Goal: Task Accomplishment & Management: Manage account settings

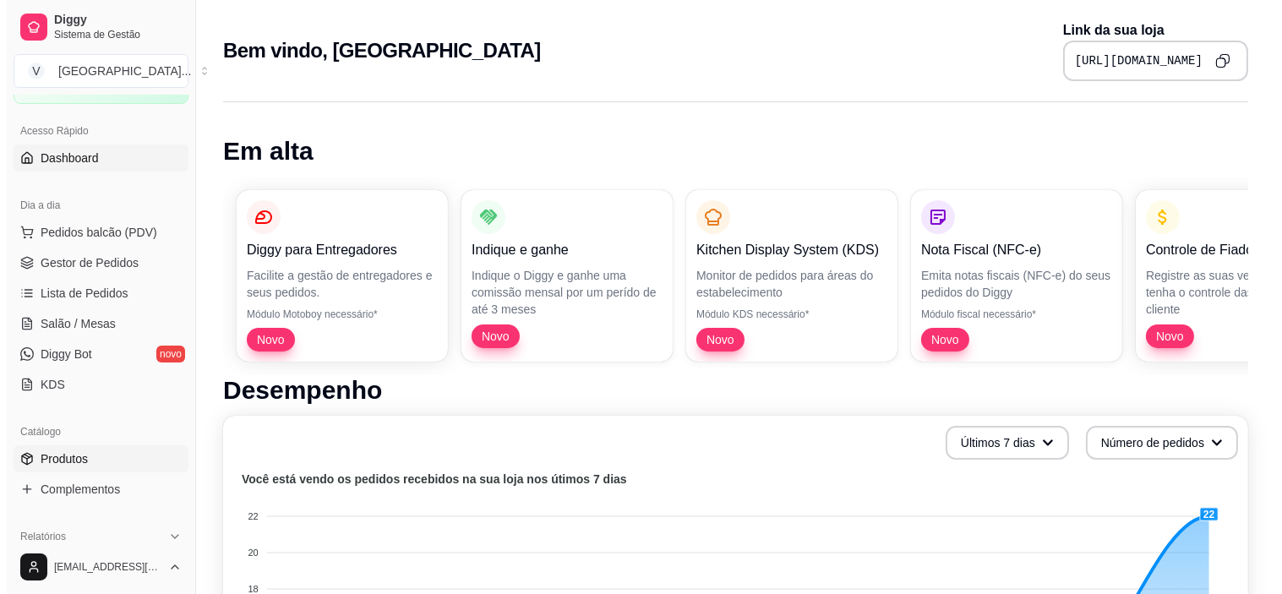
scroll to position [94, 0]
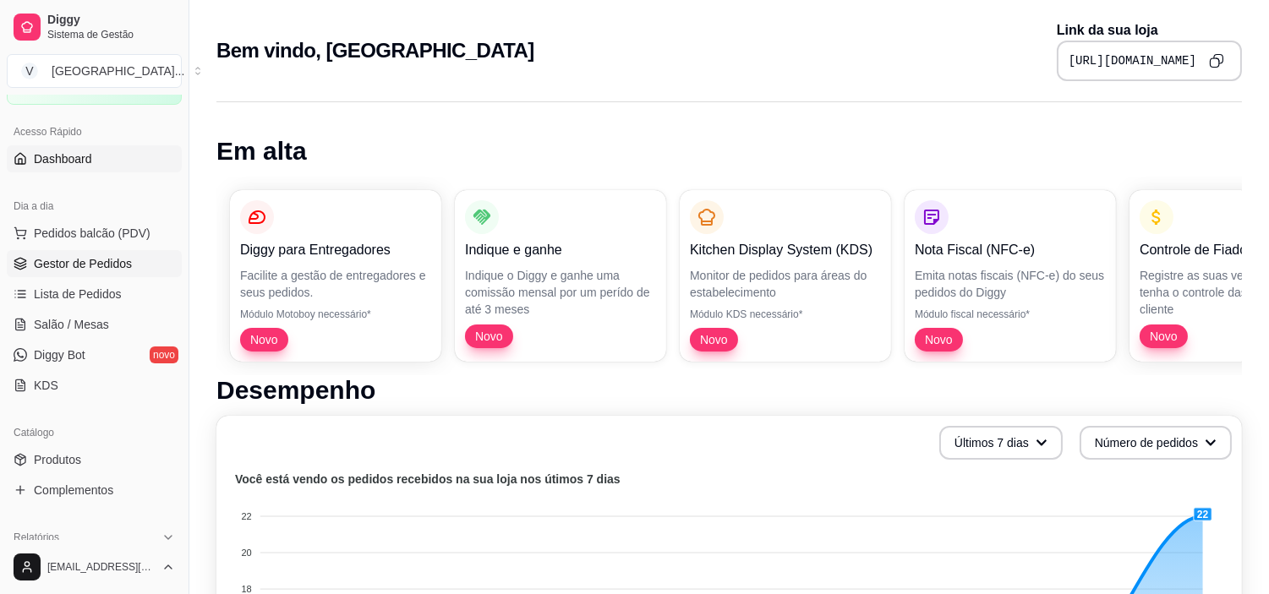
click at [85, 255] on span "Gestor de Pedidos" at bounding box center [83, 263] width 98 height 17
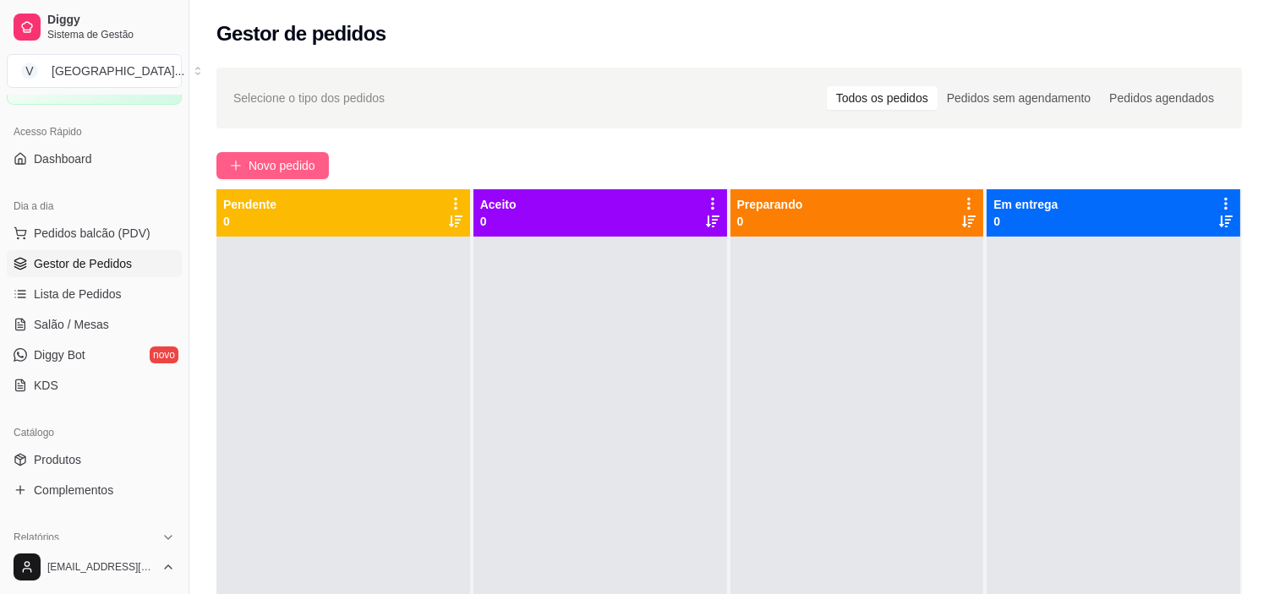
click at [283, 167] on span "Novo pedido" at bounding box center [282, 165] width 67 height 19
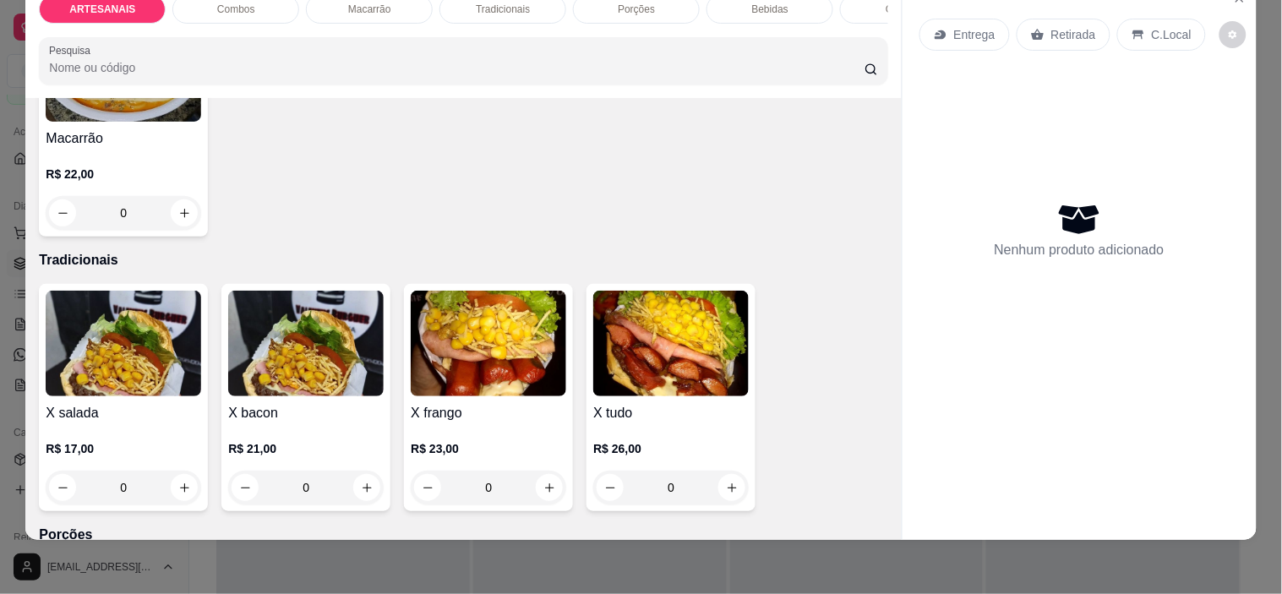
scroll to position [1127, 0]
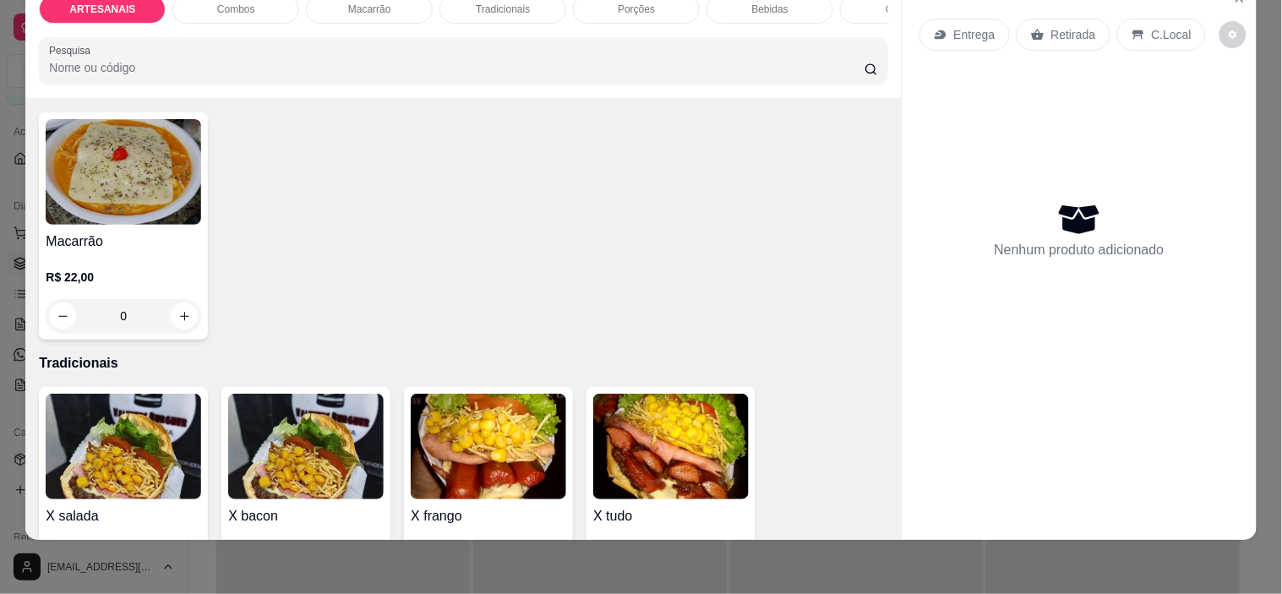
click at [167, 310] on div "0" at bounding box center [124, 316] width 156 height 34
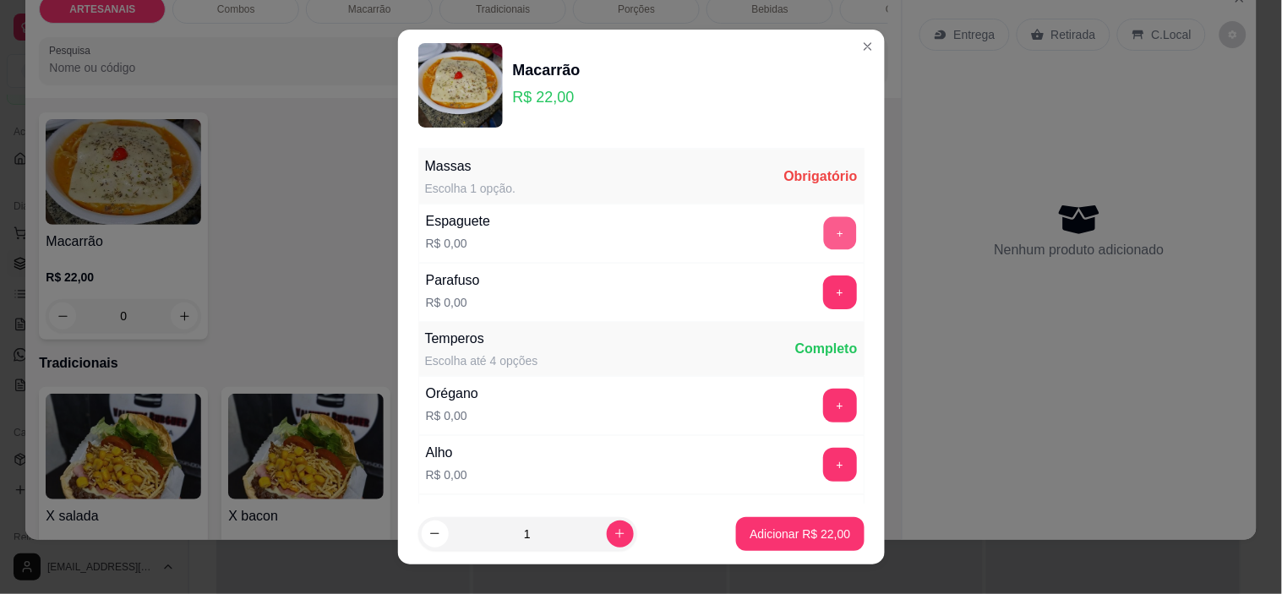
click at [823, 235] on button "+" at bounding box center [839, 233] width 33 height 33
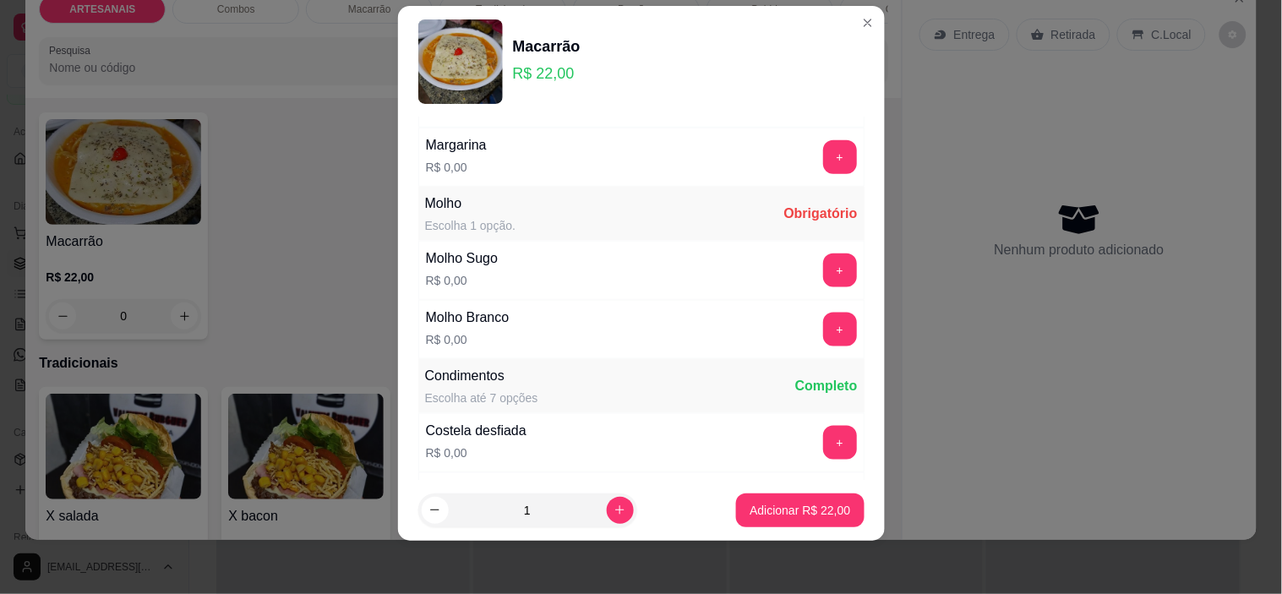
scroll to position [462, 0]
click at [823, 262] on button "+" at bounding box center [839, 270] width 33 height 33
click at [823, 322] on button "+" at bounding box center [840, 329] width 34 height 34
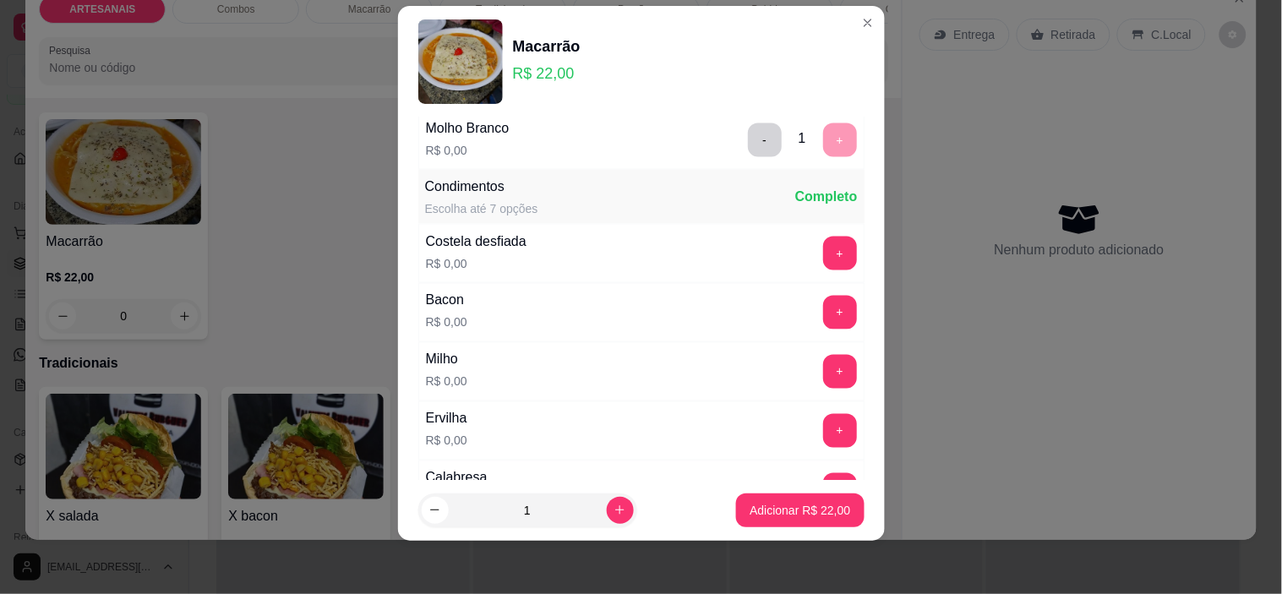
scroll to position [745, 0]
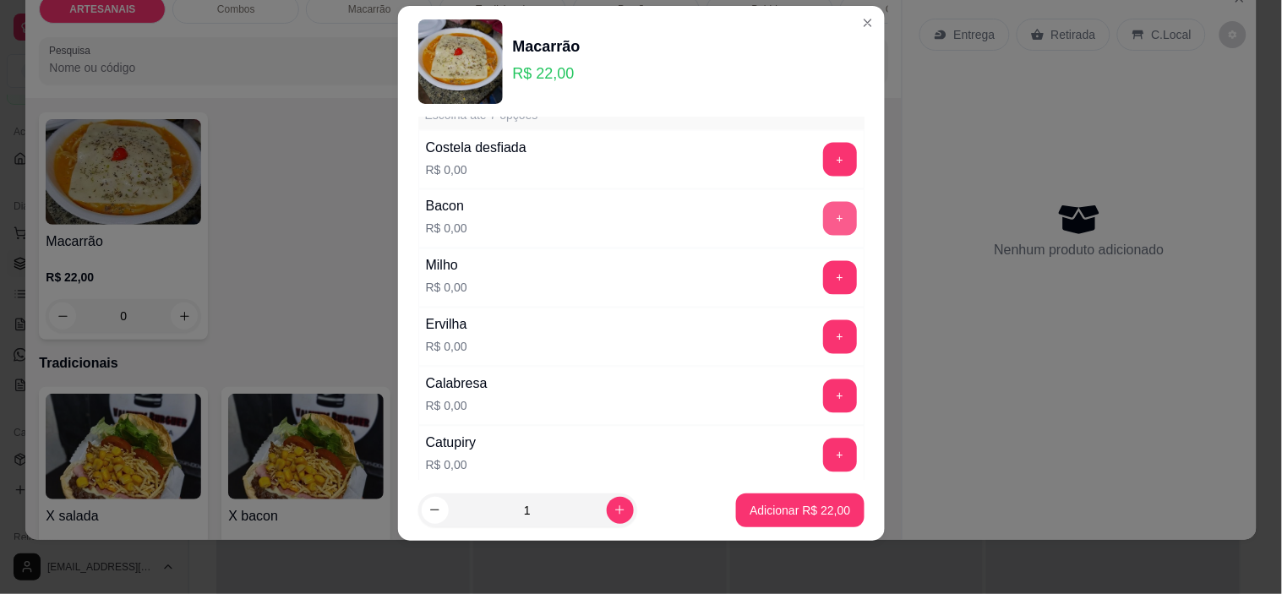
click at [823, 215] on button "+" at bounding box center [840, 219] width 34 height 34
click at [823, 273] on button "+" at bounding box center [839, 278] width 33 height 33
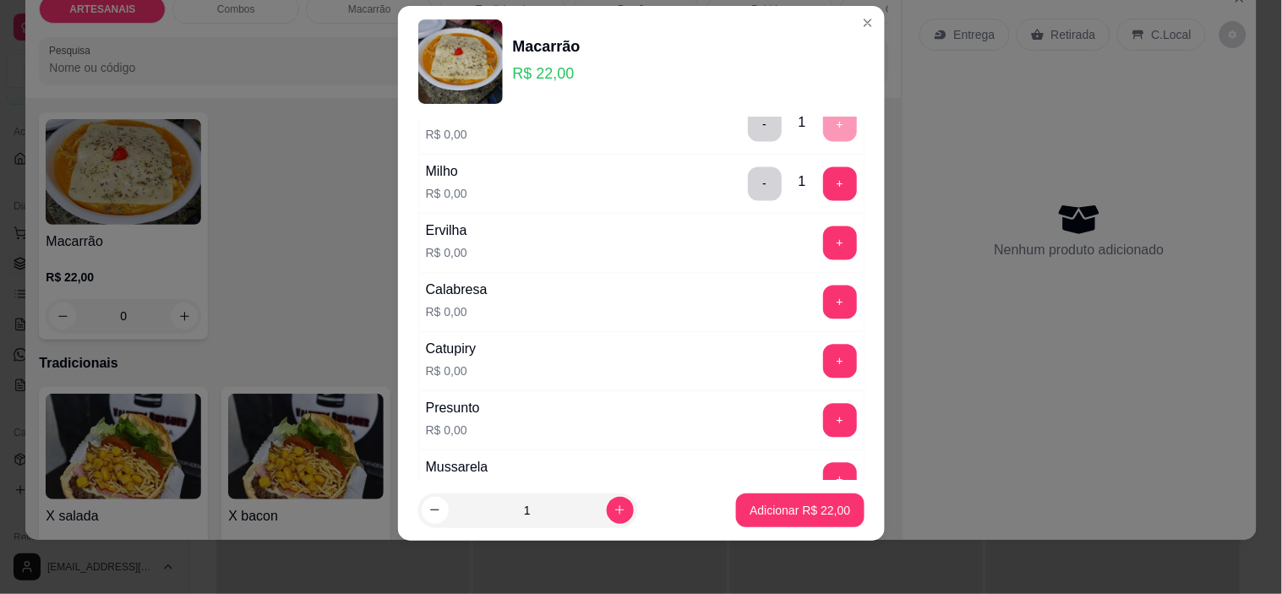
scroll to position [932, 0]
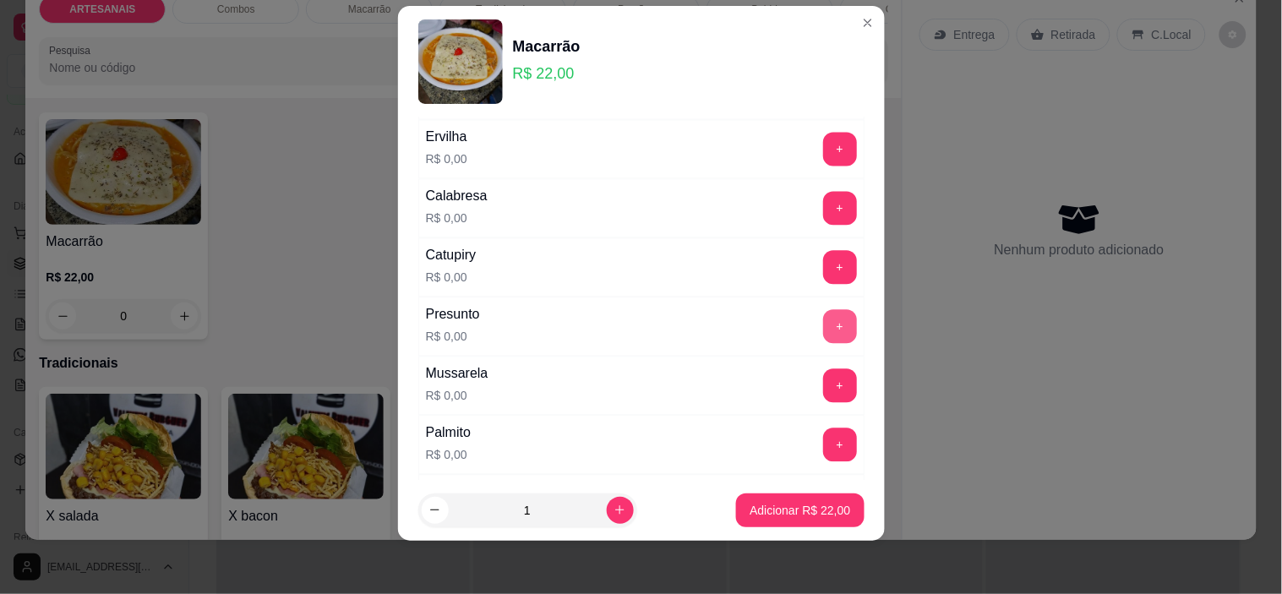
click at [823, 323] on button "+" at bounding box center [840, 327] width 34 height 34
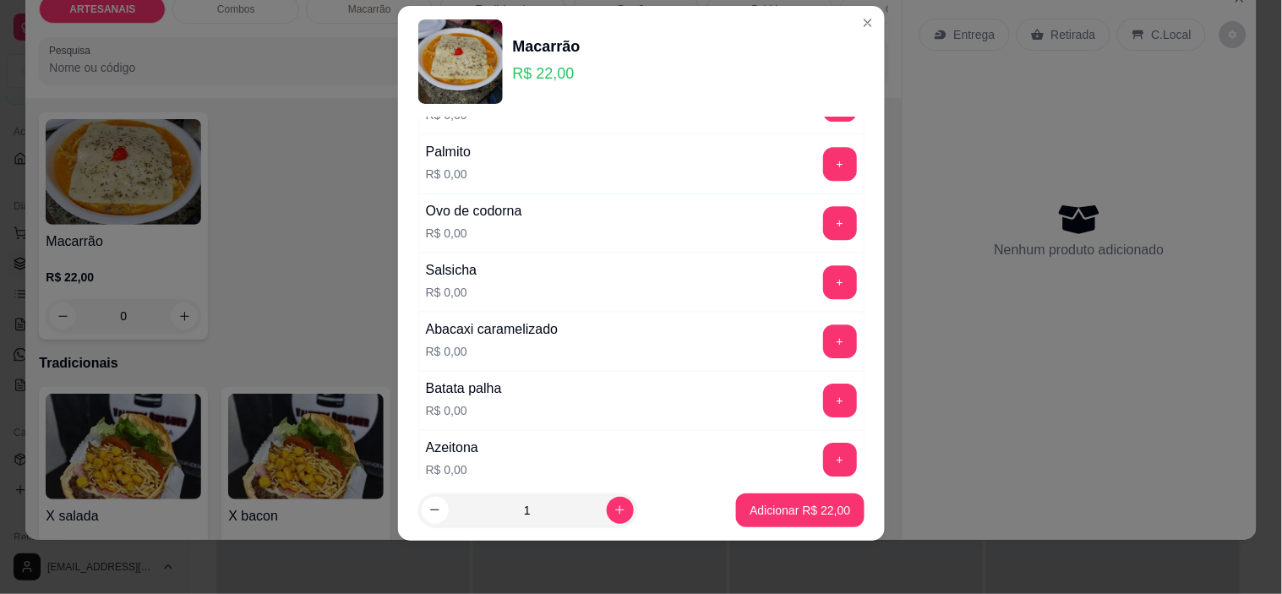
scroll to position [1308, 0]
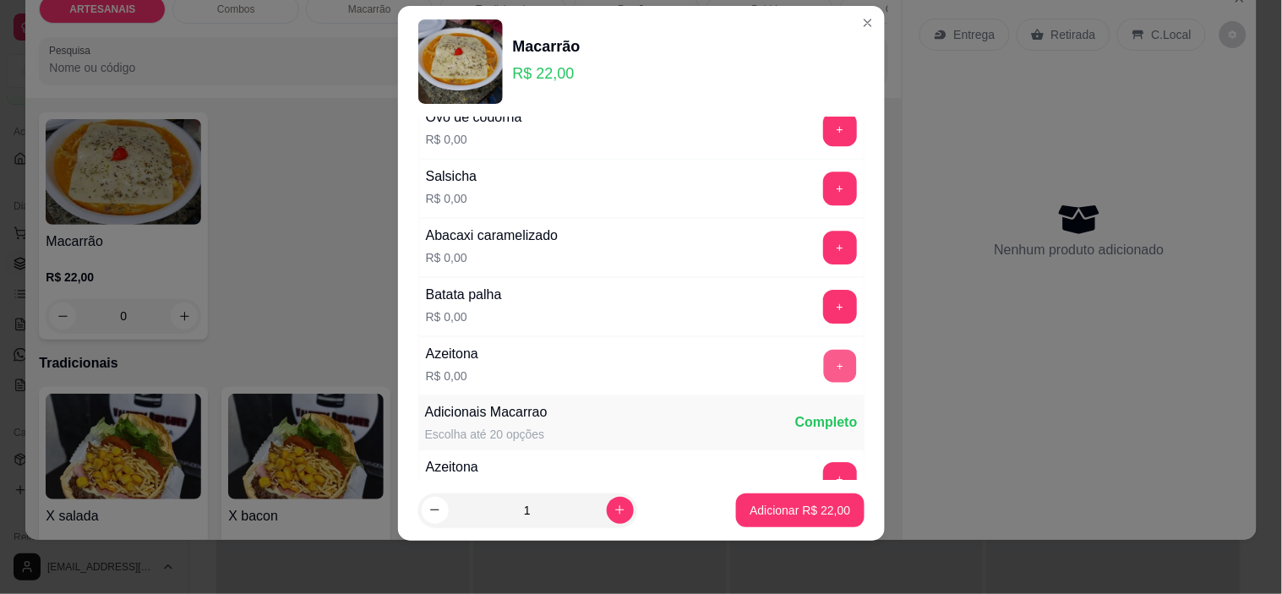
click at [823, 361] on button "+" at bounding box center [839, 366] width 33 height 33
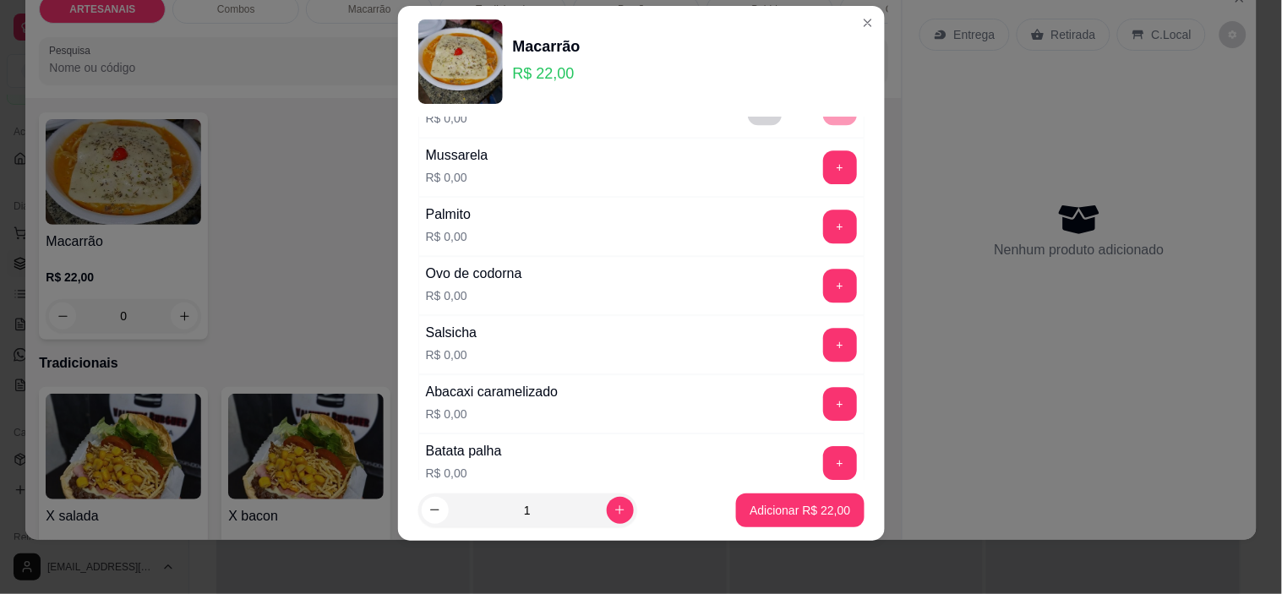
scroll to position [1120, 0]
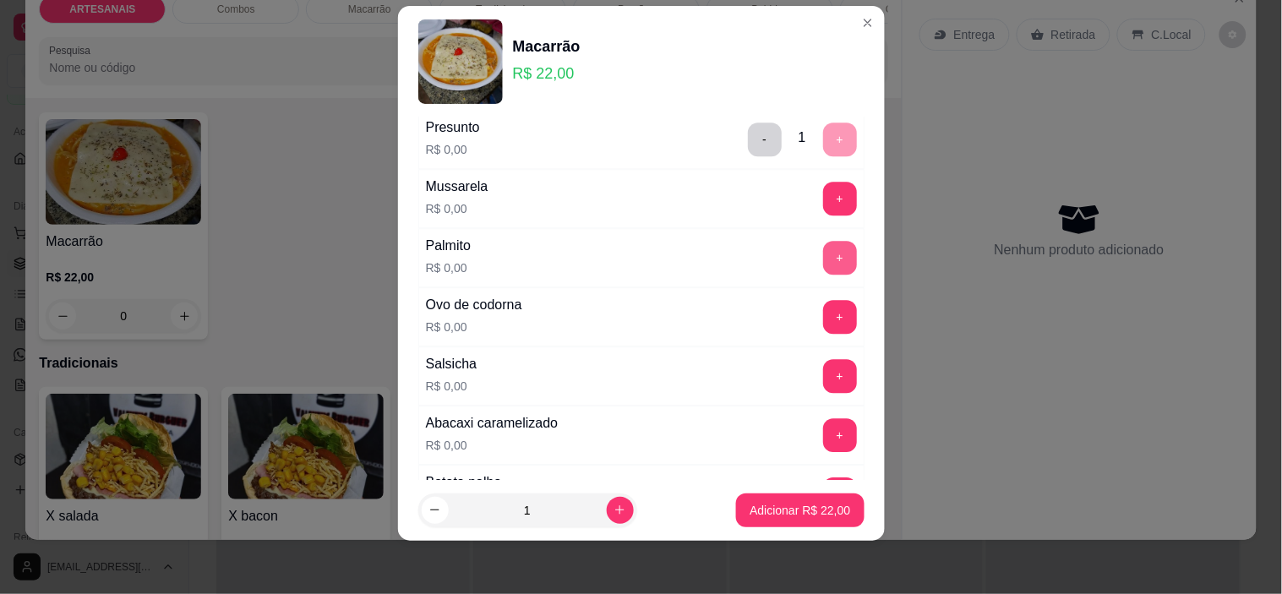
click at [823, 247] on div "+" at bounding box center [840, 258] width 47 height 34
click at [823, 254] on button "+" at bounding box center [839, 258] width 33 height 33
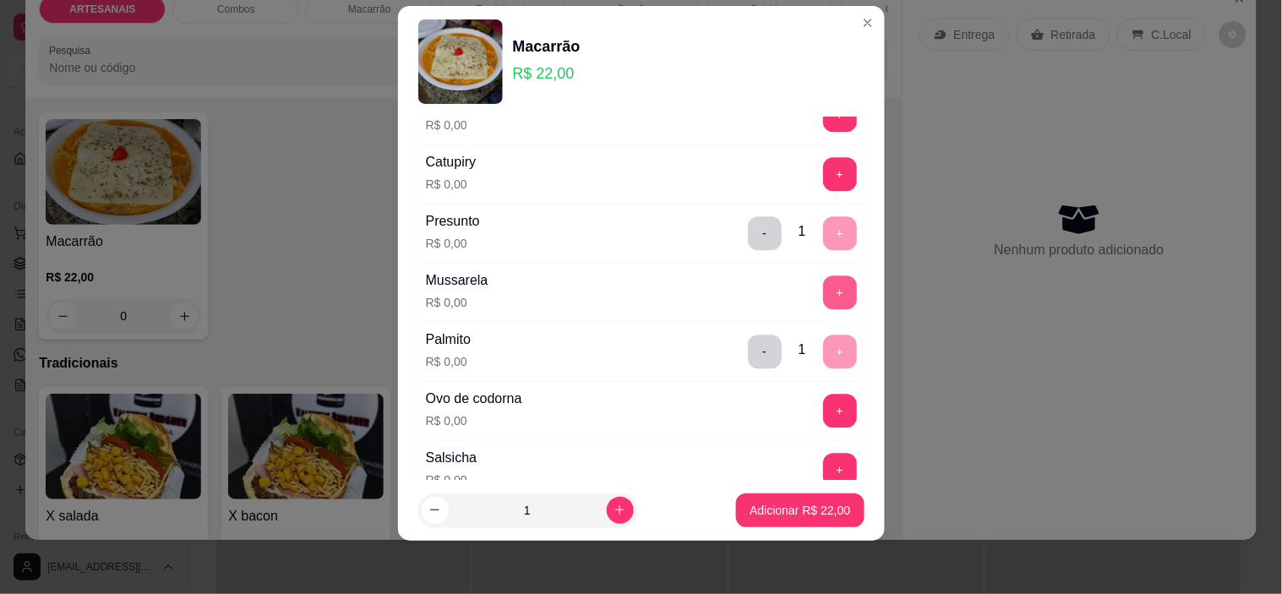
click at [823, 293] on button "+" at bounding box center [840, 293] width 34 height 34
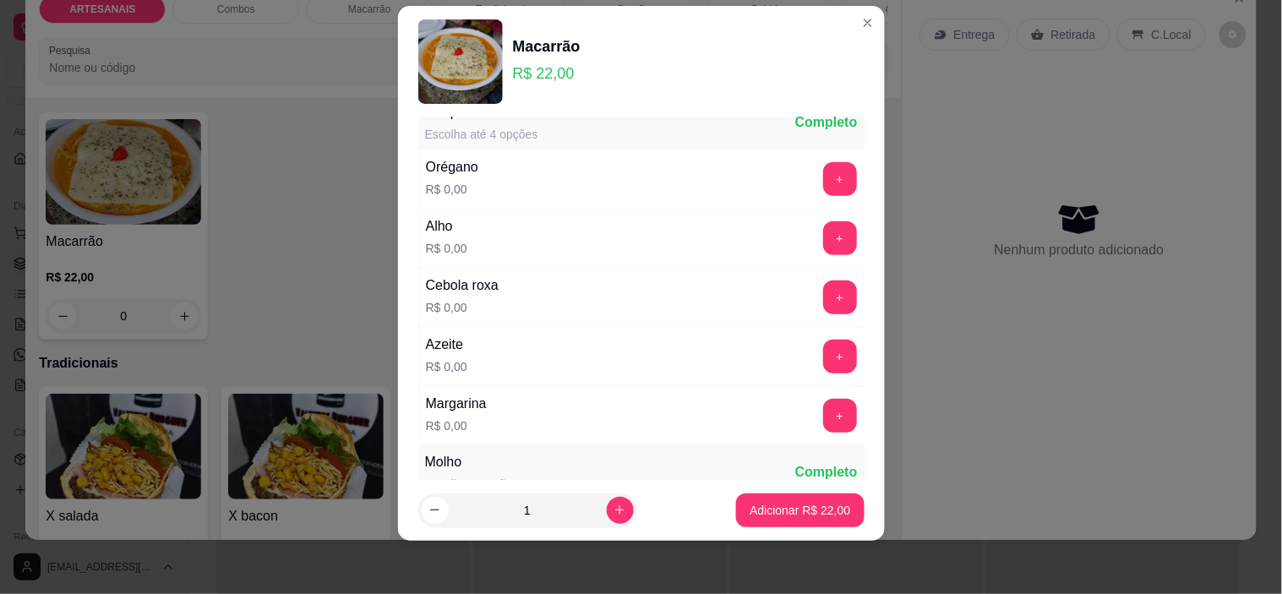
scroll to position [181, 0]
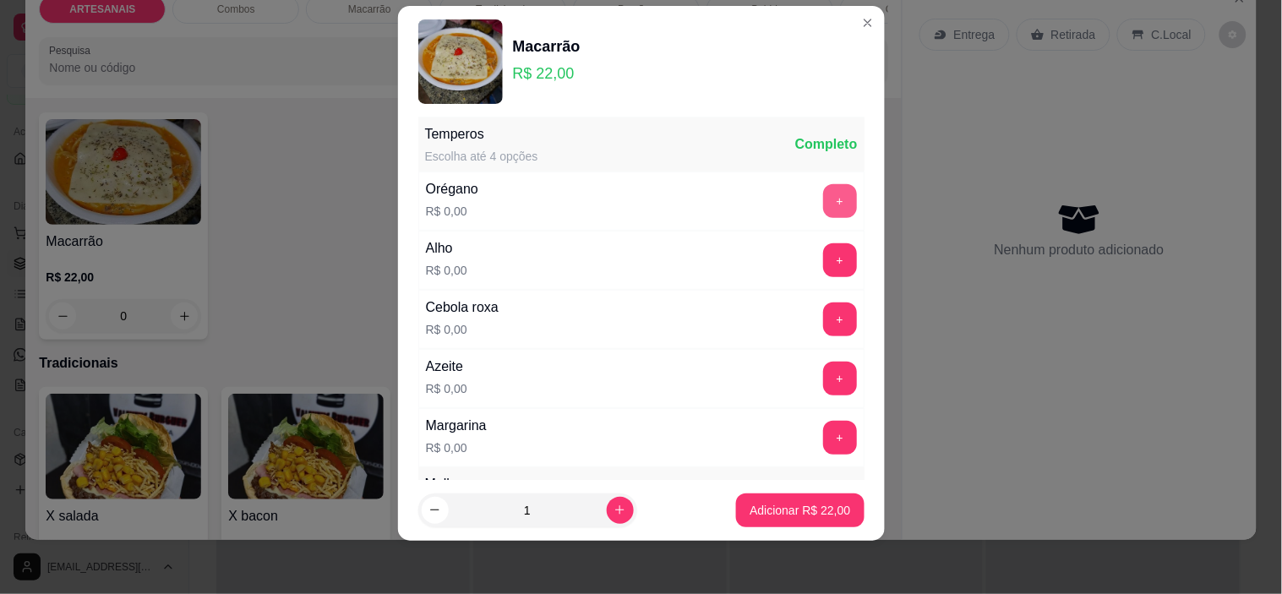
click at [823, 212] on button "+" at bounding box center [840, 201] width 34 height 34
click at [823, 252] on button "+" at bounding box center [840, 260] width 34 height 34
click at [823, 310] on button "+" at bounding box center [840, 320] width 34 height 34
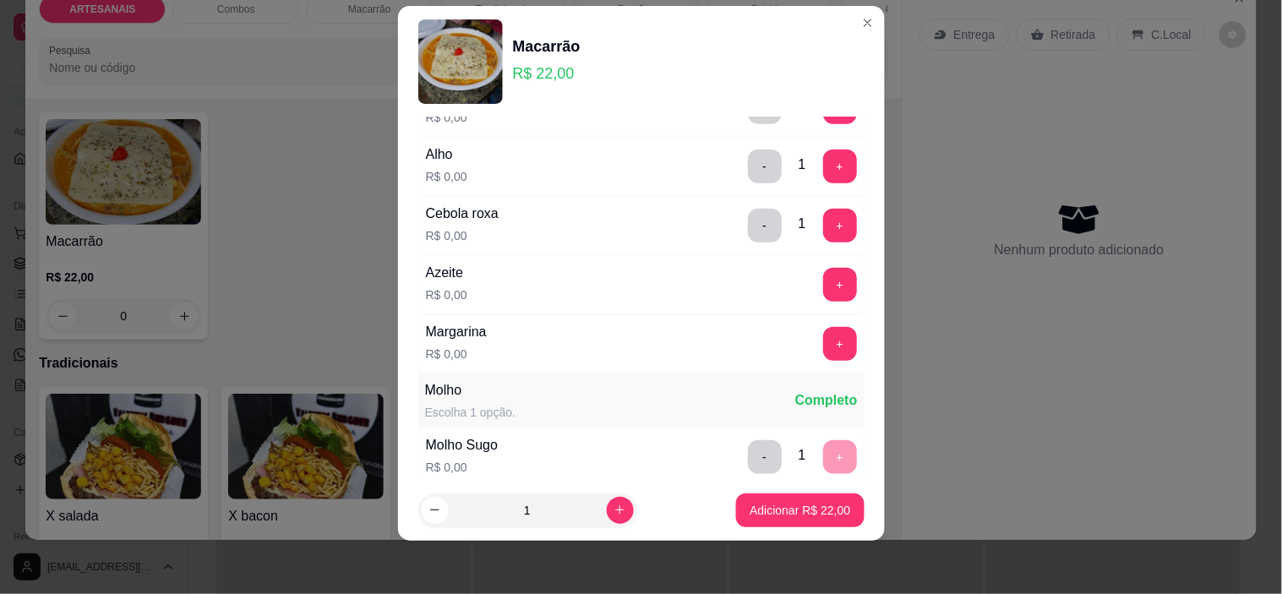
click at [823, 352] on button "+" at bounding box center [840, 344] width 34 height 34
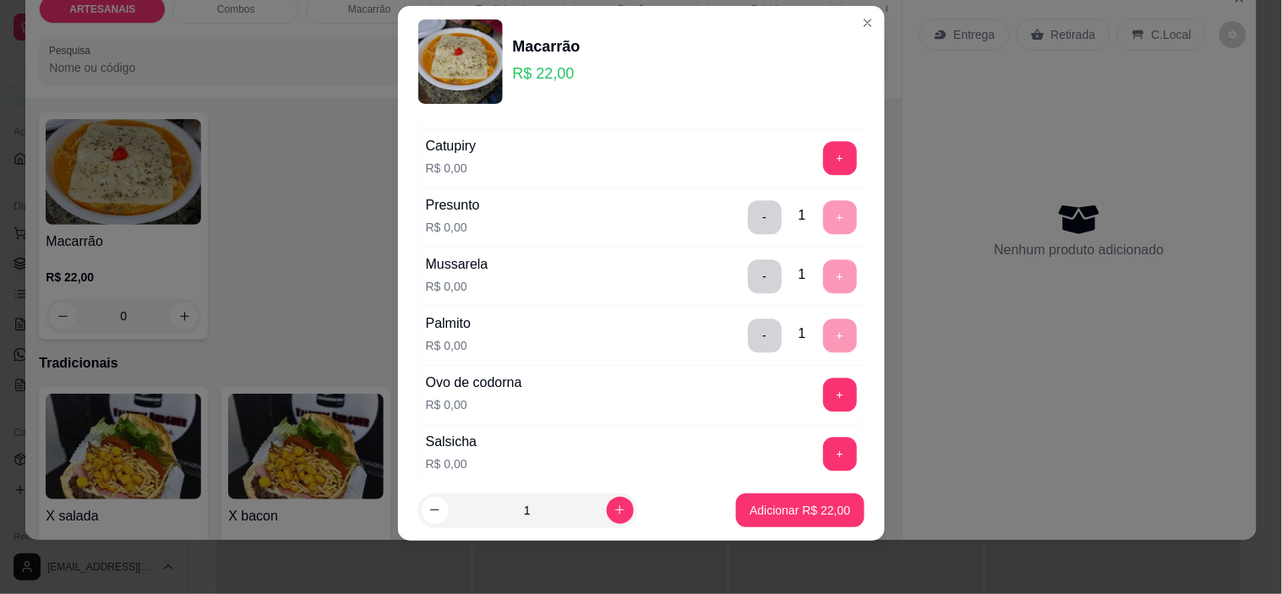
scroll to position [1076, 0]
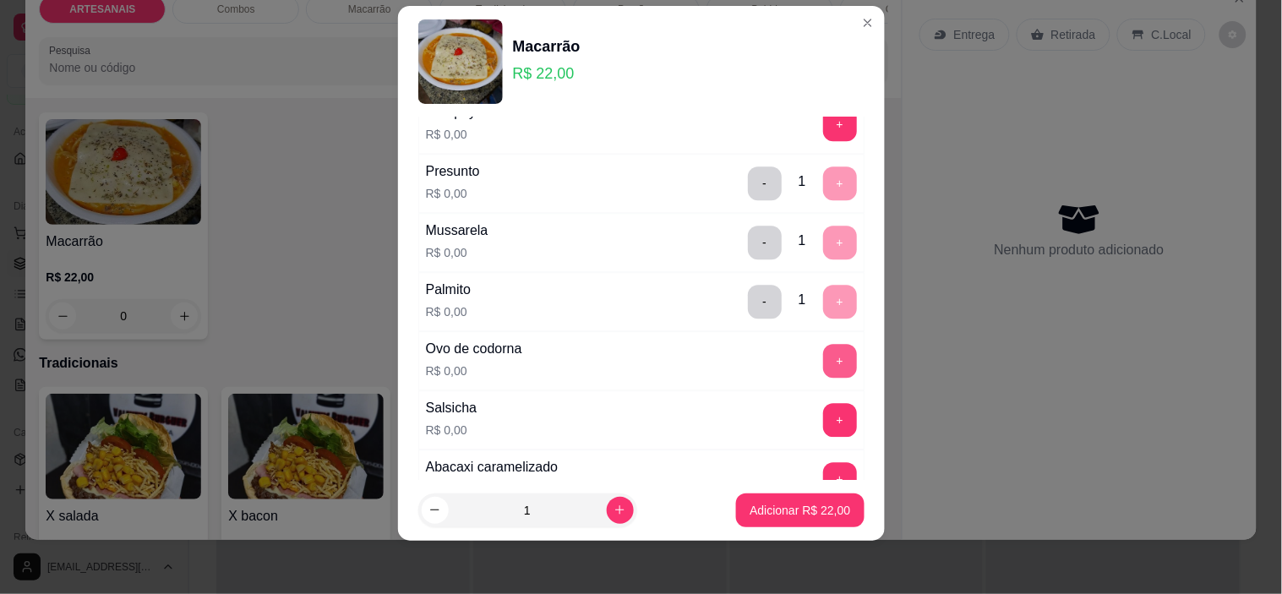
click at [823, 364] on button "+" at bounding box center [840, 361] width 34 height 34
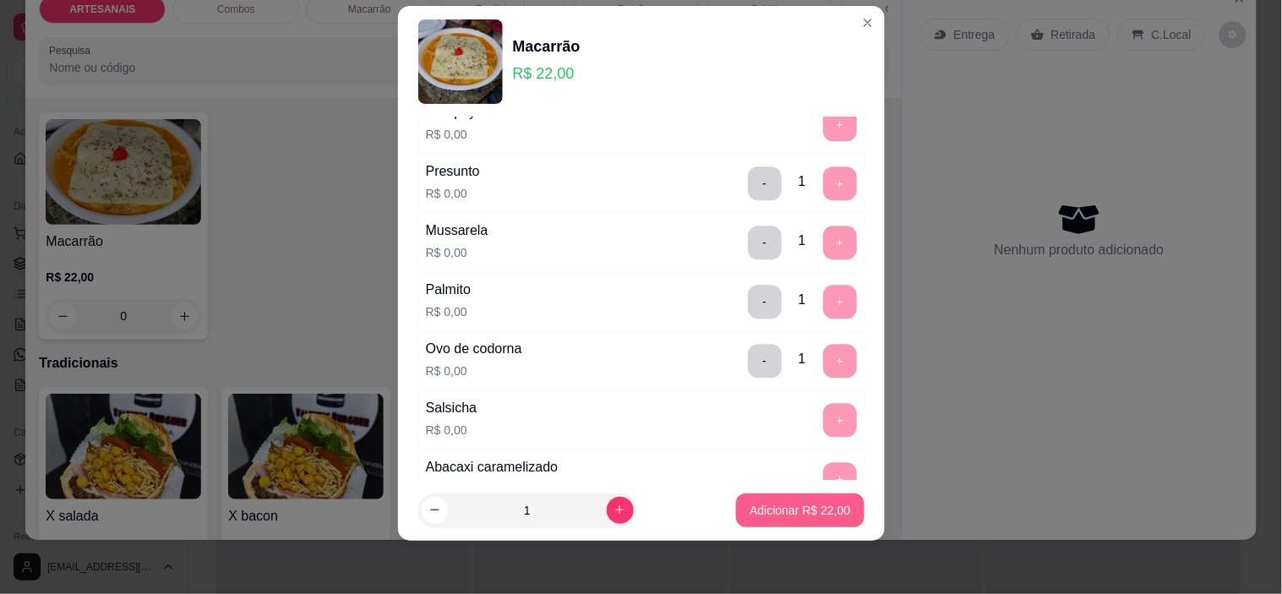
click at [817, 505] on p "Adicionar R$ 22,00" at bounding box center [800, 510] width 101 height 17
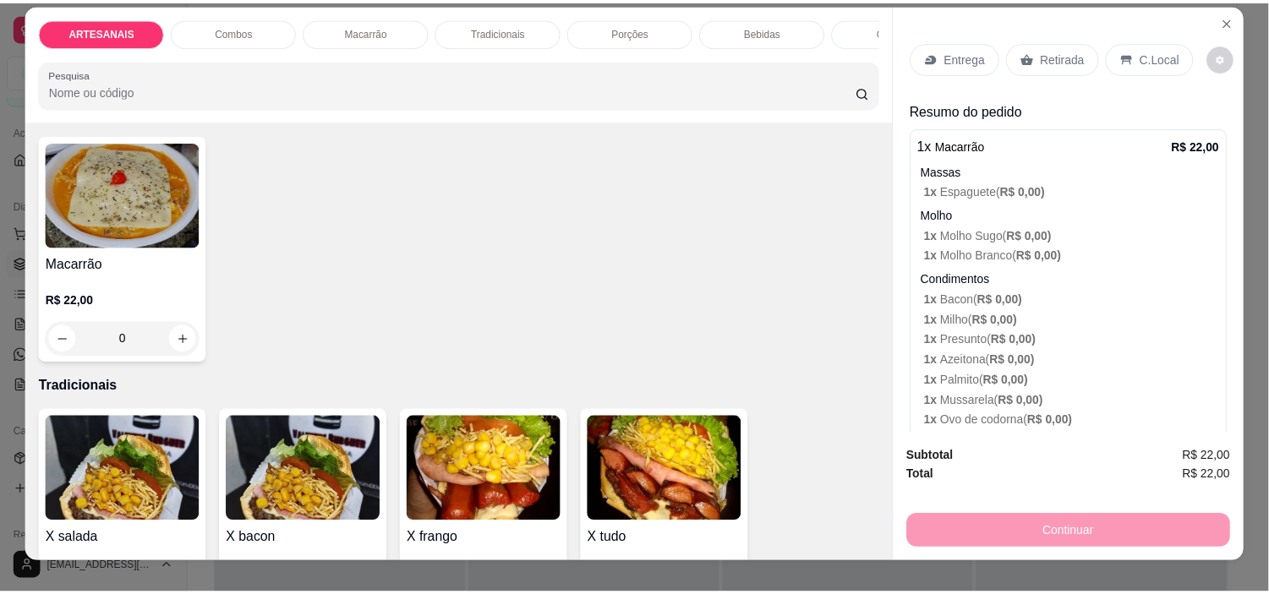
scroll to position [0, 0]
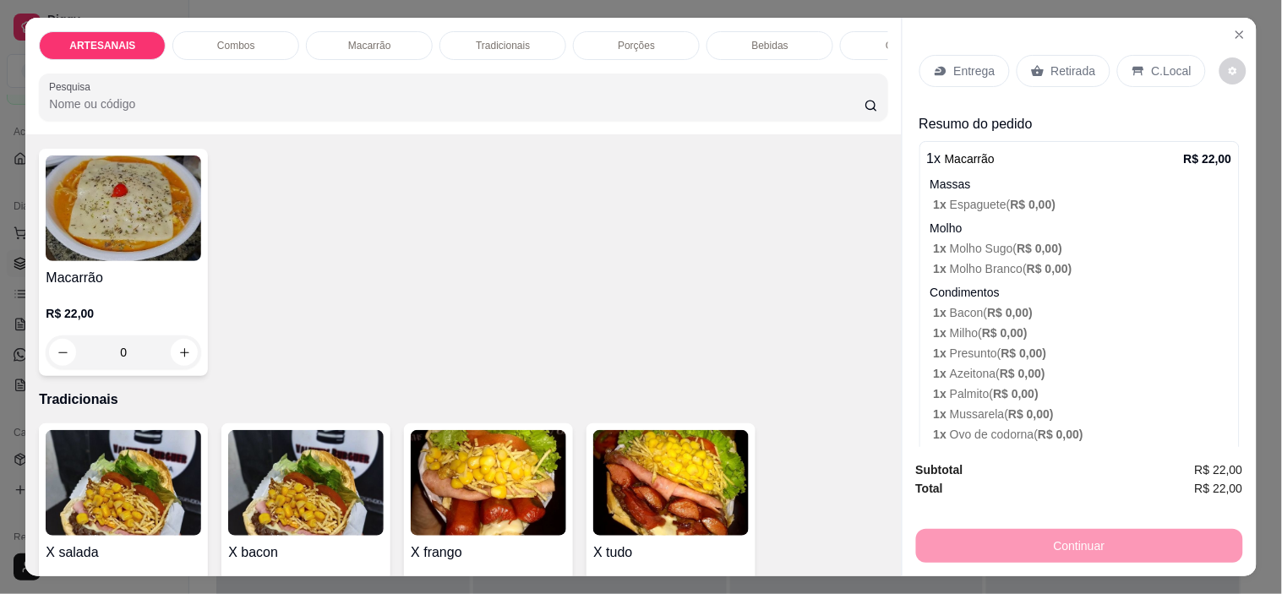
click at [1078, 63] on p "Retirada" at bounding box center [1074, 71] width 45 height 17
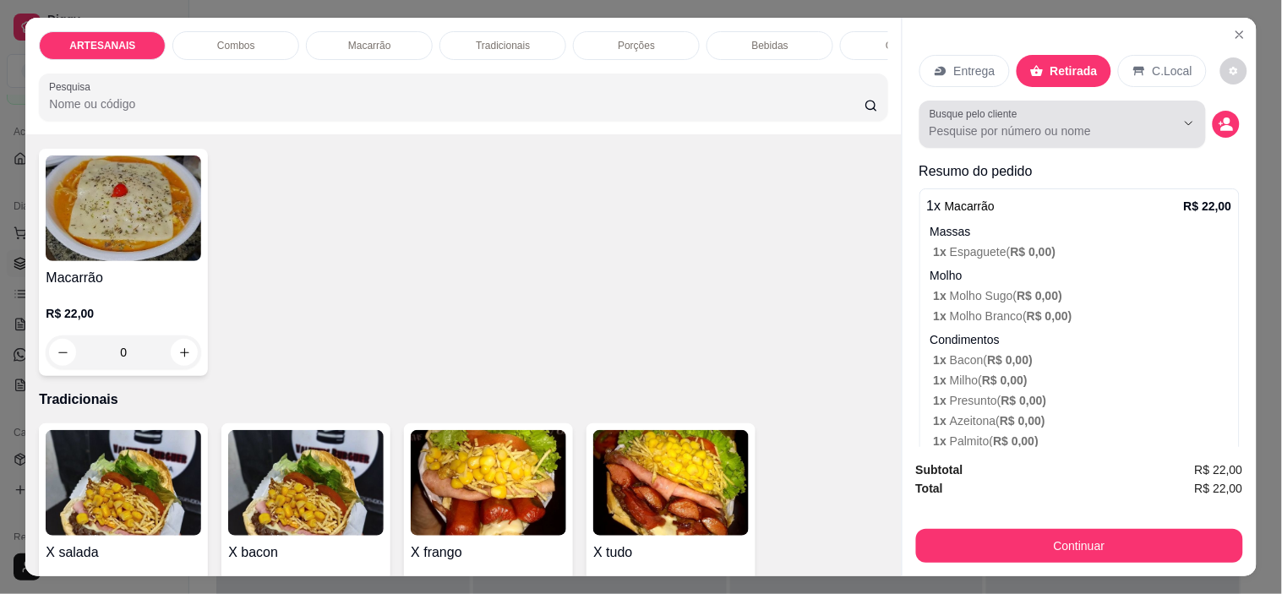
click at [1033, 123] on input "Busque pelo cliente" at bounding box center [1039, 131] width 219 height 17
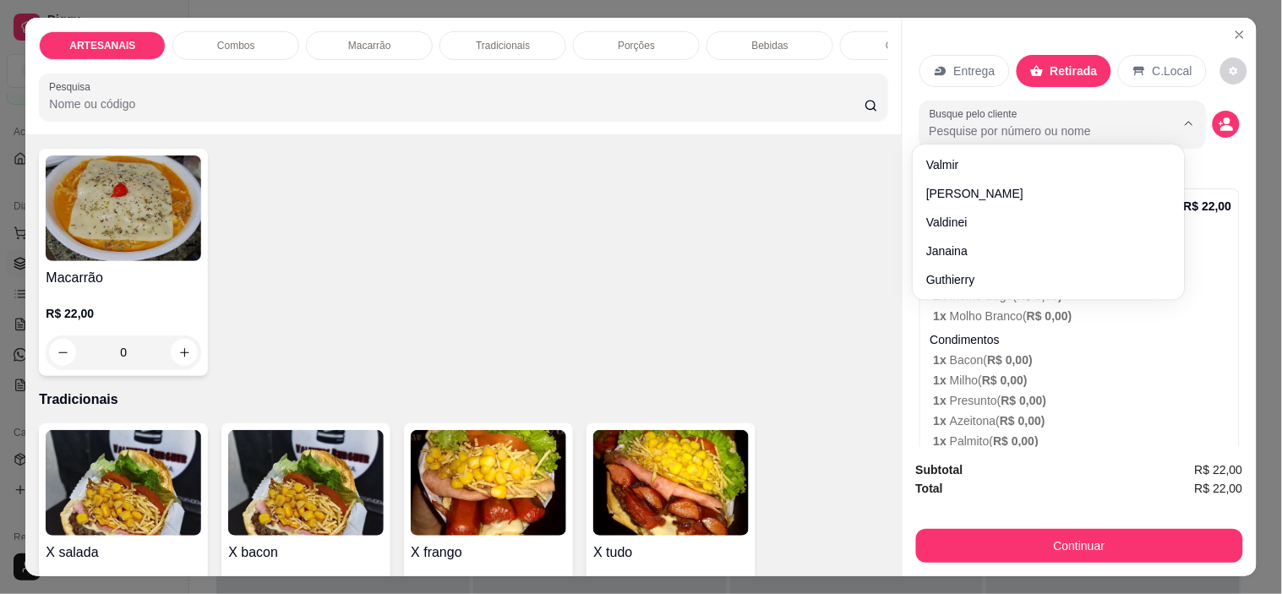
click at [1152, 123] on button "Show suggestions" at bounding box center [1165, 123] width 27 height 27
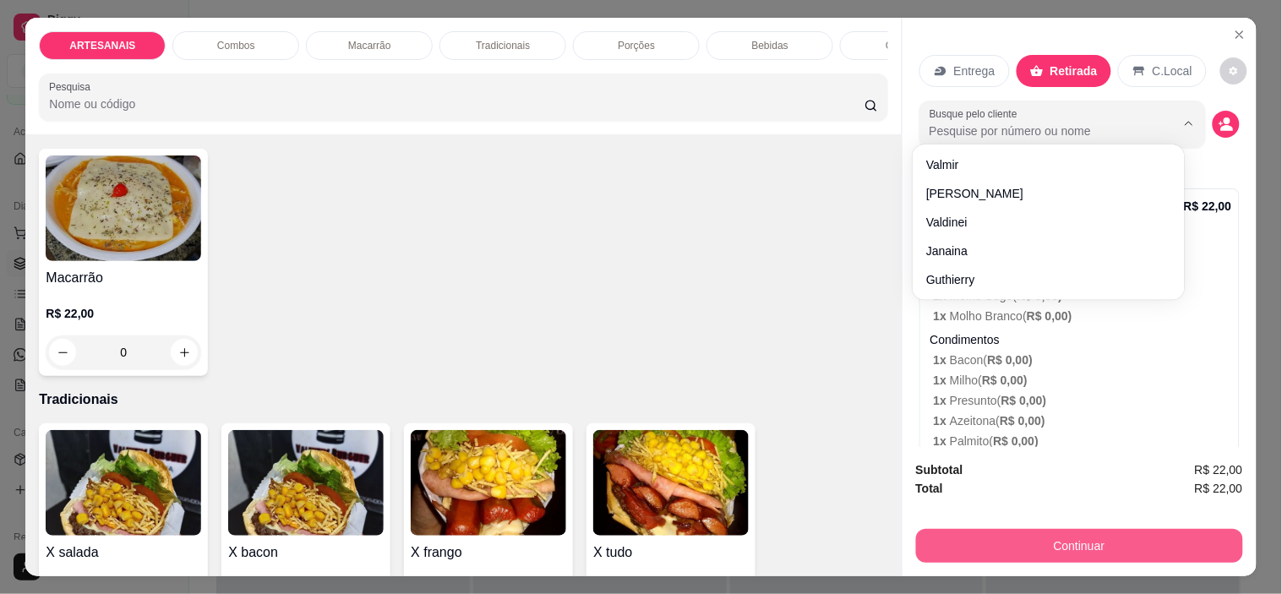
click at [1119, 535] on button "Continuar" at bounding box center [1079, 546] width 327 height 34
click at [1063, 544] on button "Continuar" at bounding box center [1079, 546] width 327 height 34
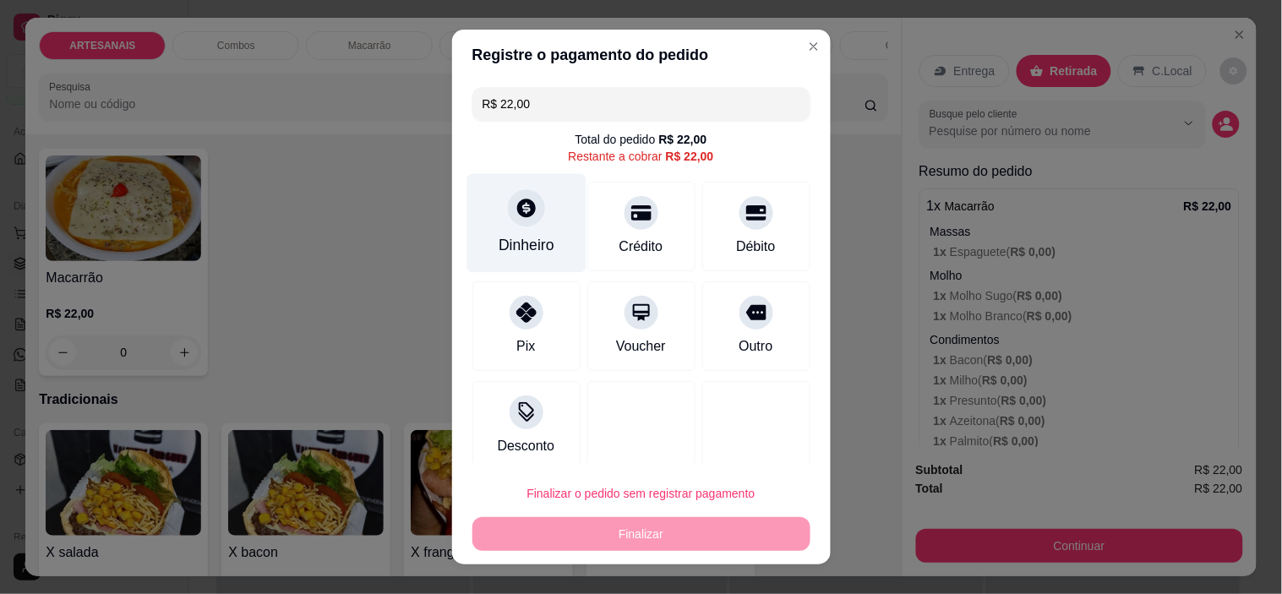
click at [529, 230] on div "Dinheiro" at bounding box center [526, 223] width 119 height 99
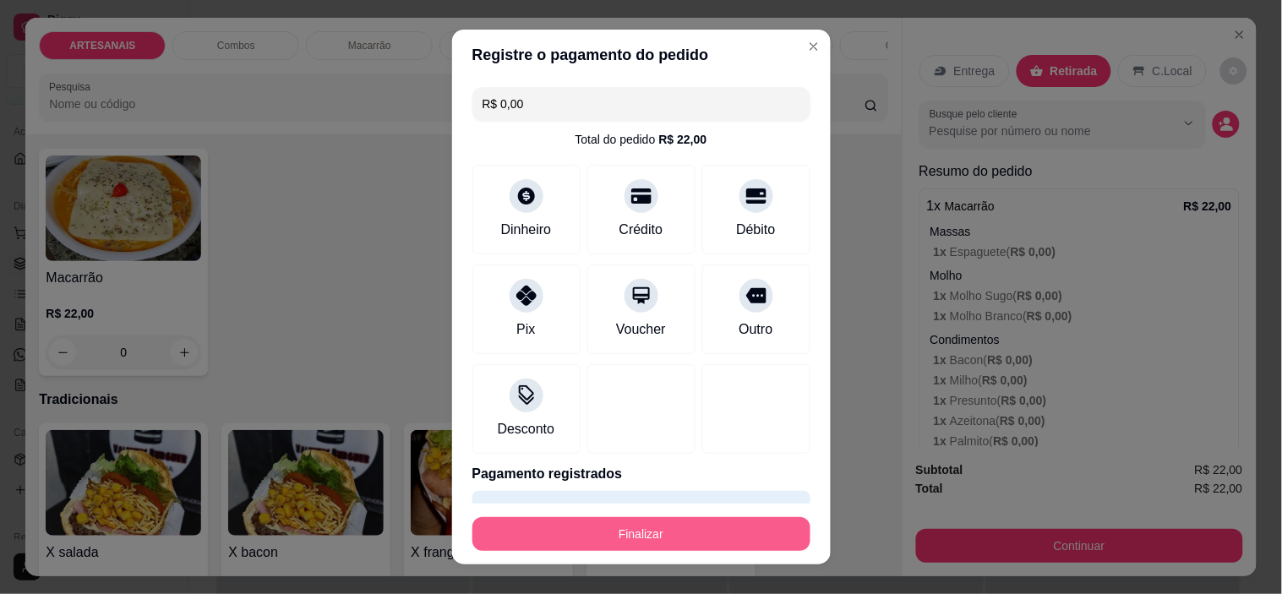
click at [678, 535] on button "Finalizar" at bounding box center [642, 534] width 338 height 34
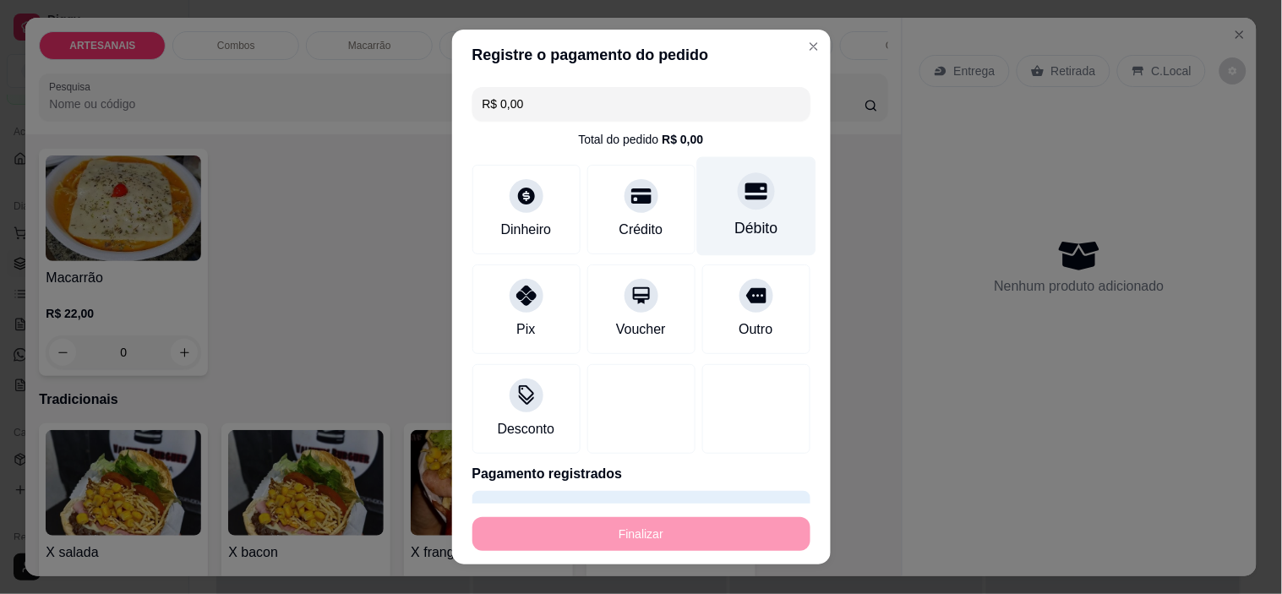
type input "-R$ 22,00"
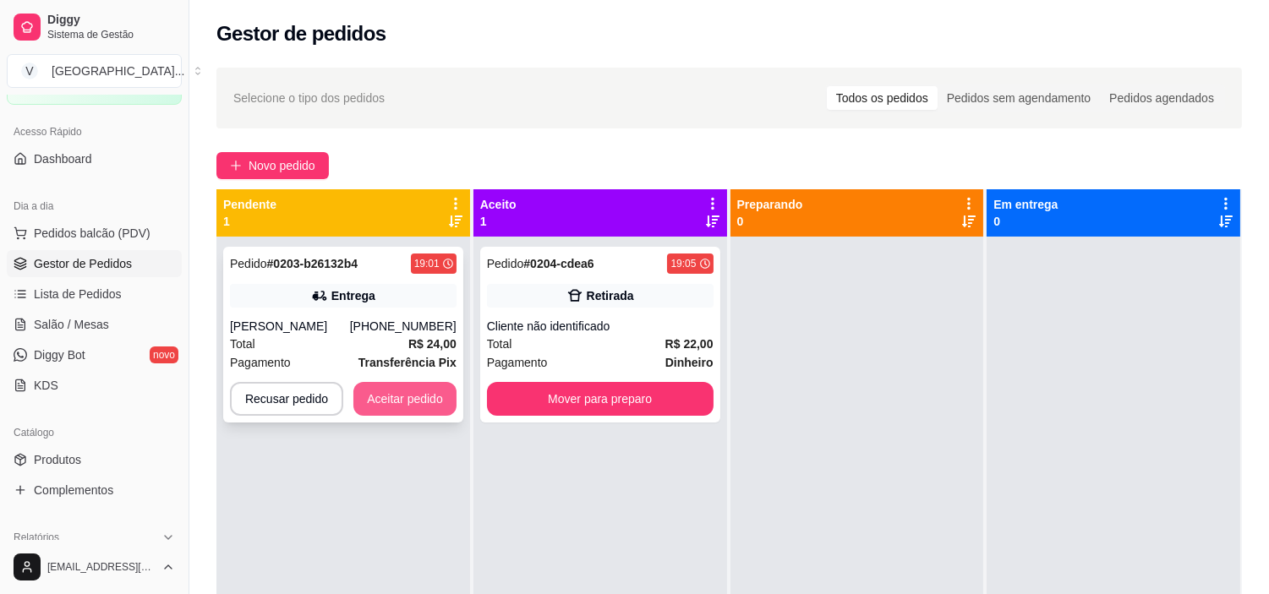
click at [406, 415] on button "Aceitar pedido" at bounding box center [404, 399] width 103 height 34
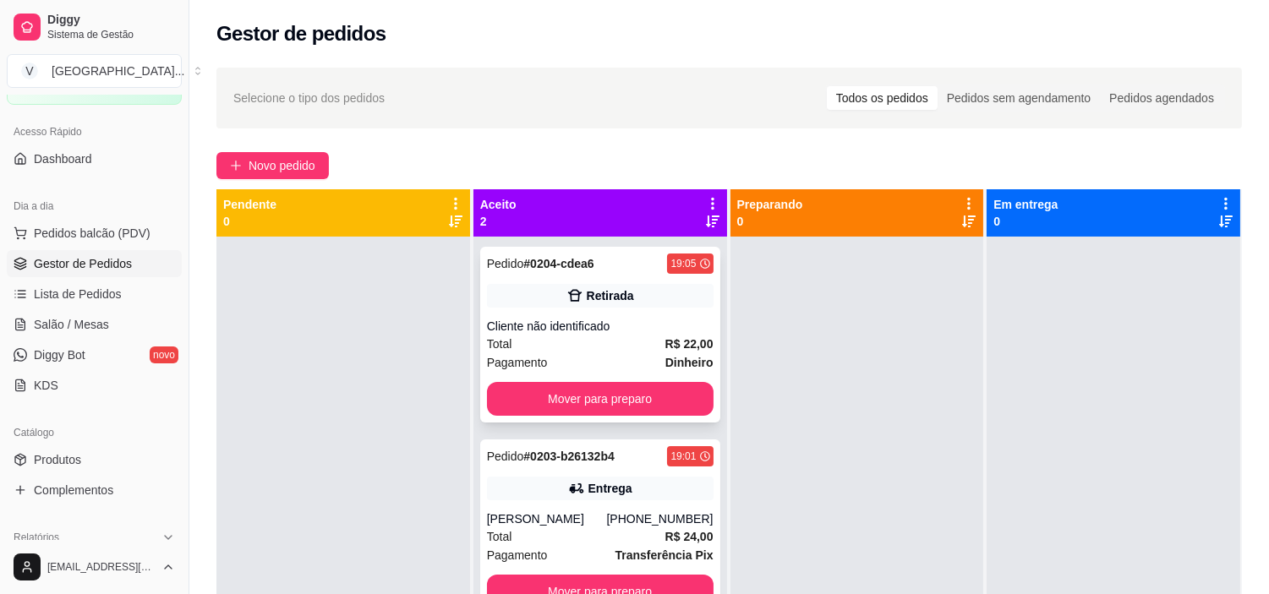
click at [606, 344] on div "Total R$ 22,00" at bounding box center [600, 344] width 227 height 19
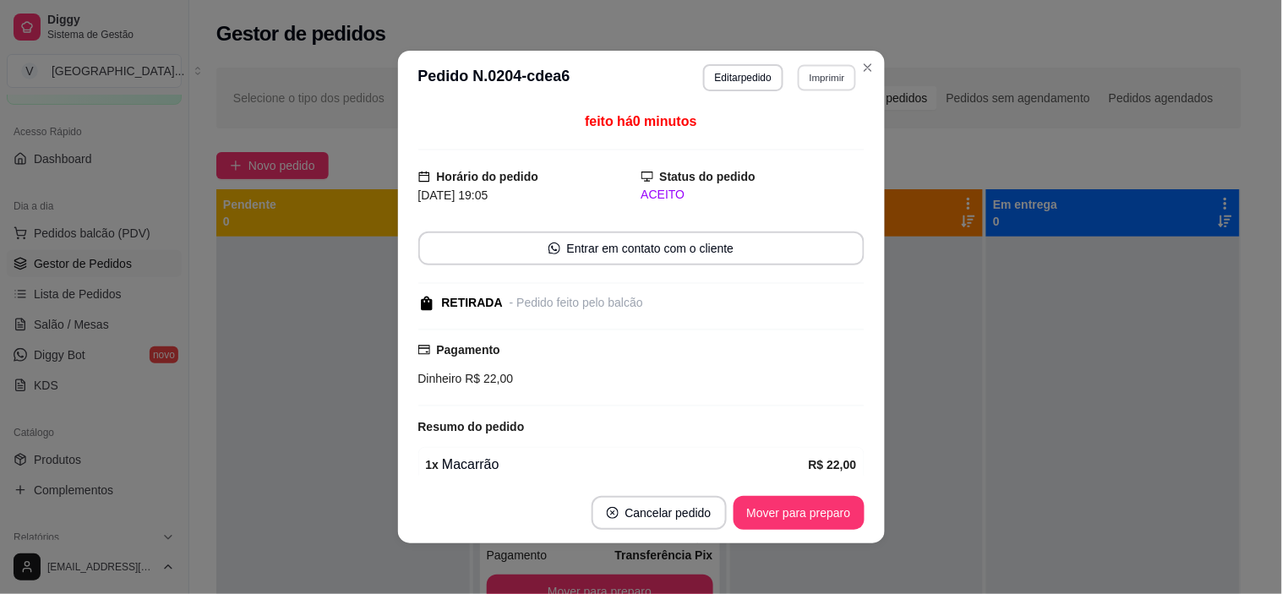
click at [817, 81] on button "Imprimir" at bounding box center [827, 77] width 58 height 26
click at [814, 135] on button "IMPRESSORA" at bounding box center [791, 137] width 123 height 27
click at [796, 518] on button "Mover para preparo" at bounding box center [799, 513] width 131 height 34
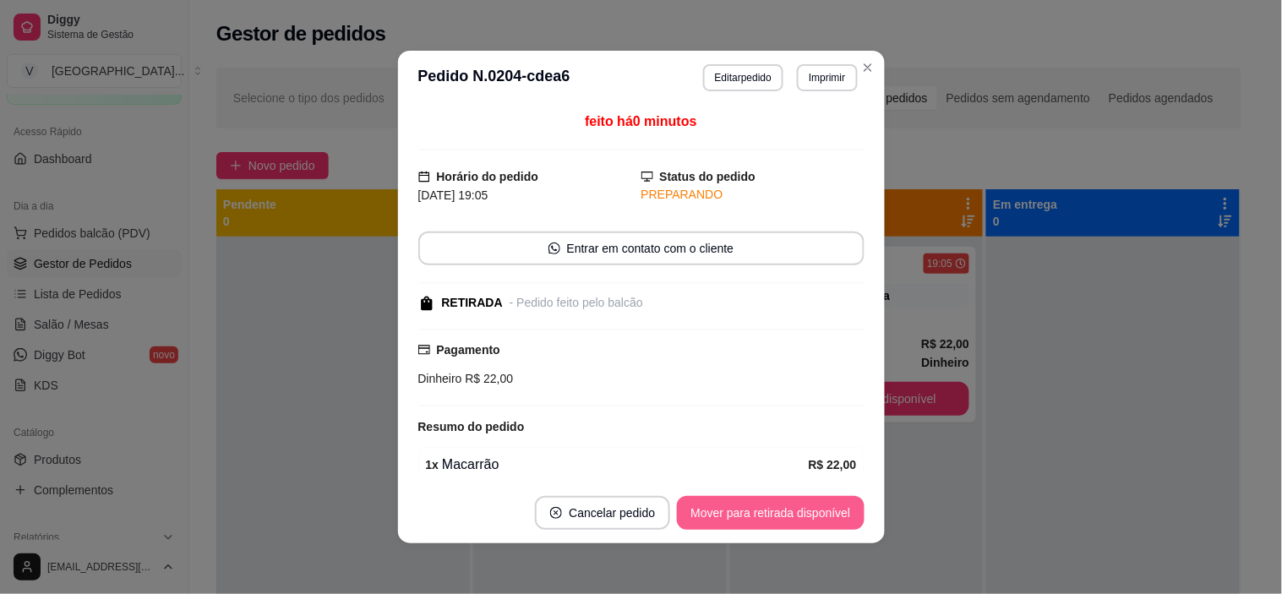
click at [842, 516] on button "Mover para retirada disponível" at bounding box center [770, 513] width 187 height 34
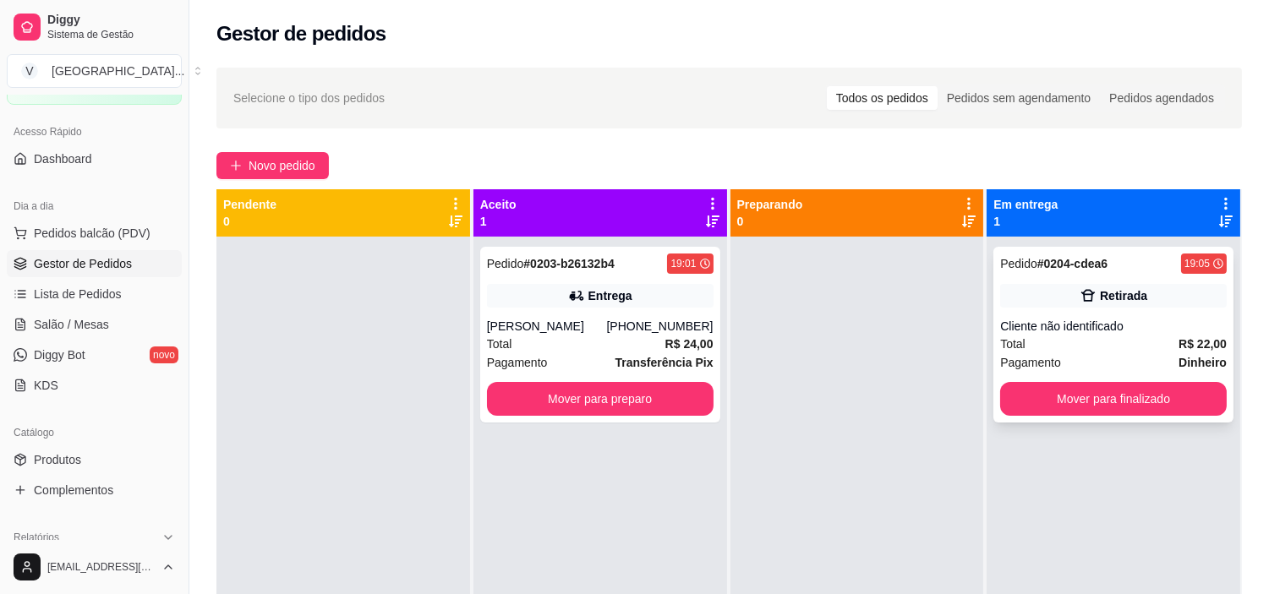
click at [1181, 273] on div "19:05" at bounding box center [1204, 264] width 46 height 20
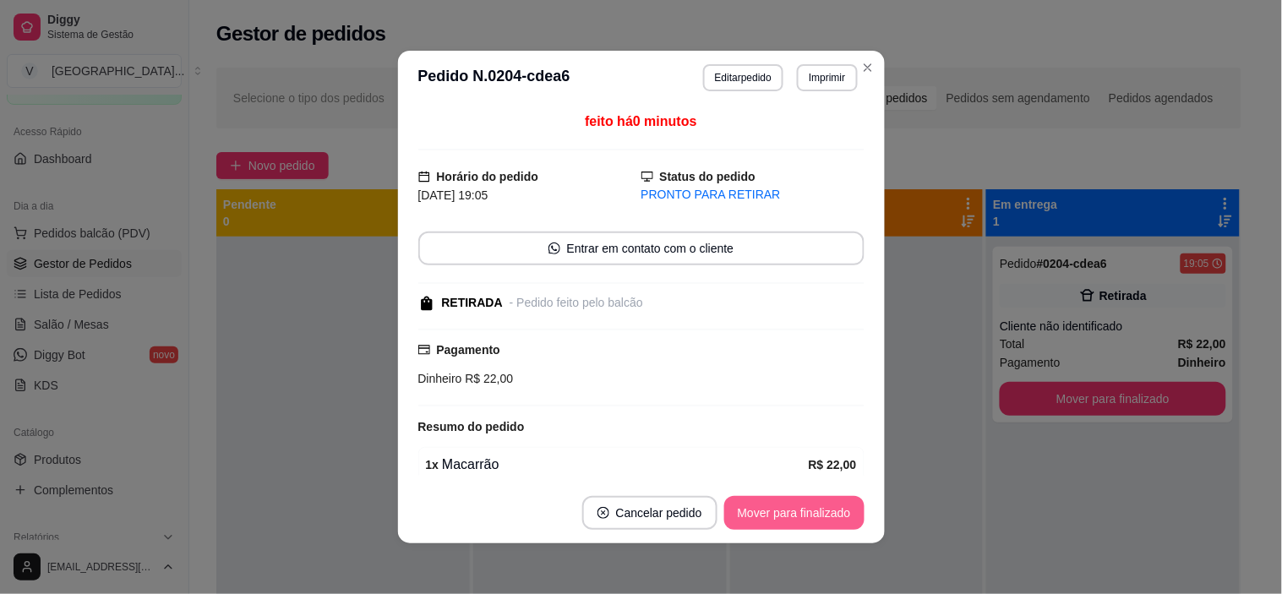
click at [806, 512] on button "Mover para finalizado" at bounding box center [794, 513] width 140 height 34
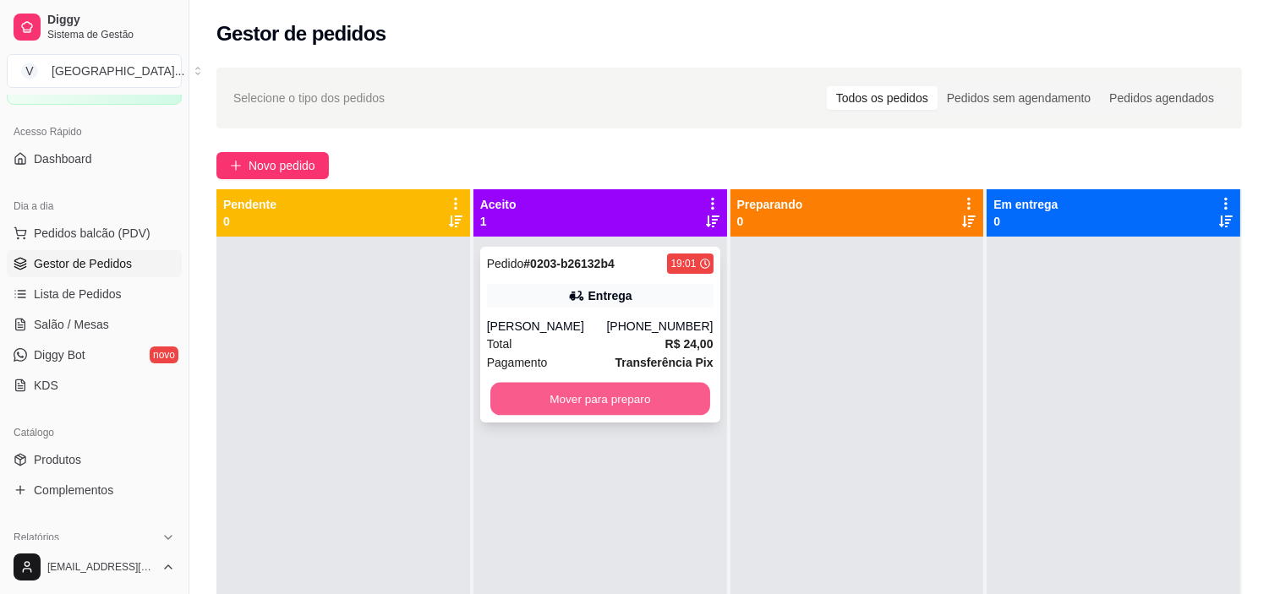
click at [622, 411] on button "Mover para preparo" at bounding box center [600, 399] width 220 height 33
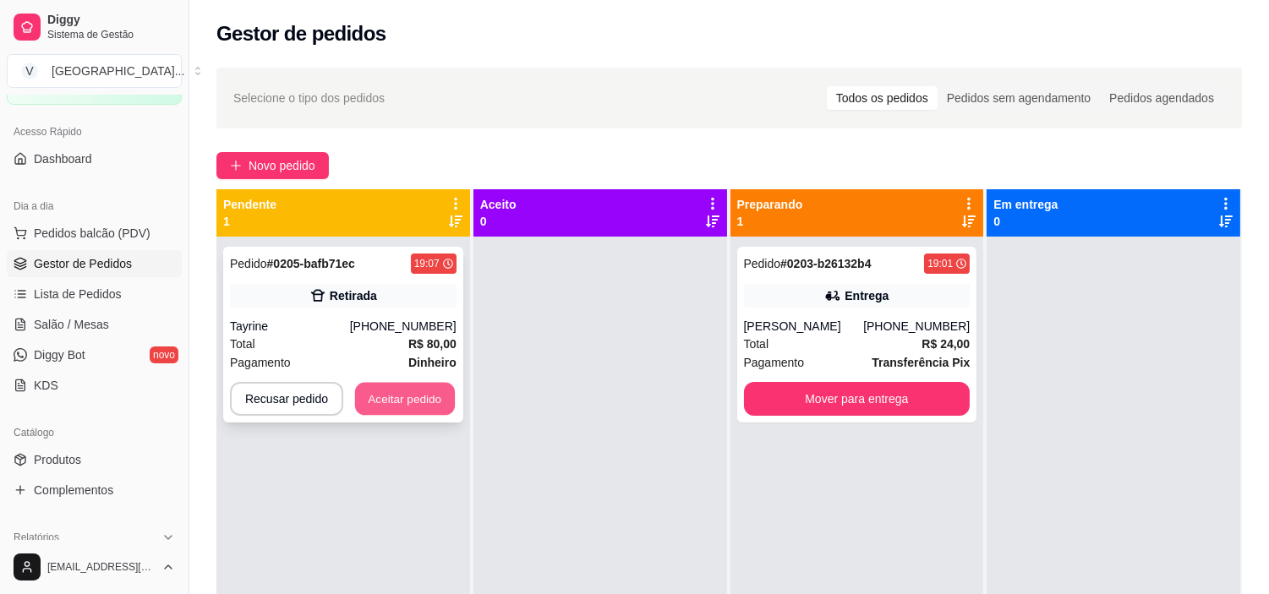
click at [445, 394] on button "Aceitar pedido" at bounding box center [405, 399] width 100 height 33
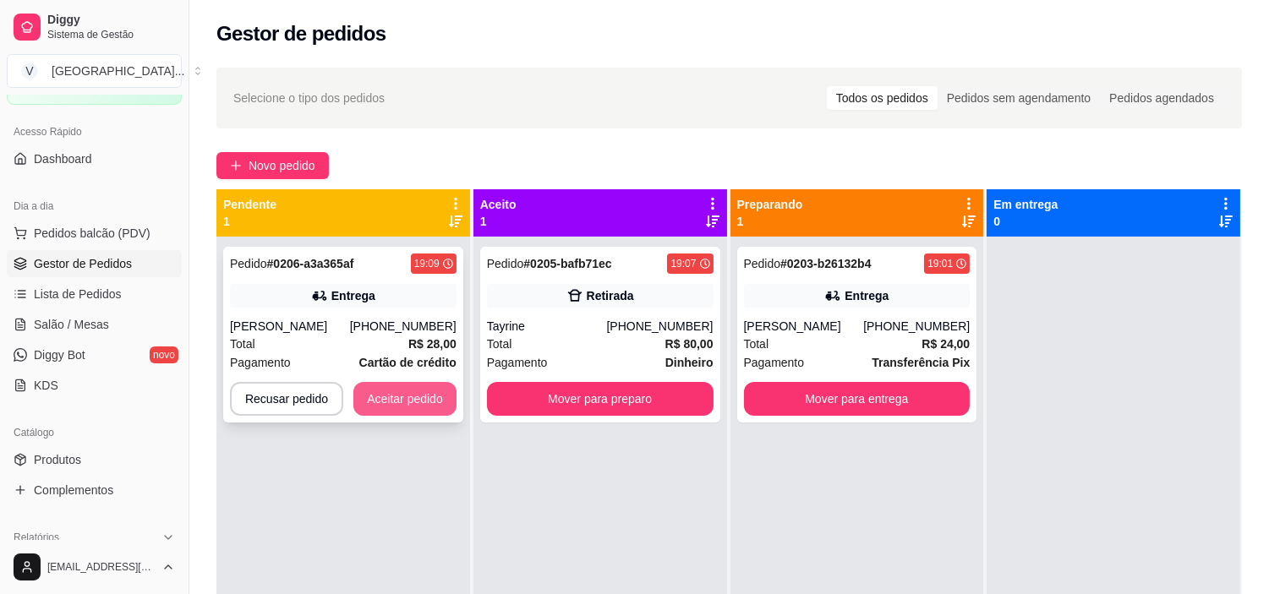
click at [399, 390] on button "Aceitar pedido" at bounding box center [404, 399] width 103 height 34
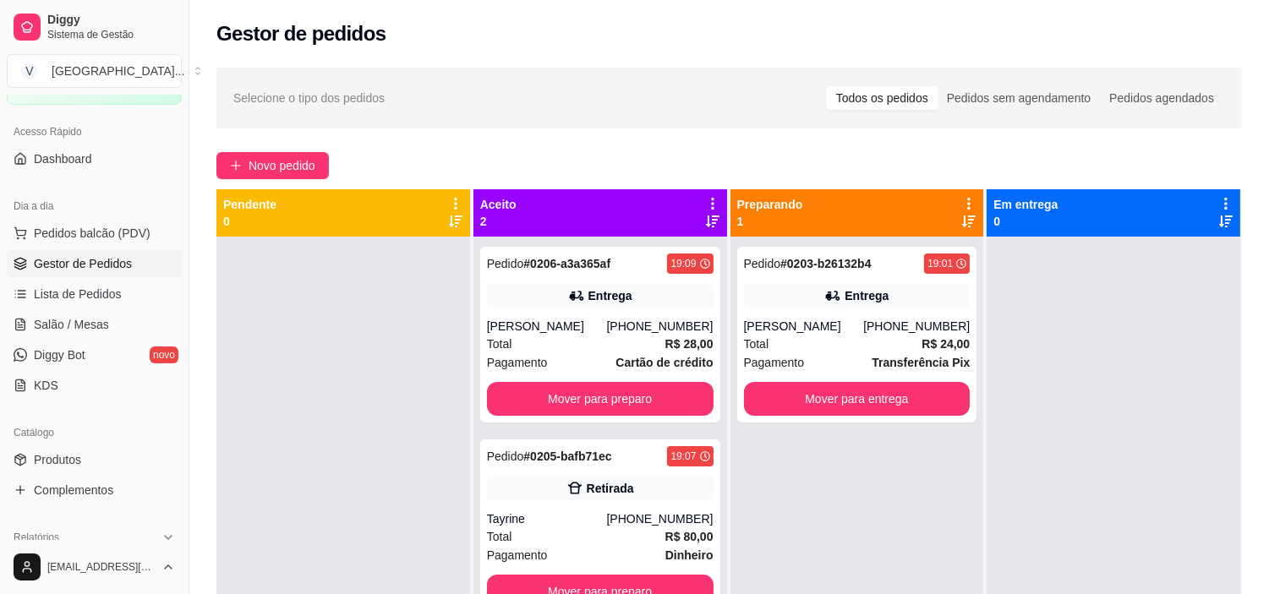
scroll to position [46, 0]
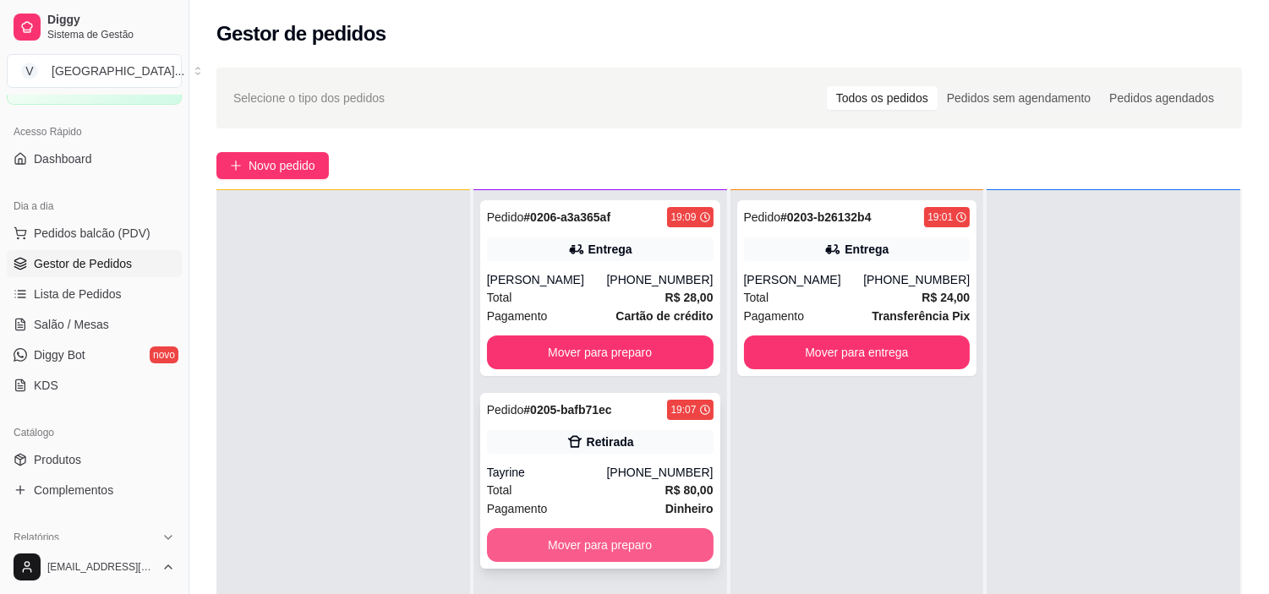
click at [630, 543] on button "Mover para preparo" at bounding box center [600, 545] width 227 height 34
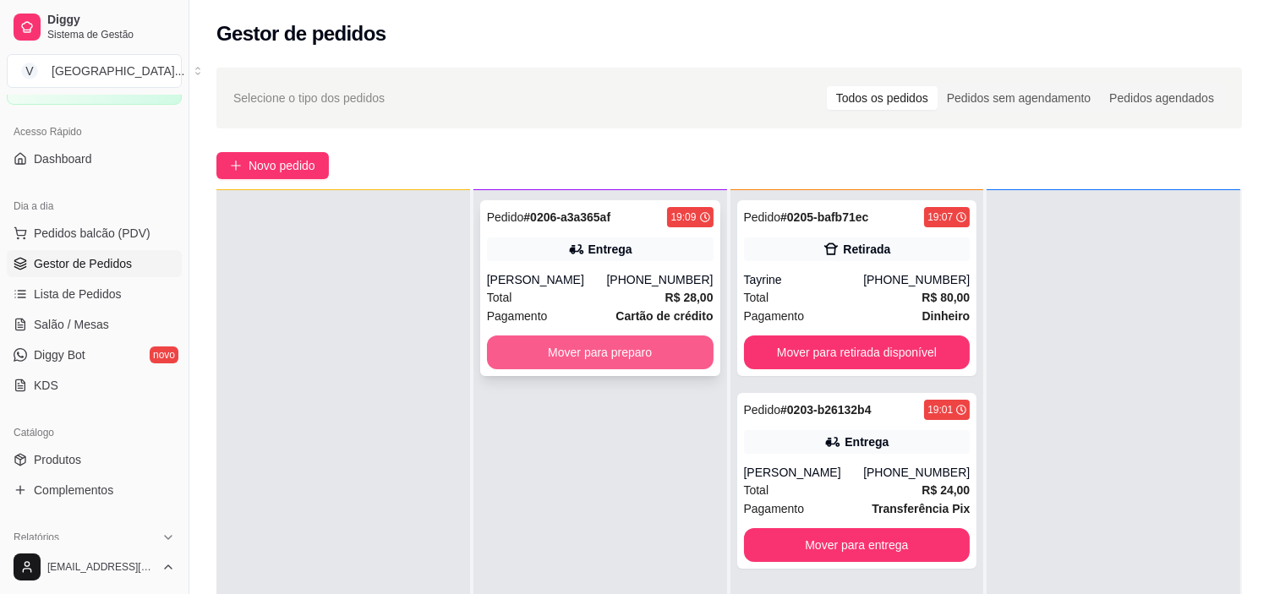
click at [588, 348] on button "Mover para preparo" at bounding box center [600, 353] width 227 height 34
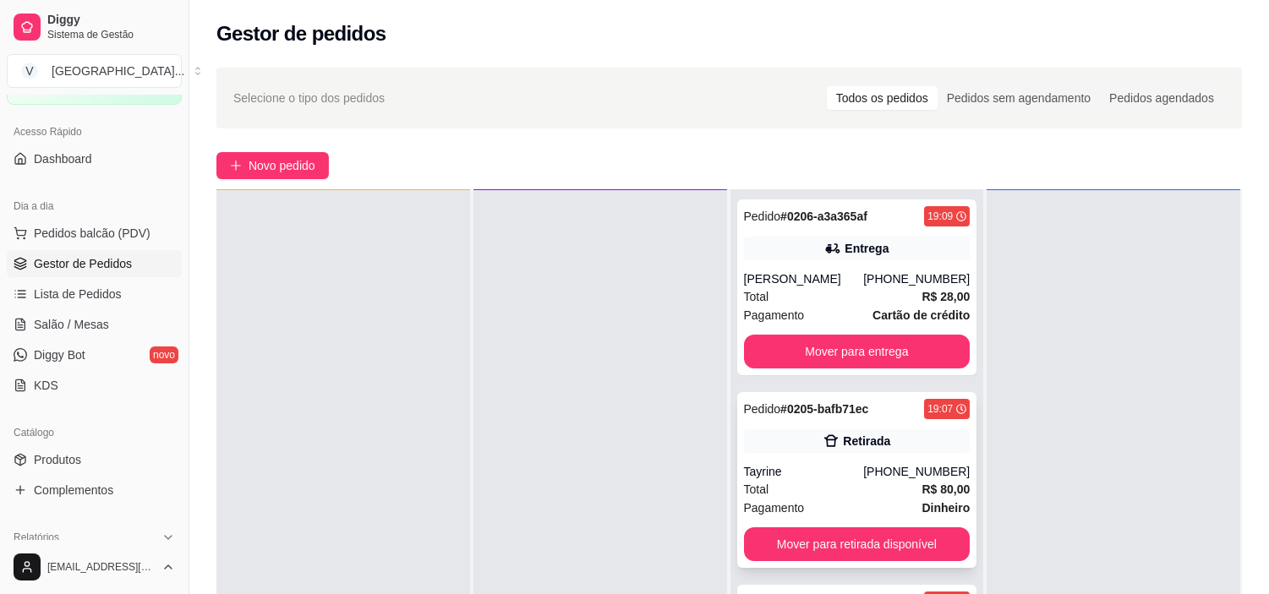
scroll to position [188, 0]
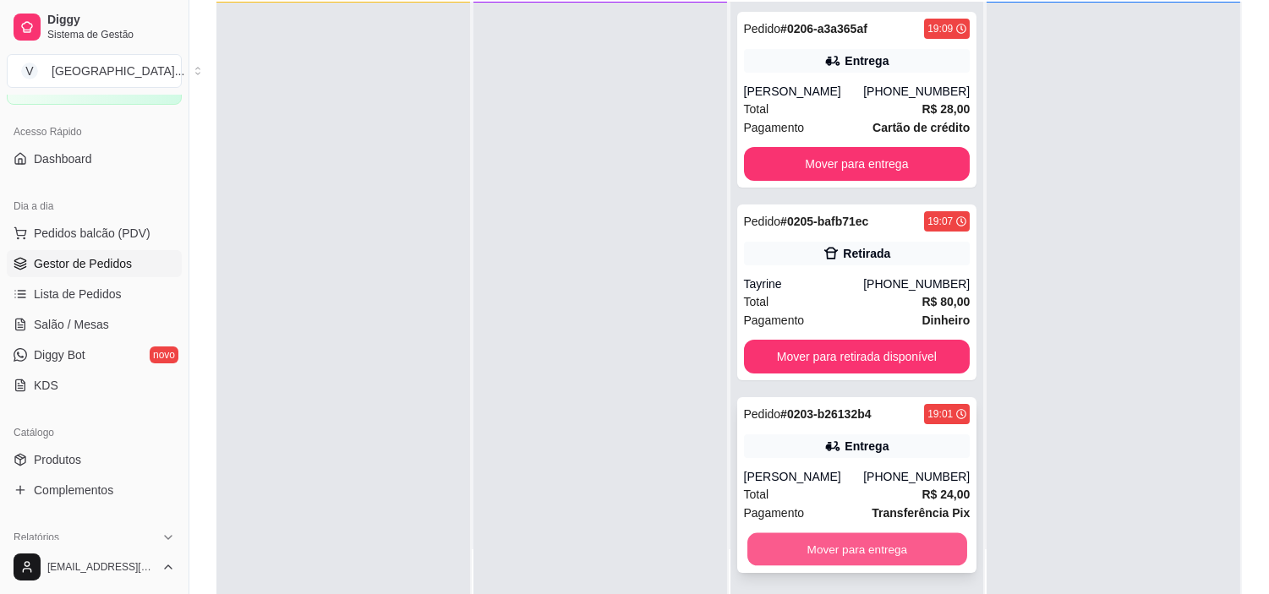
click at [829, 546] on button "Mover para entrega" at bounding box center [857, 549] width 220 height 33
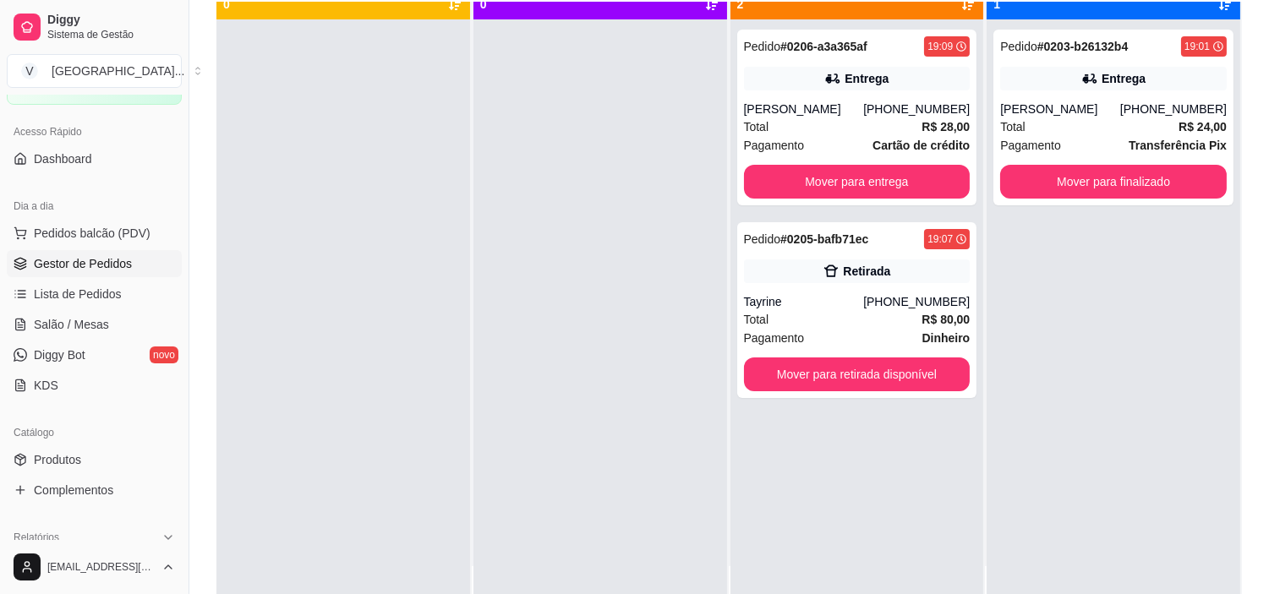
scroll to position [0, 0]
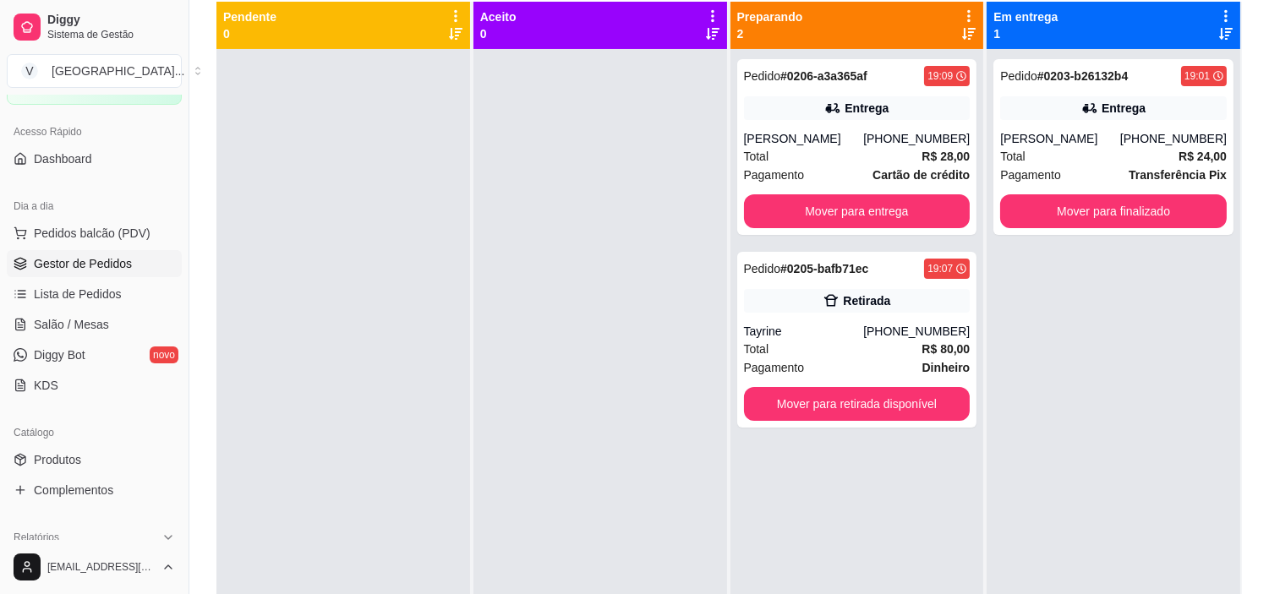
drag, startPoint x: 516, startPoint y: 272, endPoint x: 412, endPoint y: 217, distance: 117.6
click at [412, 216] on div at bounding box center [343, 346] width 254 height 594
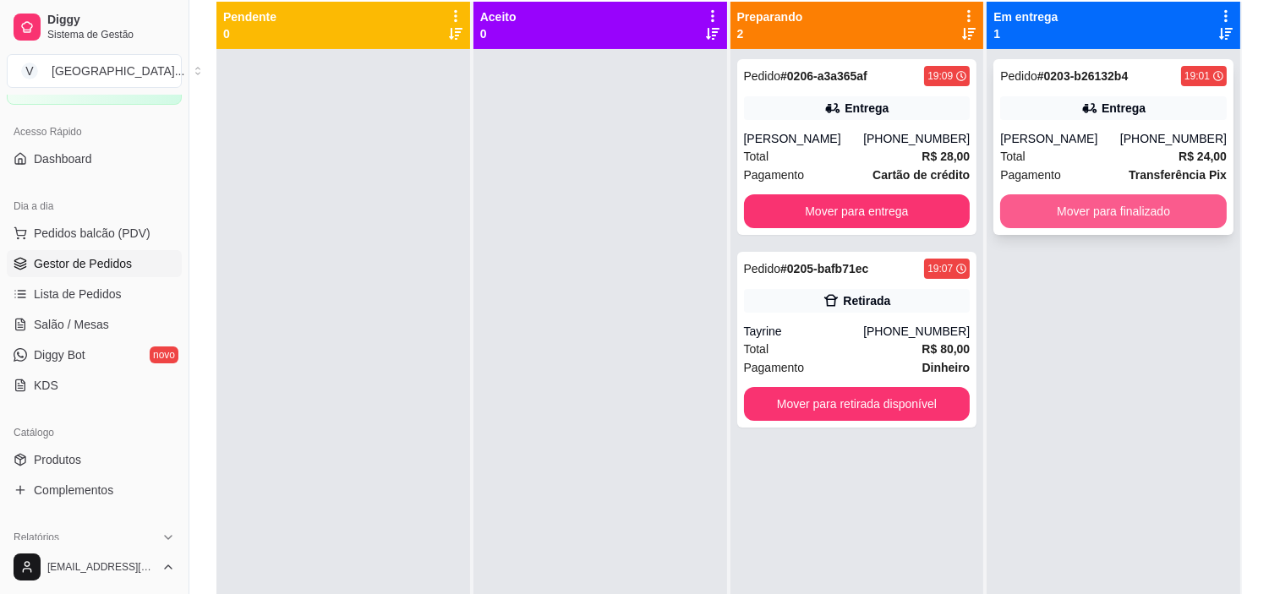
click at [1108, 224] on button "Mover para finalizado" at bounding box center [1113, 211] width 227 height 34
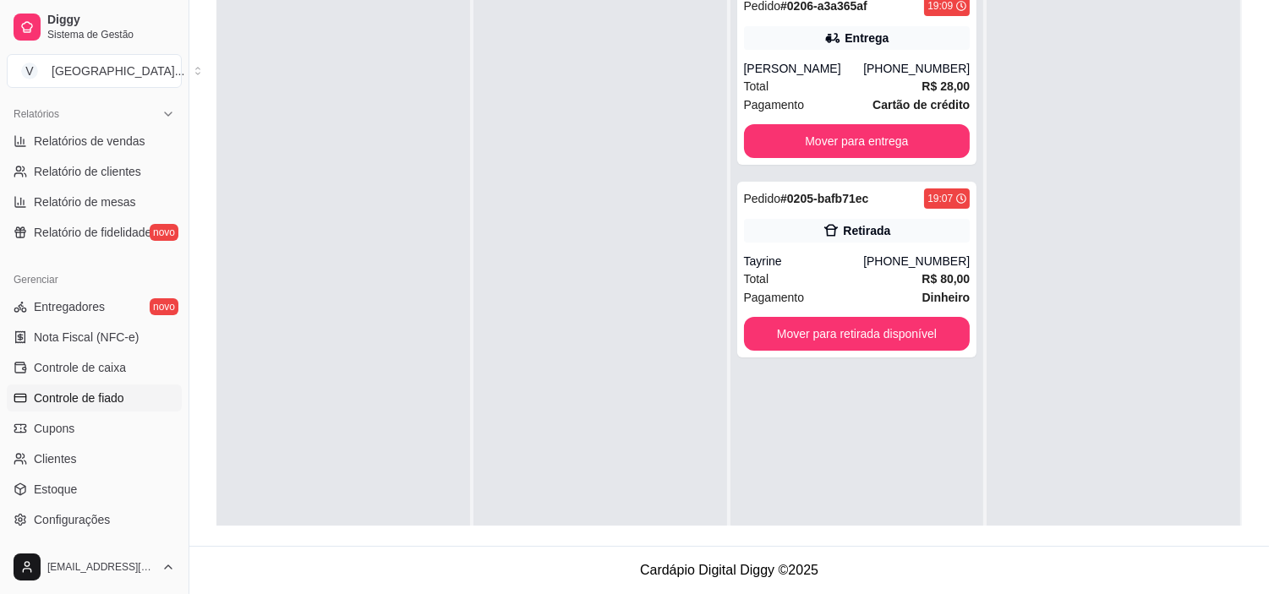
scroll to position [563, 0]
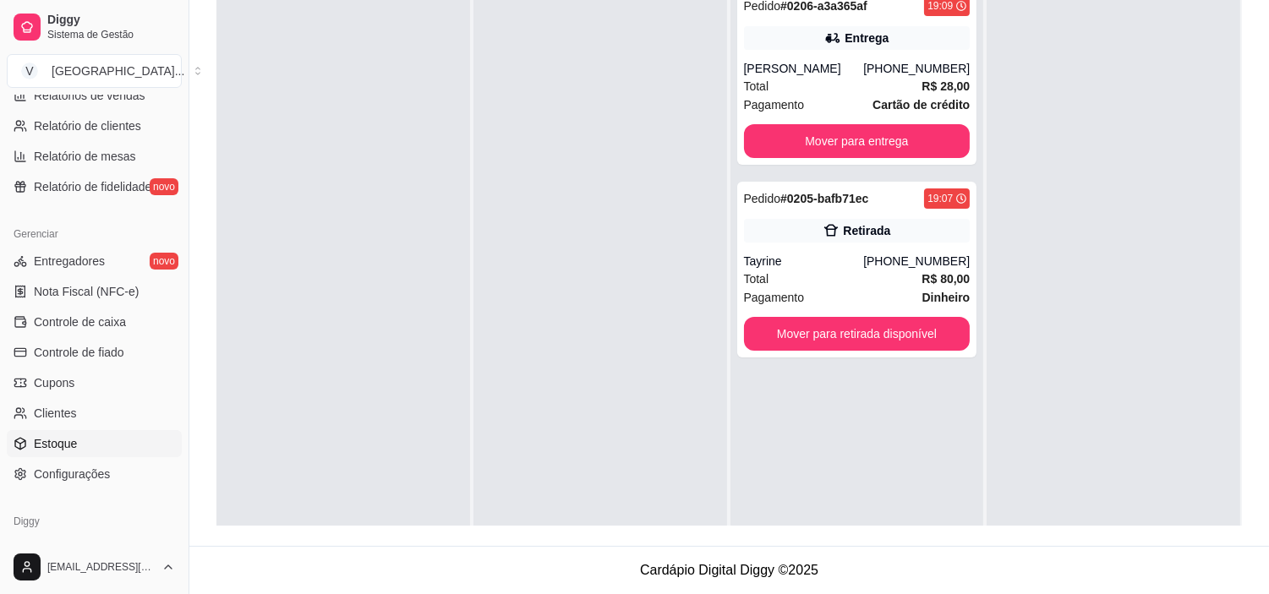
click at [98, 438] on link "Estoque" at bounding box center [94, 443] width 175 height 27
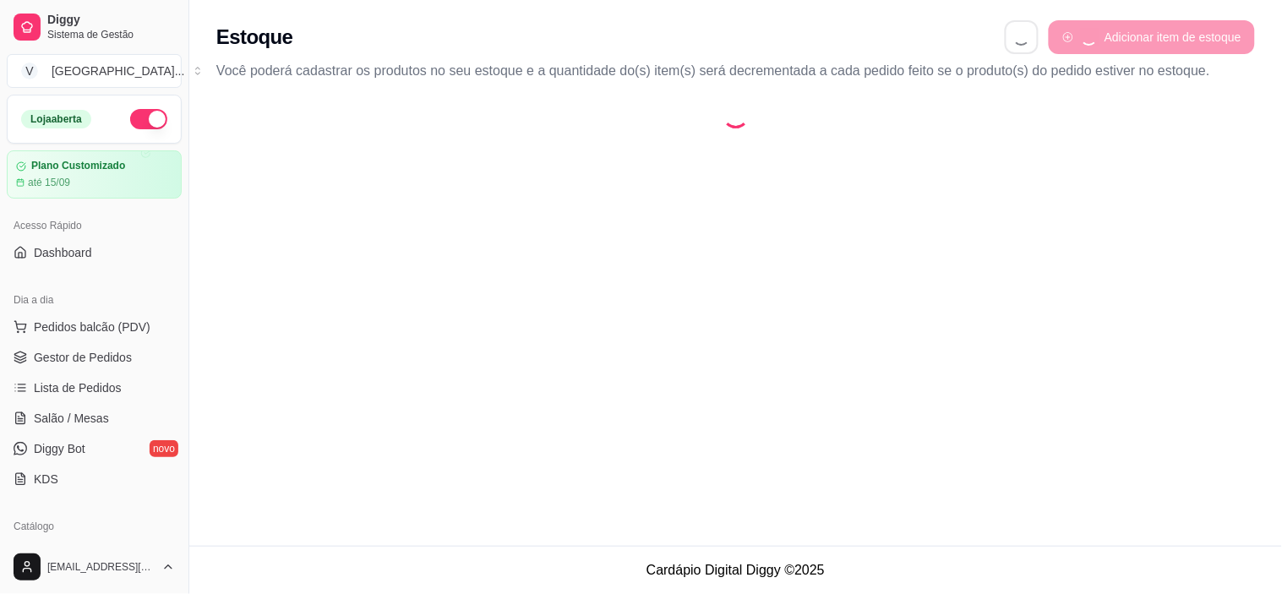
select select "QUANTITY_ORDER"
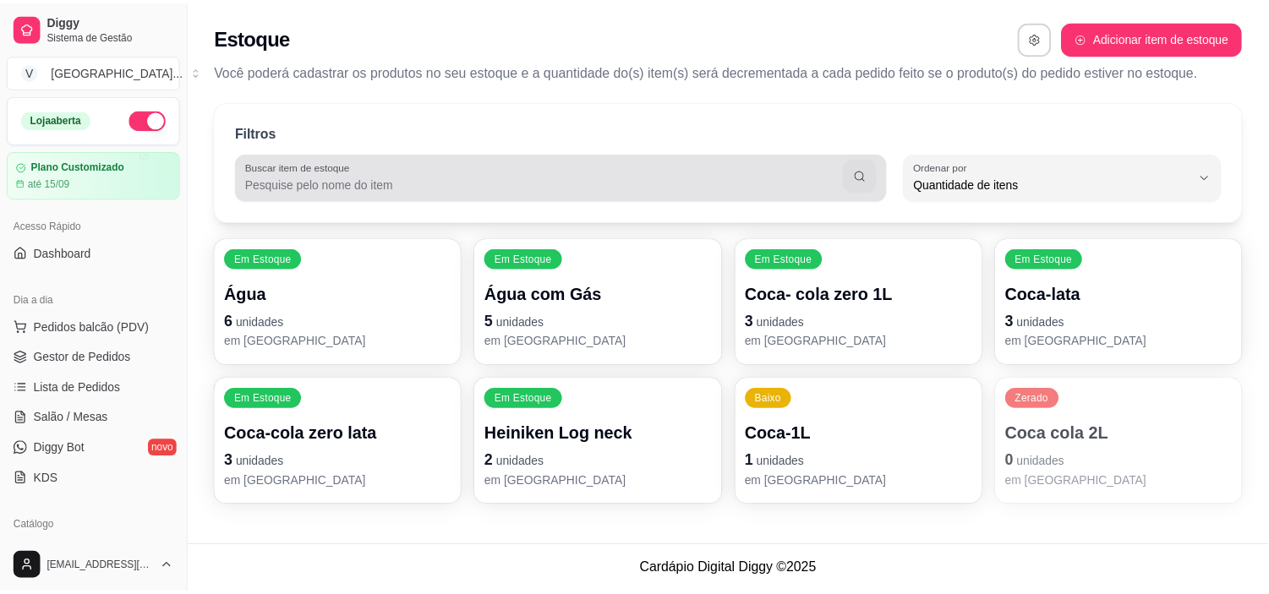
scroll to position [15, 0]
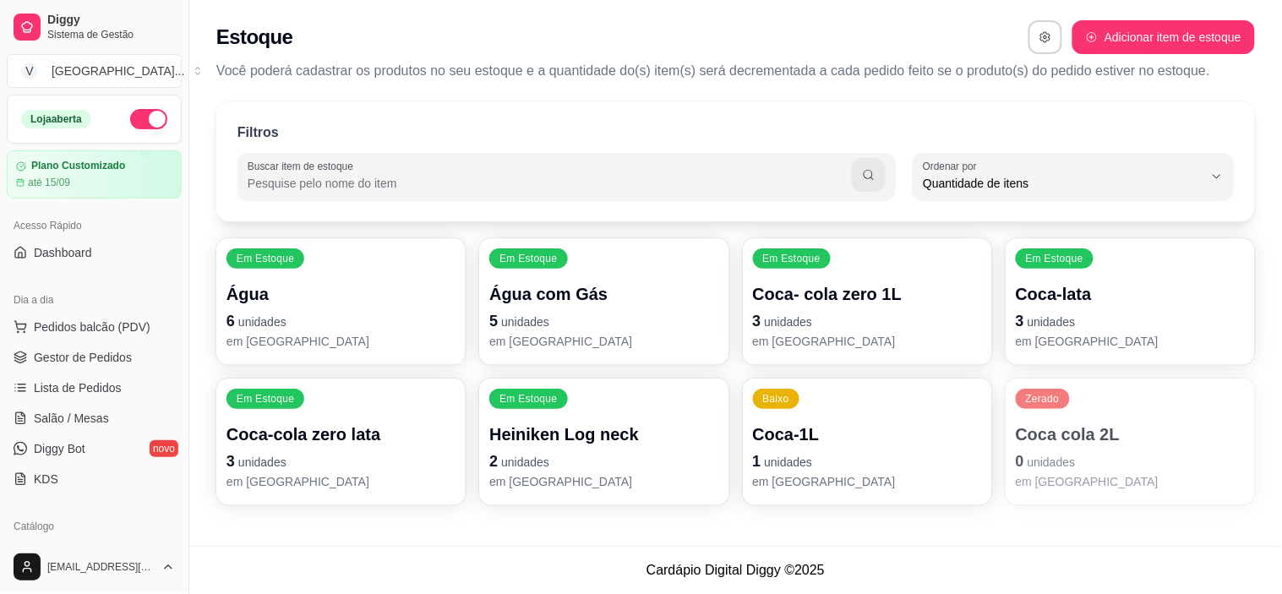
click at [1083, 460] on p "0 unidades" at bounding box center [1130, 462] width 229 height 24
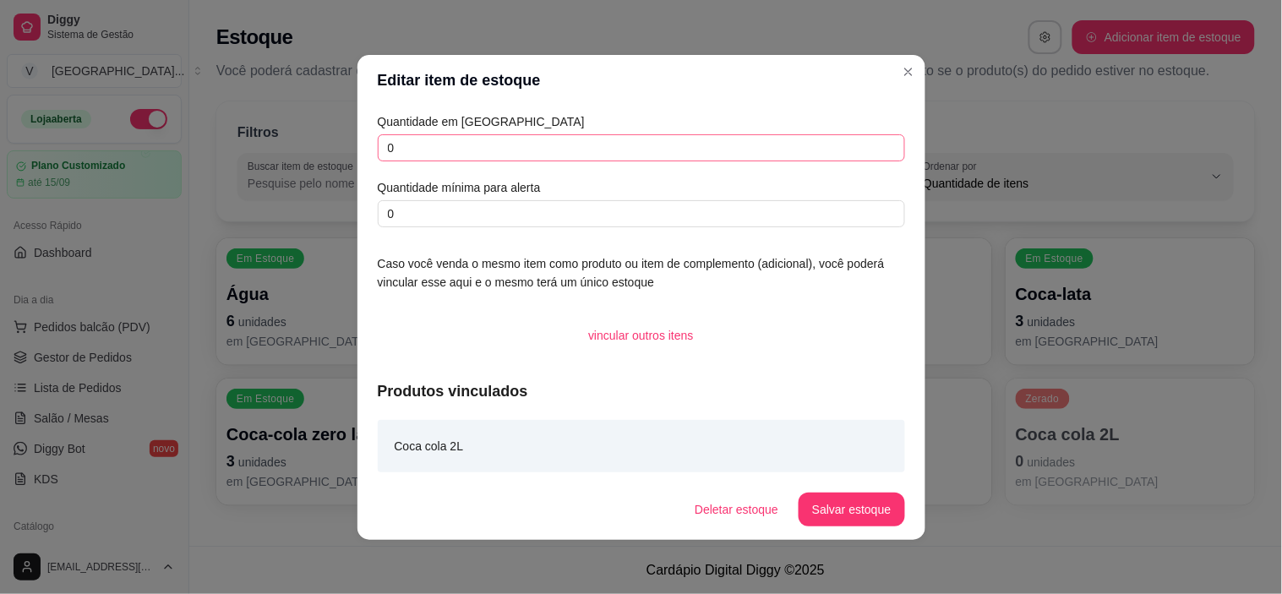
click at [560, 139] on div "Quantidade em estoque 0 Quantidade mínima para alerta 0" at bounding box center [641, 169] width 527 height 115
click at [560, 145] on input "0" at bounding box center [641, 147] width 527 height 27
type input "0"
type input "3"
click at [550, 218] on input "0" at bounding box center [641, 213] width 527 height 27
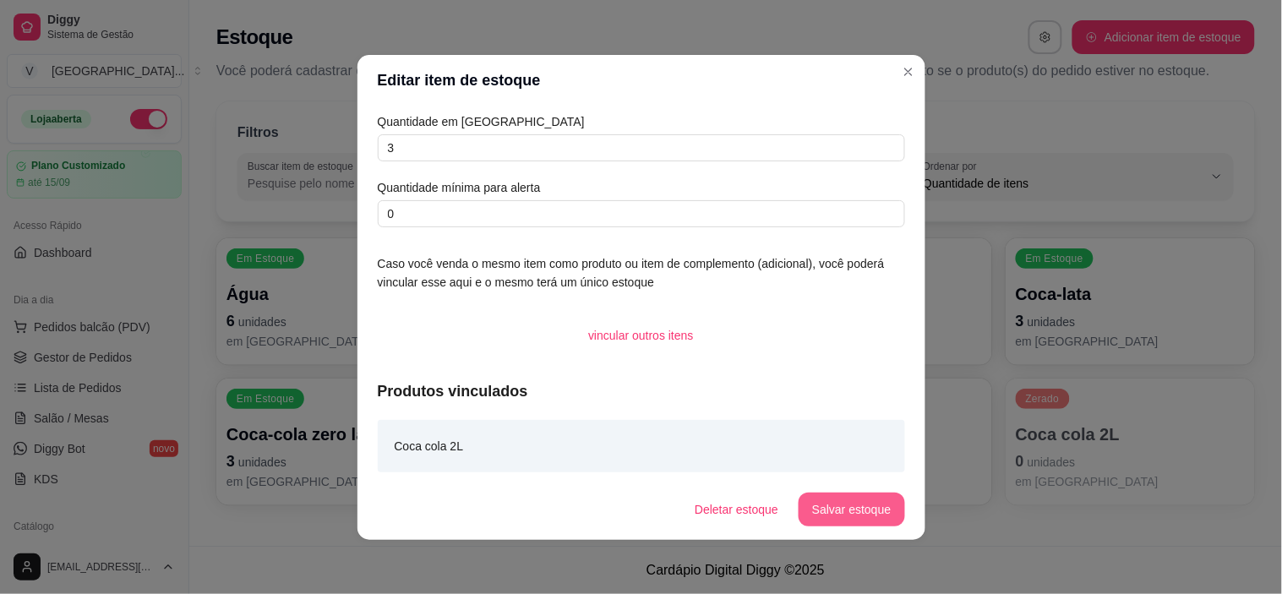
click at [839, 509] on button "Salvar estoque" at bounding box center [852, 510] width 106 height 34
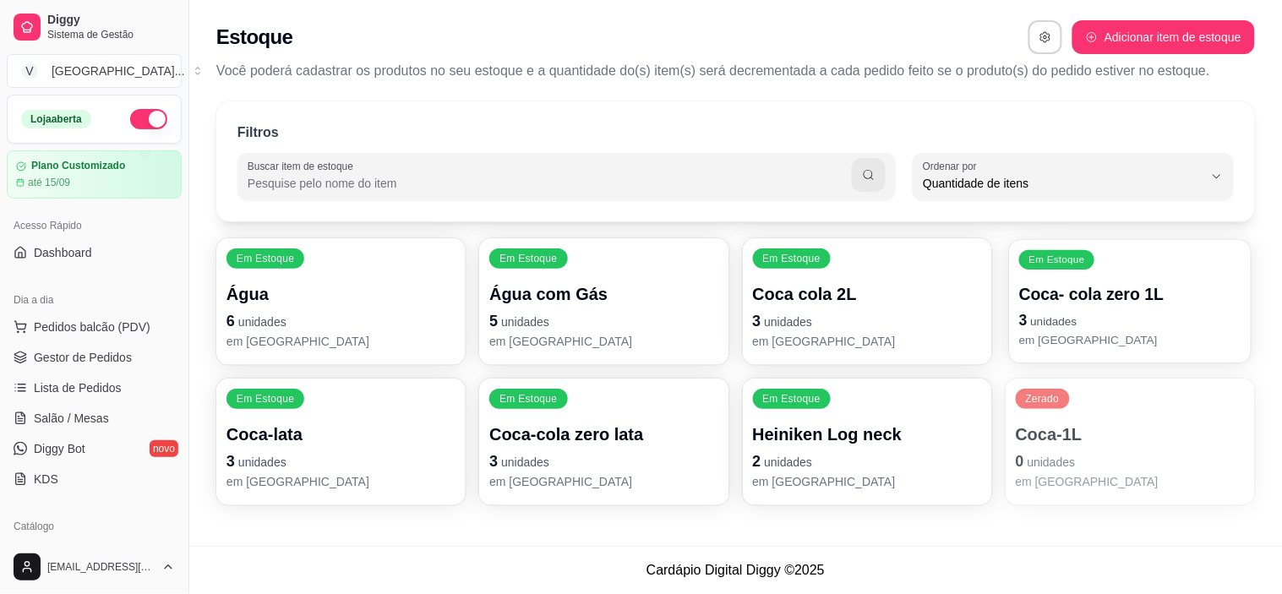
click at [1112, 332] on p "em [GEOGRAPHIC_DATA]" at bounding box center [1130, 340] width 222 height 16
click at [1099, 431] on p "Coca-1L" at bounding box center [1130, 434] width 222 height 23
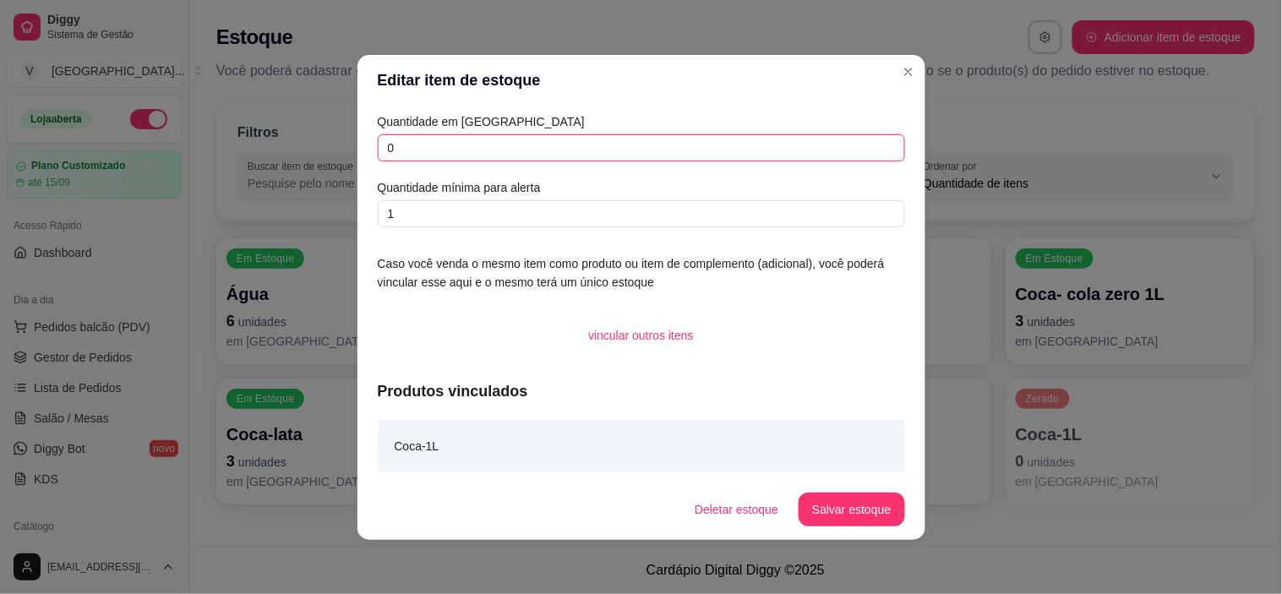
click at [469, 150] on input "0" at bounding box center [641, 147] width 527 height 27
type input "0"
type input "4"
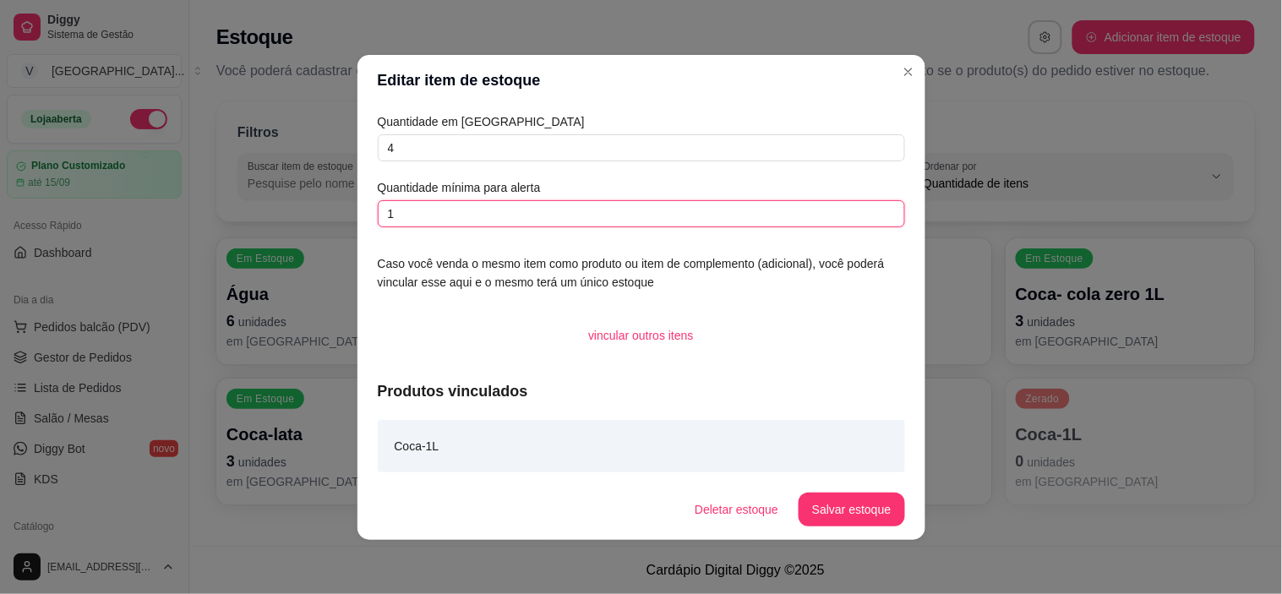
click at [454, 211] on input "1" at bounding box center [641, 213] width 527 height 27
type input "0"
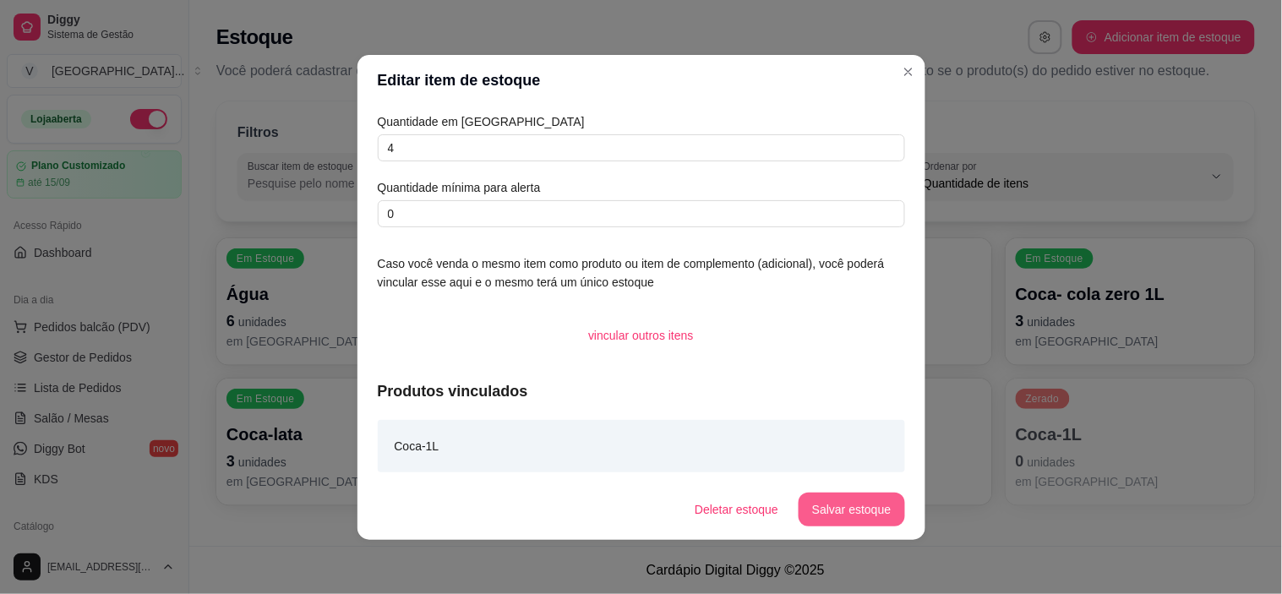
click at [860, 517] on button "Salvar estoque" at bounding box center [852, 510] width 106 height 34
click at [896, 510] on button "Salvar estoque" at bounding box center [852, 510] width 106 height 34
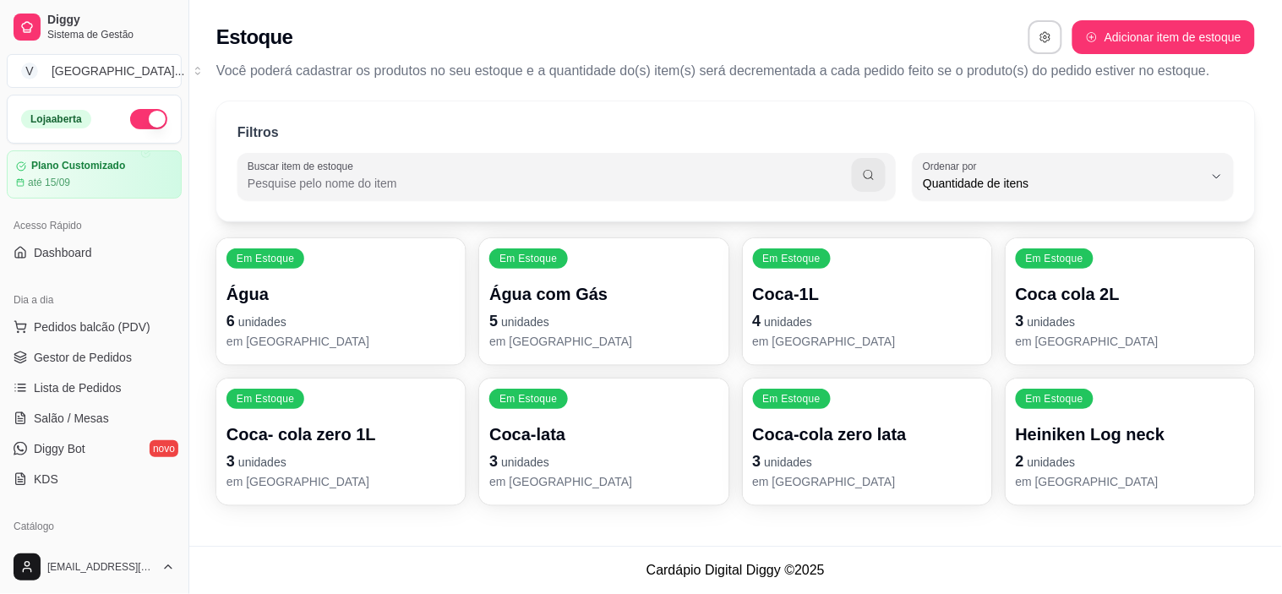
click at [810, 459] on span "unidades" at bounding box center [789, 463] width 48 height 14
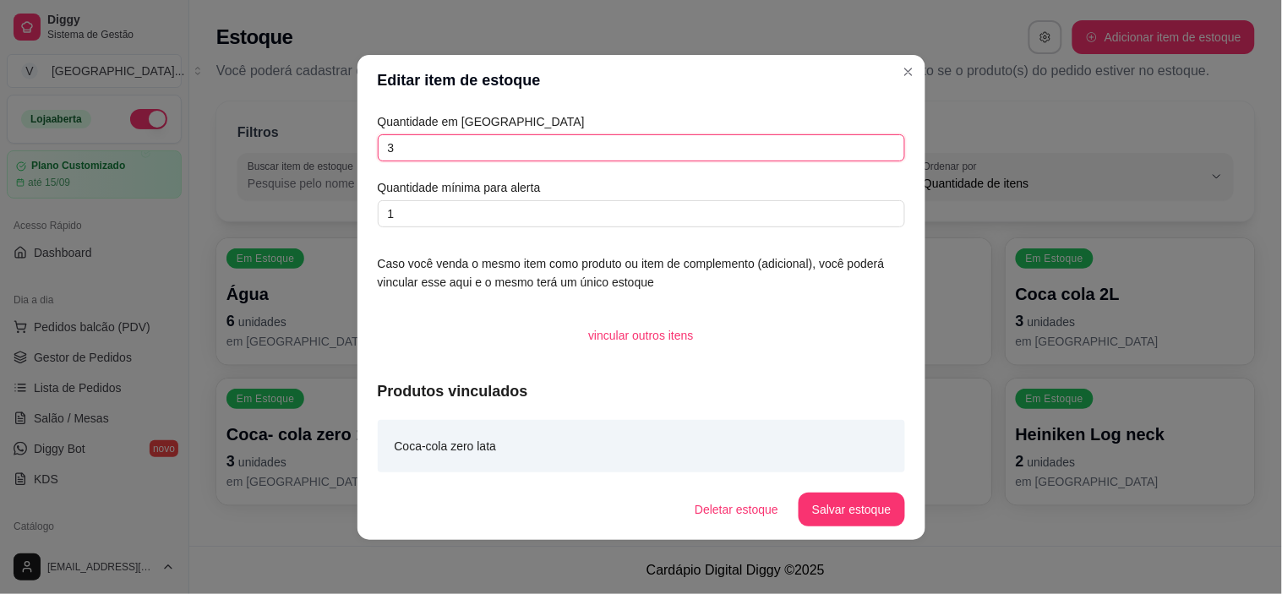
click at [437, 144] on input "3" at bounding box center [641, 147] width 527 height 27
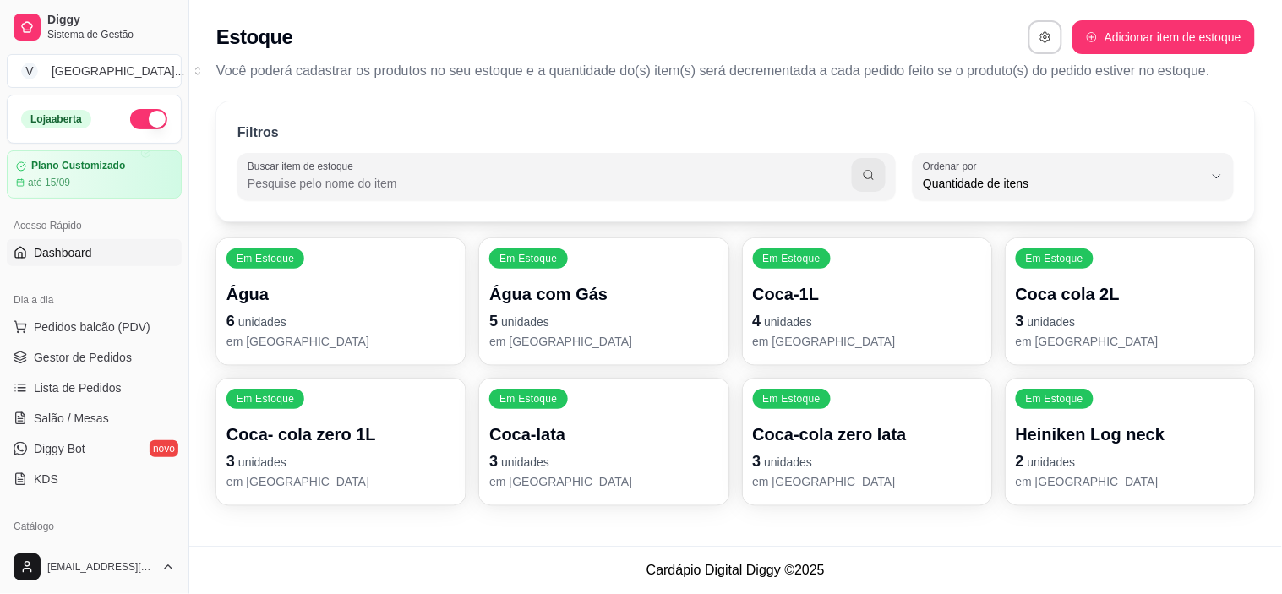
drag, startPoint x: 83, startPoint y: 249, endPoint x: 148, endPoint y: 256, distance: 65.5
click at [83, 249] on span "Dashboard" at bounding box center [63, 252] width 58 height 17
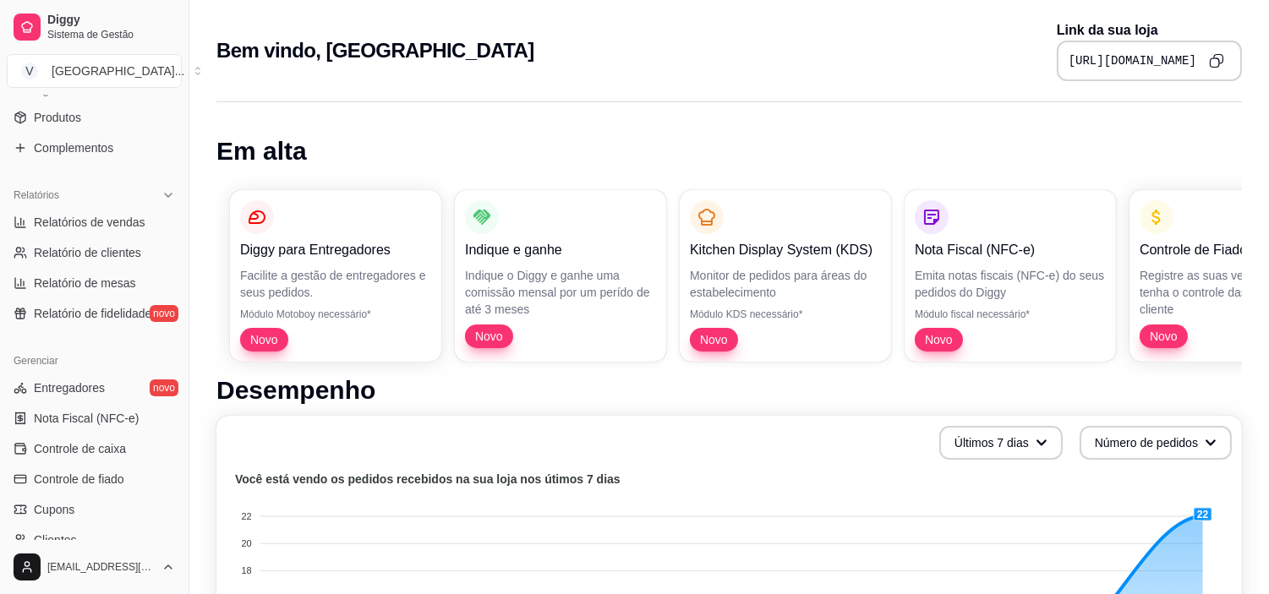
scroll to position [469, 0]
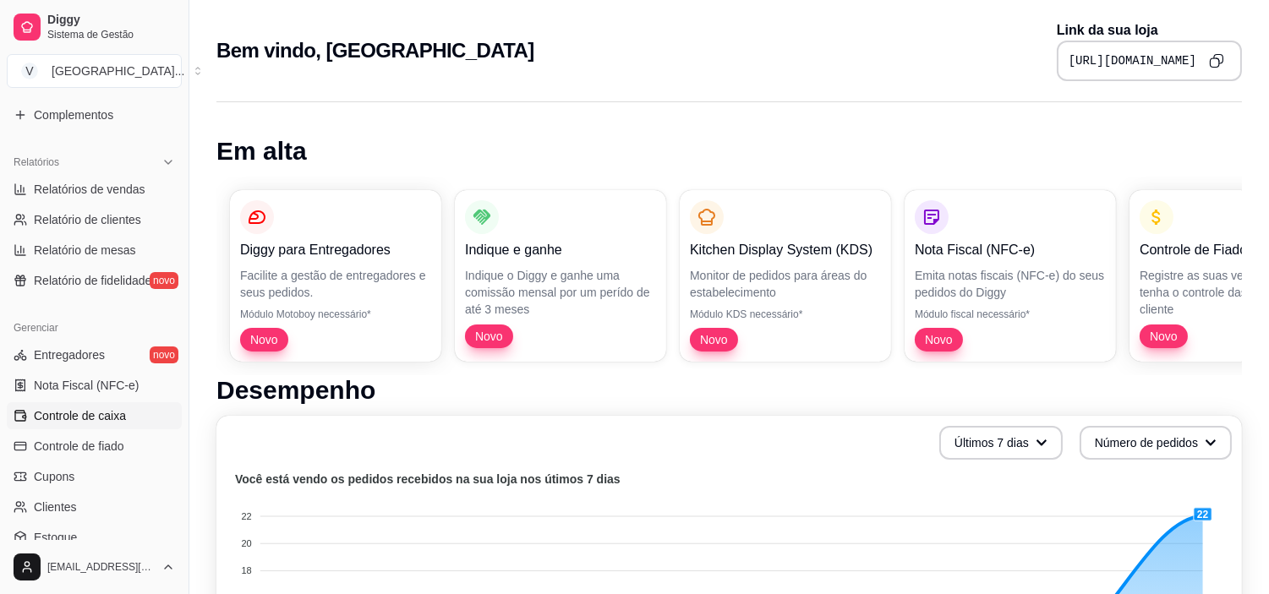
click at [96, 419] on span "Controle de caixa" at bounding box center [80, 415] width 92 height 17
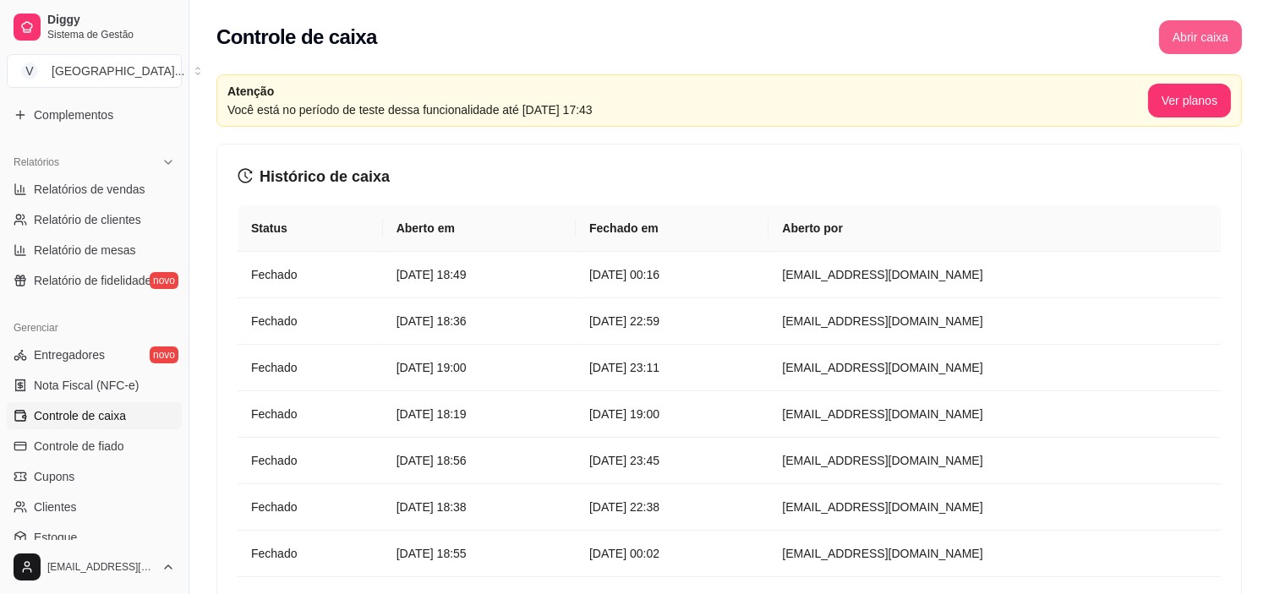
click at [1187, 41] on button "Abrir caixa" at bounding box center [1200, 37] width 83 height 34
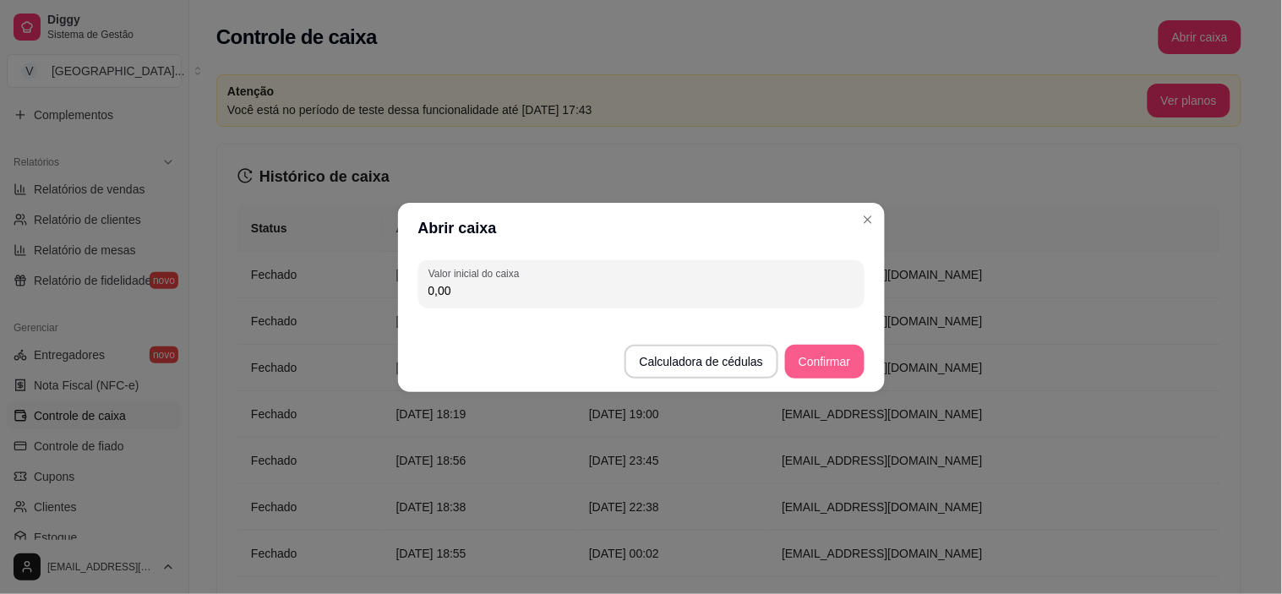
click at [833, 352] on button "Confirmar" at bounding box center [824, 362] width 79 height 34
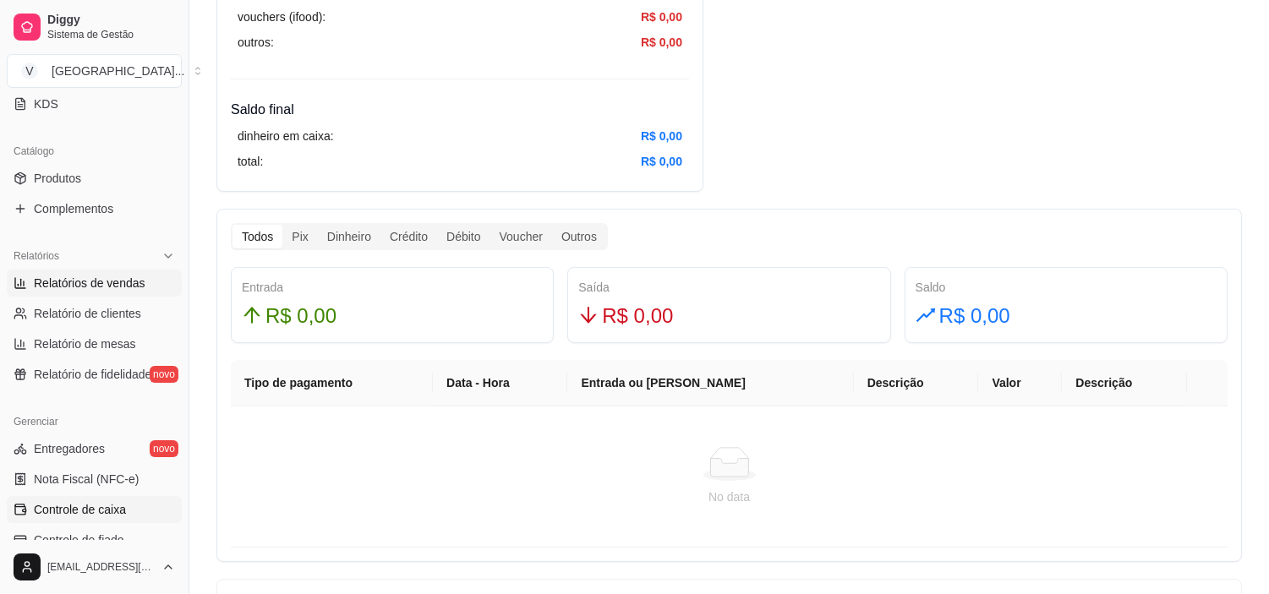
scroll to position [469, 0]
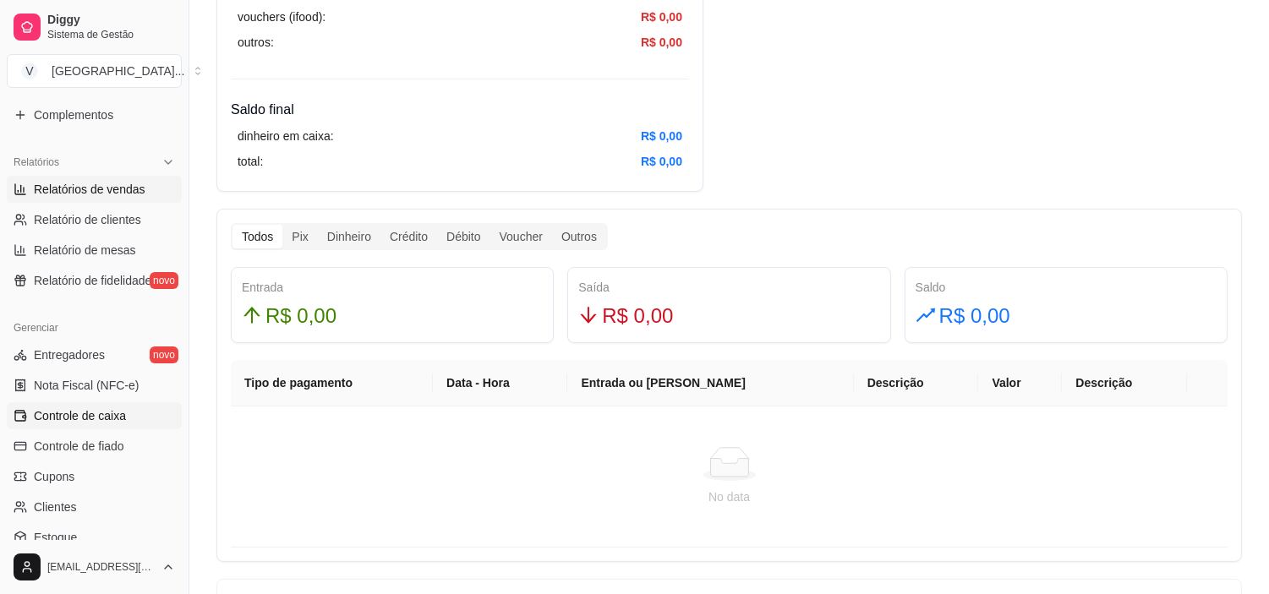
click at [119, 200] on link "Relatórios de vendas" at bounding box center [94, 189] width 175 height 27
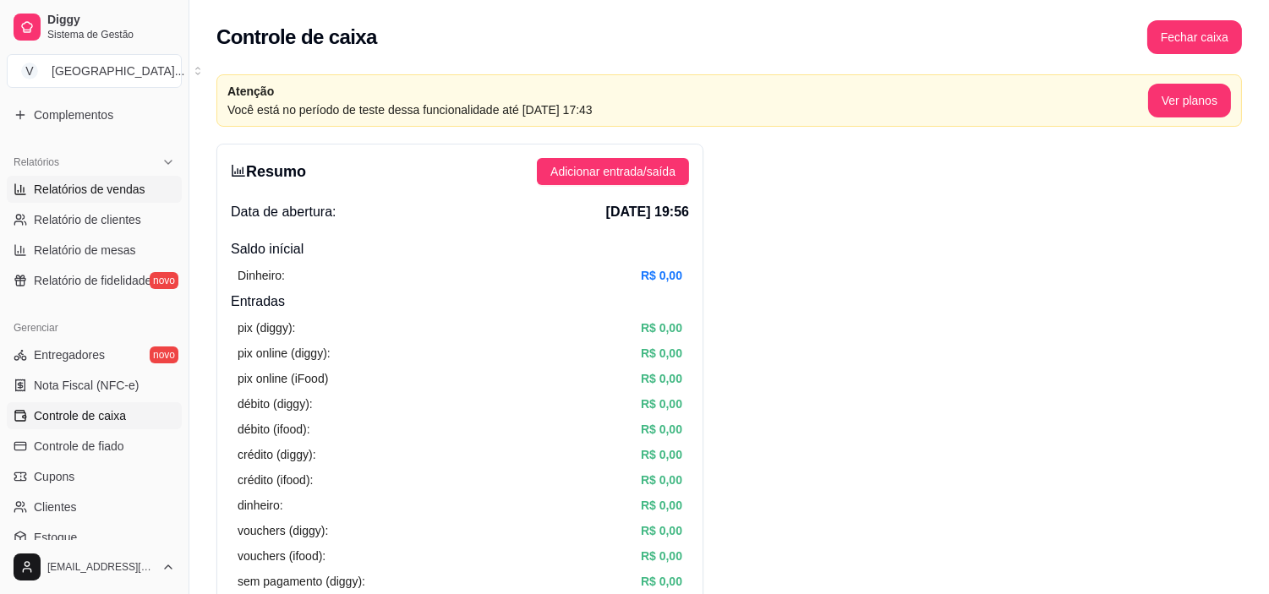
select select "ALL"
select select "0"
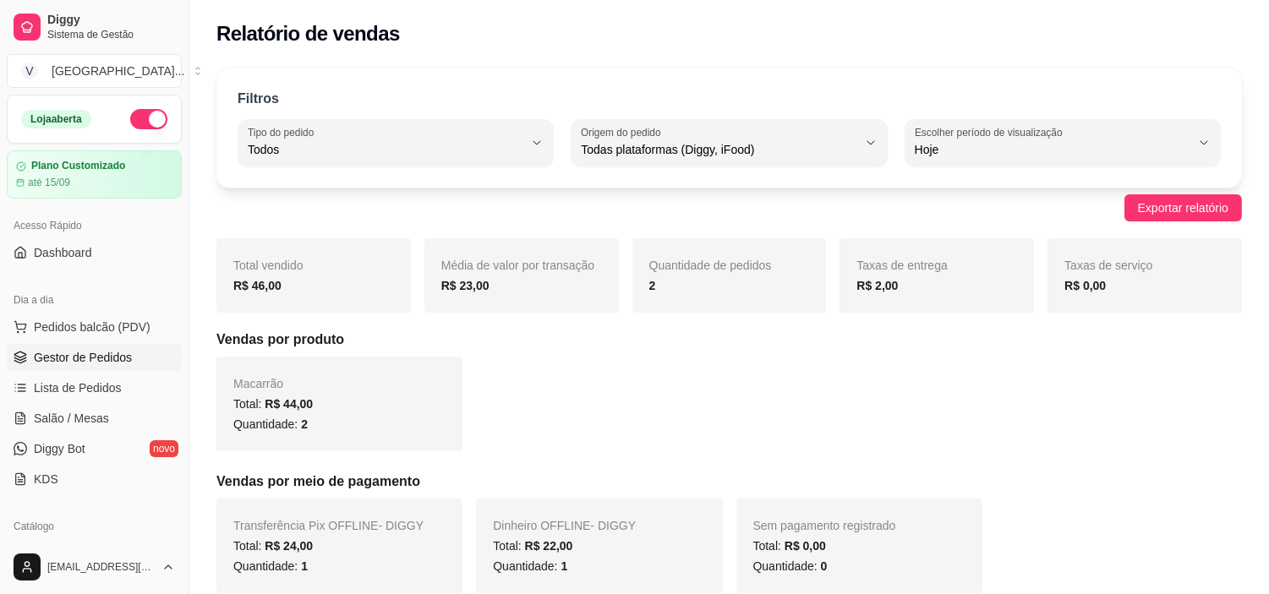
click at [80, 360] on span "Gestor de Pedidos" at bounding box center [83, 357] width 98 height 17
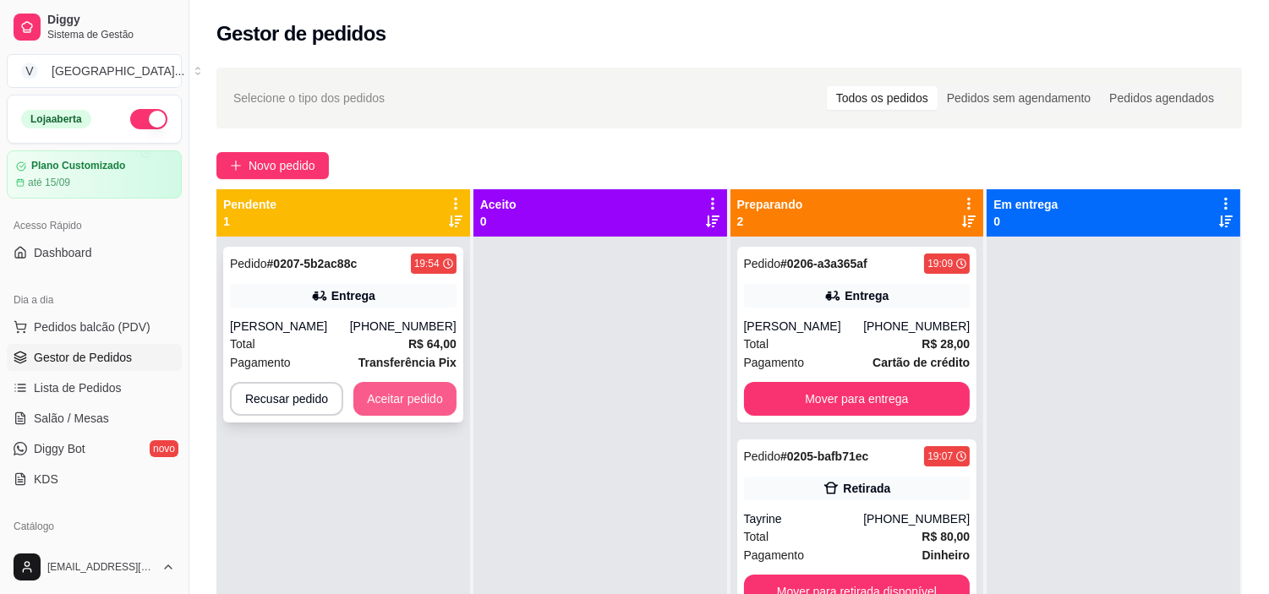
click at [404, 407] on button "Aceitar pedido" at bounding box center [404, 399] width 103 height 34
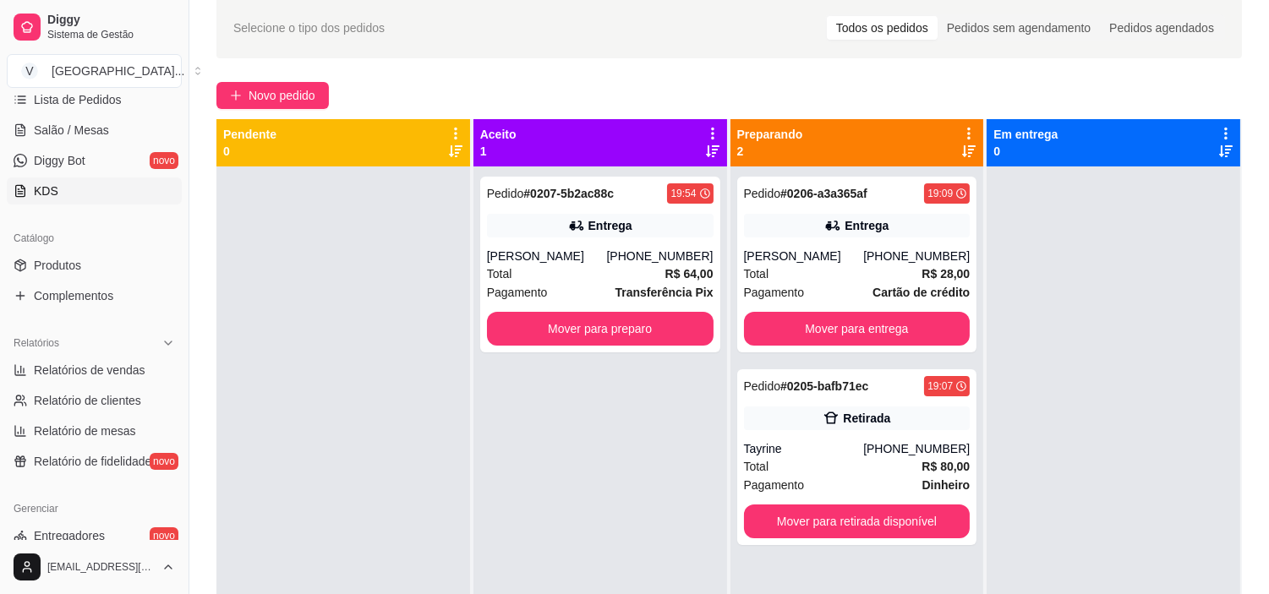
scroll to position [188, 0]
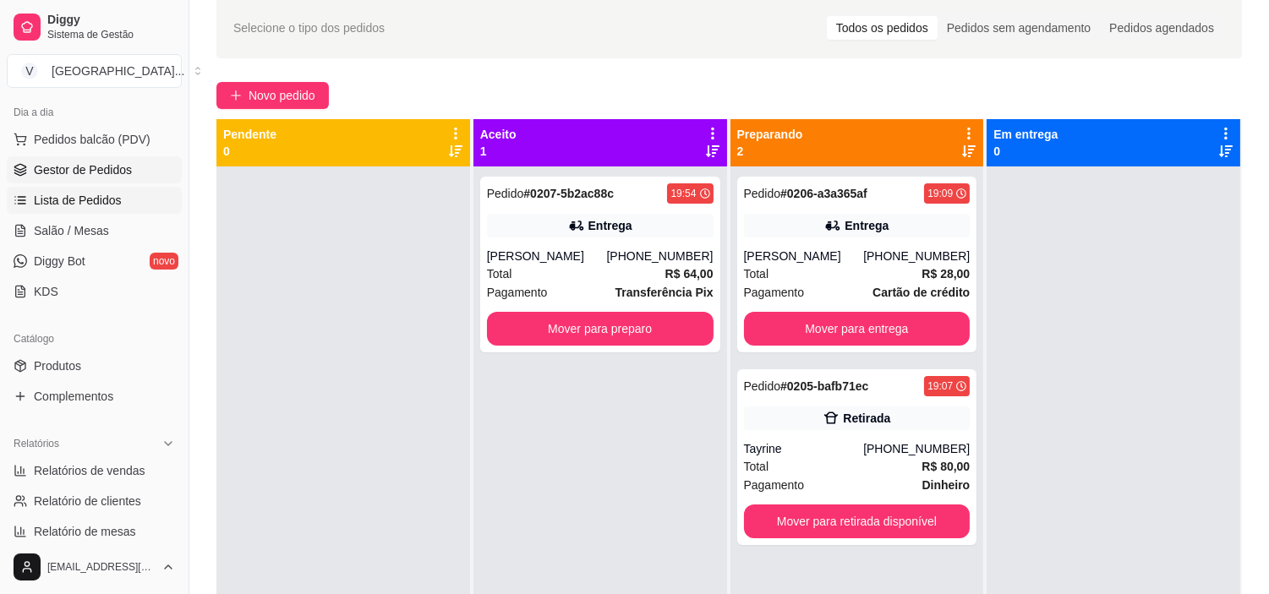
click at [106, 204] on span "Lista de Pedidos" at bounding box center [78, 200] width 88 height 17
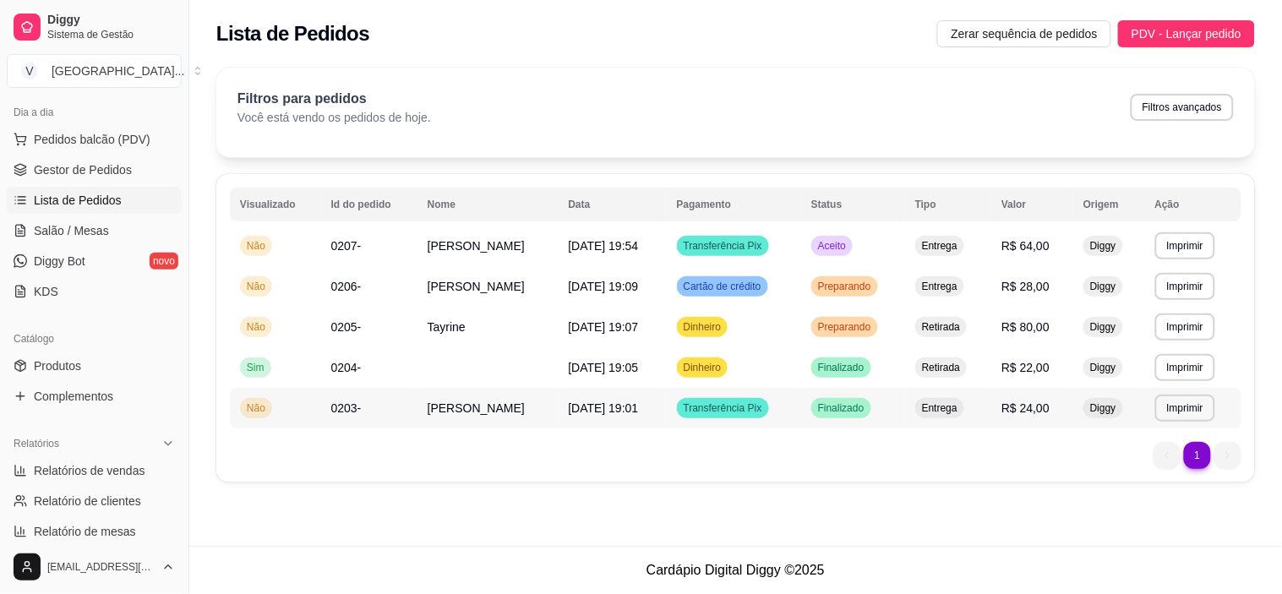
click at [257, 407] on span "Não" at bounding box center [255, 409] width 25 height 14
click at [1038, 411] on td "R$ 24,00" at bounding box center [1033, 408] width 82 height 41
click at [1080, 467] on div "**********" at bounding box center [735, 328] width 1039 height 309
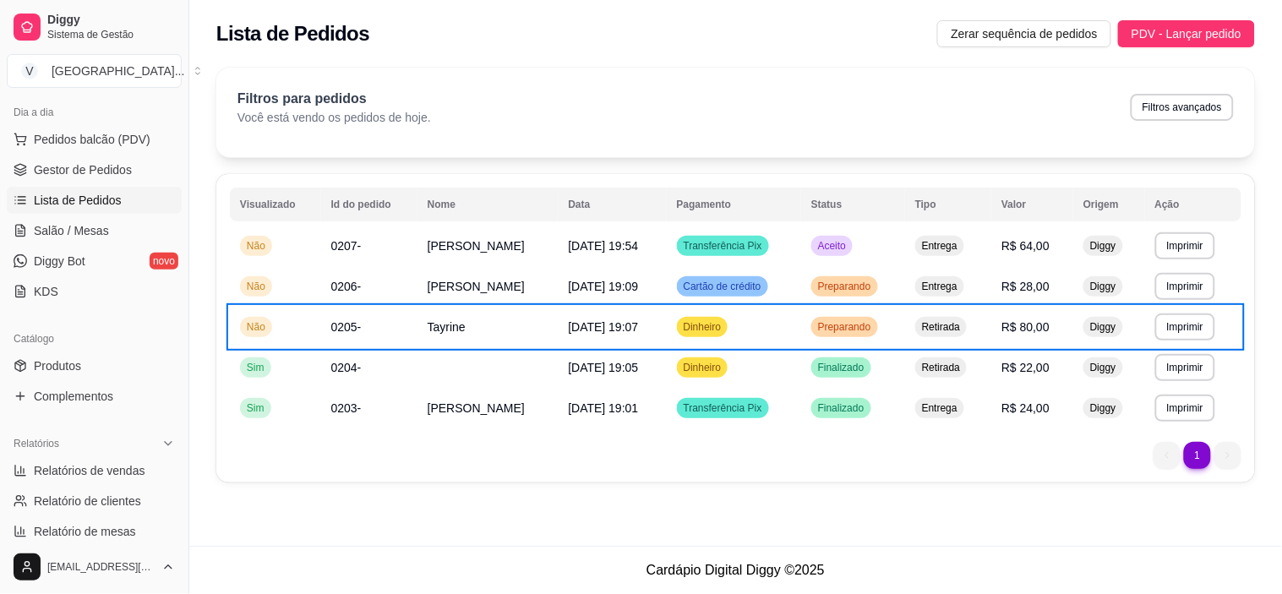
click at [944, 533] on div "**********" at bounding box center [735, 273] width 1093 height 546
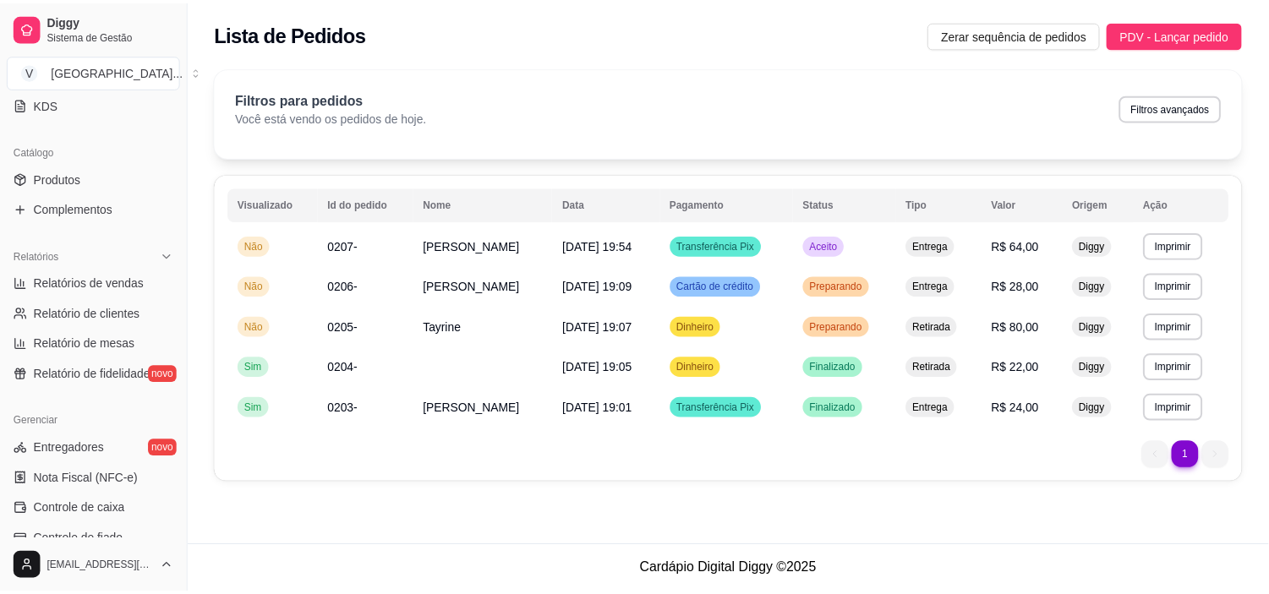
scroll to position [469, 0]
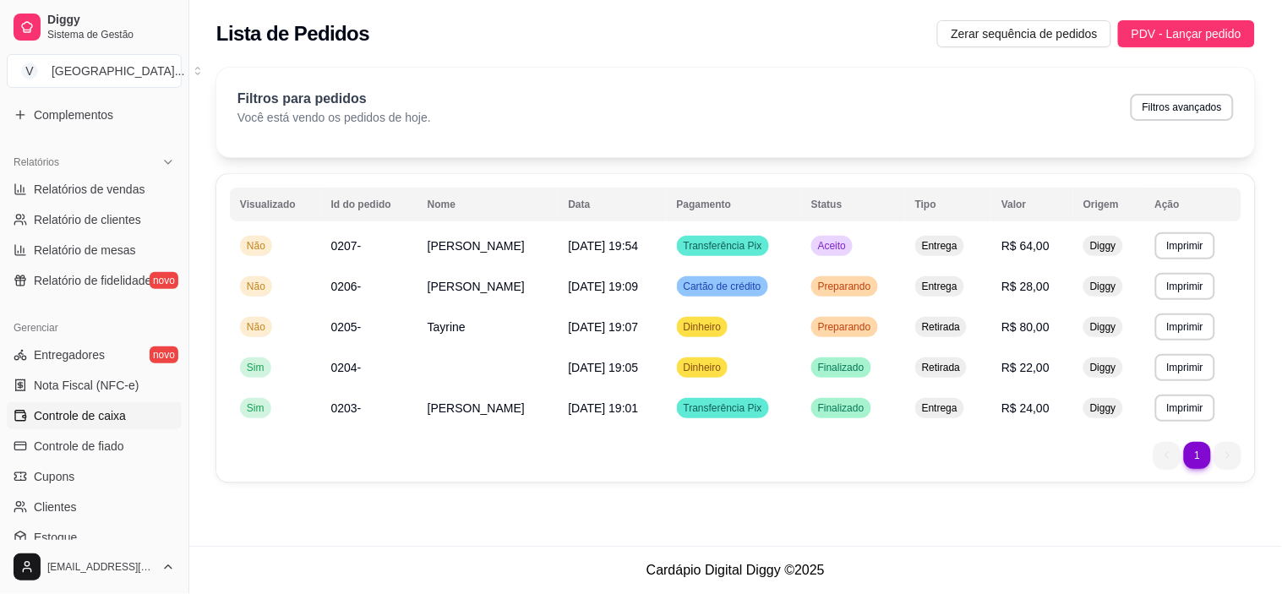
click at [96, 407] on span "Controle de caixa" at bounding box center [80, 415] width 92 height 17
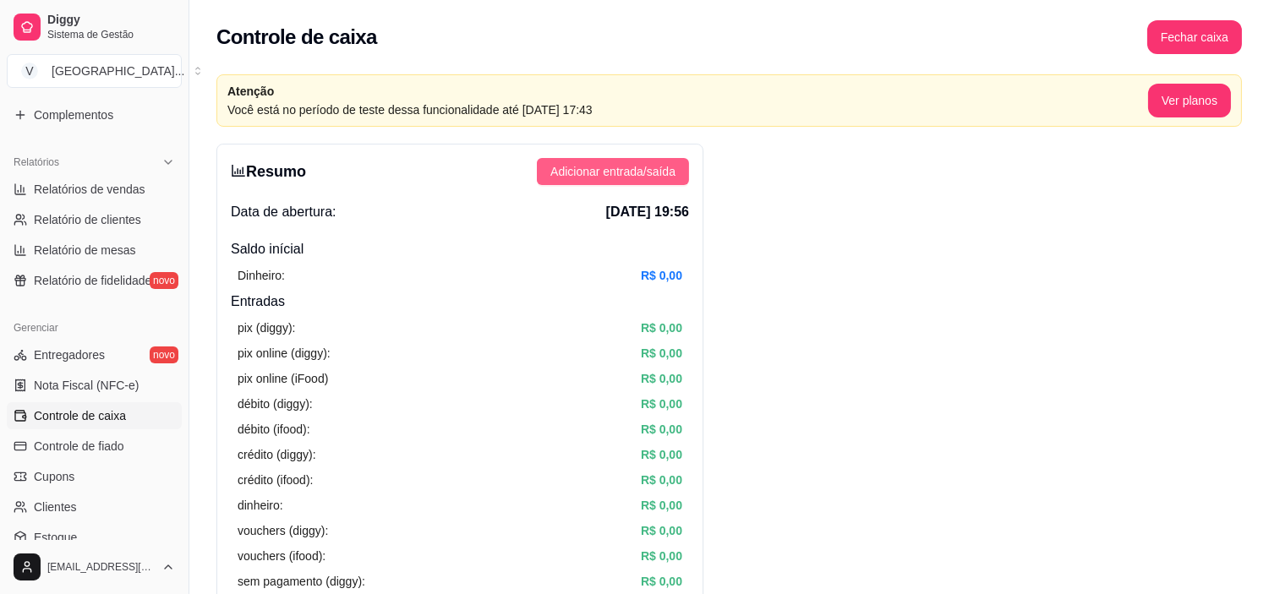
click at [654, 166] on span "Adicionar entrada/saída" at bounding box center [612, 171] width 125 height 19
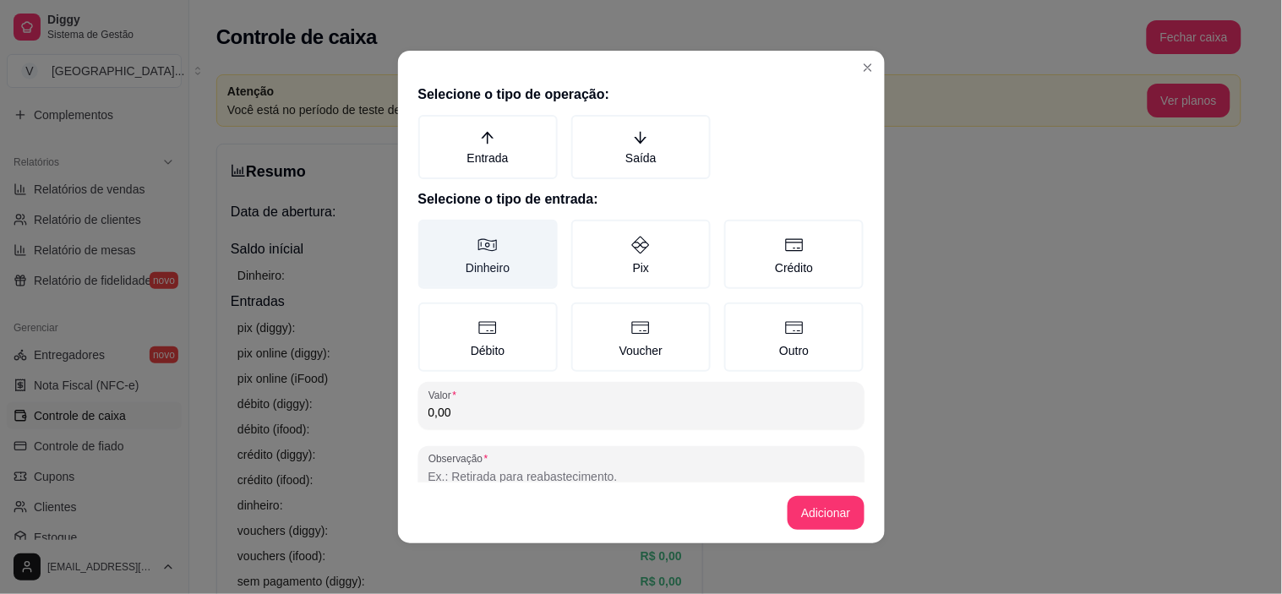
click at [478, 250] on icon at bounding box center [488, 245] width 20 height 20
click at [431, 232] on button "Dinheiro" at bounding box center [425, 226] width 14 height 14
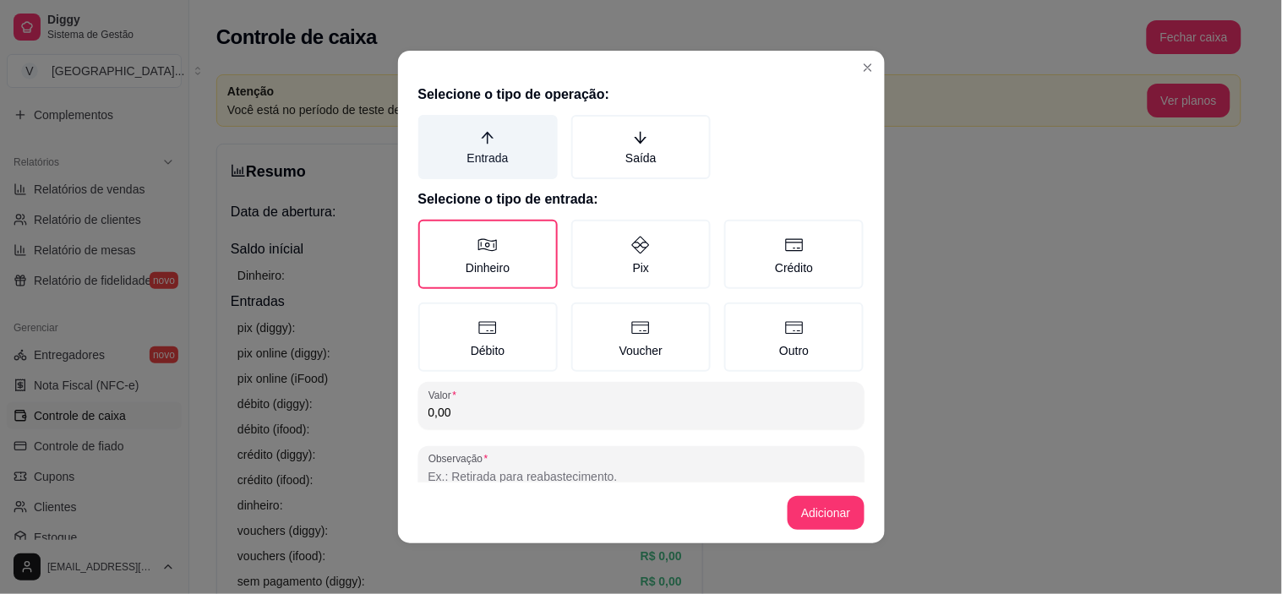
click at [516, 132] on label "Entrada" at bounding box center [487, 147] width 139 height 64
click at [431, 128] on button "Entrada" at bounding box center [425, 121] width 14 height 14
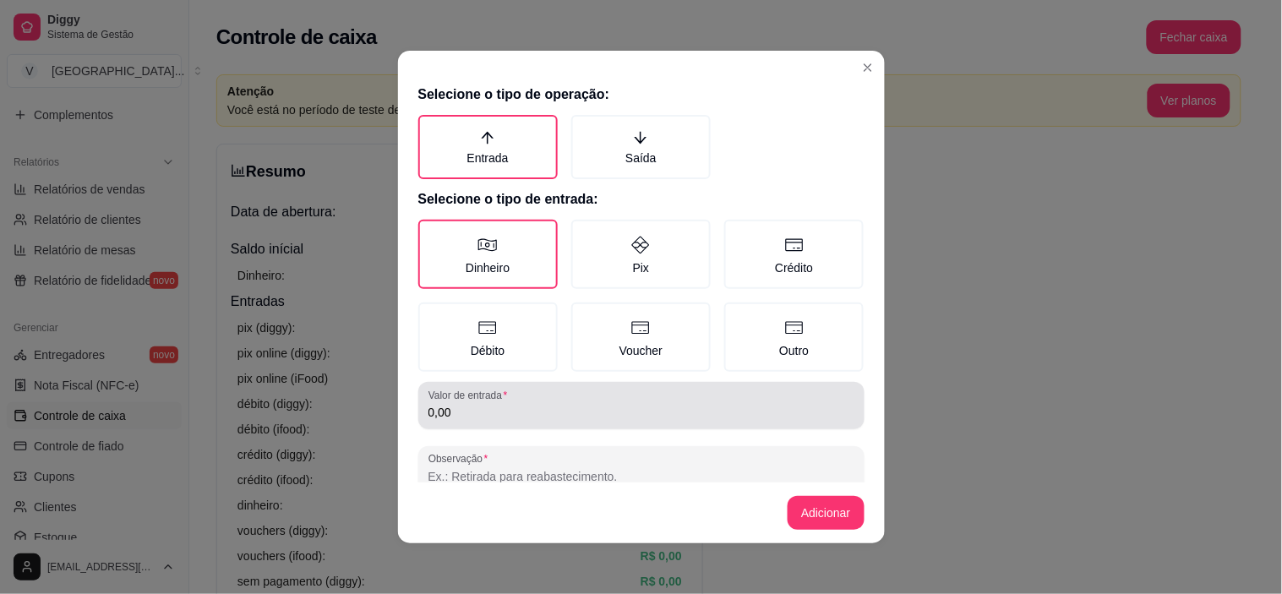
click at [538, 389] on div "0,00" at bounding box center [642, 406] width 426 height 34
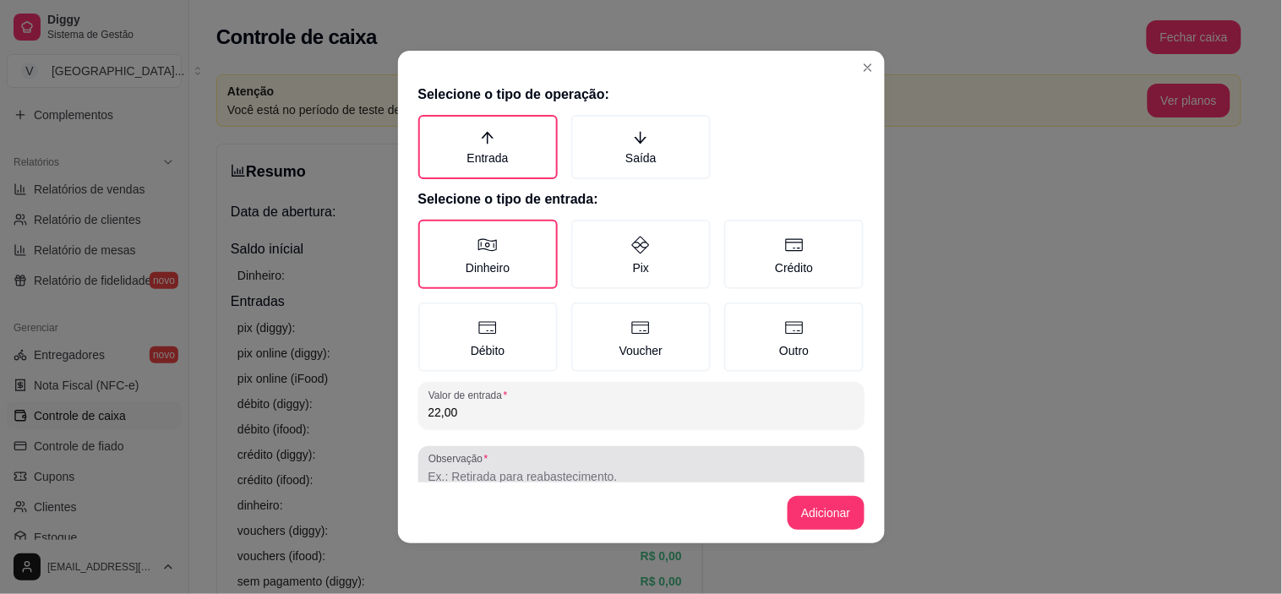
type input "22,00"
click at [522, 468] on input "Observação" at bounding box center [642, 476] width 426 height 17
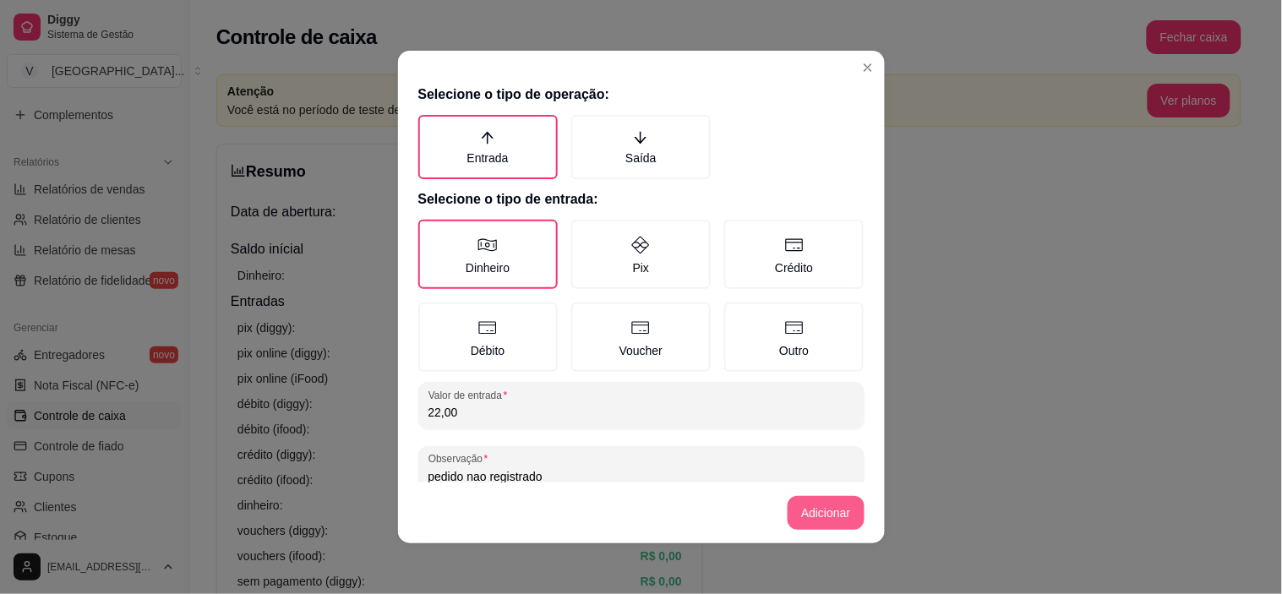
type input "pedido nao registrado"
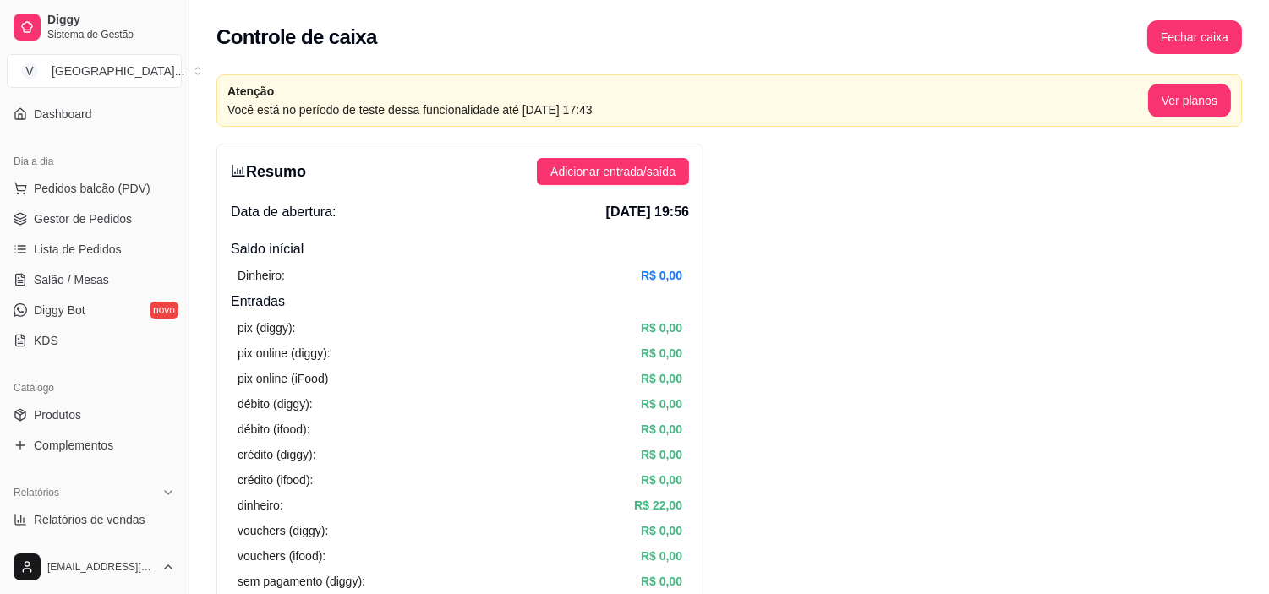
scroll to position [94, 0]
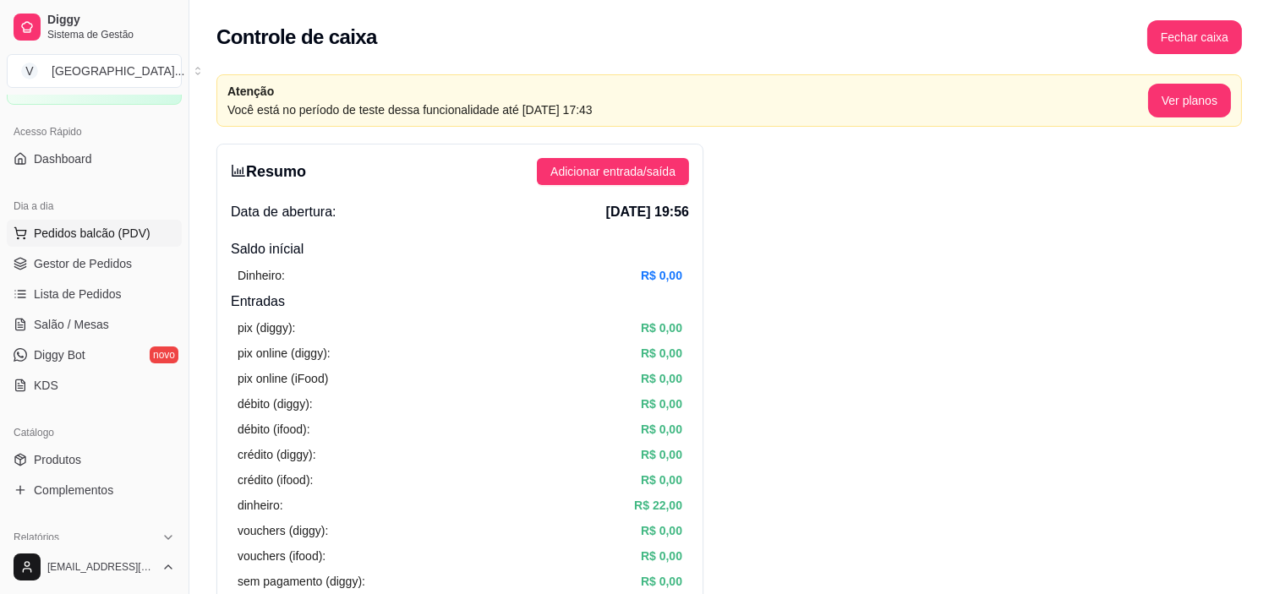
click at [118, 237] on span "Pedidos balcão (PDV)" at bounding box center [92, 233] width 117 height 17
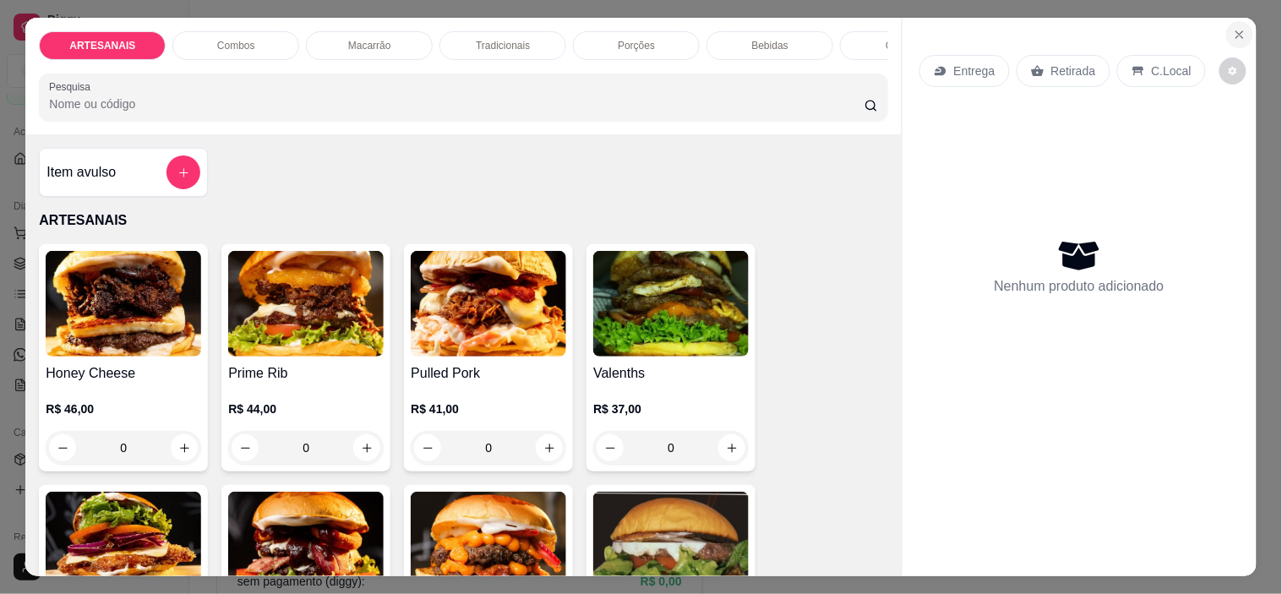
click at [1233, 32] on icon "Close" at bounding box center [1240, 35] width 14 height 14
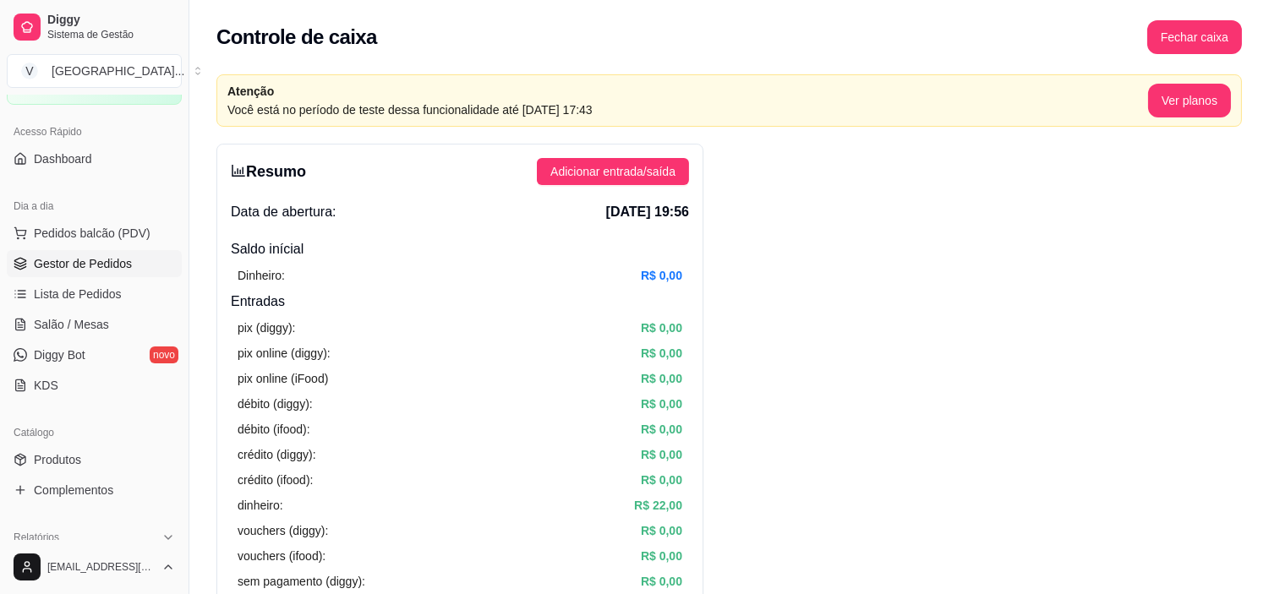
click at [87, 260] on span "Gestor de Pedidos" at bounding box center [83, 263] width 98 height 17
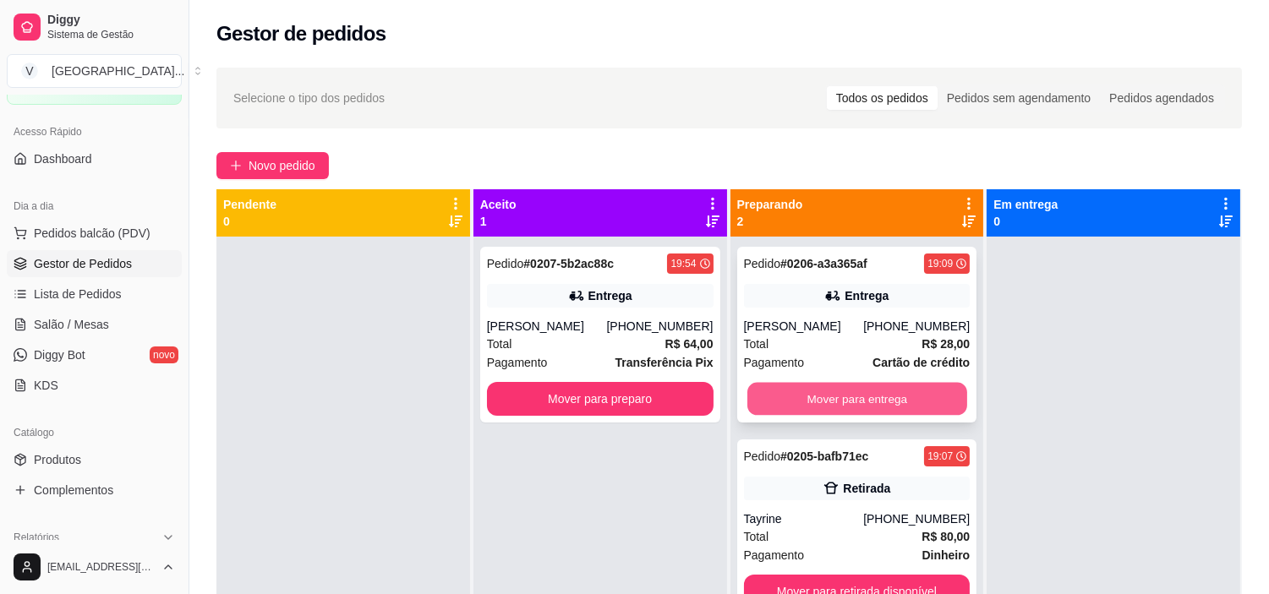
click at [855, 399] on button "Mover para entrega" at bounding box center [857, 399] width 220 height 33
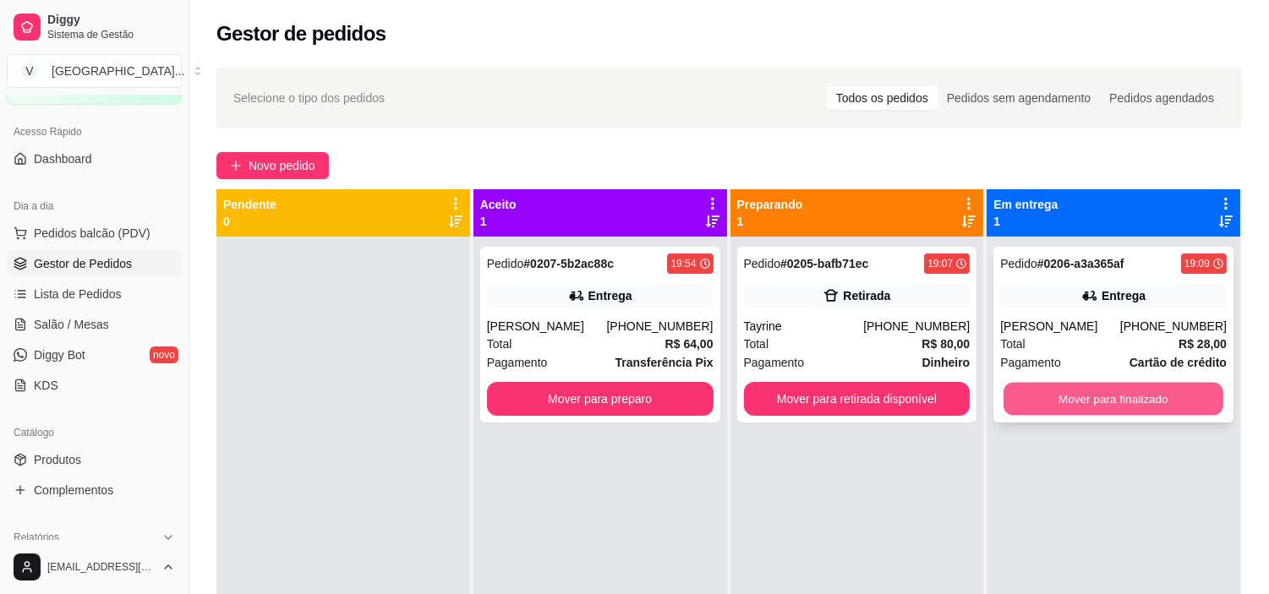
click at [1164, 403] on button "Mover para finalizado" at bounding box center [1113, 399] width 220 height 33
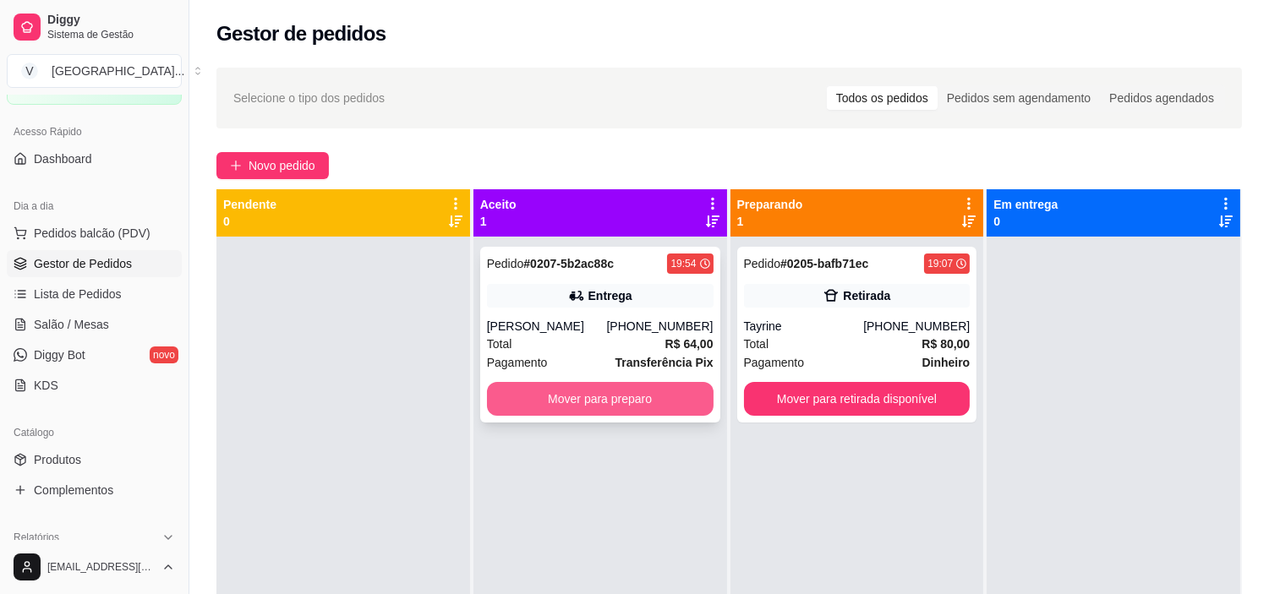
click at [604, 390] on button "Mover para preparo" at bounding box center [600, 399] width 227 height 34
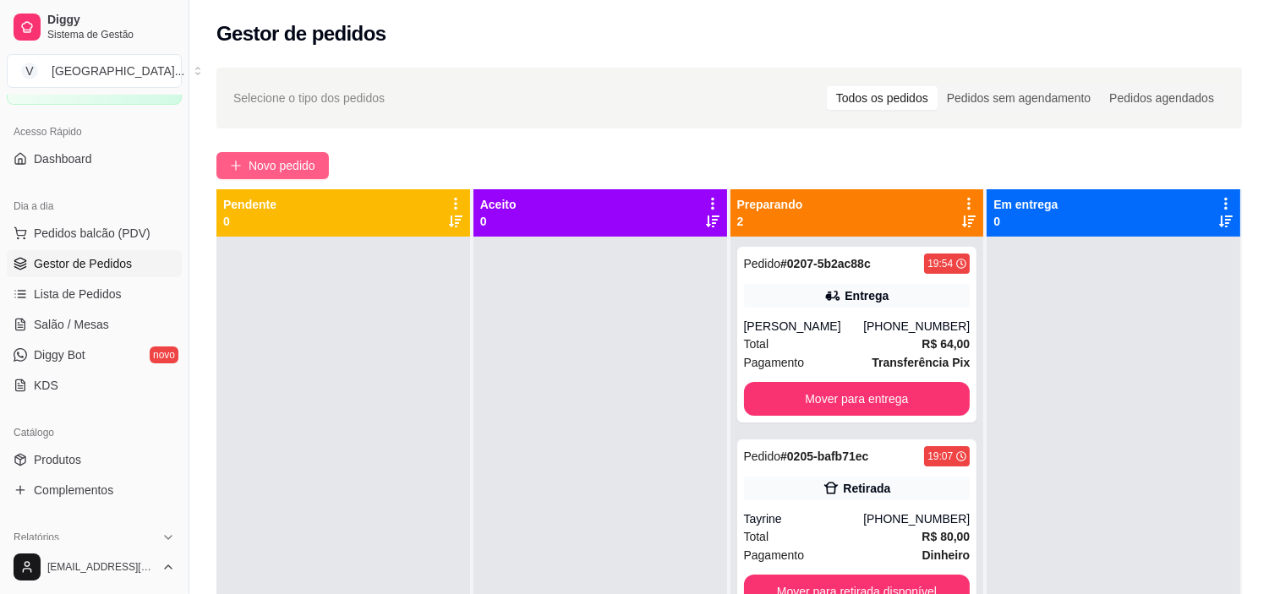
click at [317, 162] on button "Novo pedido" at bounding box center [272, 165] width 112 height 27
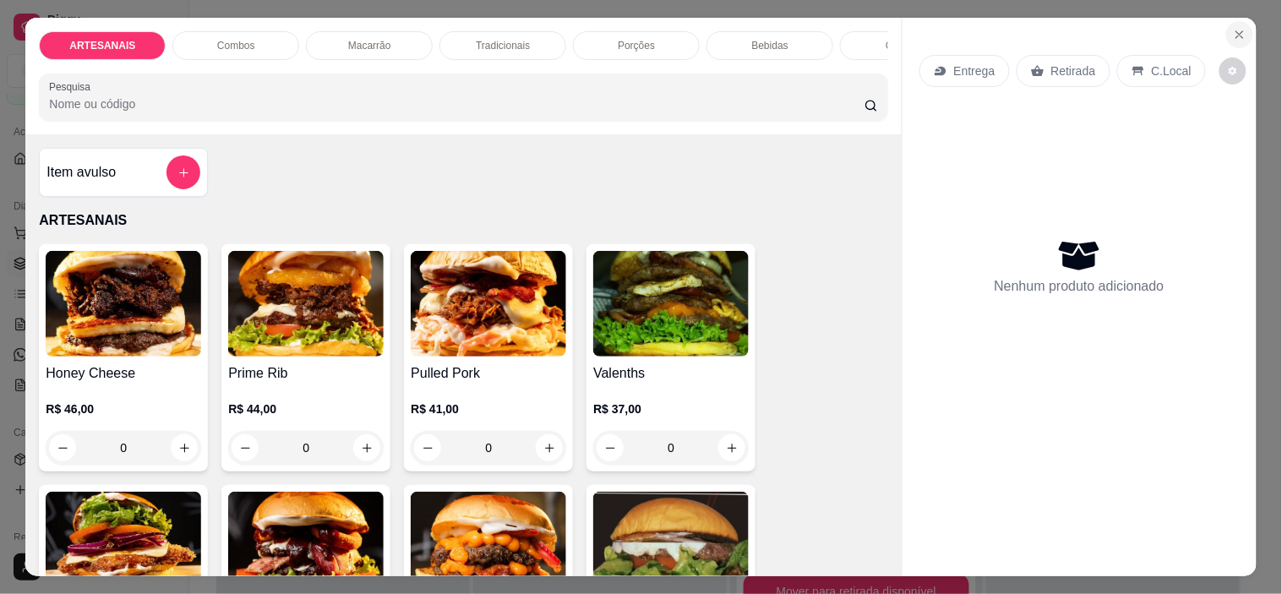
click at [1244, 30] on button "Close" at bounding box center [1240, 34] width 27 height 27
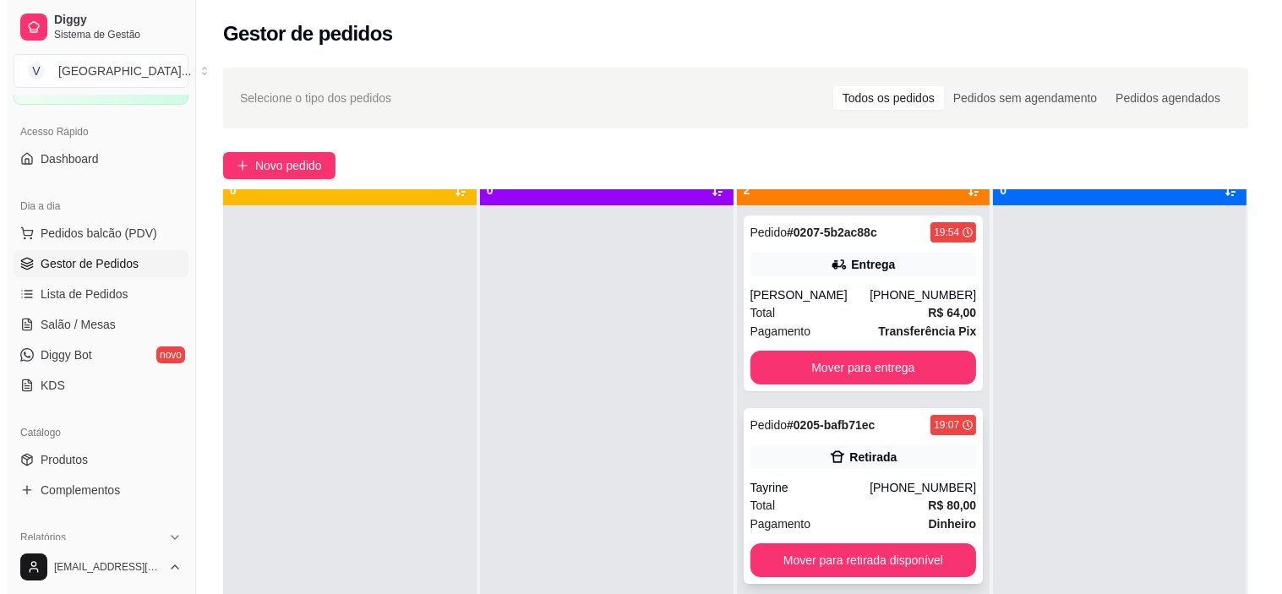
scroll to position [46, 0]
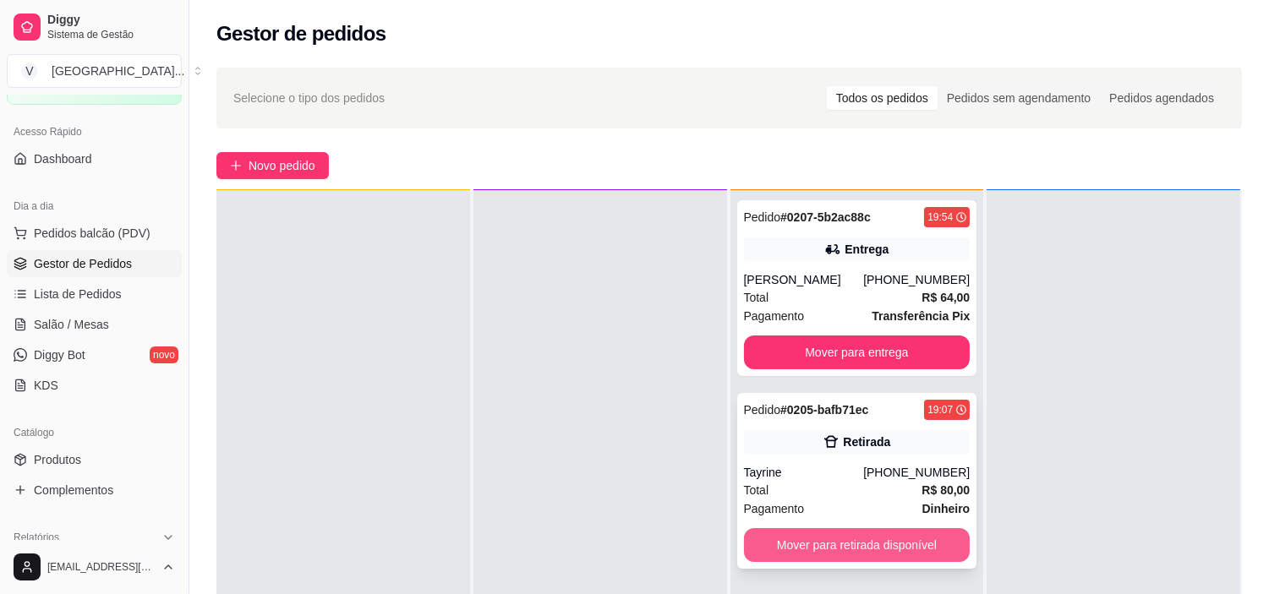
click at [872, 539] on button "Mover para retirada disponível" at bounding box center [857, 545] width 227 height 34
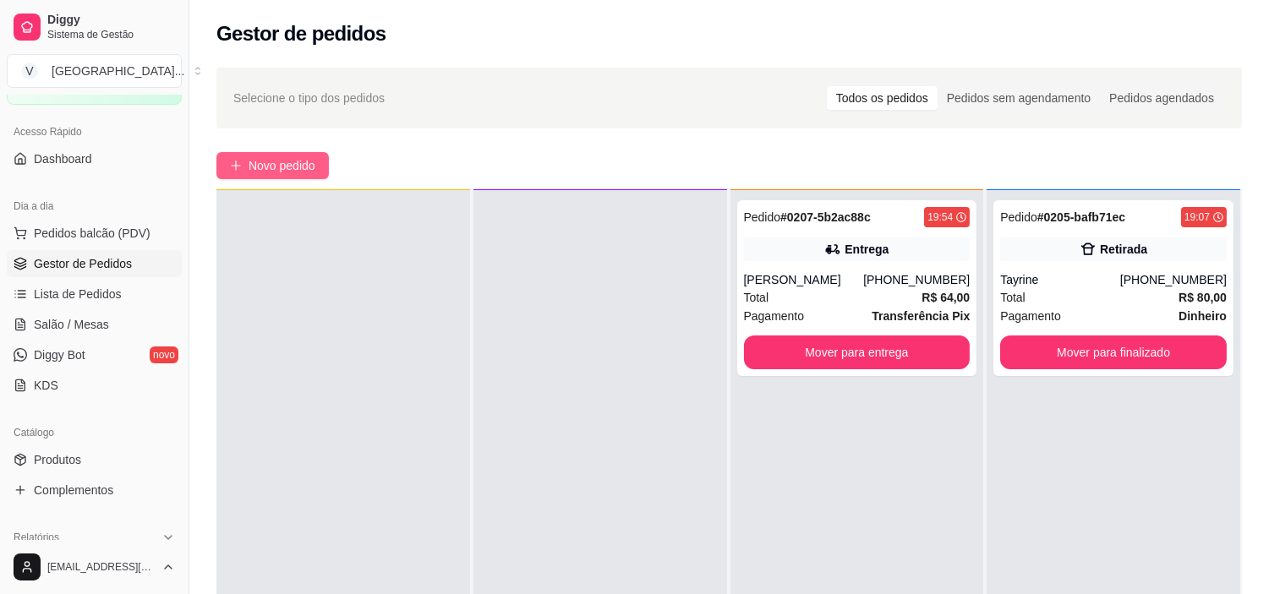
click at [301, 157] on span "Novo pedido" at bounding box center [282, 165] width 67 height 19
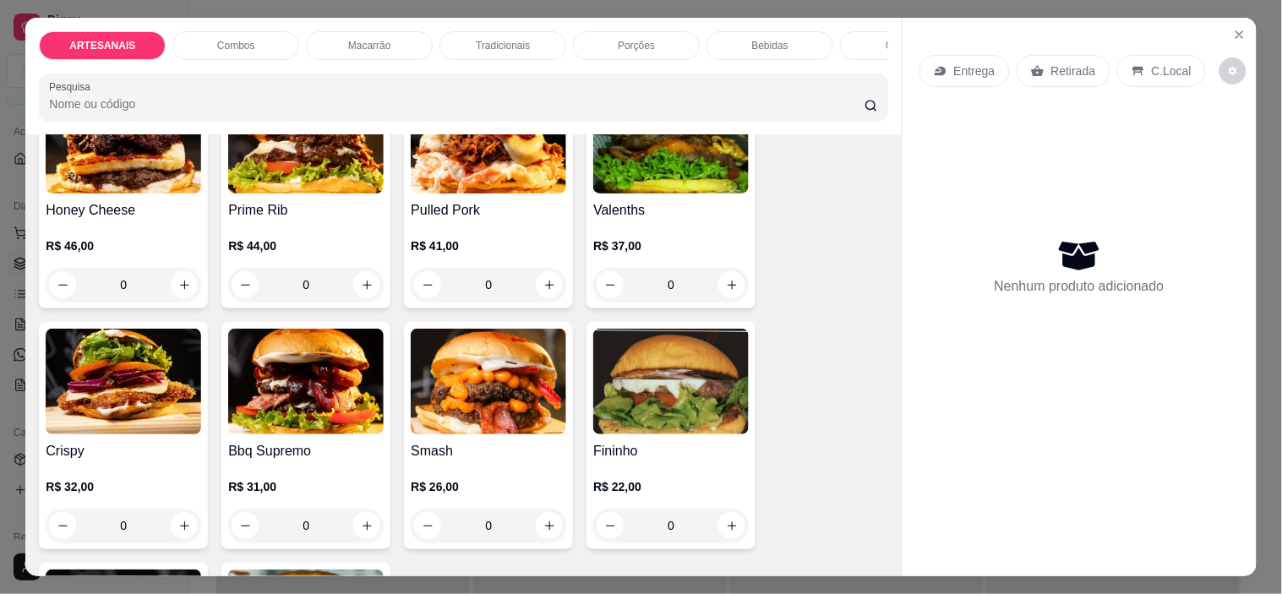
scroll to position [188, 0]
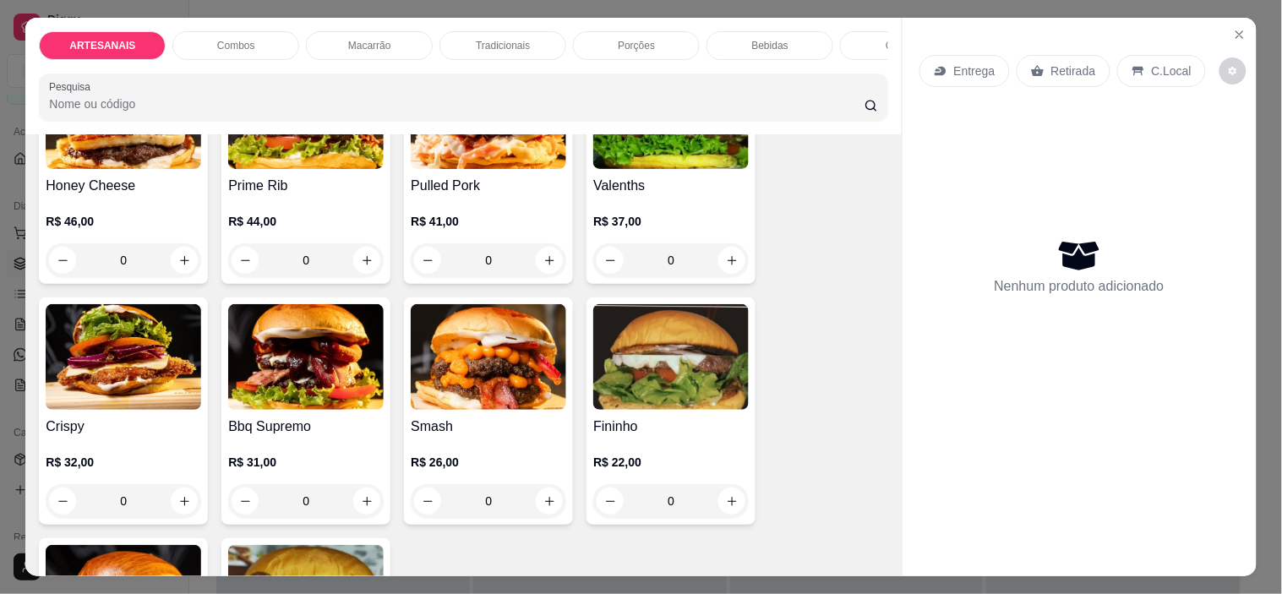
click at [551, 500] on div "0" at bounding box center [489, 501] width 156 height 34
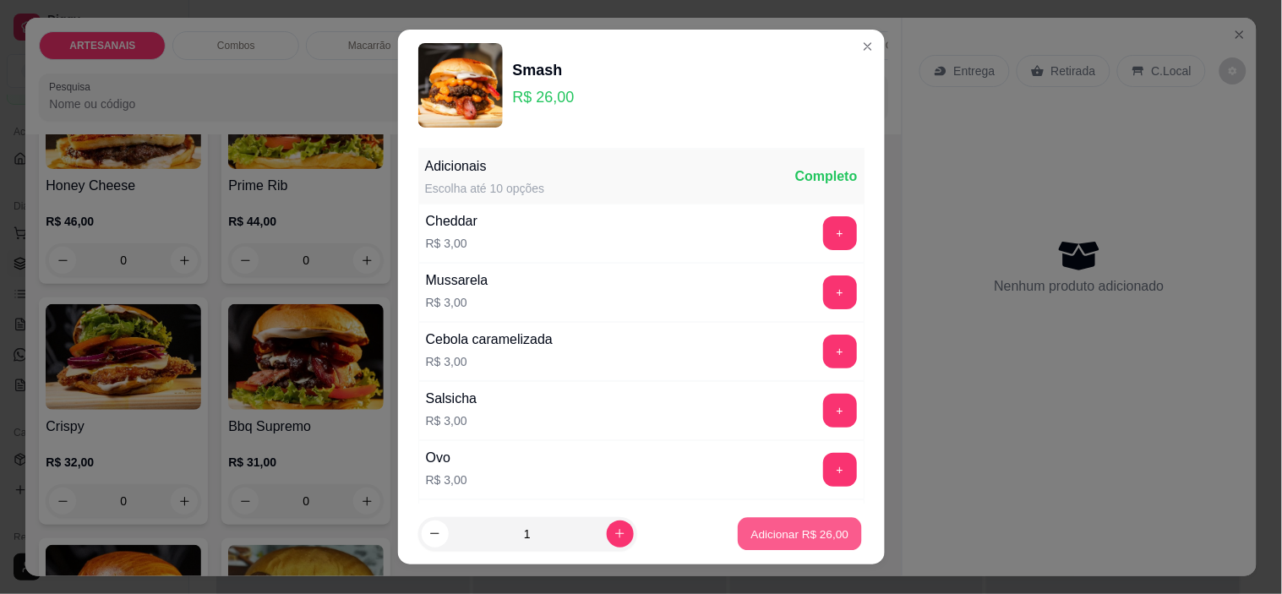
click at [783, 525] on button "Adicionar R$ 26,00" at bounding box center [801, 533] width 124 height 33
type input "1"
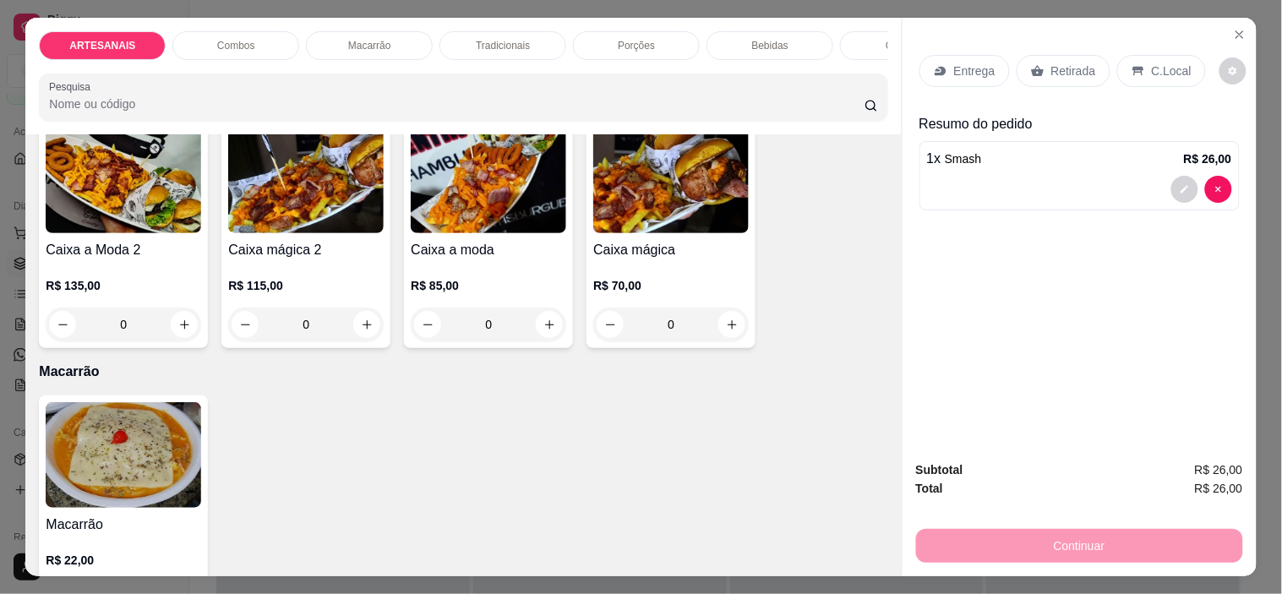
scroll to position [1127, 0]
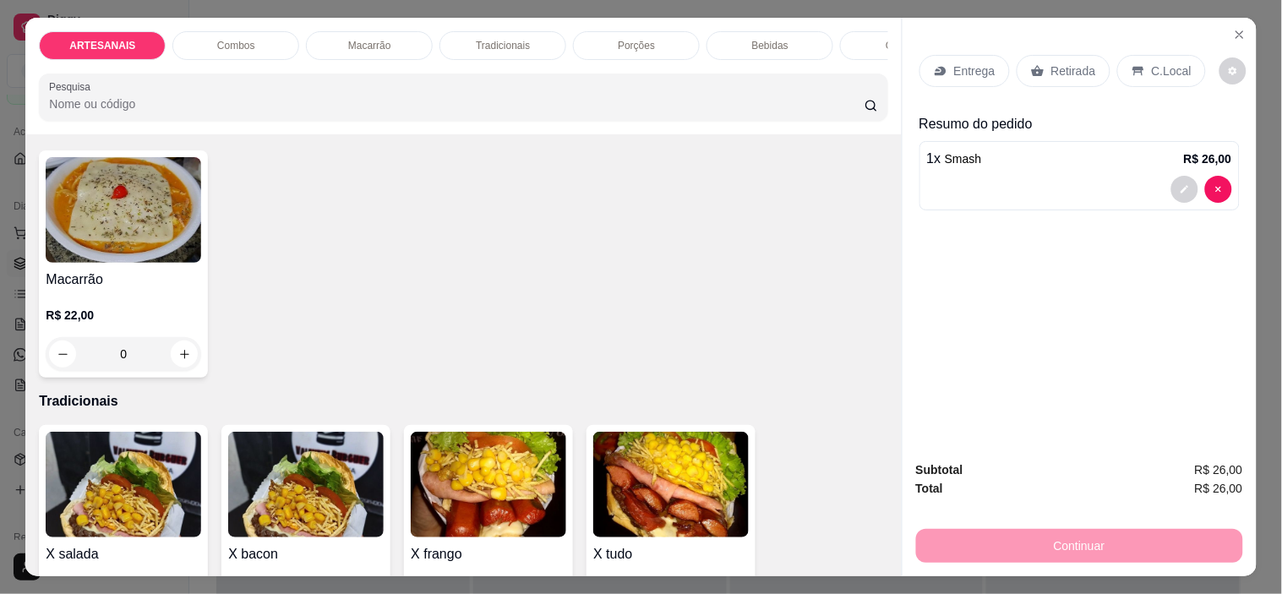
click at [789, 46] on div "Bebidas" at bounding box center [770, 45] width 127 height 29
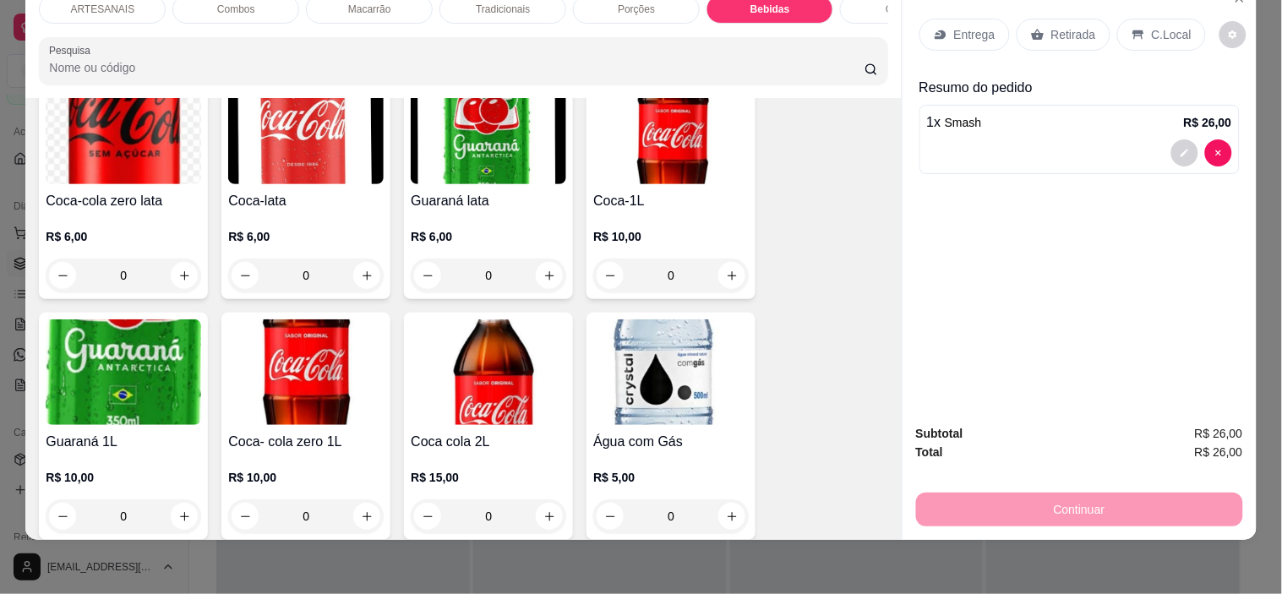
scroll to position [2047, 0]
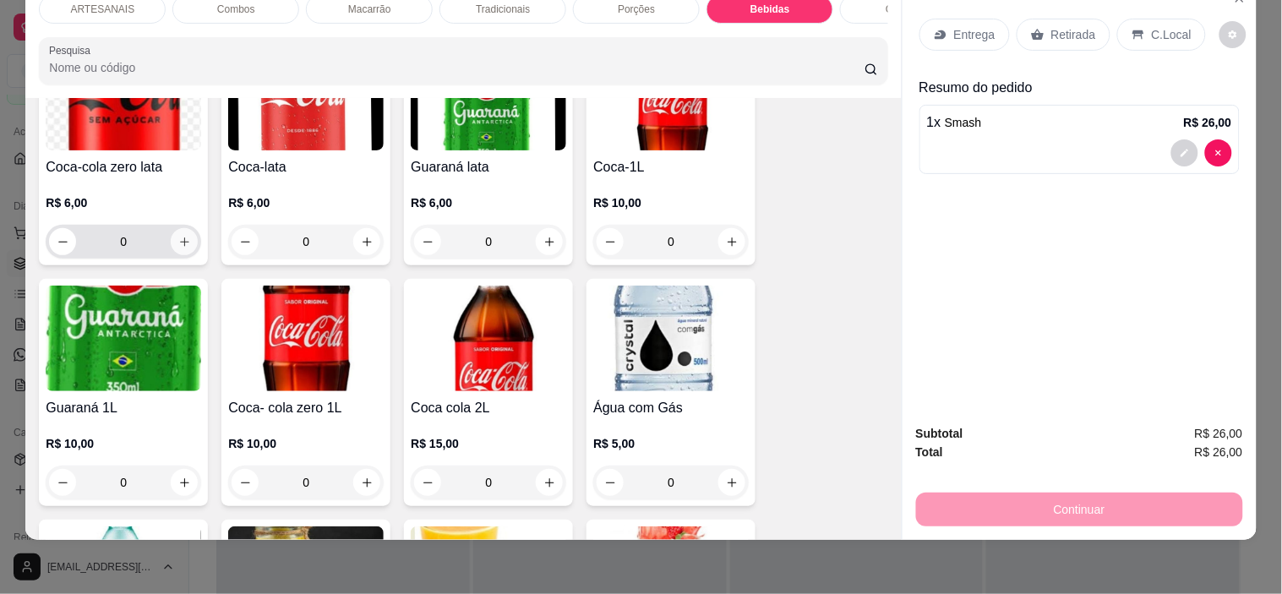
click at [178, 232] on button "increase-product-quantity" at bounding box center [184, 241] width 27 height 27
type input "1"
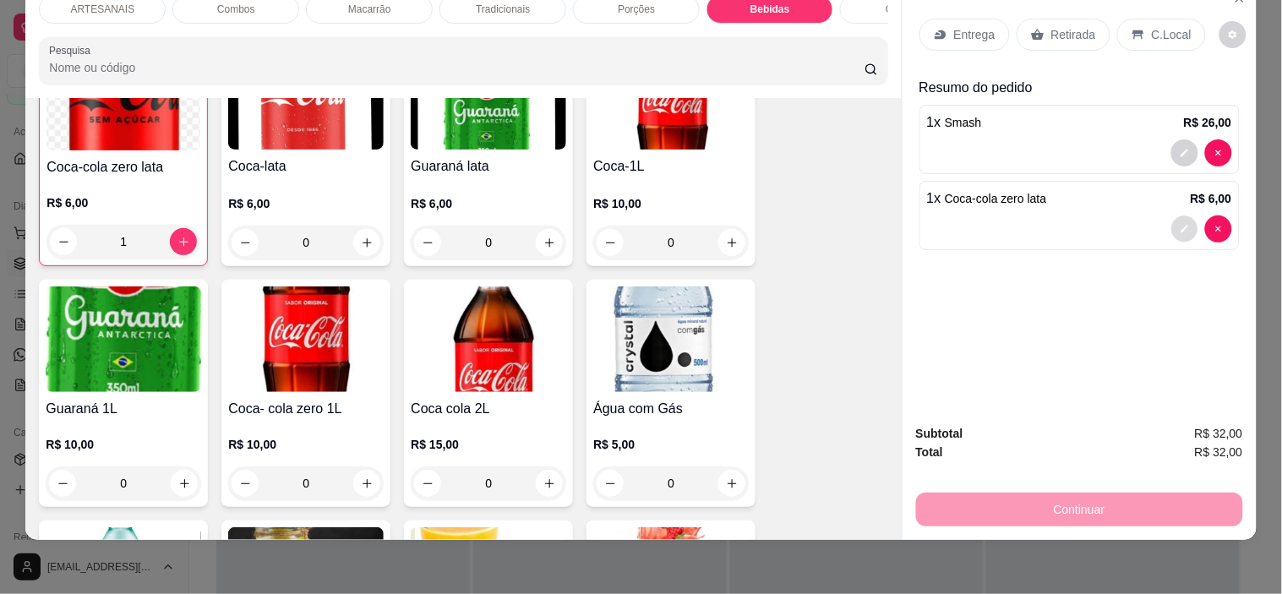
click at [1172, 226] on button "decrease-product-quantity" at bounding box center [1185, 229] width 26 height 26
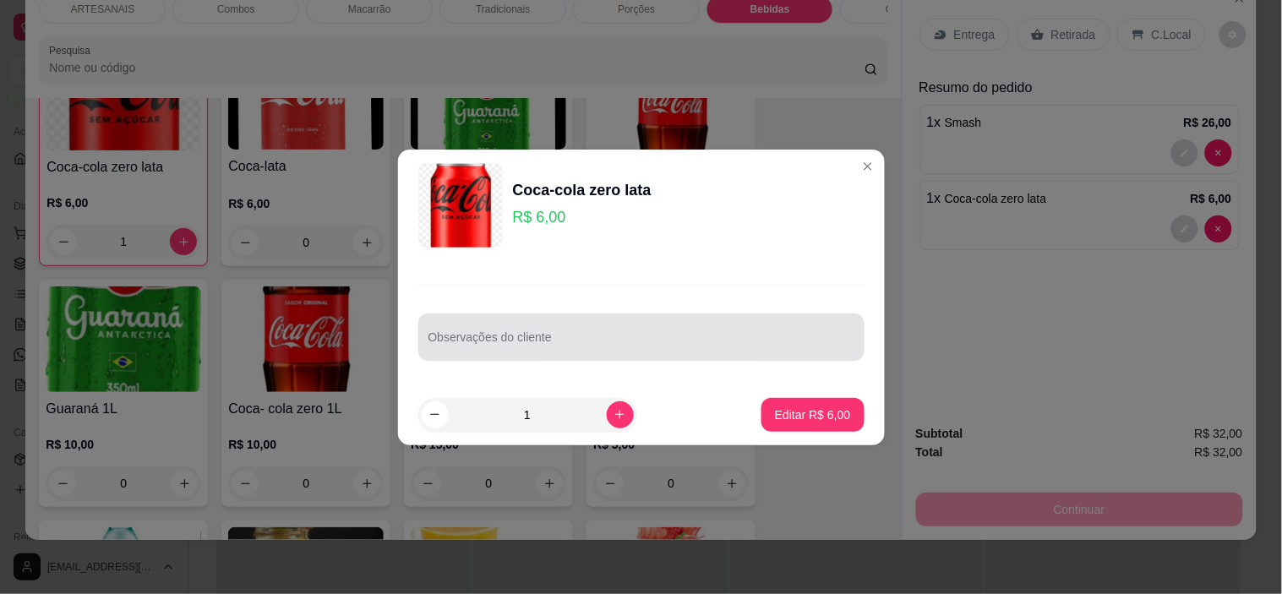
click at [654, 328] on div at bounding box center [642, 337] width 426 height 34
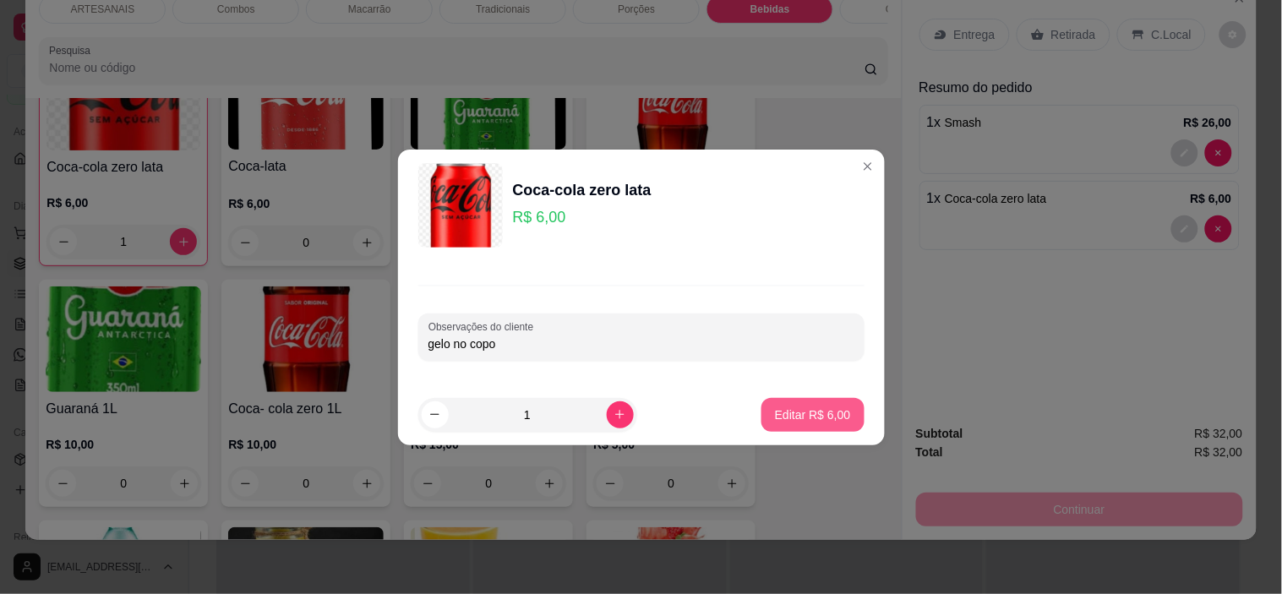
type input "gelo no copo"
click at [812, 413] on p "Editar R$ 6,00" at bounding box center [813, 415] width 76 height 17
type input "0"
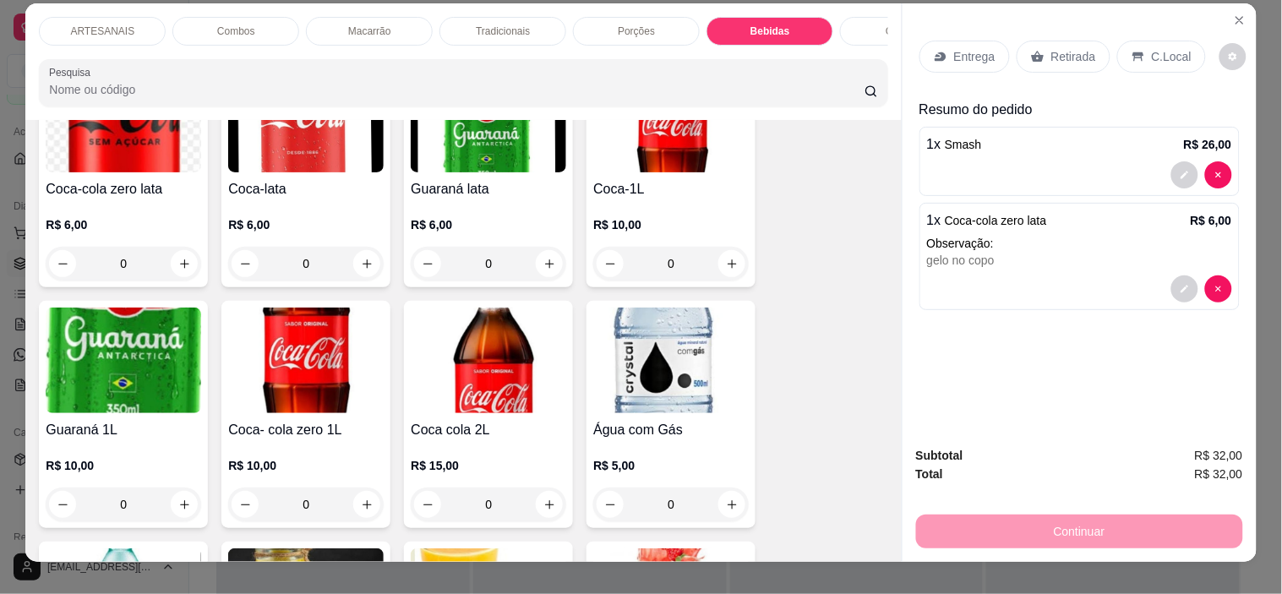
scroll to position [0, 0]
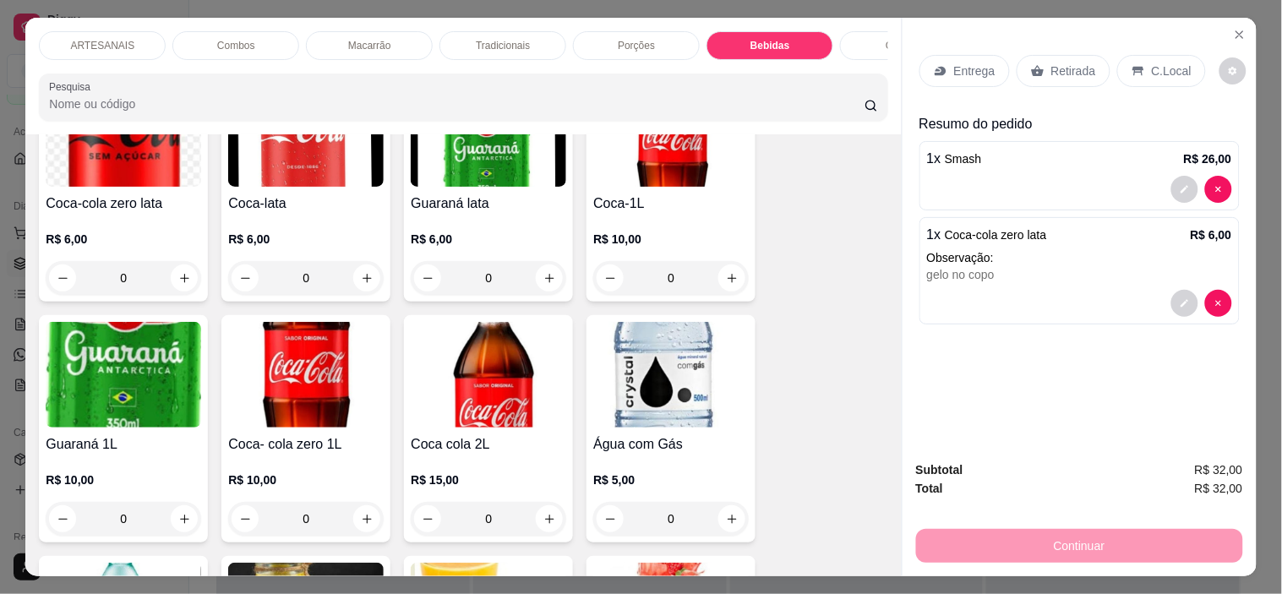
click at [1172, 64] on p "C.Local" at bounding box center [1172, 71] width 40 height 17
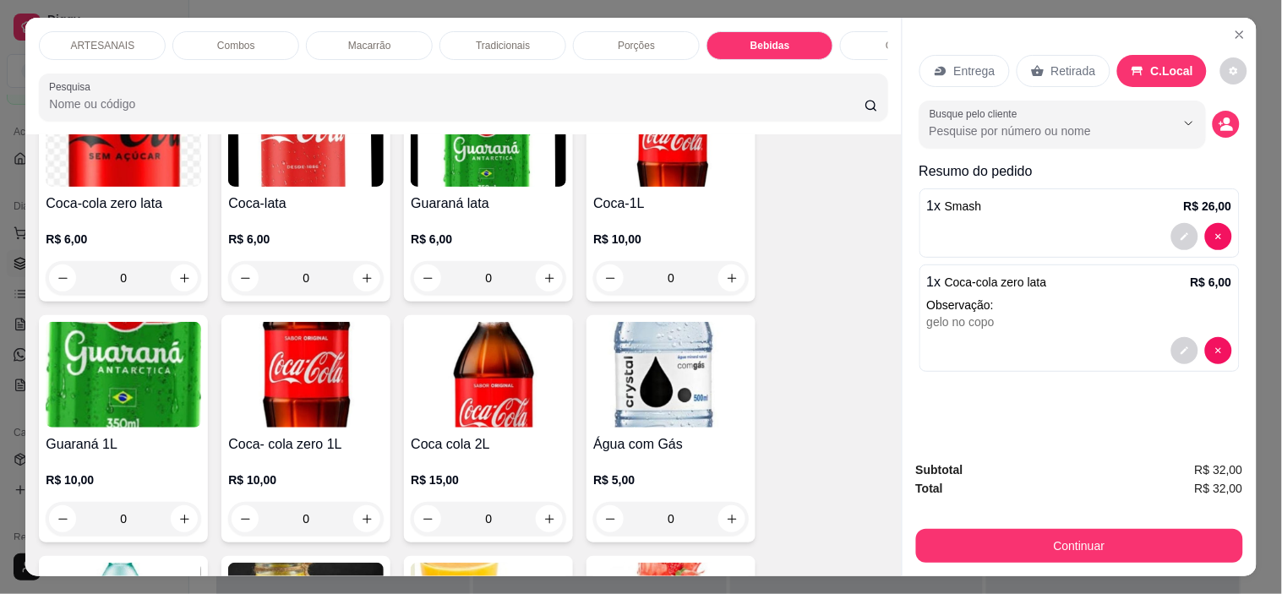
click at [1218, 79] on div "Entrega Retirada C.Local" at bounding box center [1080, 70] width 320 height 59
click at [1229, 68] on icon "decrease-product-quantity" at bounding box center [1234, 71] width 10 height 10
click at [1243, 128] on span "Automatic updates" at bounding box center [1238, 132] width 34 height 20
click at [1231, 132] on input "Automatic updates" at bounding box center [1225, 137] width 11 height 11
checkbox input "true"
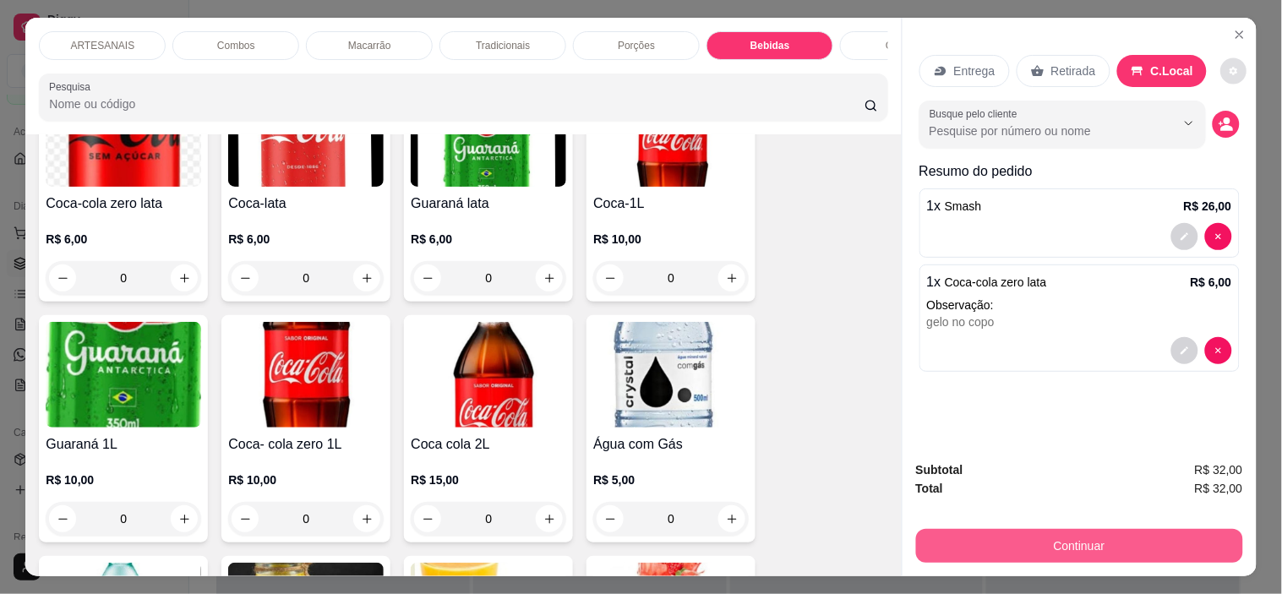
click at [1105, 533] on button "Continuar" at bounding box center [1079, 546] width 327 height 34
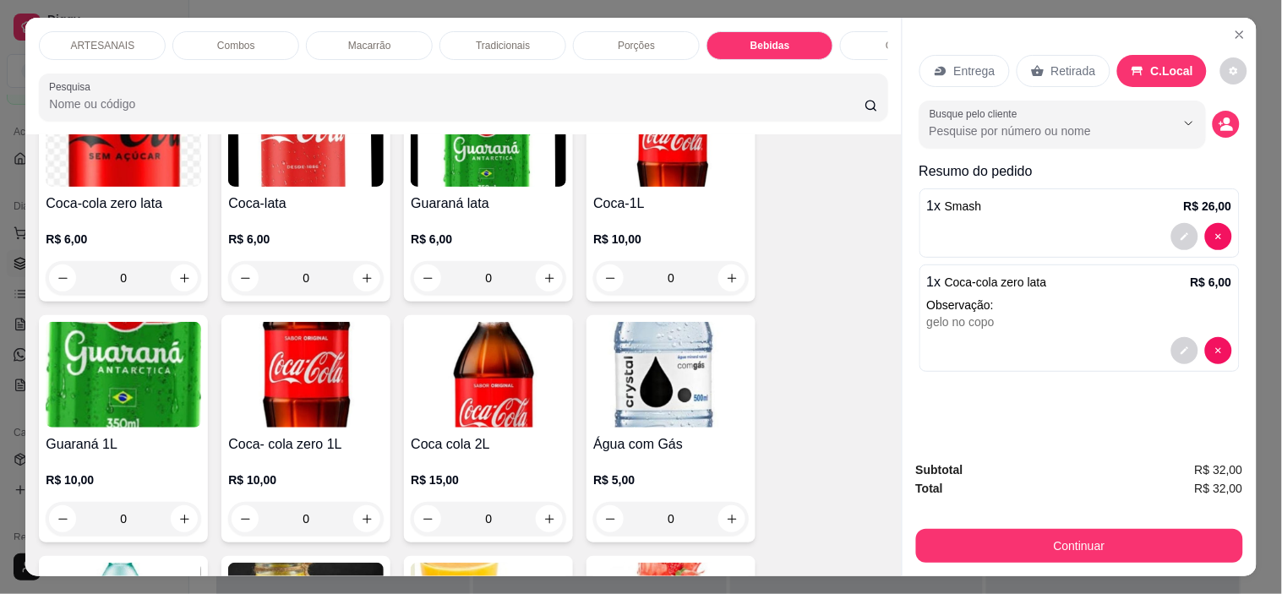
click at [1026, 543] on button "Continuar" at bounding box center [1079, 546] width 327 height 34
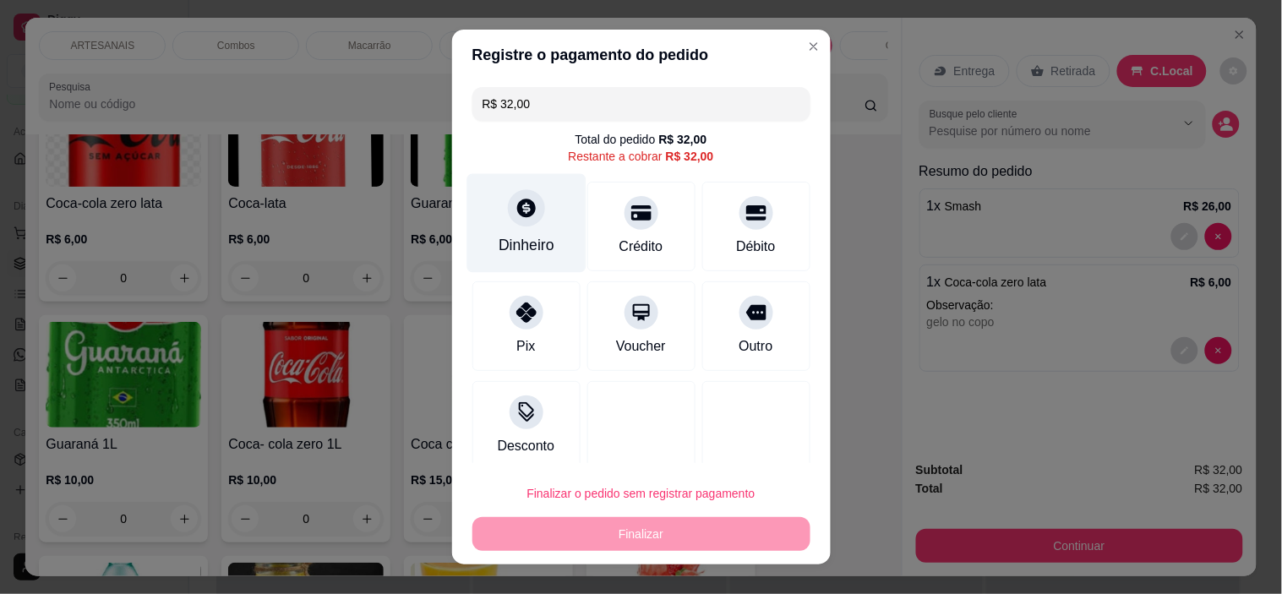
click at [538, 227] on div "Dinheiro" at bounding box center [526, 223] width 119 height 99
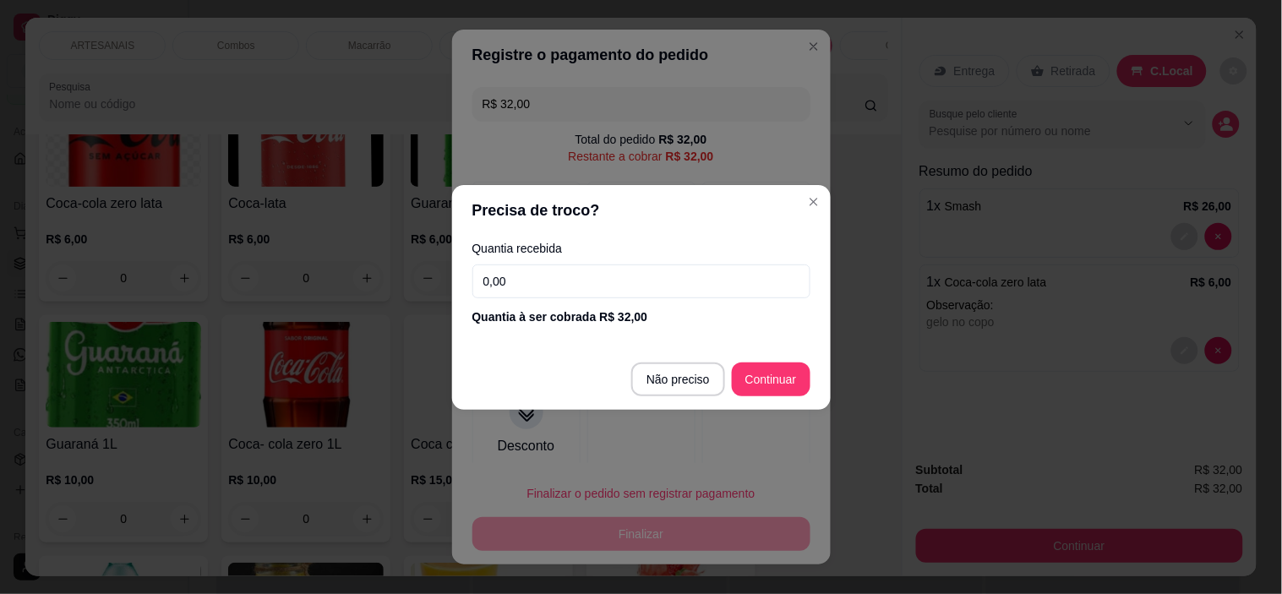
click at [817, 199] on section "Precisa de troco? Quantia recebida 0,00 Quantia à ser cobrada R$ 32,00 Não prec…" at bounding box center [641, 297] width 379 height 225
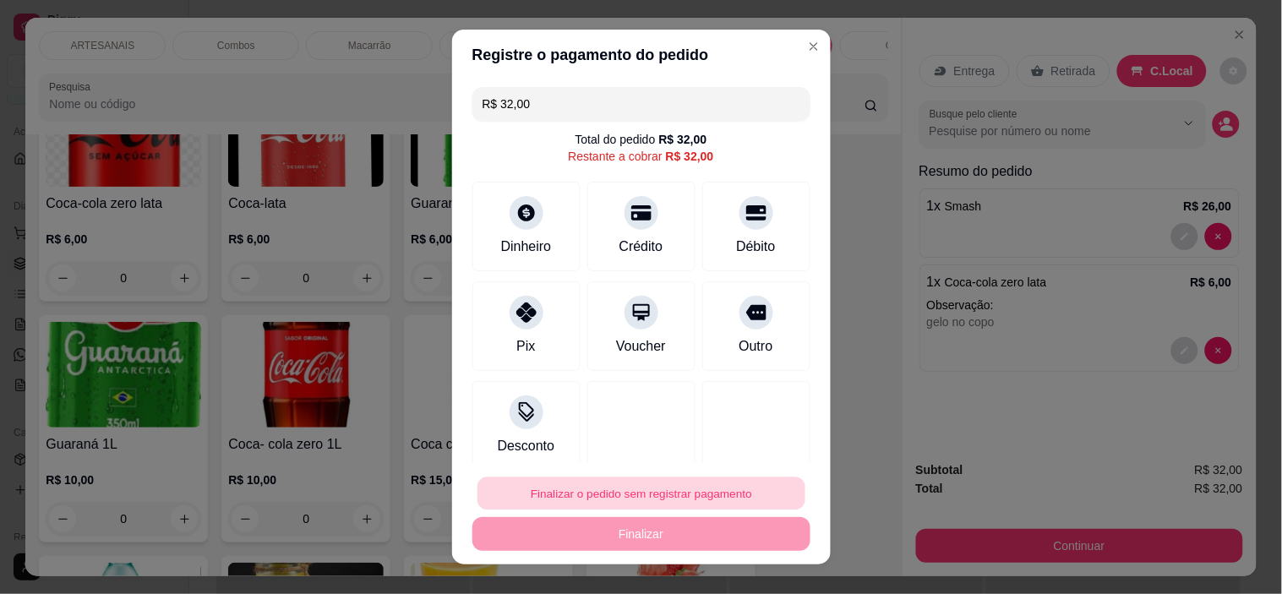
click at [641, 500] on button "Finalizar o pedido sem registrar pagamento" at bounding box center [642, 493] width 328 height 33
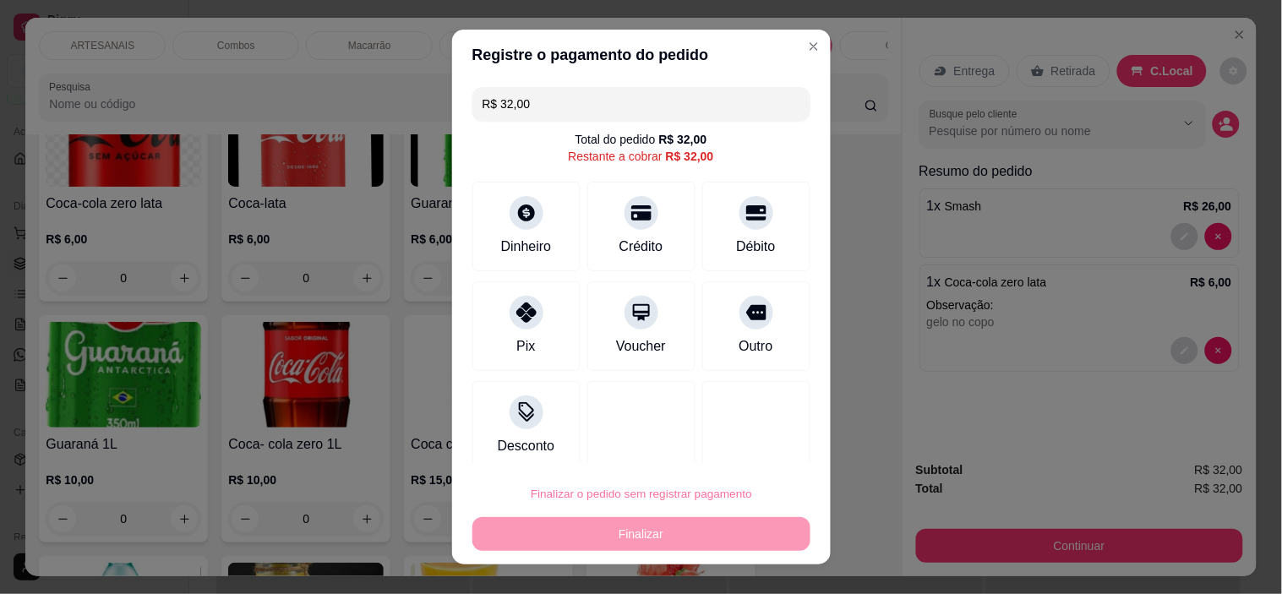
click at [747, 448] on button "Confirmar" at bounding box center [738, 445] width 60 height 25
type input "0"
type input "R$ 0,00"
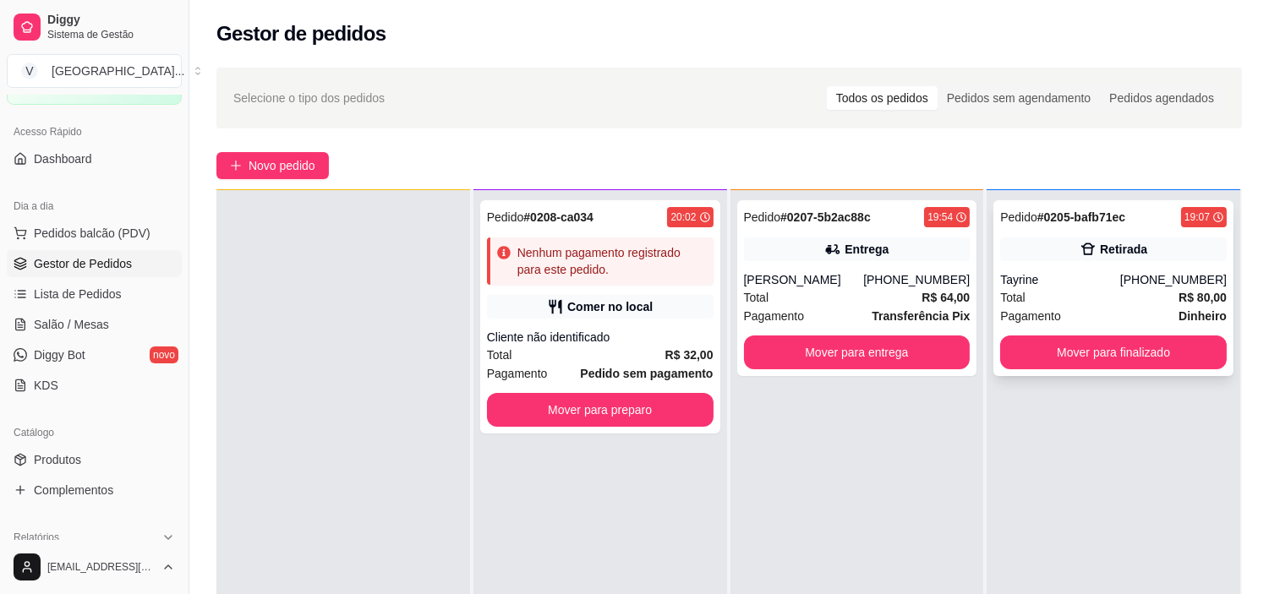
click at [1188, 276] on div "[PHONE_NUMBER]" at bounding box center [1173, 279] width 107 height 17
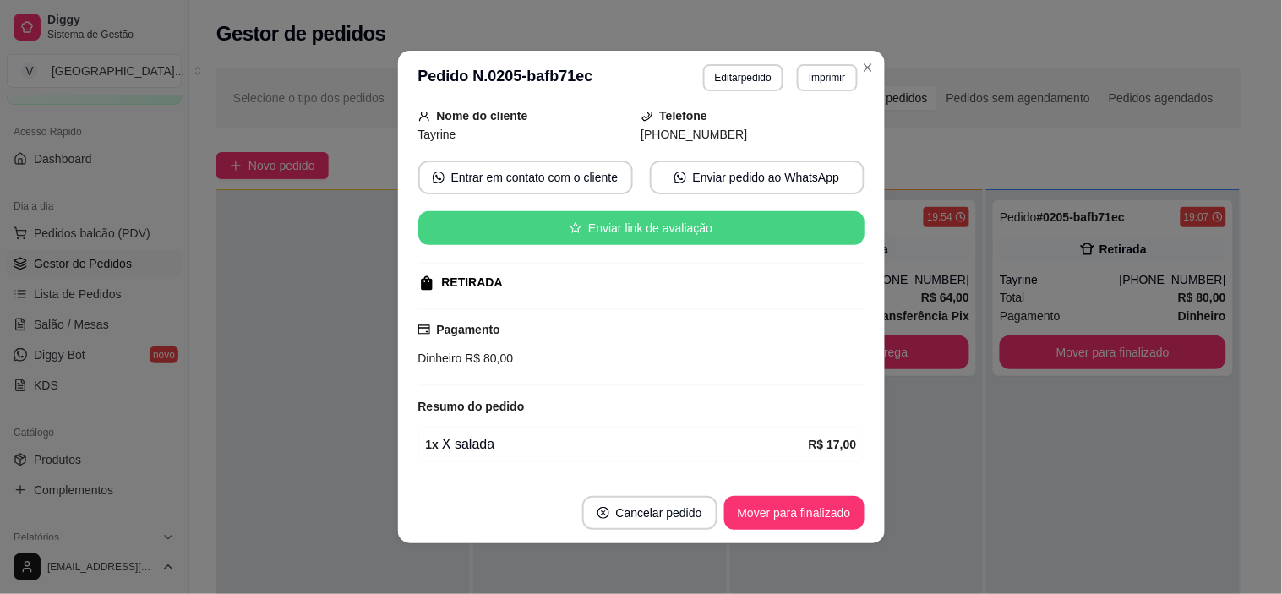
scroll to position [356, 0]
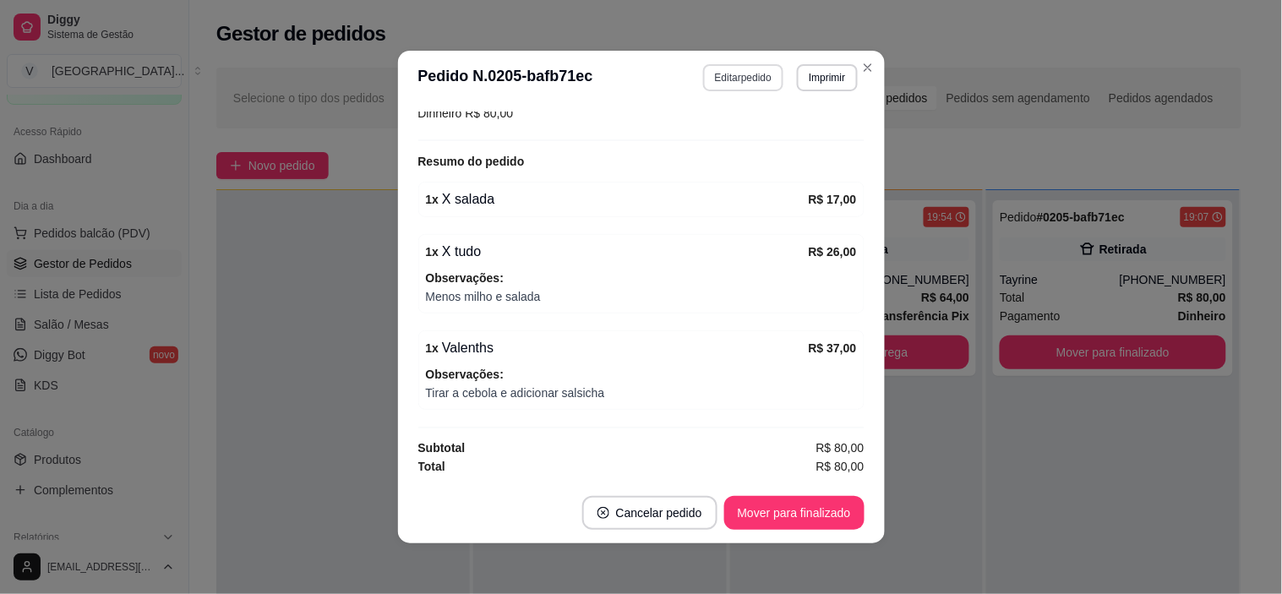
click at [748, 79] on button "Editar pedido" at bounding box center [743, 77] width 80 height 27
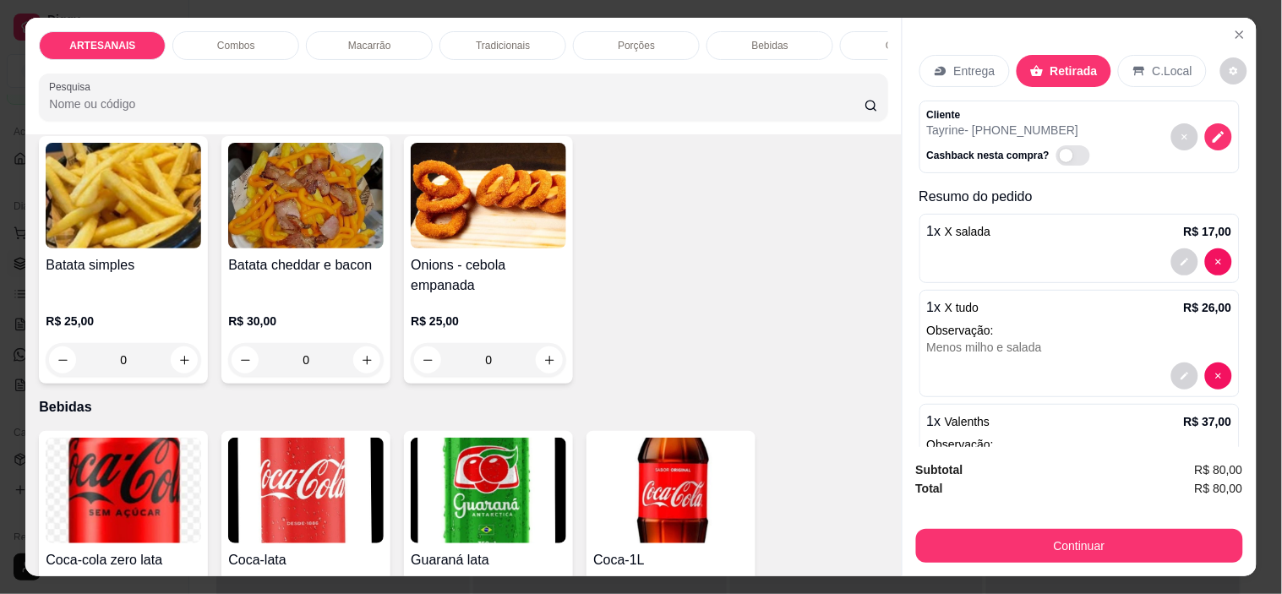
scroll to position [88, 0]
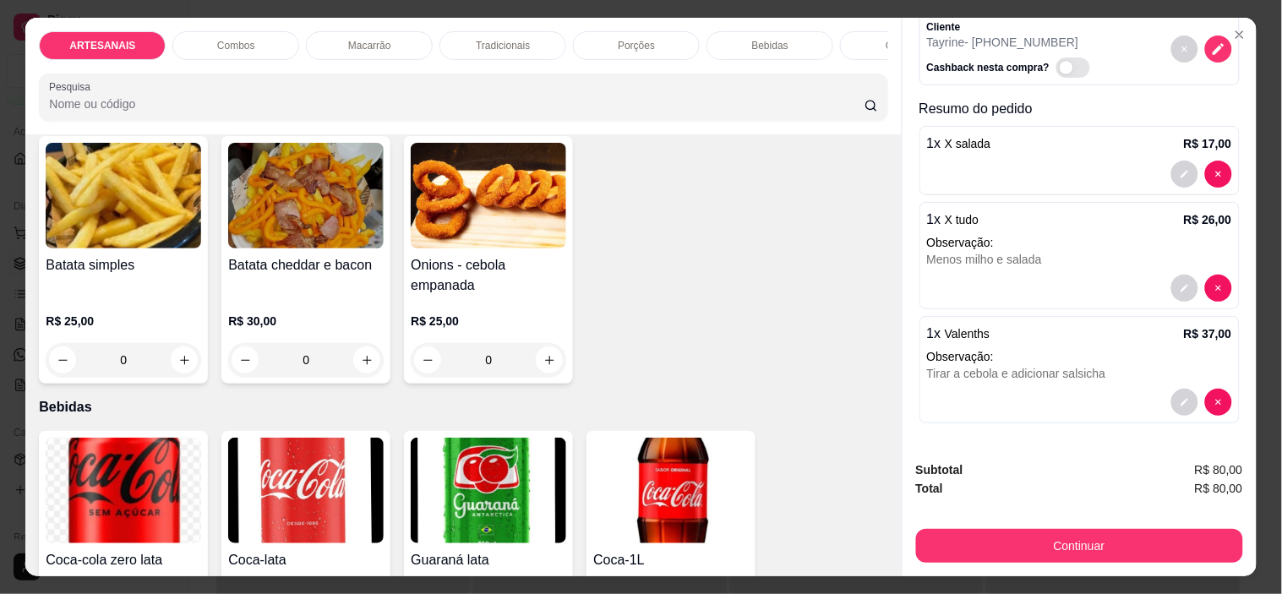
click at [1034, 365] on div "Tirar a cebola e adicionar salsicha" at bounding box center [1079, 373] width 305 height 17
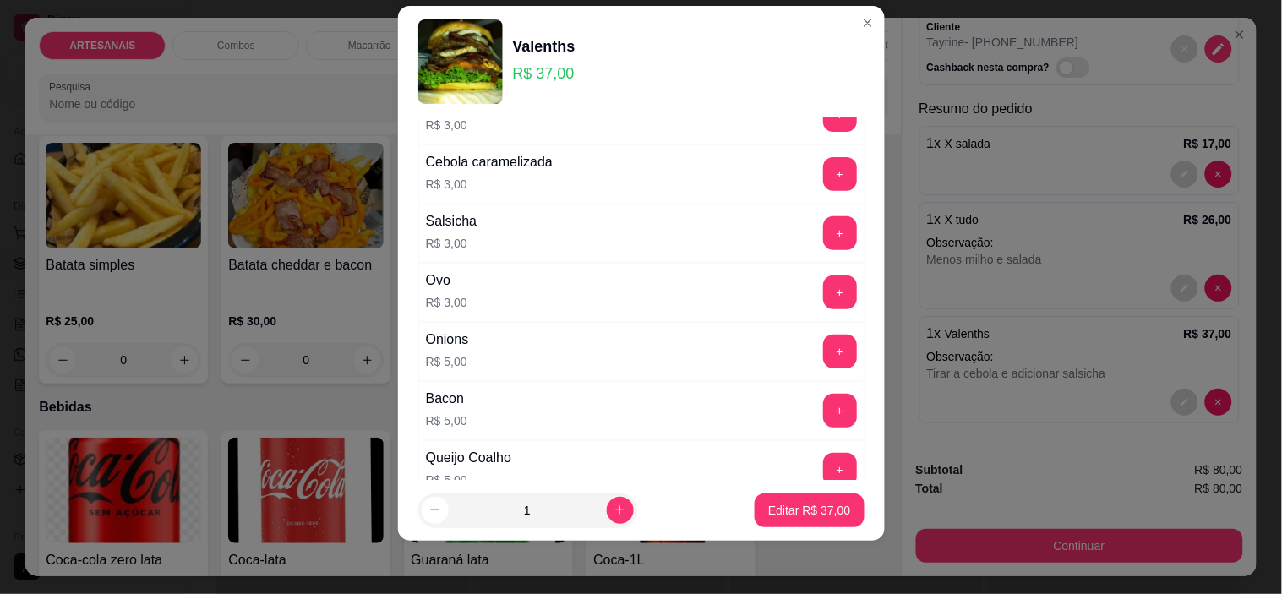
scroll to position [188, 0]
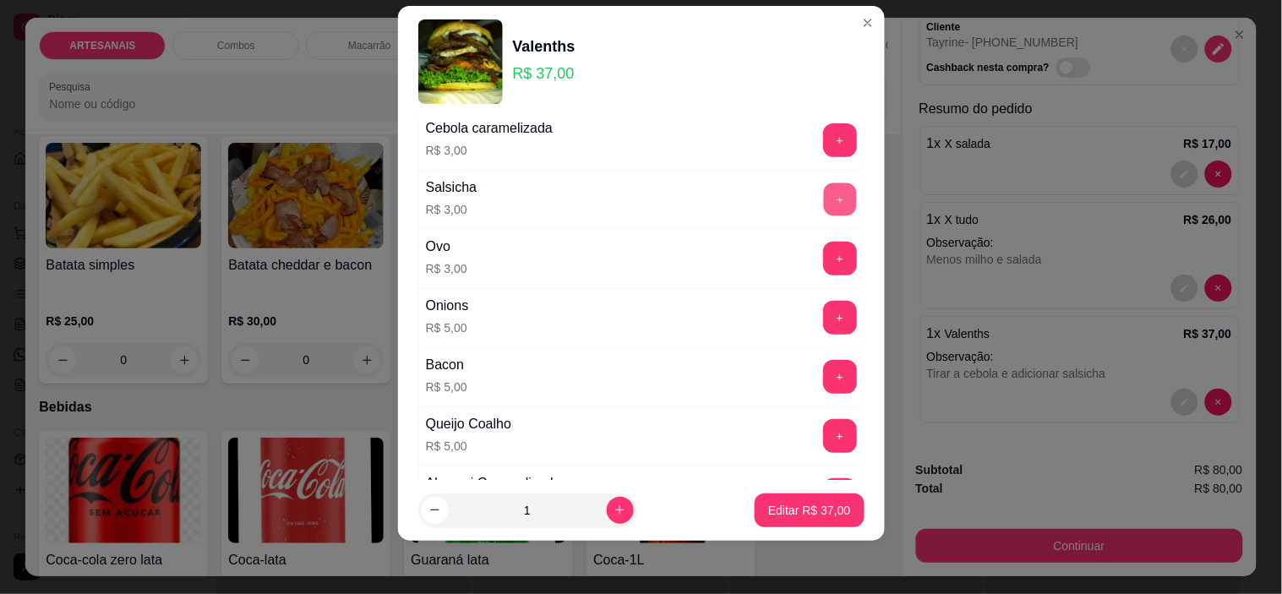
click at [823, 196] on button "+" at bounding box center [839, 199] width 33 height 33
click at [784, 519] on button "Editar R$ 40,00" at bounding box center [809, 511] width 109 height 34
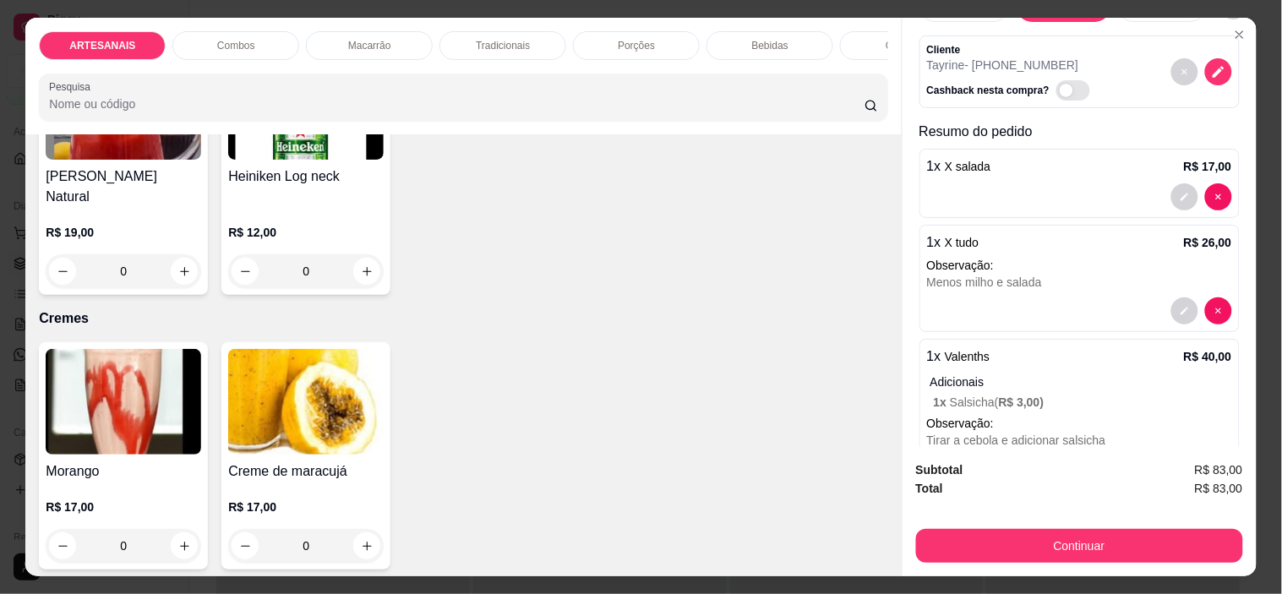
scroll to position [0, 0]
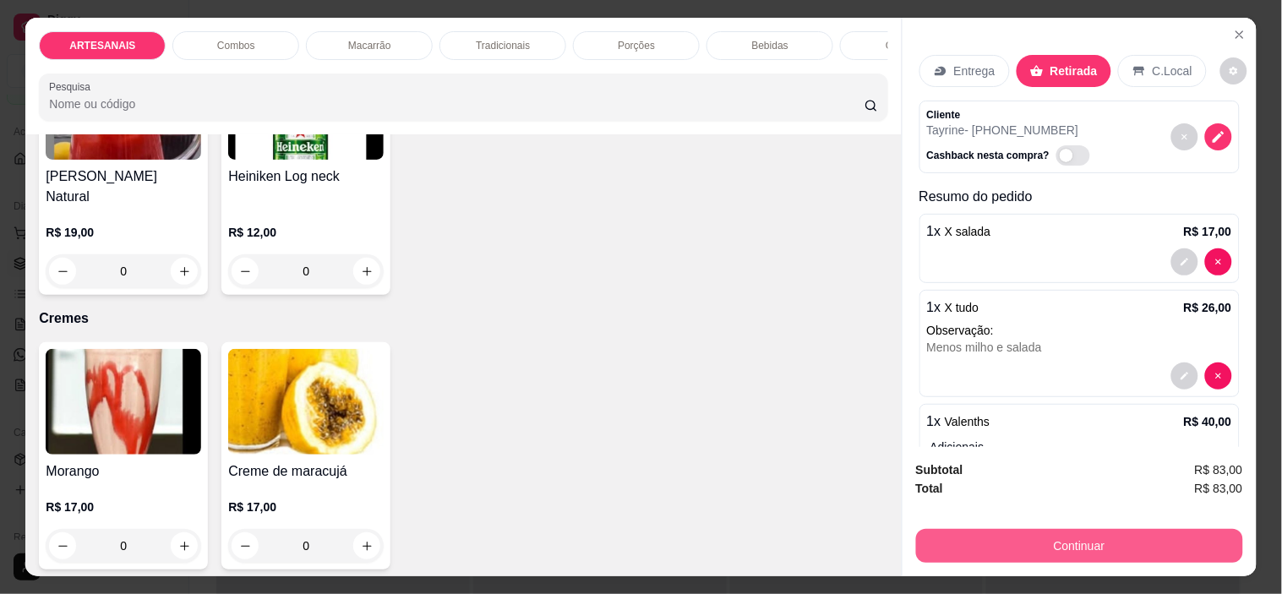
click at [1119, 537] on button "Continuar" at bounding box center [1079, 546] width 327 height 34
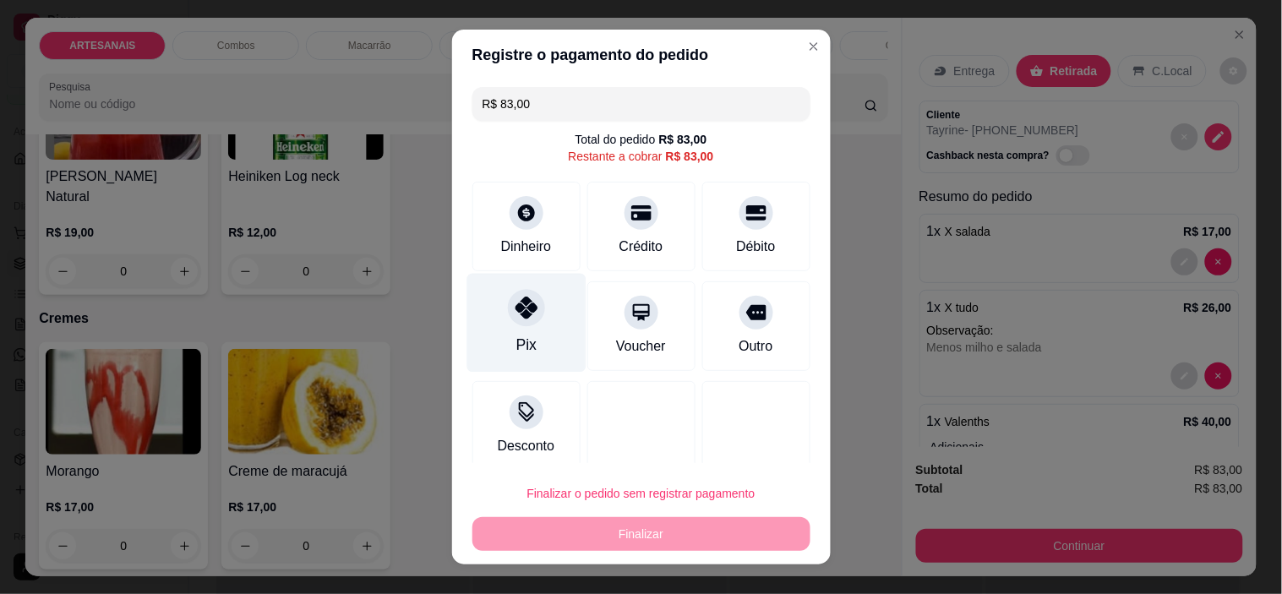
click at [547, 336] on div "Pix" at bounding box center [526, 323] width 119 height 99
type input "R$ 0,00"
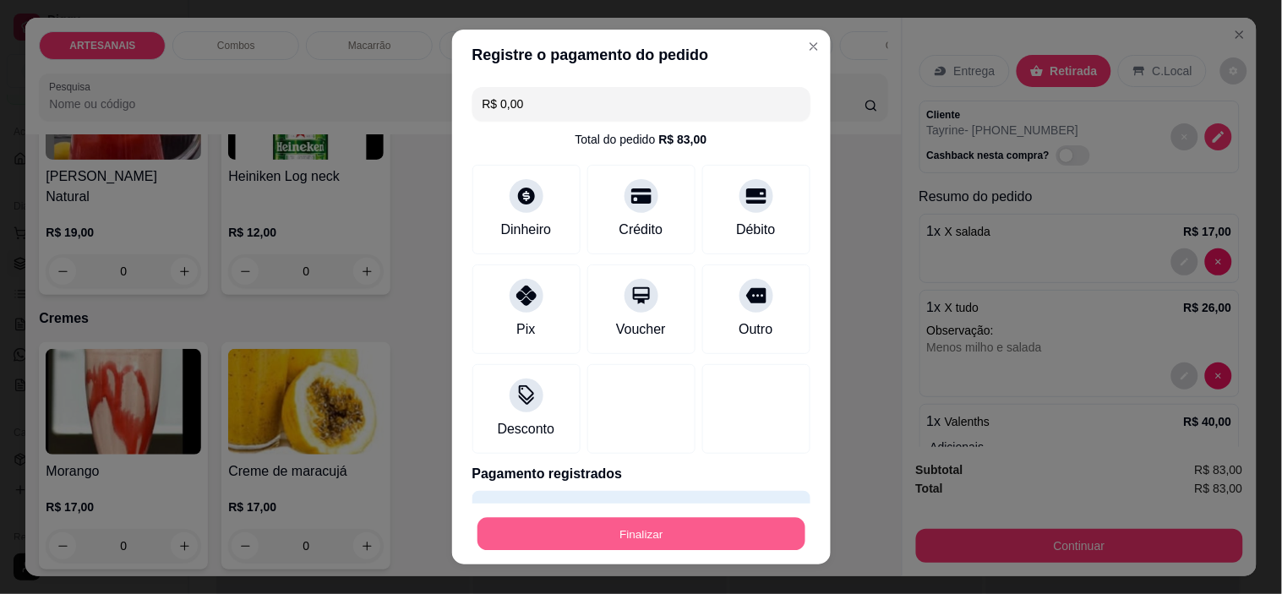
click at [681, 527] on button "Finalizar" at bounding box center [642, 533] width 328 height 33
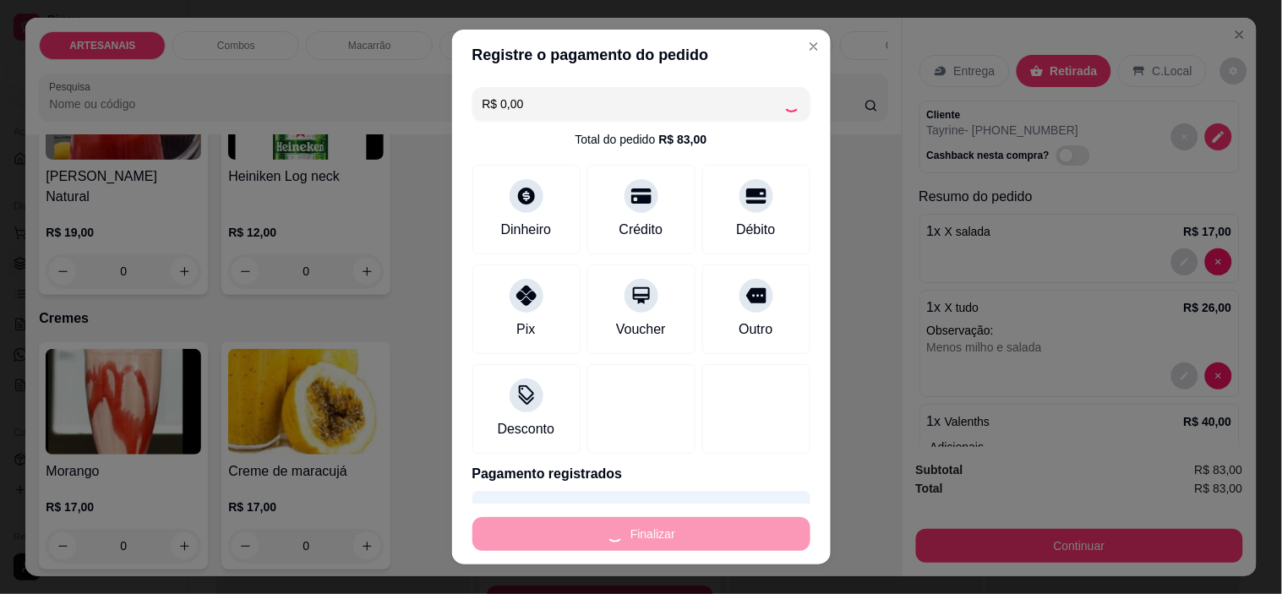
type input "0"
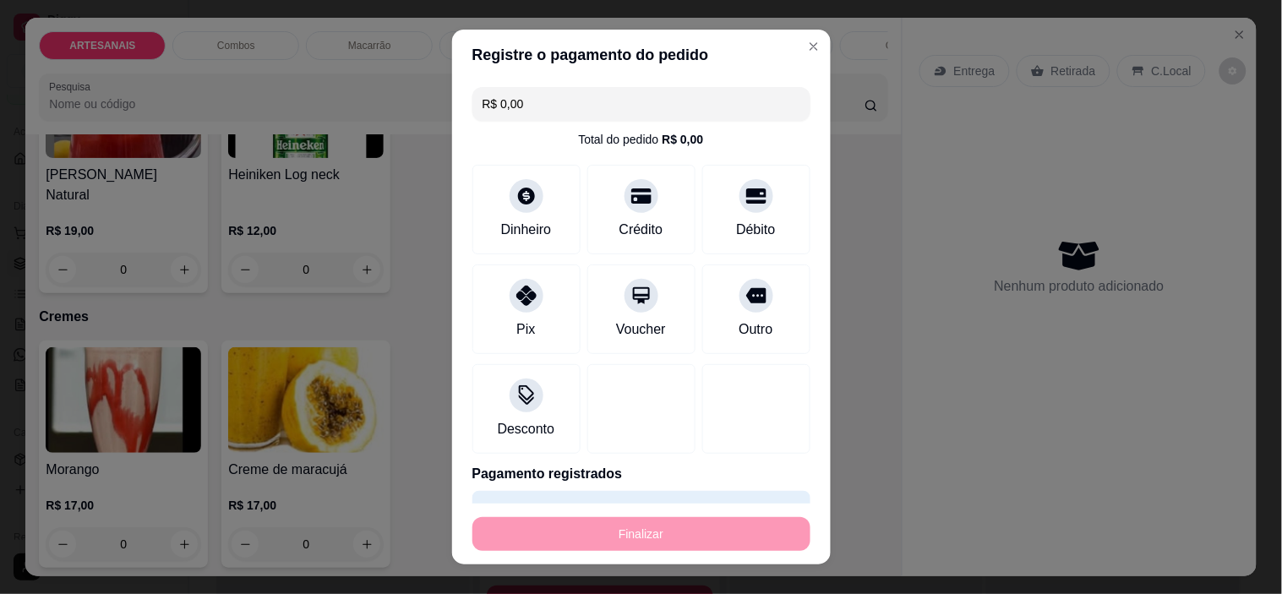
type input "-R$ 83,00"
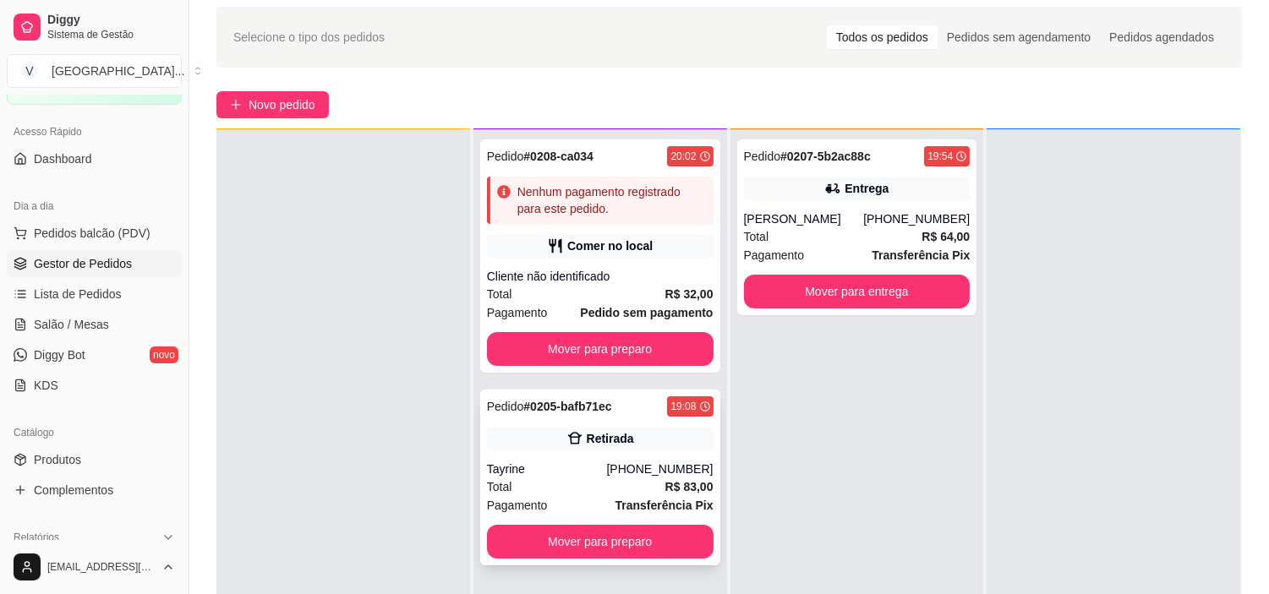
scroll to position [94, 0]
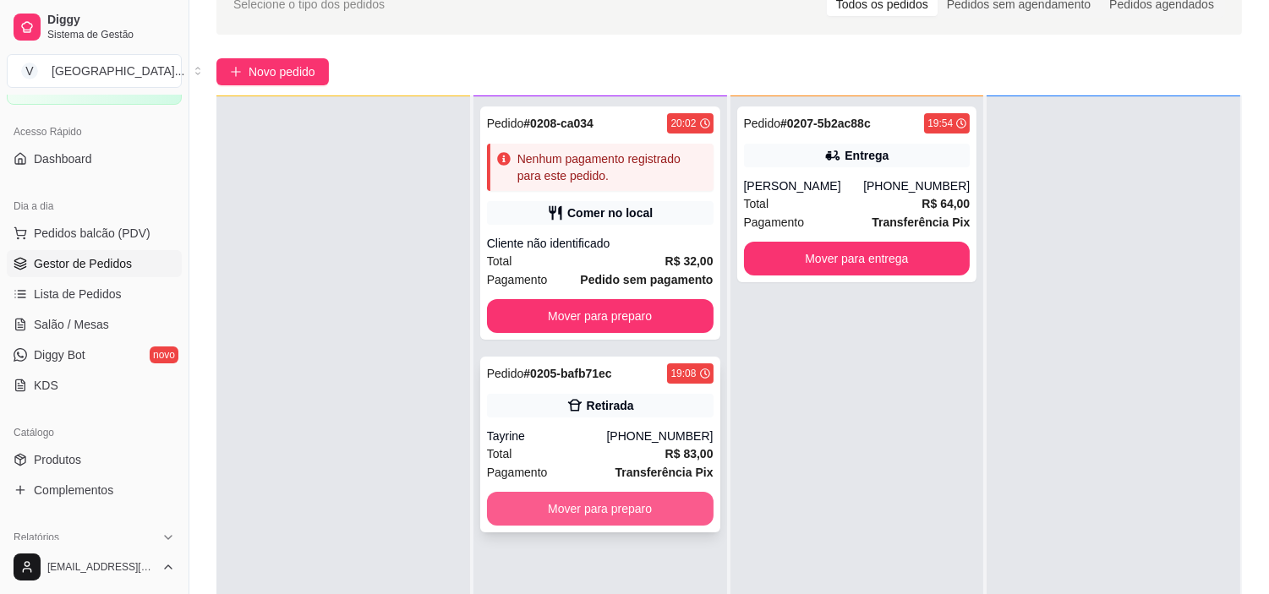
click at [566, 511] on button "Mover para preparo" at bounding box center [600, 509] width 227 height 34
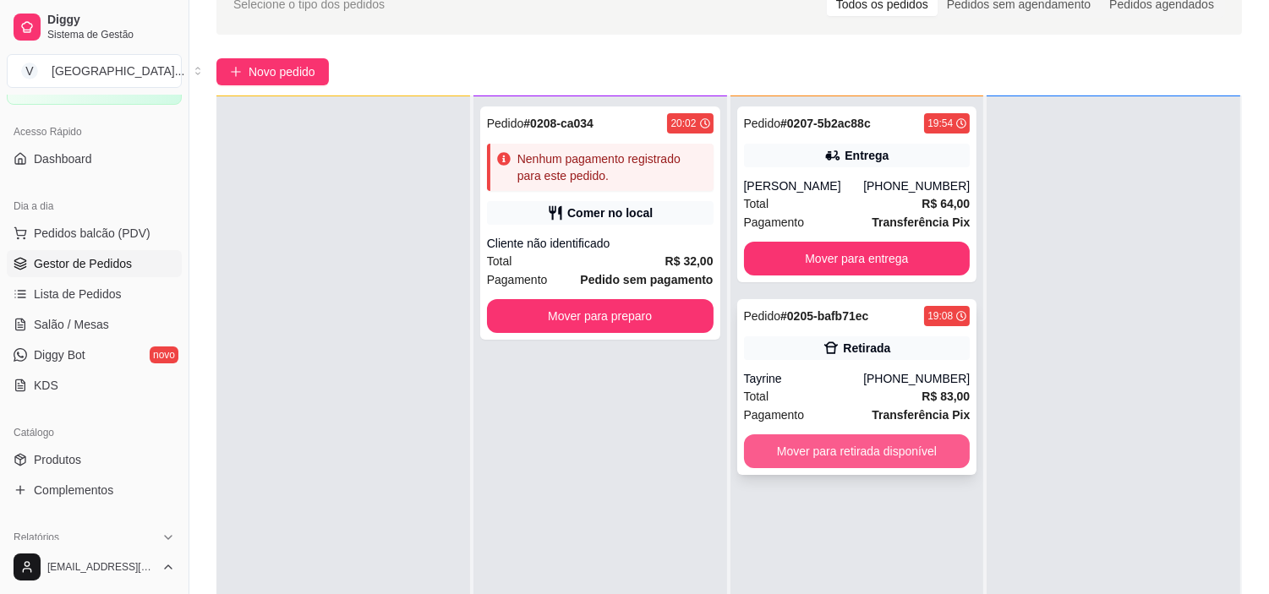
click at [861, 462] on button "Mover para retirada disponível" at bounding box center [857, 451] width 227 height 34
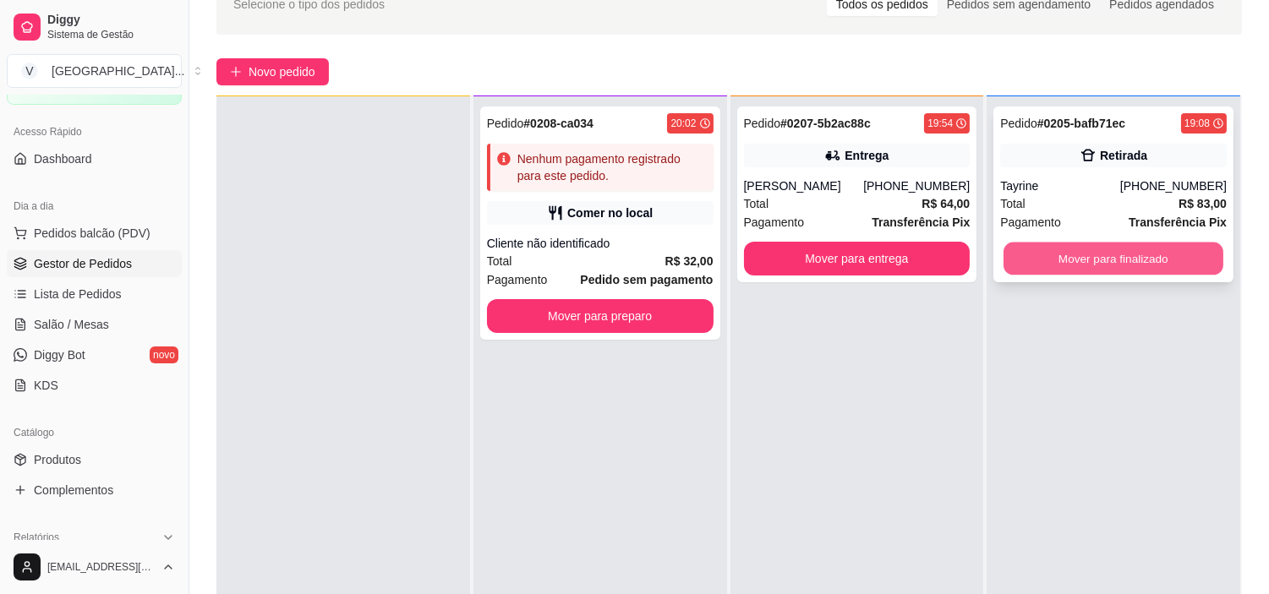
click at [1109, 259] on button "Mover para finalizado" at bounding box center [1113, 259] width 220 height 33
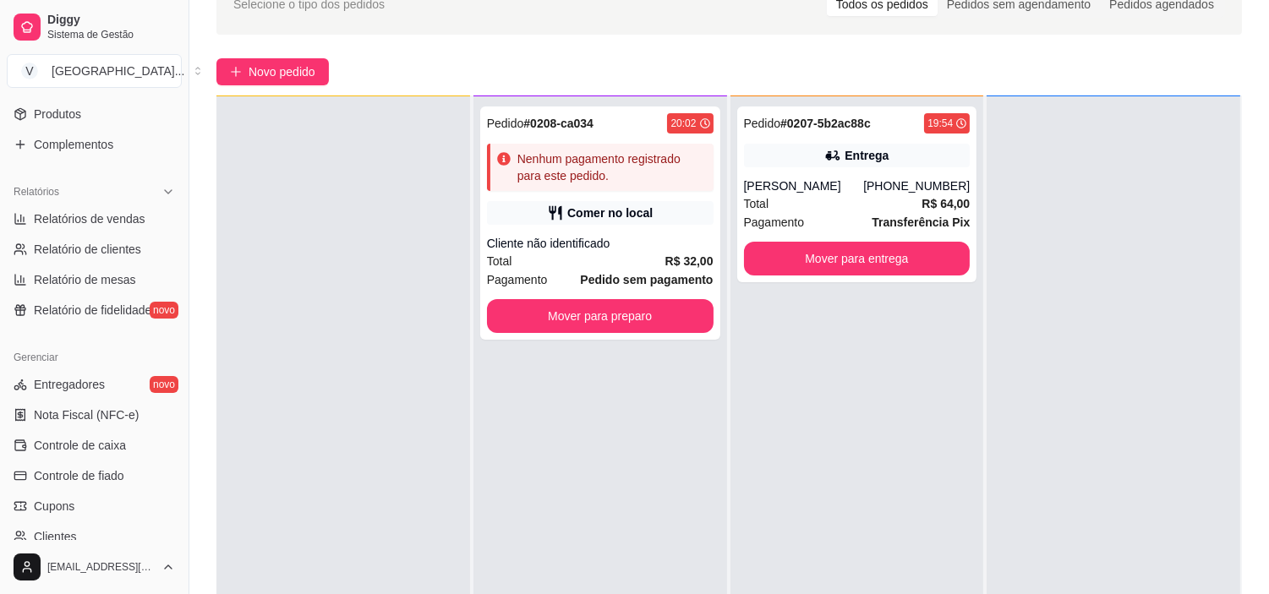
scroll to position [469, 0]
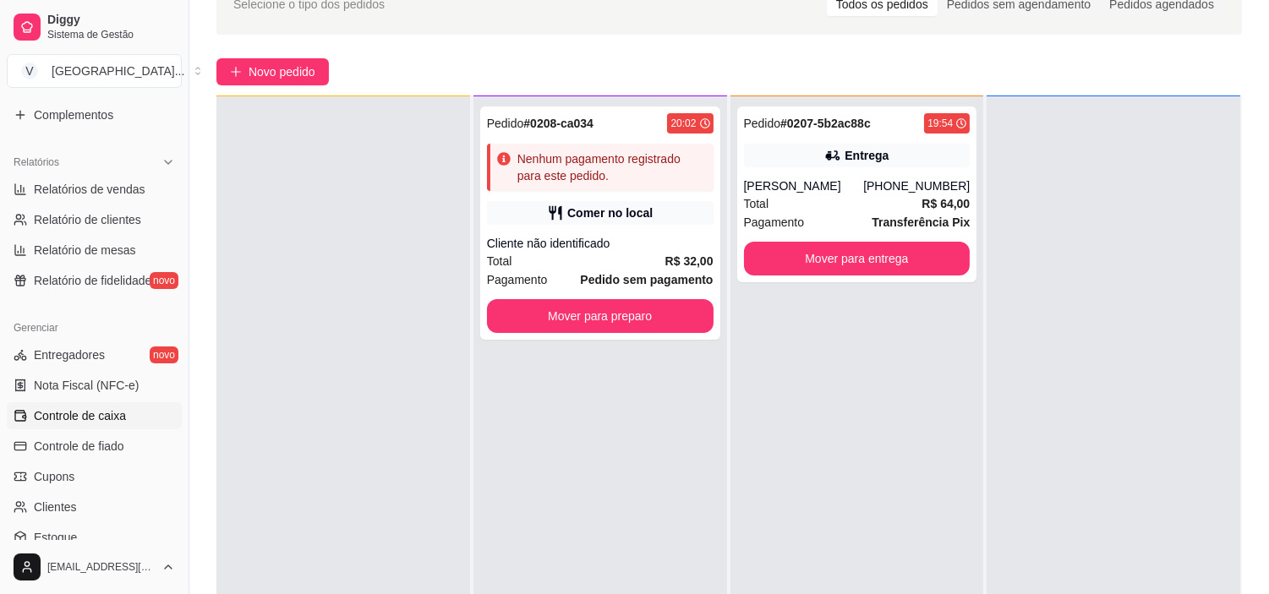
click at [112, 423] on span "Controle de caixa" at bounding box center [80, 415] width 92 height 17
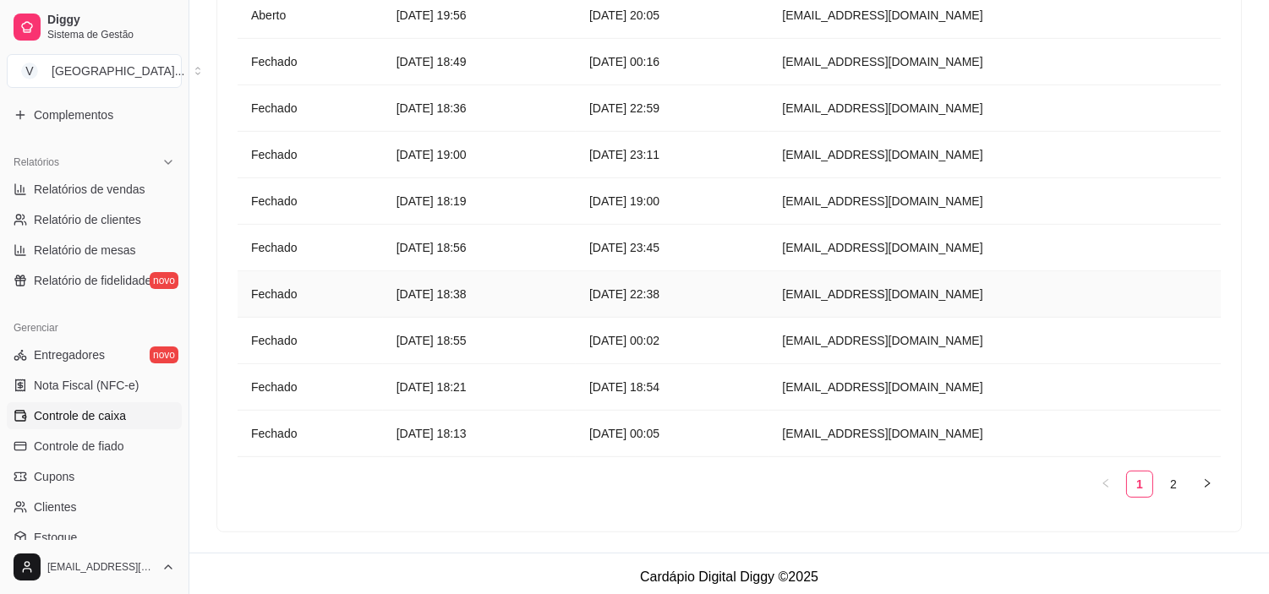
scroll to position [1530, 0]
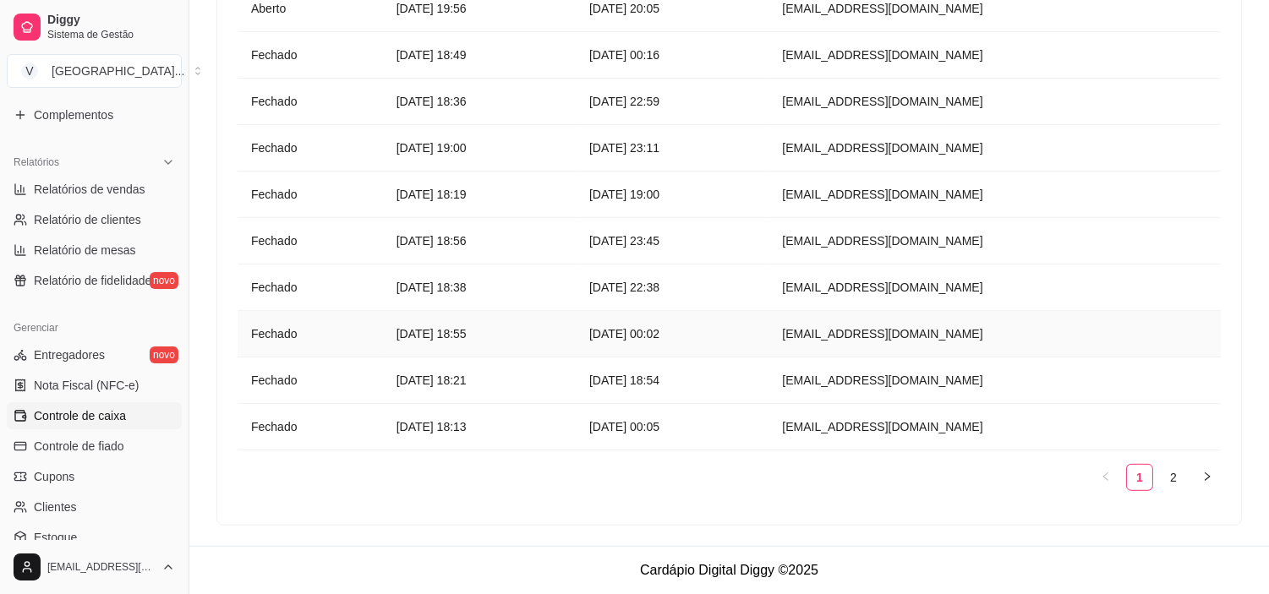
click at [1008, 316] on td "[EMAIL_ADDRESS][DOMAIN_NAME]" at bounding box center [994, 334] width 452 height 46
click at [402, 321] on td "[DATE] 18:55" at bounding box center [479, 334] width 193 height 46
click at [308, 327] on article "Fechado" at bounding box center [310, 334] width 118 height 19
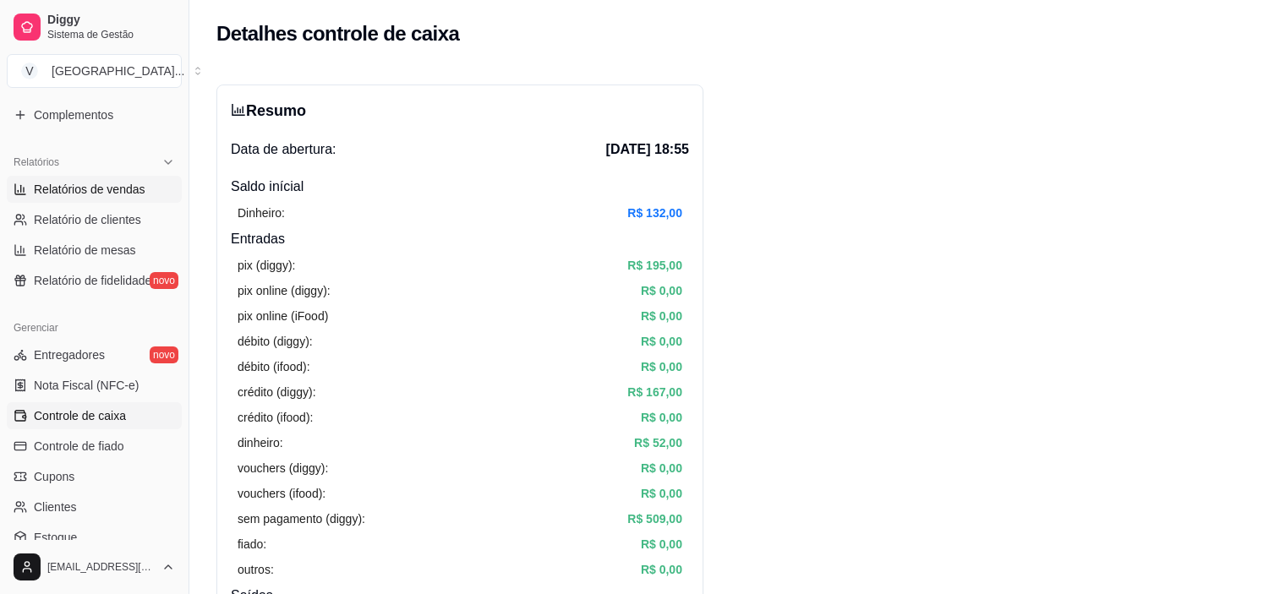
click at [116, 181] on span "Relatórios de vendas" at bounding box center [90, 189] width 112 height 17
select select "ALL"
select select "0"
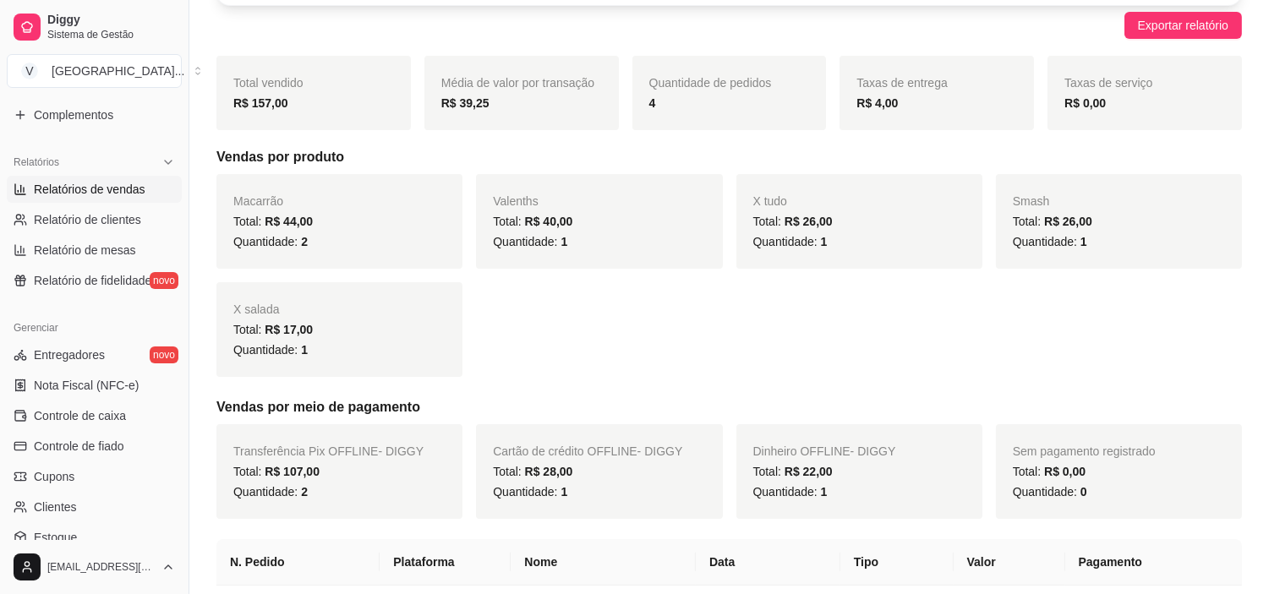
scroll to position [188, 0]
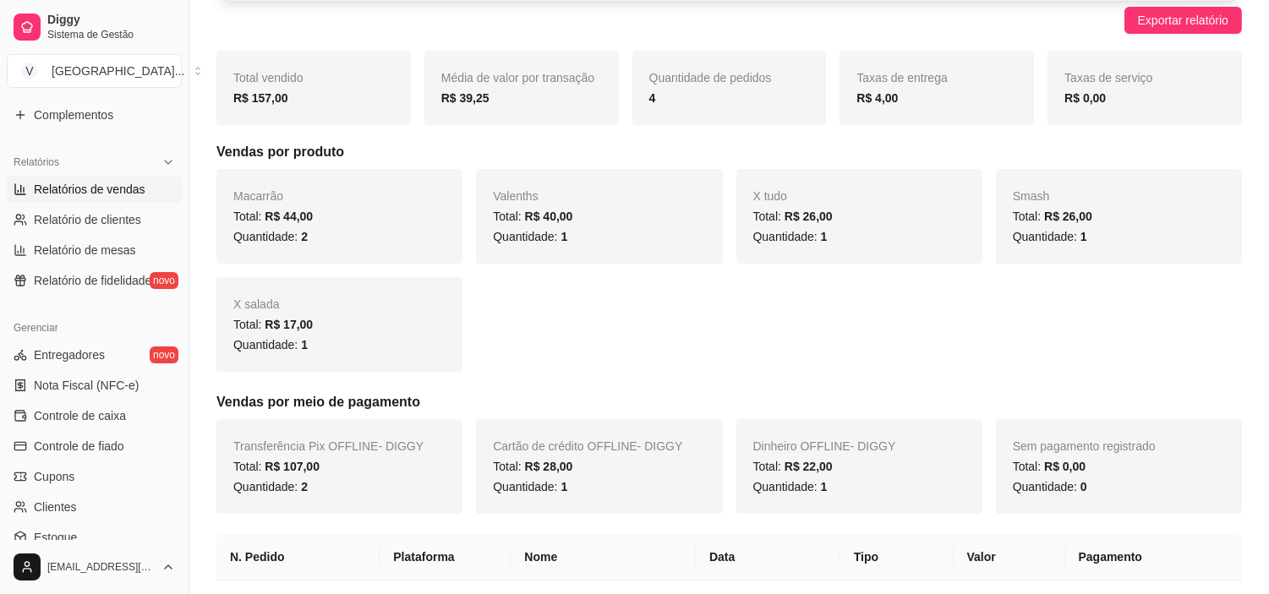
drag, startPoint x: 305, startPoint y: 241, endPoint x: 353, endPoint y: 249, distance: 48.9
click at [353, 249] on div "Macarrão Total: R$ 44,00 Quantidade: 2" at bounding box center [339, 216] width 246 height 95
drag, startPoint x: 576, startPoint y: 237, endPoint x: 642, endPoint y: 237, distance: 65.9
click at [642, 237] on div "Quantidade: 1" at bounding box center [599, 237] width 212 height 20
click at [838, 247] on div "X tudo Total: R$ 26,00 Quantidade: 1" at bounding box center [859, 216] width 246 height 95
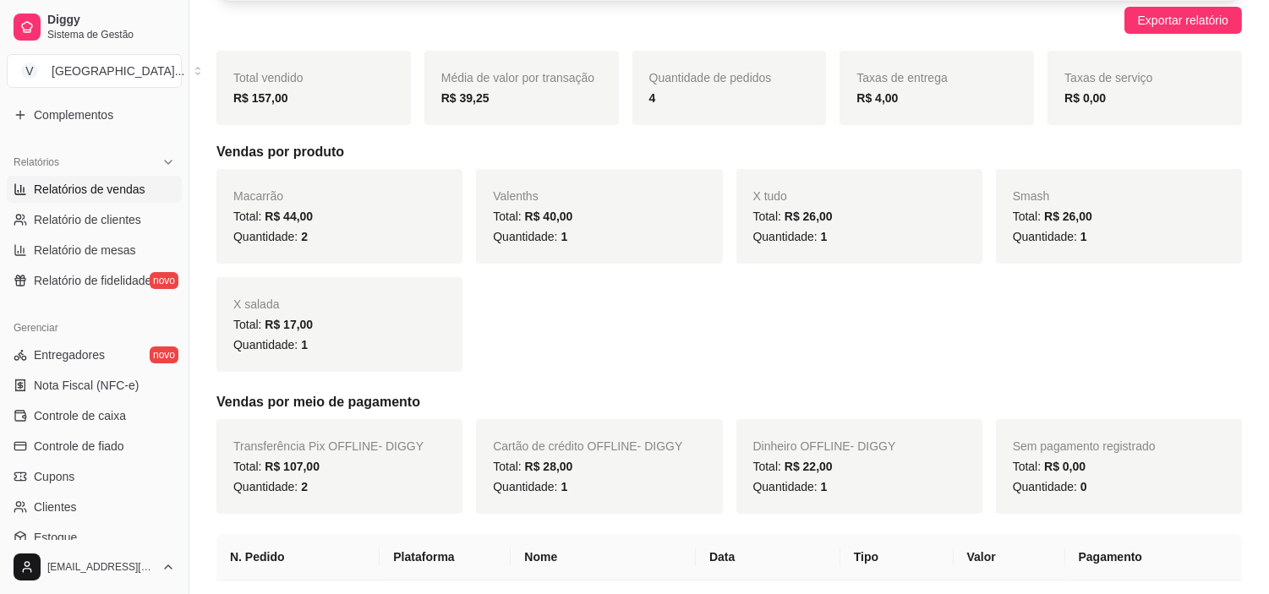
drag, startPoint x: 857, startPoint y: 243, endPoint x: 995, endPoint y: 243, distance: 137.8
click at [989, 243] on div "Macarrão Total: R$ 44,00 Quantidade: 2 Valenths Total: R$ 40,00 Quantidade: 1 X…" at bounding box center [728, 270] width 1025 height 203
drag, startPoint x: 1052, startPoint y: 245, endPoint x: 1139, endPoint y: 247, distance: 87.1
click at [1139, 247] on div "Smash Total: R$ 26,00 Quantidade: 1" at bounding box center [1119, 216] width 246 height 95
click at [970, 284] on div "Macarrão Total: R$ 44,00 Quantidade: 2 Valenths Total: R$ 40,00 Quantidade: 1 X…" at bounding box center [728, 270] width 1025 height 203
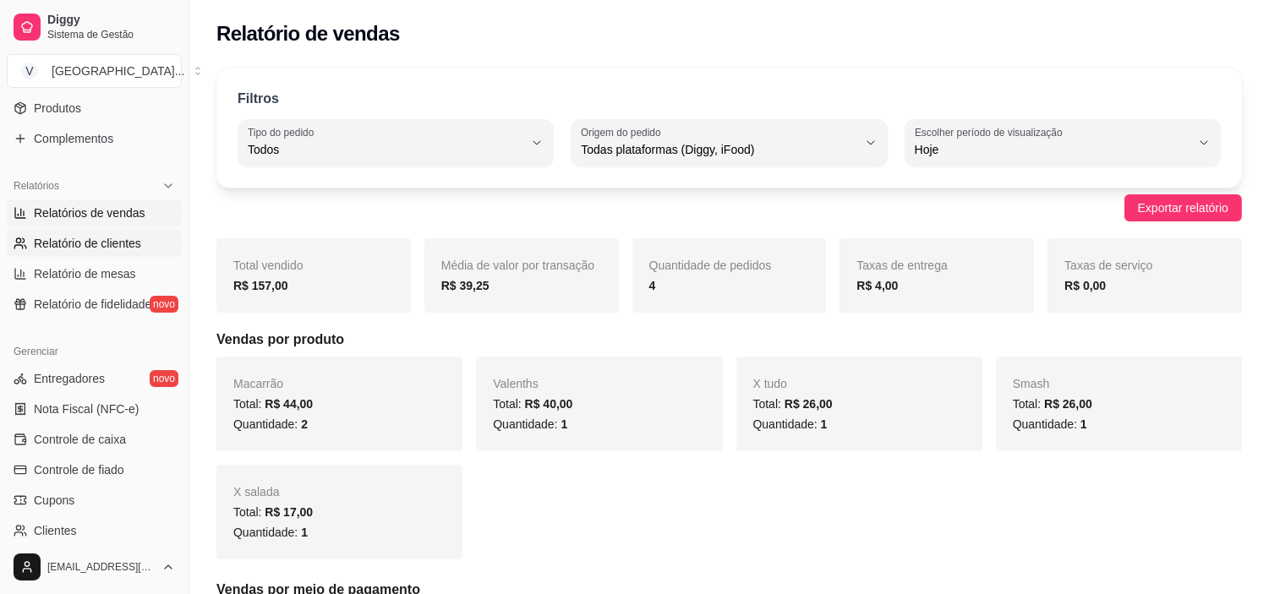
scroll to position [469, 0]
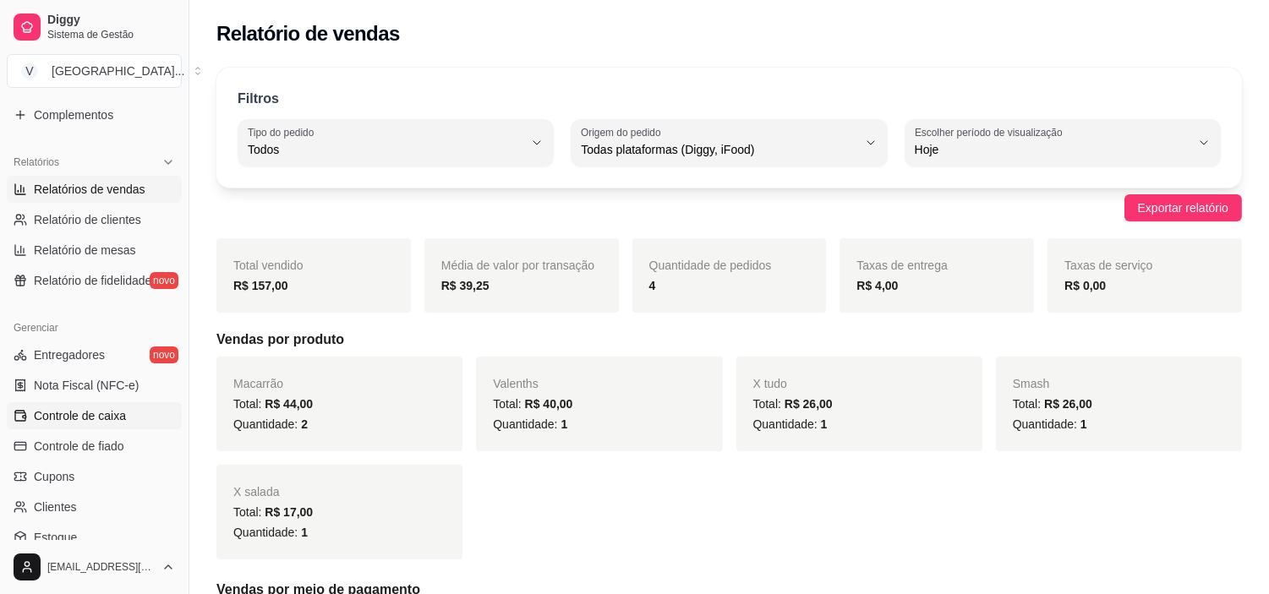
drag, startPoint x: 88, startPoint y: 419, endPoint x: 131, endPoint y: 417, distance: 43.2
click at [88, 419] on span "Controle de caixa" at bounding box center [80, 415] width 92 height 17
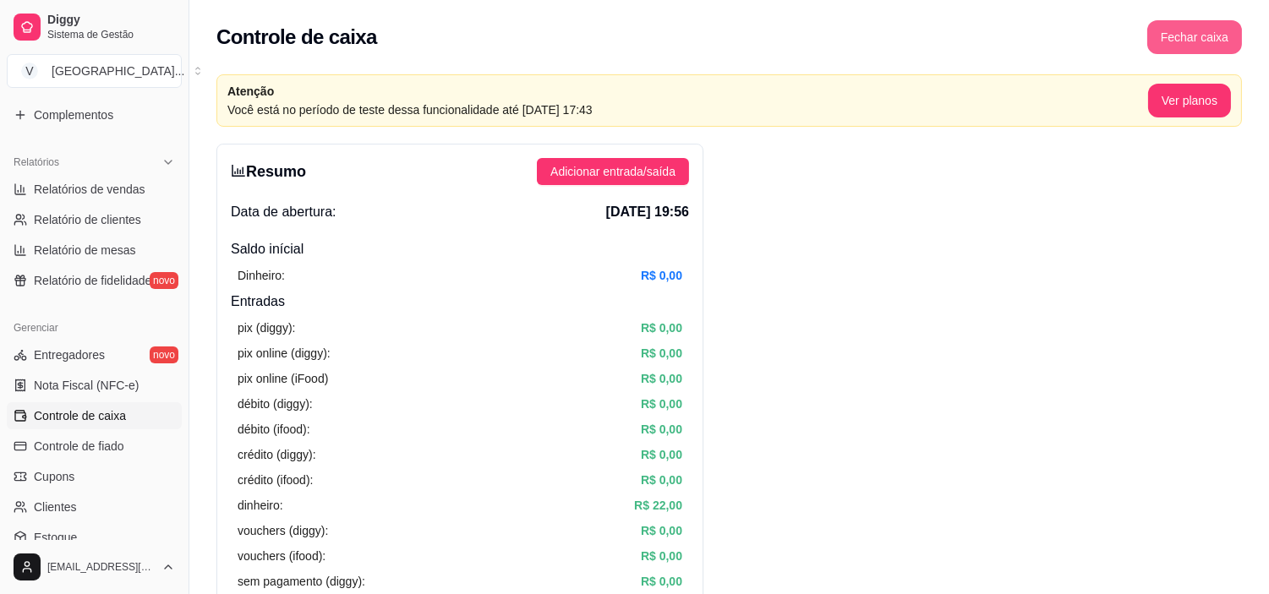
click at [1209, 40] on button "Fechar caixa" at bounding box center [1194, 37] width 95 height 34
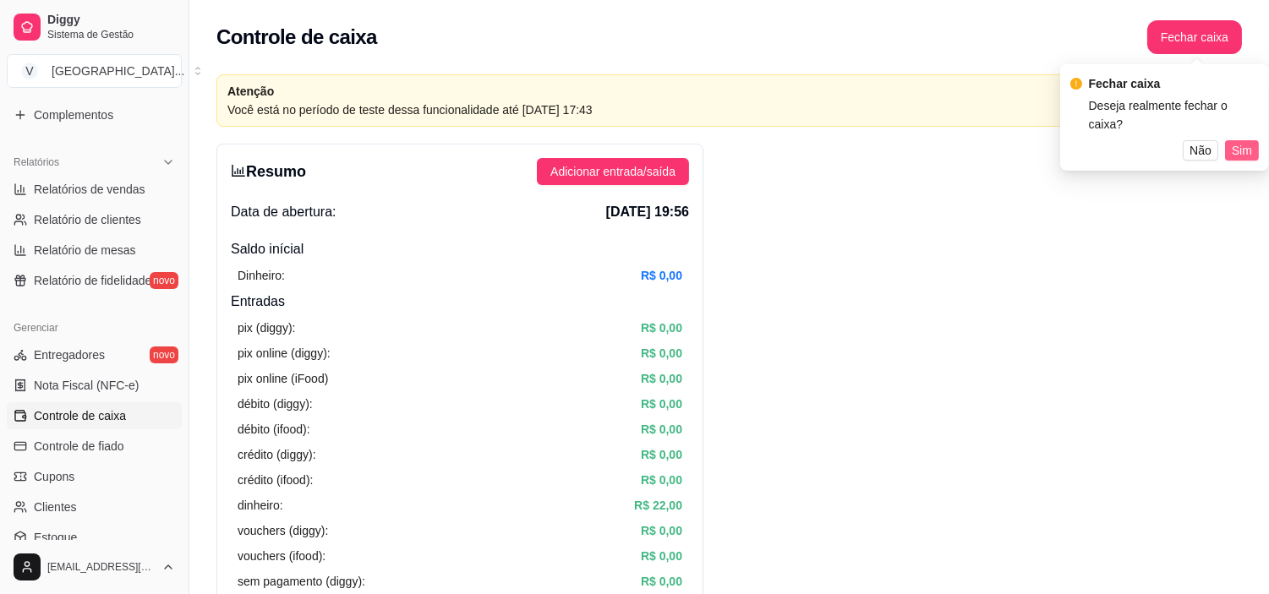
click at [1230, 140] on button "Sim" at bounding box center [1242, 150] width 34 height 20
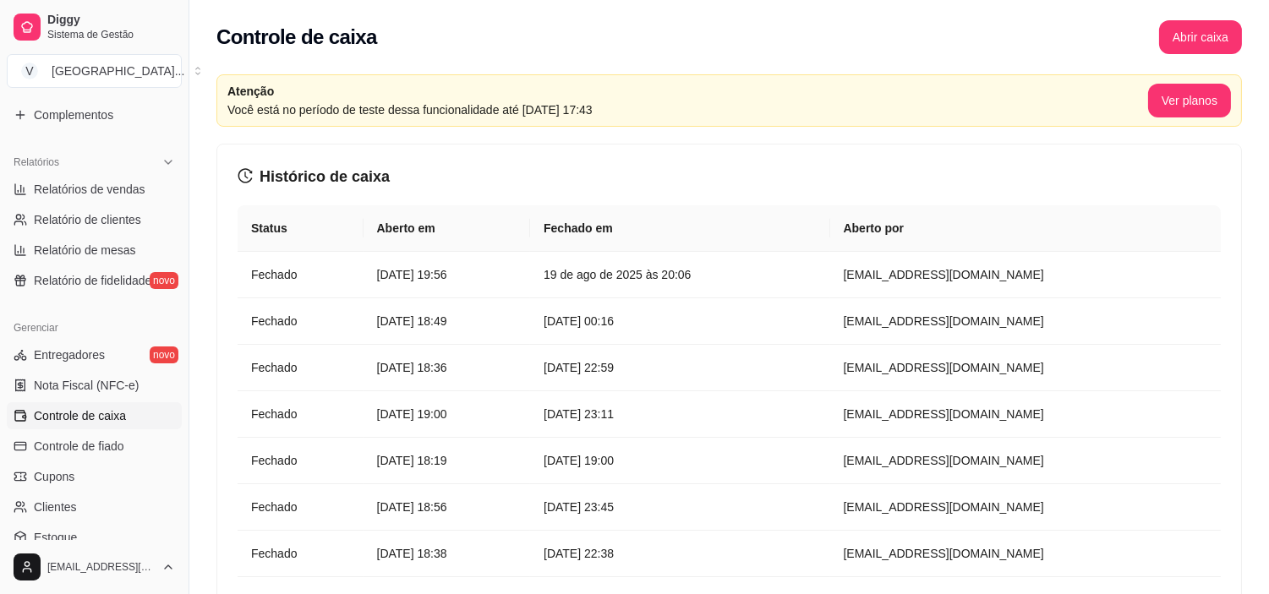
drag, startPoint x: 1230, startPoint y: 136, endPoint x: 855, endPoint y: 68, distance: 380.7
click at [897, 61] on div "Controle de caixa Abrir caixa" at bounding box center [728, 32] width 1079 height 64
drag, startPoint x: 916, startPoint y: 443, endPoint x: 462, endPoint y: 235, distance: 500.1
click at [462, 235] on table "Status Aberto em [GEOGRAPHIC_DATA] em [GEOGRAPHIC_DATA] por Fechado [DATE] 19:5…" at bounding box center [729, 460] width 983 height 511
drag, startPoint x: 807, startPoint y: 315, endPoint x: 864, endPoint y: 156, distance: 169.5
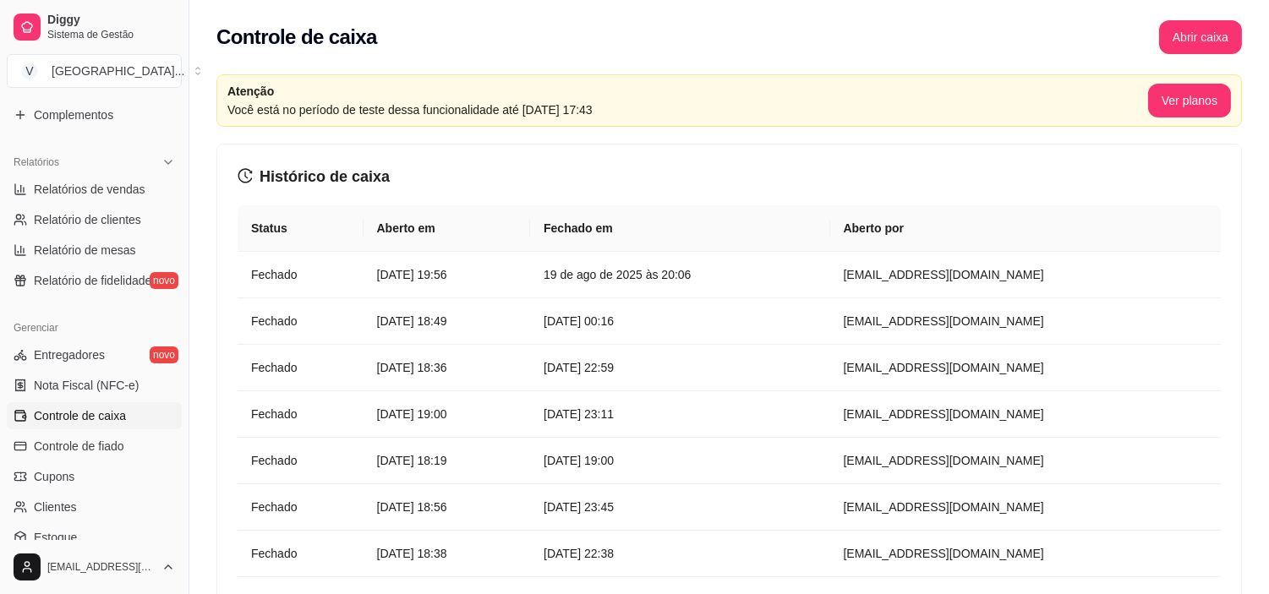
click at [864, 156] on div "Histórico de caixa Status Aberto em [GEOGRAPHIC_DATA] em [GEOGRAPHIC_DATA] por …" at bounding box center [729, 468] width 1024 height 647
drag, startPoint x: 565, startPoint y: 306, endPoint x: 1057, endPoint y: 383, distance: 497.9
click at [1057, 383] on tbody "Fechado [DATE] 19:56 [DATE] 20:06 [EMAIL_ADDRESS][DOMAIN_NAME] Fechado [DATE] 1…" at bounding box center [729, 484] width 983 height 465
drag, startPoint x: 750, startPoint y: 163, endPoint x: 749, endPoint y: 181, distance: 17.8
click at [749, 163] on div "Histórico de caixa Status Aberto em [GEOGRAPHIC_DATA] em [GEOGRAPHIC_DATA] por …" at bounding box center [729, 468] width 1024 height 647
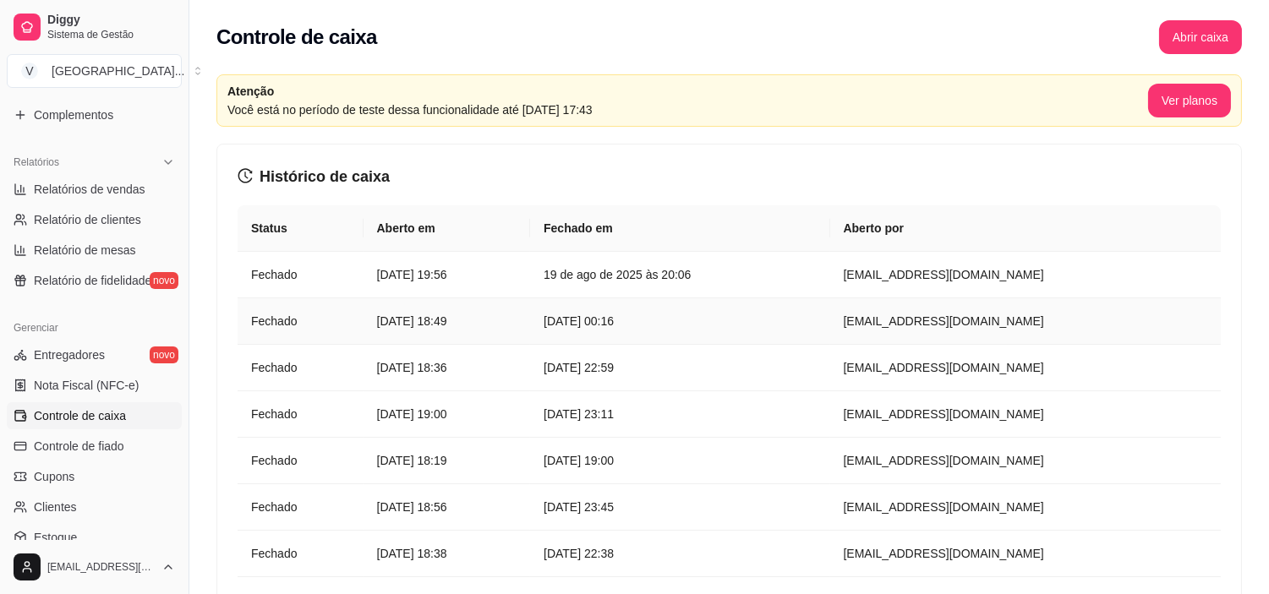
drag, startPoint x: 648, startPoint y: 317, endPoint x: 850, endPoint y: 326, distance: 202.2
click at [829, 326] on td "[DATE] 00:16" at bounding box center [679, 321] width 299 height 46
click at [729, 161] on div "Histórico de caixa Status Aberto em [GEOGRAPHIC_DATA] em [GEOGRAPHIC_DATA] por …" at bounding box center [729, 468] width 1024 height 647
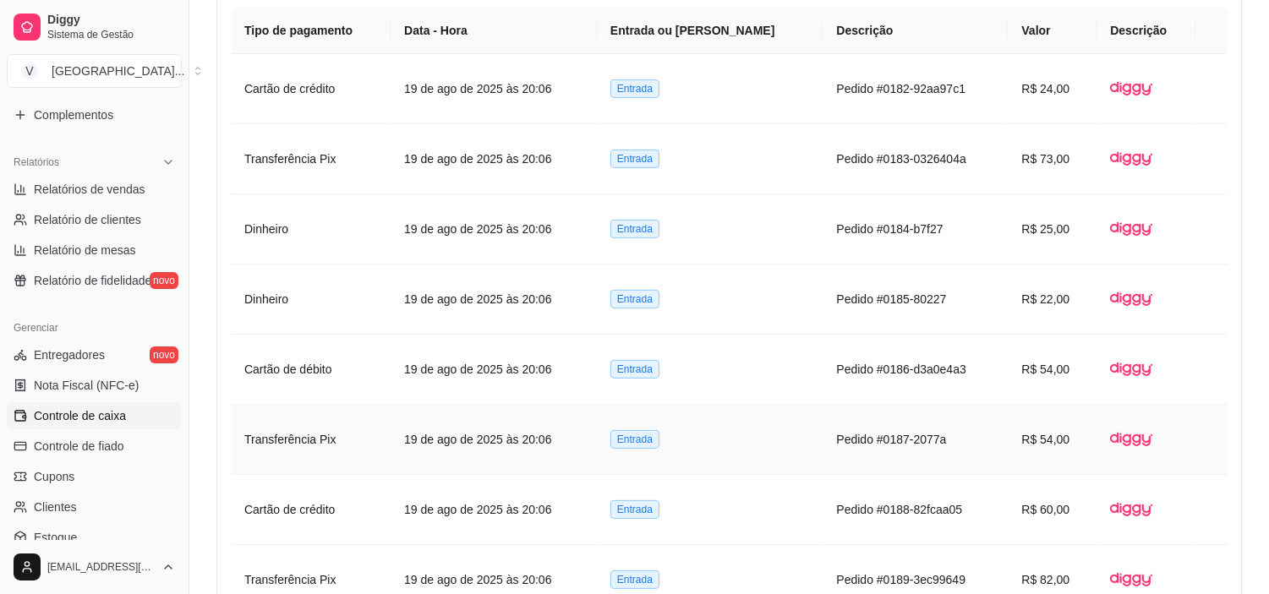
scroll to position [401, 0]
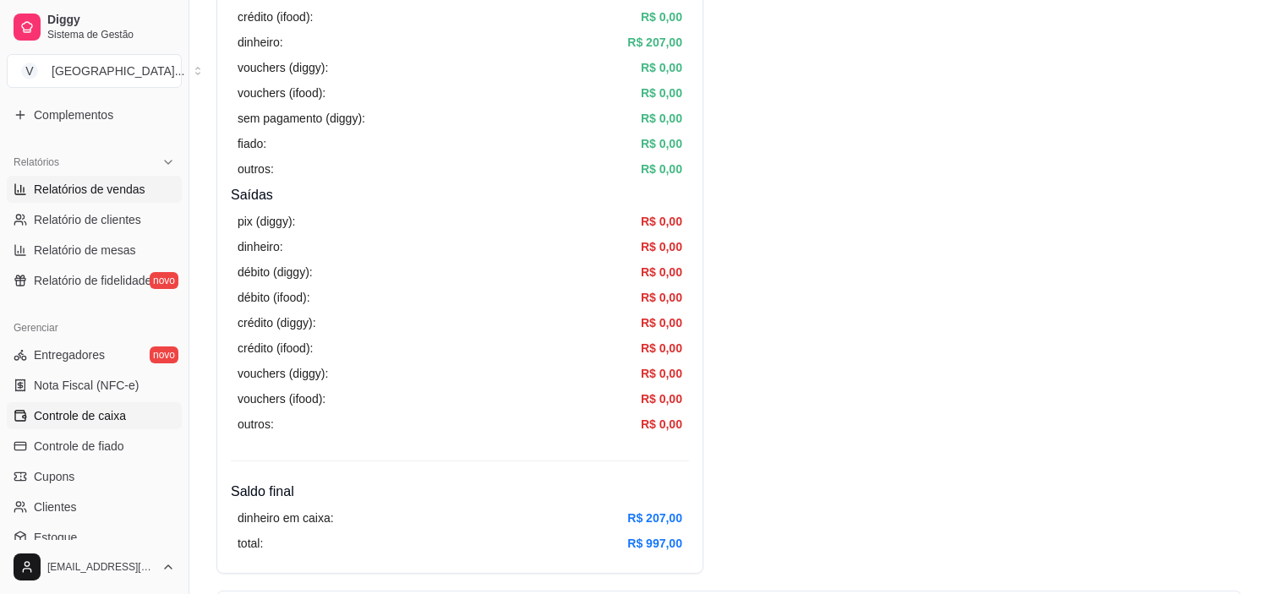
click at [123, 191] on span "Relatórios de vendas" at bounding box center [90, 189] width 112 height 17
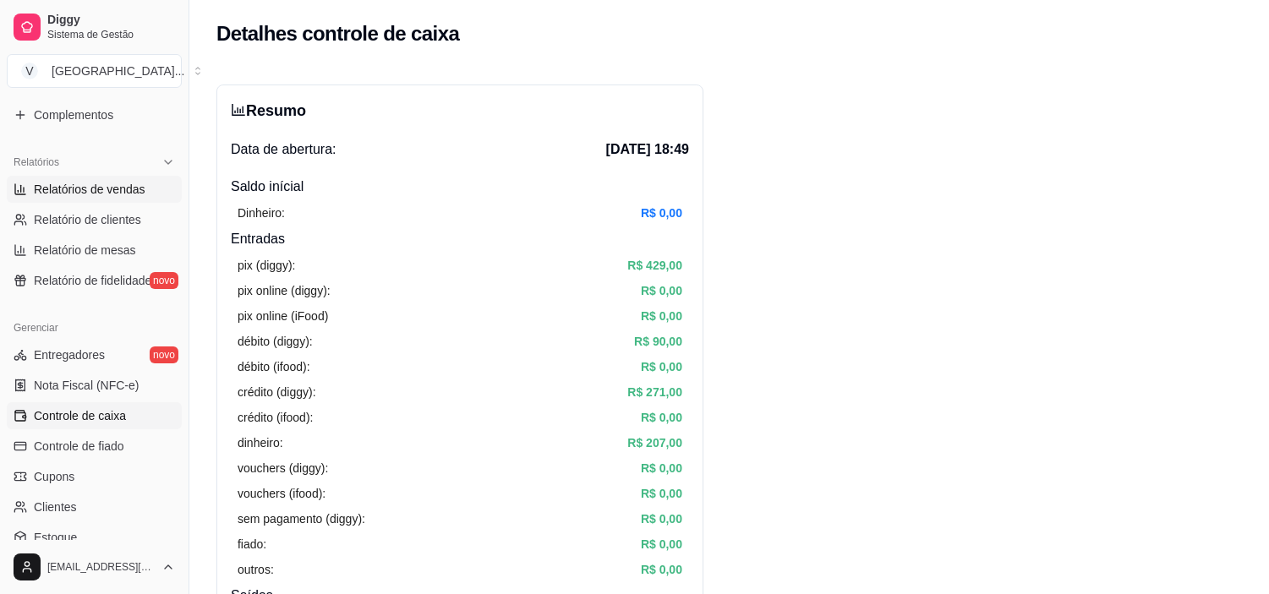
select select "ALL"
select select "0"
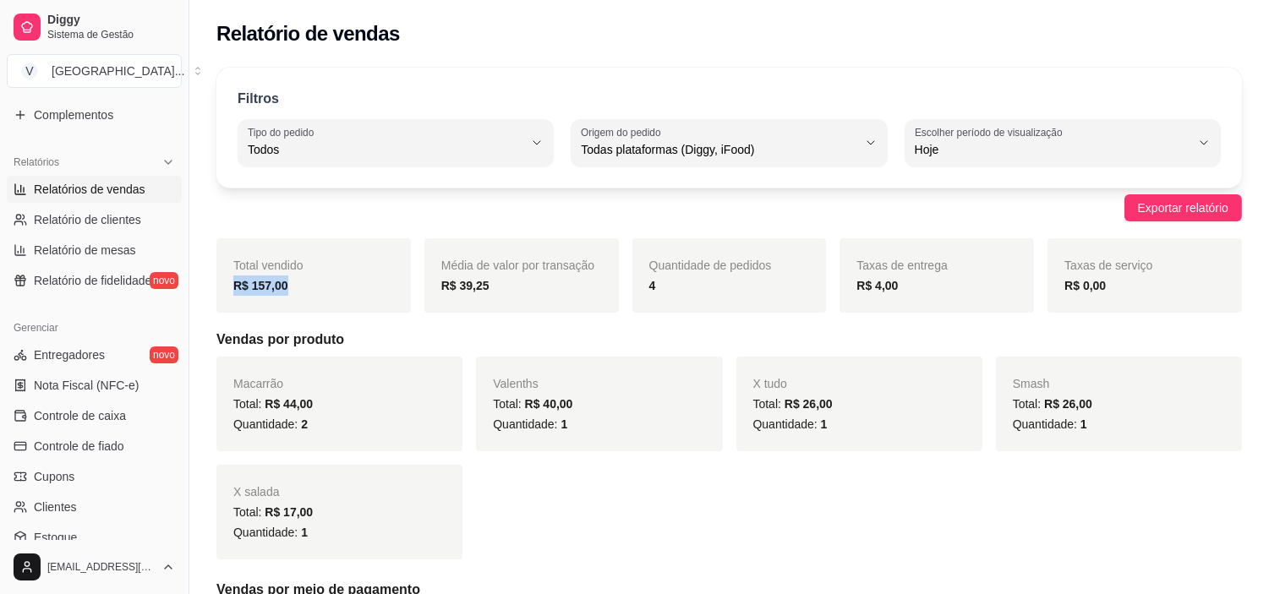
drag, startPoint x: 263, startPoint y: 290, endPoint x: 205, endPoint y: 289, distance: 58.3
click at [205, 289] on div "Filtros ALL Tipo do pedido Todos Entrega Retirada Mesa Consumo local Tipo do pe…" at bounding box center [728, 590] width 1079 height 1066
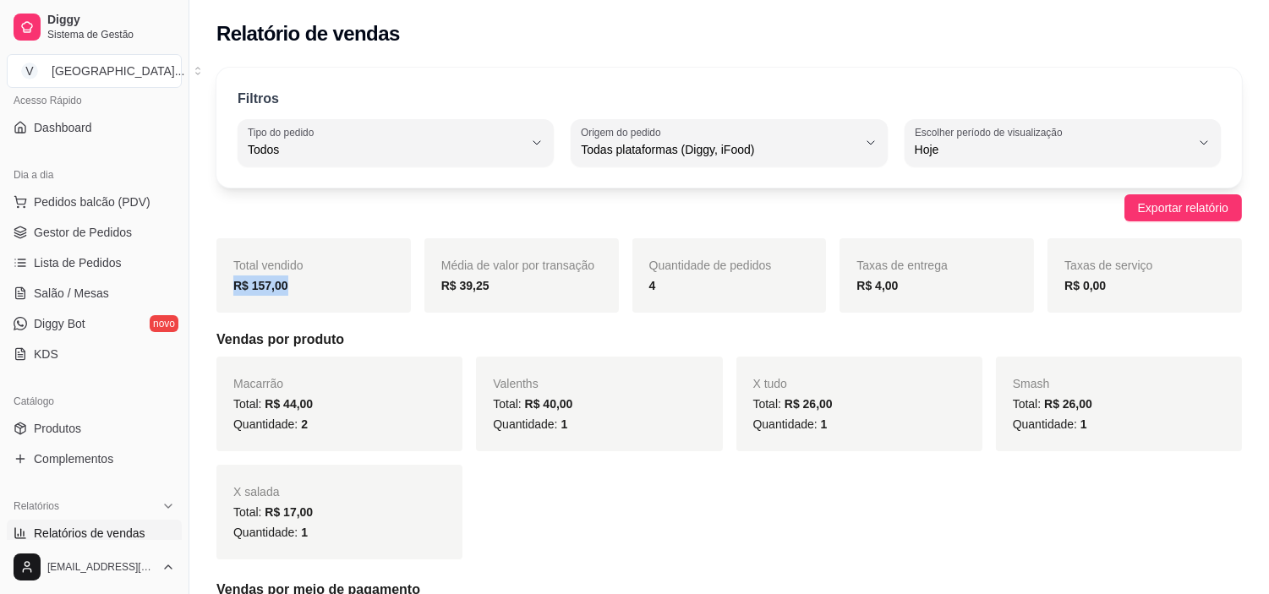
scroll to position [94, 0]
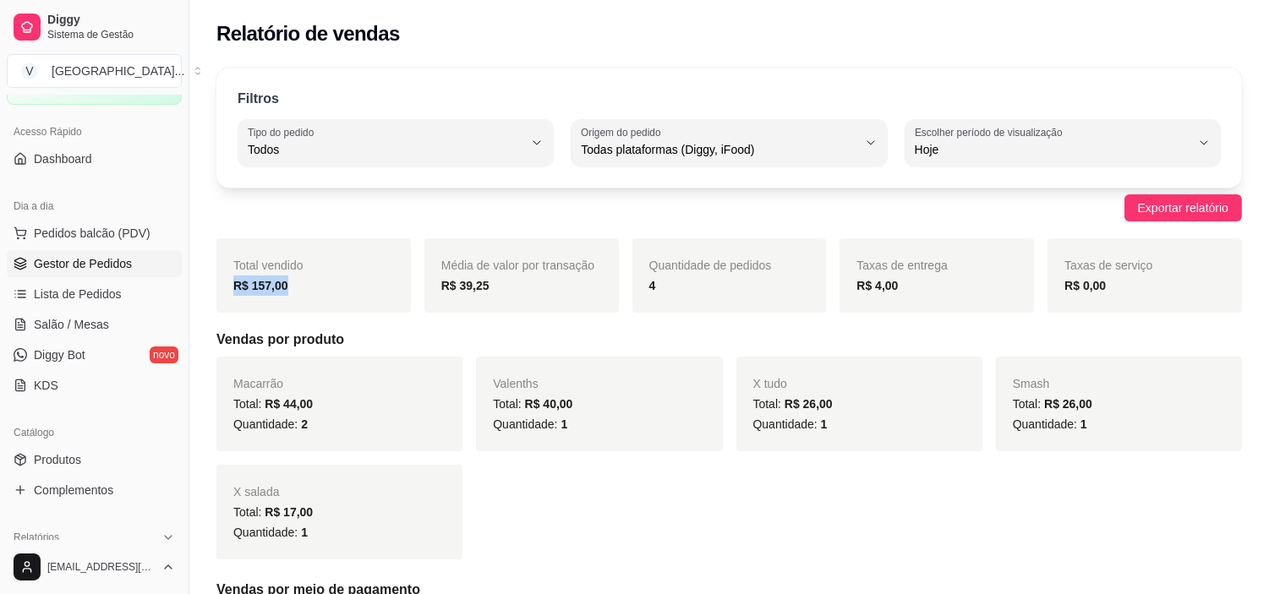
click at [111, 259] on span "Gestor de Pedidos" at bounding box center [83, 263] width 98 height 17
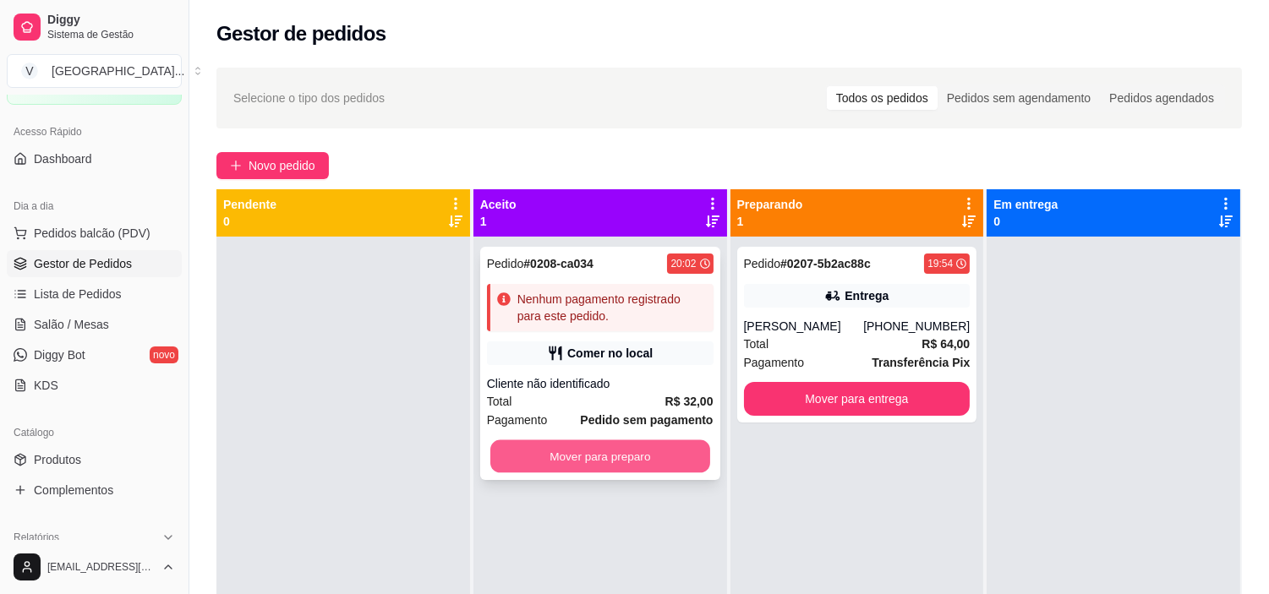
click at [689, 443] on button "Mover para preparo" at bounding box center [600, 456] width 220 height 33
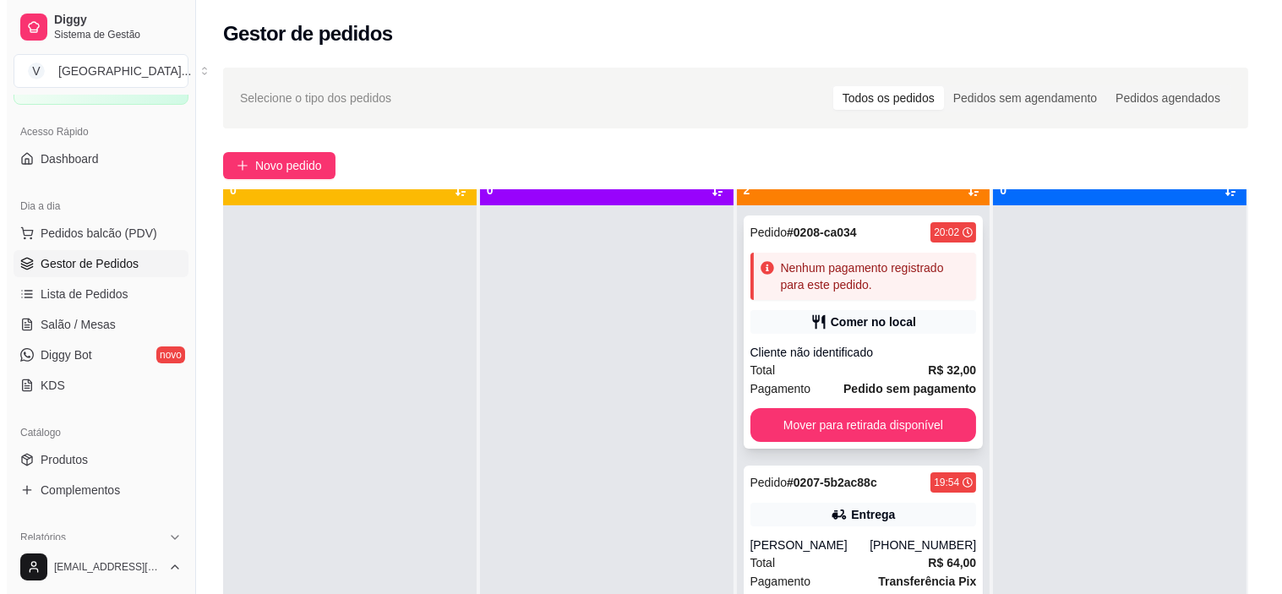
scroll to position [46, 0]
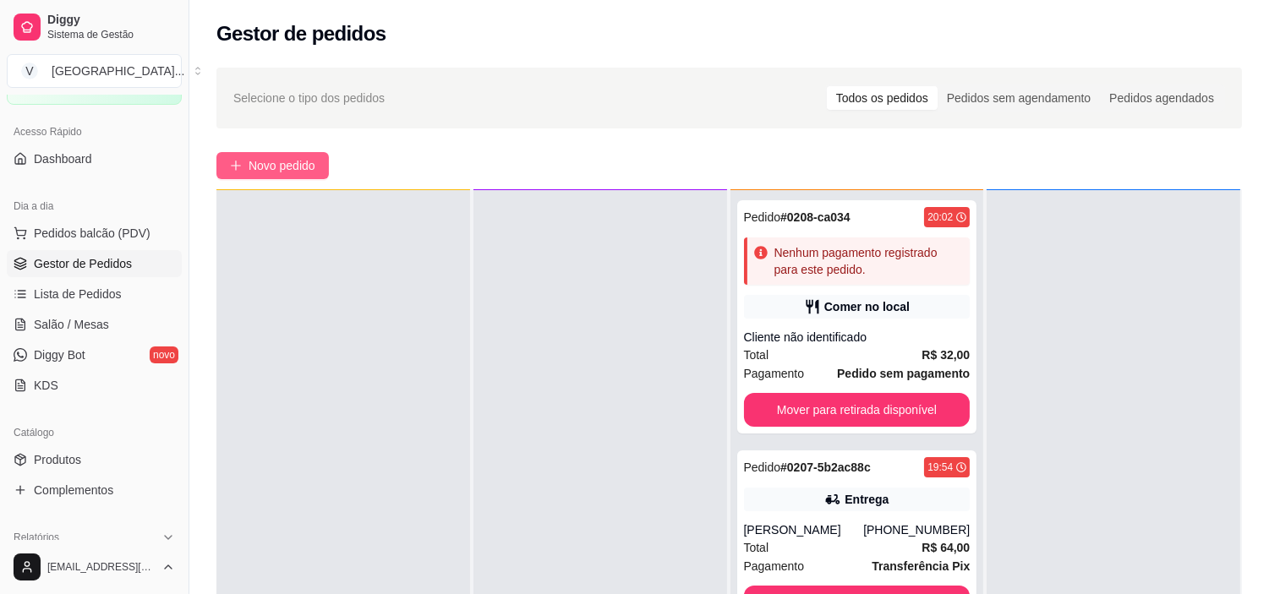
click at [315, 167] on span "Novo pedido" at bounding box center [282, 165] width 67 height 19
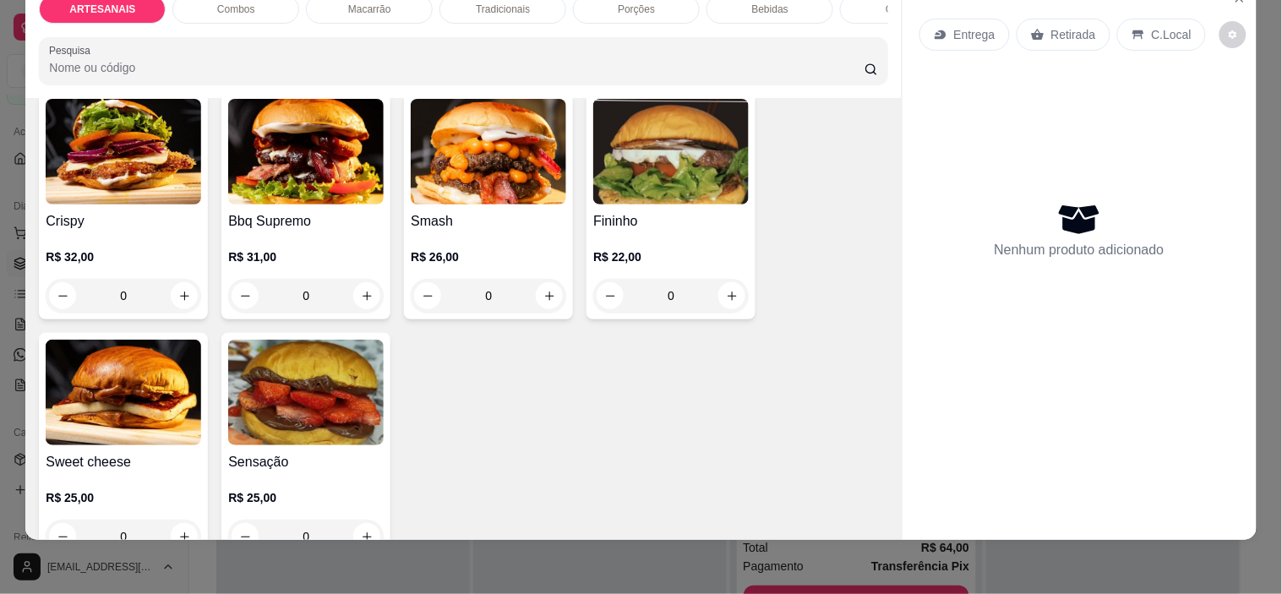
scroll to position [375, 0]
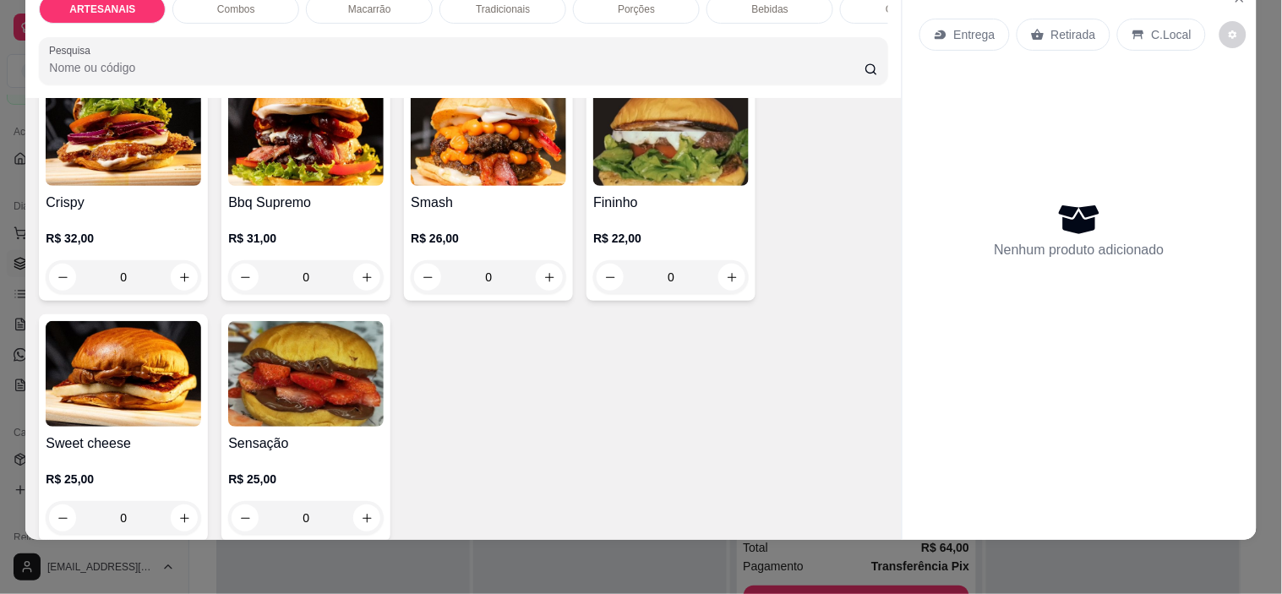
click at [720, 286] on div "0" at bounding box center [671, 277] width 156 height 34
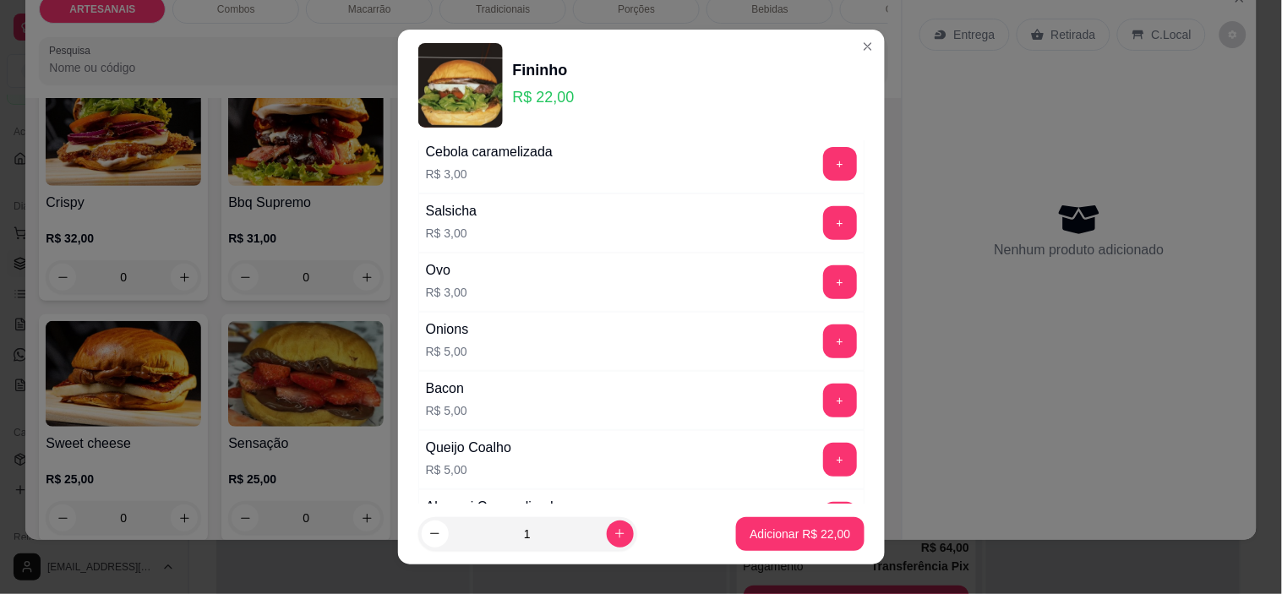
scroll to position [281, 0]
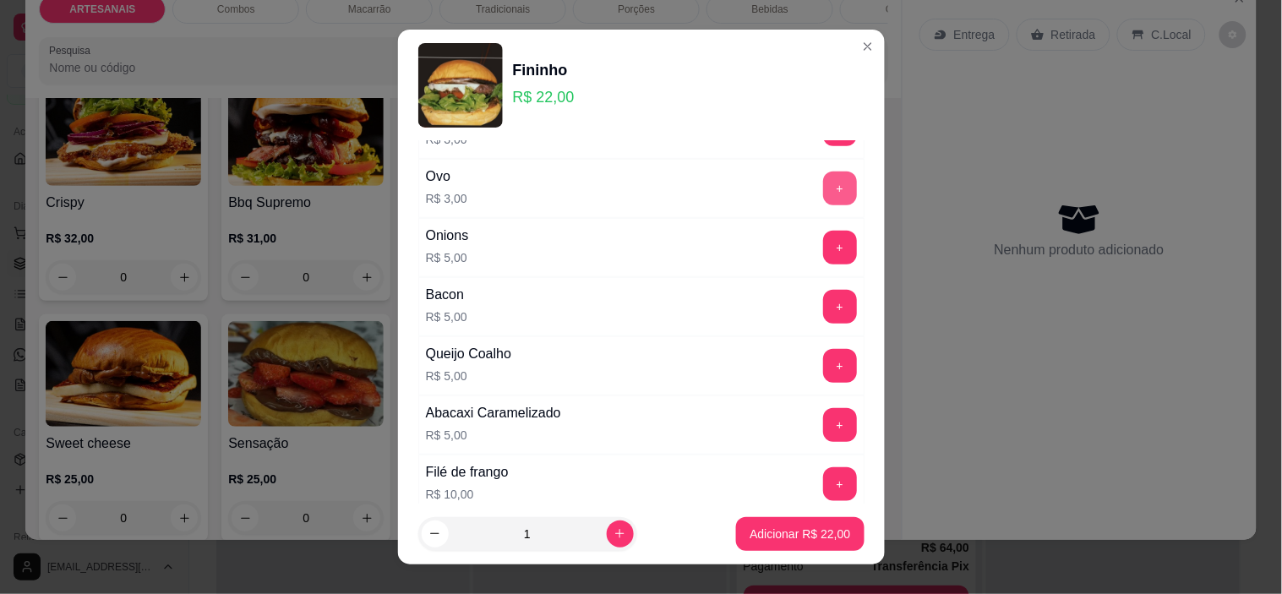
click at [823, 190] on button "+" at bounding box center [840, 189] width 34 height 34
click at [807, 544] on button "Adicionar R$ 25,00" at bounding box center [800, 534] width 128 height 34
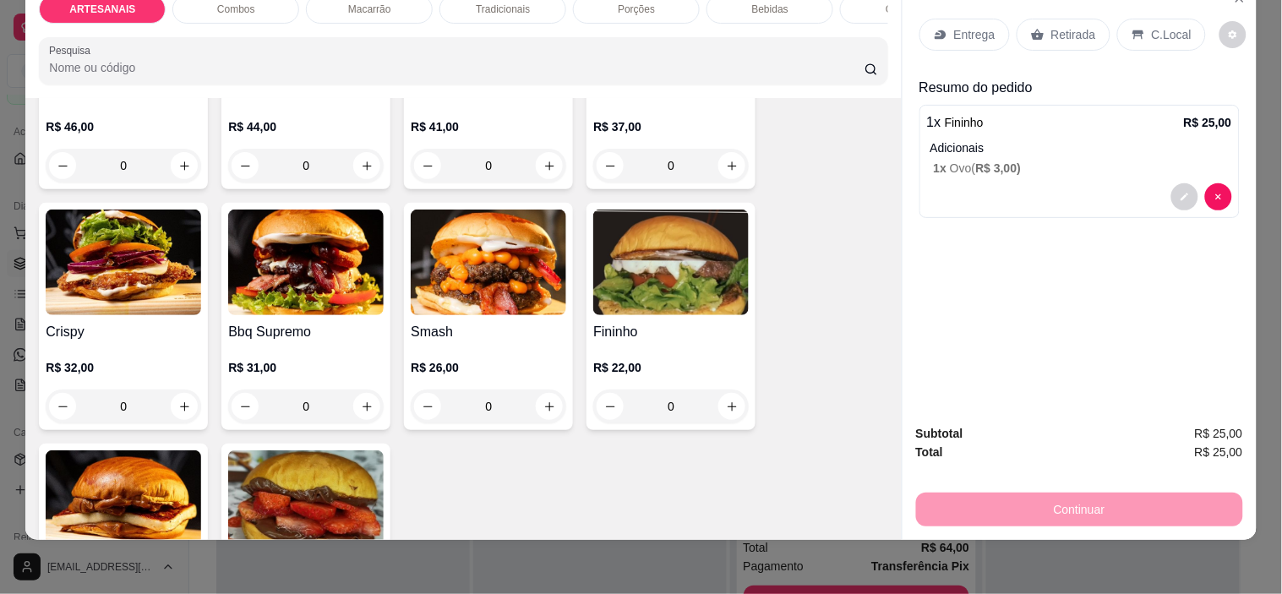
scroll to position [188, 0]
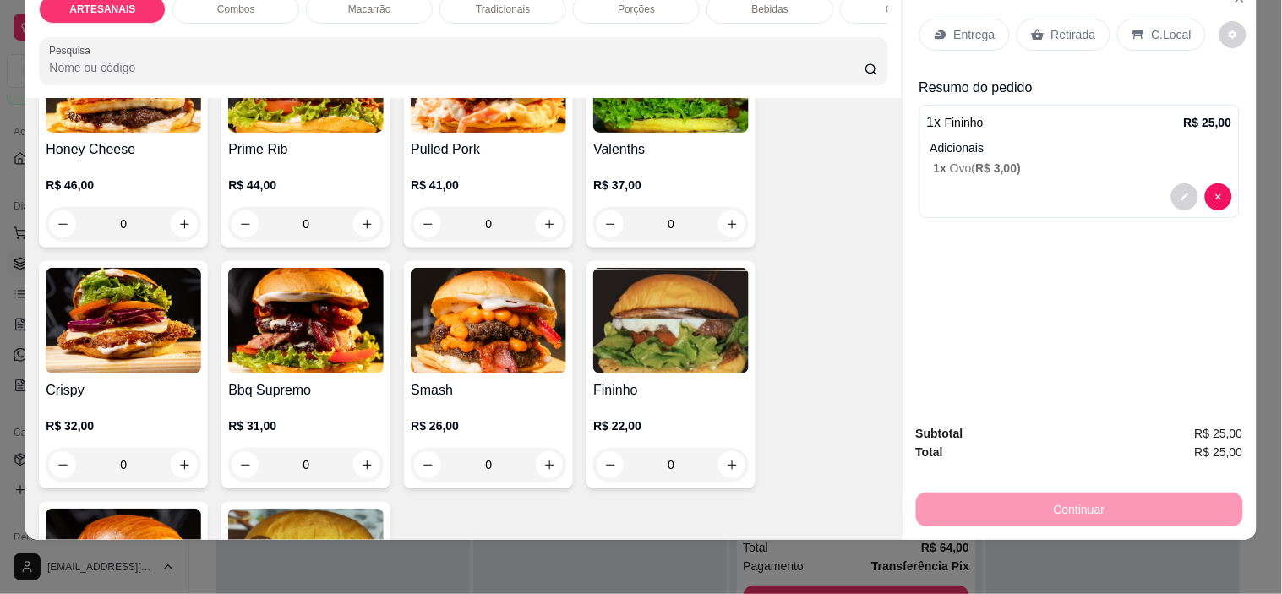
click at [369, 467] on div "0" at bounding box center [306, 465] width 156 height 34
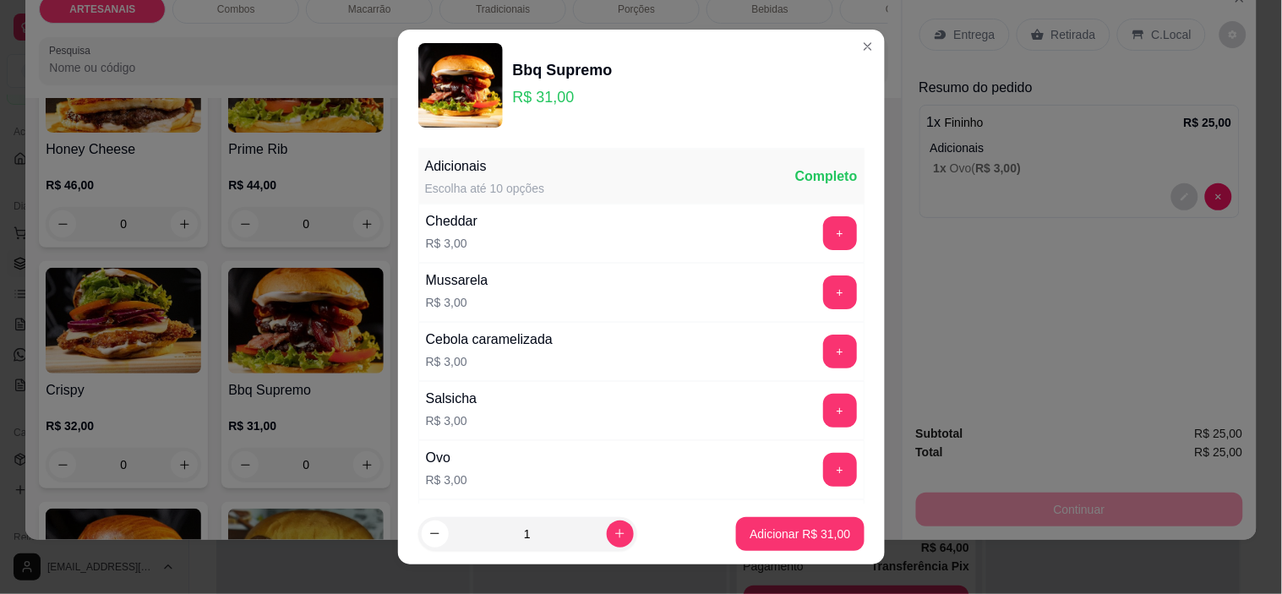
click at [762, 522] on button "Adicionar R$ 31,00" at bounding box center [800, 534] width 128 height 34
type input "1"
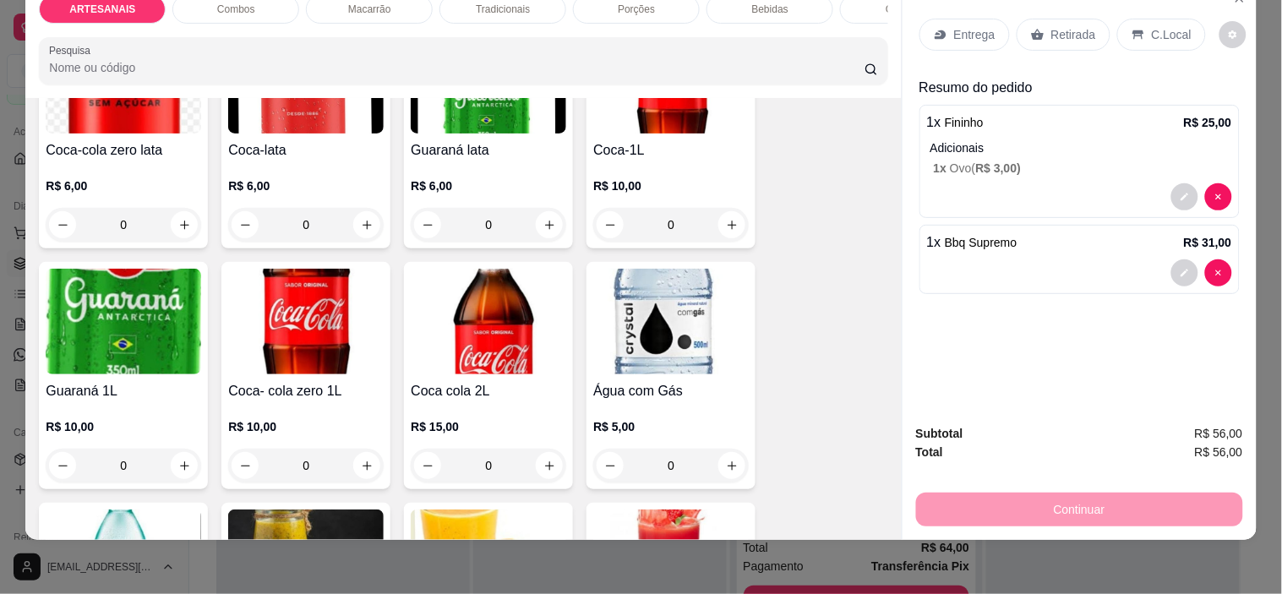
scroll to position [2066, 0]
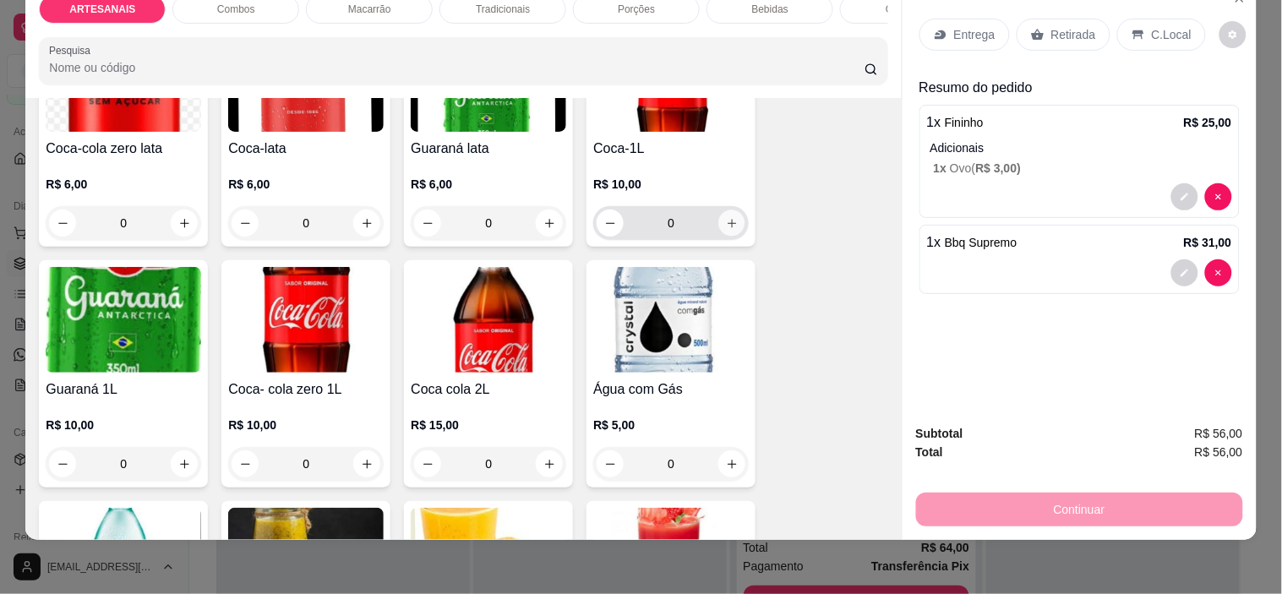
click at [726, 218] on icon "increase-product-quantity" at bounding box center [732, 223] width 13 height 13
type input "1"
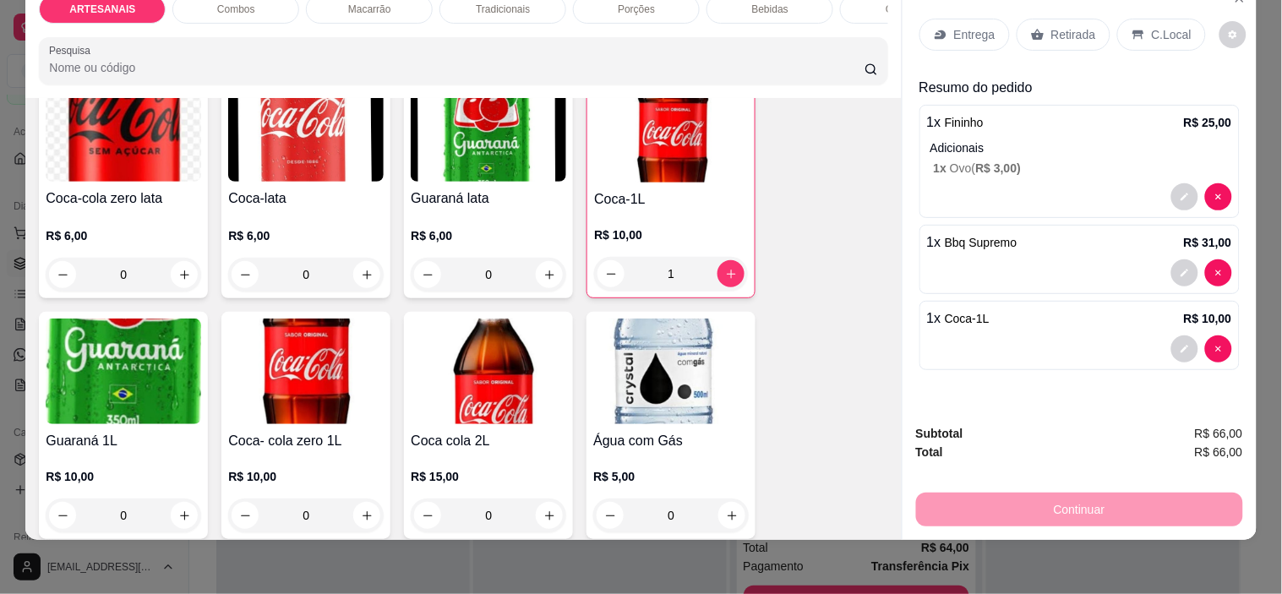
scroll to position [1972, 0]
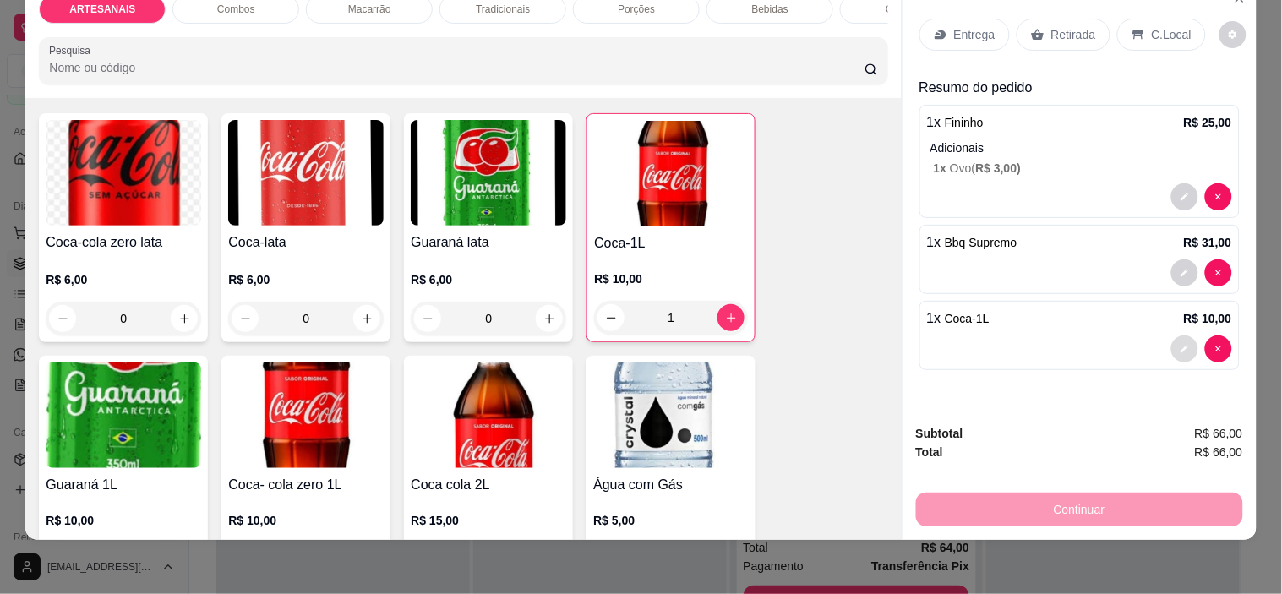
click at [1180, 344] on icon "decrease-product-quantity" at bounding box center [1185, 349] width 10 height 10
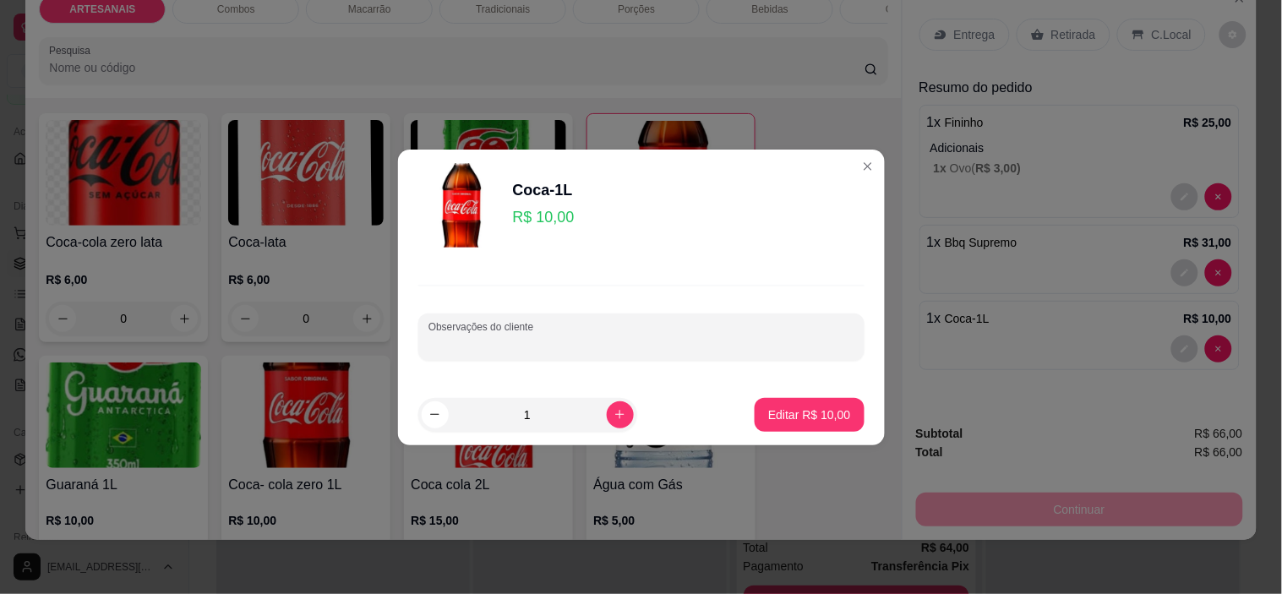
click at [693, 341] on input "Observações do cliente" at bounding box center [642, 344] width 426 height 17
click at [688, 357] on div "Observações do cliente" at bounding box center [641, 337] width 446 height 47
type input "limao no copo"
click at [810, 413] on p "Editar R$ 10,00" at bounding box center [809, 415] width 82 height 17
type input "0"
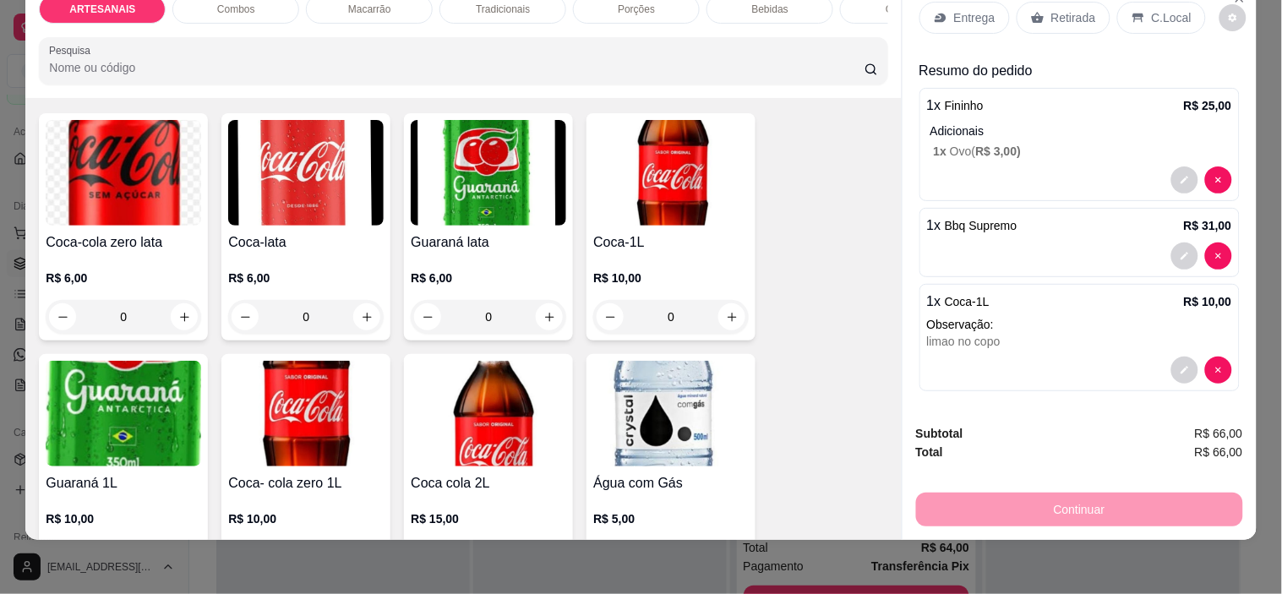
scroll to position [21, 0]
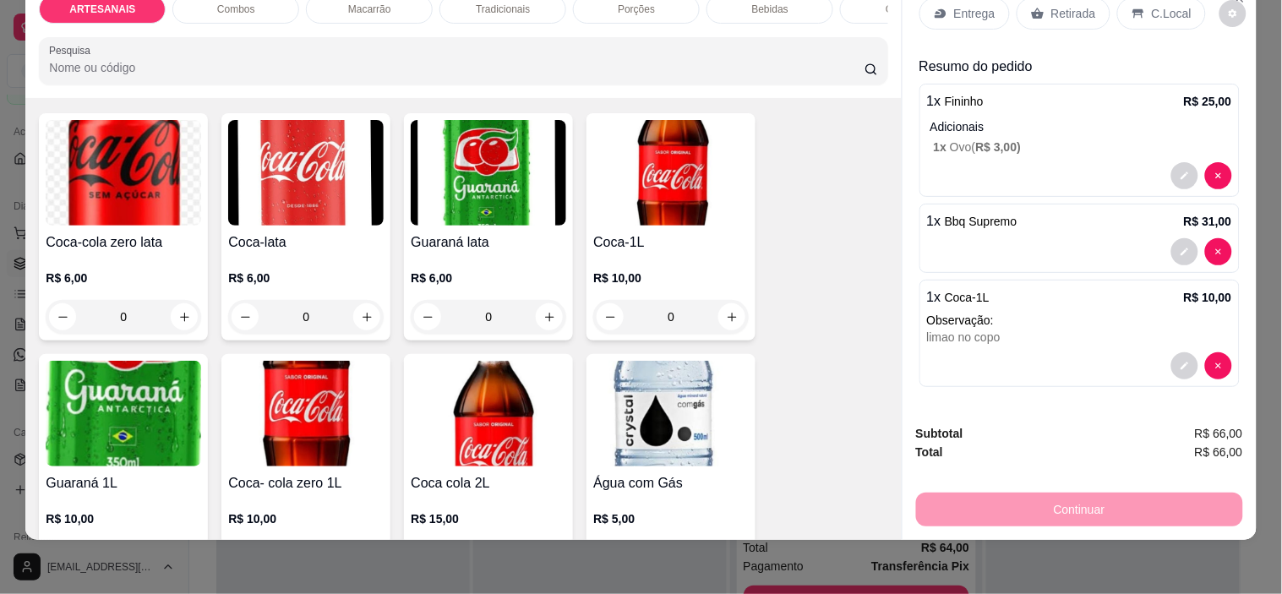
click at [1122, 499] on div "Continuar" at bounding box center [1079, 508] width 327 height 38
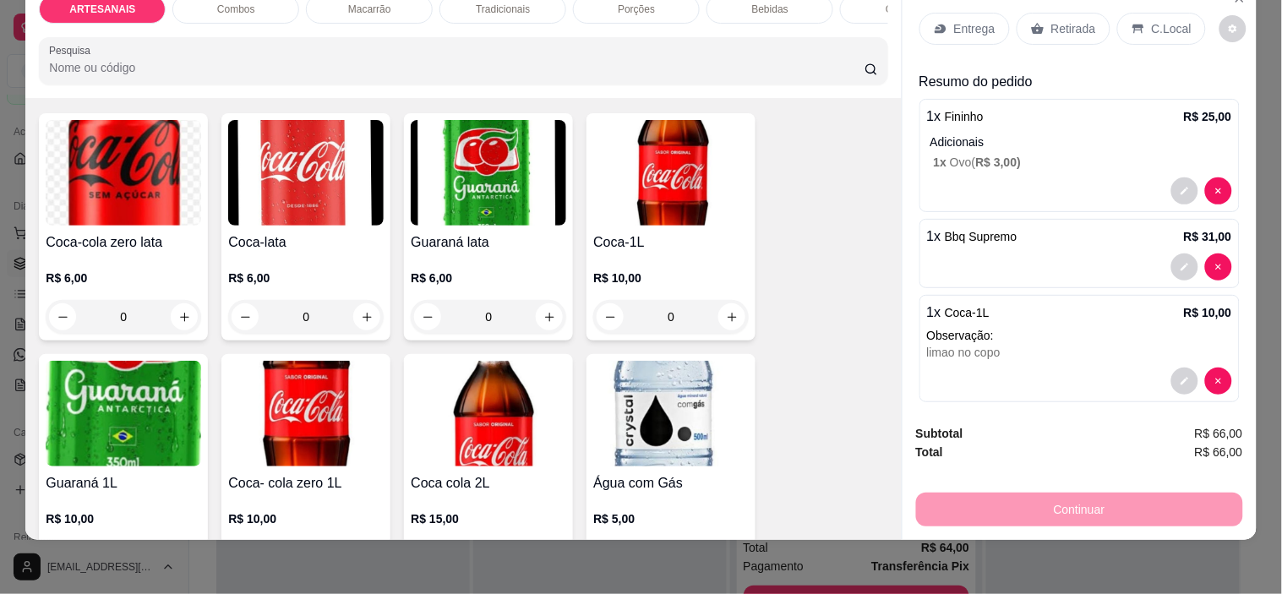
scroll to position [0, 0]
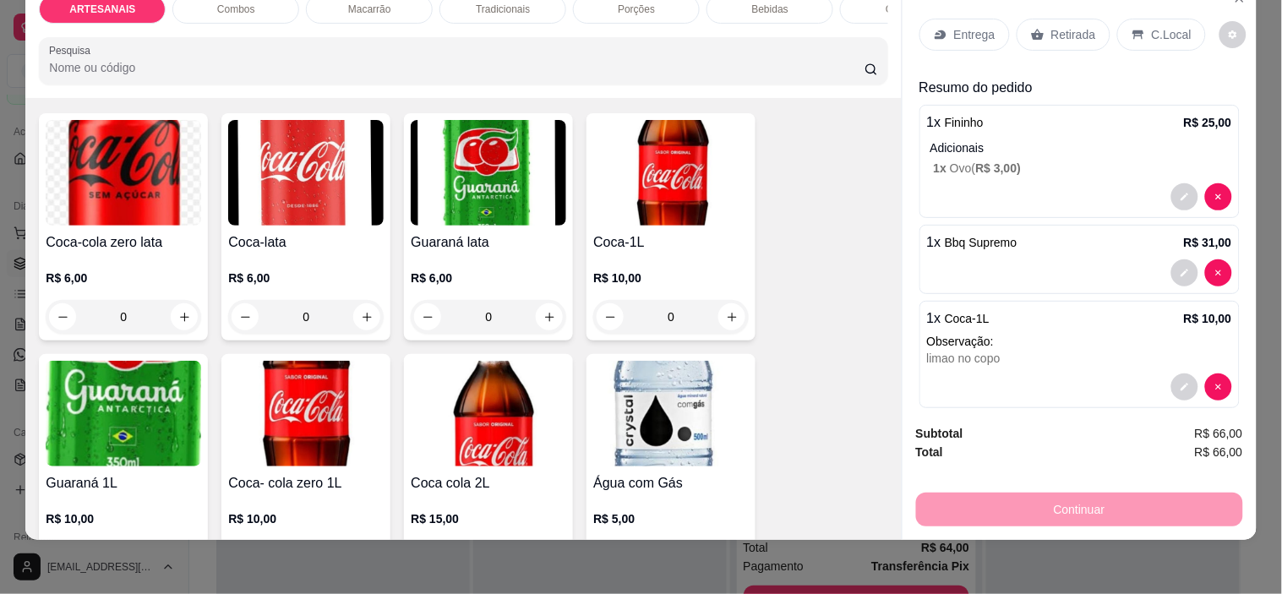
click at [1135, 19] on div "C.Local" at bounding box center [1161, 35] width 89 height 32
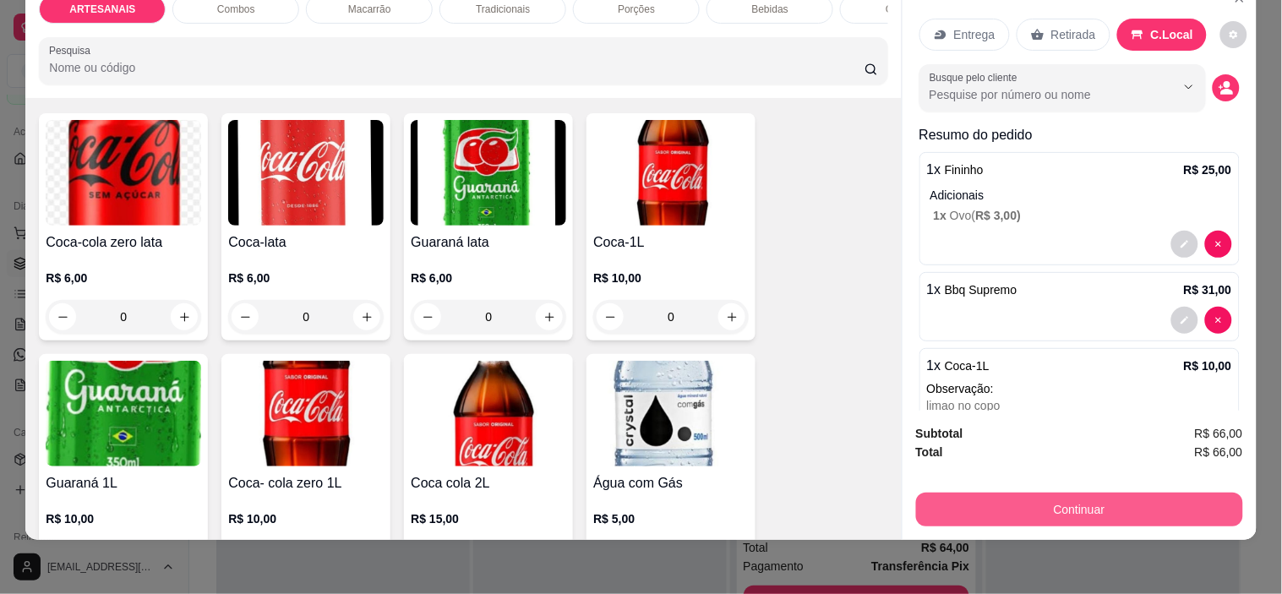
click at [1188, 493] on button "Continuar" at bounding box center [1079, 510] width 327 height 34
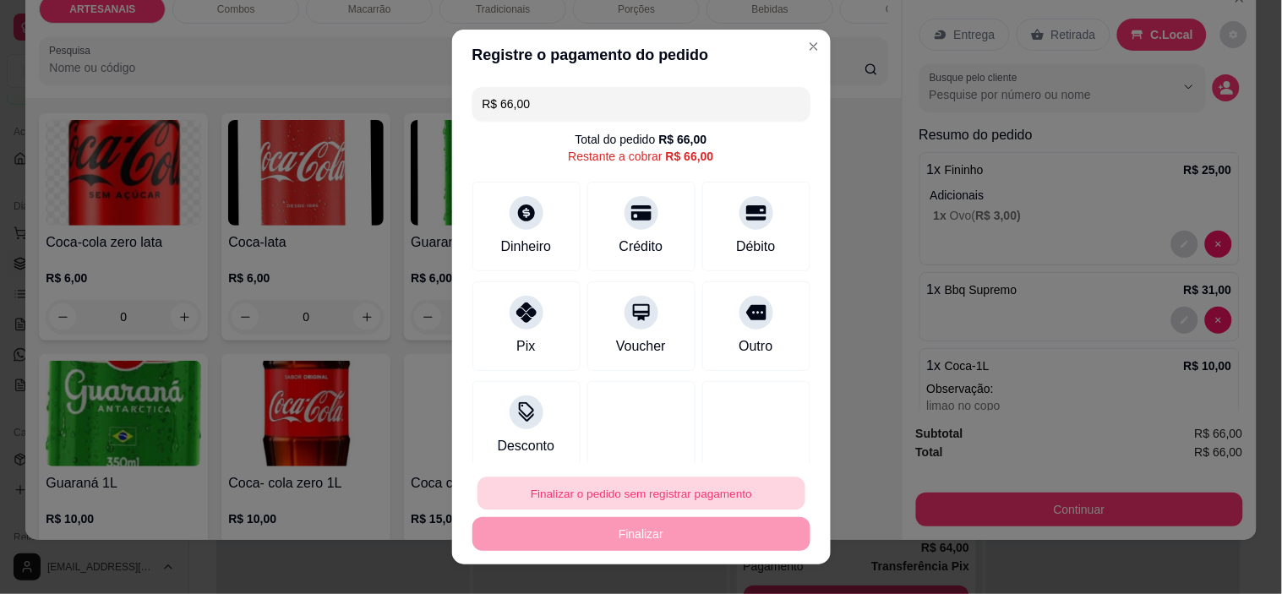
click at [678, 500] on button "Finalizar o pedido sem registrar pagamento" at bounding box center [642, 493] width 328 height 33
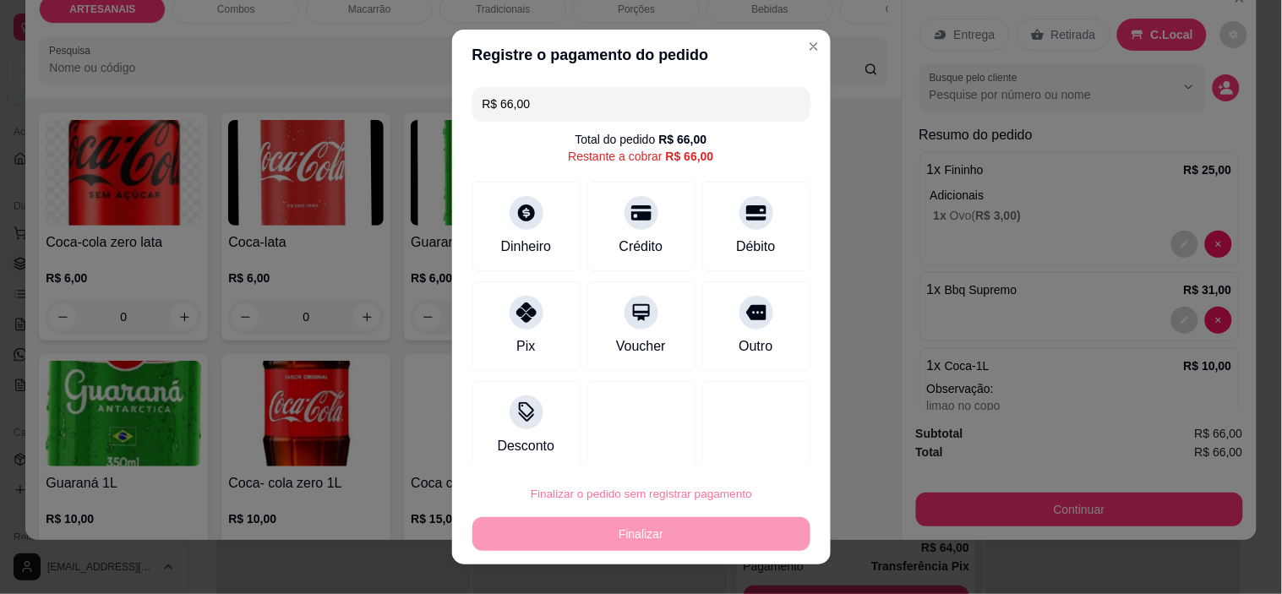
click at [736, 448] on button "Confirmar" at bounding box center [736, 445] width 60 height 25
type input "0"
type input "R$ 0,00"
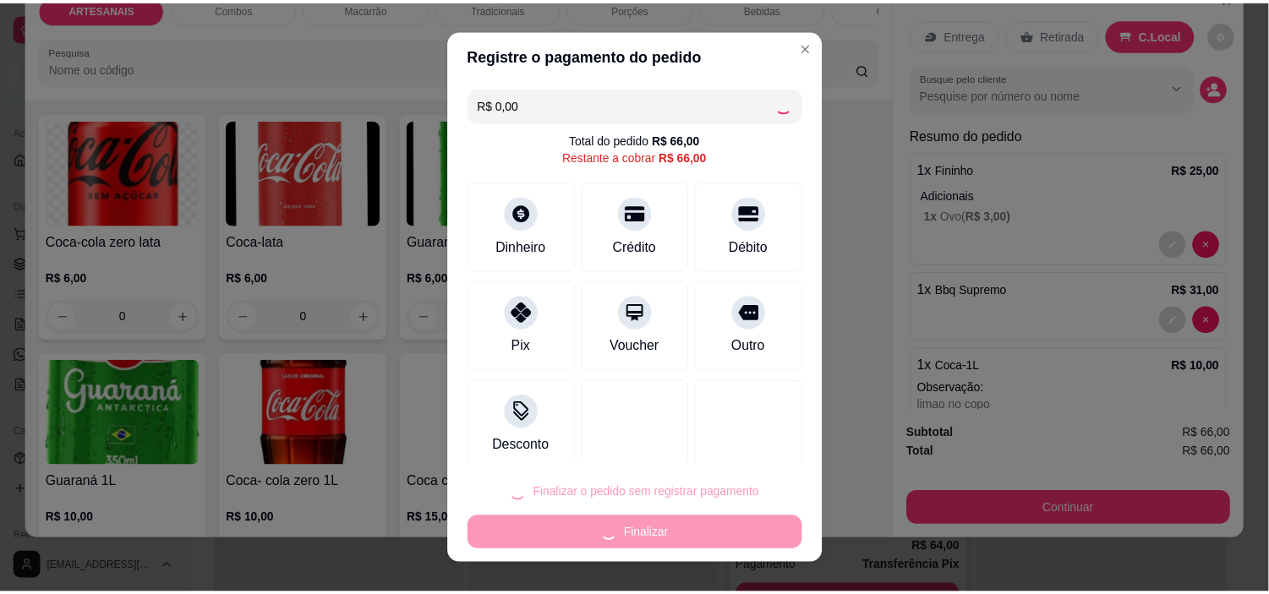
scroll to position [1970, 0]
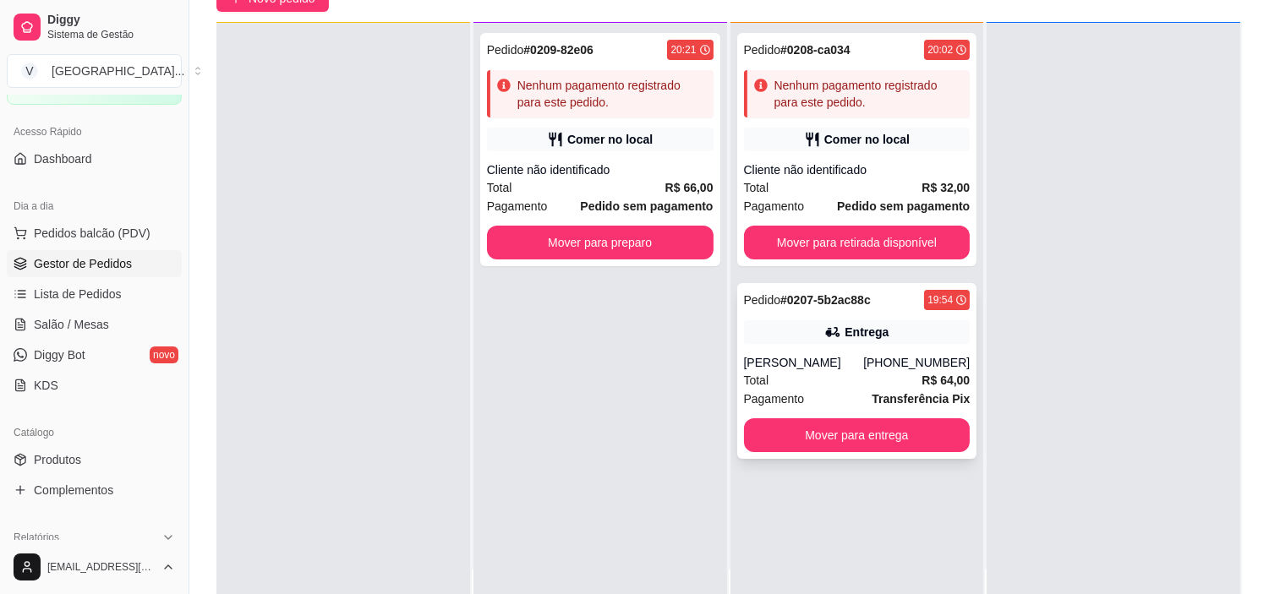
scroll to position [188, 0]
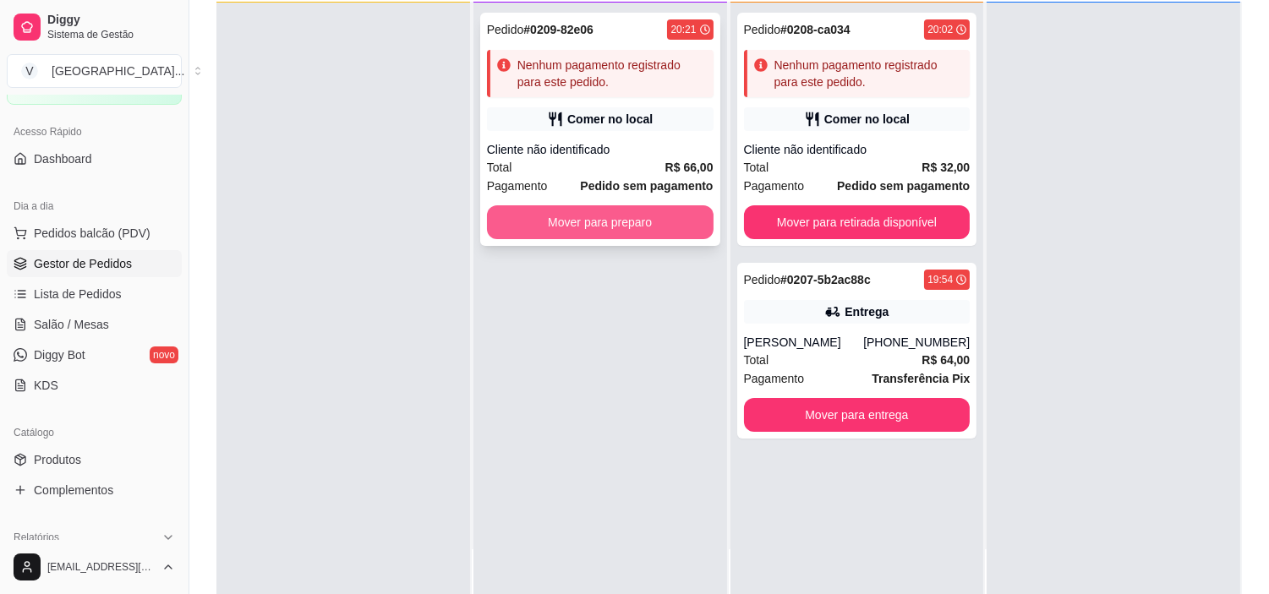
click at [638, 228] on button "Mover para preparo" at bounding box center [600, 222] width 227 height 34
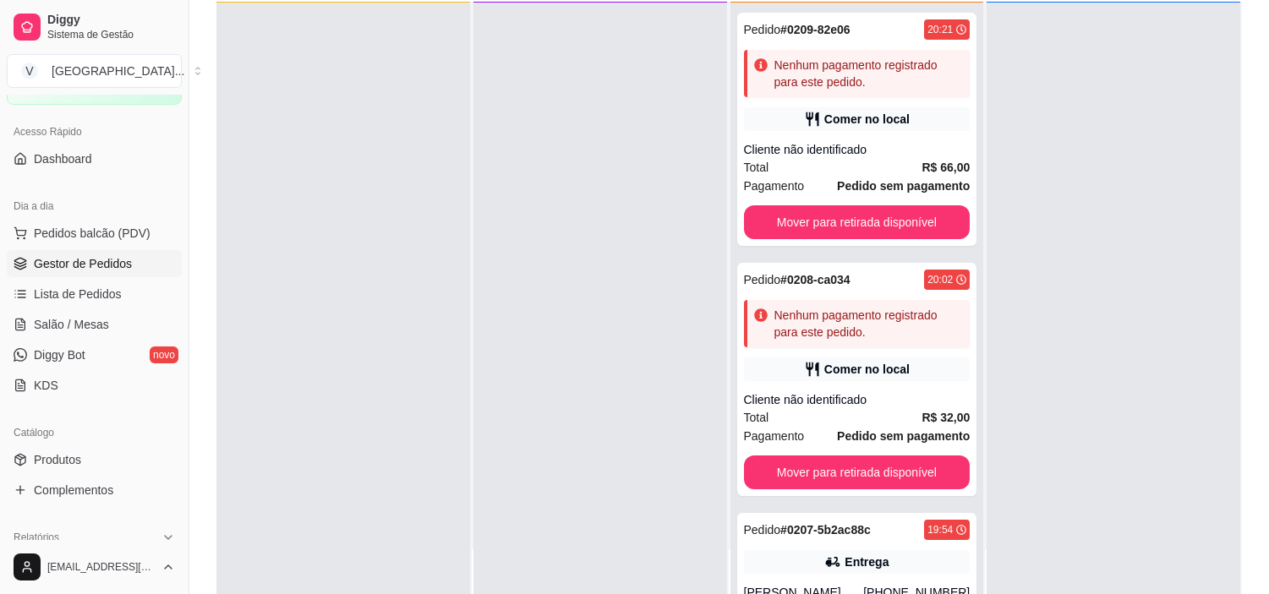
scroll to position [115, 0]
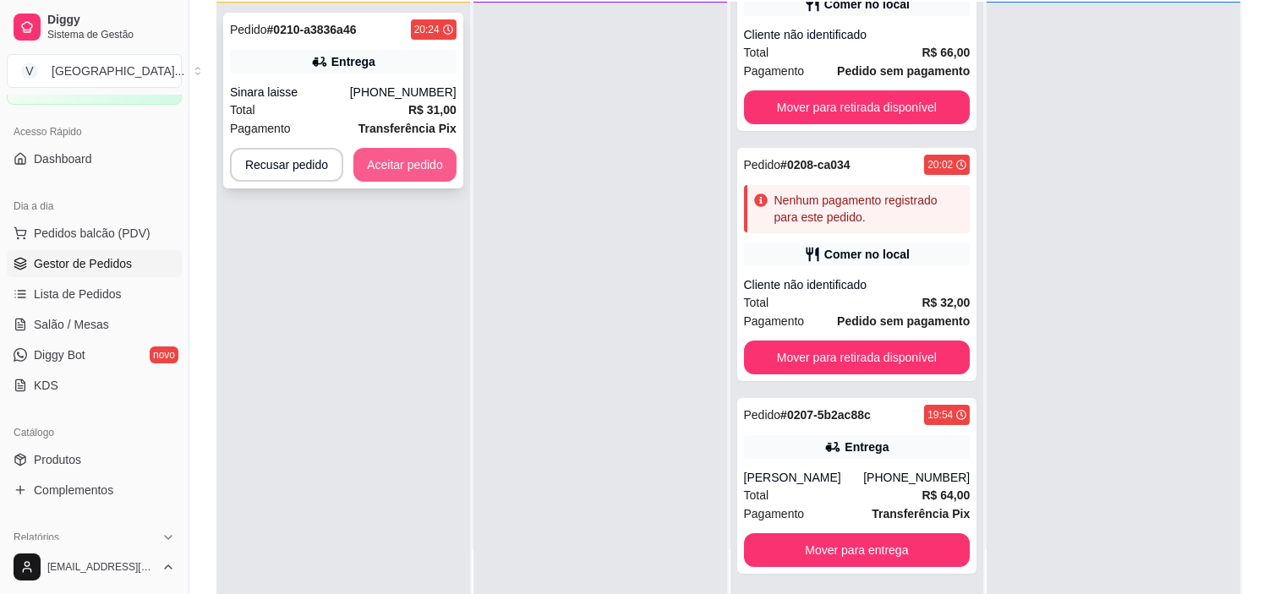
click at [442, 159] on button "Aceitar pedido" at bounding box center [404, 165] width 103 height 34
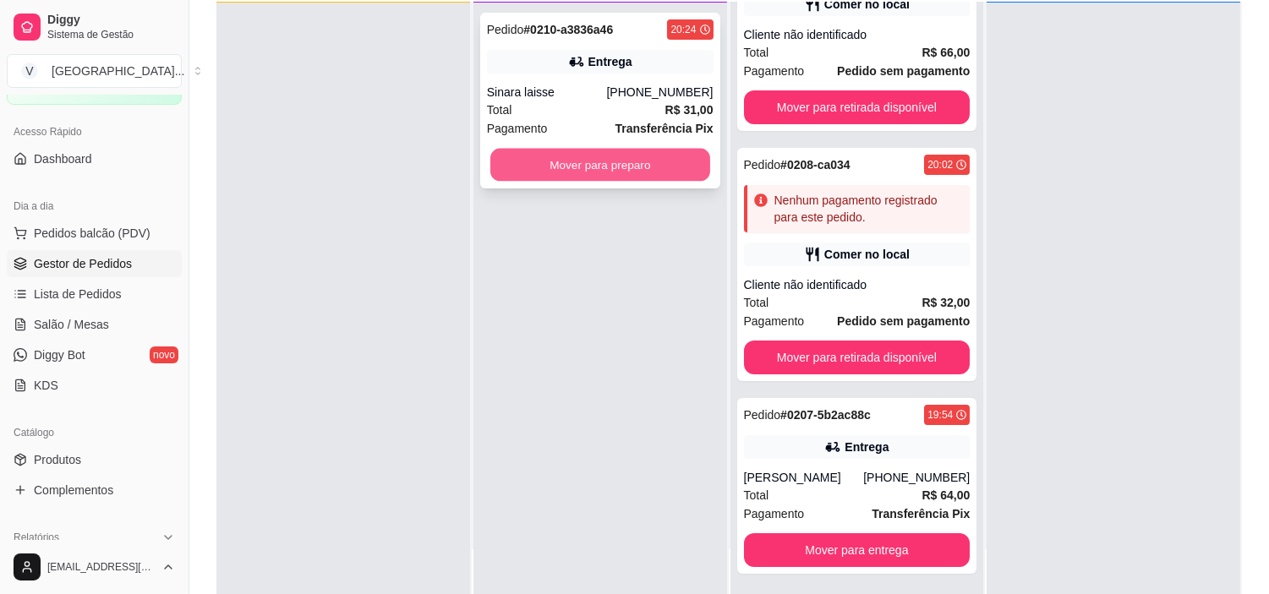
click at [535, 156] on button "Mover para preparo" at bounding box center [600, 165] width 220 height 33
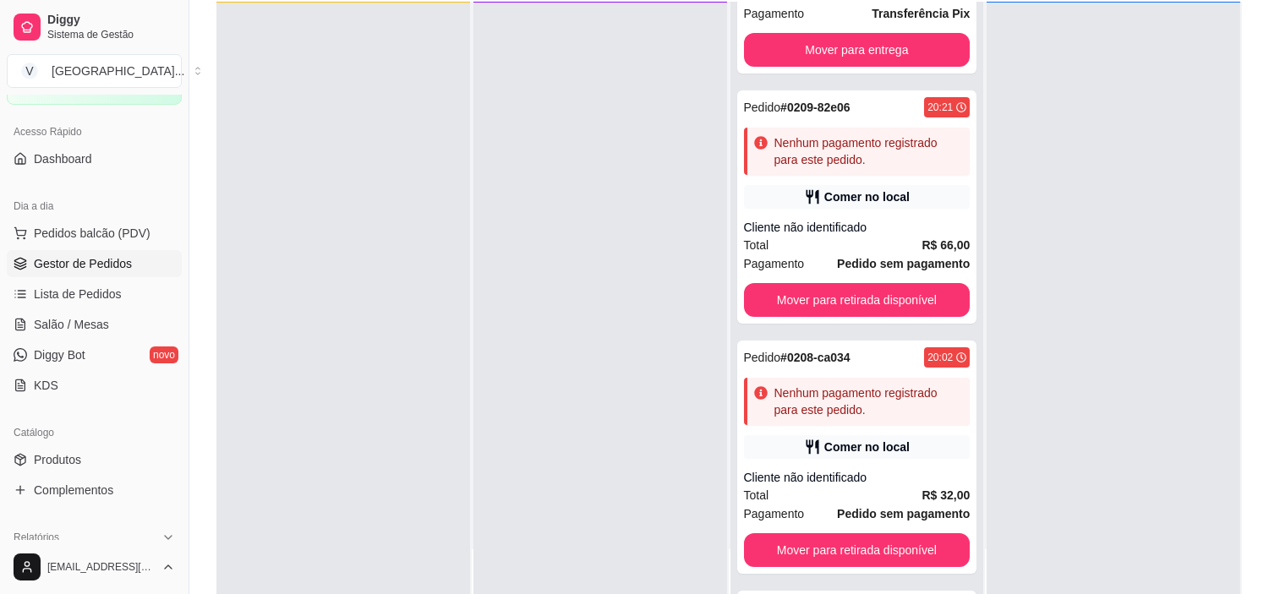
scroll to position [308, 0]
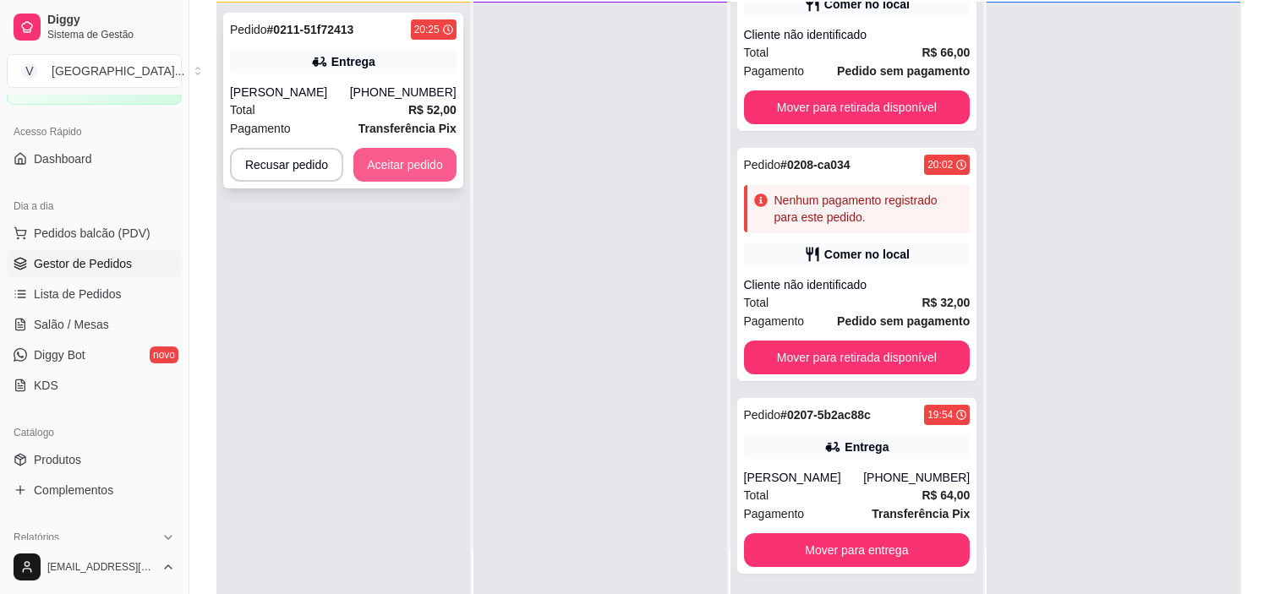
click at [400, 167] on button "Aceitar pedido" at bounding box center [404, 165] width 103 height 34
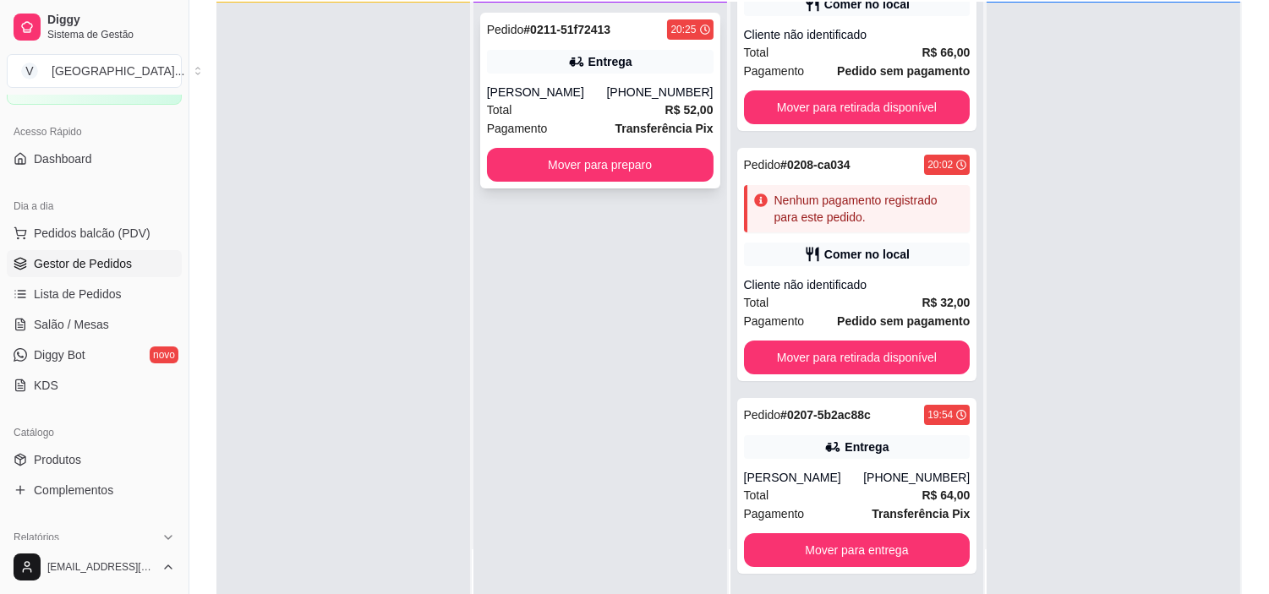
click at [573, 134] on div "Pagamento Transferência Pix" at bounding box center [600, 128] width 227 height 19
click at [606, 166] on button "Mover para preparo" at bounding box center [600, 165] width 220 height 33
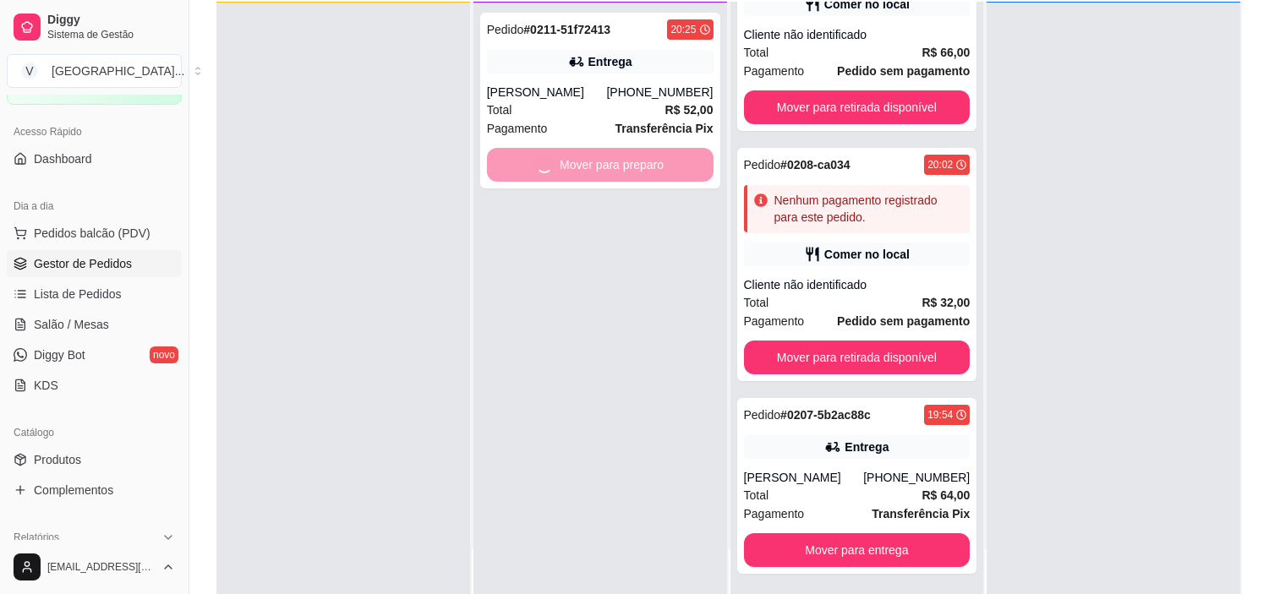
scroll to position [500, 0]
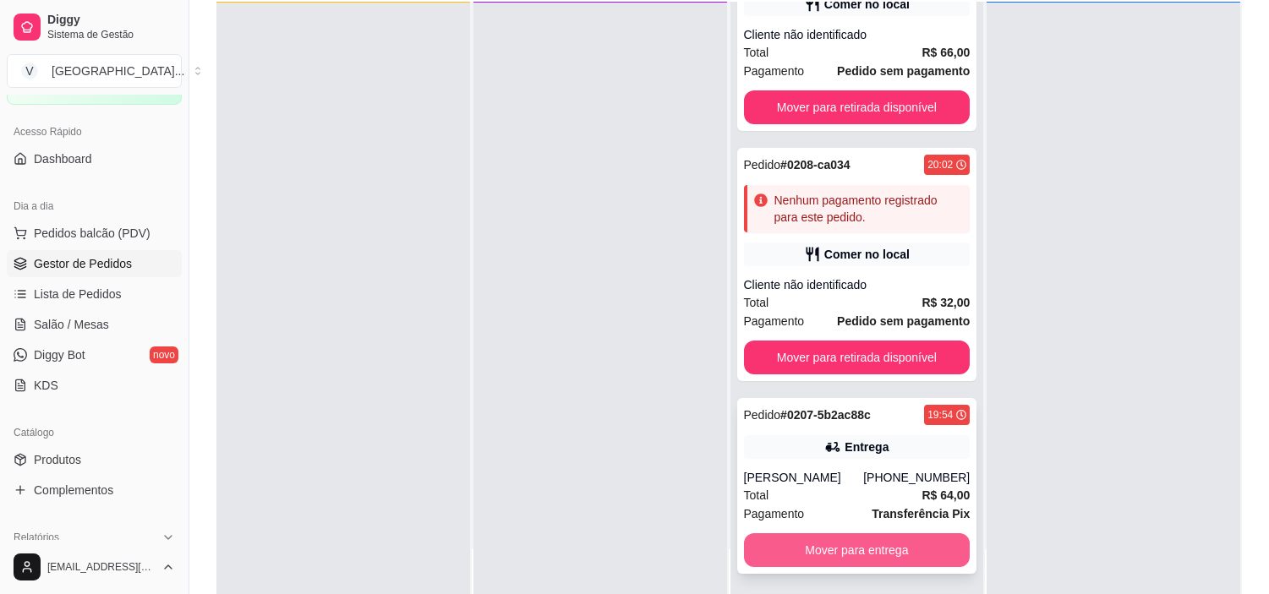
click at [810, 555] on button "Mover para entrega" at bounding box center [857, 550] width 227 height 34
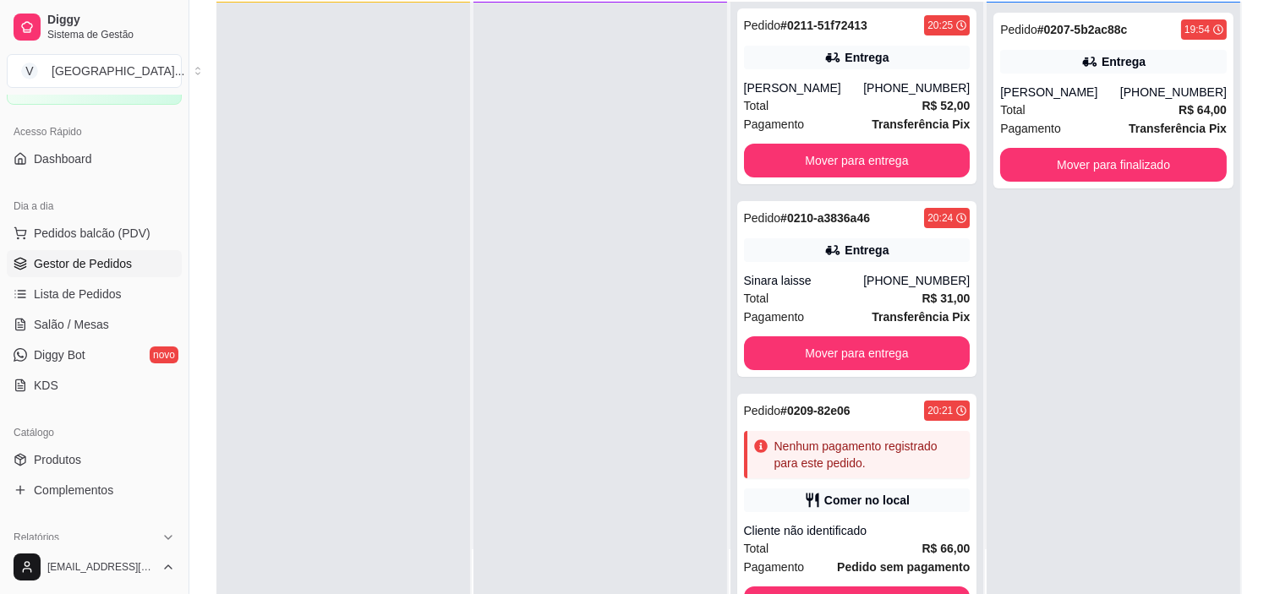
scroll to position [0, 0]
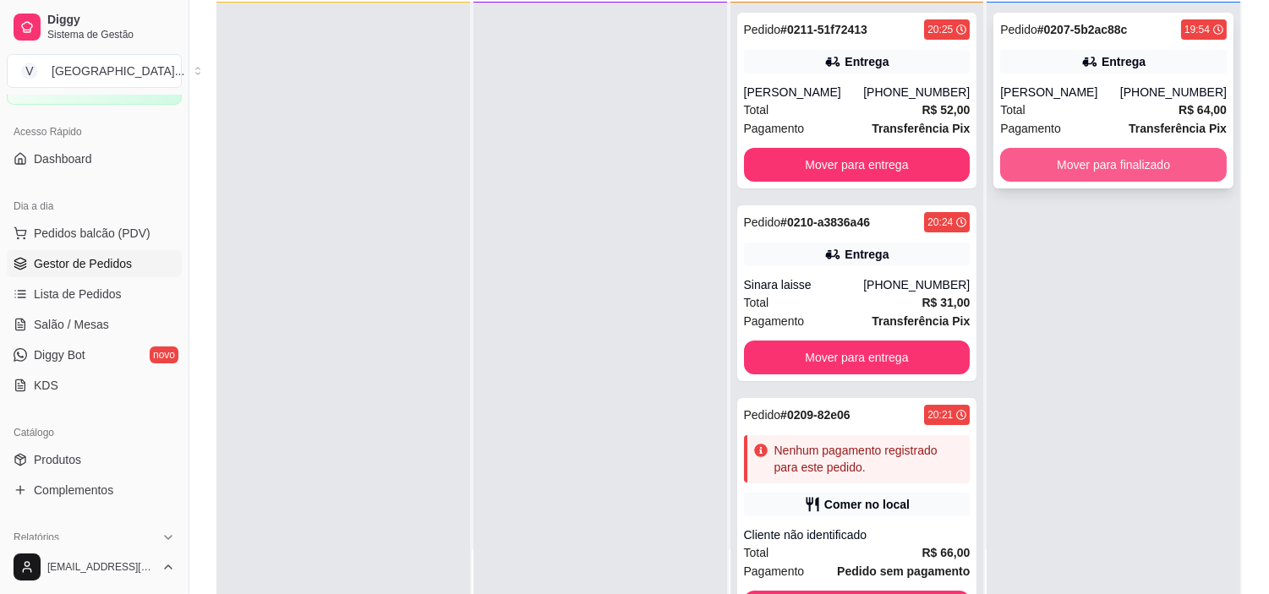
click at [1072, 171] on button "Mover para finalizado" at bounding box center [1113, 165] width 227 height 34
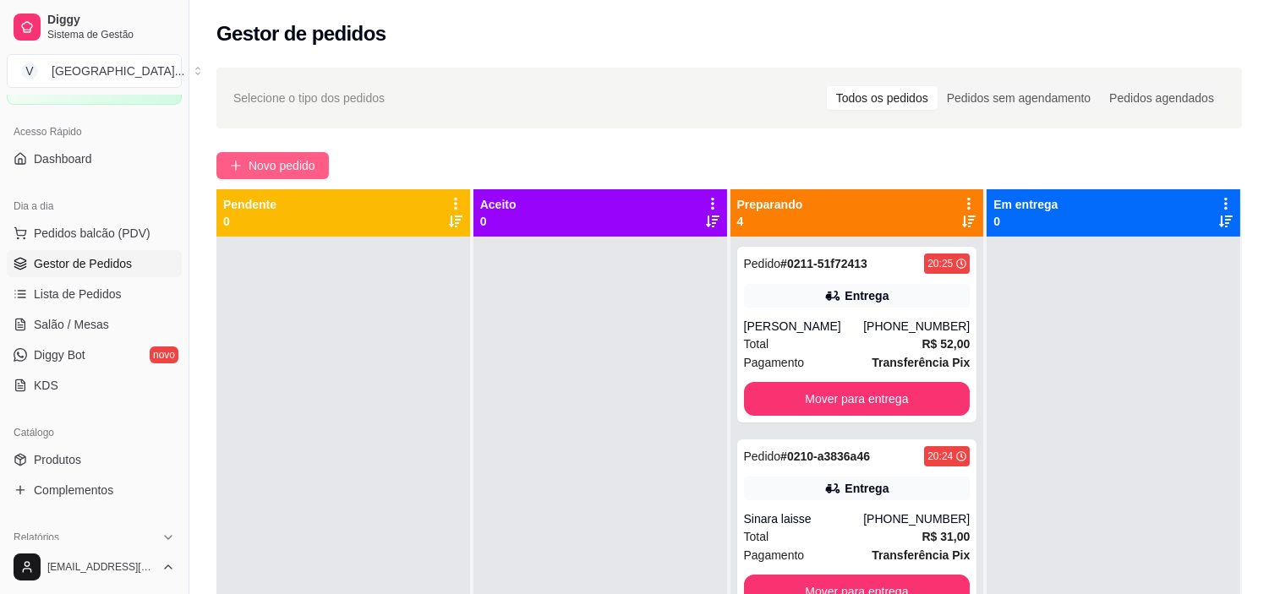
click at [293, 159] on span "Novo pedido" at bounding box center [282, 165] width 67 height 19
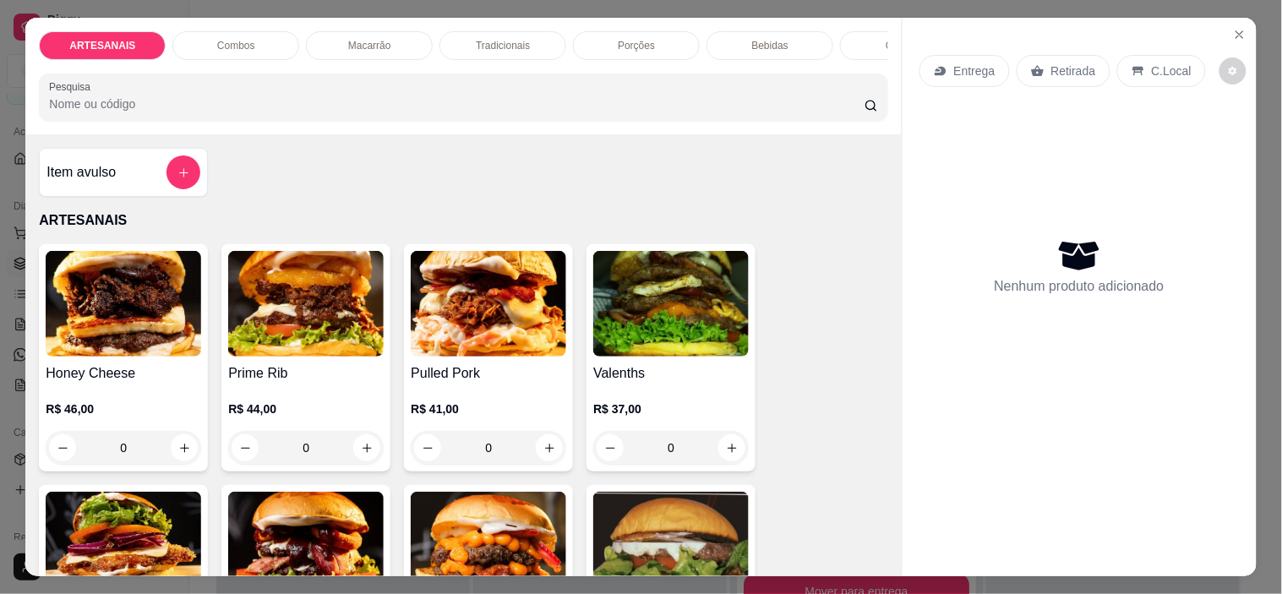
click at [1158, 63] on p "C.Local" at bounding box center [1172, 71] width 40 height 17
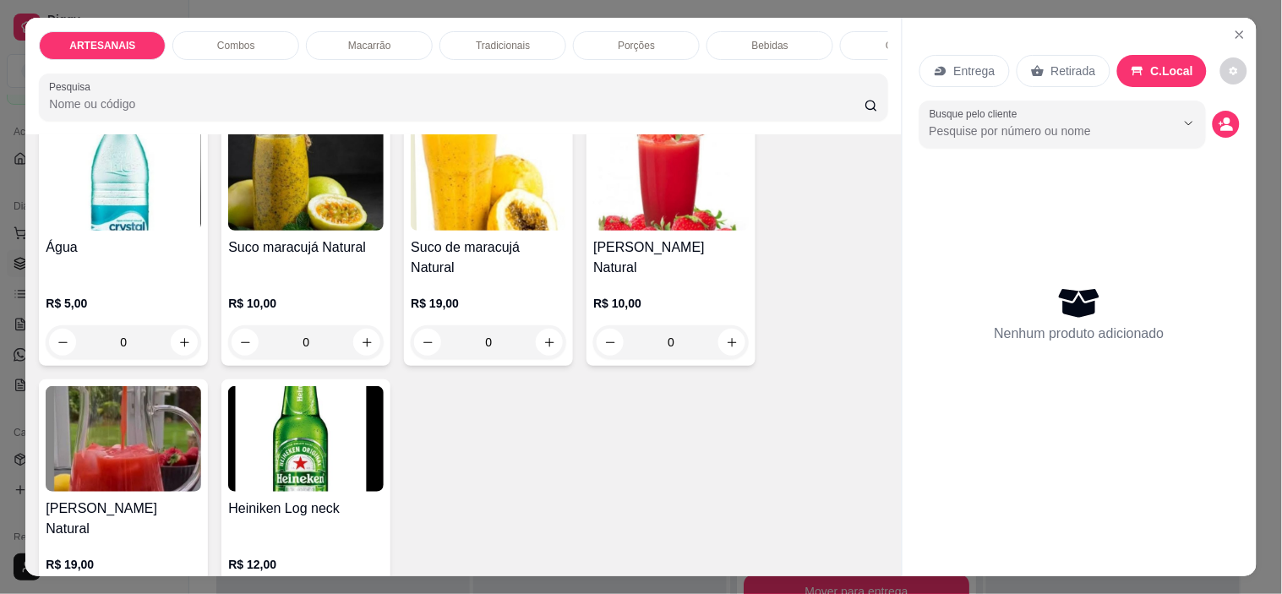
scroll to position [2432, 0]
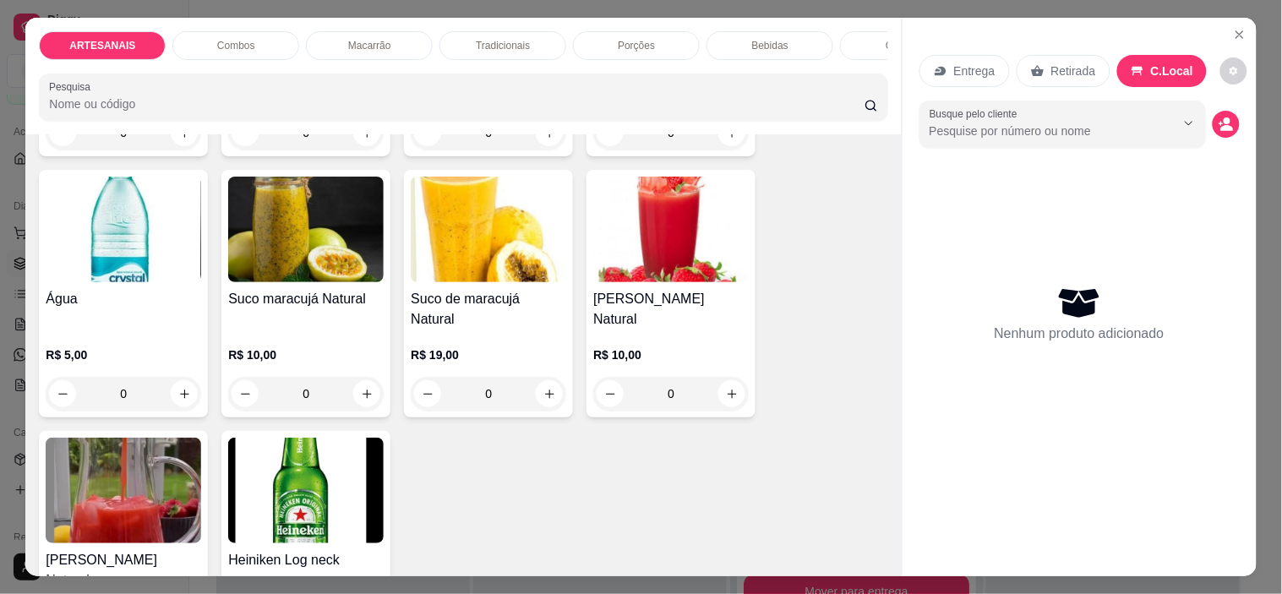
drag, startPoint x: 837, startPoint y: 220, endPoint x: 830, endPoint y: 243, distance: 23.8
click at [830, 243] on div "Coca-cola zero lata R$ 6,00 0 Coca-lata R$ 6,00 0 Guaraná lata R$ 6,00 0 Coca-1…" at bounding box center [463, 183] width 849 height 991
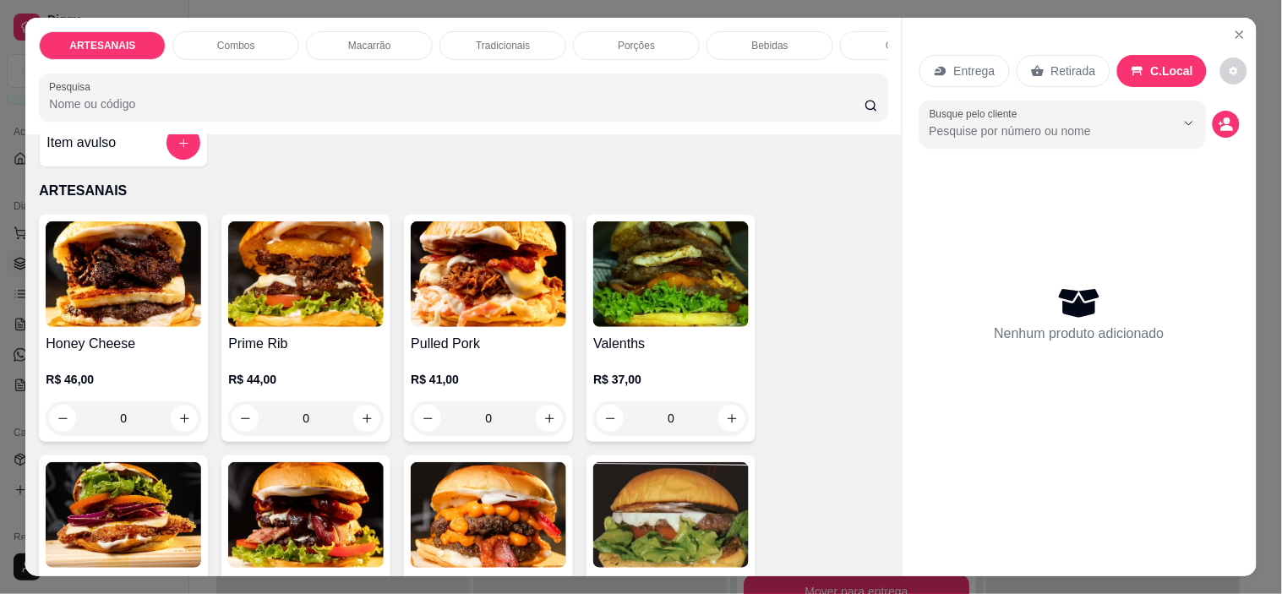
scroll to position [0, 0]
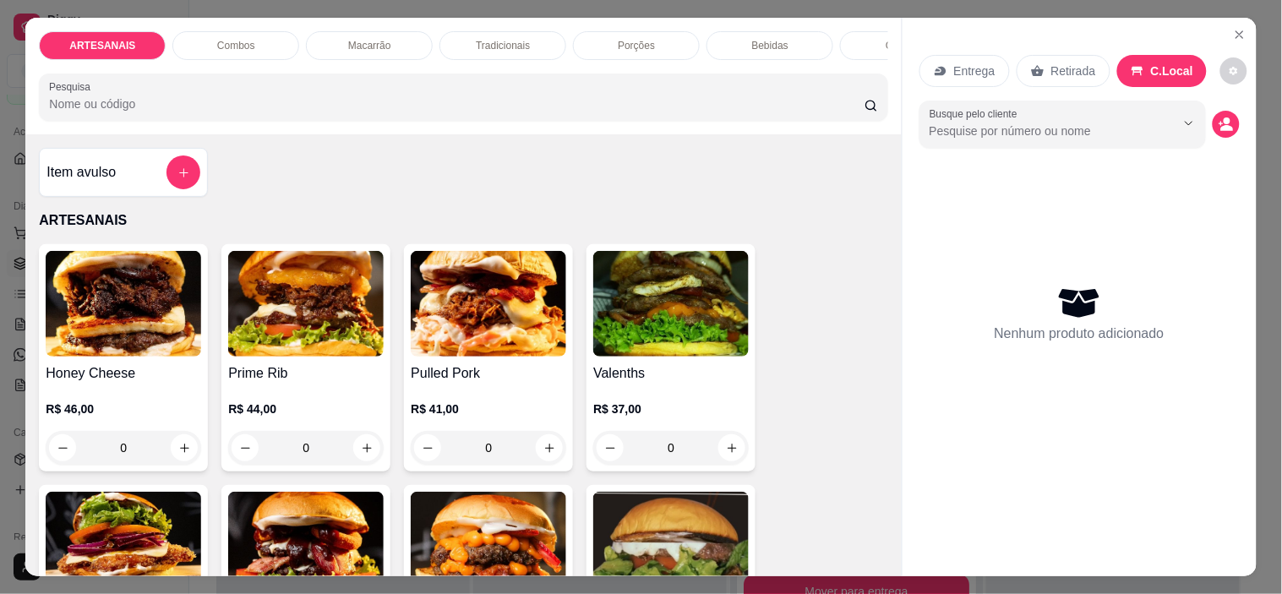
click at [511, 290] on img at bounding box center [489, 304] width 156 height 106
click at [440, 293] on img at bounding box center [489, 304] width 156 height 106
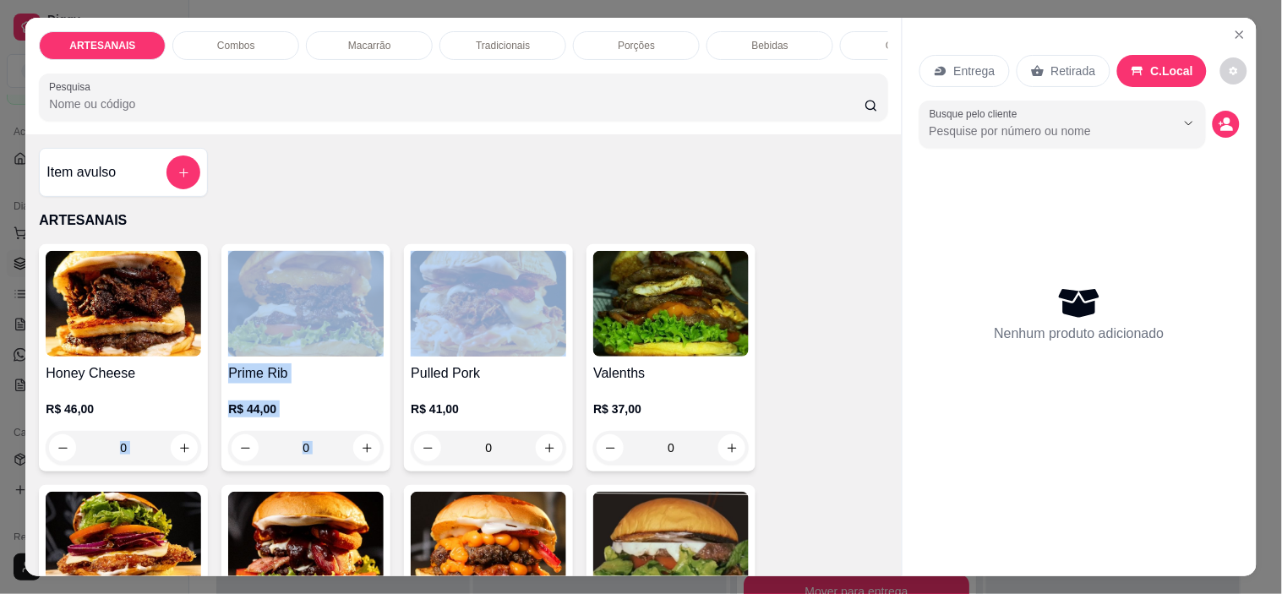
drag, startPoint x: 213, startPoint y: 399, endPoint x: 485, endPoint y: 380, distance: 272.8
click at [470, 357] on div "Honey Cheese R$ 46,00 0 Prime Rib R$ 44,00 0 Pulled Pork R$ 41,00 0 Valenths R$…" at bounding box center [463, 598] width 849 height 709
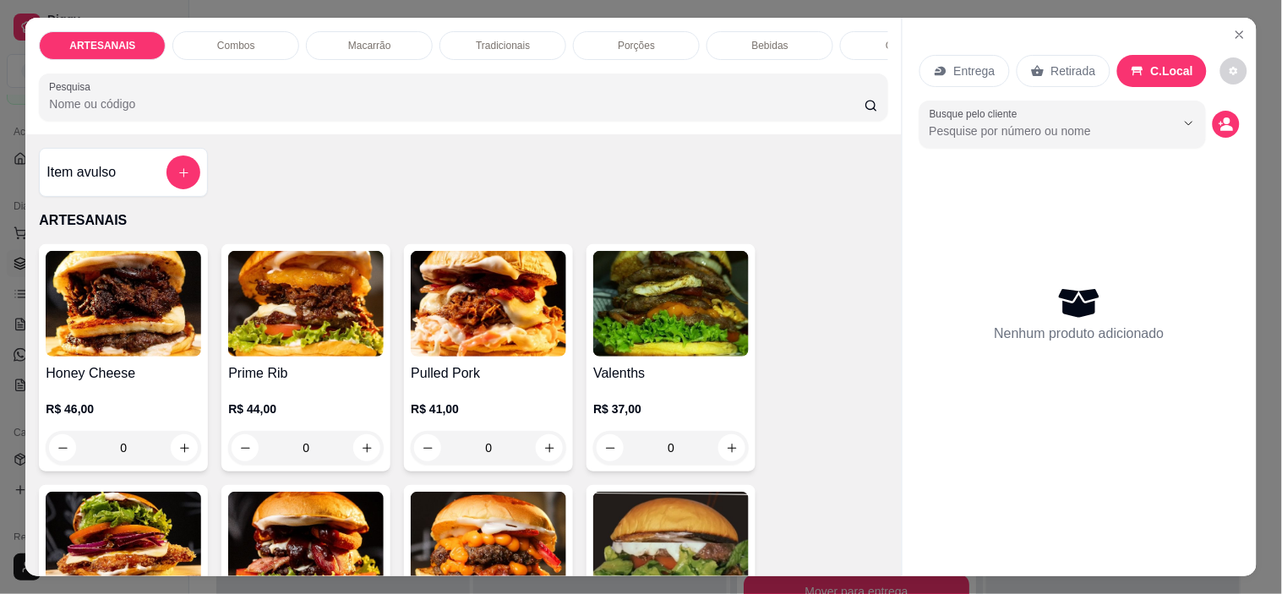
click at [849, 190] on div "Item avulso ARTESANAIS Honey Cheese R$ 46,00 0 Prime Rib R$ 44,00 0 Pulled Pork…" at bounding box center [463, 355] width 876 height 442
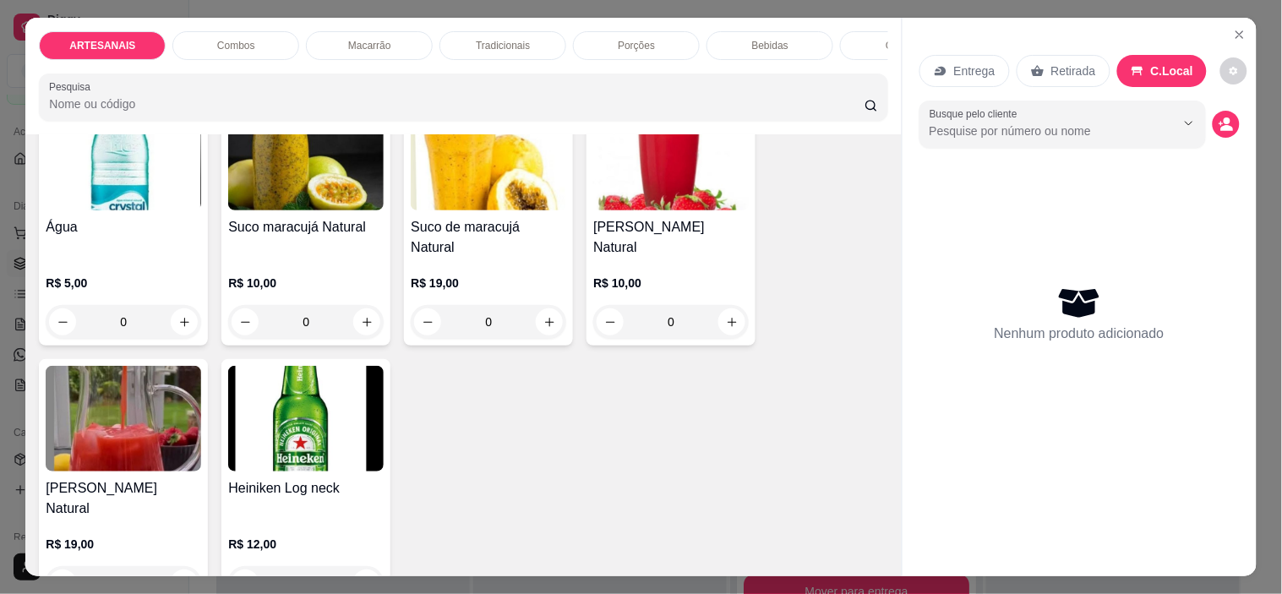
scroll to position [2630, 0]
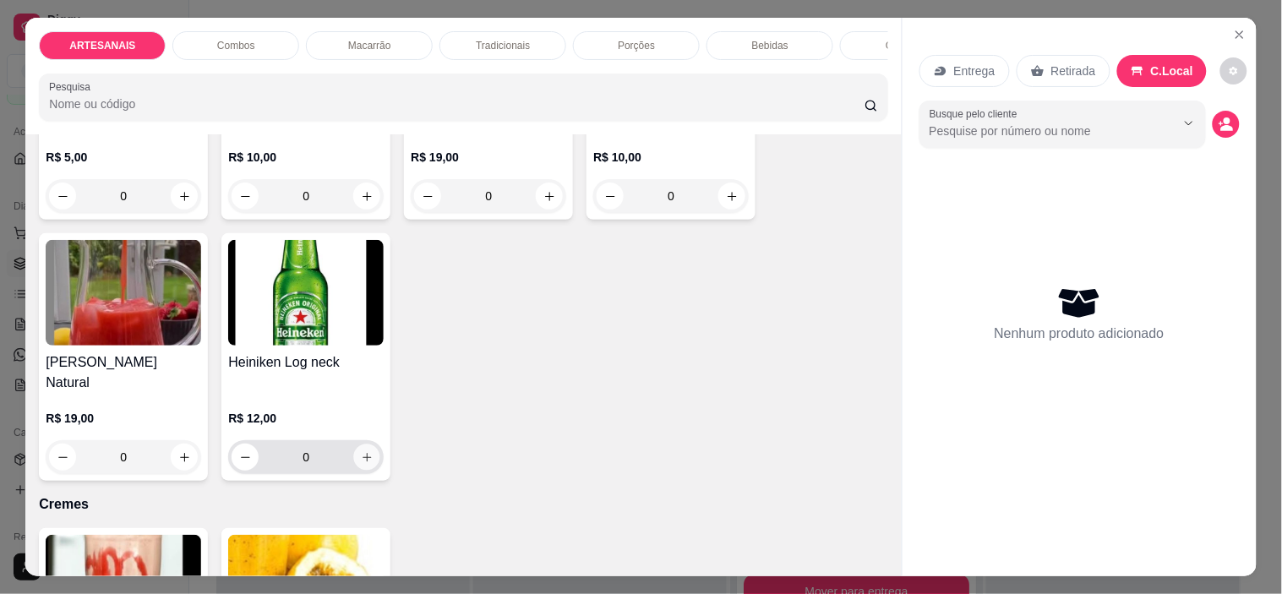
click at [364, 451] on icon "increase-product-quantity" at bounding box center [367, 457] width 13 height 13
type input "1"
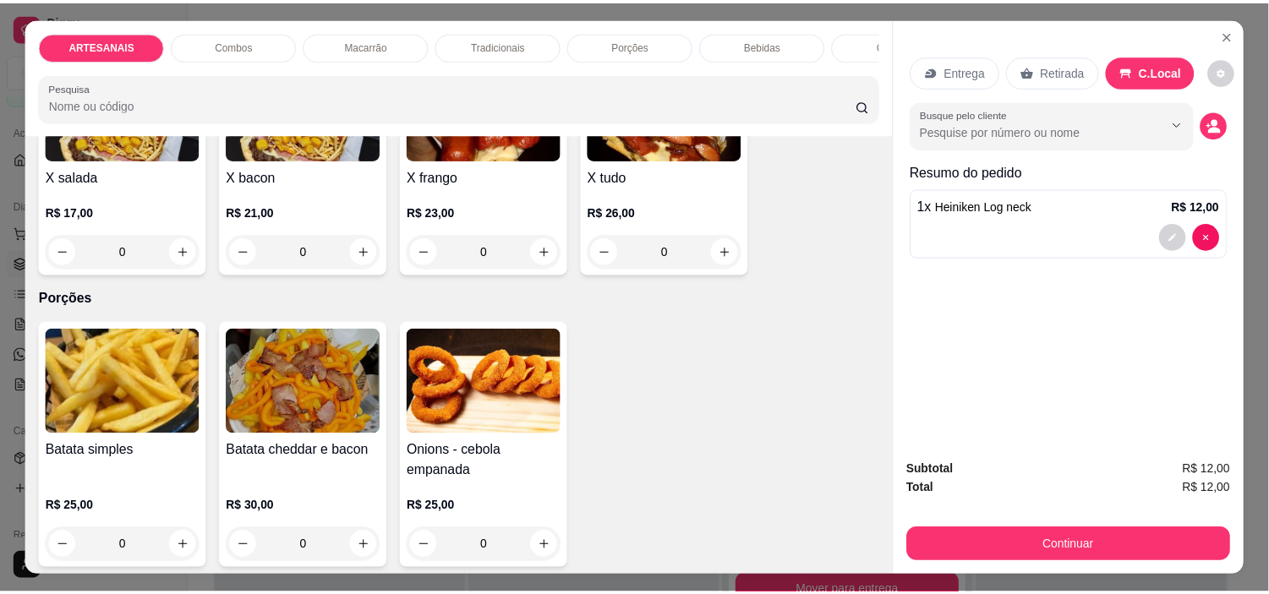
scroll to position [1502, 0]
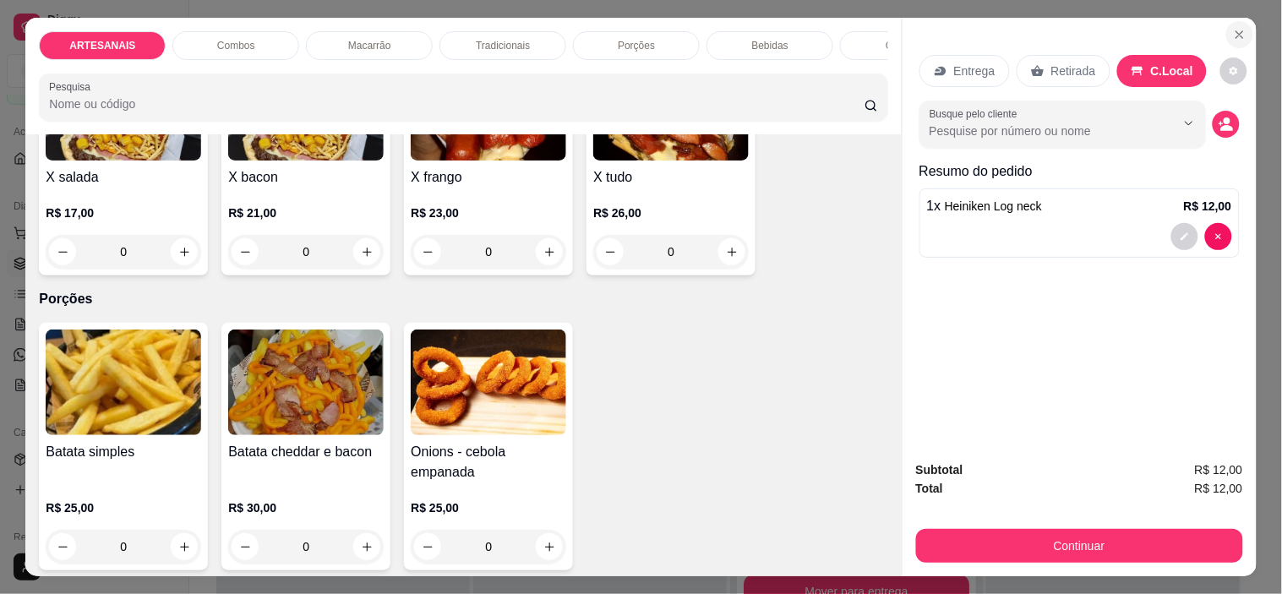
click at [1233, 28] on icon "Close" at bounding box center [1240, 35] width 14 height 14
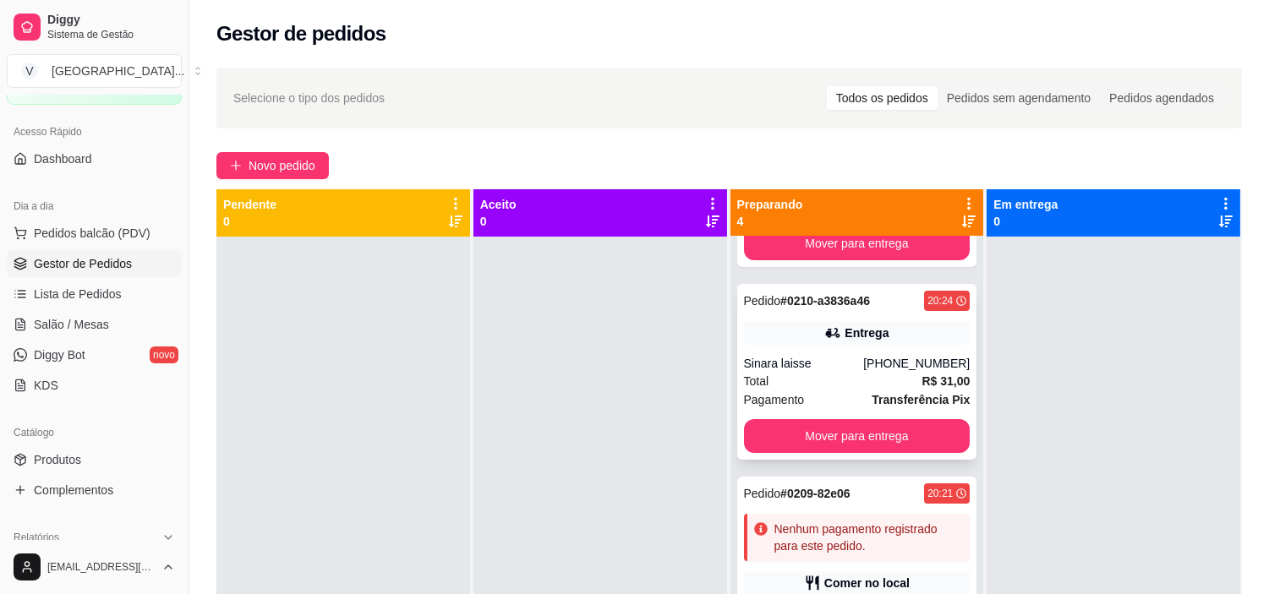
scroll to position [281, 0]
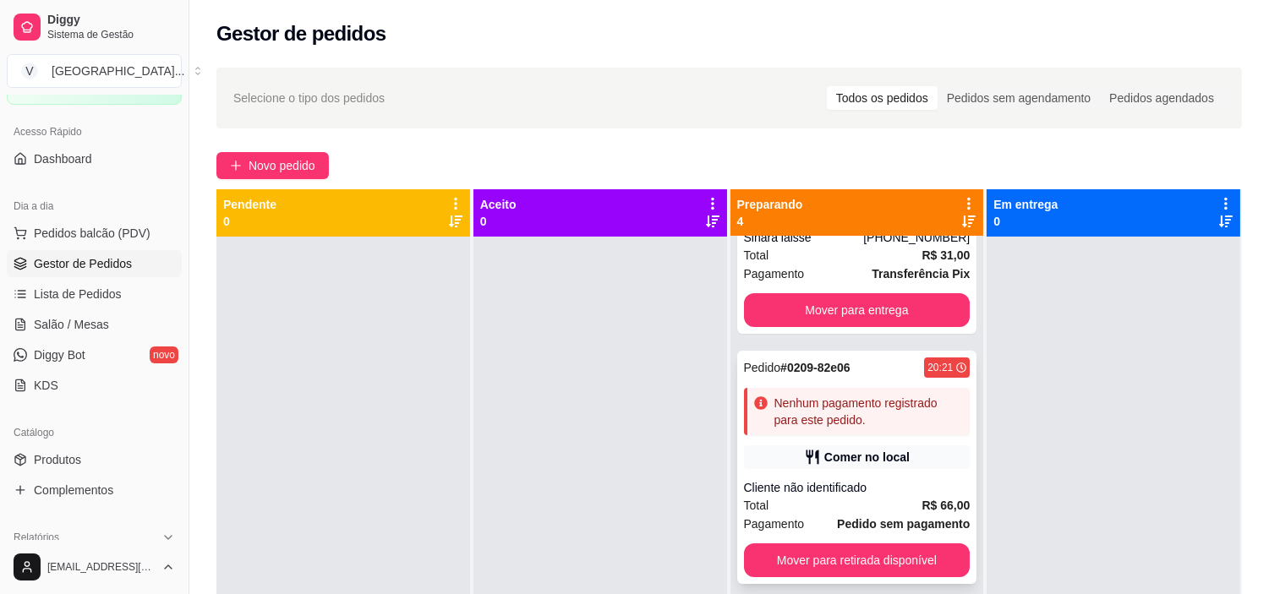
click at [798, 413] on div "Nenhum pagamento registrado para este pedido." at bounding box center [868, 412] width 189 height 34
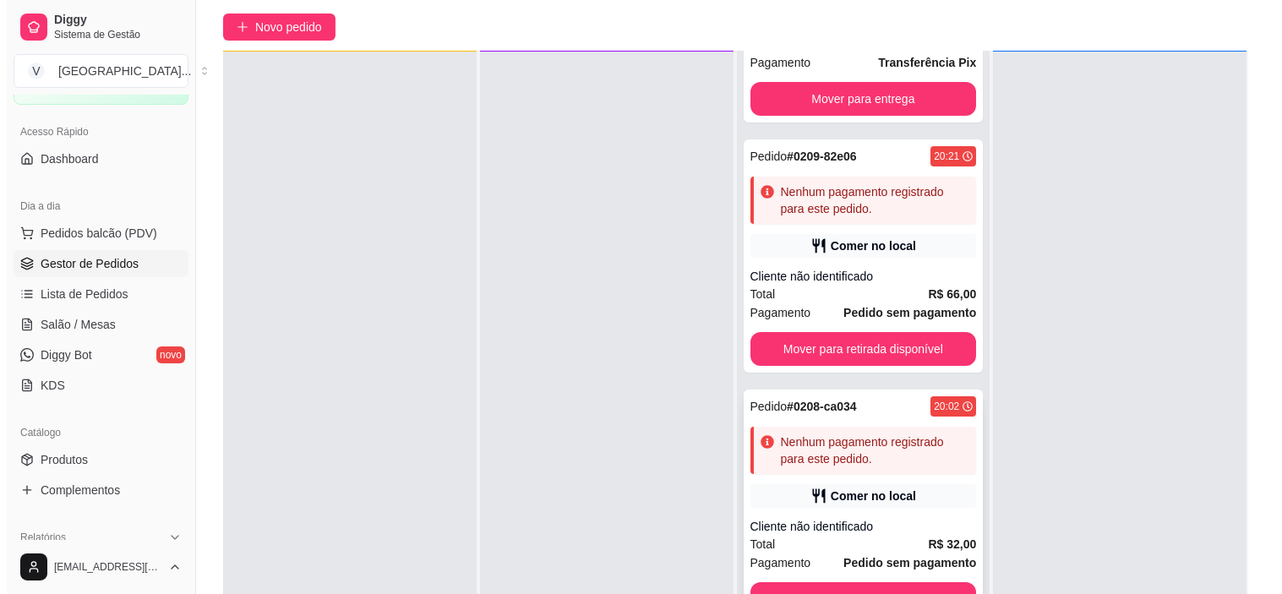
scroll to position [258, 0]
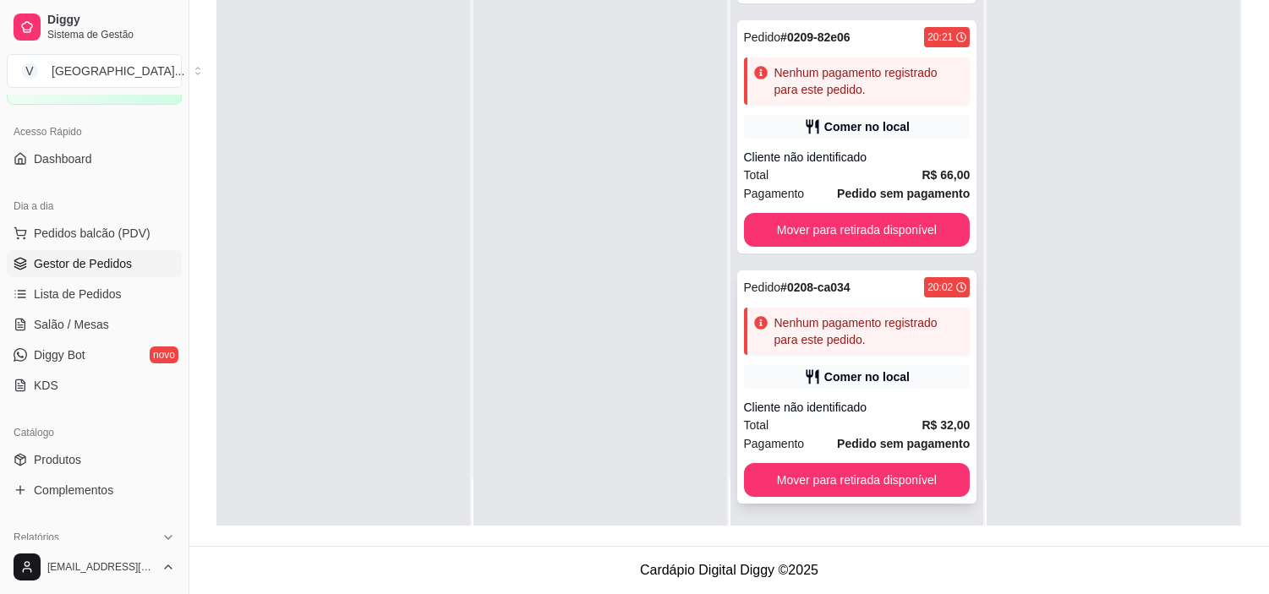
click at [833, 365] on div "Comer no local" at bounding box center [857, 377] width 227 height 24
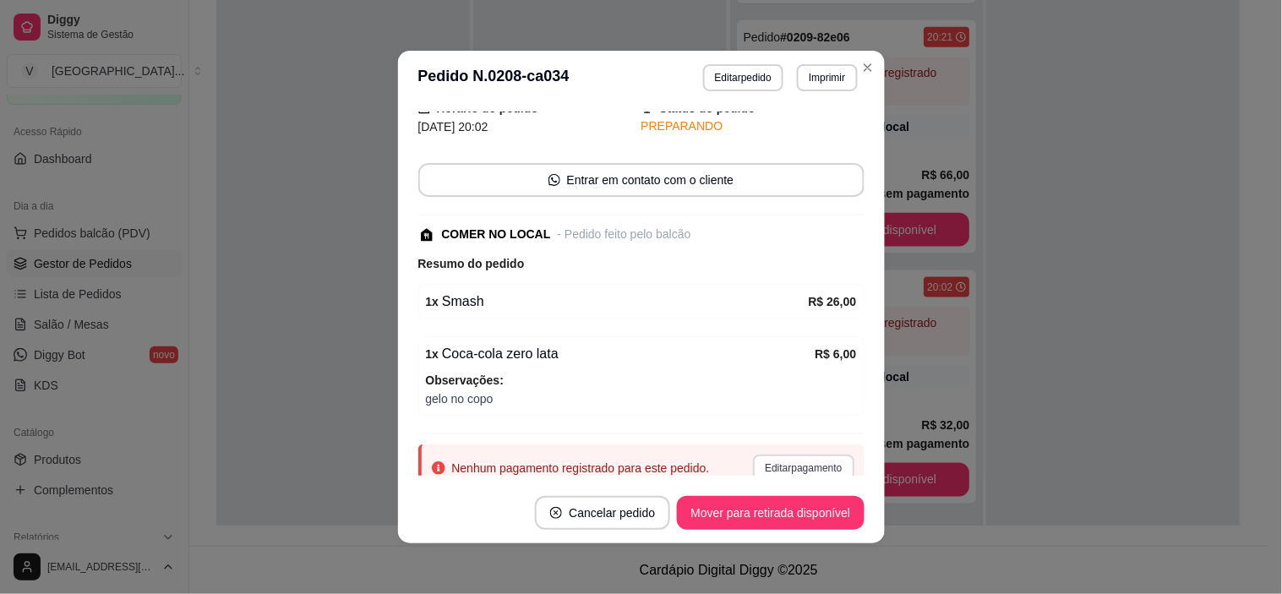
scroll to position [133, 0]
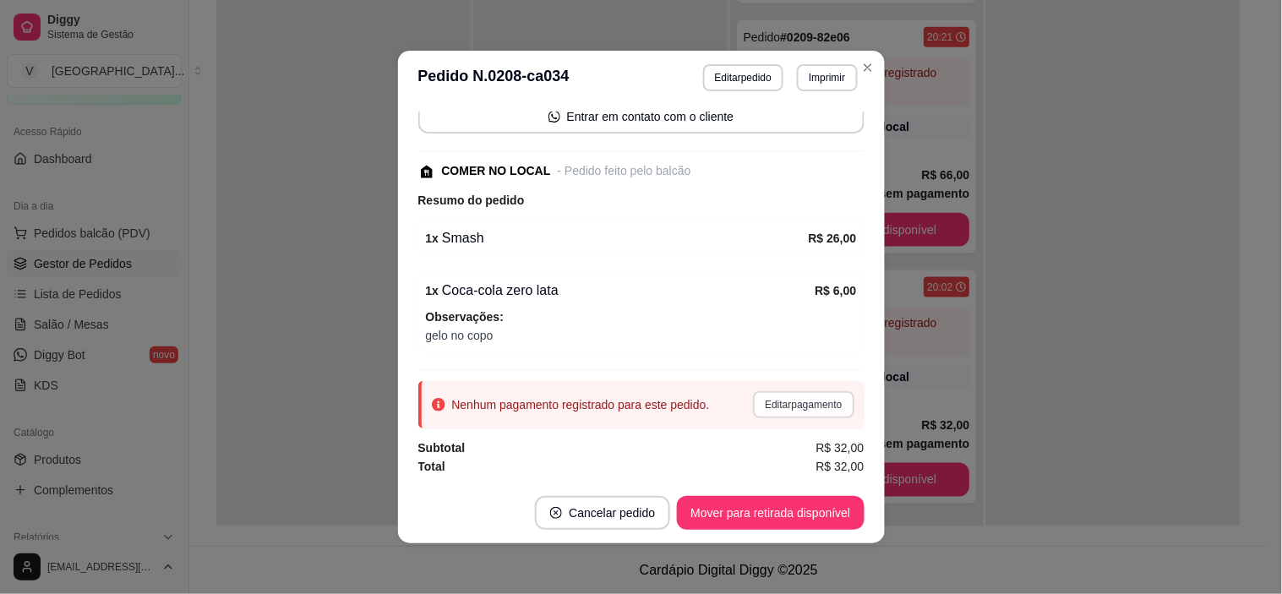
click at [812, 392] on button "Editar pagamento" at bounding box center [803, 404] width 101 height 27
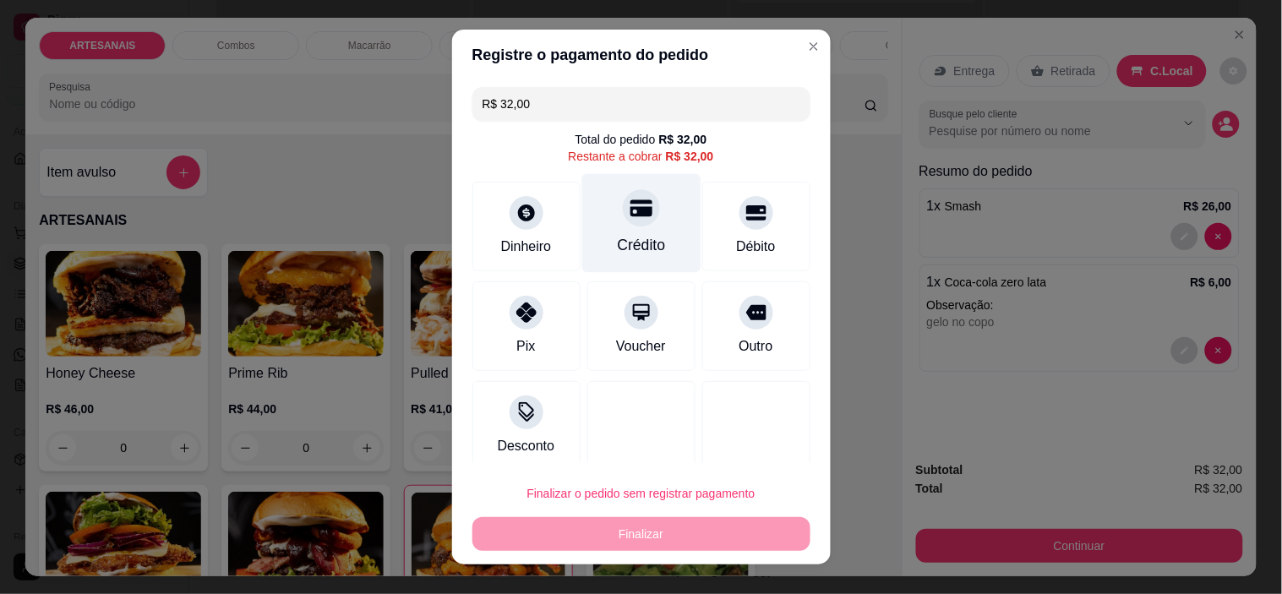
click at [639, 241] on div "Crédito" at bounding box center [641, 245] width 48 height 22
type input "R$ 0,00"
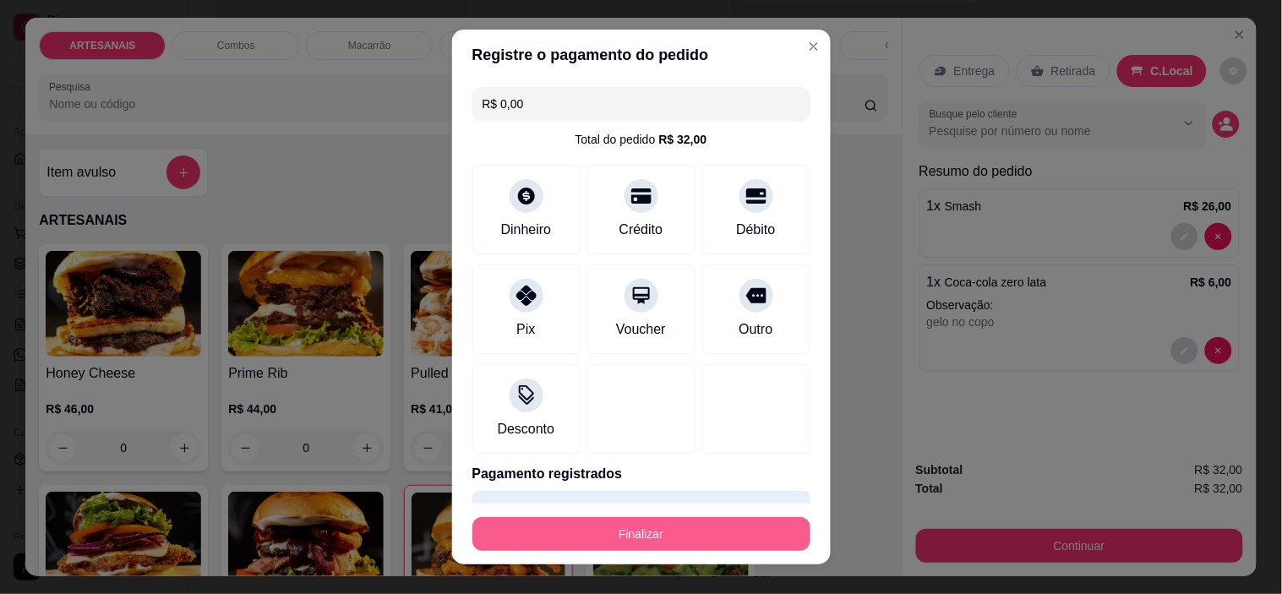
click at [637, 522] on button "Finalizar" at bounding box center [642, 534] width 338 height 34
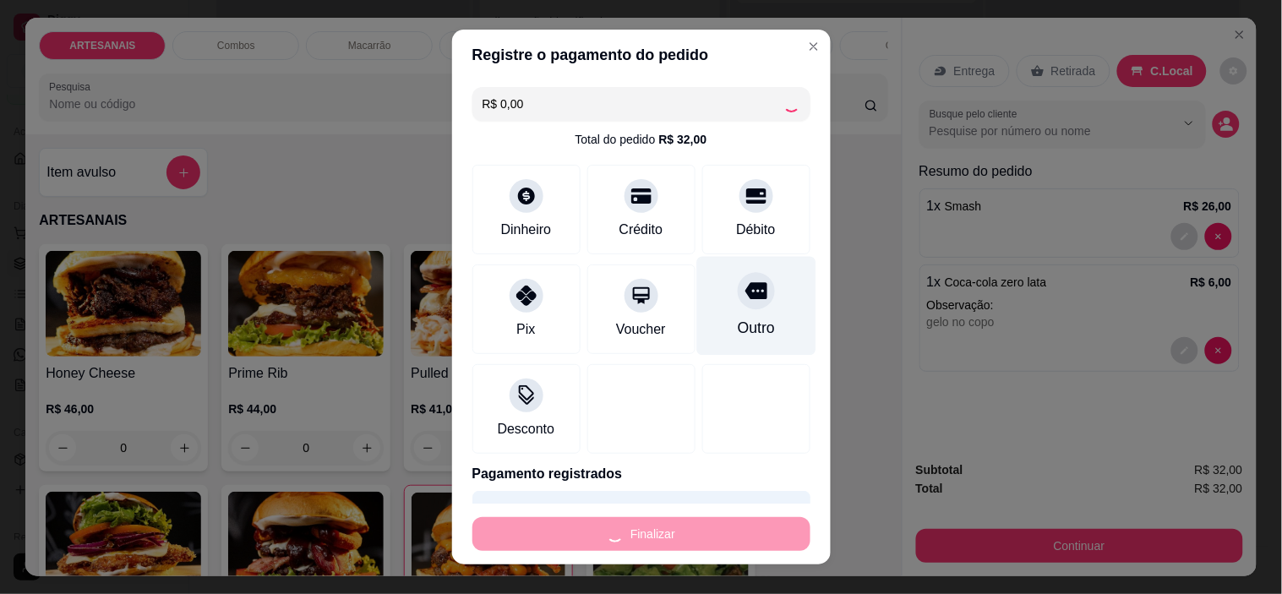
type input "0"
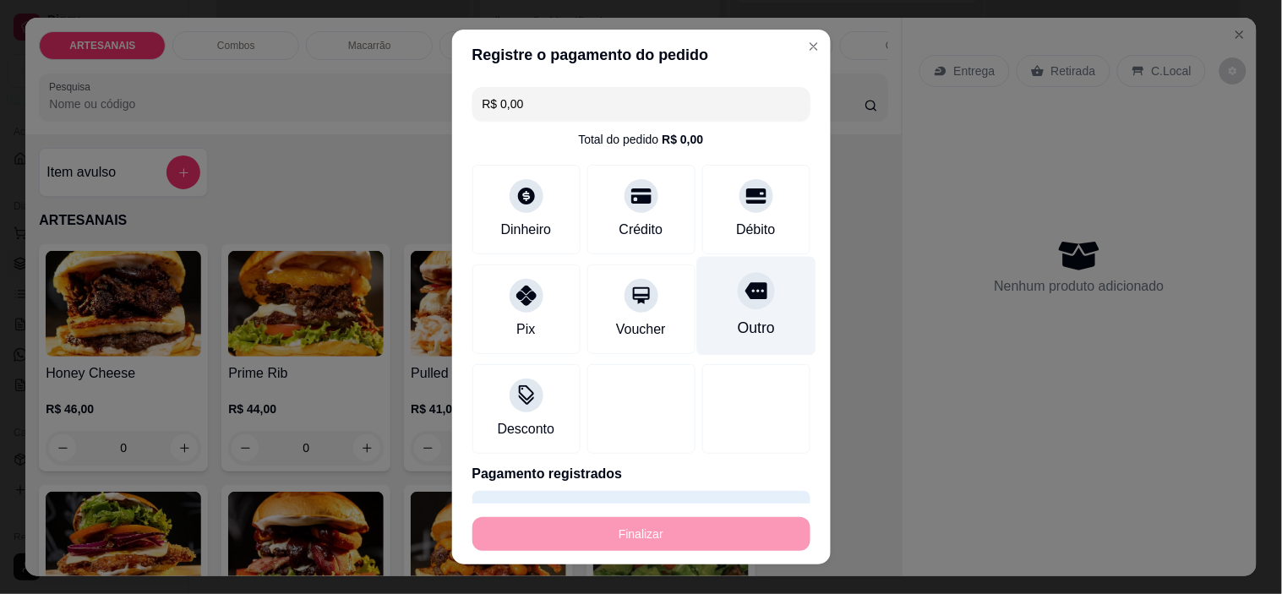
type input "-R$ 32,00"
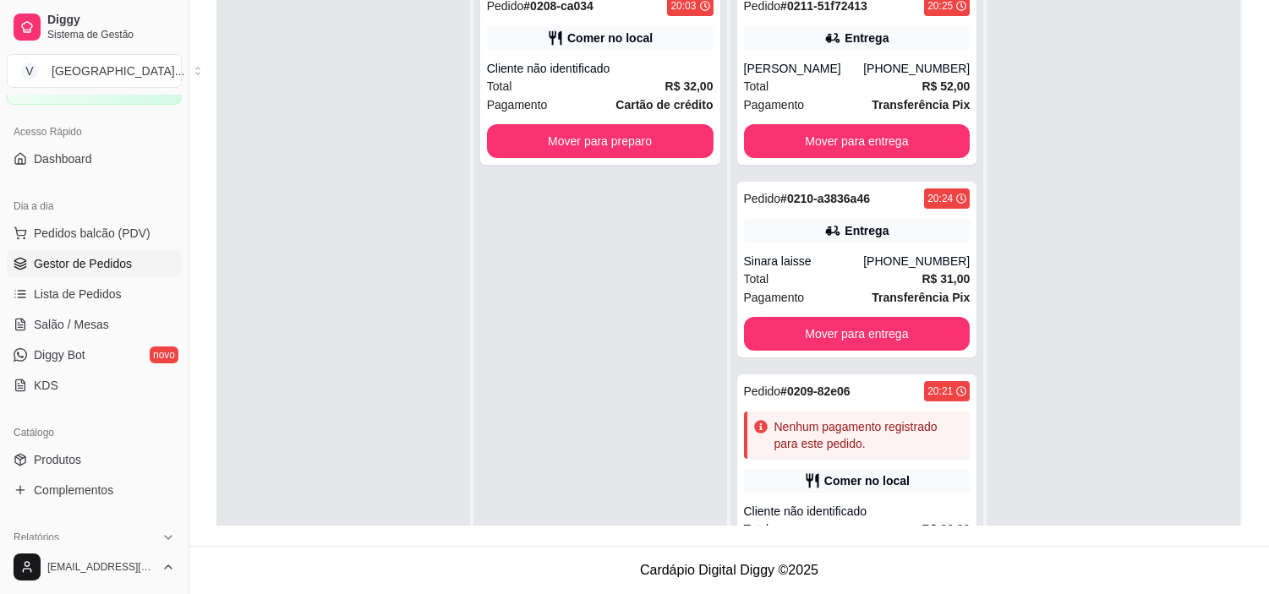
scroll to position [0, 0]
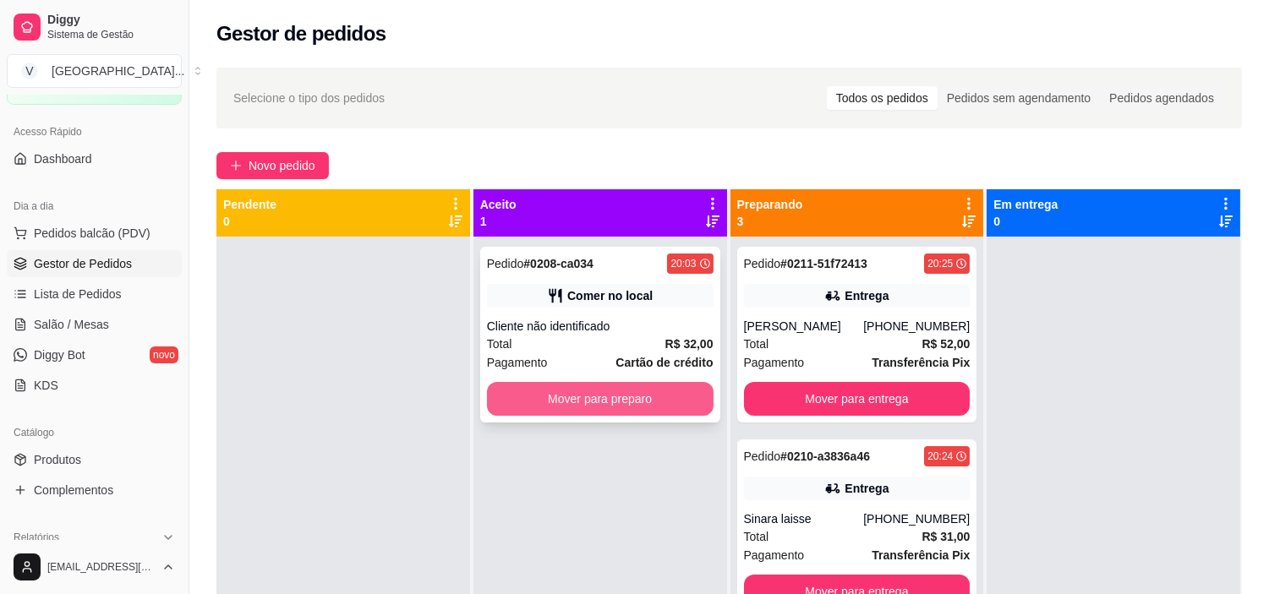
click at [648, 386] on button "Mover para preparo" at bounding box center [600, 399] width 227 height 34
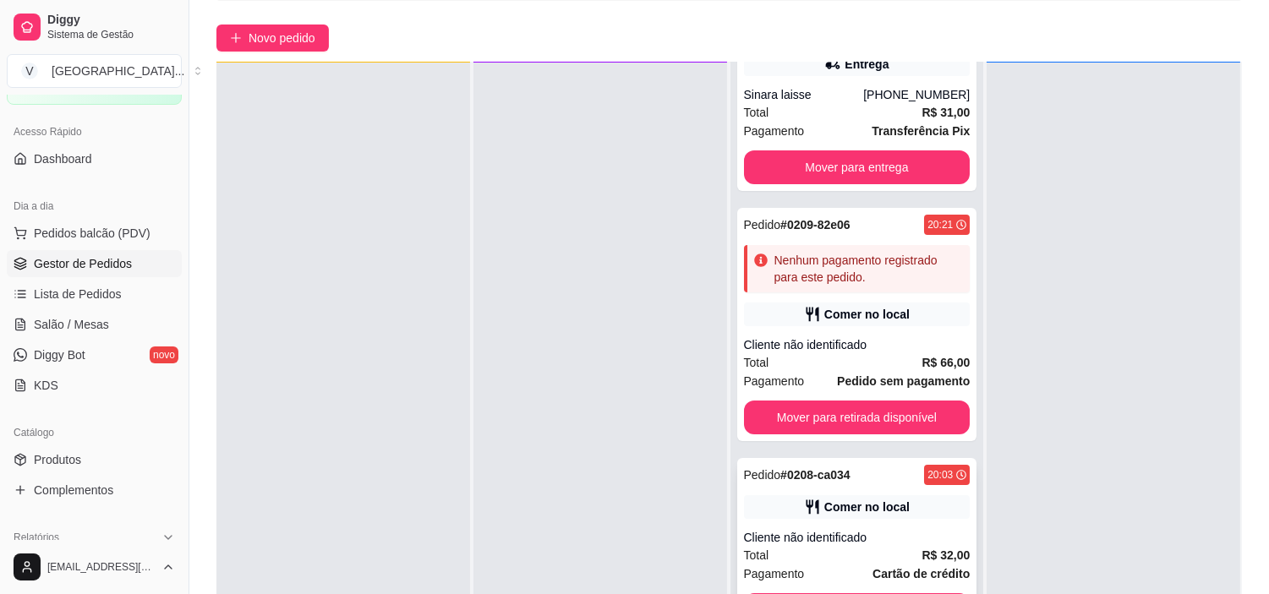
scroll to position [258, 0]
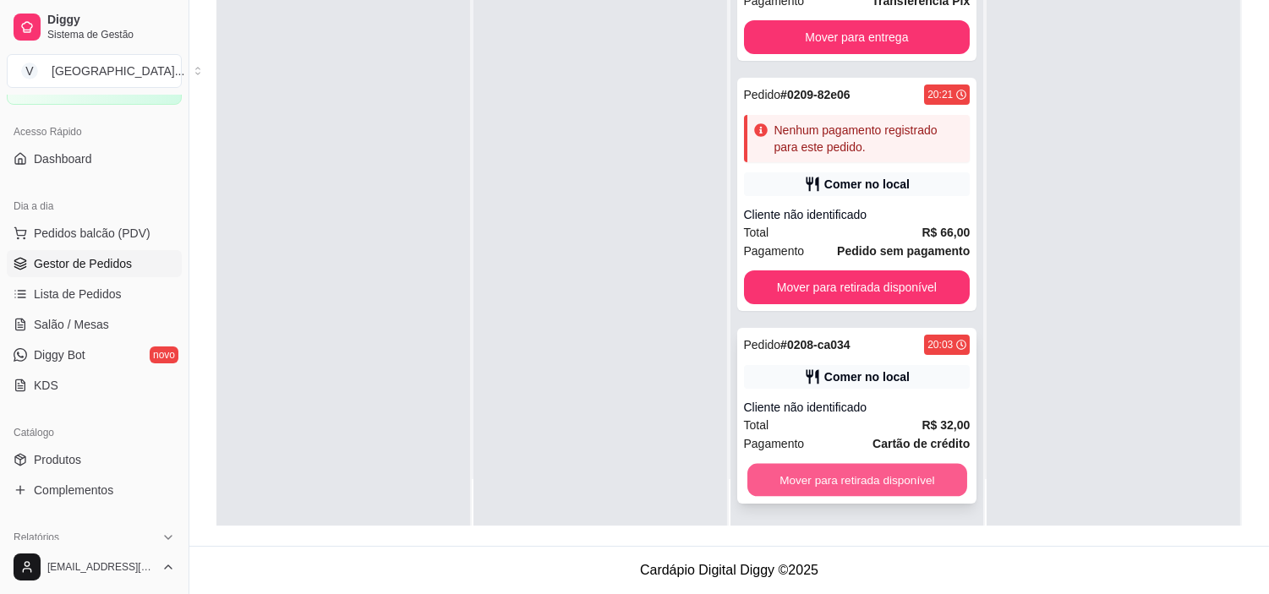
click at [817, 479] on button "Mover para retirada disponível" at bounding box center [857, 480] width 220 height 33
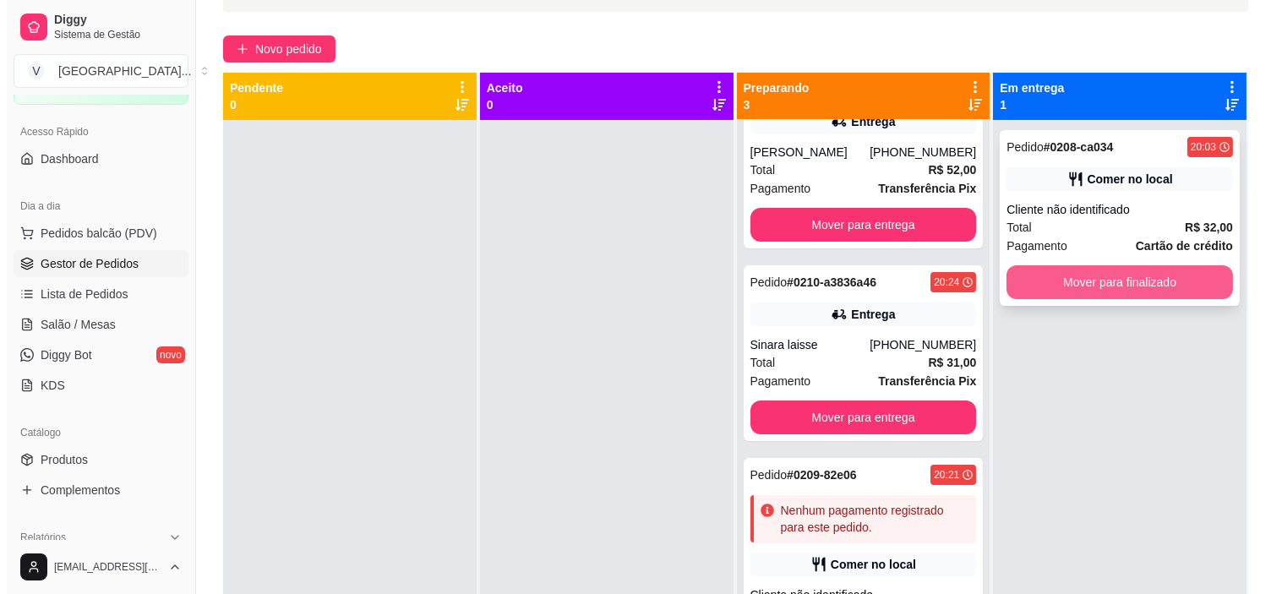
scroll to position [70, 0]
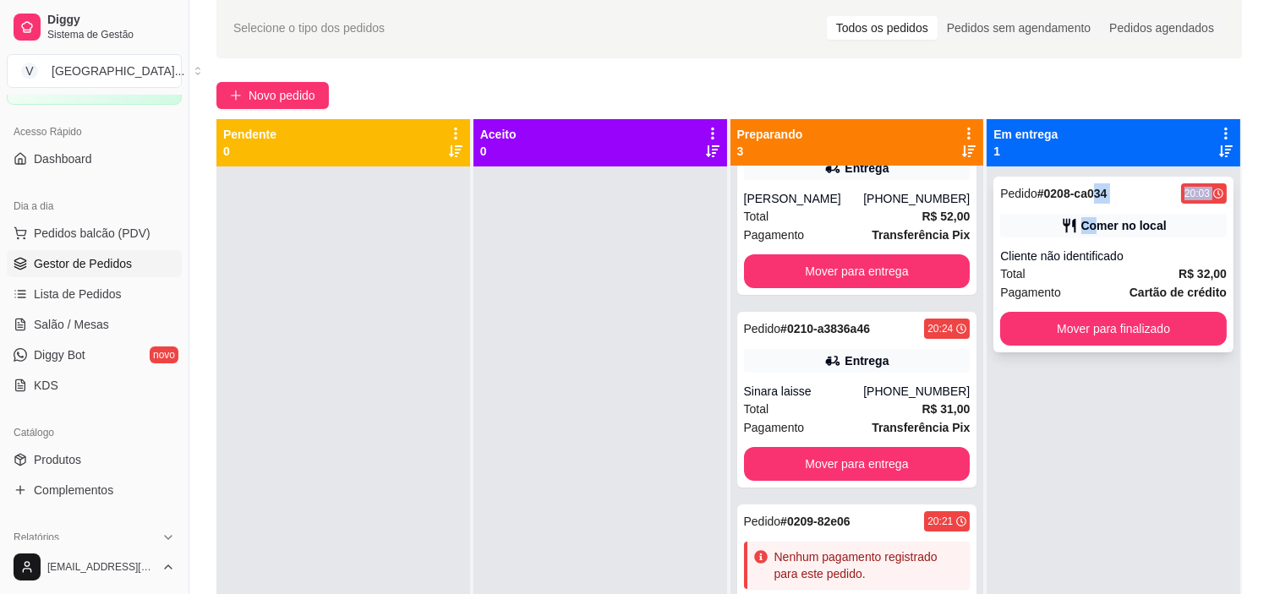
click at [1085, 212] on div "Pedido # 0208-ca034 20:03 Comer no local Cliente não identificado Total R$ 32,0…" at bounding box center [1113, 265] width 240 height 176
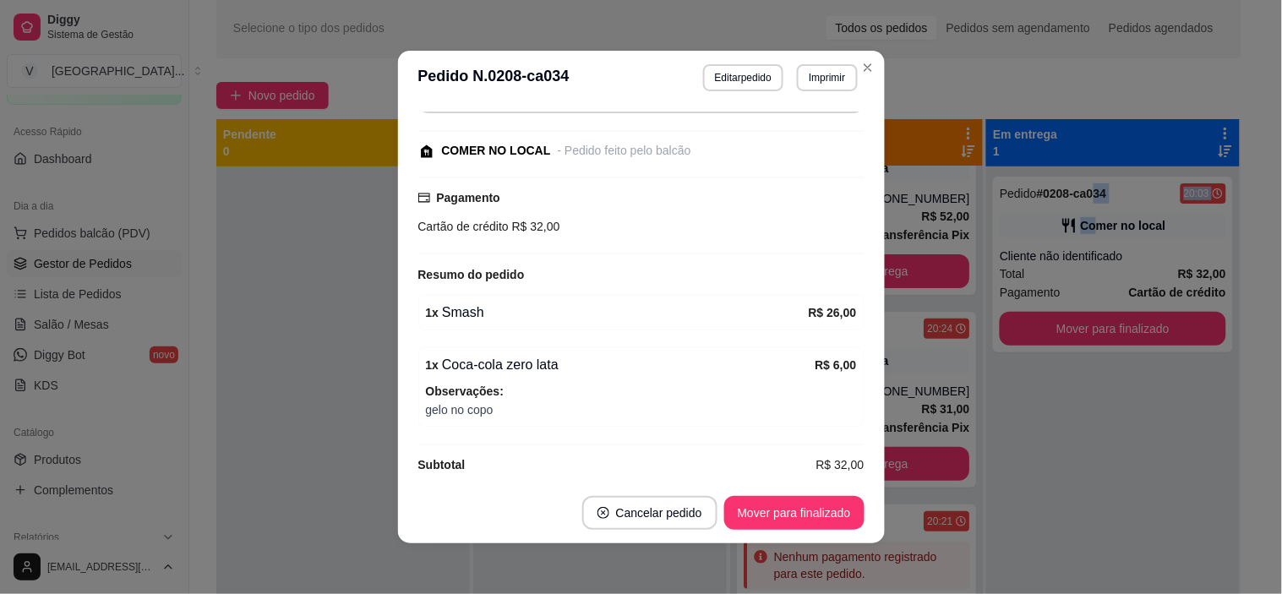
scroll to position [208, 0]
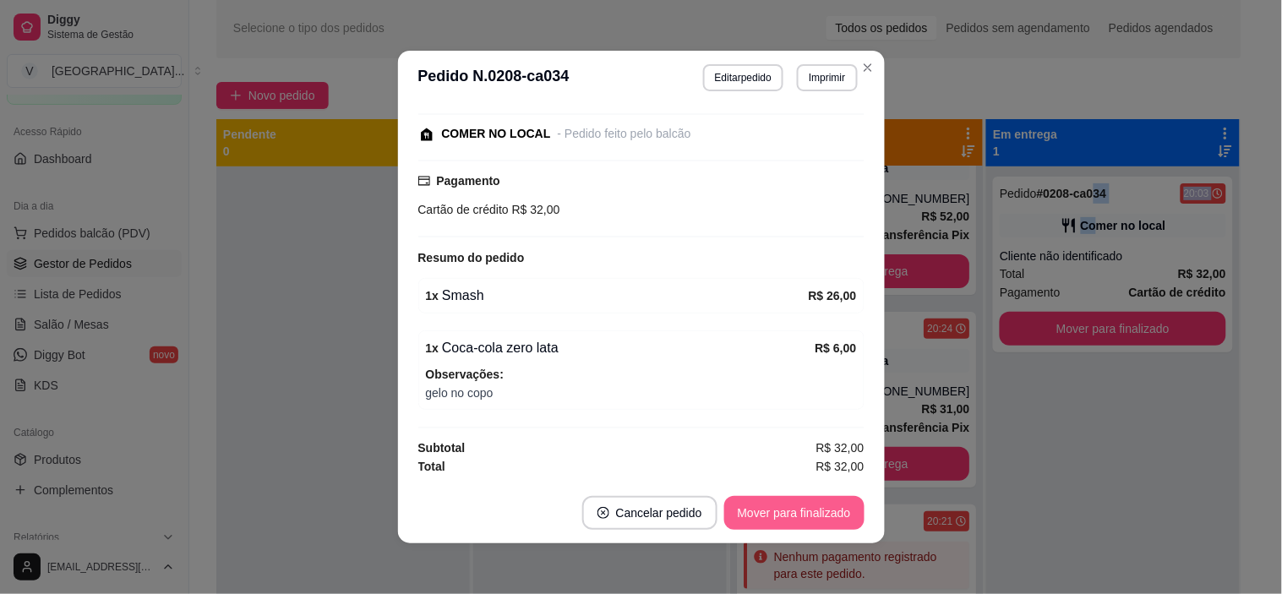
click at [784, 502] on button "Mover para finalizado" at bounding box center [794, 513] width 140 height 34
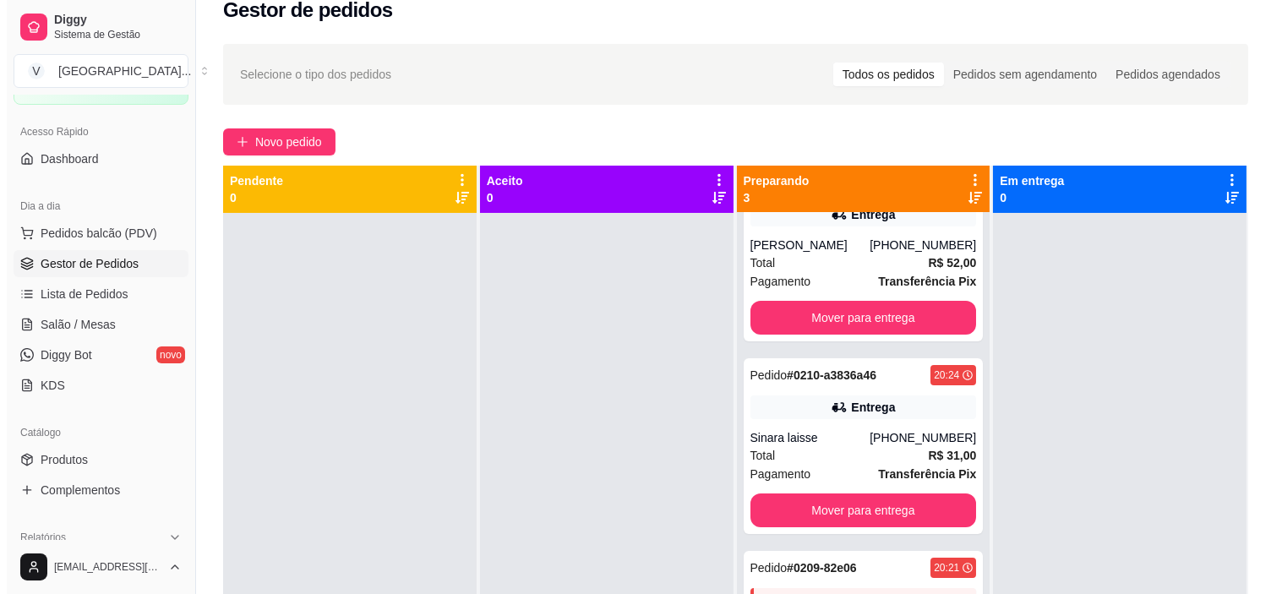
scroll to position [0, 0]
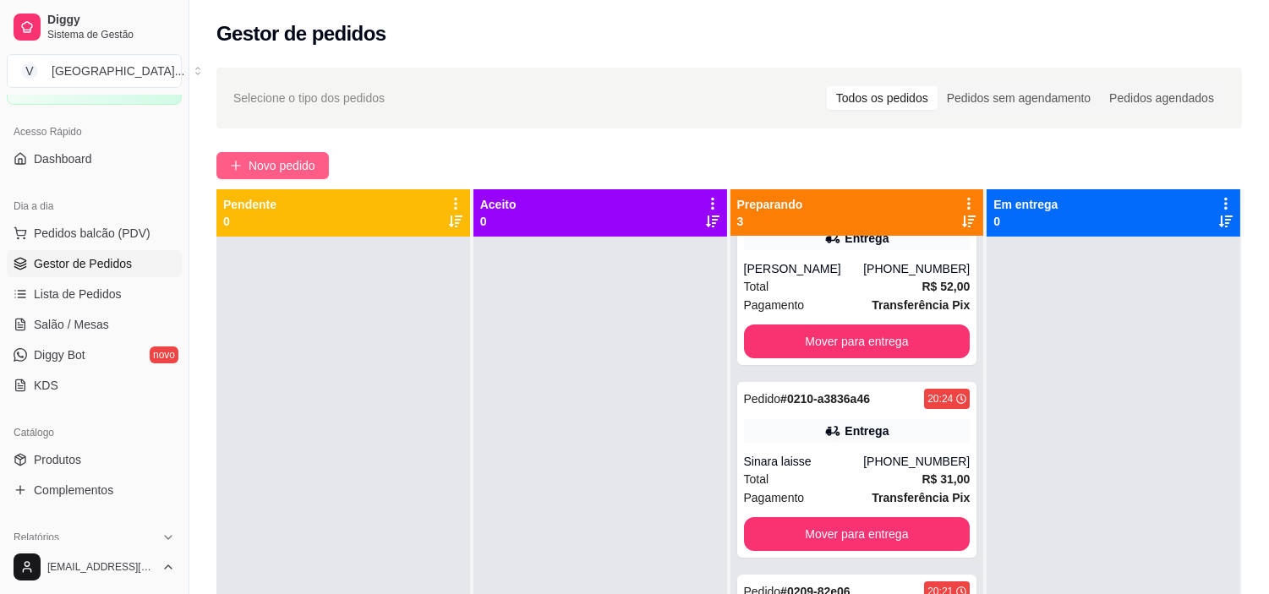
click at [305, 172] on span "Novo pedido" at bounding box center [282, 165] width 67 height 19
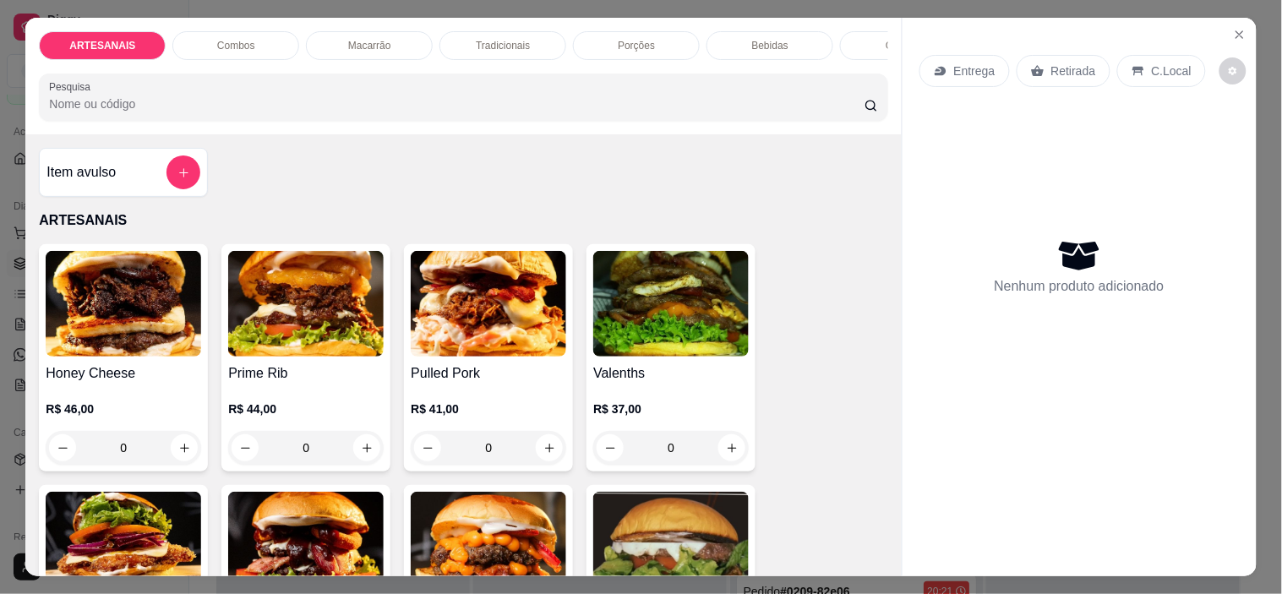
click at [1145, 61] on div "C.Local" at bounding box center [1161, 71] width 89 height 32
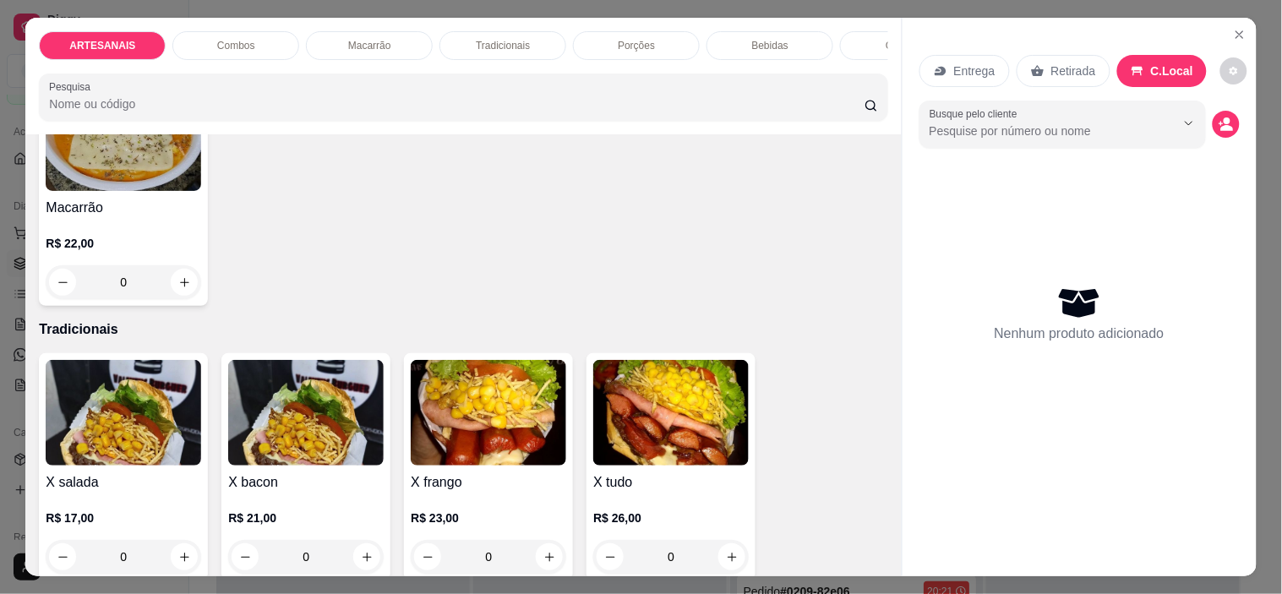
scroll to position [1408, 0]
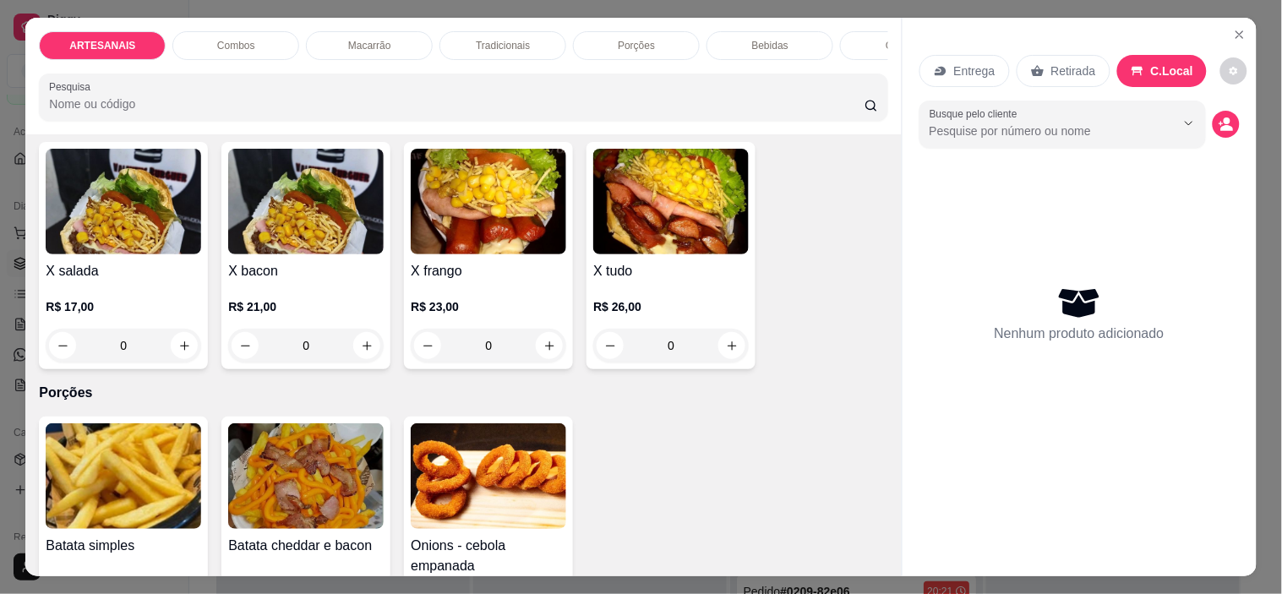
click at [1062, 63] on p "Retirada" at bounding box center [1074, 71] width 45 height 17
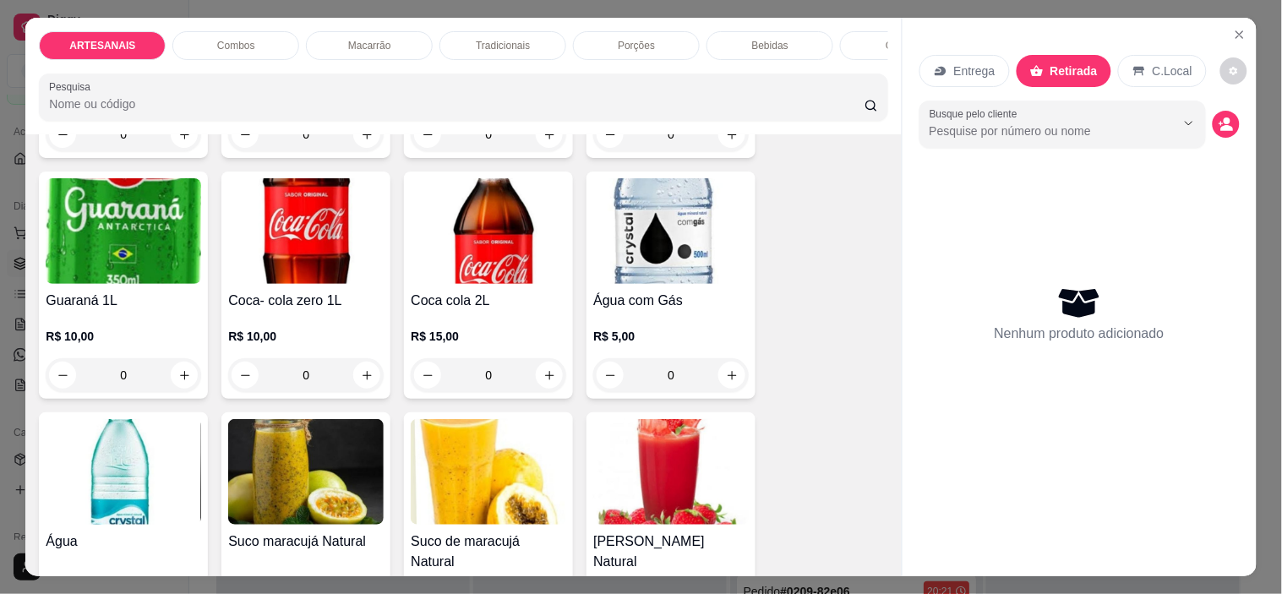
scroll to position [2630, 0]
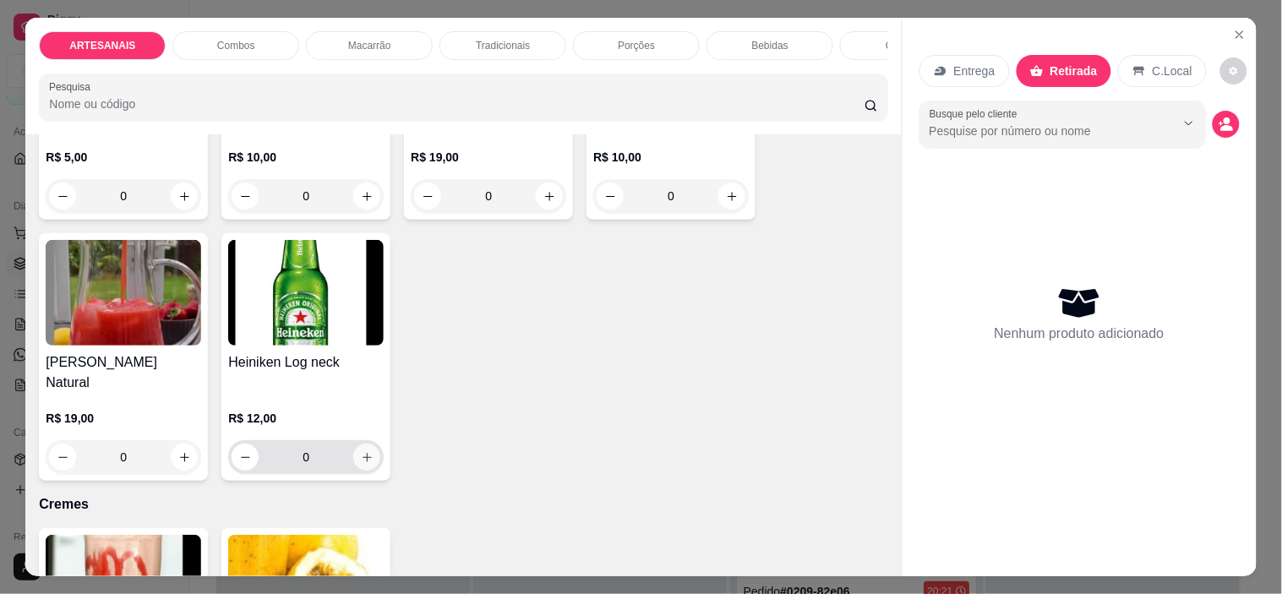
click at [361, 451] on icon "increase-product-quantity" at bounding box center [367, 457] width 13 height 13
type input "1"
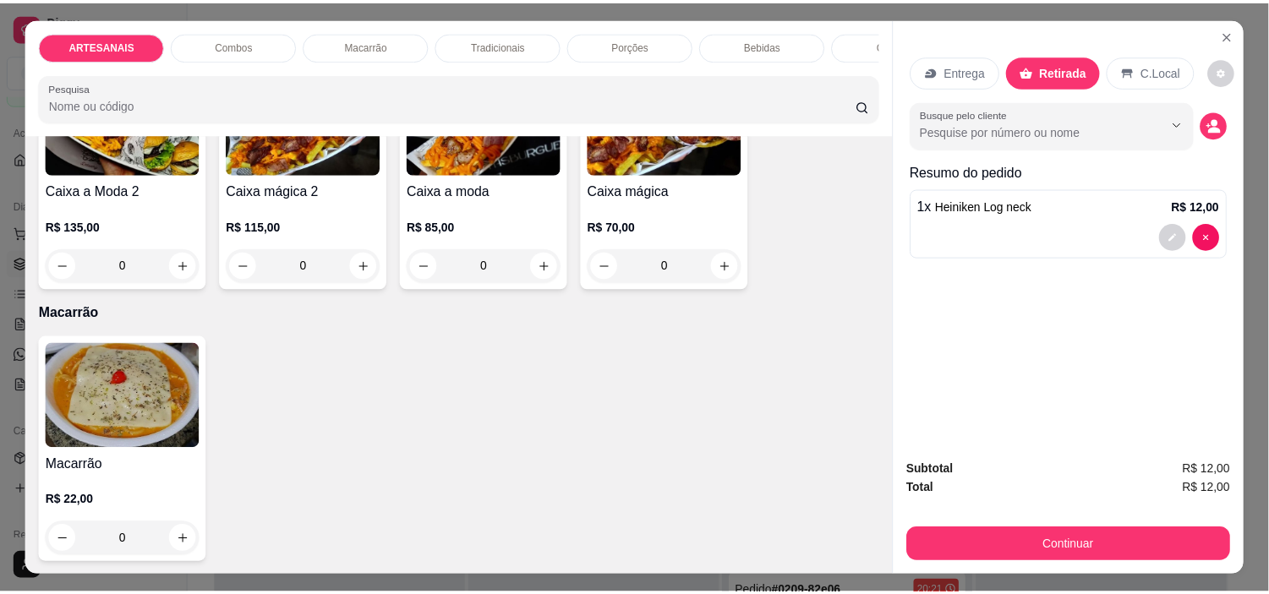
scroll to position [845, 0]
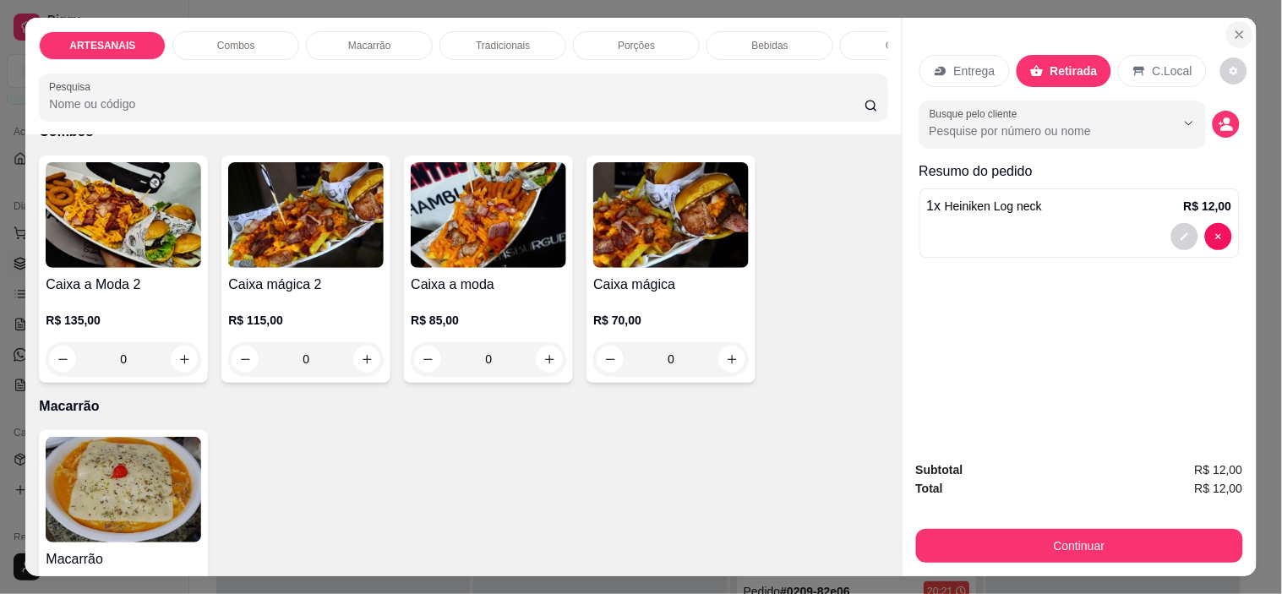
click at [1228, 21] on button "Close" at bounding box center [1240, 34] width 27 height 27
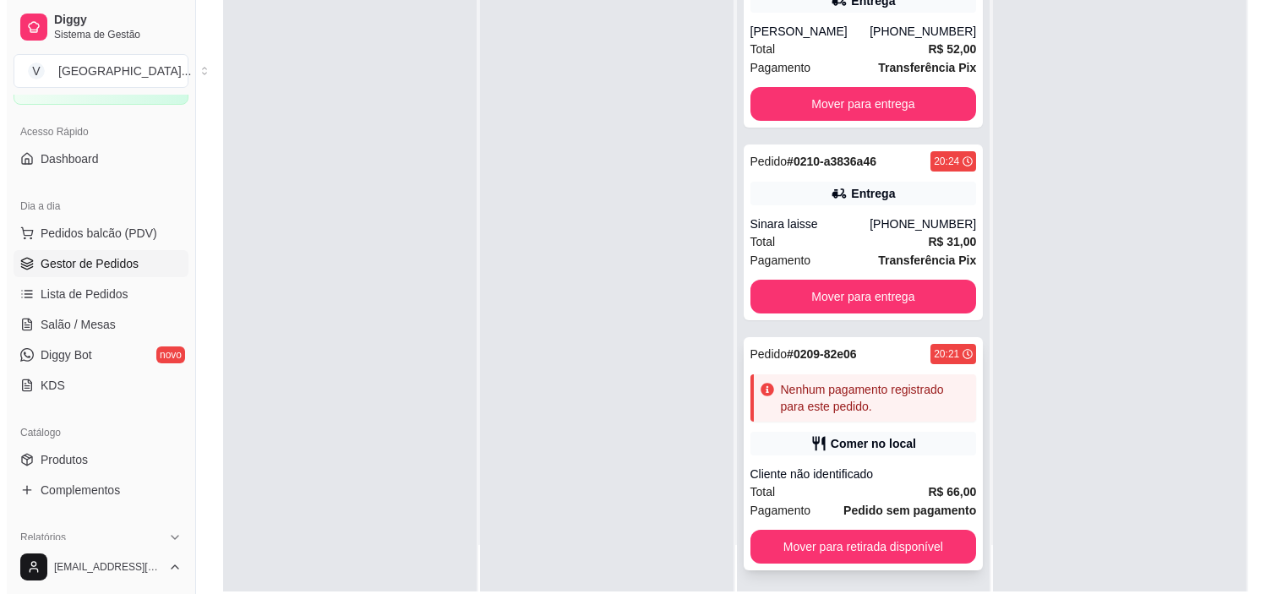
scroll to position [258, 0]
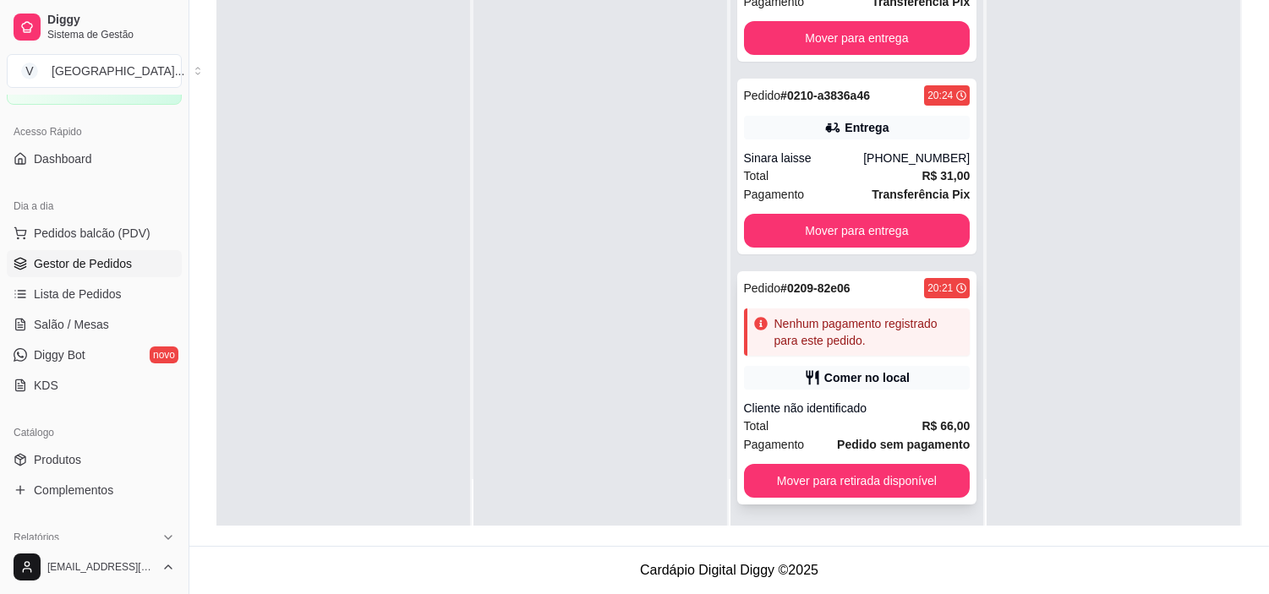
click at [881, 333] on div "Nenhum pagamento registrado para este pedido." at bounding box center [868, 332] width 189 height 34
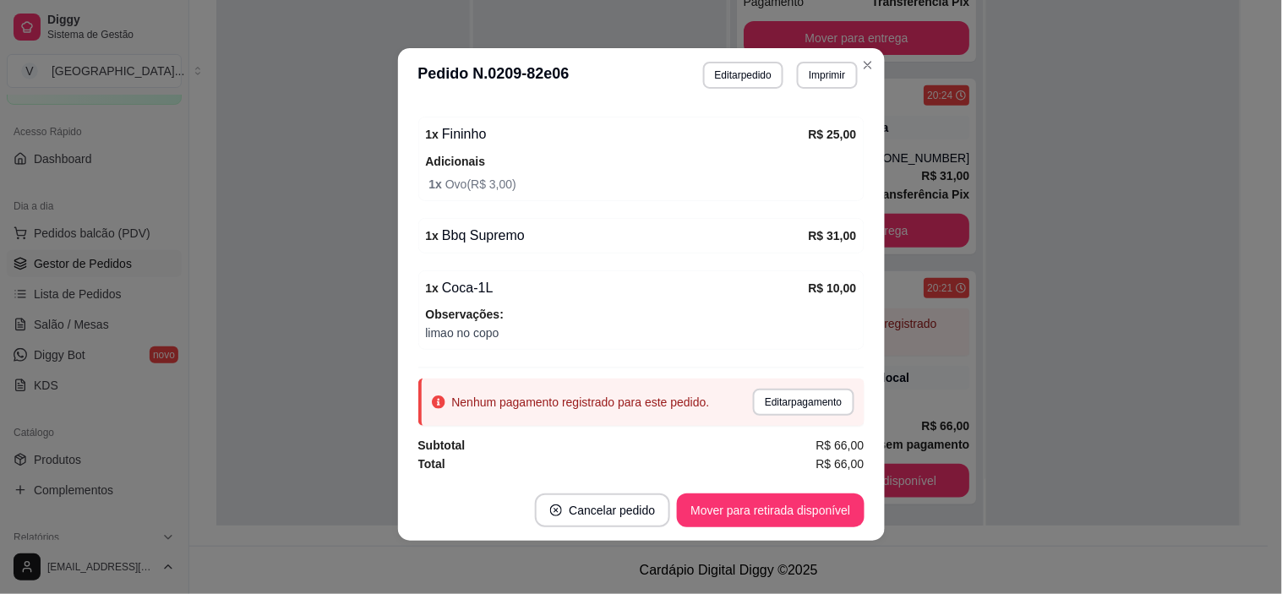
scroll to position [3, 0]
click at [766, 69] on button "Editar pedido" at bounding box center [743, 74] width 79 height 26
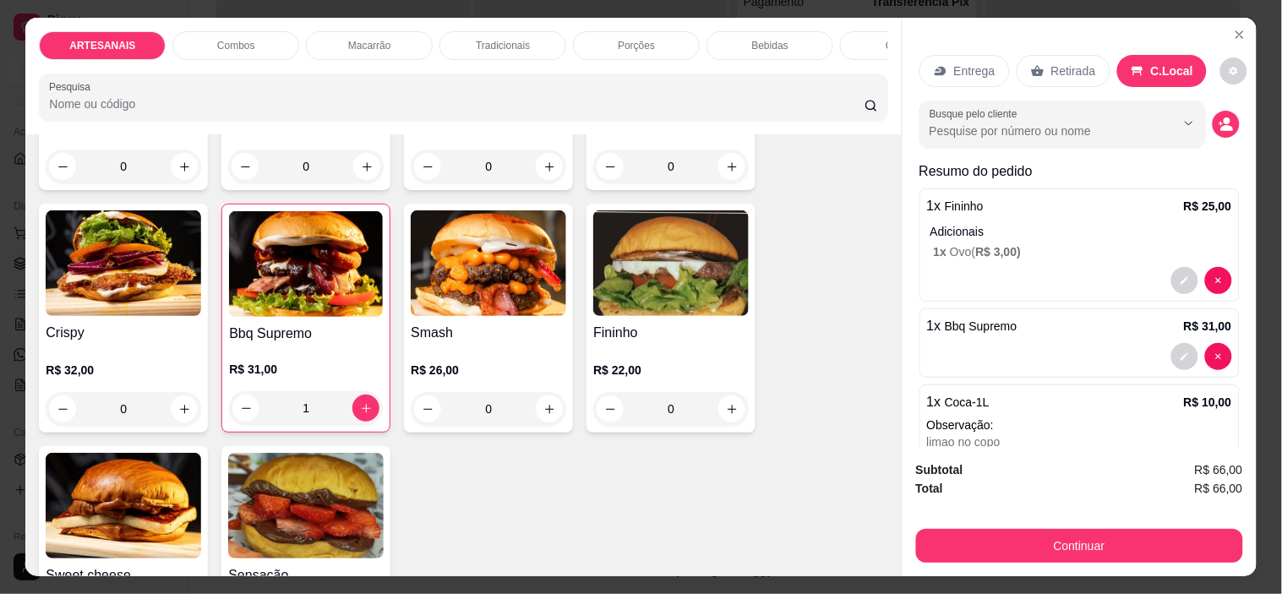
scroll to position [188, 0]
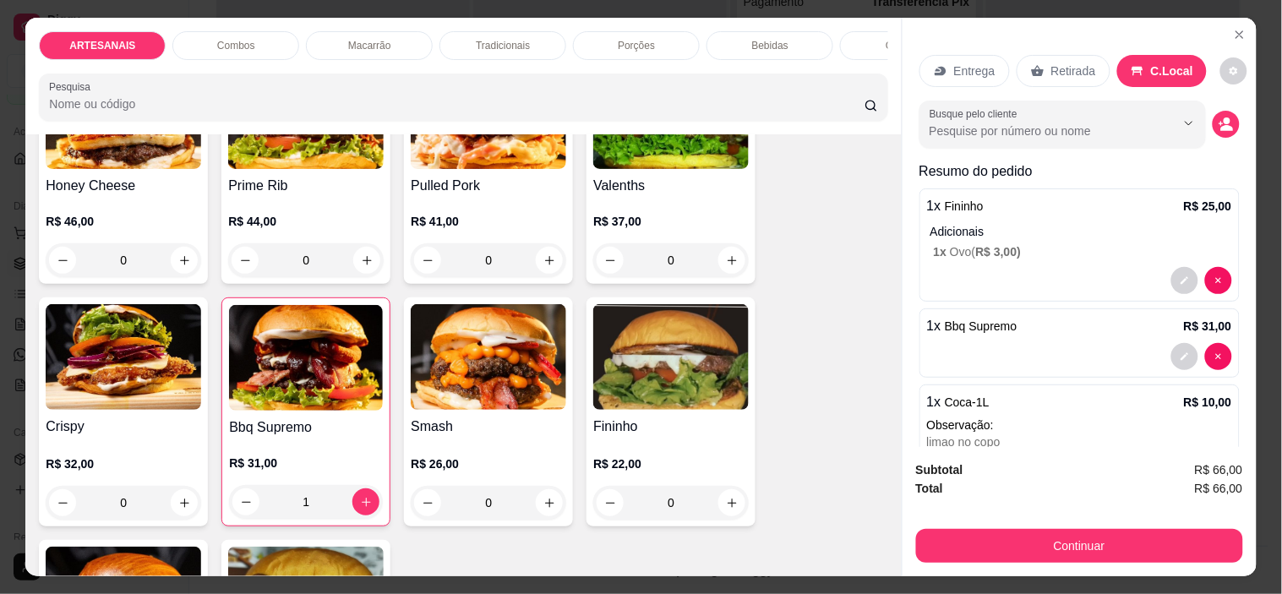
click at [355, 504] on div "1" at bounding box center [306, 502] width 154 height 34
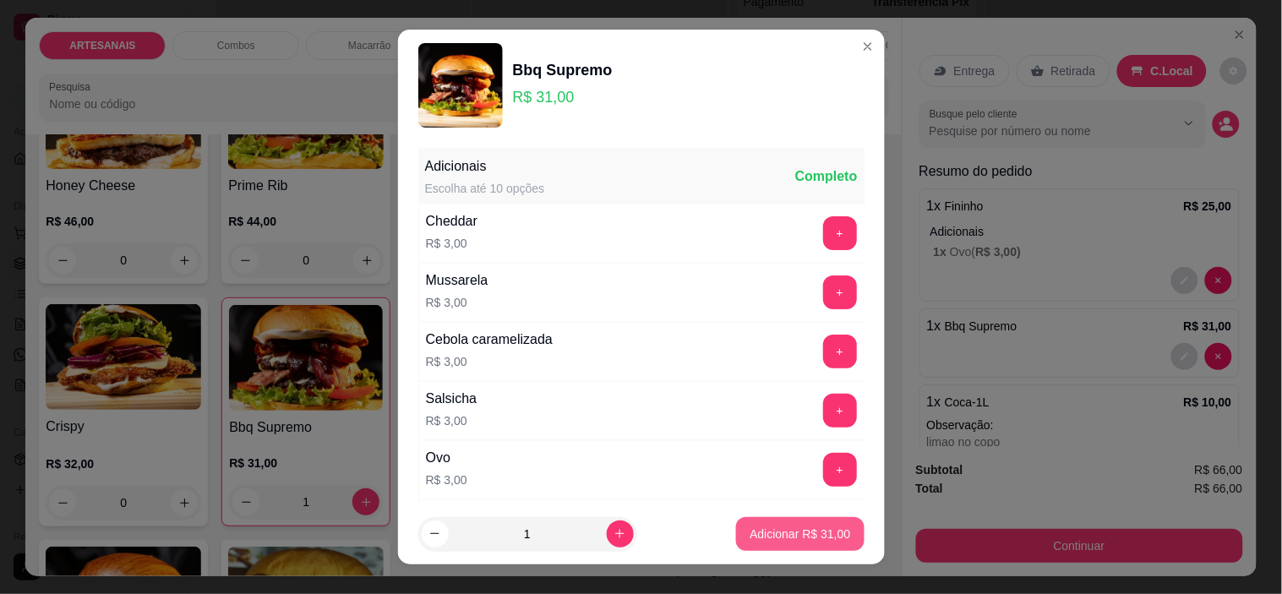
click at [824, 535] on p "Adicionar R$ 31,00" at bounding box center [800, 534] width 101 height 17
type input "2"
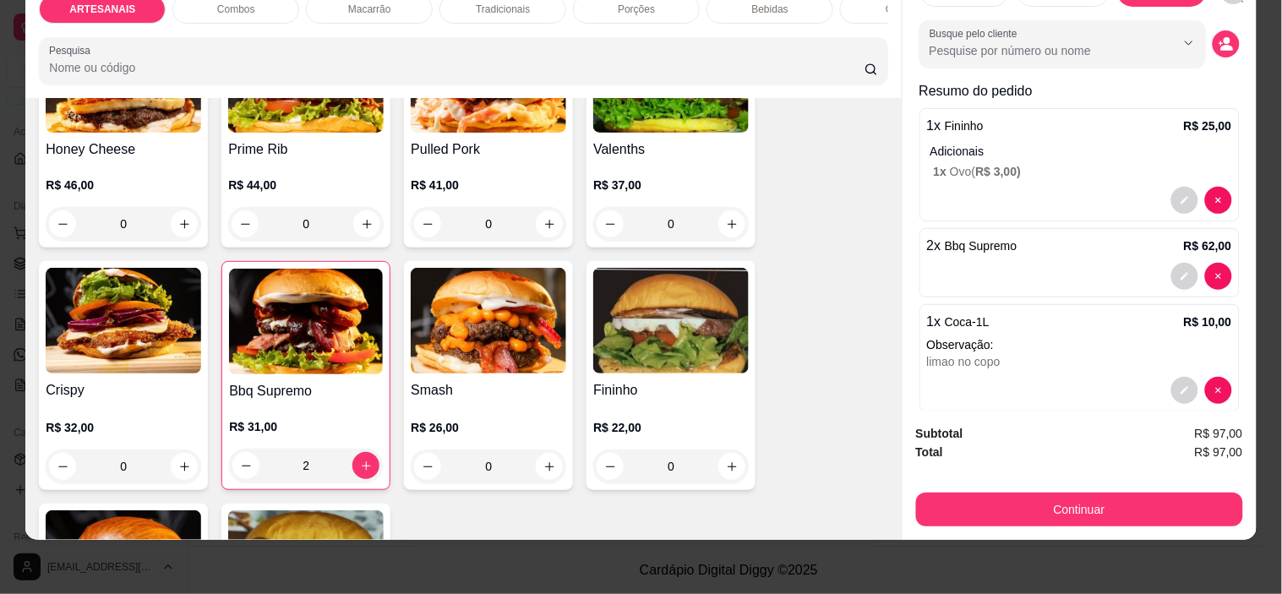
scroll to position [68, 0]
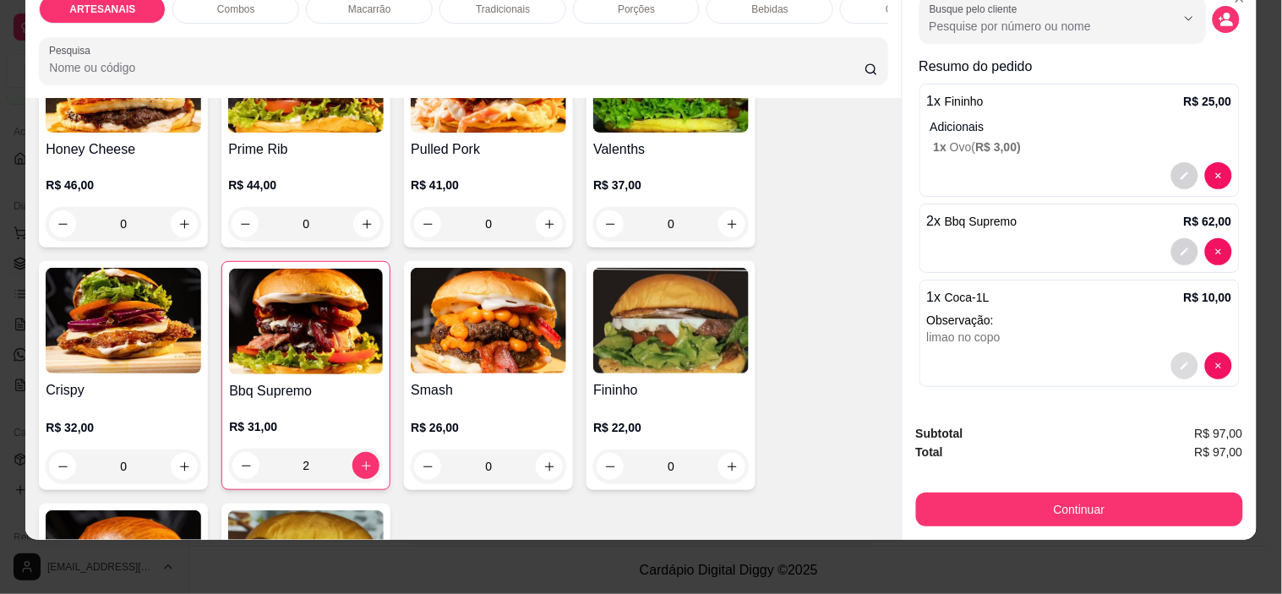
click at [1180, 361] on icon "decrease-product-quantity" at bounding box center [1185, 366] width 10 height 10
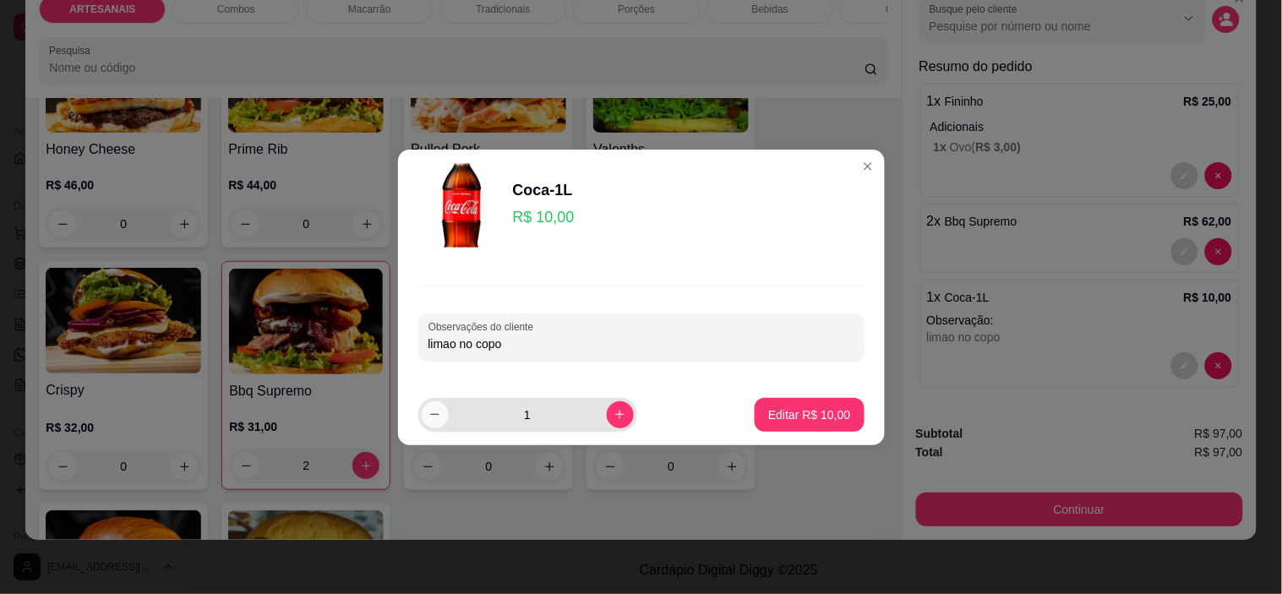
click at [434, 416] on icon "decrease-product-quantity" at bounding box center [435, 414] width 13 height 13
type input "0"
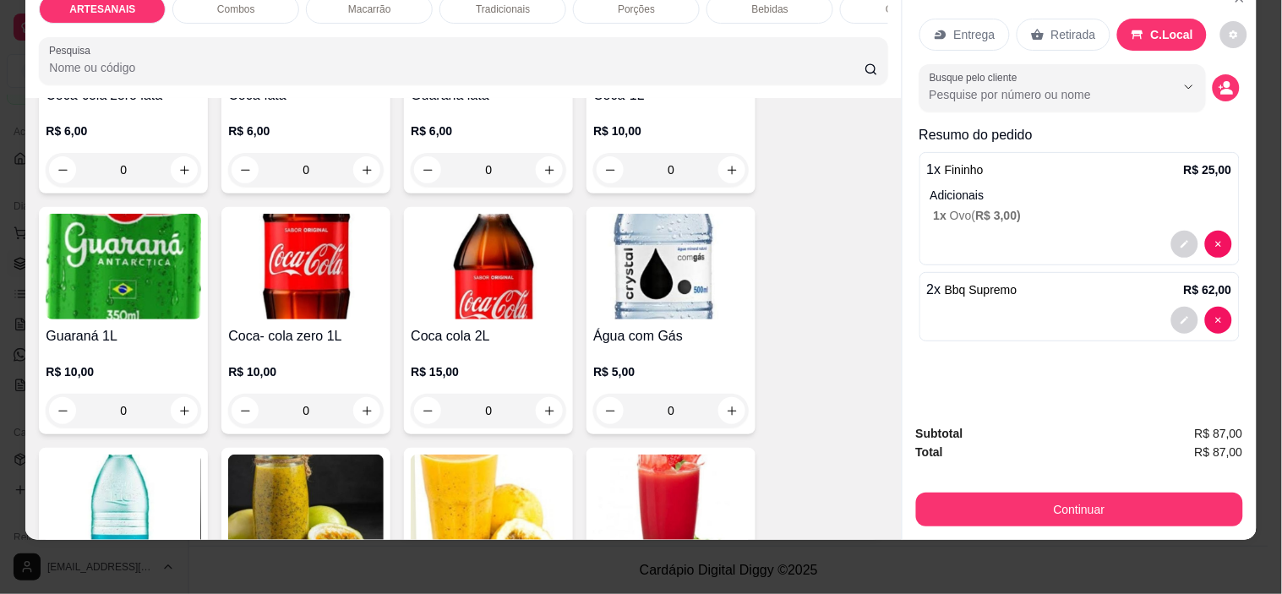
scroll to position [2152, 0]
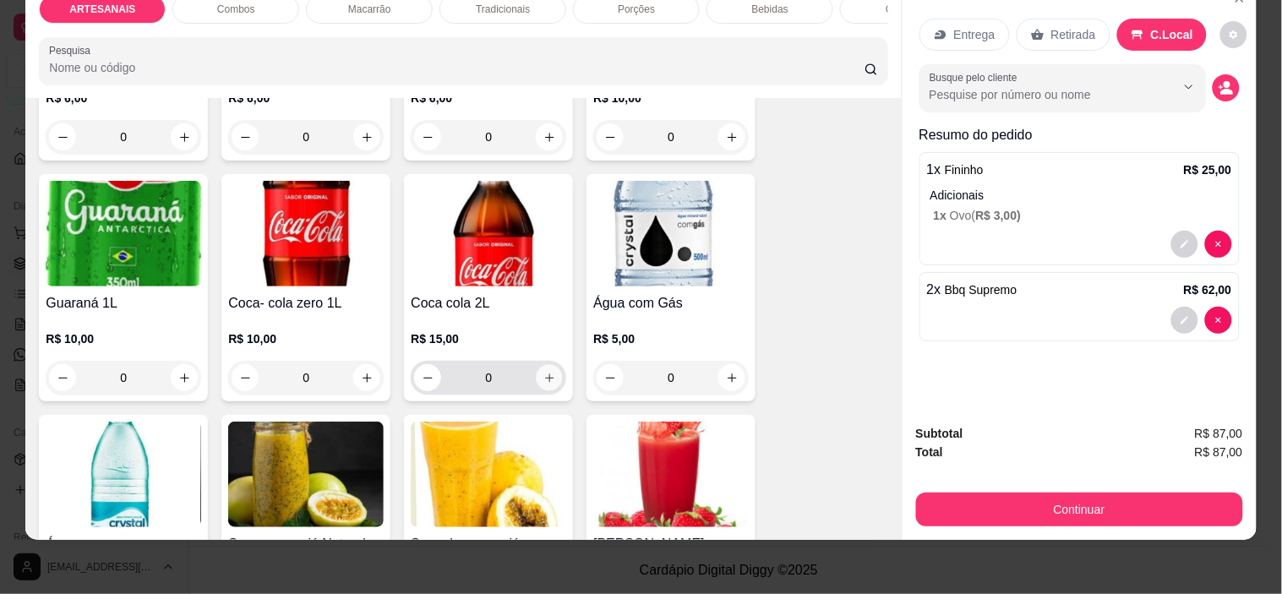
click at [544, 377] on icon "increase-product-quantity" at bounding box center [550, 378] width 13 height 13
type input "1"
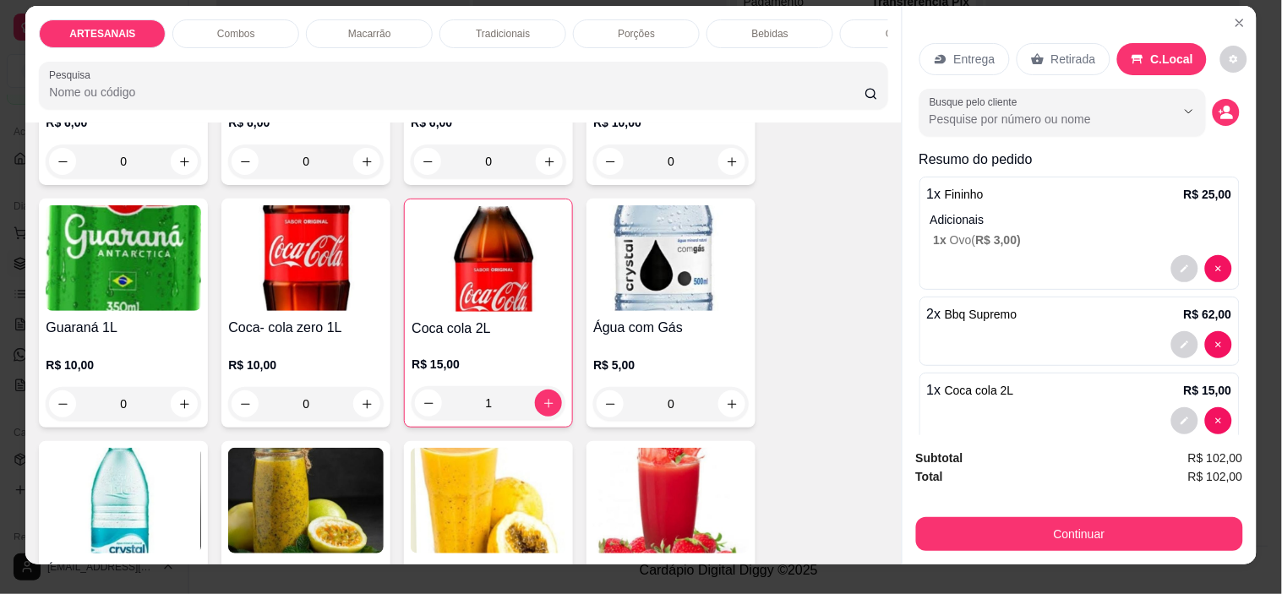
scroll to position [43, 0]
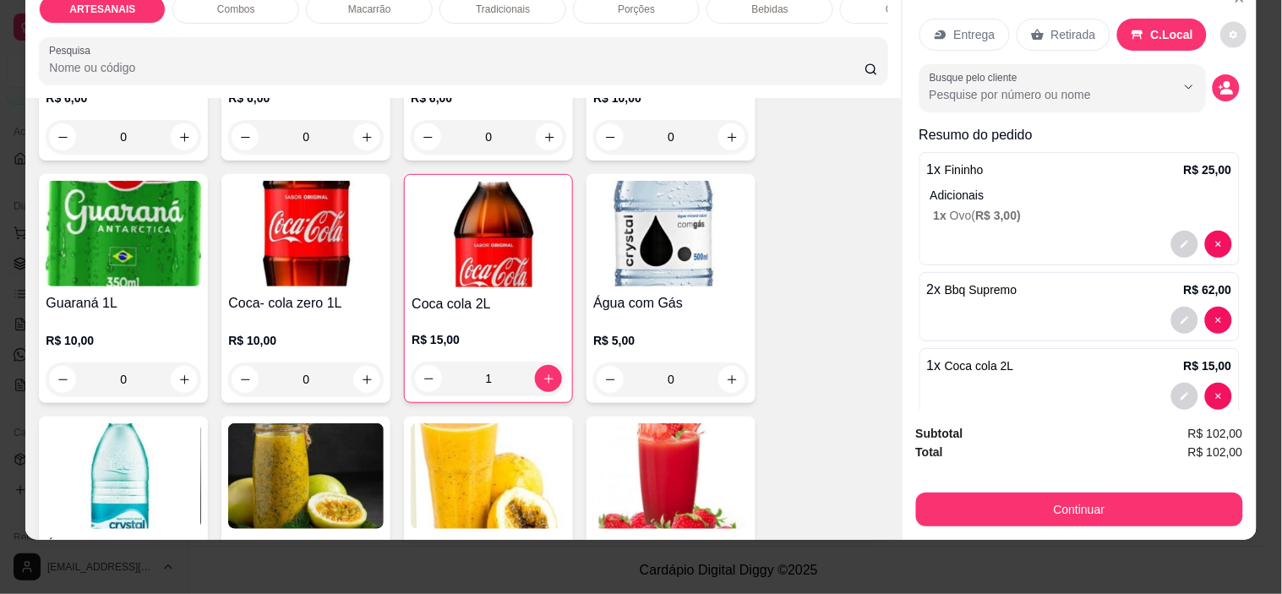
click at [1221, 29] on button "decrease-product-quantity" at bounding box center [1234, 35] width 26 height 26
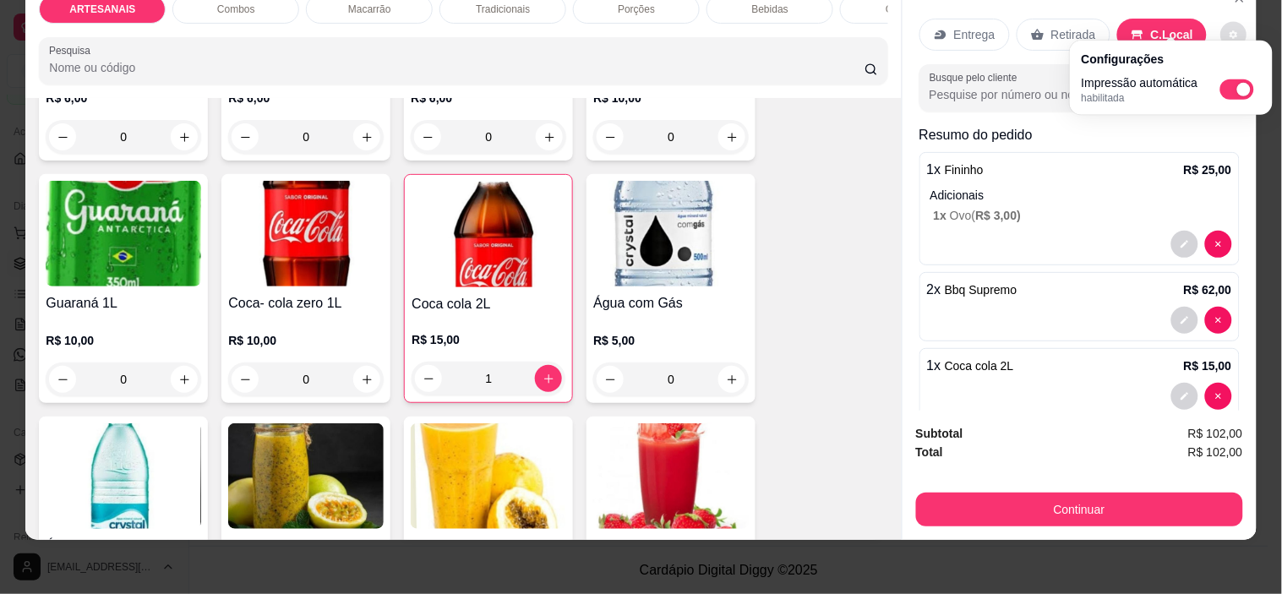
click at [1244, 89] on span "Automatic updates" at bounding box center [1245, 90] width 14 height 14
click at [1231, 90] on input "Automatic updates" at bounding box center [1225, 95] width 11 height 11
checkbox input "false"
click at [908, 24] on div "Entrega Retirada C.Local Busque pelo cliente Resumo do pedido 1 x Fininho R$ 25…" at bounding box center [1080, 195] width 354 height 429
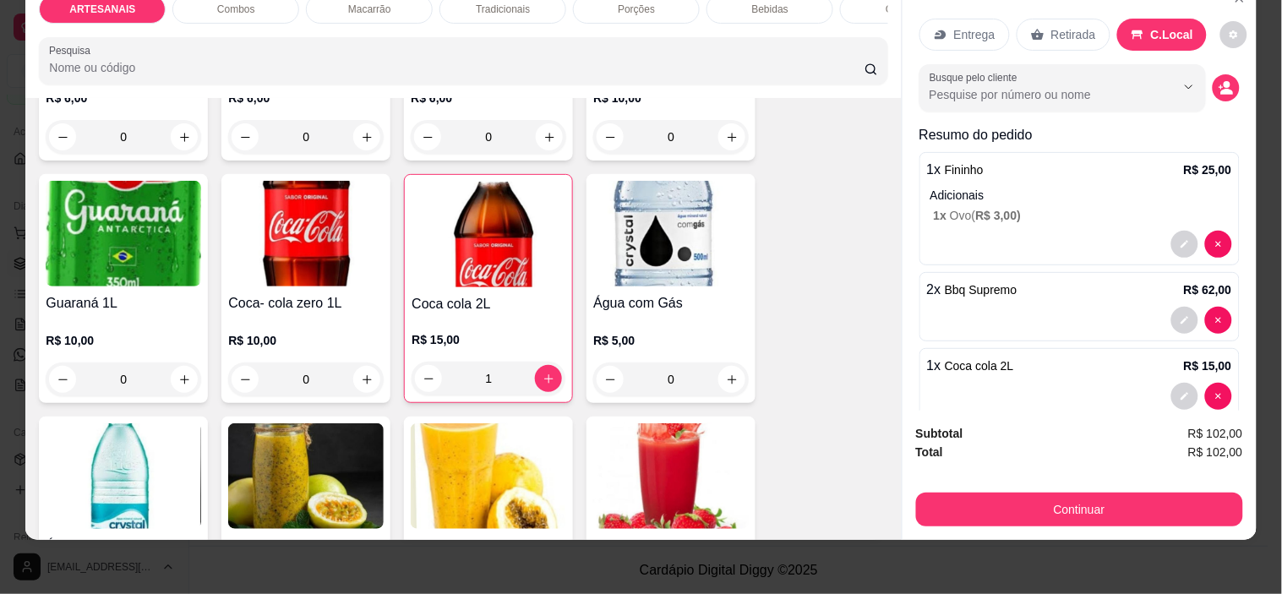
click at [1228, 21] on button "decrease-product-quantity" at bounding box center [1234, 34] width 27 height 27
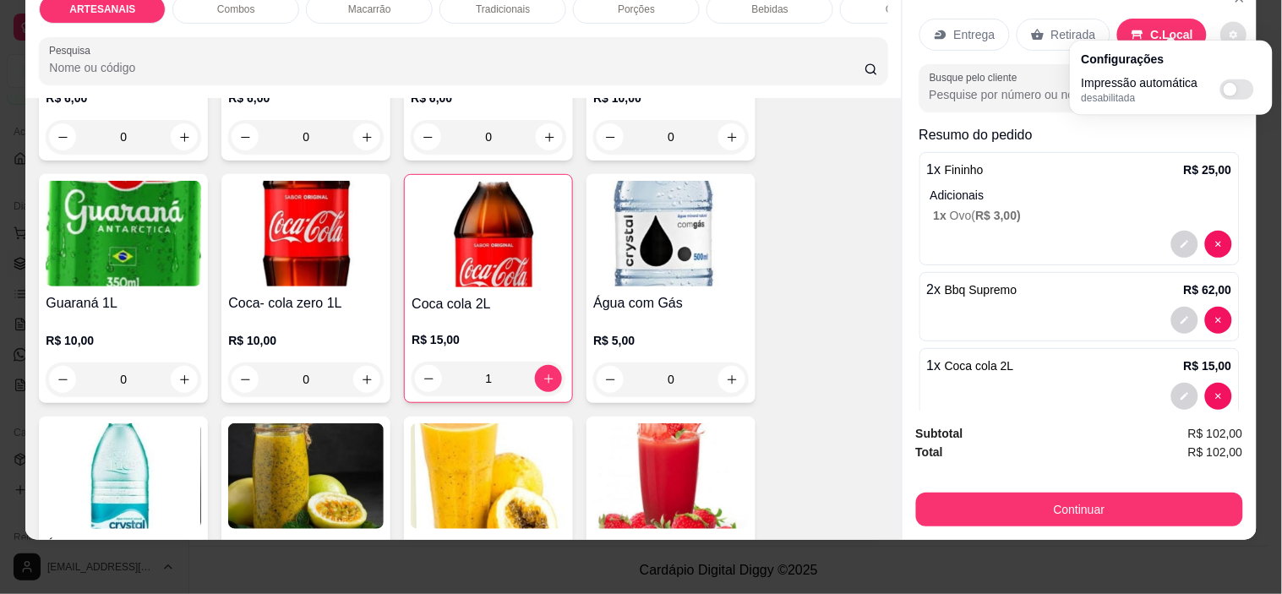
click at [1229, 94] on span "Automatic updates" at bounding box center [1231, 90] width 14 height 14
click at [1229, 94] on input "Automatic updates" at bounding box center [1225, 95] width 11 height 11
checkbox input "true"
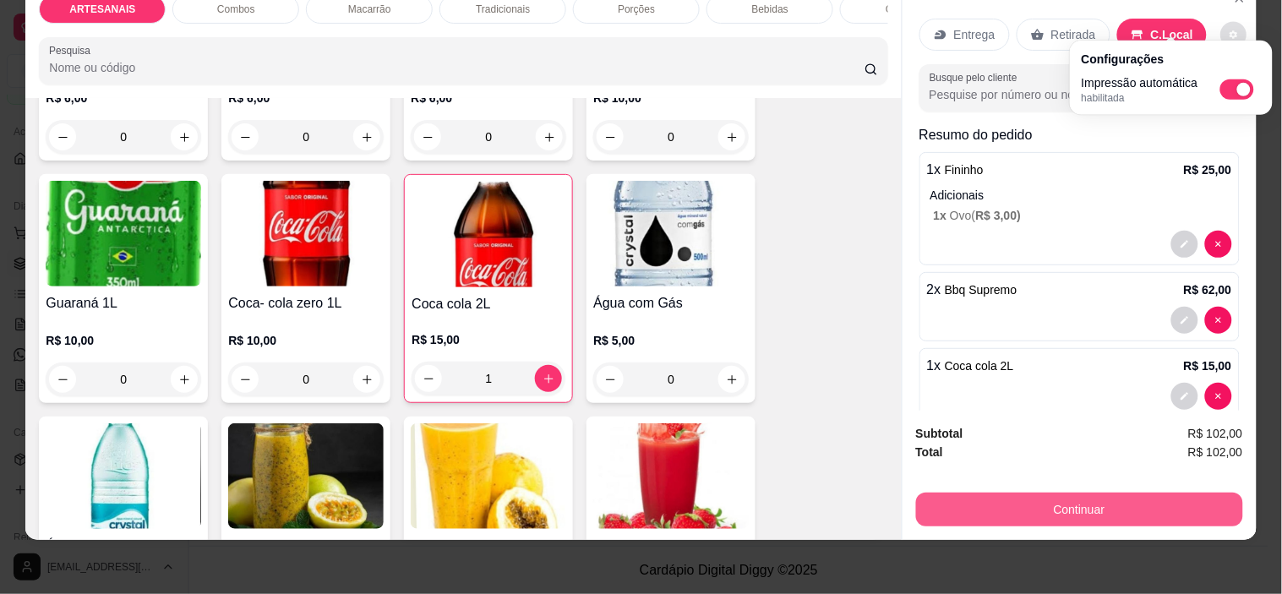
click at [1102, 493] on button "Continuar" at bounding box center [1079, 510] width 327 height 34
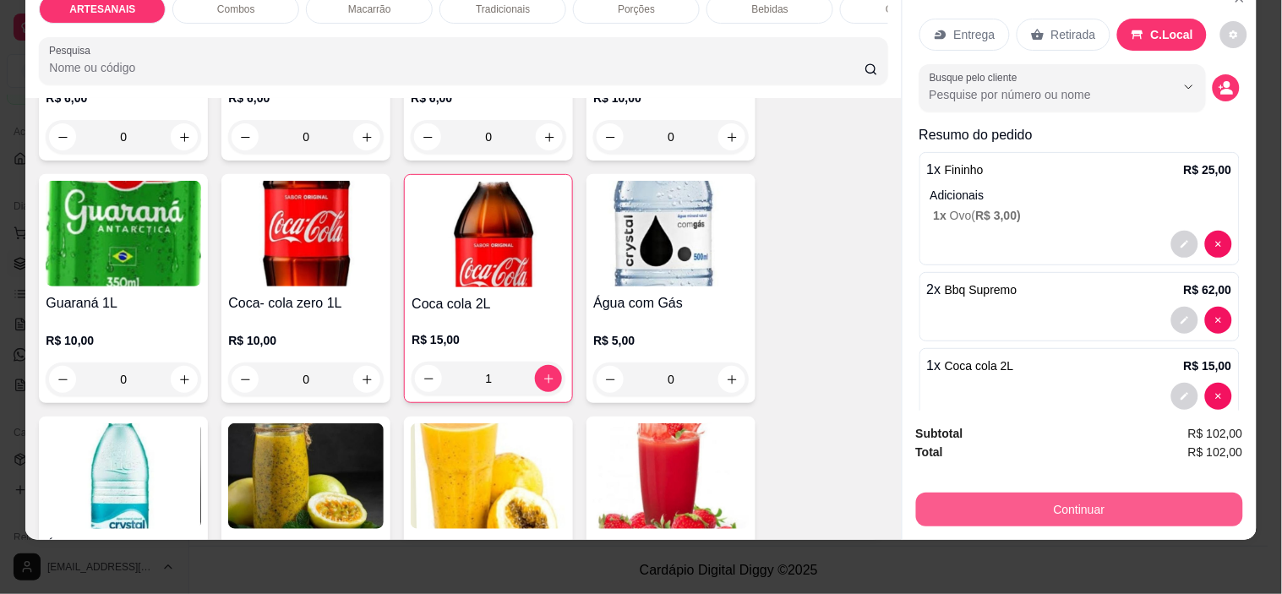
click at [1068, 493] on button "Continuar" at bounding box center [1079, 510] width 327 height 34
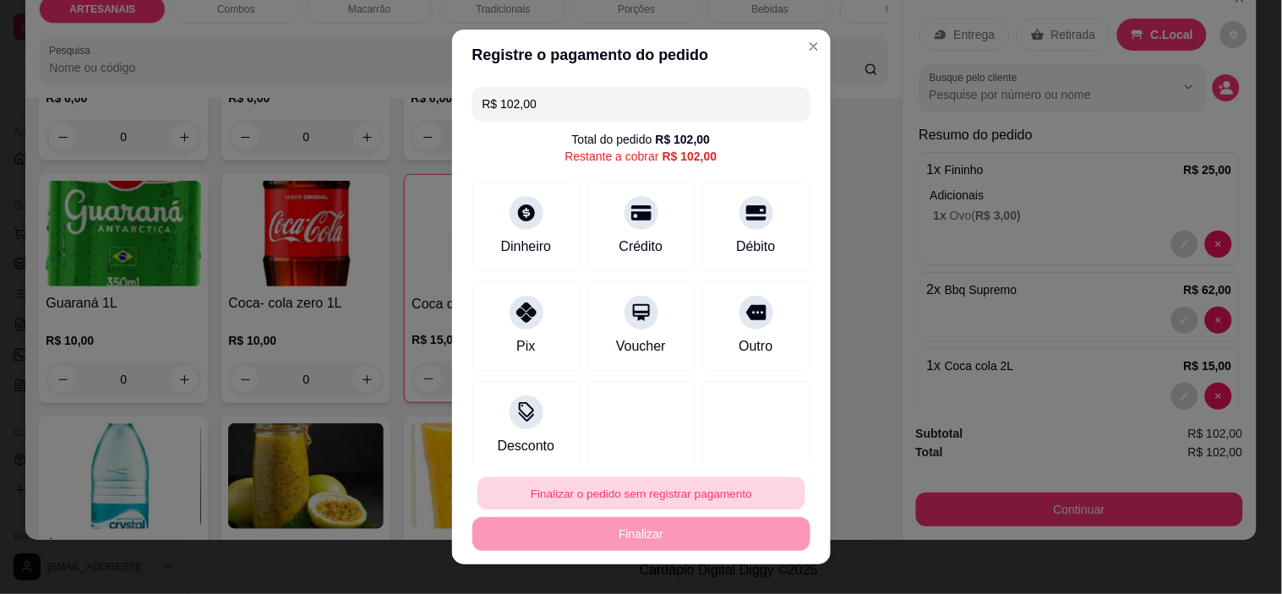
click at [653, 490] on button "Finalizar o pedido sem registrar pagamento" at bounding box center [642, 493] width 328 height 33
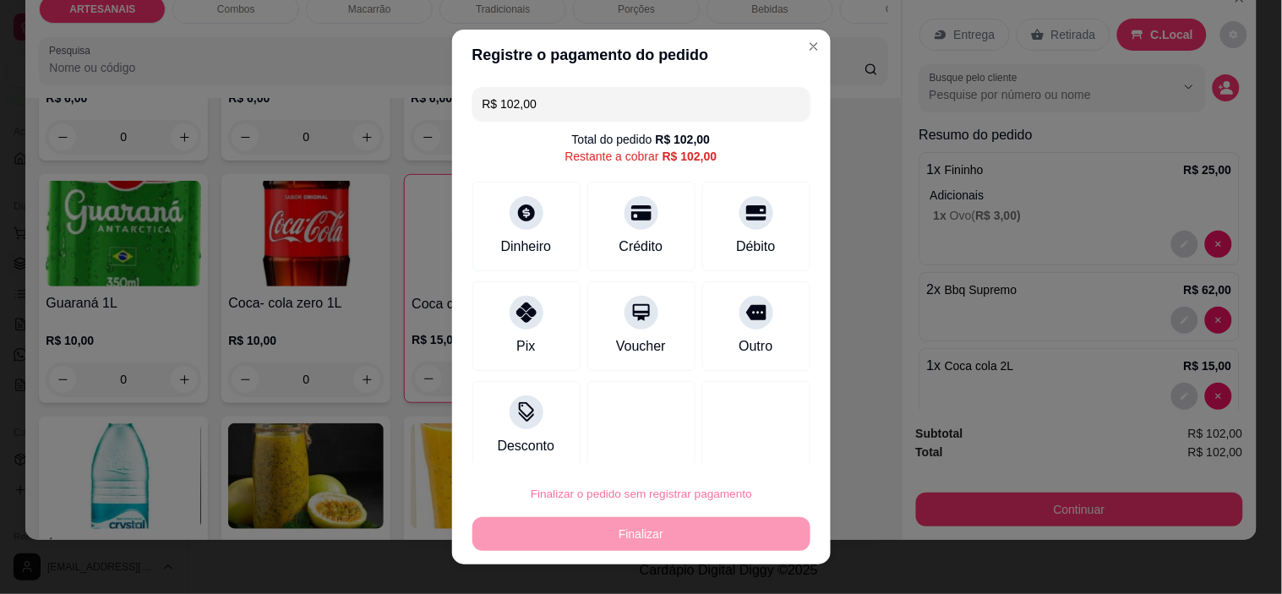
click at [719, 434] on button "Confirmar" at bounding box center [737, 447] width 63 height 26
type input "0"
type input "R$ 0,00"
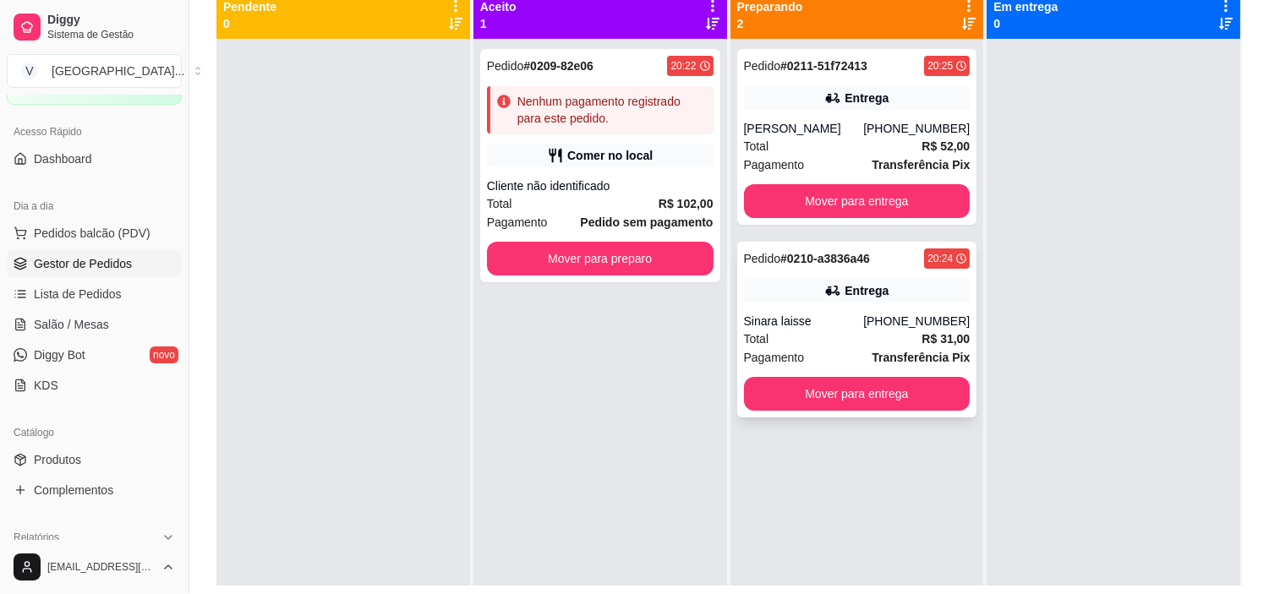
scroll to position [164, 0]
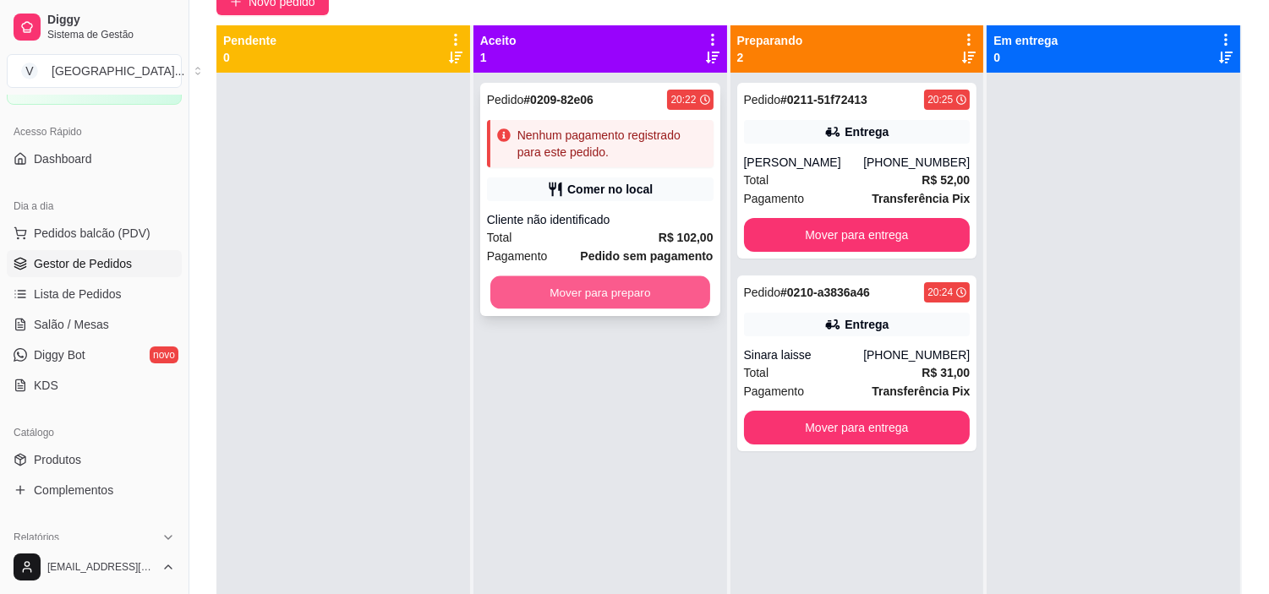
click at [637, 289] on button "Mover para preparo" at bounding box center [600, 292] width 220 height 33
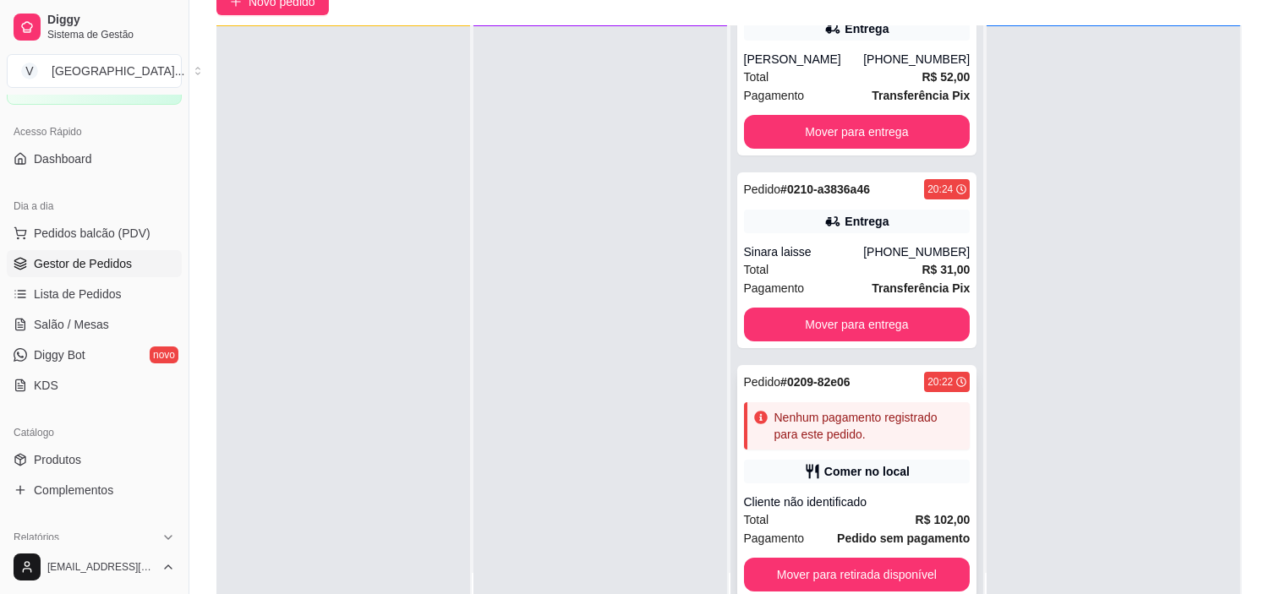
scroll to position [258, 0]
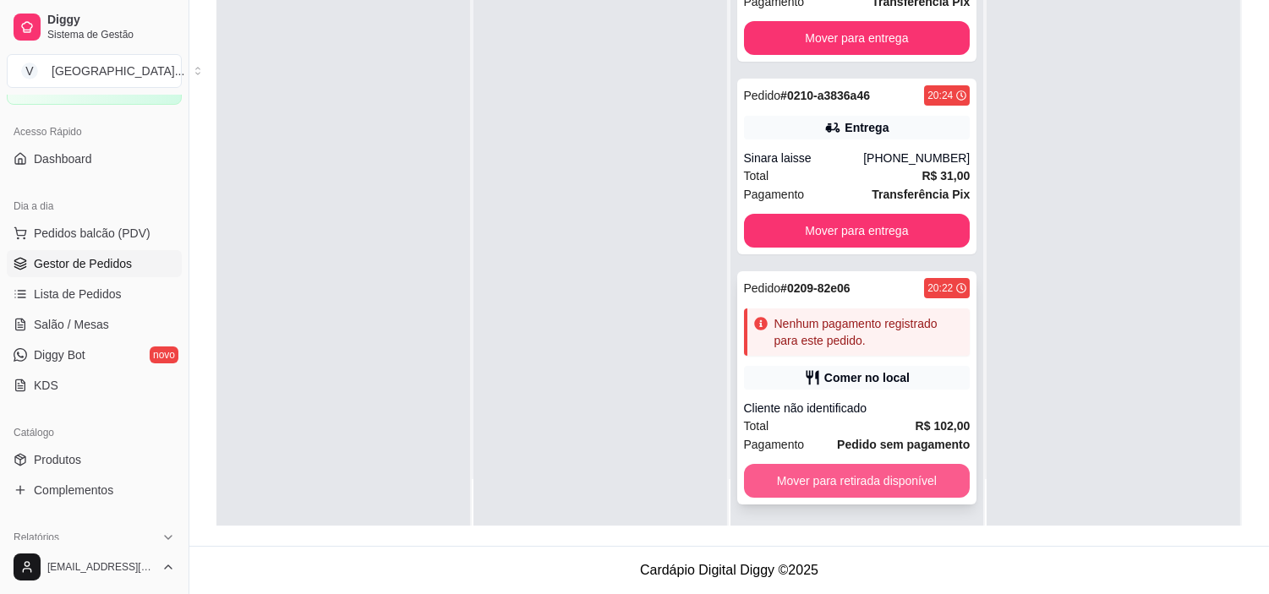
click at [893, 483] on button "Mover para retirada disponível" at bounding box center [857, 481] width 227 height 34
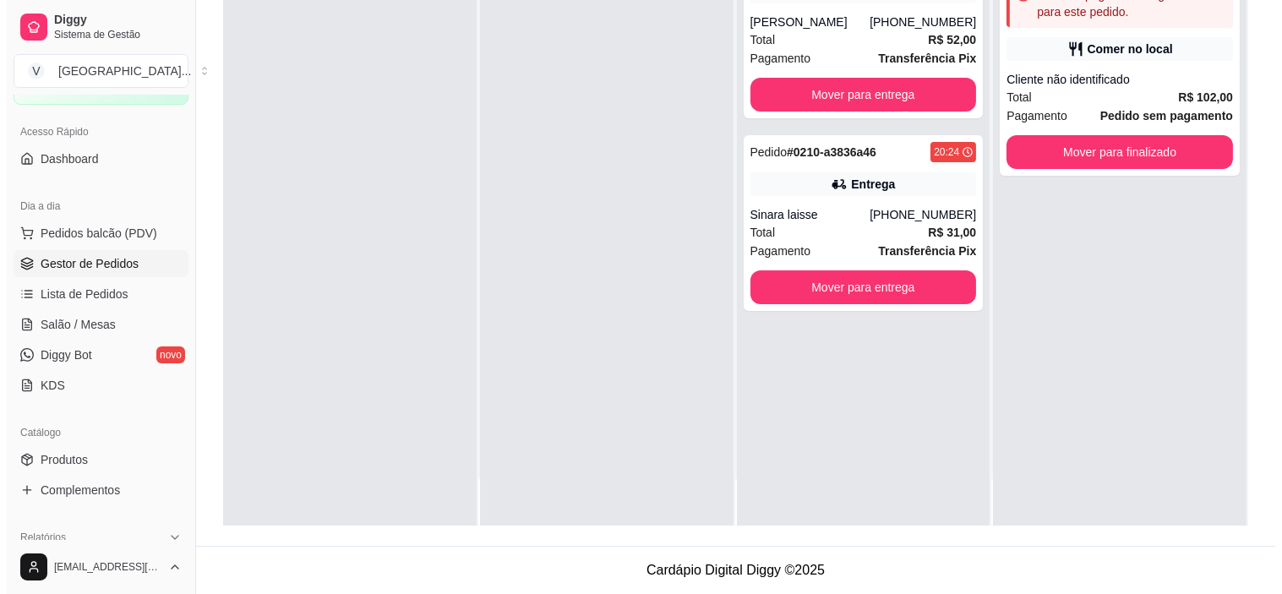
scroll to position [0, 0]
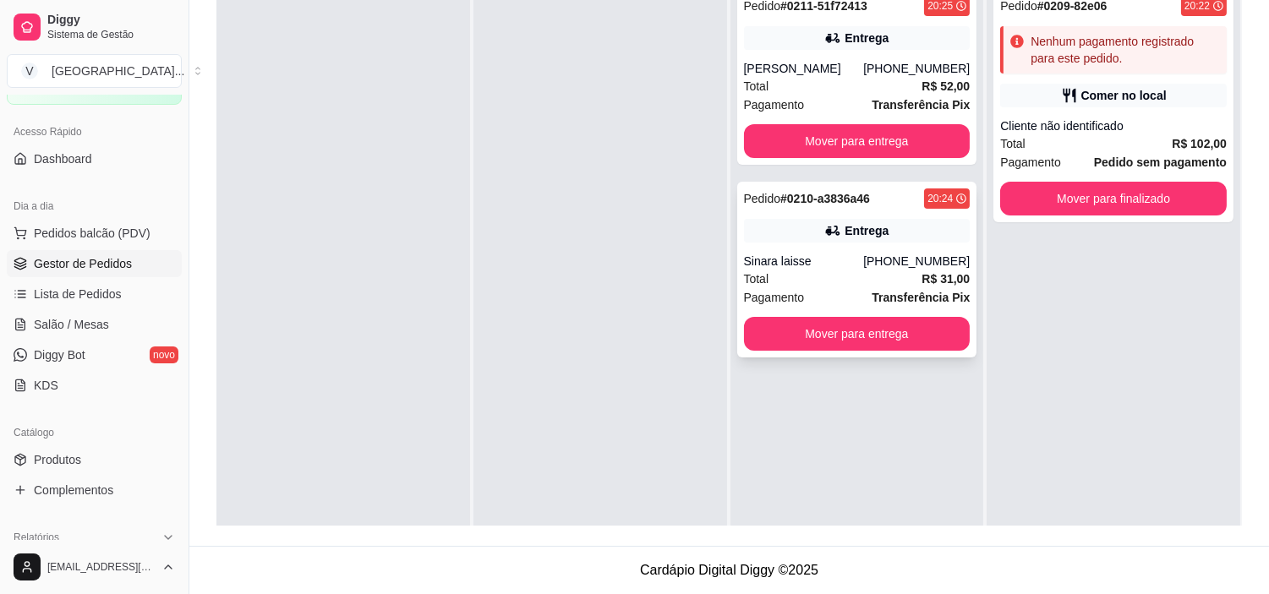
click at [888, 256] on div "[PHONE_NUMBER]" at bounding box center [916, 261] width 107 height 17
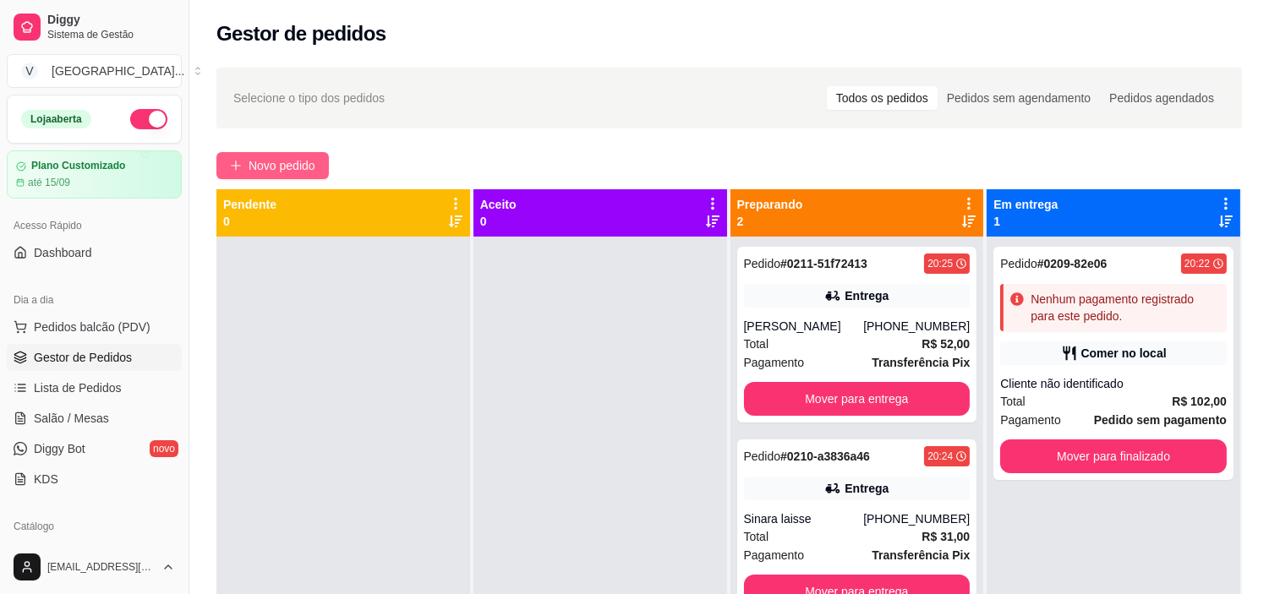
click at [271, 171] on span "Novo pedido" at bounding box center [282, 165] width 67 height 19
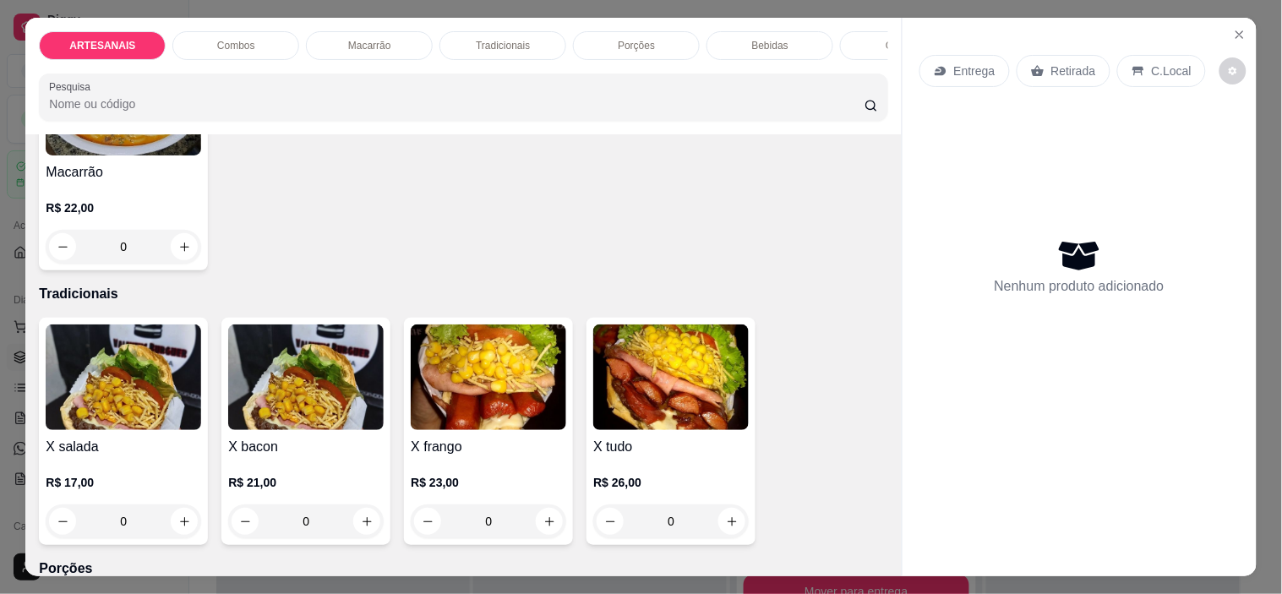
scroll to position [1314, 0]
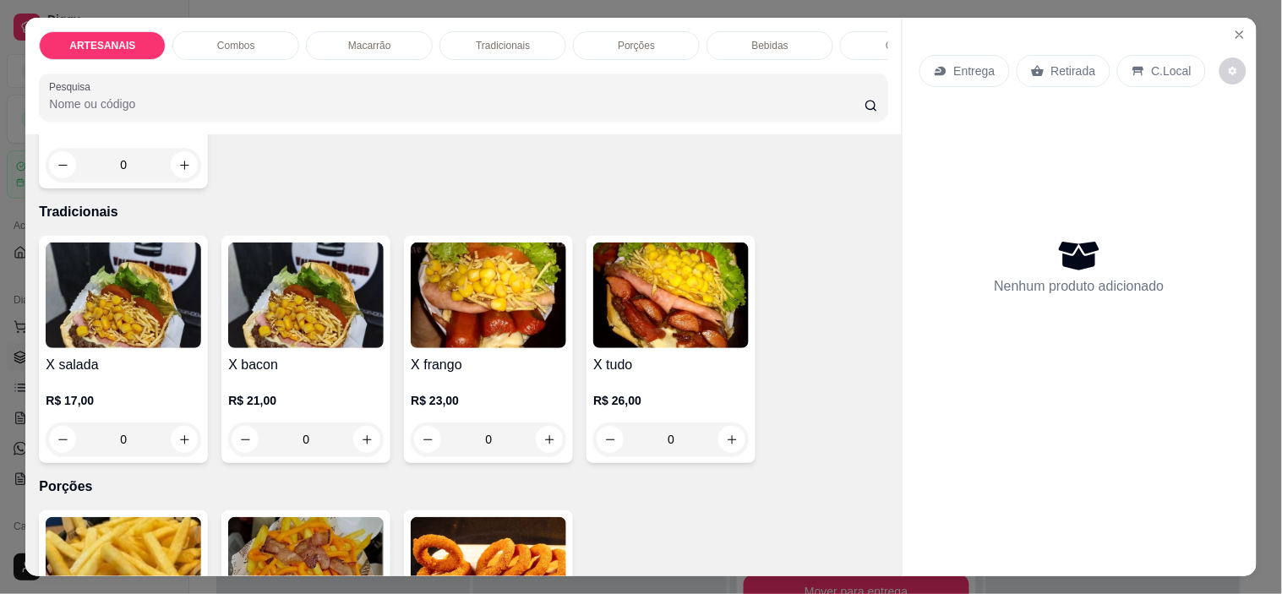
click at [171, 176] on div "0" at bounding box center [124, 165] width 156 height 34
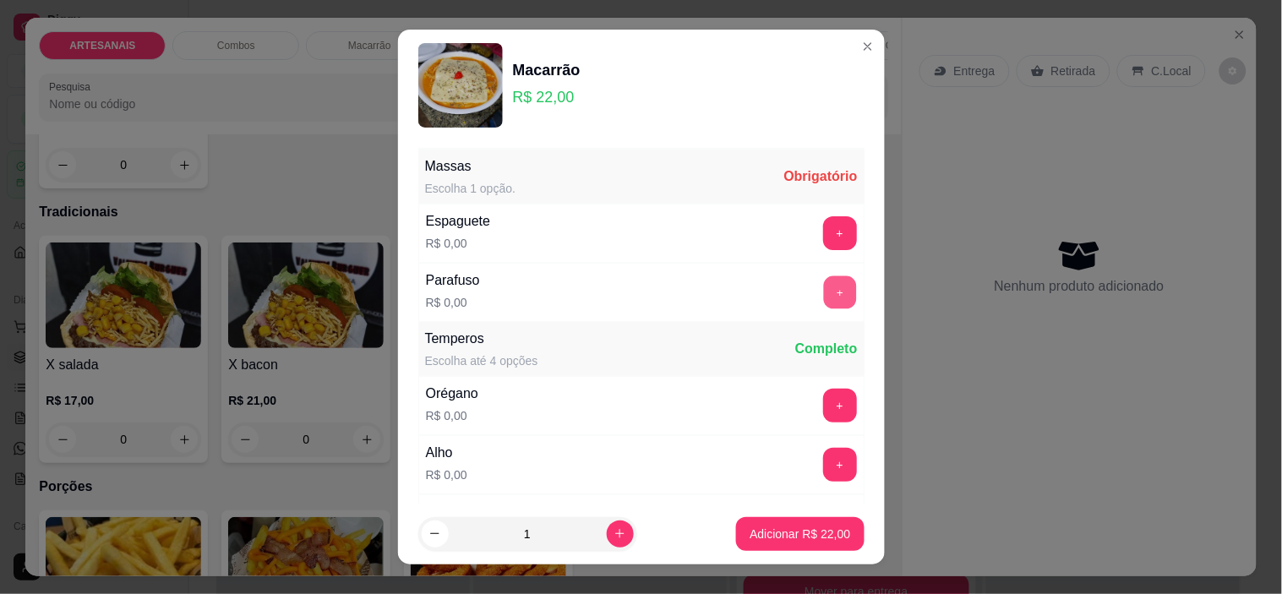
click at [823, 283] on button "+" at bounding box center [839, 292] width 33 height 33
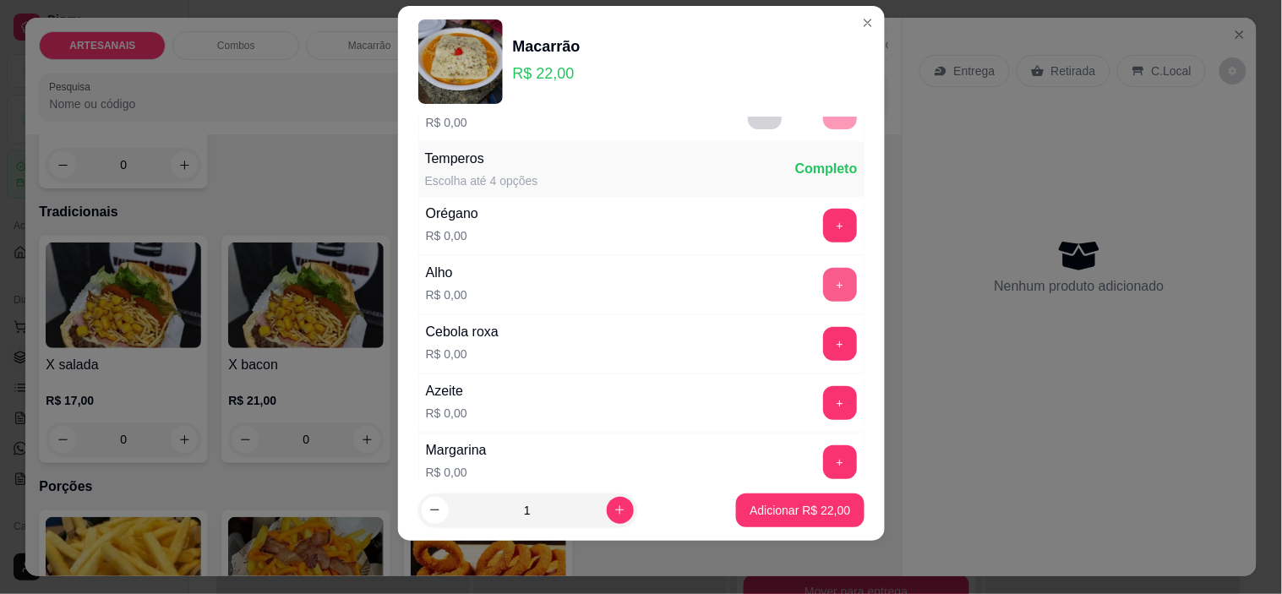
scroll to position [181, 0]
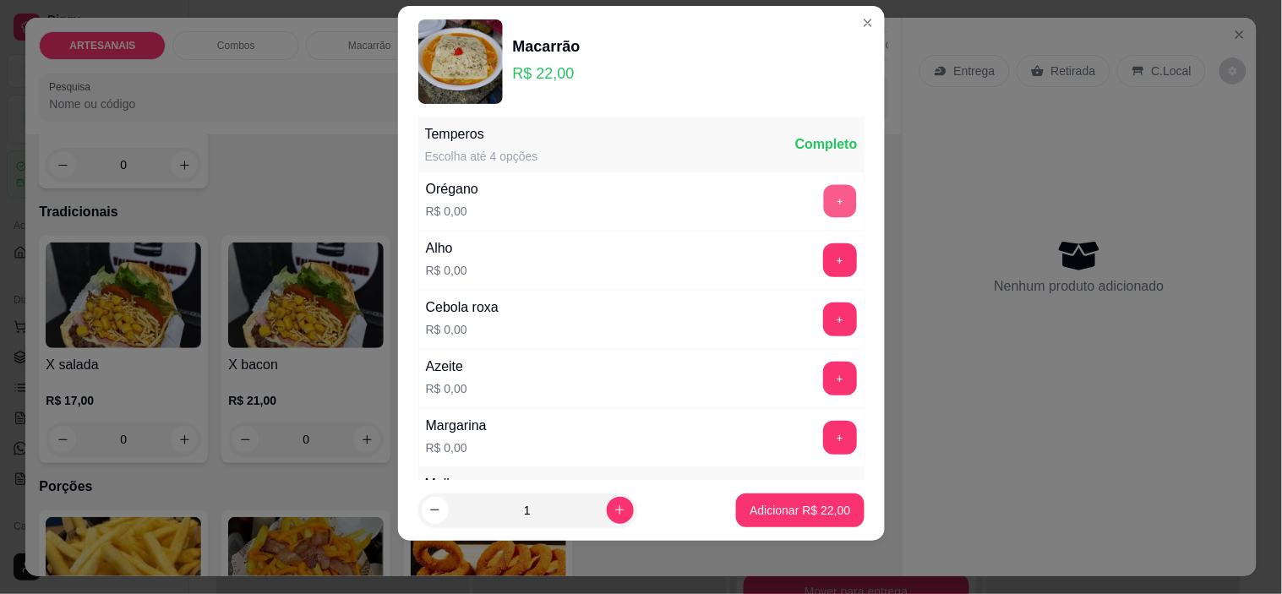
click at [823, 199] on button "+" at bounding box center [839, 201] width 33 height 33
click at [823, 259] on button "+" at bounding box center [839, 260] width 33 height 33
click at [823, 315] on button "+" at bounding box center [840, 320] width 34 height 34
click at [823, 386] on button "+" at bounding box center [839, 379] width 33 height 33
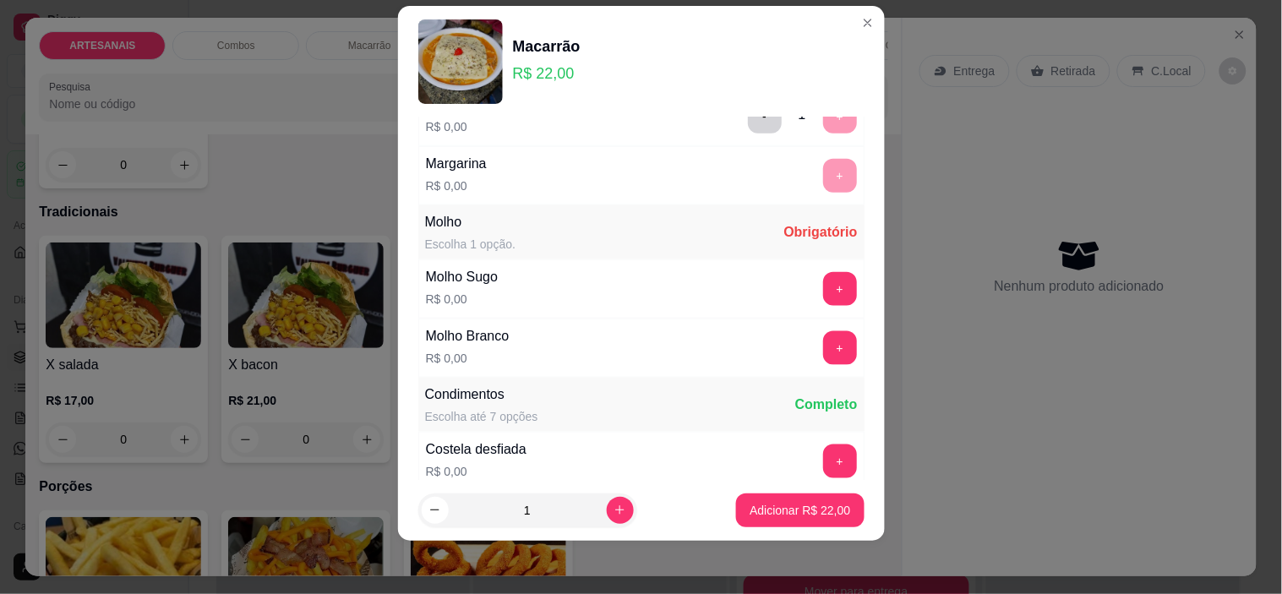
scroll to position [436, 0]
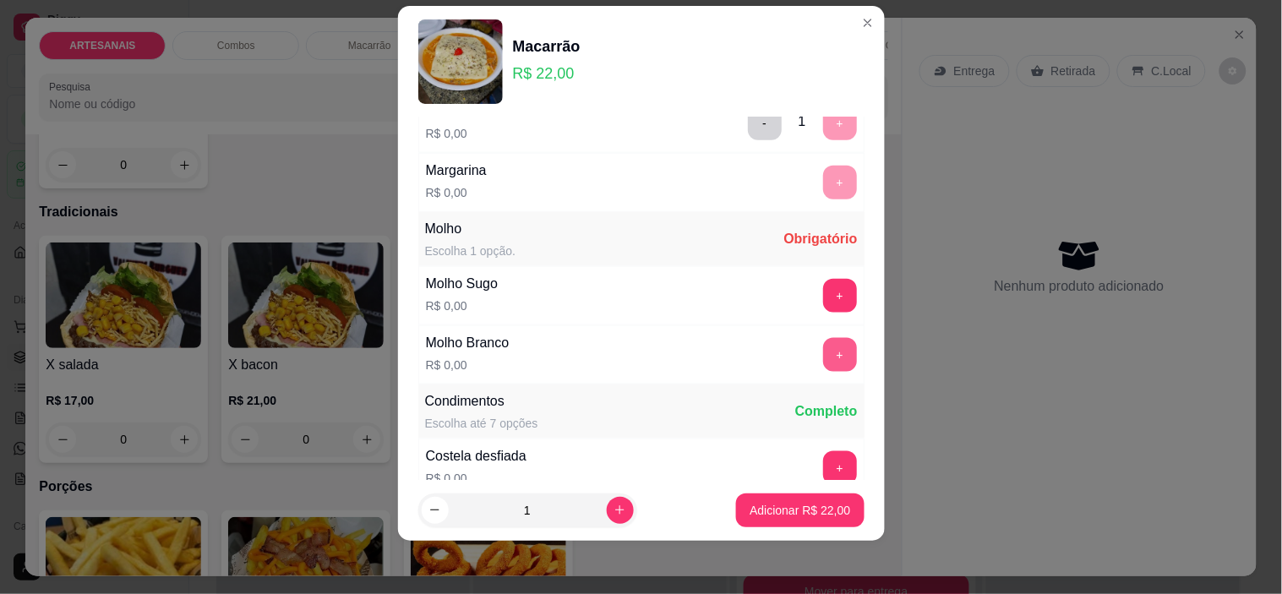
click at [823, 358] on button "+" at bounding box center [840, 355] width 34 height 34
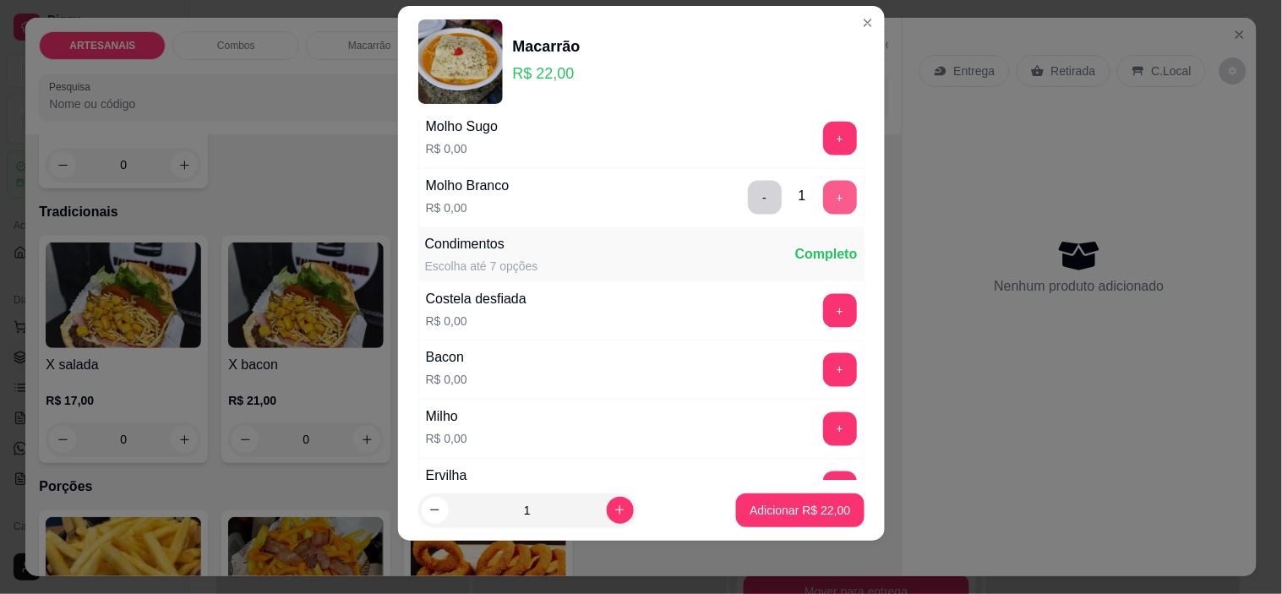
scroll to position [624, 0]
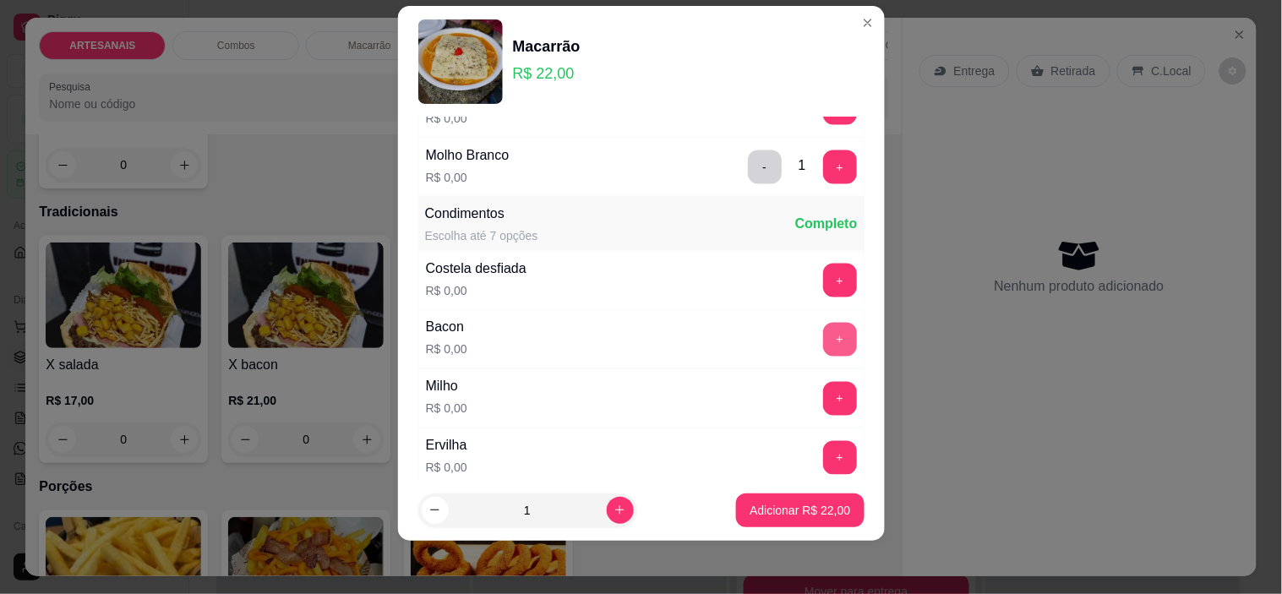
click at [823, 339] on button "+" at bounding box center [840, 340] width 34 height 34
click at [823, 386] on button "+" at bounding box center [840, 399] width 34 height 34
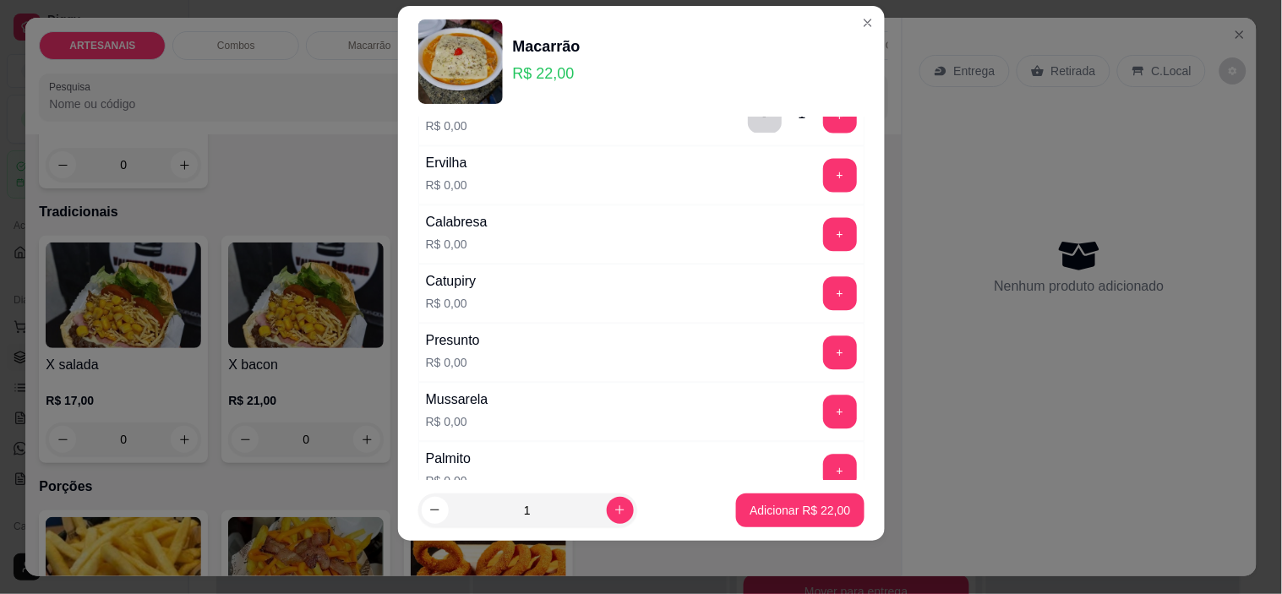
scroll to position [1000, 0]
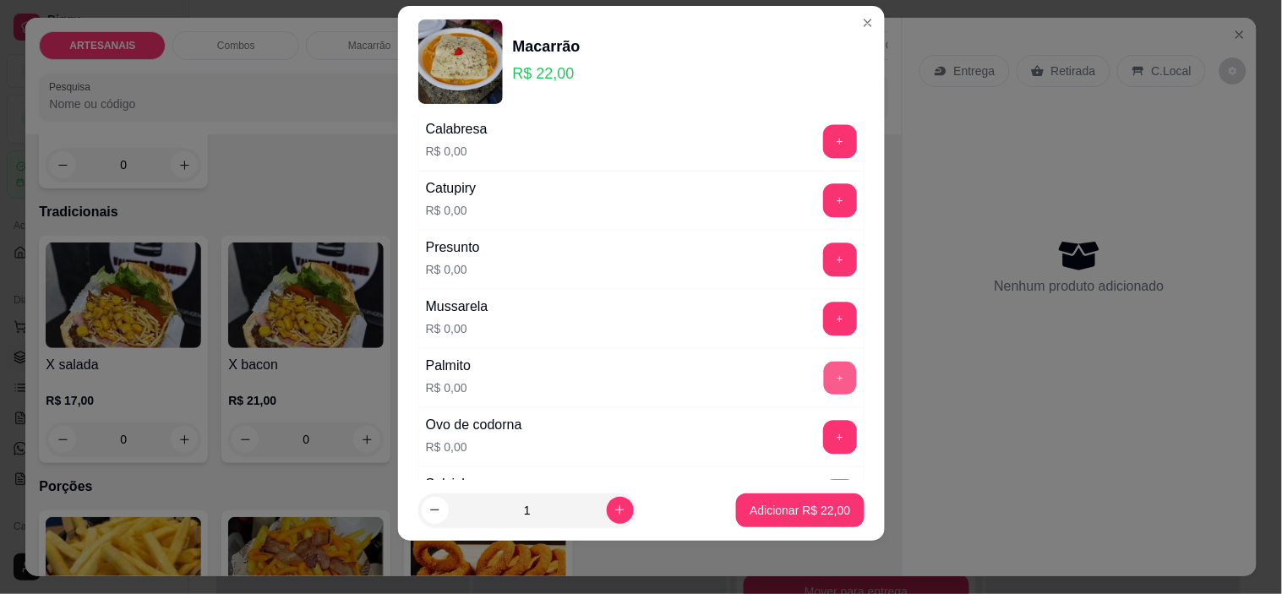
click at [823, 380] on button "+" at bounding box center [839, 378] width 33 height 33
click at [823, 317] on button "+" at bounding box center [840, 319] width 34 height 34
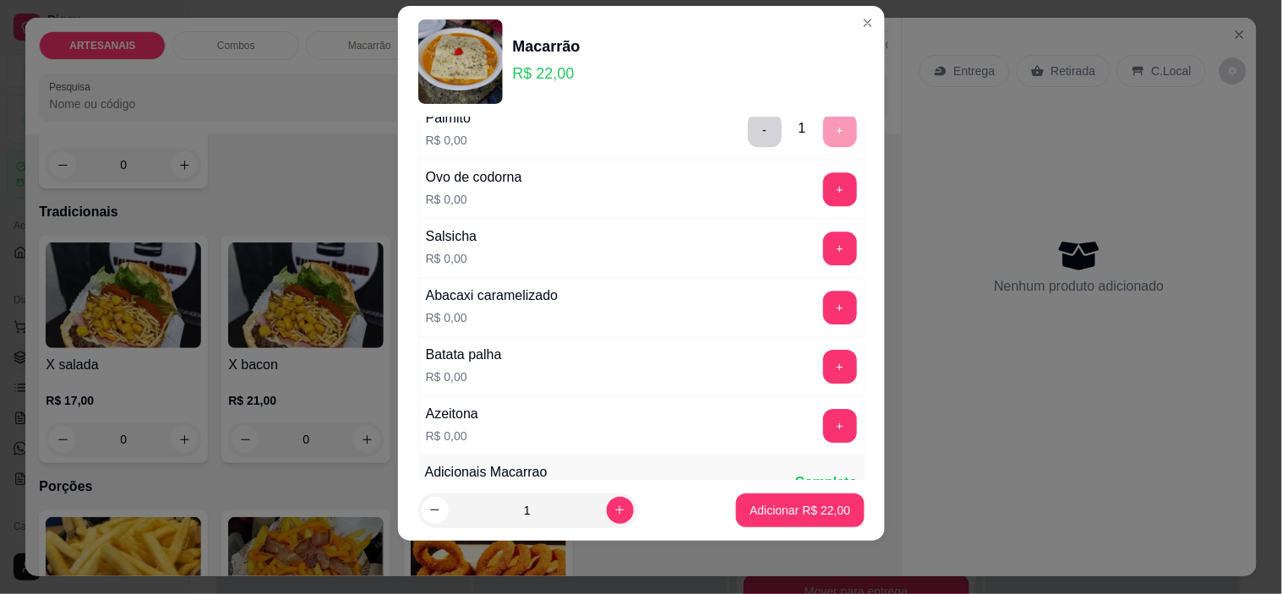
scroll to position [1281, 0]
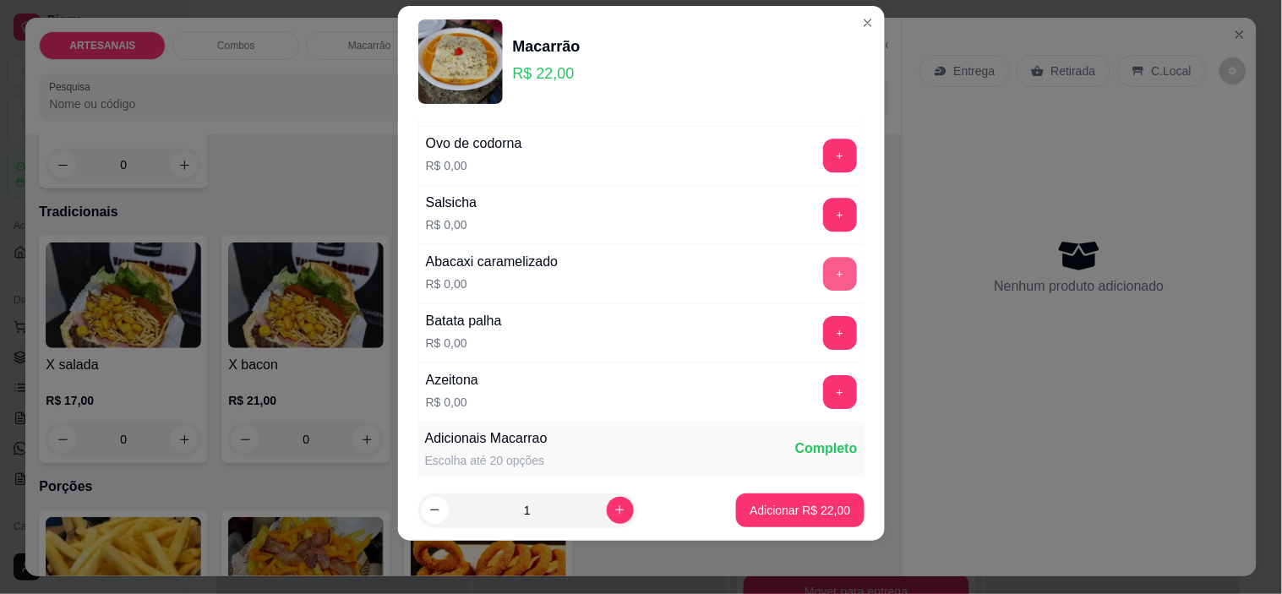
click at [823, 280] on button "+" at bounding box center [840, 274] width 34 height 34
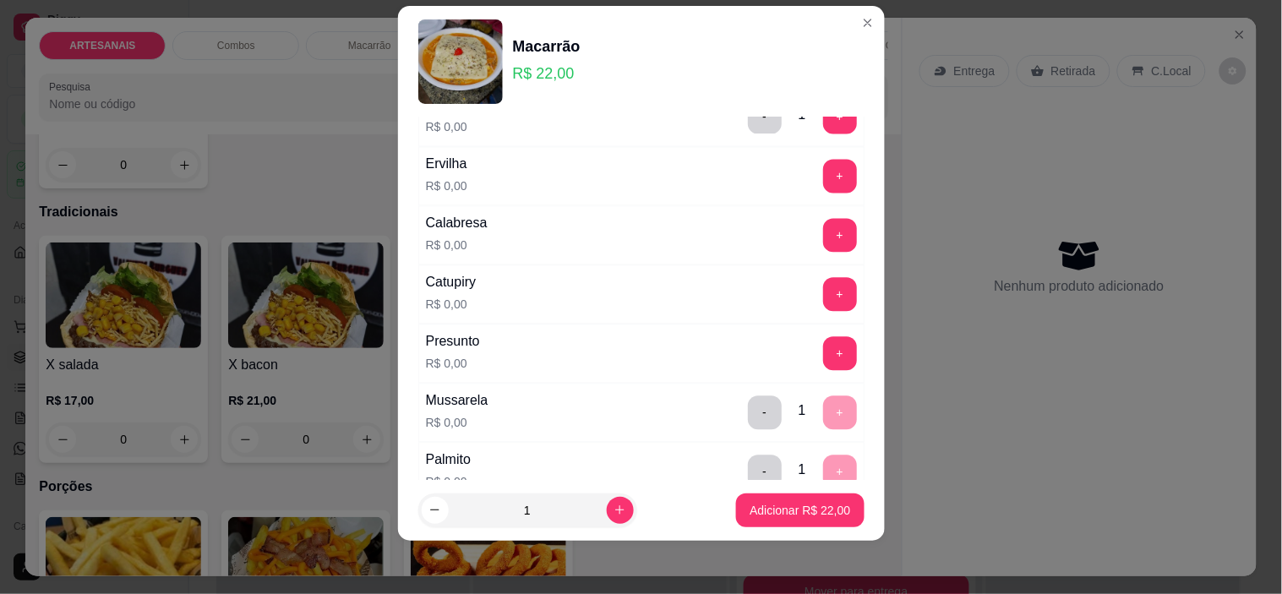
scroll to position [812, 0]
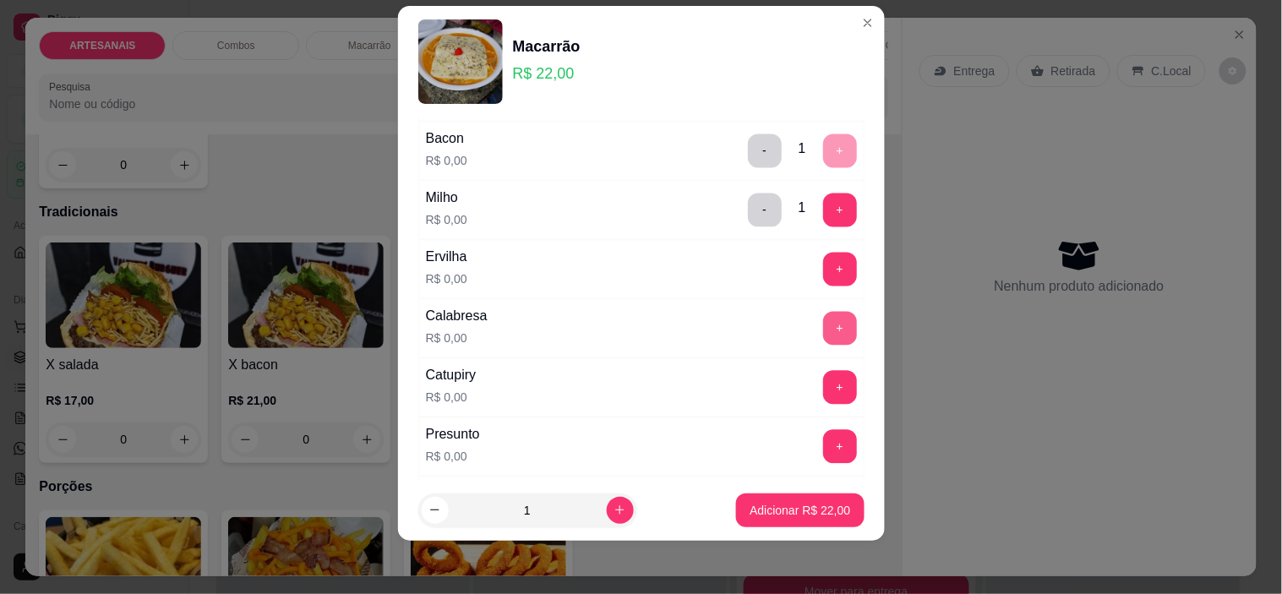
click at [823, 325] on button "+" at bounding box center [840, 329] width 34 height 34
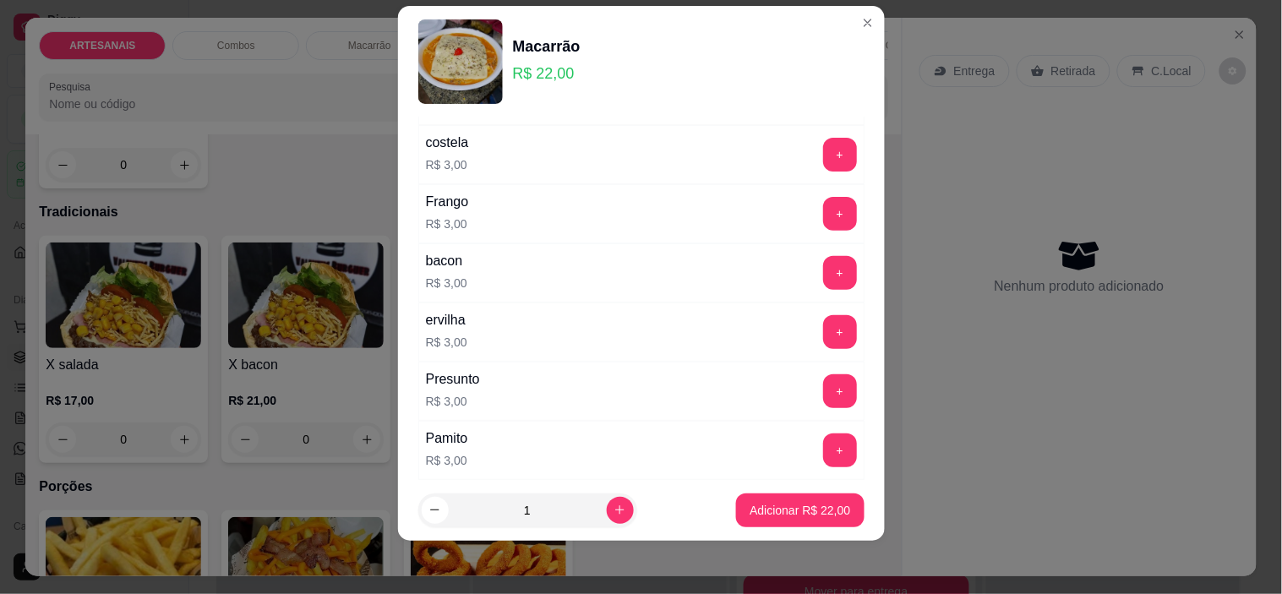
scroll to position [1751, 0]
click at [800, 510] on p "Adicionar R$ 22,00" at bounding box center [800, 510] width 101 height 17
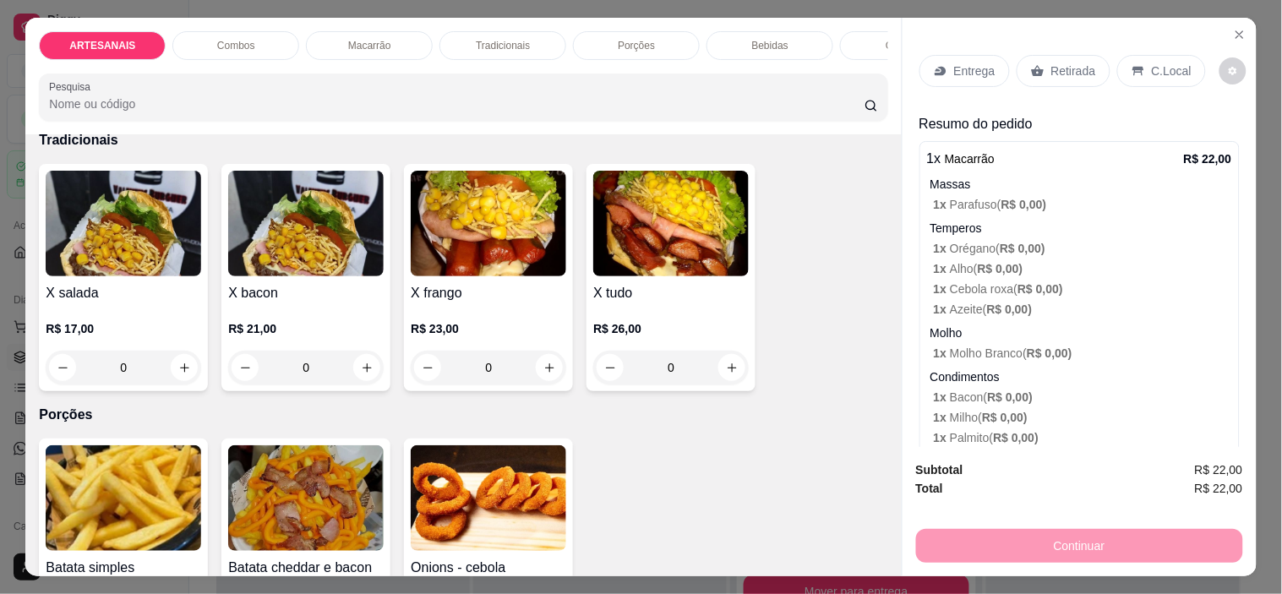
scroll to position [1502, 0]
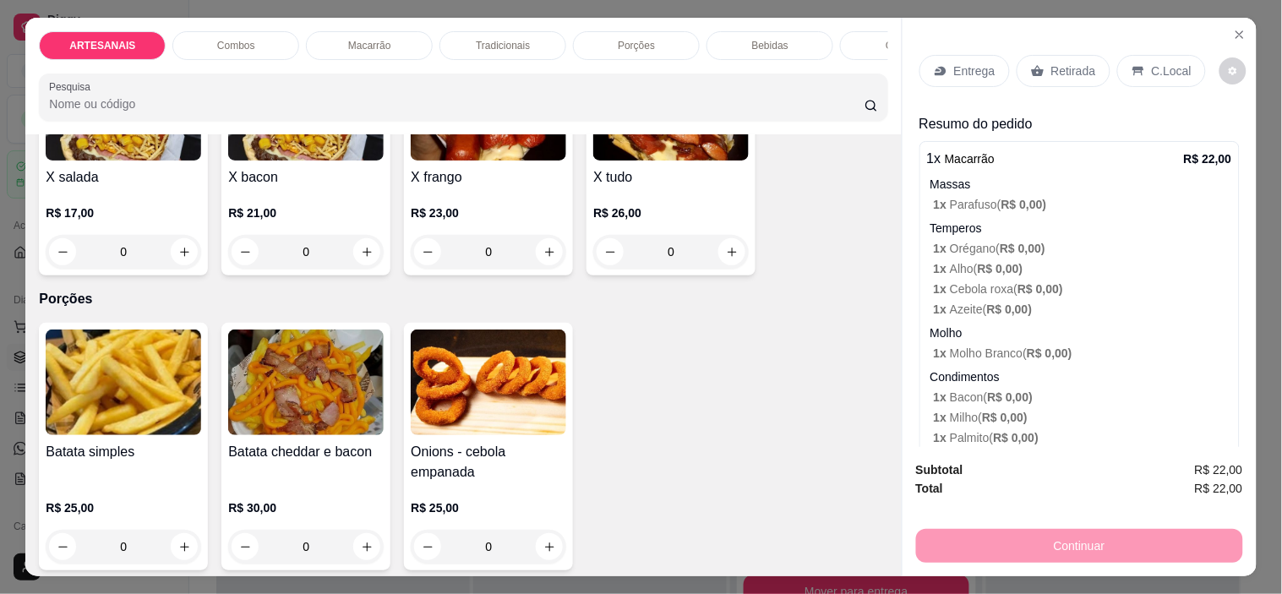
click at [1126, 262] on p "1 x Alho ( R$ 0,00 )" at bounding box center [1083, 268] width 298 height 17
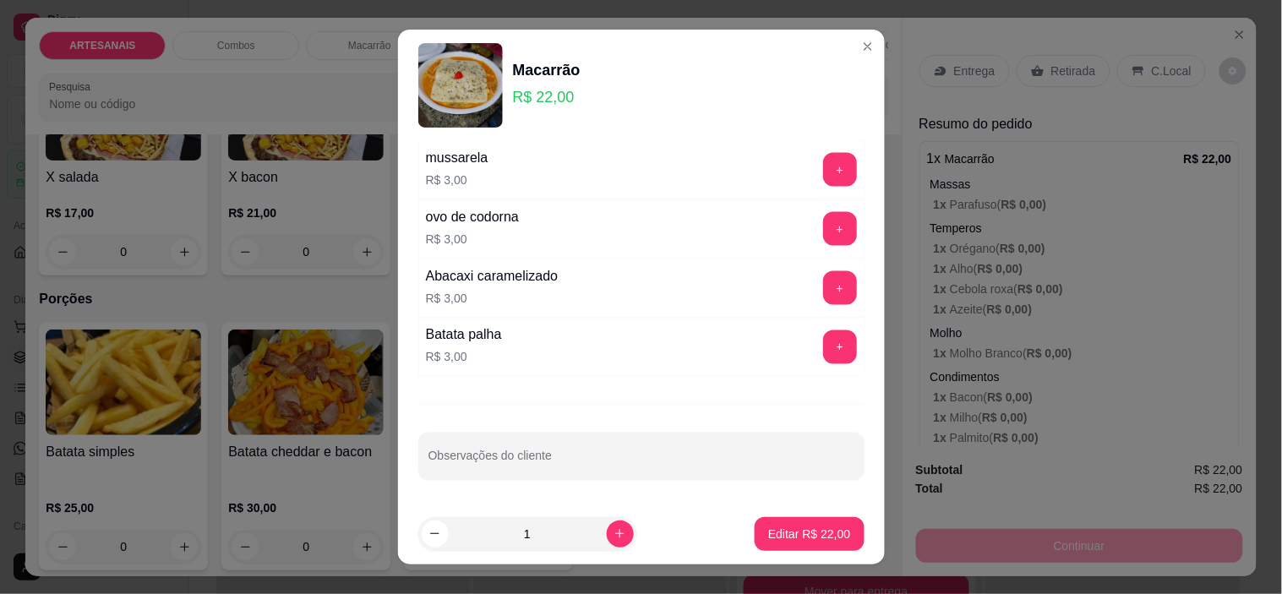
scroll to position [2297, 0]
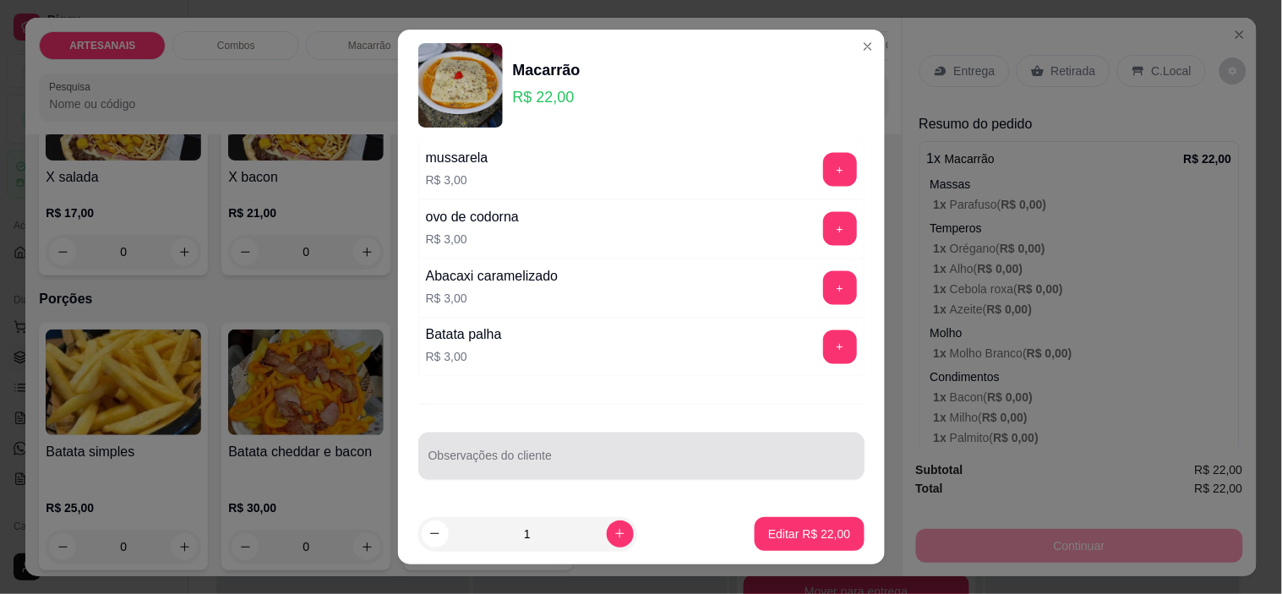
click at [590, 457] on input "Observações do cliente" at bounding box center [642, 463] width 426 height 17
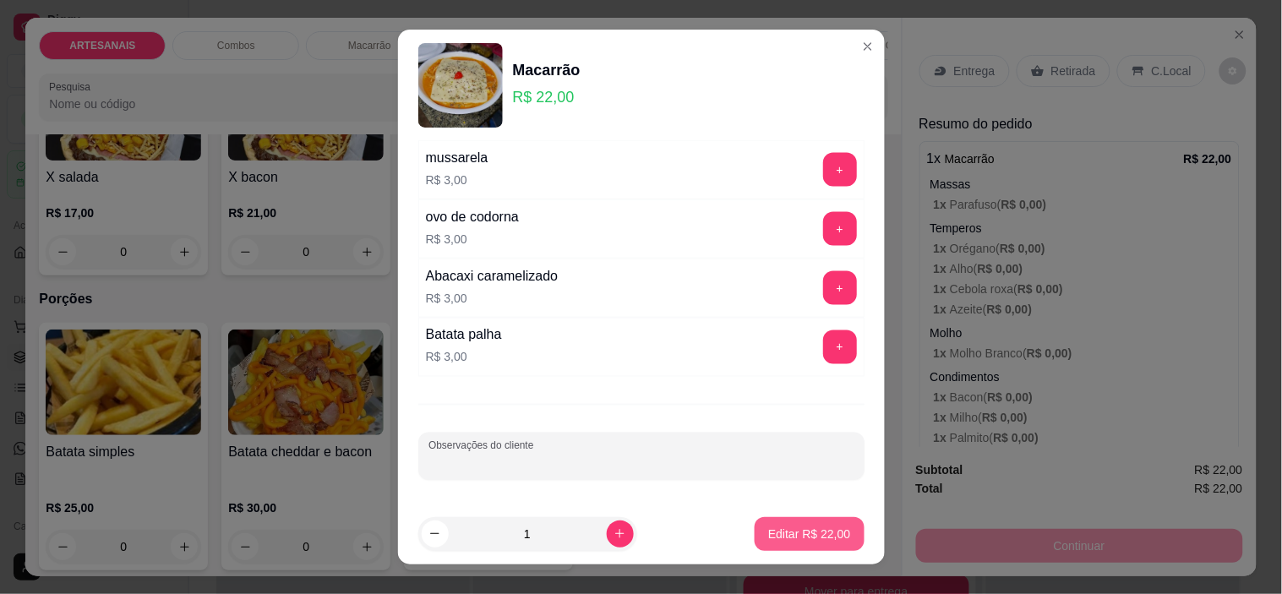
click at [768, 534] on p "Editar R$ 22,00" at bounding box center [809, 534] width 82 height 17
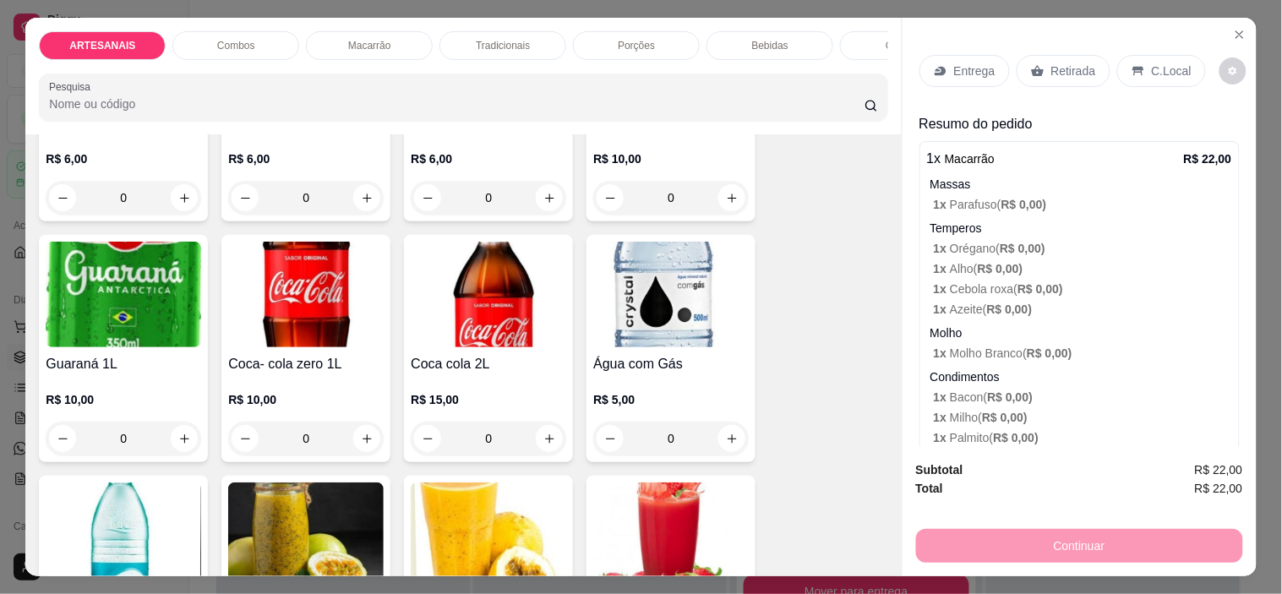
scroll to position [2160, 0]
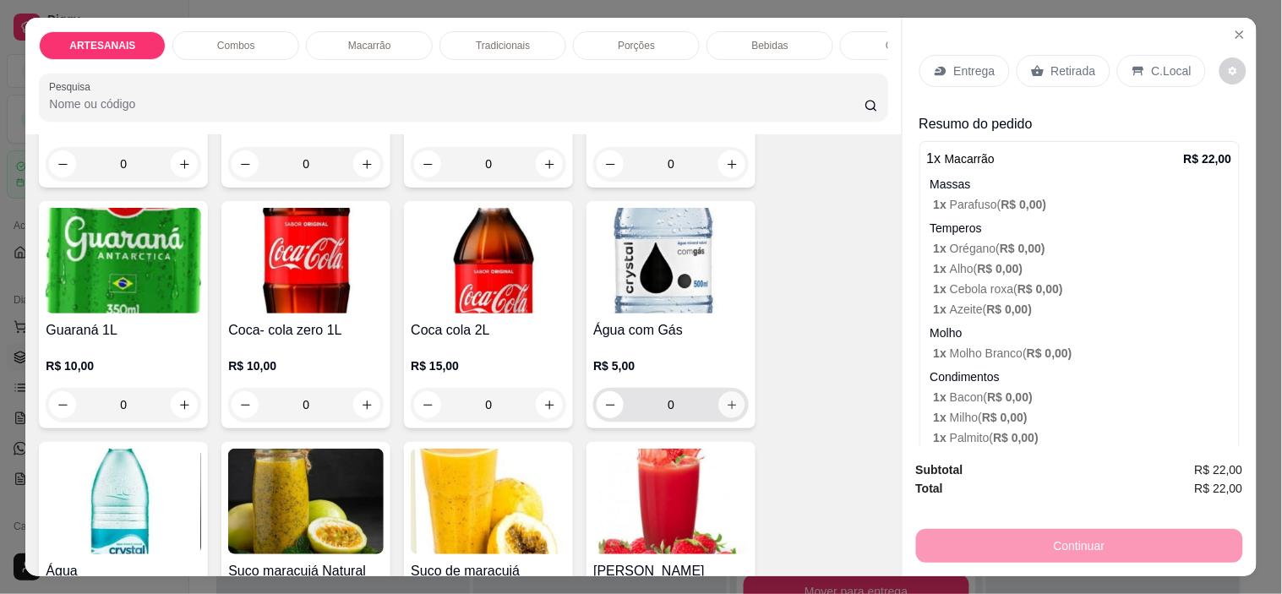
click at [725, 402] on button "increase-product-quantity" at bounding box center [732, 405] width 26 height 26
type input "1"
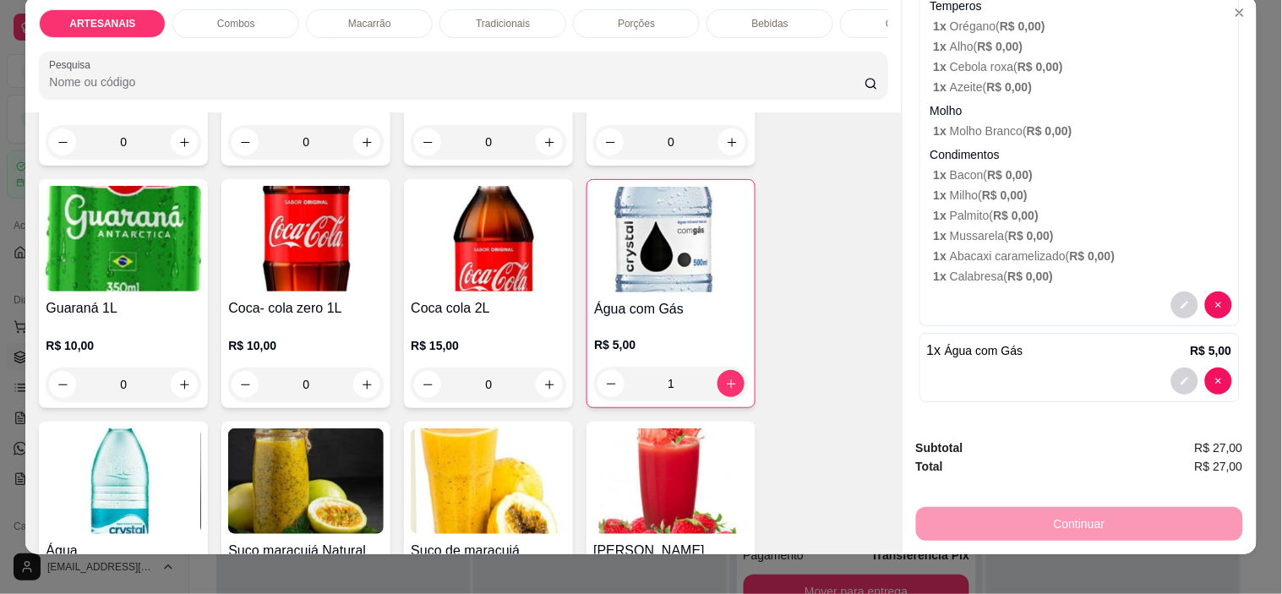
scroll to position [43, 0]
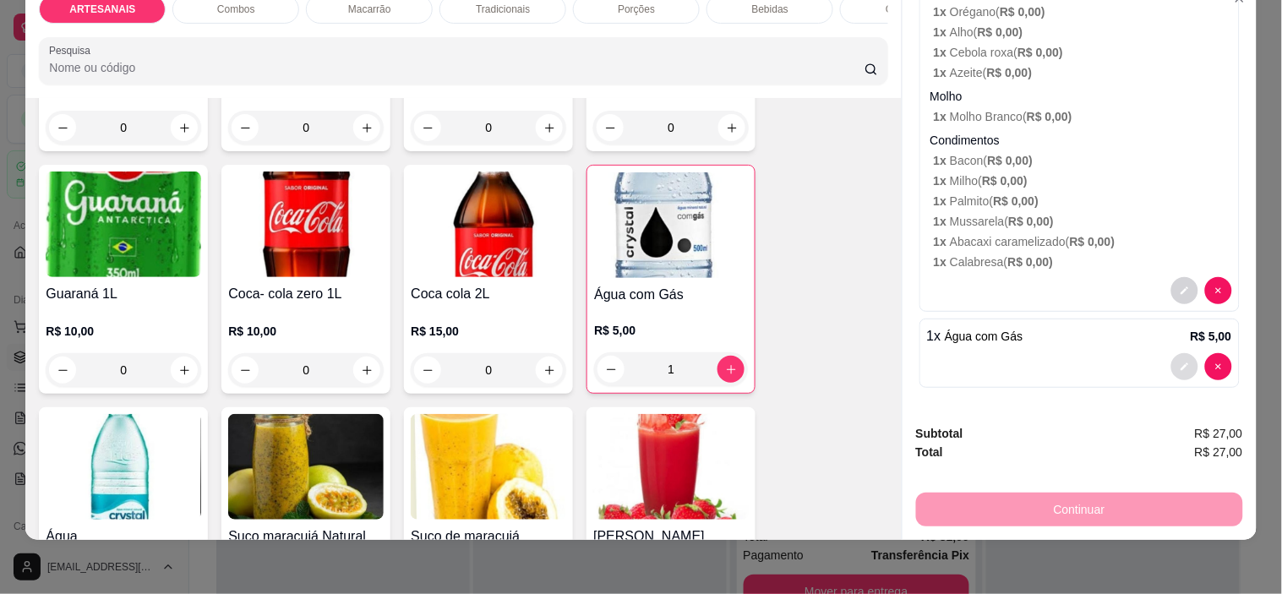
click at [1172, 356] on button "decrease-product-quantity" at bounding box center [1185, 366] width 27 height 27
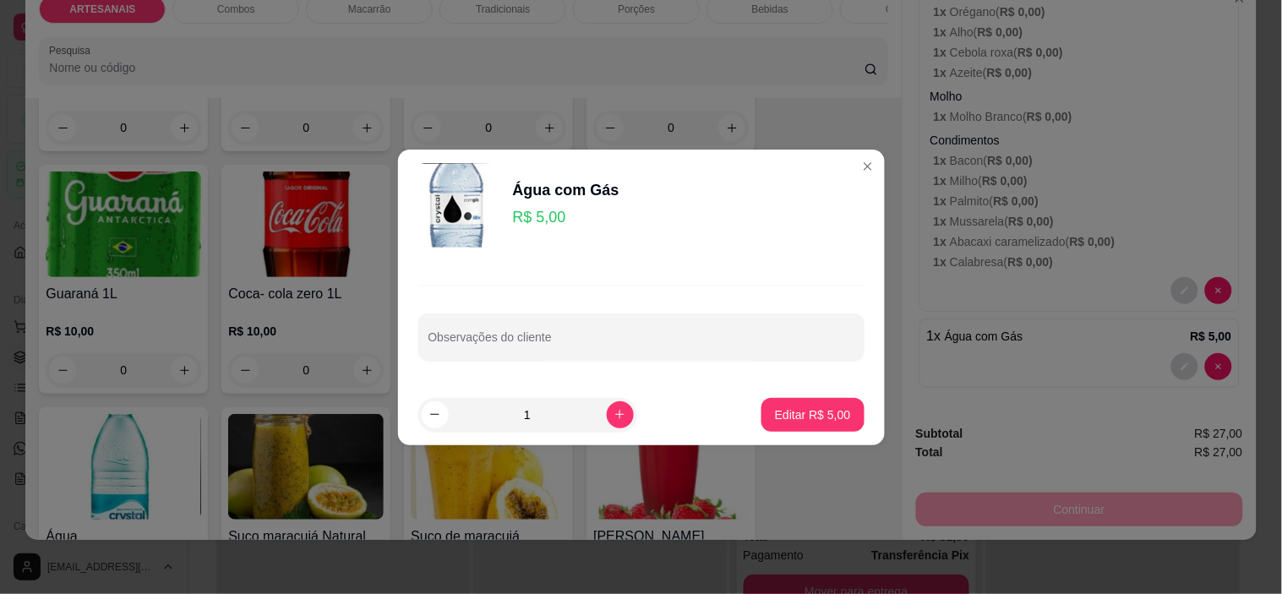
click at [688, 343] on input "Observações do cliente" at bounding box center [642, 344] width 426 height 17
type input "1 copo com gelo e lima0"
click at [812, 418] on p "Editar R$ 5,00" at bounding box center [813, 415] width 74 height 16
type input "0"
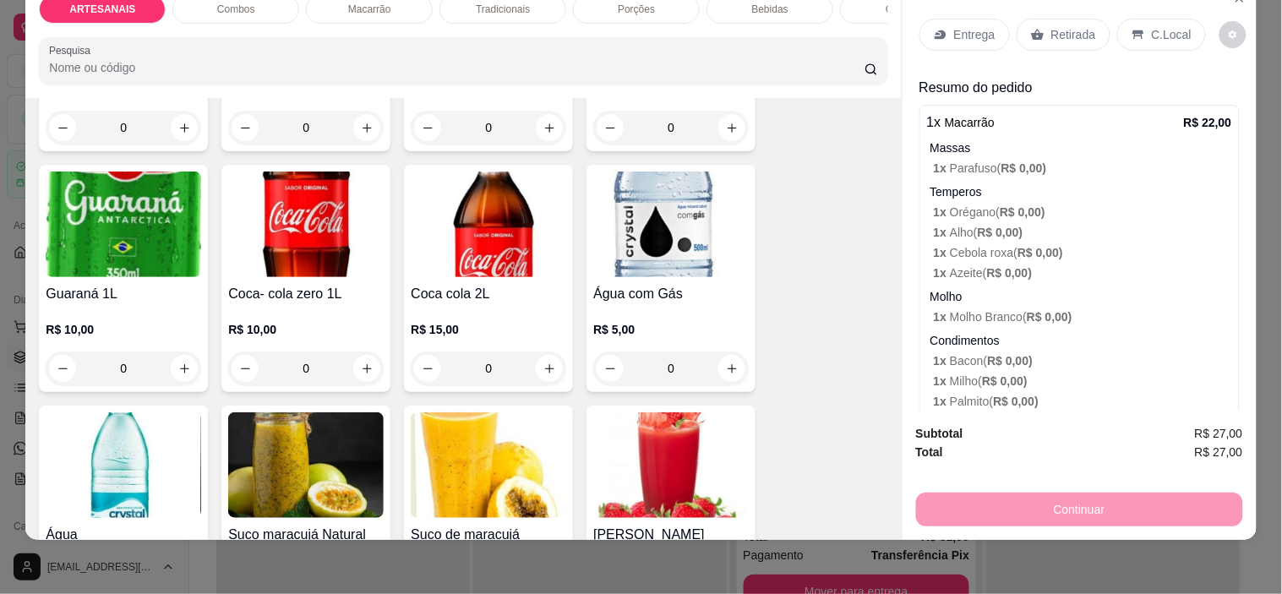
scroll to position [0, 0]
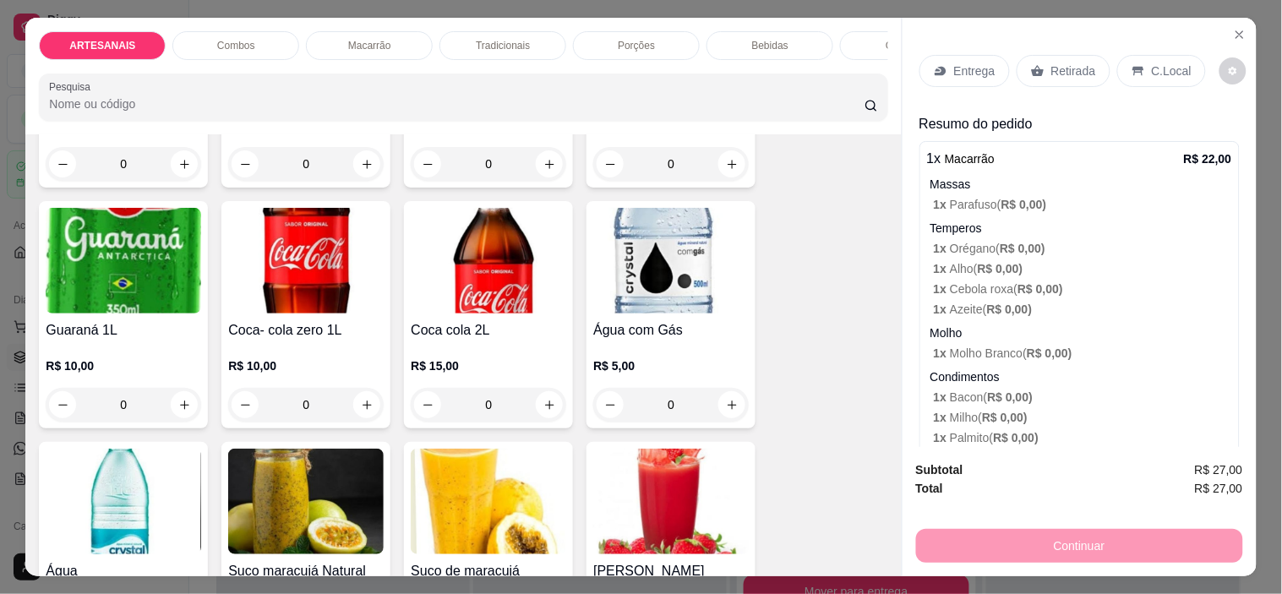
click at [1128, 55] on div "C.Local" at bounding box center [1161, 71] width 89 height 32
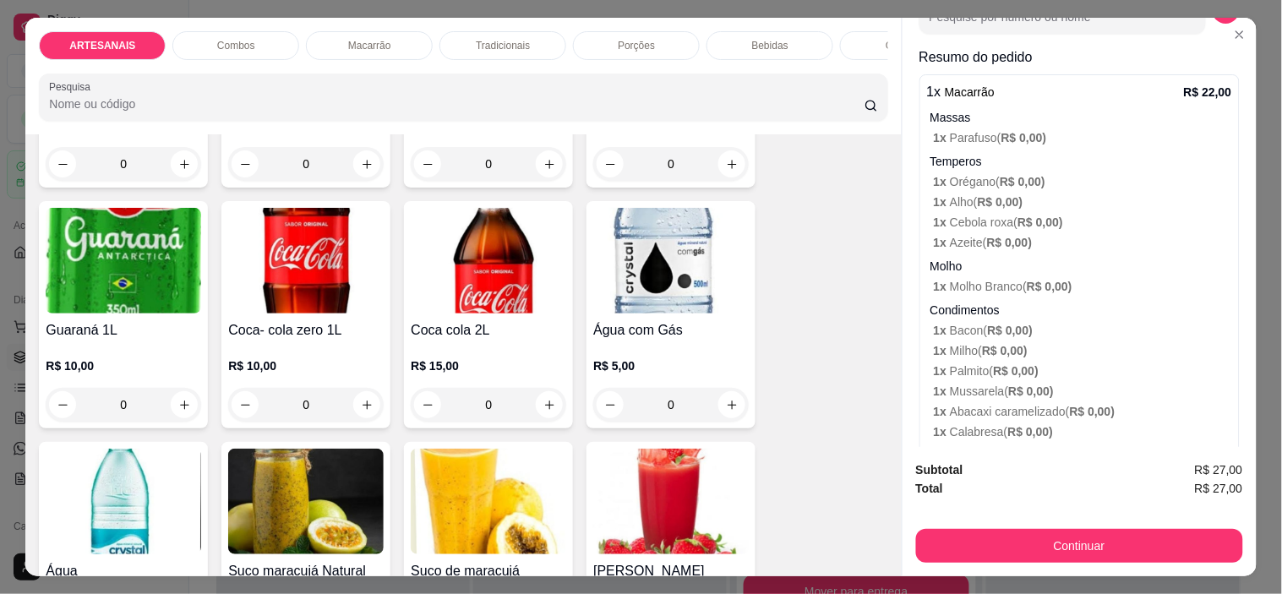
scroll to position [281, 0]
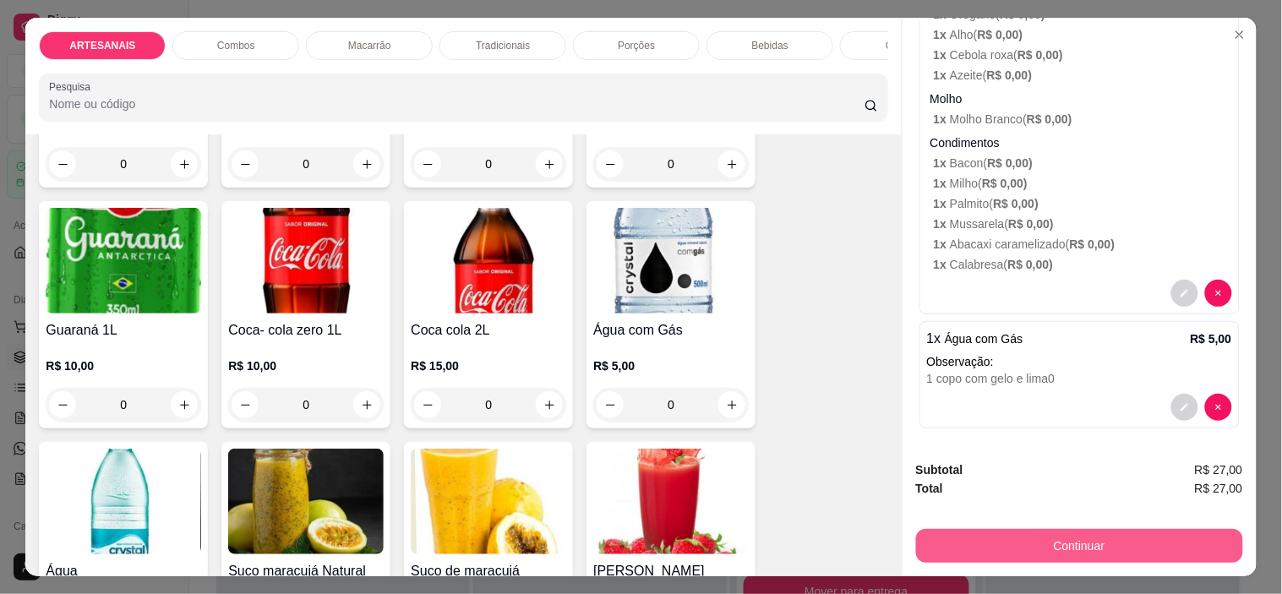
click at [1108, 547] on button "Continuar" at bounding box center [1079, 546] width 327 height 34
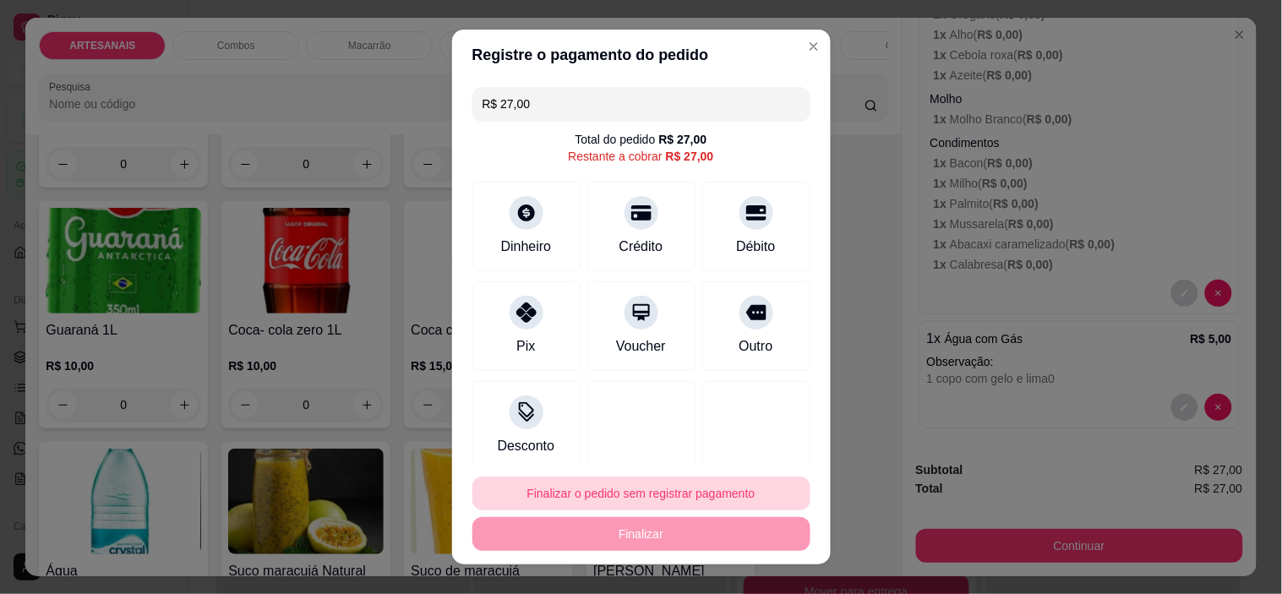
click at [644, 500] on button "Finalizar o pedido sem registrar pagamento" at bounding box center [642, 494] width 338 height 34
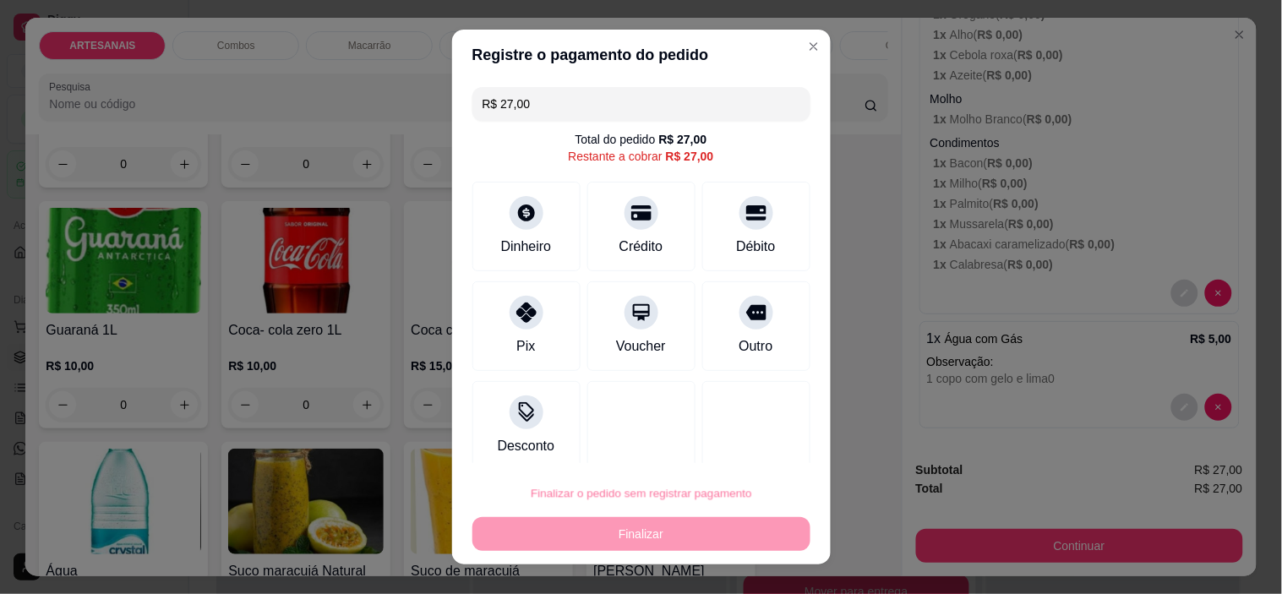
click at [712, 446] on button "Confirmar" at bounding box center [740, 444] width 65 height 27
type input "R$ 0,00"
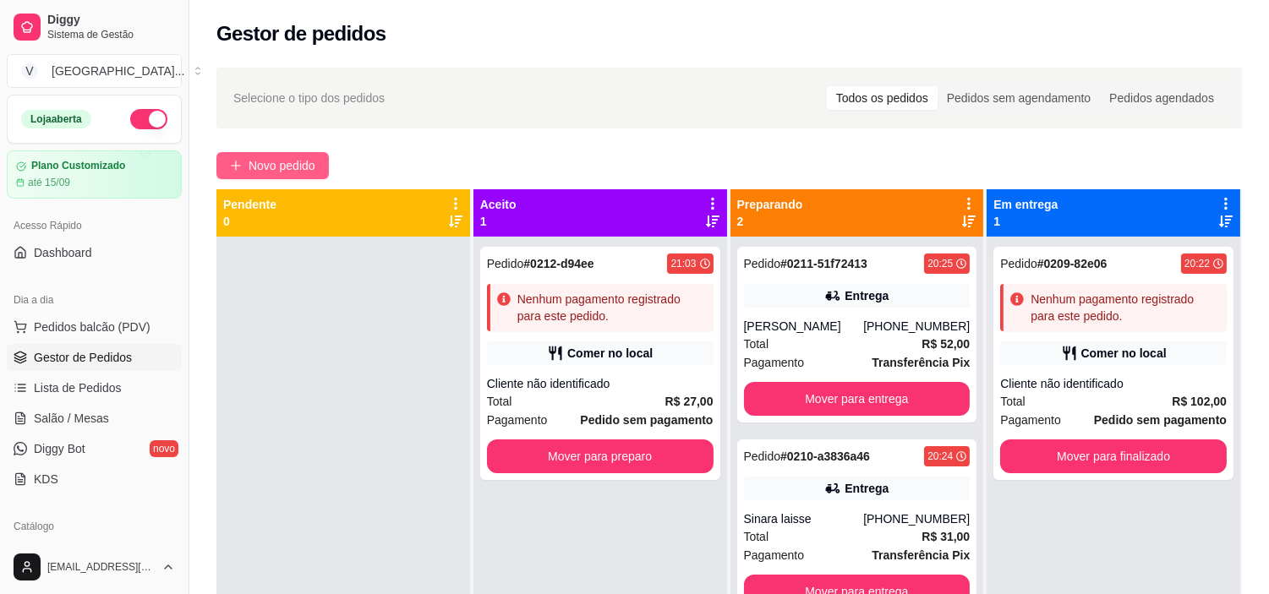
click at [281, 154] on button "Novo pedido" at bounding box center [272, 165] width 112 height 27
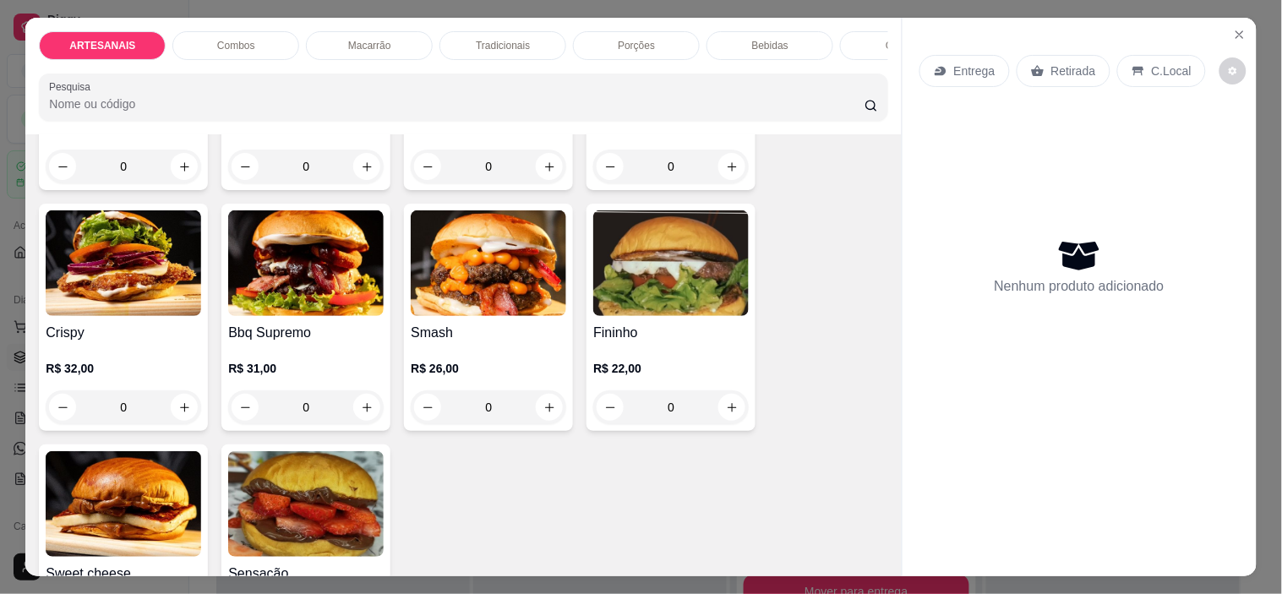
scroll to position [188, 0]
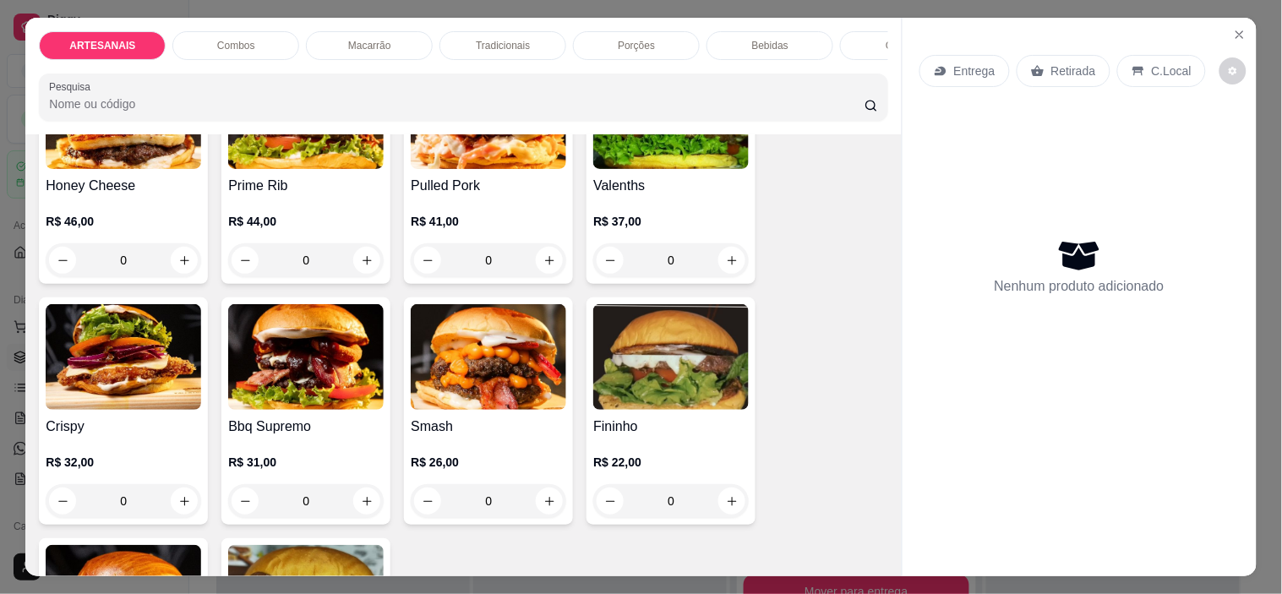
click at [171, 511] on div "0" at bounding box center [124, 501] width 156 height 34
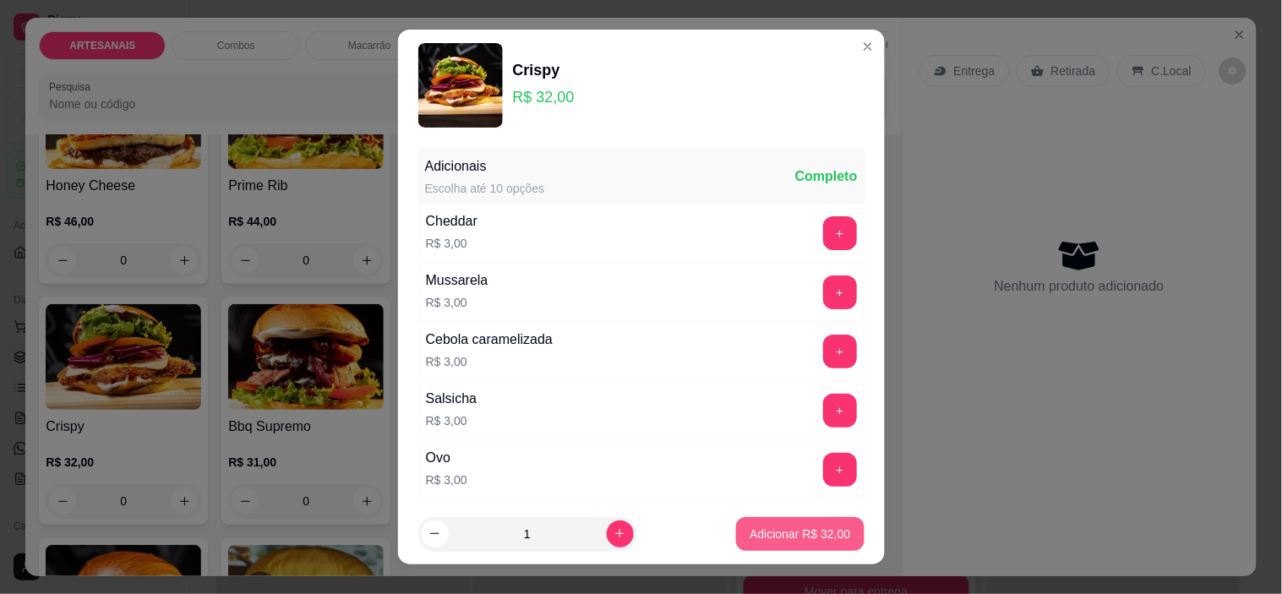
click at [809, 528] on p "Adicionar R$ 32,00" at bounding box center [800, 534] width 101 height 17
type input "1"
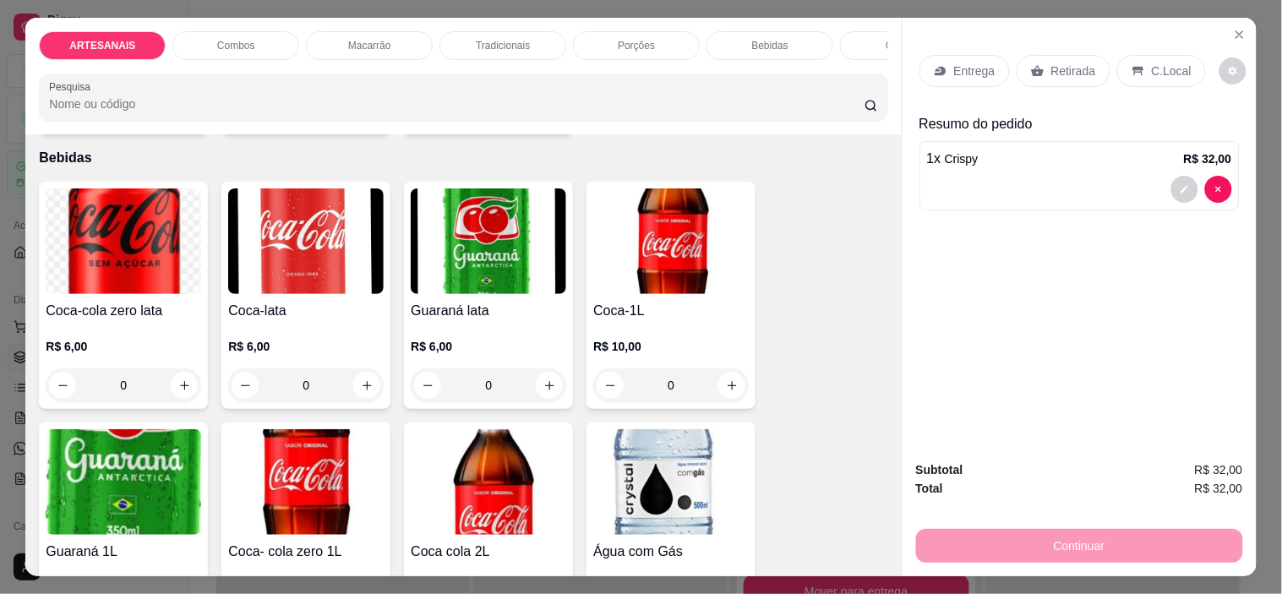
scroll to position [1972, 0]
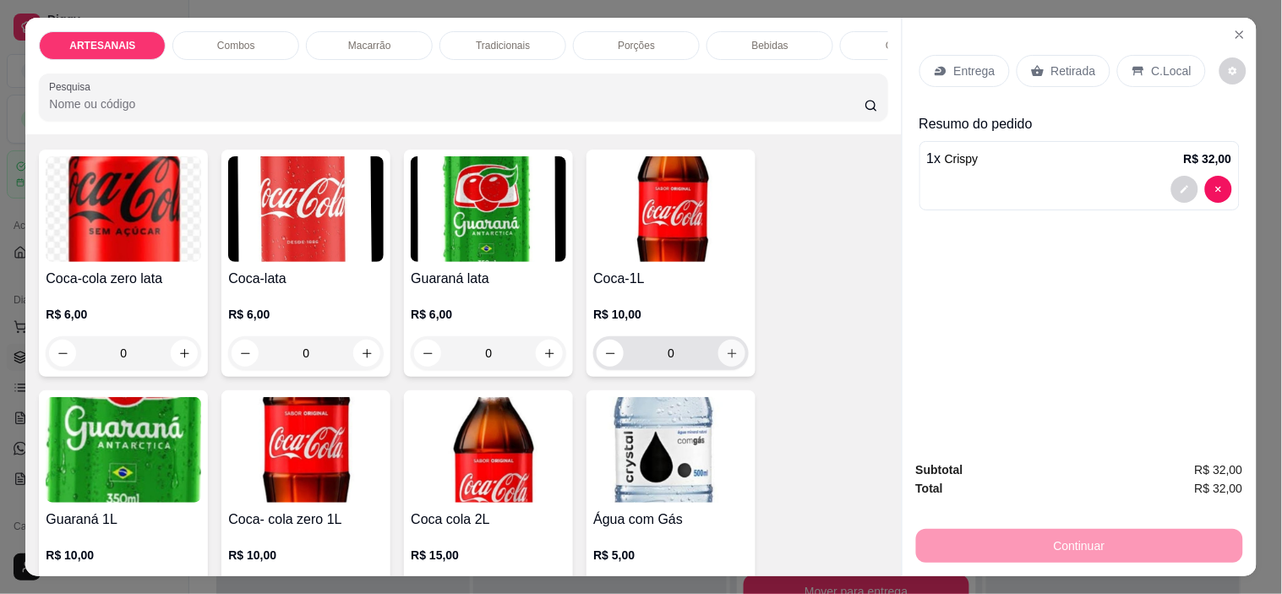
click at [719, 352] on button "increase-product-quantity" at bounding box center [732, 353] width 27 height 27
type input "1"
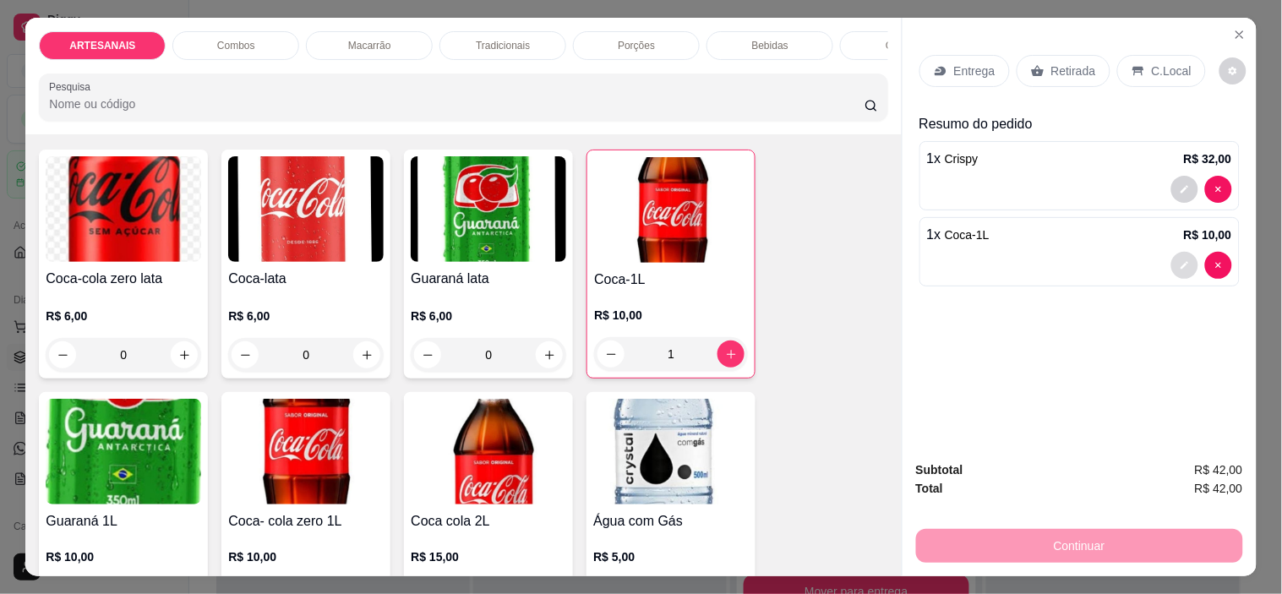
click at [1172, 257] on button "decrease-product-quantity" at bounding box center [1185, 265] width 27 height 27
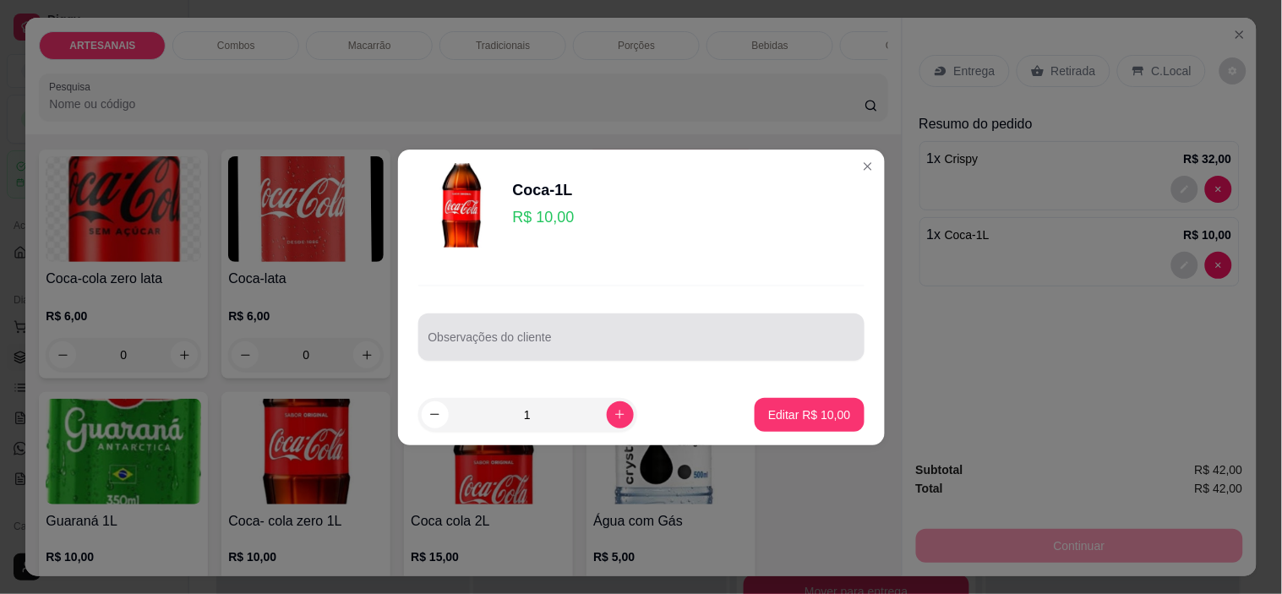
click at [685, 326] on div at bounding box center [642, 337] width 426 height 34
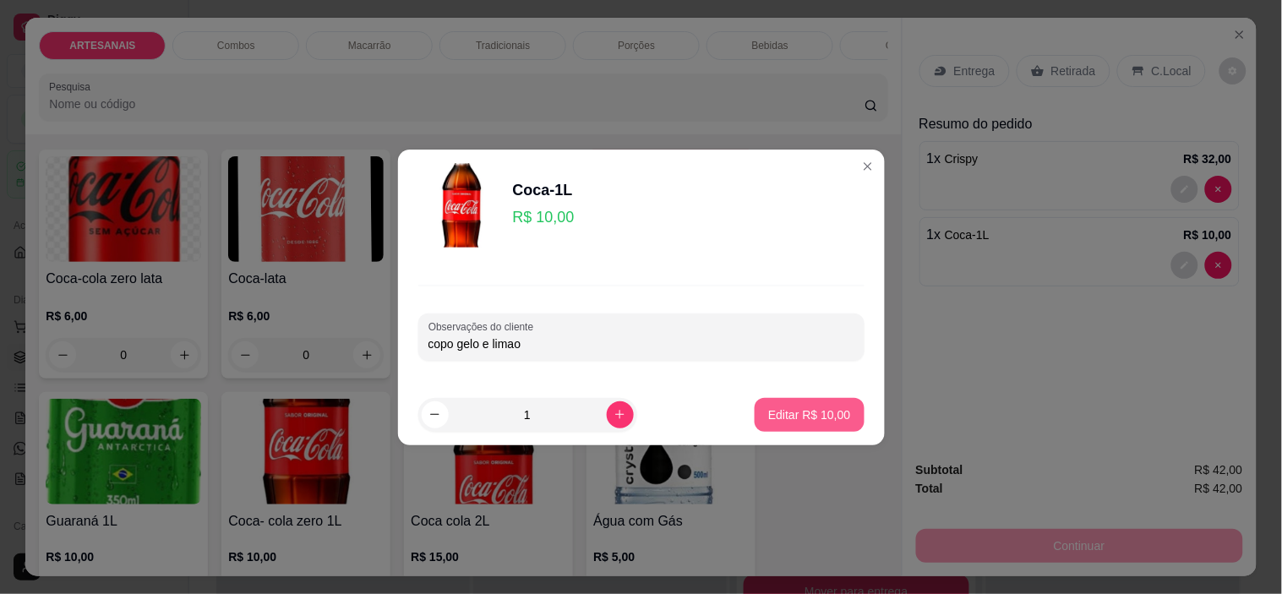
type input "copo gelo e limao"
click at [773, 427] on button "Editar R$ 10,00" at bounding box center [809, 415] width 109 height 34
type input "0"
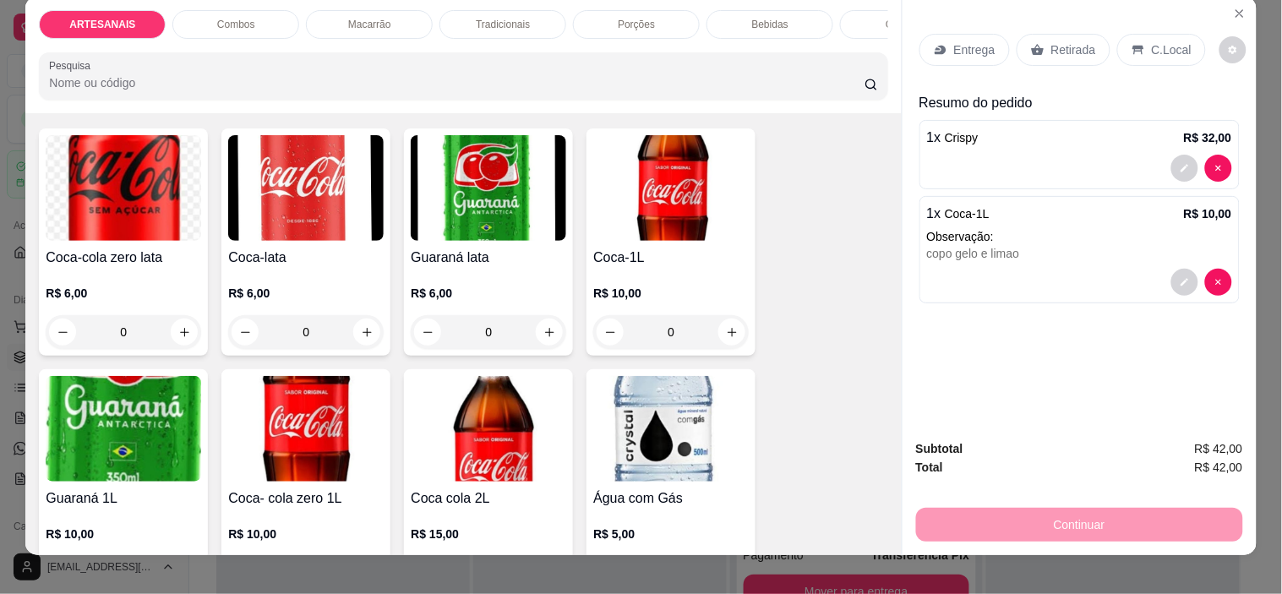
scroll to position [43, 0]
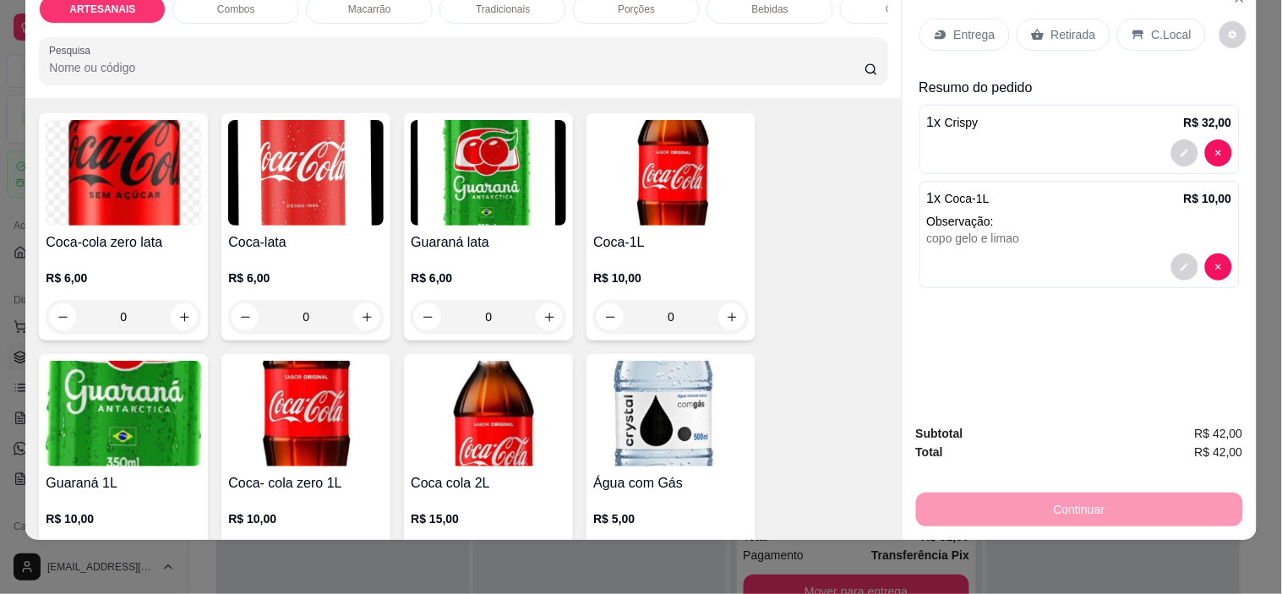
click at [1152, 26] on p "C.Local" at bounding box center [1172, 34] width 40 height 17
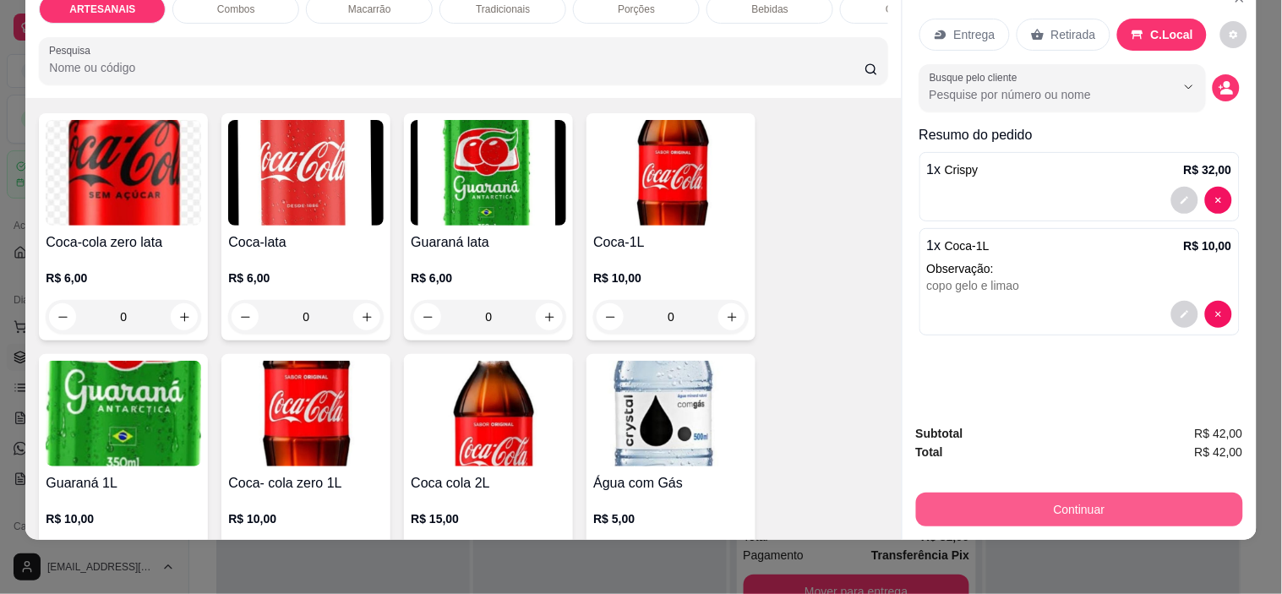
click at [1165, 493] on button "Continuar" at bounding box center [1079, 510] width 327 height 34
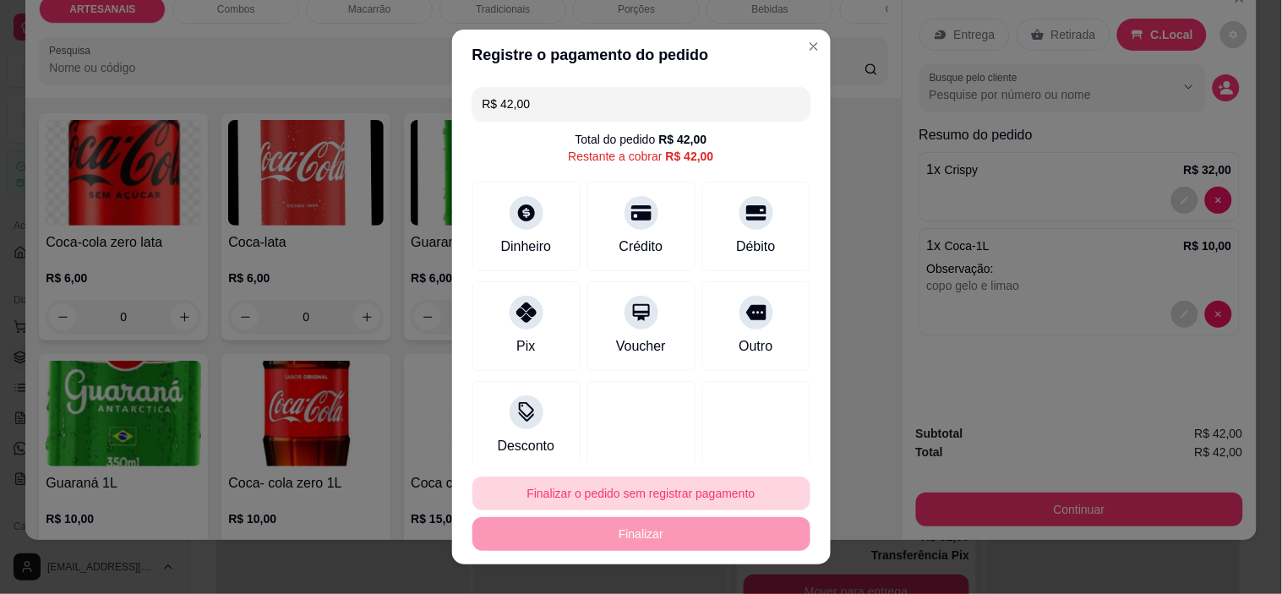
click at [670, 487] on button "Finalizar o pedido sem registrar pagamento" at bounding box center [642, 494] width 338 height 34
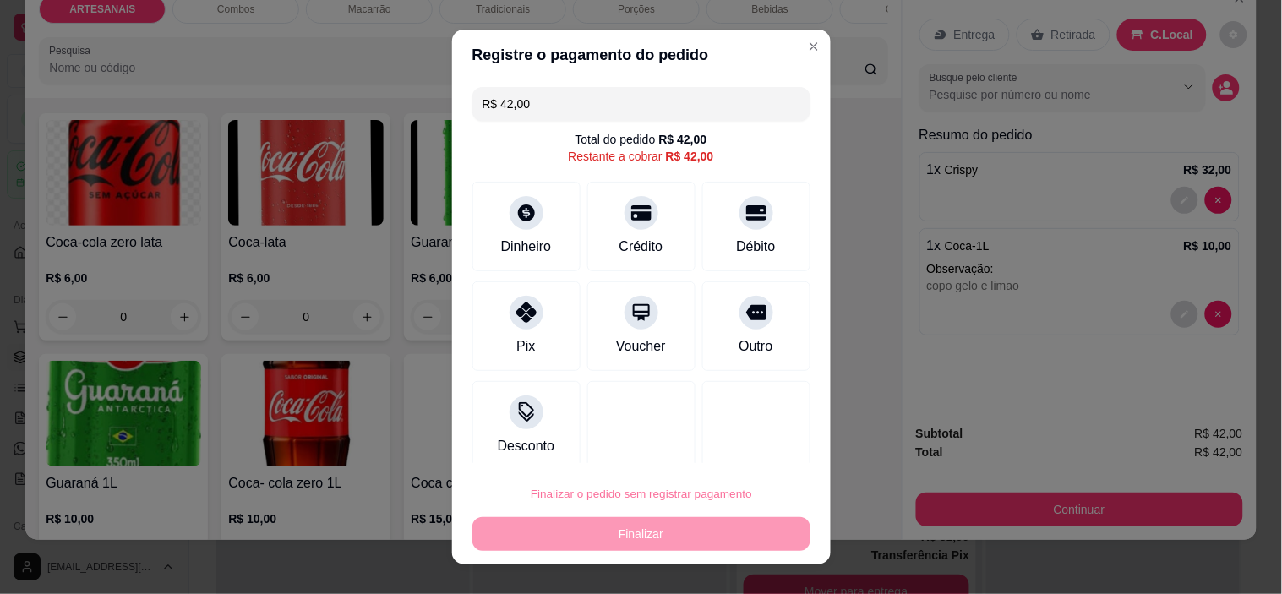
click at [766, 458] on div "Cancelar Confirmar" at bounding box center [665, 446] width 208 height 26
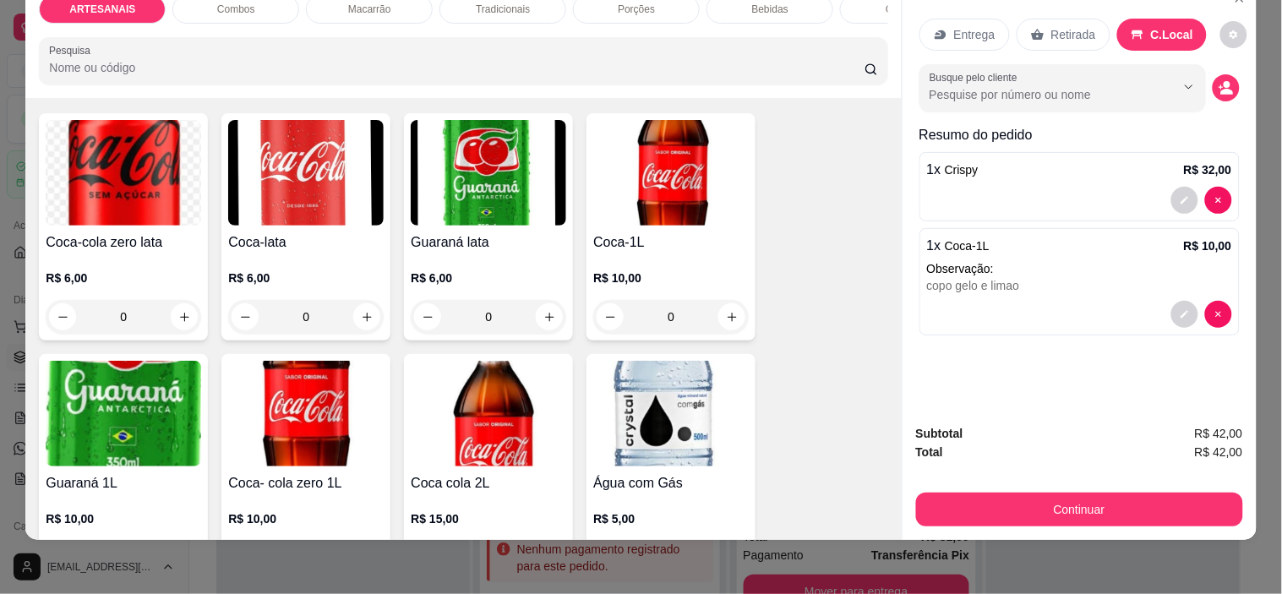
type input "0"
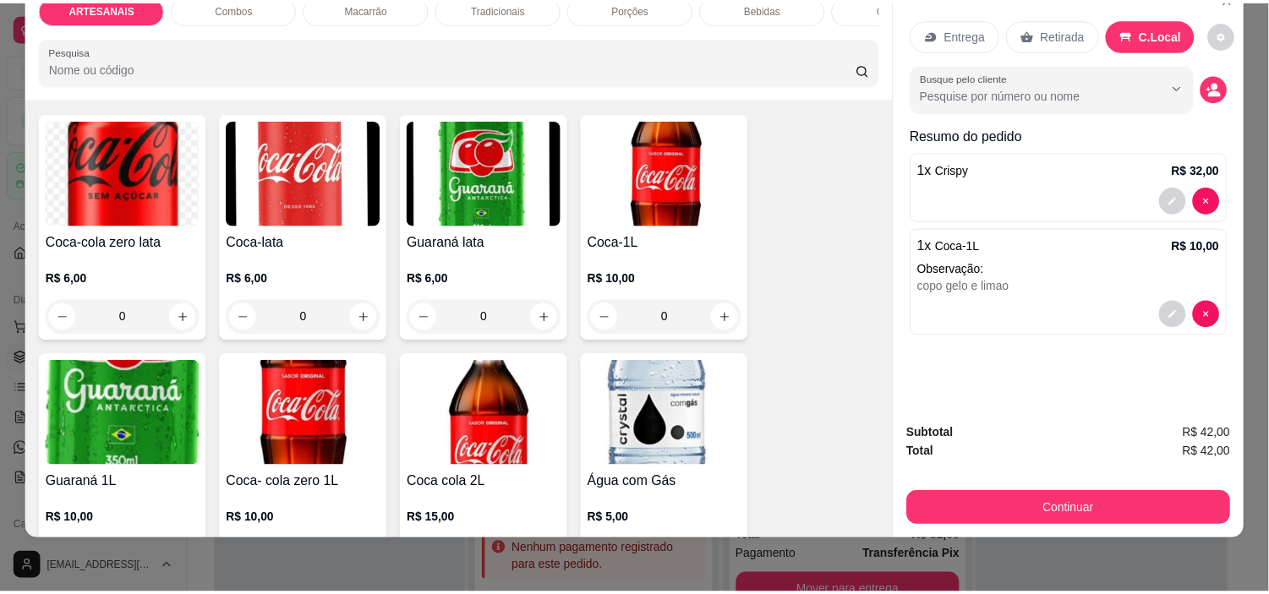
scroll to position [1970, 0]
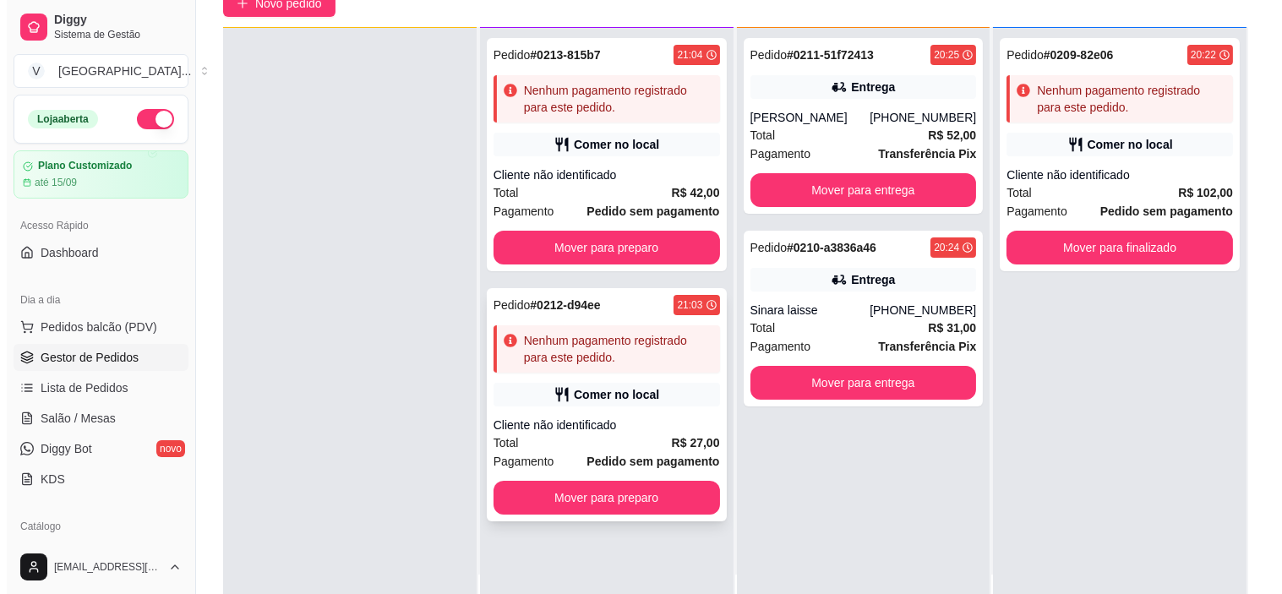
scroll to position [188, 0]
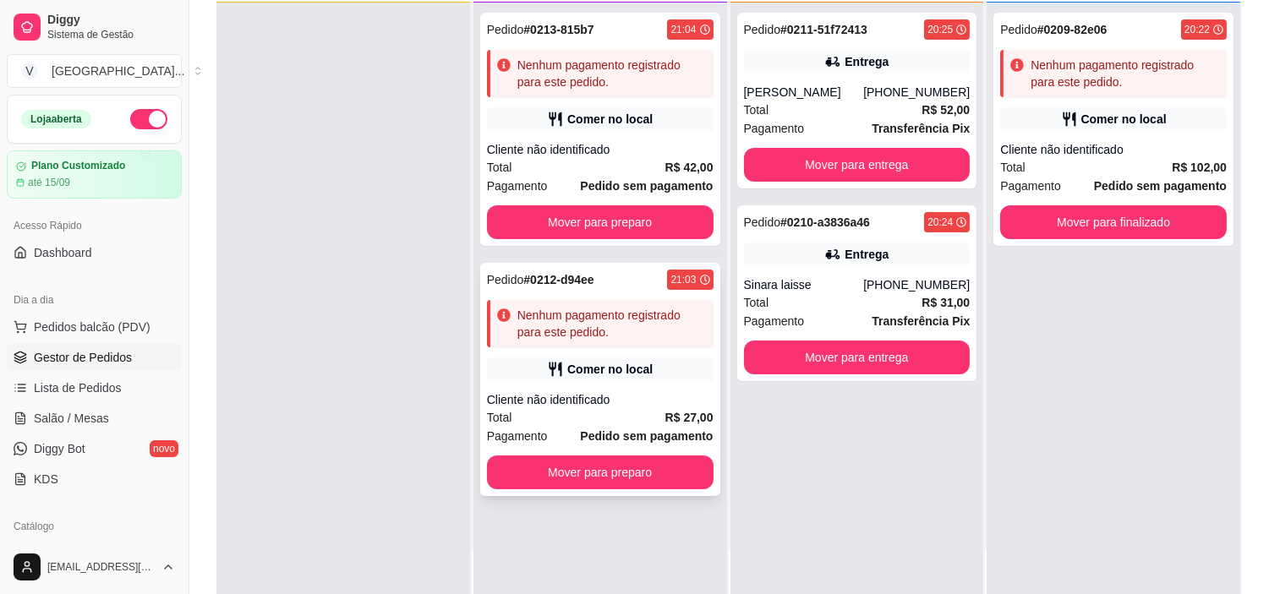
click at [601, 352] on div "Pedido # 0212-d94ee 21:03 Nenhum pagamento registrado para este pedido. Comer n…" at bounding box center [600, 379] width 240 height 233
click at [618, 467] on button "Mover para preparo" at bounding box center [600, 473] width 227 height 34
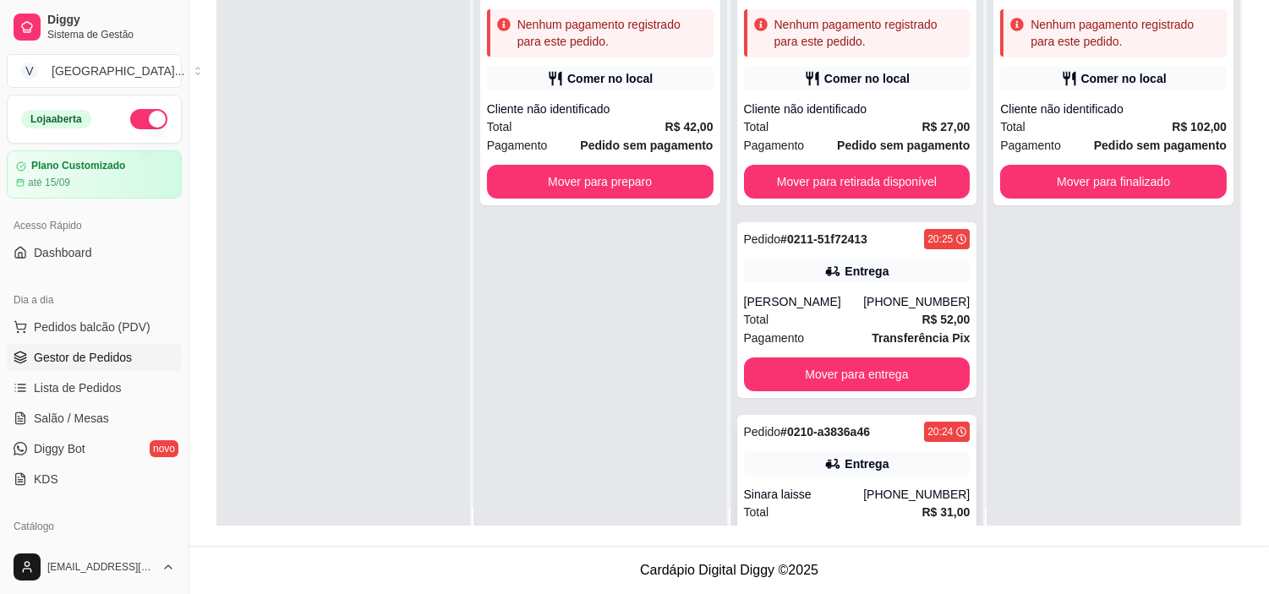
scroll to position [0, 0]
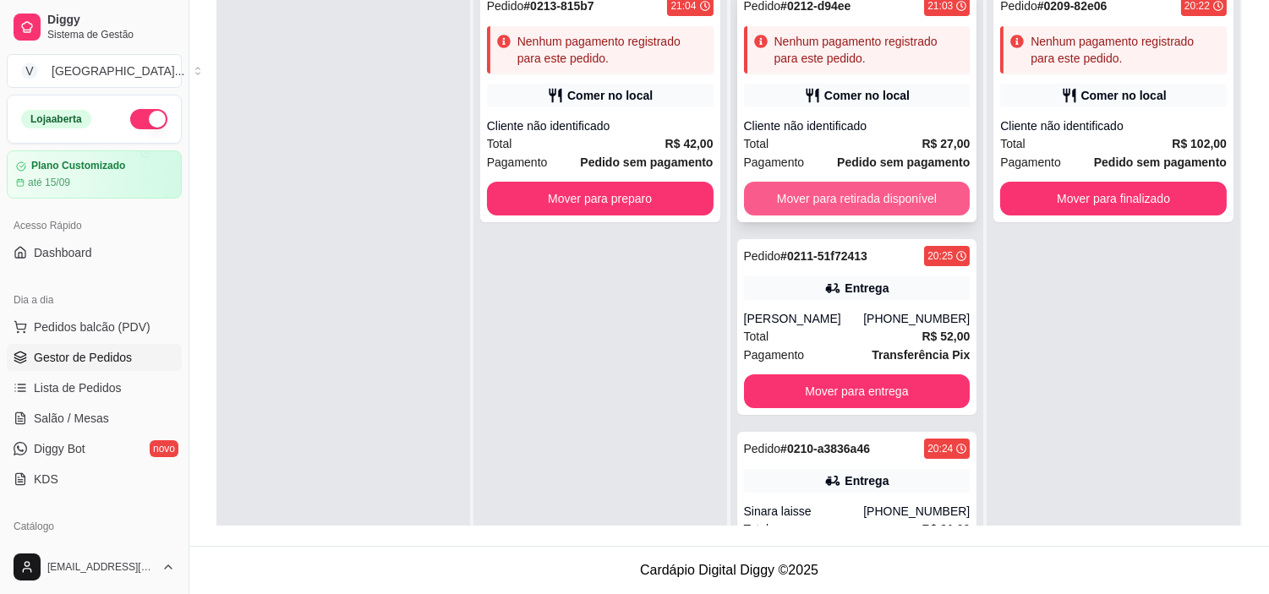
click at [877, 201] on button "Mover para retirada disponível" at bounding box center [857, 199] width 227 height 34
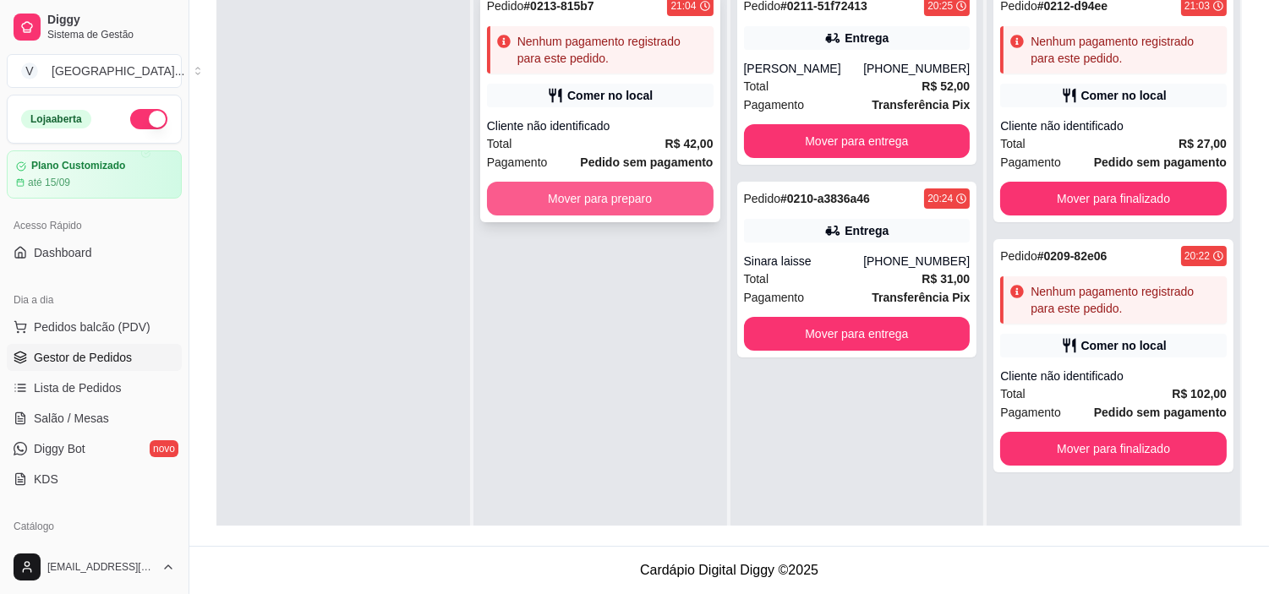
click at [662, 195] on button "Mover para preparo" at bounding box center [600, 199] width 227 height 34
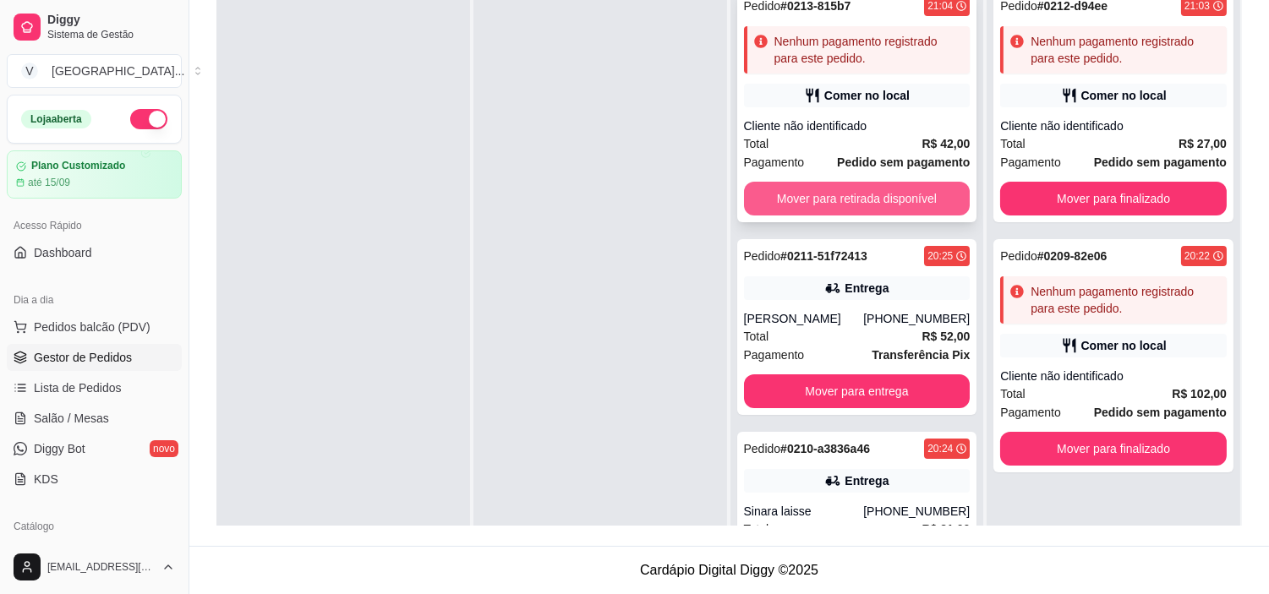
click at [865, 205] on button "Mover para retirada disponível" at bounding box center [857, 199] width 227 height 34
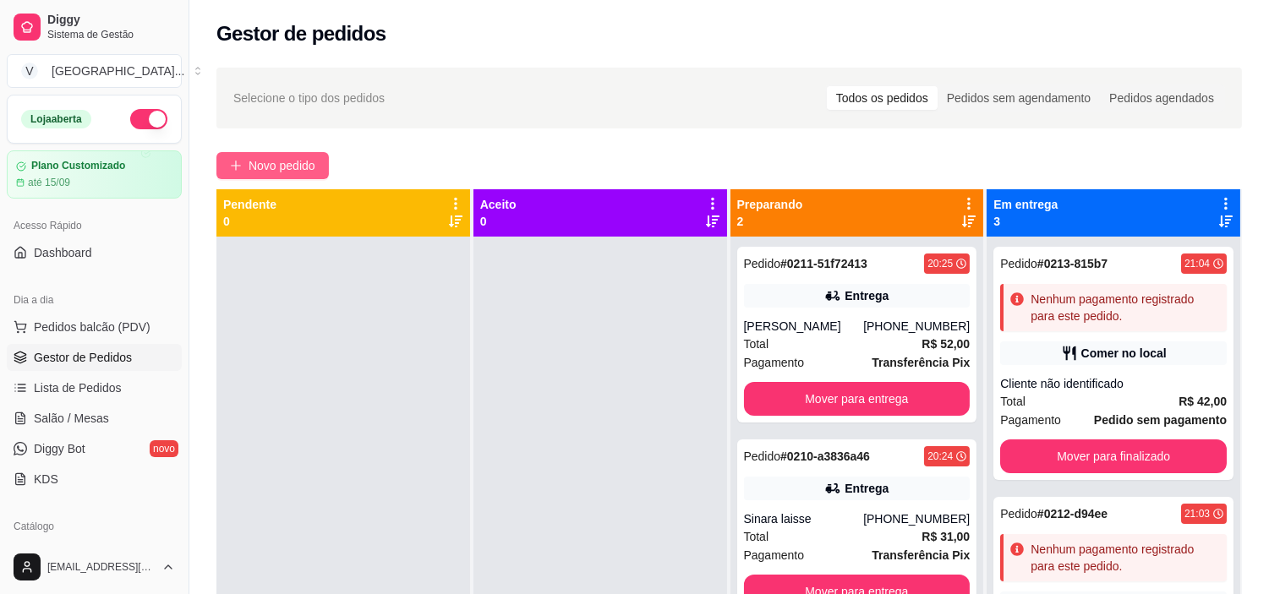
click at [304, 162] on span "Novo pedido" at bounding box center [282, 165] width 67 height 19
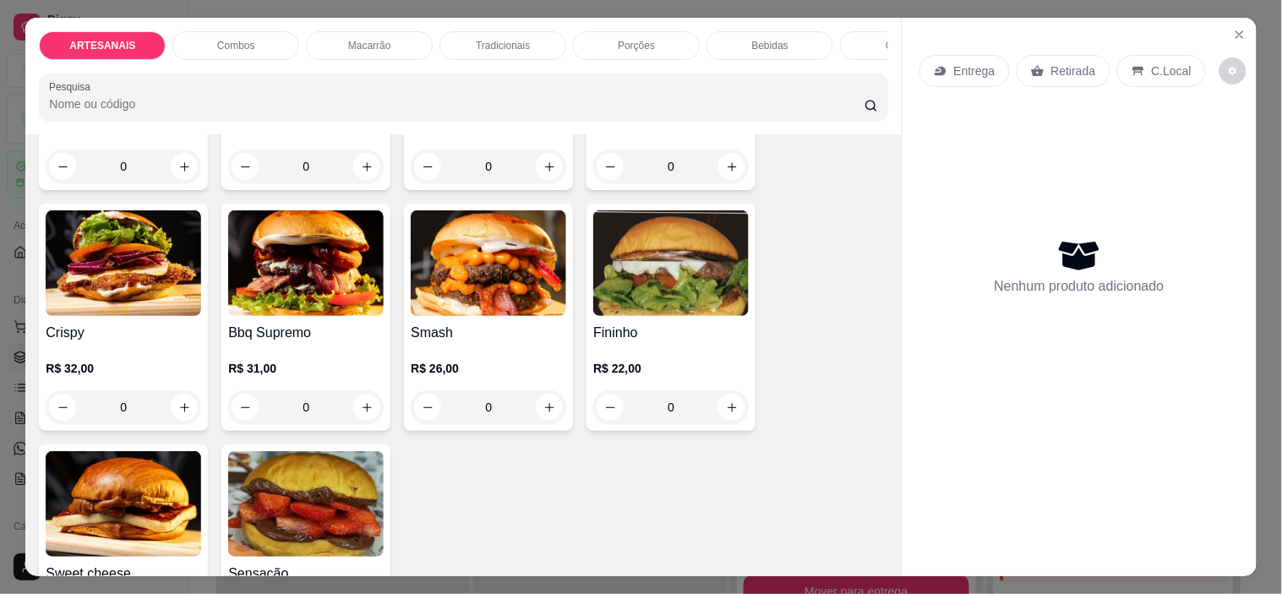
scroll to position [375, 0]
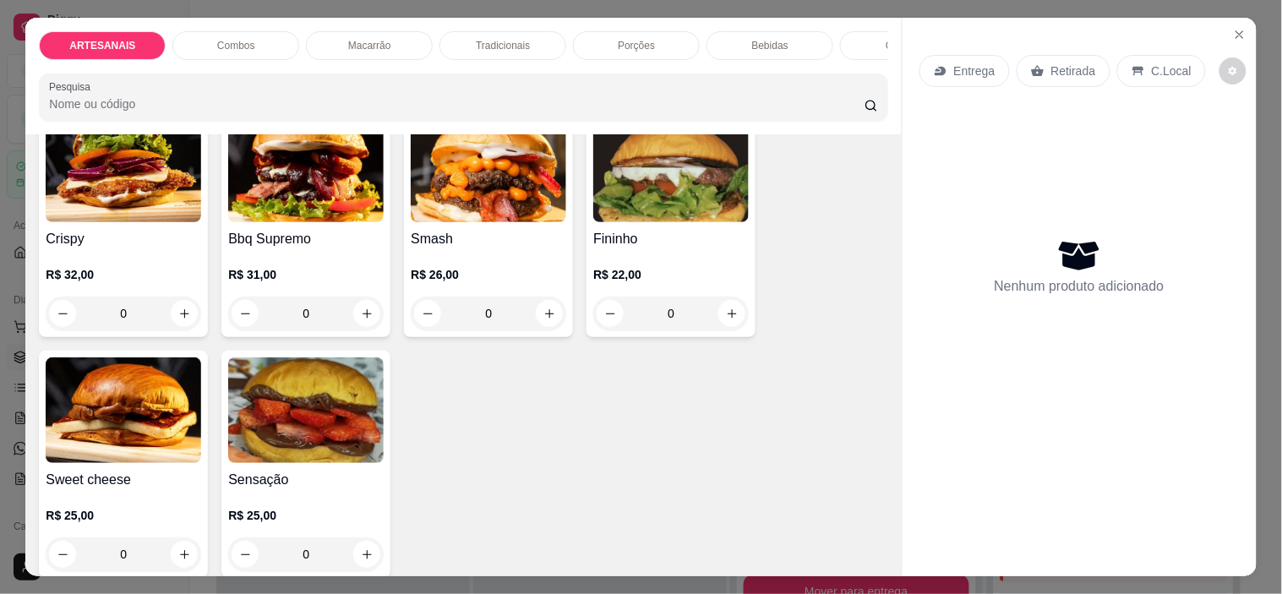
click at [373, 320] on div "0" at bounding box center [306, 314] width 156 height 34
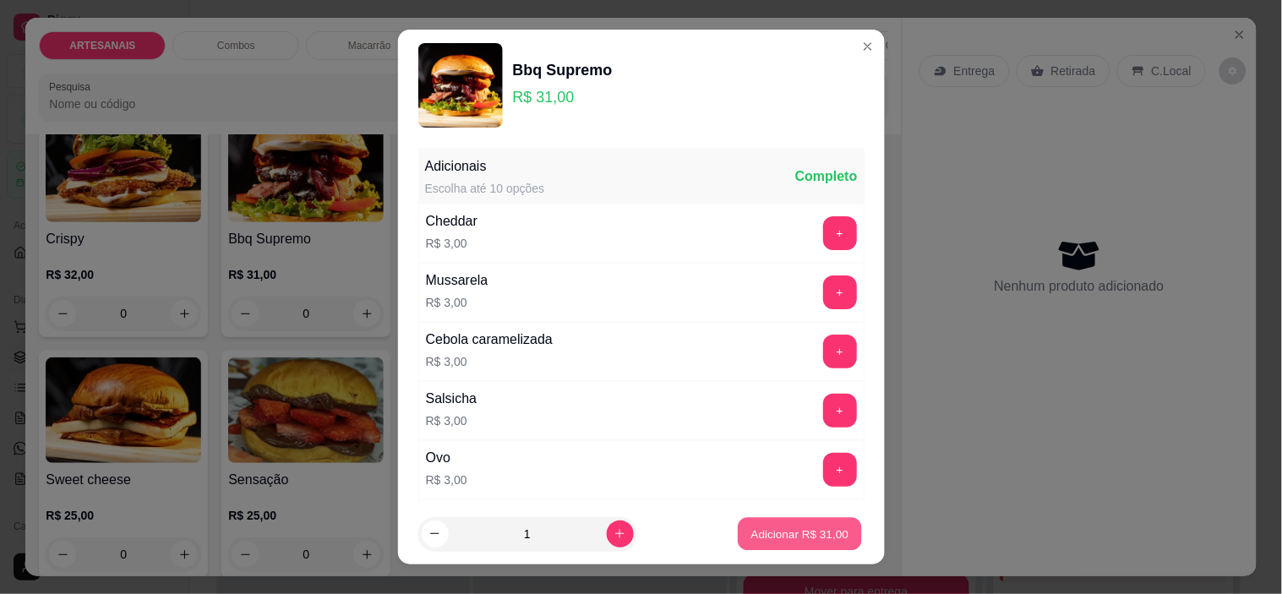
click at [789, 524] on button "Adicionar R$ 31,00" at bounding box center [801, 533] width 124 height 33
type input "1"
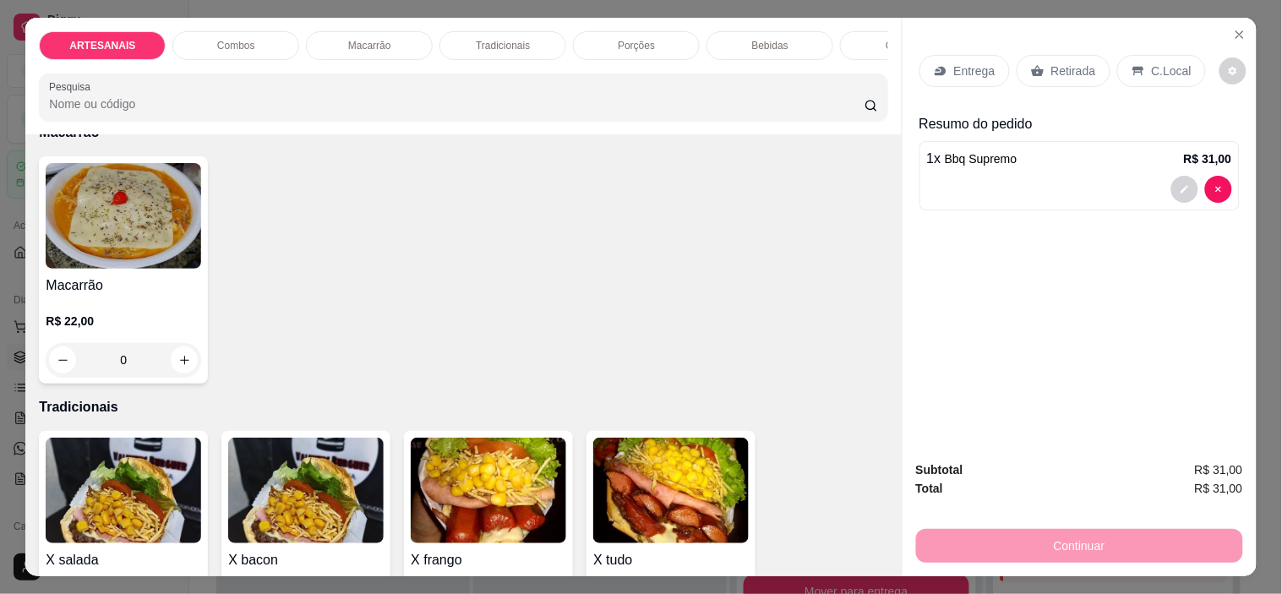
scroll to position [939, 0]
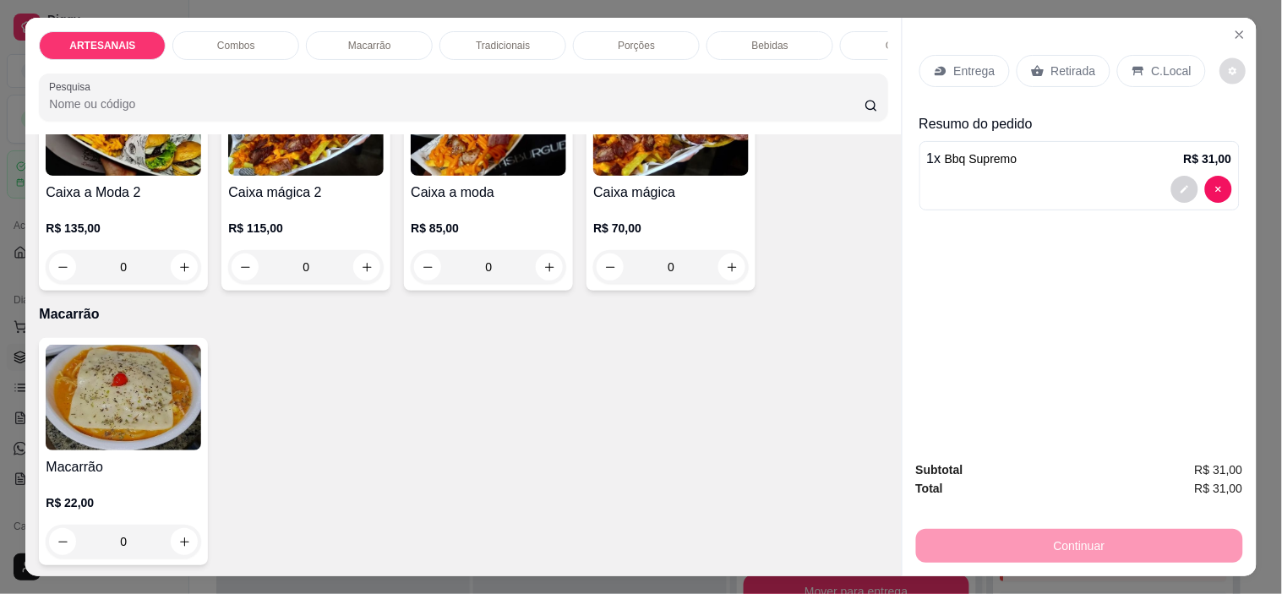
click at [1227, 64] on button "decrease-product-quantity" at bounding box center [1234, 71] width 26 height 26
click at [1156, 55] on div "C.Local" at bounding box center [1161, 71] width 89 height 32
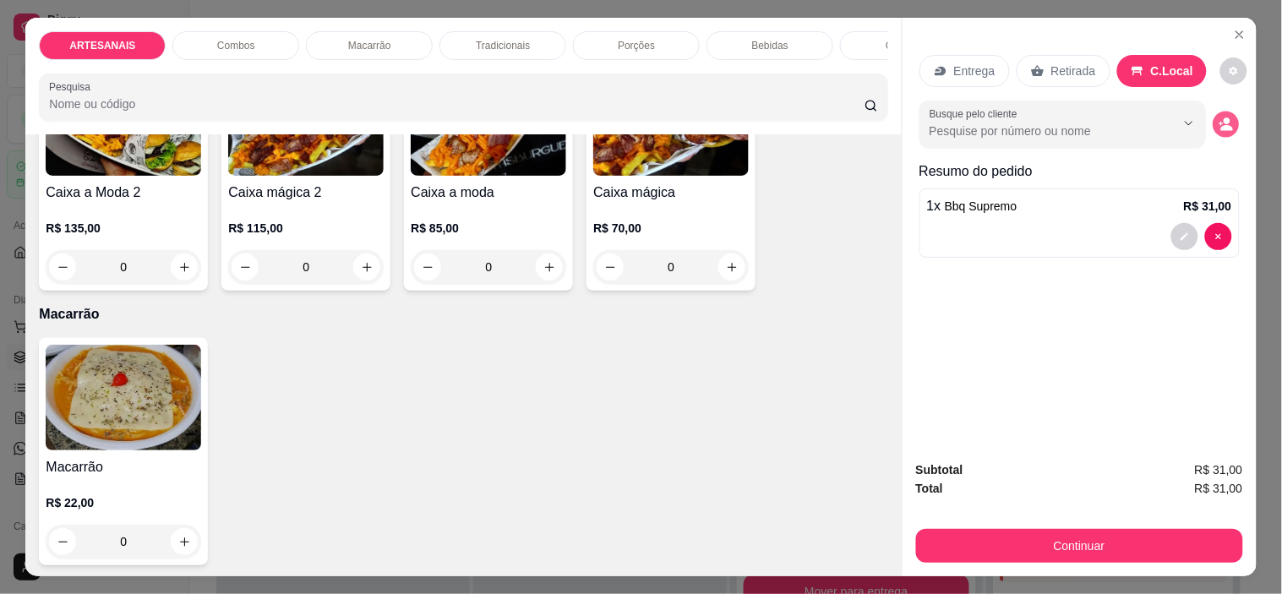
click at [1219, 117] on icon "decrease-product-quantity" at bounding box center [1226, 124] width 14 height 14
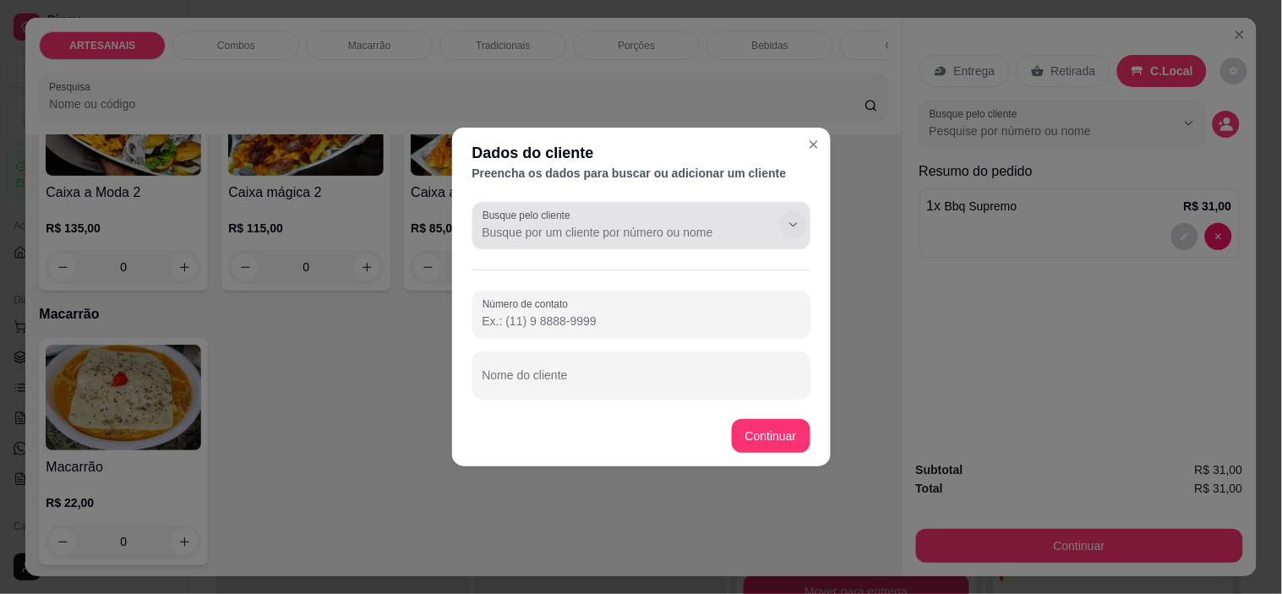
click at [790, 229] on icon "Show suggestions" at bounding box center [794, 225] width 14 height 14
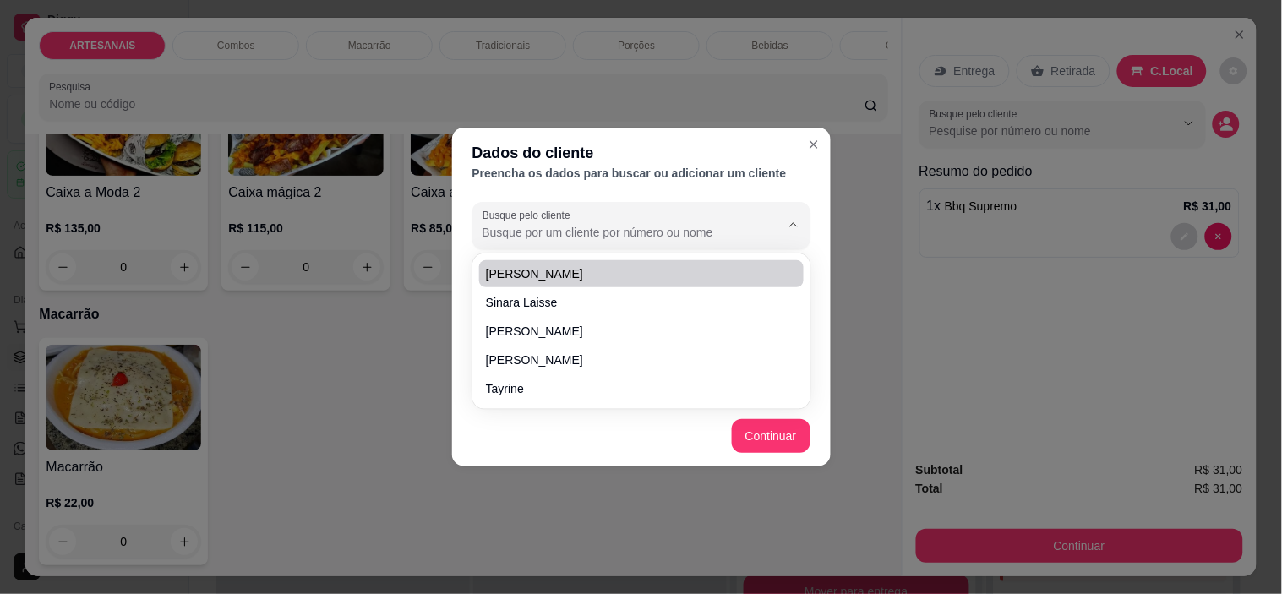
click at [580, 235] on input "Busque pelo cliente" at bounding box center [618, 232] width 270 height 17
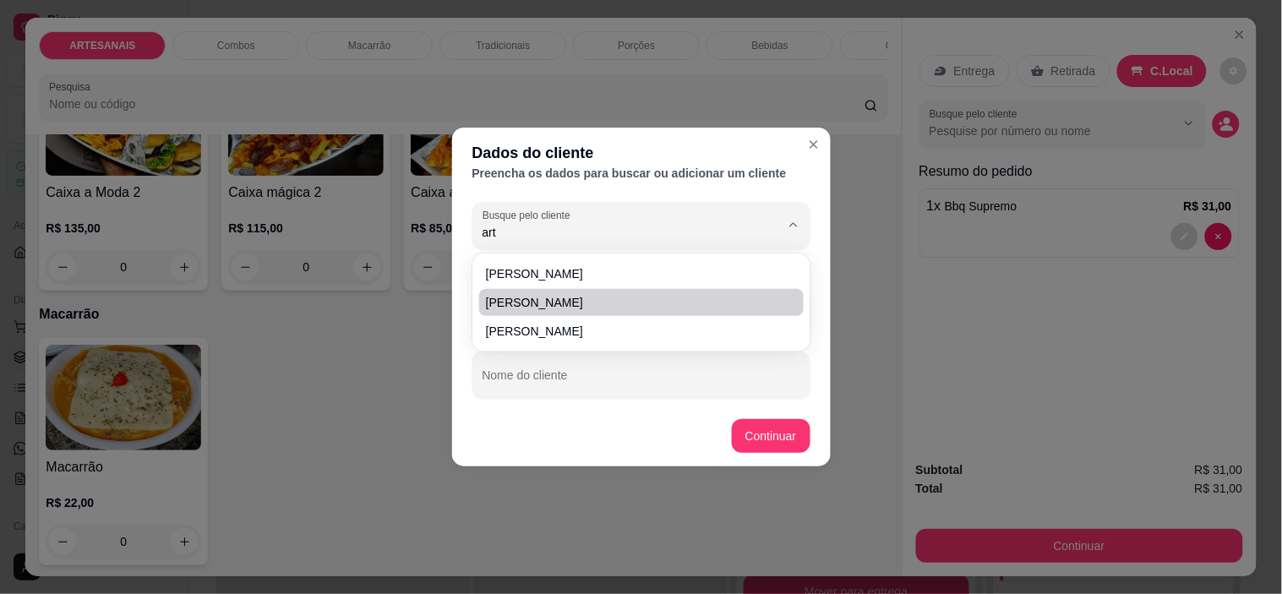
click at [558, 311] on li "[PERSON_NAME]" at bounding box center [641, 302] width 325 height 27
type input "[PERSON_NAME]"
type input "[PHONE_NUMBER]"
type input "[PERSON_NAME]"
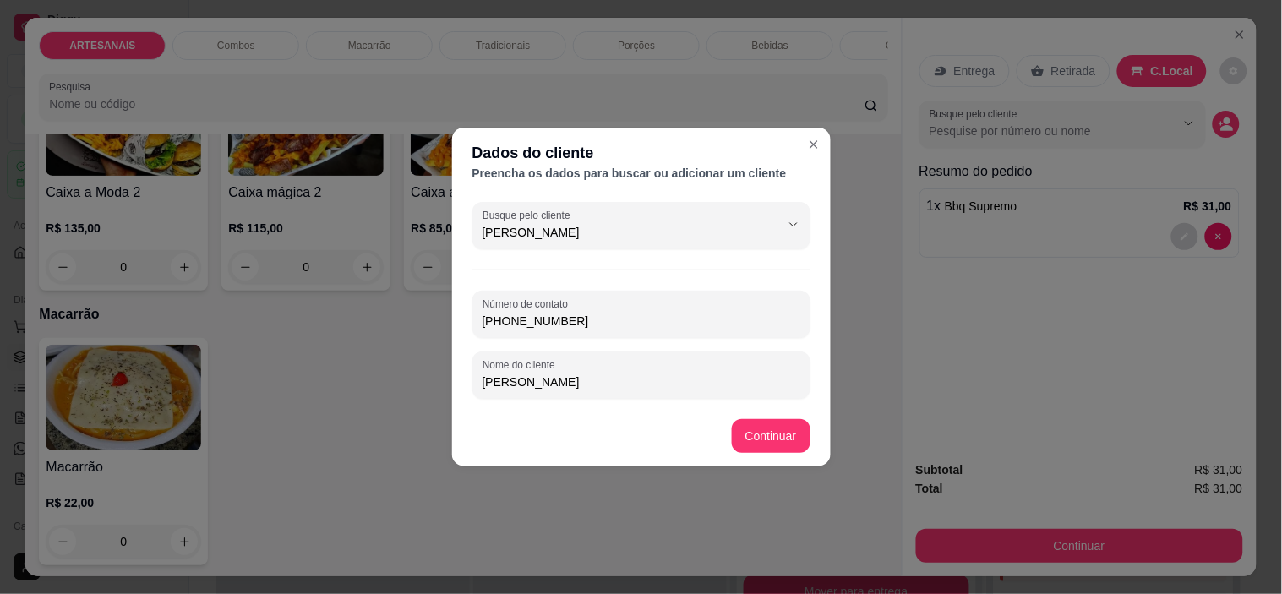
type input "[PERSON_NAME]"
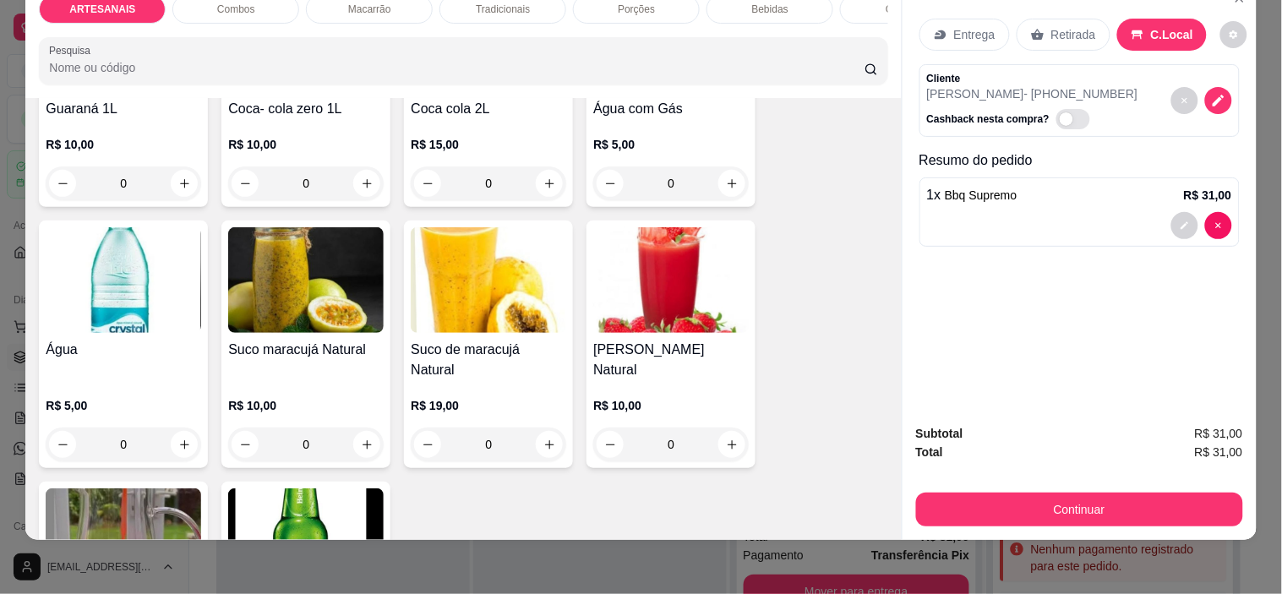
scroll to position [2347, 0]
click at [370, 430] on button "increase-product-quantity" at bounding box center [366, 443] width 27 height 27
type input "1"
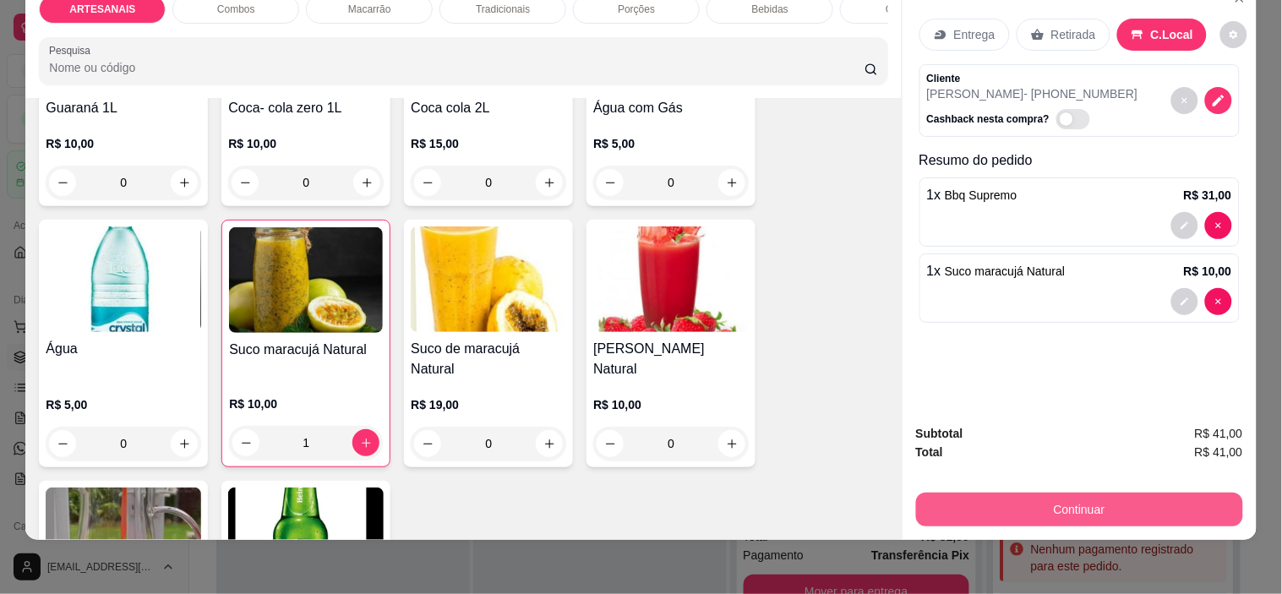
click at [1195, 493] on button "Continuar" at bounding box center [1079, 510] width 327 height 34
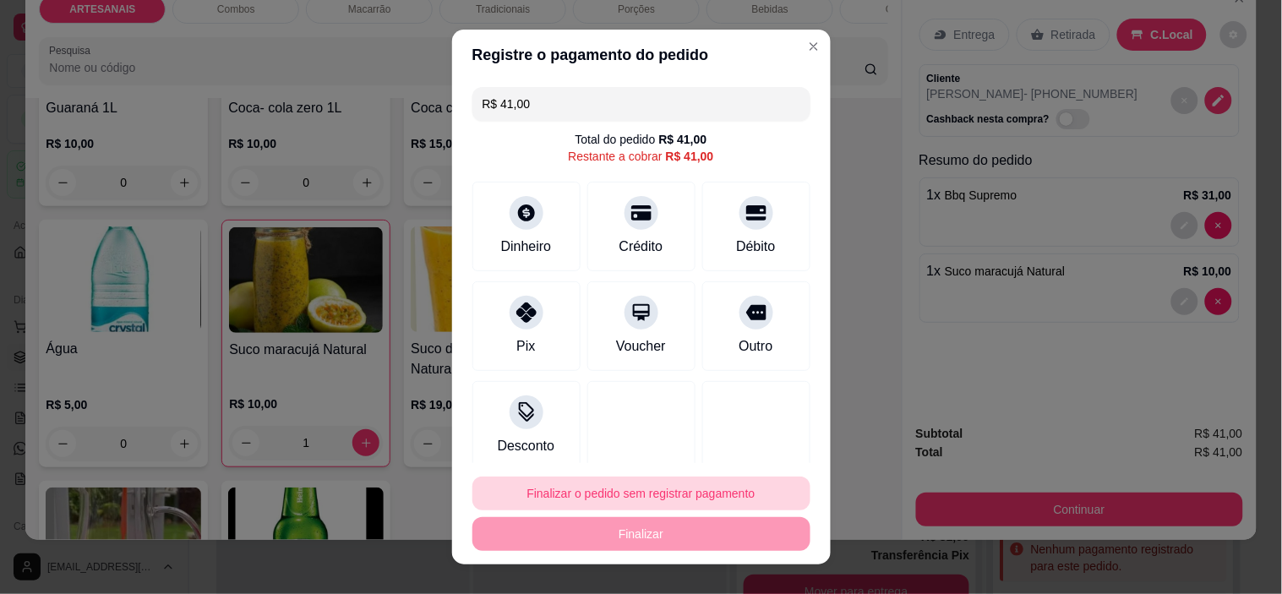
click at [604, 493] on button "Finalizar o pedido sem registrar pagamento" at bounding box center [642, 494] width 338 height 34
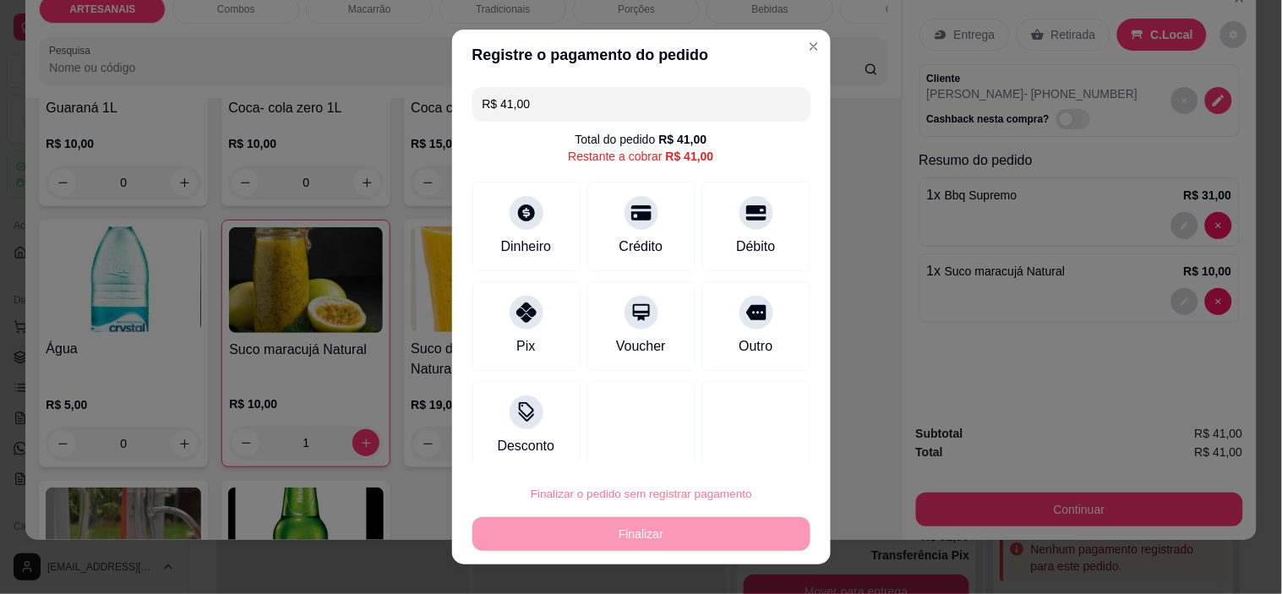
click at [754, 448] on button "Confirmar" at bounding box center [739, 446] width 63 height 26
type input "0"
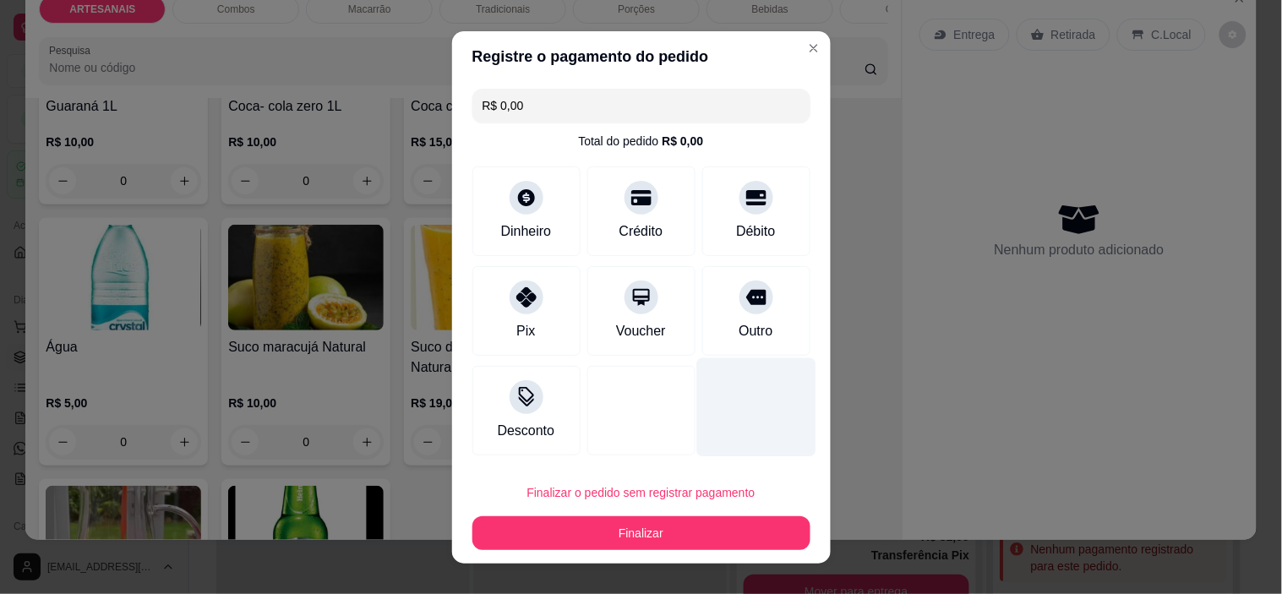
type input "R$ 0,00"
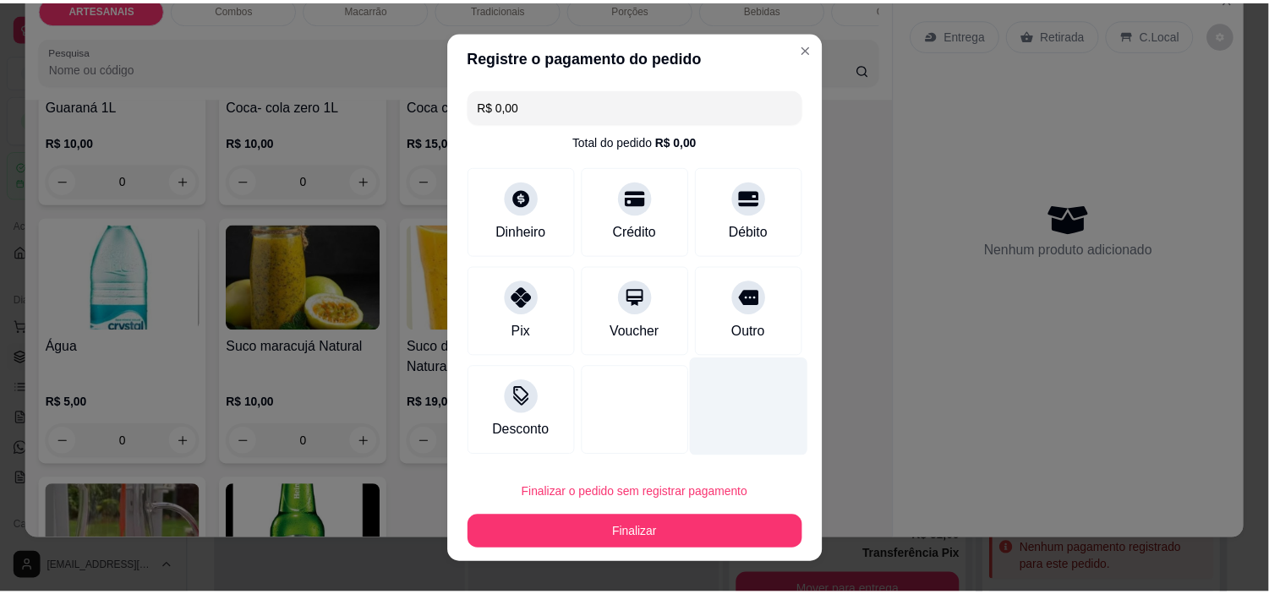
scroll to position [2346, 0]
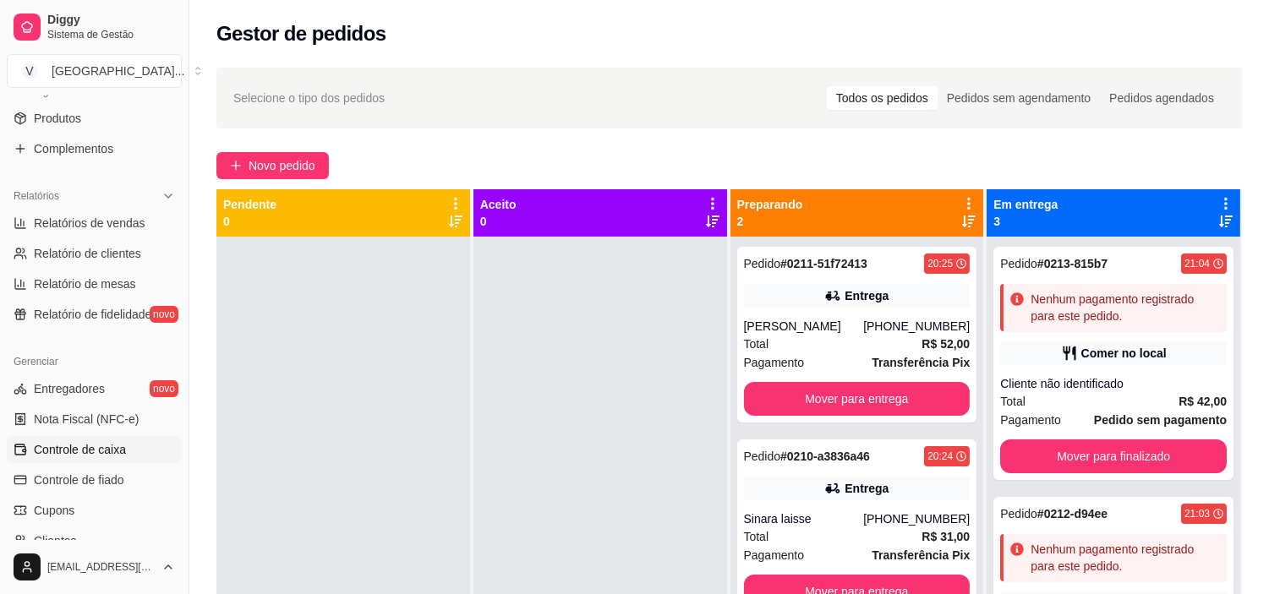
scroll to position [469, 0]
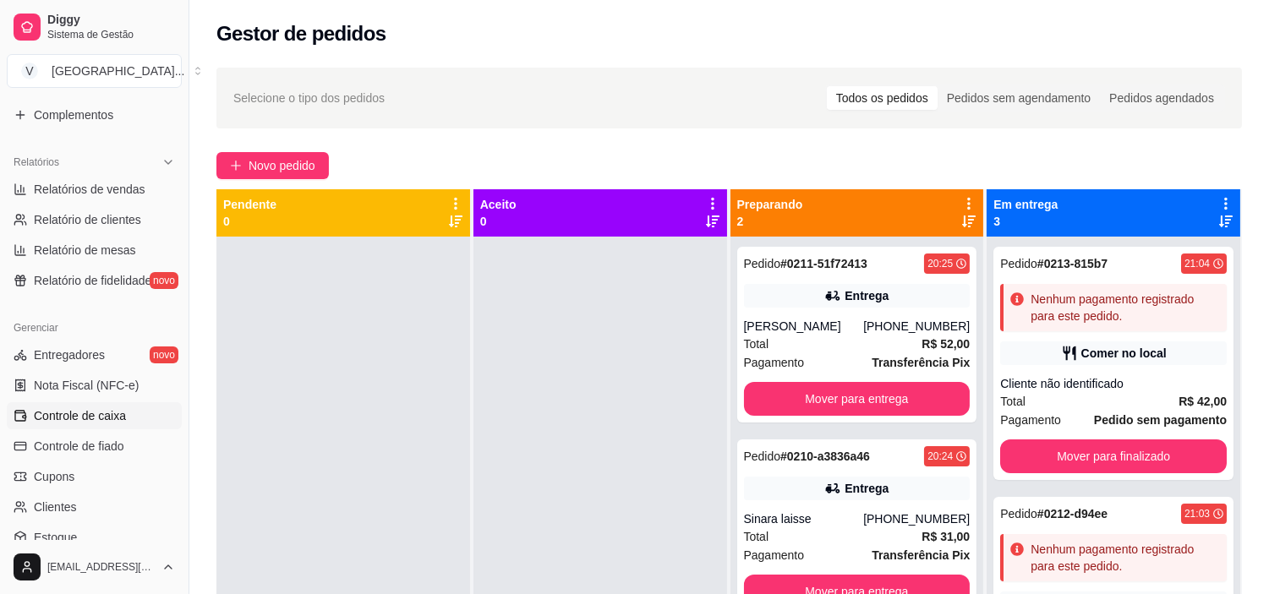
click at [99, 406] on link "Controle de caixa" at bounding box center [94, 415] width 175 height 27
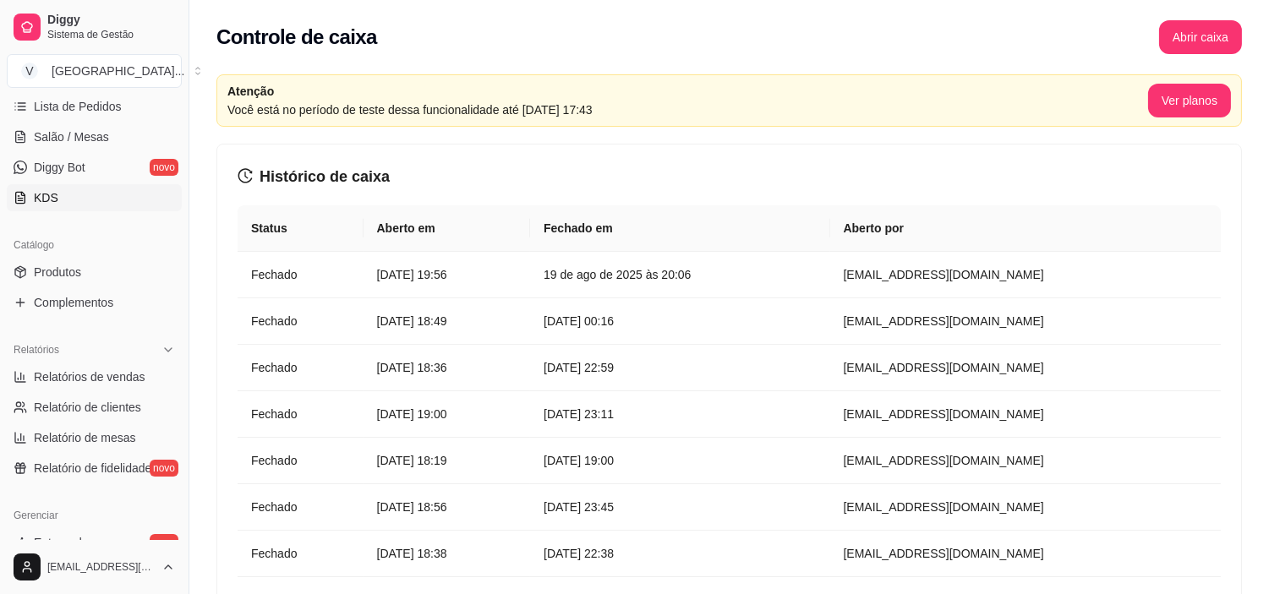
scroll to position [188, 0]
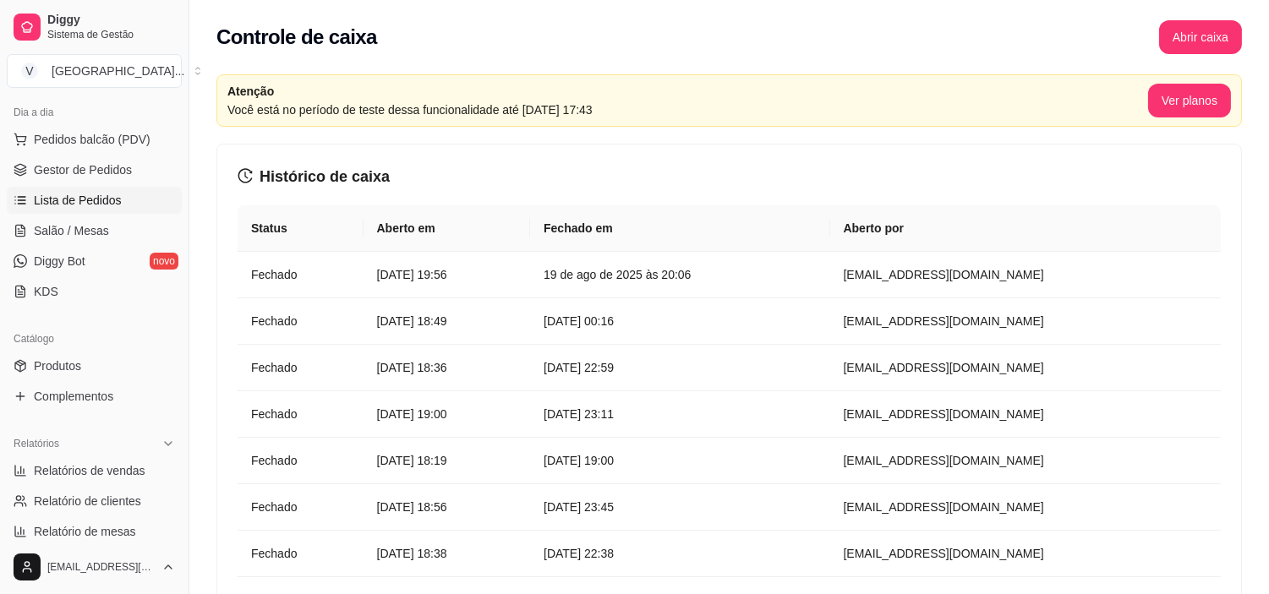
click at [83, 205] on span "Lista de Pedidos" at bounding box center [78, 200] width 88 height 17
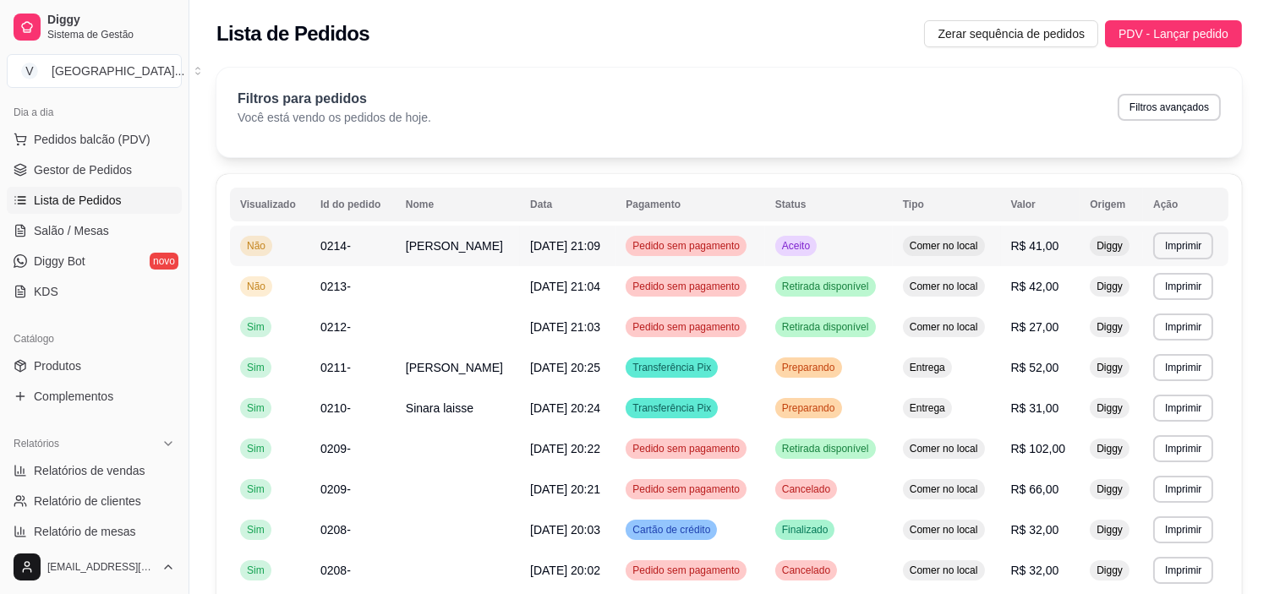
click at [576, 242] on span "[DATE] 21:09" at bounding box center [565, 246] width 70 height 14
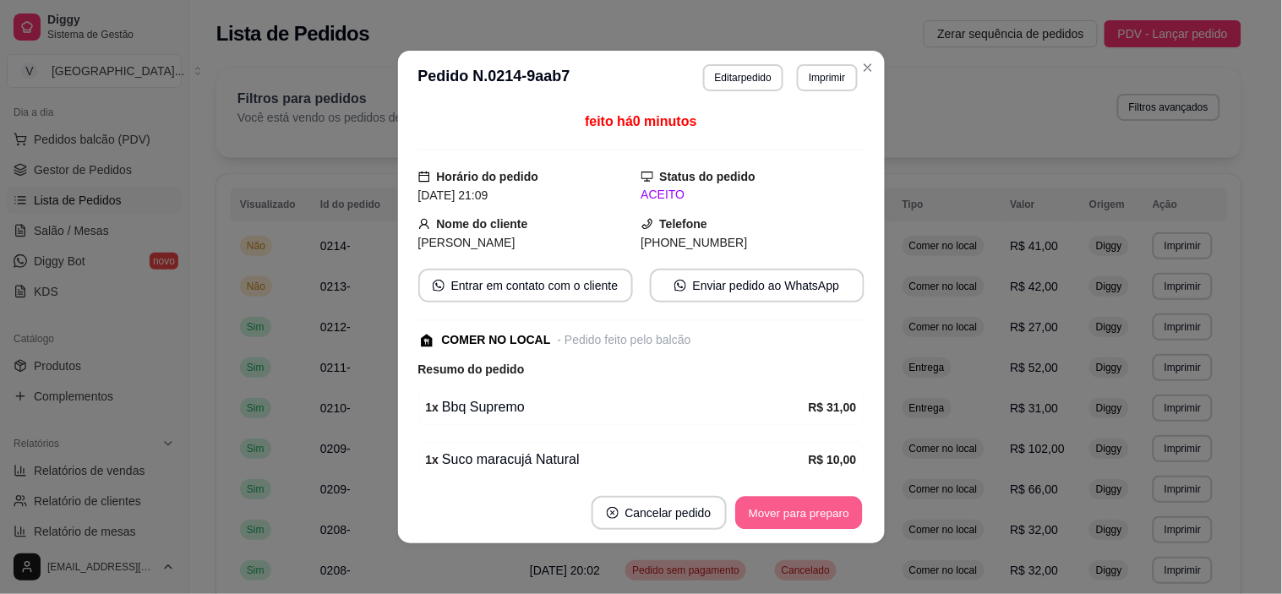
click at [831, 517] on button "Mover para preparo" at bounding box center [798, 513] width 127 height 33
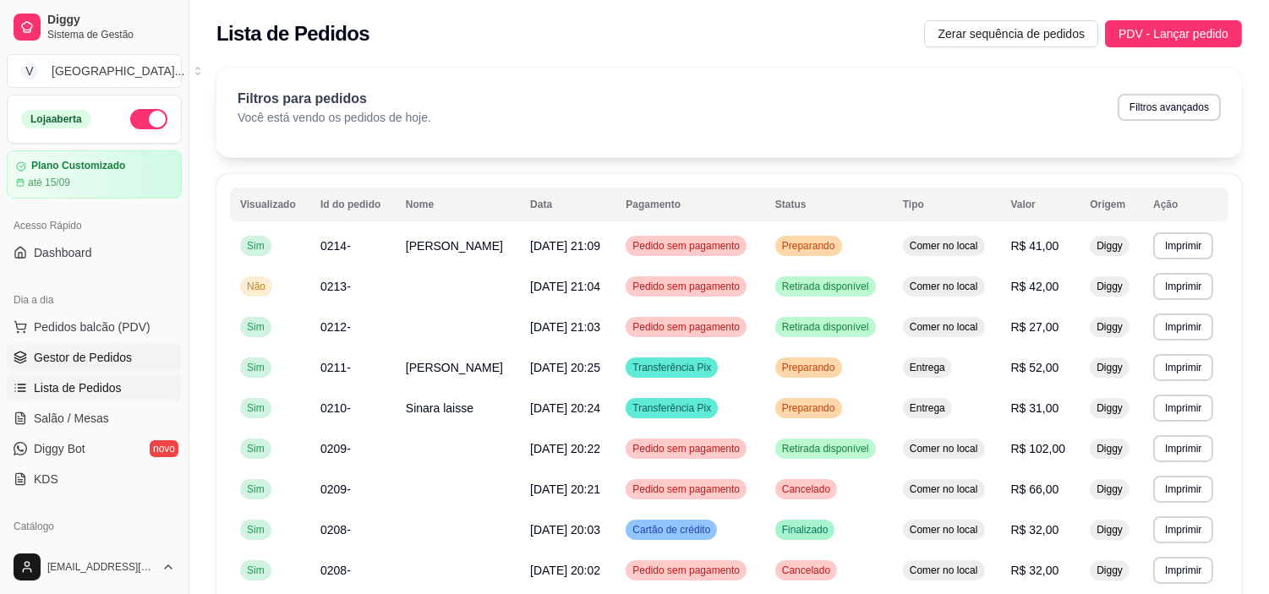
click at [97, 347] on link "Gestor de Pedidos" at bounding box center [94, 357] width 175 height 27
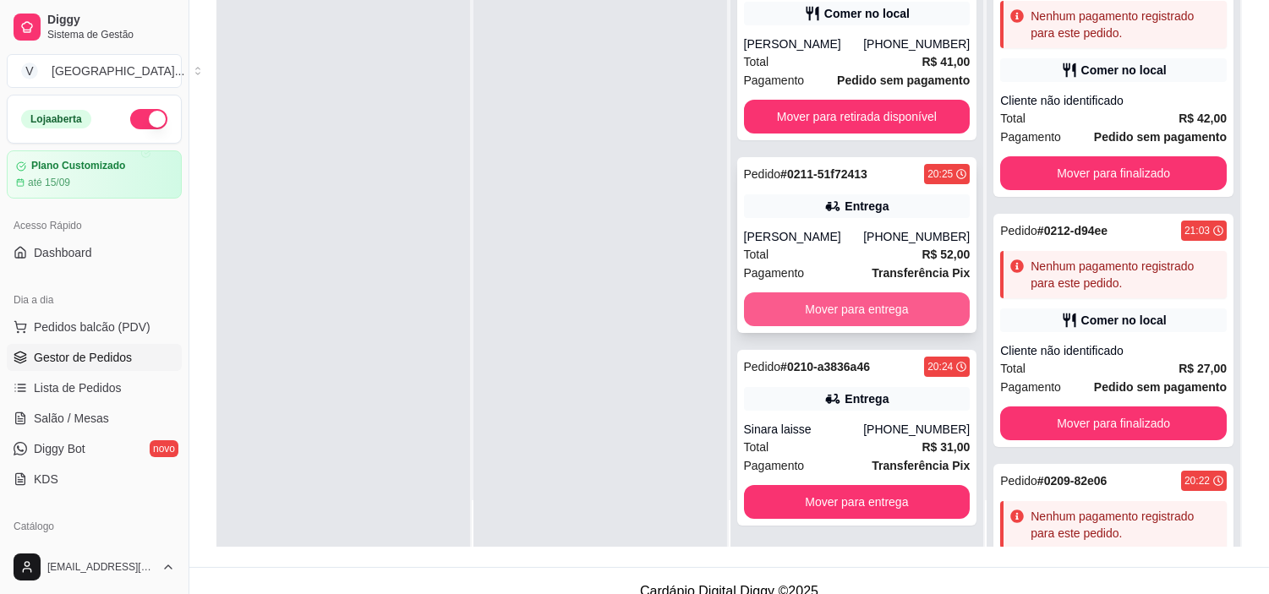
scroll to position [258, 0]
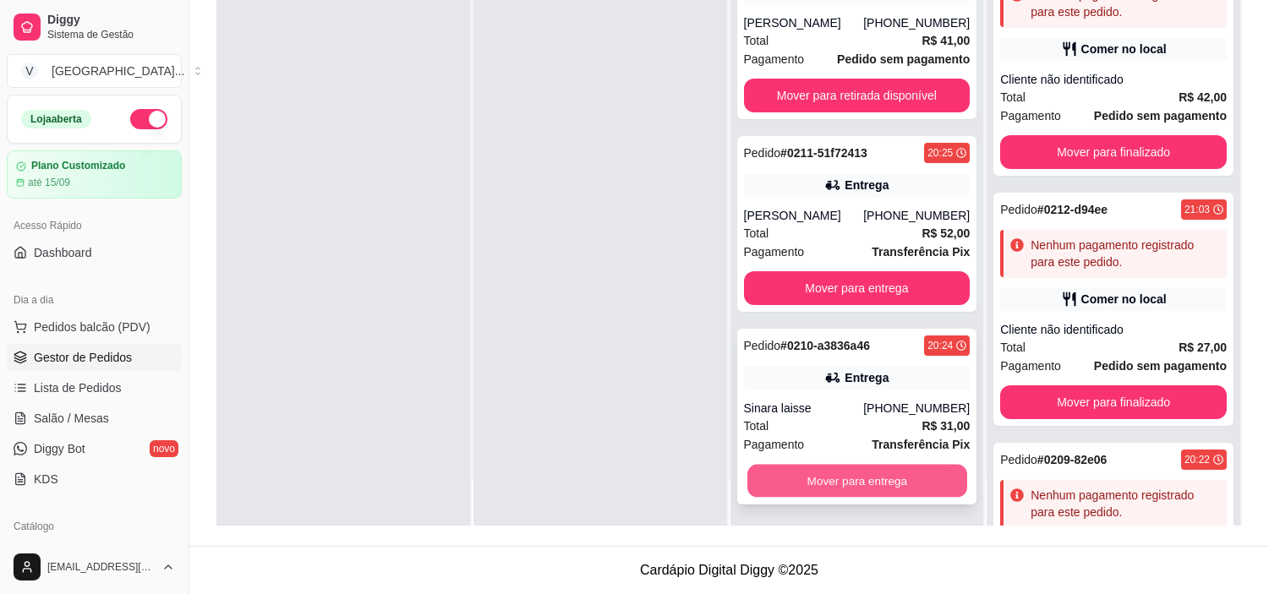
click at [799, 488] on button "Mover para entrega" at bounding box center [857, 481] width 220 height 33
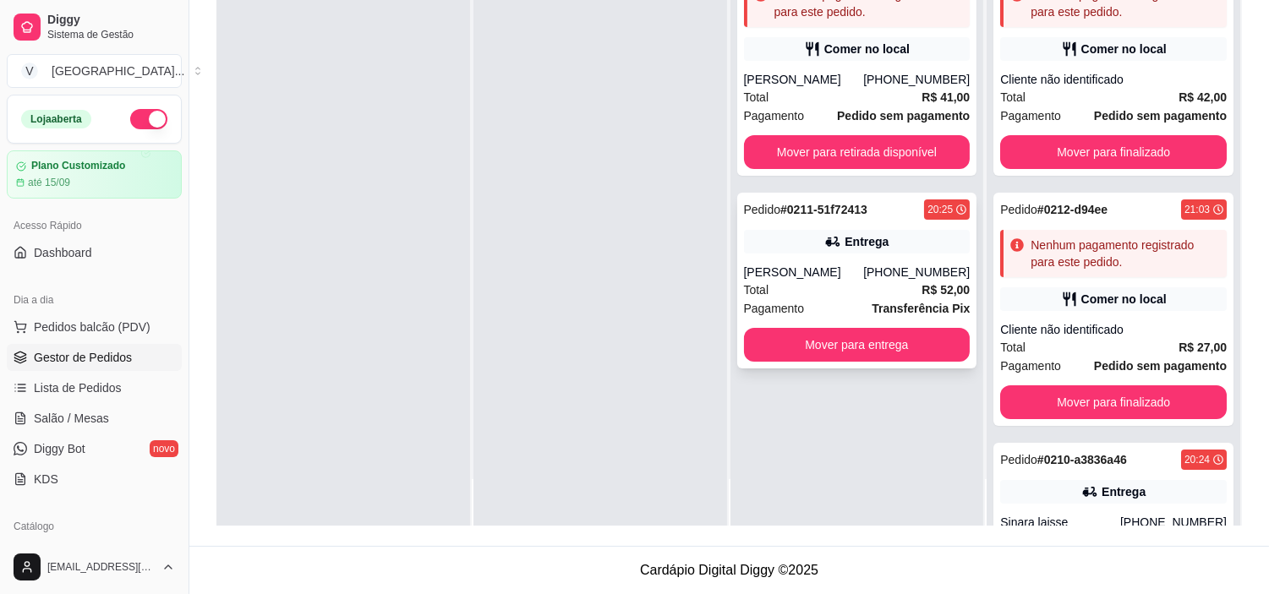
scroll to position [0, 0]
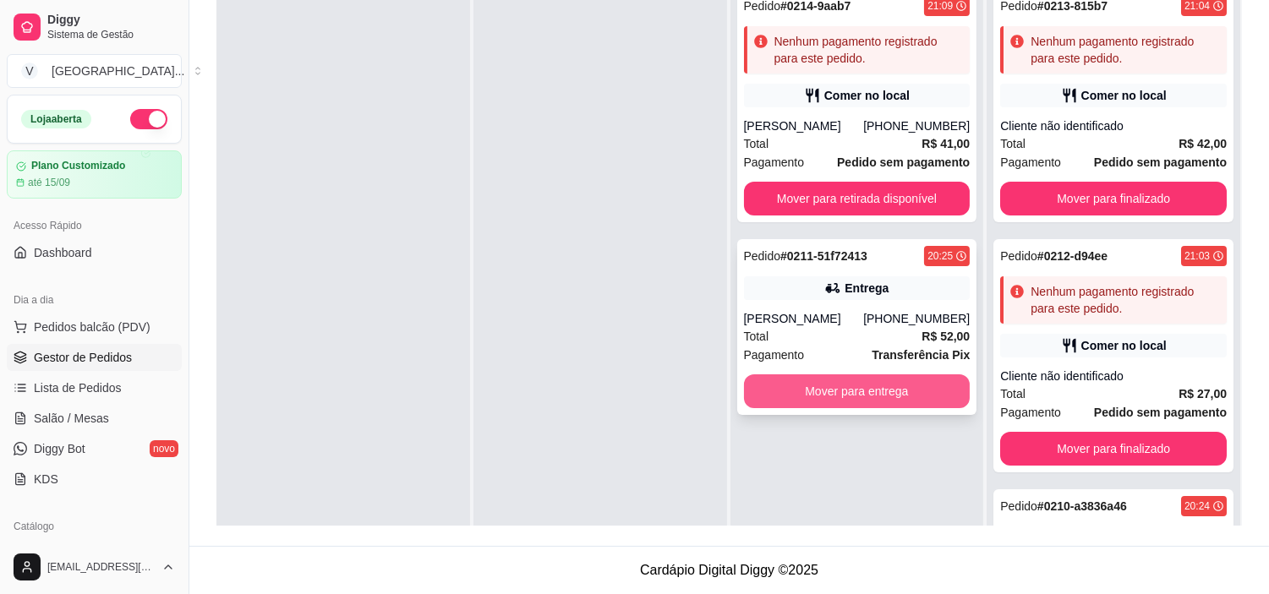
click at [872, 391] on button "Mover para entrega" at bounding box center [857, 391] width 227 height 34
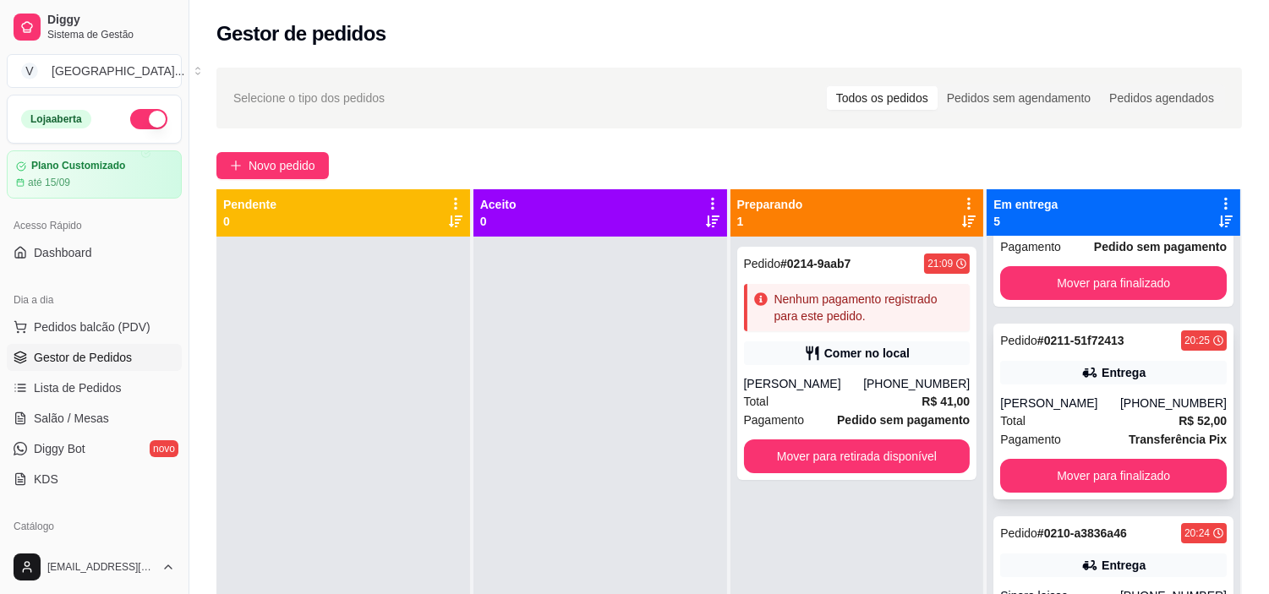
scroll to position [469, 0]
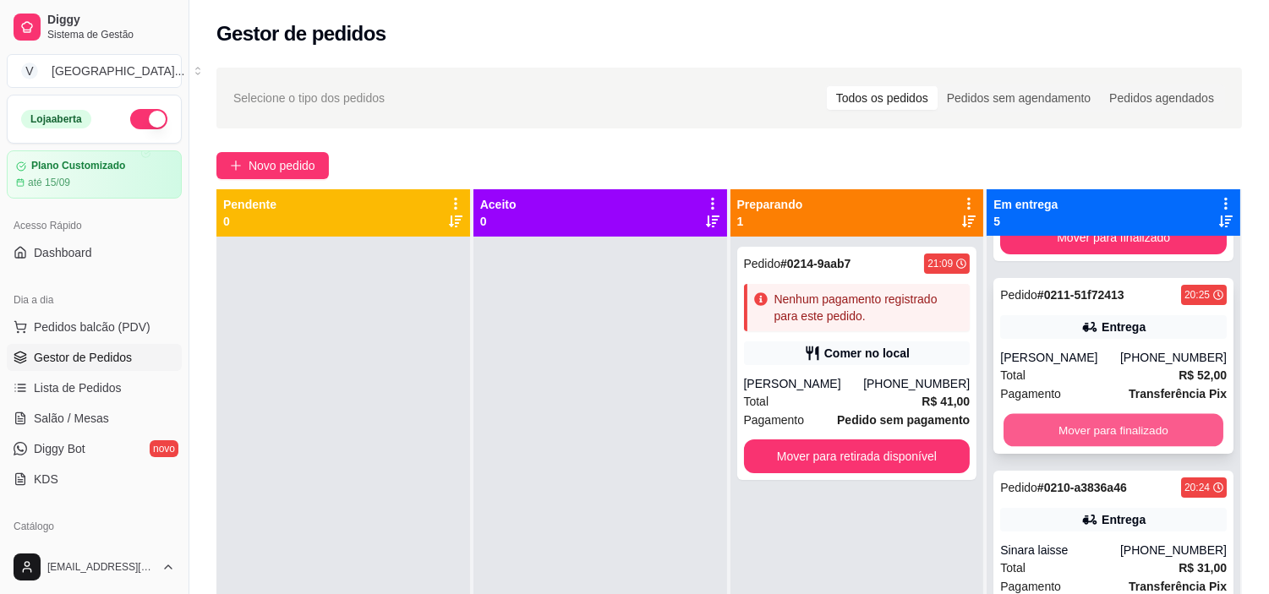
click at [1169, 418] on button "Mover para finalizado" at bounding box center [1113, 430] width 220 height 33
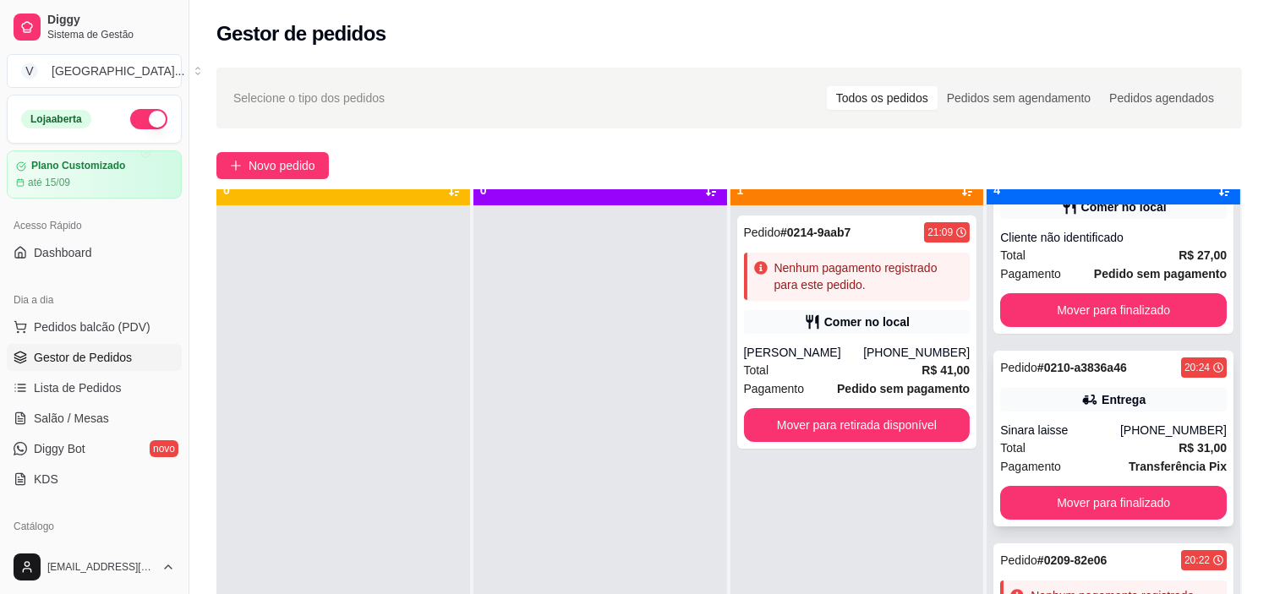
scroll to position [46, 0]
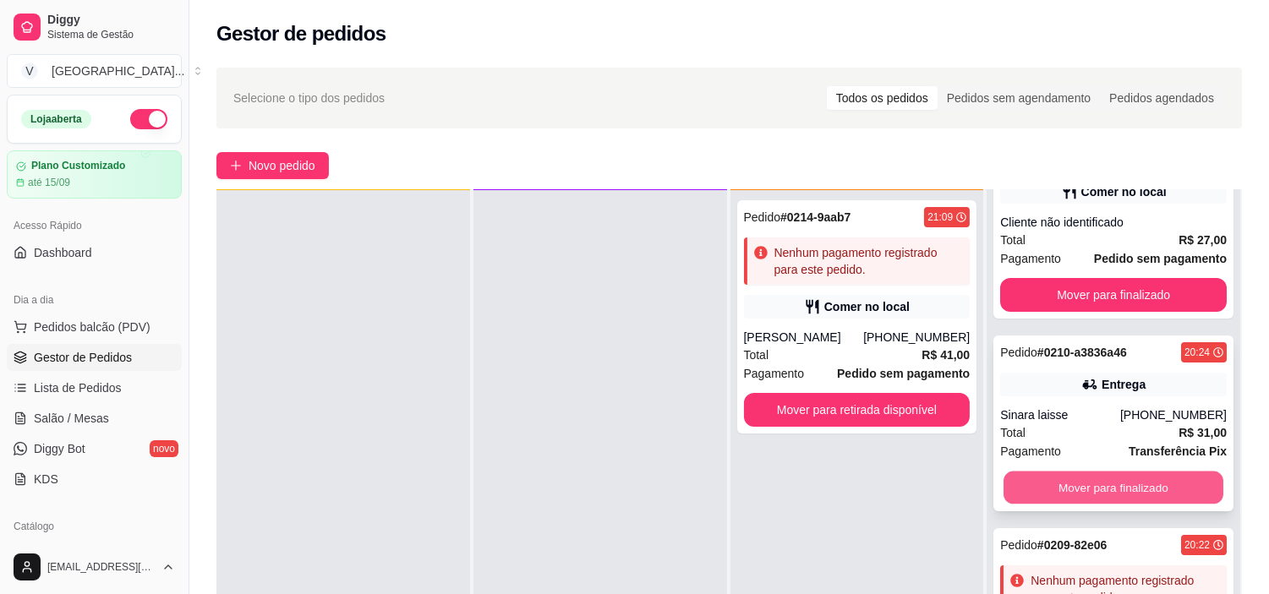
click at [1069, 483] on button "Mover para finalizado" at bounding box center [1113, 488] width 220 height 33
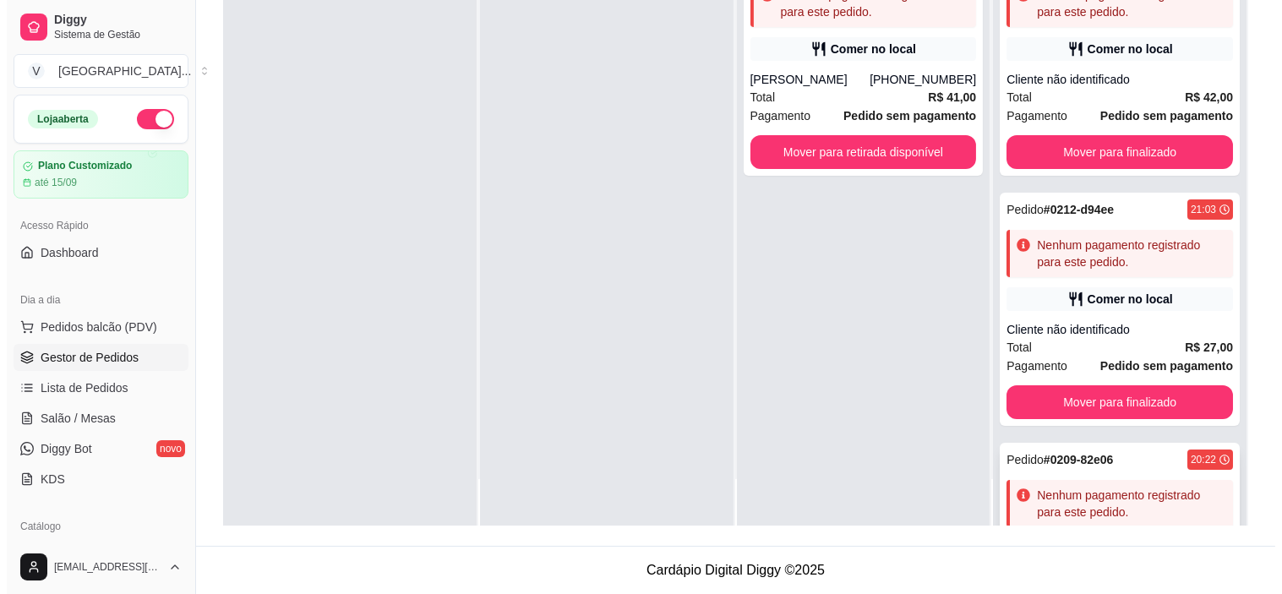
scroll to position [0, 0]
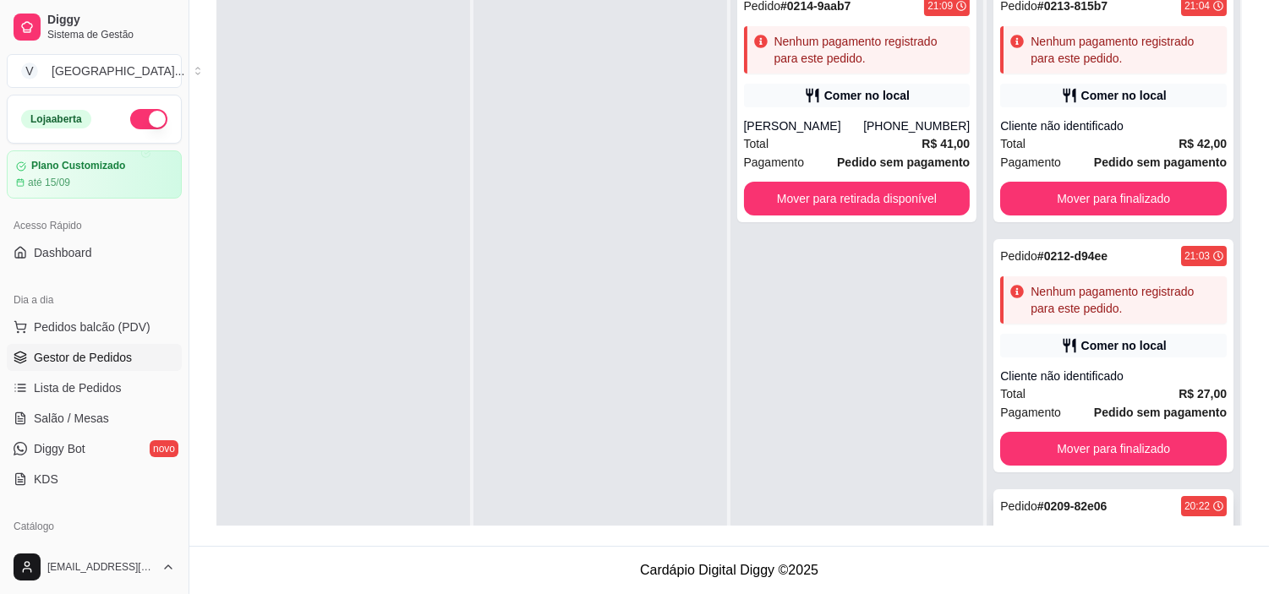
click at [1142, 362] on div "Pedido # 0212-d94ee 21:03 Nenhum pagamento registrado para este pedido. Comer n…" at bounding box center [1113, 355] width 240 height 233
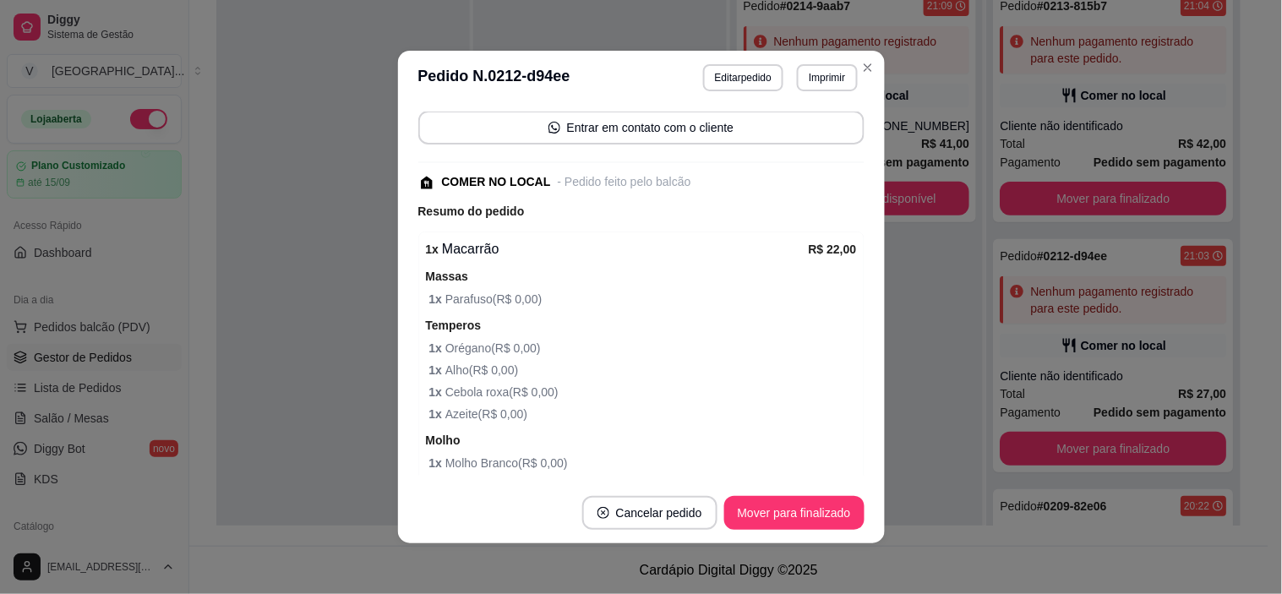
scroll to position [36, 0]
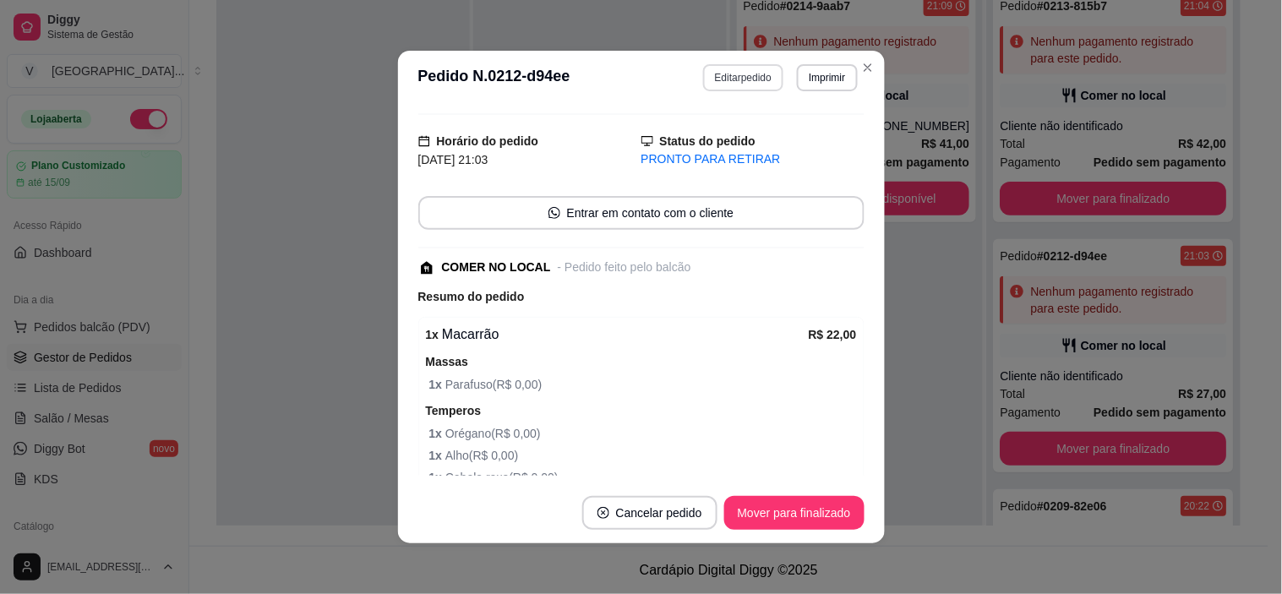
click at [744, 71] on button "Editar pedido" at bounding box center [743, 77] width 80 height 27
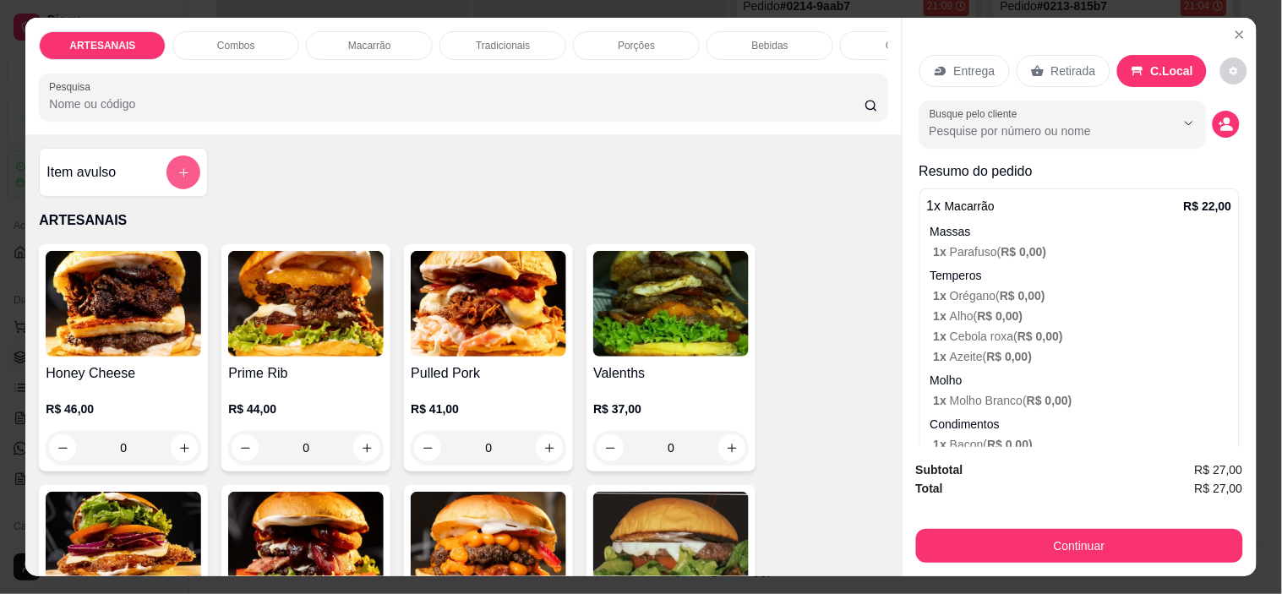
click at [176, 167] on button "add-separate-item" at bounding box center [184, 173] width 34 height 34
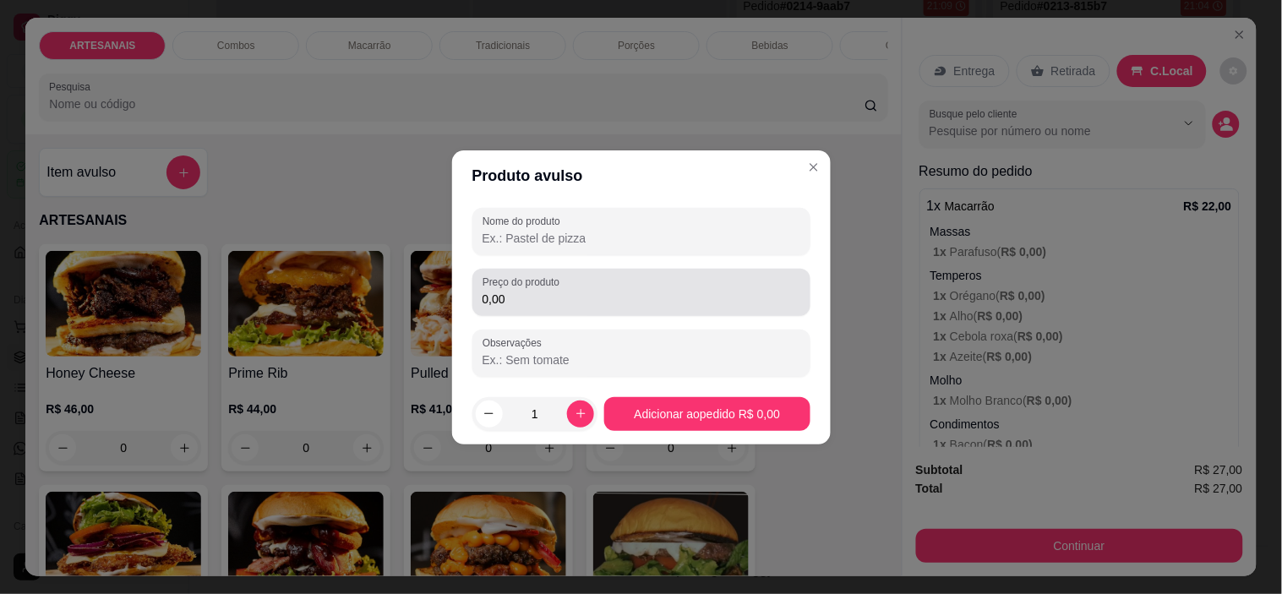
click at [545, 302] on input "0,00" at bounding box center [642, 299] width 318 height 17
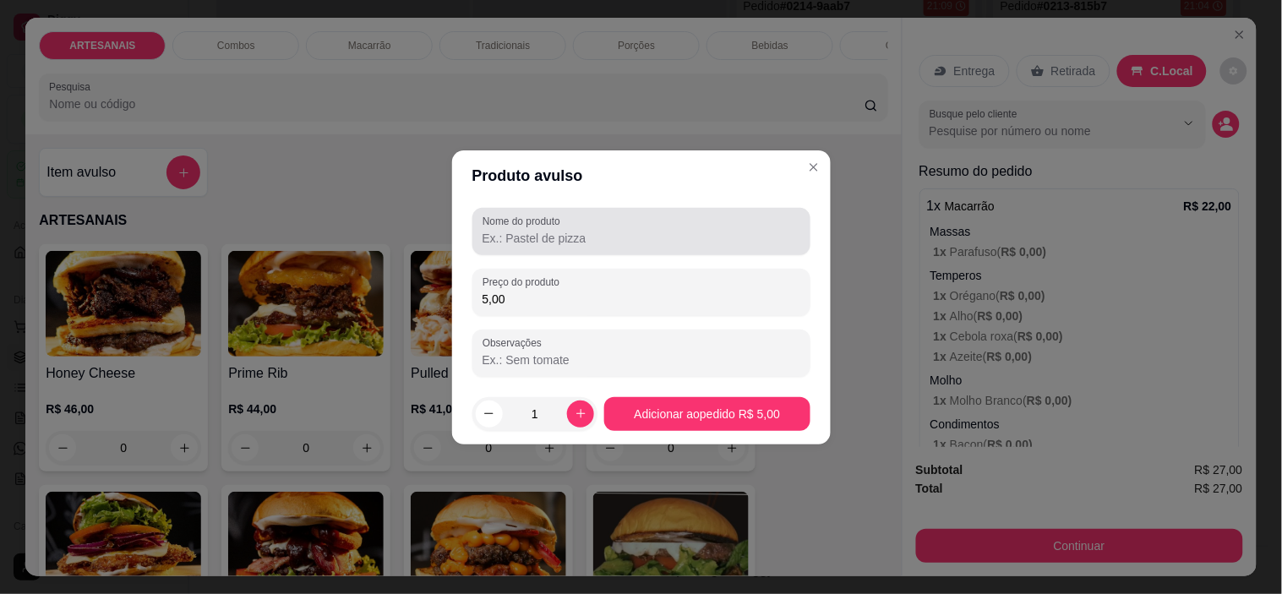
type input "5,00"
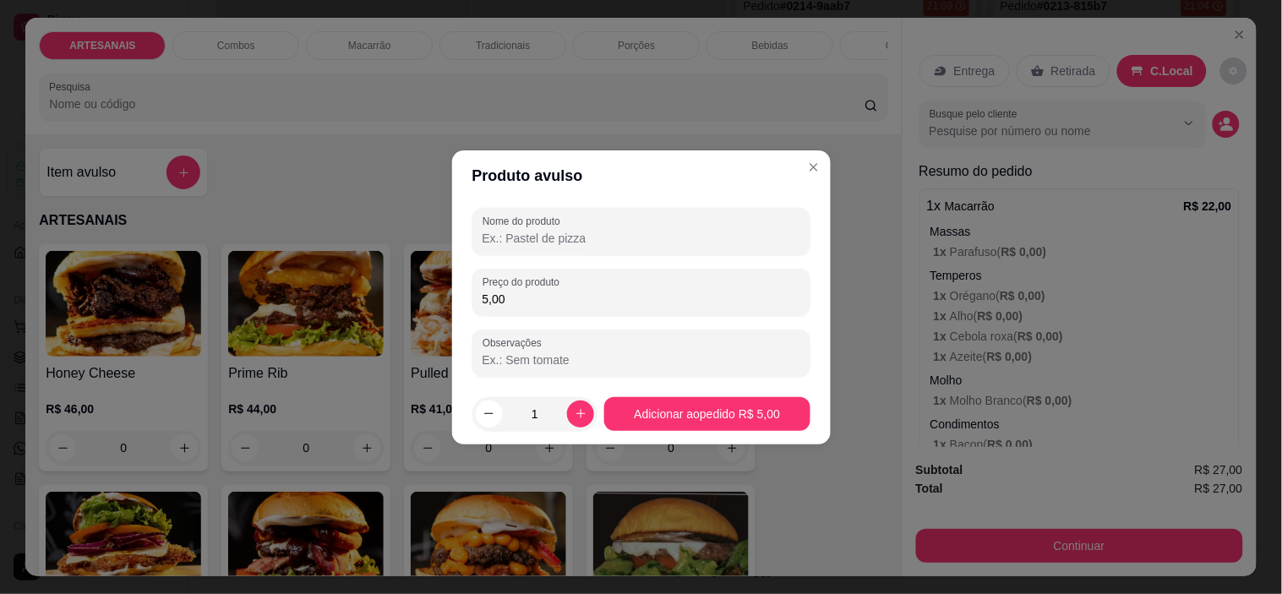
click at [492, 233] on input "Nome do produto" at bounding box center [642, 238] width 318 height 17
type input "divisao de prato"
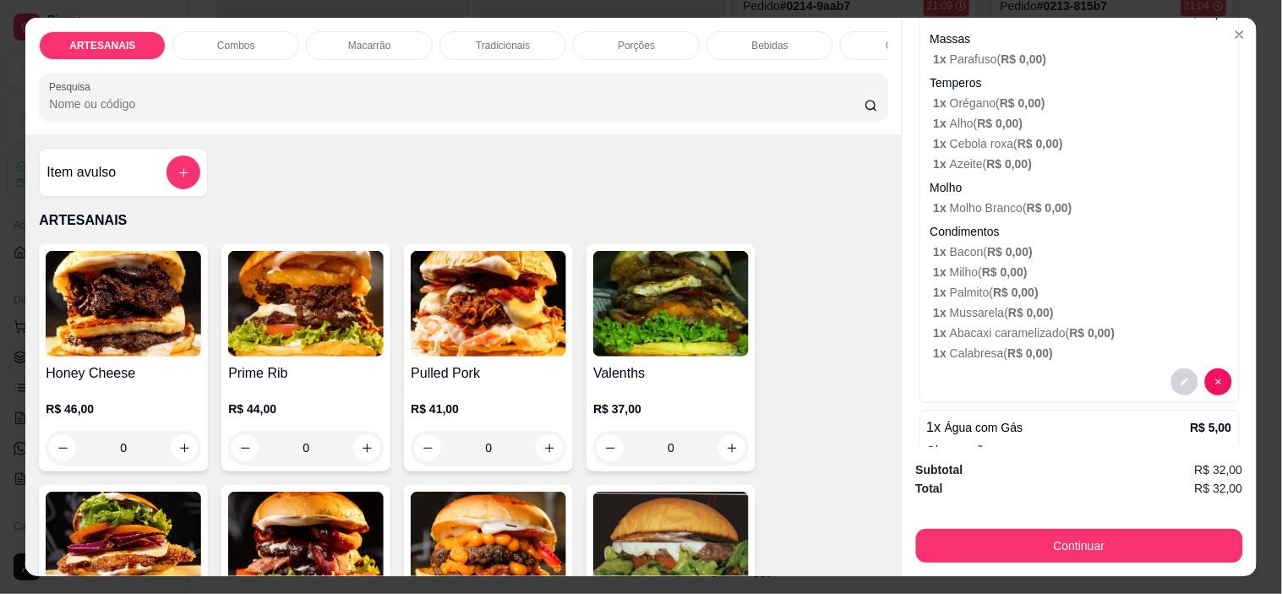
scroll to position [362, 0]
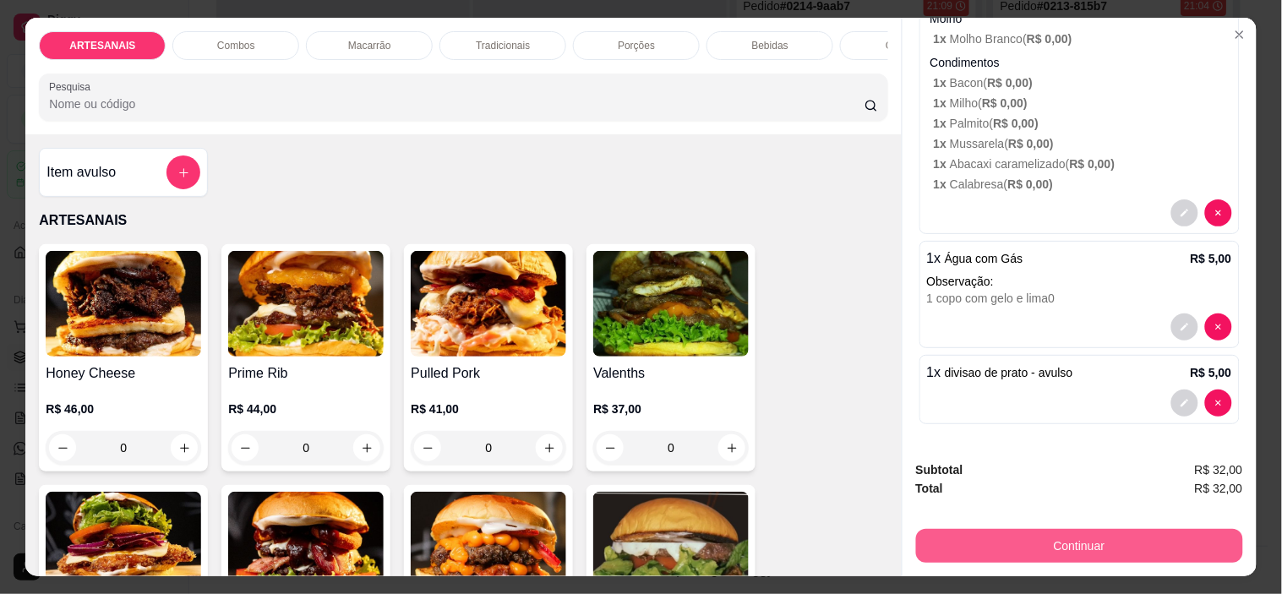
click at [1082, 544] on button "Continuar" at bounding box center [1079, 546] width 327 height 34
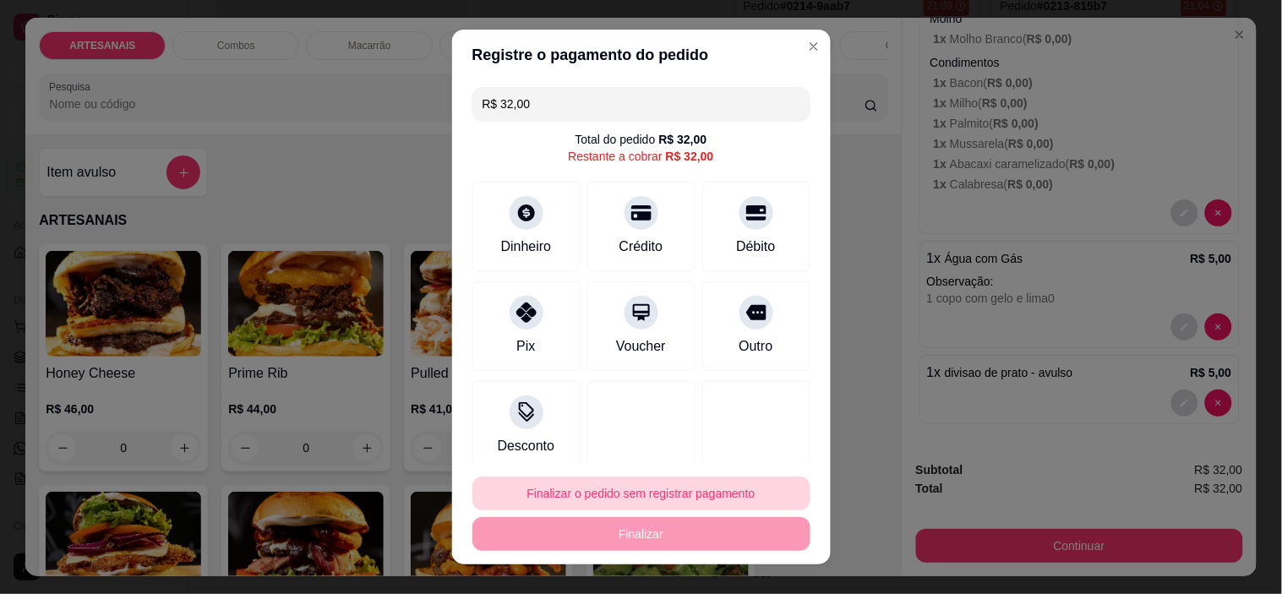
click at [624, 492] on button "Finalizar o pedido sem registrar pagamento" at bounding box center [642, 494] width 338 height 34
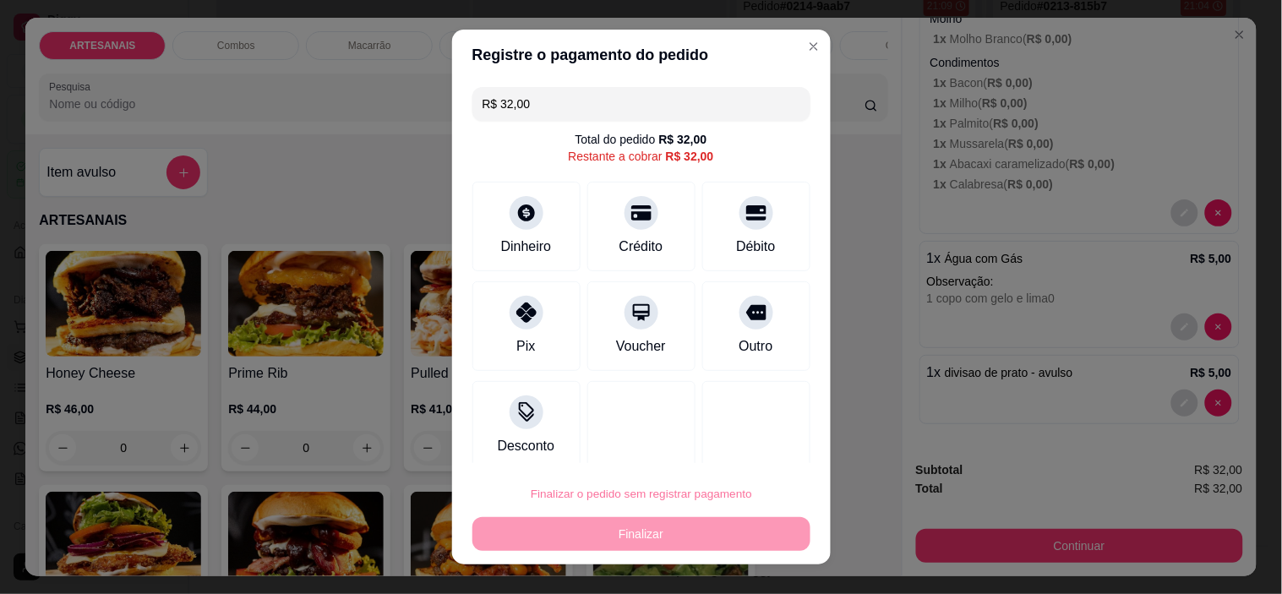
click at [724, 454] on button "Confirmar" at bounding box center [739, 447] width 63 height 26
type input "R$ 0,00"
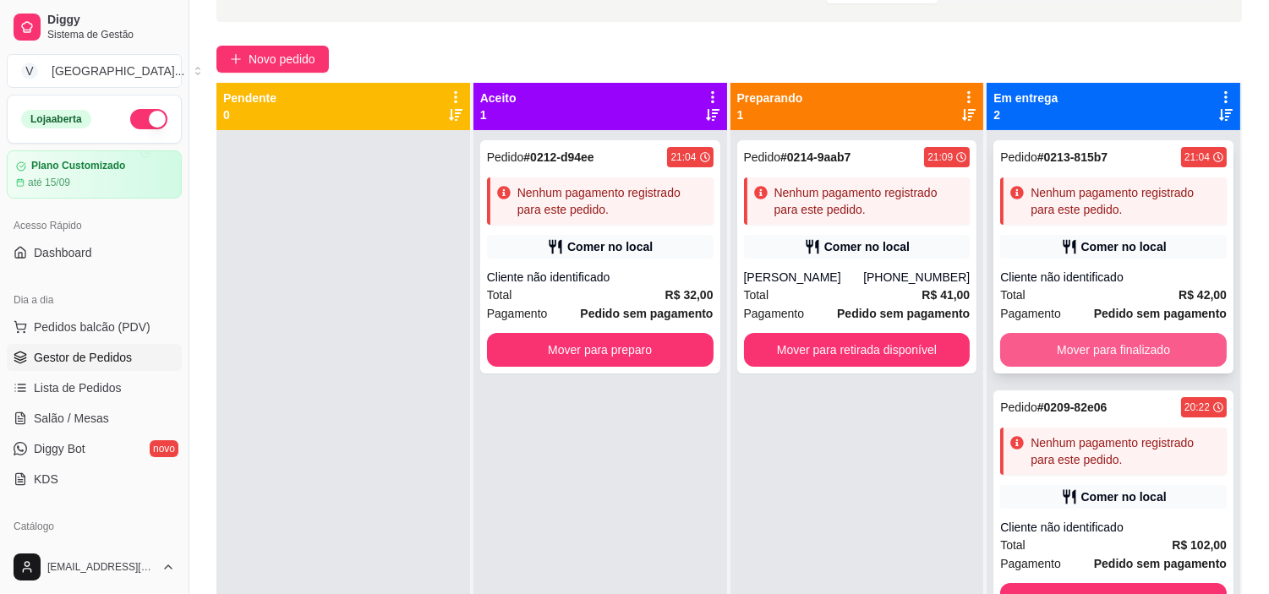
scroll to position [70, 0]
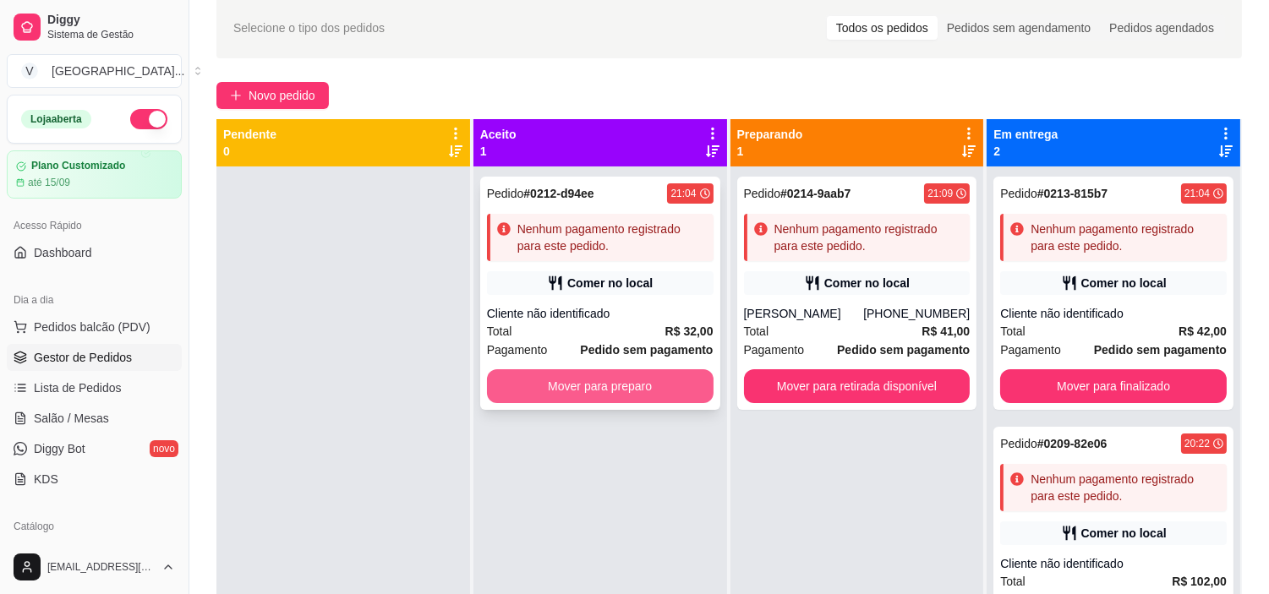
click at [563, 383] on button "Mover para preparo" at bounding box center [600, 386] width 227 height 34
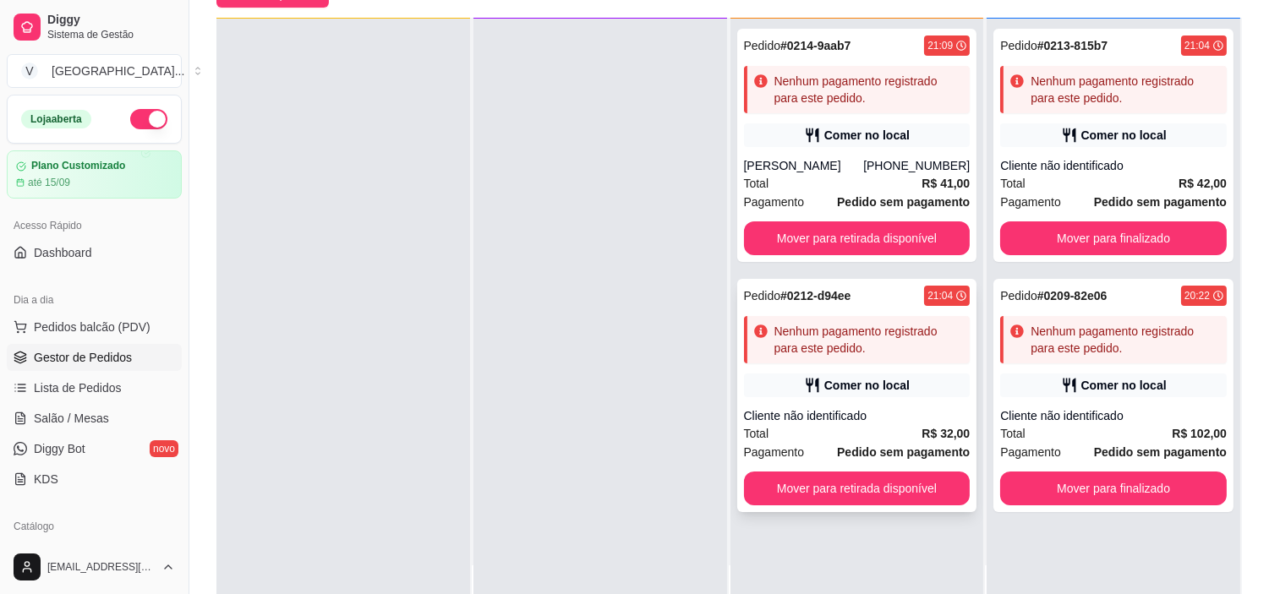
scroll to position [258, 0]
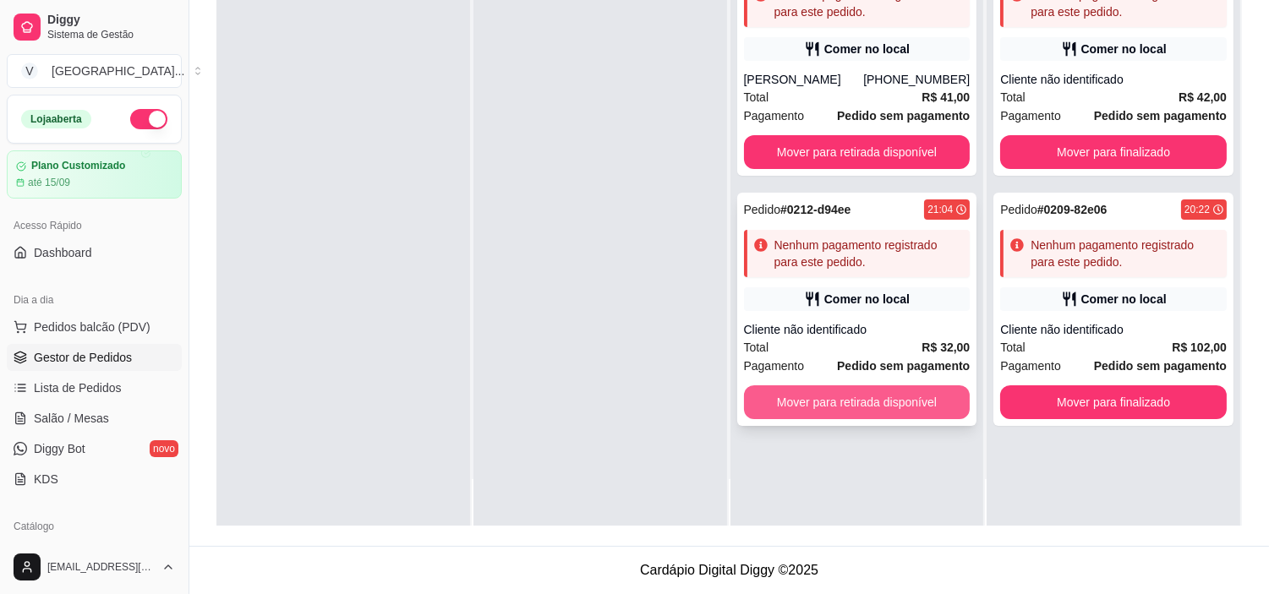
click at [892, 396] on button "Mover para retirada disponível" at bounding box center [857, 402] width 227 height 34
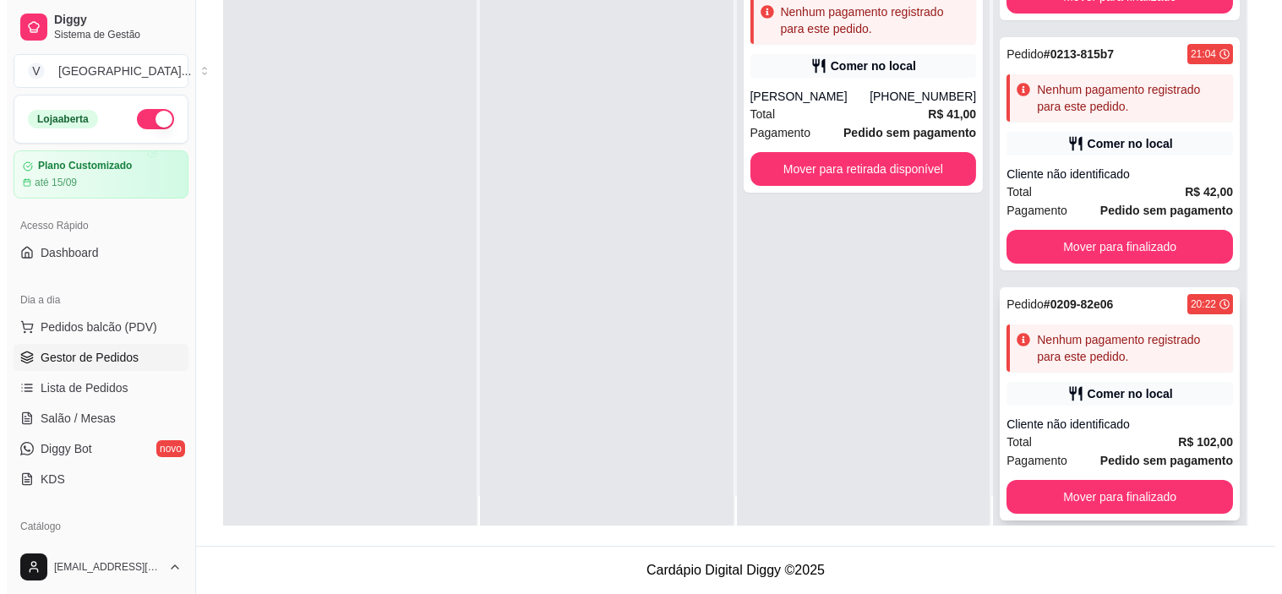
scroll to position [46, 0]
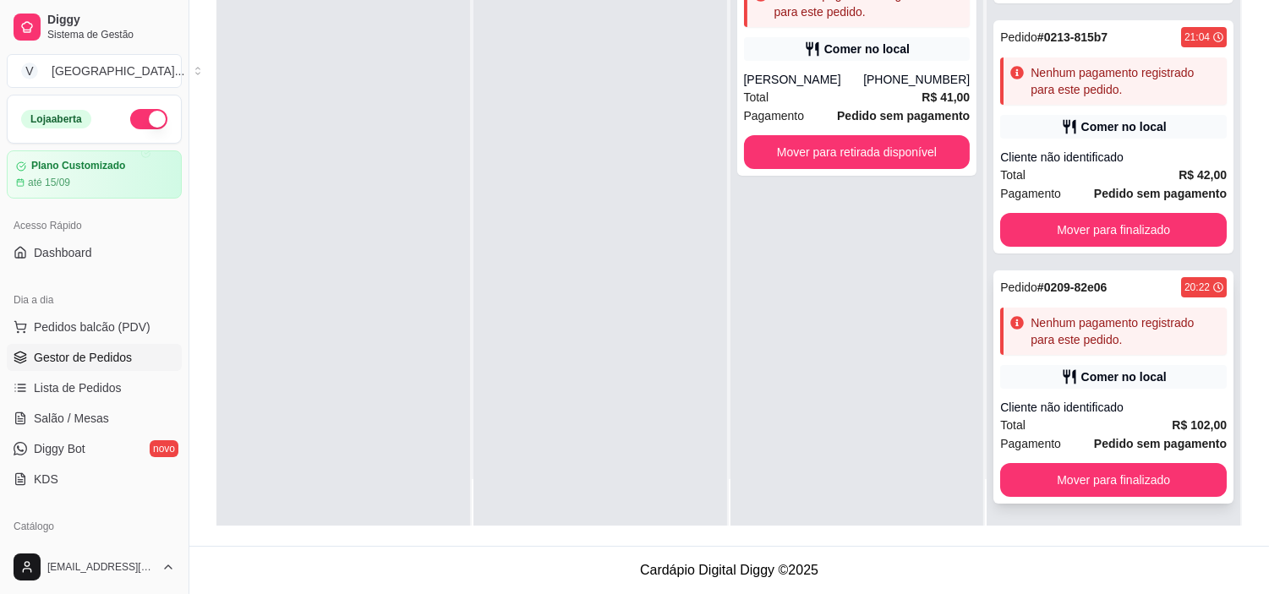
click at [1131, 400] on div "Cliente não identificado" at bounding box center [1113, 407] width 227 height 17
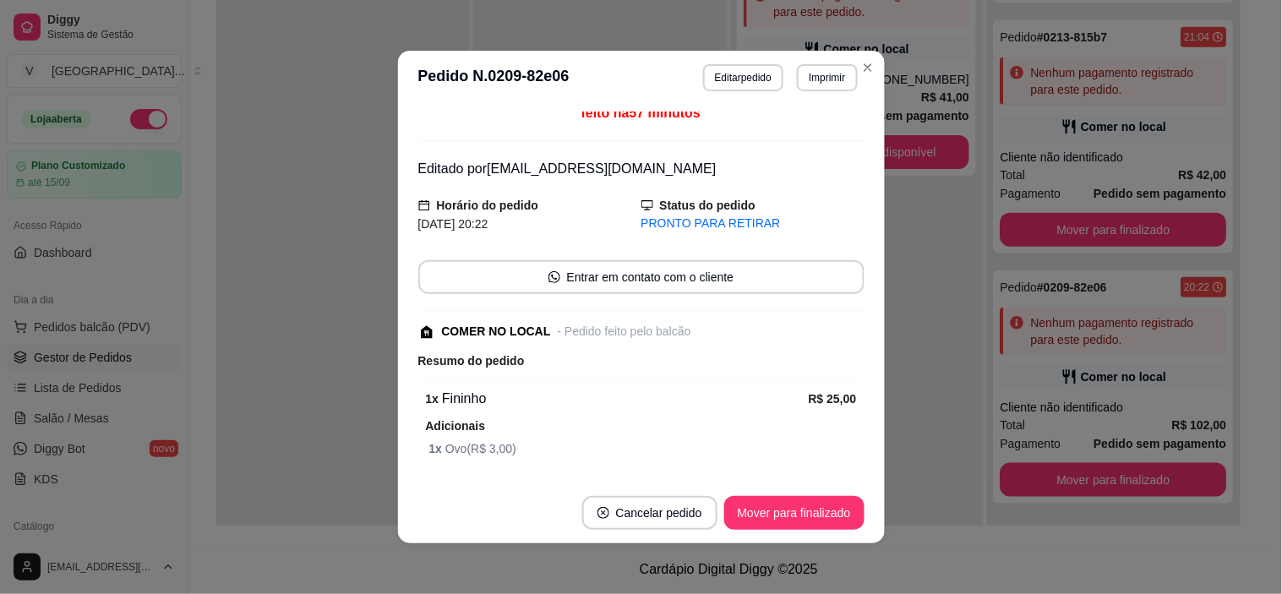
scroll to position [0, 0]
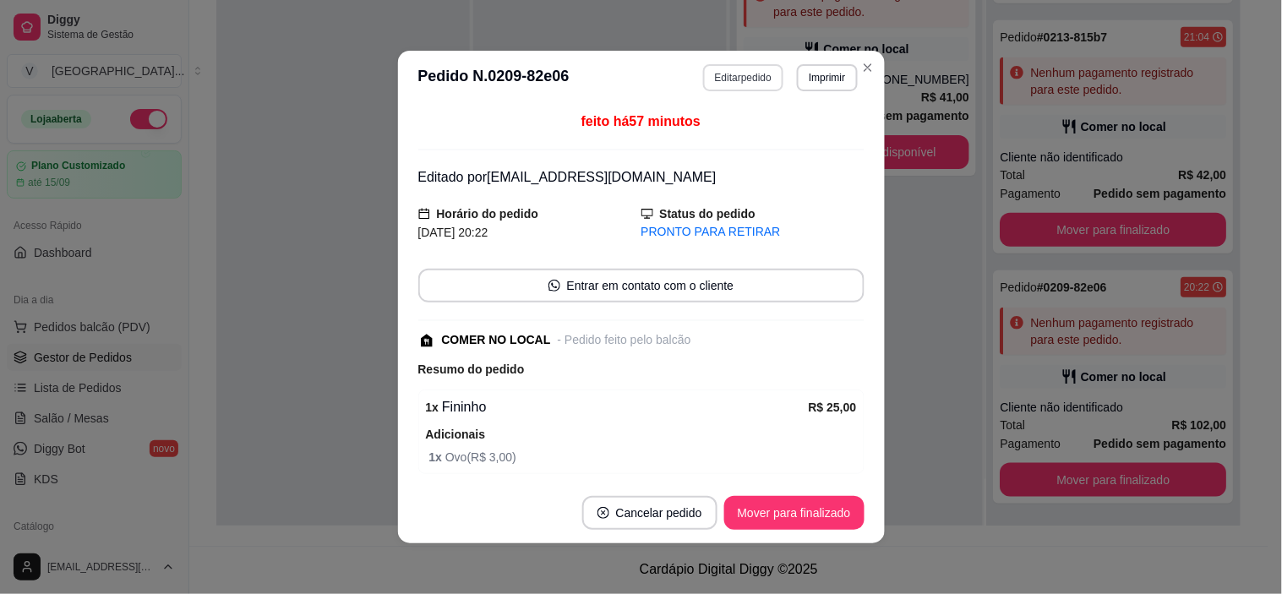
click at [757, 79] on button "Editar pedido" at bounding box center [743, 77] width 80 height 27
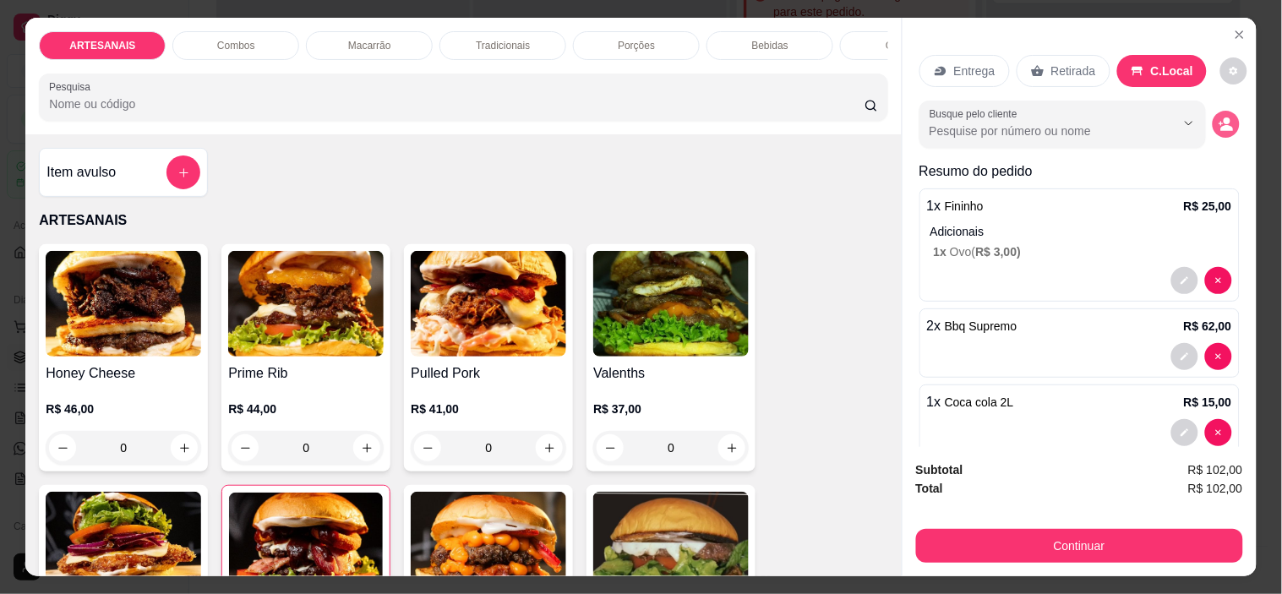
click at [1207, 103] on div "Busque pelo cliente" at bounding box center [1080, 124] width 320 height 47
click at [1213, 112] on button "decrease-product-quantity" at bounding box center [1226, 125] width 26 height 26
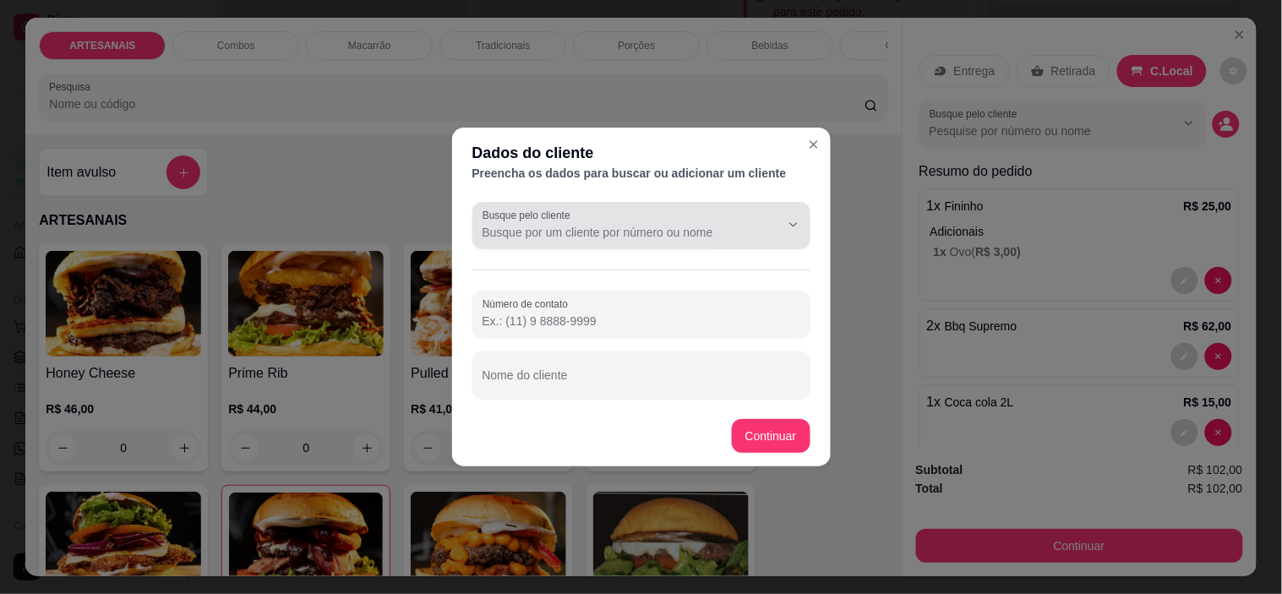
click at [543, 221] on label "Busque pelo cliente" at bounding box center [530, 215] width 94 height 14
click at [543, 224] on input "Busque pelo cliente" at bounding box center [618, 232] width 270 height 17
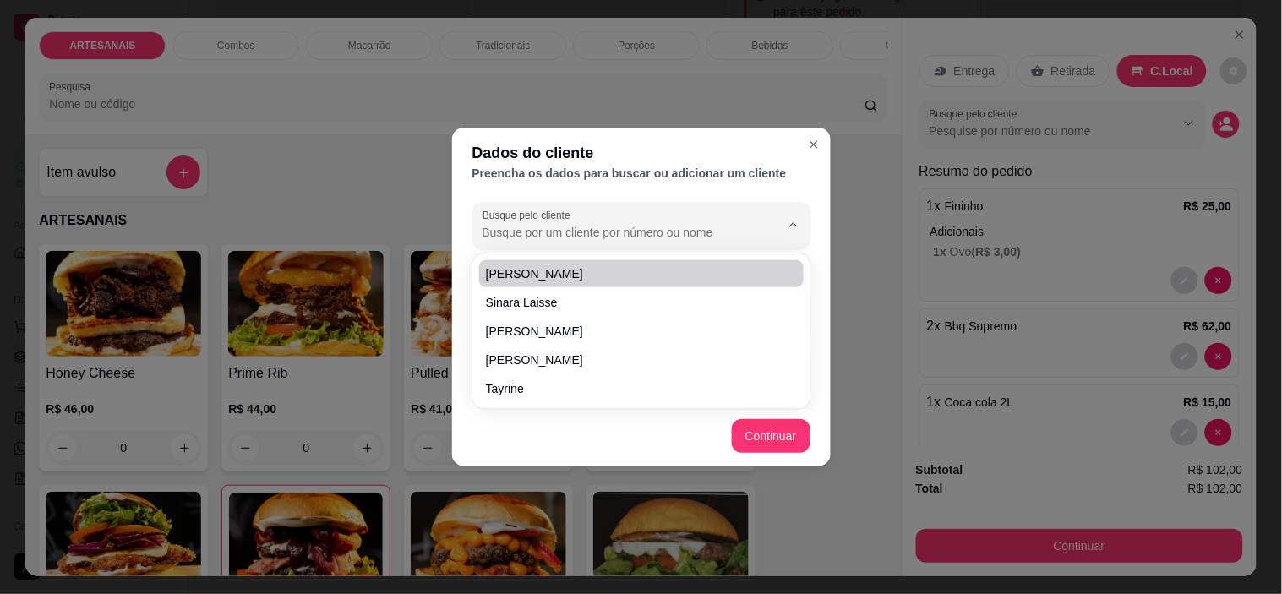
click at [716, 221] on div at bounding box center [642, 226] width 318 height 34
click at [647, 235] on input "Busque pelo cliente" at bounding box center [618, 232] width 270 height 17
click at [872, 255] on div "Dados do cliente Preencha os dados para buscar ou adicionar um cliente Busque p…" at bounding box center [641, 297] width 1282 height 594
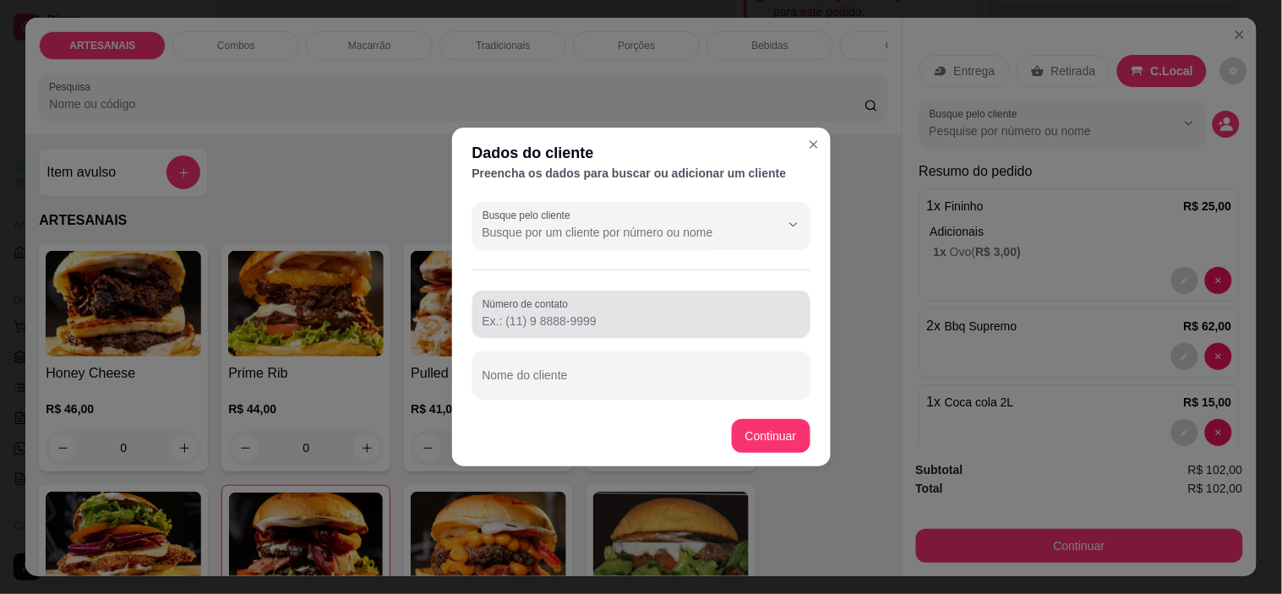
click at [654, 319] on input "Número de contato" at bounding box center [642, 321] width 318 height 17
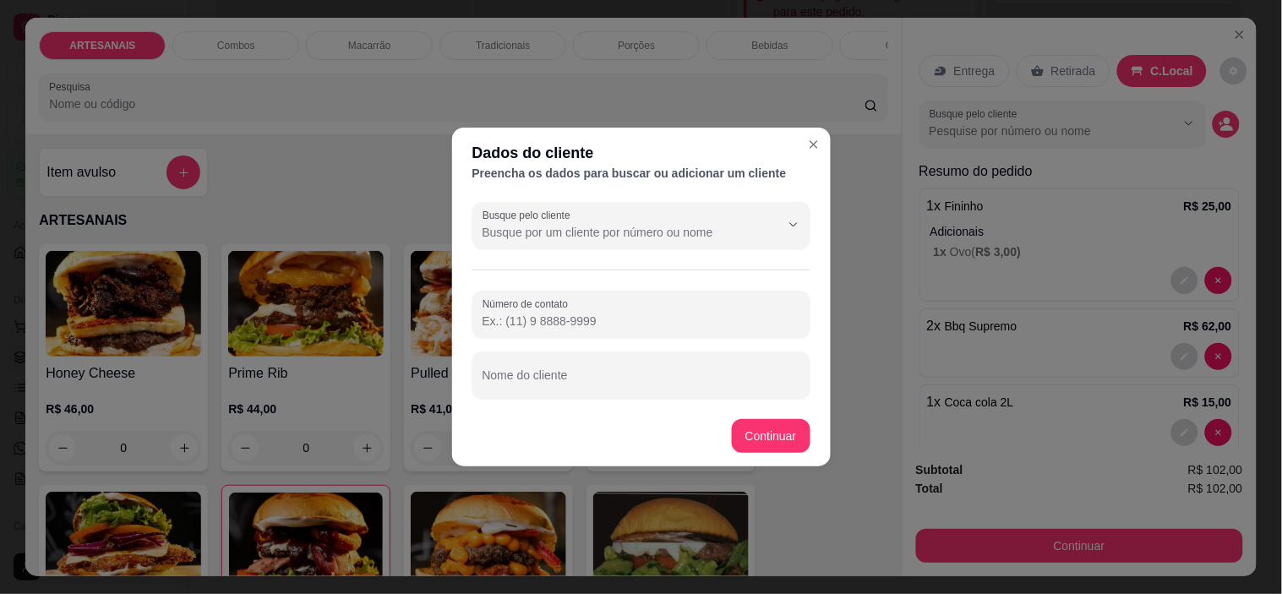
paste input "[PHONE_NUMBER]"
type input "[PHONE_NUMBER]"
click at [674, 399] on div "Busque pelo cliente Número de contato [PHONE_NUMBER] Nome do cliente" at bounding box center [641, 300] width 379 height 210
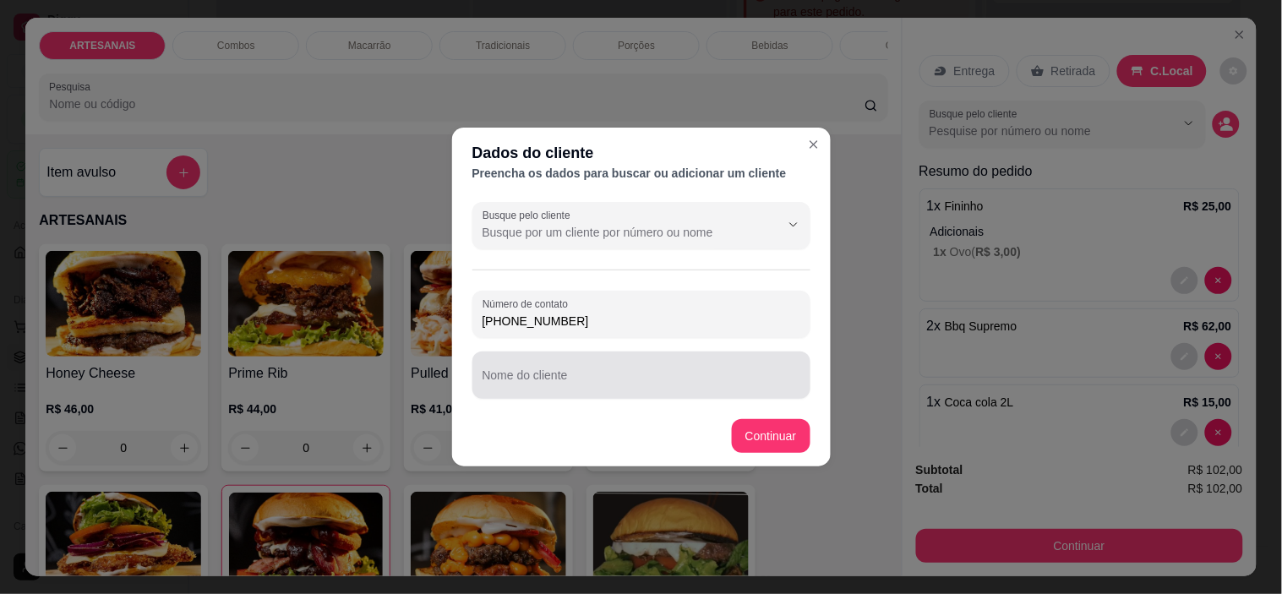
click at [672, 366] on div at bounding box center [642, 375] width 318 height 34
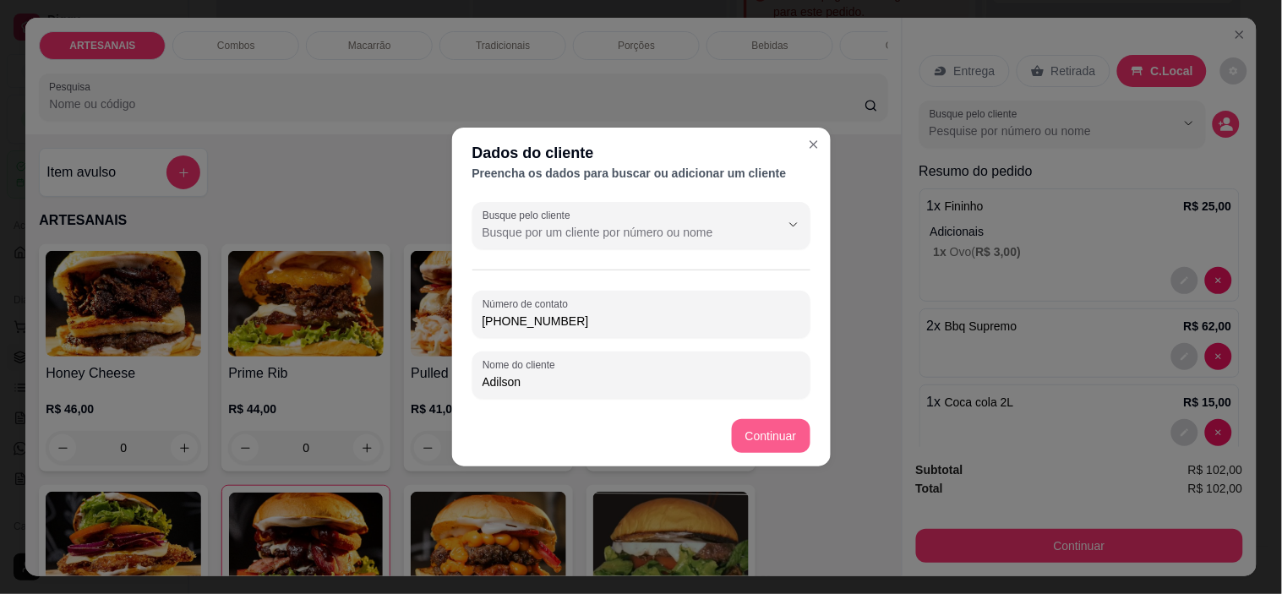
type input "Adilson"
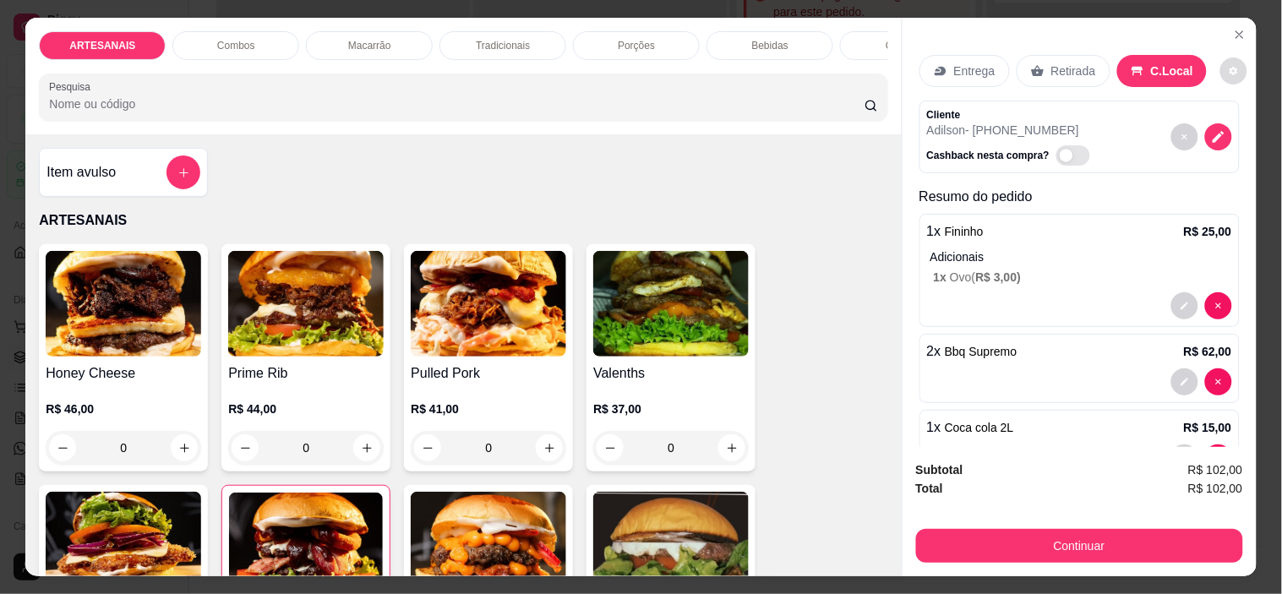
click at [1221, 63] on button "decrease-product-quantity" at bounding box center [1234, 70] width 27 height 27
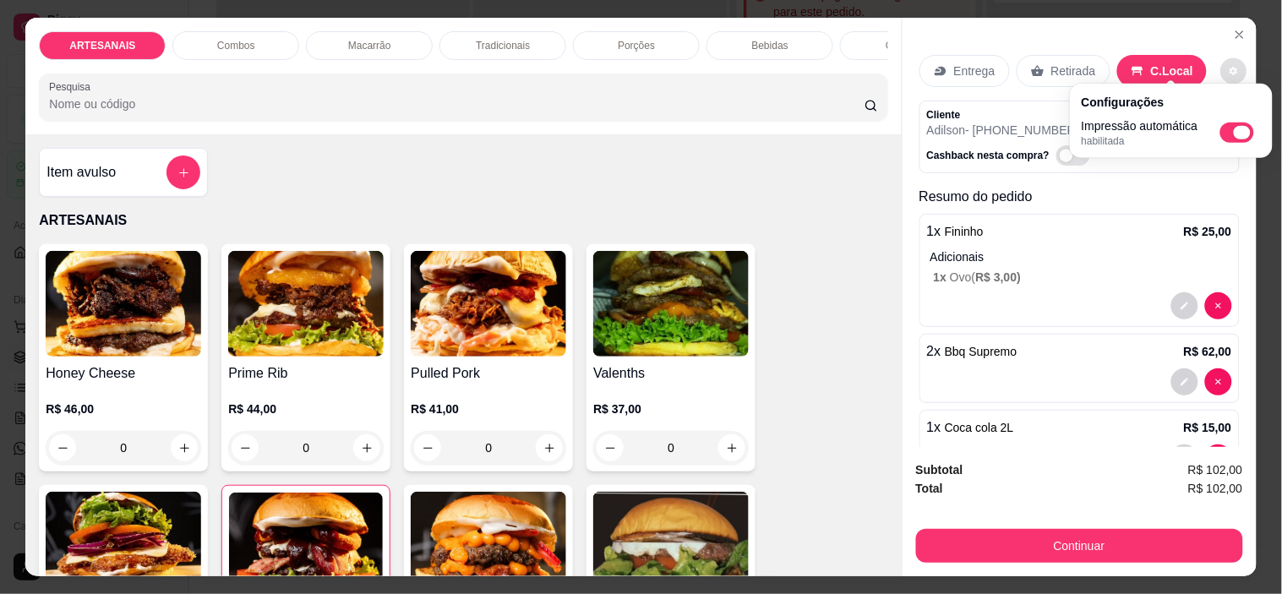
click at [1248, 129] on span "Automatic updates" at bounding box center [1242, 133] width 17 height 14
click at [1231, 133] on input "Automatic updates" at bounding box center [1225, 138] width 11 height 11
checkbox input "false"
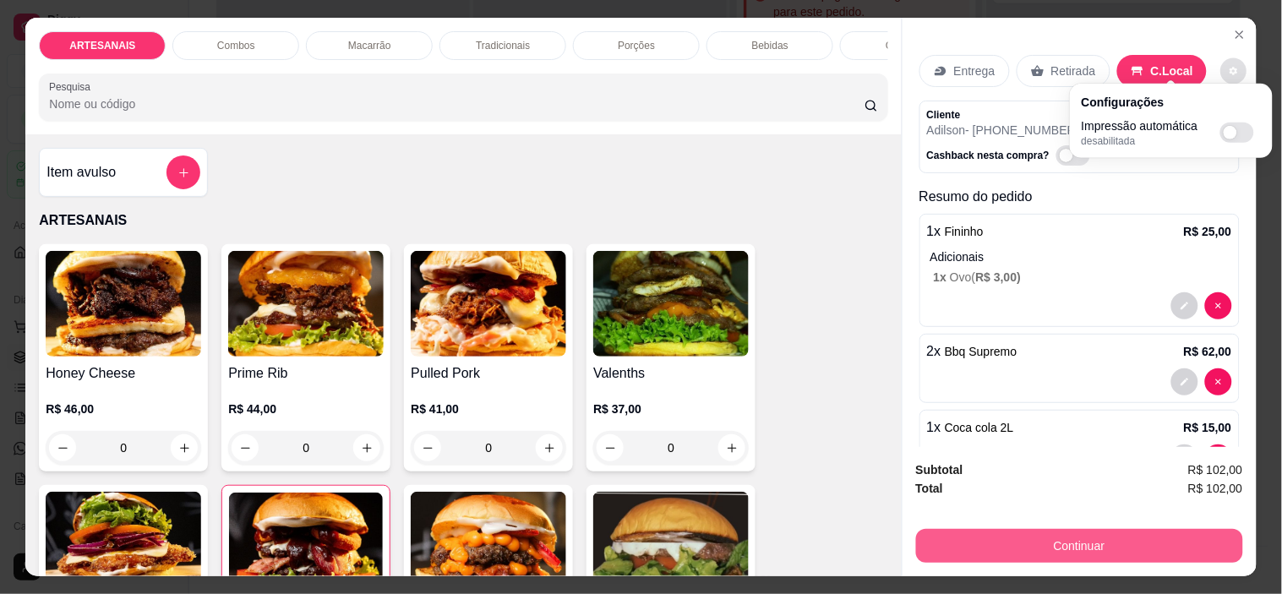
click at [1108, 539] on button "Continuar" at bounding box center [1079, 546] width 327 height 34
click at [1117, 537] on button "Continuar" at bounding box center [1079, 546] width 327 height 34
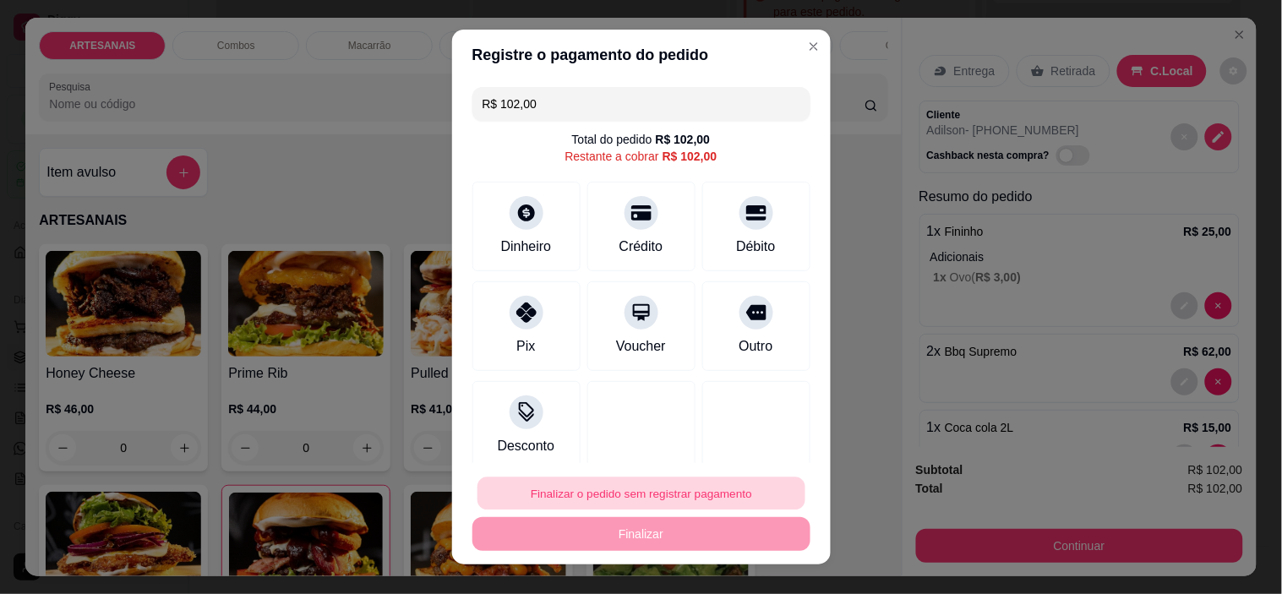
click at [494, 490] on button "Finalizar o pedido sem registrar pagamento" at bounding box center [642, 493] width 328 height 33
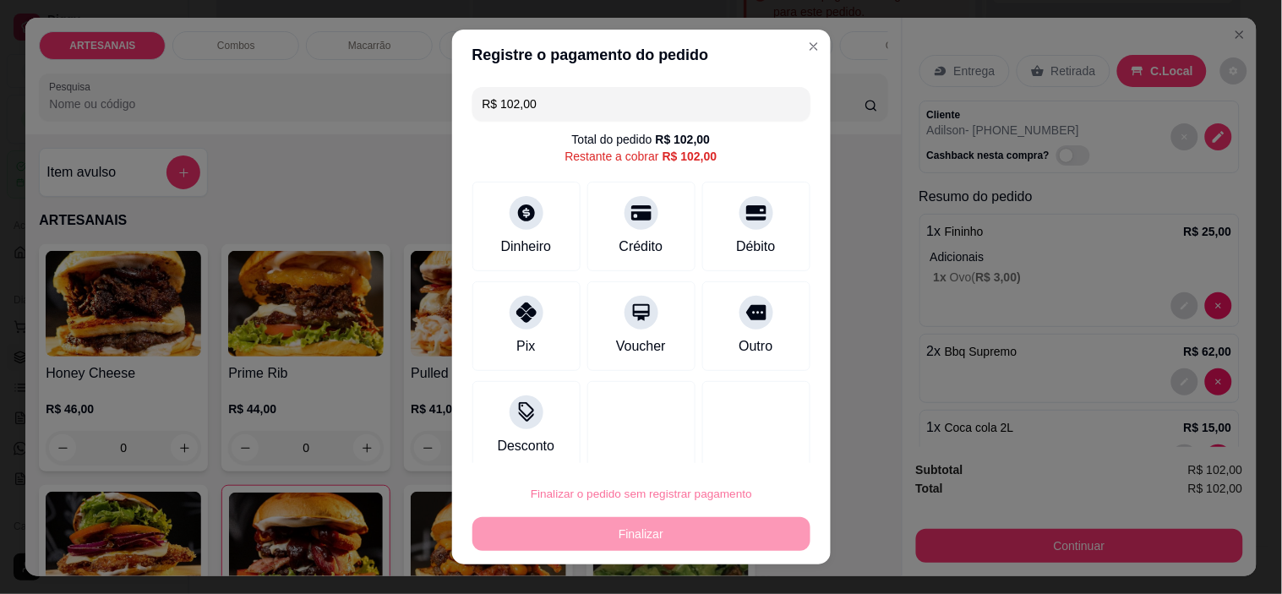
click at [747, 437] on button "Confirmar" at bounding box center [738, 447] width 63 height 26
type input "0"
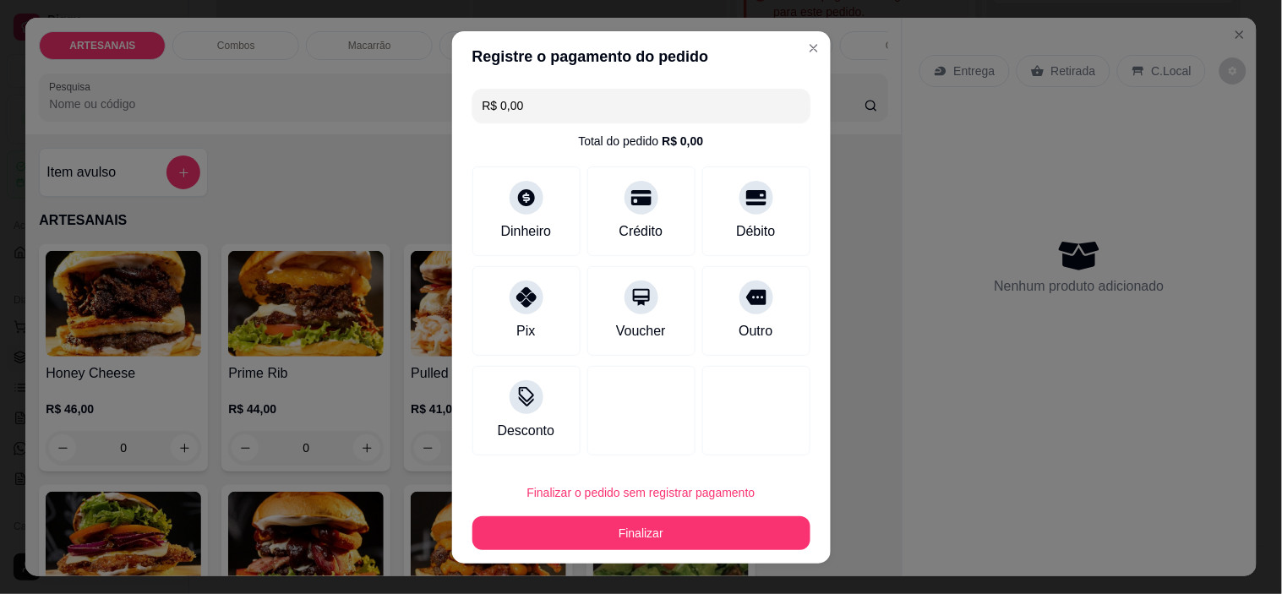
type input "R$ 0,00"
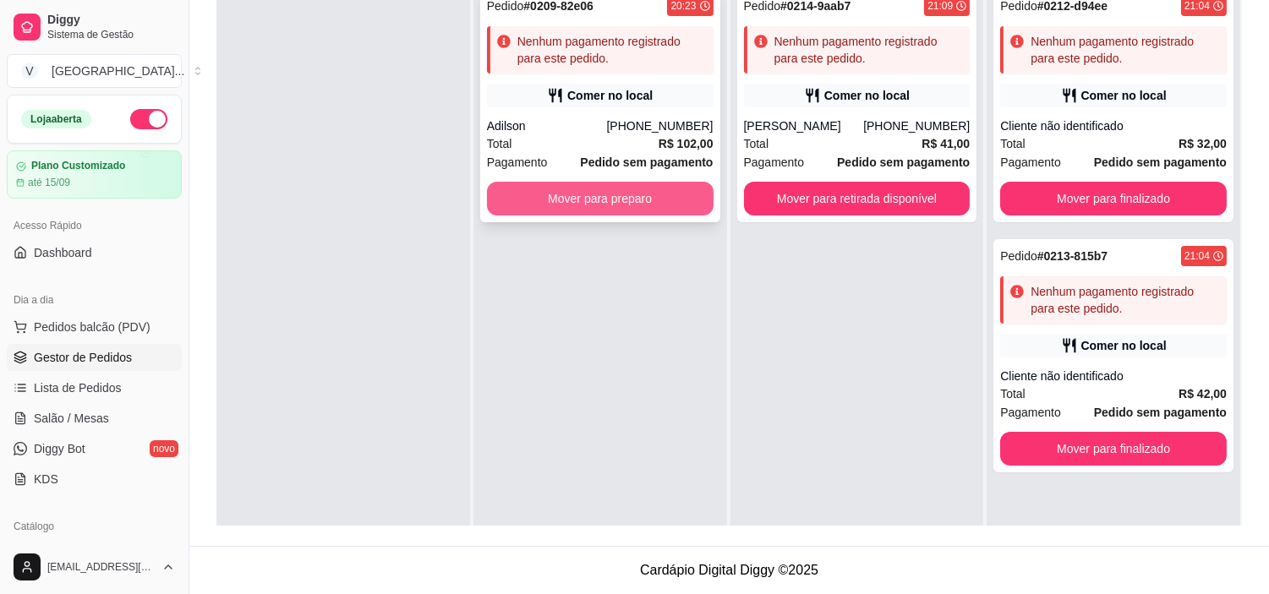
click at [628, 205] on button "Mover para preparo" at bounding box center [600, 199] width 227 height 34
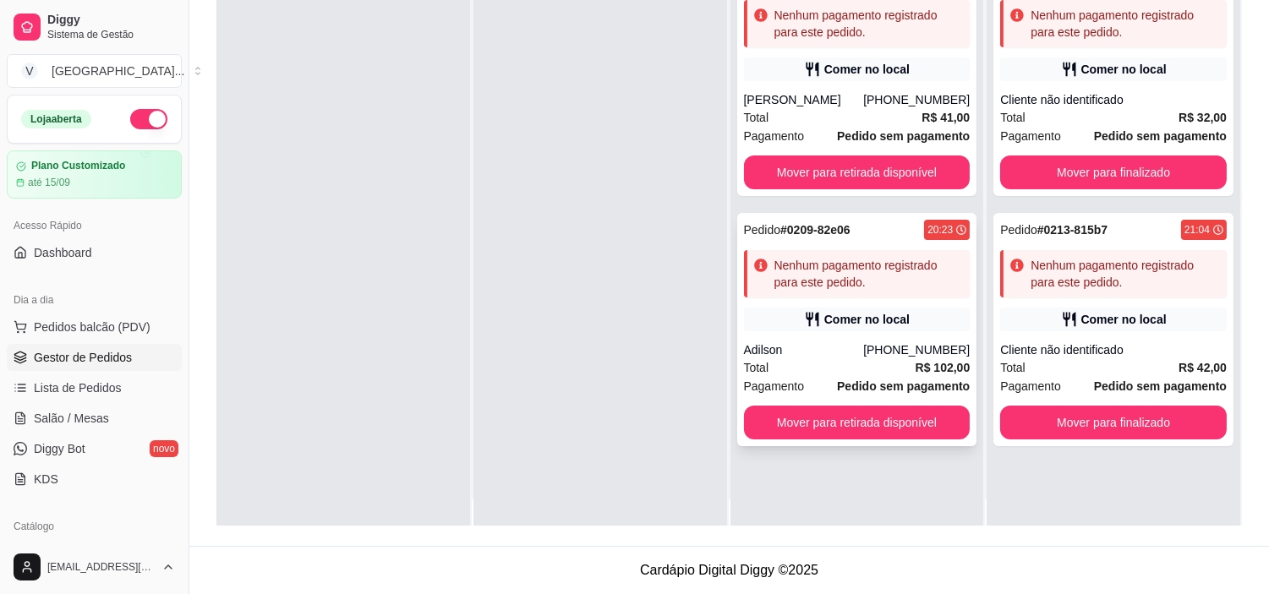
scroll to position [46, 0]
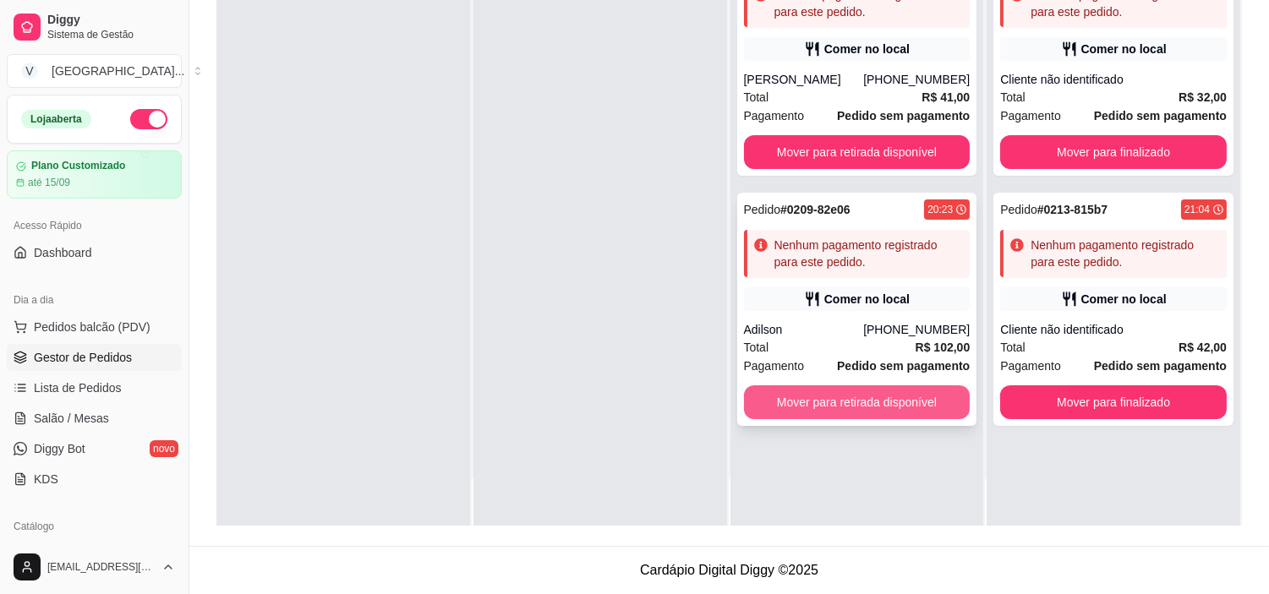
click at [908, 416] on button "Mover para retirada disponível" at bounding box center [857, 402] width 227 height 34
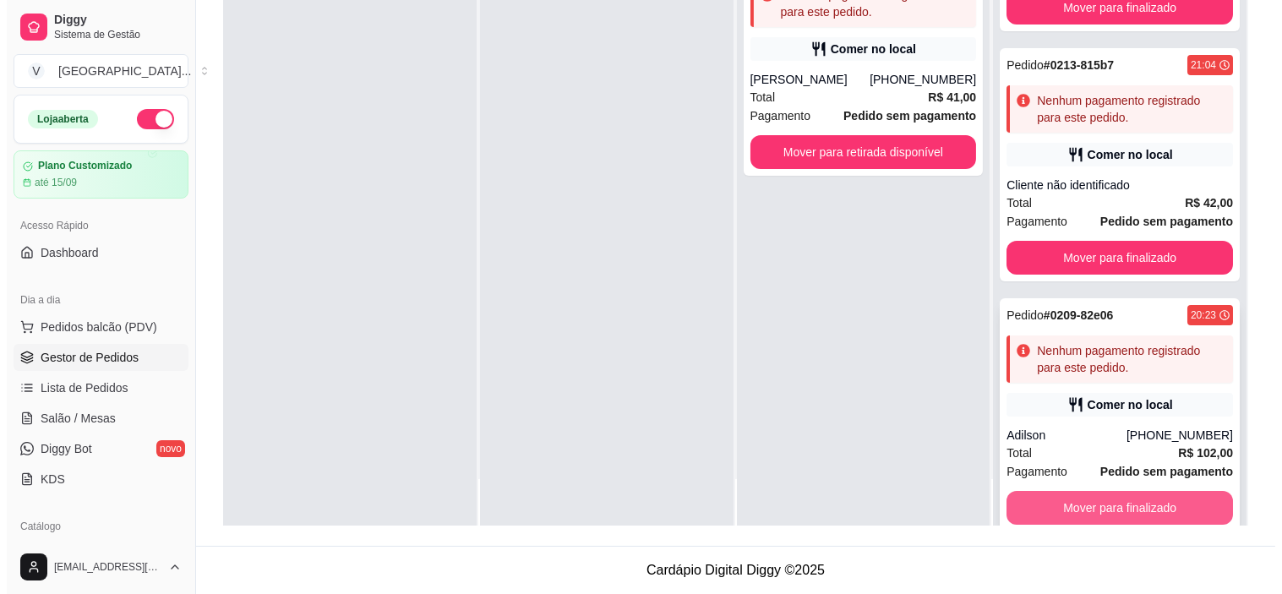
scroll to position [172, 0]
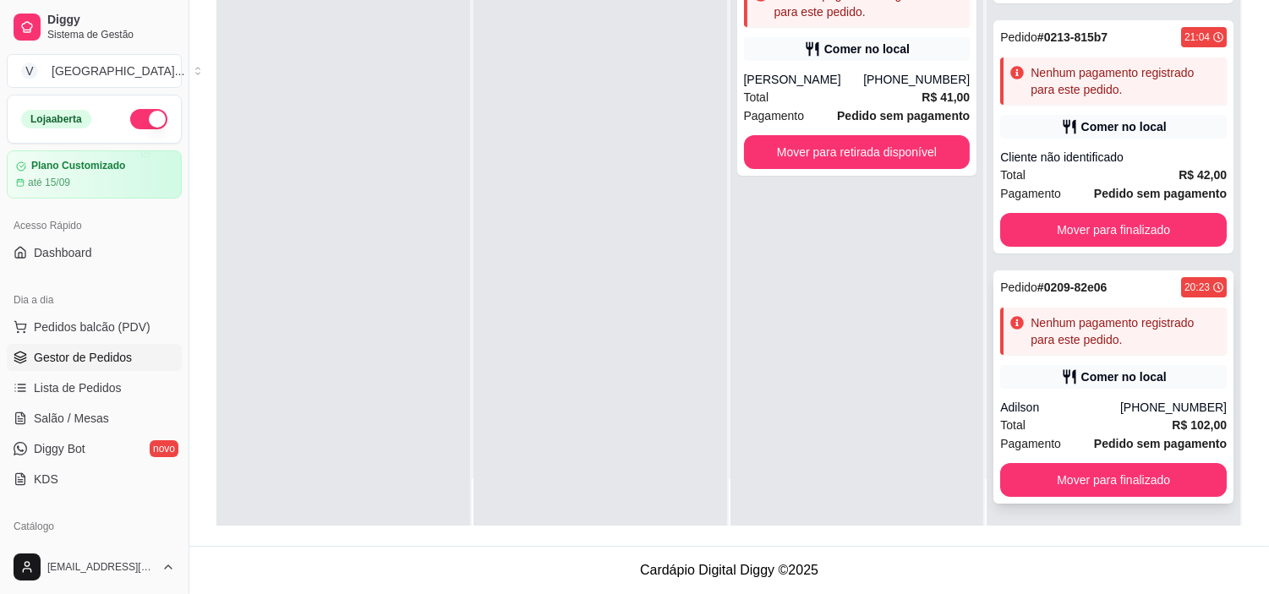
click at [1145, 406] on div "[PHONE_NUMBER]" at bounding box center [1173, 407] width 107 height 17
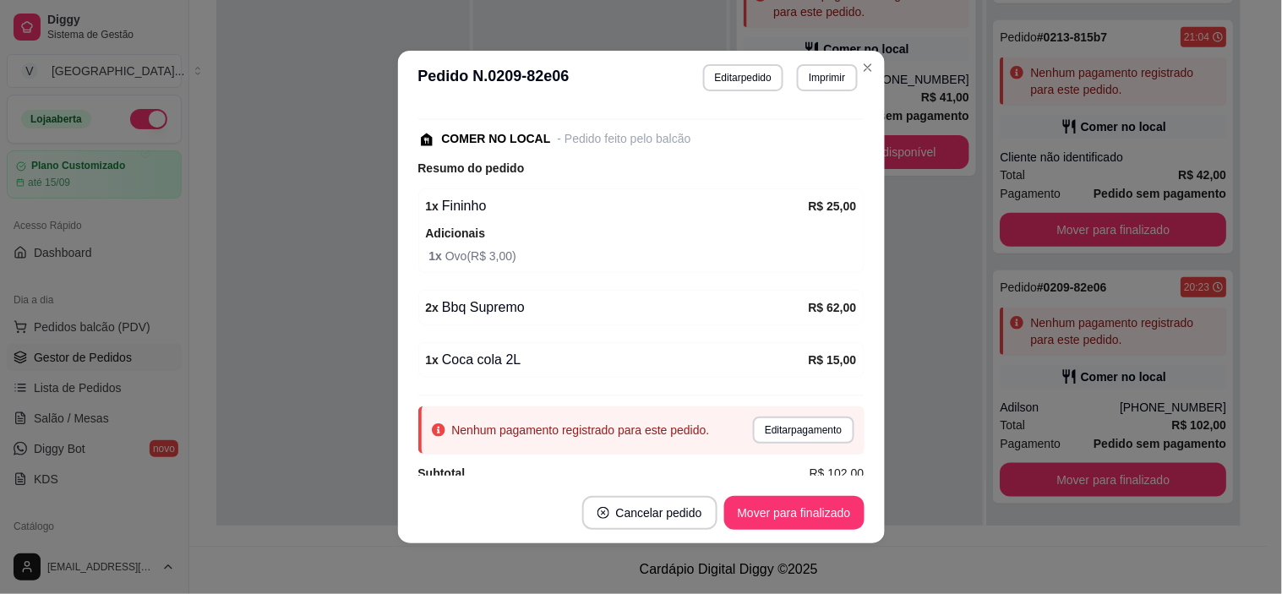
scroll to position [265, 0]
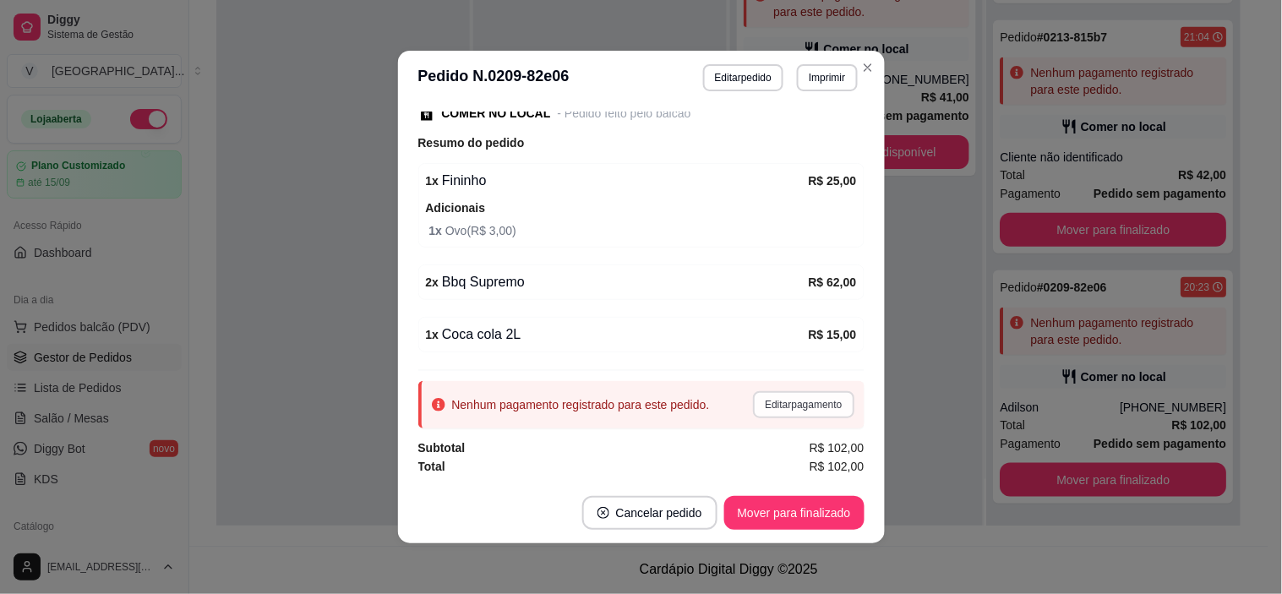
click at [792, 399] on button "Editar pagamento" at bounding box center [803, 404] width 101 height 27
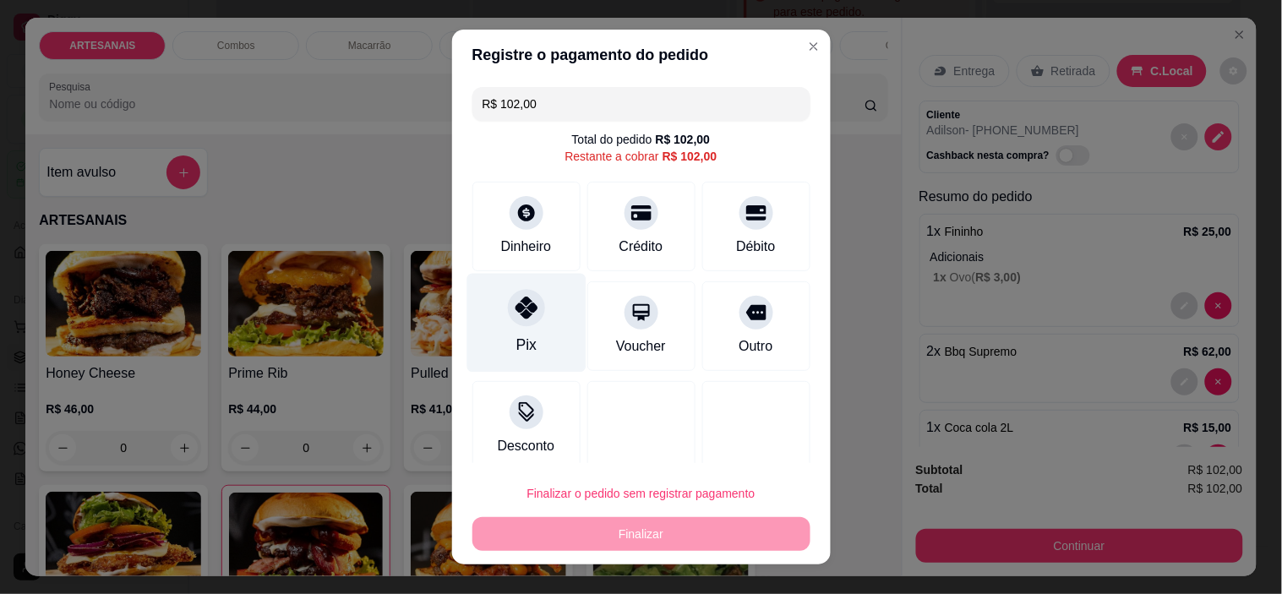
click at [515, 314] on icon at bounding box center [526, 308] width 22 height 22
type input "R$ 0,00"
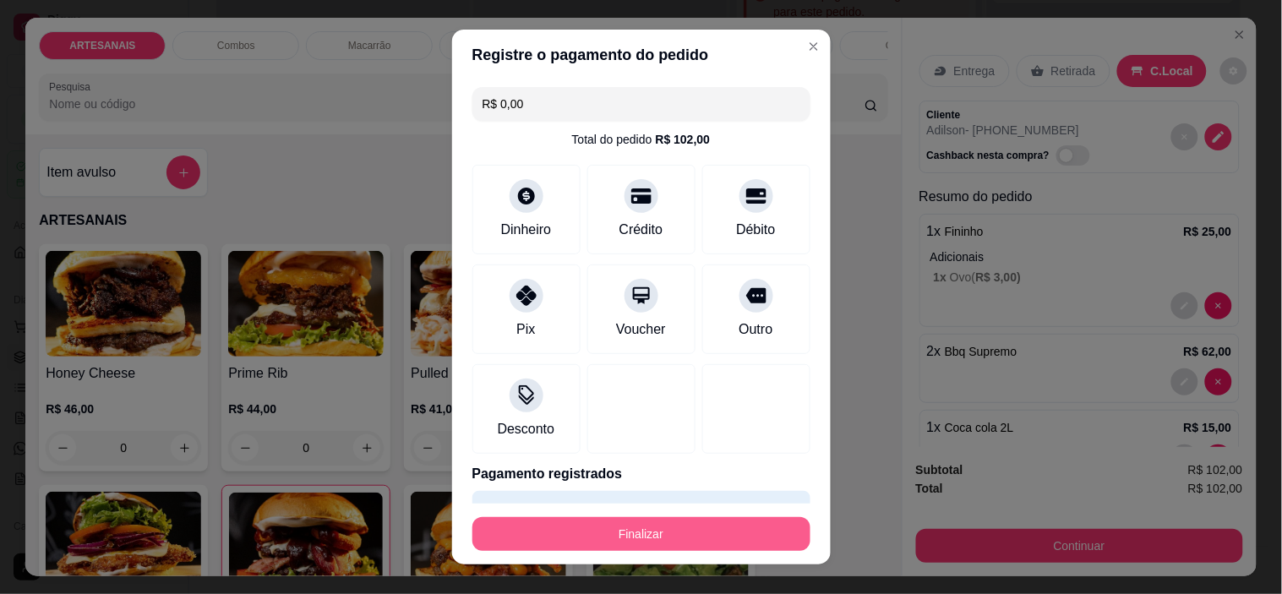
click at [621, 530] on button "Finalizar" at bounding box center [642, 534] width 338 height 34
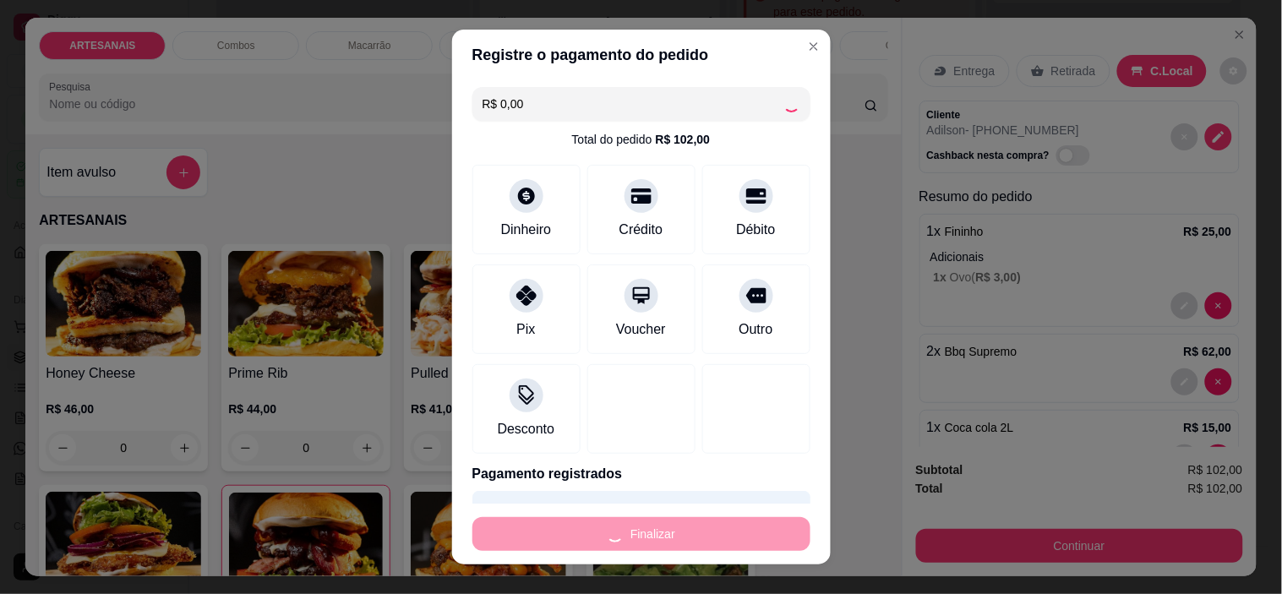
type input "0"
type input "-R$ 102,00"
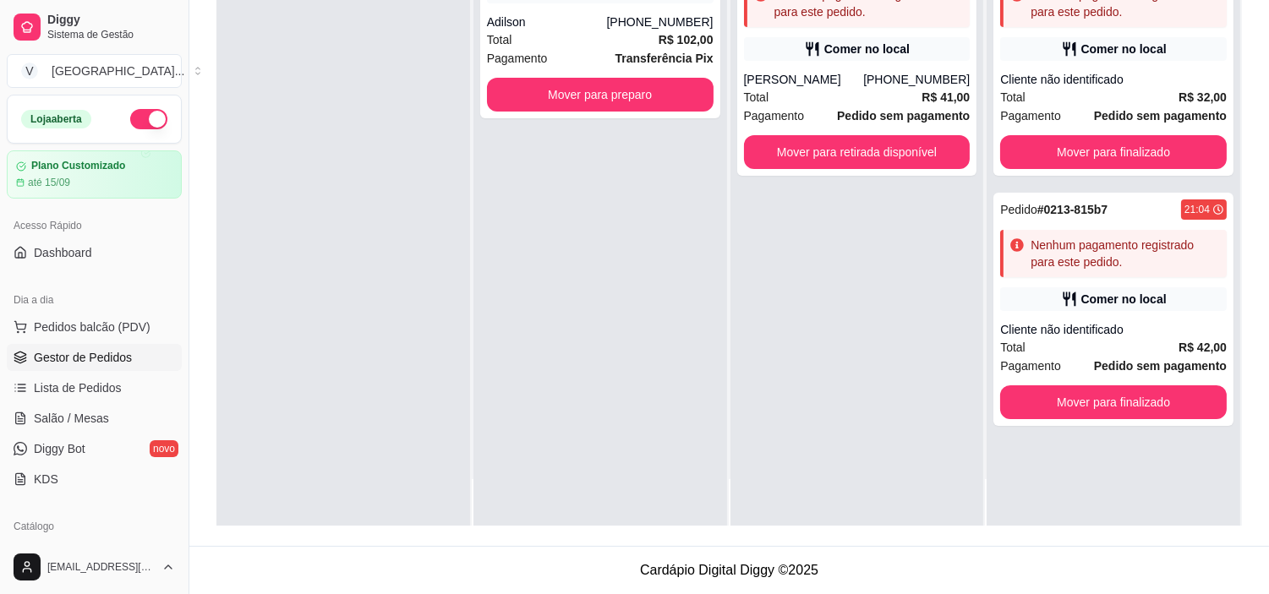
scroll to position [0, 0]
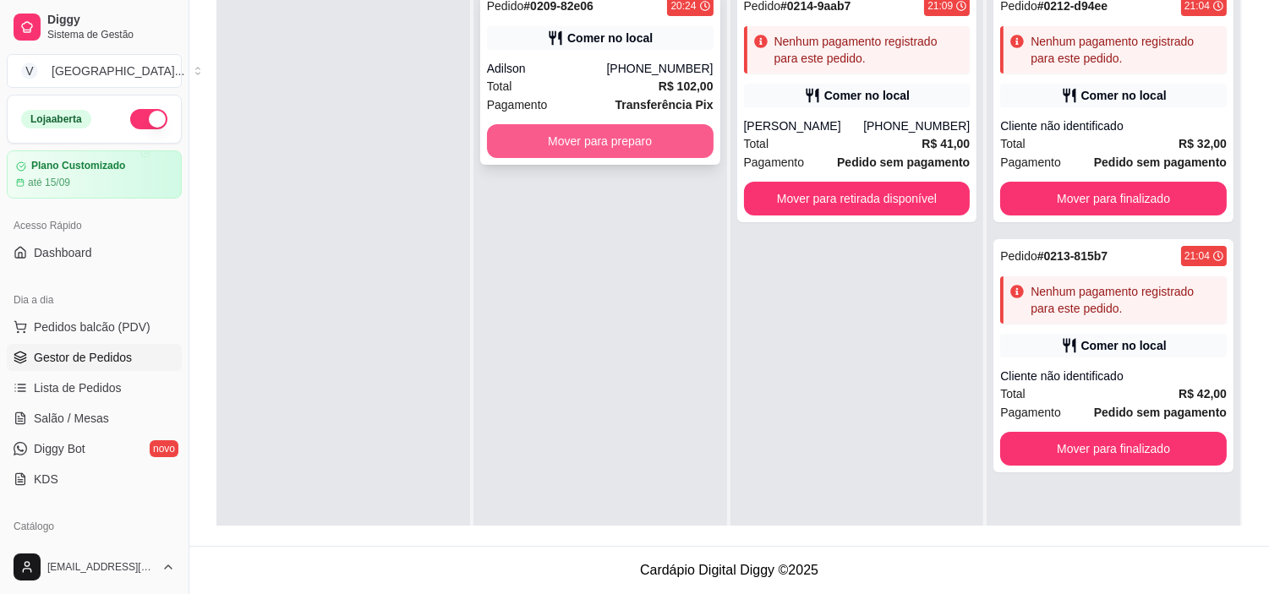
click at [644, 138] on button "Mover para preparo" at bounding box center [600, 141] width 227 height 34
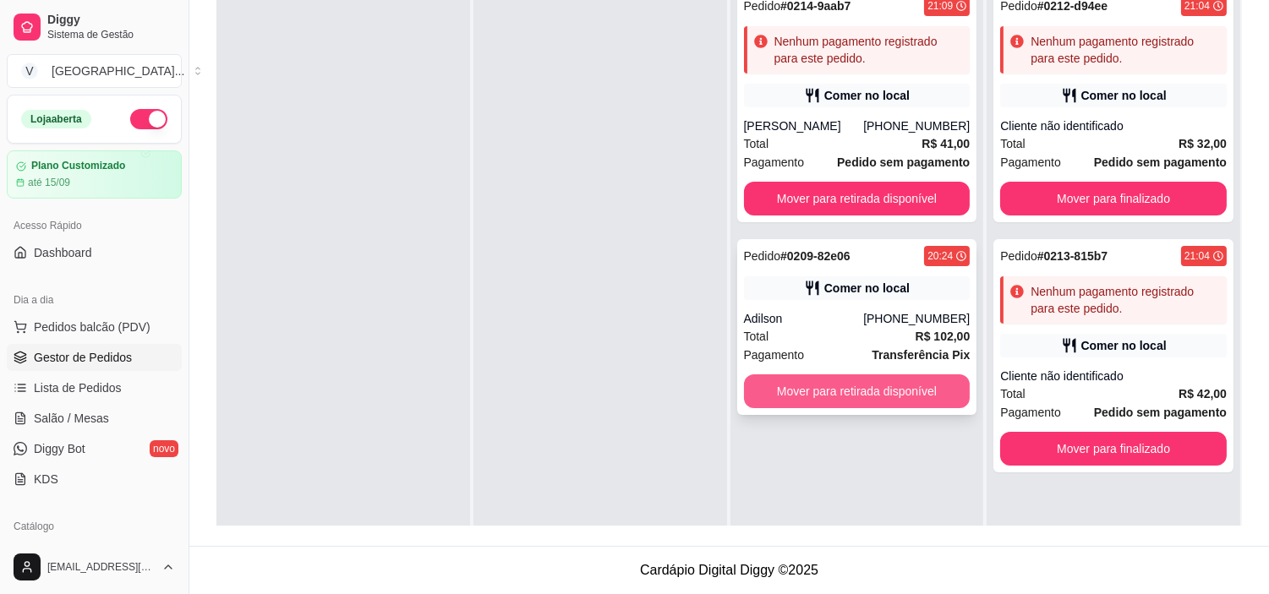
click at [904, 392] on button "Mover para retirada disponível" at bounding box center [857, 391] width 227 height 34
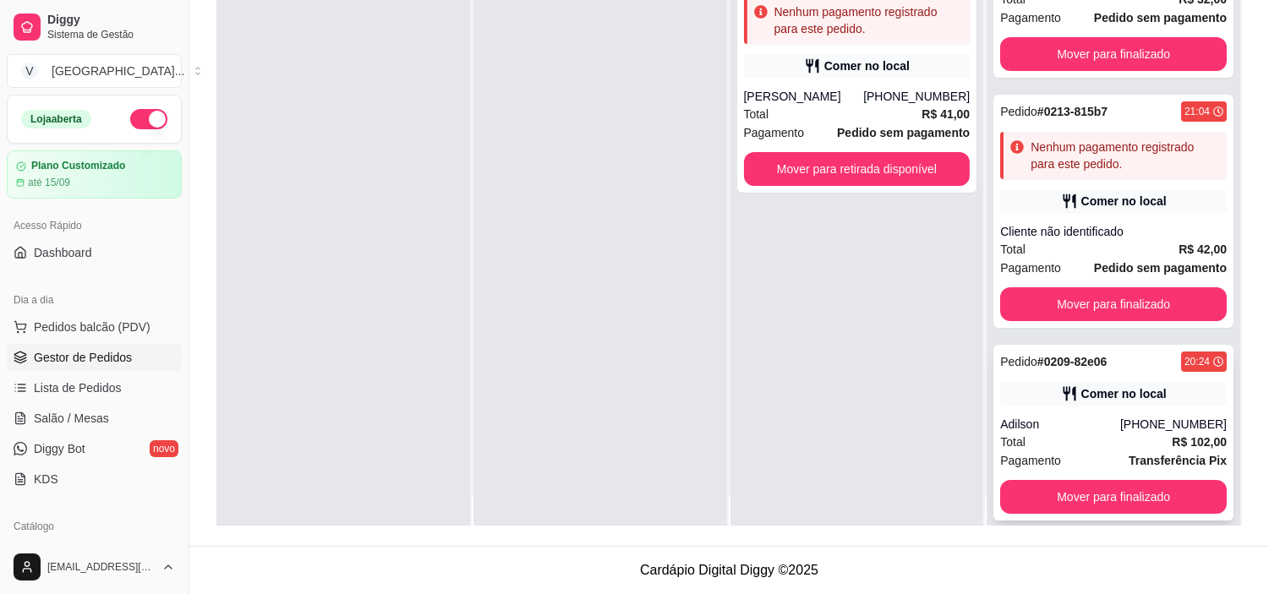
scroll to position [46, 0]
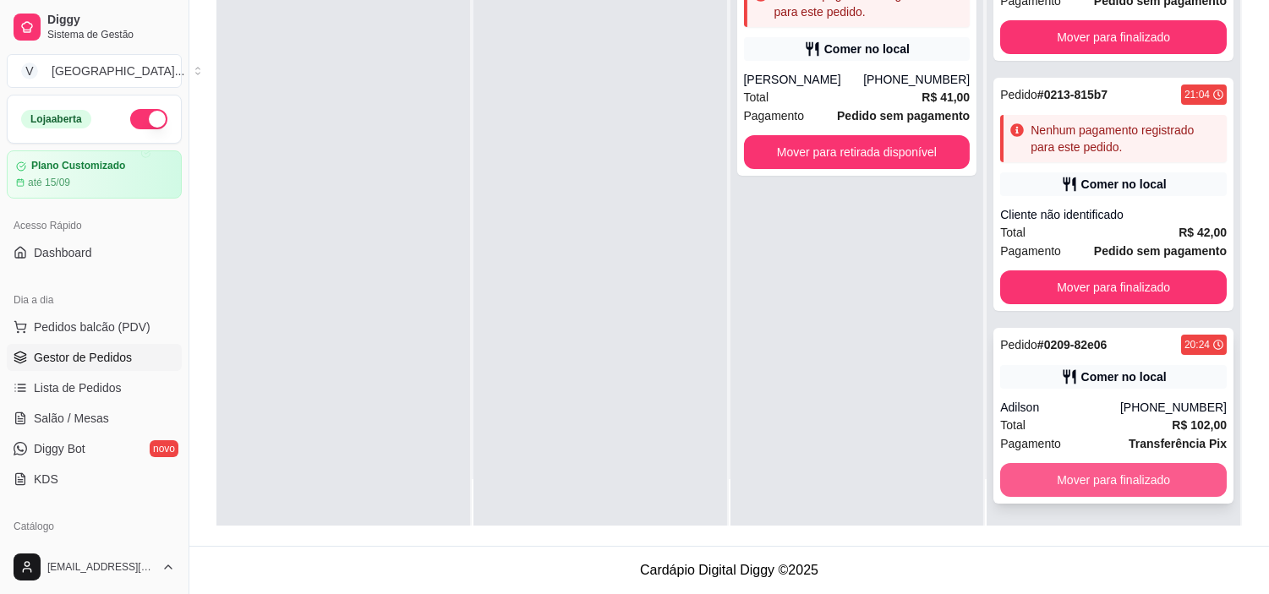
click at [1143, 472] on button "Mover para finalizado" at bounding box center [1113, 480] width 227 height 34
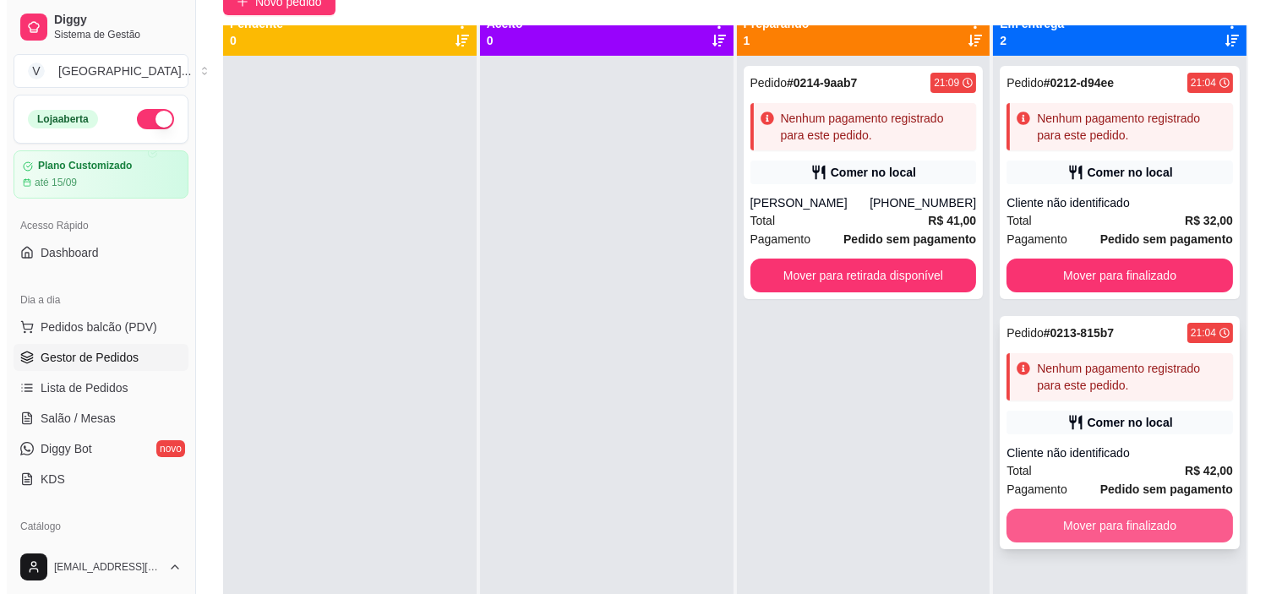
scroll to position [0, 0]
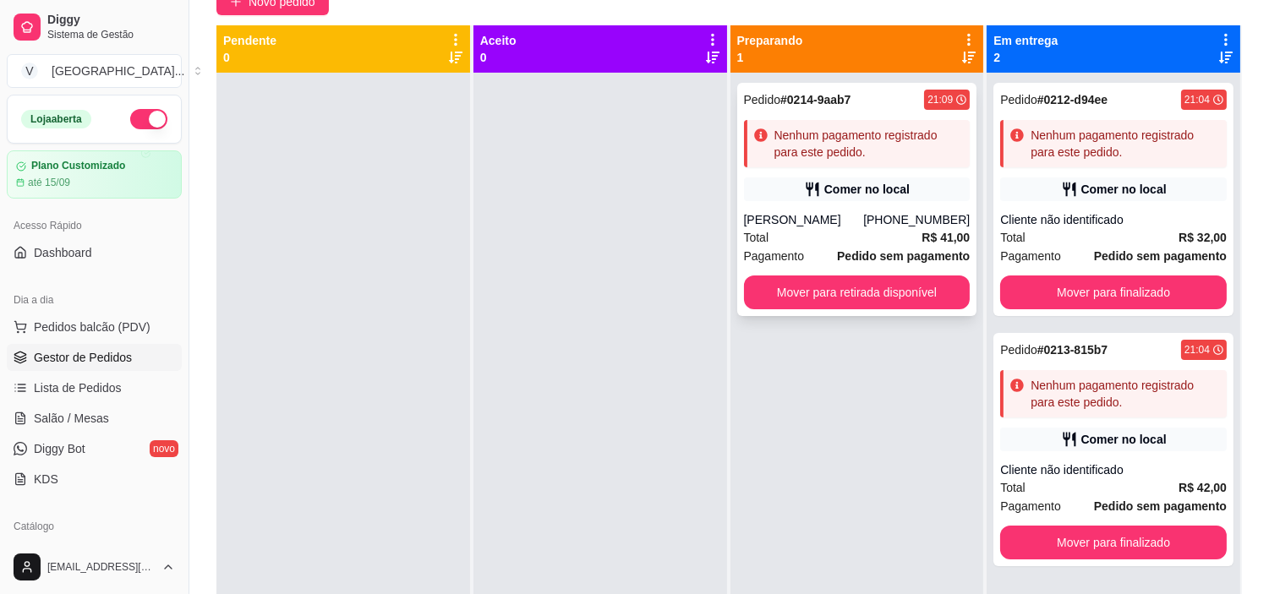
click at [907, 213] on div "[PHONE_NUMBER]" at bounding box center [916, 219] width 107 height 17
click at [1062, 192] on icon at bounding box center [1069, 189] width 17 height 17
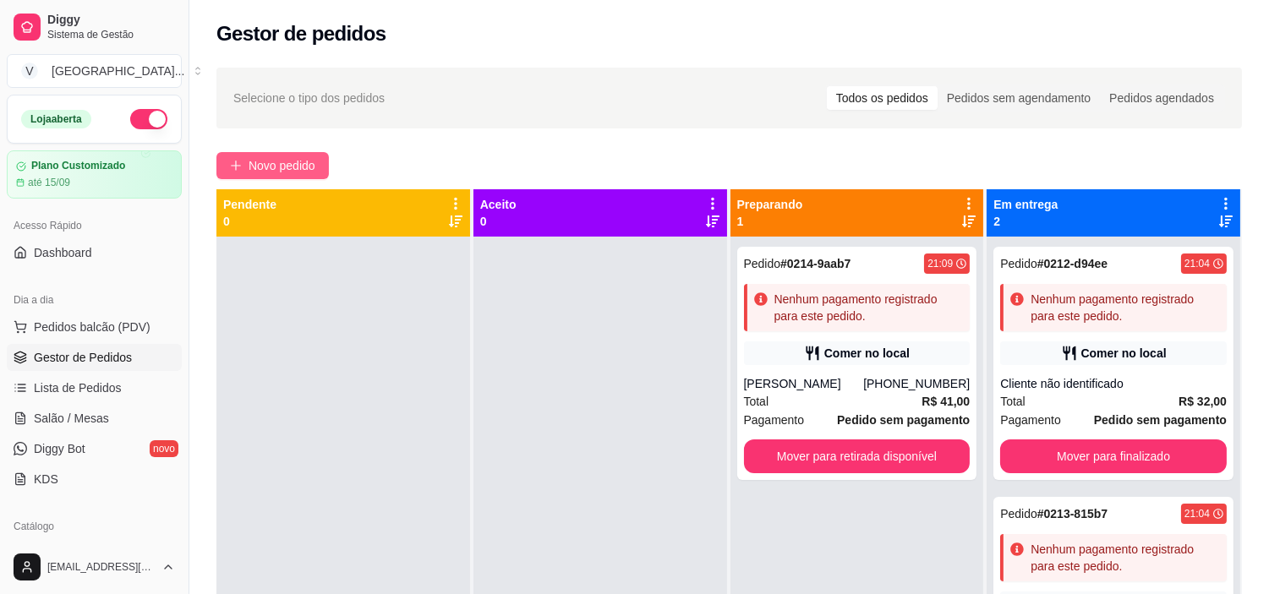
click at [279, 161] on span "Novo pedido" at bounding box center [282, 165] width 67 height 19
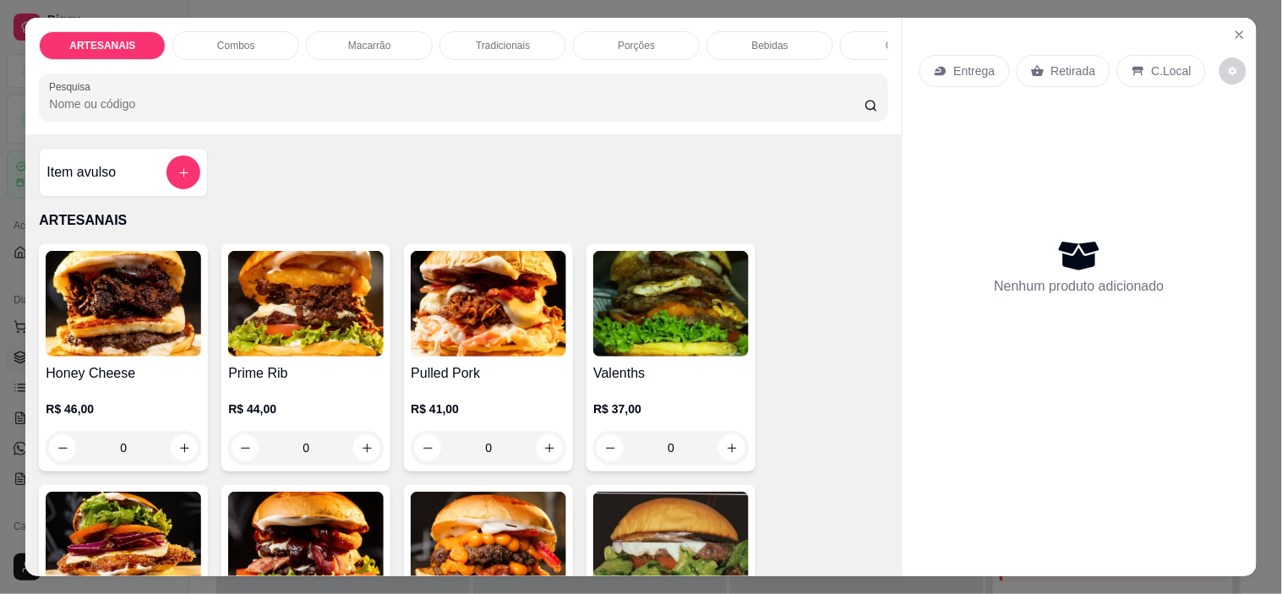
click at [966, 63] on p "Entrega" at bounding box center [974, 71] width 41 height 17
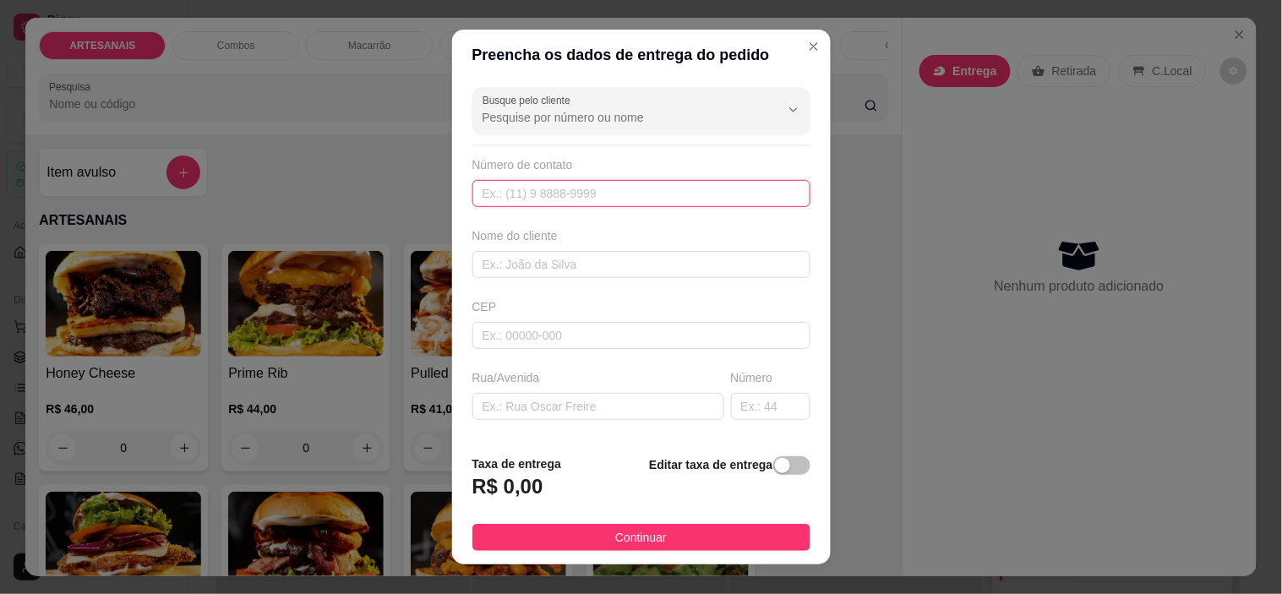
click at [594, 193] on input "text" at bounding box center [642, 193] width 338 height 27
type input "[PHONE_NUMBER]"
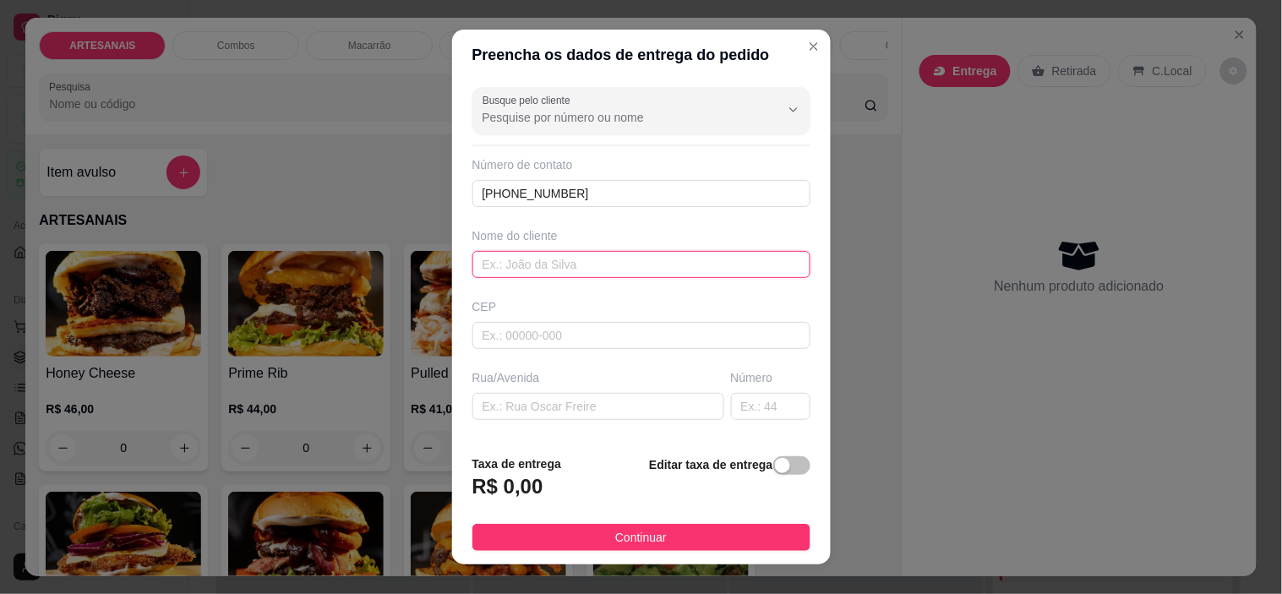
click at [536, 269] on input "text" at bounding box center [642, 264] width 338 height 27
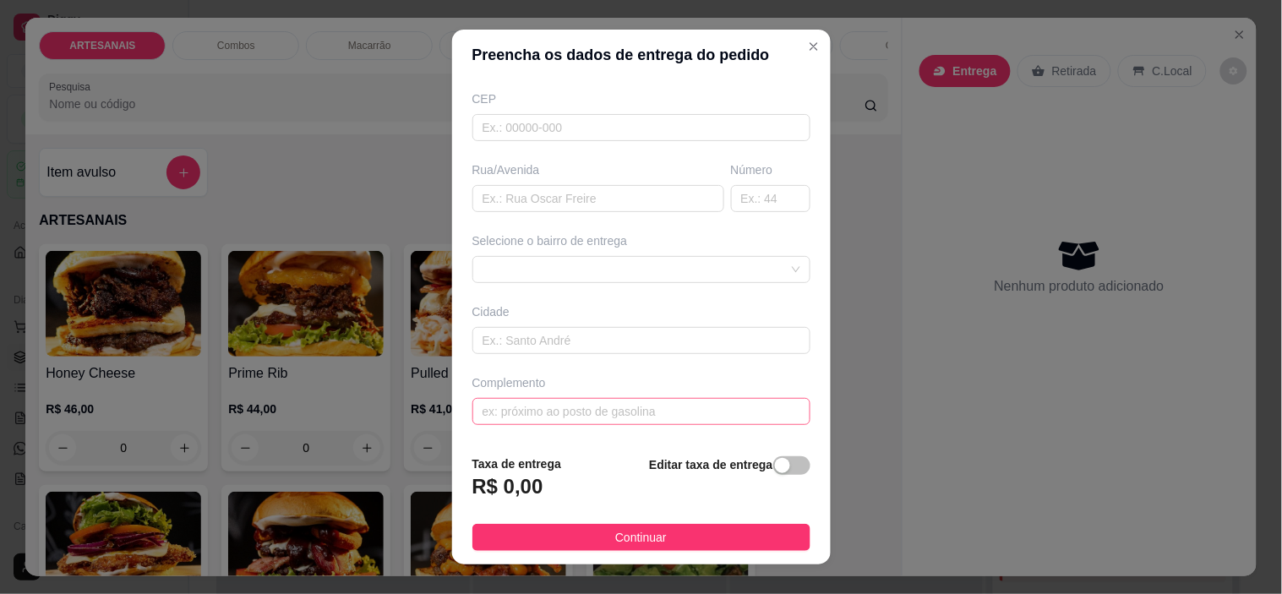
scroll to position [209, 0]
click at [740, 274] on span at bounding box center [642, 268] width 318 height 25
type input "APH"
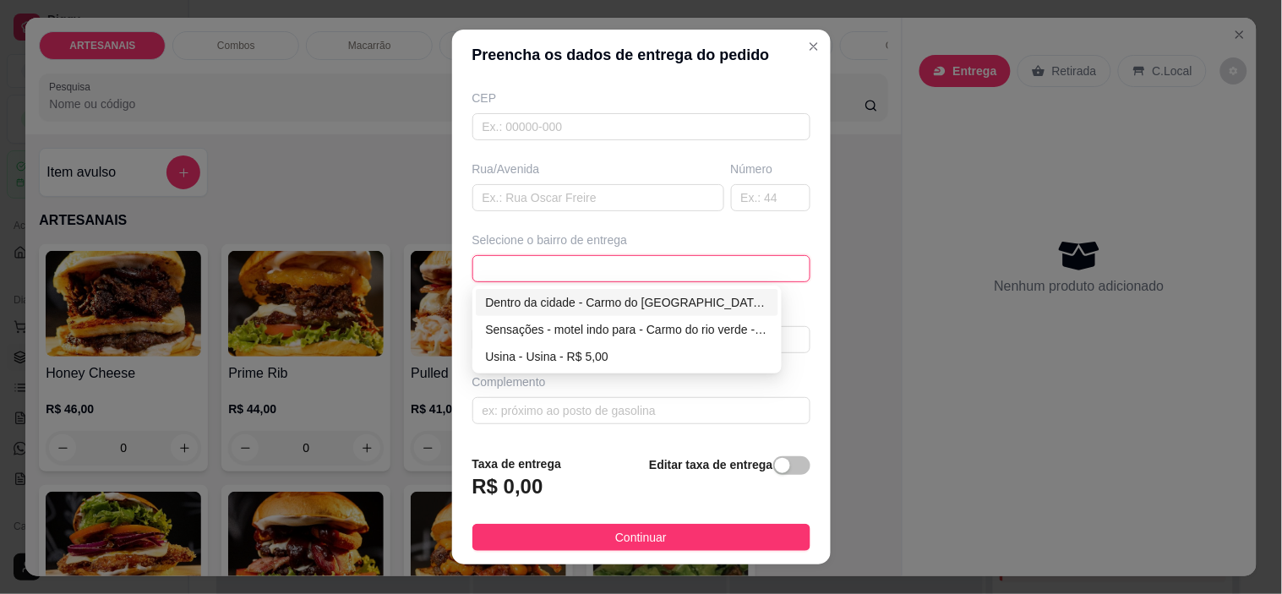
click at [592, 307] on div "Dentro da cidade - Carmo do [GEOGRAPHIC_DATA] - R$ 2,00" at bounding box center [627, 302] width 283 height 19
type input "Carmo do [GEOGRAPHIC_DATA]"
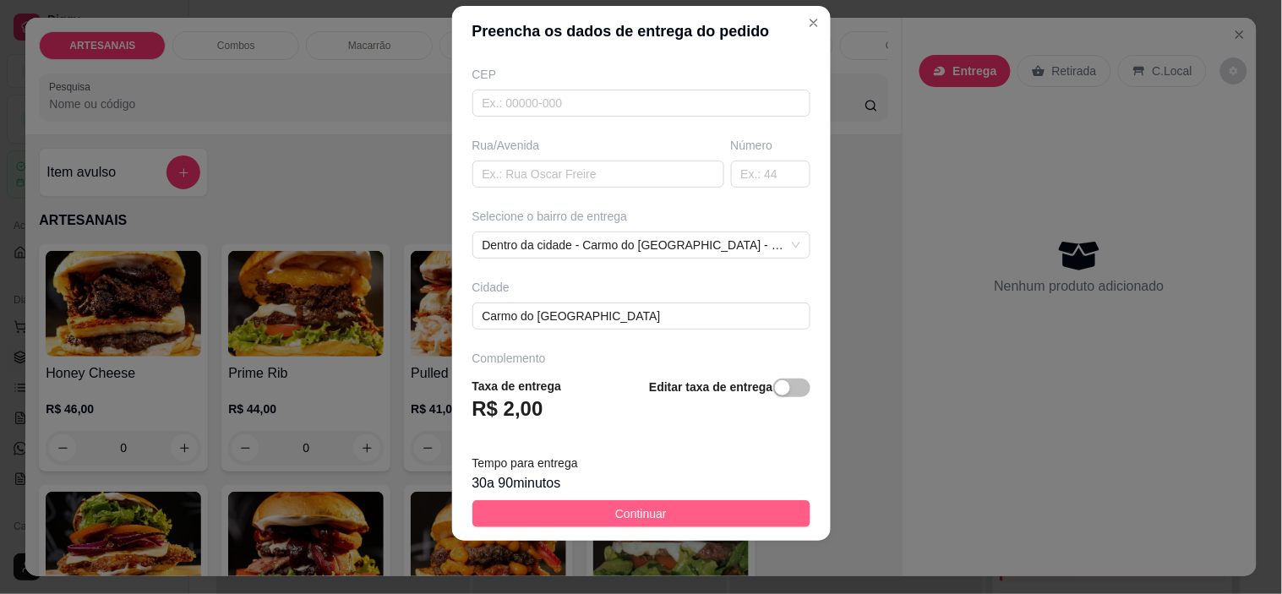
click at [674, 505] on button "Continuar" at bounding box center [642, 513] width 338 height 27
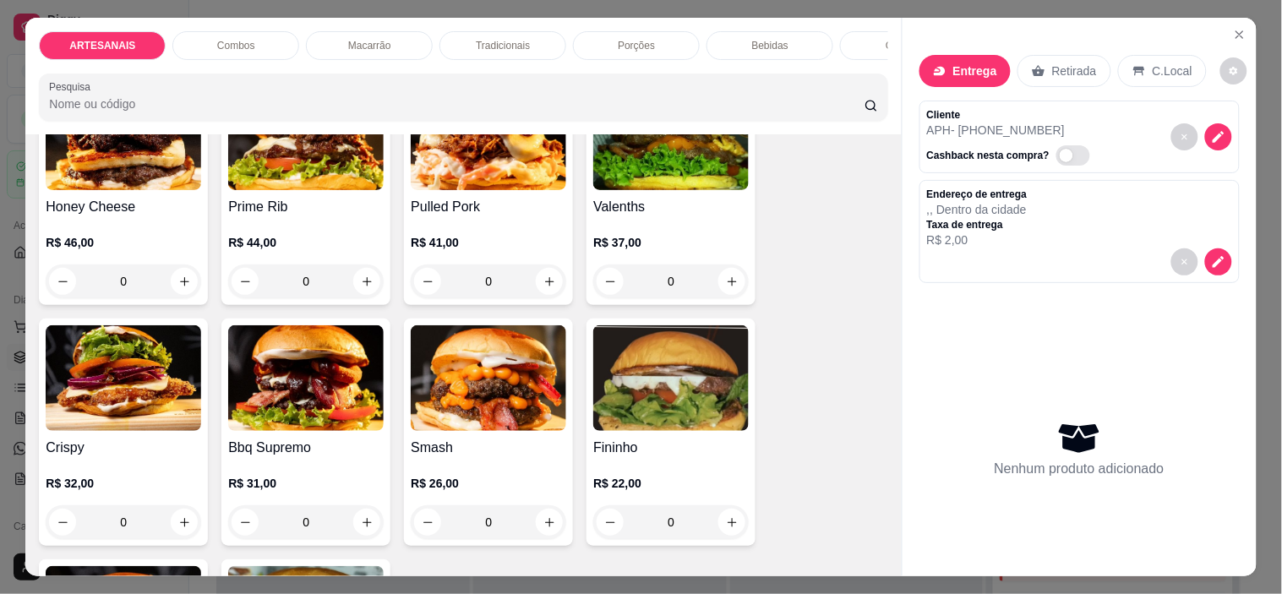
scroll to position [188, 0]
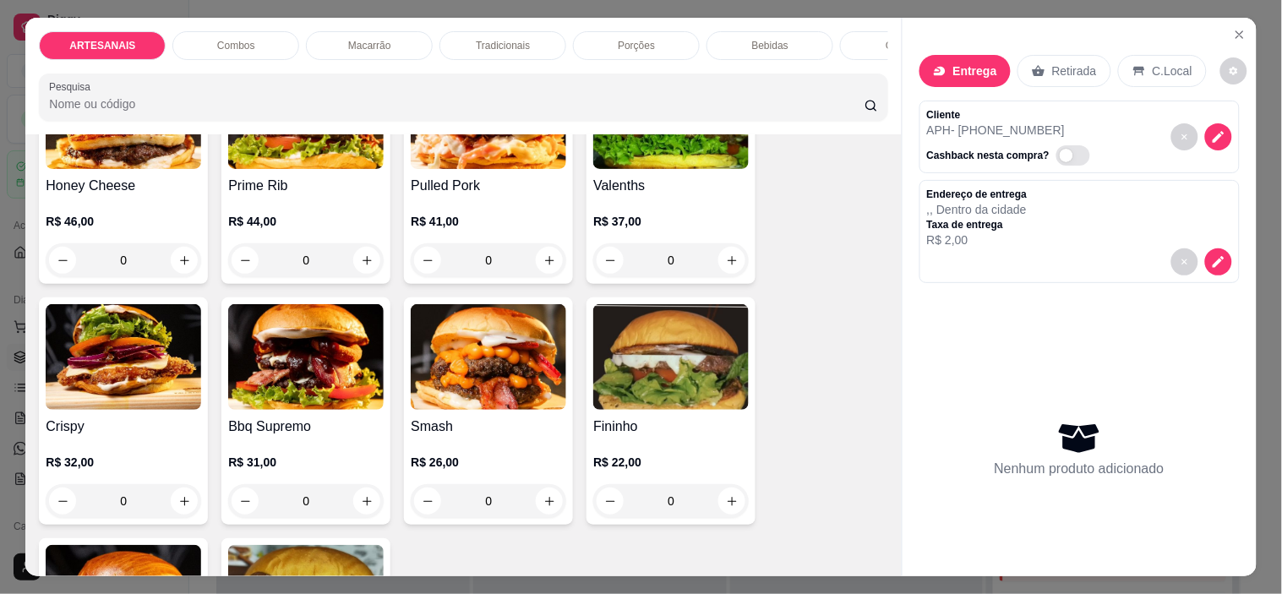
click at [178, 509] on div "0" at bounding box center [124, 501] width 156 height 34
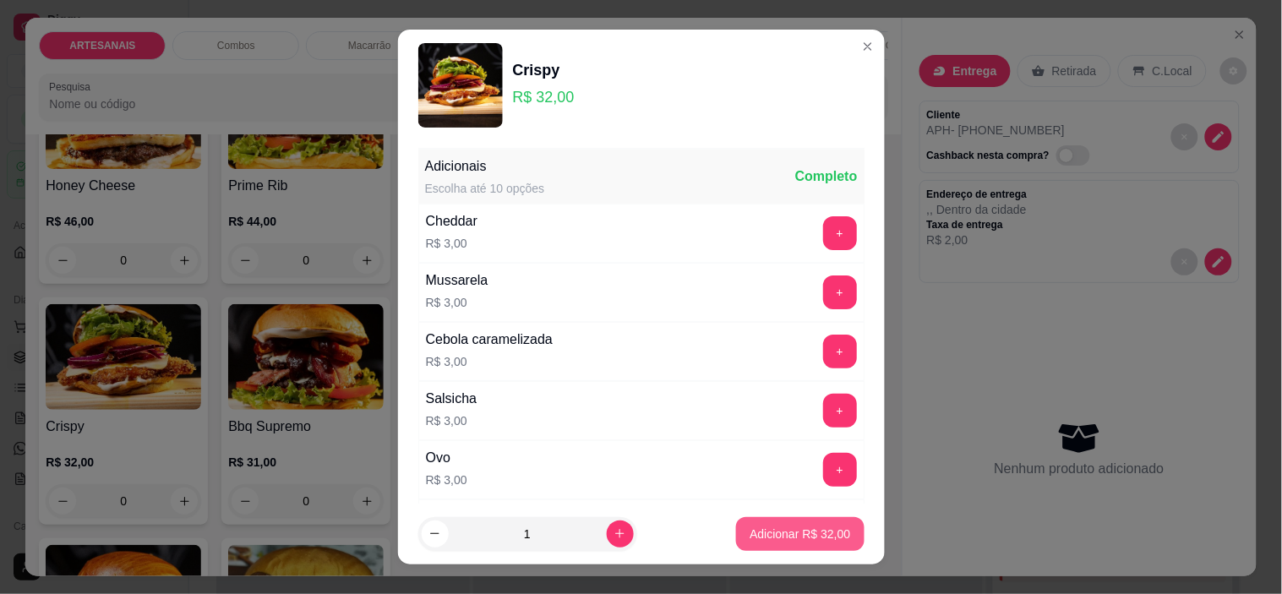
click at [805, 544] on button "Adicionar R$ 32,00" at bounding box center [800, 534] width 128 height 34
type input "1"
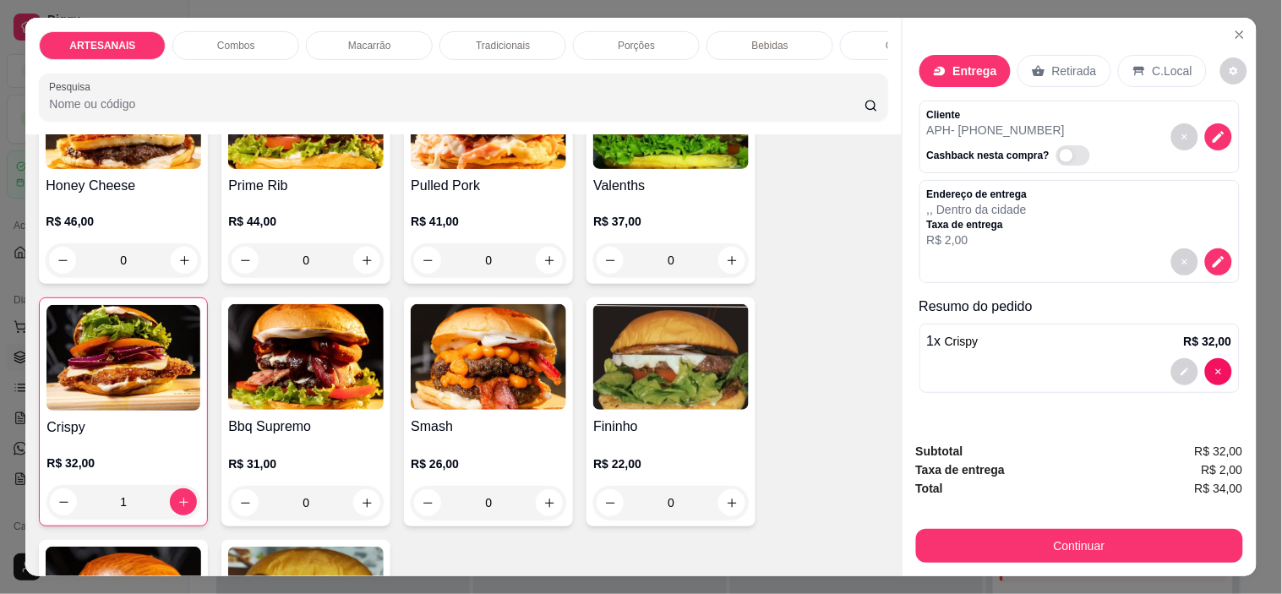
click at [728, 503] on div "0" at bounding box center [671, 503] width 156 height 34
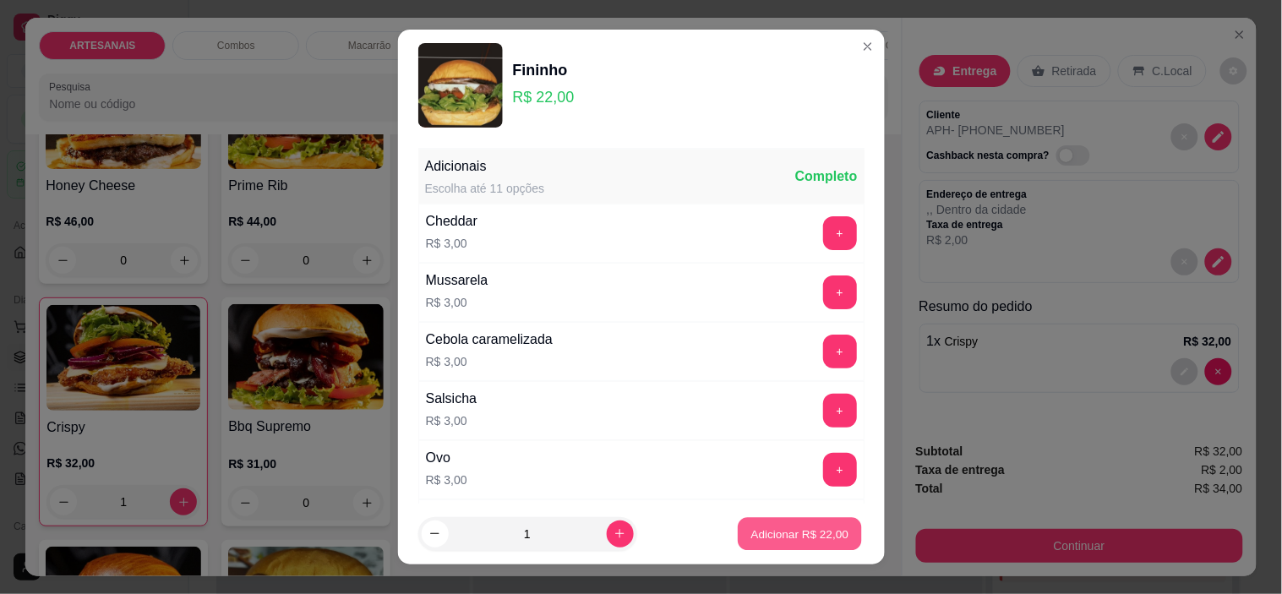
click at [751, 536] on p "Adicionar R$ 22,00" at bounding box center [800, 534] width 98 height 16
type input "1"
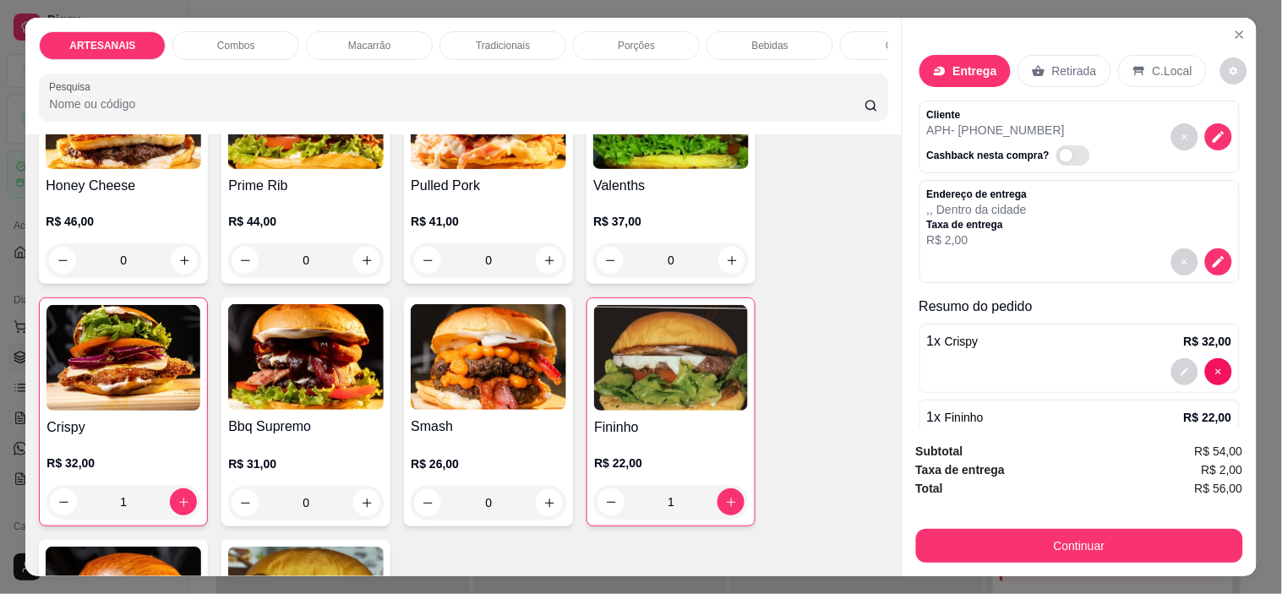
click at [548, 508] on div "0" at bounding box center [489, 503] width 156 height 34
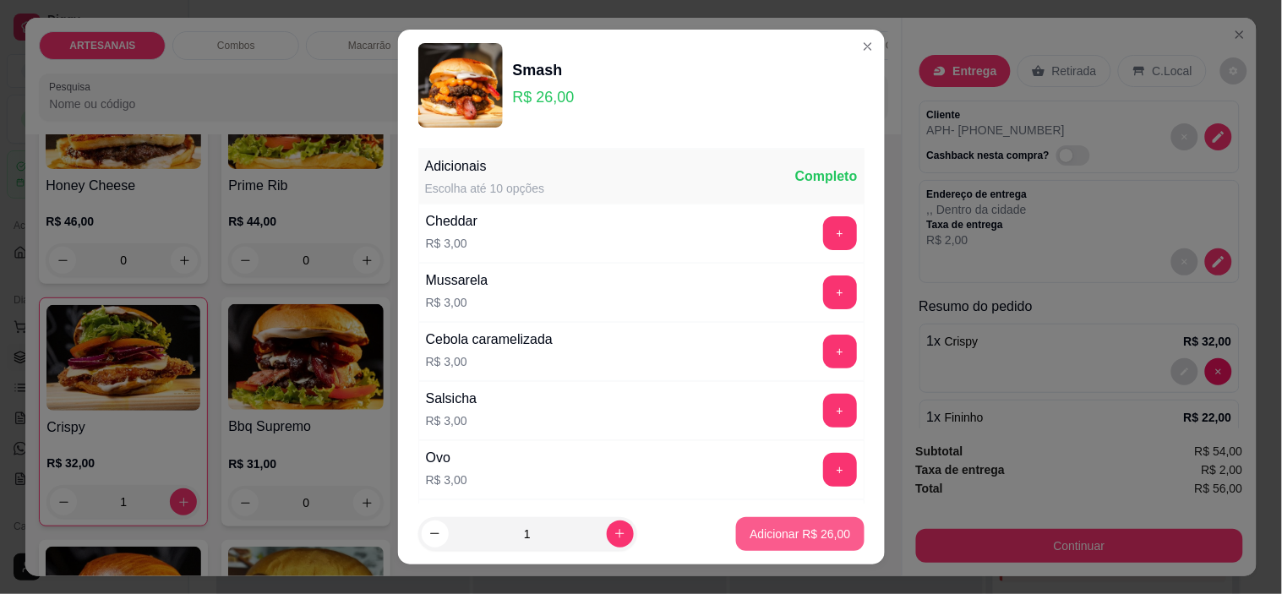
click at [789, 538] on p "Adicionar R$ 26,00" at bounding box center [800, 534] width 101 height 17
type input "1"
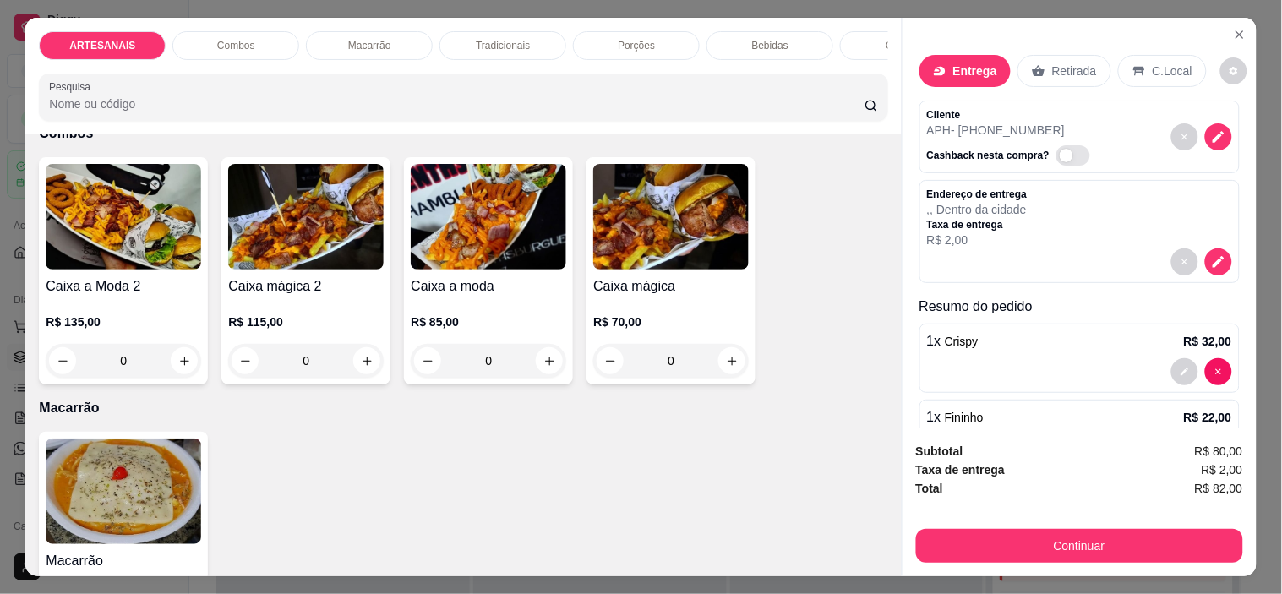
scroll to position [1221, 0]
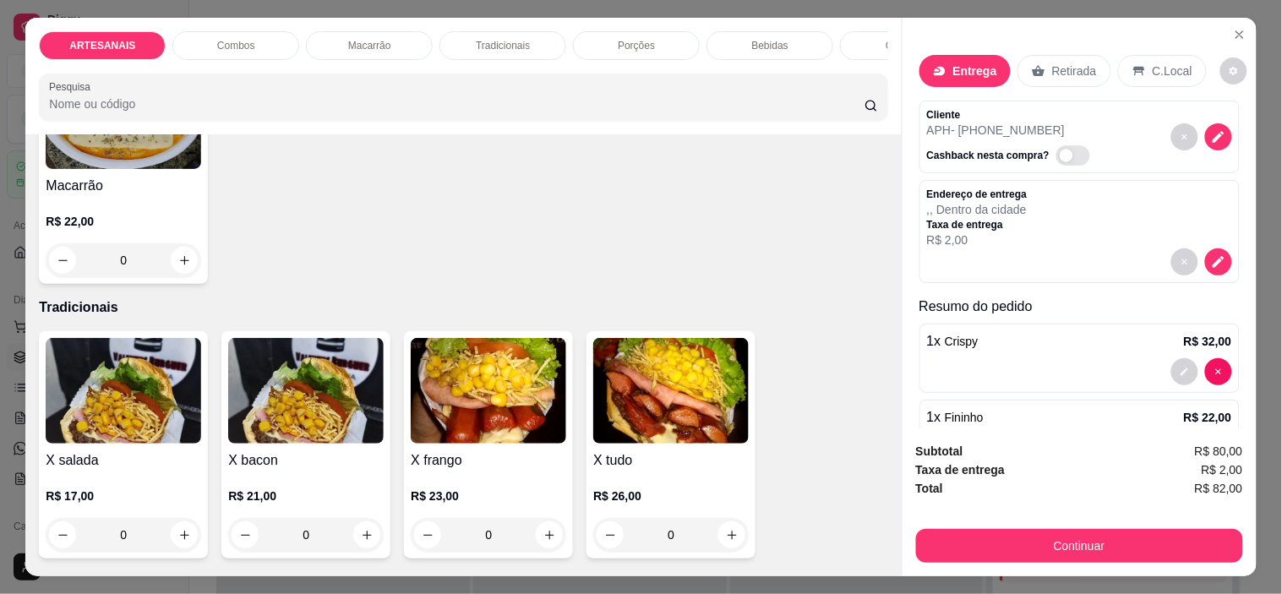
click at [717, 538] on div "0" at bounding box center [671, 535] width 156 height 34
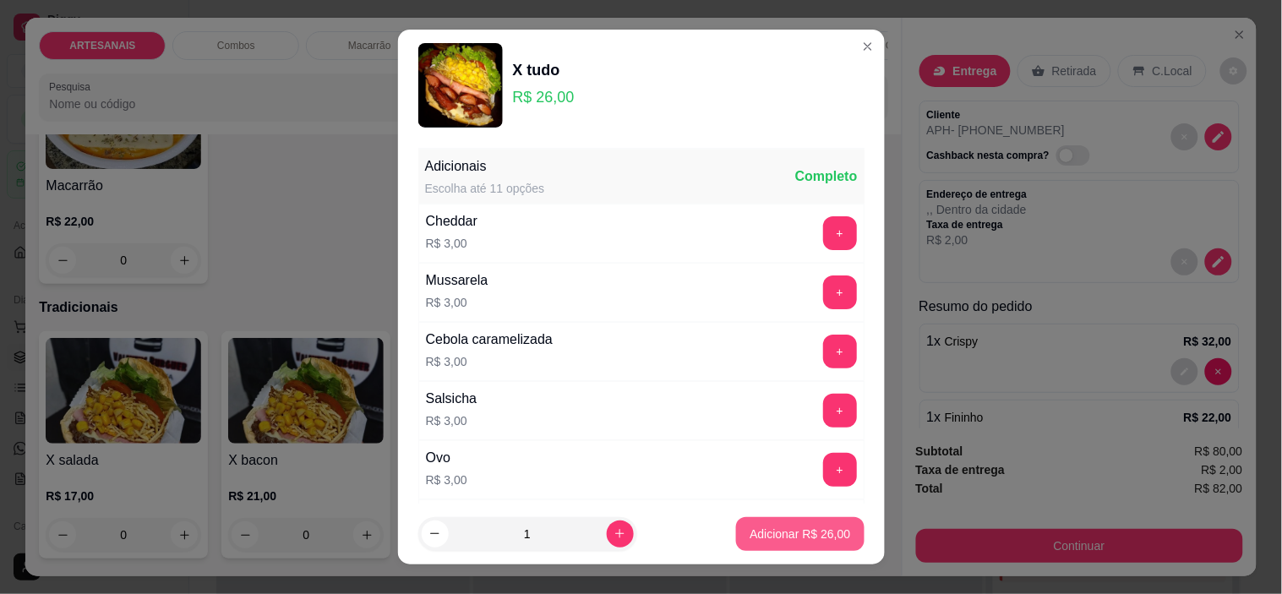
click at [799, 538] on p "Adicionar R$ 26,00" at bounding box center [800, 534] width 101 height 17
type input "1"
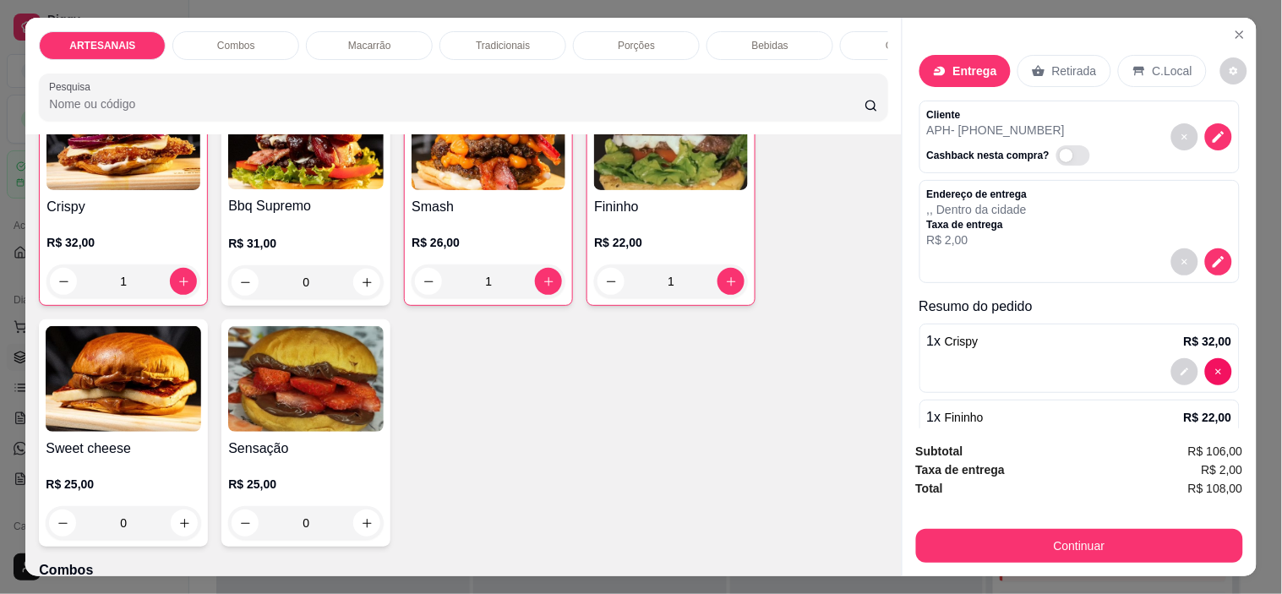
scroll to position [375, 0]
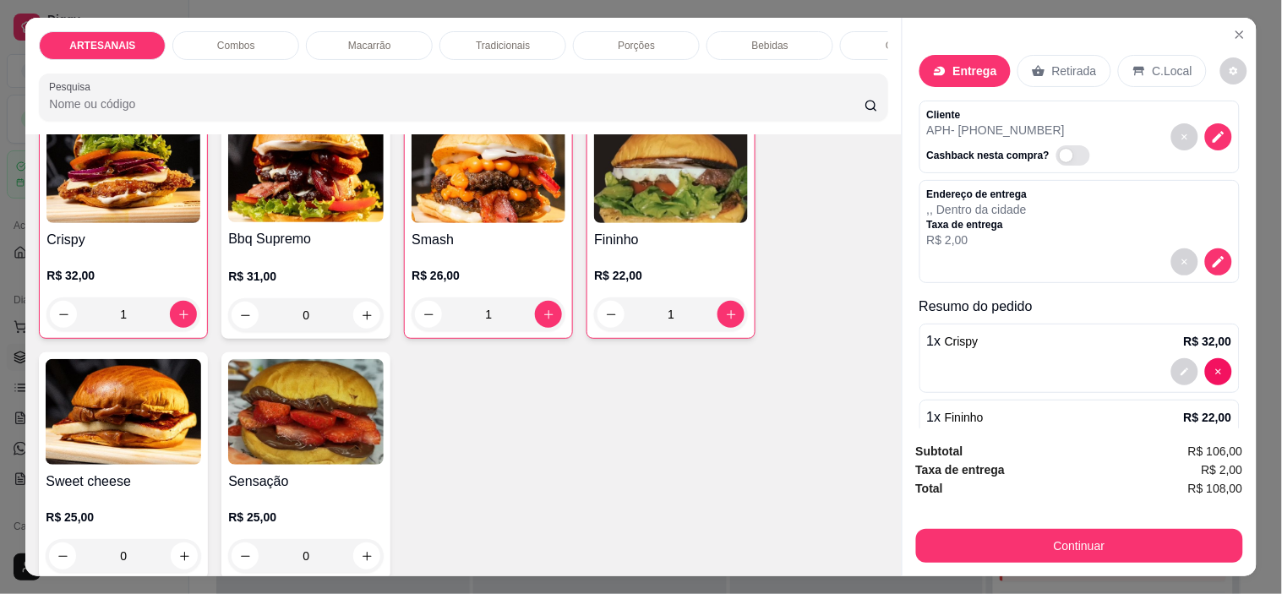
click at [360, 321] on div "0" at bounding box center [306, 315] width 156 height 34
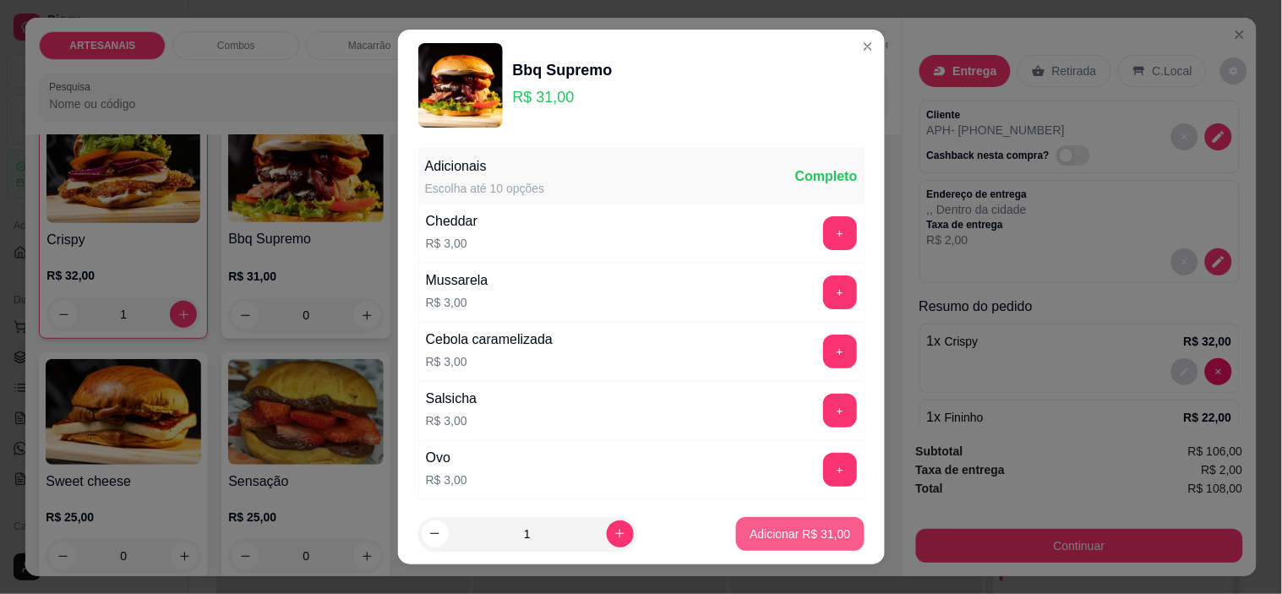
click at [799, 534] on p "Adicionar R$ 31,00" at bounding box center [800, 534] width 101 height 17
type input "1"
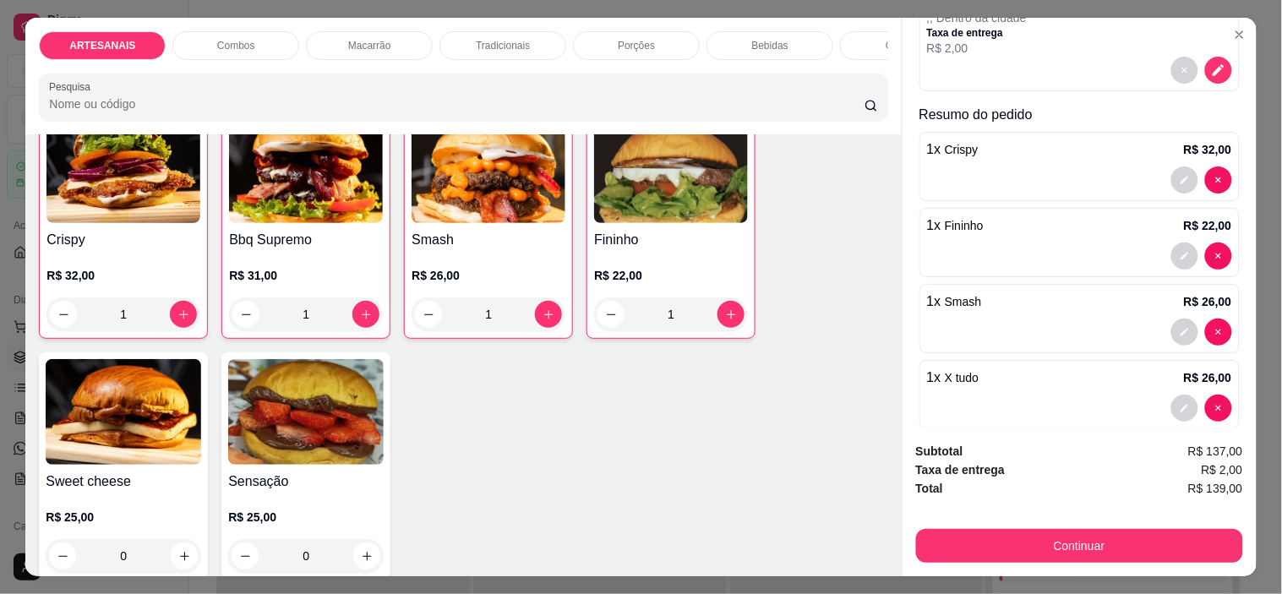
scroll to position [292, 0]
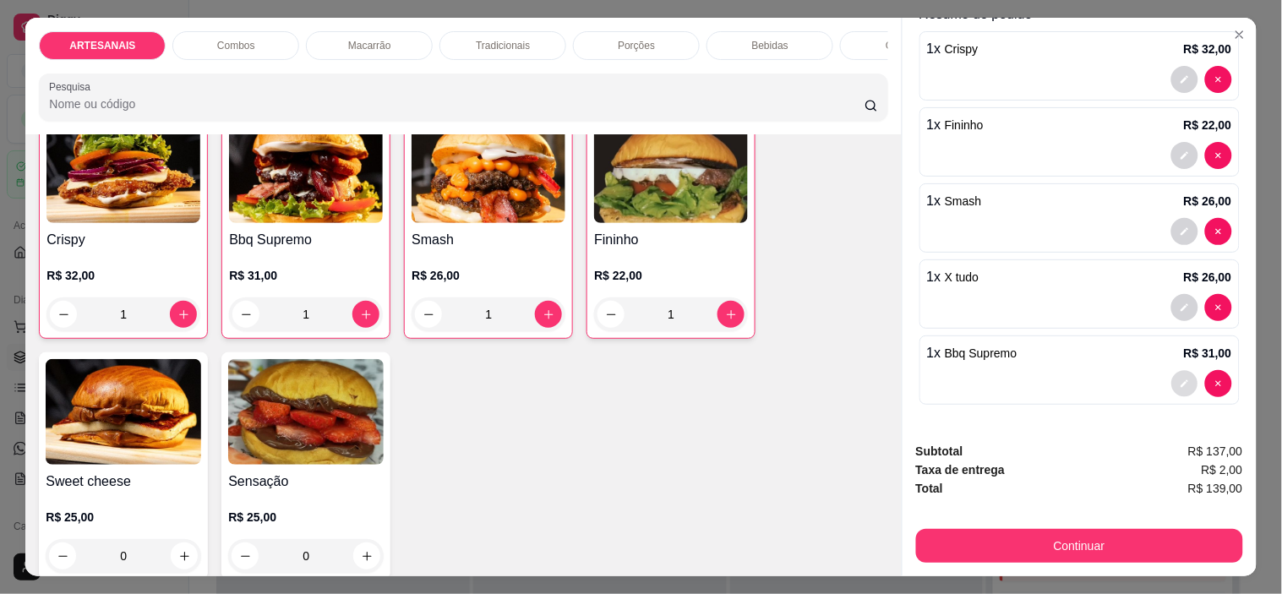
click at [1180, 379] on icon "decrease-product-quantity" at bounding box center [1185, 384] width 10 height 10
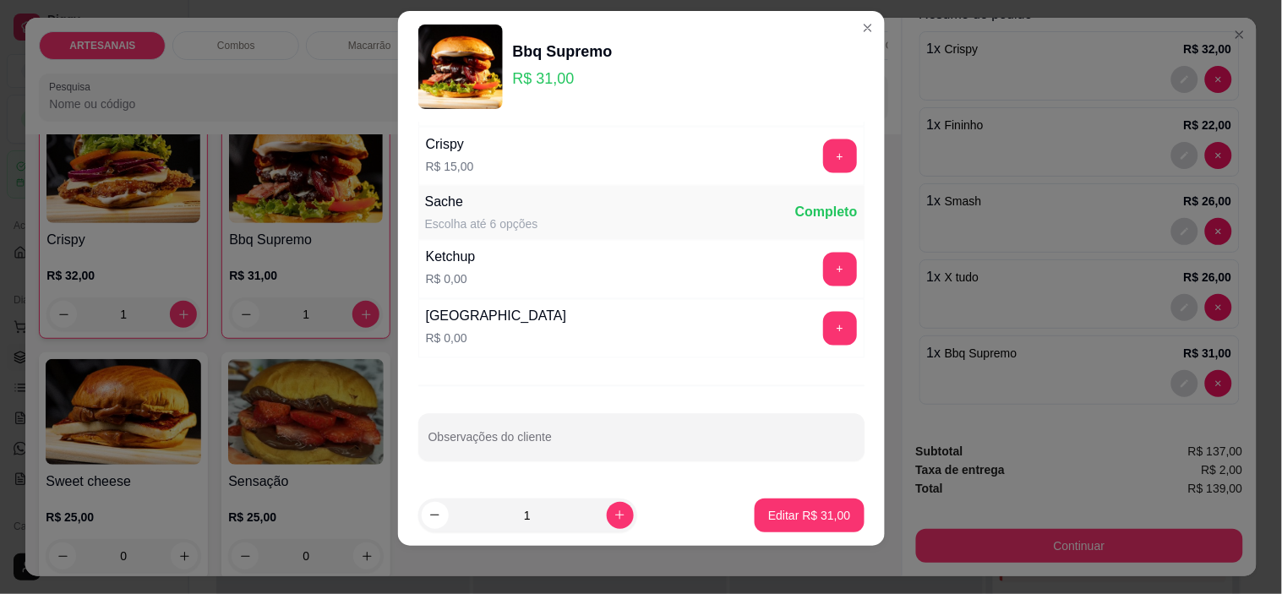
scroll to position [24, 0]
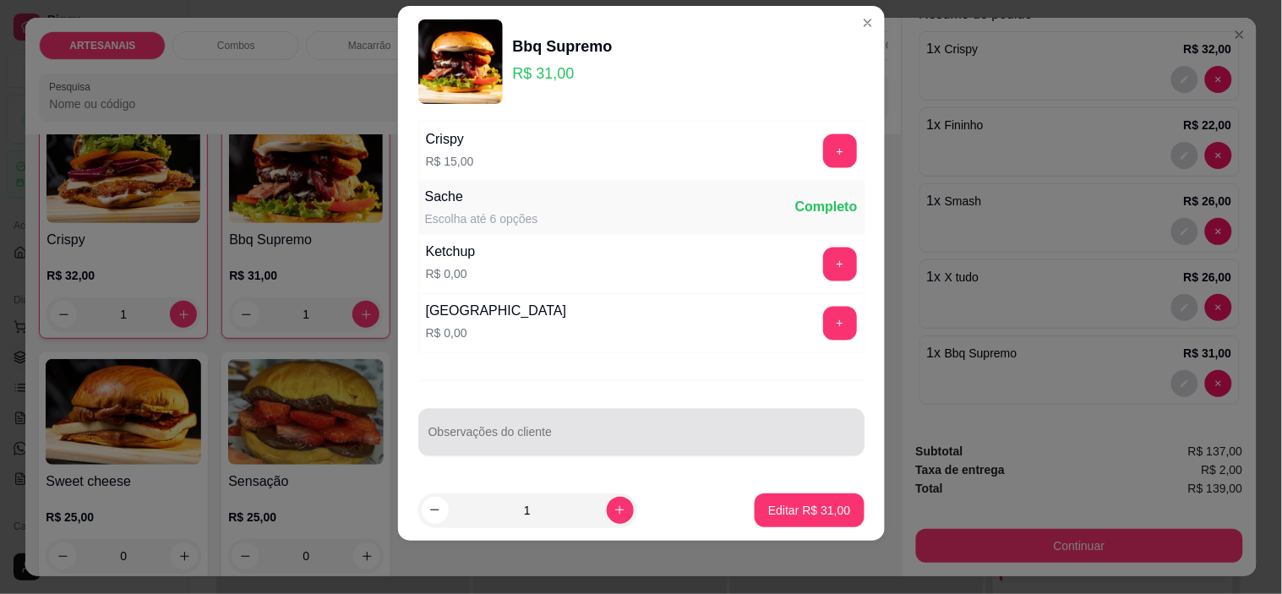
click at [517, 442] on input "Observações do cliente" at bounding box center [642, 439] width 426 height 17
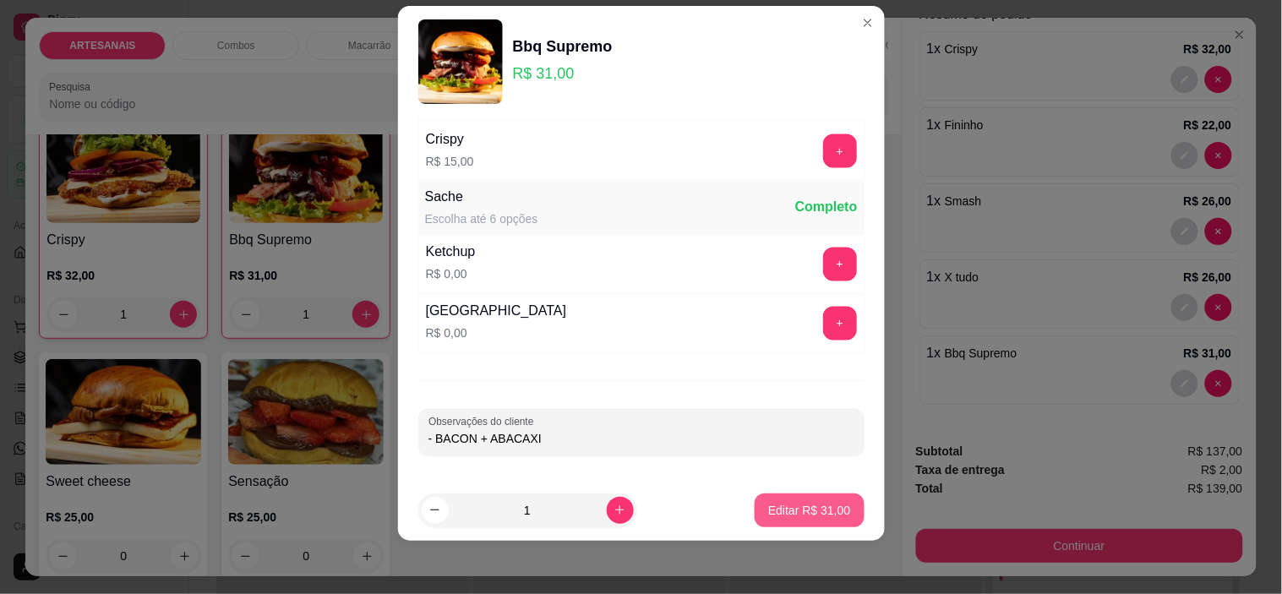
type input "- BACON + ABACAXI"
click at [786, 509] on p "Editar R$ 31,00" at bounding box center [809, 510] width 82 height 17
type input "0"
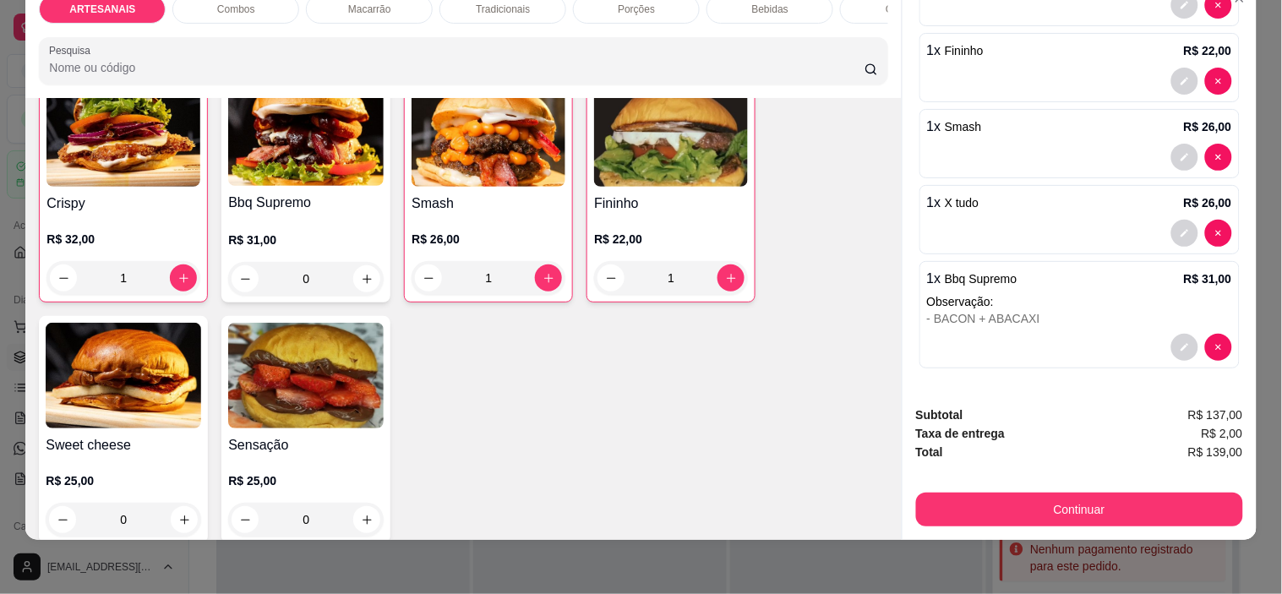
scroll to position [331, 0]
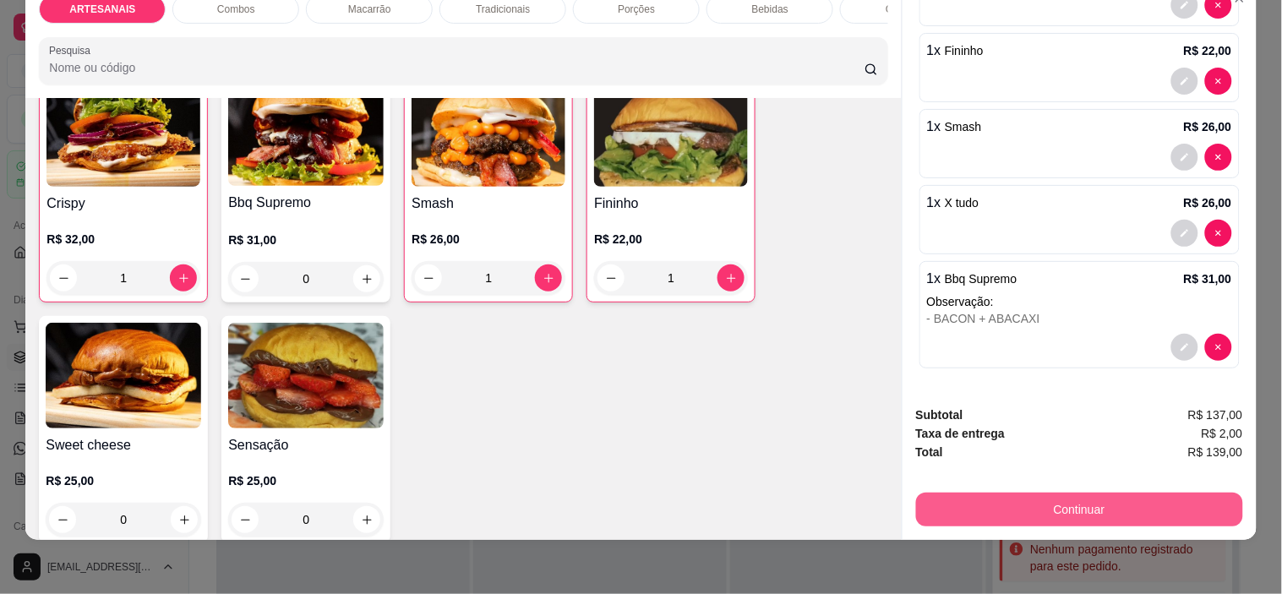
click at [1153, 497] on button "Continuar" at bounding box center [1079, 510] width 327 height 34
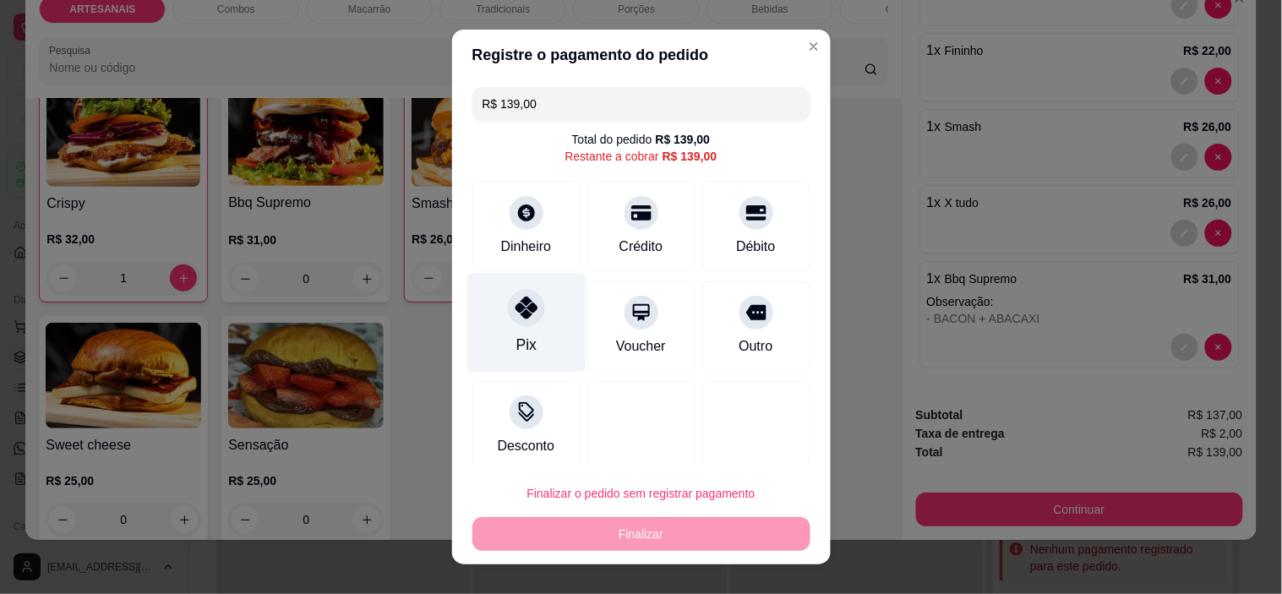
click at [534, 310] on div "Pix" at bounding box center [526, 323] width 119 height 99
type input "R$ 0,00"
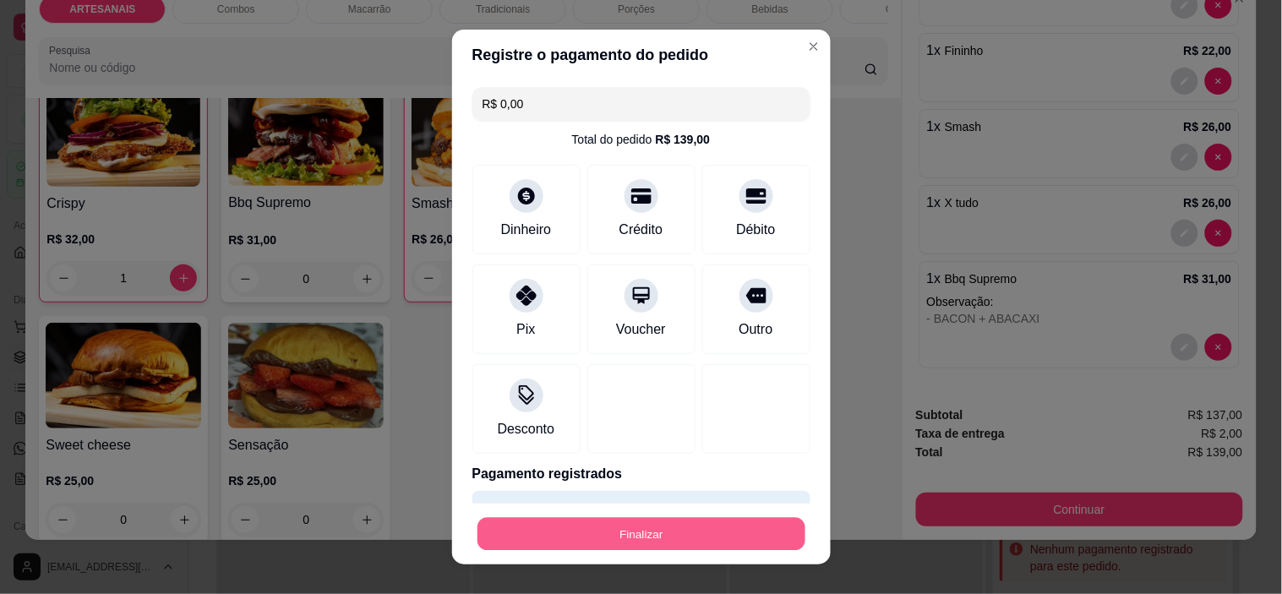
click at [653, 541] on button "Finalizar" at bounding box center [642, 533] width 328 height 33
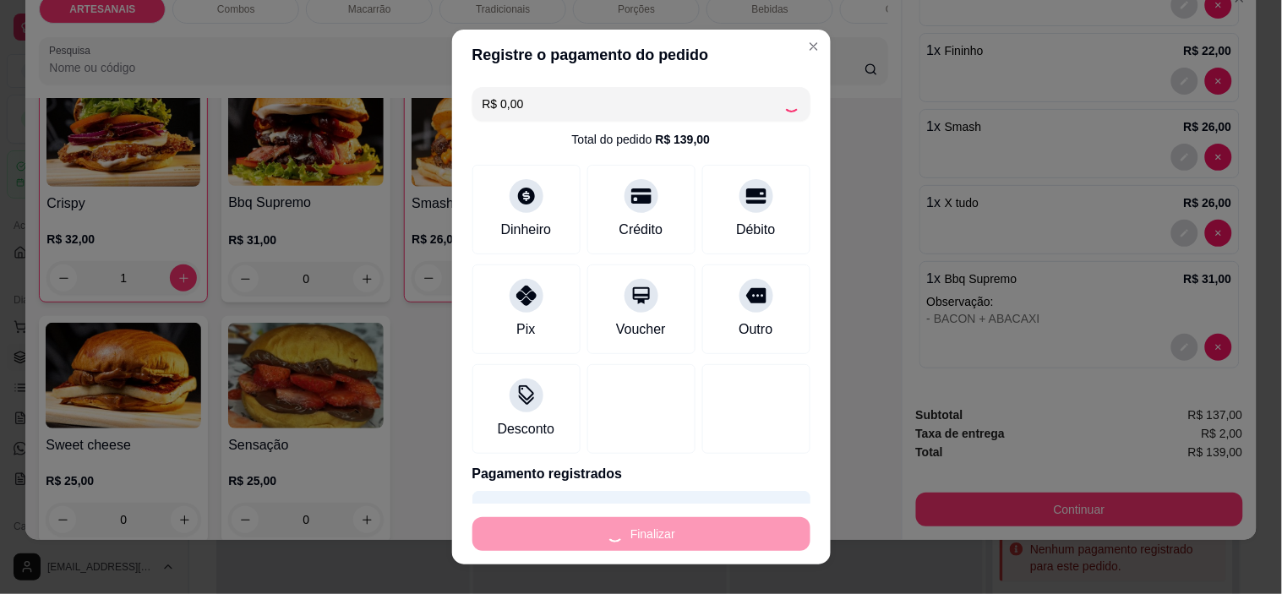
type input "0"
type input "-R$ 139,00"
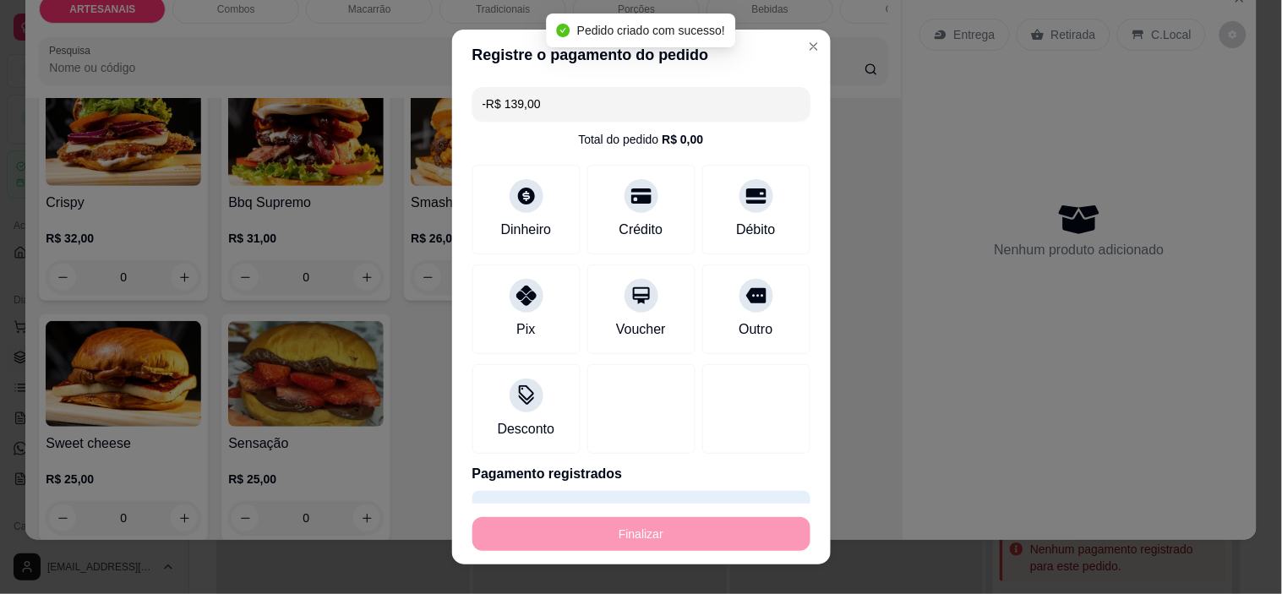
scroll to position [374, 0]
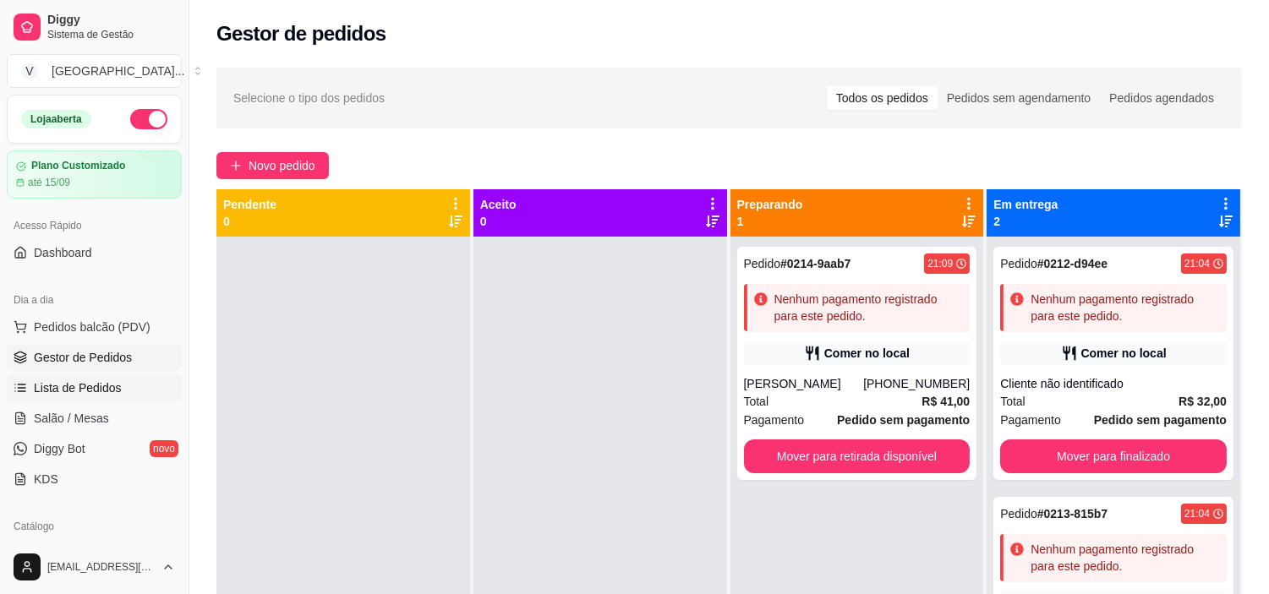
click at [110, 385] on span "Lista de Pedidos" at bounding box center [78, 388] width 88 height 17
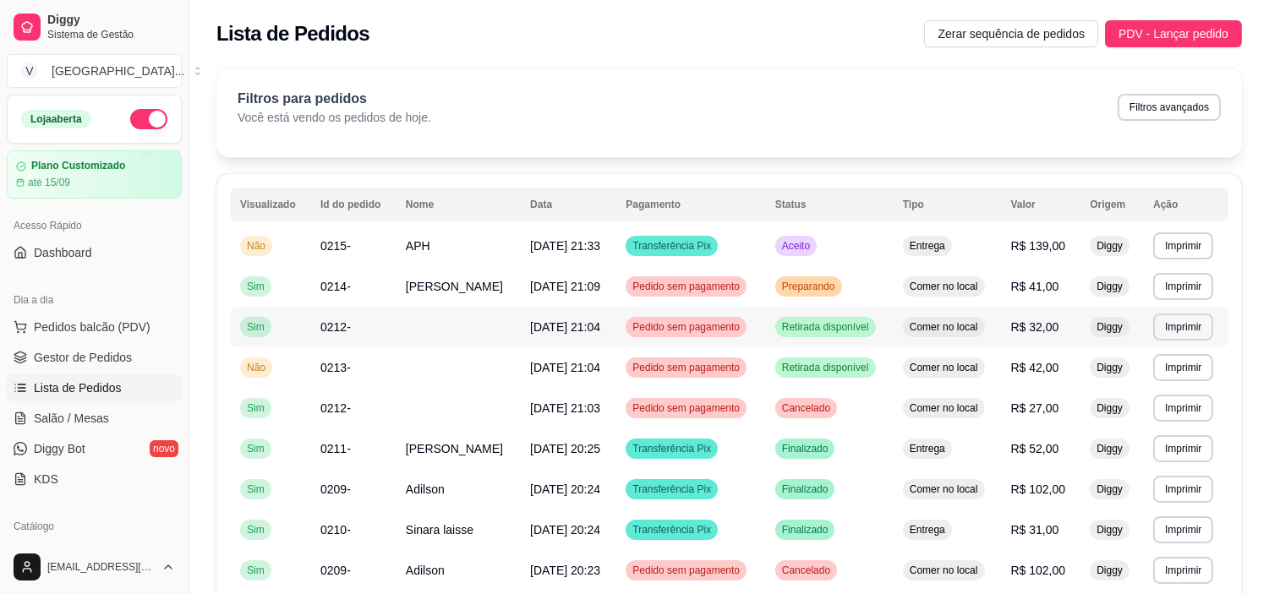
click at [1077, 341] on td "R$ 32,00" at bounding box center [1040, 327] width 79 height 41
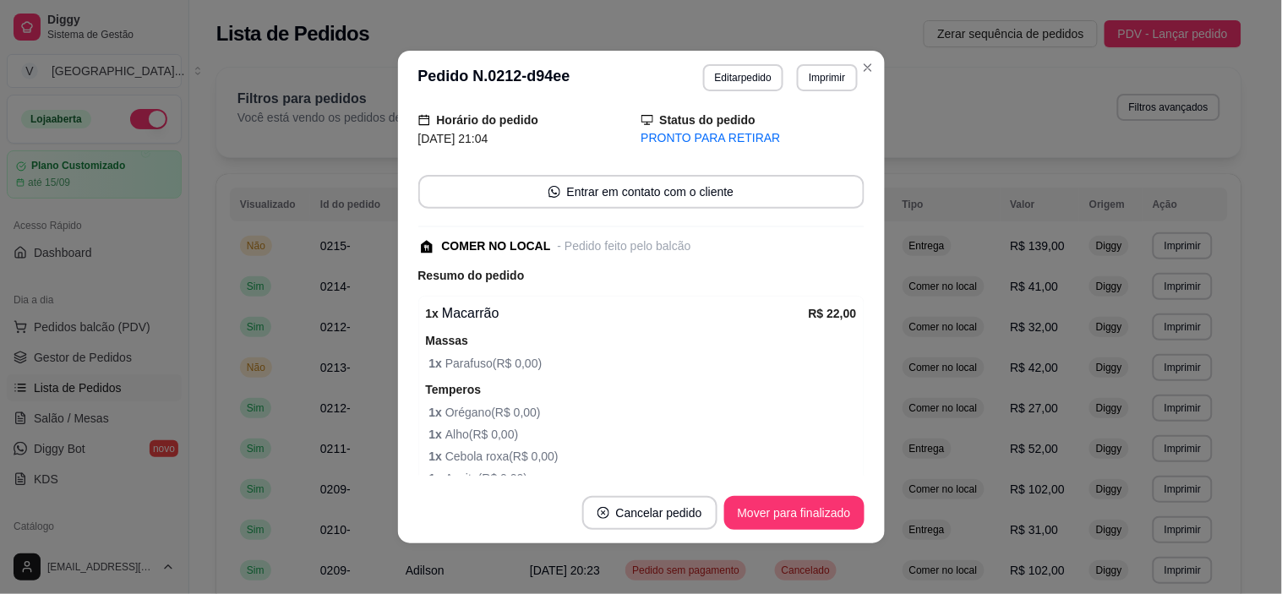
scroll to position [188, 0]
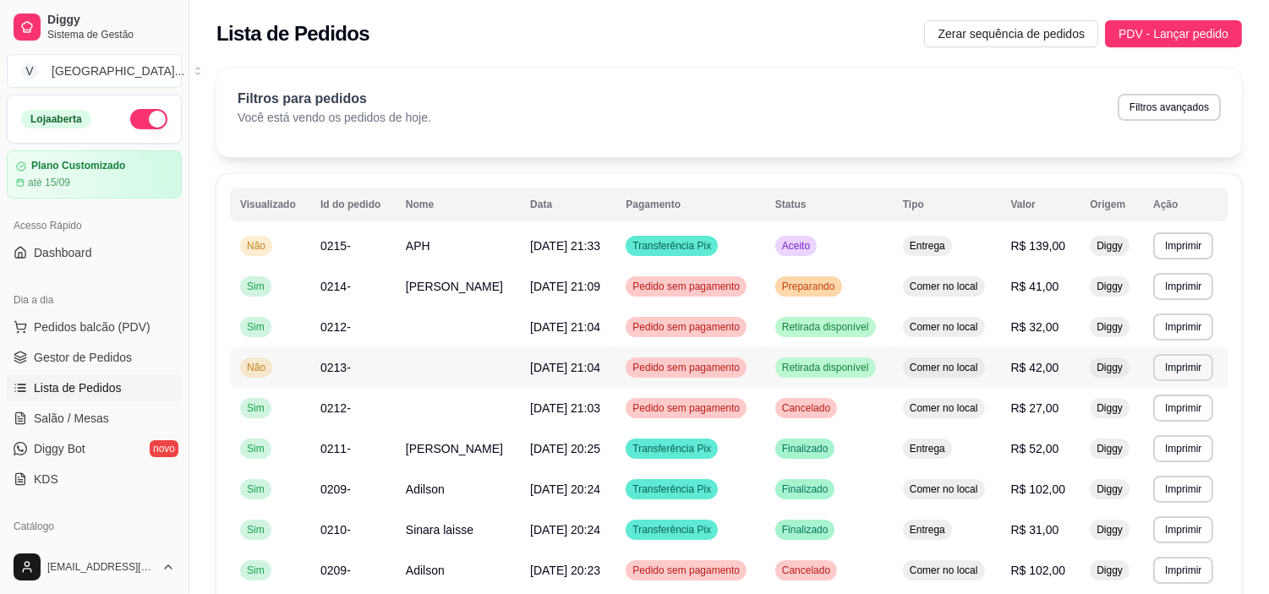
click at [600, 374] on span "[DATE] 21:04" at bounding box center [565, 368] width 70 height 14
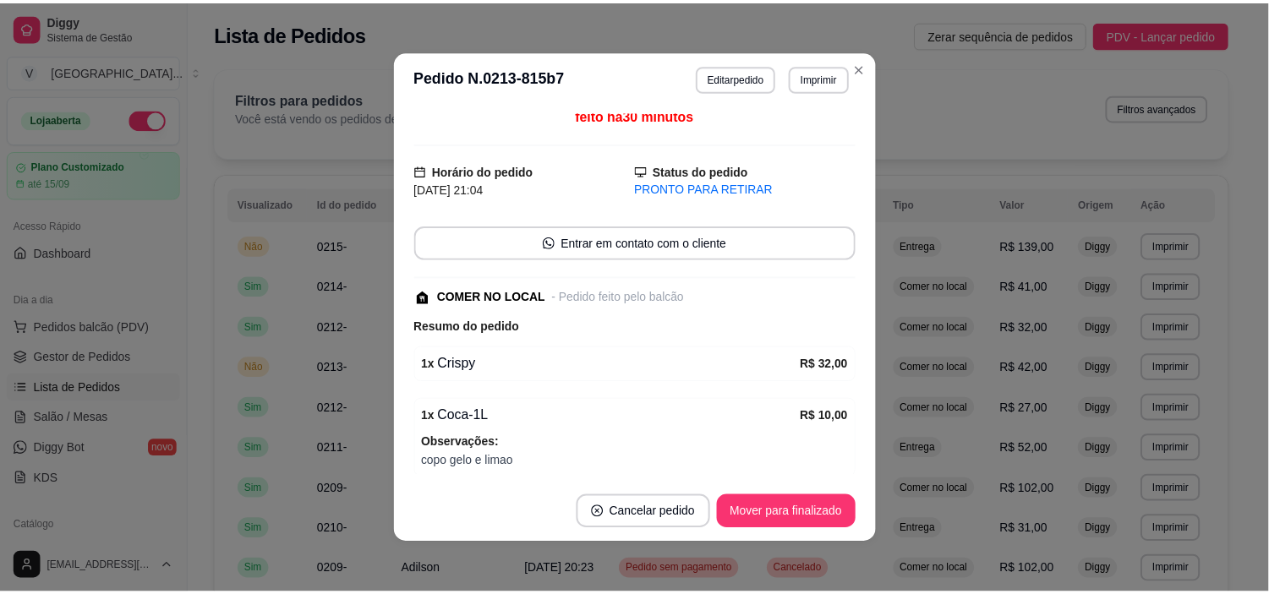
scroll to position [0, 0]
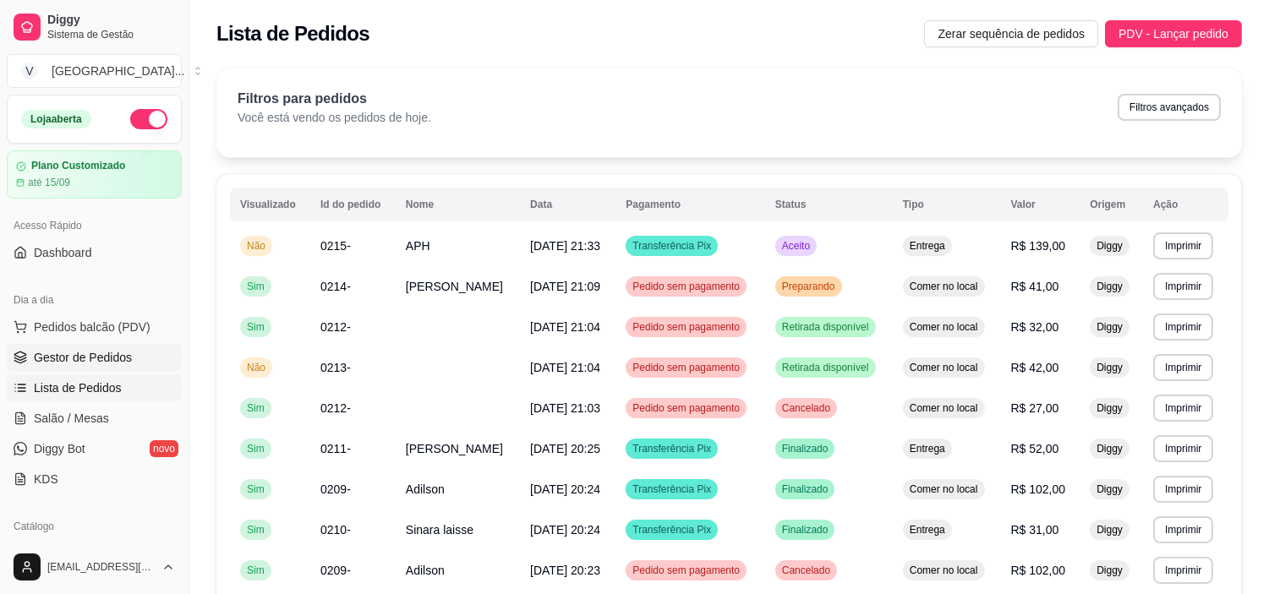
click at [137, 344] on link "Gestor de Pedidos" at bounding box center [94, 357] width 175 height 27
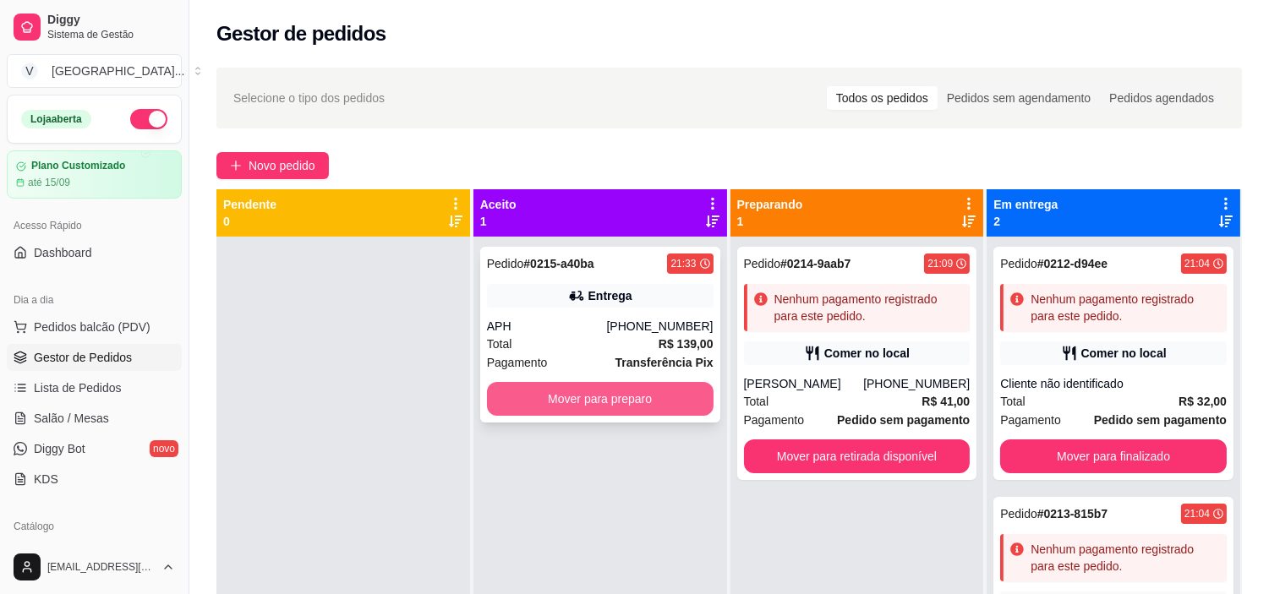
click at [609, 396] on button "Mover para preparo" at bounding box center [600, 399] width 227 height 34
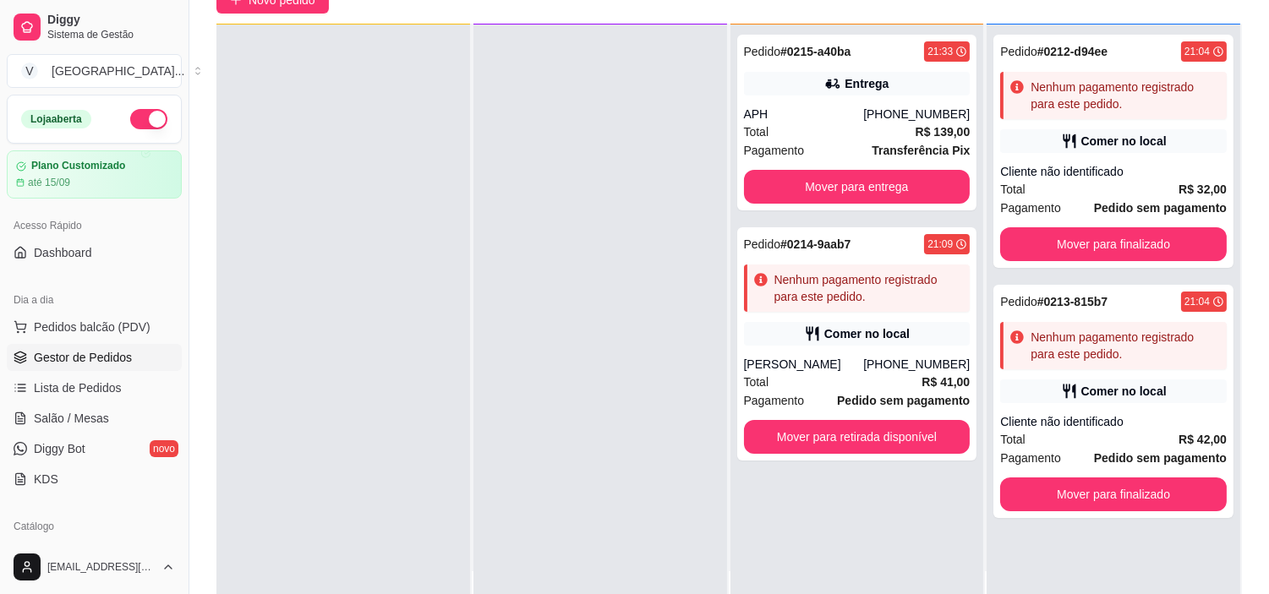
scroll to position [258, 0]
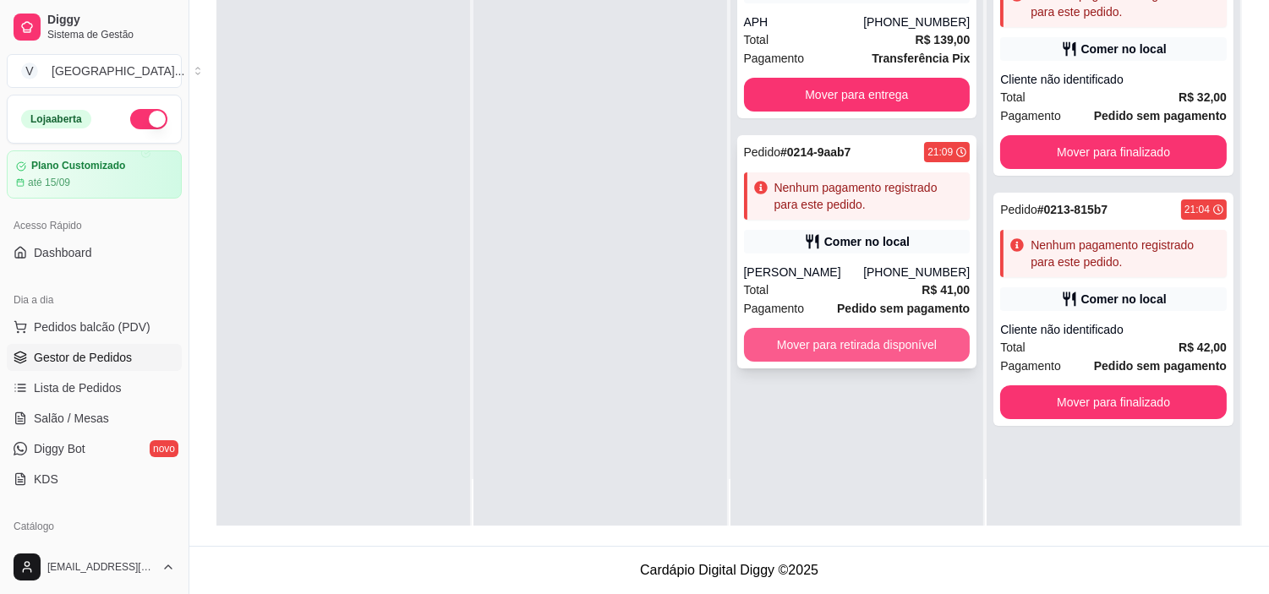
click at [891, 345] on button "Mover para retirada disponível" at bounding box center [857, 345] width 227 height 34
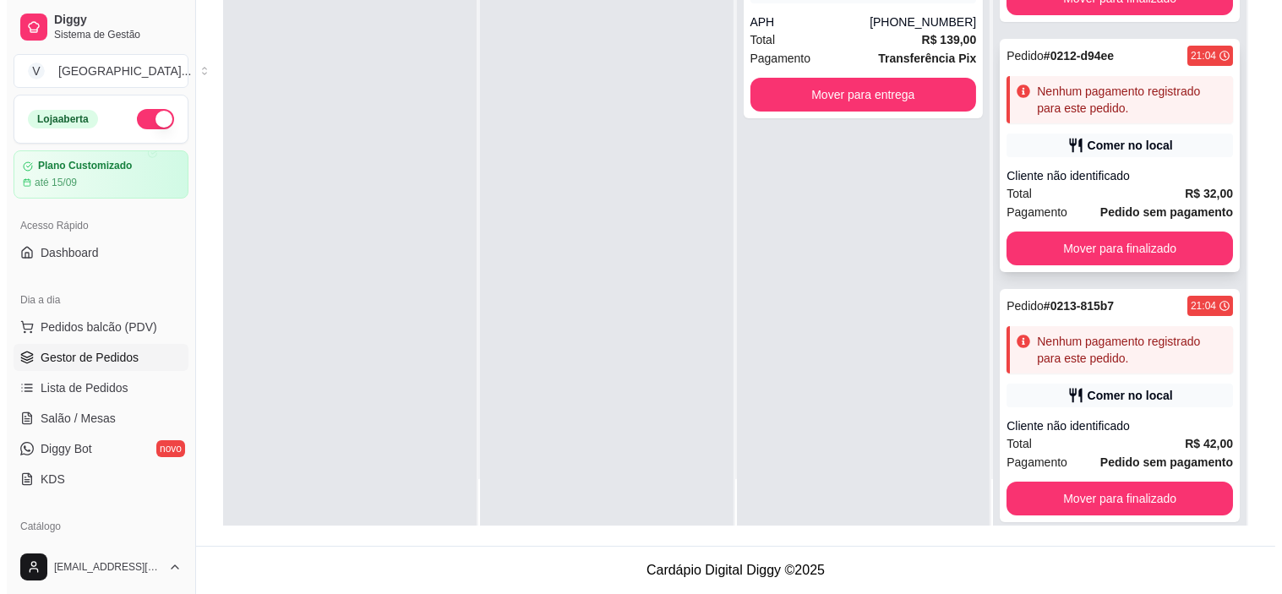
scroll to position [172, 0]
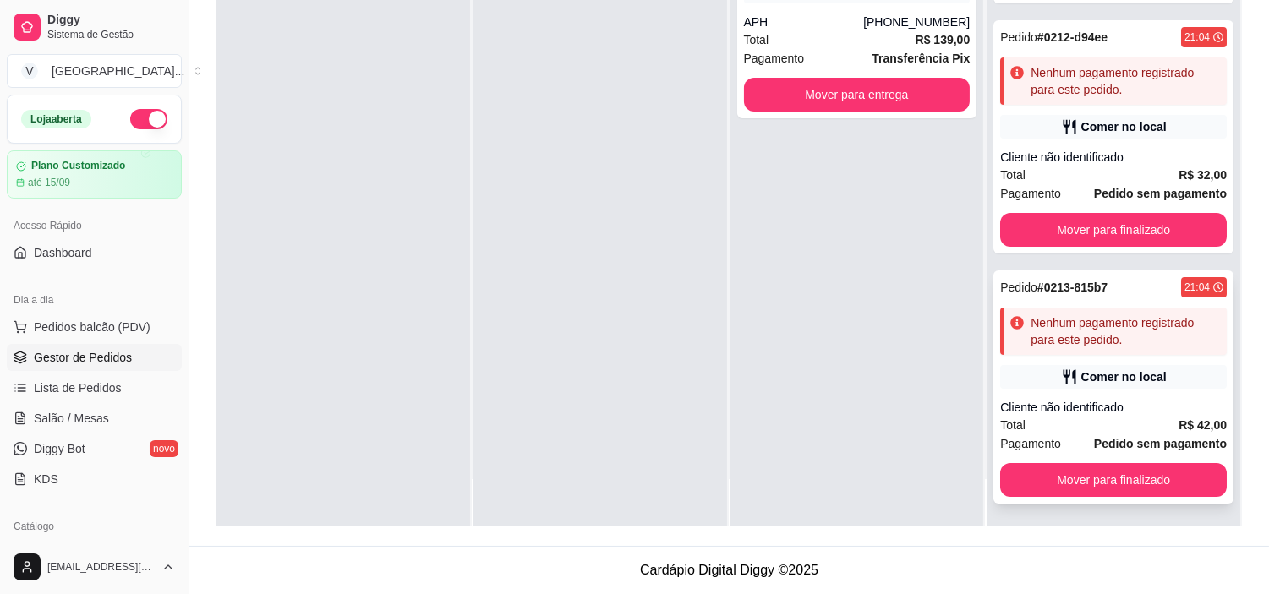
click at [1085, 369] on div "Comer no local" at bounding box center [1123, 377] width 85 height 17
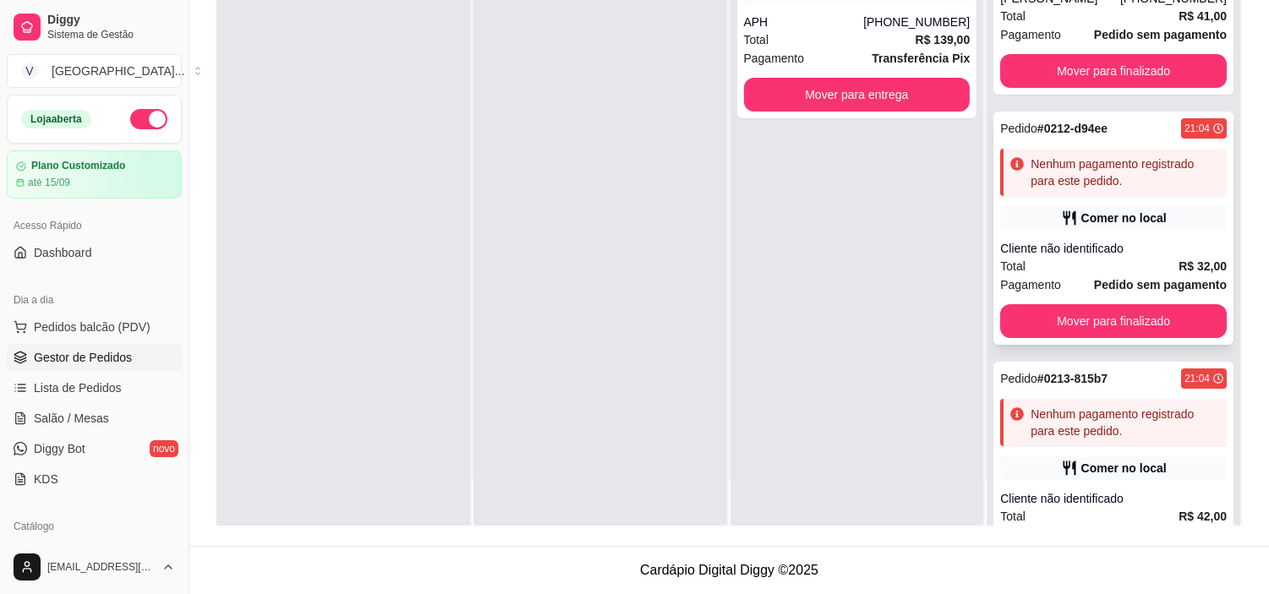
scroll to position [79, 0]
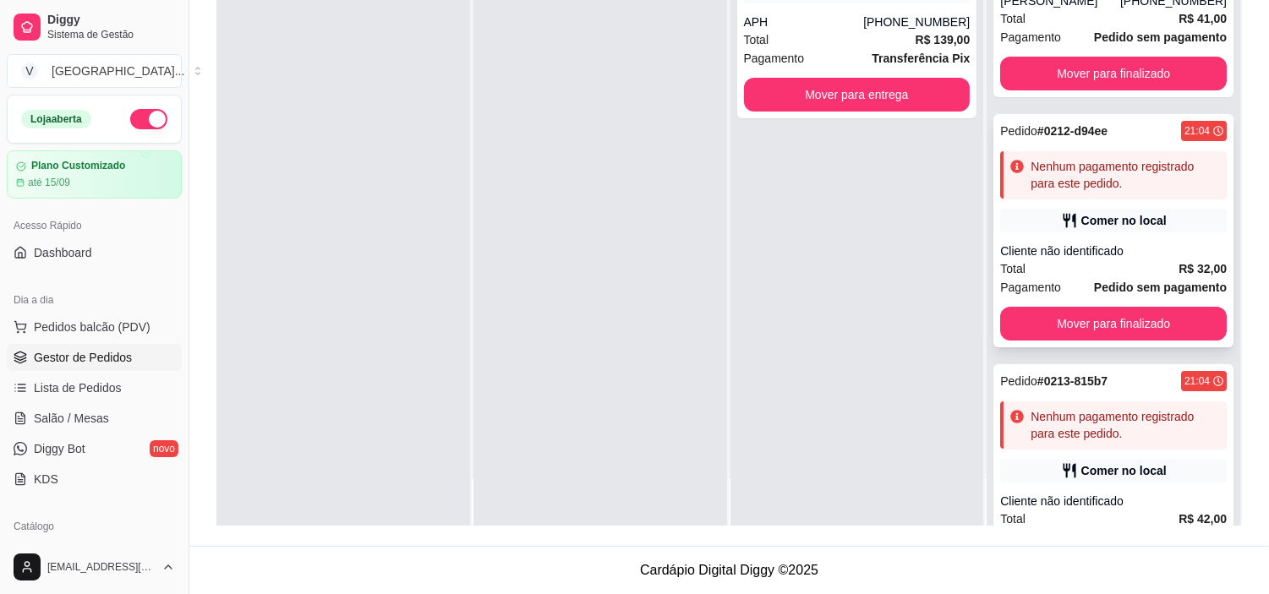
click at [1058, 209] on div "Comer no local" at bounding box center [1113, 221] width 227 height 24
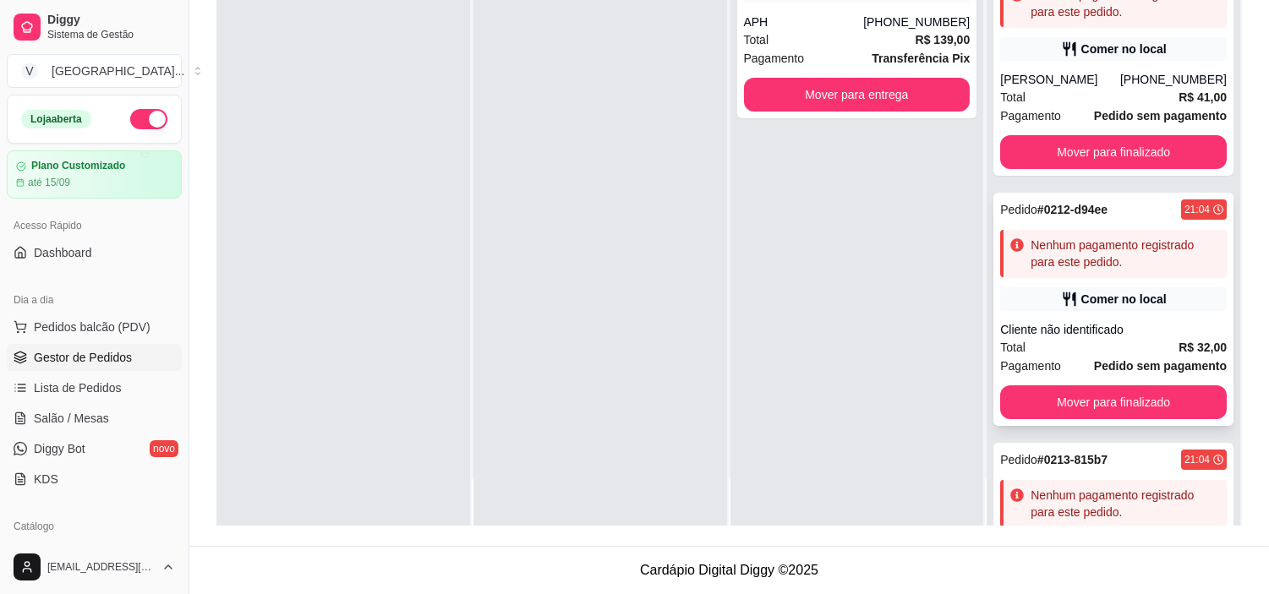
scroll to position [0, 0]
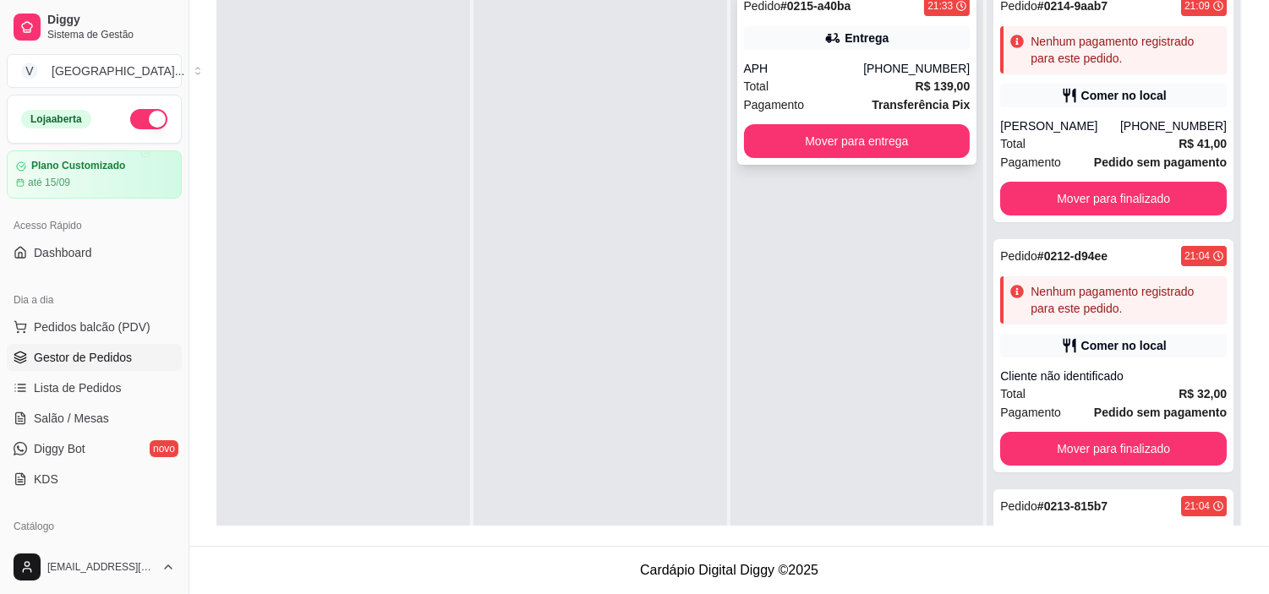
click at [848, 65] on div "APH" at bounding box center [804, 68] width 120 height 17
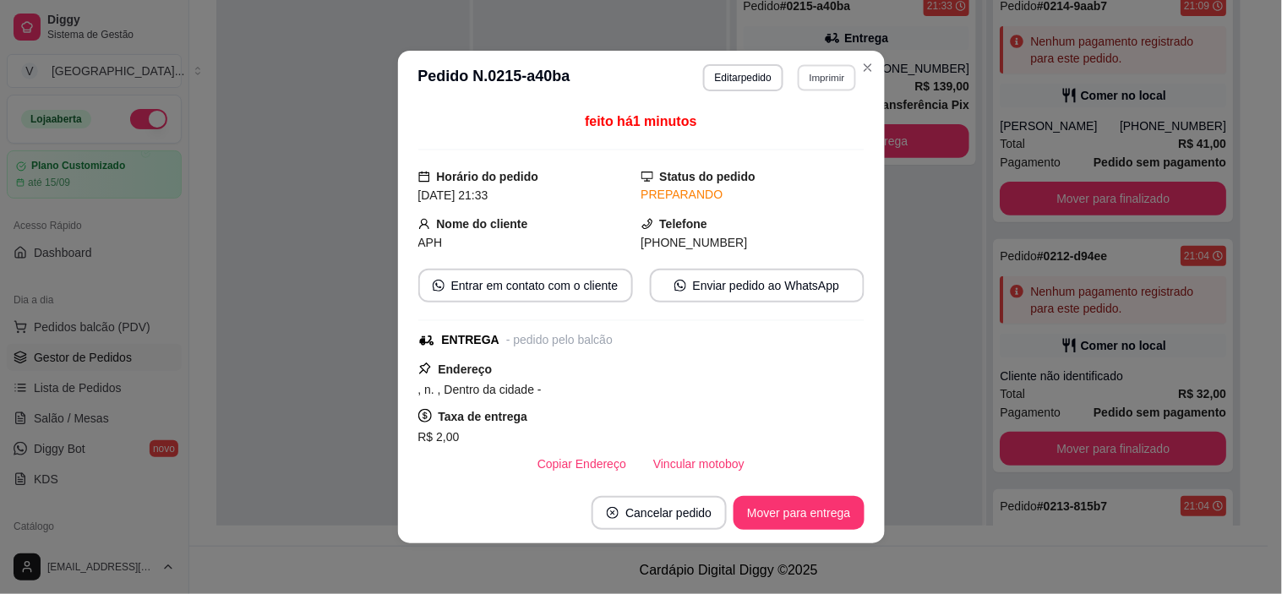
click at [807, 78] on button "Imprimir" at bounding box center [827, 77] width 58 height 26
click at [810, 137] on button "IMPRESSORA" at bounding box center [791, 138] width 123 height 27
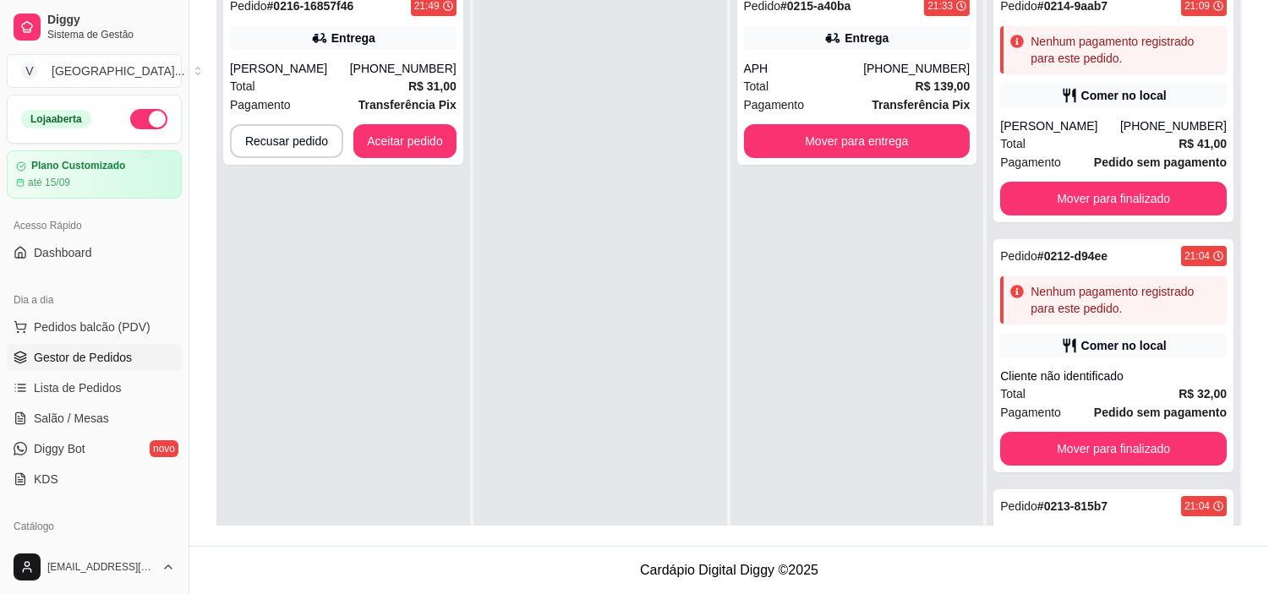
scroll to position [164, 0]
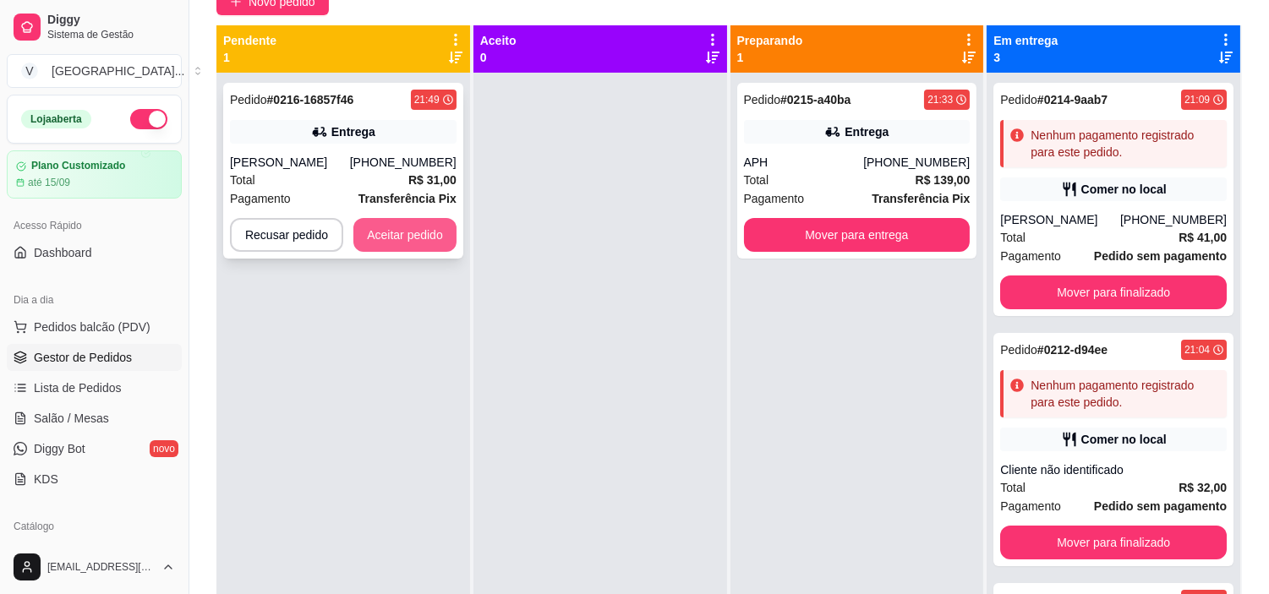
click at [407, 226] on button "Aceitar pedido" at bounding box center [404, 235] width 103 height 34
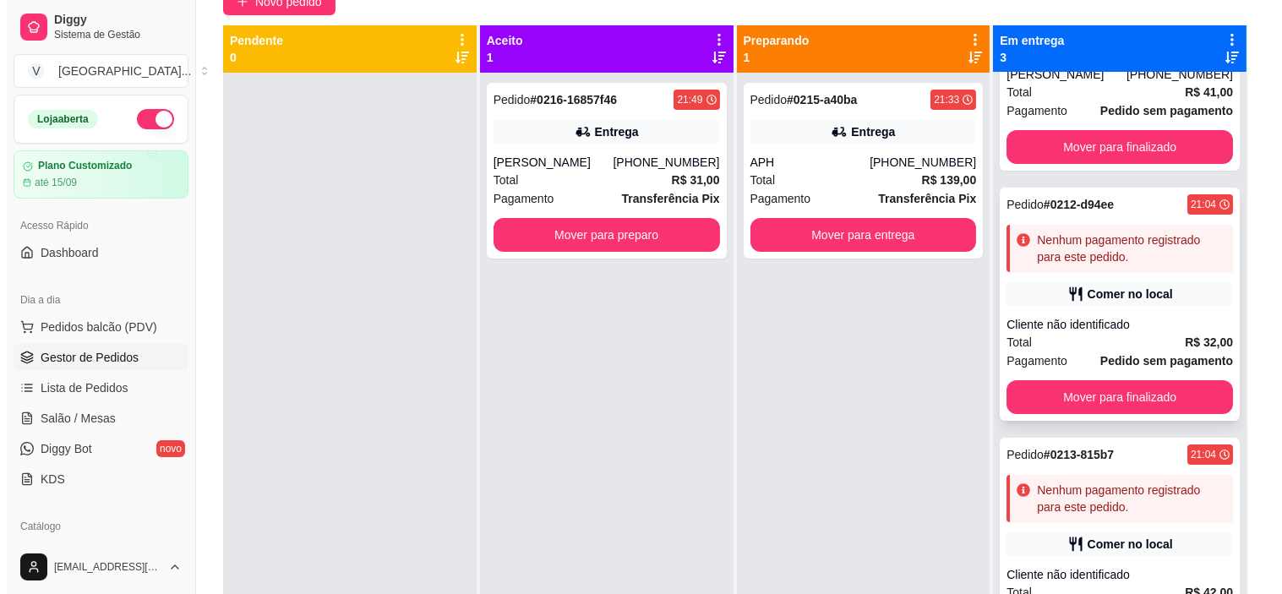
scroll to position [172, 0]
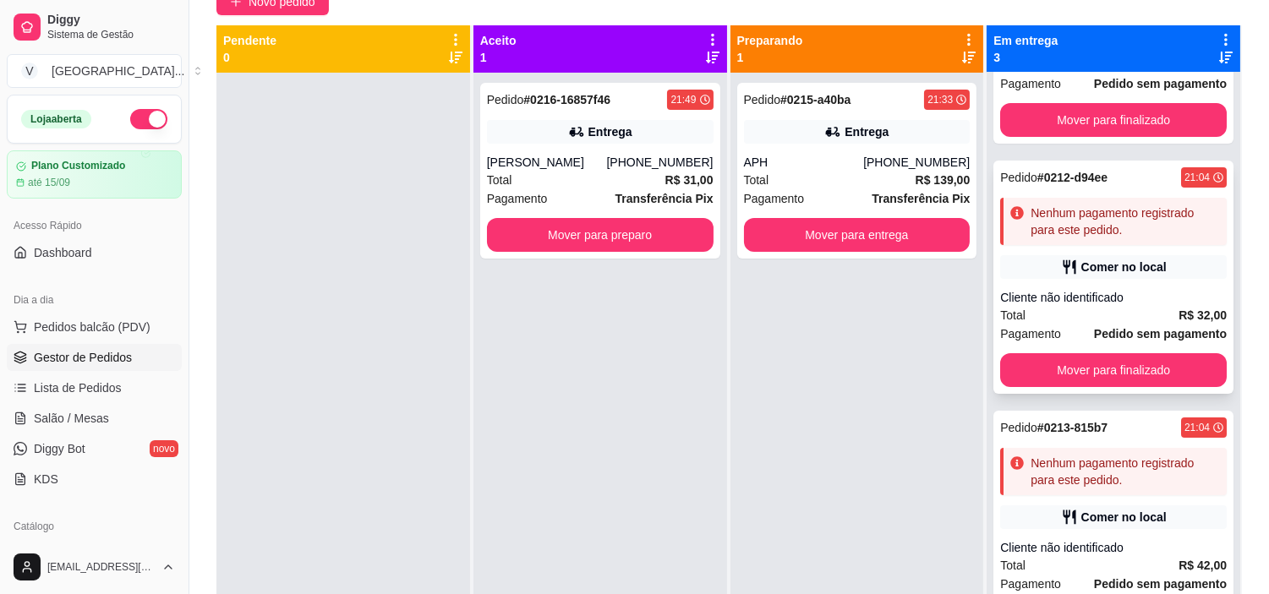
click at [1096, 271] on div "Comer no local" at bounding box center [1123, 267] width 85 height 17
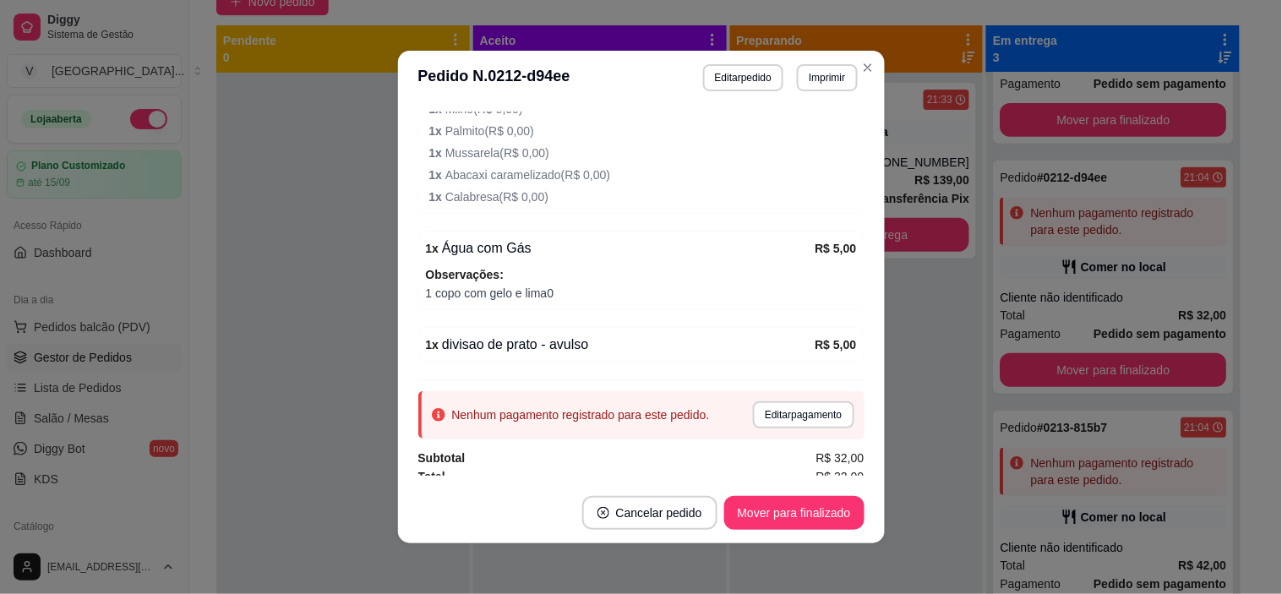
scroll to position [594, 0]
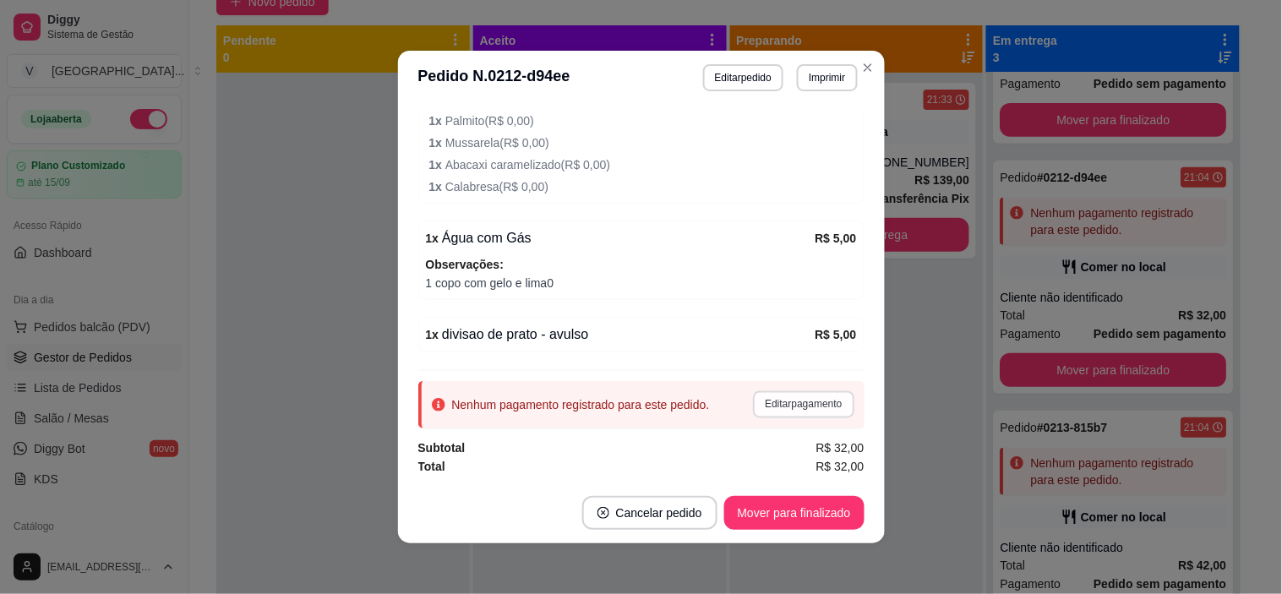
click at [793, 414] on button "Editar pagamento" at bounding box center [803, 404] width 101 height 27
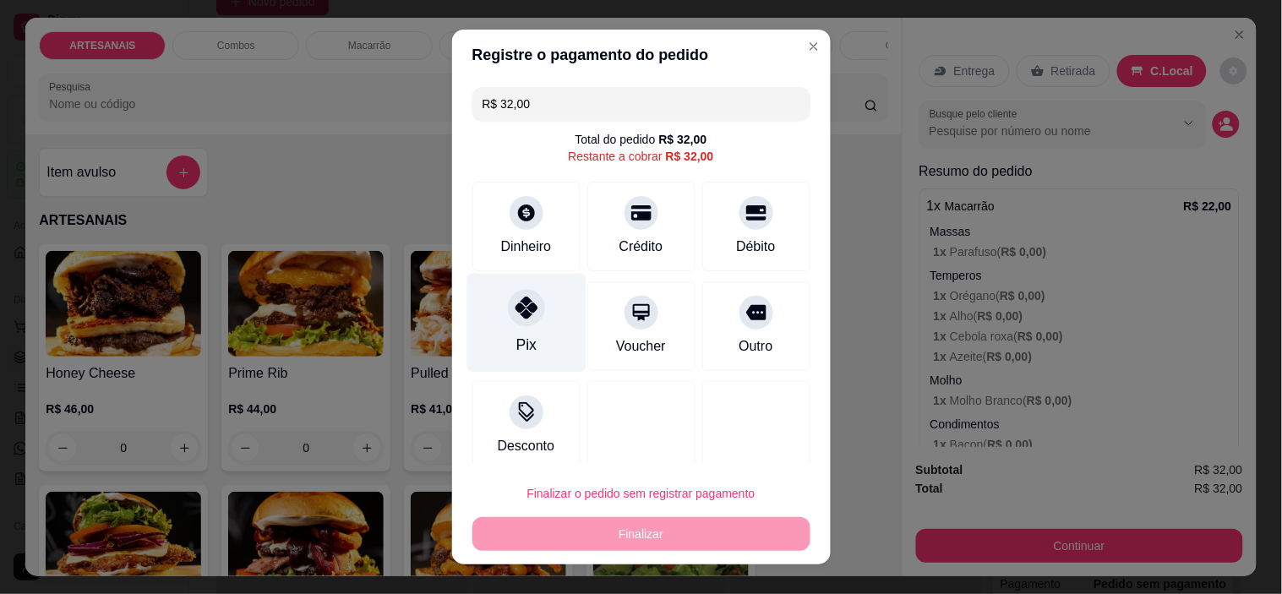
click at [520, 344] on div "Pix" at bounding box center [526, 345] width 20 height 22
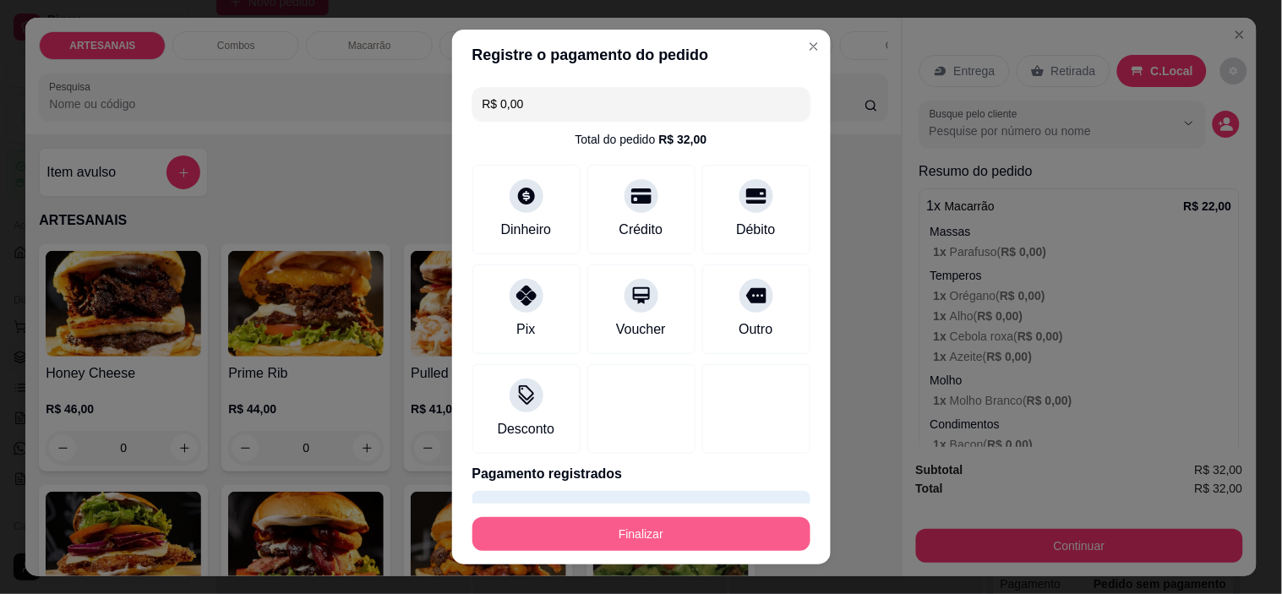
click at [758, 531] on button "Finalizar" at bounding box center [642, 534] width 338 height 34
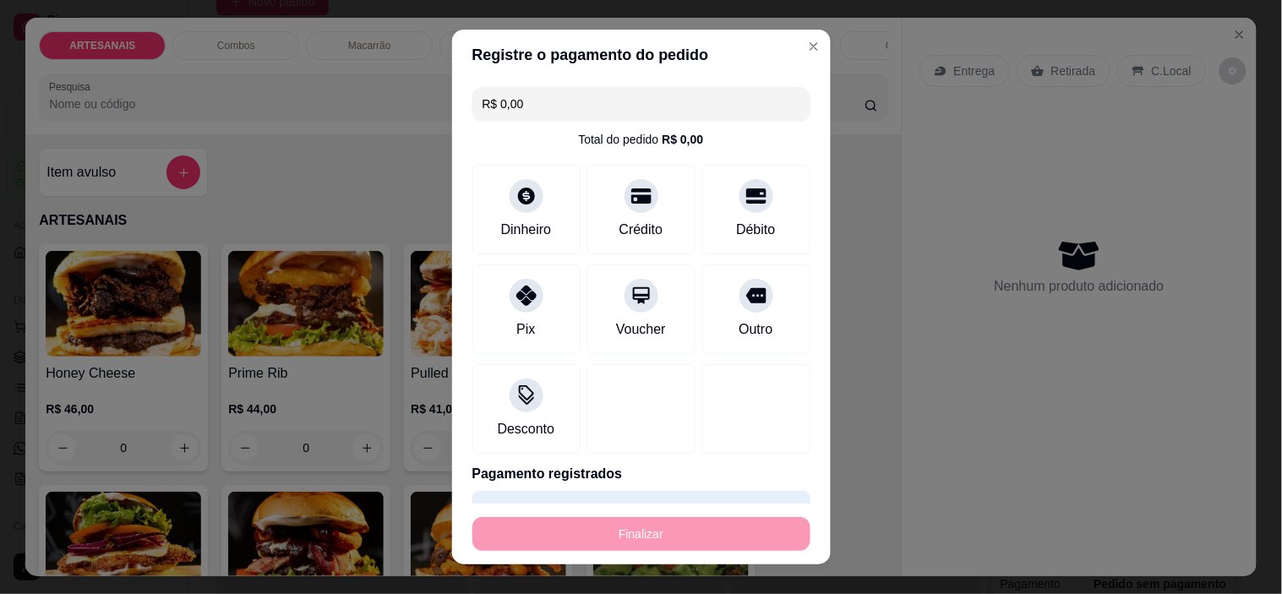
type input "-R$ 32,00"
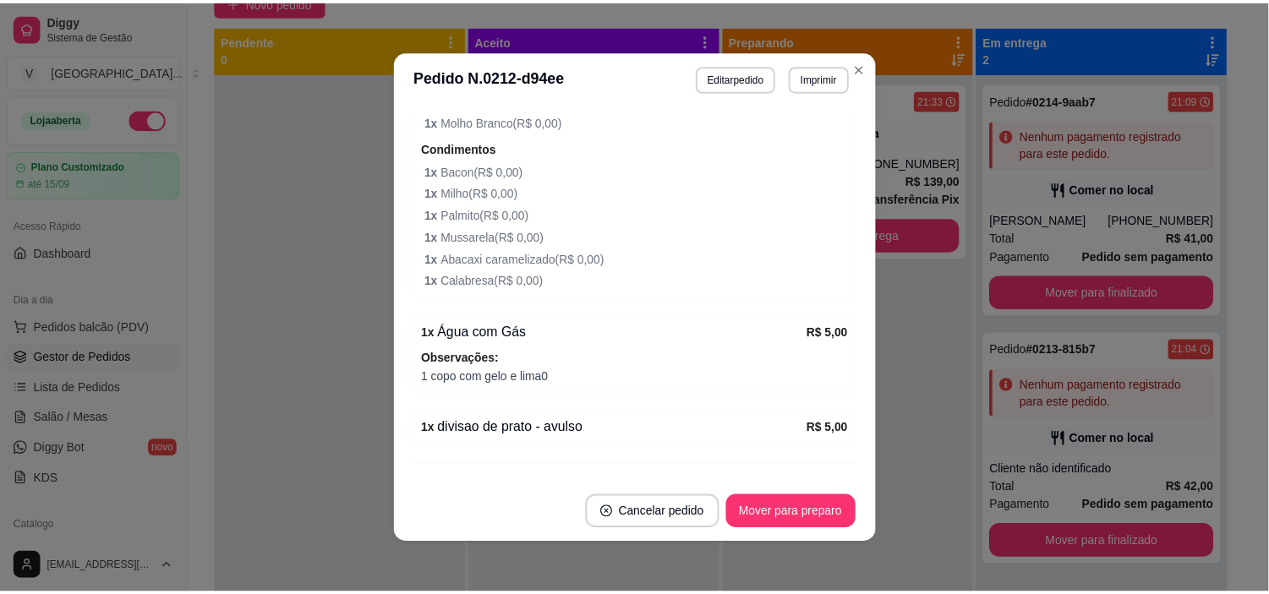
scroll to position [632, 0]
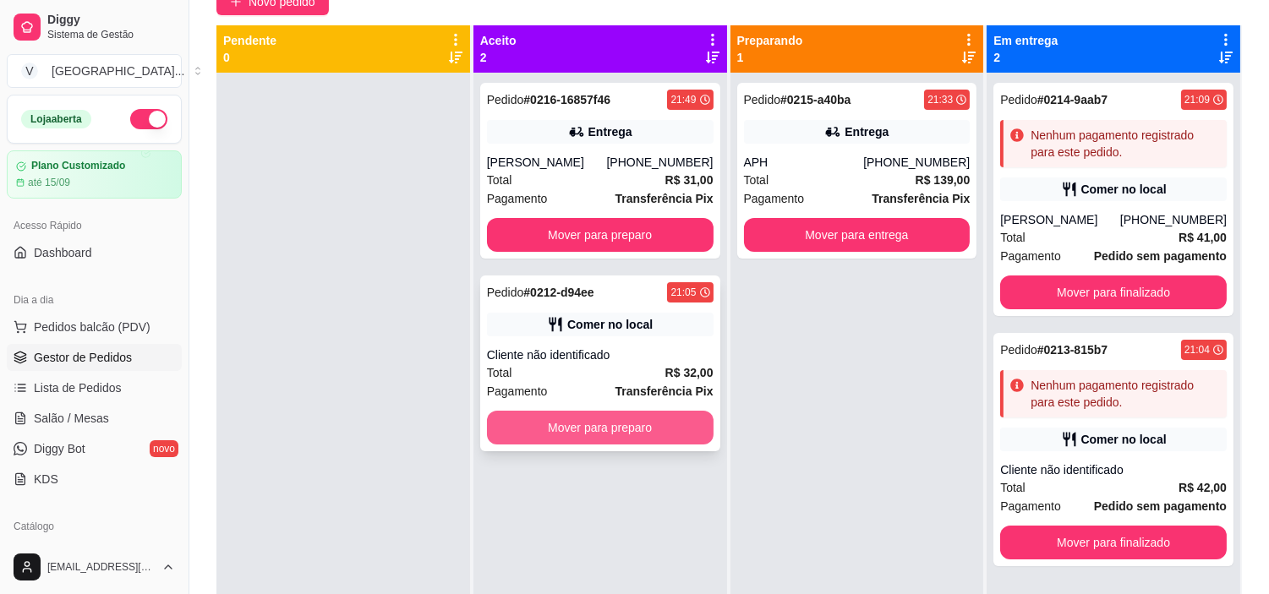
click at [637, 429] on button "Mover para preparo" at bounding box center [600, 428] width 227 height 34
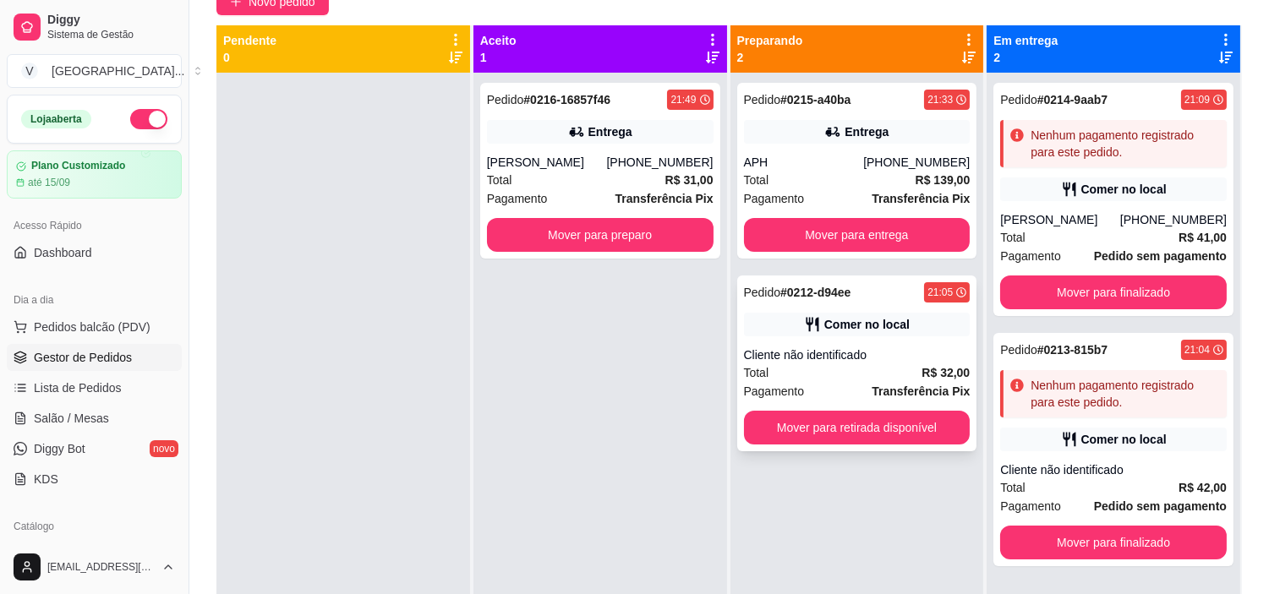
click at [903, 441] on button "Mover para retirada disponível" at bounding box center [857, 428] width 227 height 34
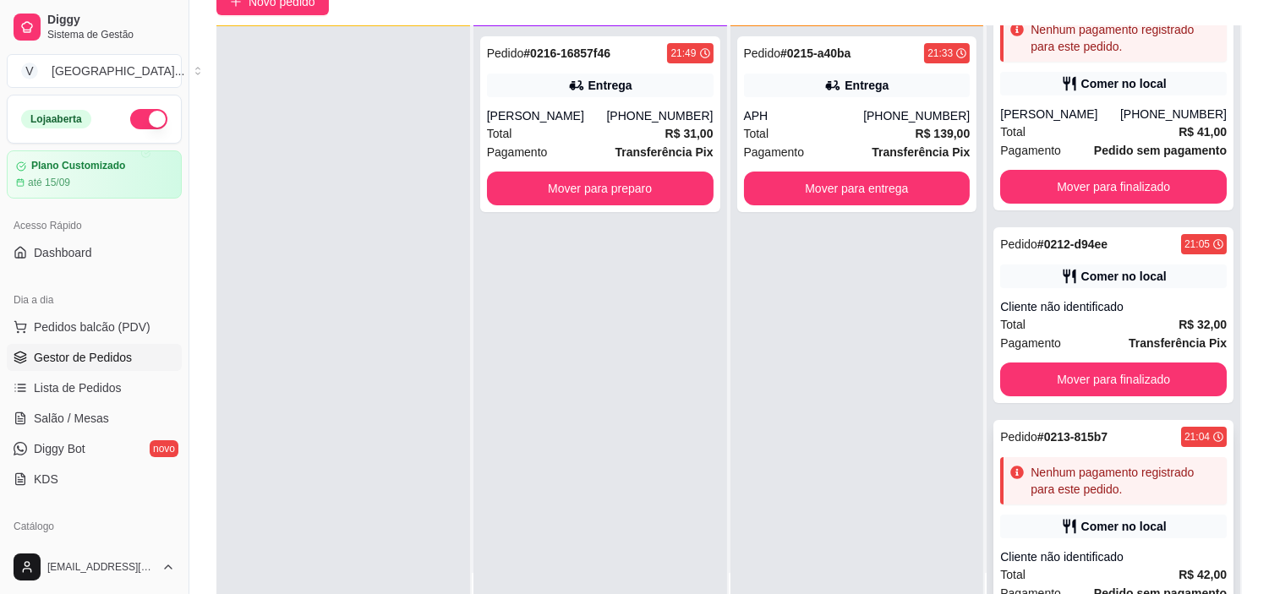
scroll to position [0, 0]
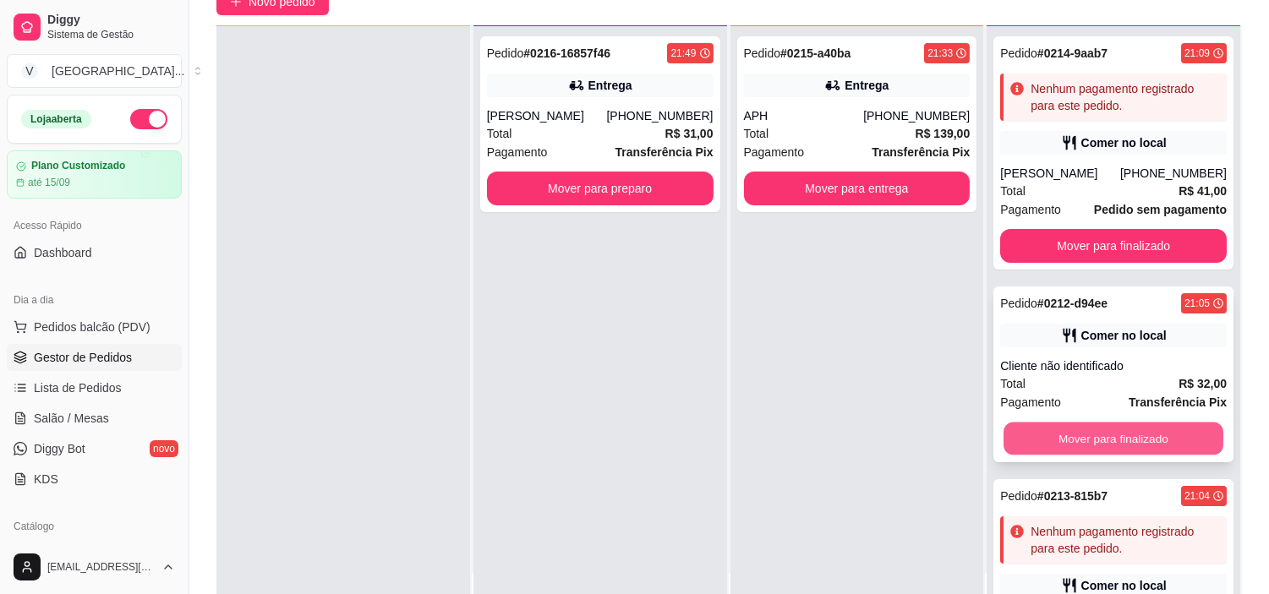
click at [1139, 432] on button "Mover para finalizado" at bounding box center [1113, 439] width 220 height 33
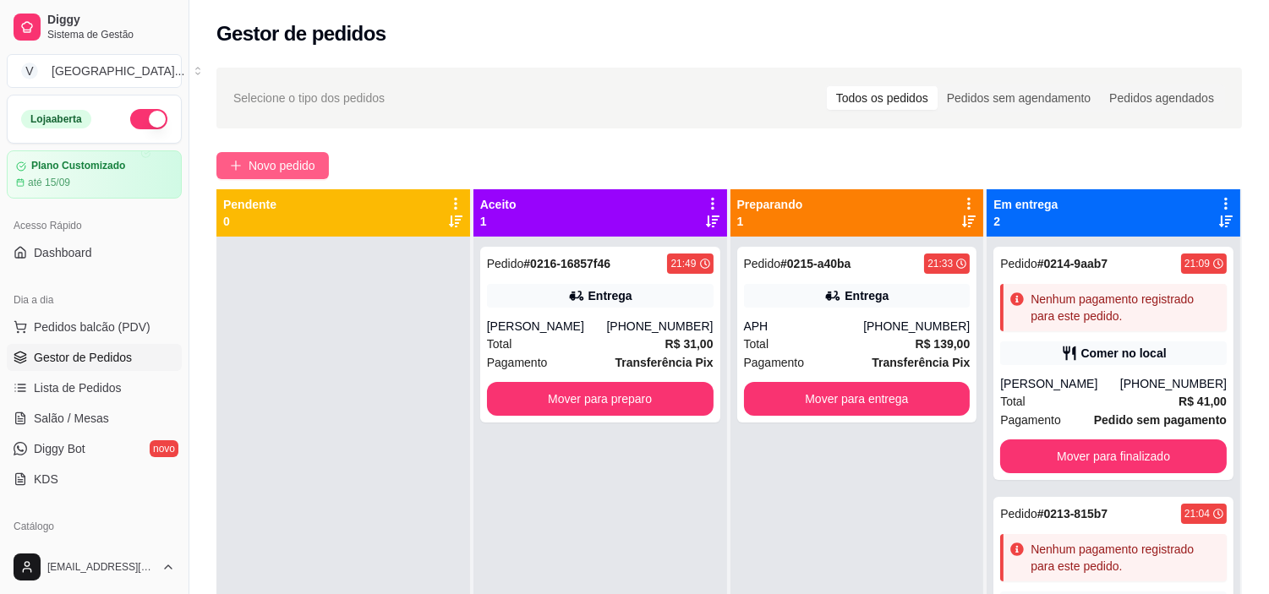
click at [309, 167] on span "Novo pedido" at bounding box center [282, 165] width 67 height 19
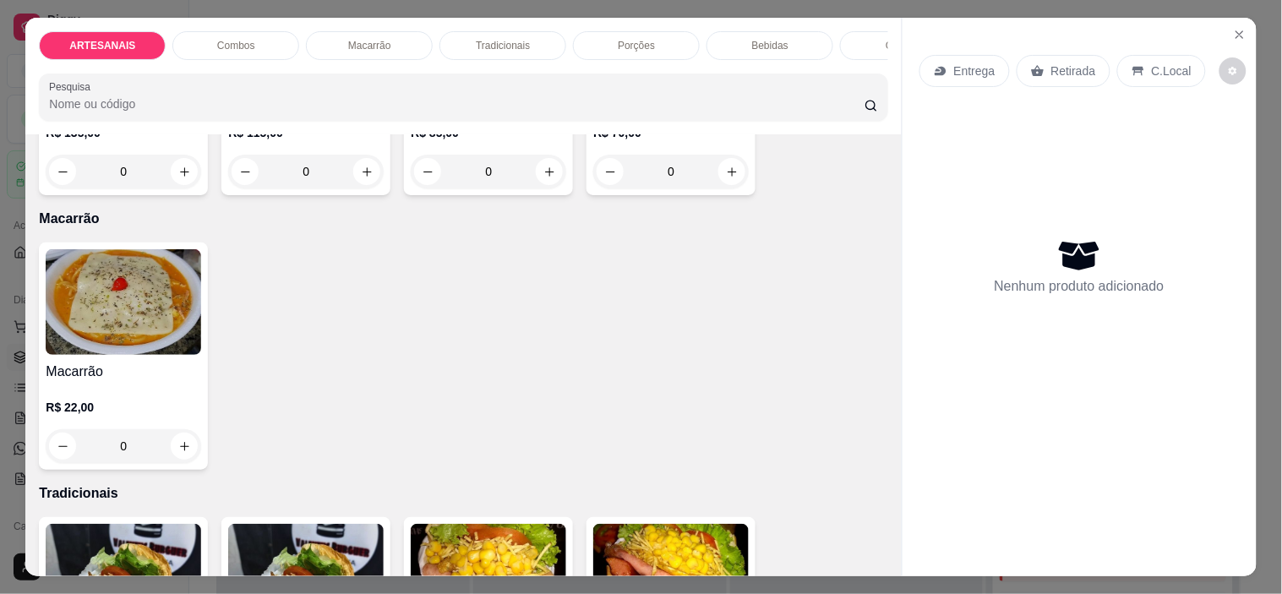
scroll to position [1314, 0]
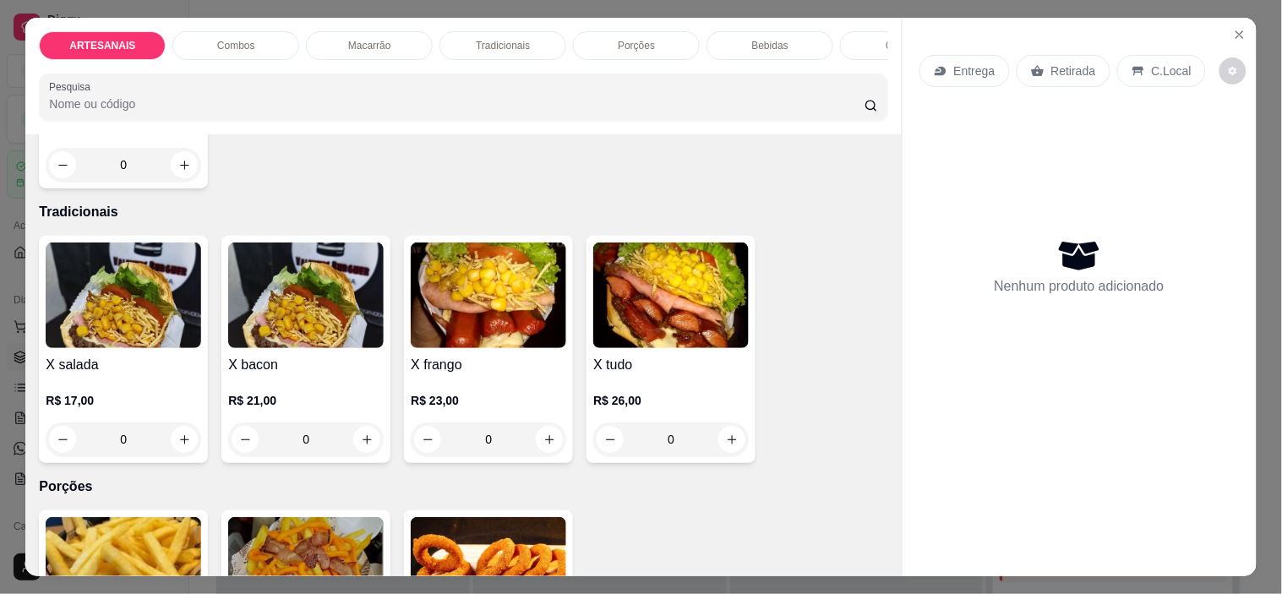
click at [550, 443] on div "0" at bounding box center [489, 440] width 156 height 34
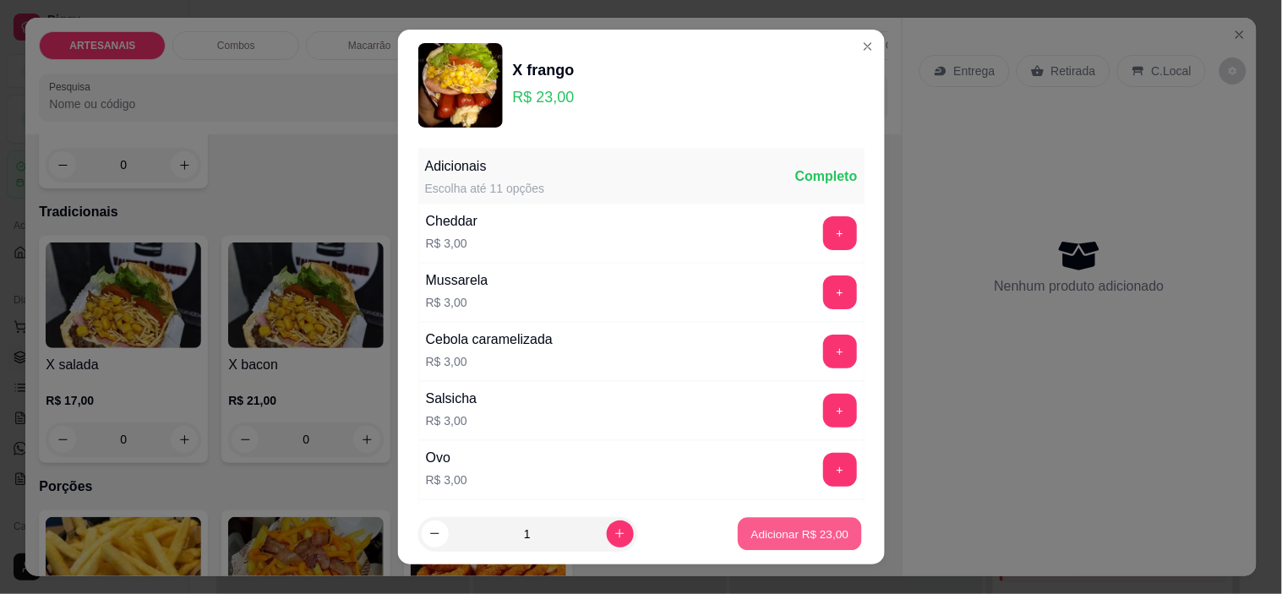
click at [771, 520] on button "Adicionar R$ 23,00" at bounding box center [801, 533] width 124 height 33
type input "1"
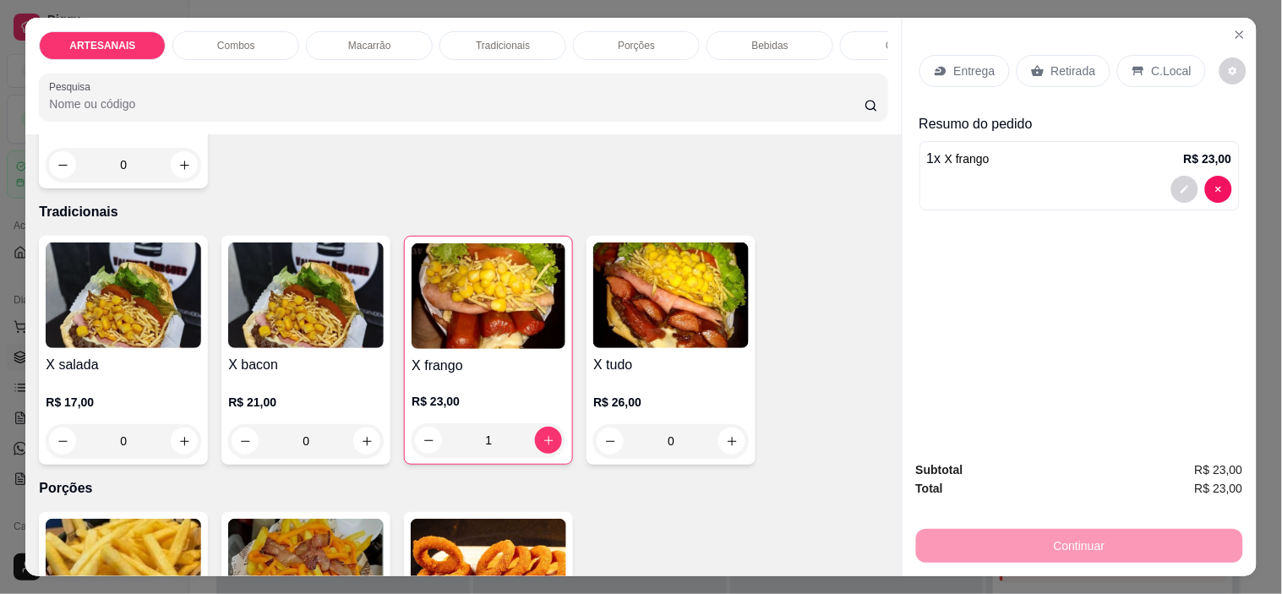
click at [166, 440] on div "0" at bounding box center [124, 441] width 156 height 34
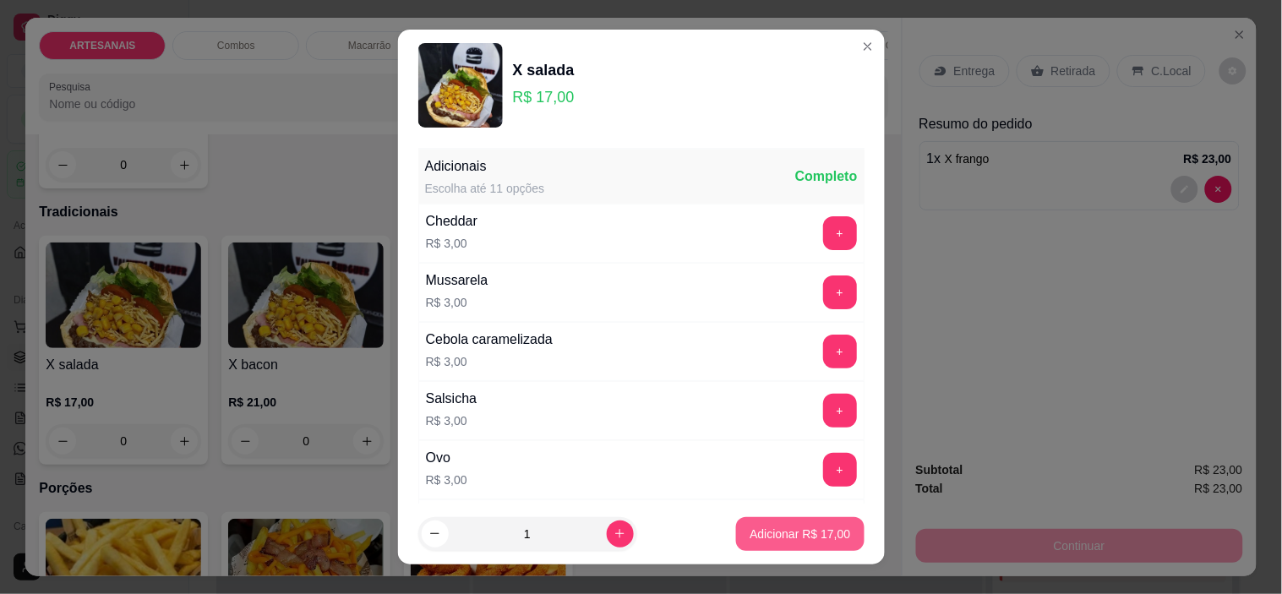
click at [788, 527] on p "Adicionar R$ 17,00" at bounding box center [800, 534] width 101 height 17
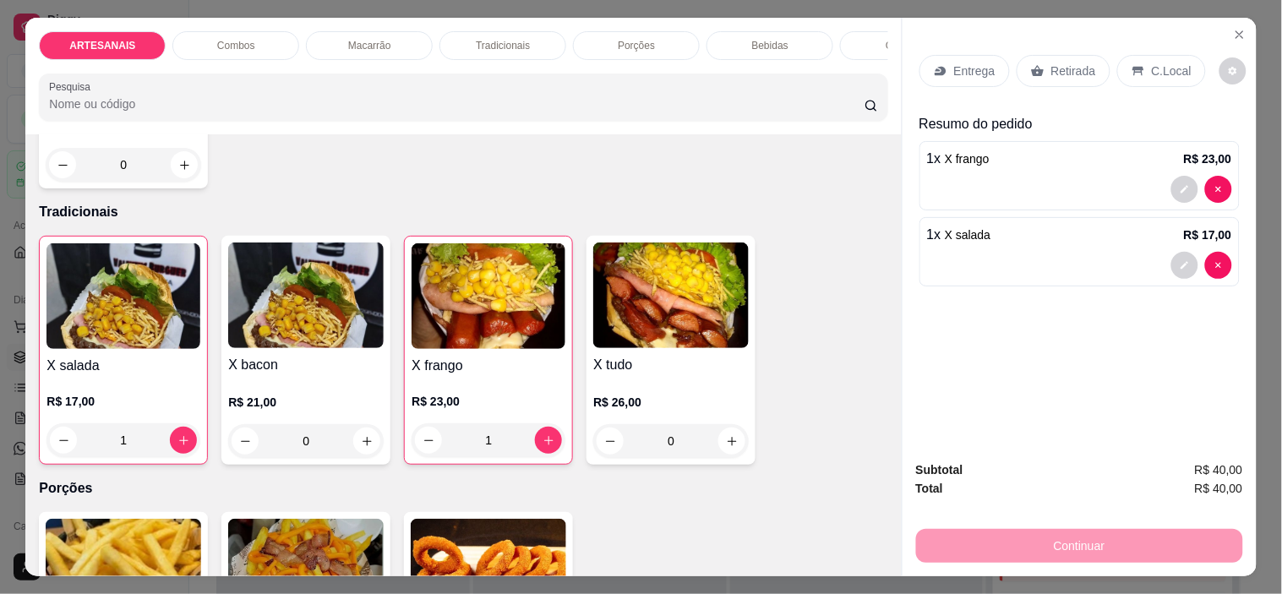
click at [178, 442] on div "1" at bounding box center [123, 440] width 154 height 34
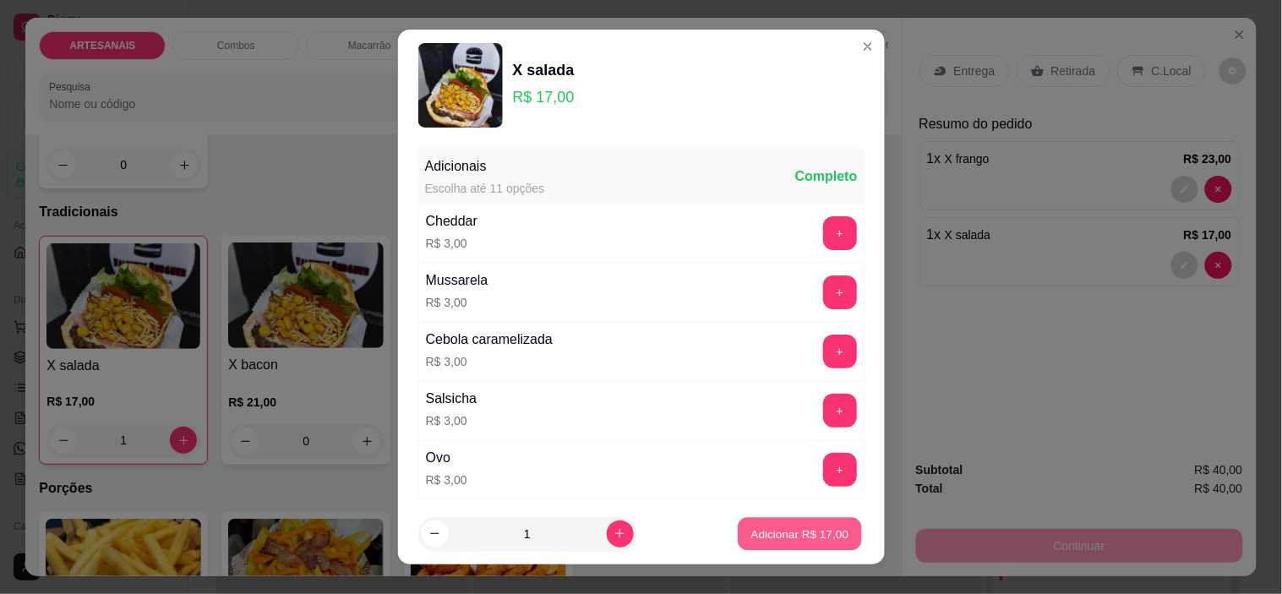
click at [792, 529] on p "Adicionar R$ 17,00" at bounding box center [800, 534] width 98 height 16
type input "2"
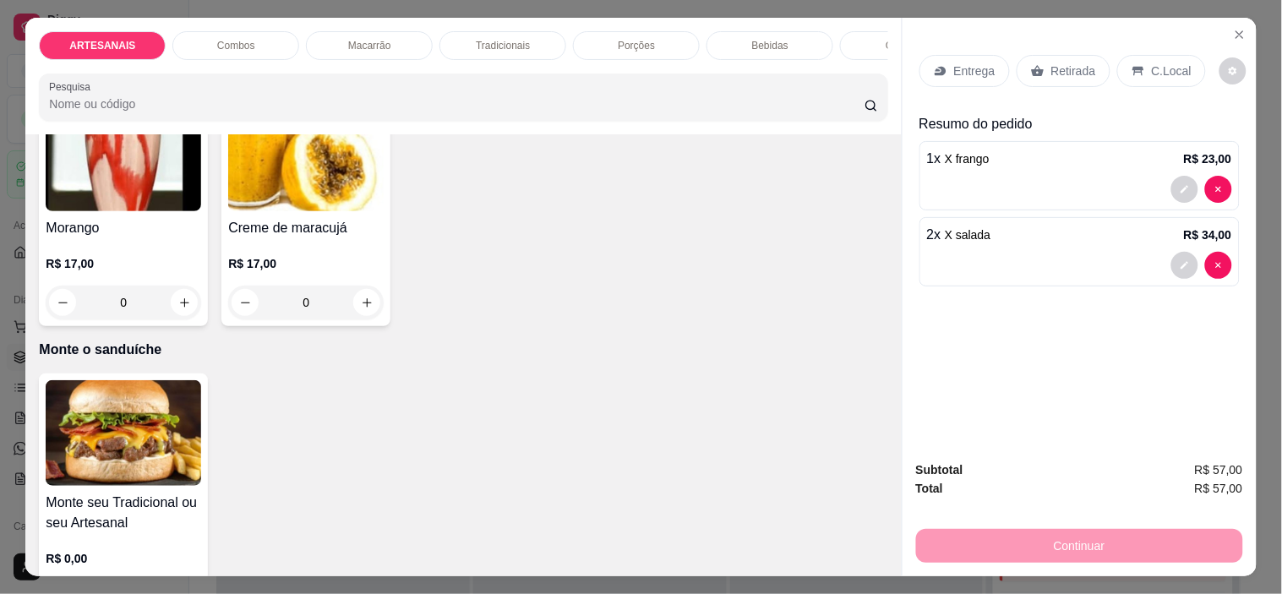
scroll to position [3091, 0]
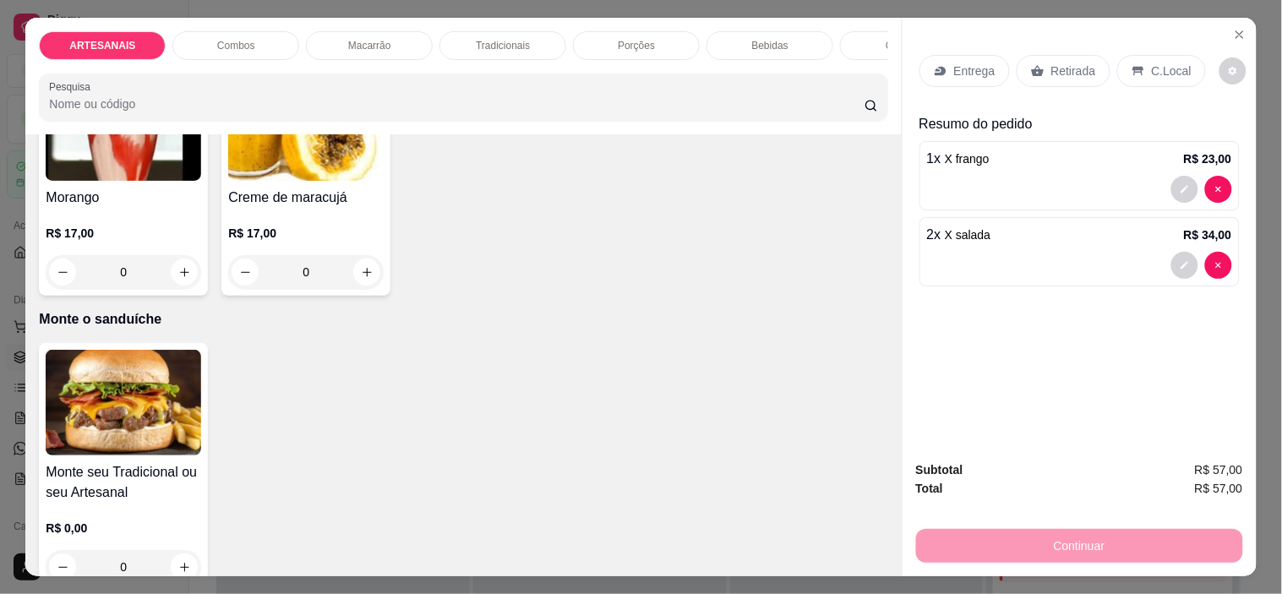
click at [128, 503] on div "R$ 0,00 0" at bounding box center [124, 543] width 156 height 81
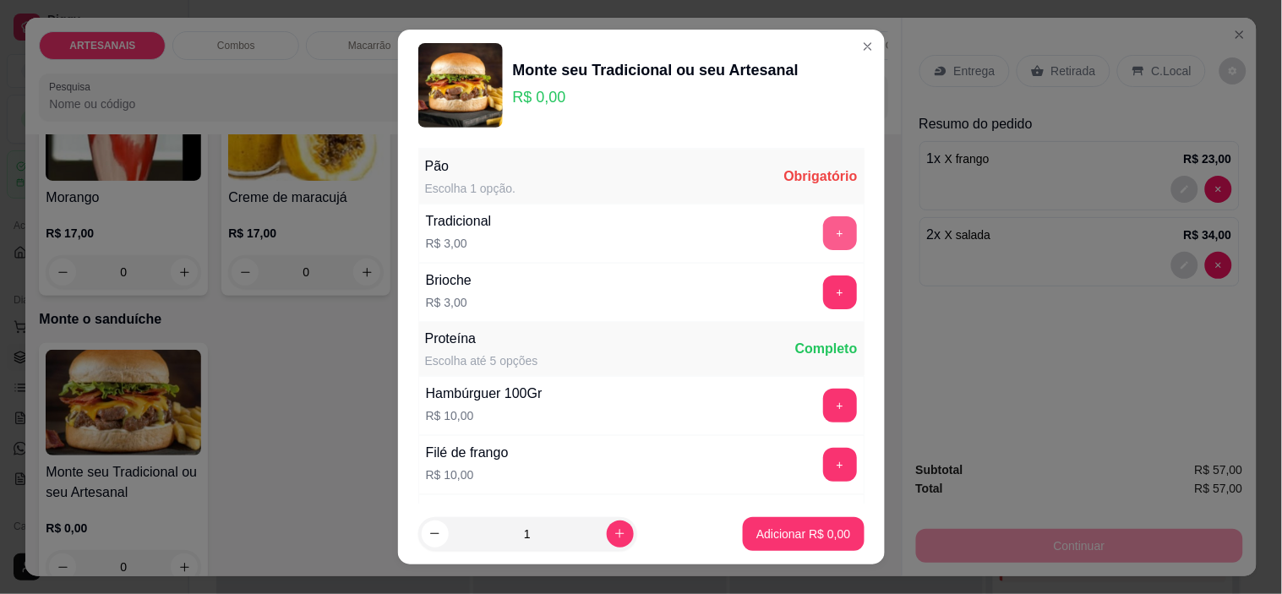
click at [823, 232] on button "+" at bounding box center [840, 233] width 34 height 34
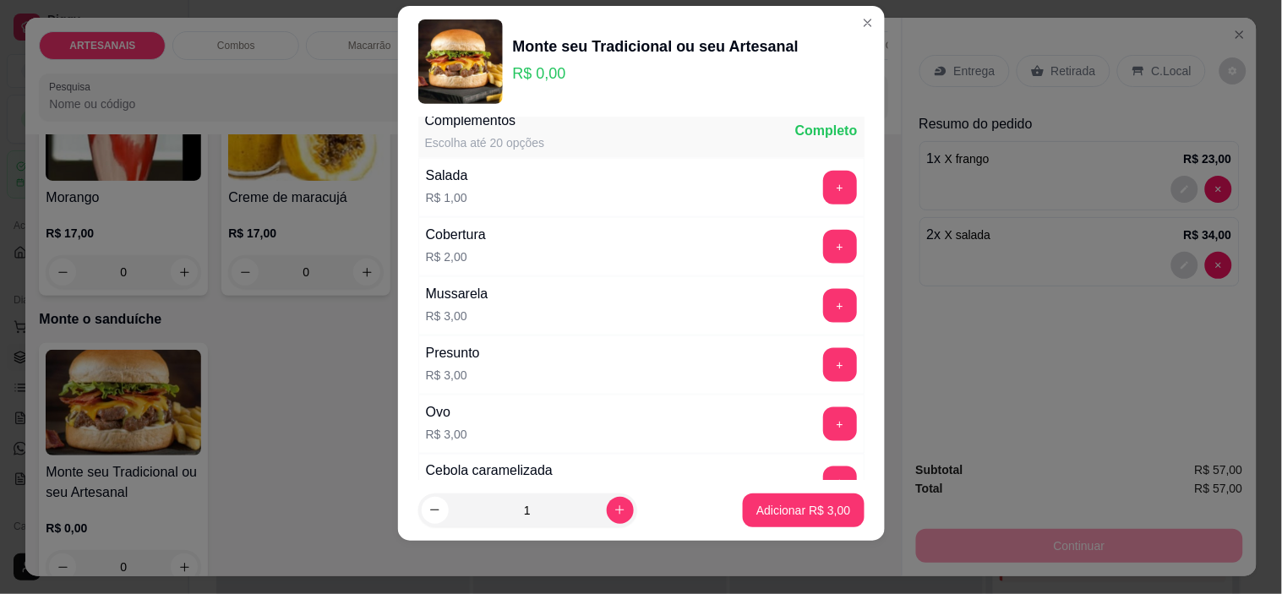
scroll to position [556, 0]
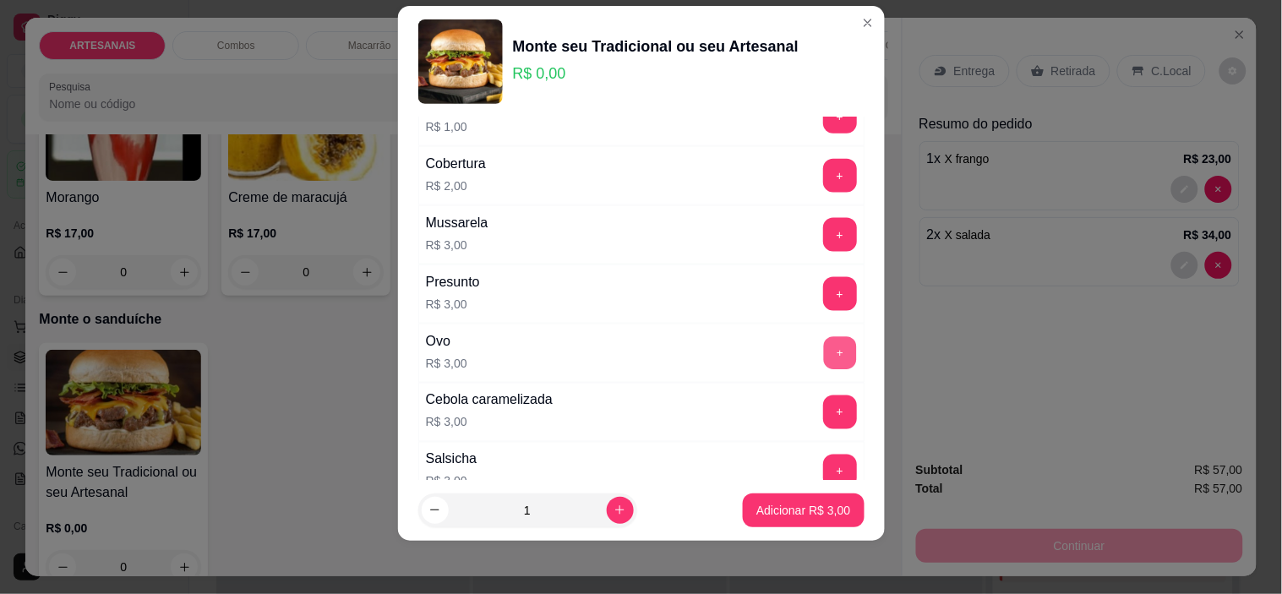
click at [823, 352] on button "+" at bounding box center [839, 353] width 33 height 33
click at [823, 222] on button "+" at bounding box center [840, 235] width 34 height 34
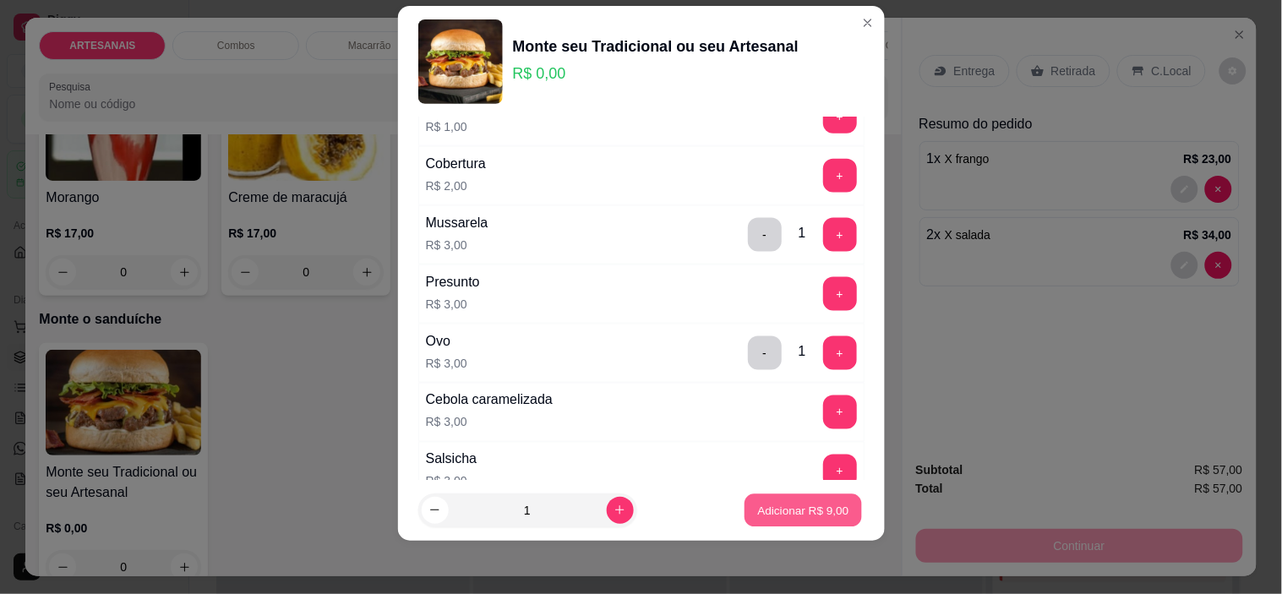
click at [812, 510] on p "Adicionar R$ 9,00" at bounding box center [803, 510] width 91 height 16
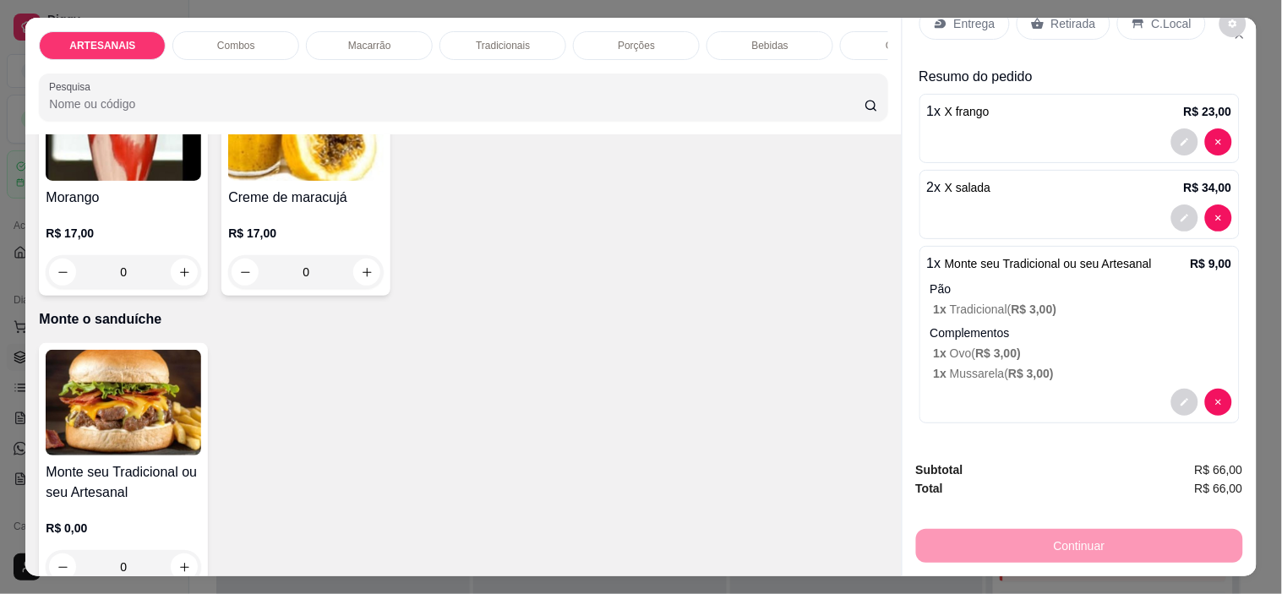
scroll to position [0, 0]
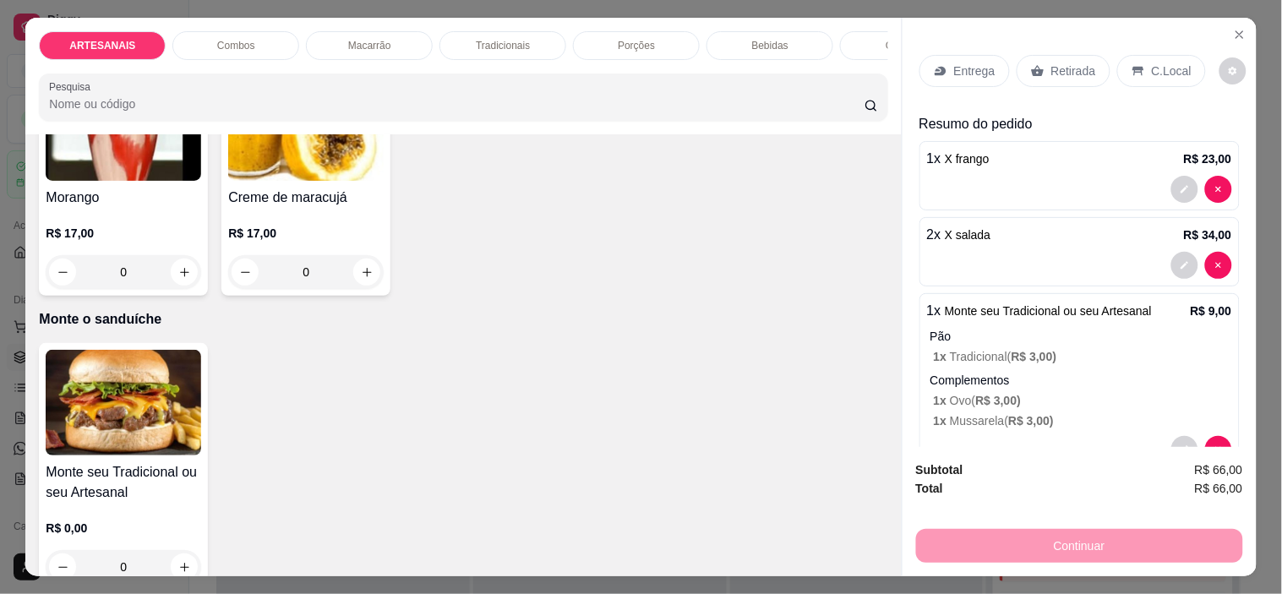
drag, startPoint x: 1018, startPoint y: 213, endPoint x: 1123, endPoint y: 14, distance: 224.6
click at [1123, 18] on div "Entrega Retirada C.Local Resumo do pedido 1 x X frango R$ 23,00 2 x X salada R$…" at bounding box center [1080, 232] width 354 height 429
click at [1052, 63] on p "Retirada" at bounding box center [1074, 71] width 45 height 17
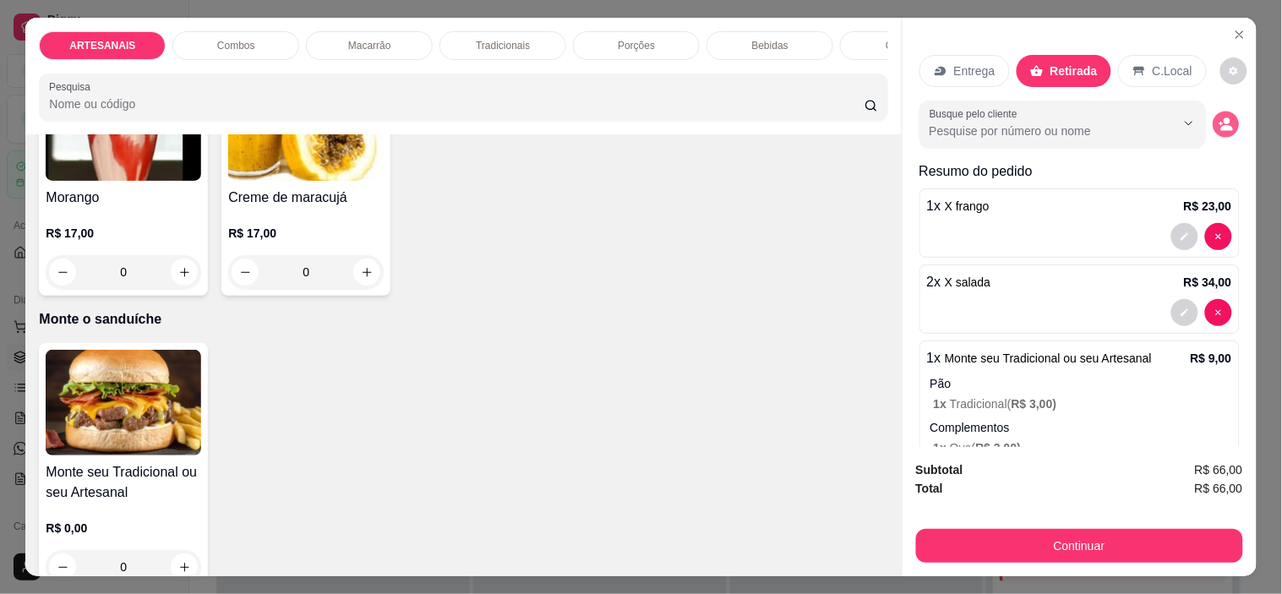
click at [1199, 104] on div "Busque pelo cliente" at bounding box center [1080, 124] width 320 height 47
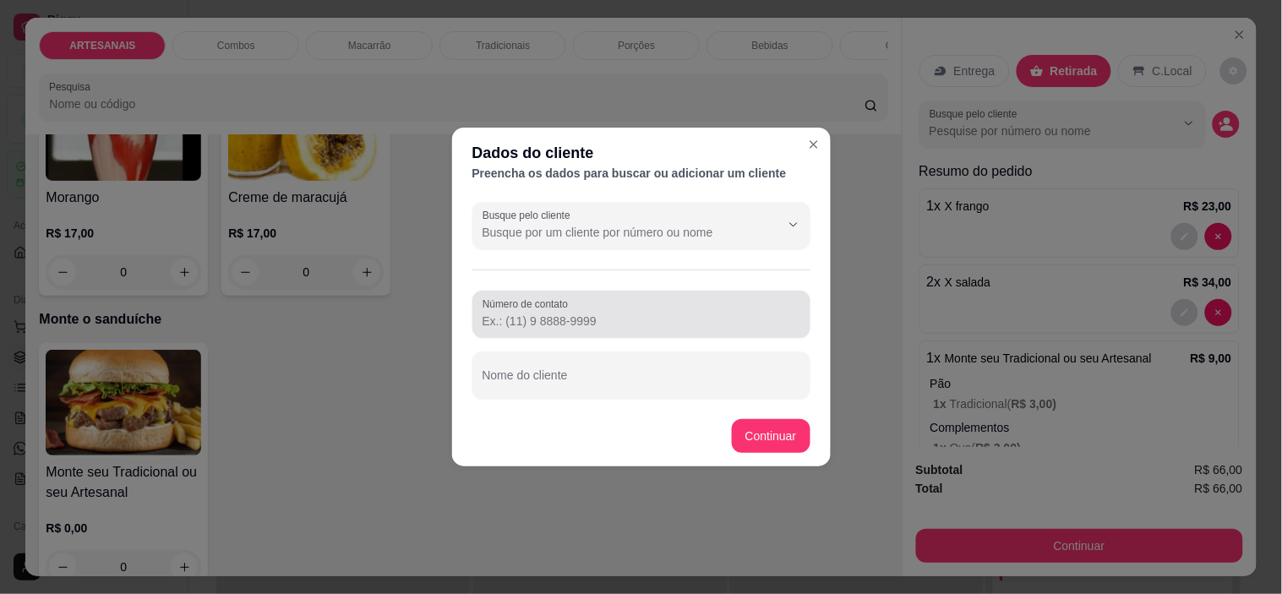
click at [621, 307] on div at bounding box center [642, 315] width 318 height 34
click at [511, 316] on input "[PHONE_NUMBER]" at bounding box center [642, 321] width 318 height 17
drag, startPoint x: 541, startPoint y: 314, endPoint x: 571, endPoint y: 327, distance: 33.0
click at [571, 327] on input "[PHONE_NUMBER]" at bounding box center [642, 321] width 318 height 17
click at [510, 318] on input "[PHONE_NUMBER]" at bounding box center [642, 321] width 318 height 17
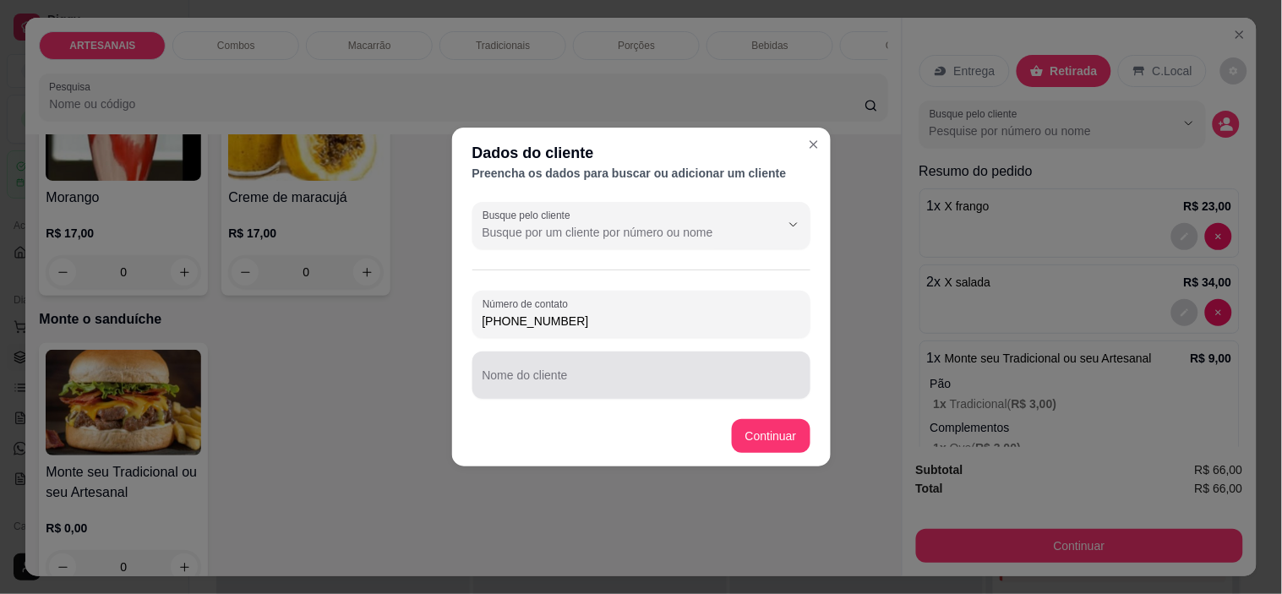
type input "[PHONE_NUMBER]"
click at [517, 380] on input "Nome do cliente" at bounding box center [642, 382] width 318 height 17
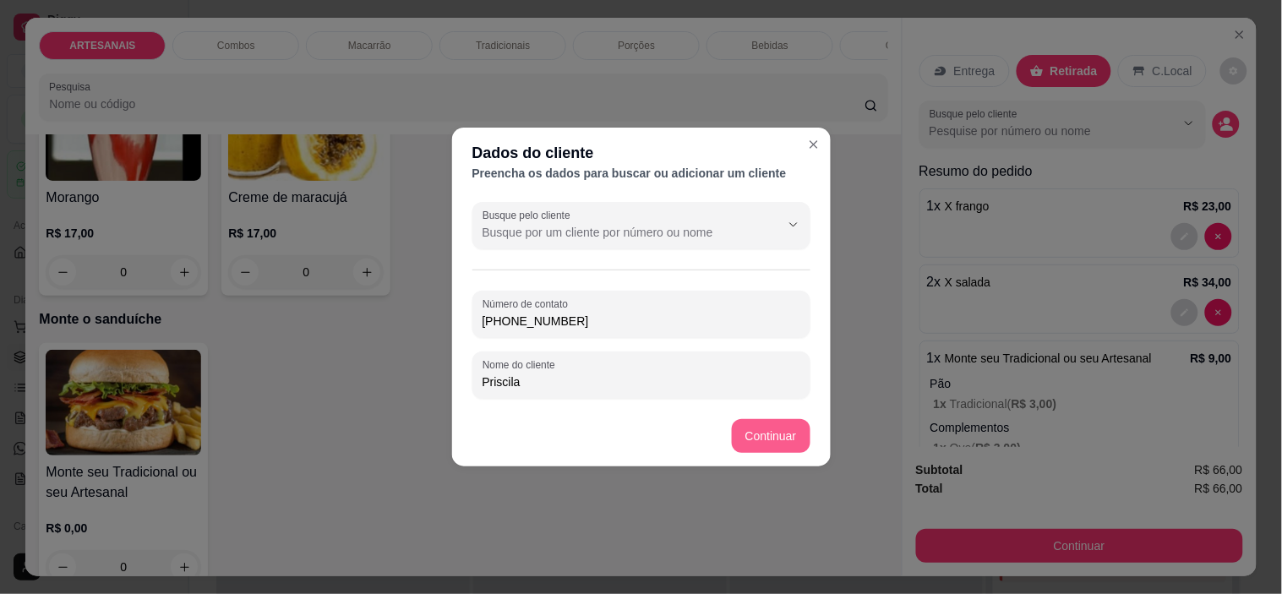
type input "Priscila"
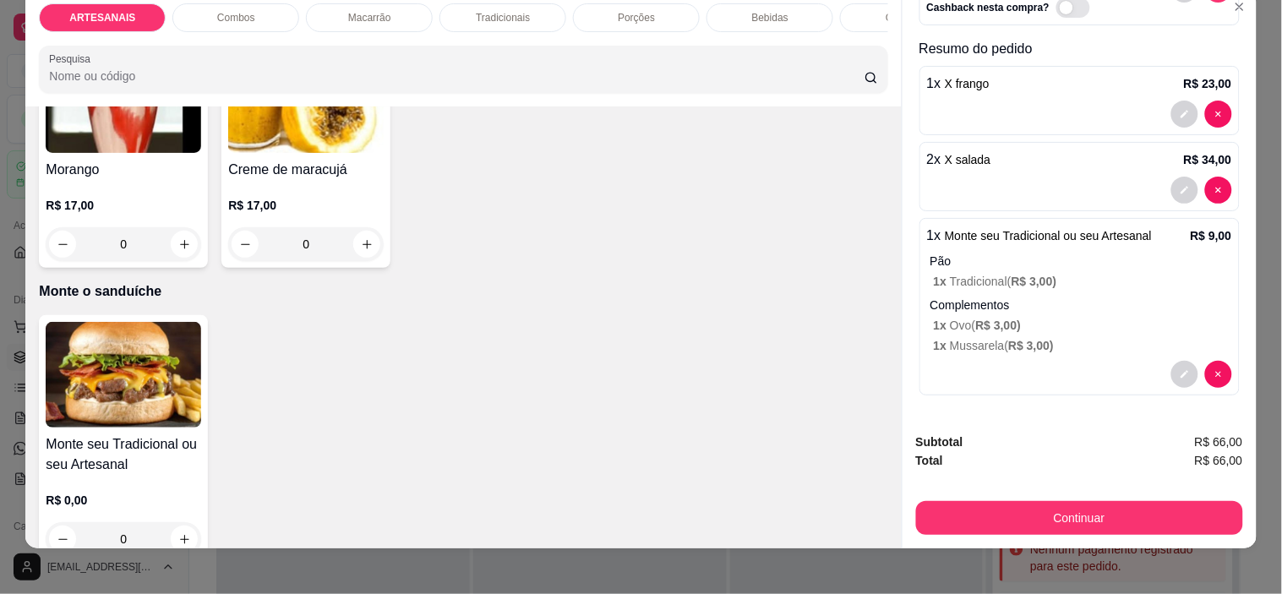
scroll to position [43, 0]
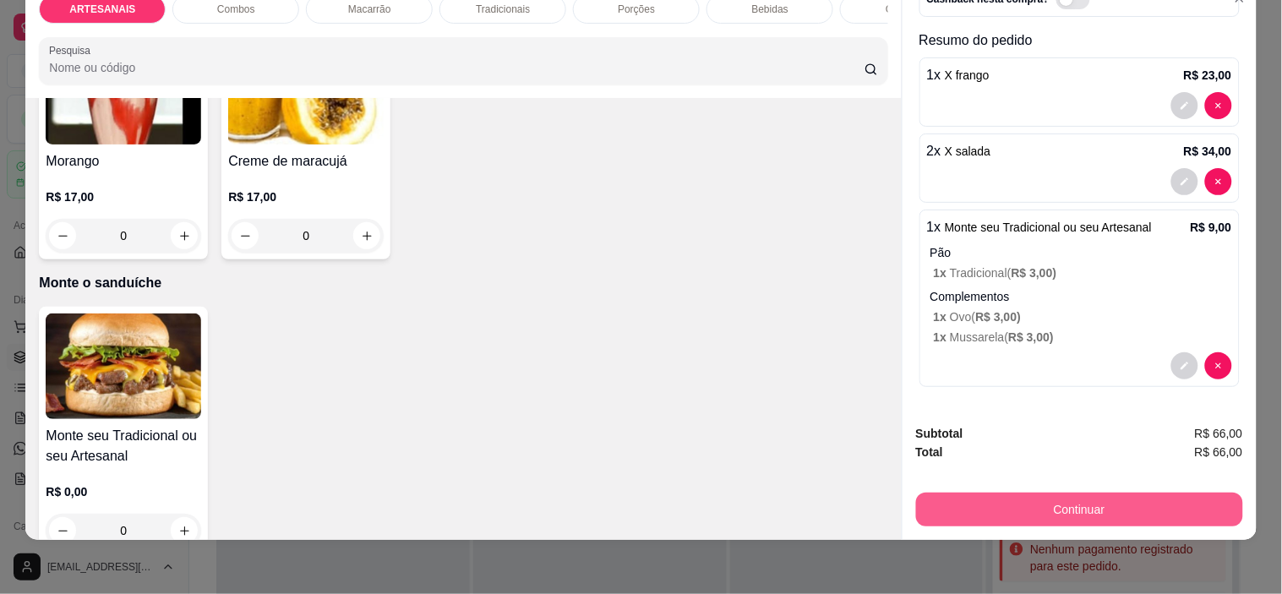
click at [1109, 494] on button "Continuar" at bounding box center [1079, 510] width 327 height 34
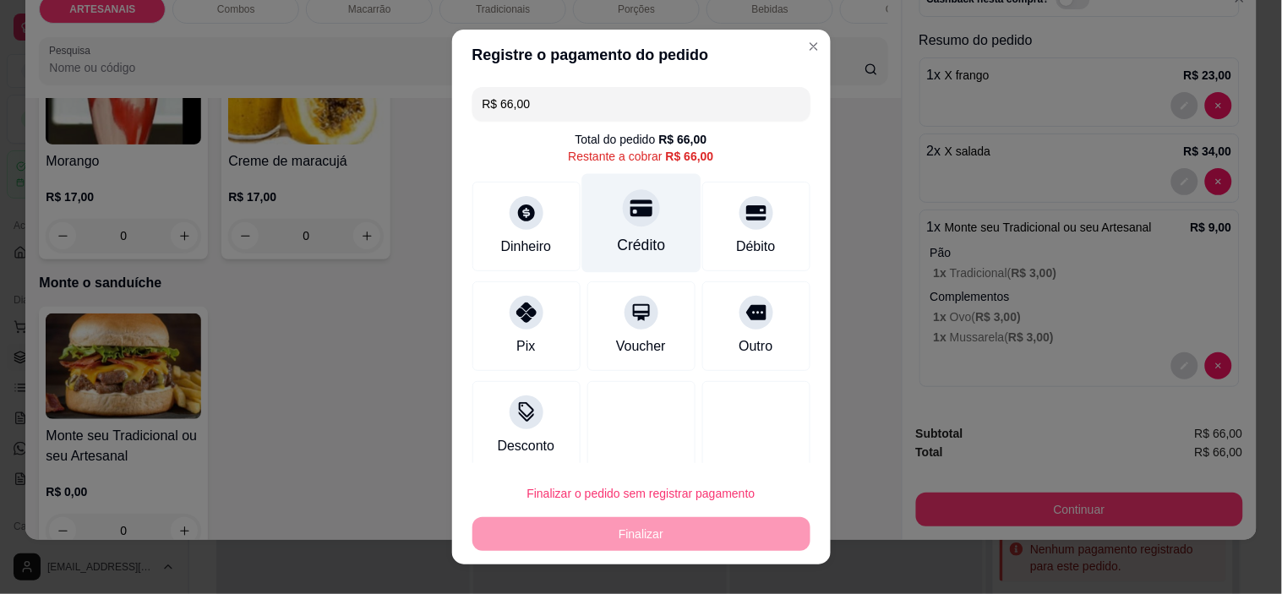
click at [602, 222] on div "Crédito" at bounding box center [641, 223] width 119 height 99
type input "R$ 0,00"
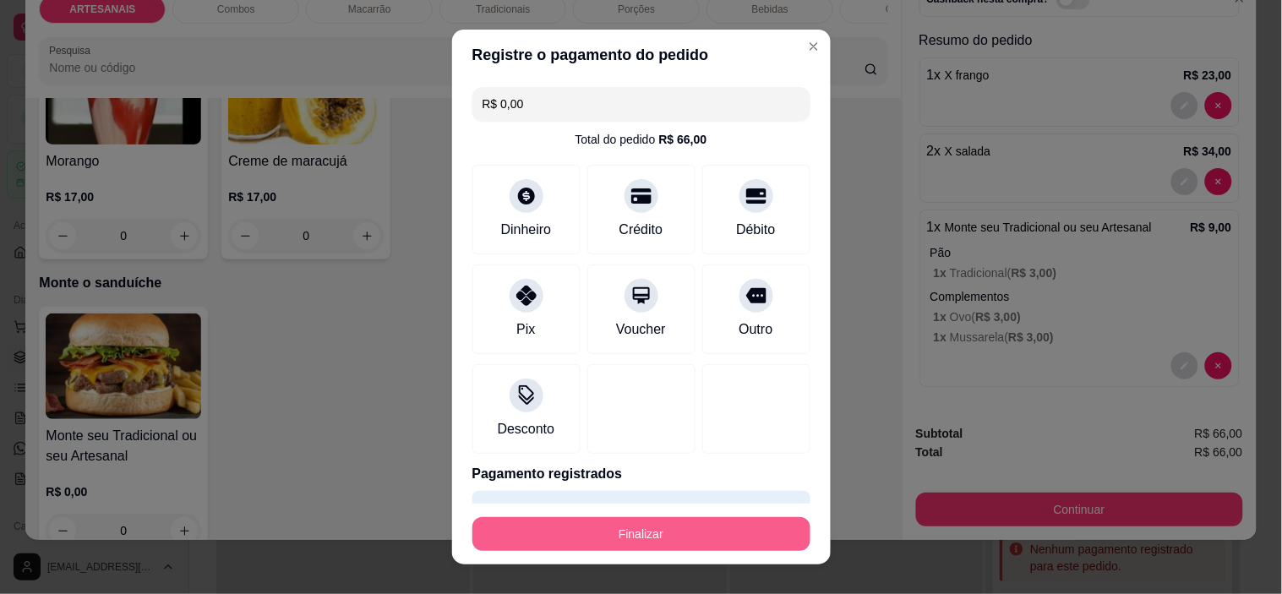
click at [687, 522] on button "Finalizar" at bounding box center [642, 534] width 338 height 34
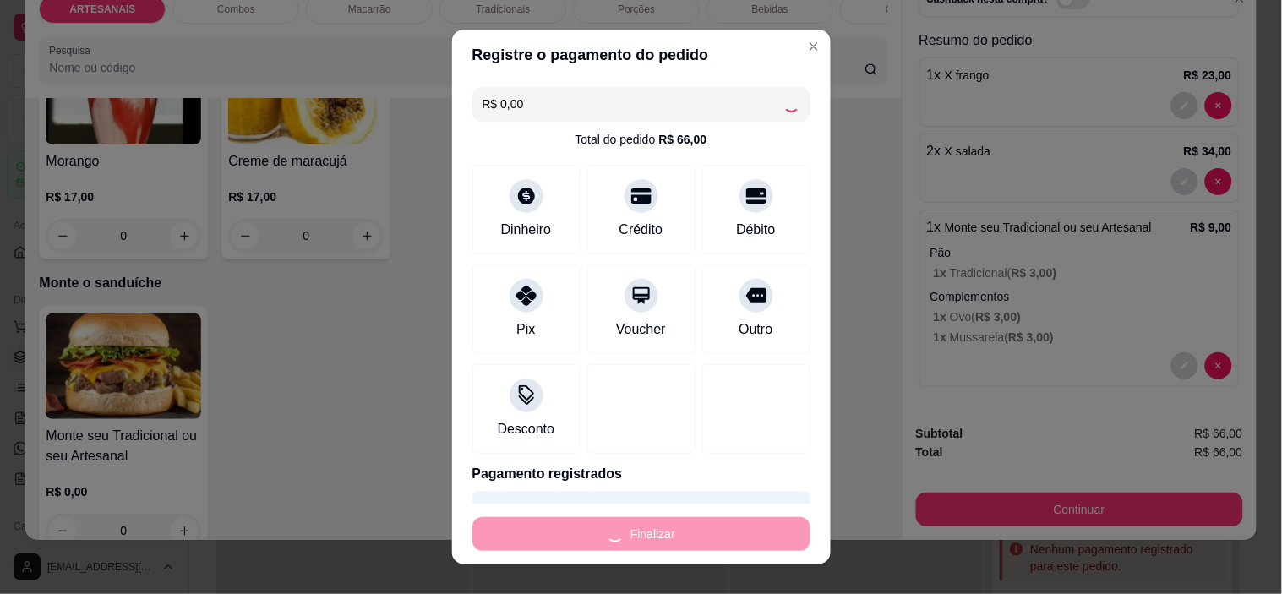
type input "0"
type input "-R$ 66,00"
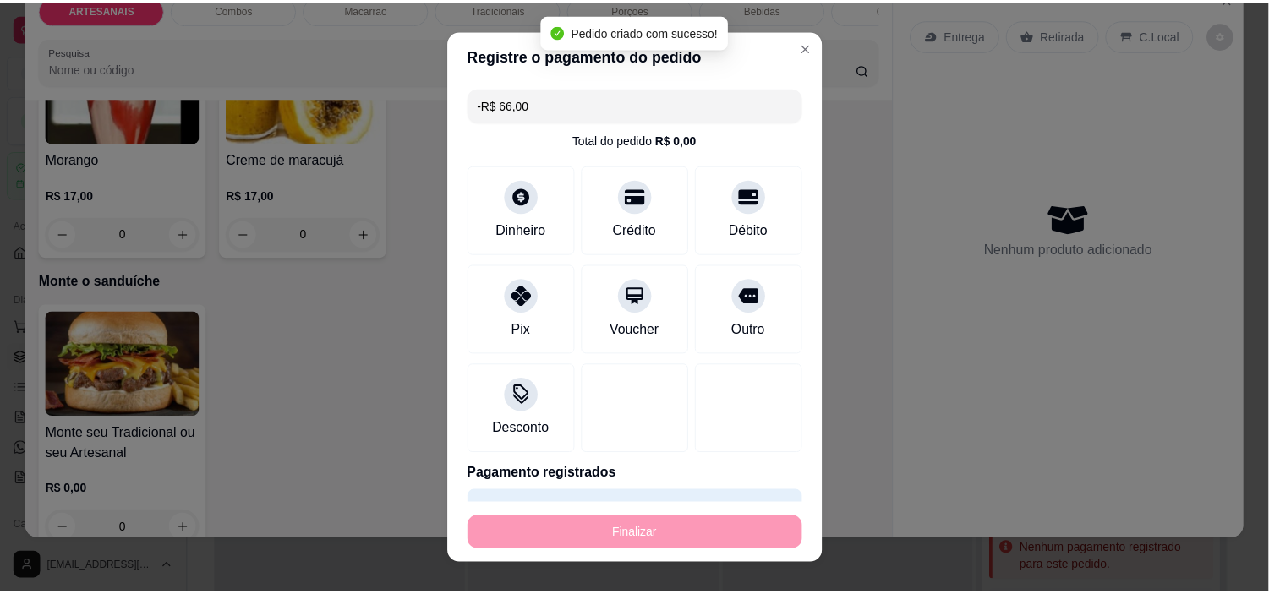
scroll to position [0, 0]
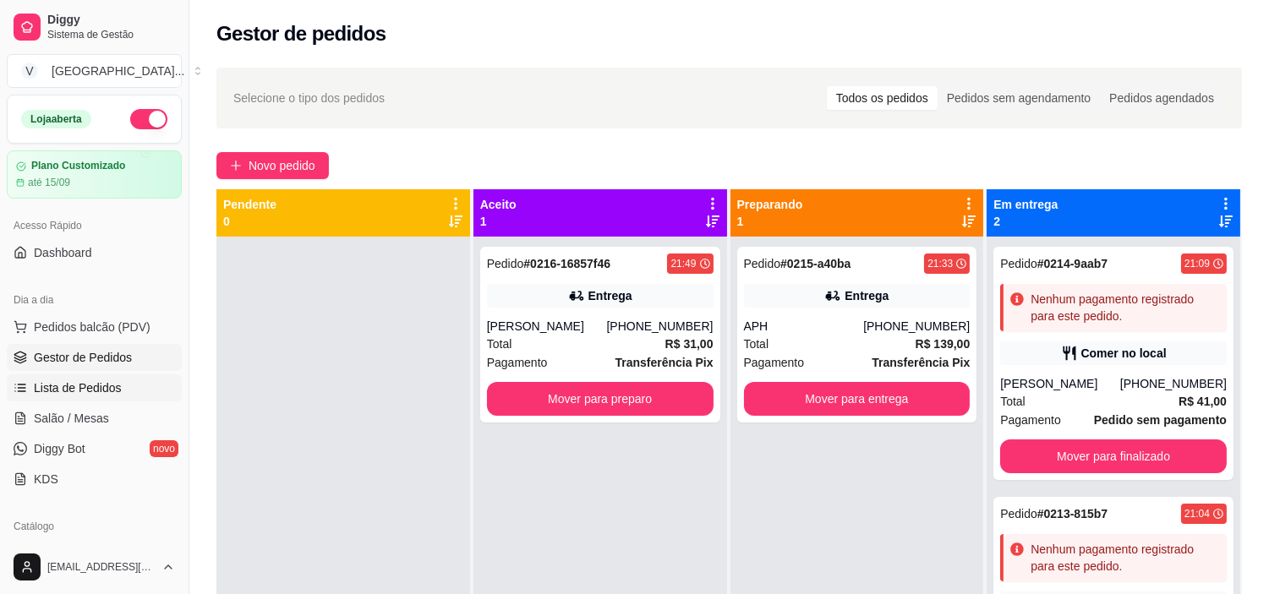
click at [80, 389] on span "Lista de Pedidos" at bounding box center [78, 388] width 88 height 17
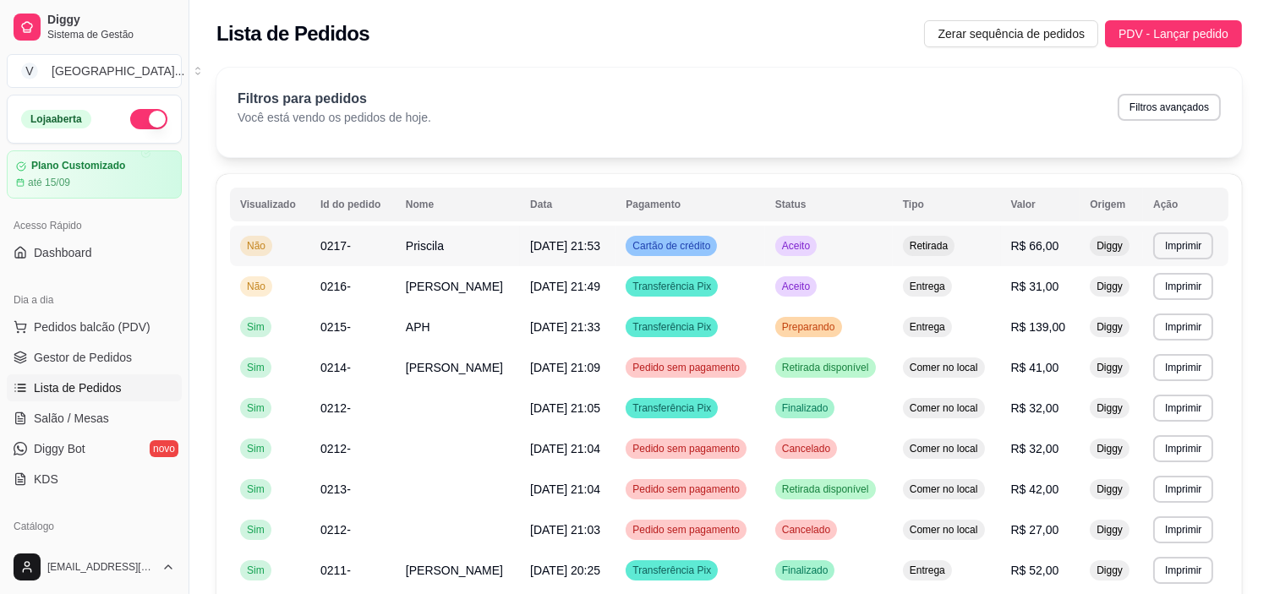
click at [434, 255] on td "Priscila" at bounding box center [458, 246] width 124 height 41
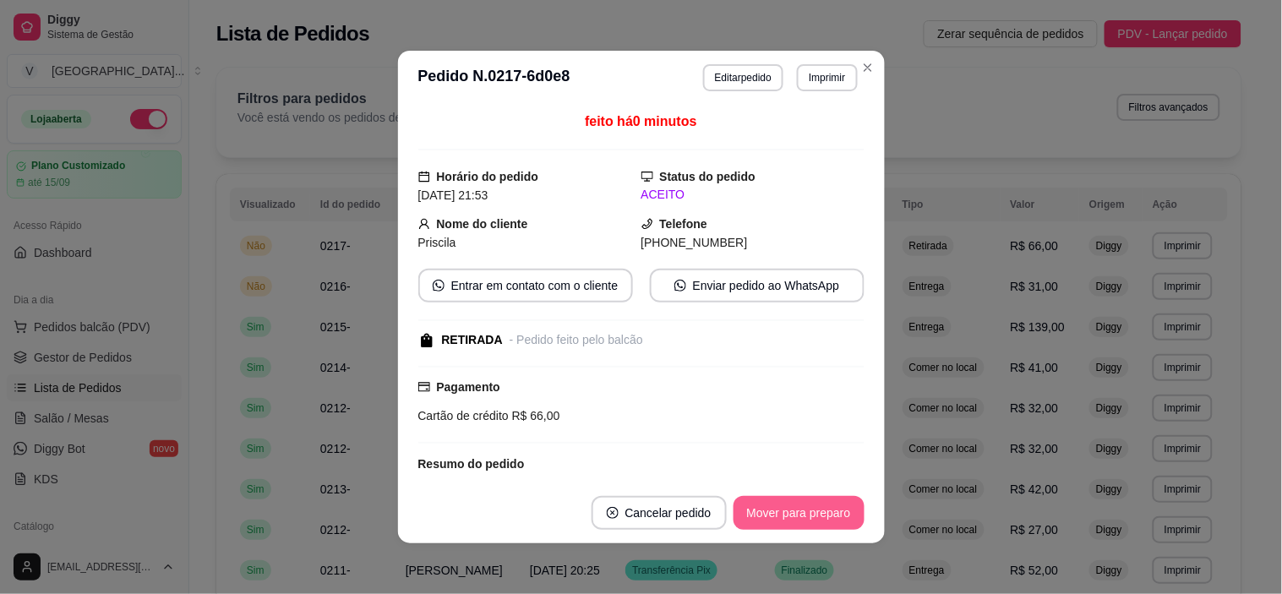
click at [806, 510] on button "Mover para preparo" at bounding box center [799, 513] width 131 height 34
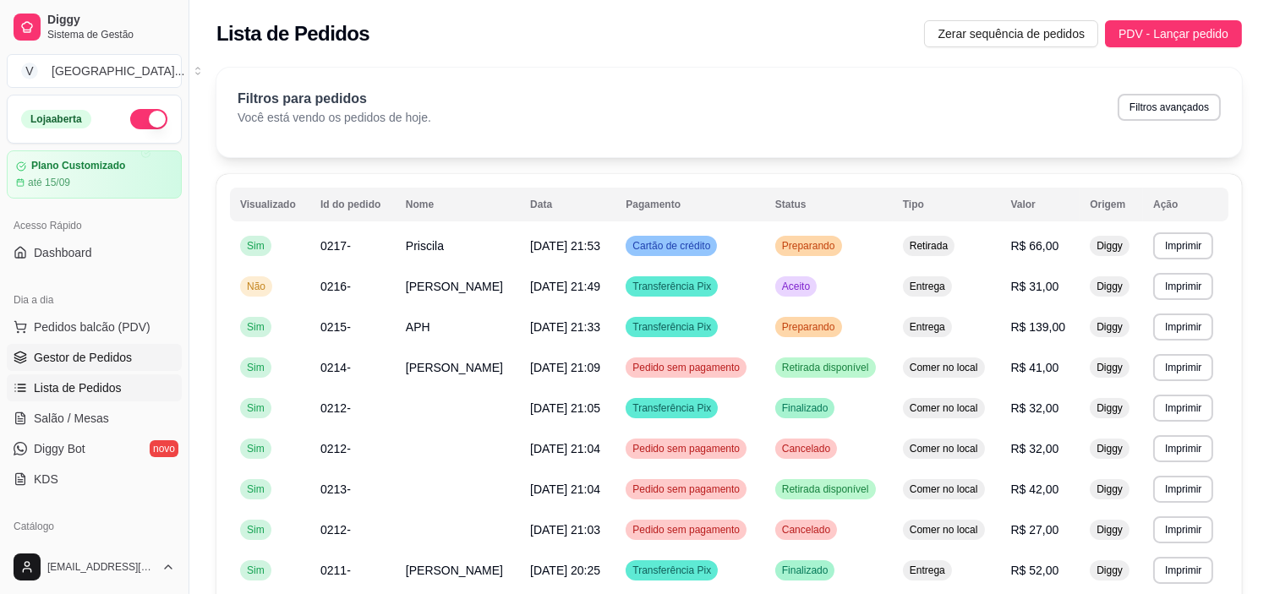
click at [106, 355] on span "Gestor de Pedidos" at bounding box center [83, 357] width 98 height 17
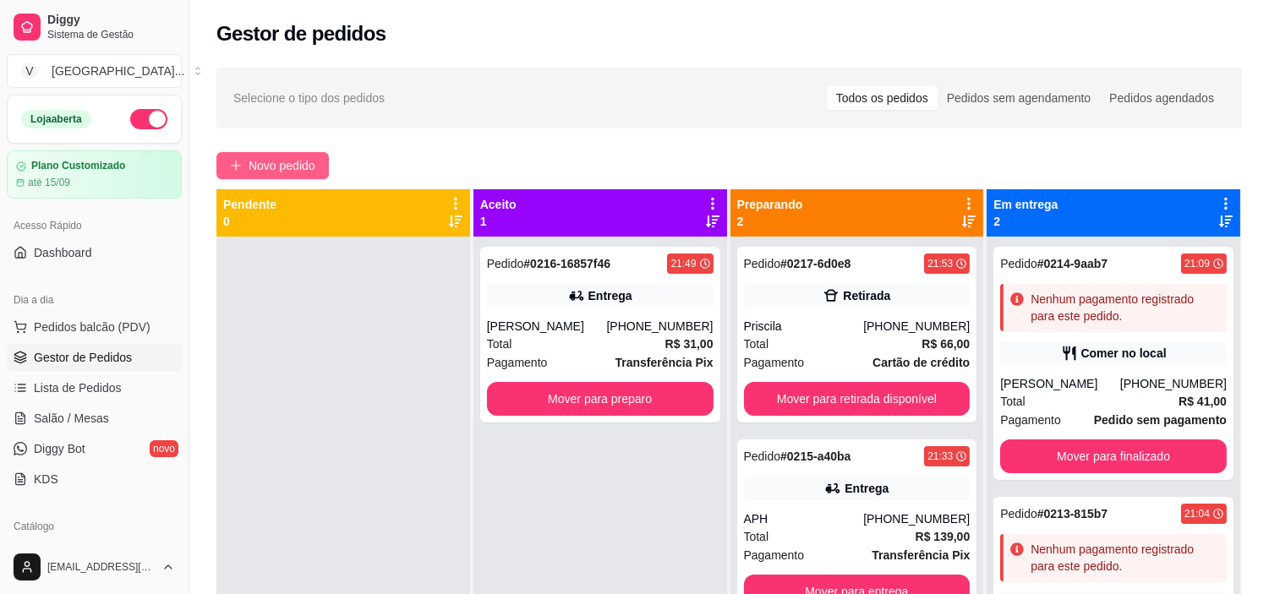
click at [317, 162] on button "Novo pedido" at bounding box center [272, 165] width 112 height 27
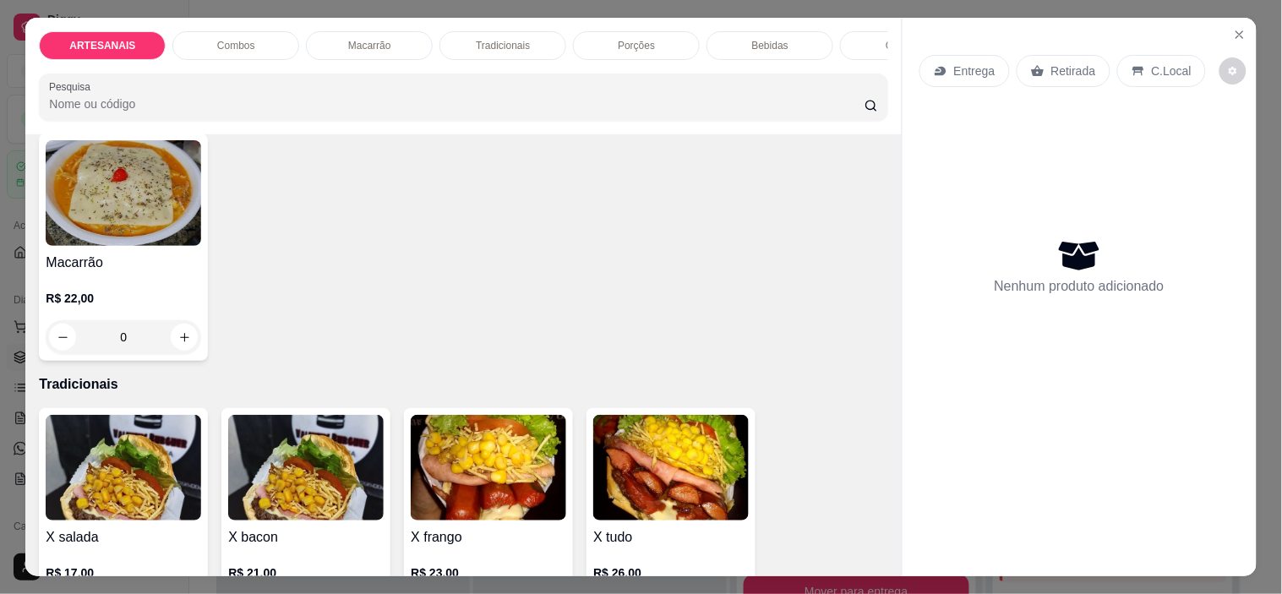
scroll to position [1314, 0]
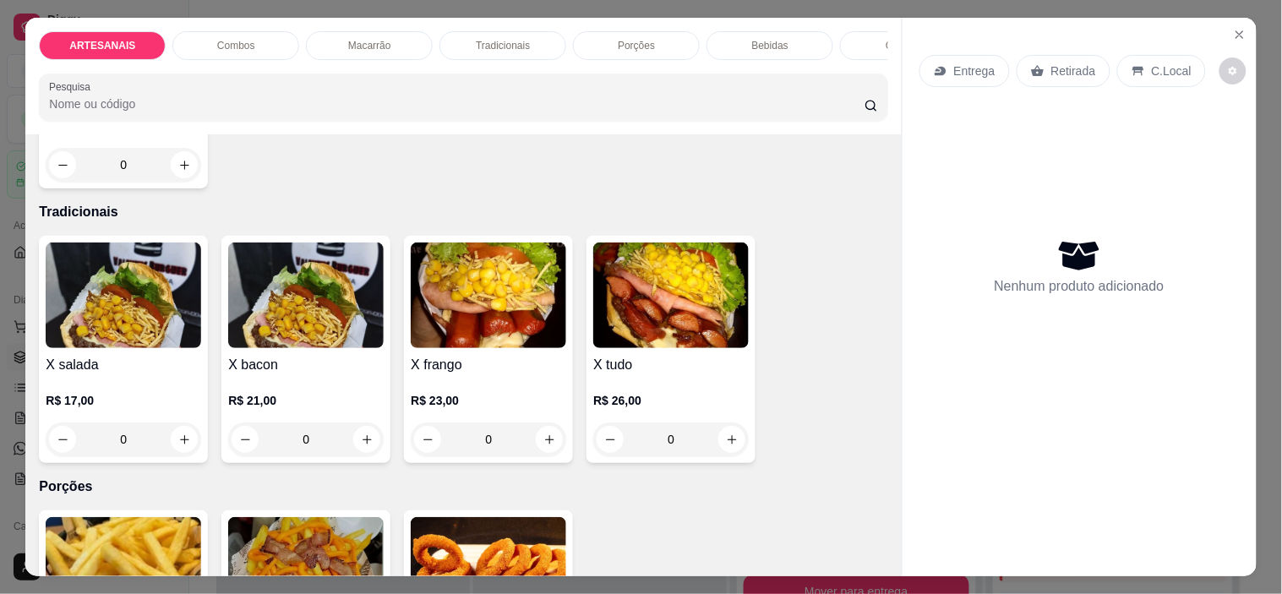
click at [188, 438] on div "0" at bounding box center [124, 440] width 156 height 34
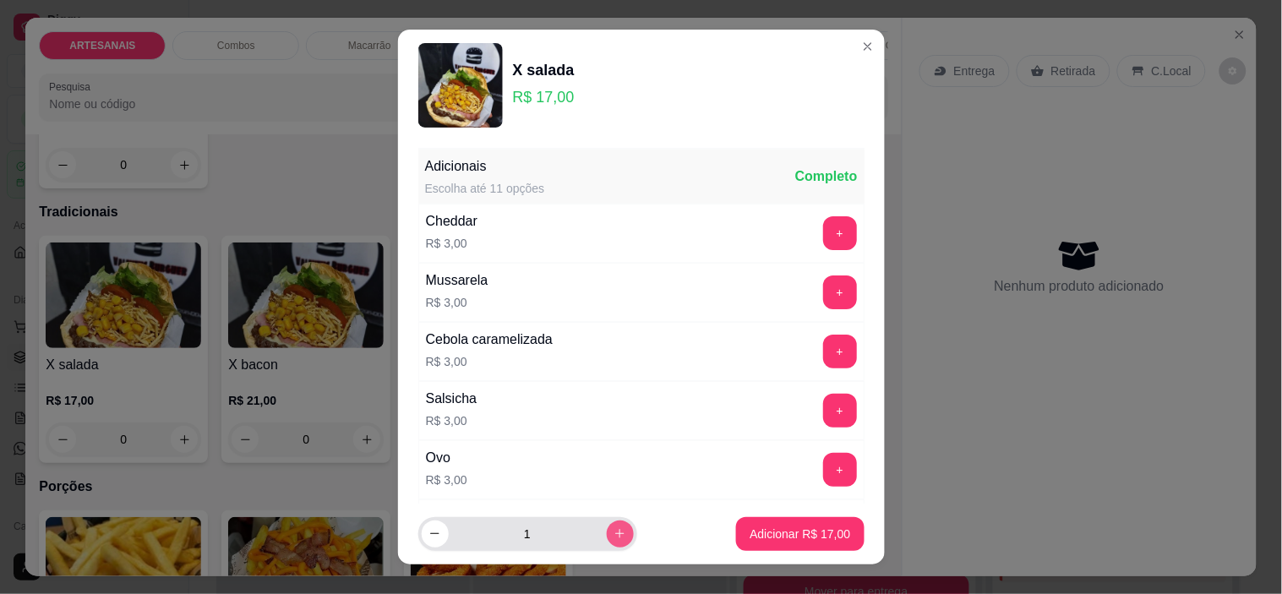
click at [607, 527] on button "increase-product-quantity" at bounding box center [620, 534] width 27 height 27
type input "3"
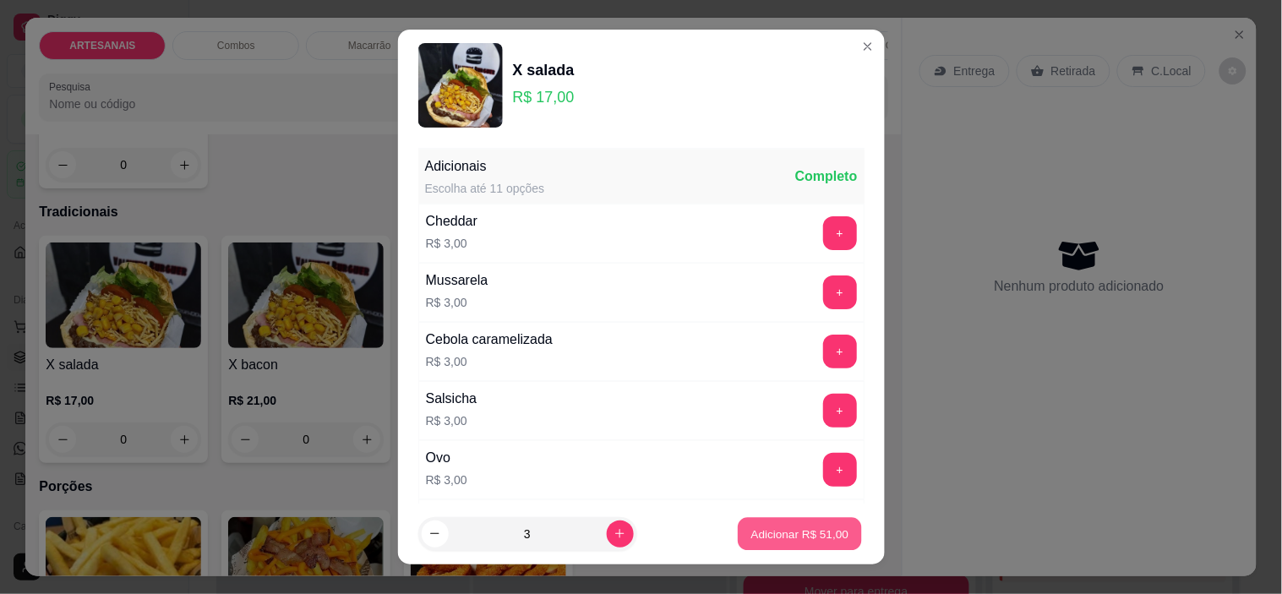
click at [739, 536] on button "Adicionar R$ 51,00" at bounding box center [801, 533] width 124 height 33
type input "3"
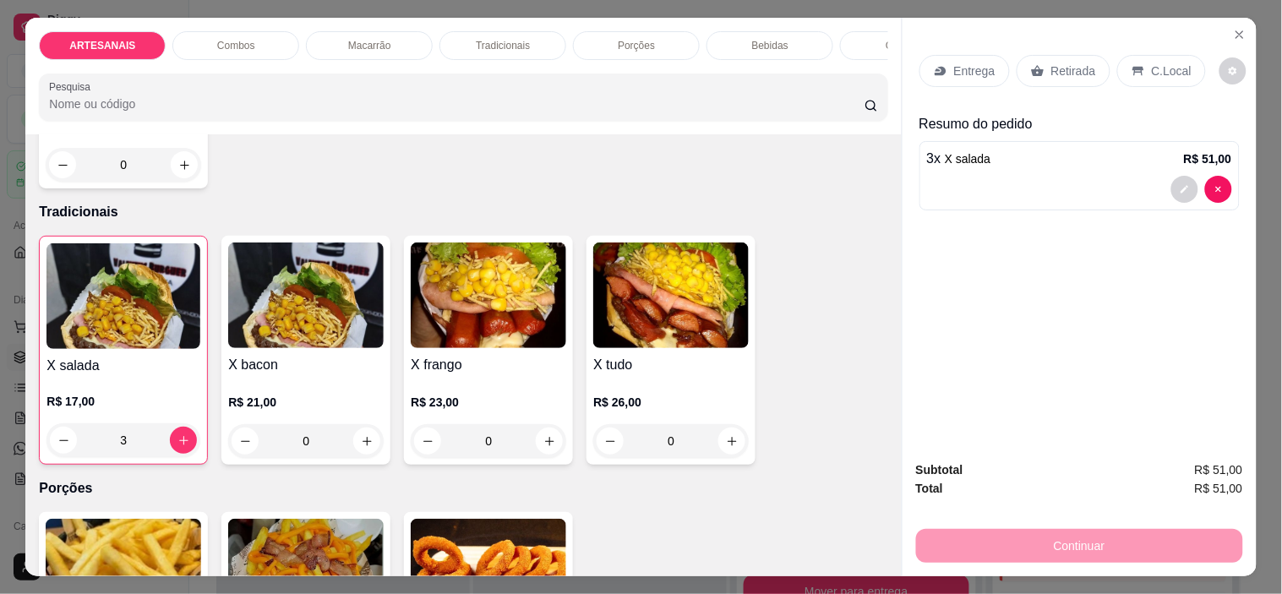
click at [981, 65] on p "Entrega" at bounding box center [974, 71] width 41 height 17
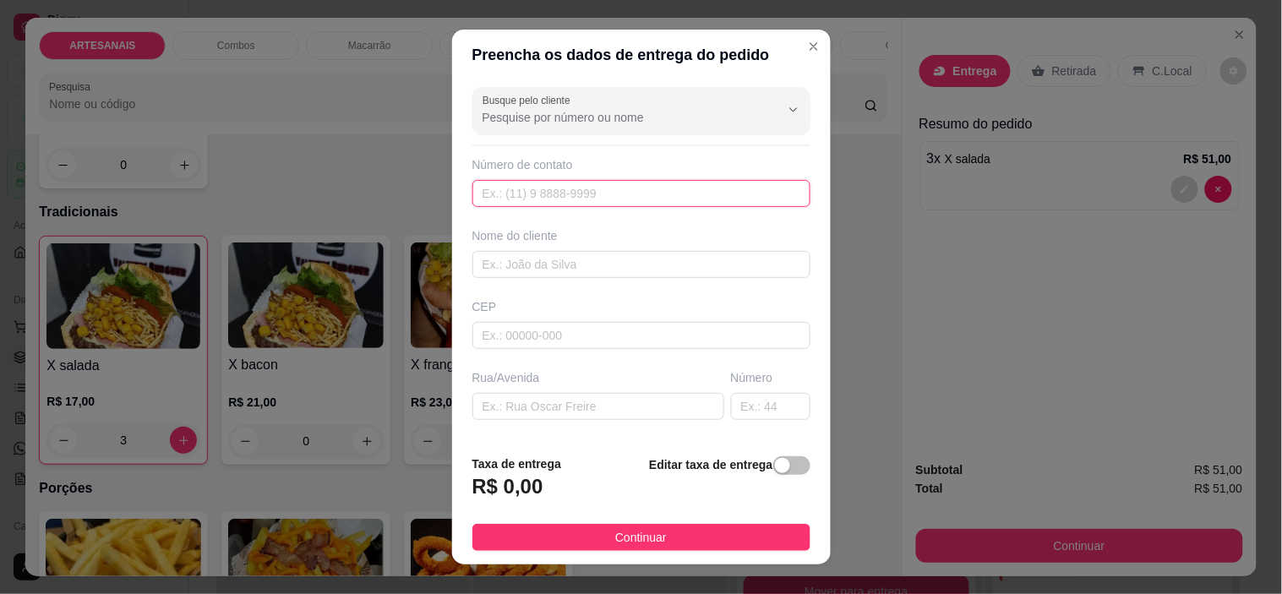
click at [520, 200] on input "text" at bounding box center [642, 193] width 338 height 27
paste input "[PHONE_NUMBER]"
click at [497, 194] on input "[PHONE_NUMBER]" at bounding box center [642, 193] width 338 height 27
type input "[PHONE_NUMBER]"
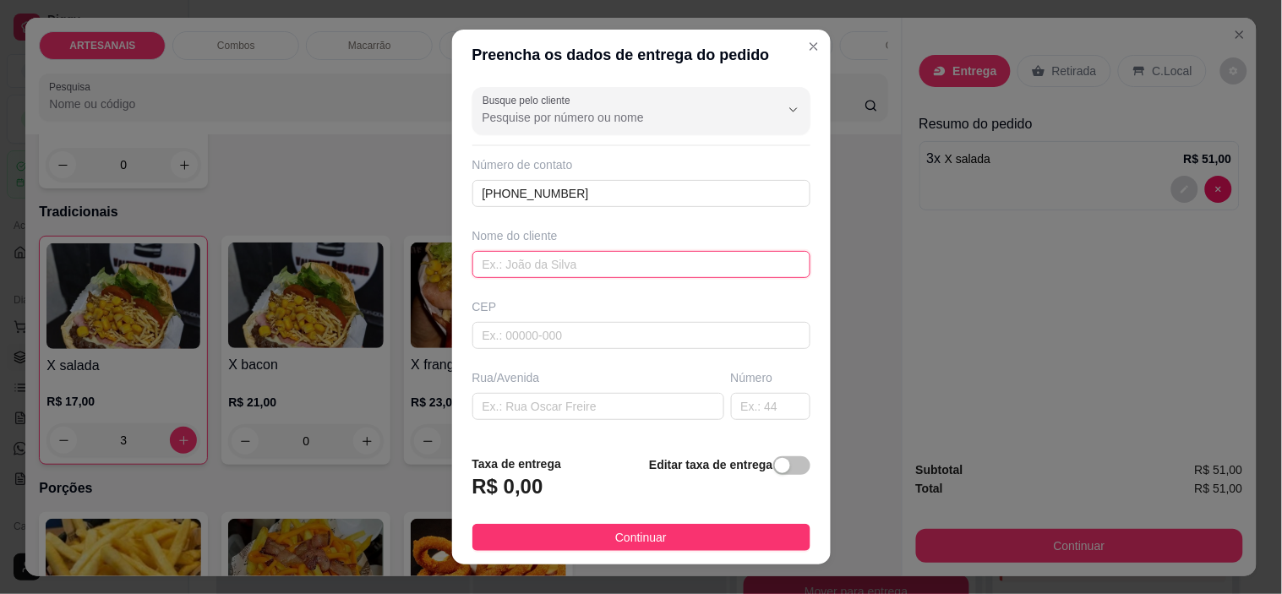
click at [630, 260] on input "text" at bounding box center [642, 264] width 338 height 27
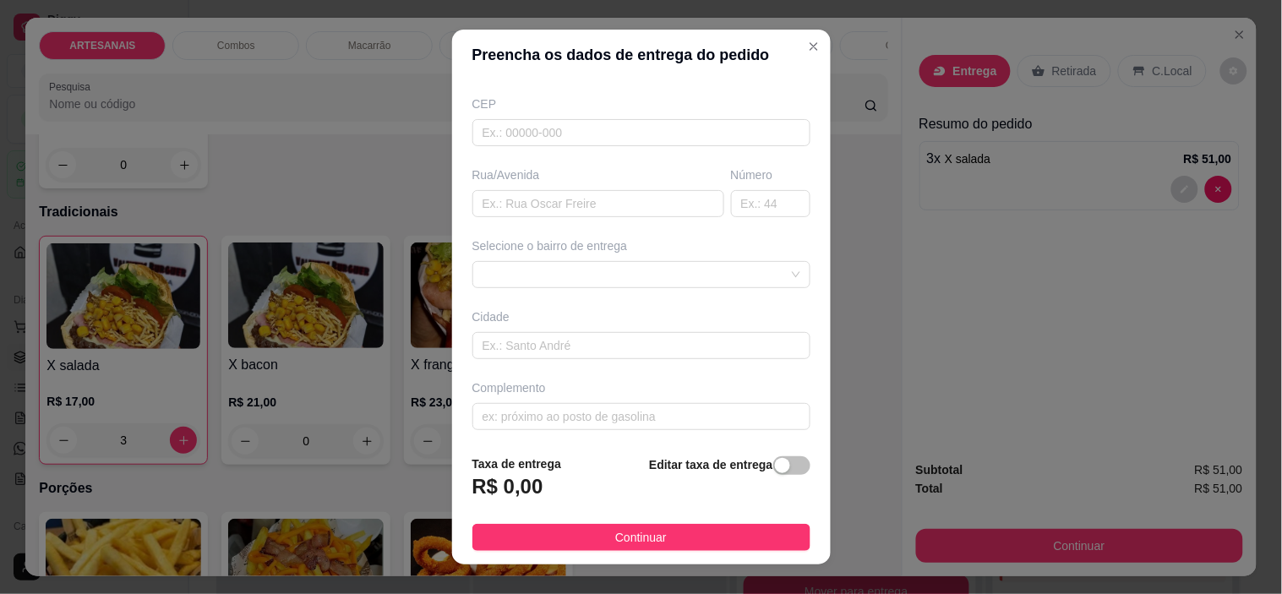
scroll to position [209, 0]
type input "Junior"
click at [686, 250] on div "Selecione o bairro de entrega" at bounding box center [641, 257] width 345 height 51
click at [681, 267] on span at bounding box center [642, 268] width 318 height 25
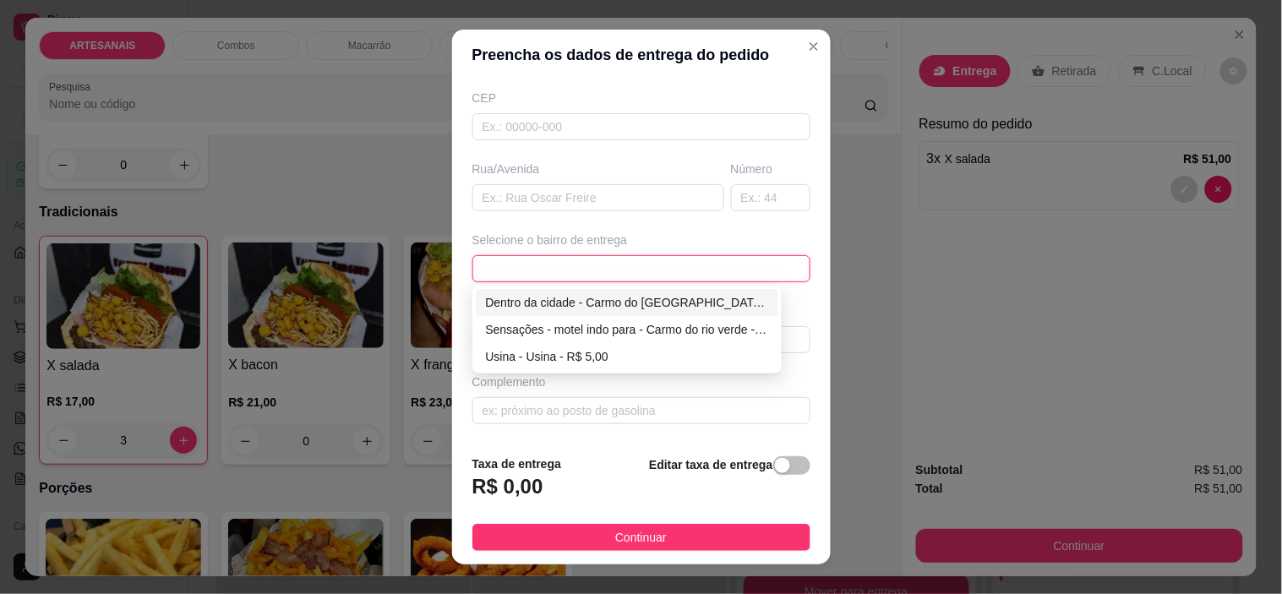
click at [604, 298] on div "Dentro da cidade - Carmo do [GEOGRAPHIC_DATA] - R$ 2,00" at bounding box center [627, 302] width 283 height 19
type input "Carmo do [GEOGRAPHIC_DATA]"
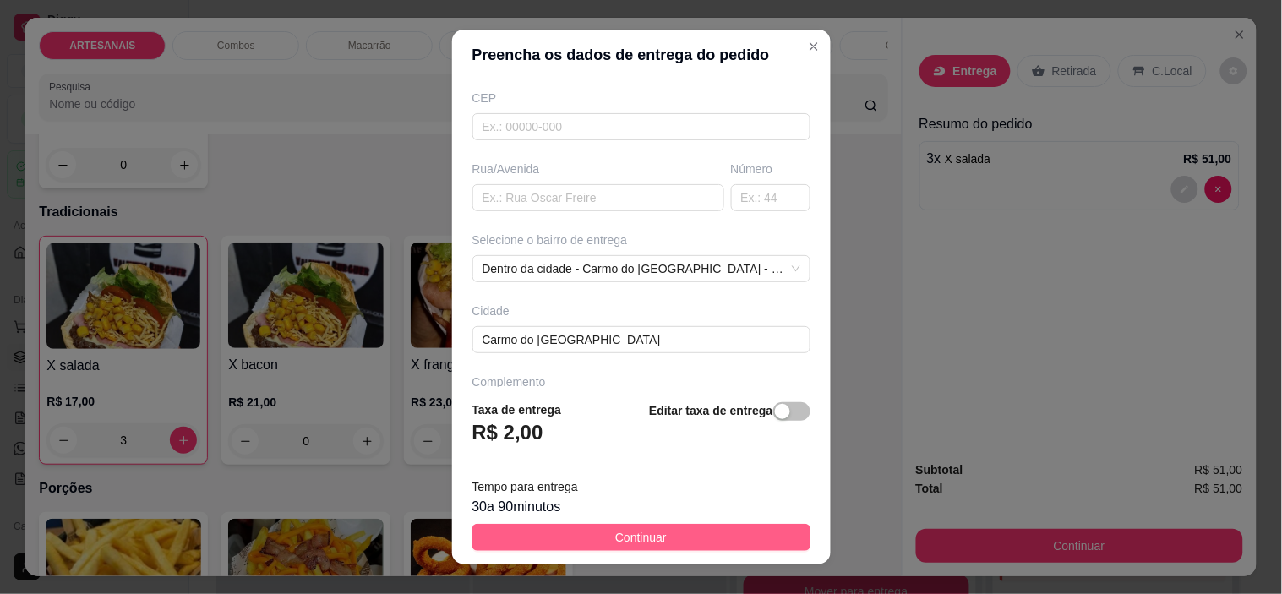
click at [737, 536] on button "Continuar" at bounding box center [642, 537] width 338 height 27
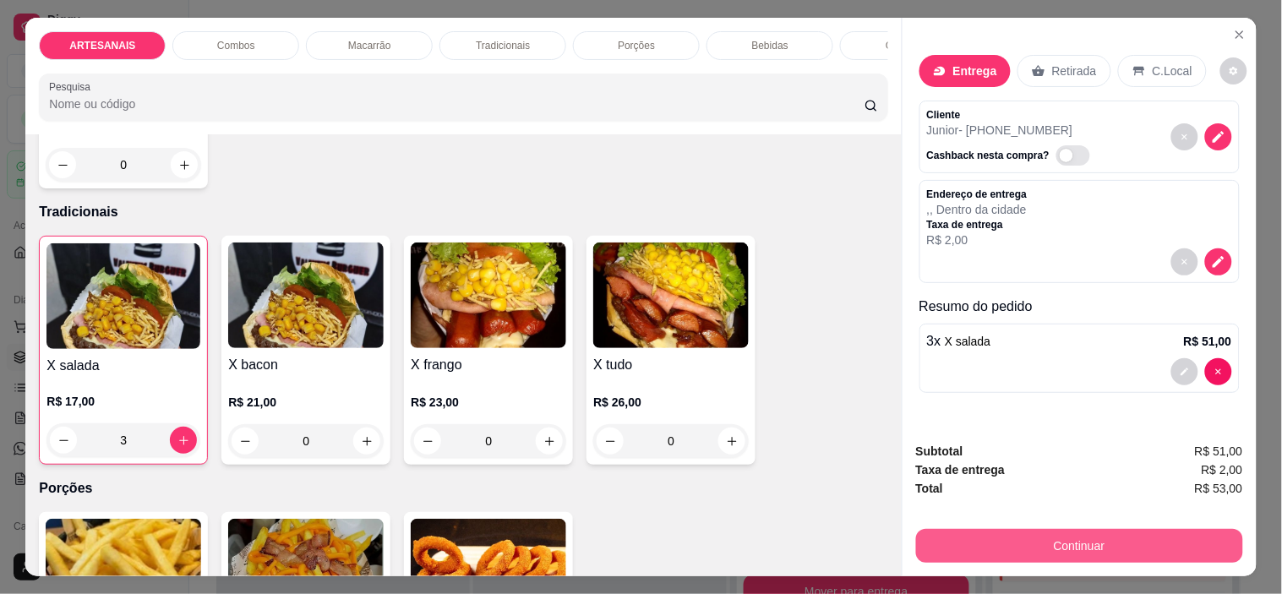
click at [1100, 535] on button "Continuar" at bounding box center [1079, 546] width 327 height 34
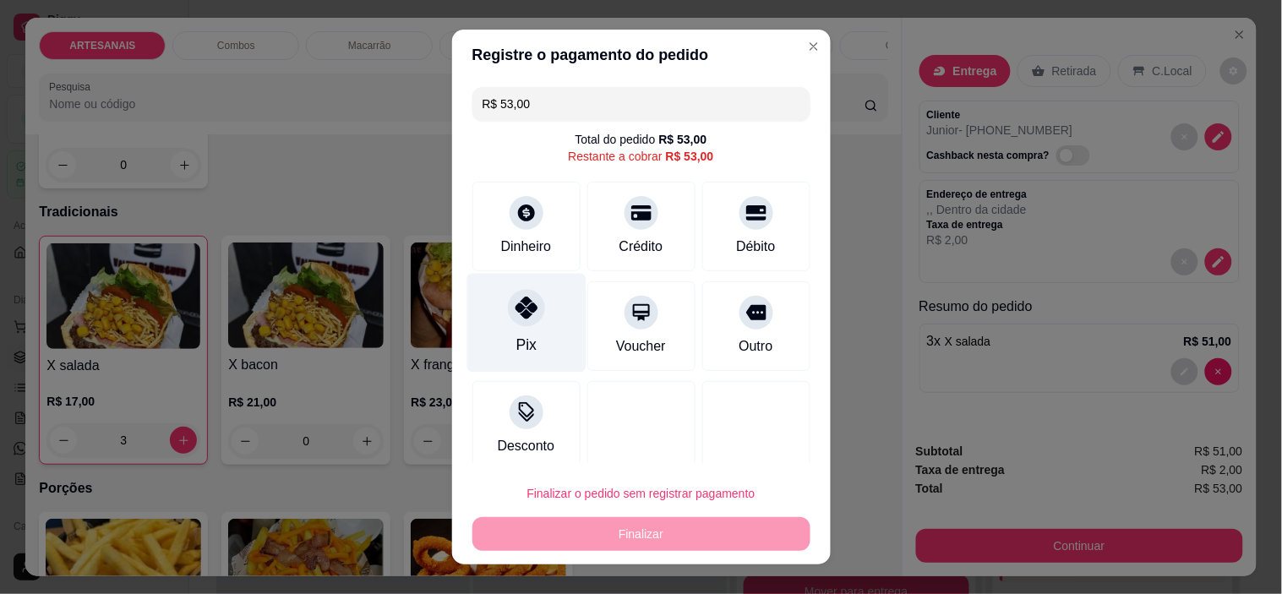
click at [515, 311] on icon at bounding box center [526, 308] width 22 height 22
type input "R$ 0,00"
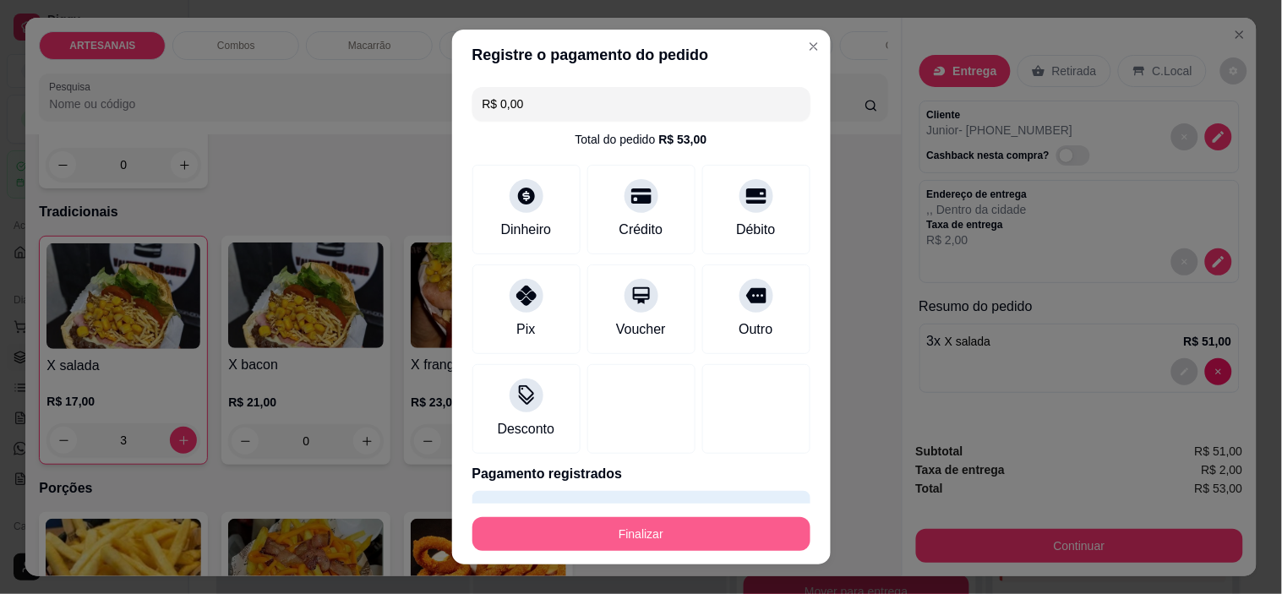
click at [594, 550] on button "Finalizar" at bounding box center [642, 534] width 338 height 34
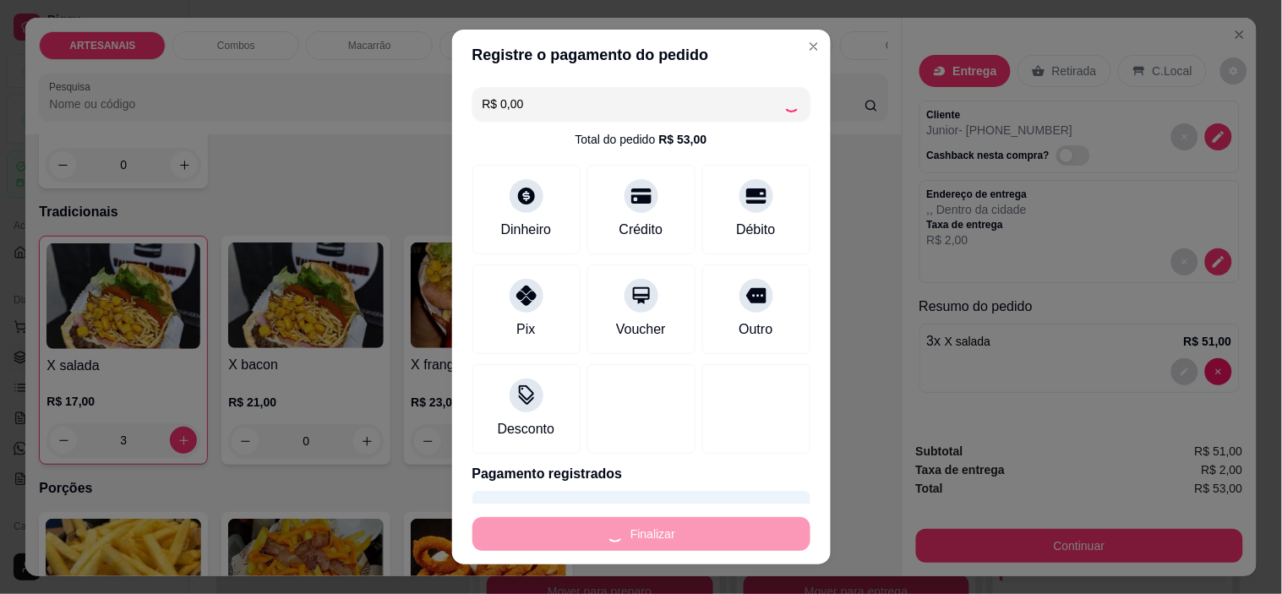
type input "0"
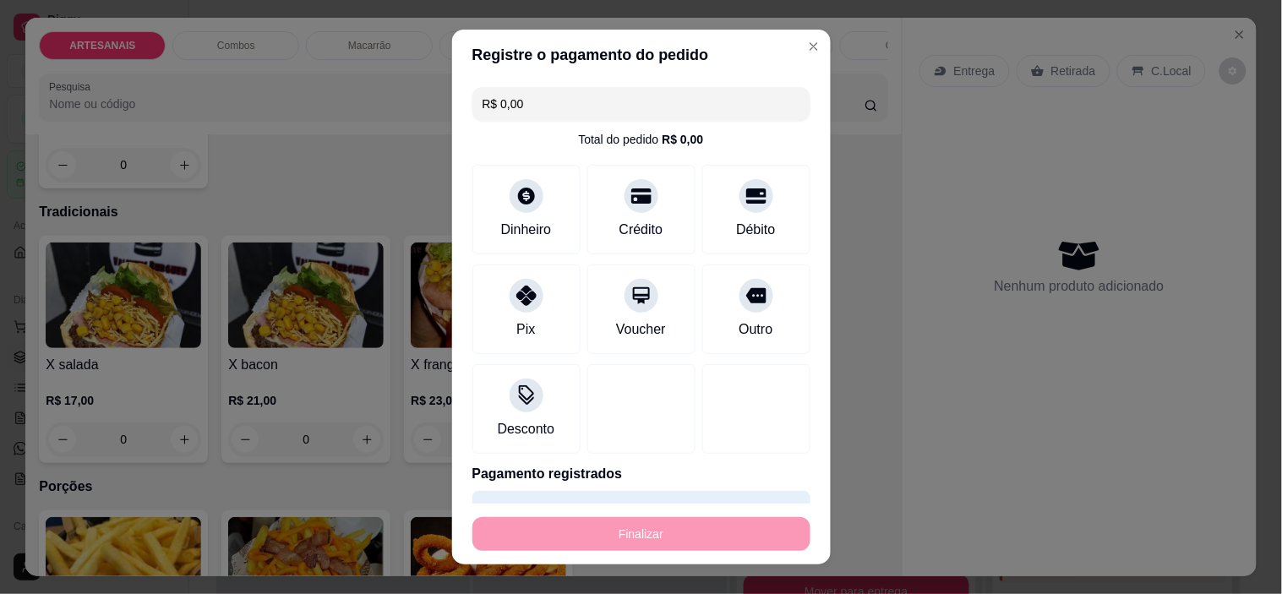
type input "-R$ 53,00"
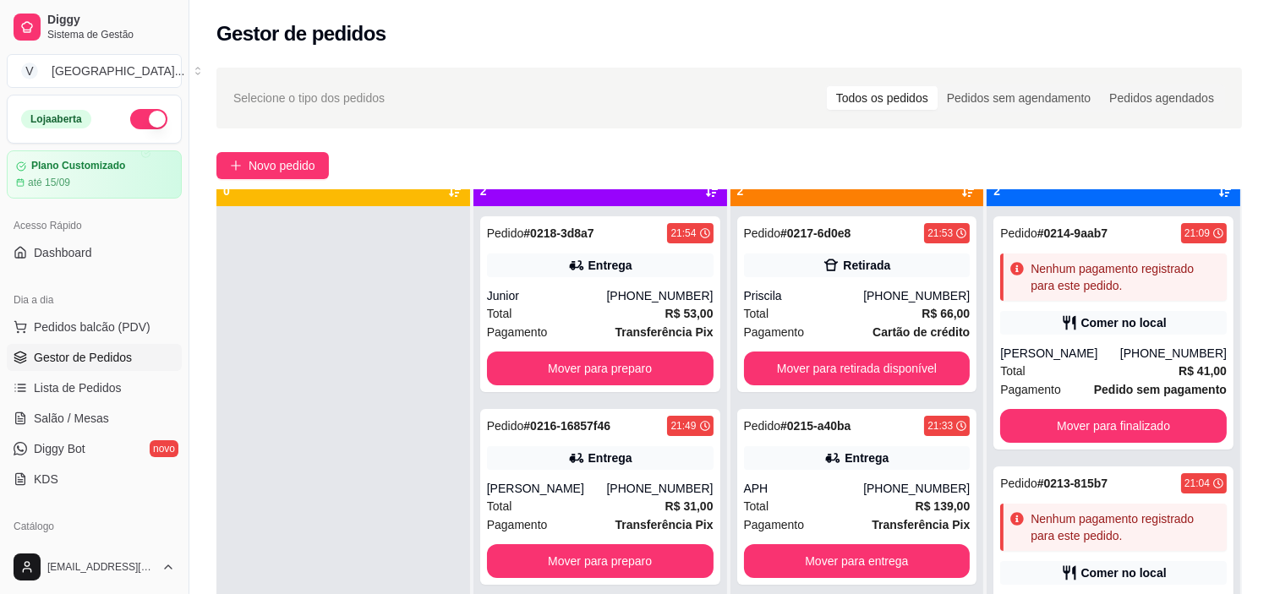
scroll to position [46, 0]
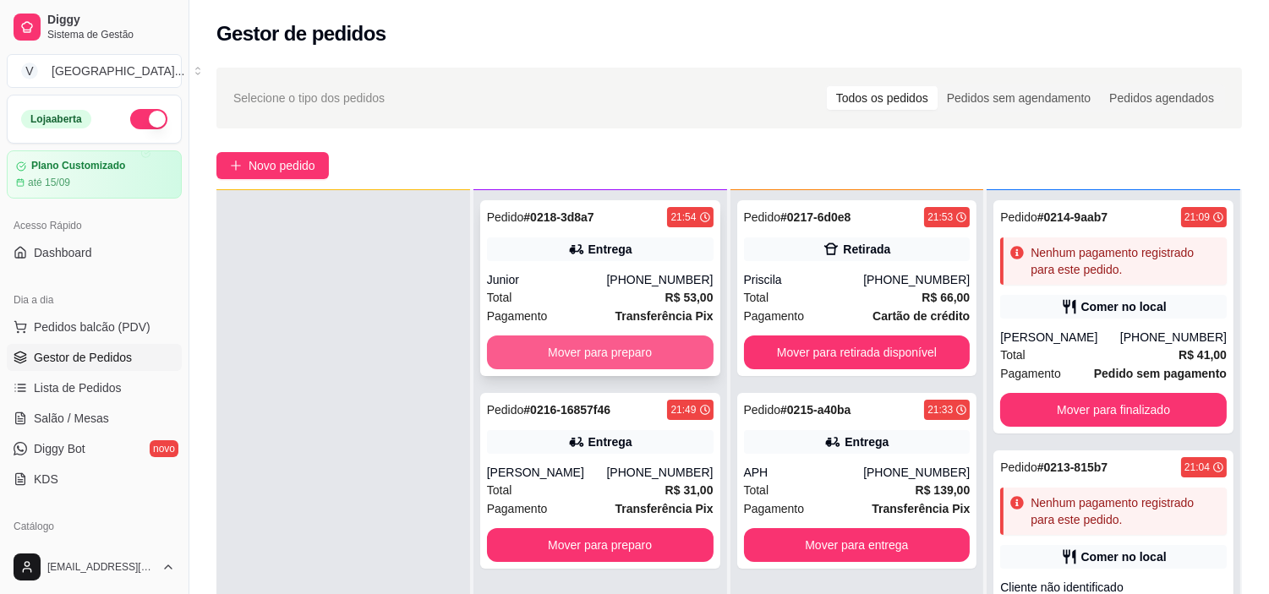
click at [626, 357] on button "Mover para preparo" at bounding box center [600, 353] width 227 height 34
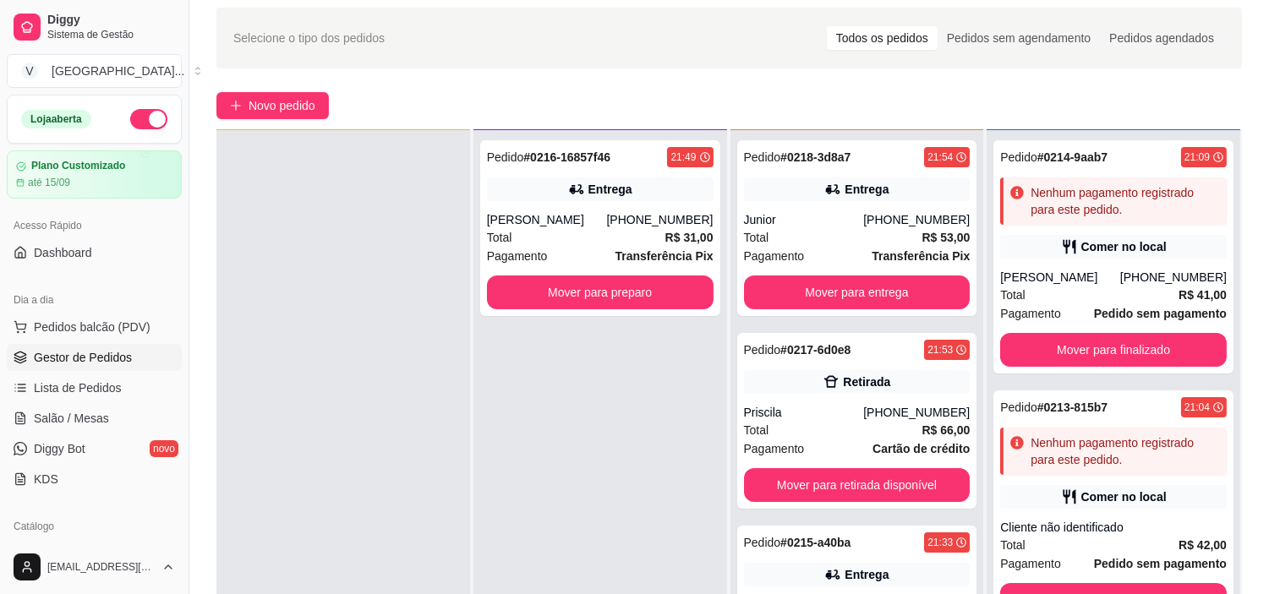
scroll to position [94, 0]
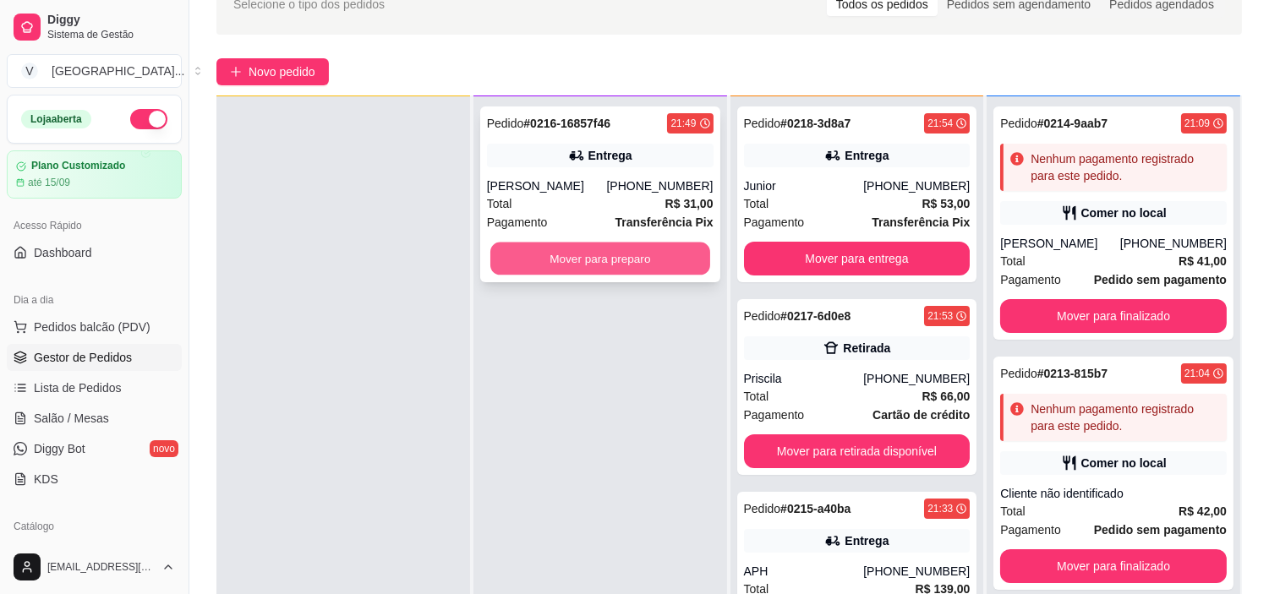
click at [590, 260] on button "Mover para preparo" at bounding box center [600, 259] width 220 height 33
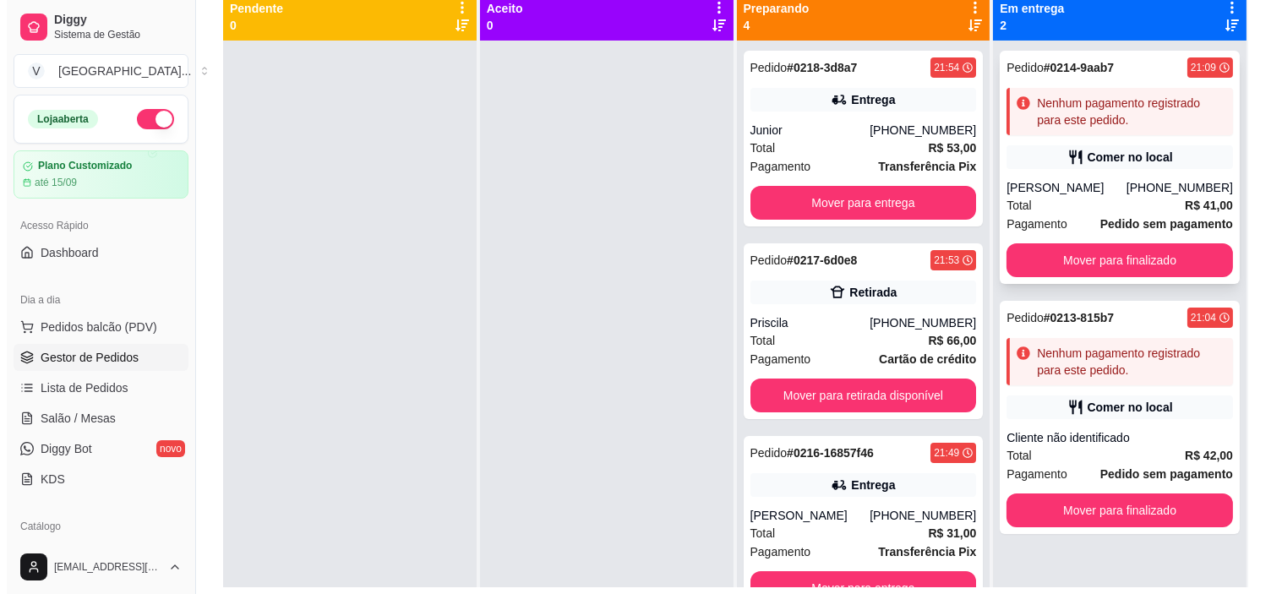
scroll to position [70, 0]
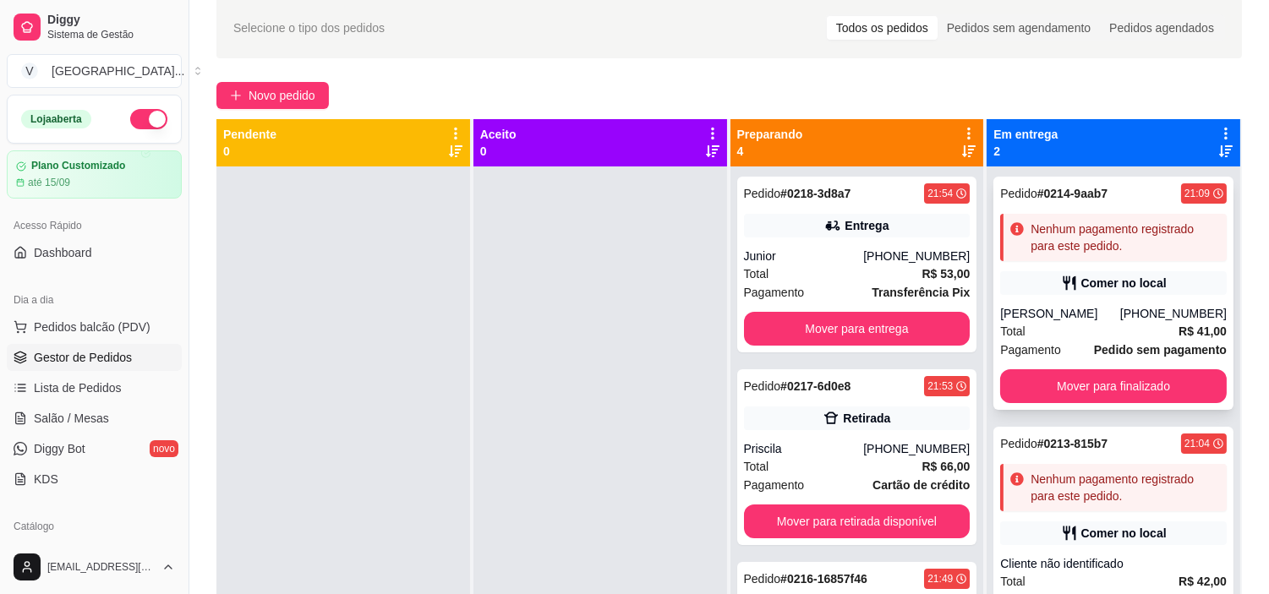
click at [1130, 331] on div "Total R$ 41,00" at bounding box center [1113, 331] width 227 height 19
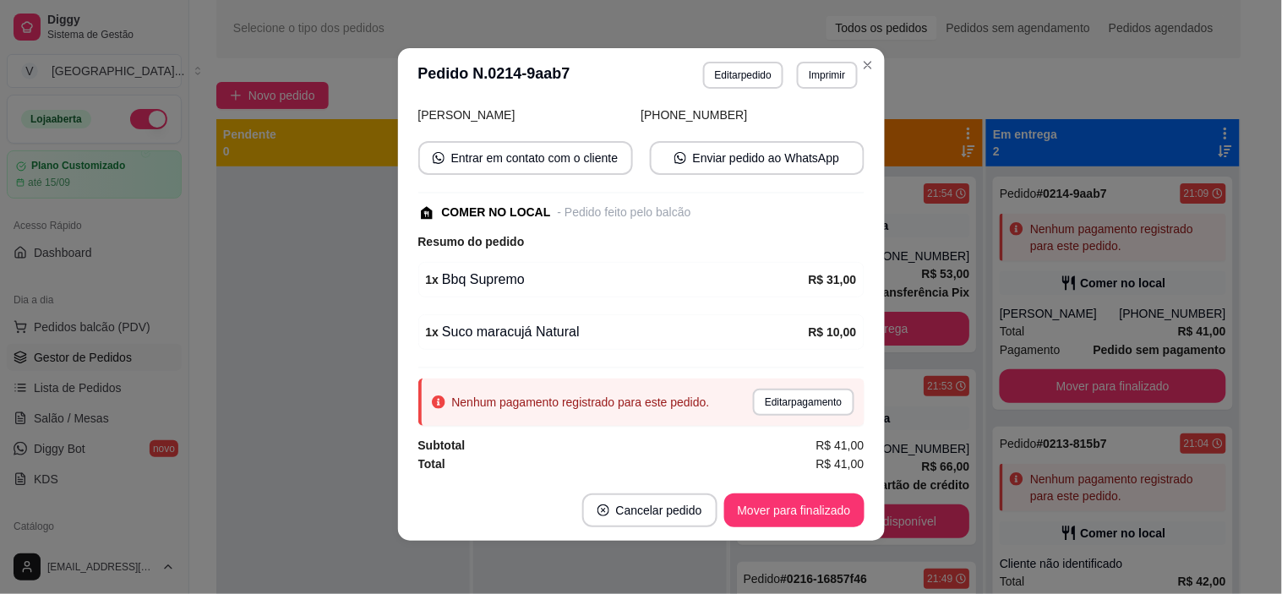
scroll to position [3, 0]
click at [772, 395] on button "Editar pagamento" at bounding box center [803, 401] width 101 height 27
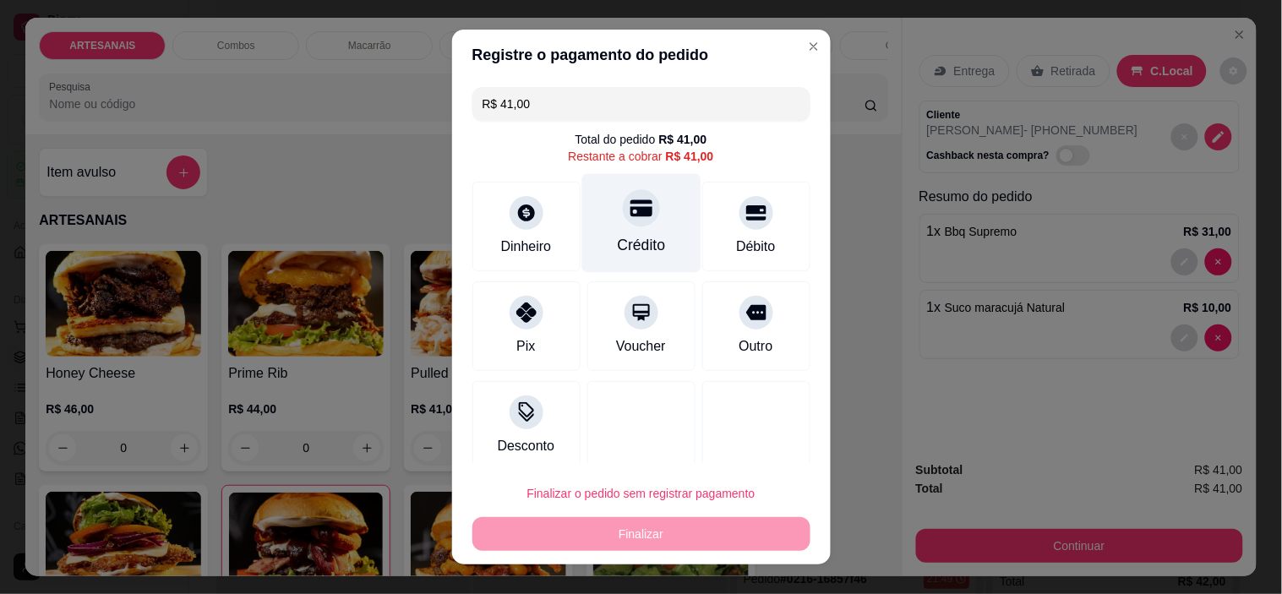
click at [626, 241] on div "Crédito" at bounding box center [641, 245] width 48 height 22
type input "R$ 0,00"
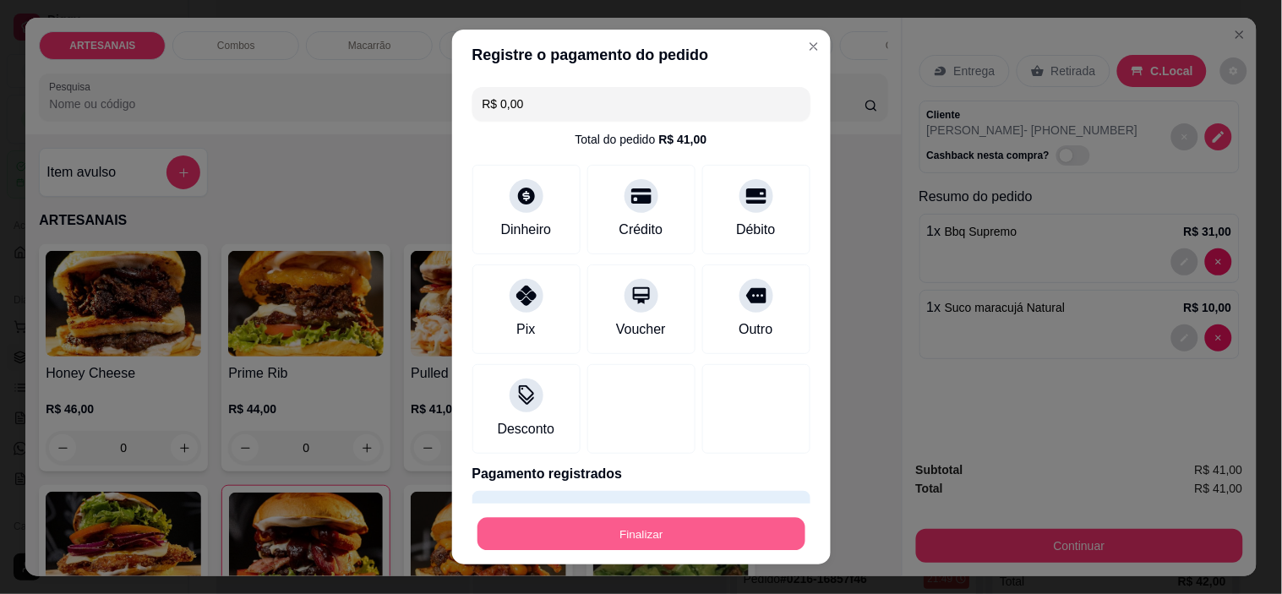
click at [655, 534] on button "Finalizar" at bounding box center [642, 533] width 328 height 33
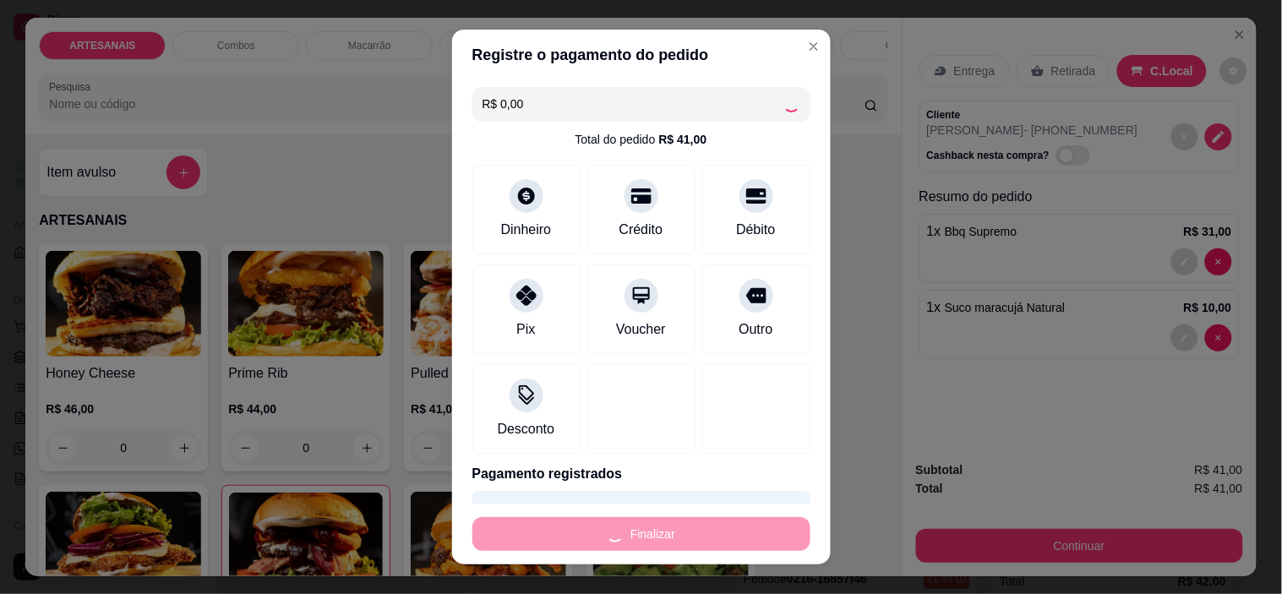
type input "0"
type input "-R$ 41,00"
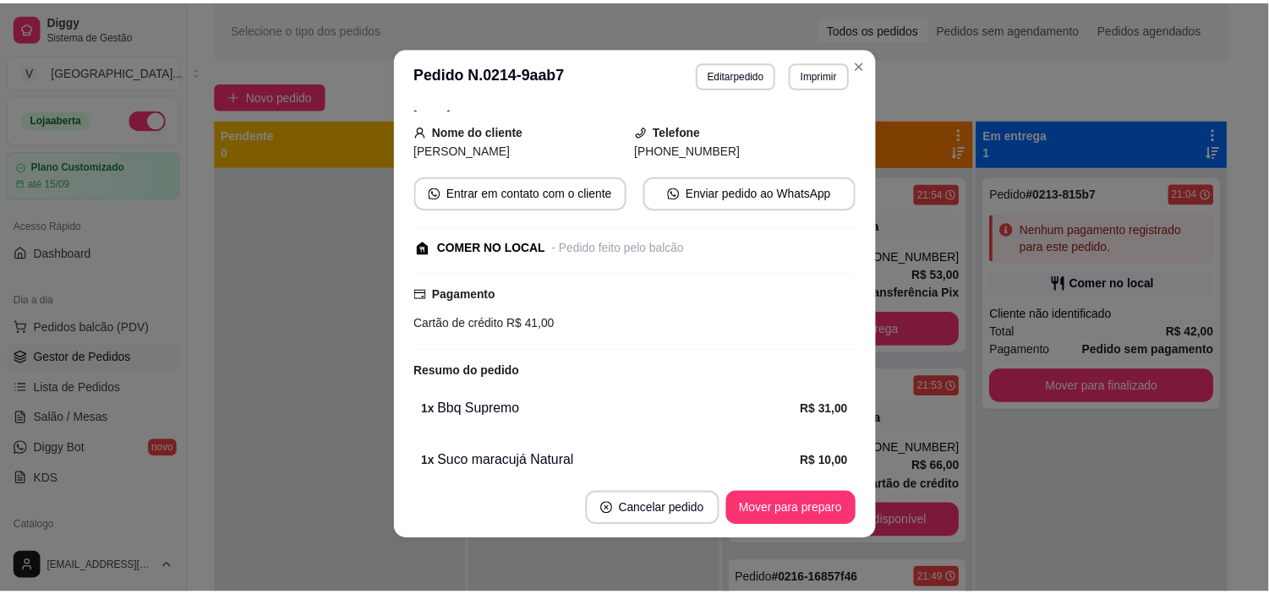
scroll to position [164, 0]
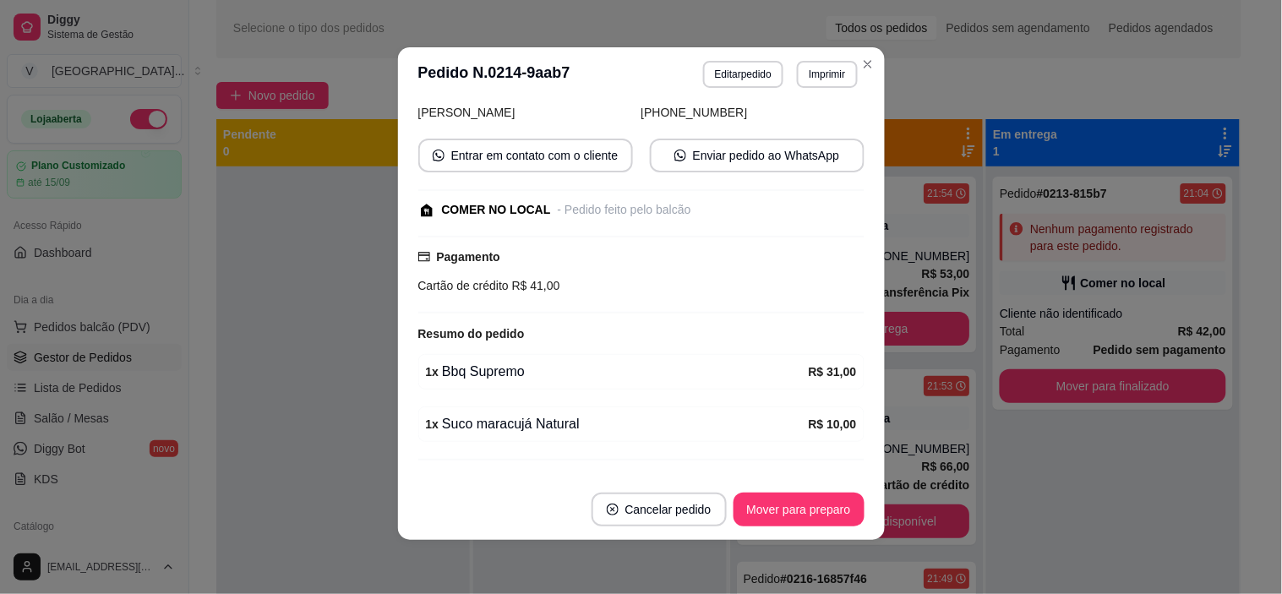
drag, startPoint x: 620, startPoint y: 615, endPoint x: 615, endPoint y: 624, distance: 10.6
click at [865, 49] on header "**********" at bounding box center [641, 74] width 487 height 54
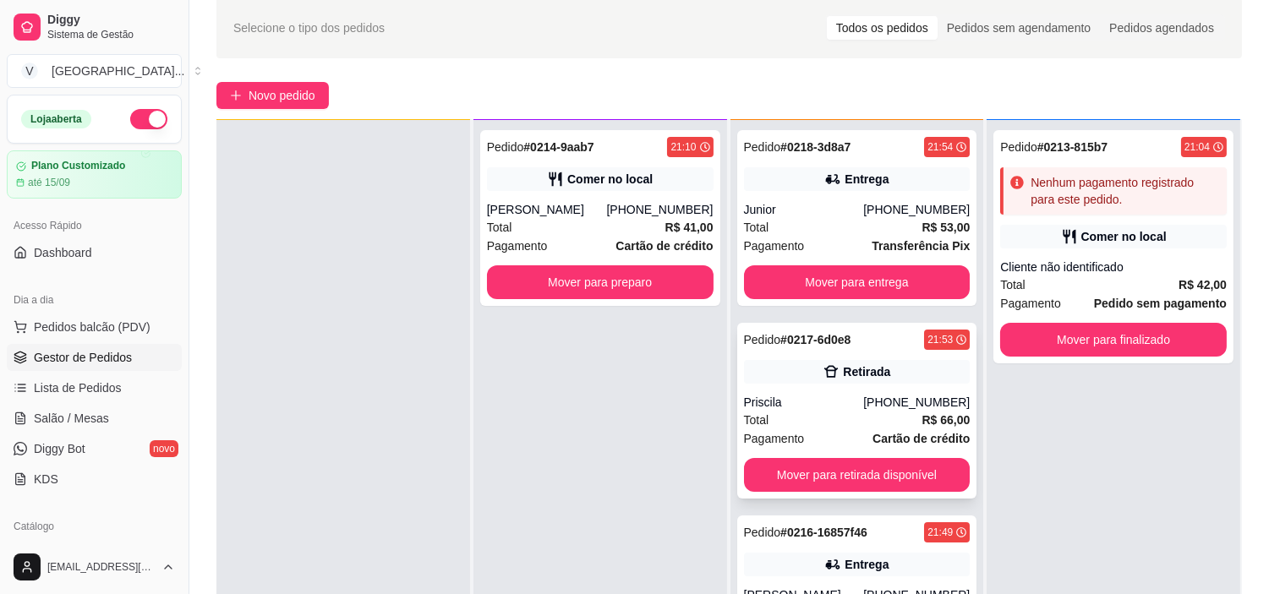
scroll to position [94, 0]
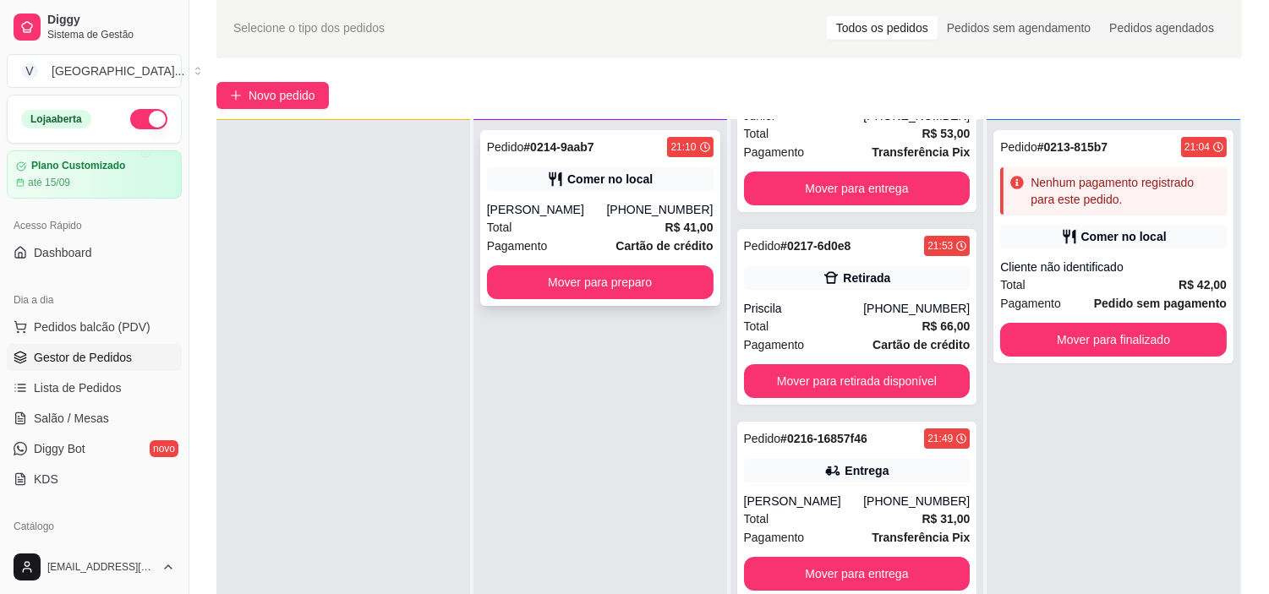
click at [628, 213] on div "[PHONE_NUMBER]" at bounding box center [659, 209] width 107 height 17
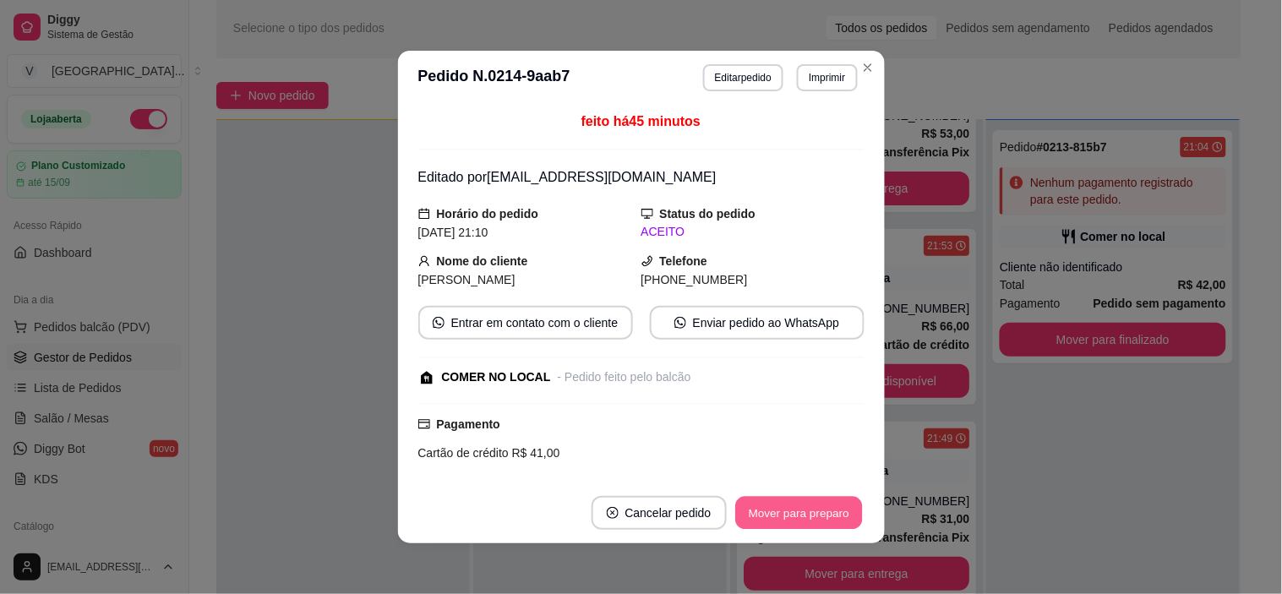
click at [837, 516] on button "Mover para preparo" at bounding box center [798, 513] width 127 height 33
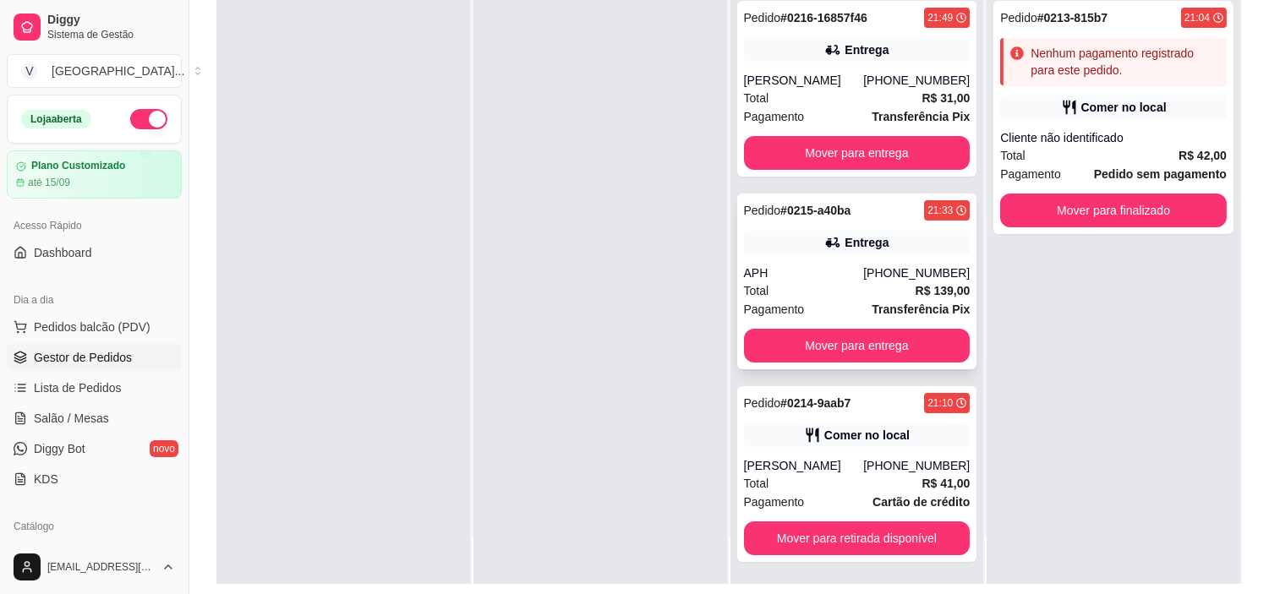
scroll to position [258, 0]
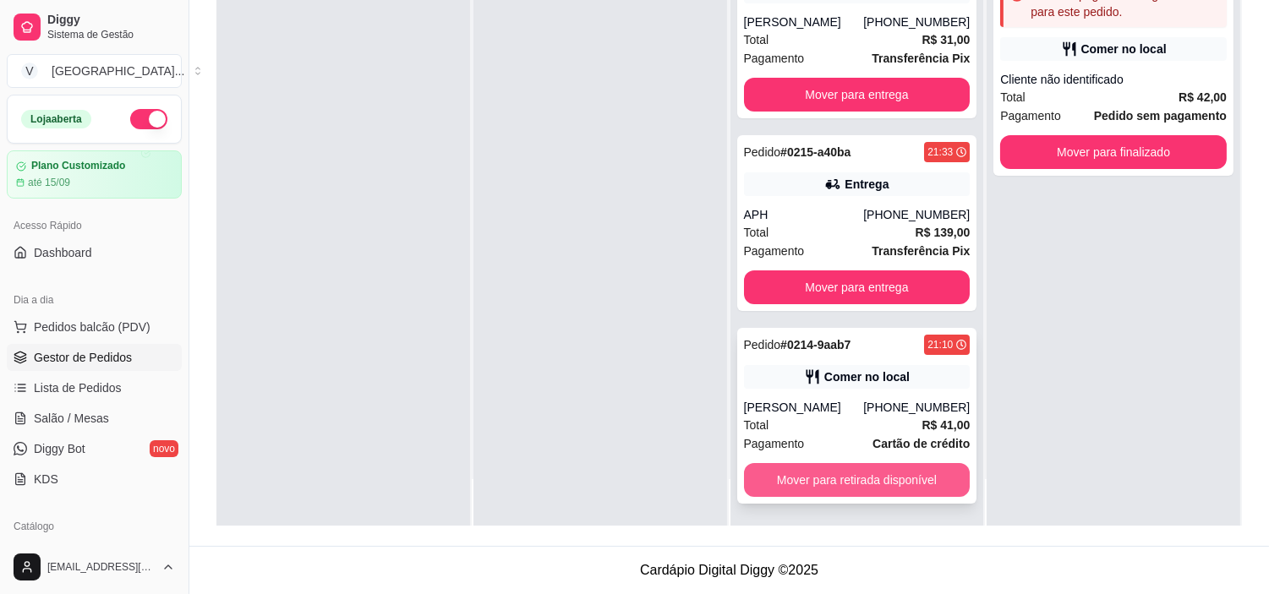
click at [868, 472] on button "Mover para retirada disponível" at bounding box center [857, 480] width 227 height 34
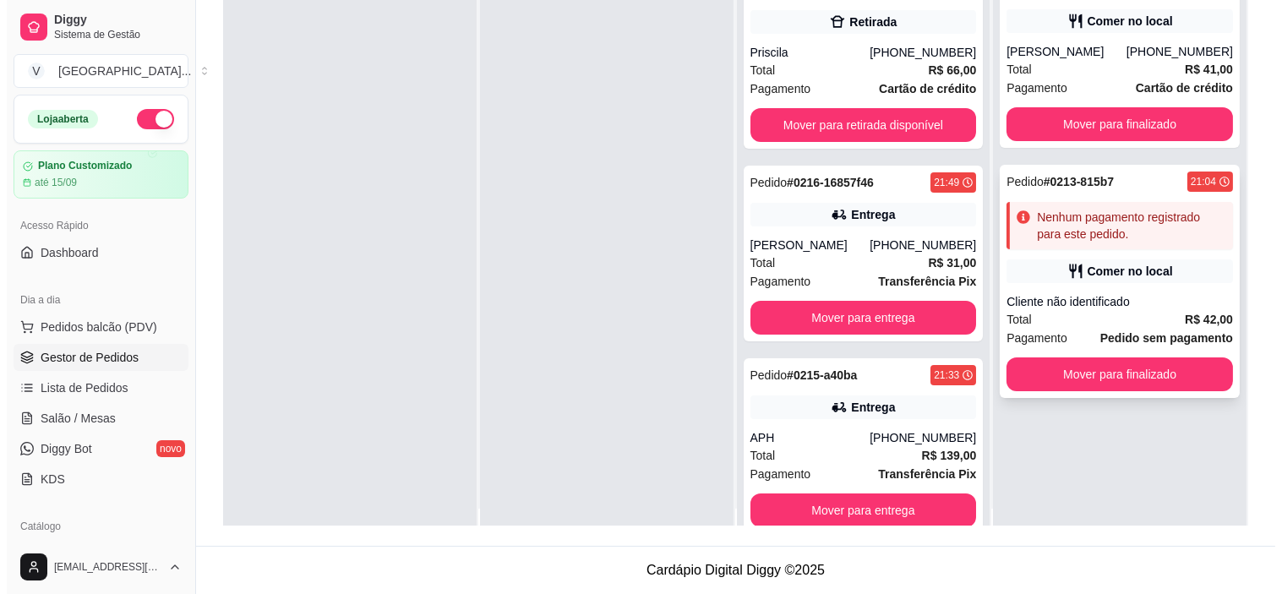
scroll to position [0, 0]
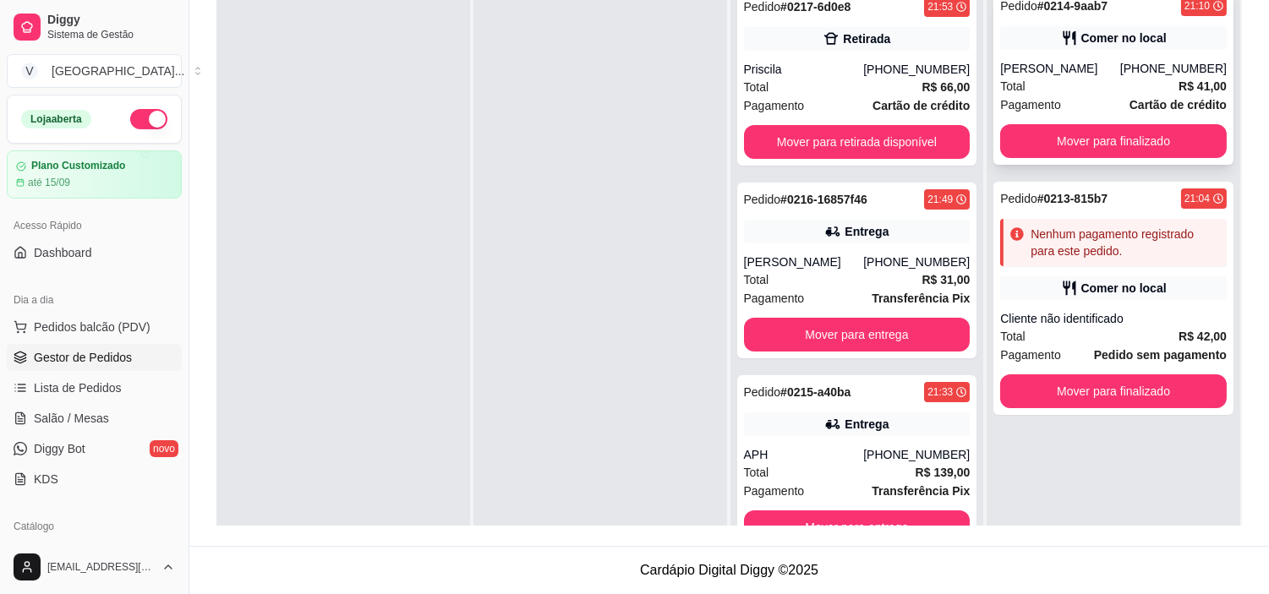
click at [1101, 52] on div "Pedido # 0214-9aab7 21:10 Comer no local [PERSON_NAME] [PHONE_NUMBER] Total R$ …" at bounding box center [1113, 77] width 240 height 176
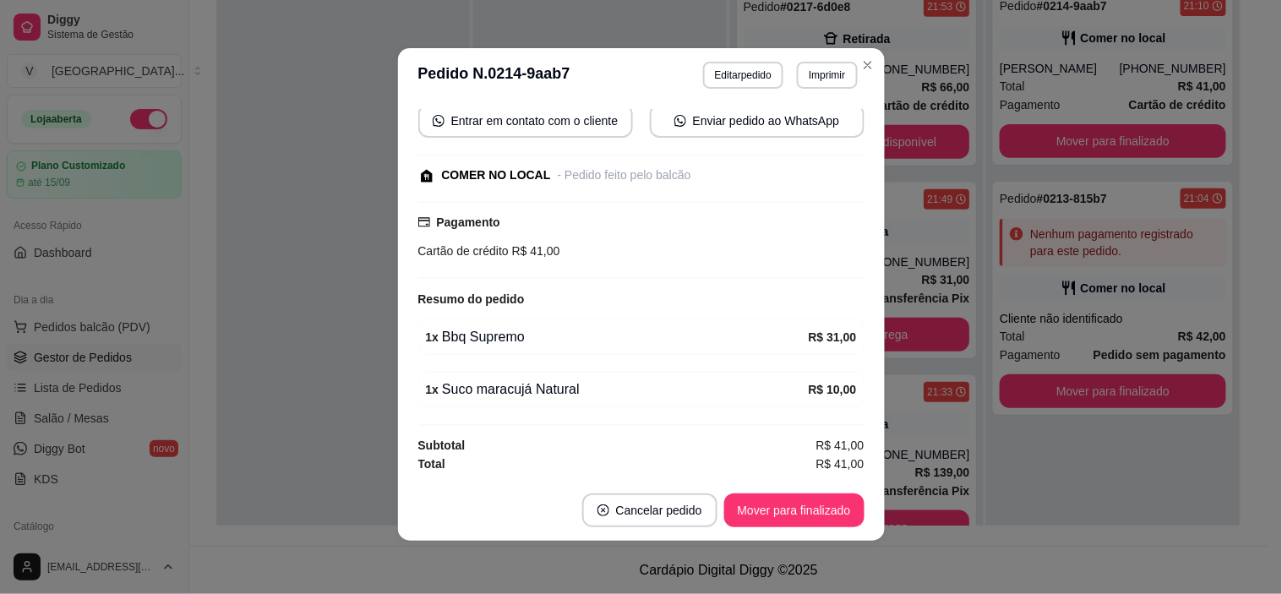
scroll to position [3, 0]
click at [804, 507] on button "Mover para finalizado" at bounding box center [794, 510] width 140 height 34
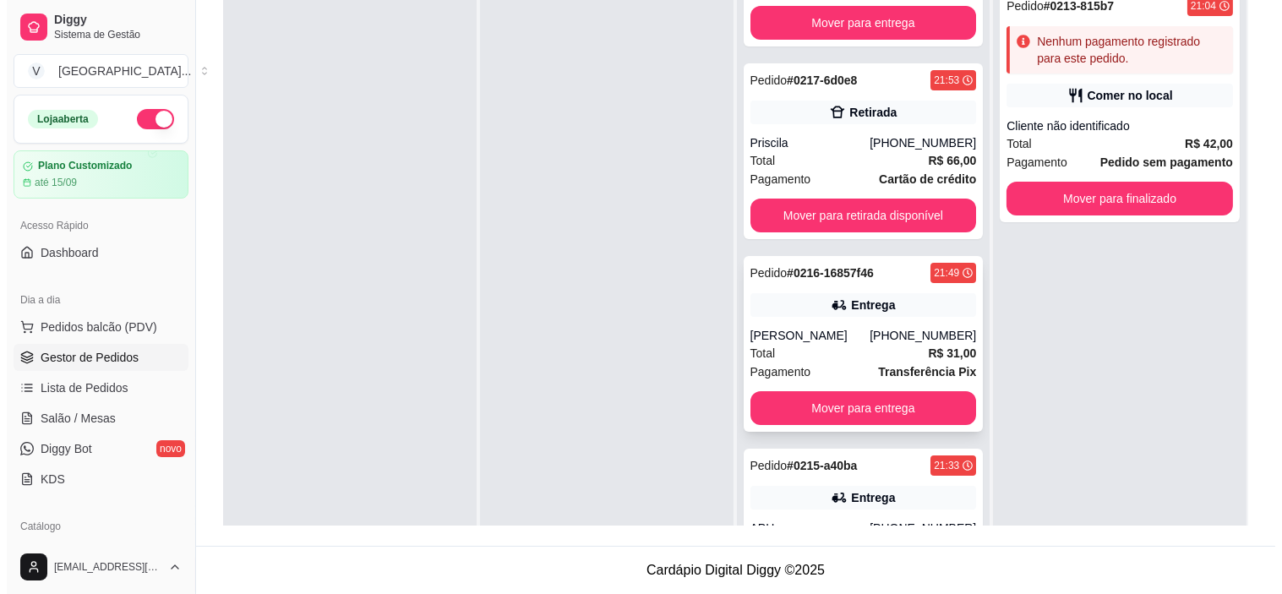
scroll to position [192, 0]
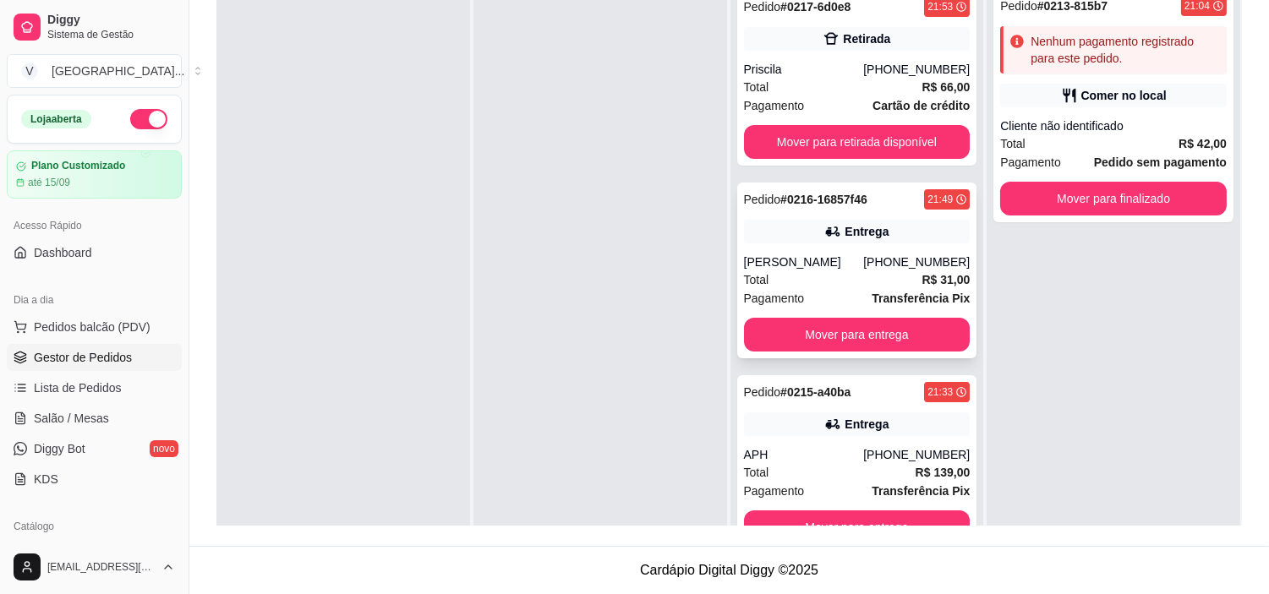
click at [860, 260] on div "[PERSON_NAME]" at bounding box center [804, 262] width 120 height 17
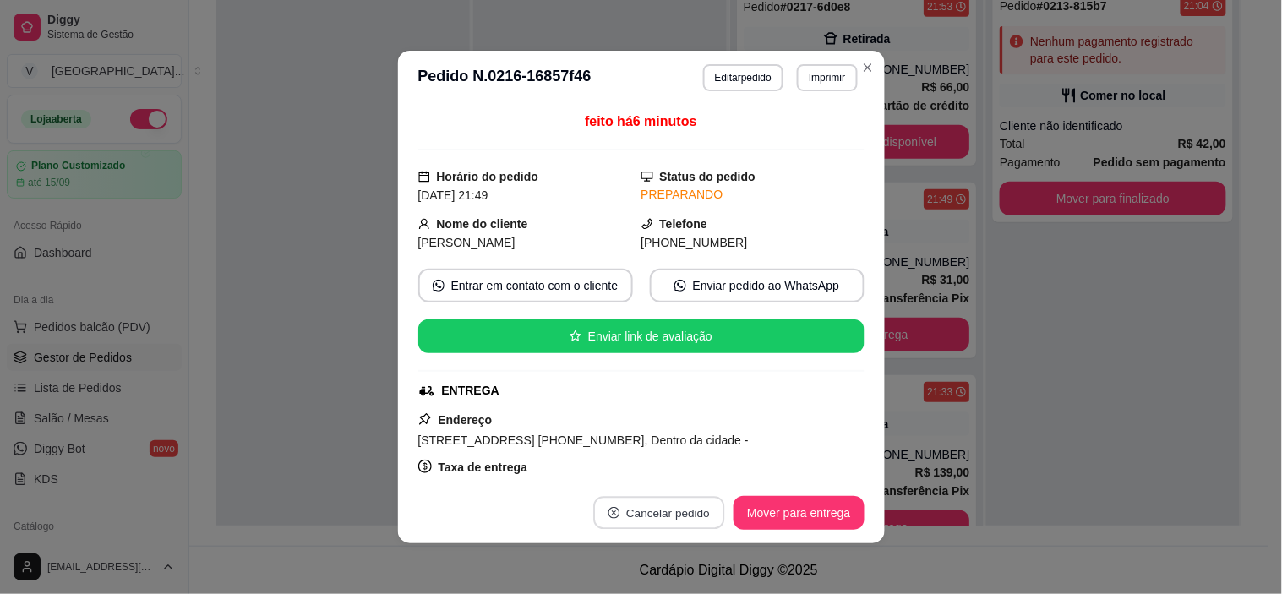
click at [682, 518] on button "Cancelar pedido" at bounding box center [659, 513] width 131 height 33
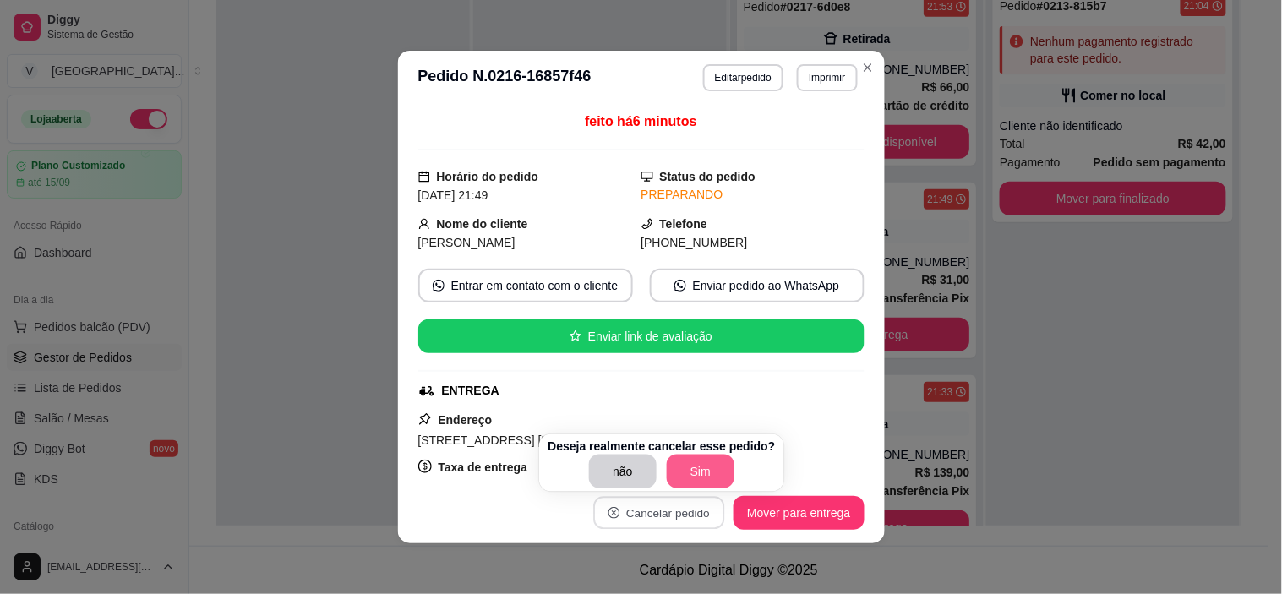
click at [708, 462] on button "Sim" at bounding box center [701, 472] width 68 height 34
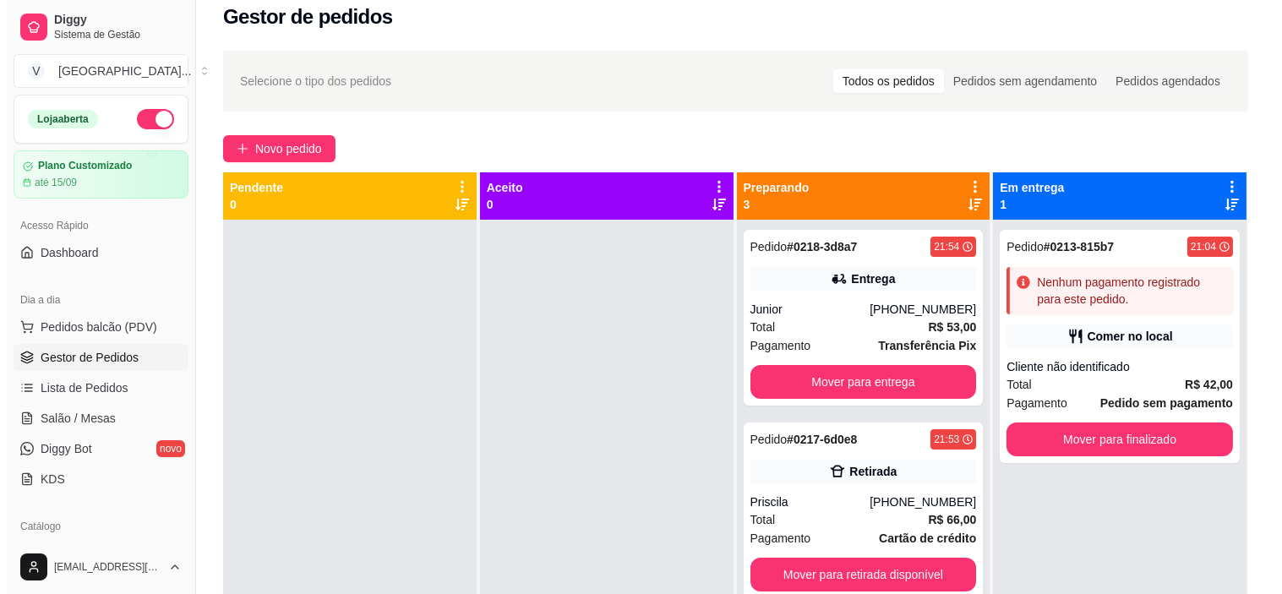
scroll to position [0, 0]
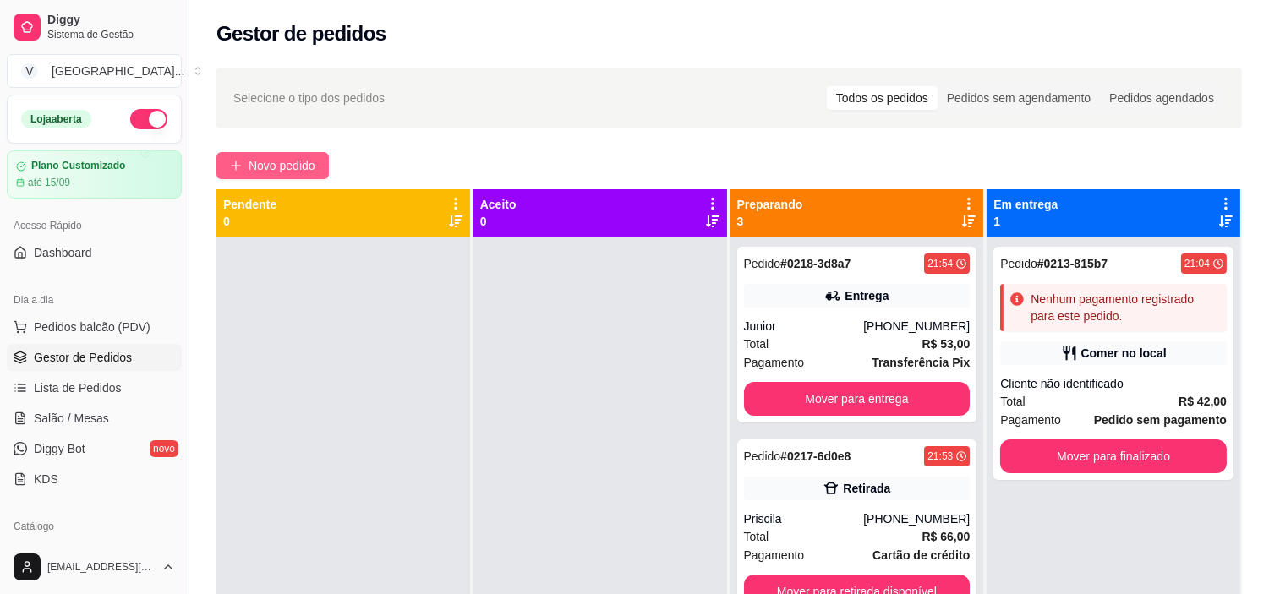
click at [249, 158] on span "Novo pedido" at bounding box center [282, 165] width 67 height 19
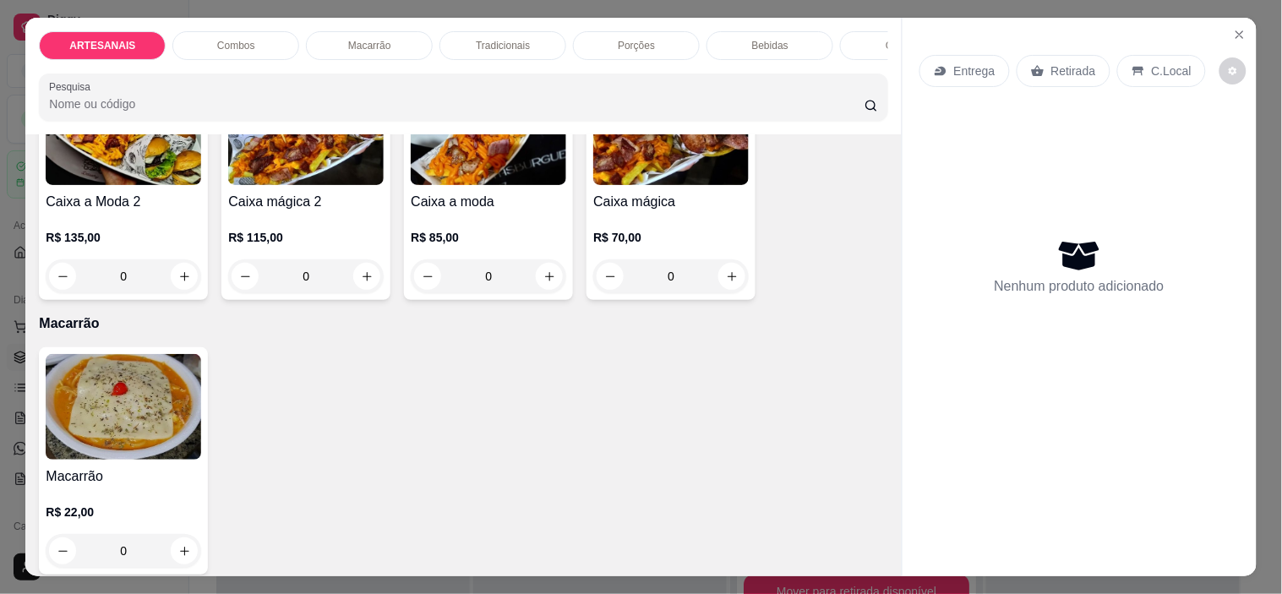
scroll to position [939, 0]
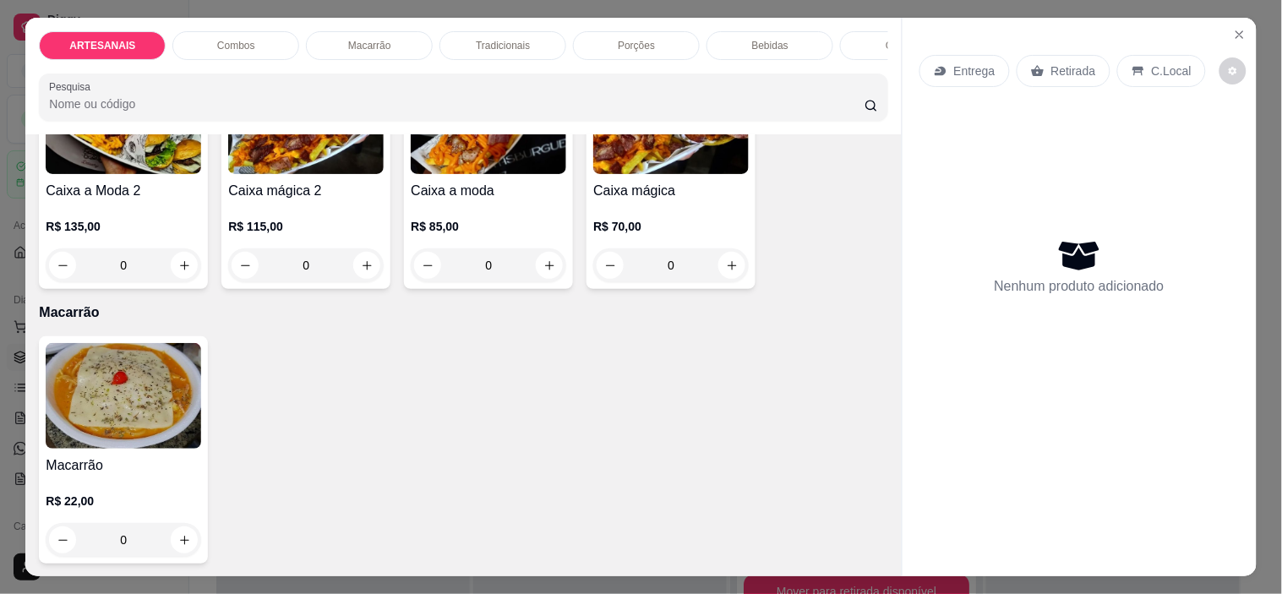
click at [537, 276] on div "0" at bounding box center [489, 266] width 156 height 34
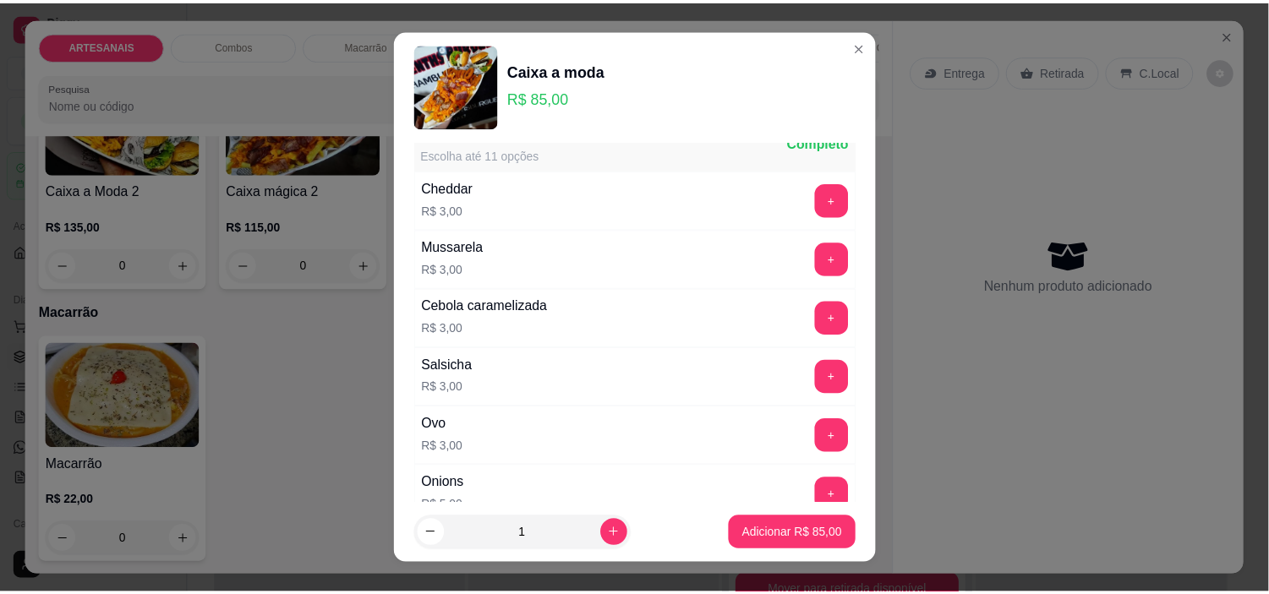
scroll to position [94, 0]
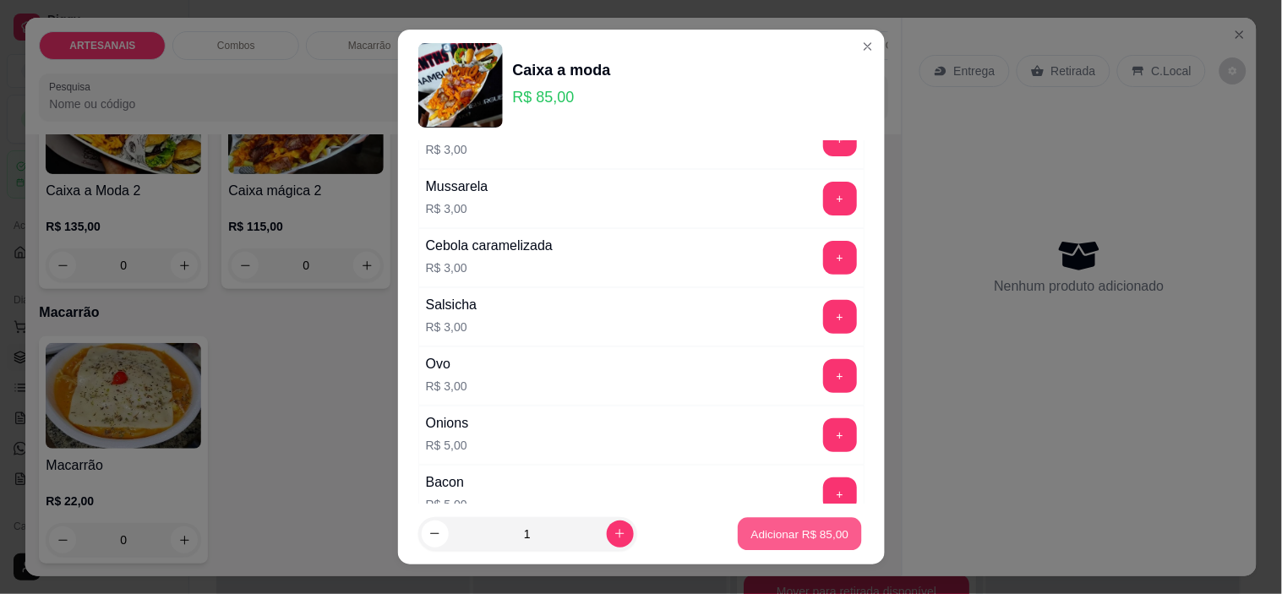
click at [833, 542] on button "Adicionar R$ 85,00" at bounding box center [801, 533] width 124 height 33
type input "1"
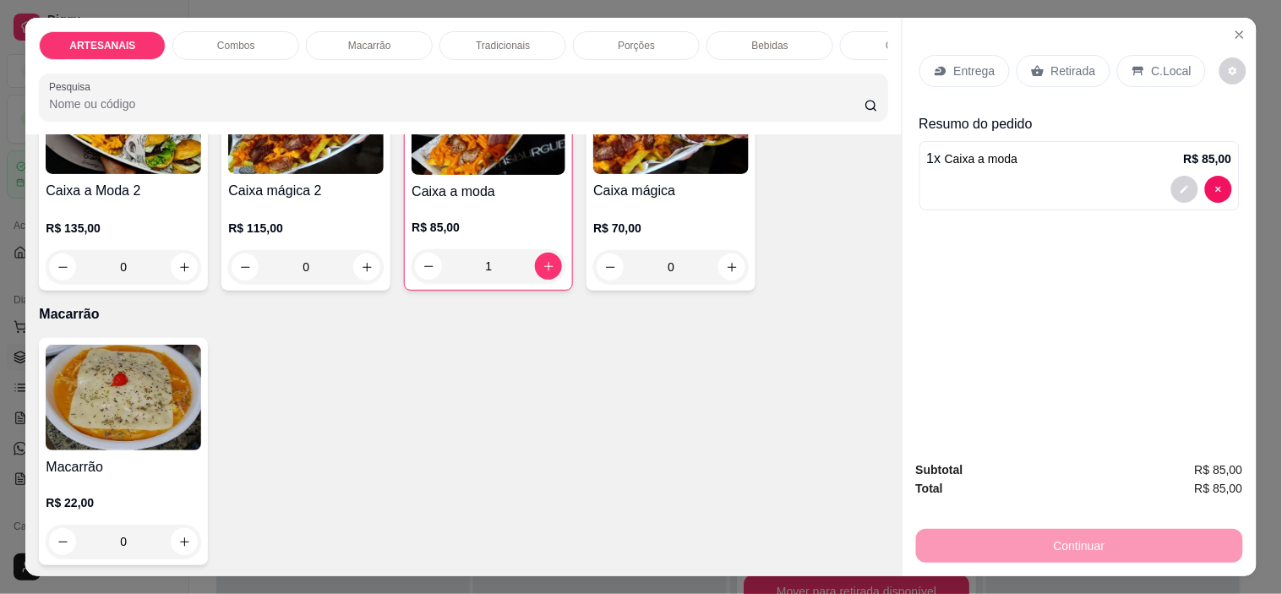
click at [972, 63] on p "Entrega" at bounding box center [974, 71] width 41 height 17
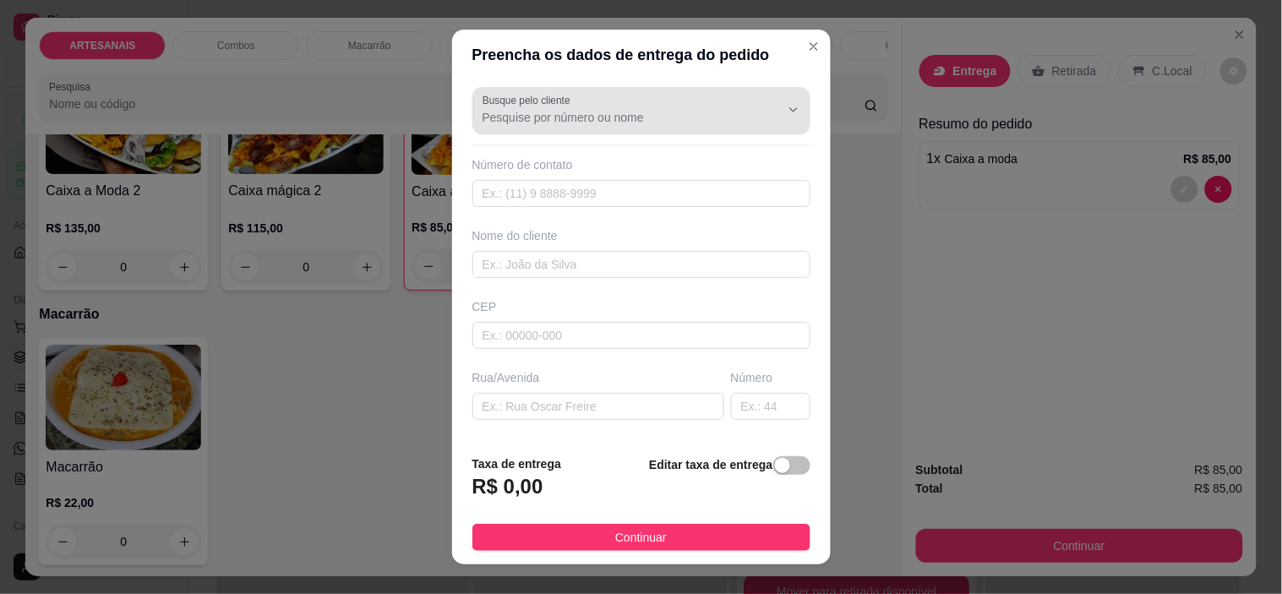
click at [763, 106] on icon "Show suggestions" at bounding box center [770, 110] width 14 height 14
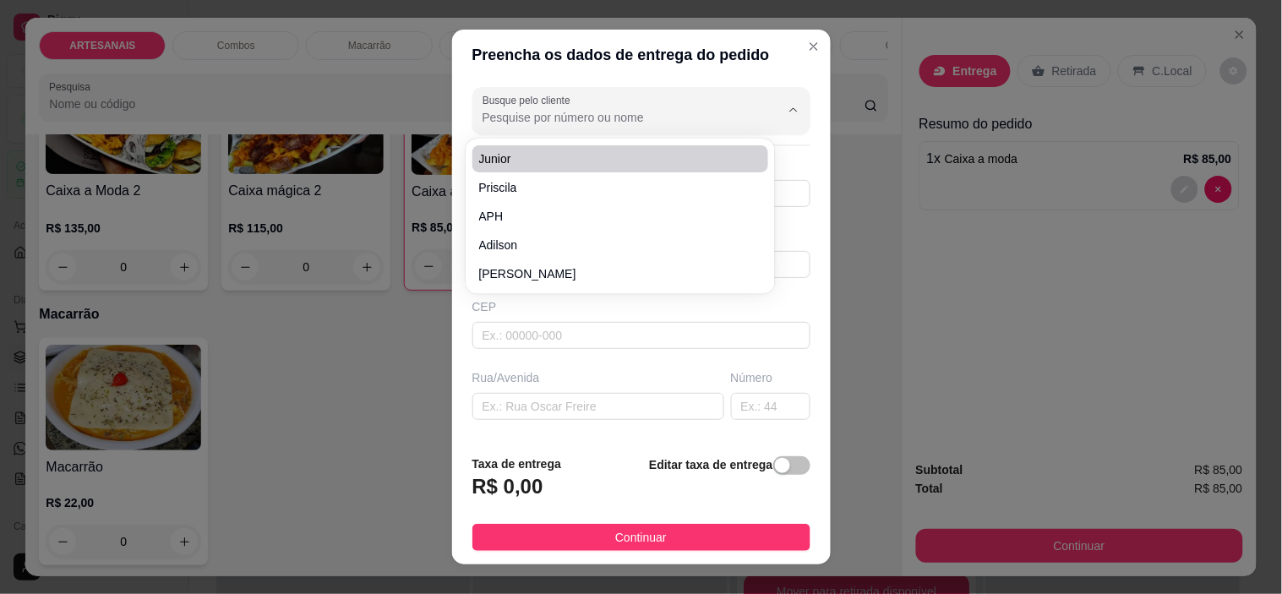
click at [495, 153] on span "Junior" at bounding box center [612, 158] width 266 height 17
type input "Junior"
type input "66992168862"
type input "Junior"
type input "Carmo do [GEOGRAPHIC_DATA]"
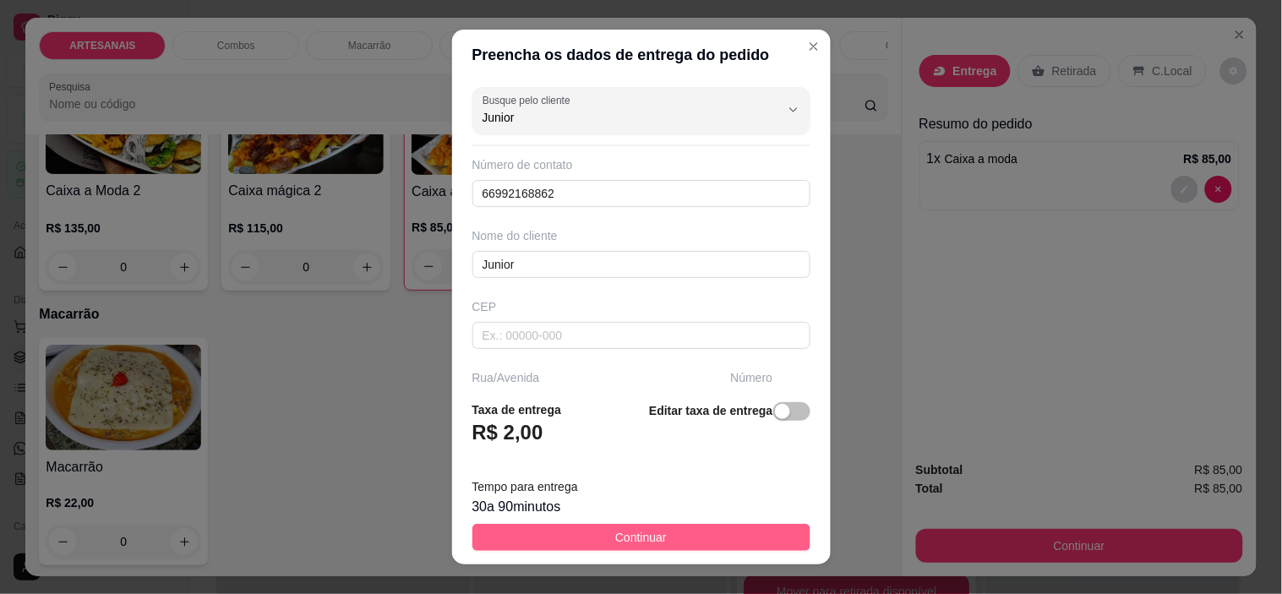
click at [663, 539] on button "Continuar" at bounding box center [642, 537] width 338 height 27
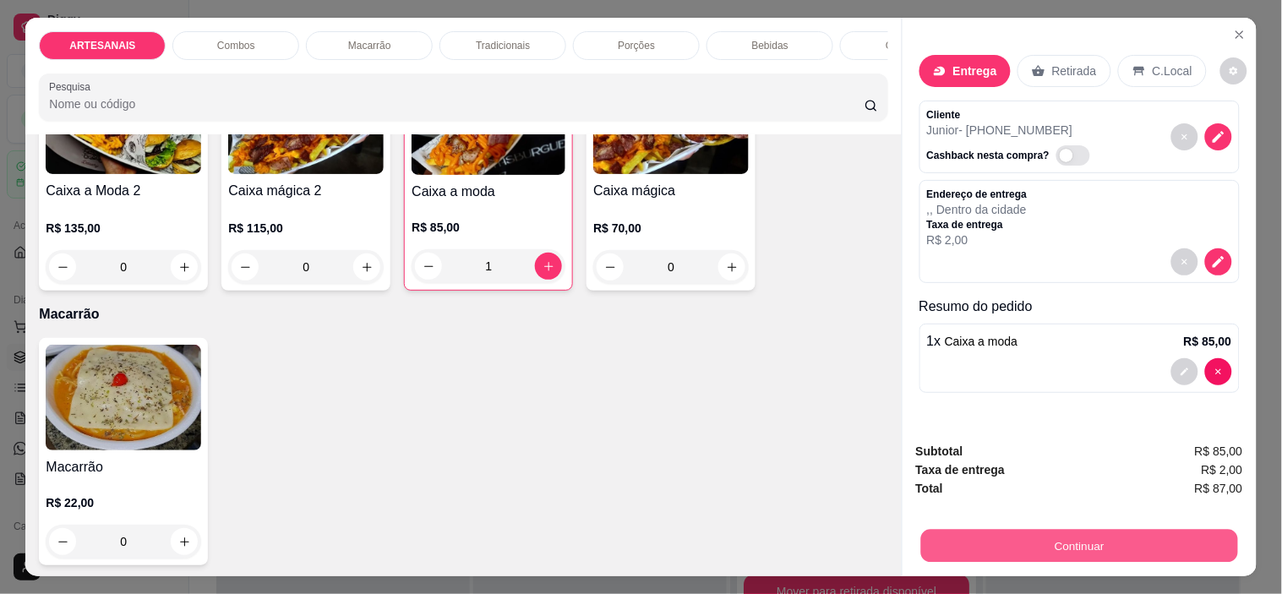
click at [1106, 538] on button "Continuar" at bounding box center [1079, 546] width 317 height 33
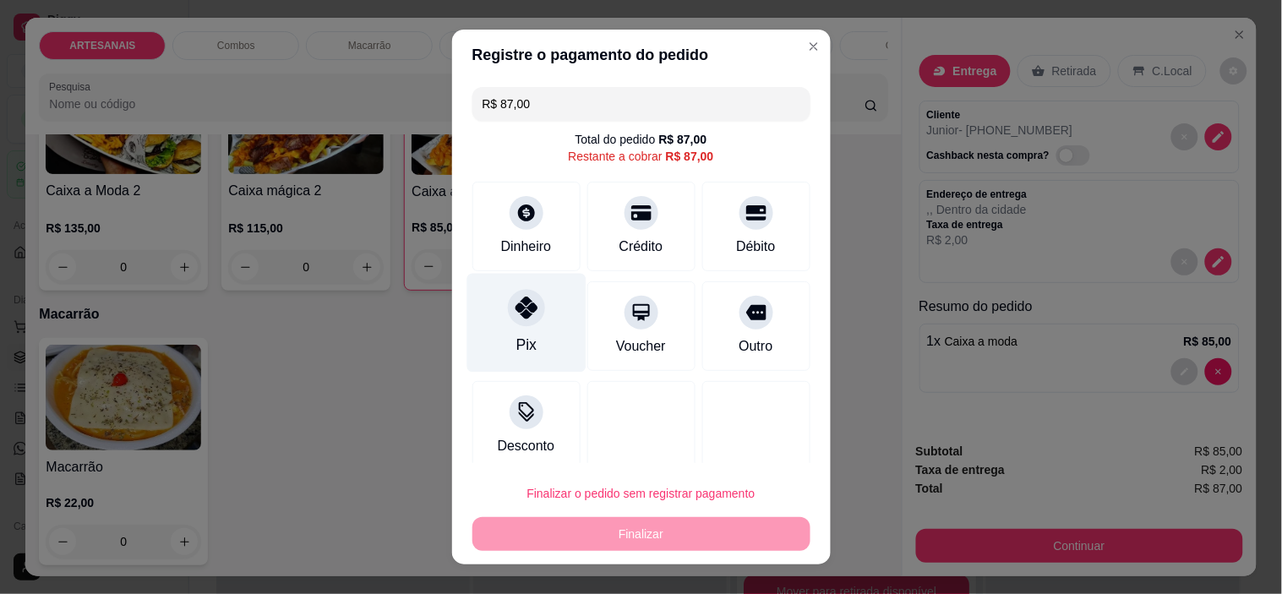
click at [518, 306] on icon at bounding box center [526, 308] width 22 height 22
type input "R$ 0,00"
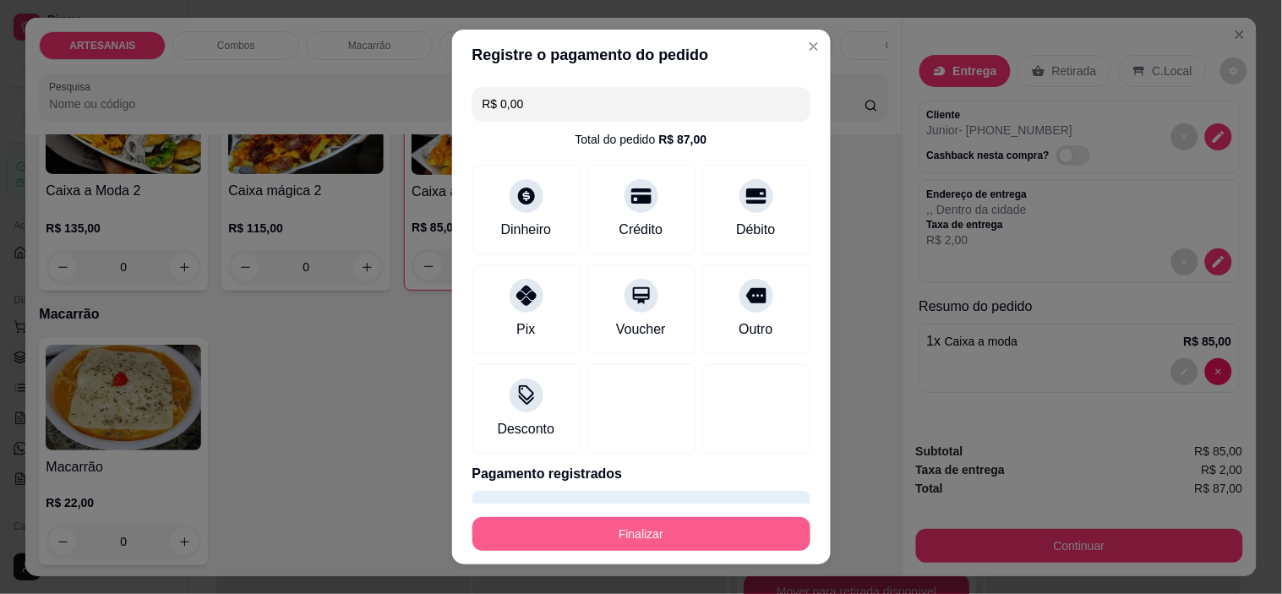
click at [611, 531] on button "Finalizar" at bounding box center [642, 534] width 338 height 34
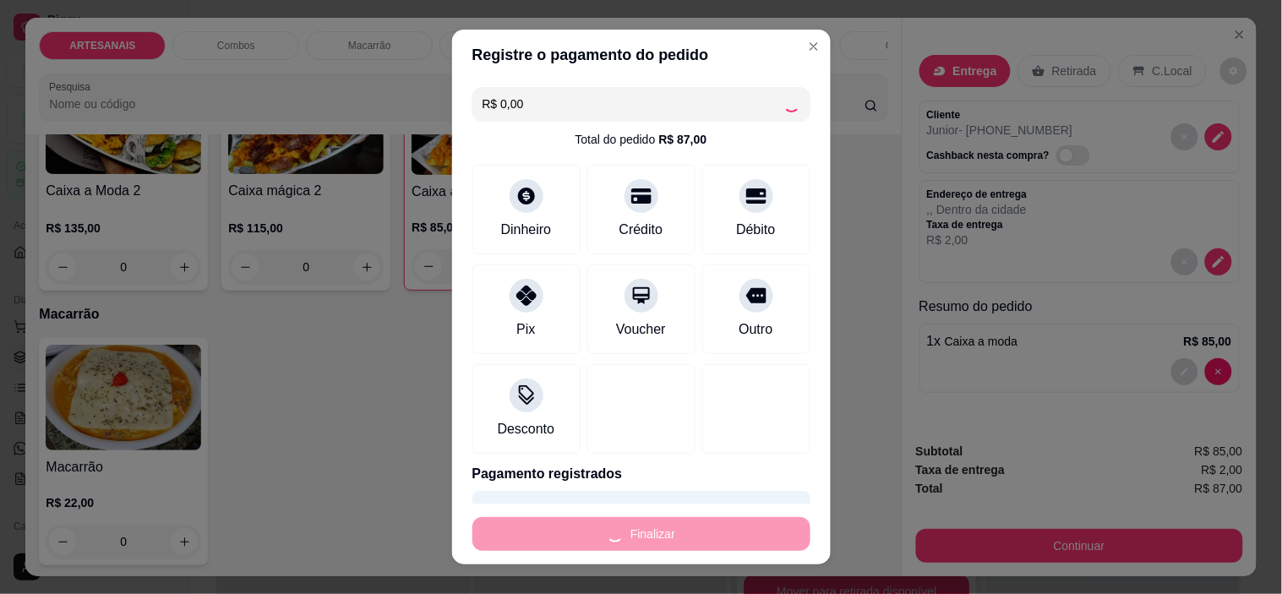
type input "0"
type input "-R$ 87,00"
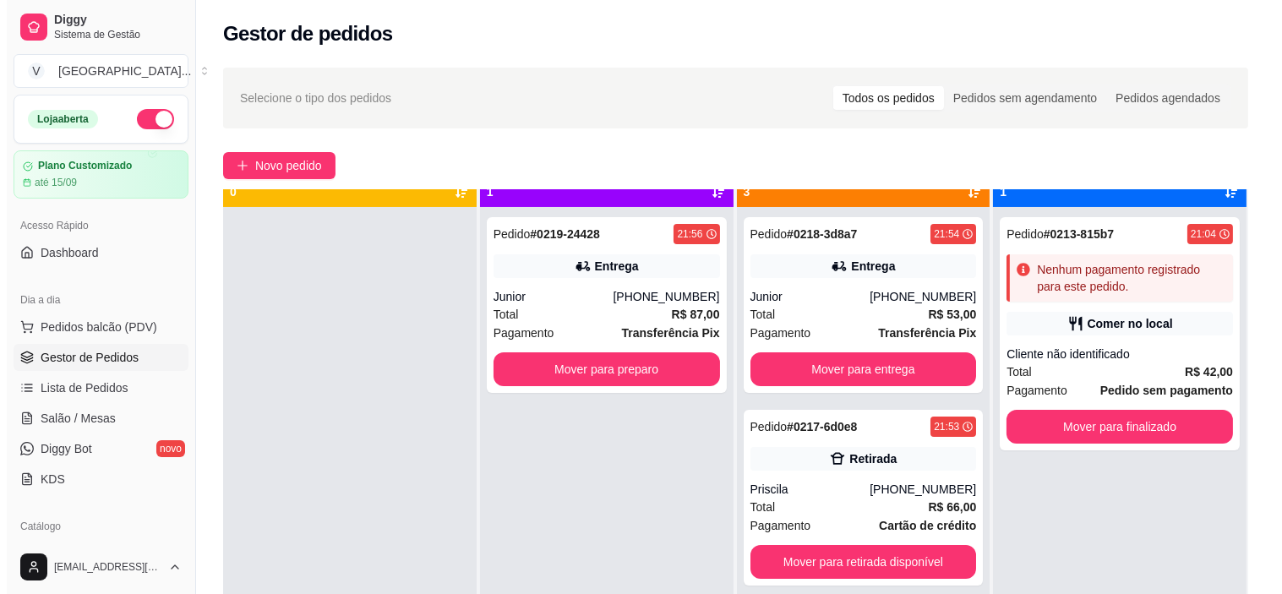
scroll to position [46, 0]
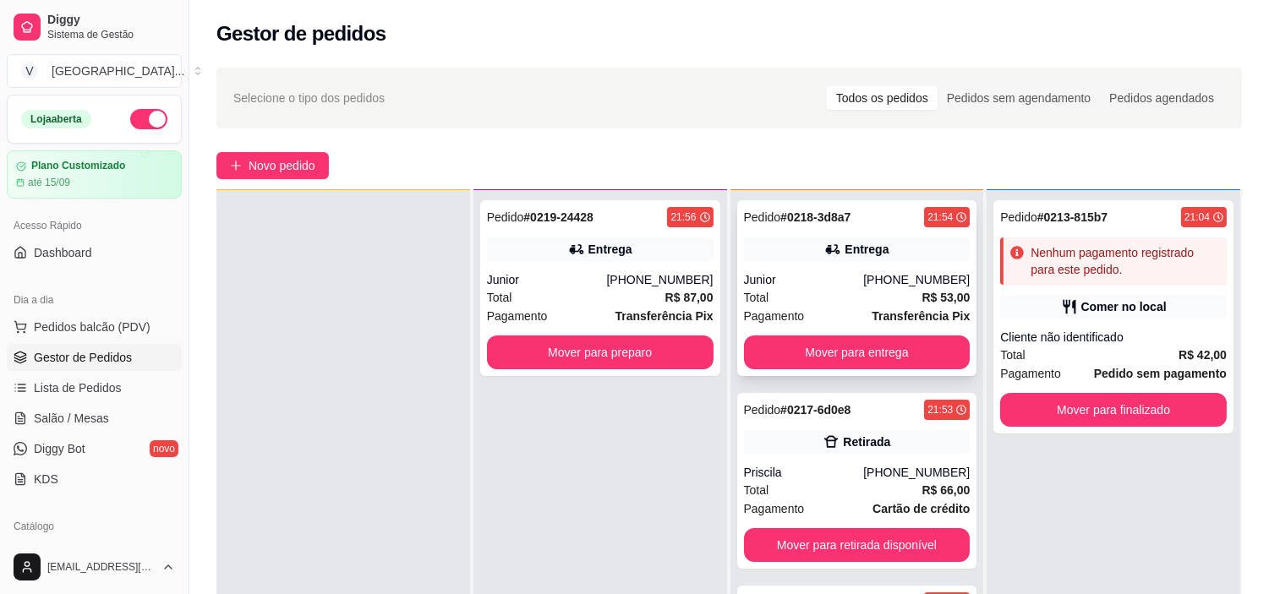
click at [883, 285] on div "[PHONE_NUMBER]" at bounding box center [916, 279] width 107 height 17
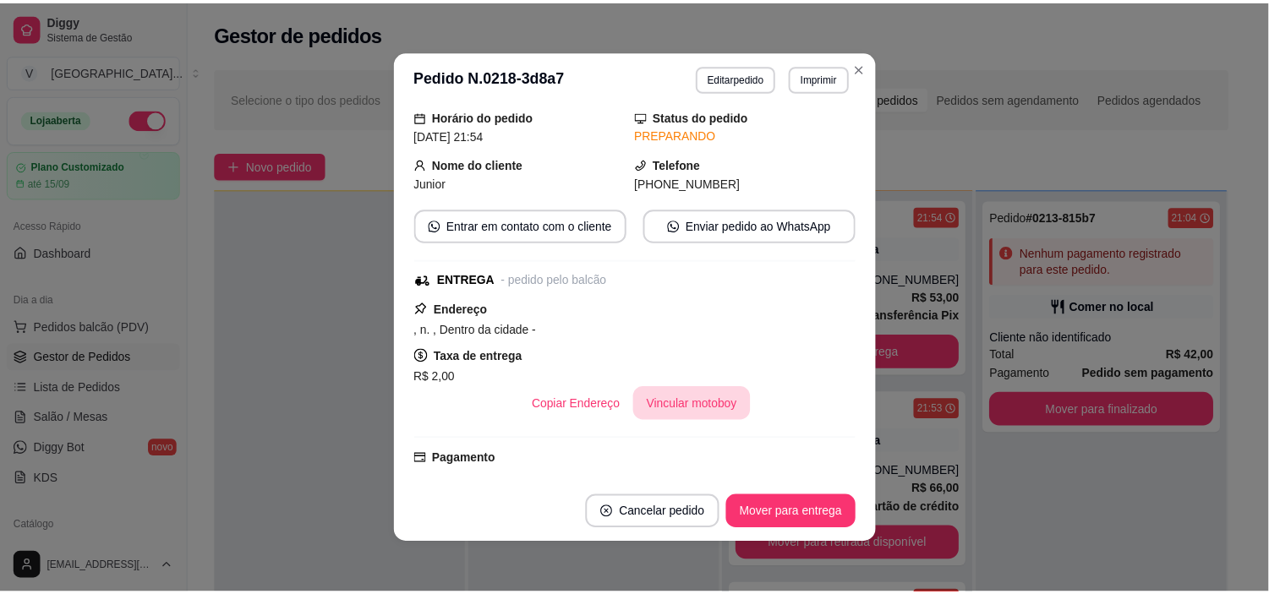
scroll to position [94, 0]
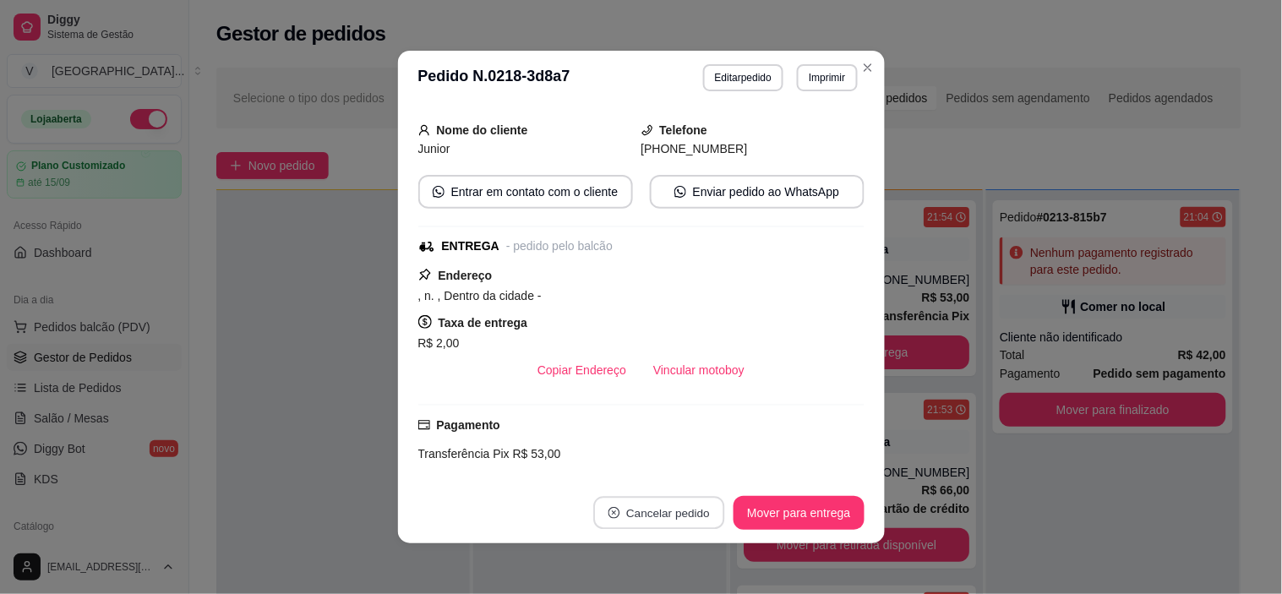
click at [639, 514] on button "Cancelar pedido" at bounding box center [659, 513] width 131 height 33
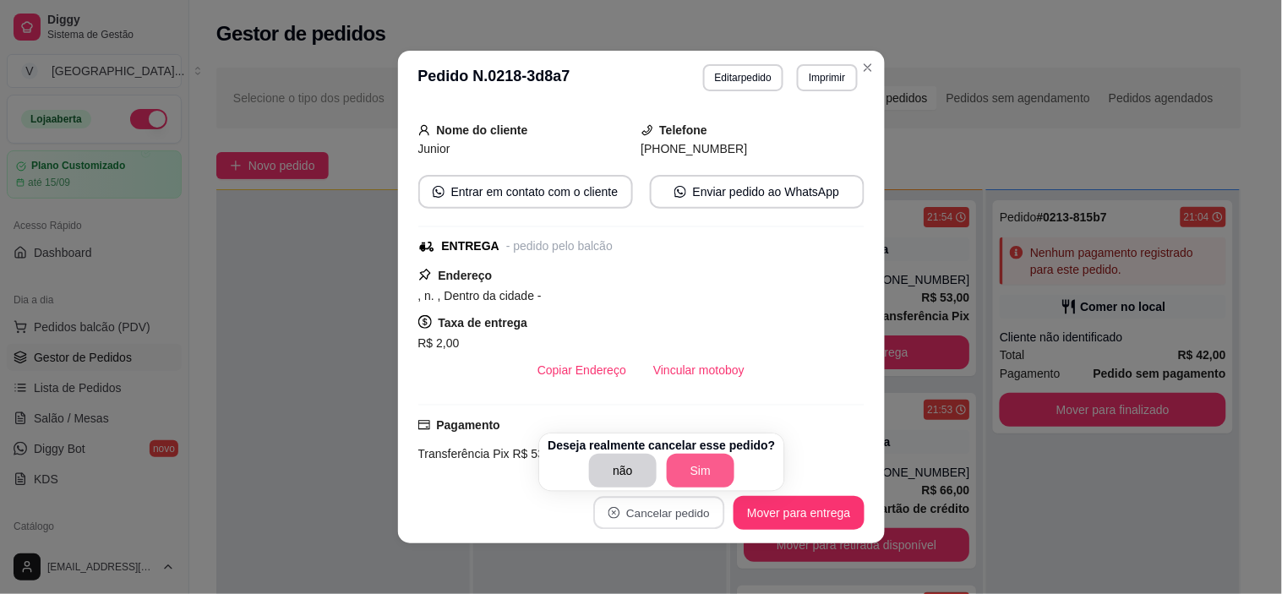
click at [689, 473] on button "Sim" at bounding box center [701, 471] width 68 height 34
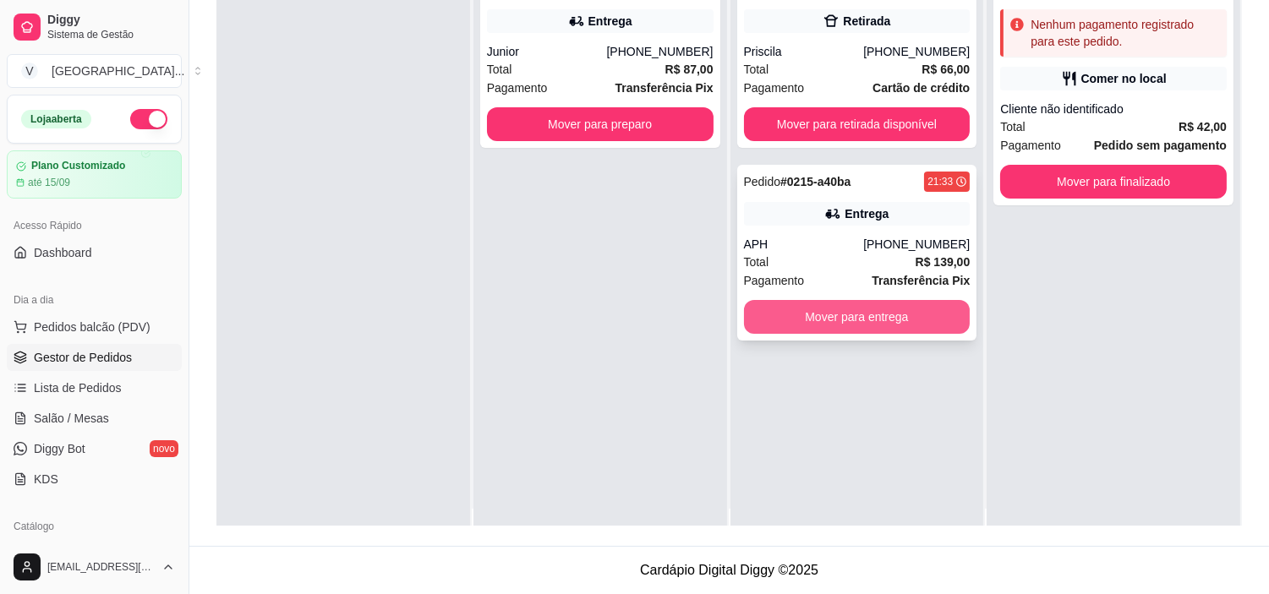
scroll to position [0, 0]
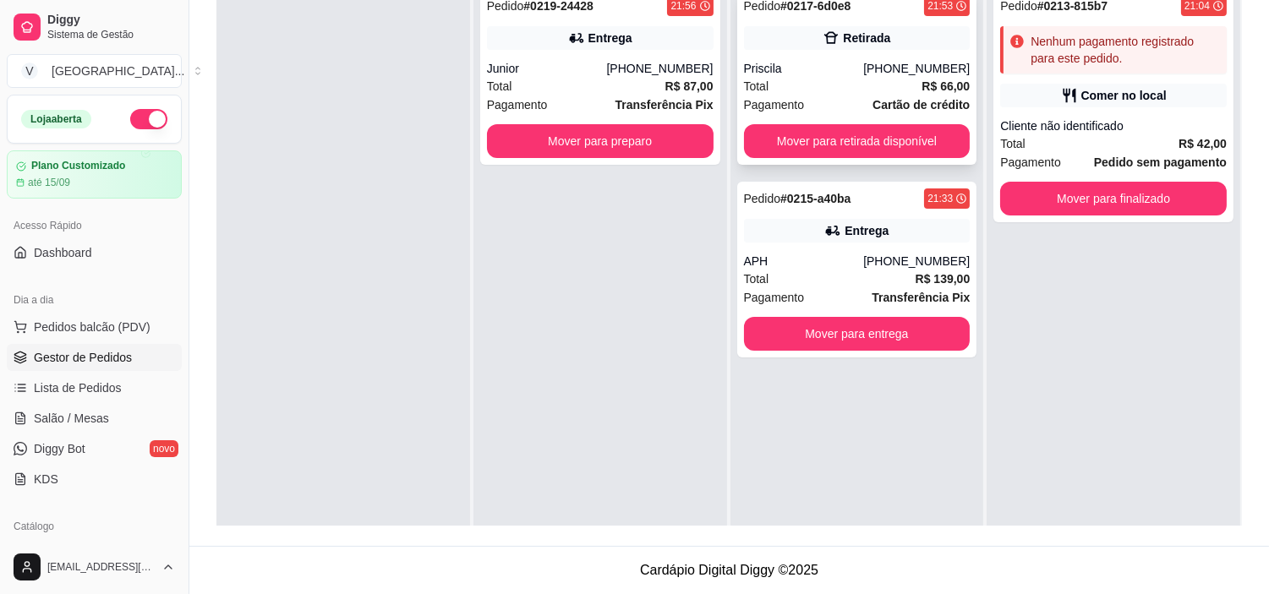
click at [890, 28] on div "Retirada" at bounding box center [857, 38] width 227 height 24
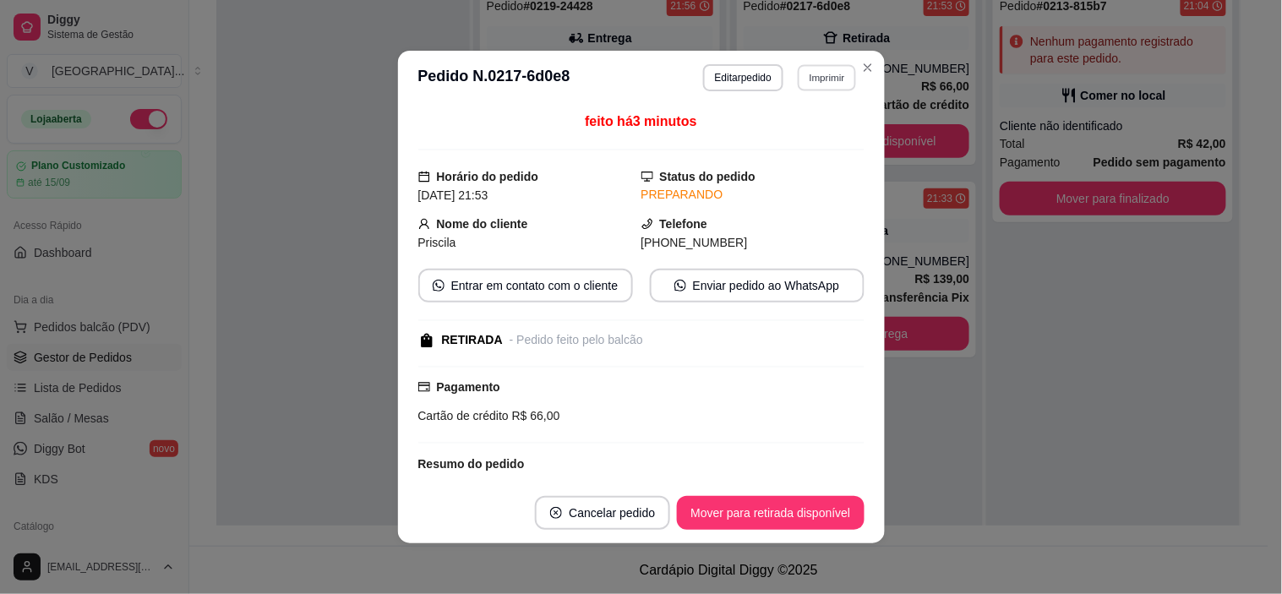
click at [840, 68] on button "Imprimir" at bounding box center [827, 77] width 58 height 26
click at [797, 140] on button "IMPRESSORA" at bounding box center [791, 138] width 123 height 27
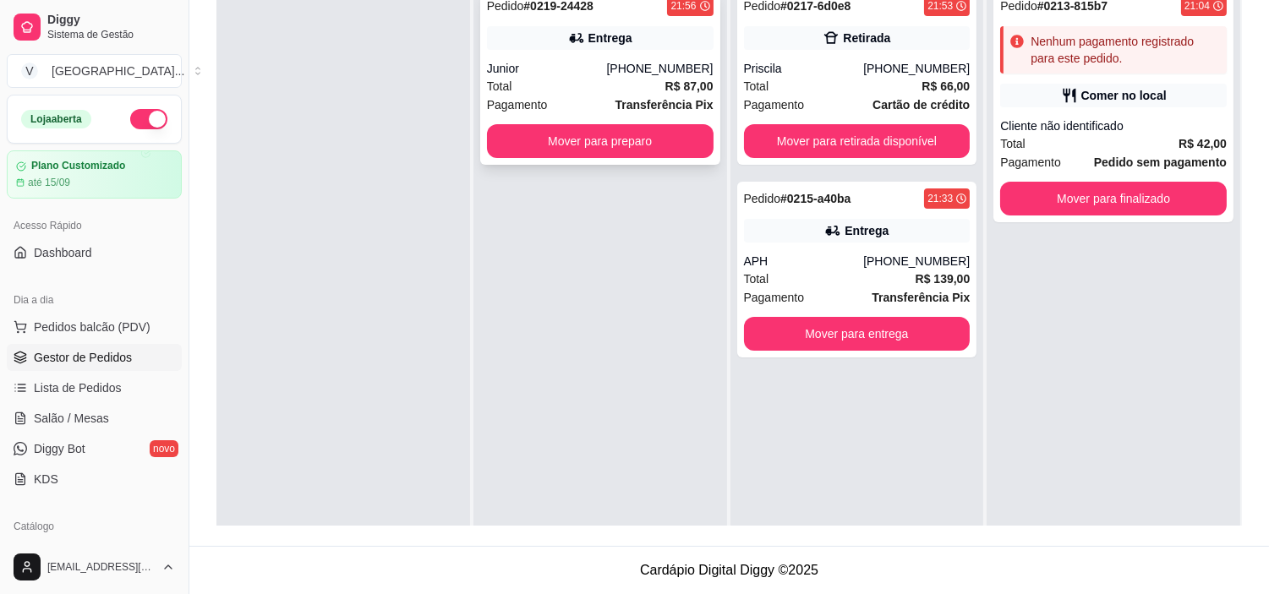
click at [635, 63] on div "[PHONE_NUMBER]" at bounding box center [659, 68] width 107 height 17
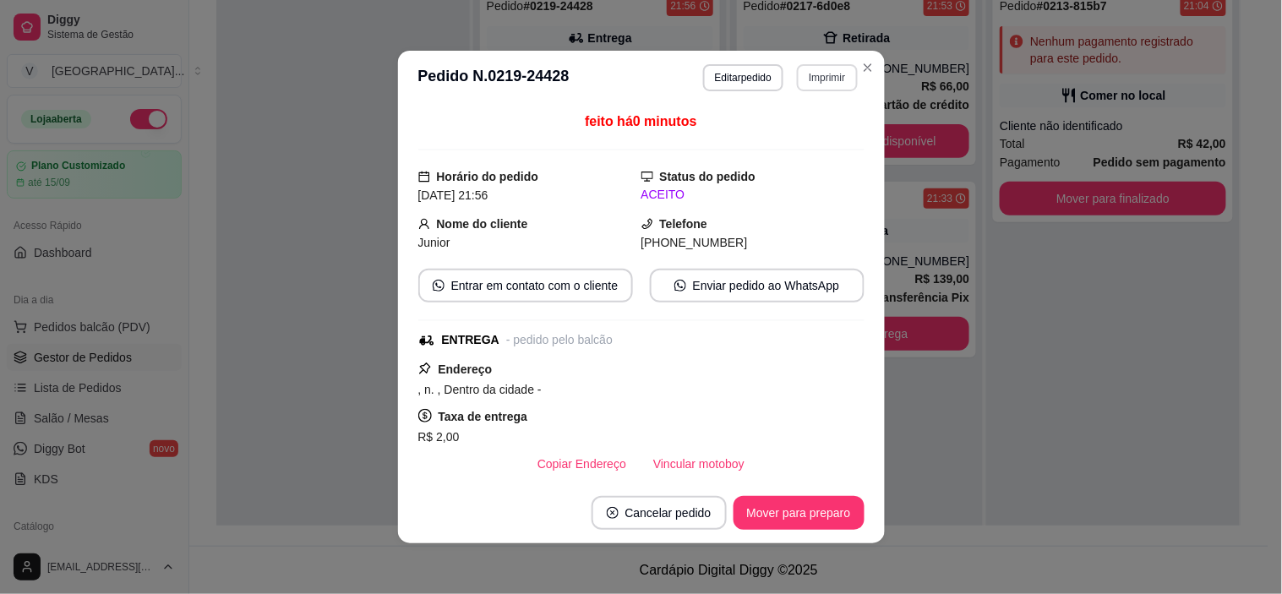
click at [833, 77] on button "Imprimir" at bounding box center [827, 77] width 60 height 27
click at [815, 139] on button "IMPRESSORA" at bounding box center [791, 138] width 123 height 27
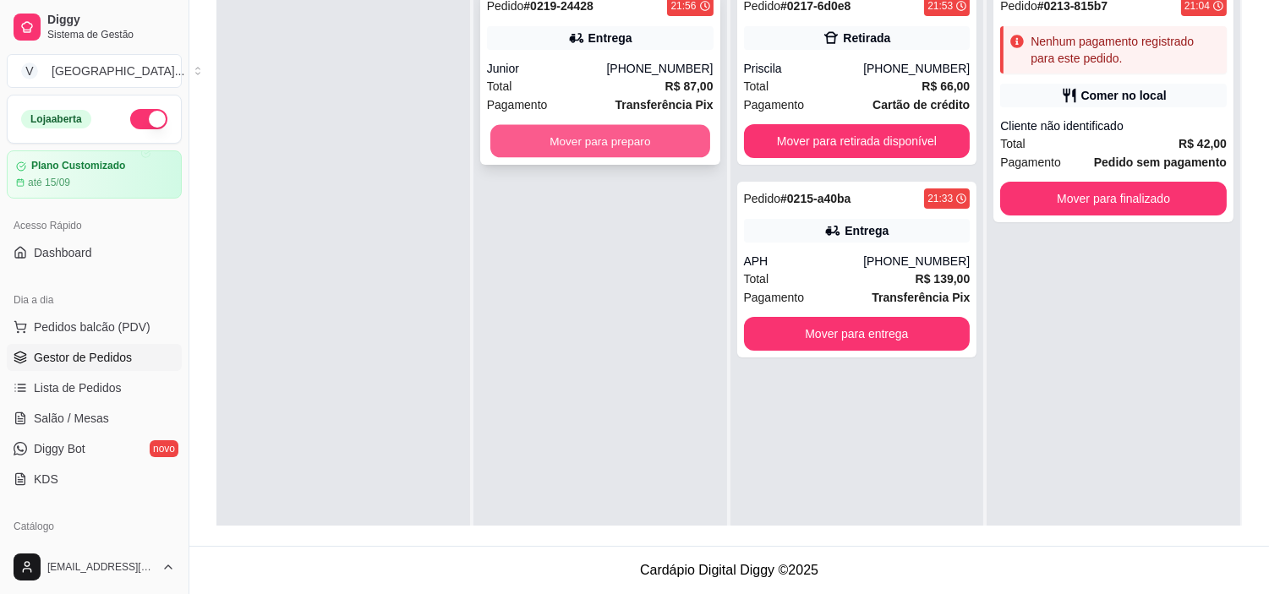
click at [605, 133] on button "Mover para preparo" at bounding box center [600, 141] width 220 height 33
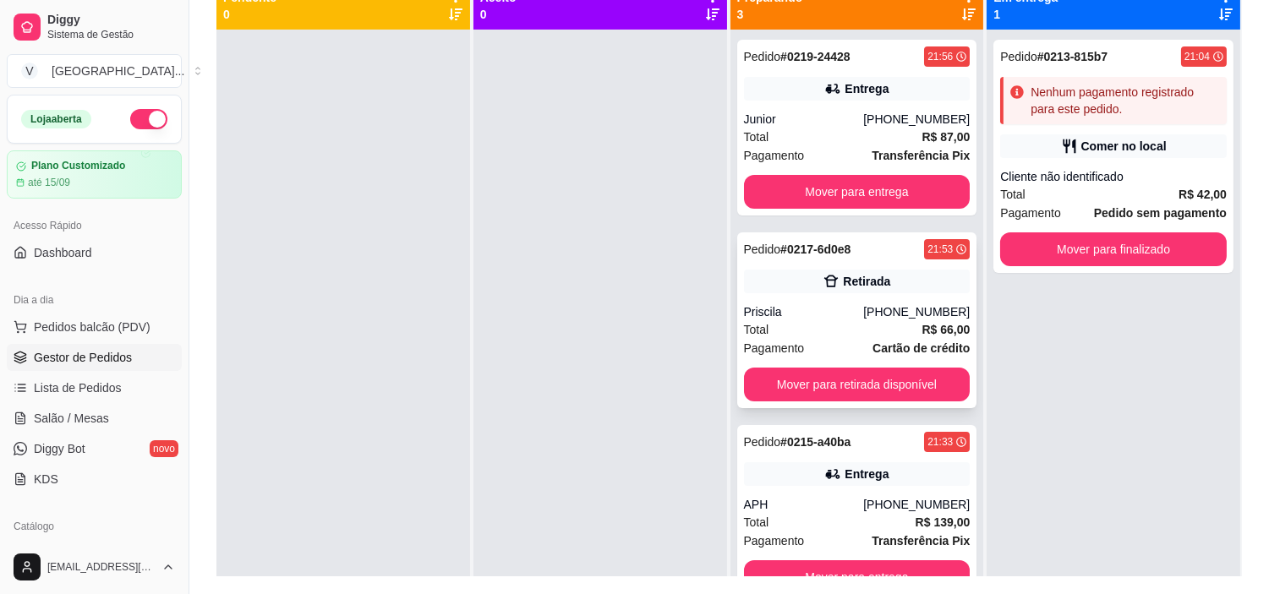
scroll to position [164, 0]
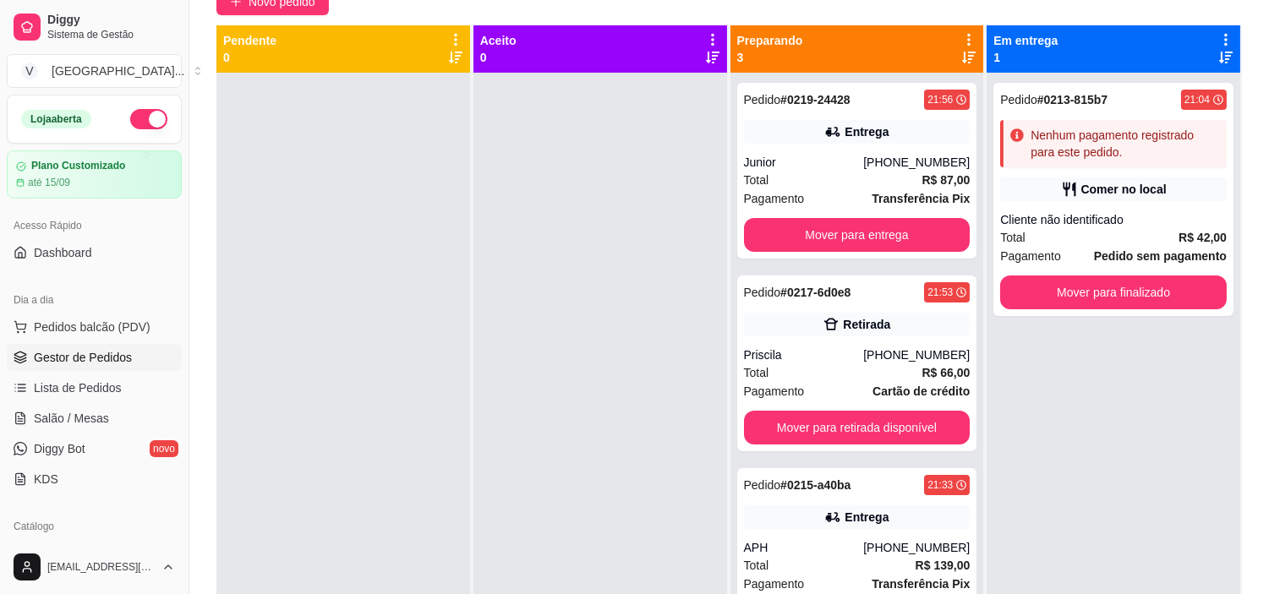
drag, startPoint x: 1024, startPoint y: 258, endPoint x: 592, endPoint y: 17, distance: 495.3
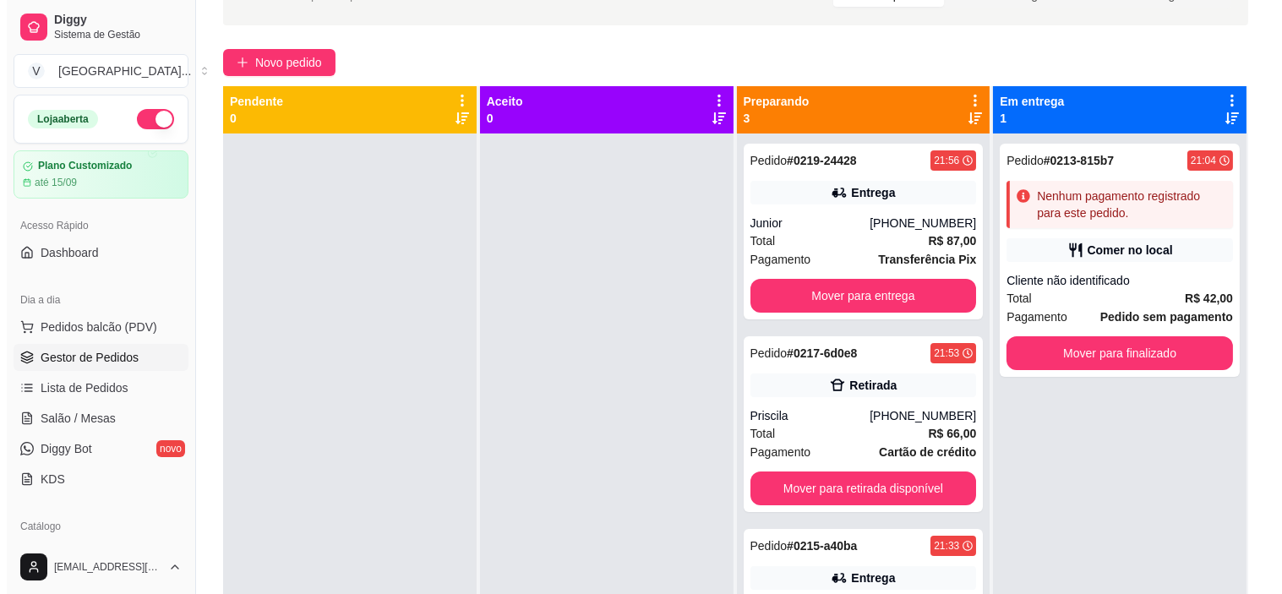
scroll to position [0, 0]
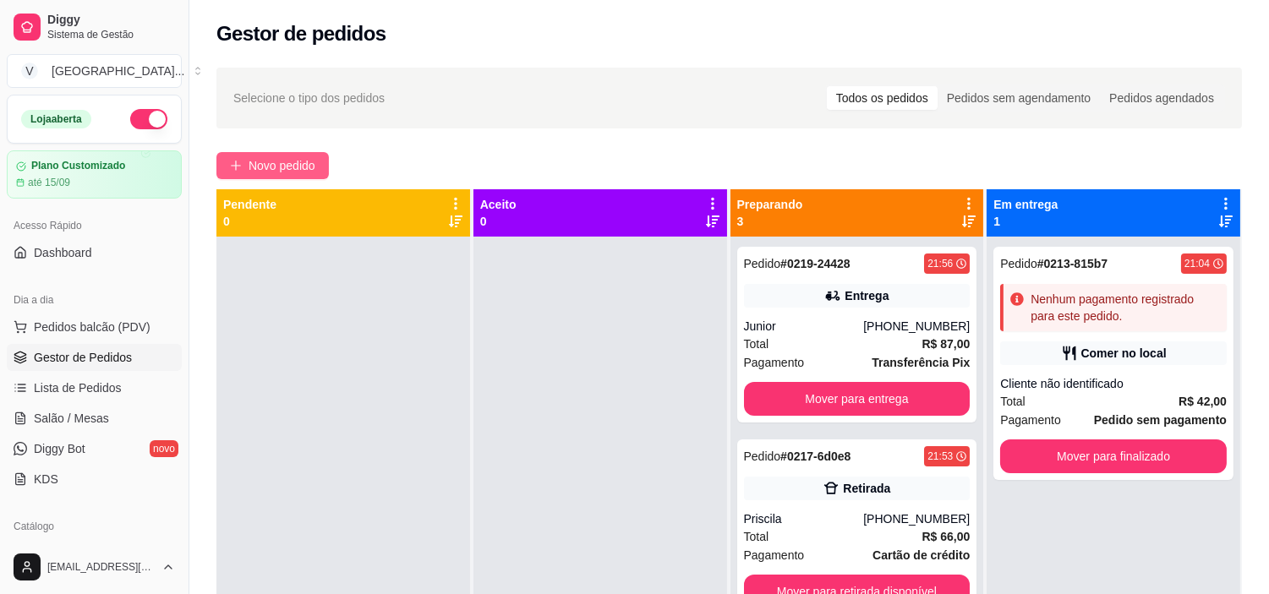
click at [300, 154] on button "Novo pedido" at bounding box center [272, 165] width 112 height 27
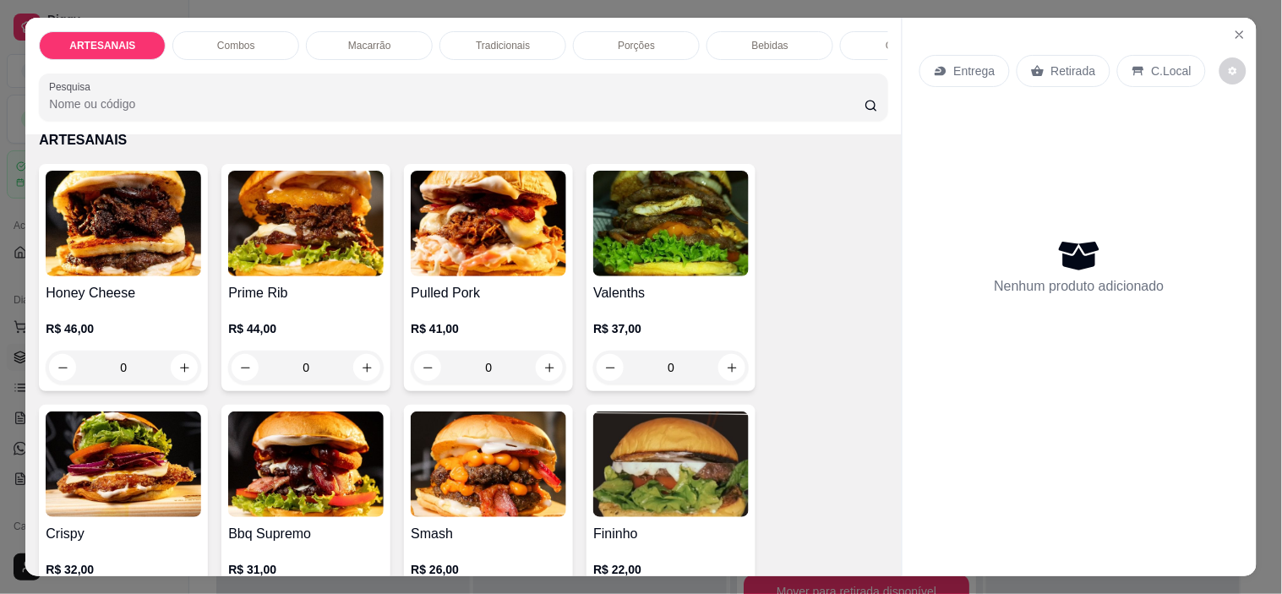
scroll to position [188, 0]
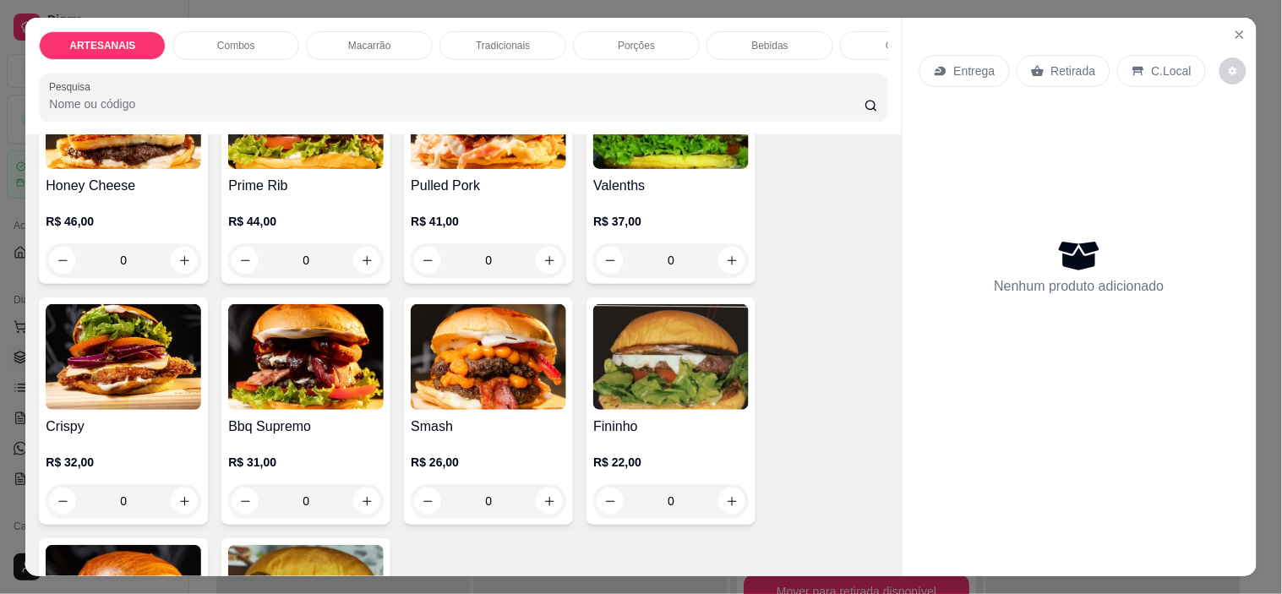
click at [728, 500] on div "0" at bounding box center [671, 501] width 156 height 34
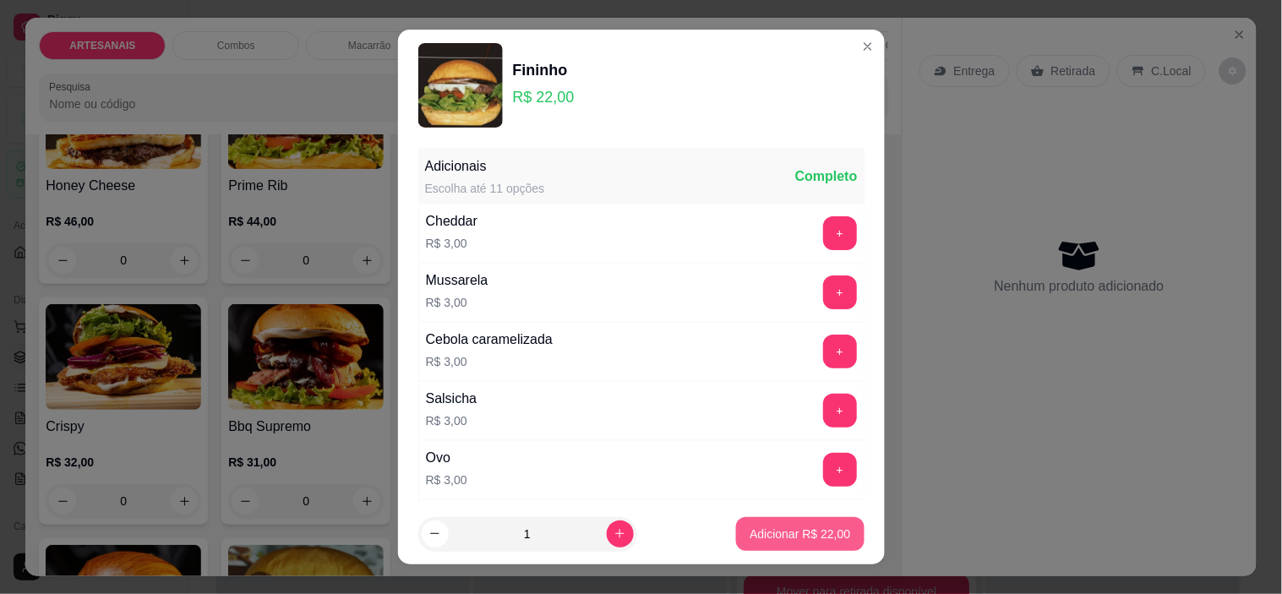
click at [822, 528] on p "Adicionar R$ 22,00" at bounding box center [800, 534] width 101 height 17
type input "1"
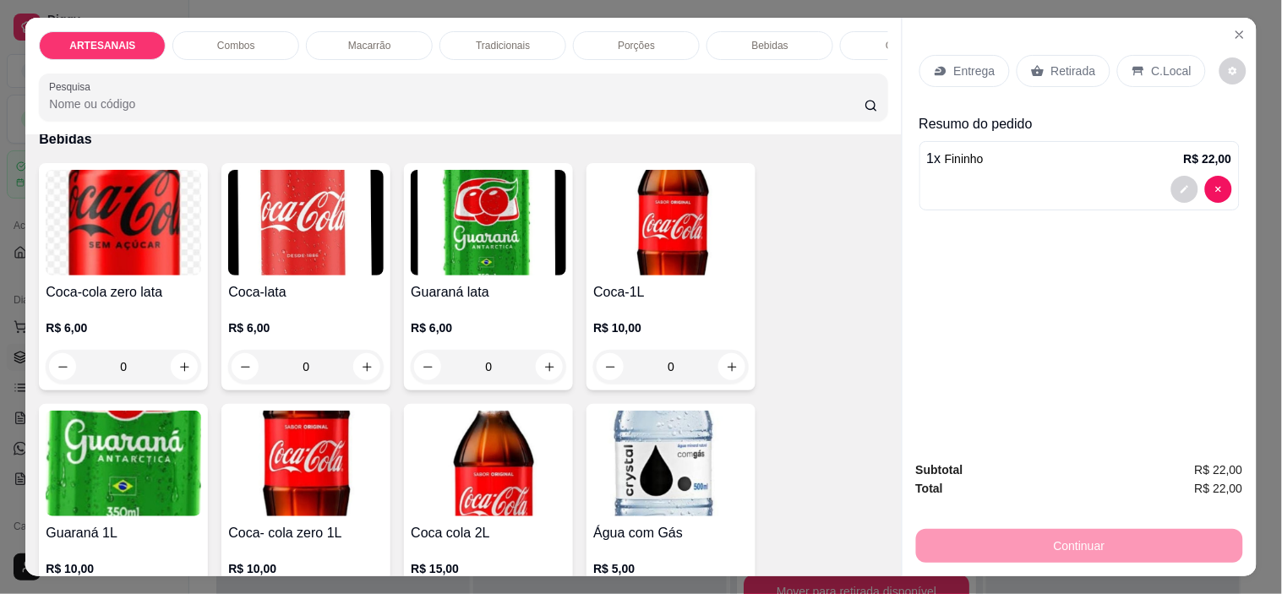
scroll to position [1972, 0]
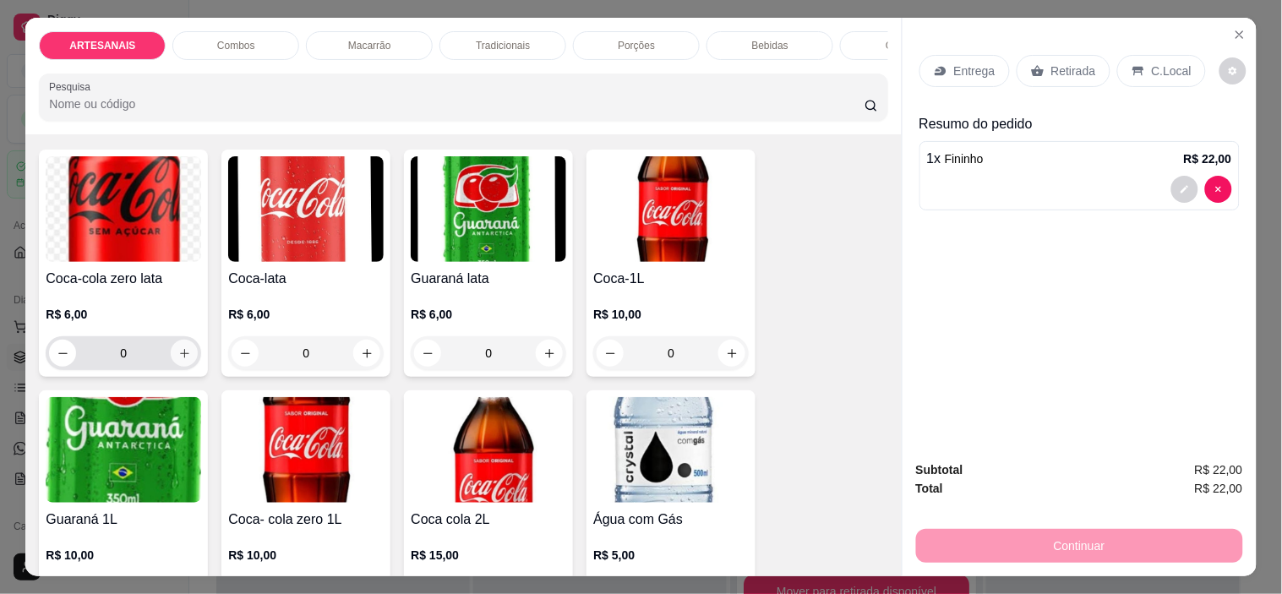
click at [172, 352] on button "increase-product-quantity" at bounding box center [184, 353] width 27 height 27
type input "1"
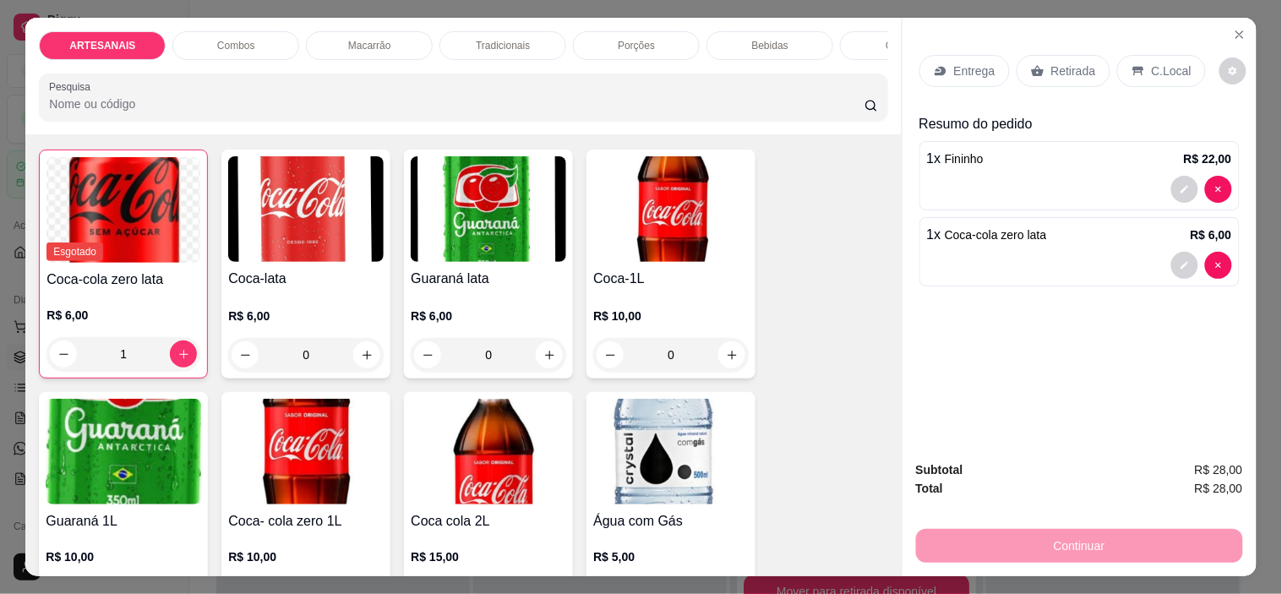
click at [954, 71] on p "Entrega" at bounding box center [974, 71] width 41 height 17
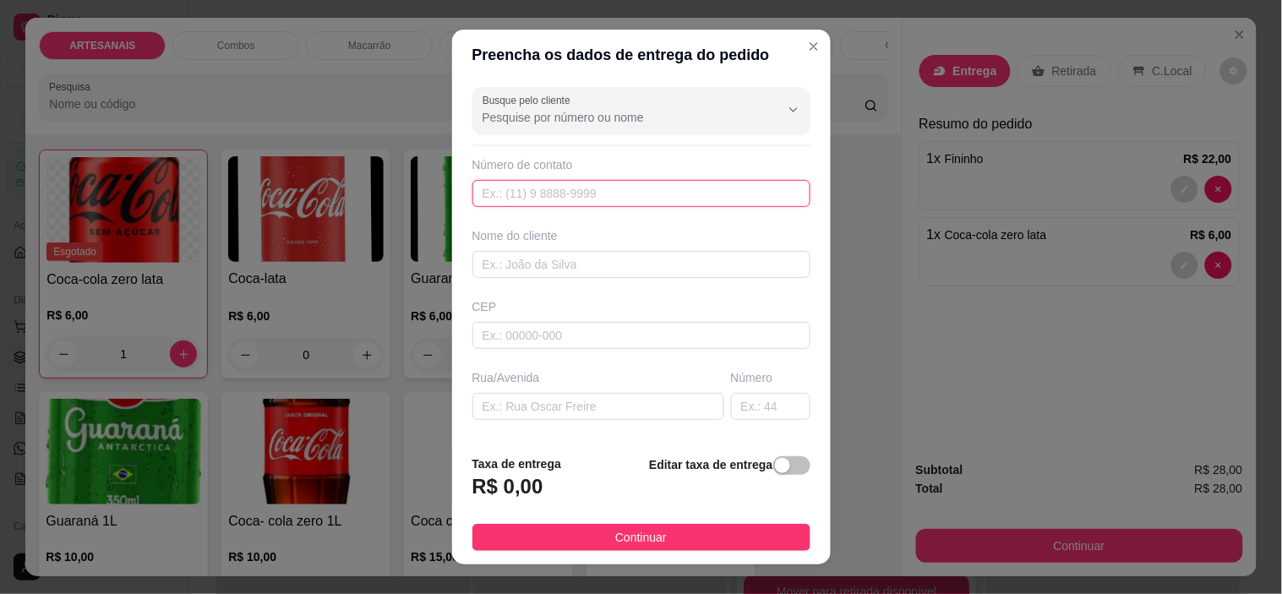
click at [642, 201] on input "text" at bounding box center [642, 193] width 338 height 27
type input "[PHONE_NUMBER]"
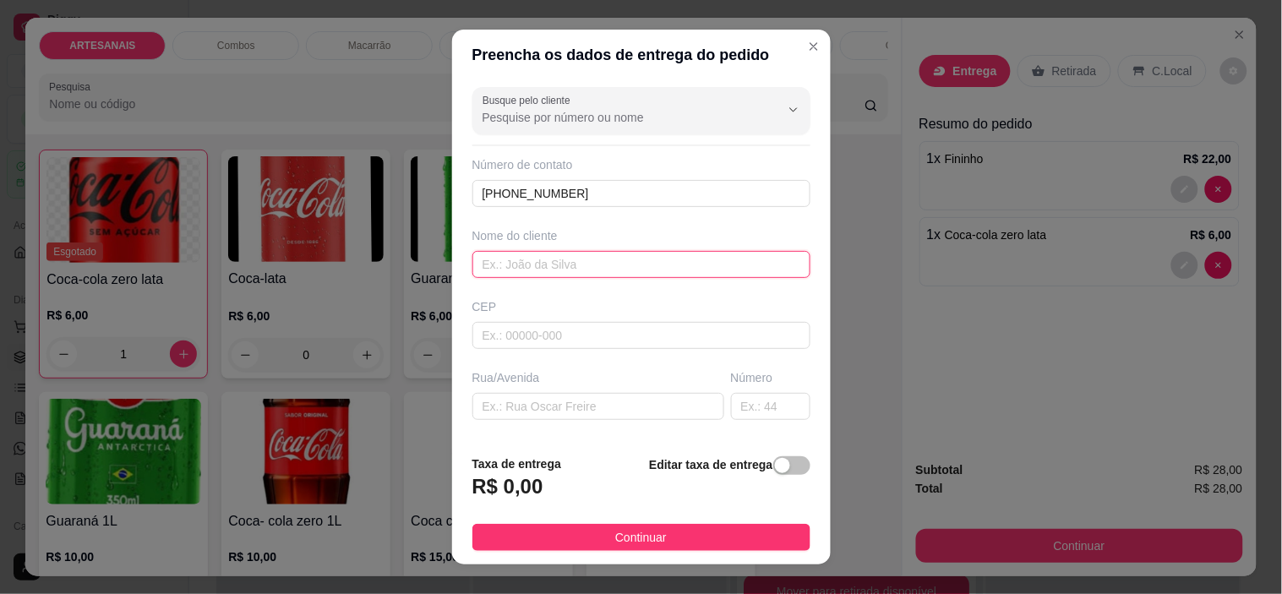
click at [587, 275] on input "text" at bounding box center [642, 264] width 338 height 27
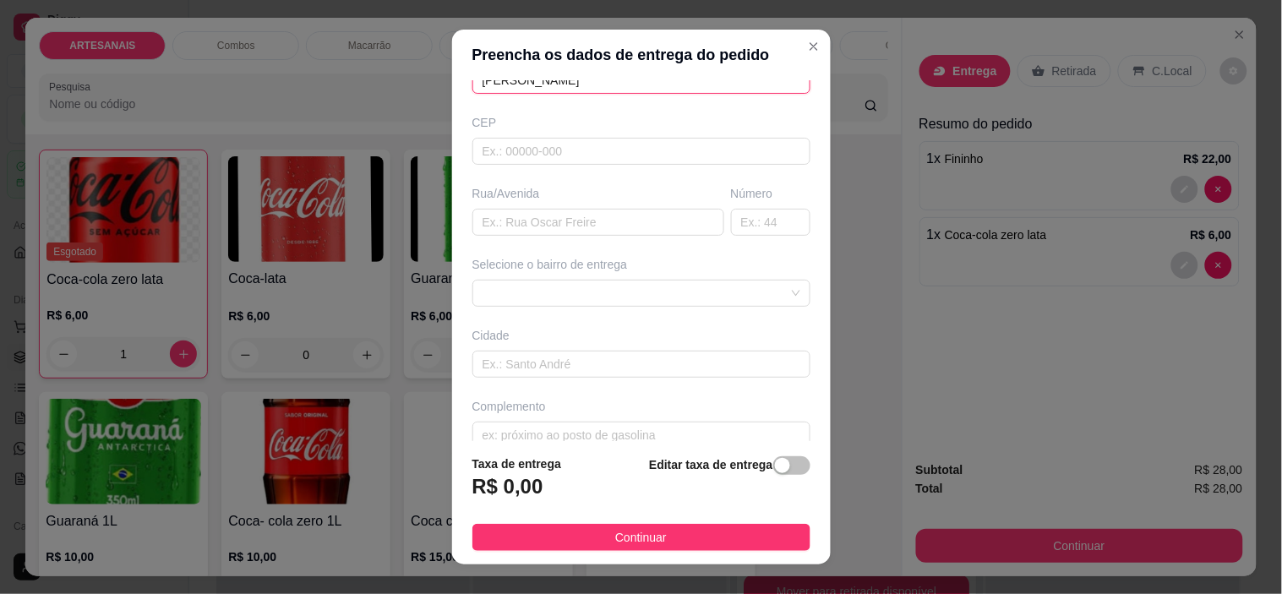
scroll to position [209, 0]
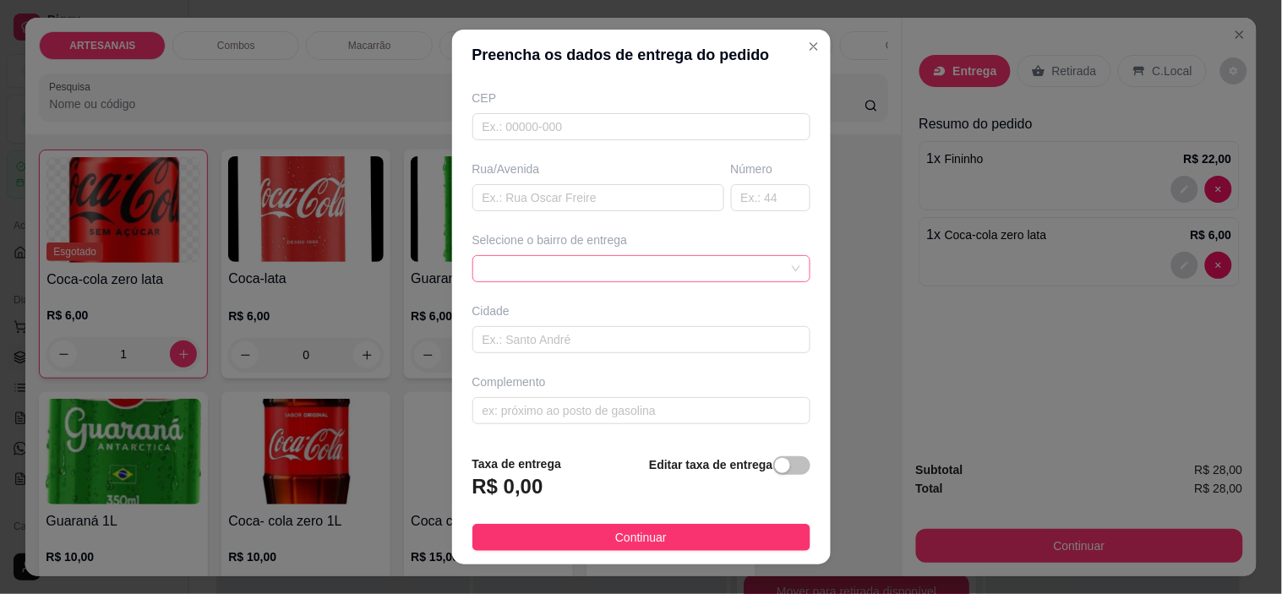
click at [652, 270] on span at bounding box center [642, 268] width 318 height 25
type input "[PERSON_NAME]"
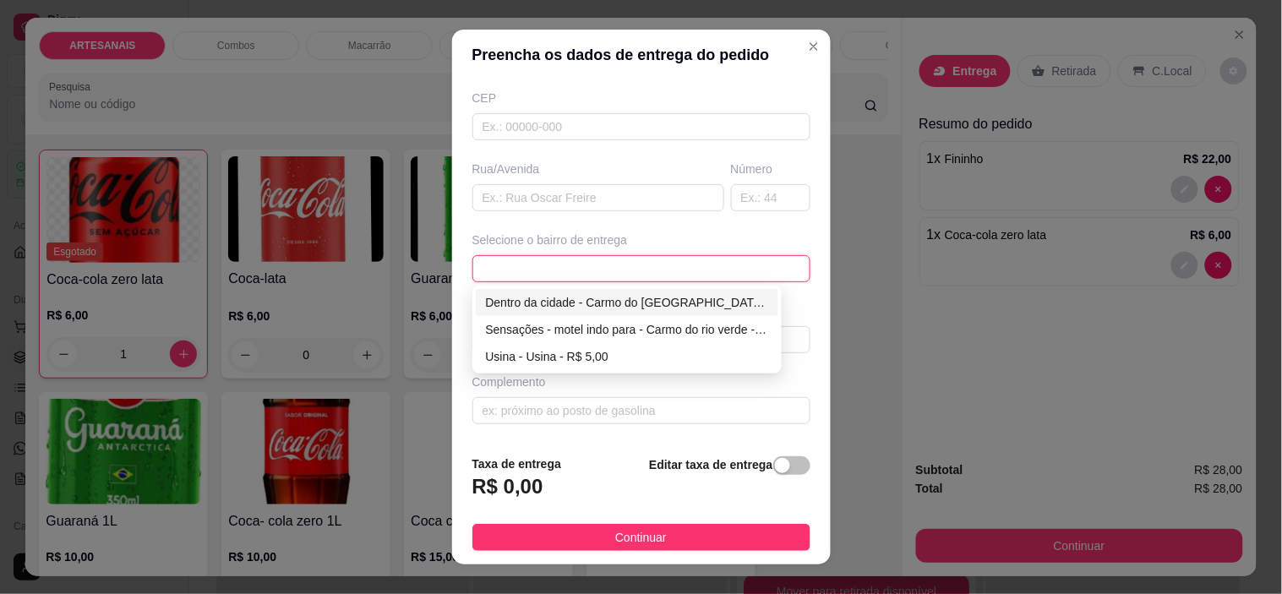
click at [562, 304] on div "Dentro da cidade - Carmo do [GEOGRAPHIC_DATA] - R$ 2,00" at bounding box center [627, 302] width 283 height 19
type input "Carmo do [GEOGRAPHIC_DATA]"
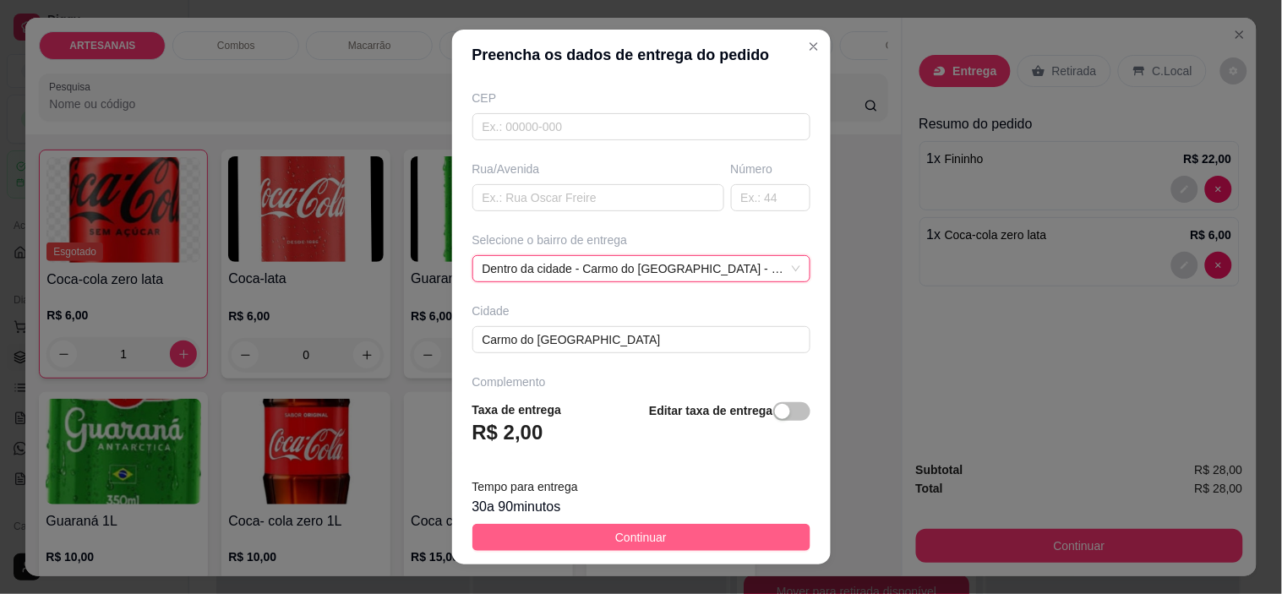
click at [677, 544] on button "Continuar" at bounding box center [642, 537] width 338 height 27
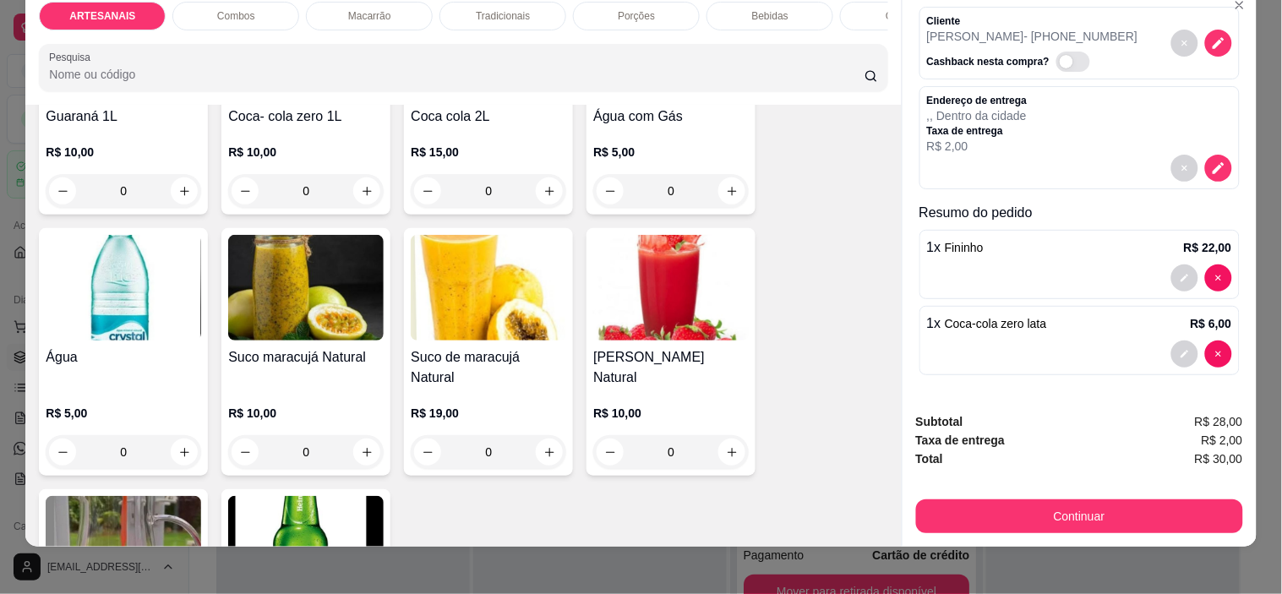
scroll to position [43, 0]
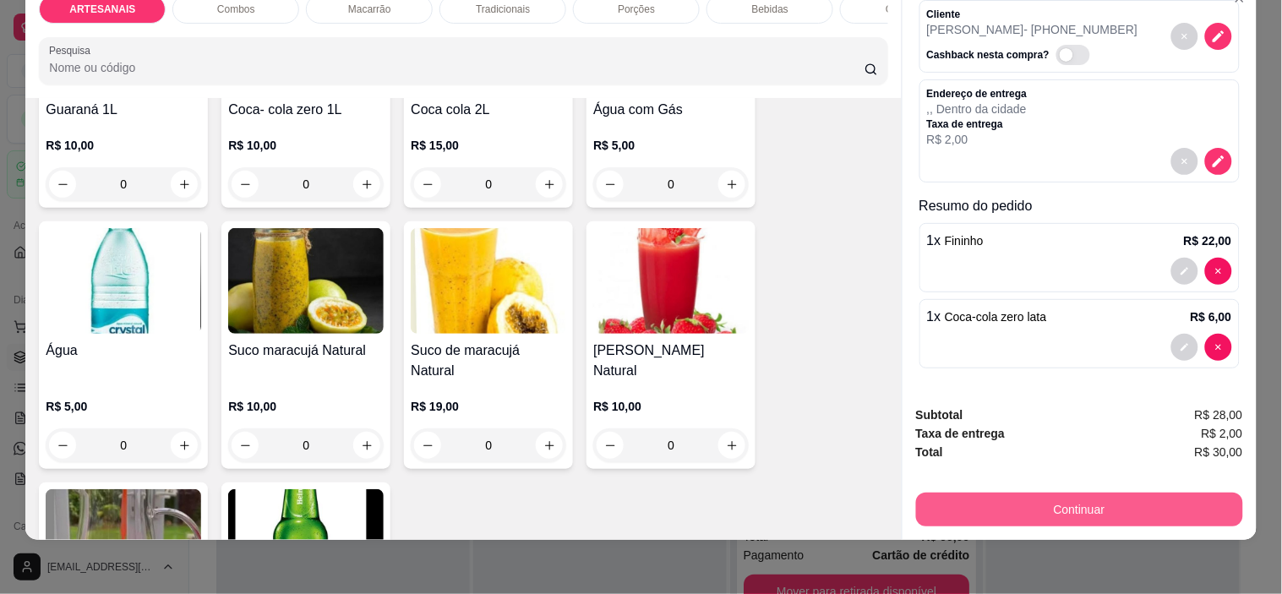
click at [1124, 493] on button "Continuar" at bounding box center [1079, 510] width 327 height 34
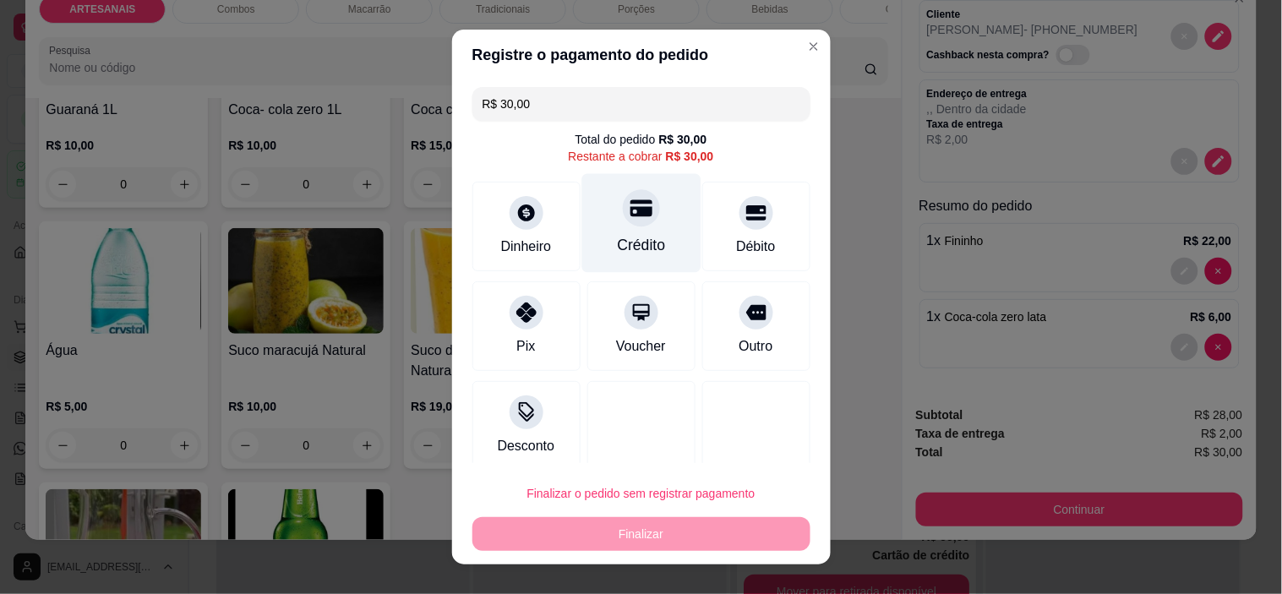
click at [647, 235] on div "Crédito" at bounding box center [641, 223] width 119 height 99
type input "R$ 0,00"
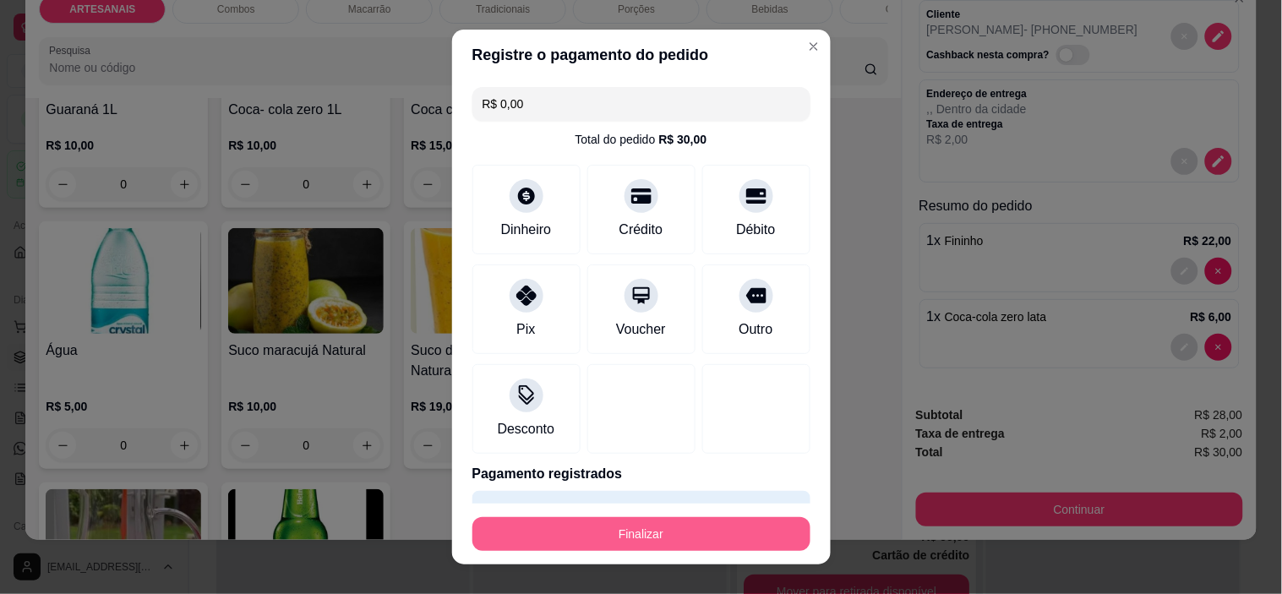
click at [655, 545] on button "Finalizar" at bounding box center [642, 534] width 338 height 34
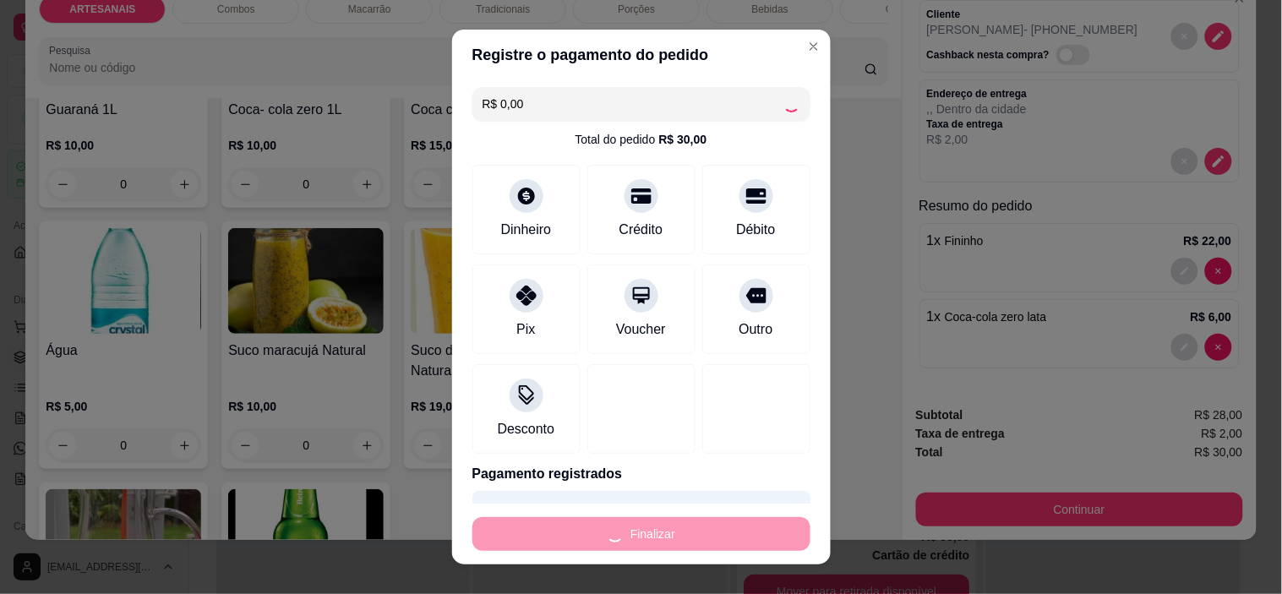
type input "0"
type input "-R$ 30,00"
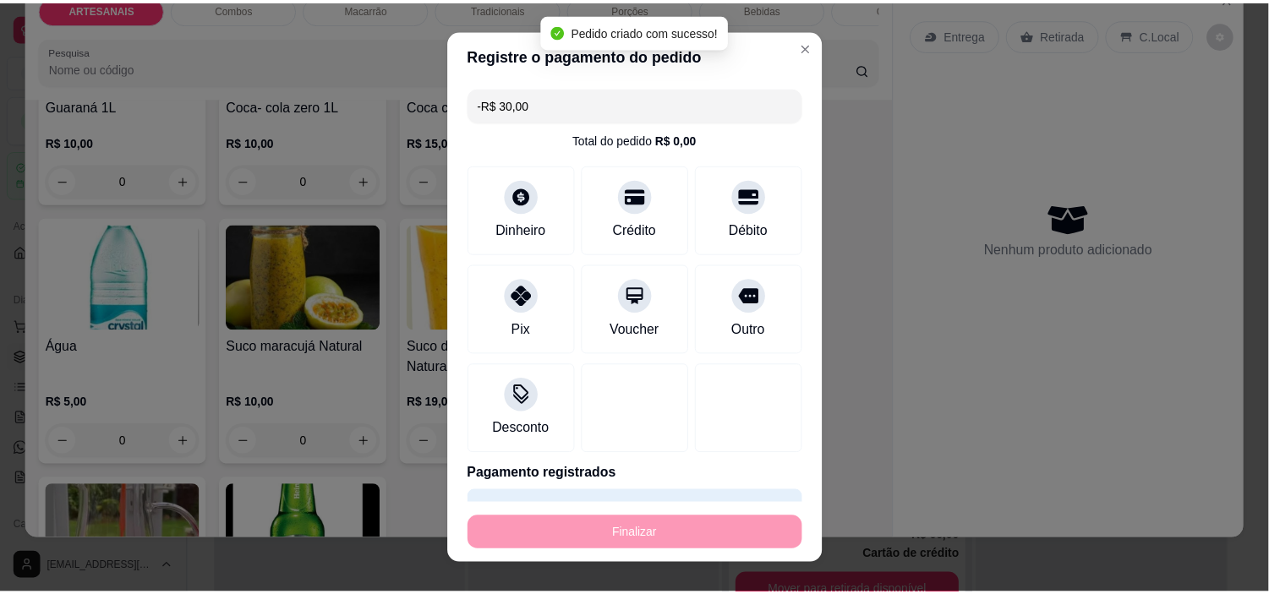
scroll to position [2344, 0]
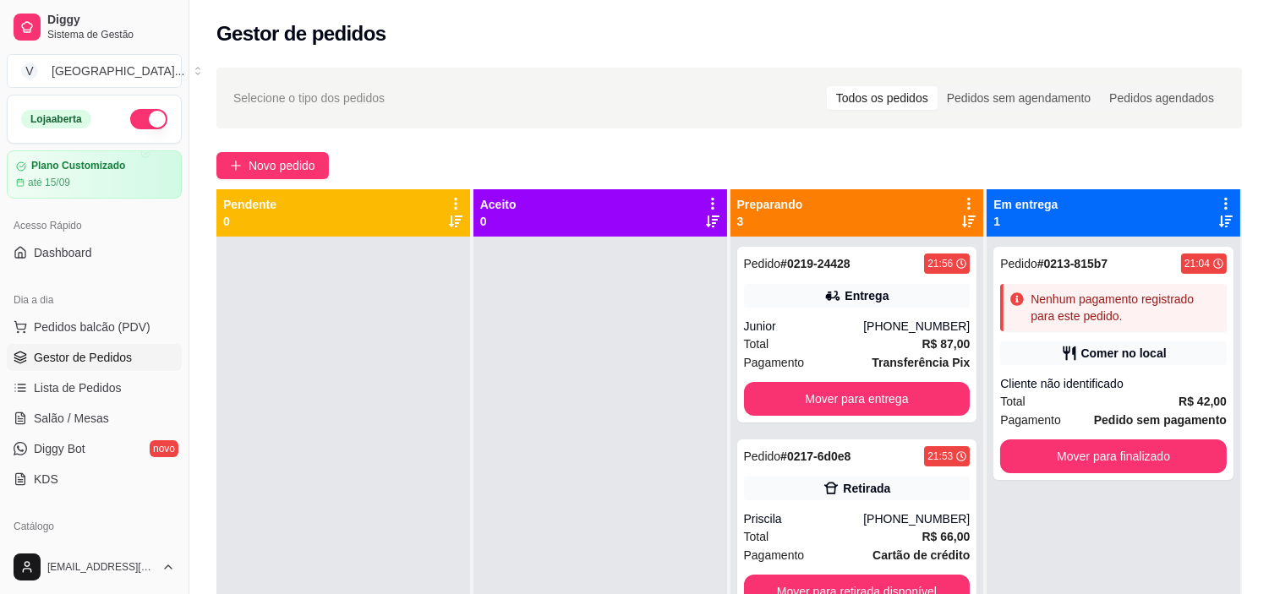
click at [713, 227] on div at bounding box center [712, 212] width 15 height 32
click at [708, 218] on icon at bounding box center [713, 222] width 14 height 14
click at [111, 387] on span "Lista de Pedidos" at bounding box center [78, 388] width 88 height 17
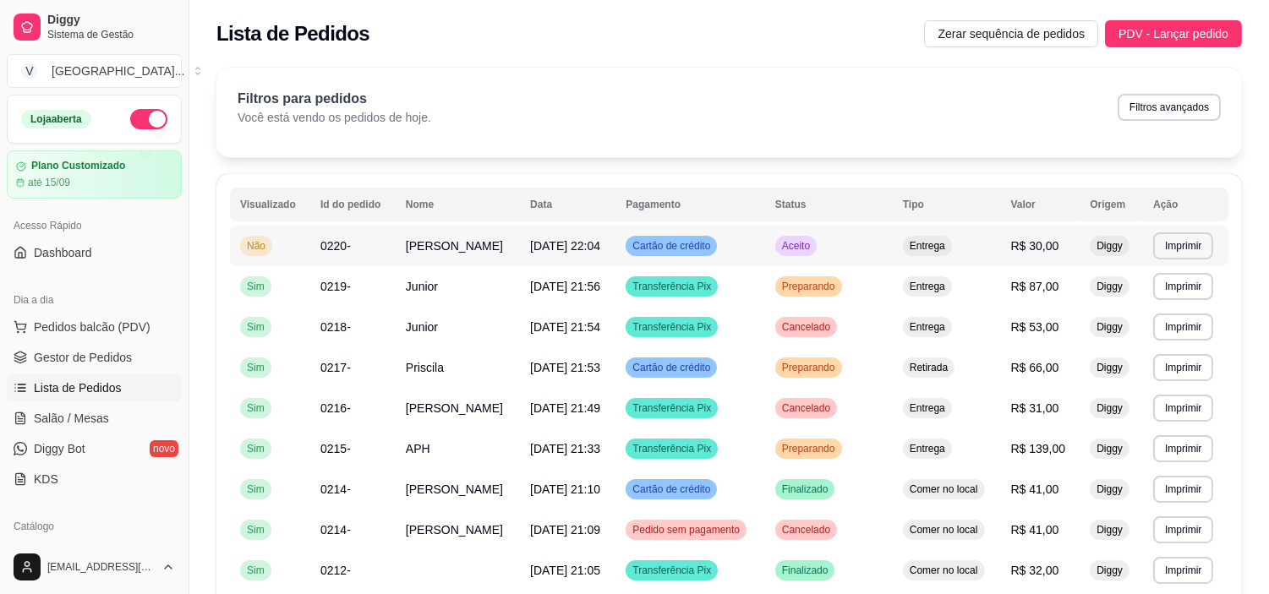
click at [764, 250] on td "Cartão de crédito" at bounding box center [689, 246] width 149 height 41
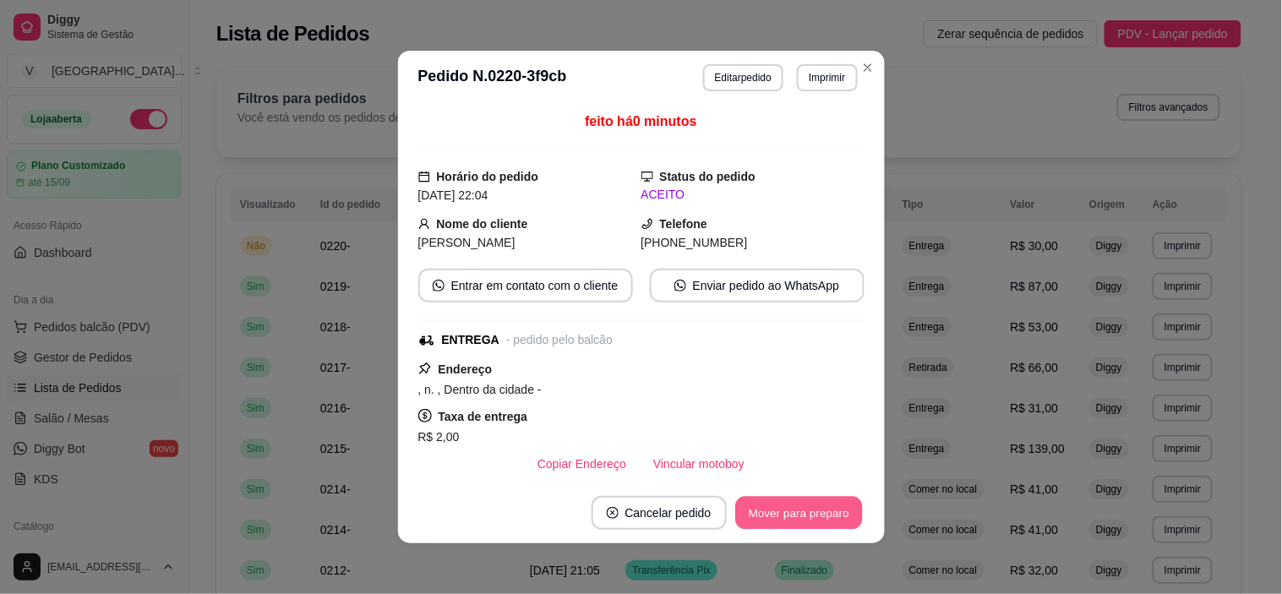
click at [757, 511] on button "Mover para preparo" at bounding box center [798, 513] width 127 height 33
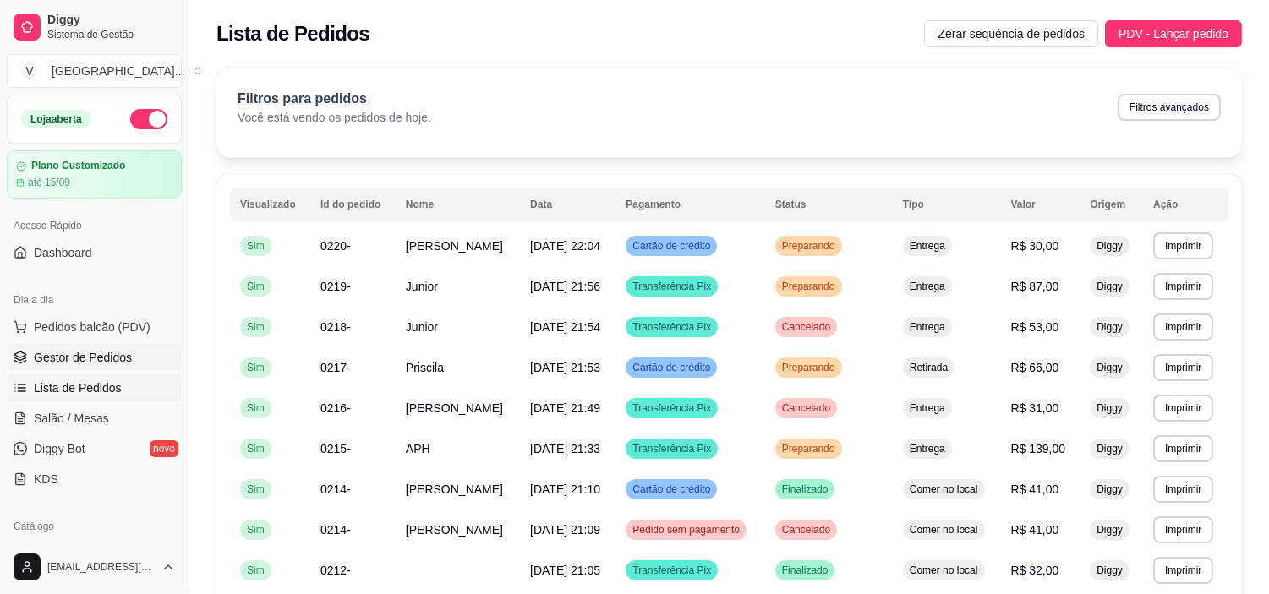
click at [51, 355] on span "Gestor de Pedidos" at bounding box center [83, 357] width 98 height 17
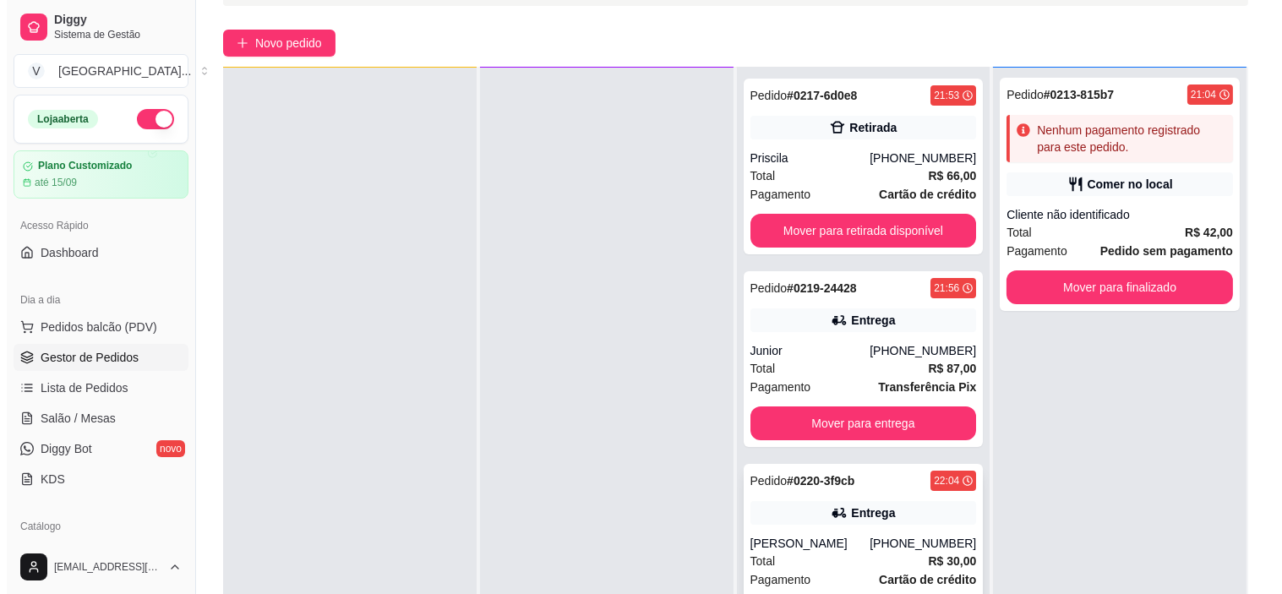
scroll to position [258, 0]
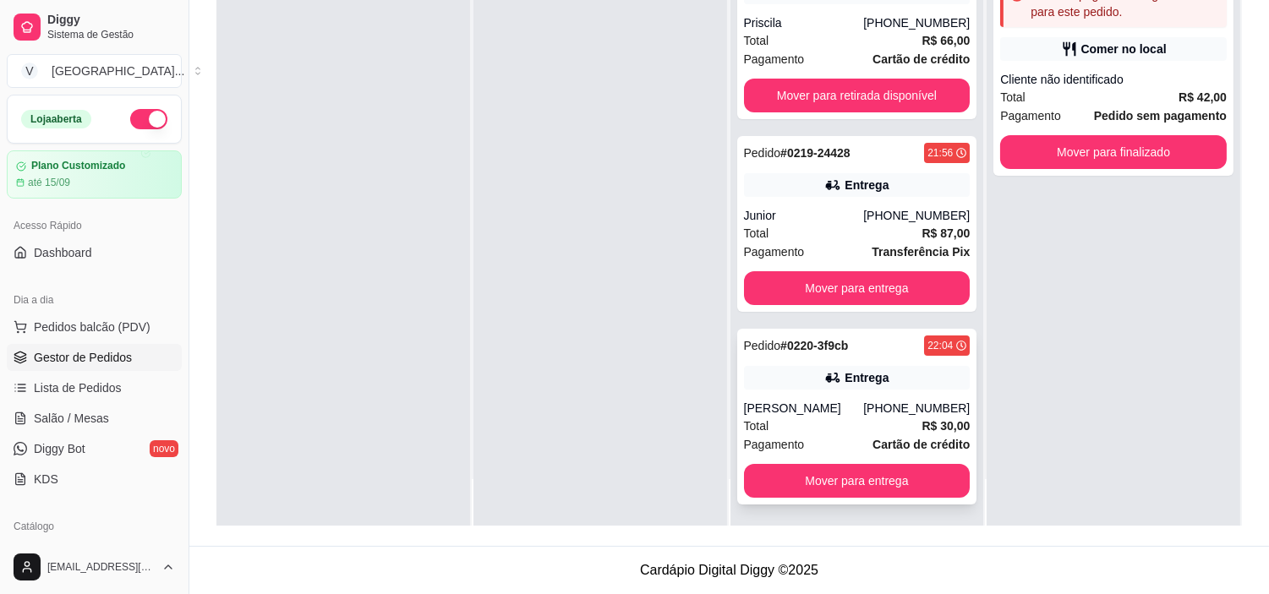
click at [891, 372] on div "Entrega" at bounding box center [857, 378] width 227 height 24
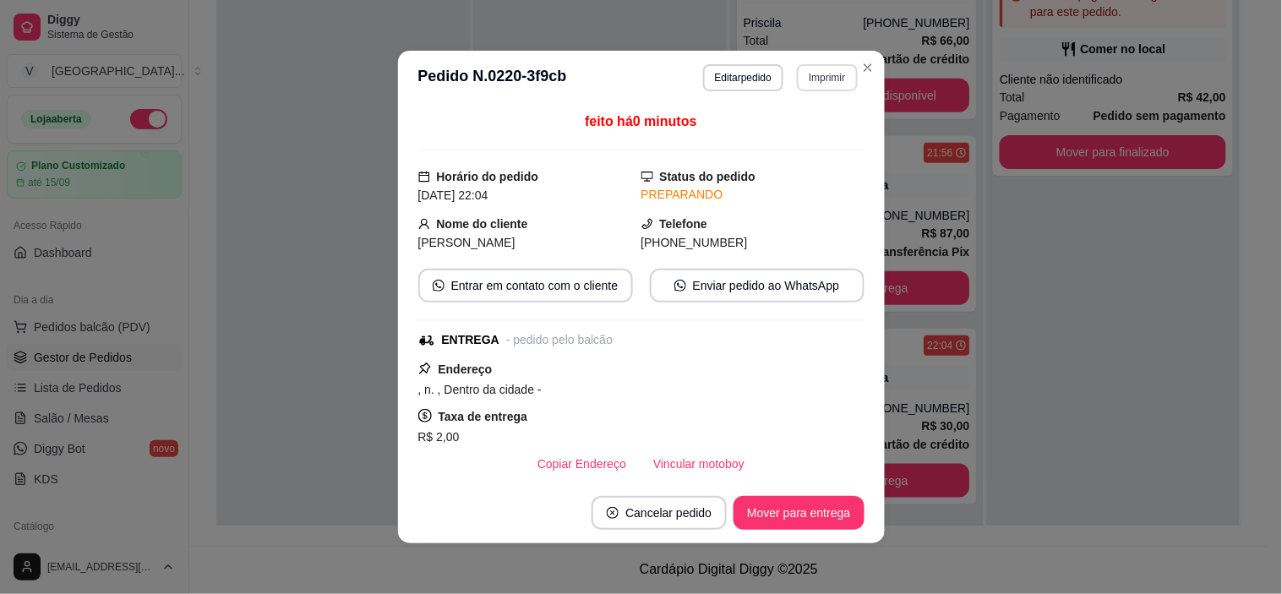
click at [809, 81] on button "Imprimir" at bounding box center [827, 77] width 60 height 27
click at [820, 130] on button "IMPRESSORA" at bounding box center [791, 138] width 123 height 27
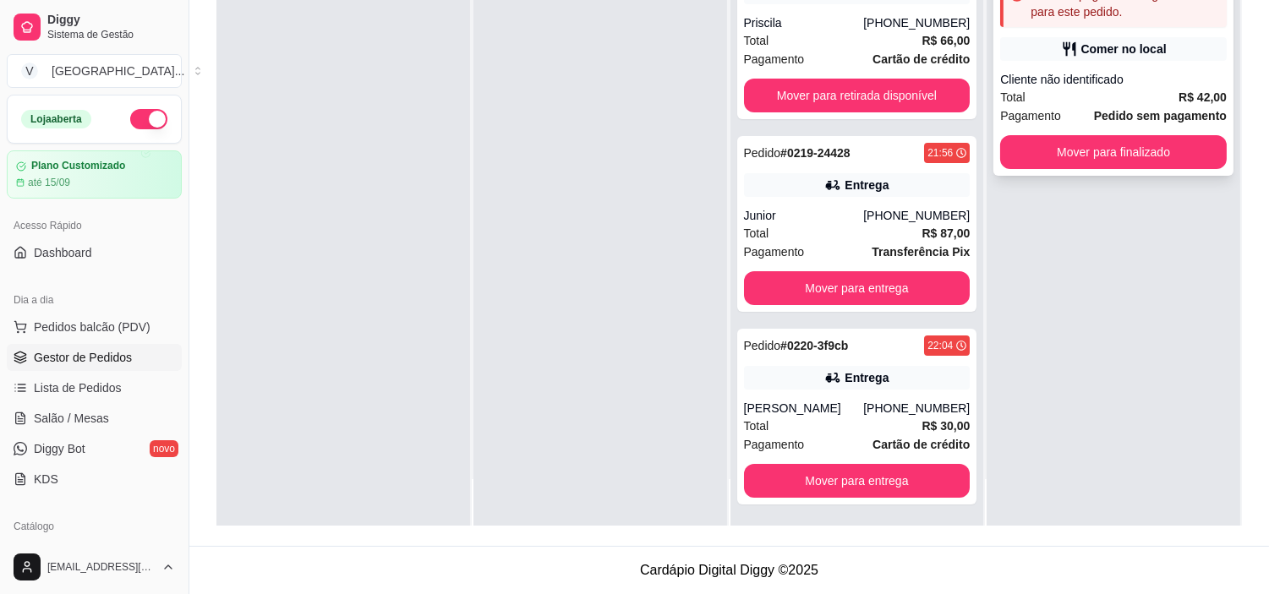
click at [993, 68] on div "Pedido # 0213-815b7 21:04 Nenhum pagamento registrado para este pedido. Comer n…" at bounding box center [1113, 59] width 240 height 233
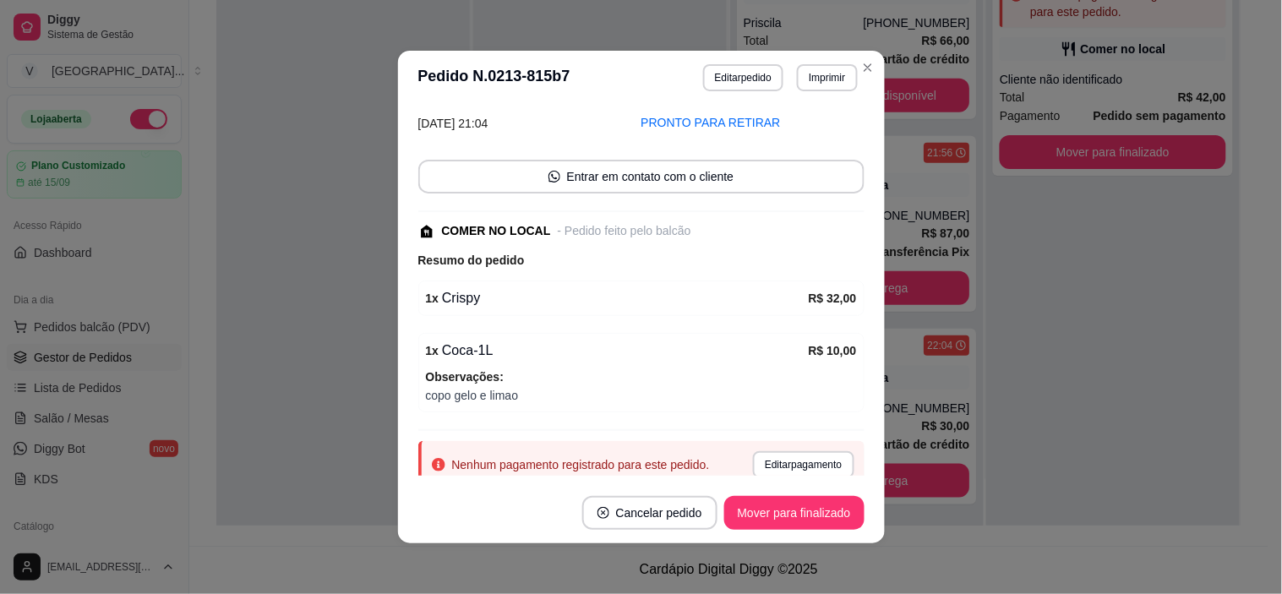
scroll to position [133, 0]
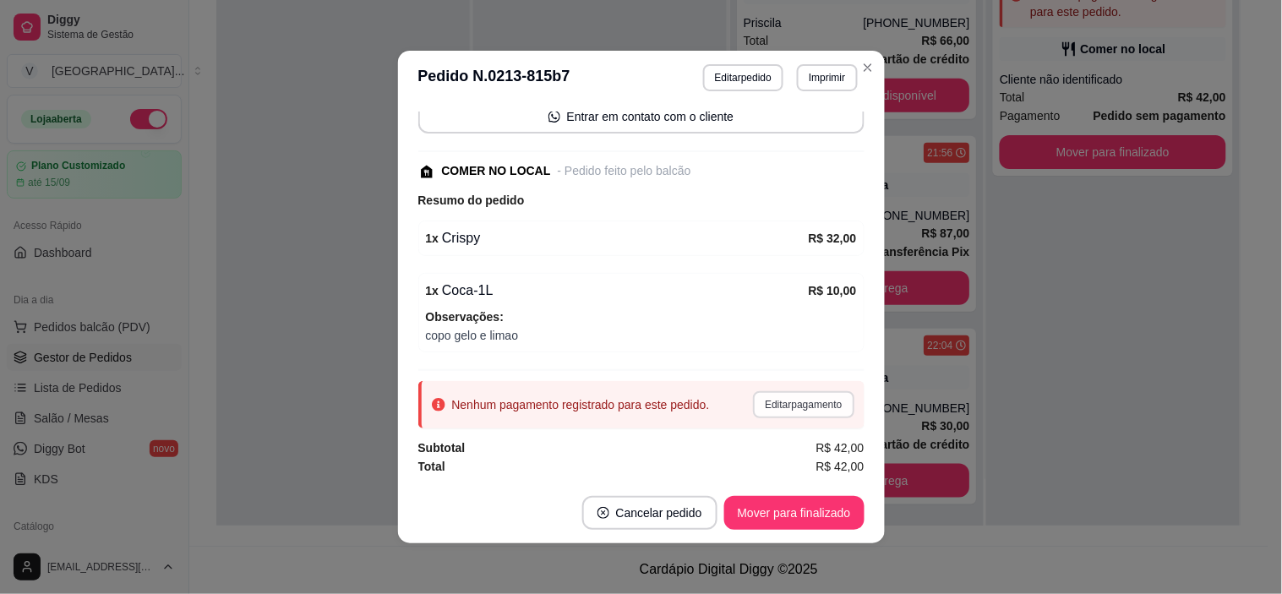
click at [805, 398] on button "Editar pagamento" at bounding box center [803, 404] width 101 height 27
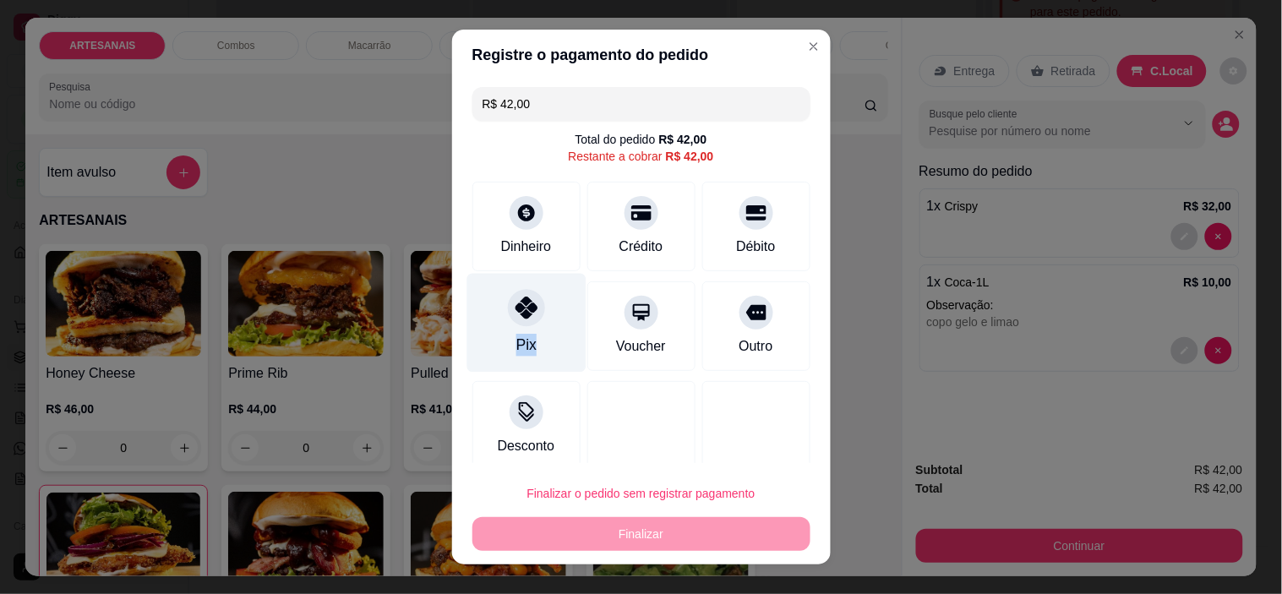
click at [538, 341] on div "Pix" at bounding box center [526, 323] width 119 height 99
type input "R$ 0,00"
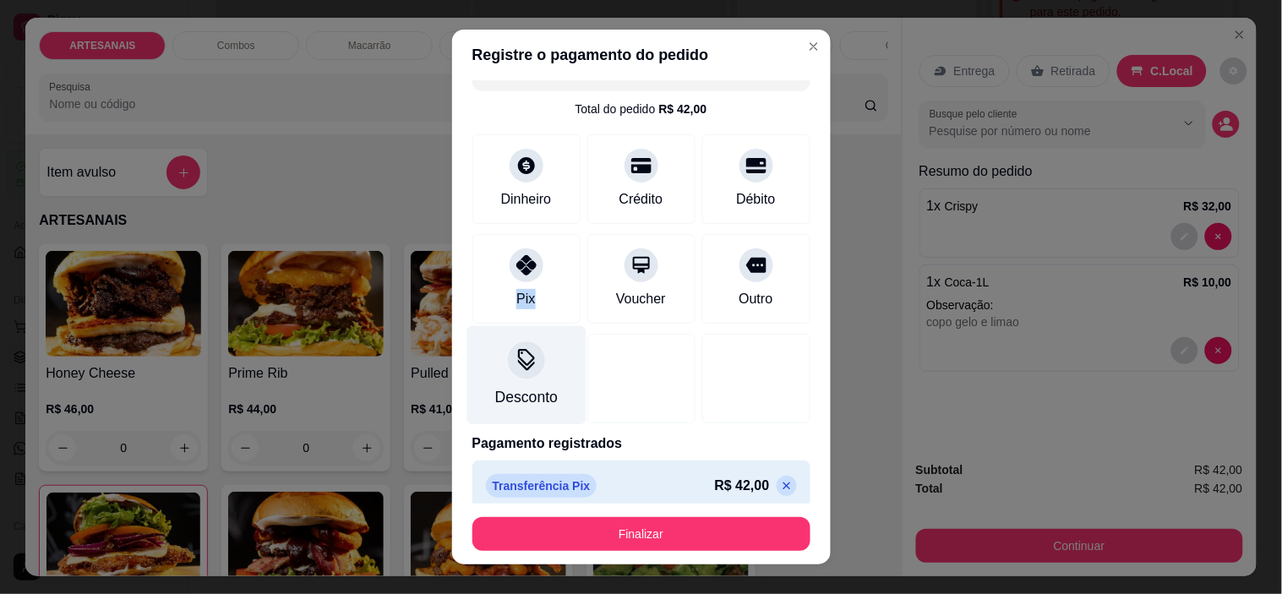
scroll to position [45, 0]
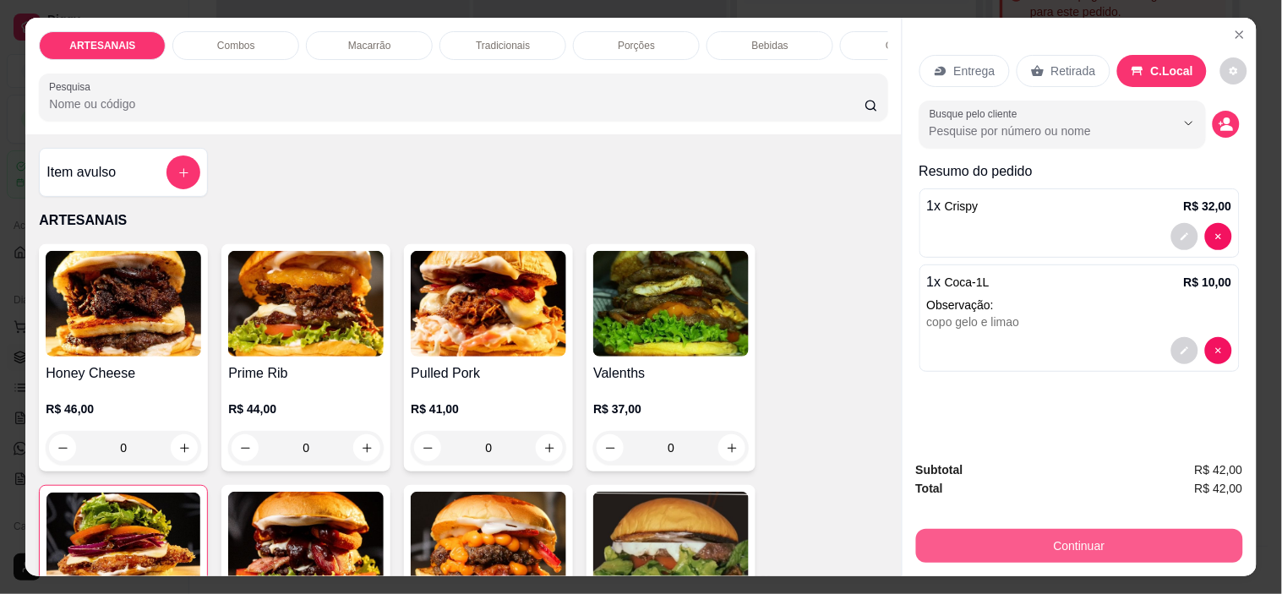
click at [1067, 548] on button "Continuar" at bounding box center [1079, 546] width 327 height 34
click at [1154, 529] on button "Continuar" at bounding box center [1079, 546] width 327 height 34
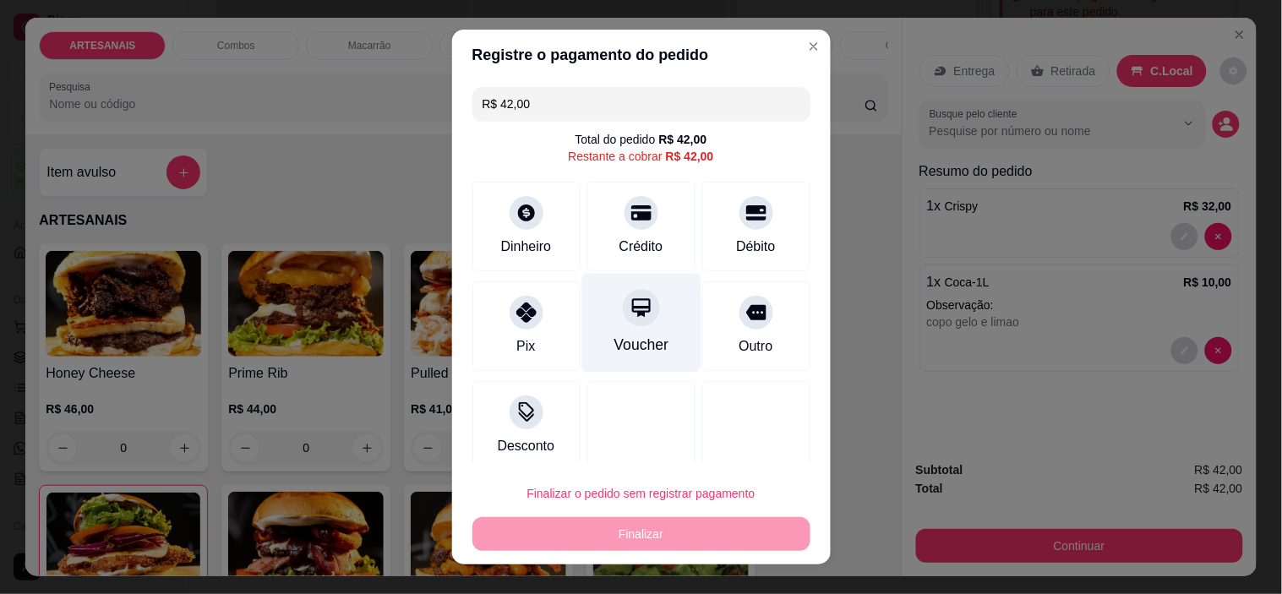
drag, startPoint x: 545, startPoint y: 325, endPoint x: 581, endPoint y: 313, distance: 37.4
click at [546, 320] on div "Pix" at bounding box center [527, 326] width 108 height 90
type input "R$ 0,00"
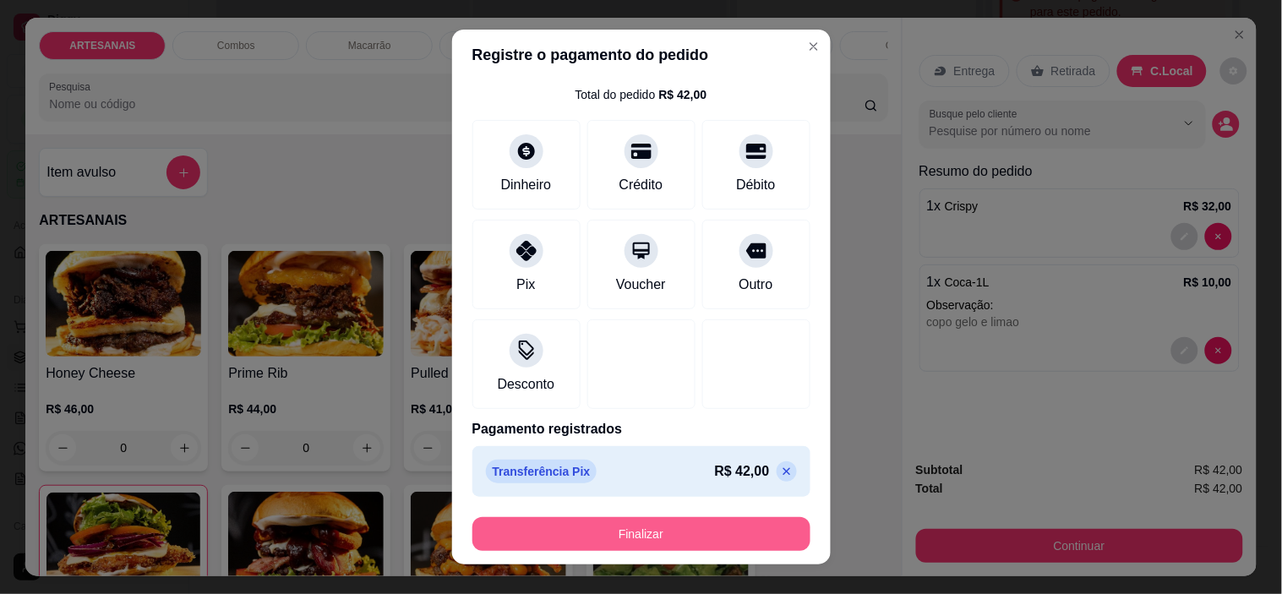
click at [664, 538] on button "Finalizar" at bounding box center [642, 534] width 338 height 34
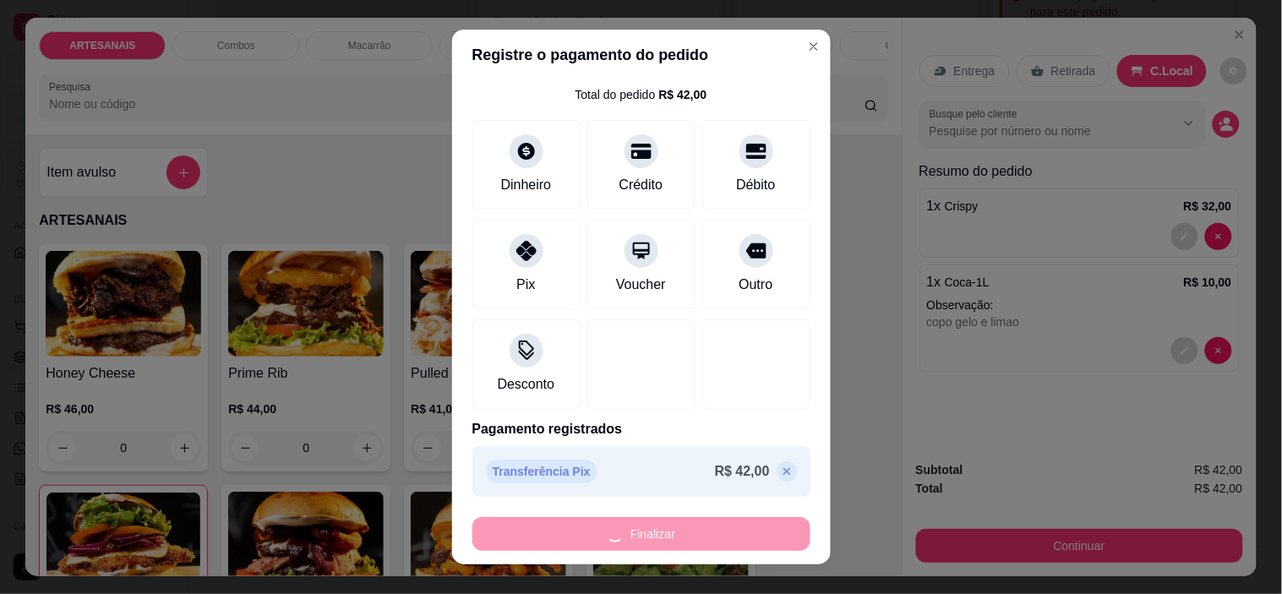
type input "0"
type input "-R$ 42,00"
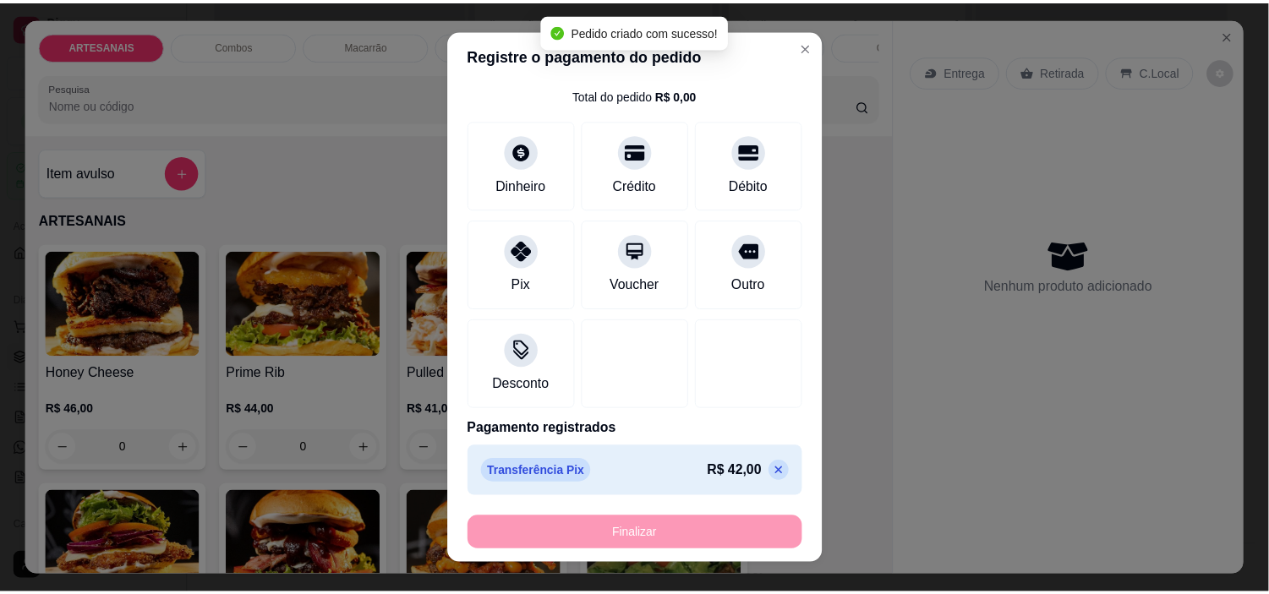
scroll to position [171, 0]
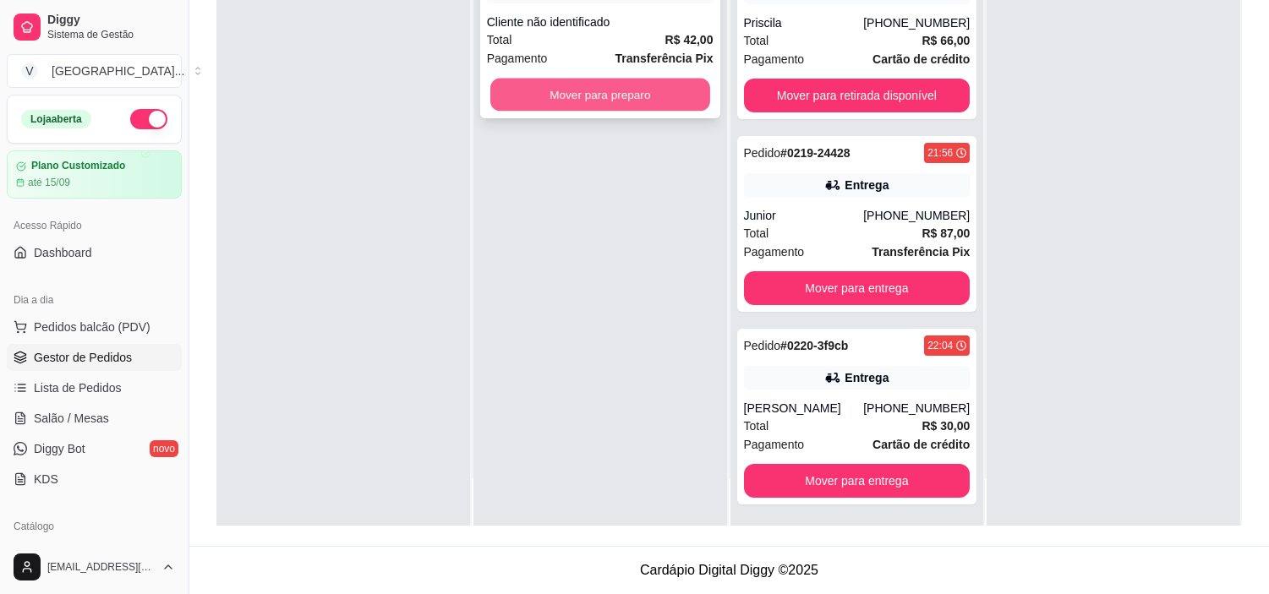
click at [690, 95] on button "Mover para preparo" at bounding box center [600, 95] width 220 height 33
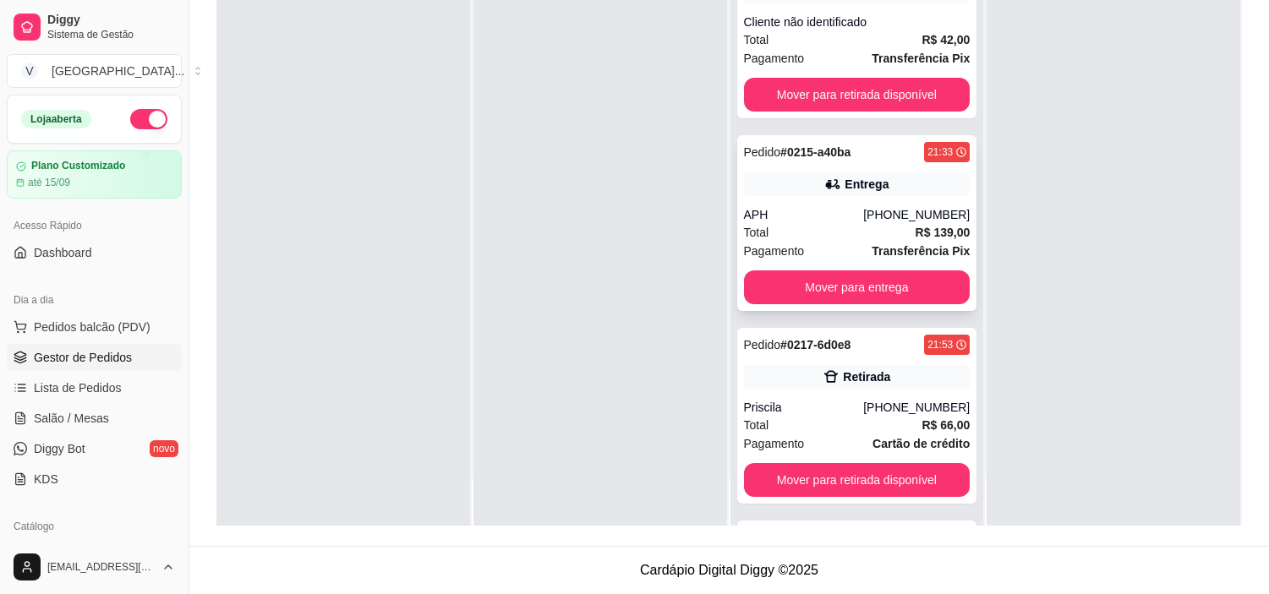
scroll to position [0, 0]
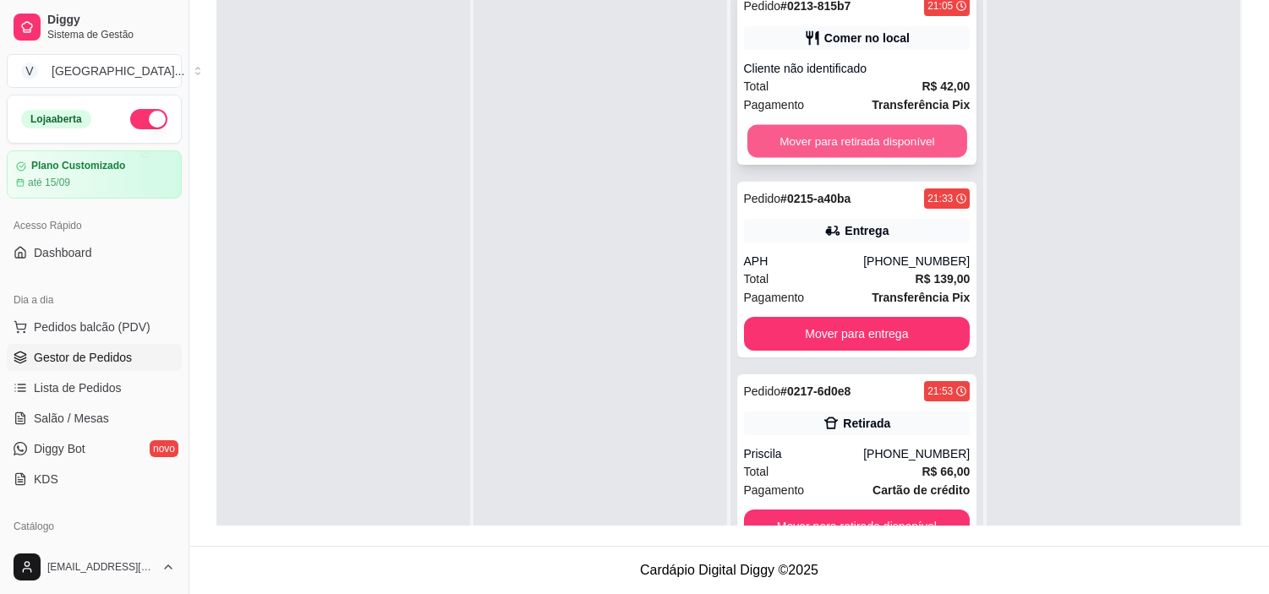
click at [860, 135] on button "Mover para retirada disponível" at bounding box center [857, 141] width 220 height 33
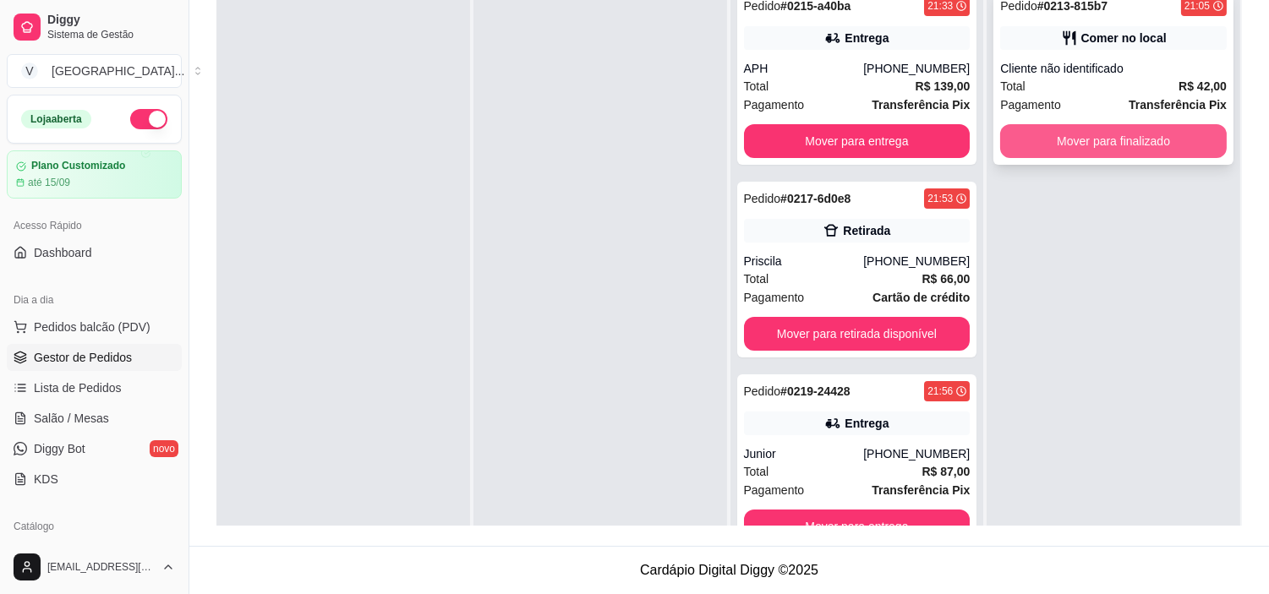
click at [1012, 136] on button "Mover para finalizado" at bounding box center [1113, 141] width 227 height 34
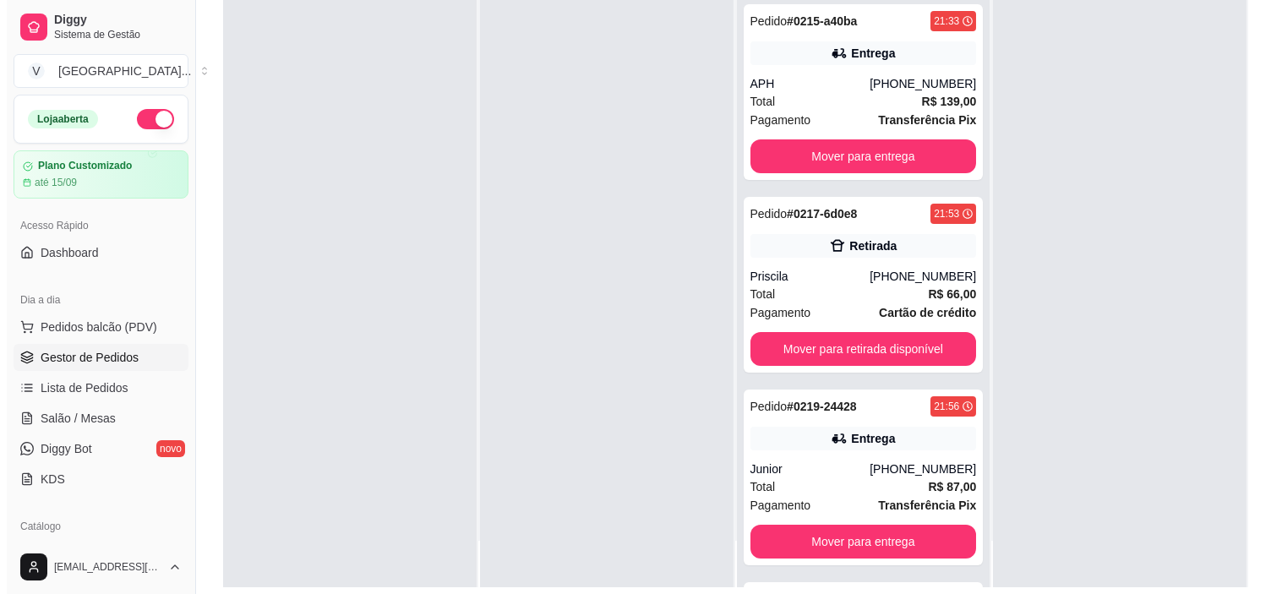
scroll to position [164, 0]
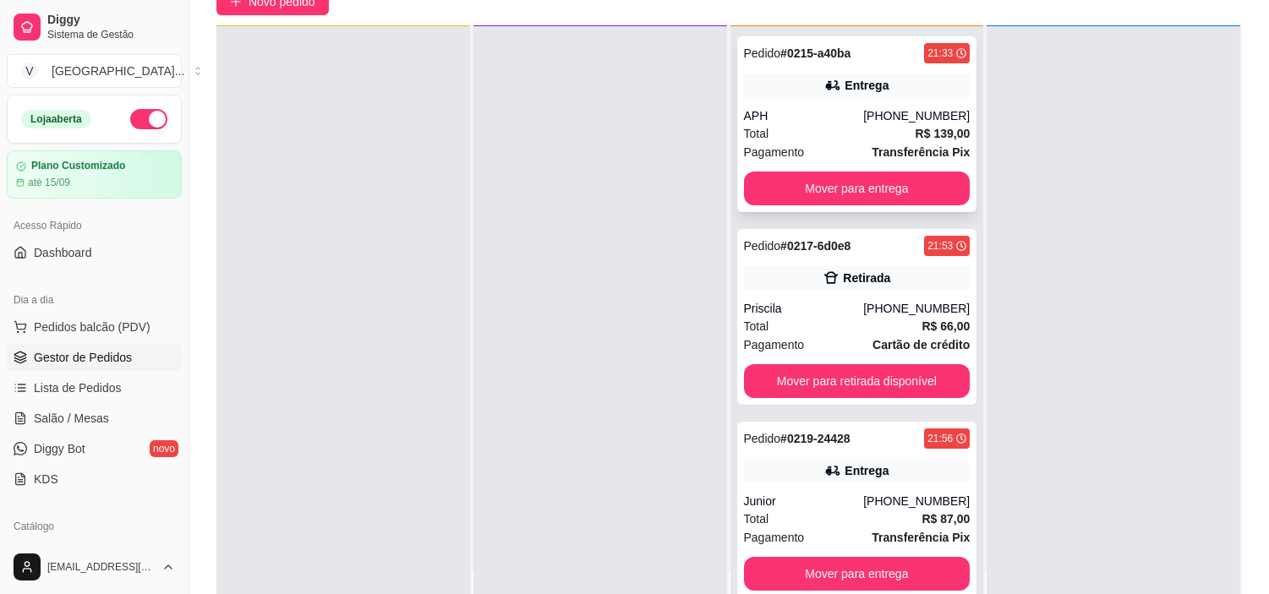
click at [789, 125] on div "Total R$ 139,00" at bounding box center [857, 133] width 227 height 19
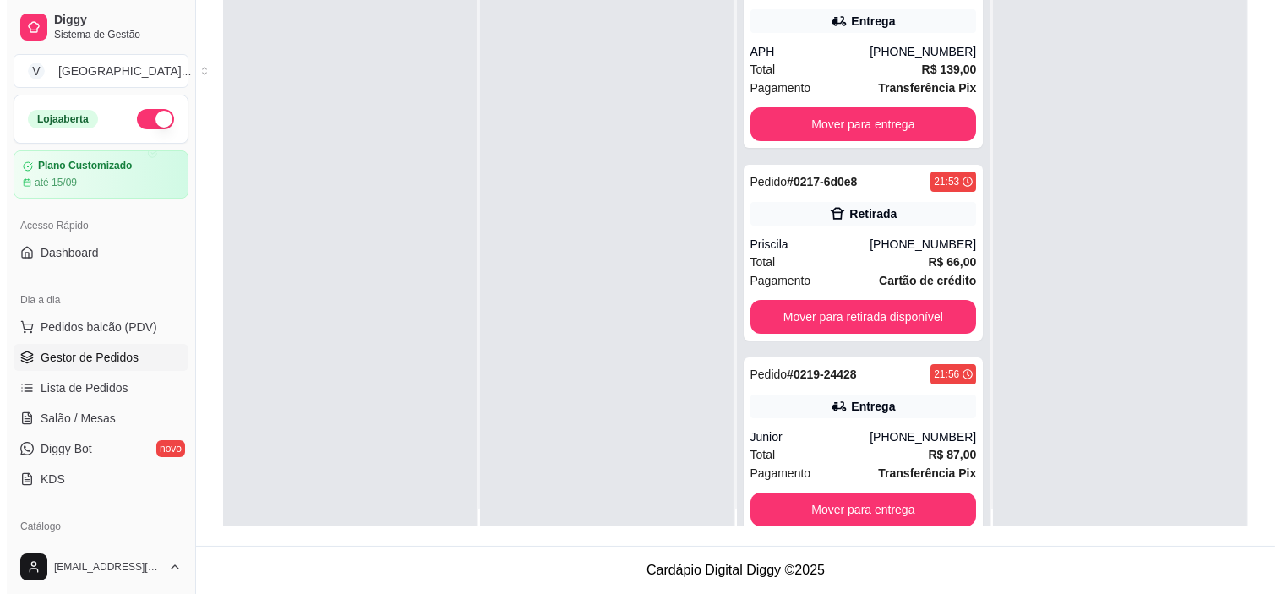
scroll to position [0, 0]
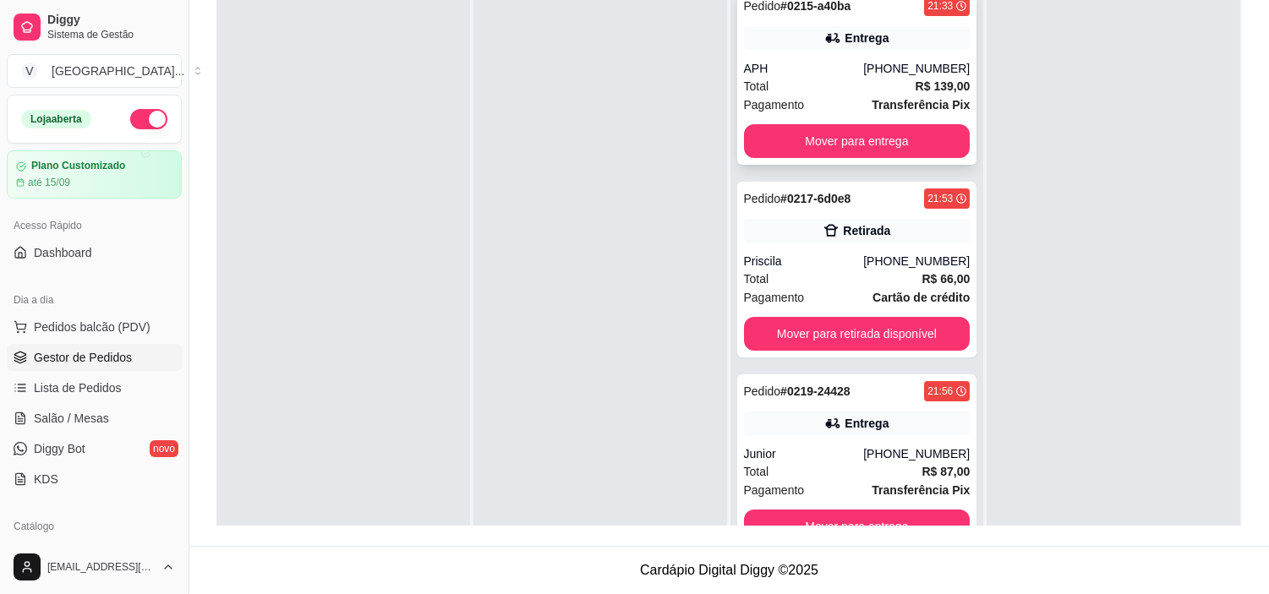
click at [863, 46] on div "Entrega" at bounding box center [857, 38] width 227 height 24
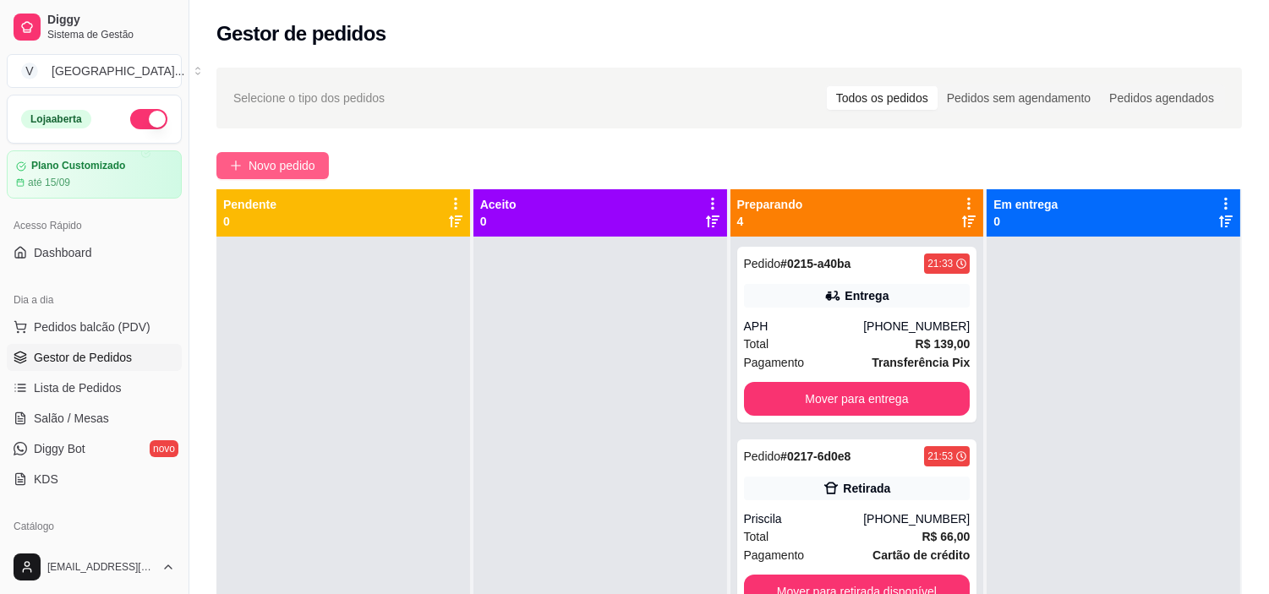
click at [269, 157] on span "Novo pedido" at bounding box center [282, 165] width 67 height 19
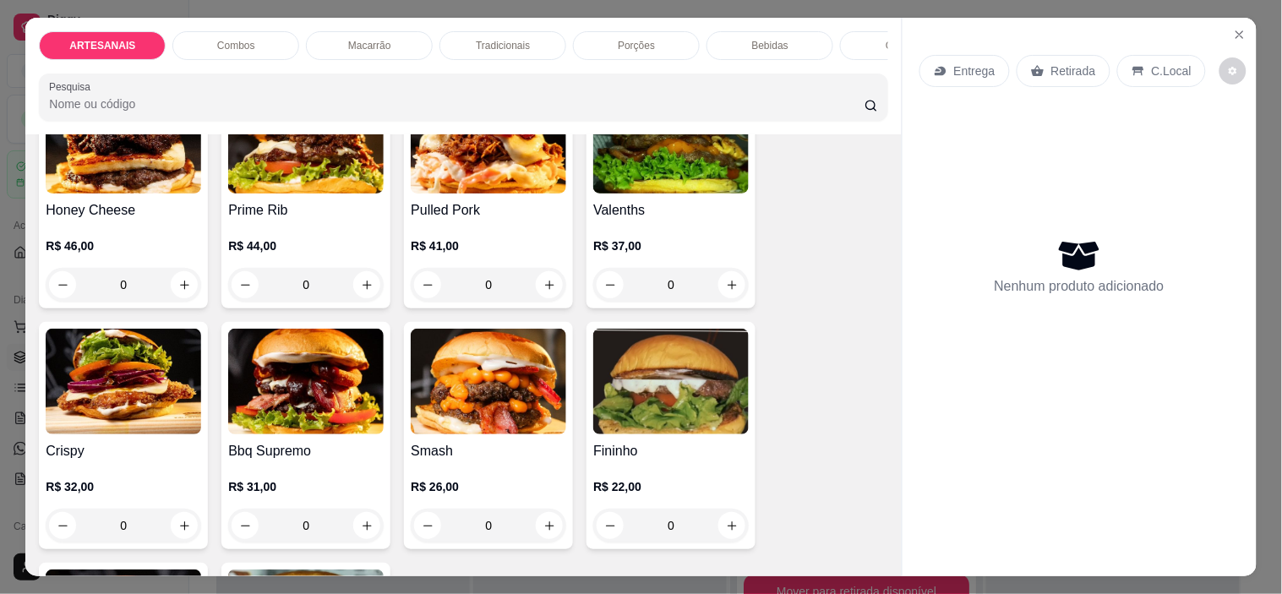
scroll to position [188, 0]
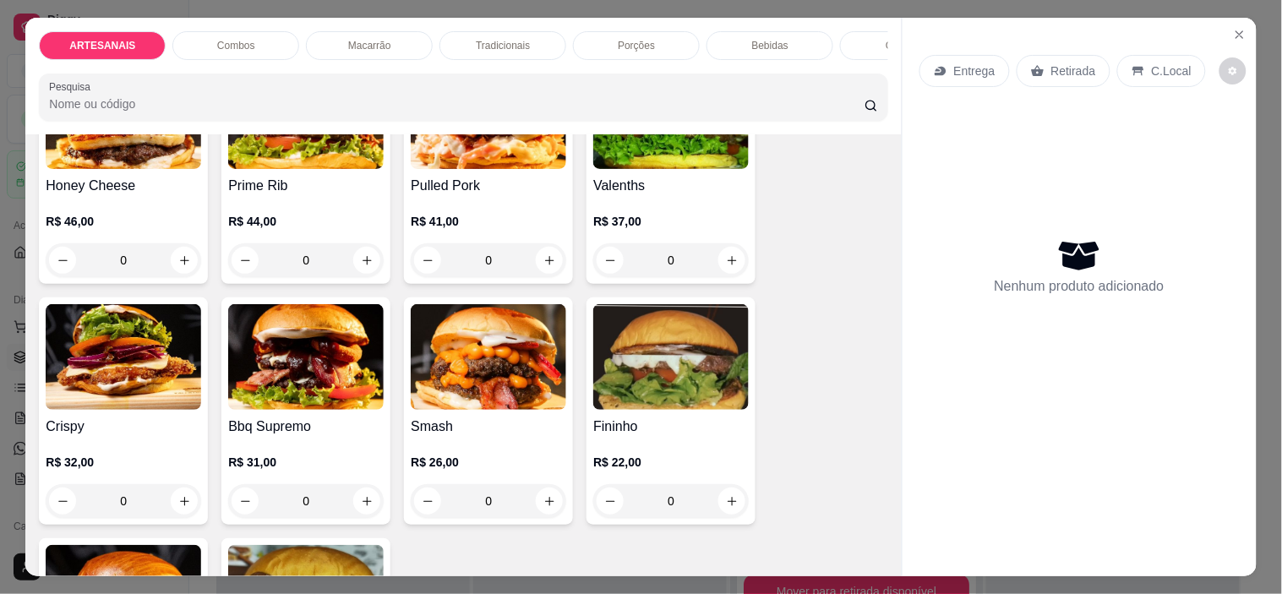
click at [538, 509] on div "0" at bounding box center [489, 501] width 156 height 34
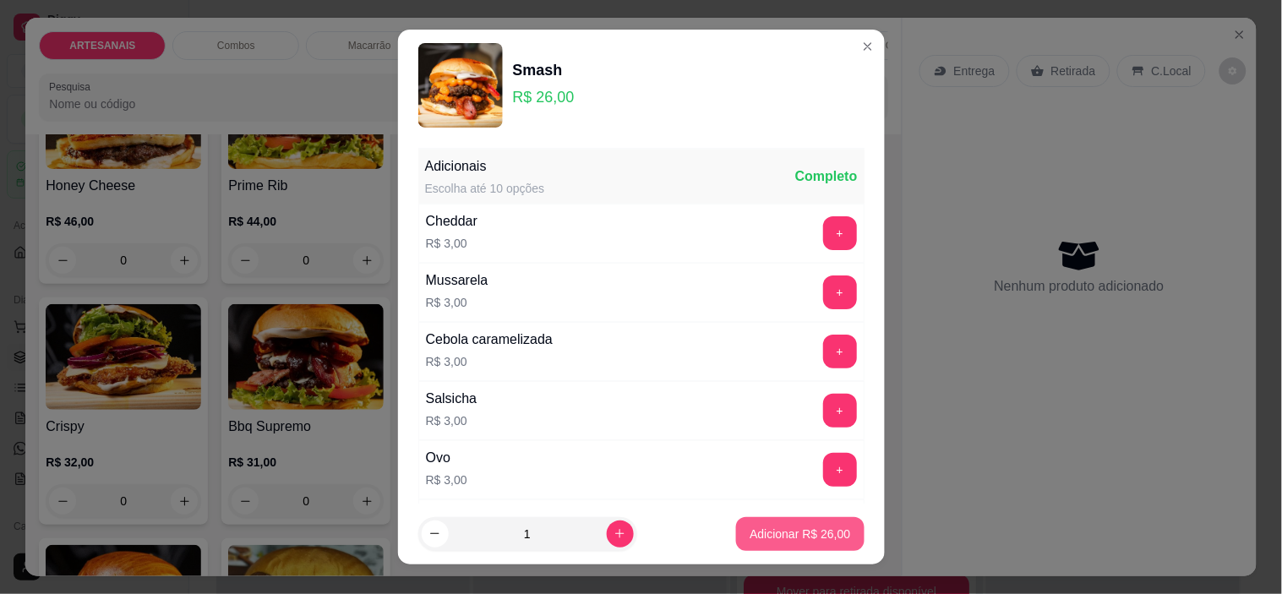
click at [786, 529] on p "Adicionar R$ 26,00" at bounding box center [800, 534] width 101 height 17
type input "1"
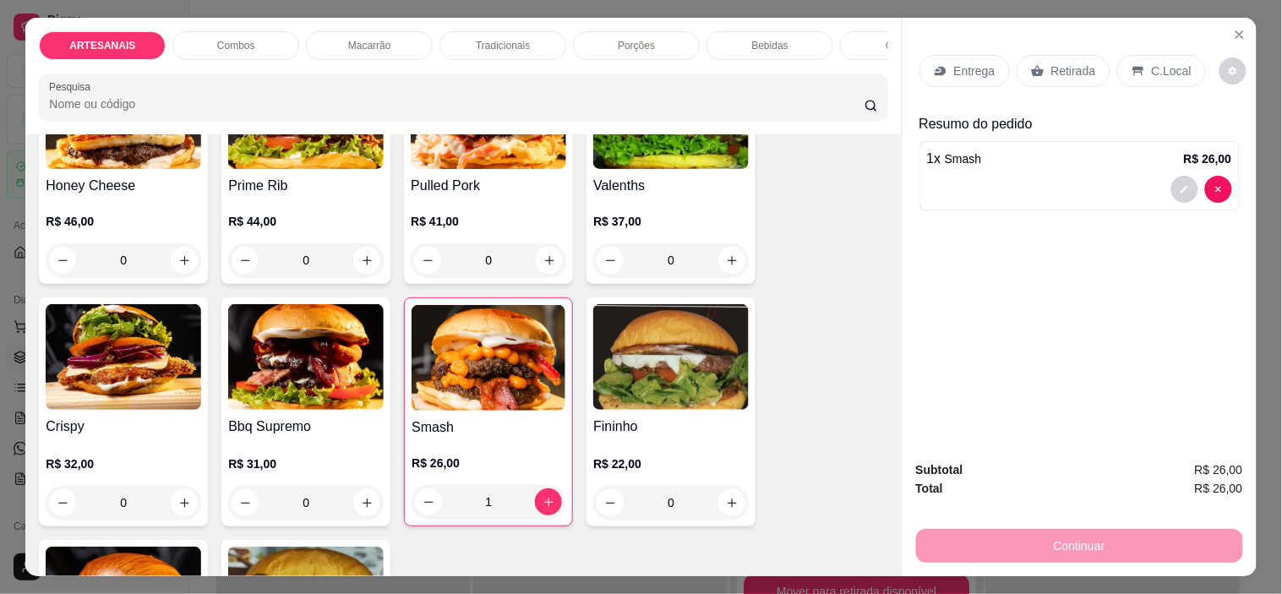
click at [986, 63] on p "Entrega" at bounding box center [974, 71] width 41 height 17
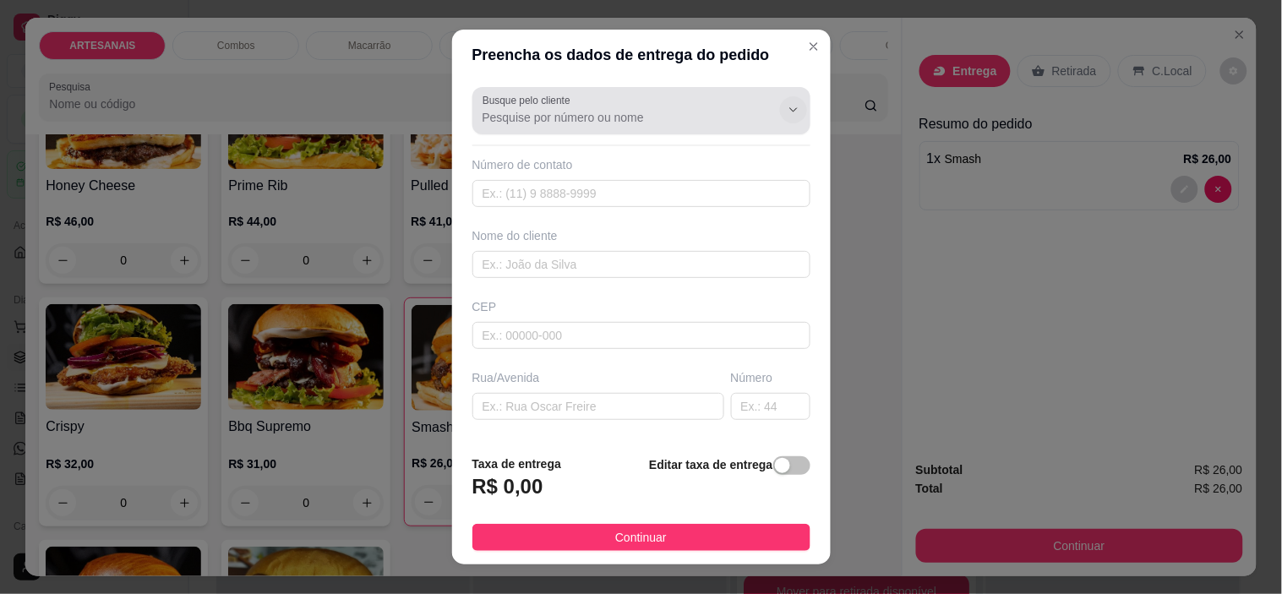
click at [780, 104] on button "Show suggestions" at bounding box center [793, 109] width 27 height 27
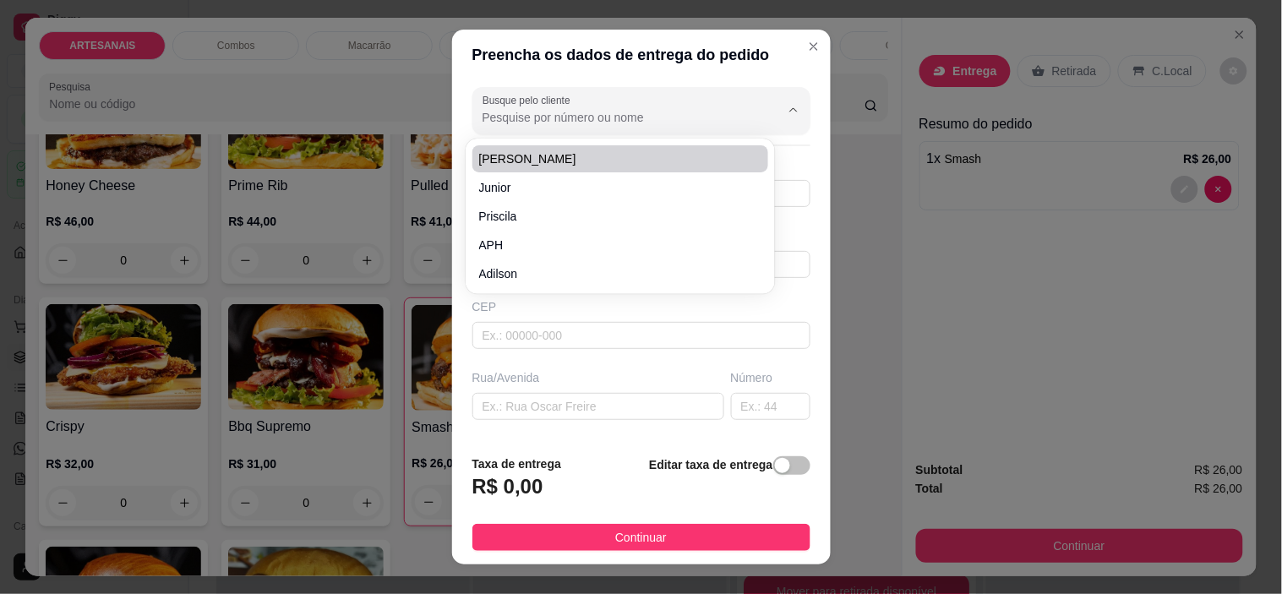
click at [587, 120] on input "Busque pelo cliente" at bounding box center [618, 117] width 270 height 17
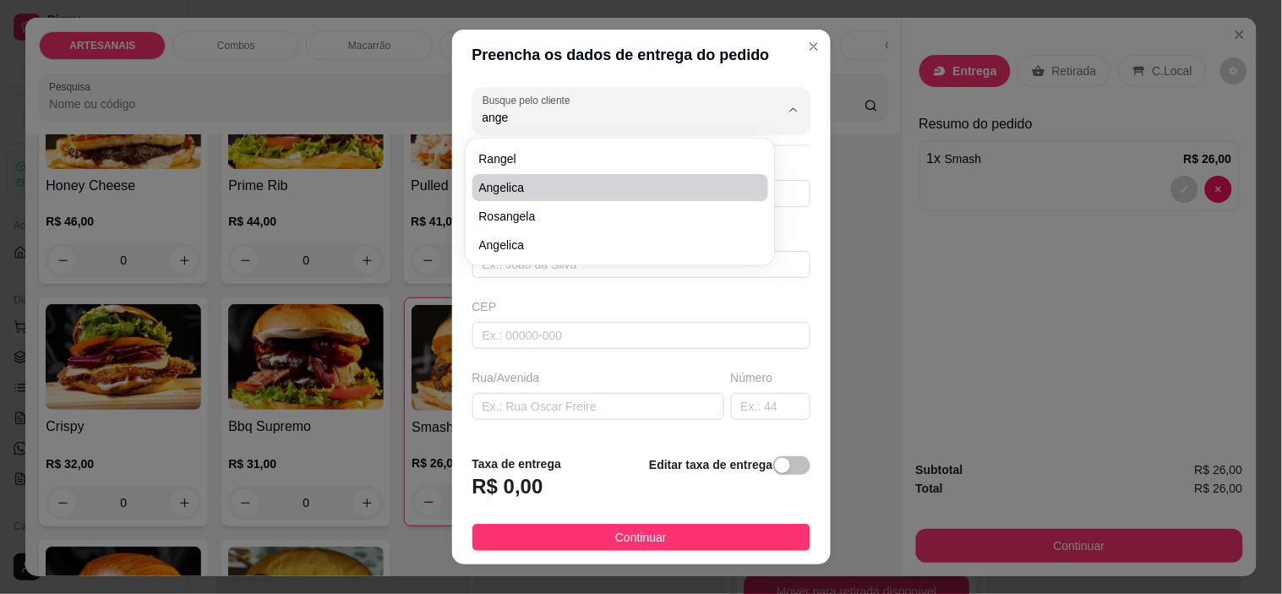
click at [568, 190] on span "Angelica" at bounding box center [612, 187] width 266 height 17
type input "Angelica"
type input "6296158035"
type input "Angelica"
type input "Carmo do [GEOGRAPHIC_DATA]"
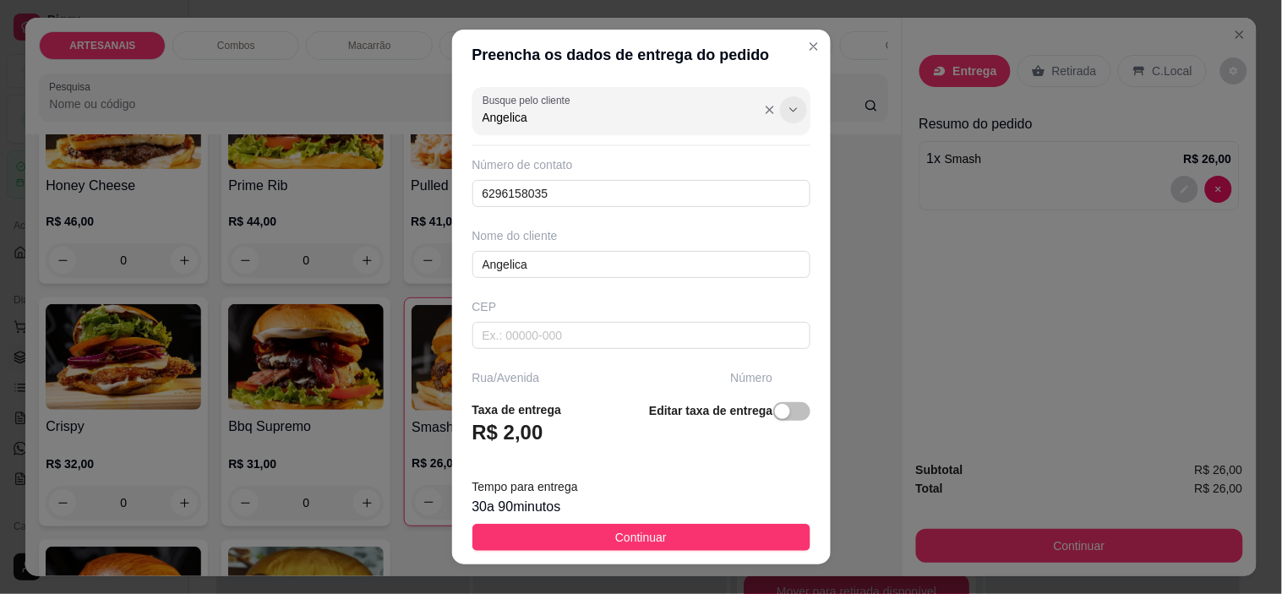
type input "Angelica"
click at [787, 114] on icon "Show suggestions" at bounding box center [794, 110] width 14 height 14
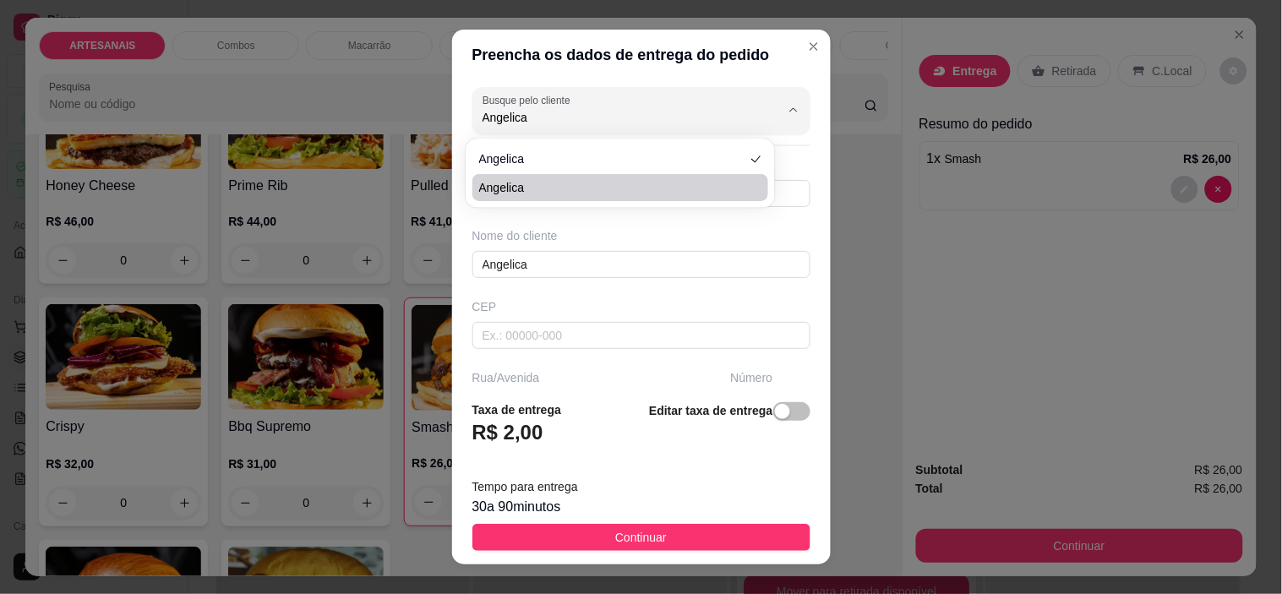
click at [521, 190] on span "Angelica" at bounding box center [612, 187] width 266 height 17
type input "62996170767"
type input "casa do [PERSON_NAME]"
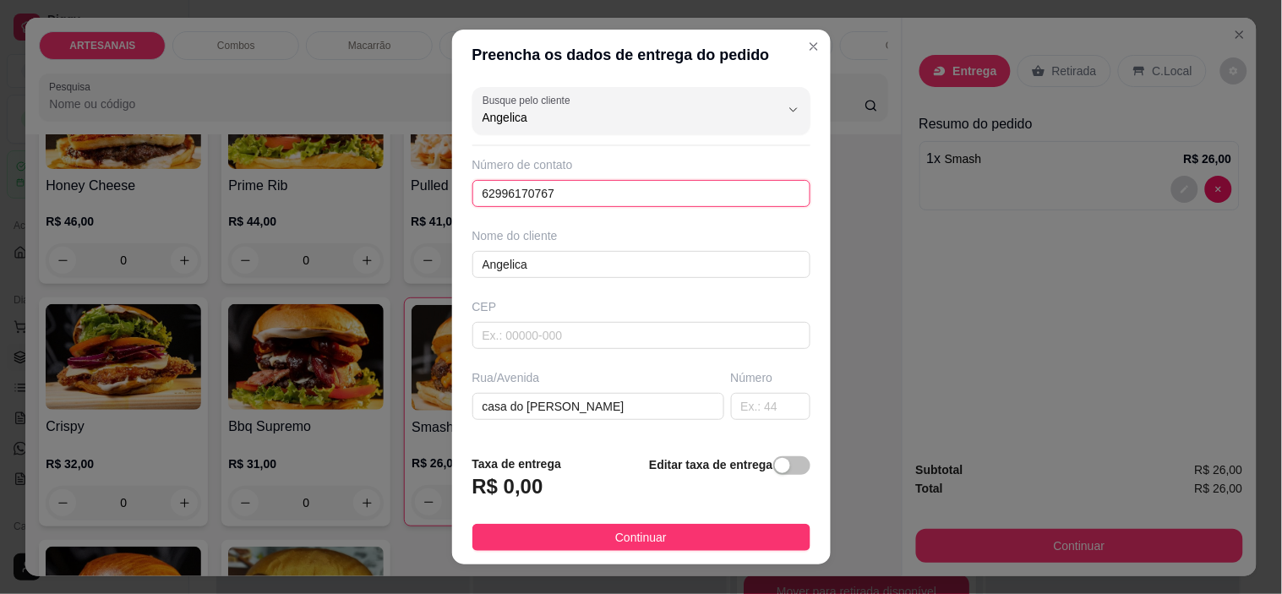
drag, startPoint x: 561, startPoint y: 194, endPoint x: 435, endPoint y: 192, distance: 126.0
click at [435, 192] on div "Preencha os dados de entrega do pedido Busque pelo cliente [PERSON_NAME] Número…" at bounding box center [641, 297] width 1282 height 594
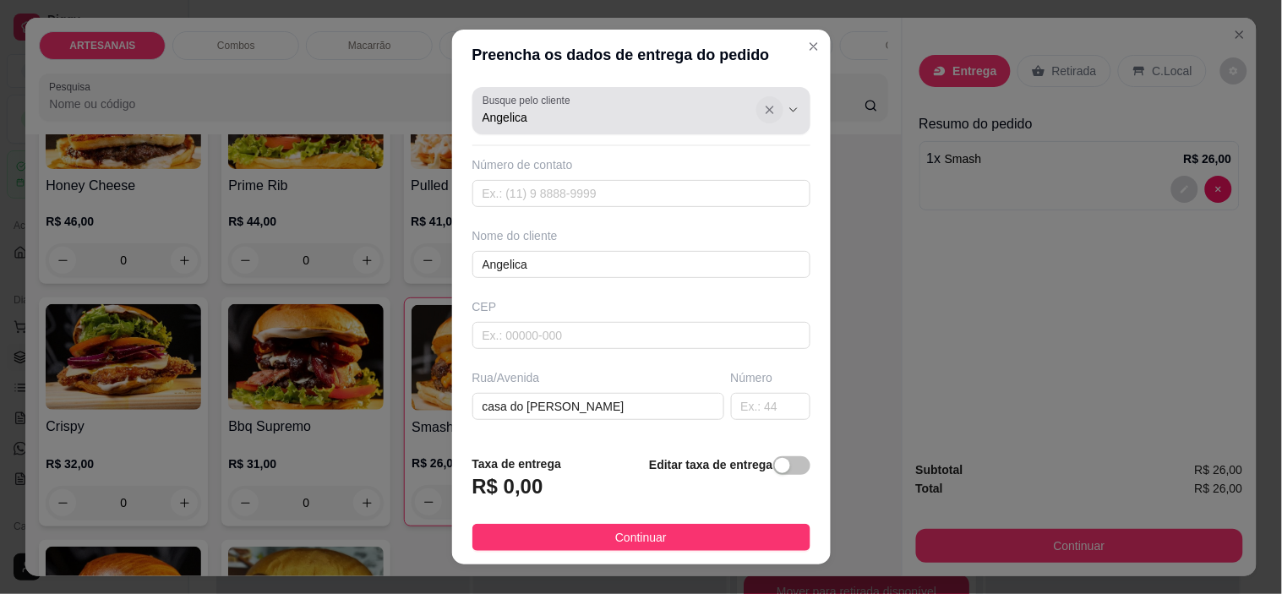
click at [763, 115] on icon "Show suggestions" at bounding box center [770, 110] width 14 height 14
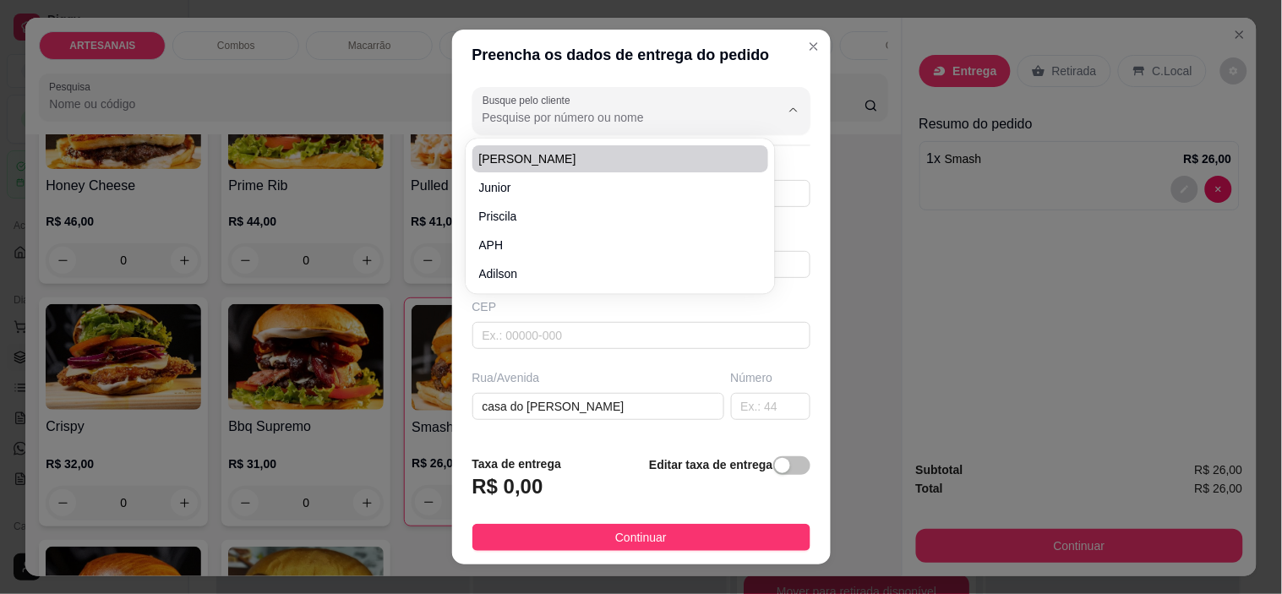
click at [788, 74] on header "Preencha os dados de entrega do pedido" at bounding box center [641, 55] width 379 height 51
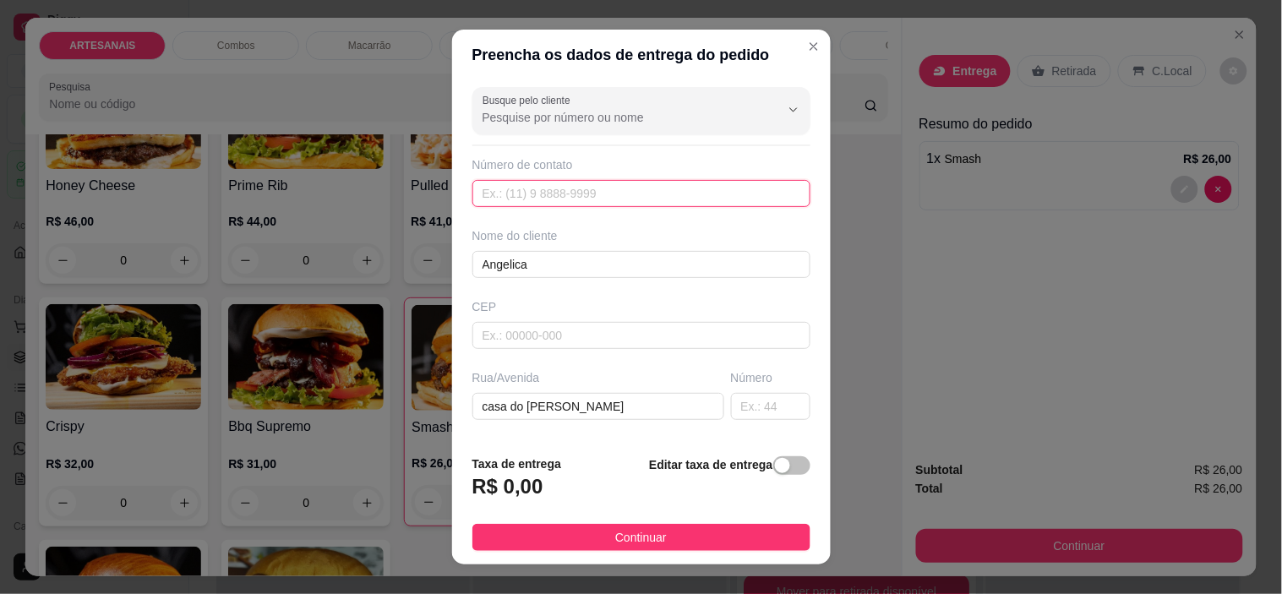
click at [519, 192] on input "text" at bounding box center [642, 193] width 338 height 27
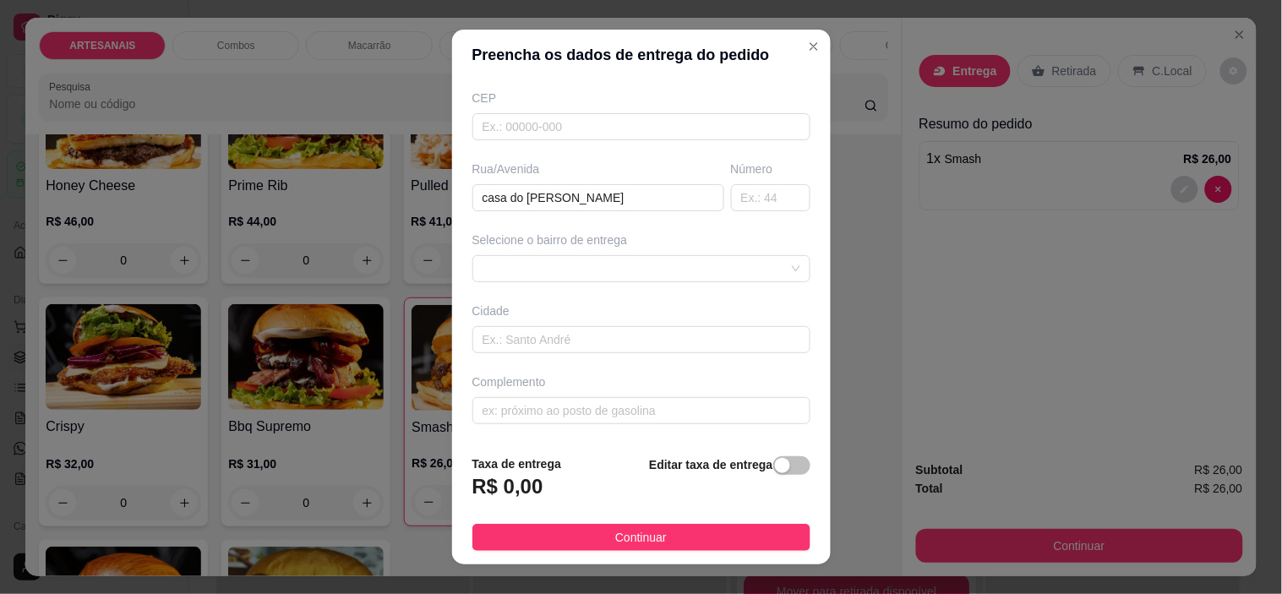
scroll to position [24, 0]
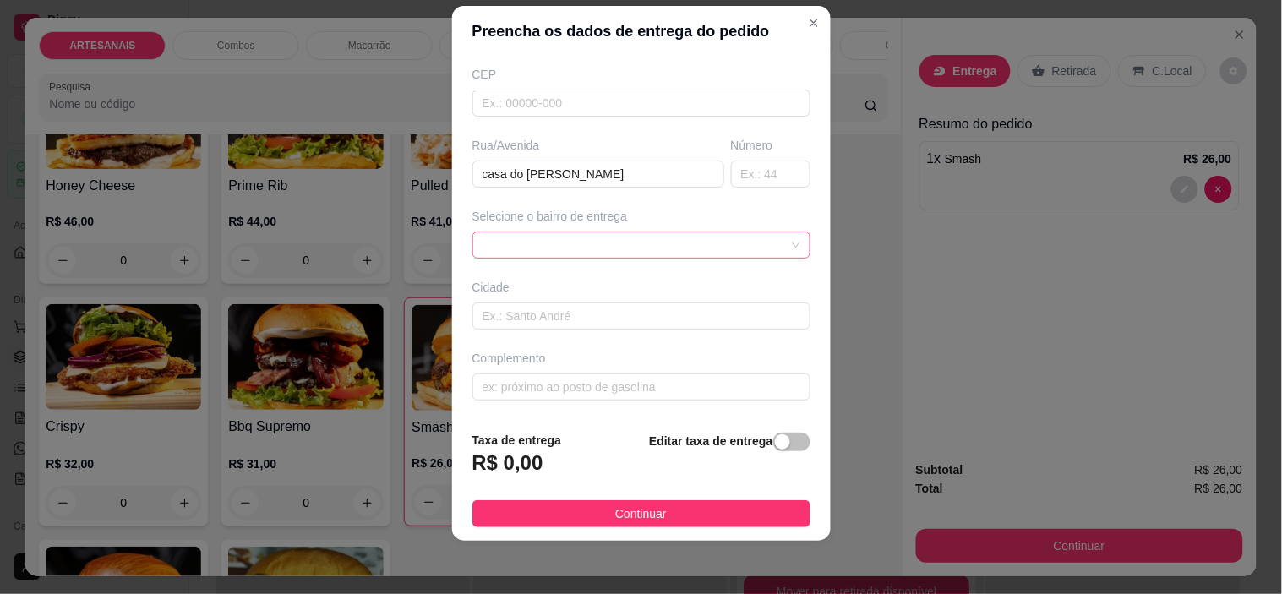
click at [713, 243] on span at bounding box center [642, 244] width 318 height 25
type input "[PHONE_NUMBER]"
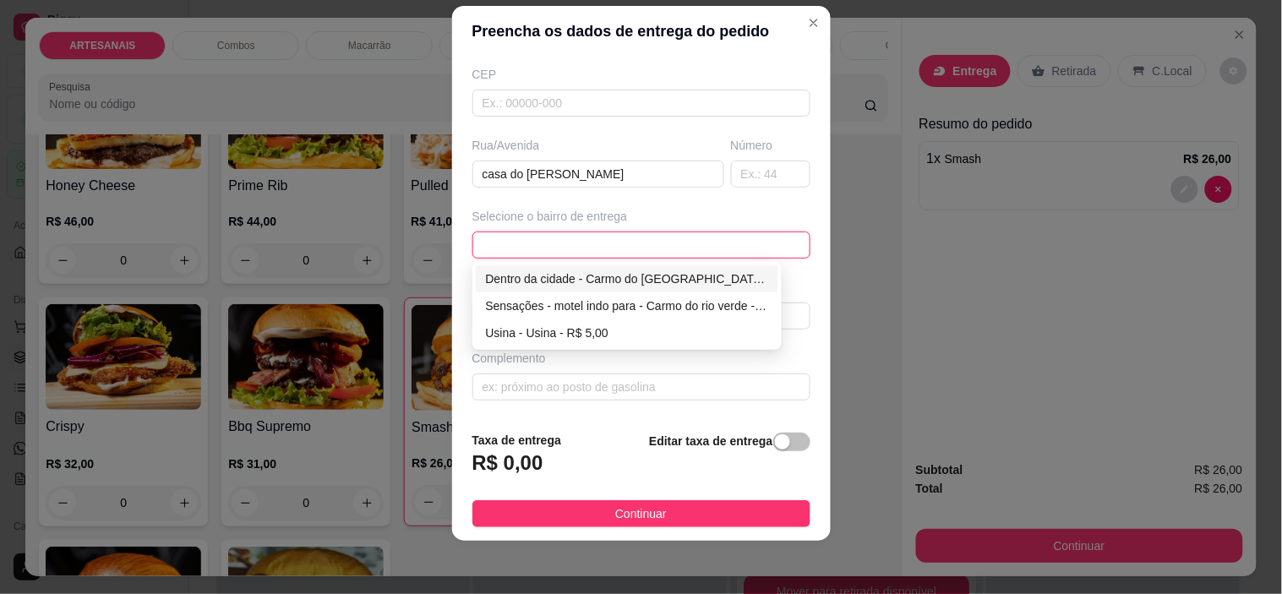
click at [584, 287] on div "Dentro da cidade - Carmo do [GEOGRAPHIC_DATA] - R$ 2,00" at bounding box center [627, 279] width 283 height 19
type input "Carmo do [GEOGRAPHIC_DATA]"
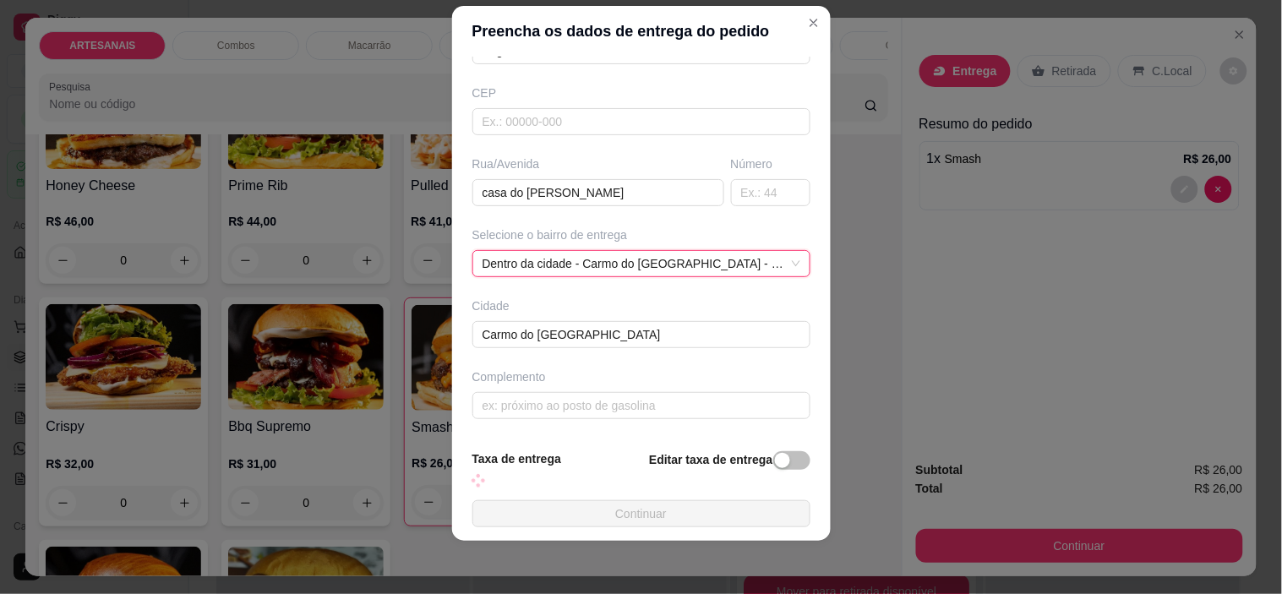
scroll to position [209, 0]
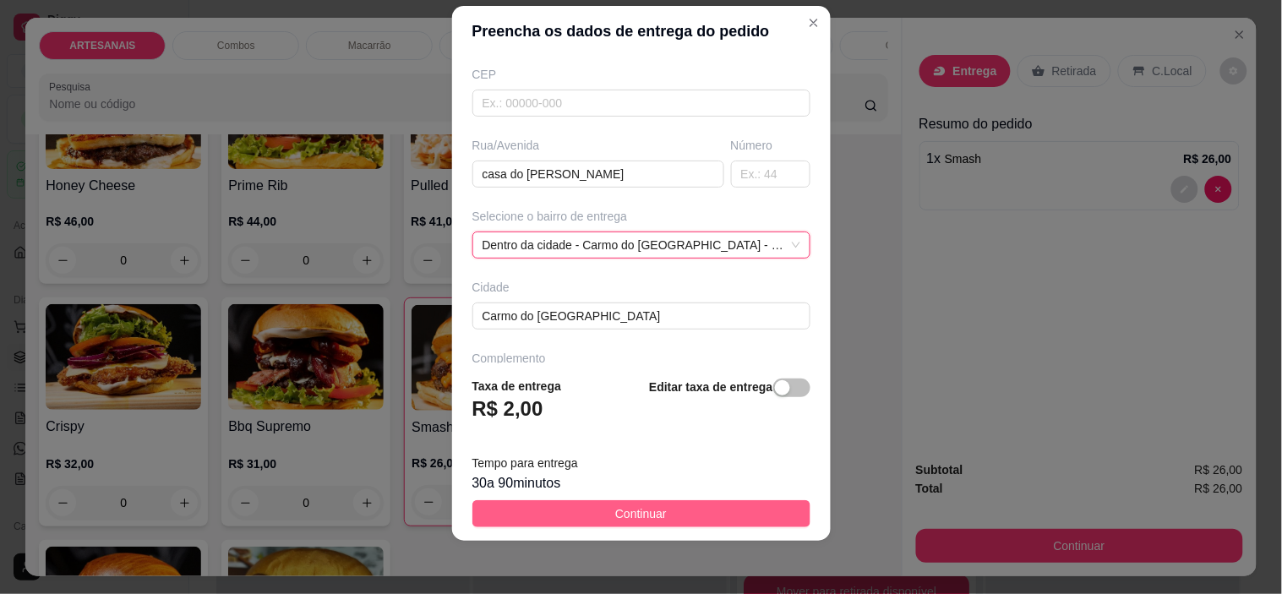
click at [632, 516] on span "Continuar" at bounding box center [641, 514] width 52 height 19
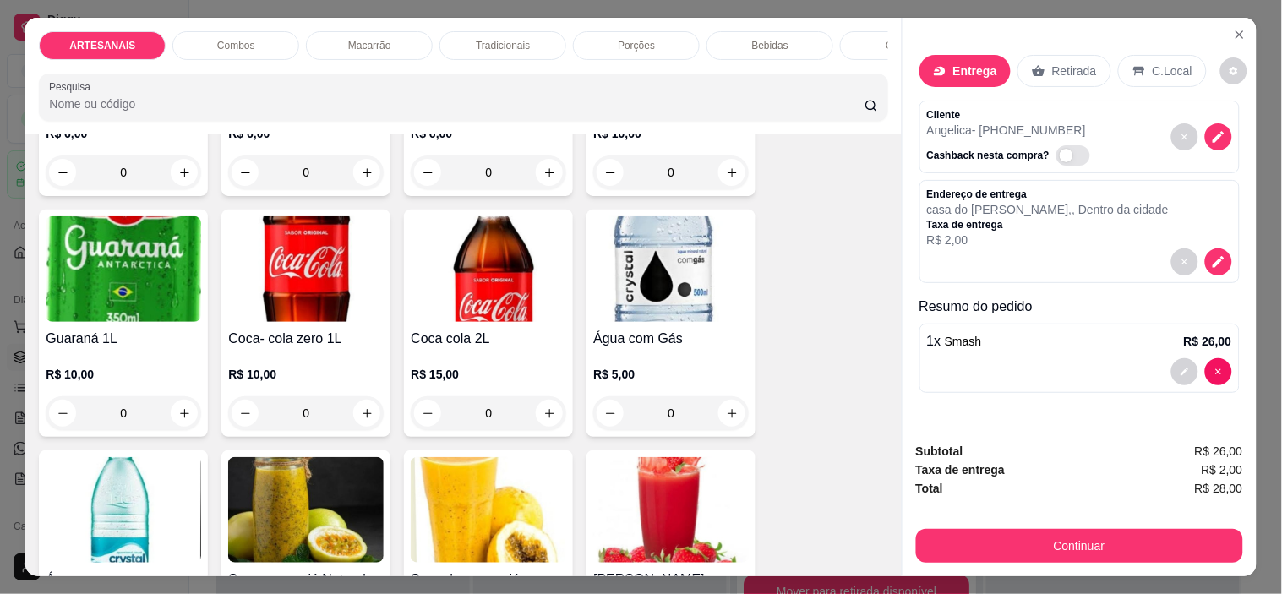
scroll to position [2160, 0]
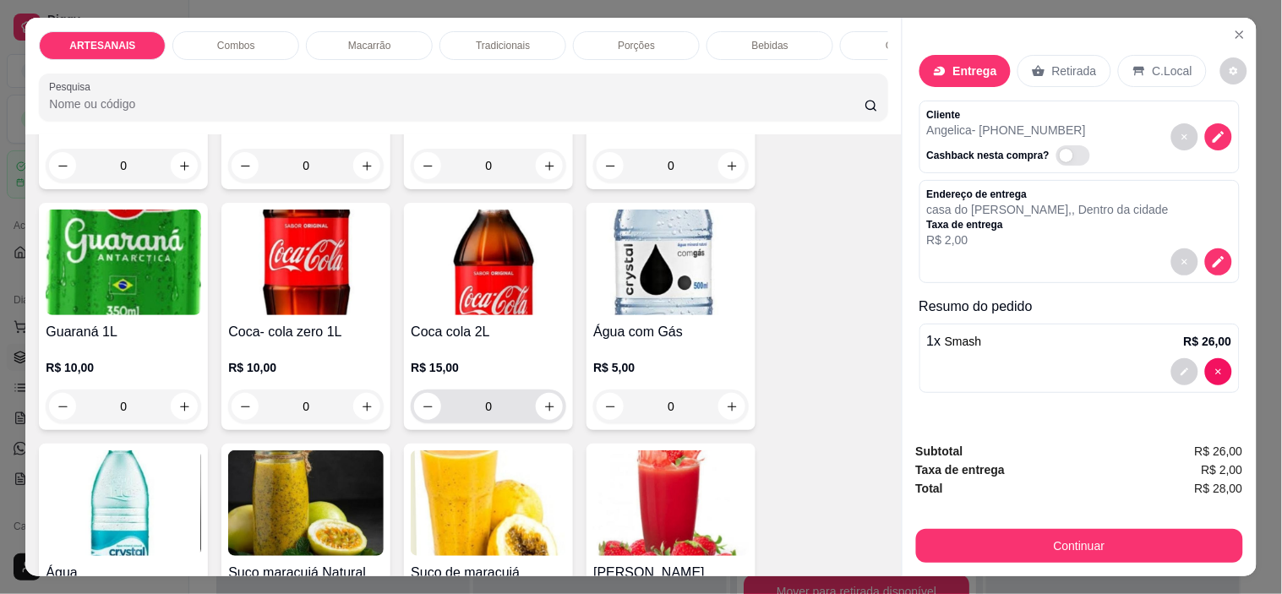
click at [550, 408] on button "increase-product-quantity" at bounding box center [549, 406] width 27 height 27
type input "1"
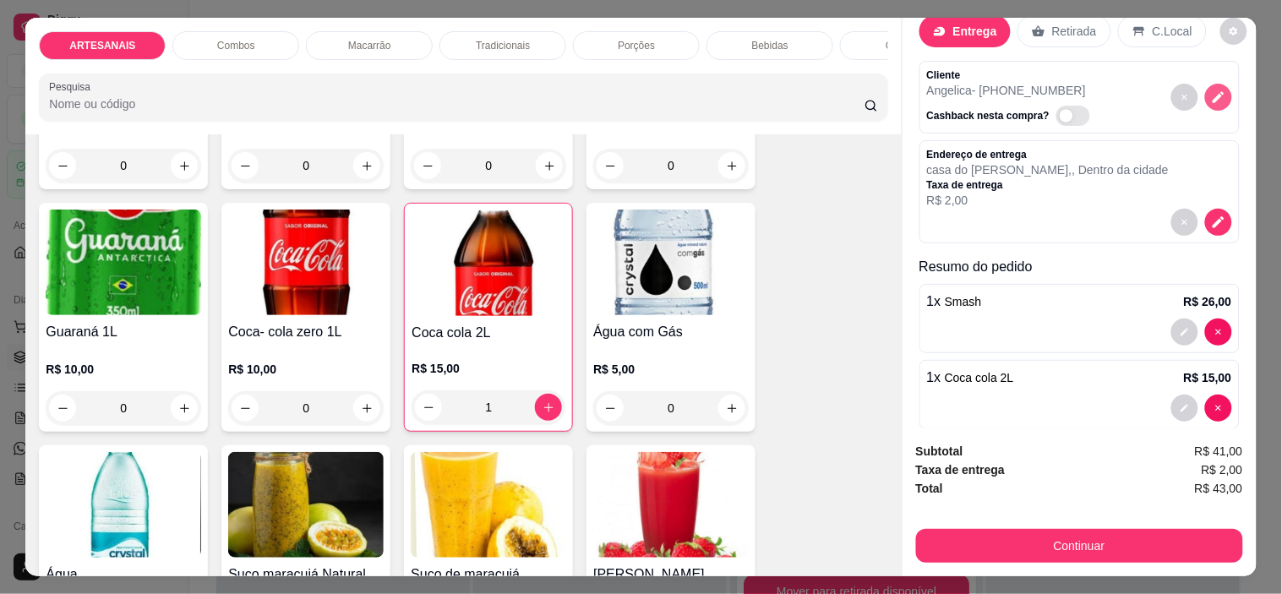
scroll to position [0, 0]
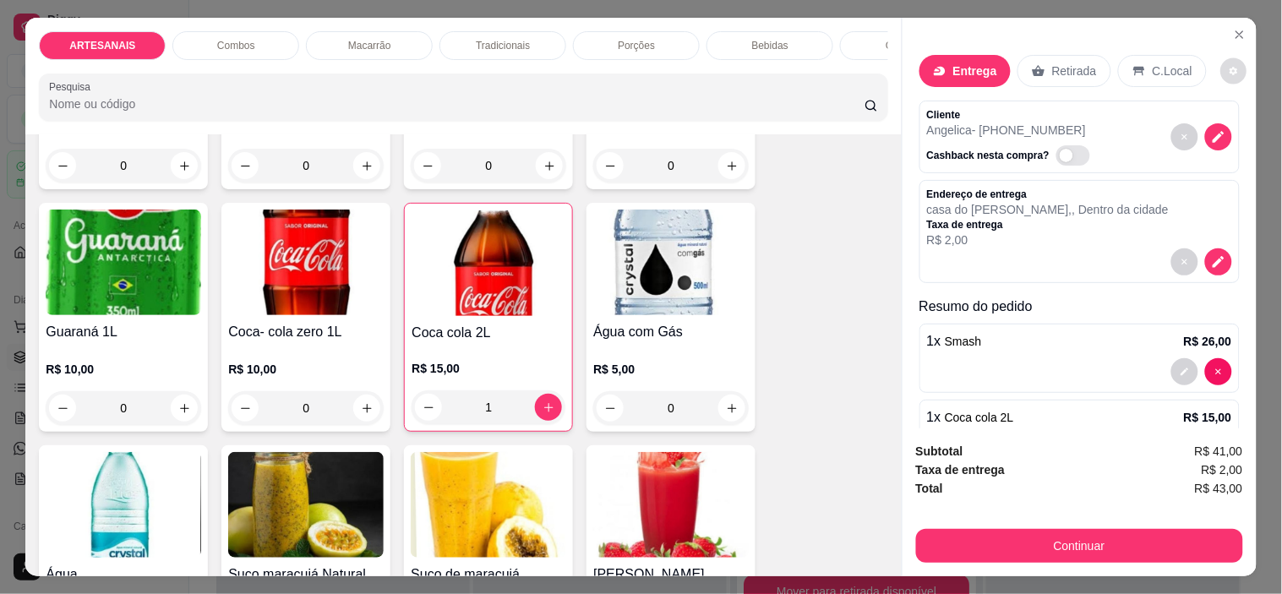
click at [1221, 69] on button "decrease-product-quantity" at bounding box center [1234, 71] width 26 height 26
click at [1237, 128] on span "Automatic updates" at bounding box center [1238, 132] width 34 height 20
click at [1231, 132] on input "Automatic updates" at bounding box center [1225, 137] width 11 height 11
checkbox input "true"
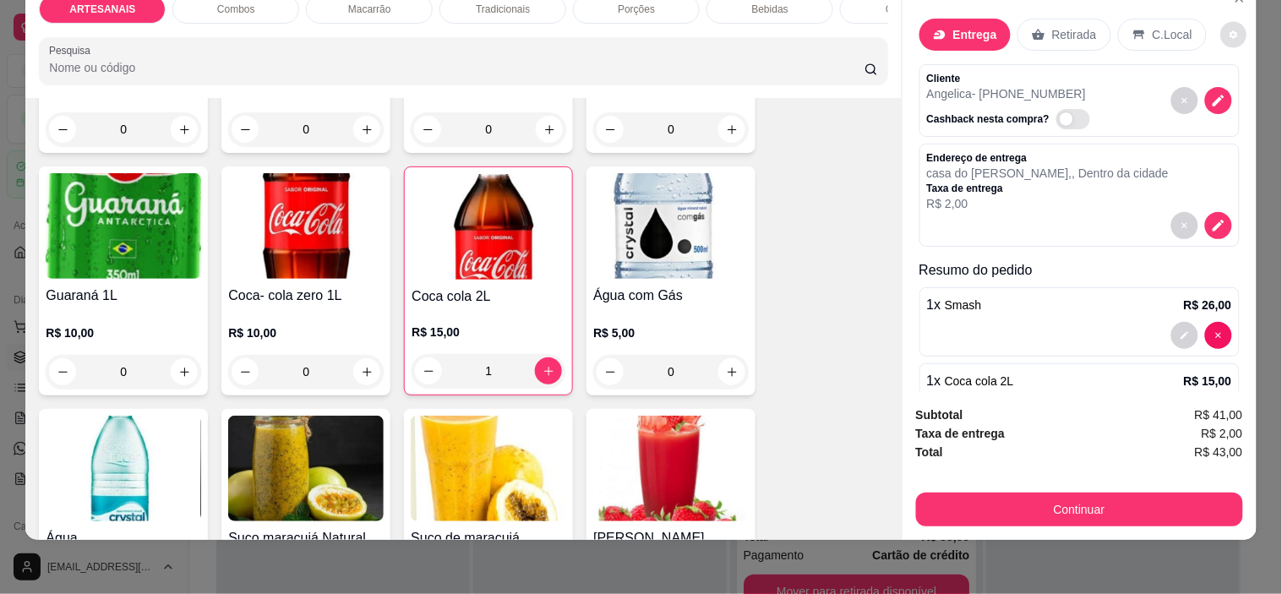
click at [1055, 489] on div "Continuar" at bounding box center [1079, 508] width 327 height 38
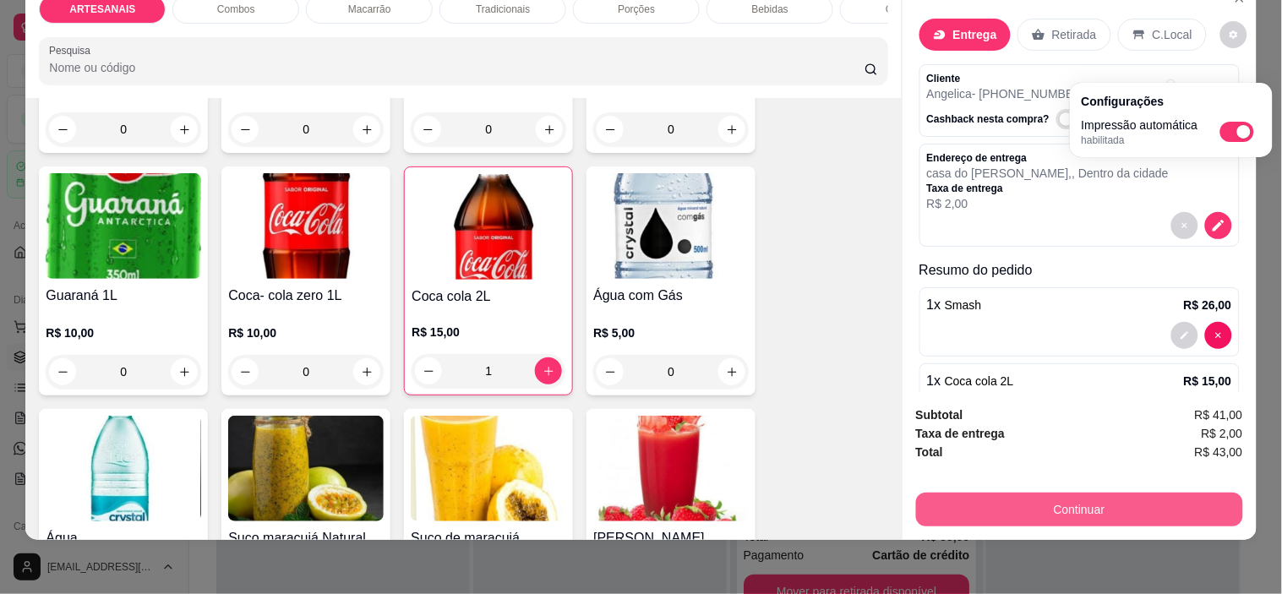
click at [1054, 493] on button "Continuar" at bounding box center [1079, 510] width 327 height 34
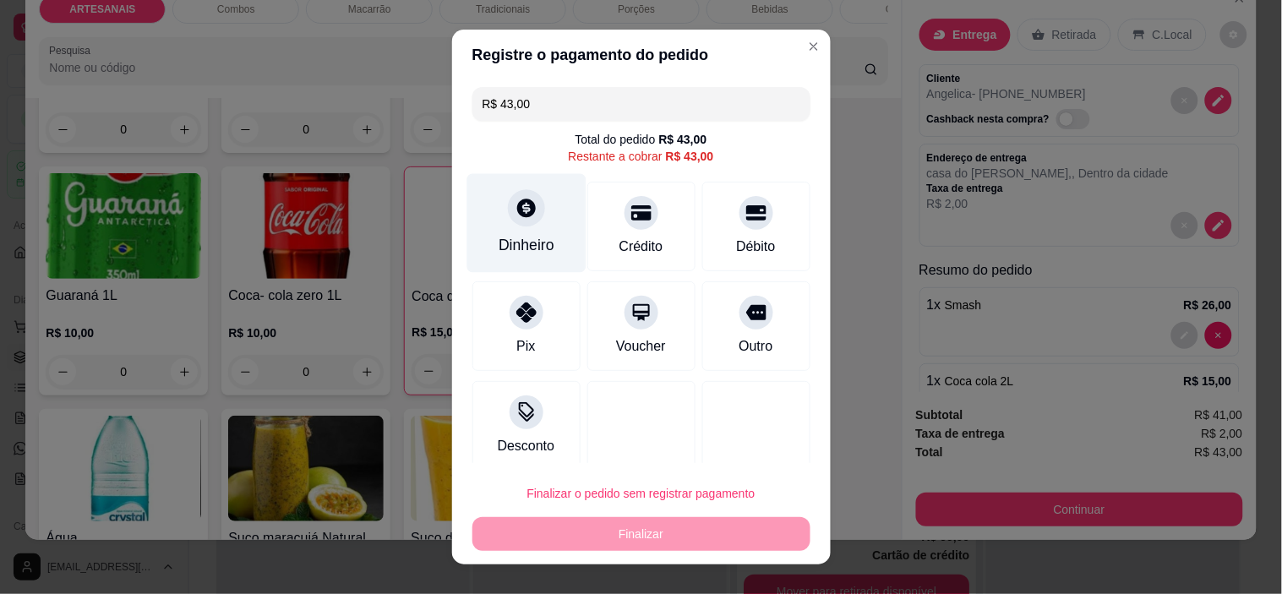
click at [516, 218] on icon at bounding box center [526, 208] width 22 height 22
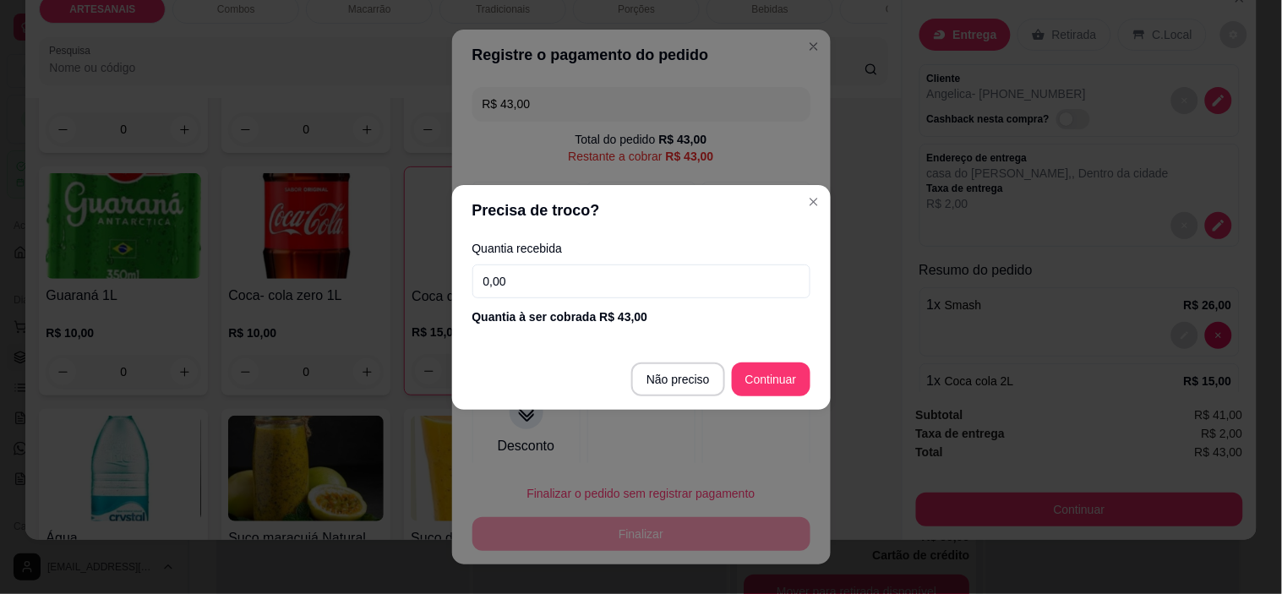
click at [669, 265] on input "0,00" at bounding box center [642, 282] width 338 height 34
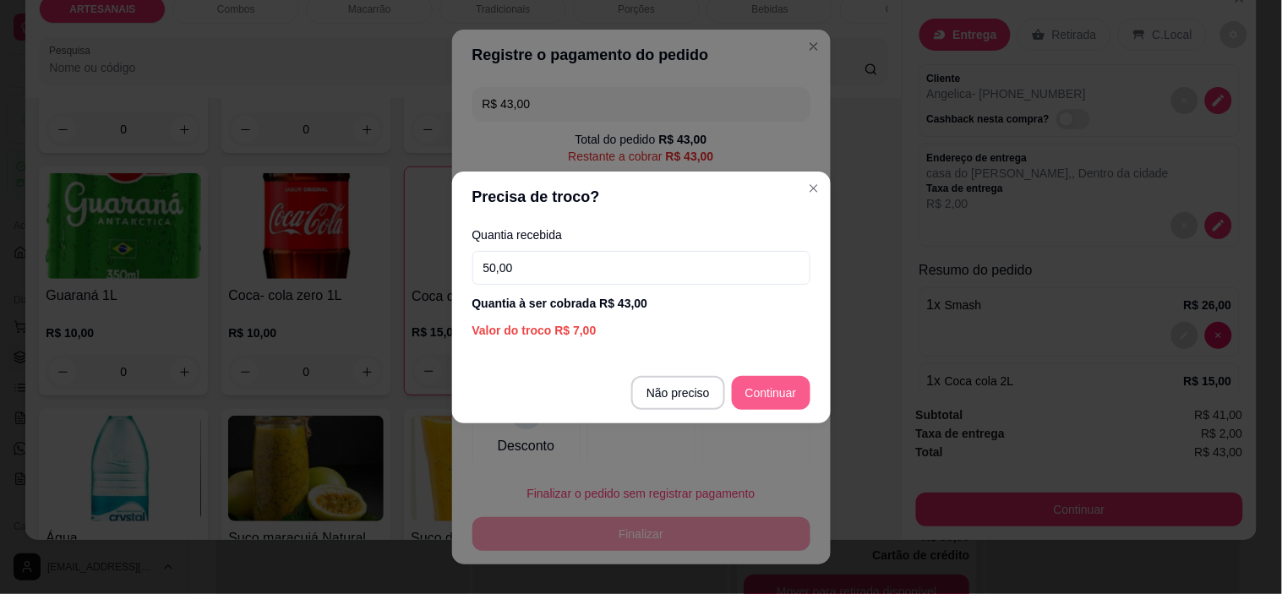
type input "50,00"
type input "R$ 0,00"
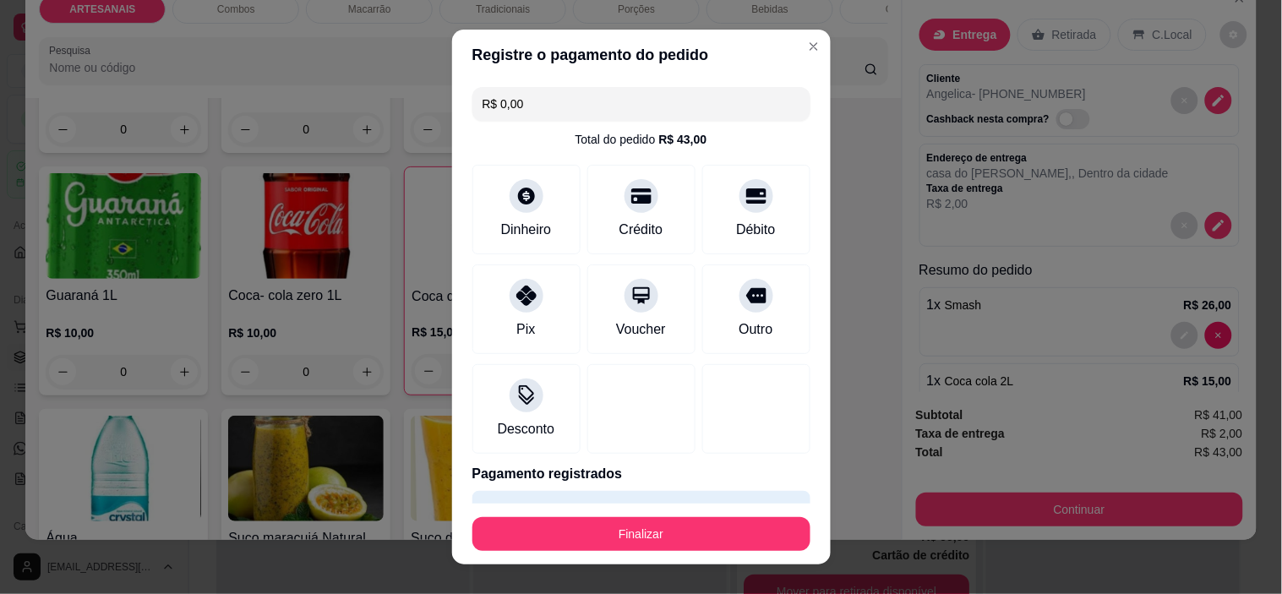
click at [706, 548] on button "Finalizar" at bounding box center [642, 534] width 338 height 34
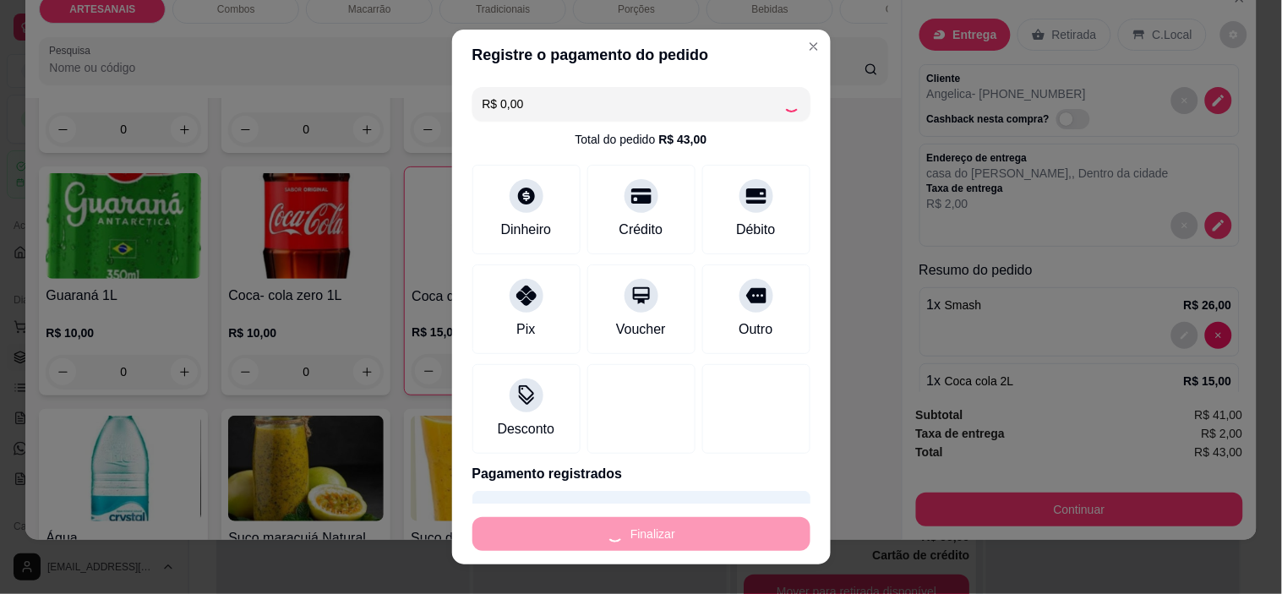
type input "0"
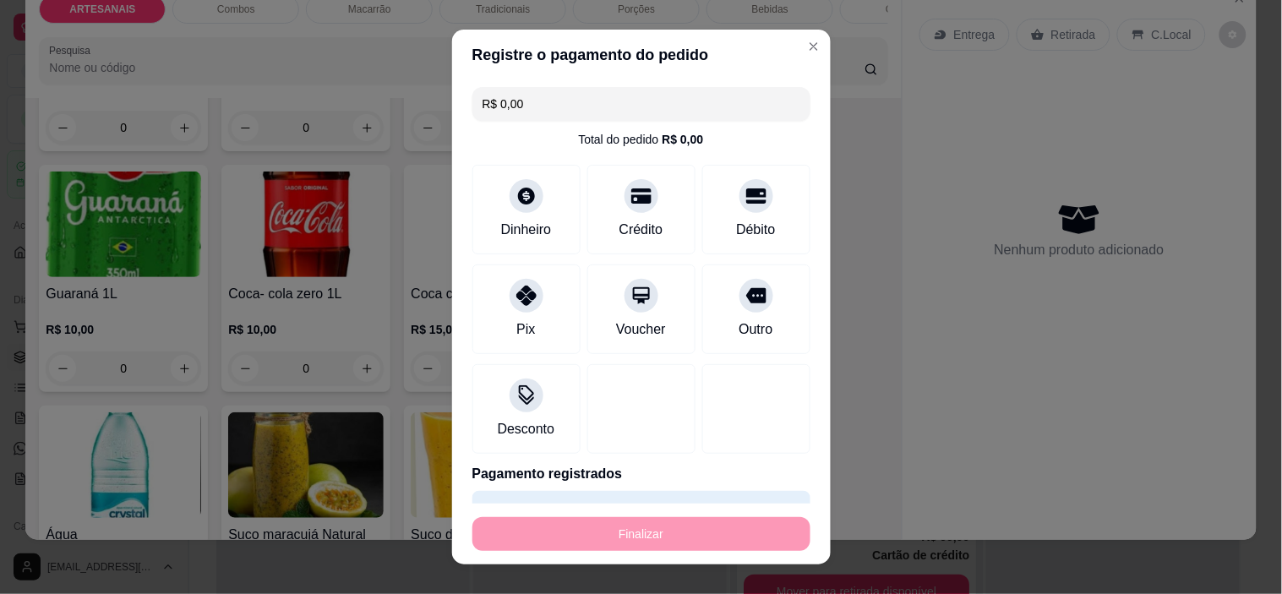
type input "-R$ 43,00"
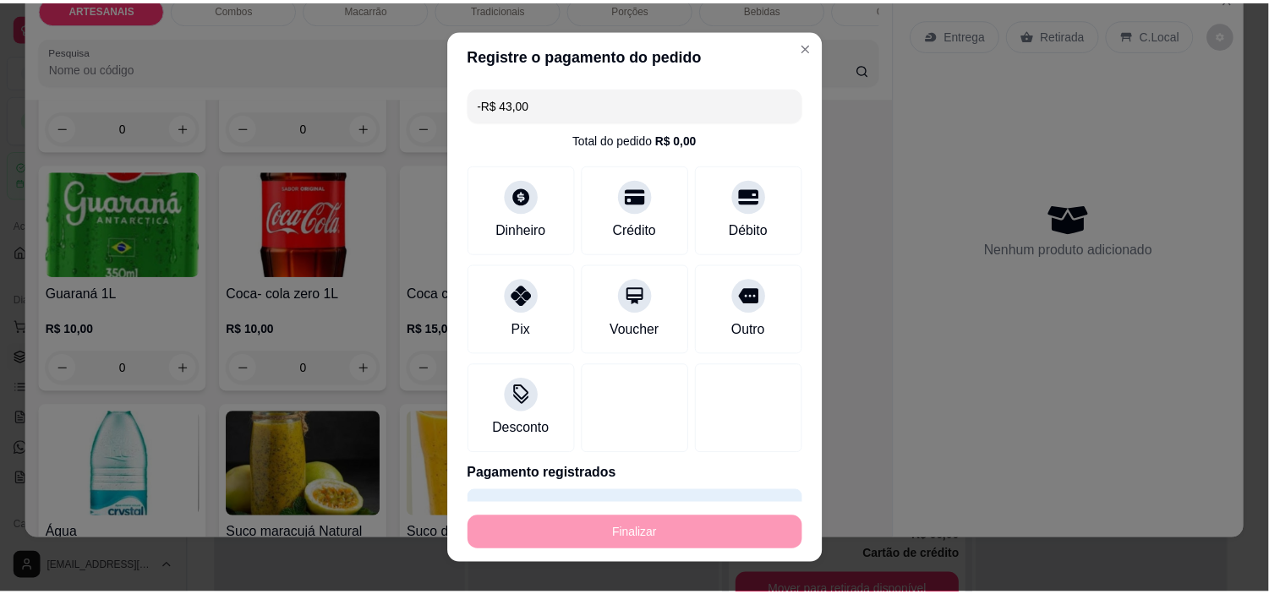
scroll to position [2158, 0]
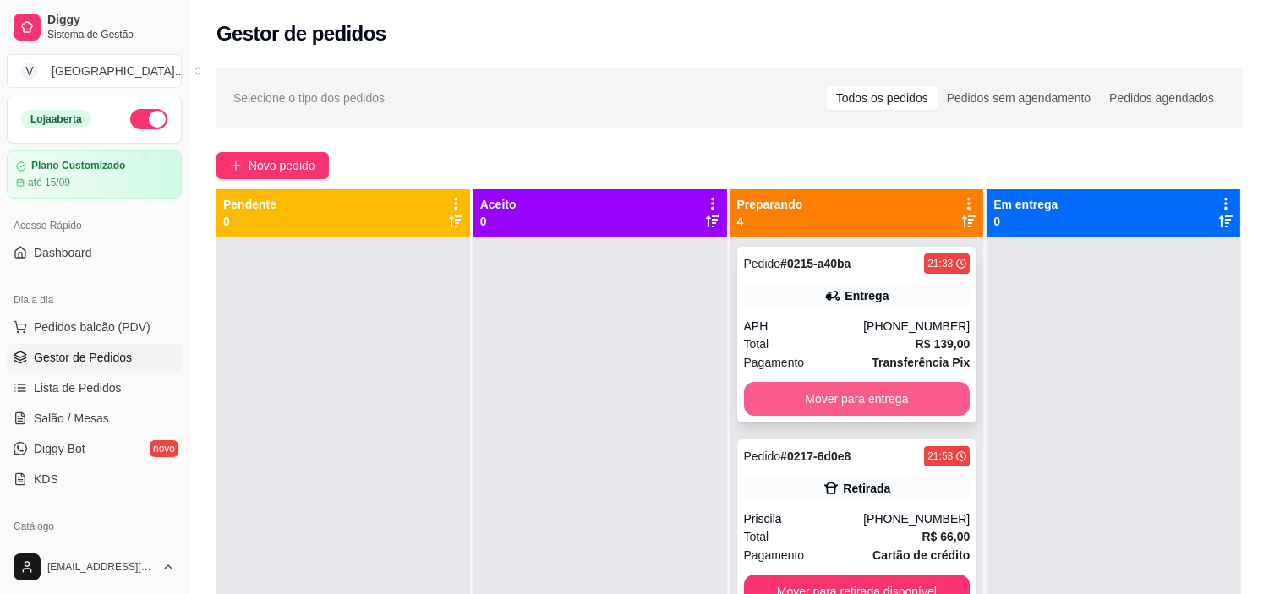
click at [847, 386] on button "Mover para entrega" at bounding box center [857, 399] width 227 height 34
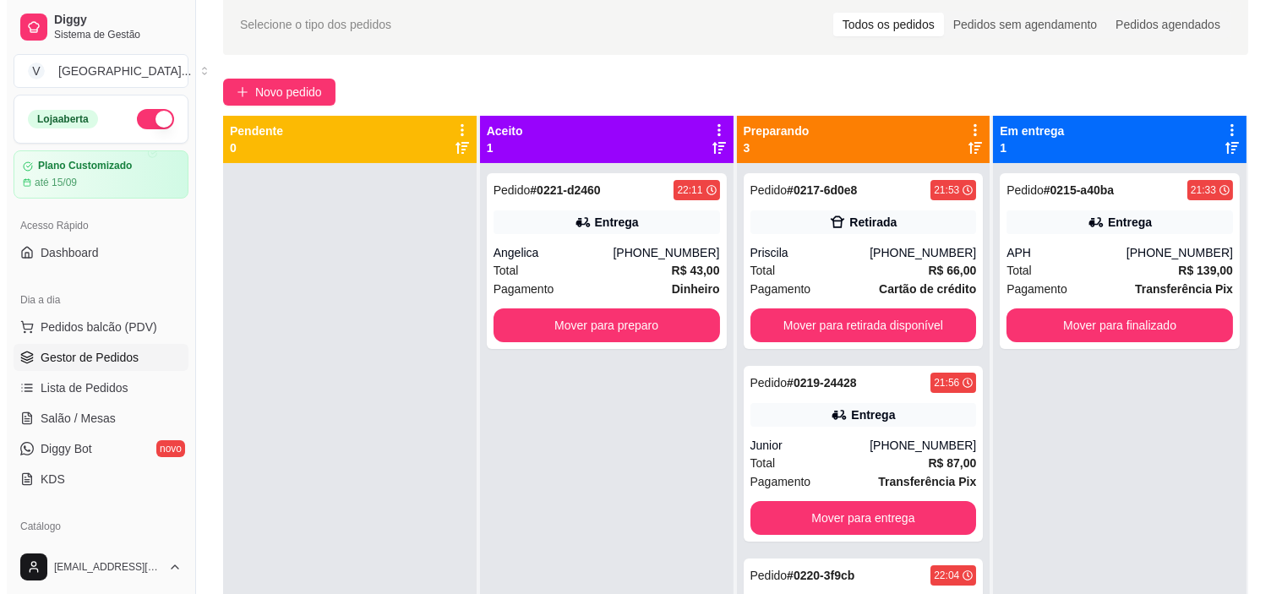
scroll to position [70, 0]
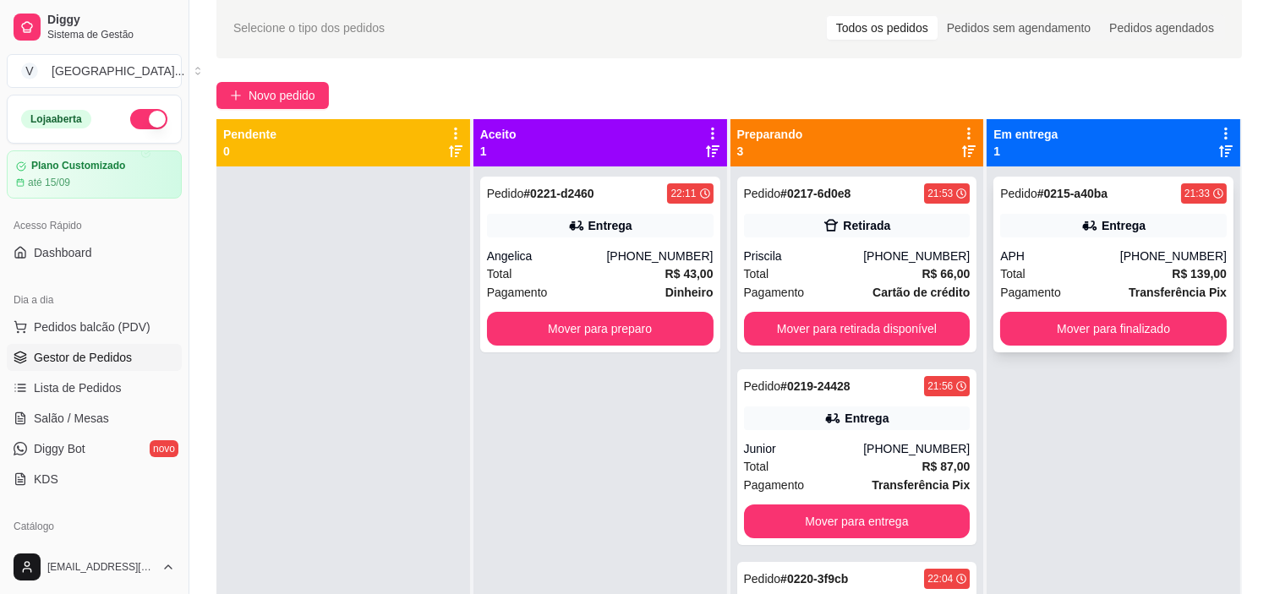
click at [1123, 230] on div "Entrega" at bounding box center [1123, 225] width 44 height 17
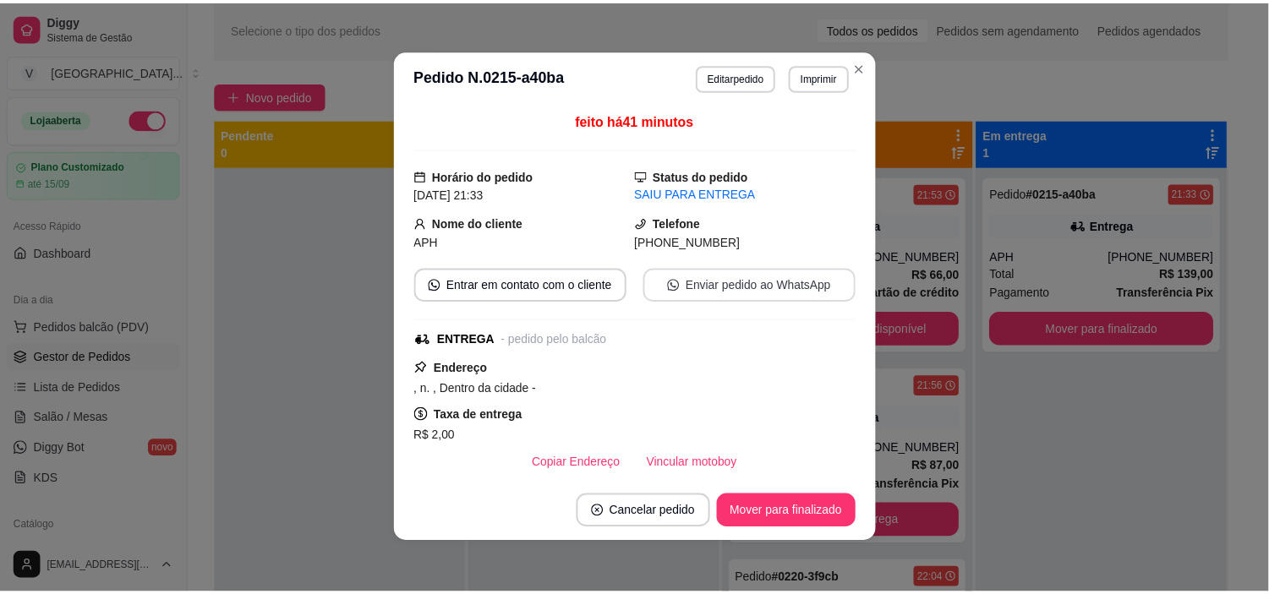
scroll to position [0, 0]
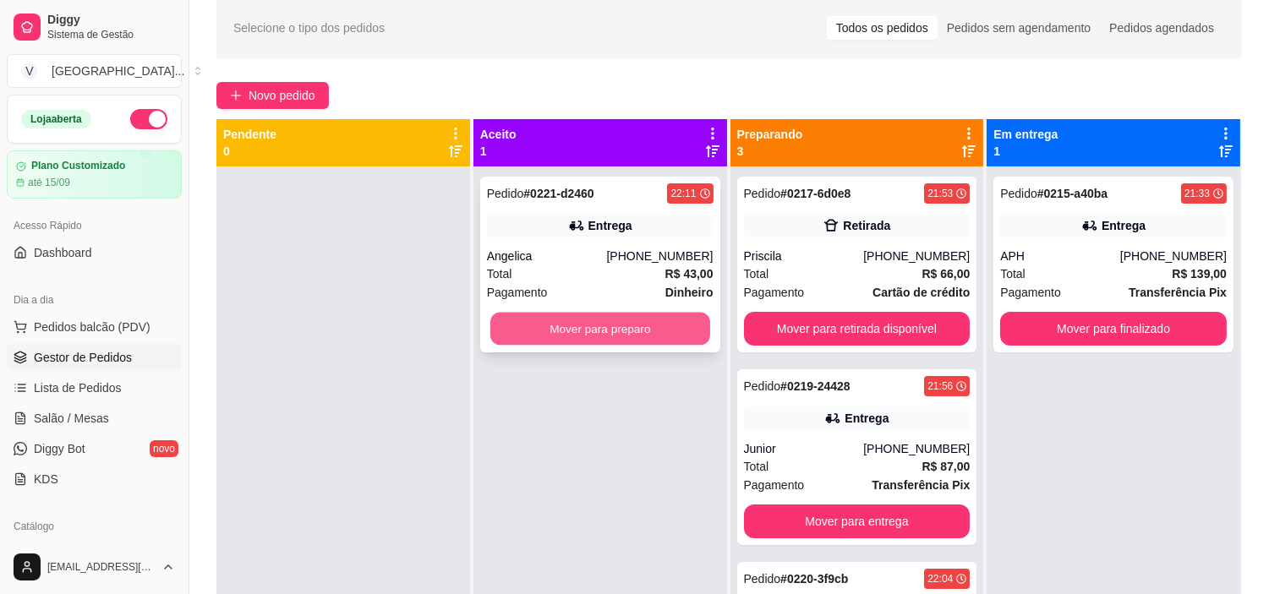
click at [628, 316] on button "Mover para preparo" at bounding box center [600, 329] width 220 height 33
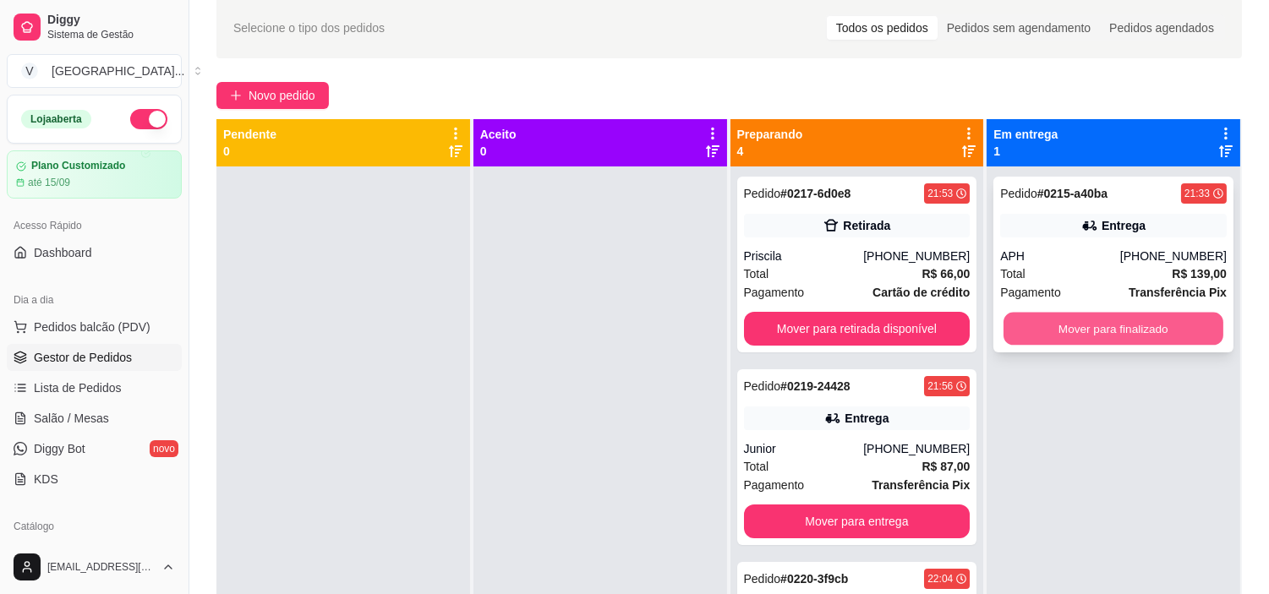
click at [1169, 330] on button "Mover para finalizado" at bounding box center [1113, 329] width 220 height 33
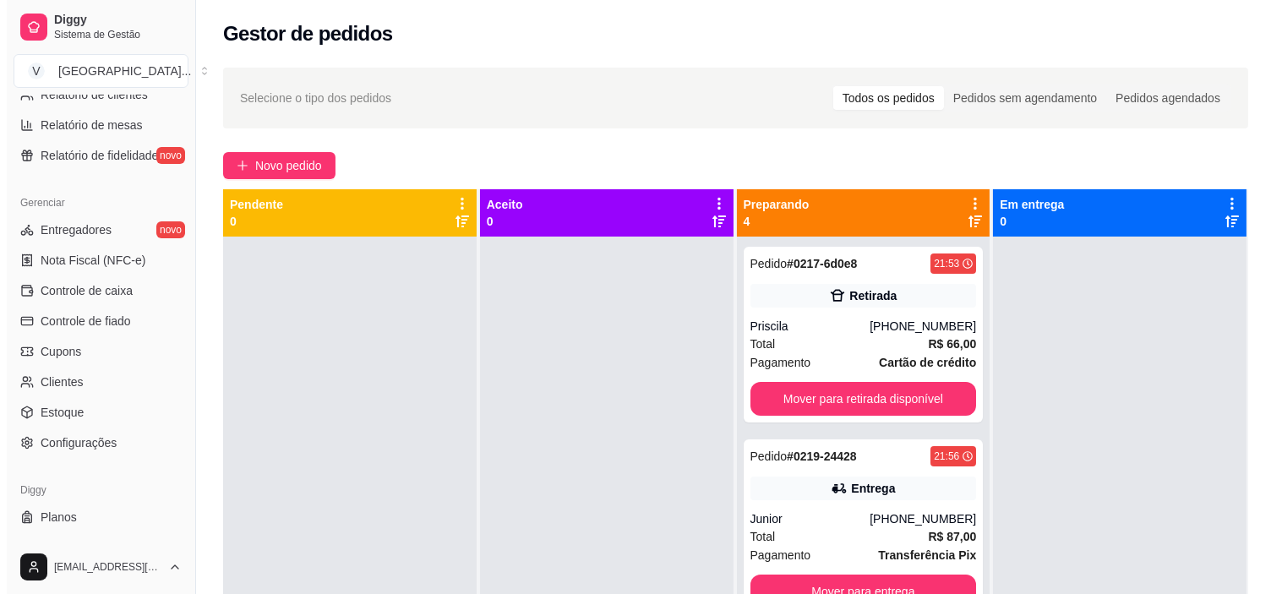
scroll to position [621, 0]
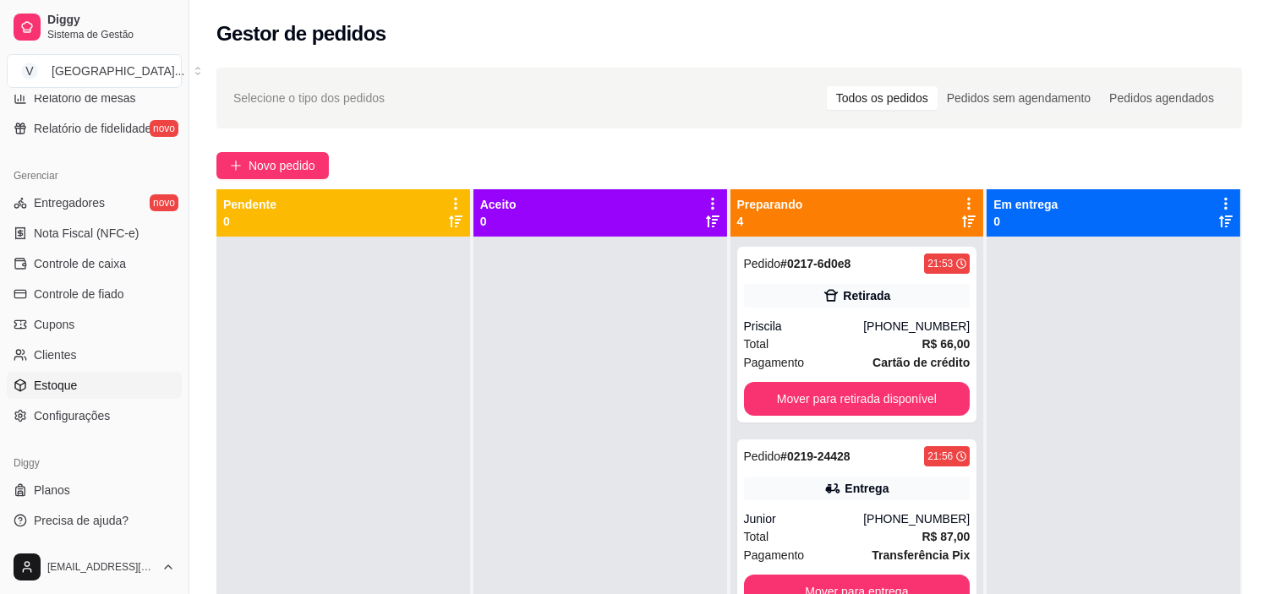
click at [127, 378] on link "Estoque" at bounding box center [94, 385] width 175 height 27
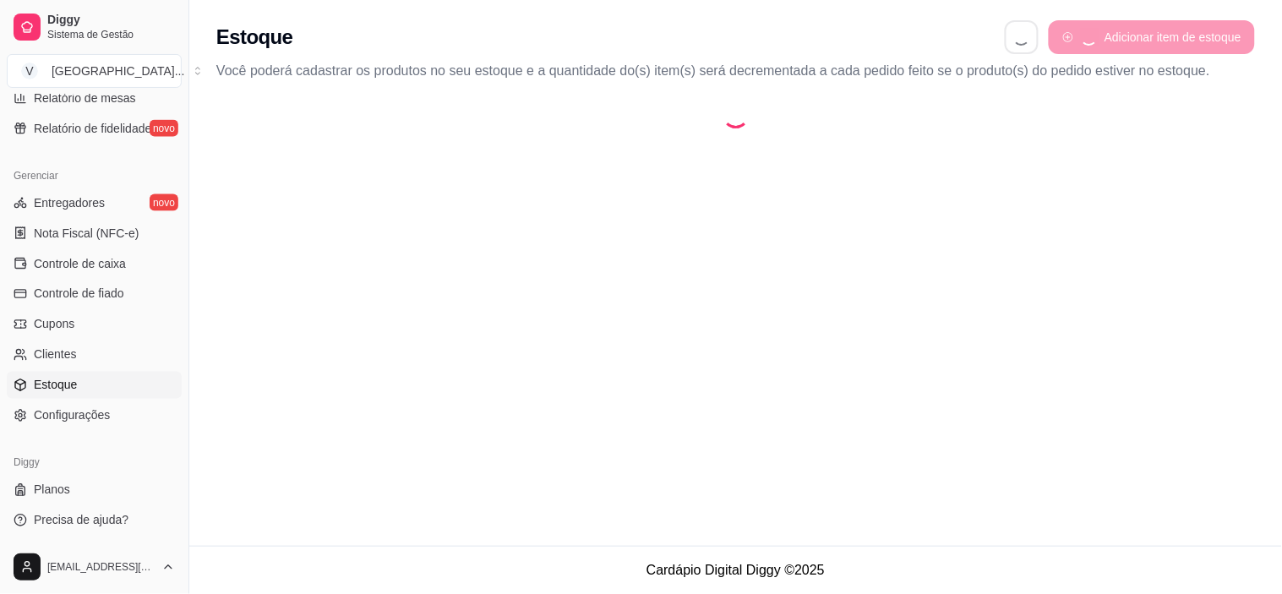
select select "QUANTITY_ORDER"
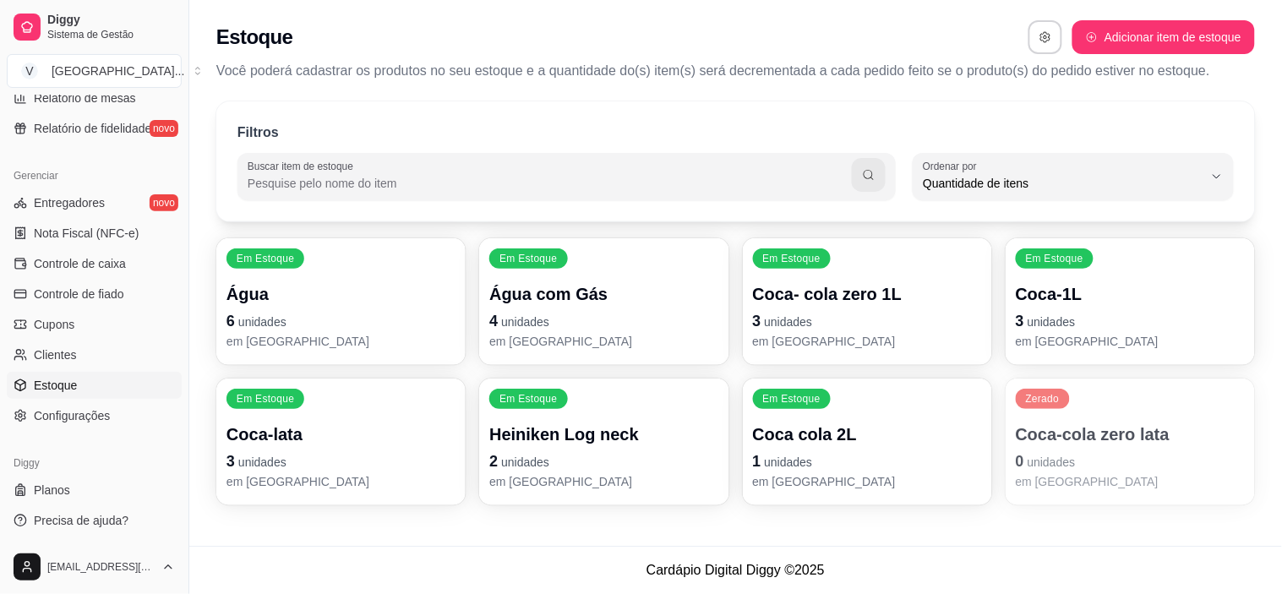
scroll to position [15, 0]
click at [1205, 47] on button "Adicionar item de estoque" at bounding box center [1164, 37] width 183 height 34
select select "UN"
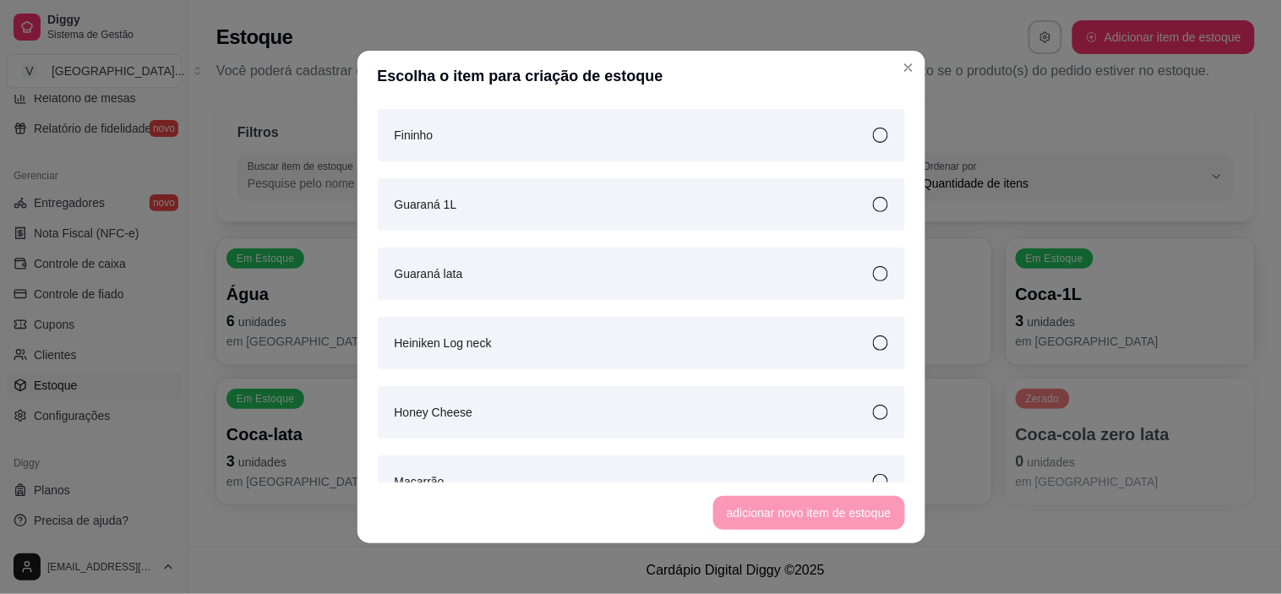
scroll to position [1221, 0]
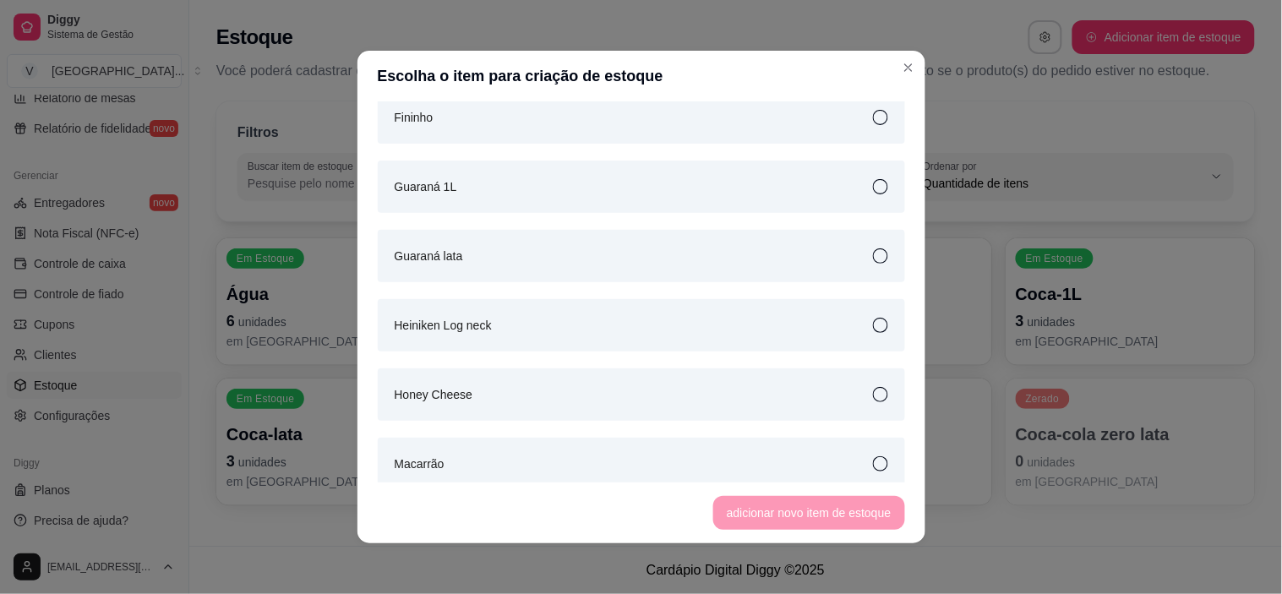
drag, startPoint x: 653, startPoint y: 189, endPoint x: 662, endPoint y: 192, distance: 9.6
click at [656, 190] on div "Guaraná 1L" at bounding box center [641, 187] width 527 height 52
click at [779, 509] on button "adicionar novo item de estoque" at bounding box center [809, 513] width 192 height 34
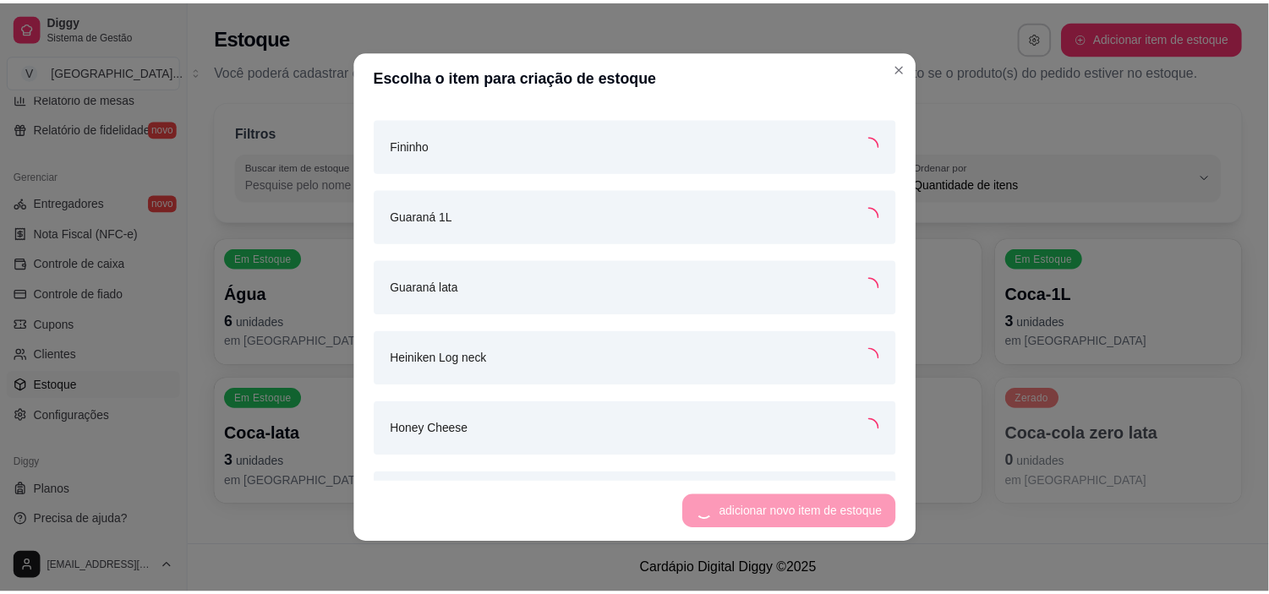
scroll to position [1249, 0]
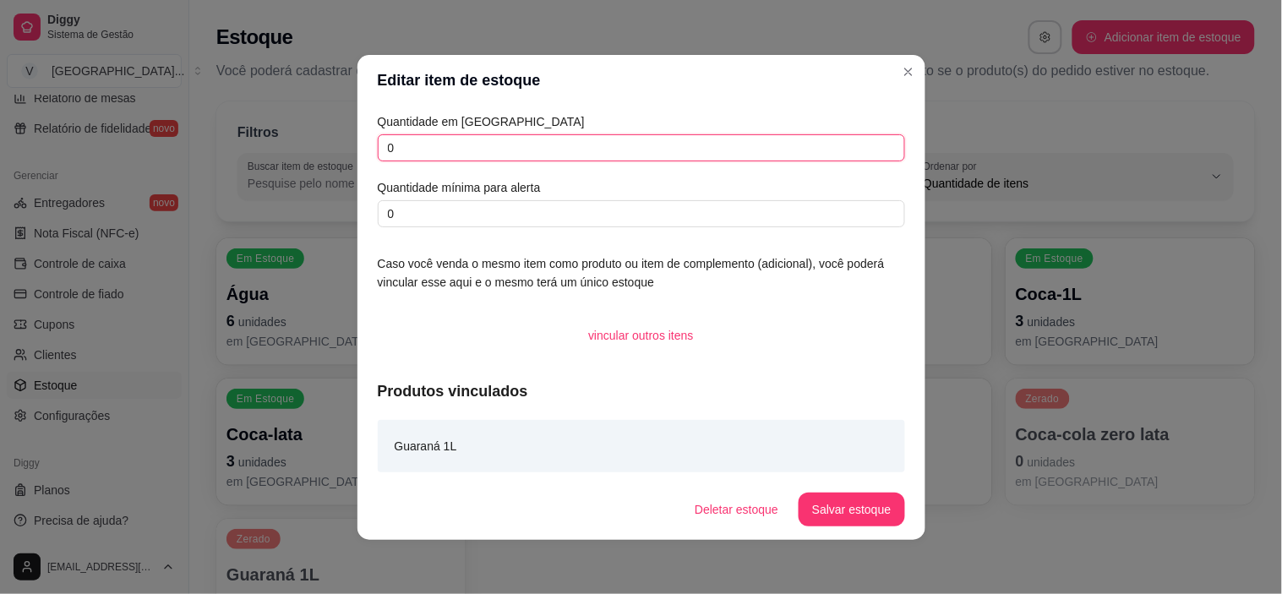
click at [567, 152] on input "0" at bounding box center [641, 147] width 527 height 27
type input "4"
click at [885, 503] on button "Salvar estoque" at bounding box center [851, 509] width 103 height 33
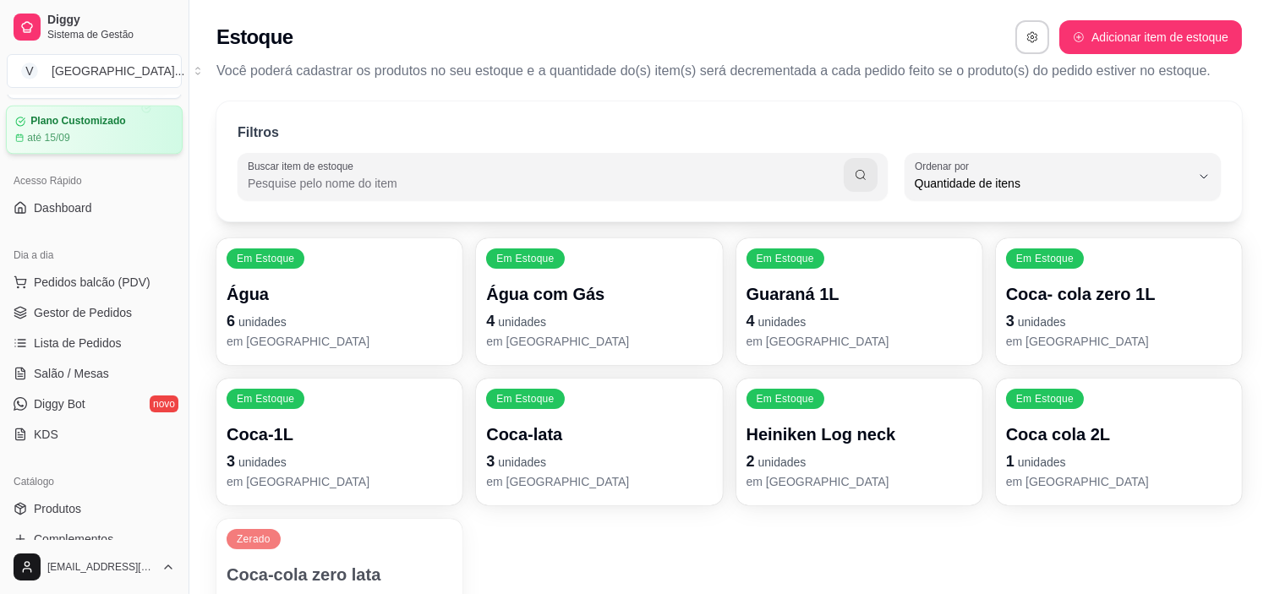
scroll to position [0, 0]
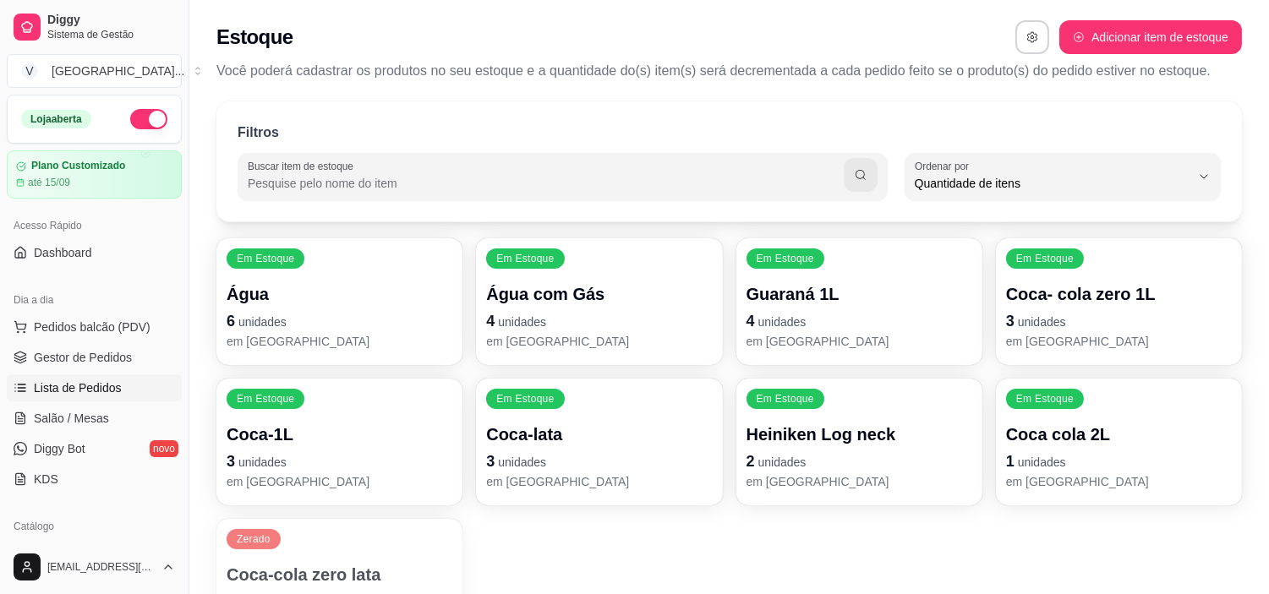
click at [110, 383] on span "Lista de Pedidos" at bounding box center [78, 388] width 88 height 17
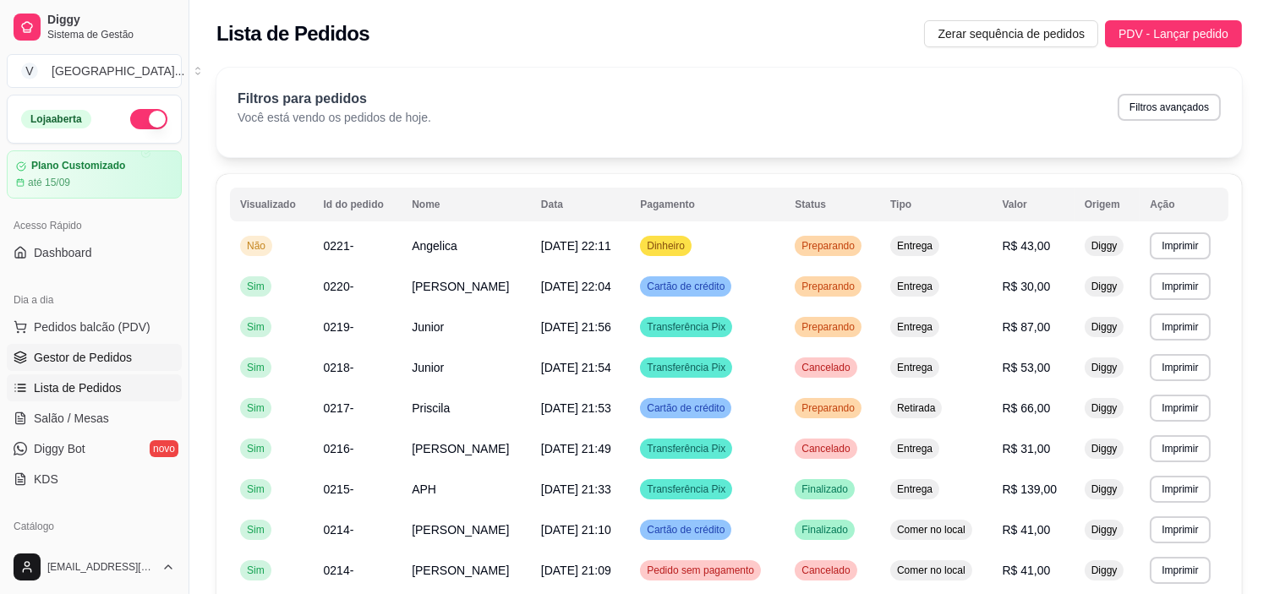
click at [121, 347] on link "Gestor de Pedidos" at bounding box center [94, 357] width 175 height 27
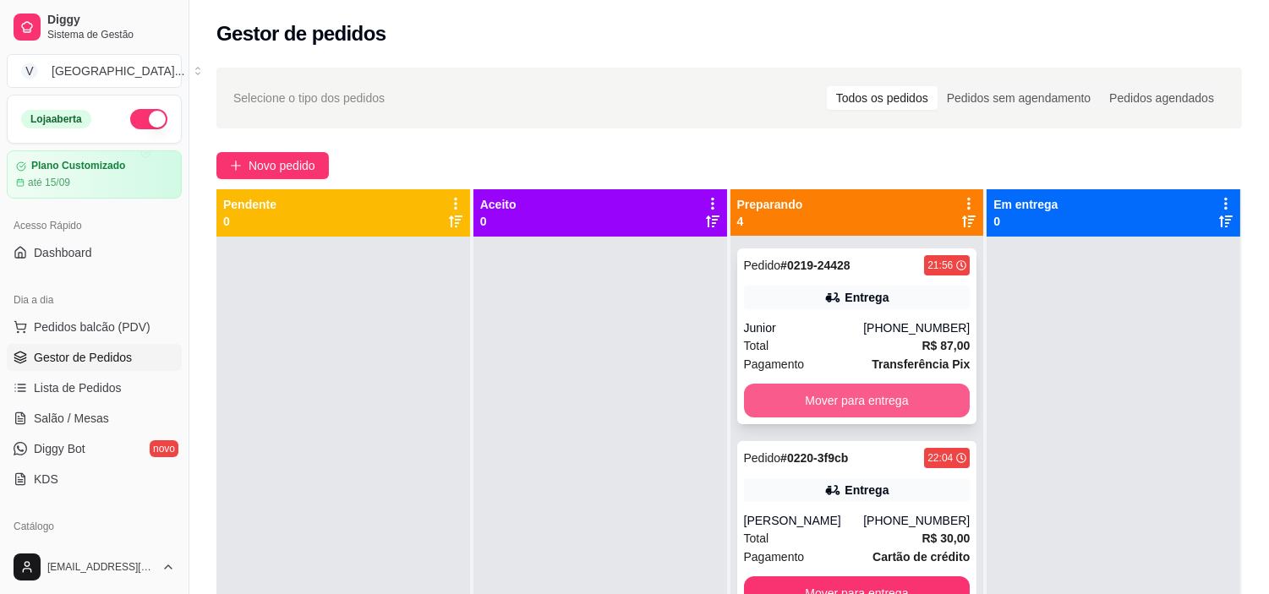
scroll to position [192, 0]
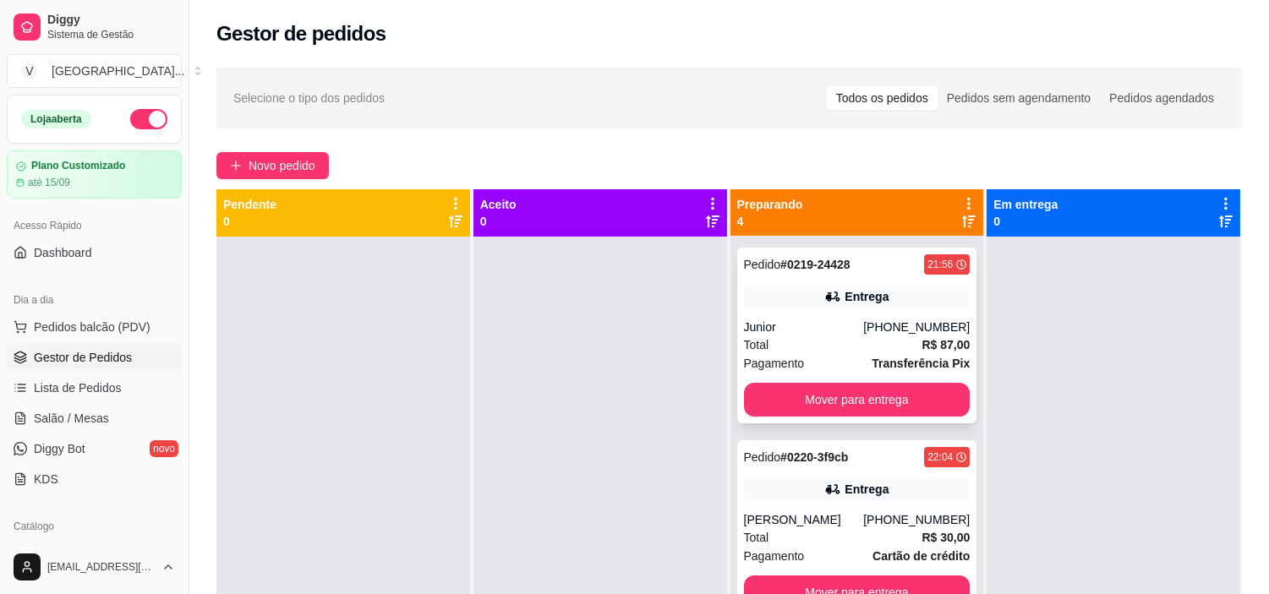
click at [806, 306] on div "Entrega" at bounding box center [857, 297] width 227 height 24
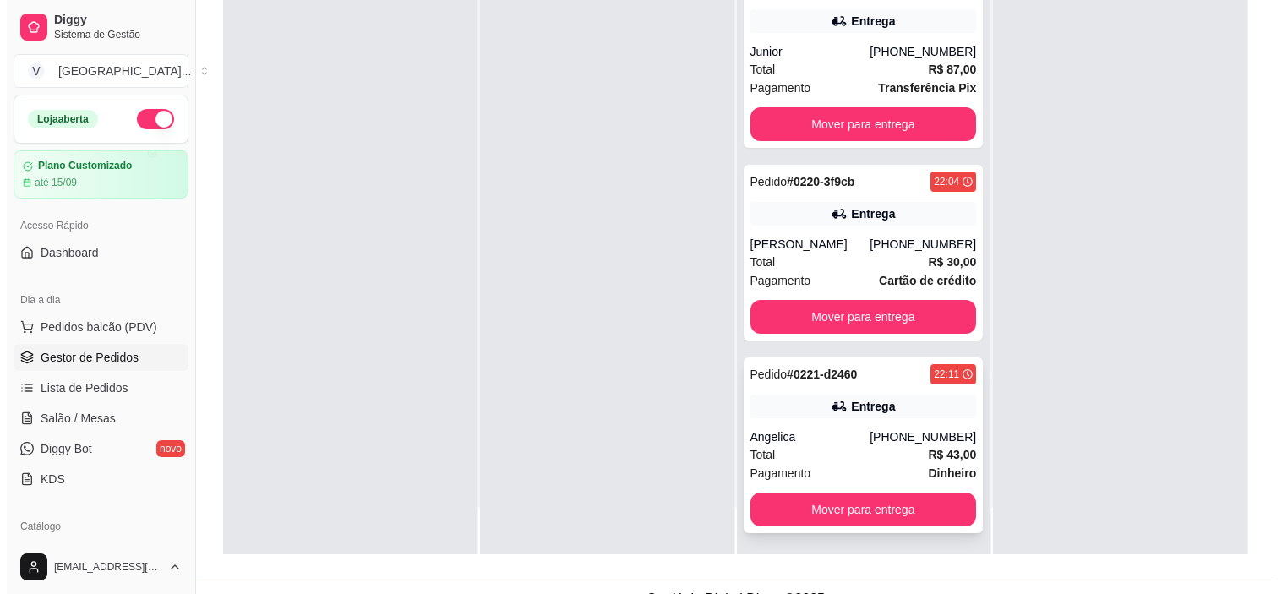
scroll to position [258, 0]
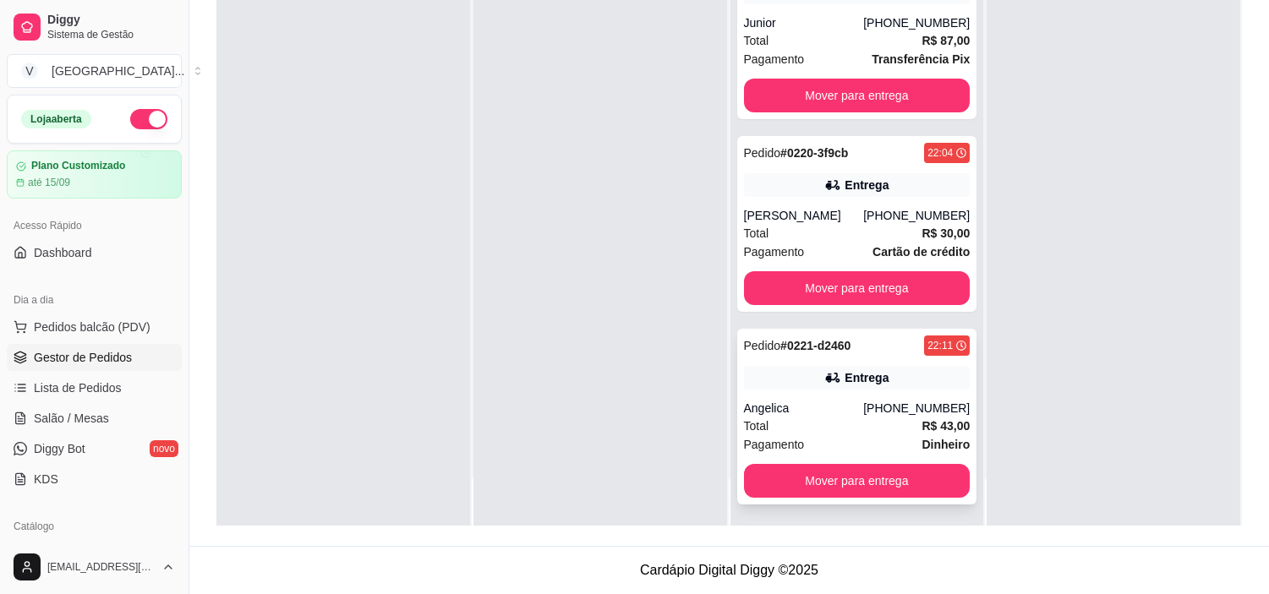
click at [862, 400] on div "Angelica" at bounding box center [804, 408] width 120 height 17
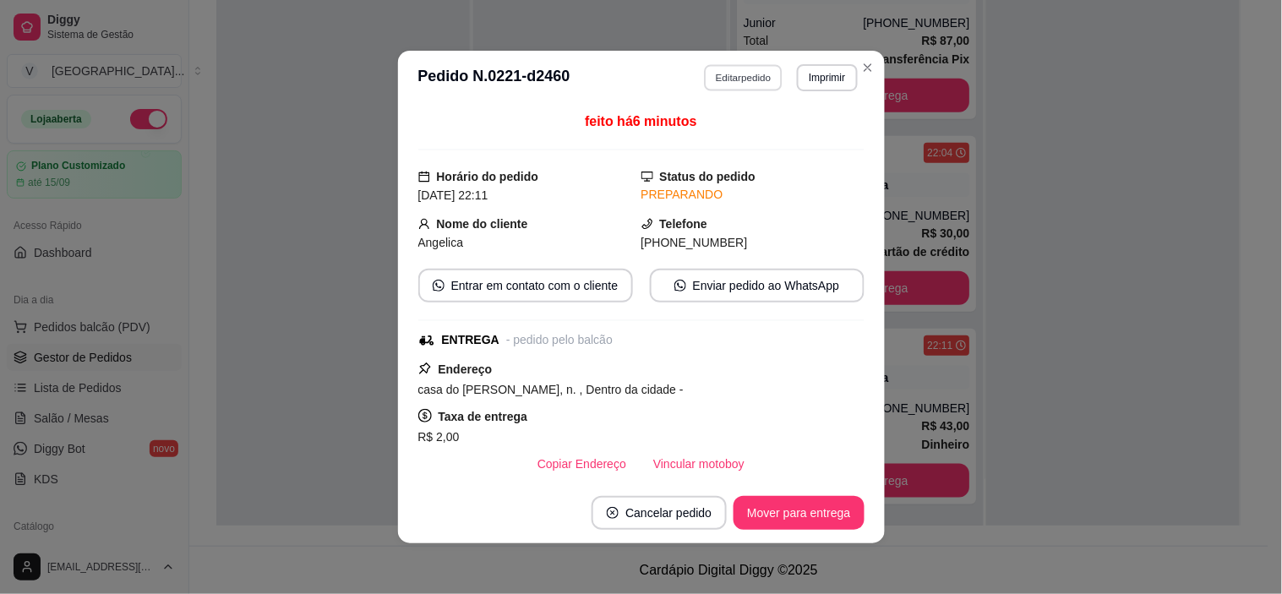
click at [755, 79] on button "Editar pedido" at bounding box center [743, 77] width 79 height 26
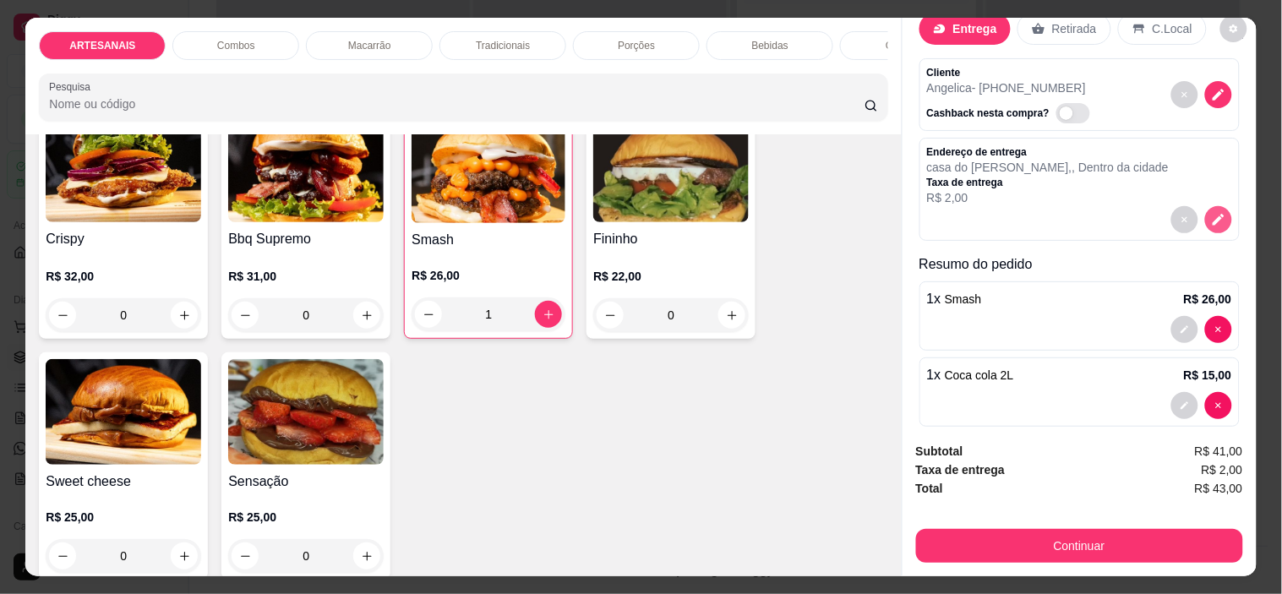
scroll to position [64, 0]
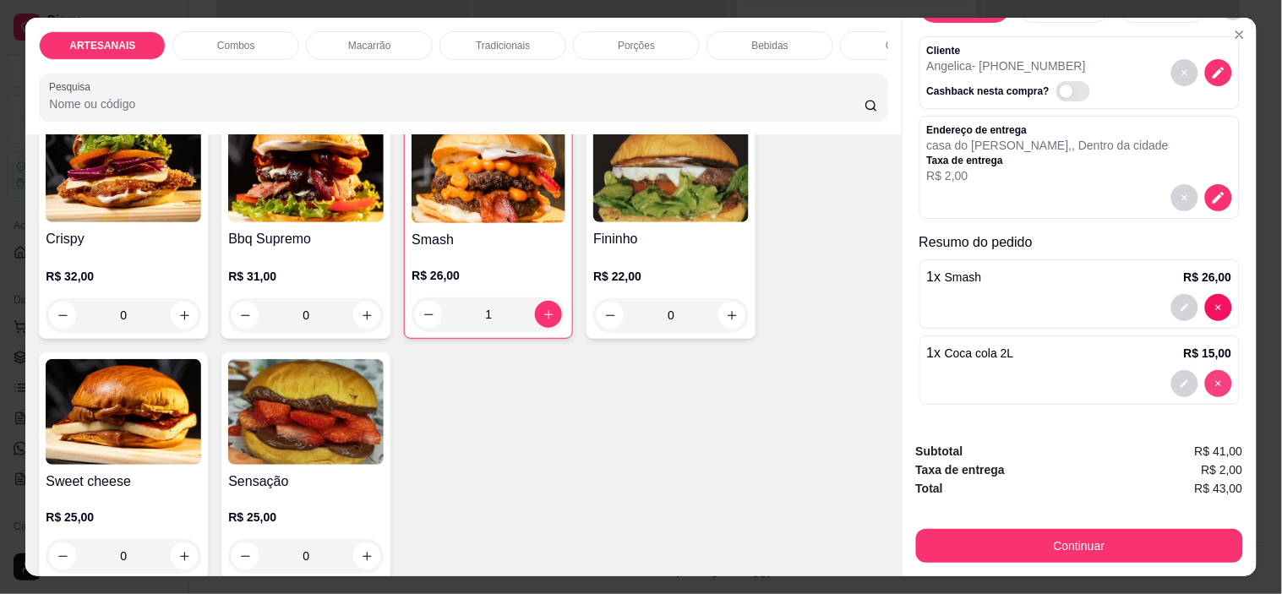
type input "0"
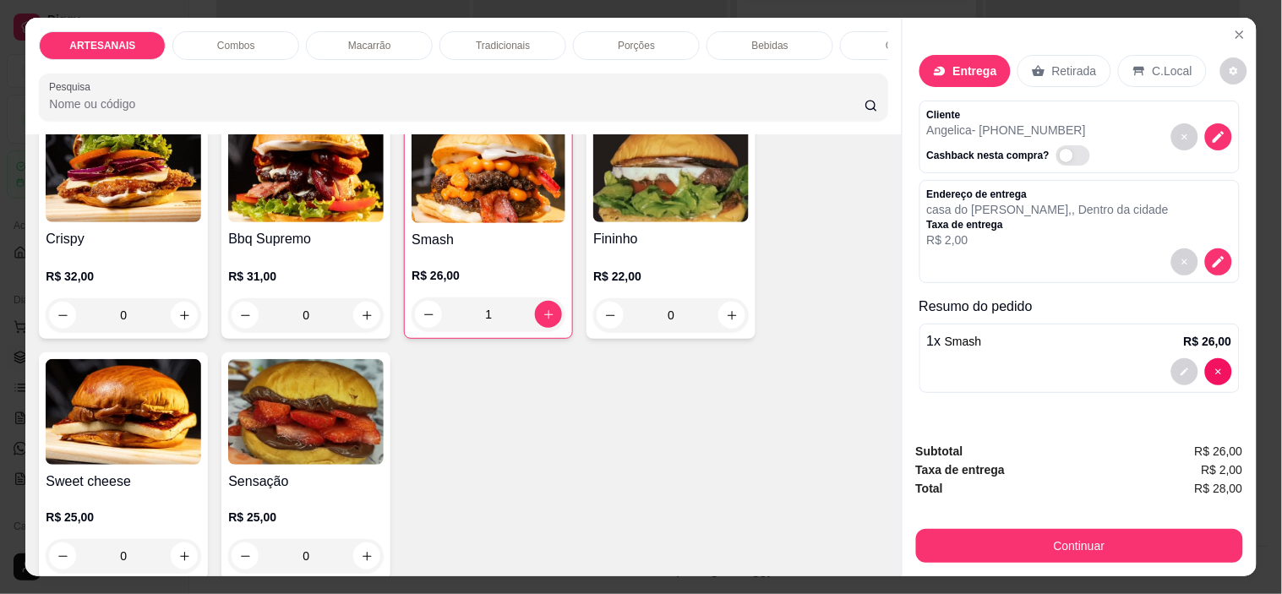
scroll to position [0, 0]
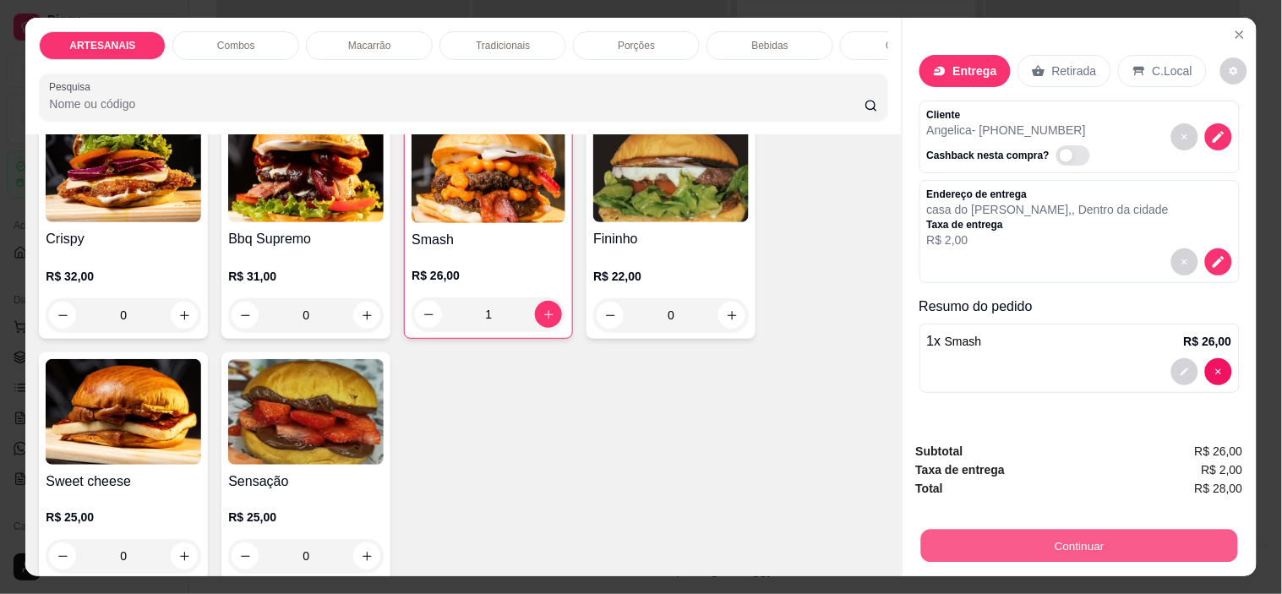
click at [1117, 549] on button "Continuar" at bounding box center [1079, 546] width 317 height 33
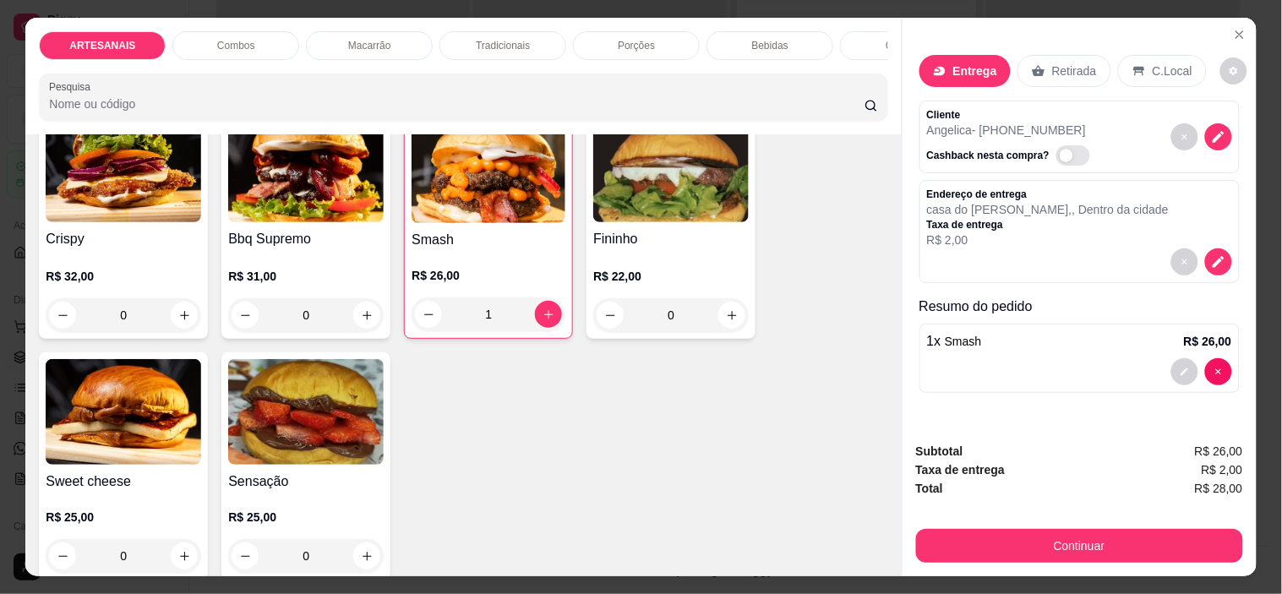
scroll to position [43, 0]
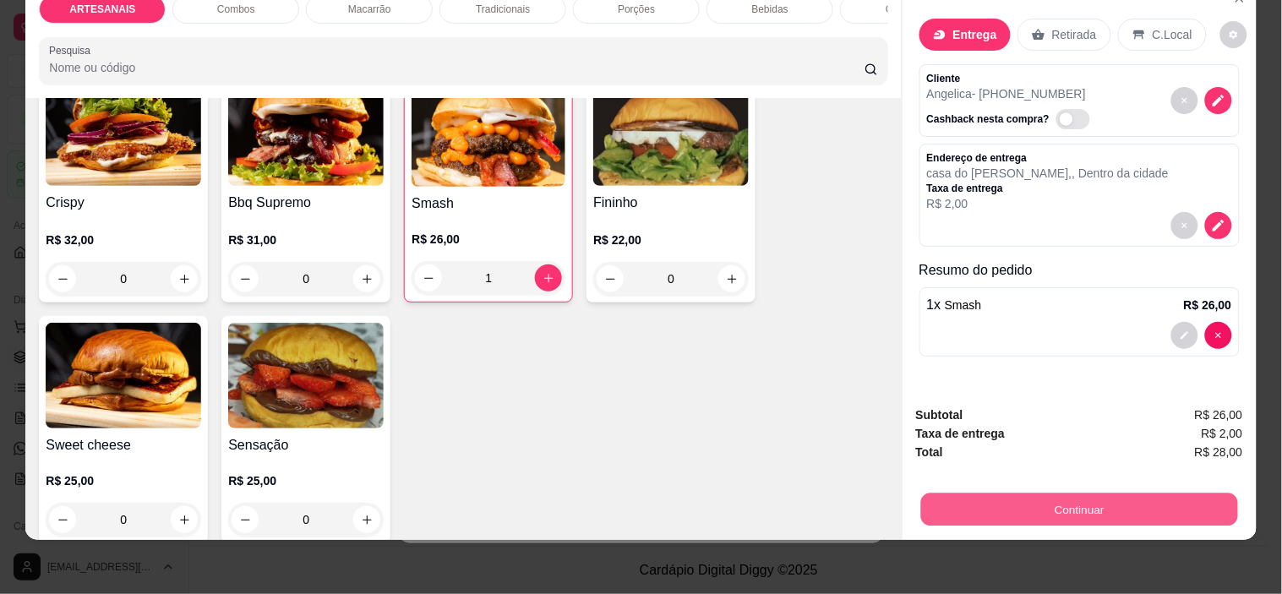
click at [1136, 494] on button "Continuar" at bounding box center [1079, 510] width 317 height 33
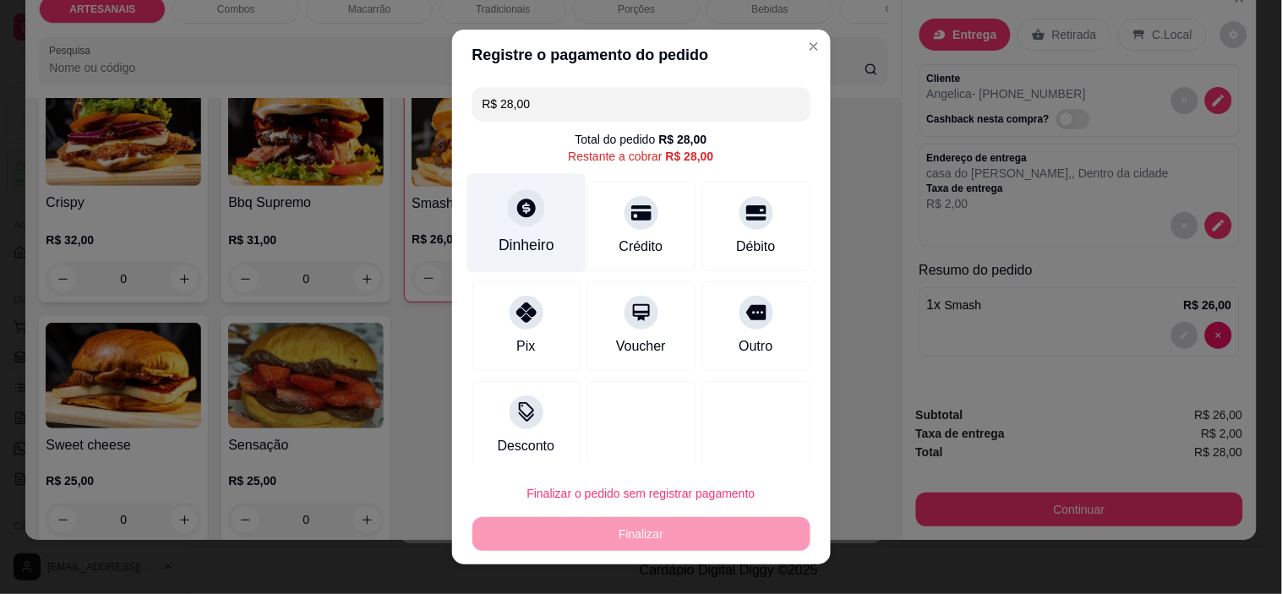
click at [524, 246] on div "Dinheiro" at bounding box center [527, 245] width 56 height 22
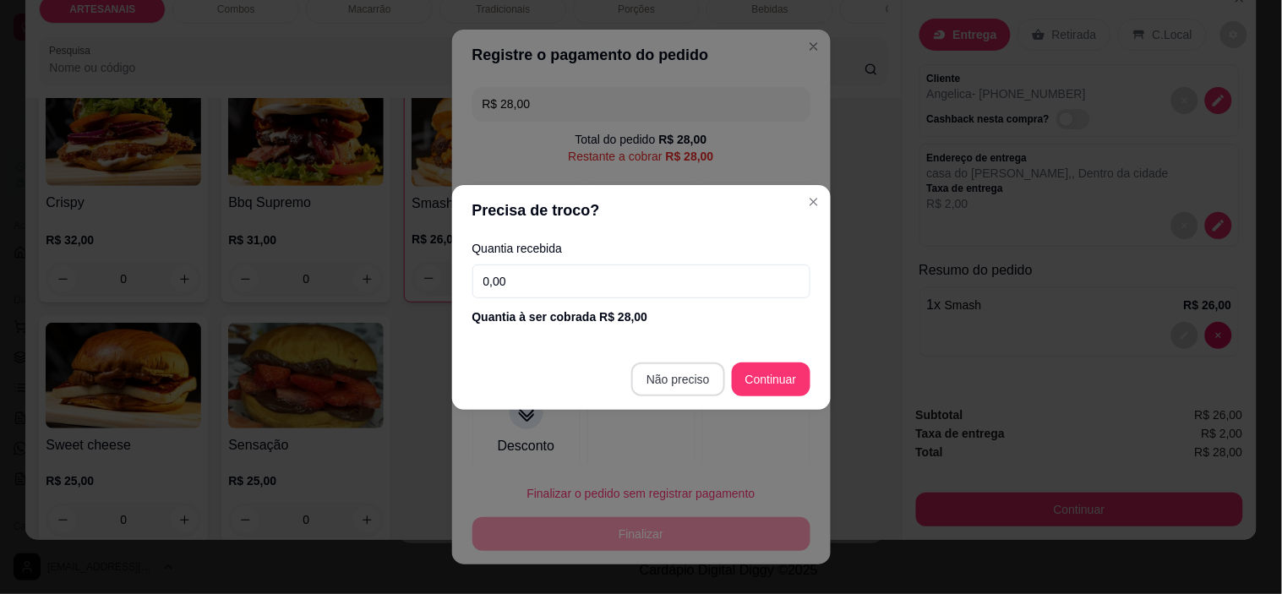
type input "R$ 0,00"
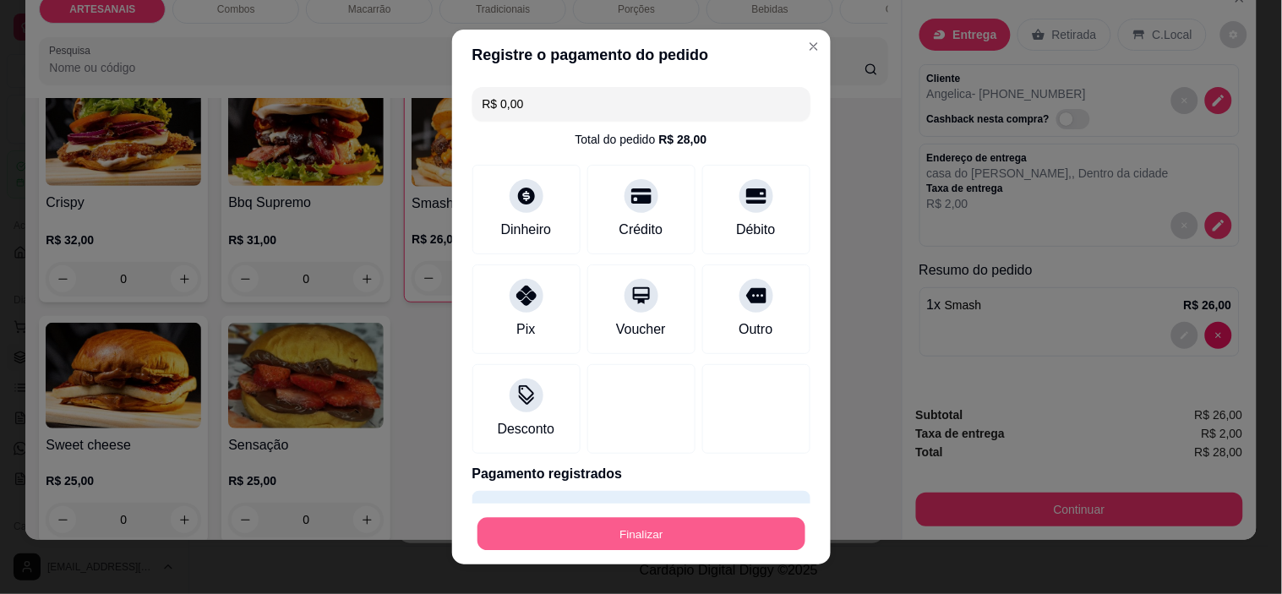
click at [700, 543] on button "Finalizar" at bounding box center [642, 533] width 328 height 33
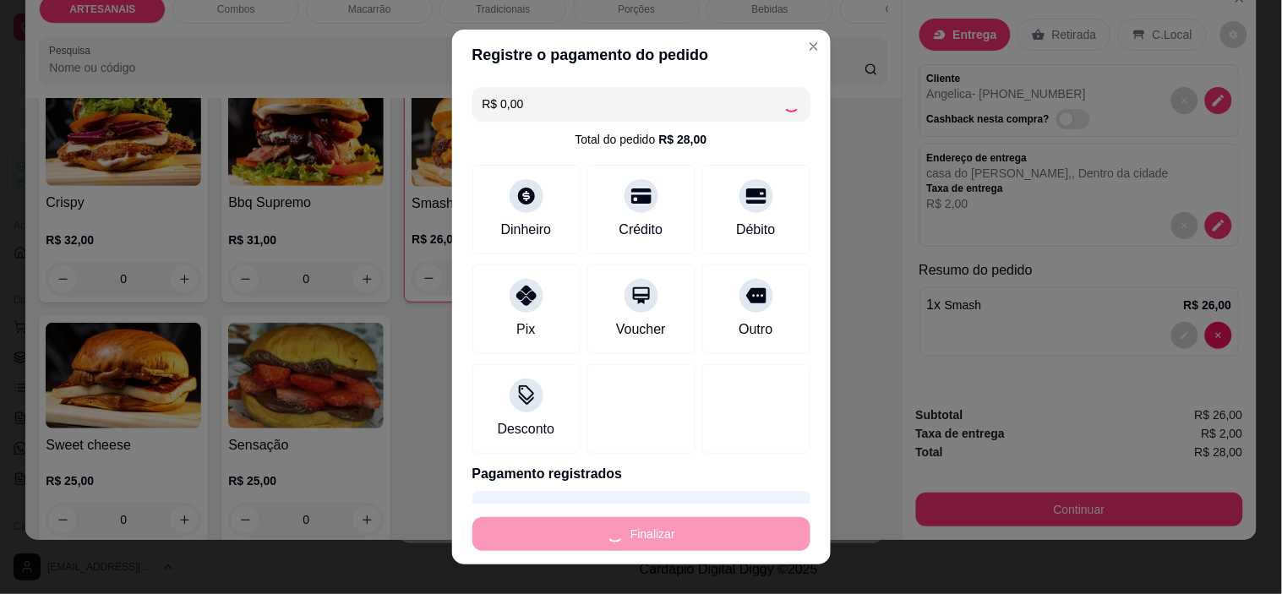
type input "0"
type input "-R$ 28,00"
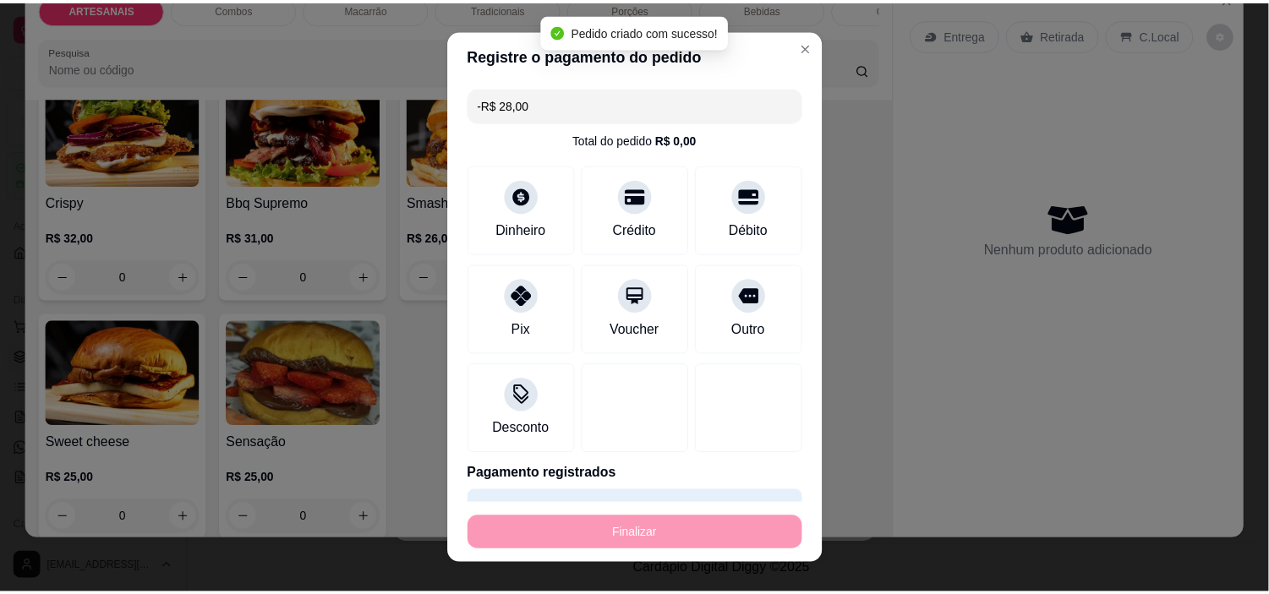
scroll to position [0, 0]
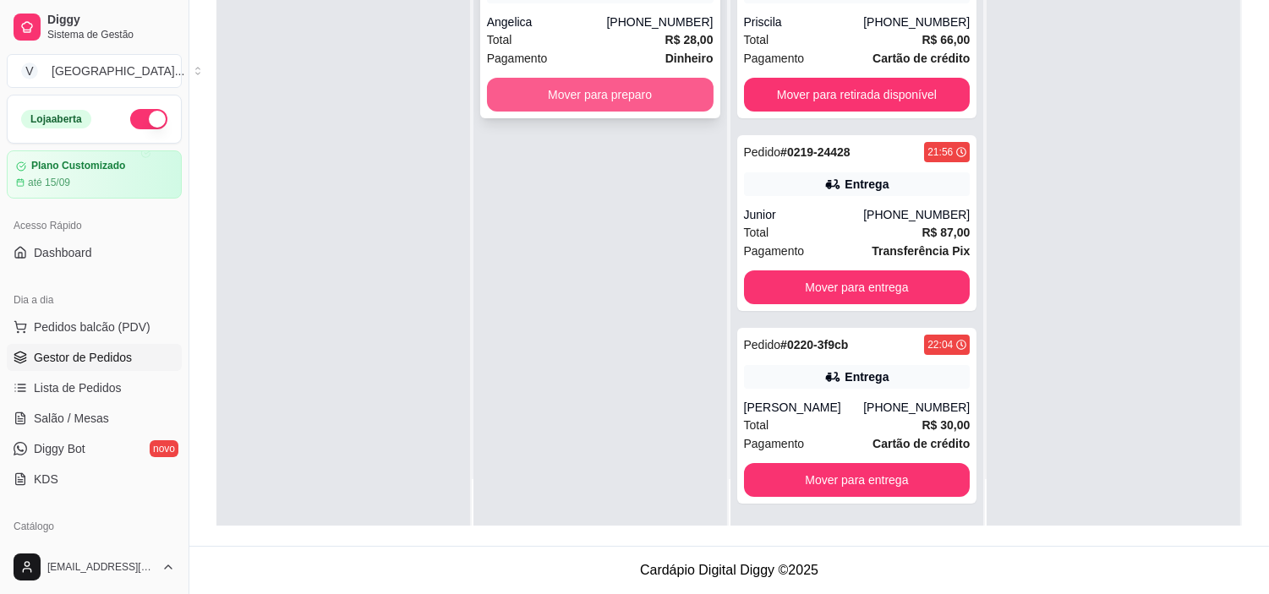
click at [581, 85] on button "Mover para preparo" at bounding box center [600, 95] width 227 height 34
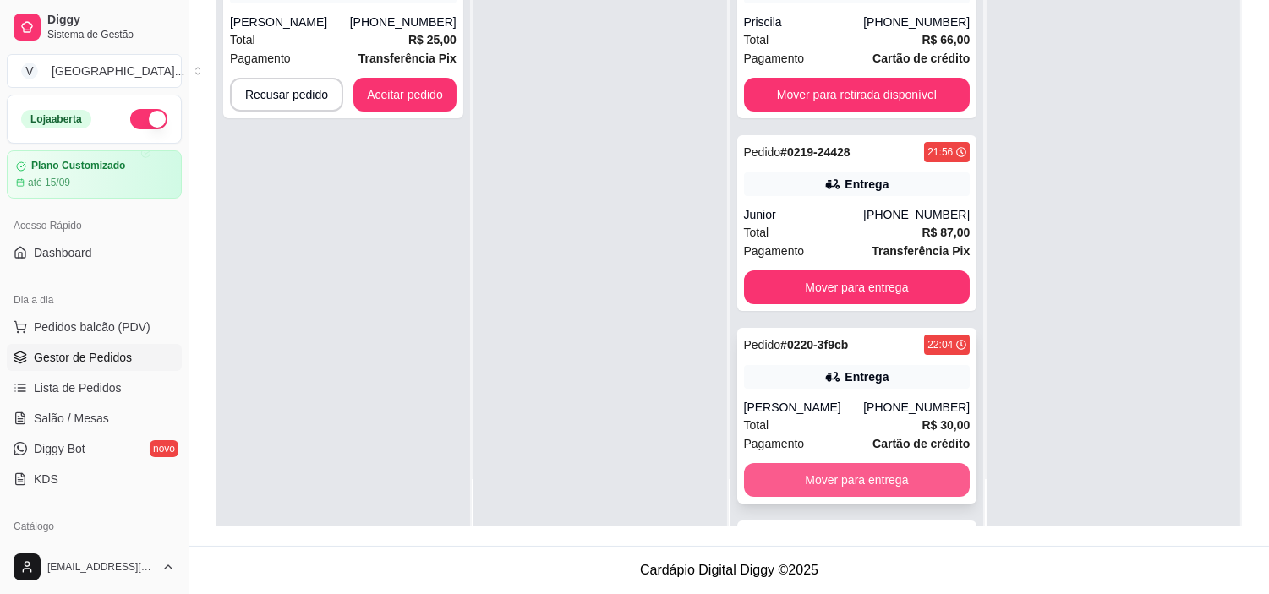
click at [915, 475] on button "Mover para entrega" at bounding box center [857, 480] width 227 height 34
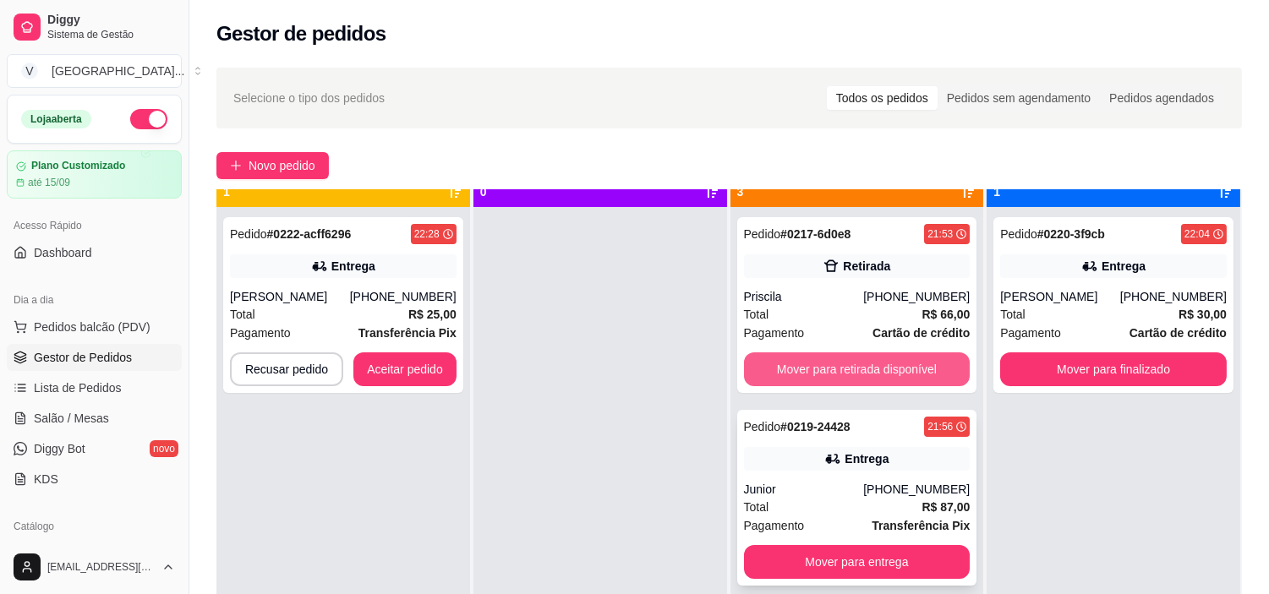
scroll to position [46, 0]
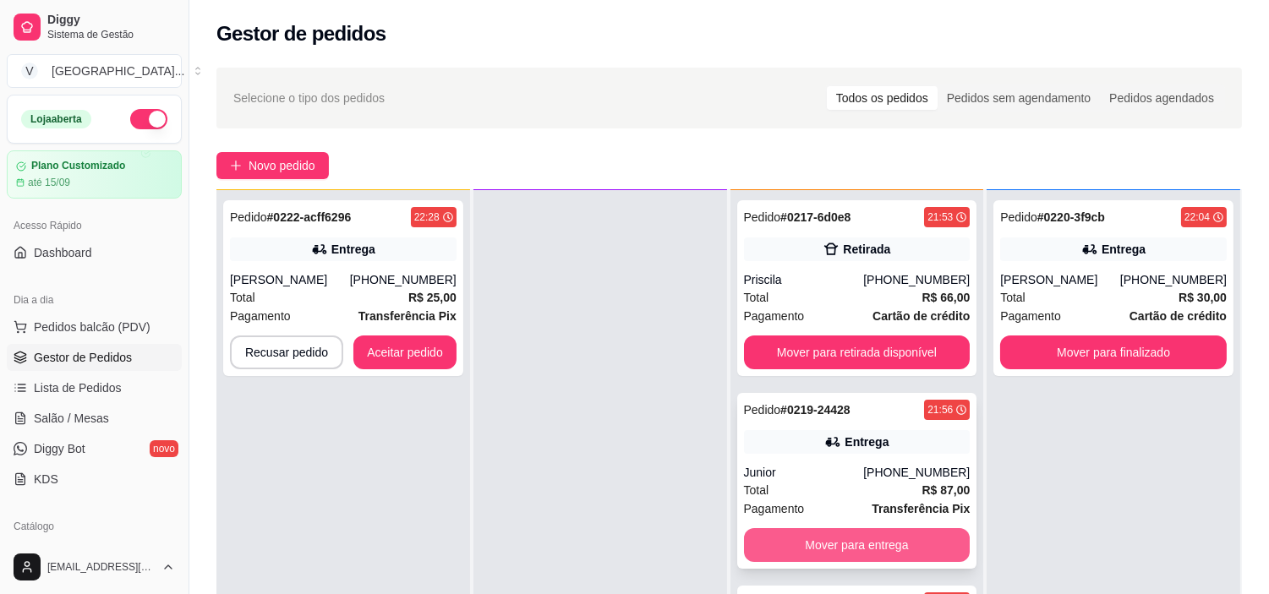
click at [883, 536] on button "Mover para entrega" at bounding box center [857, 545] width 227 height 34
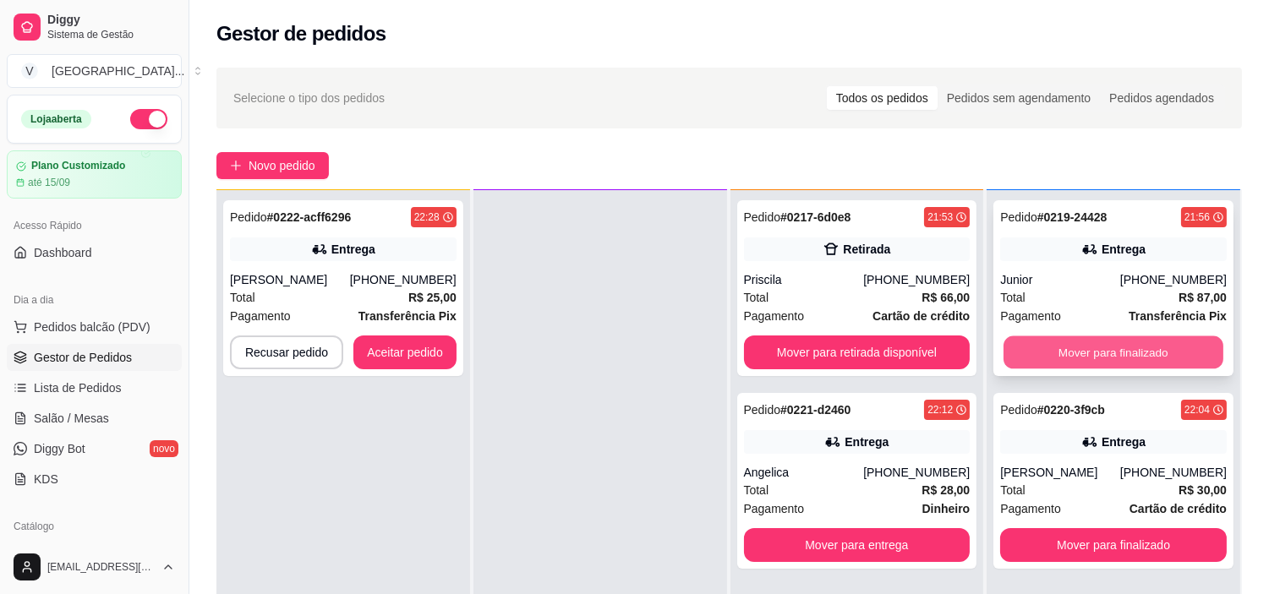
click at [1167, 355] on button "Mover para finalizado" at bounding box center [1113, 352] width 220 height 33
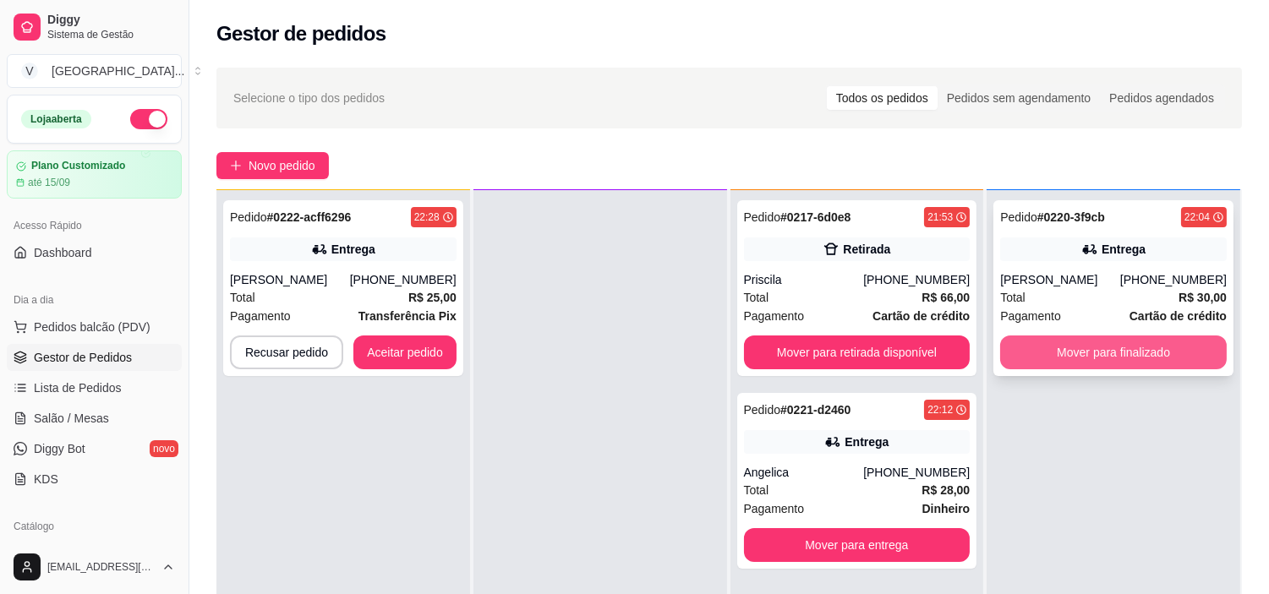
click at [1108, 363] on button "Mover para finalizado" at bounding box center [1113, 353] width 227 height 34
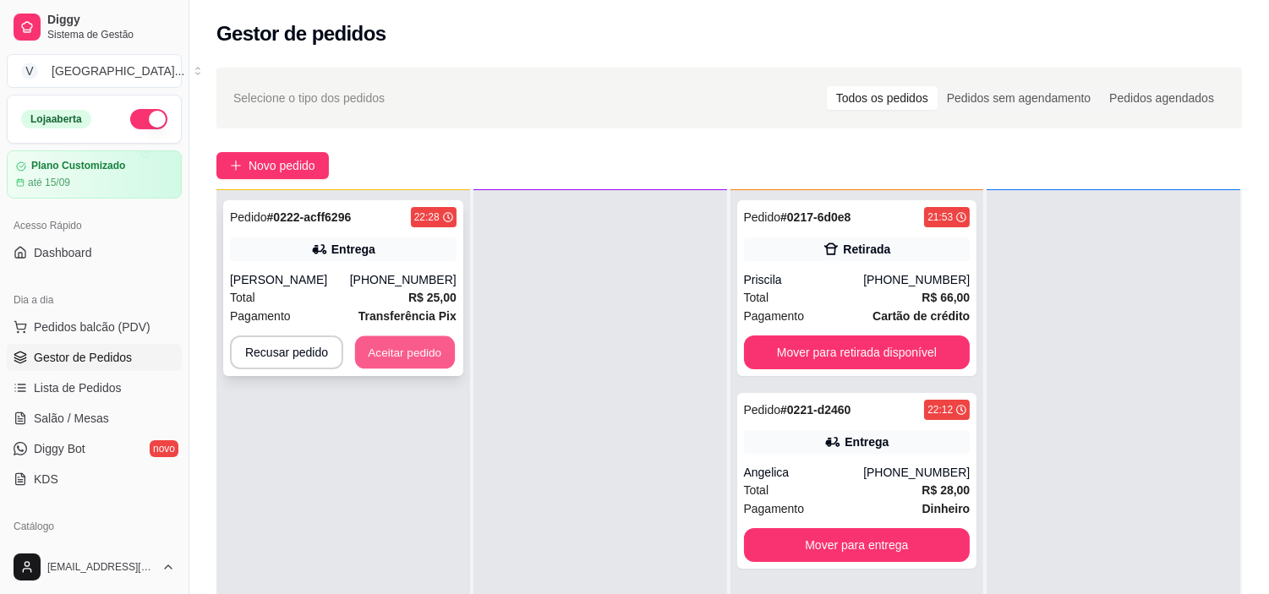
click at [374, 358] on button "Aceitar pedido" at bounding box center [405, 352] width 100 height 33
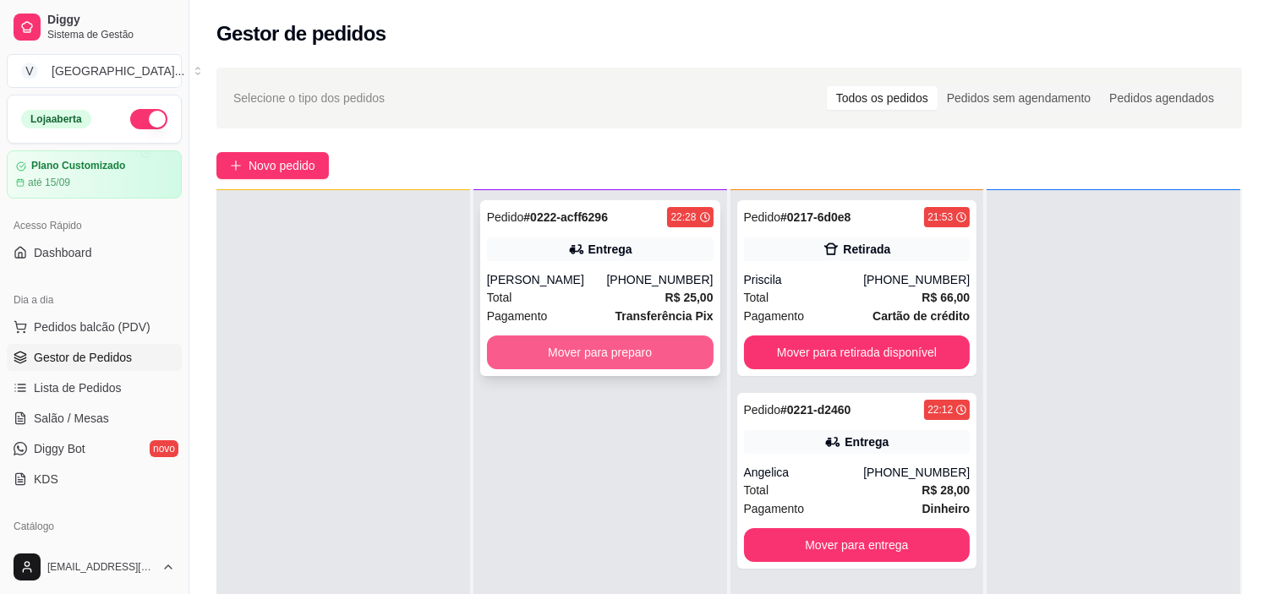
click at [626, 336] on div "Mover para preparo" at bounding box center [600, 353] width 227 height 34
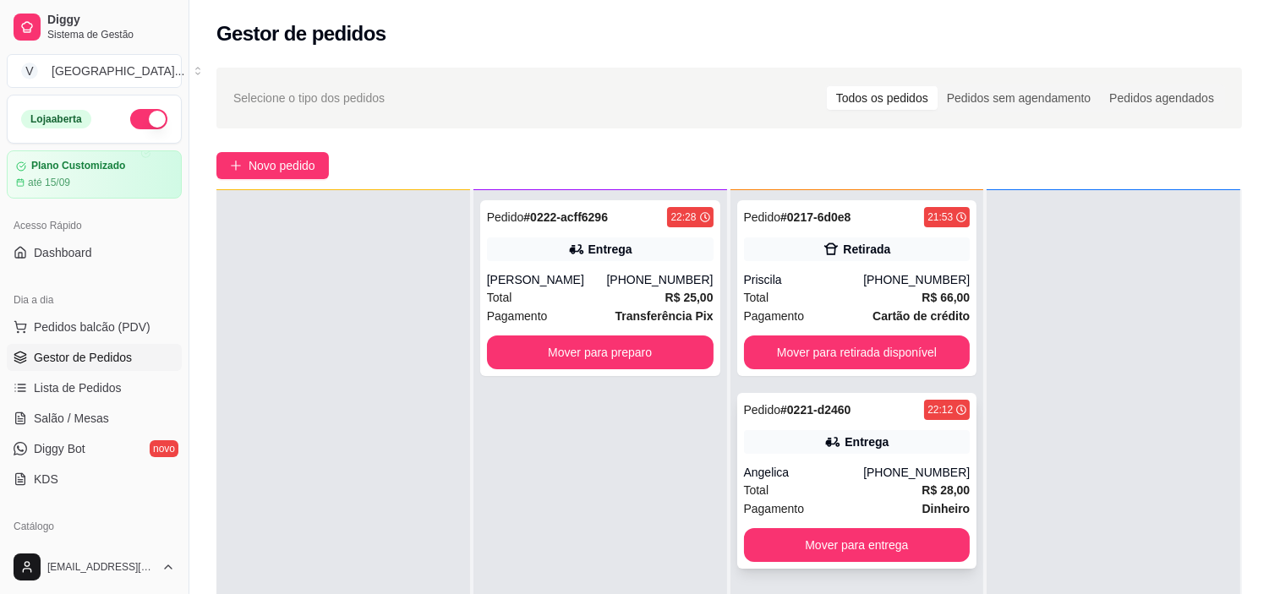
click at [844, 483] on div "Total R$ 28,00" at bounding box center [857, 490] width 227 height 19
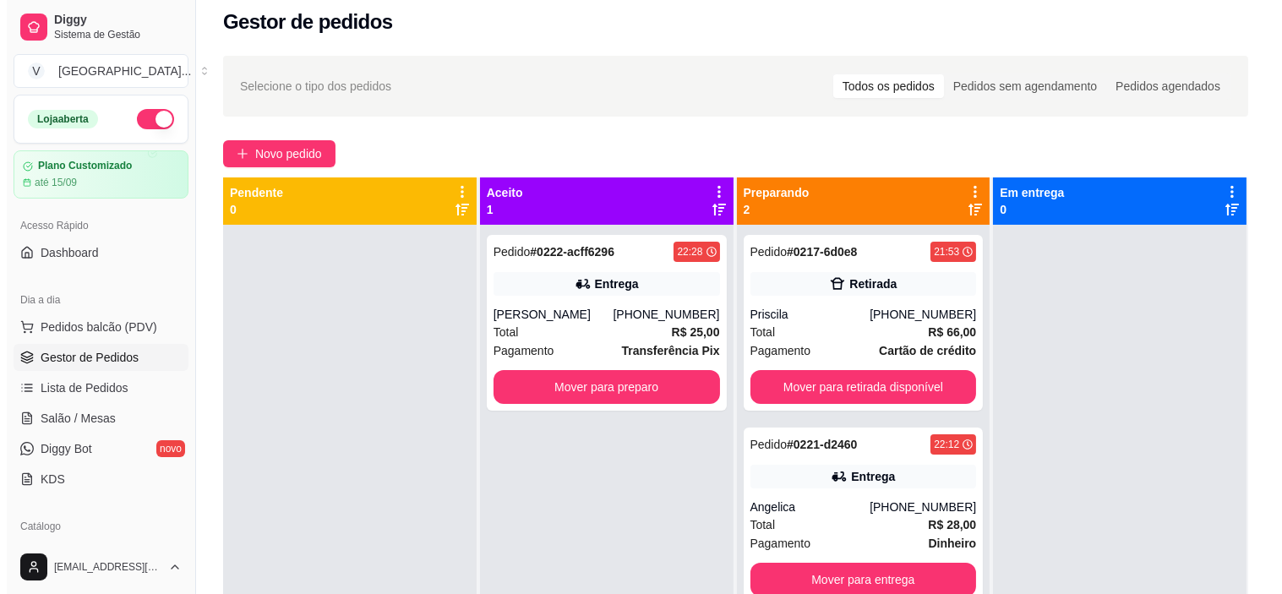
scroll to position [0, 0]
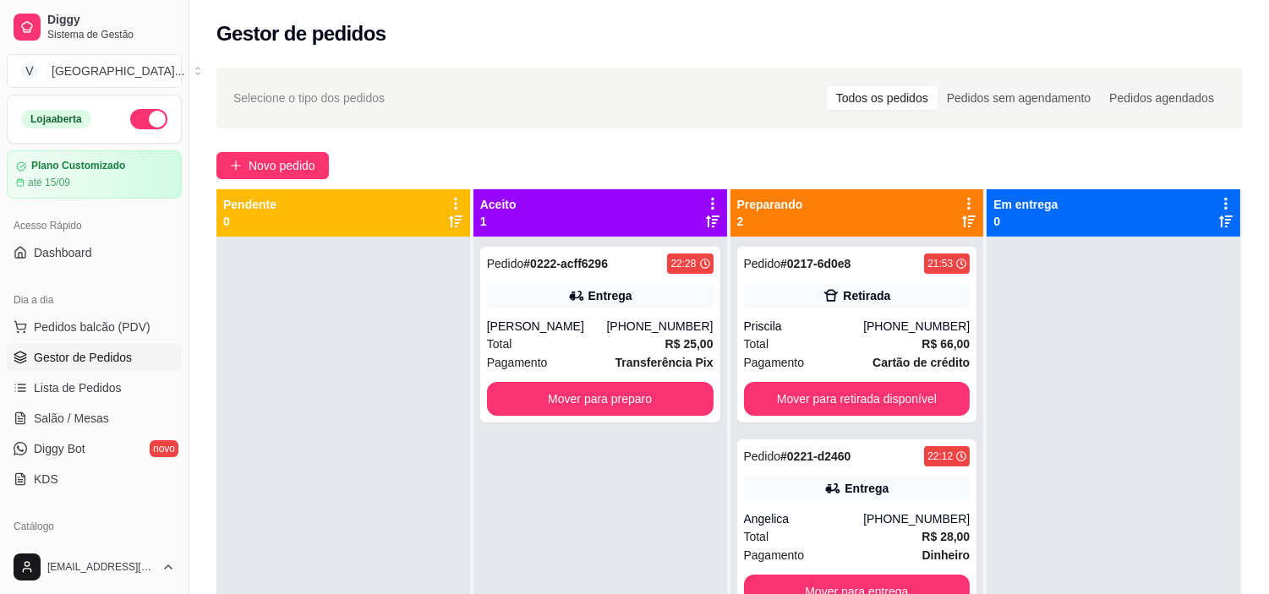
drag, startPoint x: 344, startPoint y: 357, endPoint x: 336, endPoint y: 362, distance: 9.9
click at [336, 362] on div at bounding box center [343, 534] width 254 height 594
click at [258, 161] on span "Novo pedido" at bounding box center [282, 165] width 67 height 19
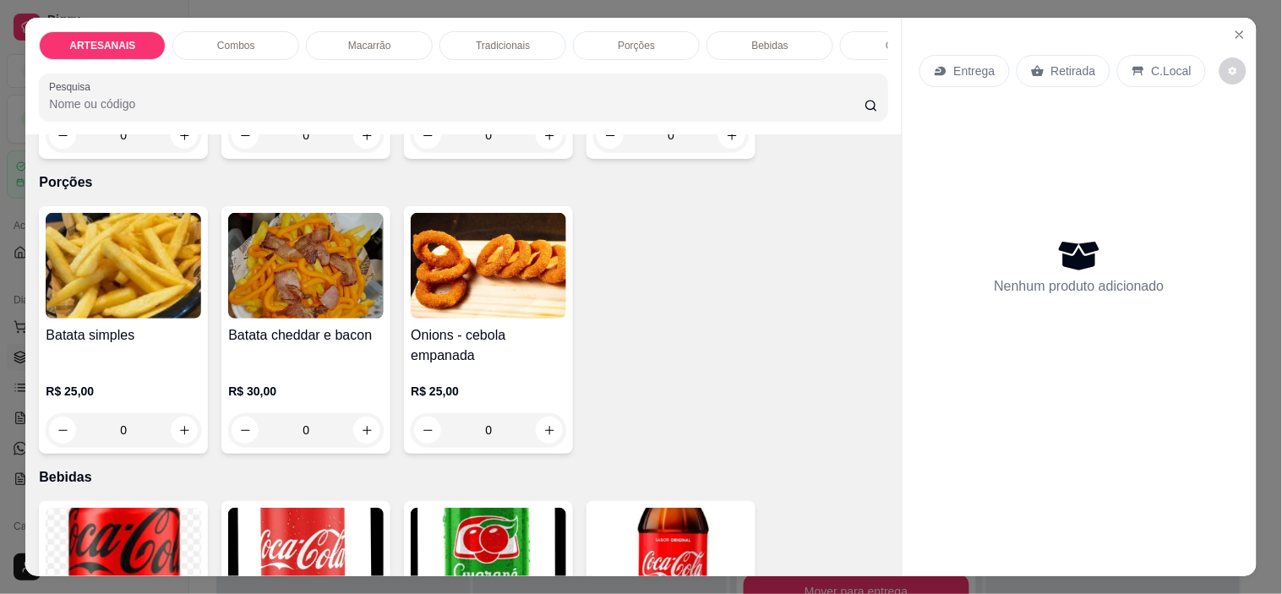
scroll to position [1691, 0]
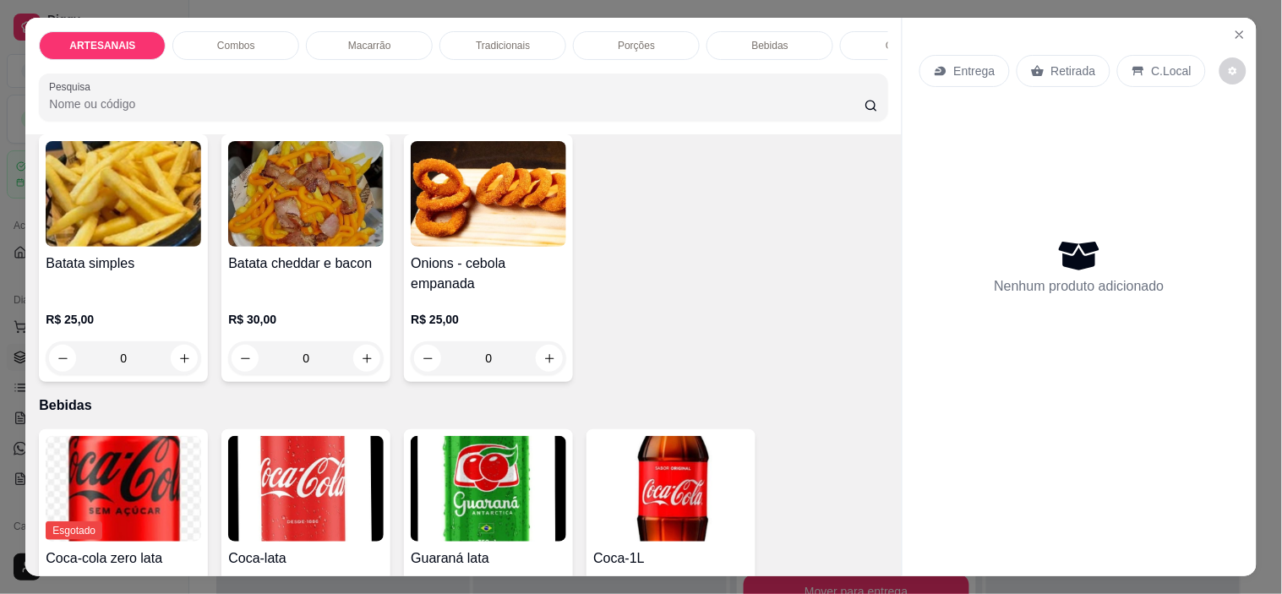
click at [376, 362] on div "0" at bounding box center [306, 358] width 156 height 34
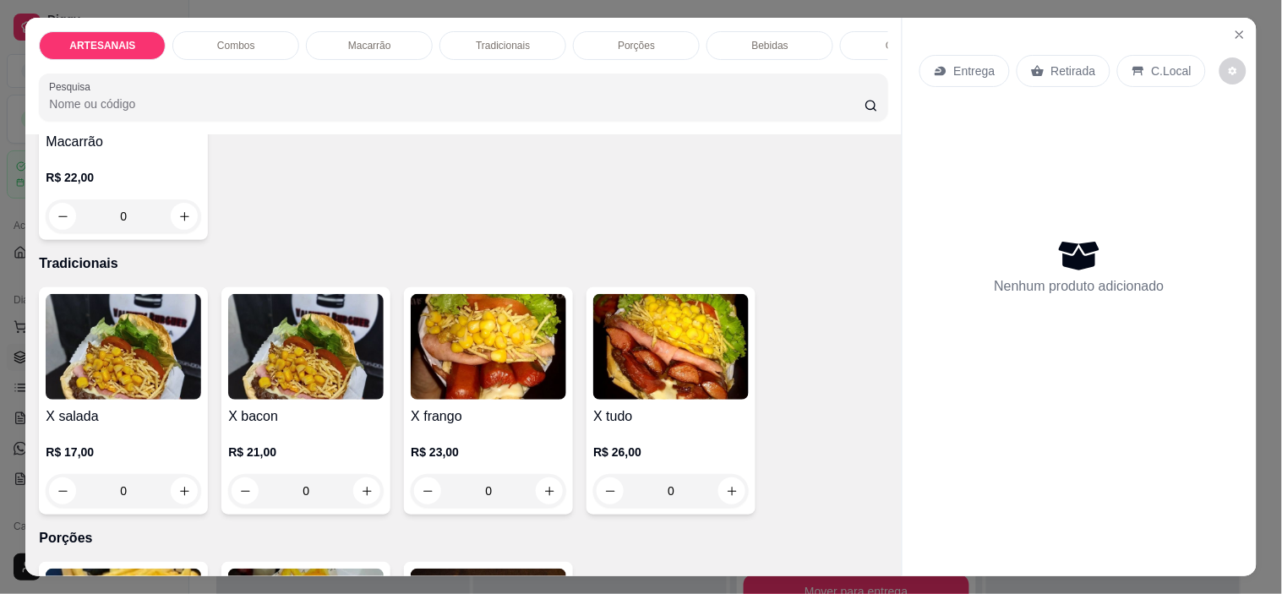
scroll to position [1221, 0]
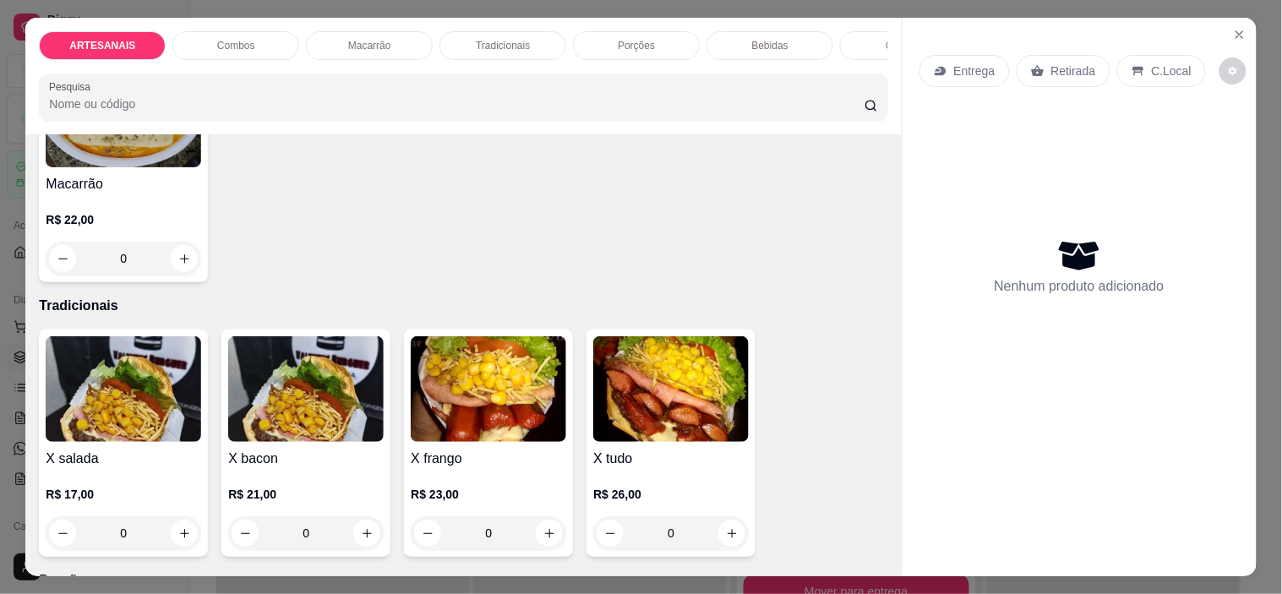
click at [553, 531] on div "0" at bounding box center [489, 533] width 156 height 34
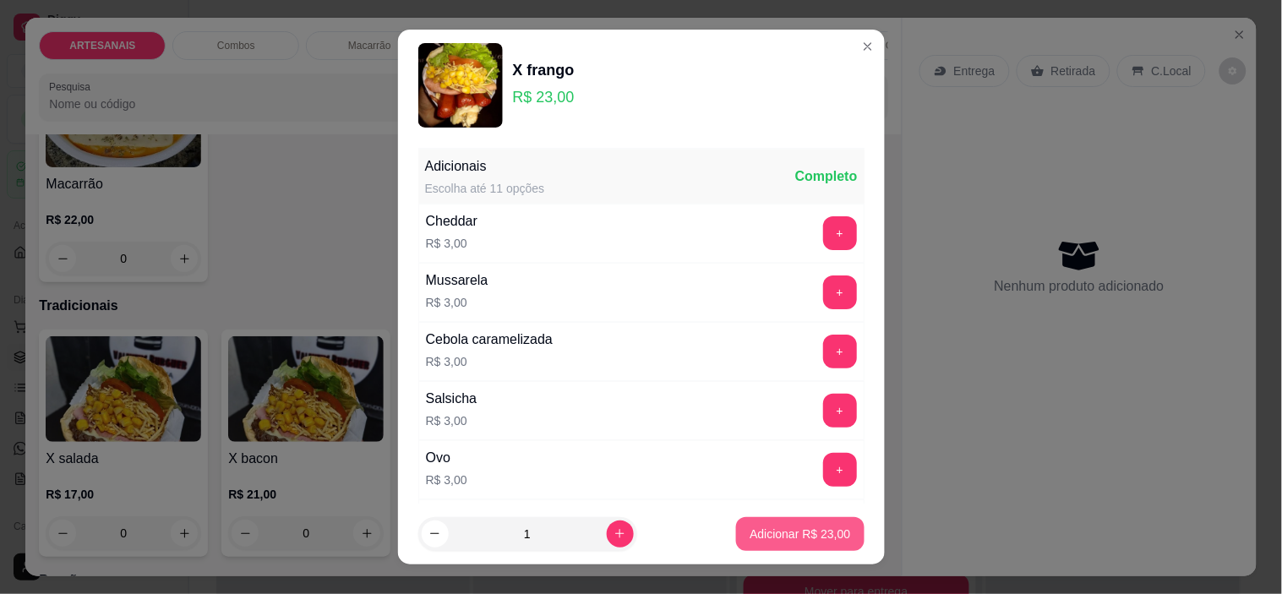
click at [789, 528] on p "Adicionar R$ 23,00" at bounding box center [800, 534] width 101 height 17
type input "1"
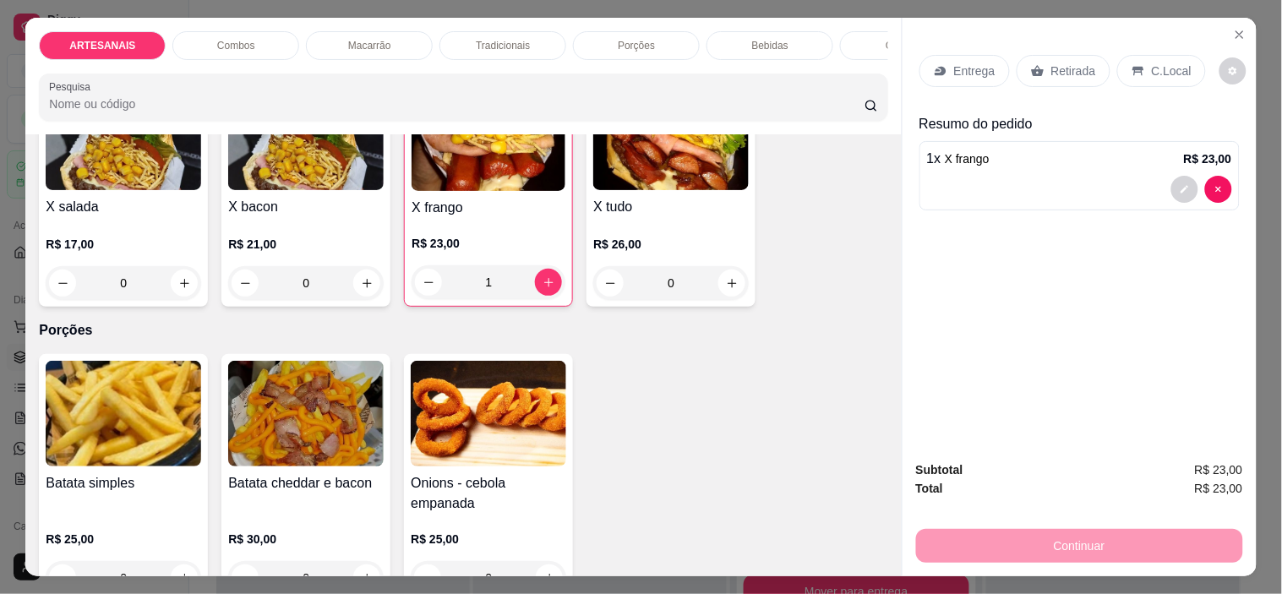
scroll to position [1502, 0]
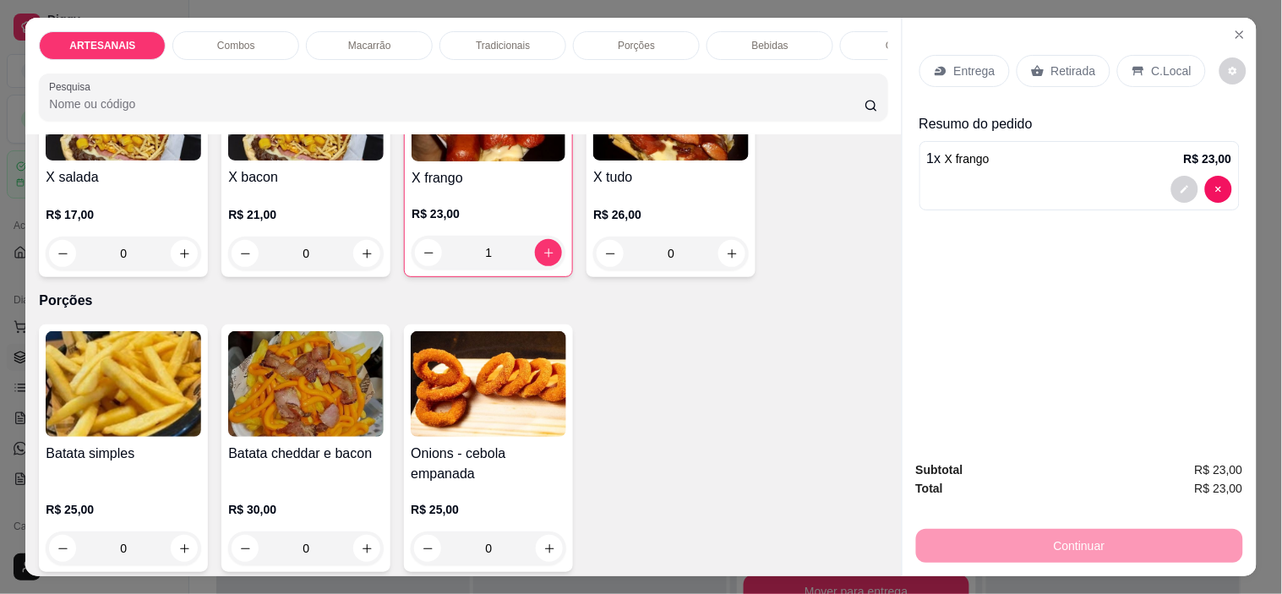
click at [358, 556] on div "0" at bounding box center [306, 549] width 156 height 34
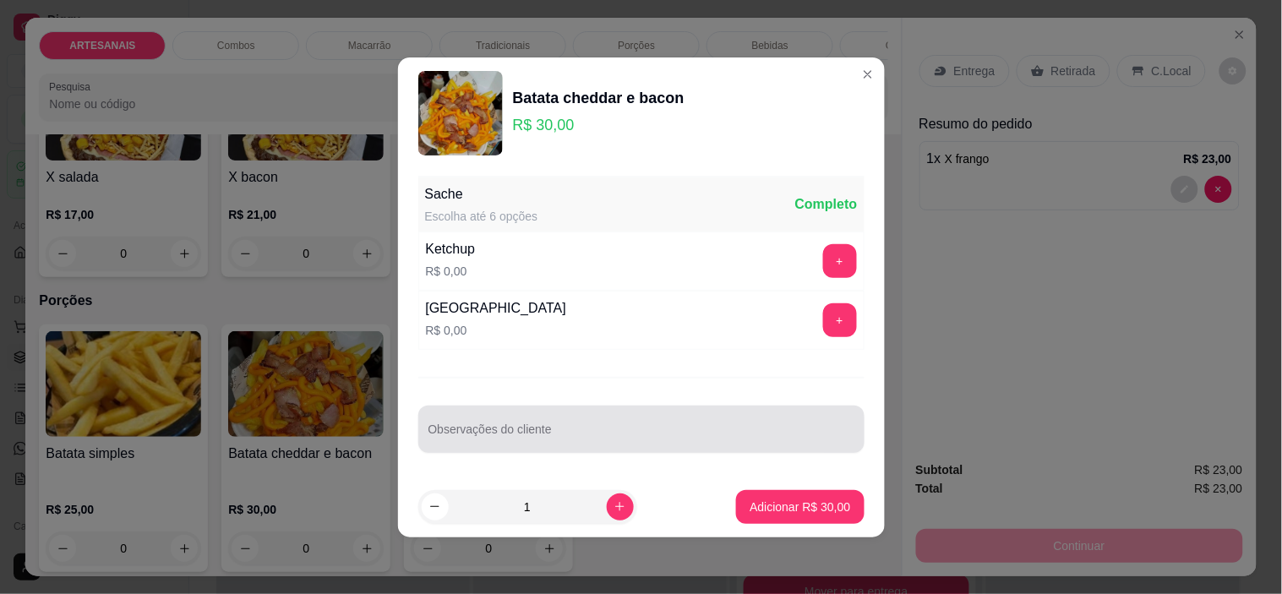
click at [520, 440] on input "Observações do cliente" at bounding box center [642, 436] width 426 height 17
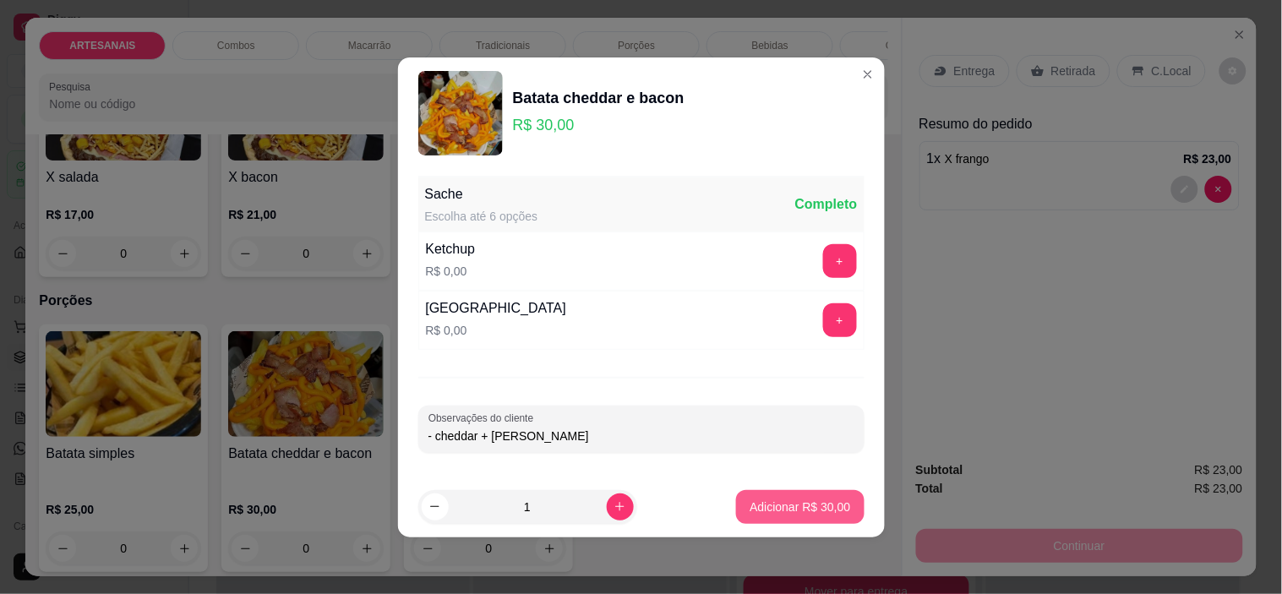
type input "- cheddar + [PERSON_NAME]"
click at [790, 494] on button "Adicionar R$ 30,00" at bounding box center [800, 507] width 128 height 34
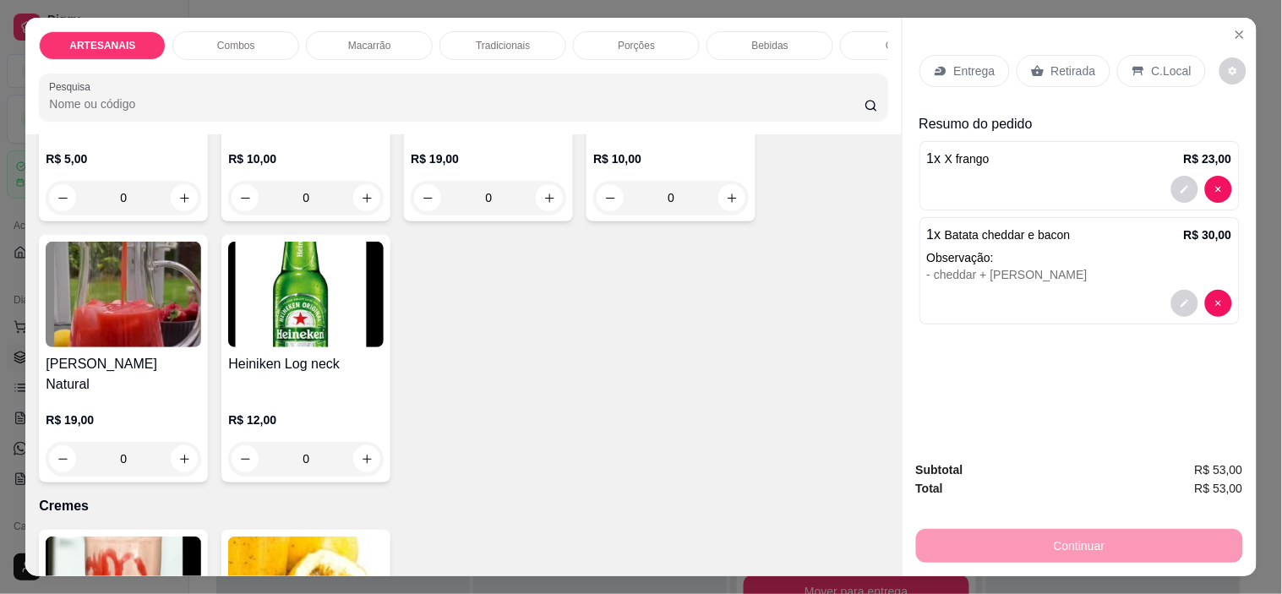
scroll to position [2724, 0]
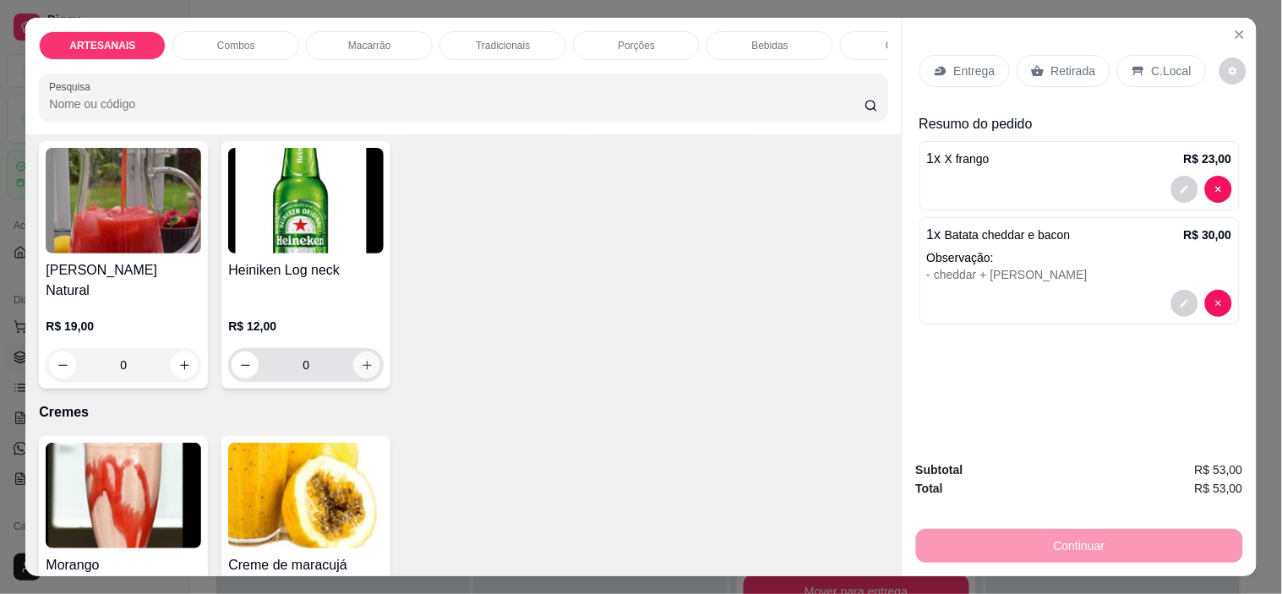
click at [369, 352] on button "increase-product-quantity" at bounding box center [366, 365] width 27 height 27
type input "1"
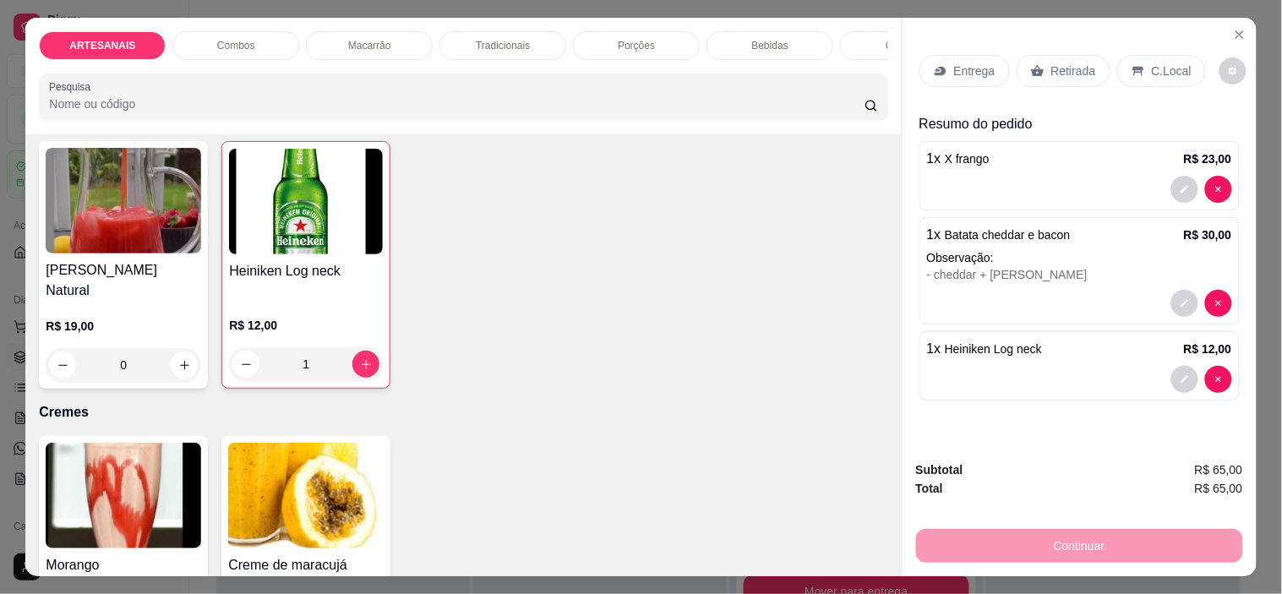
click at [1133, 67] on icon at bounding box center [1138, 71] width 11 height 9
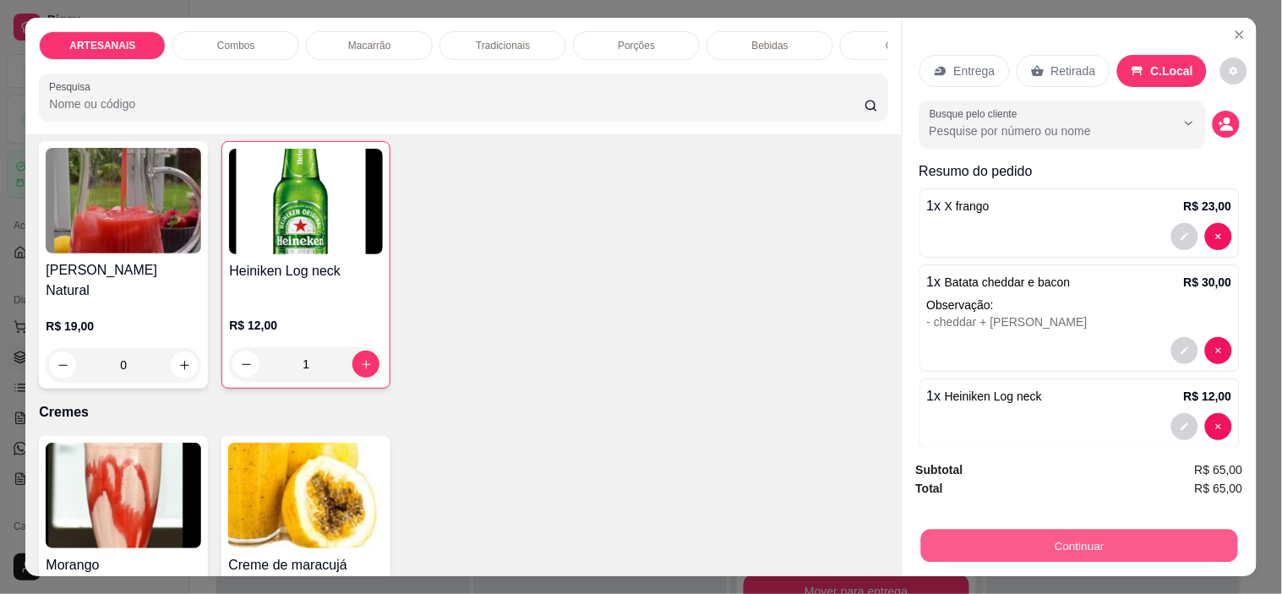
click at [1105, 530] on button "Continuar" at bounding box center [1079, 546] width 317 height 33
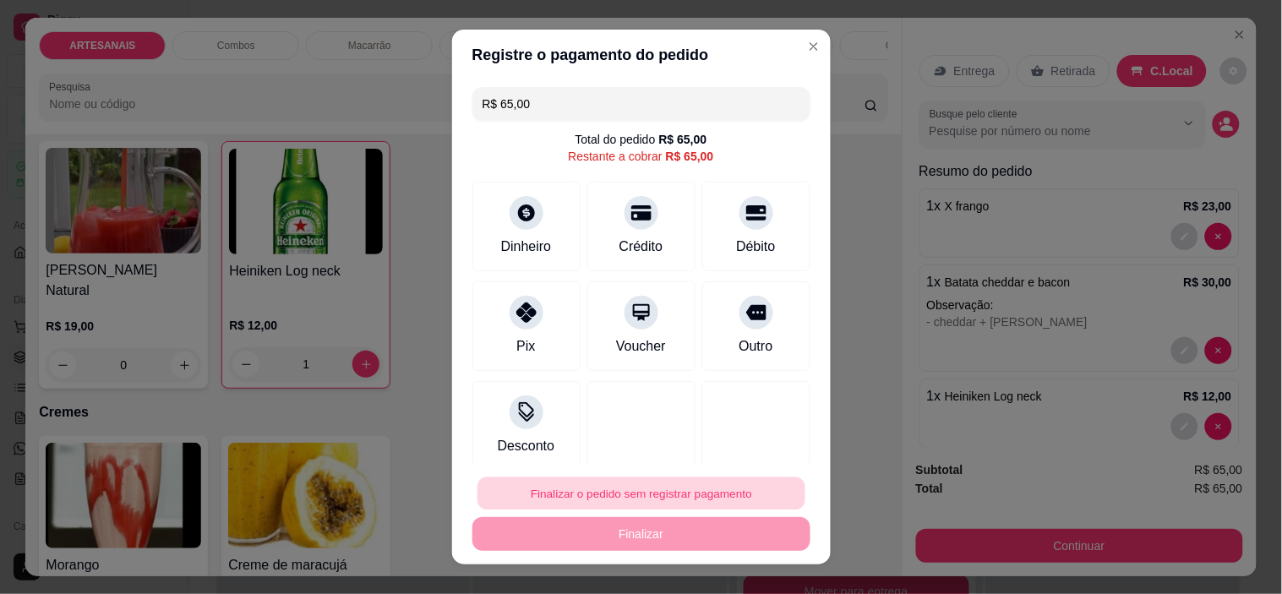
click at [724, 486] on button "Finalizar o pedido sem registrar pagamento" at bounding box center [642, 493] width 328 height 33
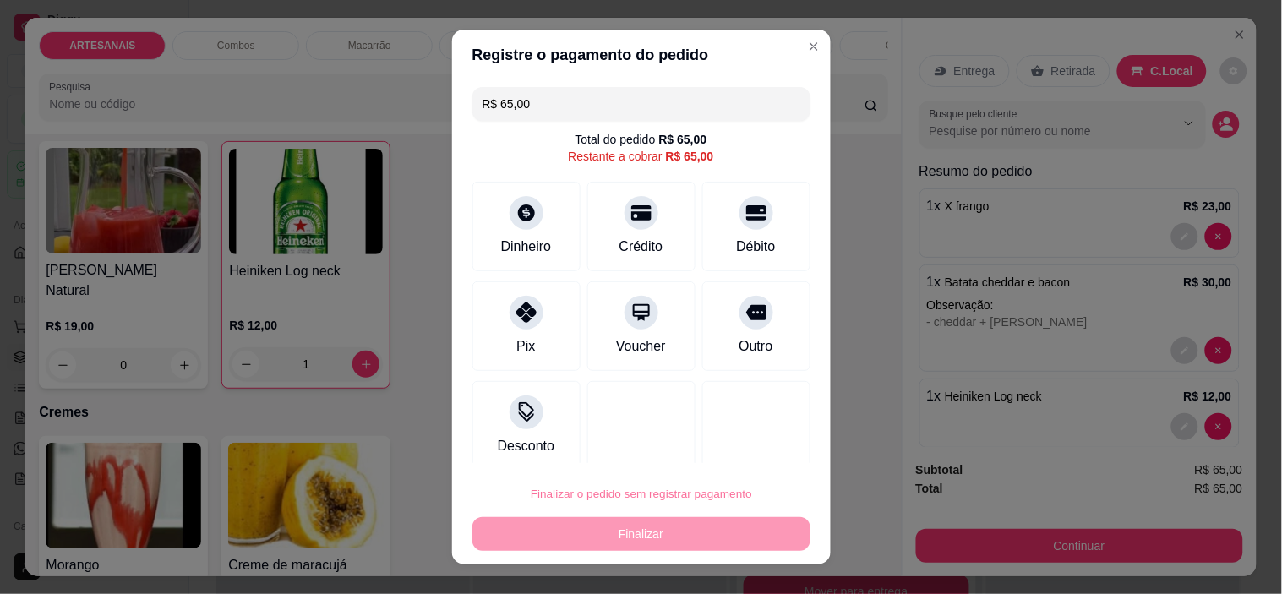
click at [722, 438] on button "Confirmar" at bounding box center [737, 445] width 60 height 25
type input "0"
type input "R$ 0,00"
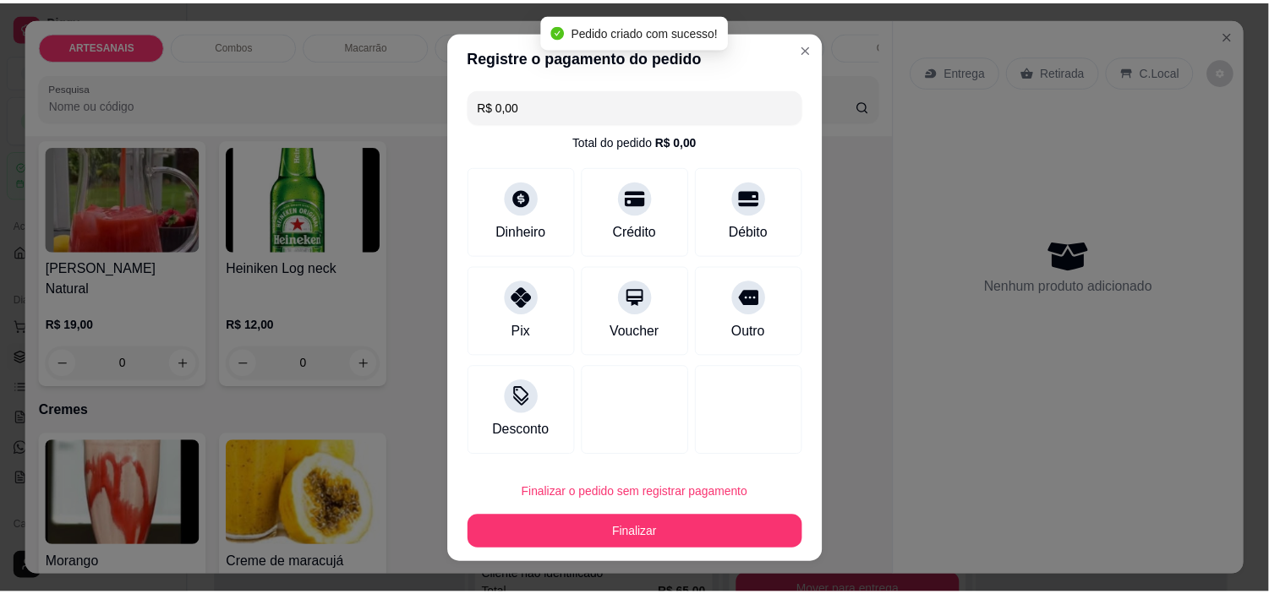
scroll to position [2722, 0]
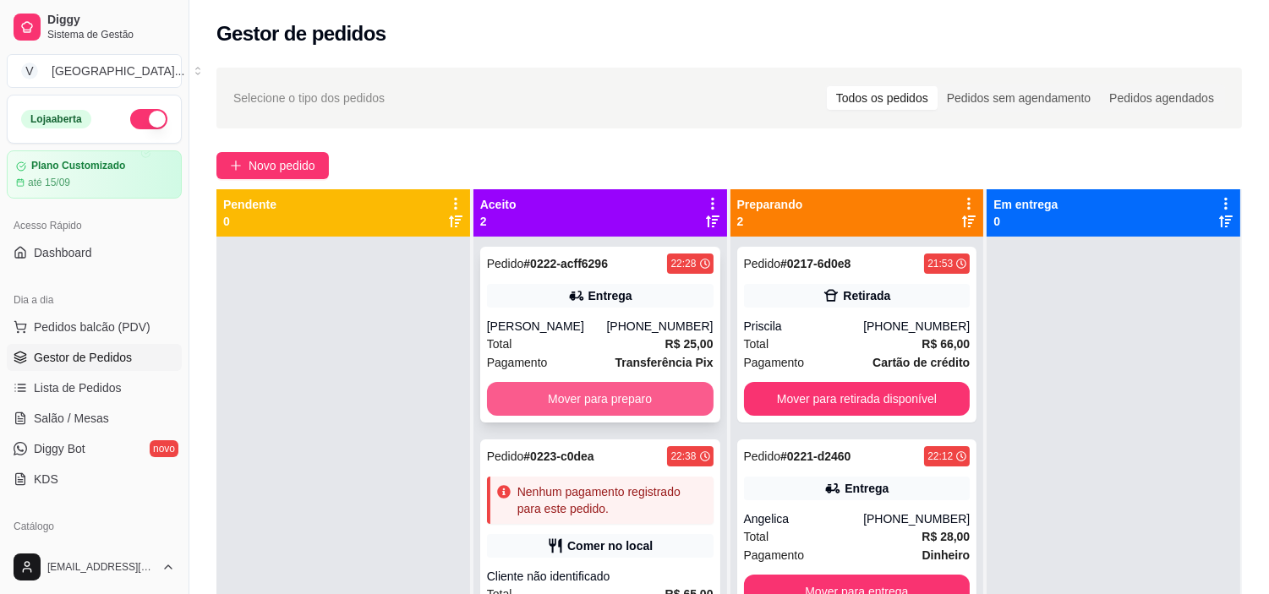
click at [617, 390] on button "Mover para preparo" at bounding box center [600, 399] width 227 height 34
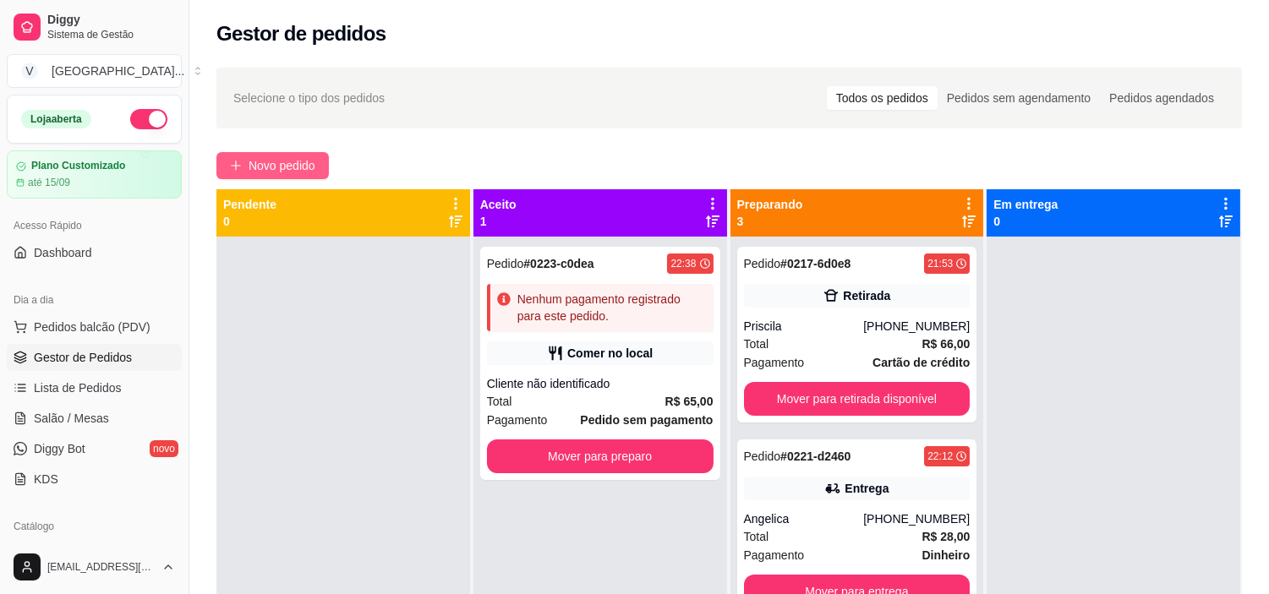
click at [311, 166] on span "Novo pedido" at bounding box center [282, 165] width 67 height 19
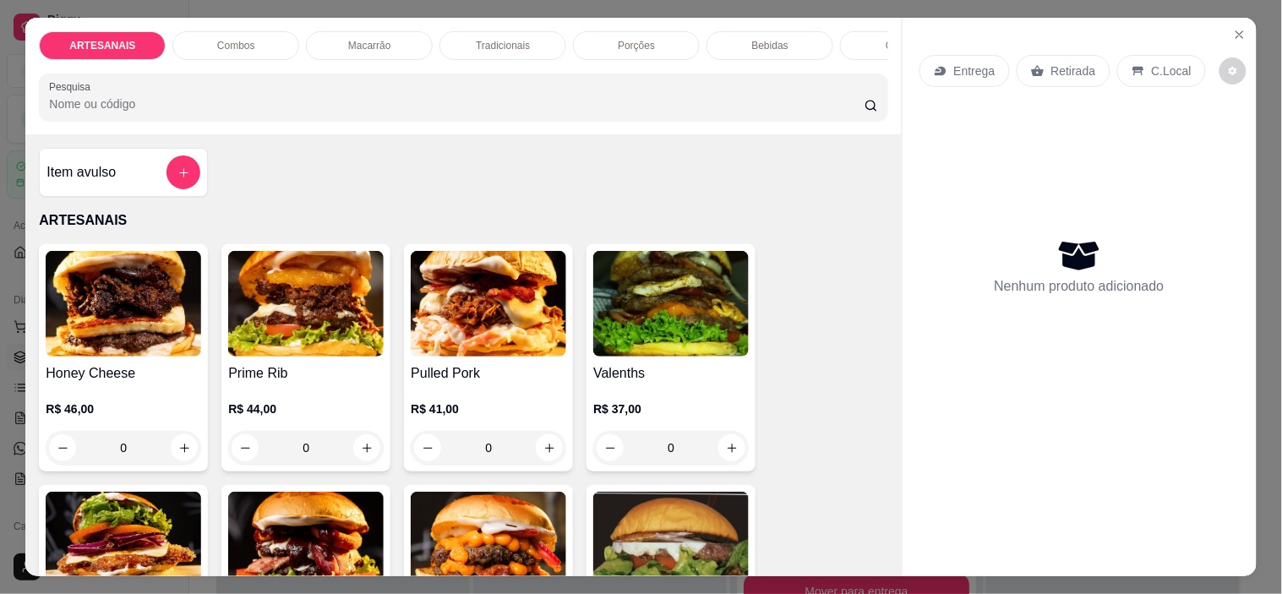
click at [1052, 63] on p "Retirada" at bounding box center [1074, 71] width 45 height 17
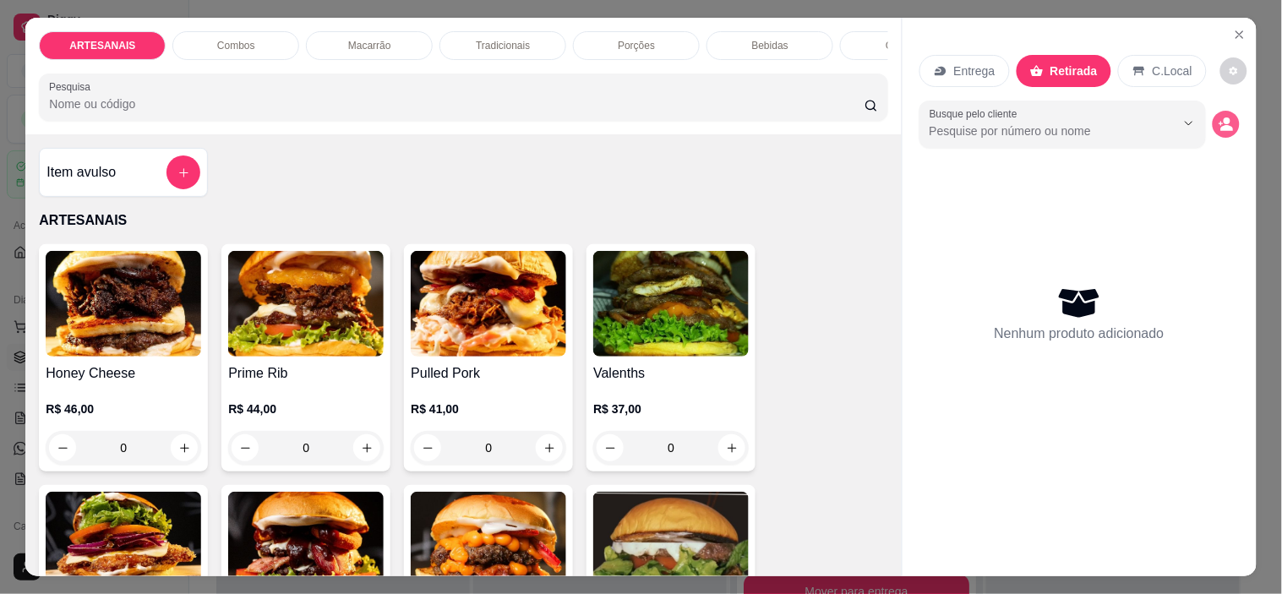
click at [1227, 117] on button "decrease-product-quantity" at bounding box center [1226, 124] width 27 height 27
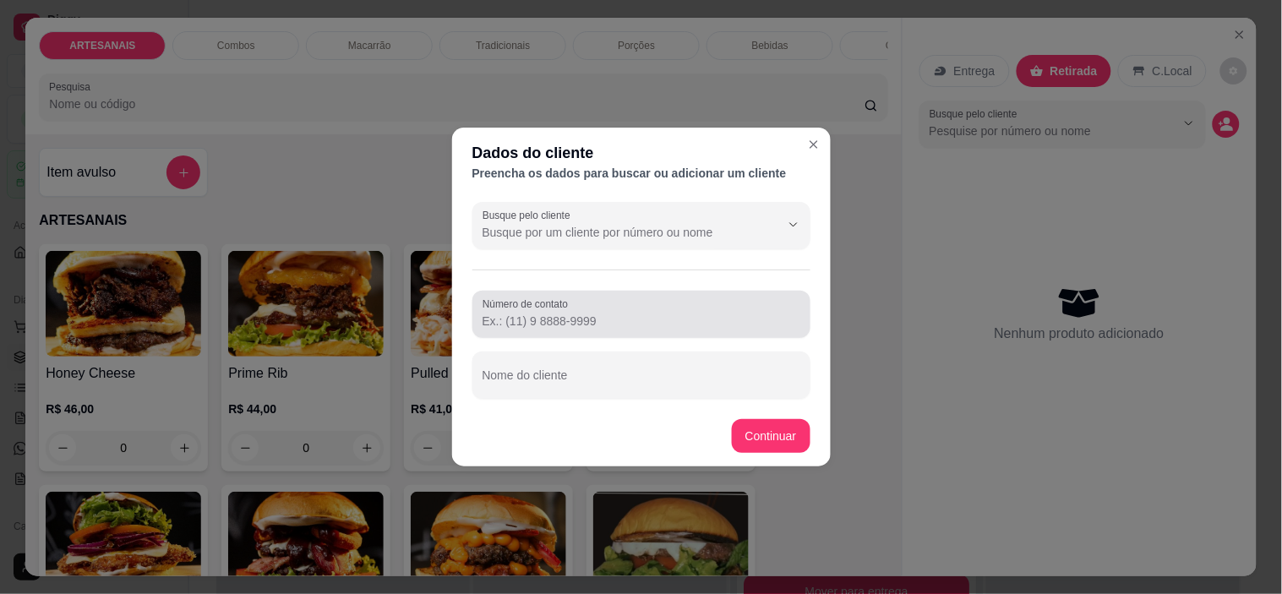
click at [647, 314] on div at bounding box center [642, 315] width 318 height 34
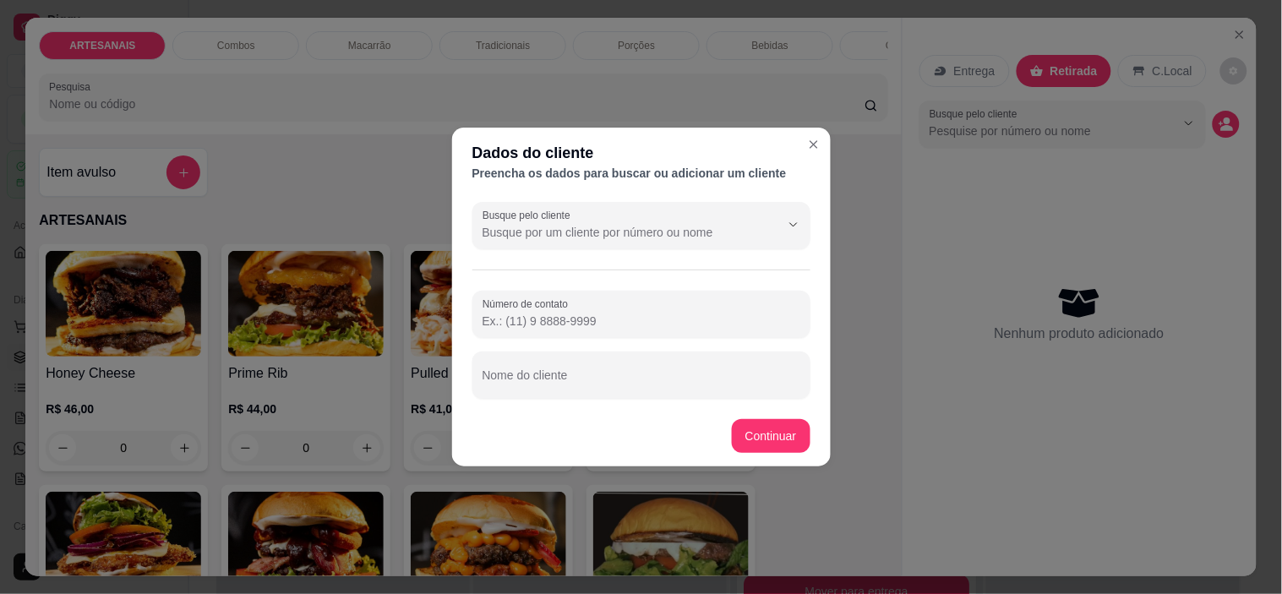
paste input "[PHONE_NUMBER]"
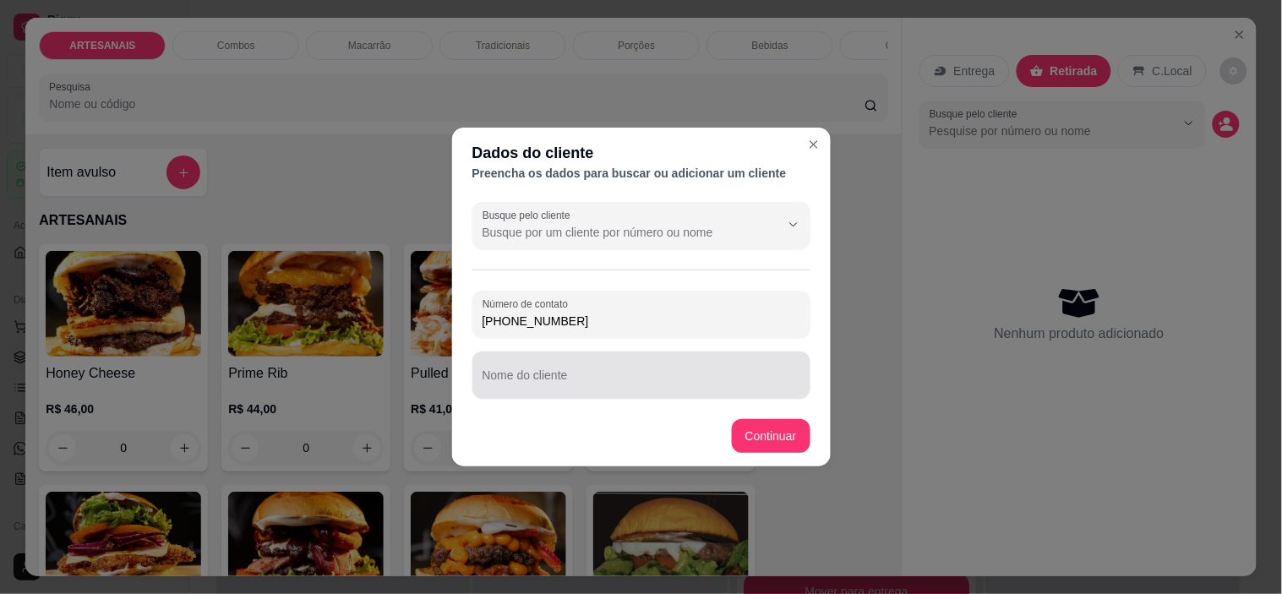
type input "[PHONE_NUMBER]"
click at [548, 369] on div at bounding box center [642, 375] width 318 height 34
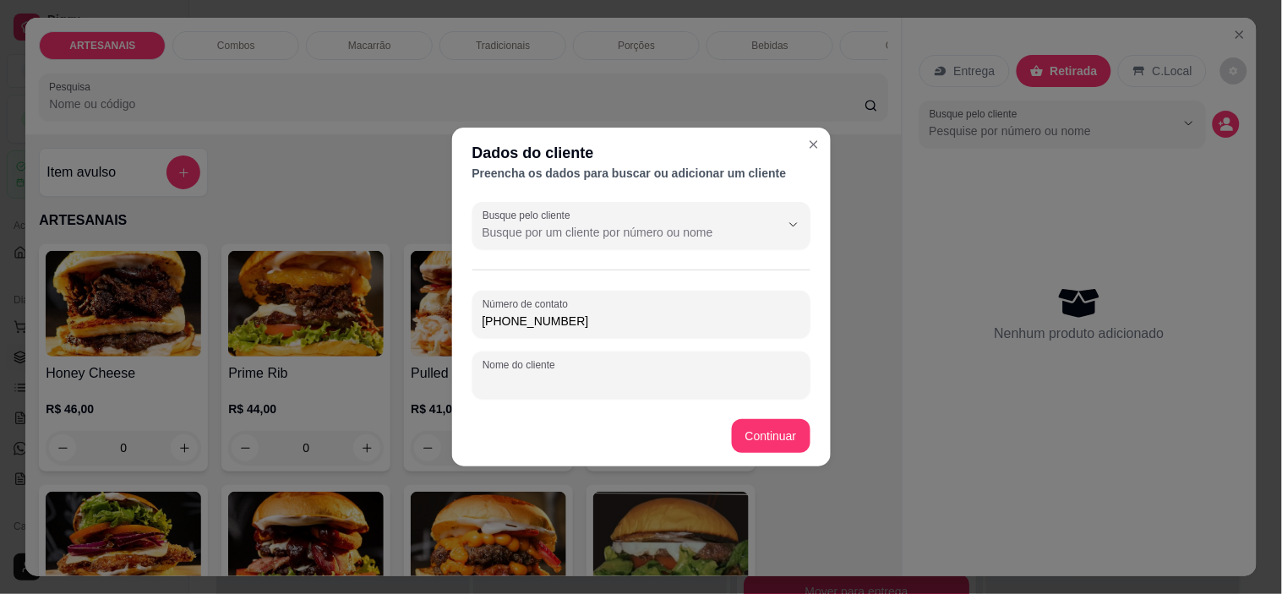
type input "B"
type input "H"
type input "[PERSON_NAME]"
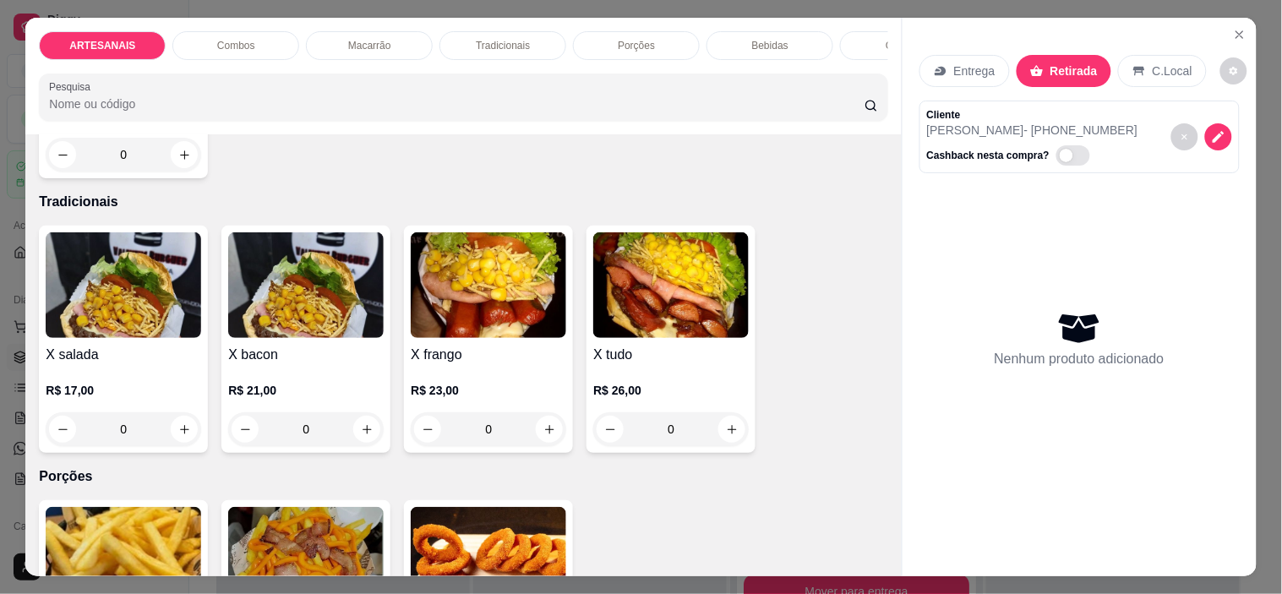
scroll to position [1408, 0]
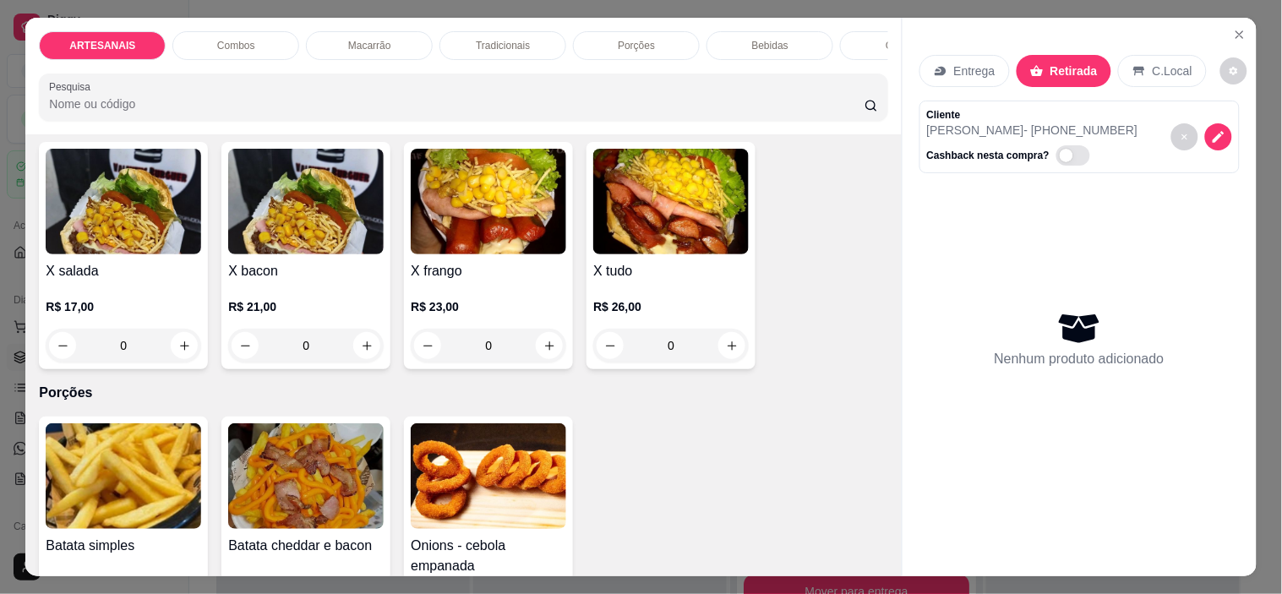
click at [353, 347] on div "0" at bounding box center [306, 346] width 156 height 34
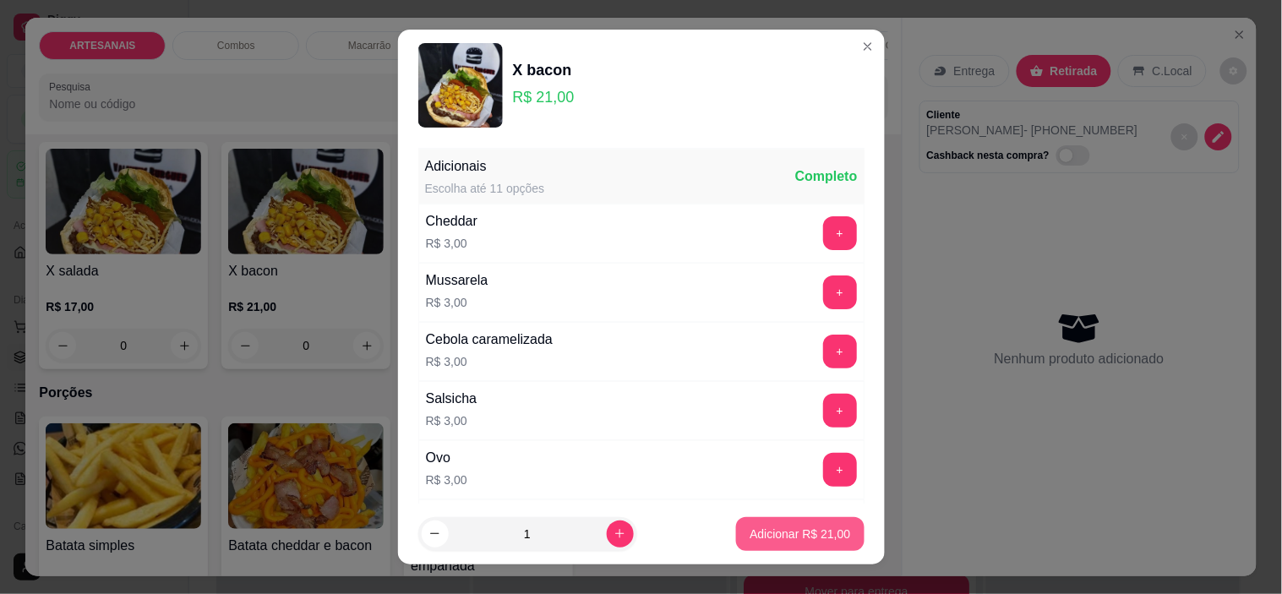
click at [816, 522] on button "Adicionar R$ 21,00" at bounding box center [800, 534] width 128 height 34
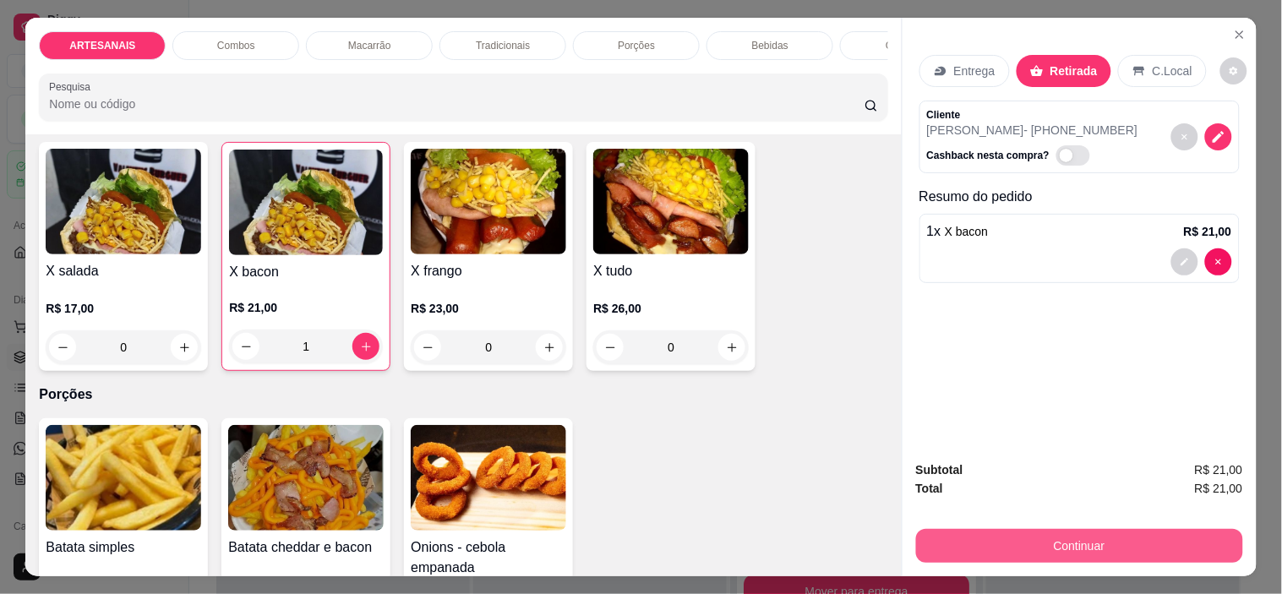
click at [1061, 529] on button "Continuar" at bounding box center [1079, 546] width 327 height 34
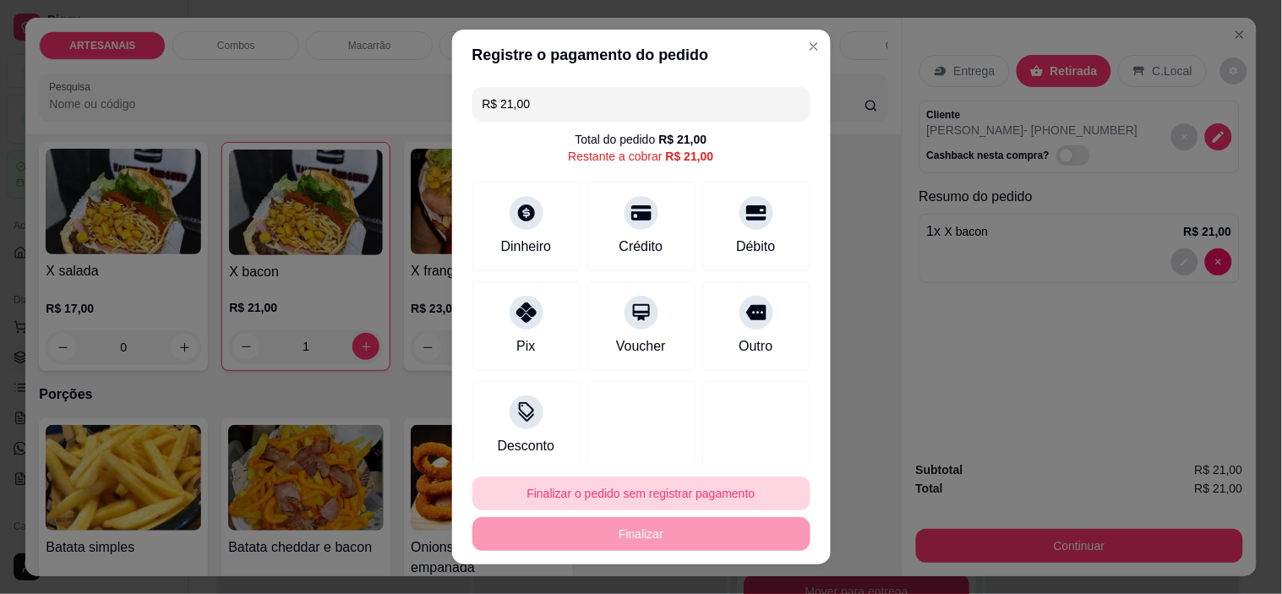
click at [541, 484] on button "Finalizar o pedido sem registrar pagamento" at bounding box center [642, 494] width 338 height 34
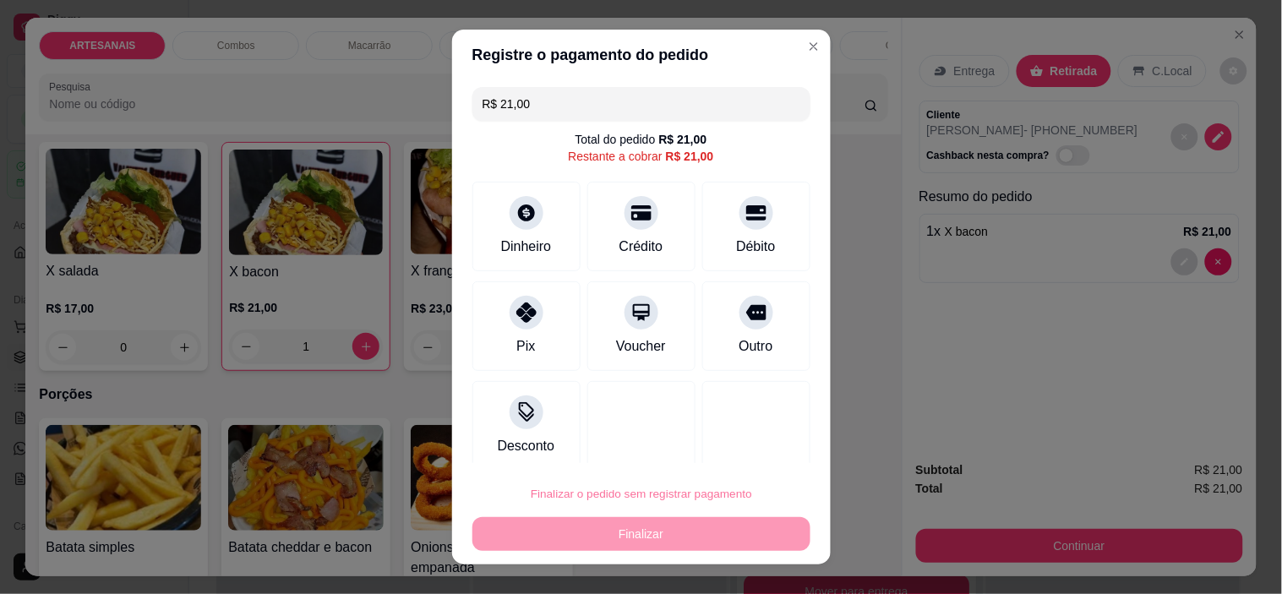
click at [753, 452] on button "Confirmar" at bounding box center [738, 445] width 60 height 25
type input "0"
type input "R$ 0,00"
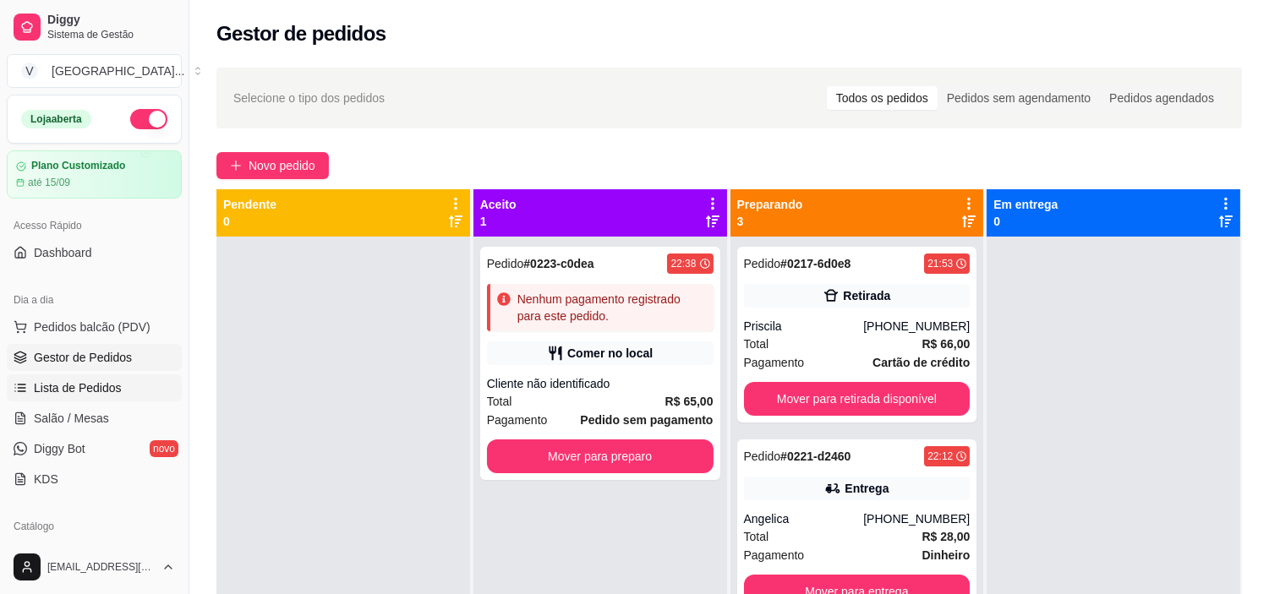
click at [89, 391] on span "Lista de Pedidos" at bounding box center [78, 388] width 88 height 17
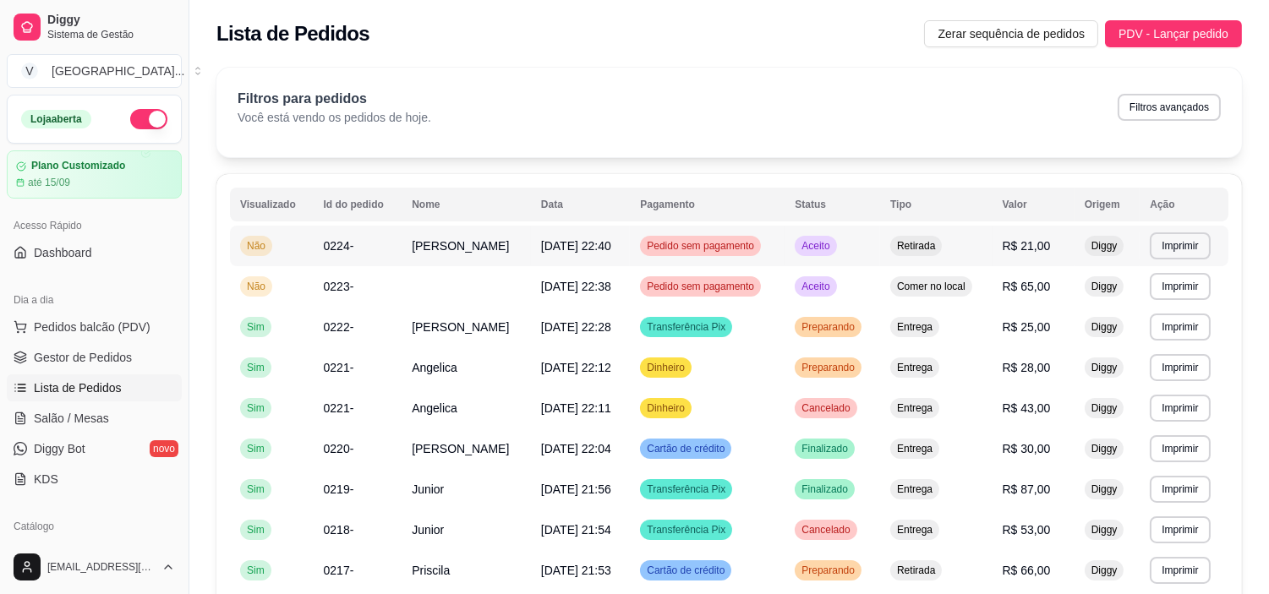
click at [1033, 249] on span "R$ 21,00" at bounding box center [1027, 246] width 48 height 14
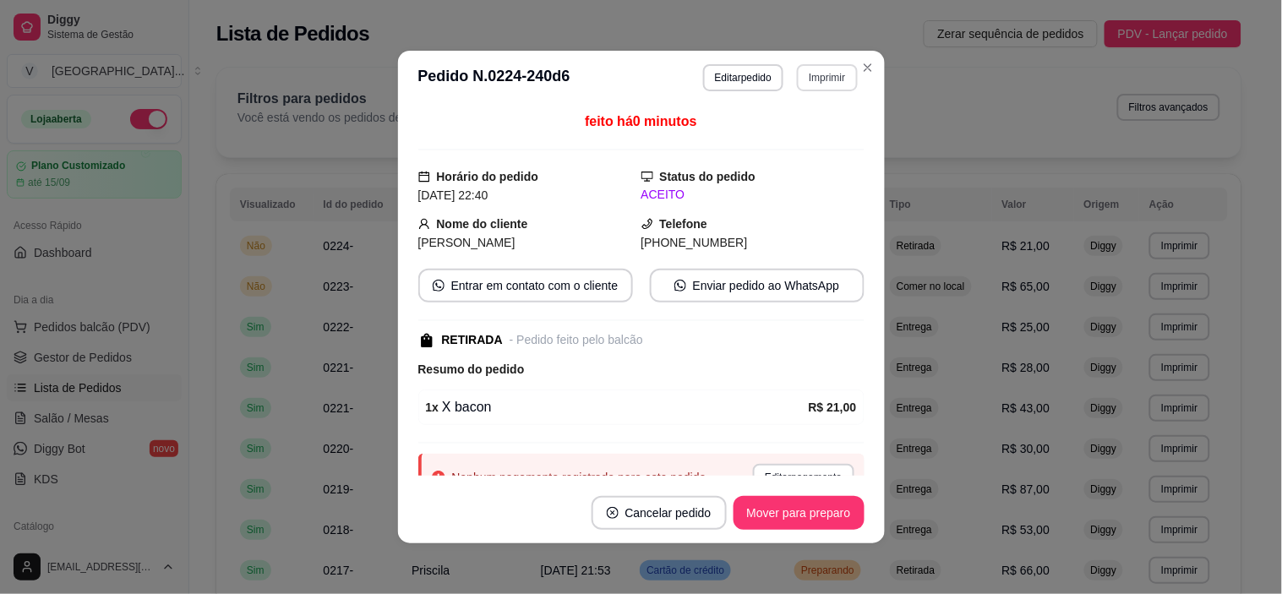
click at [820, 77] on button "Imprimir" at bounding box center [827, 77] width 60 height 27
click at [812, 131] on button "IMPRESSORA" at bounding box center [791, 137] width 123 height 27
click at [833, 520] on button "Mover para preparo" at bounding box center [799, 513] width 131 height 34
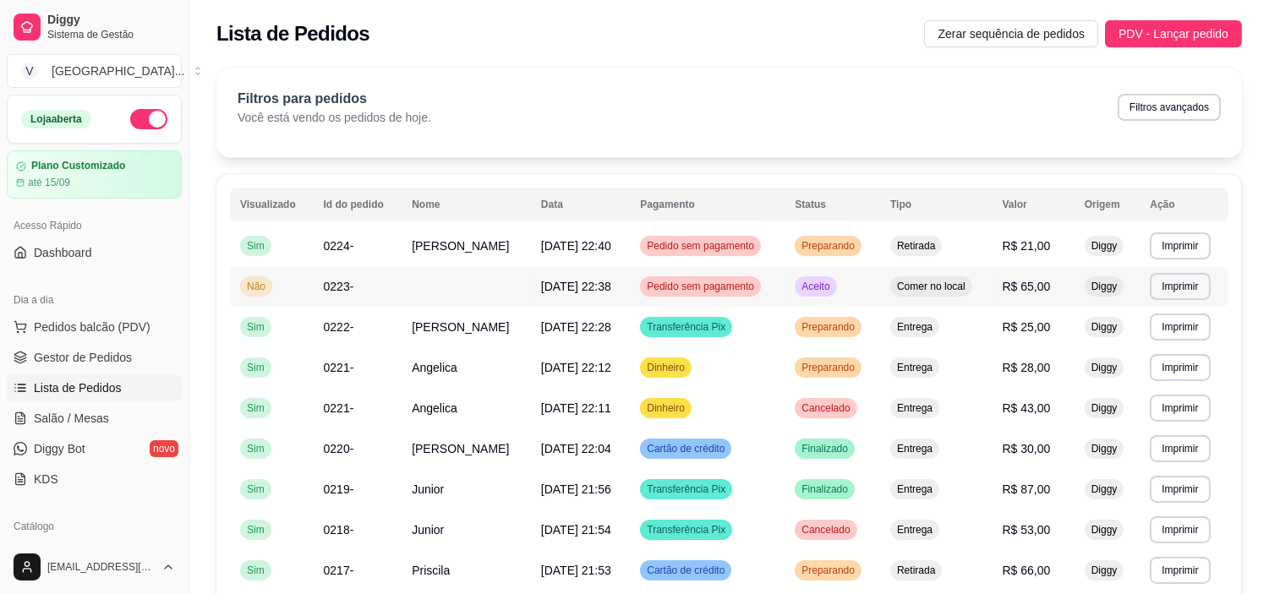
click at [611, 285] on span "[DATE] 22:38" at bounding box center [576, 287] width 70 height 14
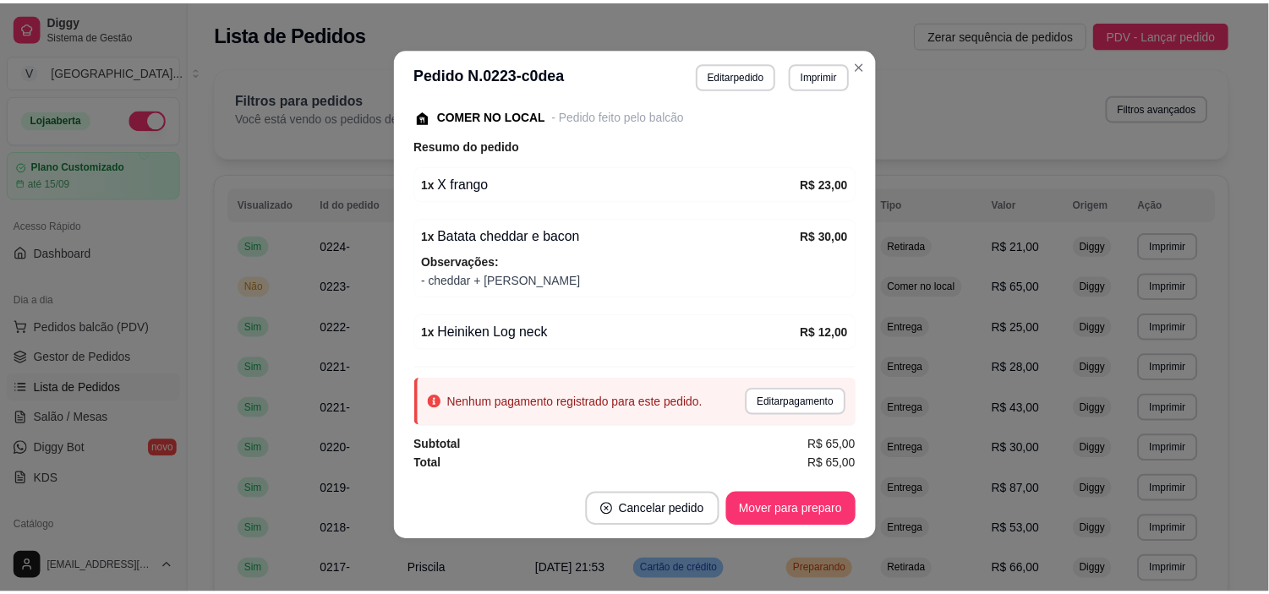
scroll to position [3, 0]
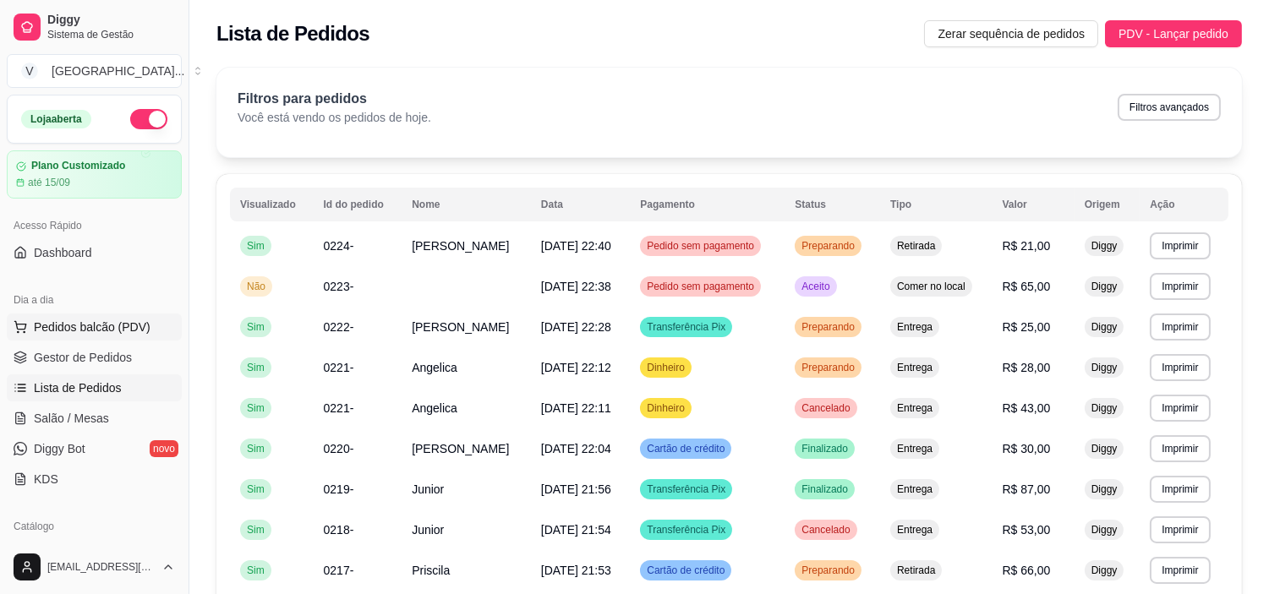
click at [90, 333] on span "Pedidos balcão (PDV)" at bounding box center [92, 327] width 117 height 17
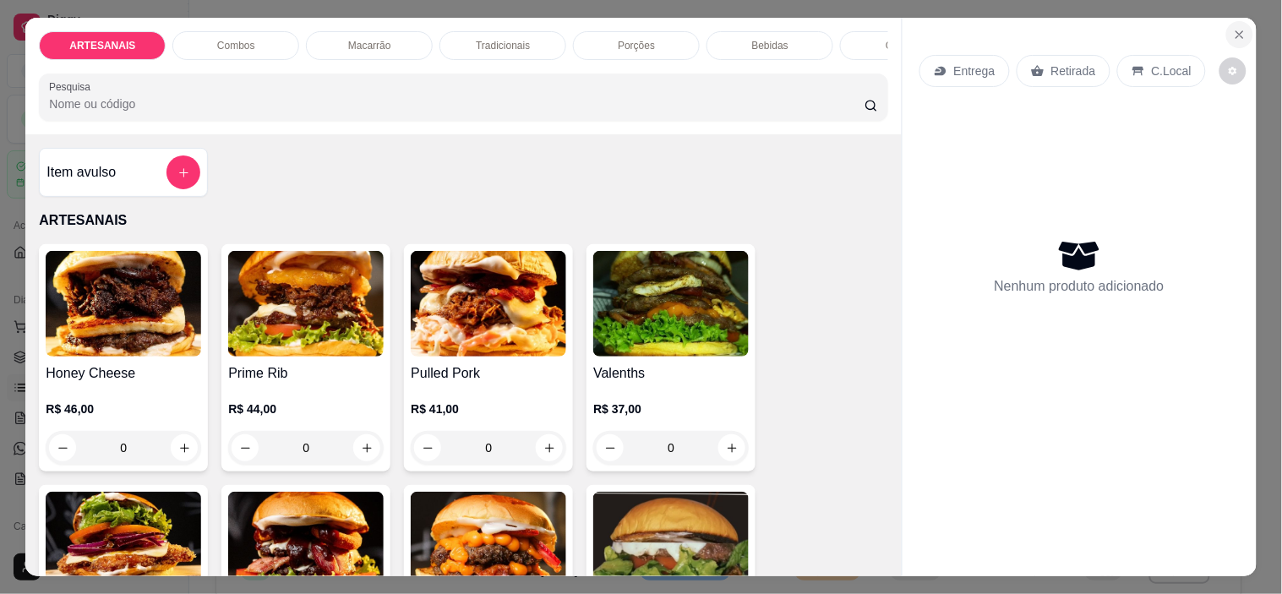
click at [1227, 30] on button "Close" at bounding box center [1240, 34] width 27 height 27
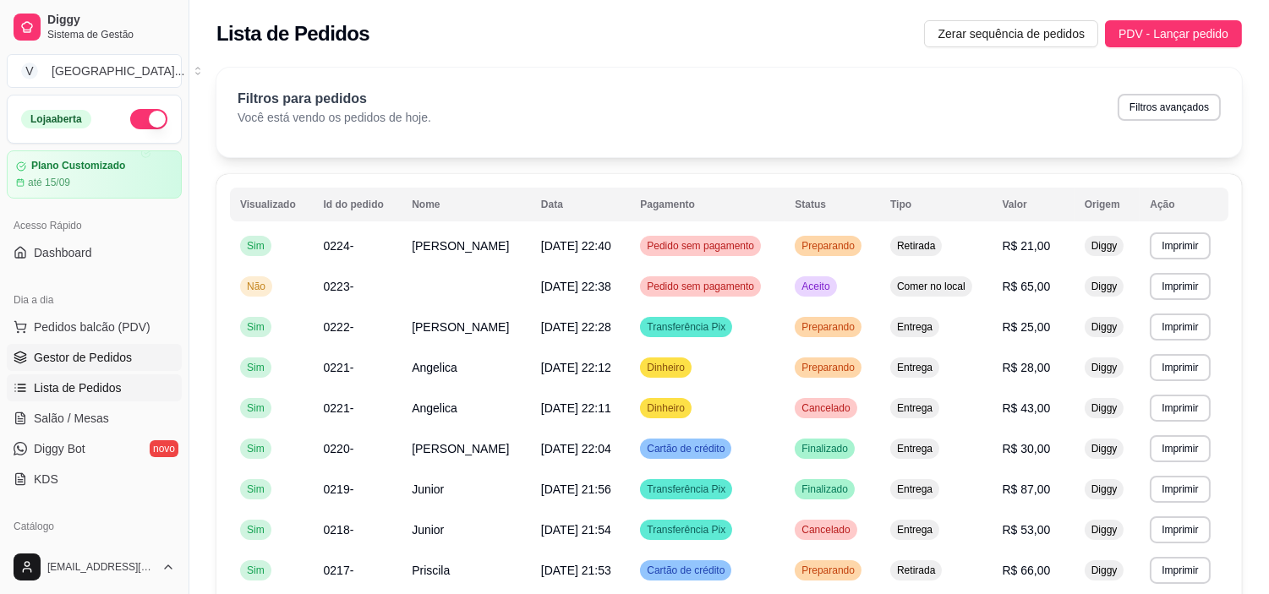
click at [95, 365] on span "Gestor de Pedidos" at bounding box center [83, 357] width 98 height 17
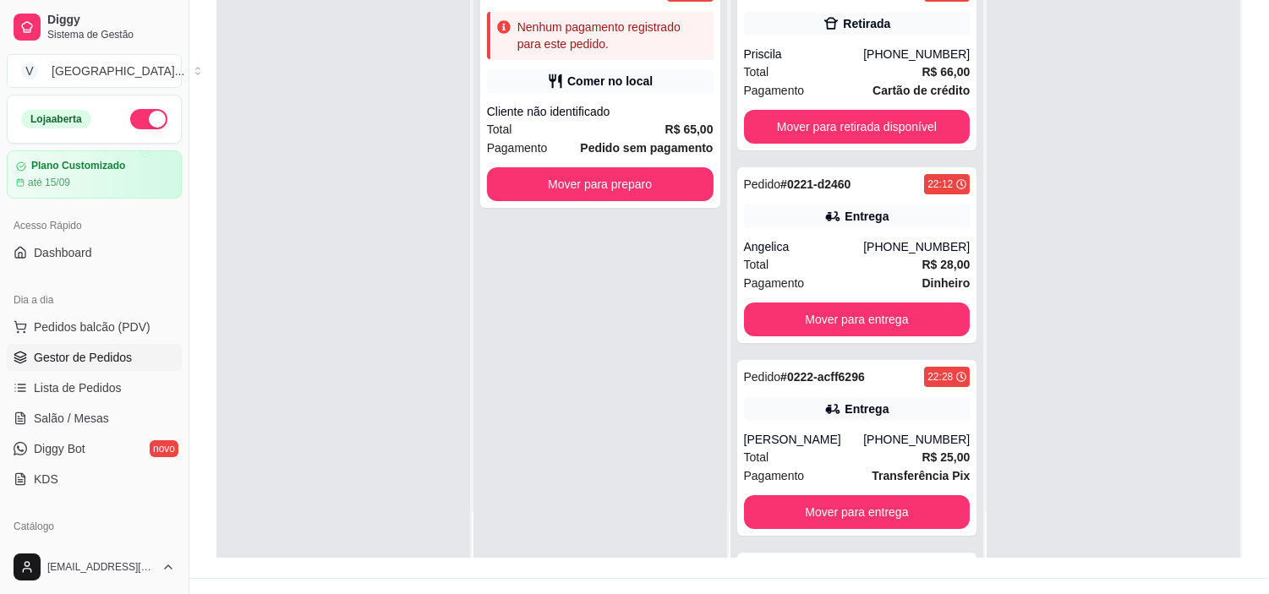
scroll to position [258, 0]
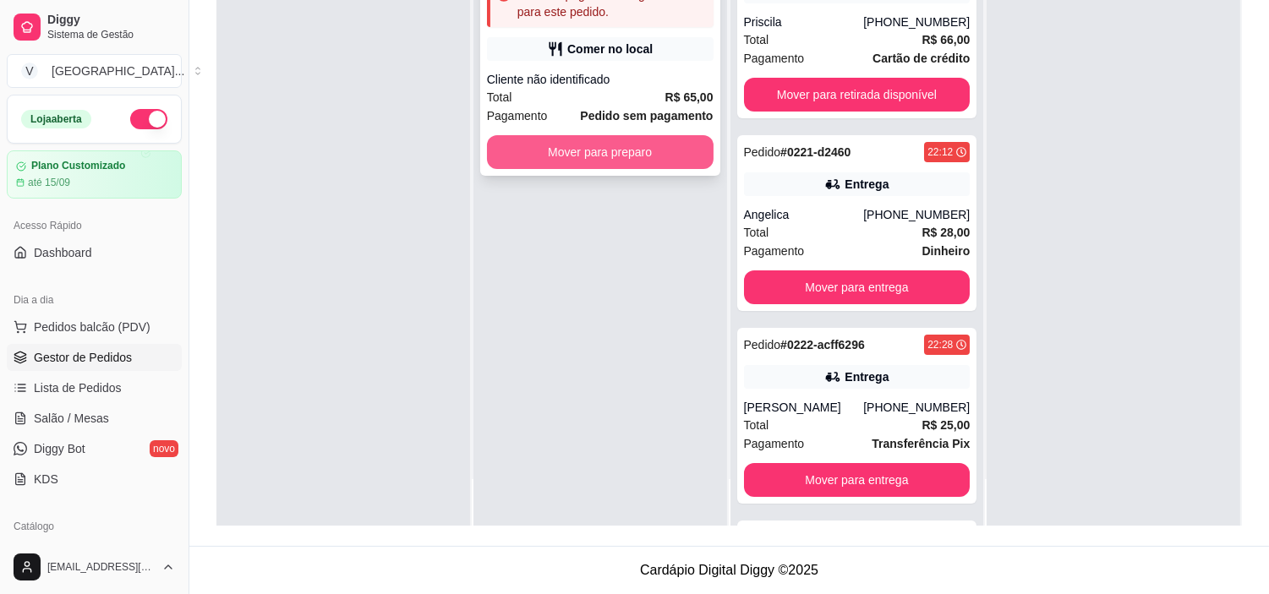
click at [631, 158] on button "Mover para preparo" at bounding box center [600, 152] width 227 height 34
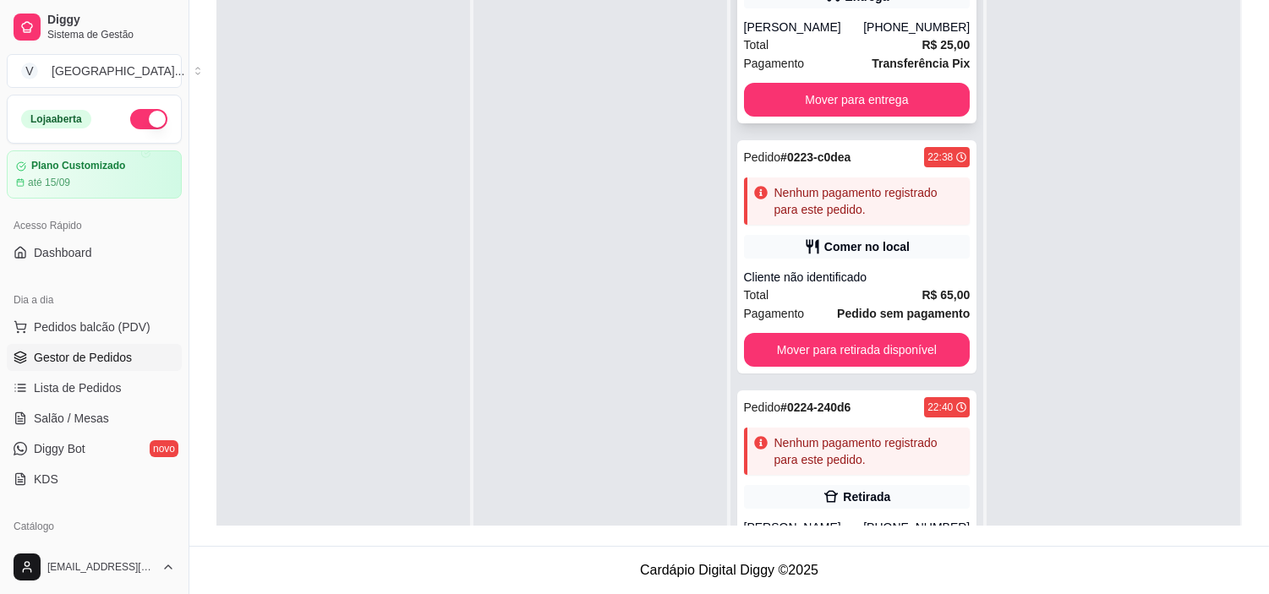
scroll to position [469, 0]
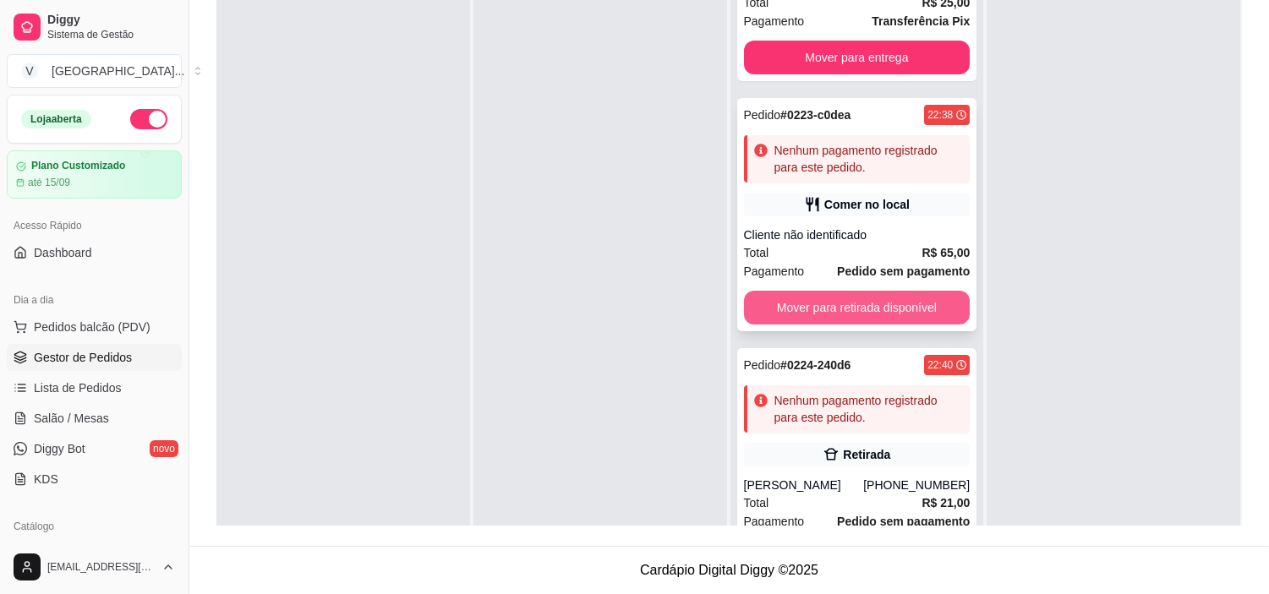
click at [848, 296] on button "Mover para retirada disponível" at bounding box center [857, 308] width 227 height 34
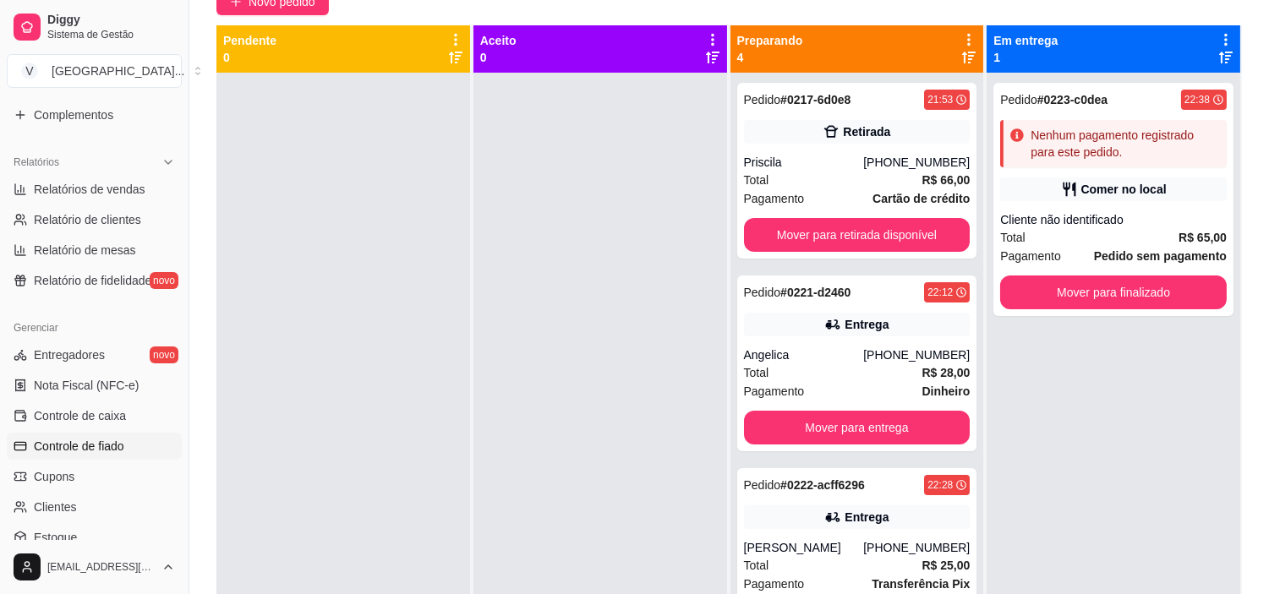
scroll to position [563, 0]
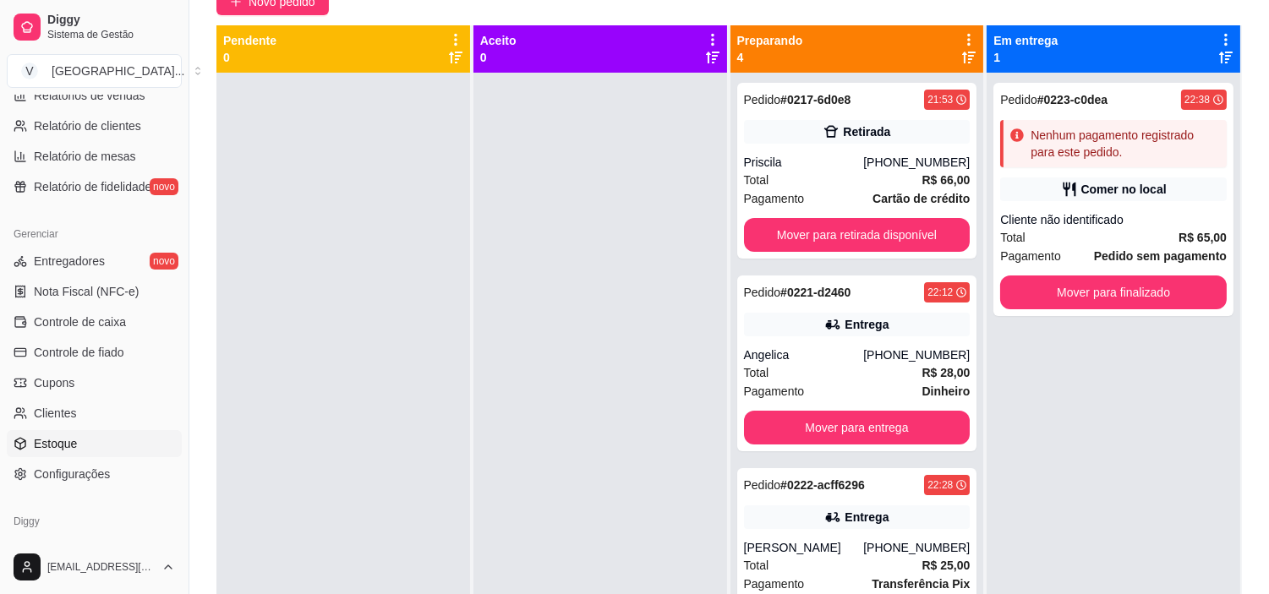
click at [70, 446] on span "Estoque" at bounding box center [55, 443] width 43 height 17
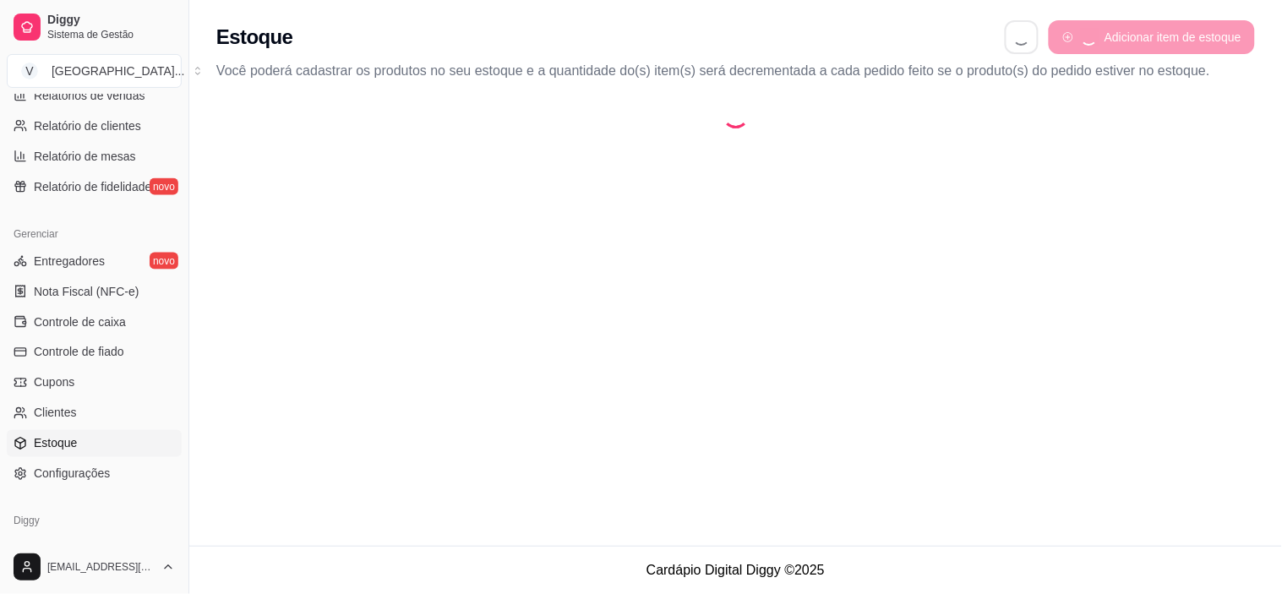
select select "QUANTITY_ORDER"
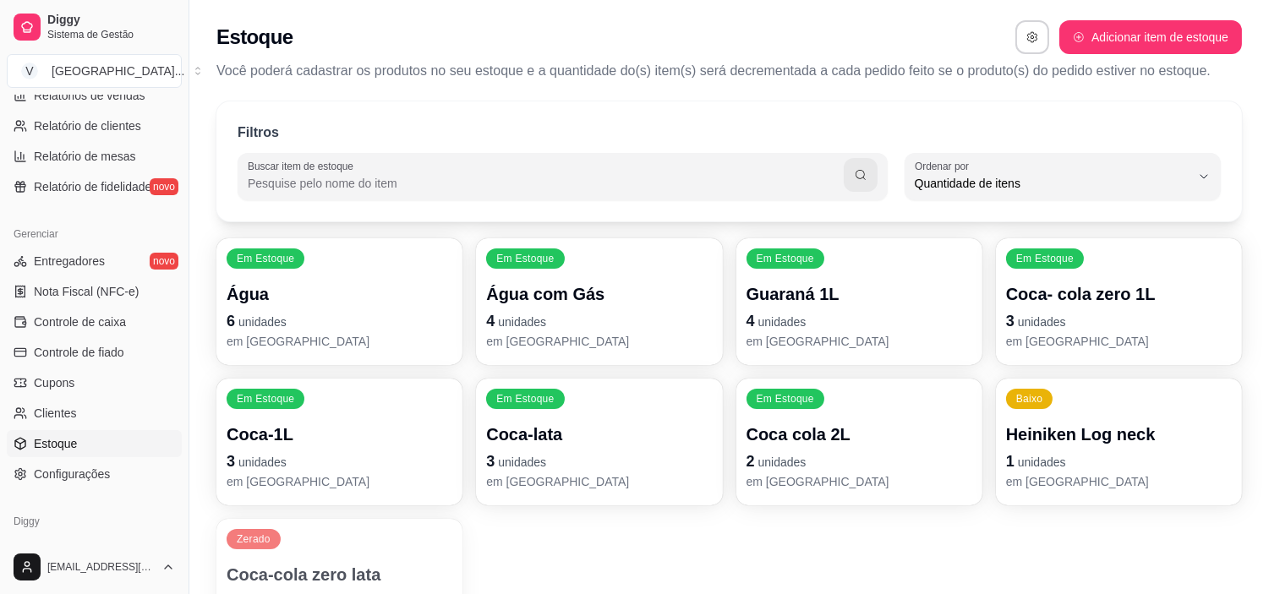
scroll to position [15, 0]
click at [1116, 451] on p "1 unidades" at bounding box center [1119, 462] width 226 height 24
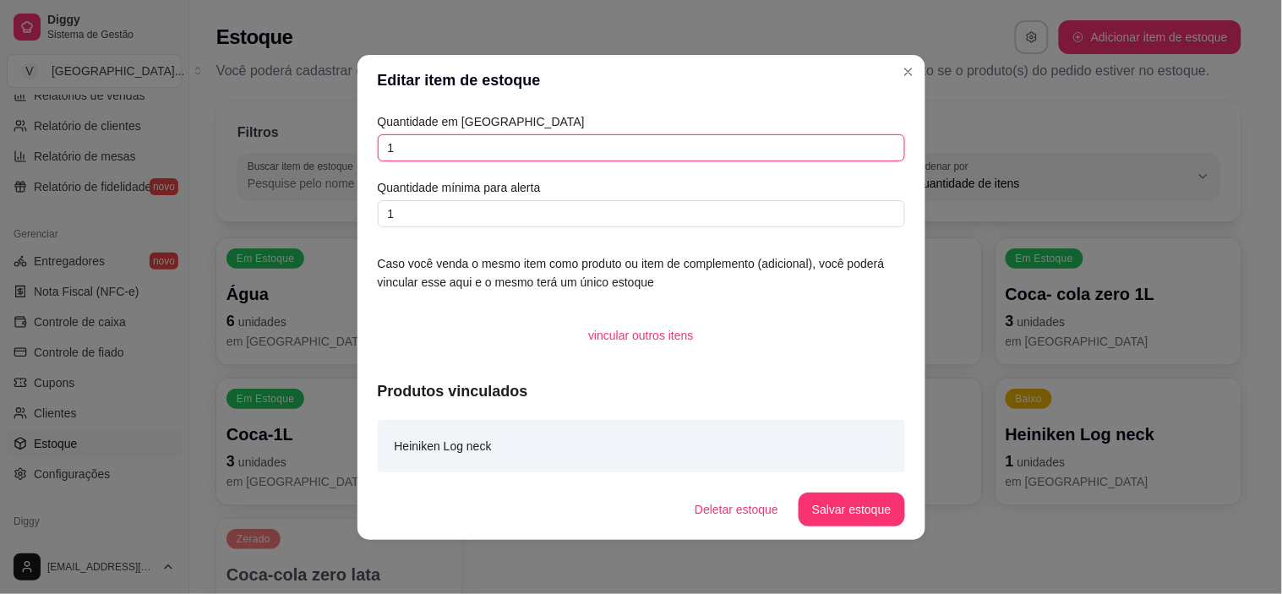
click at [729, 142] on input "1" at bounding box center [641, 147] width 527 height 27
type input "2"
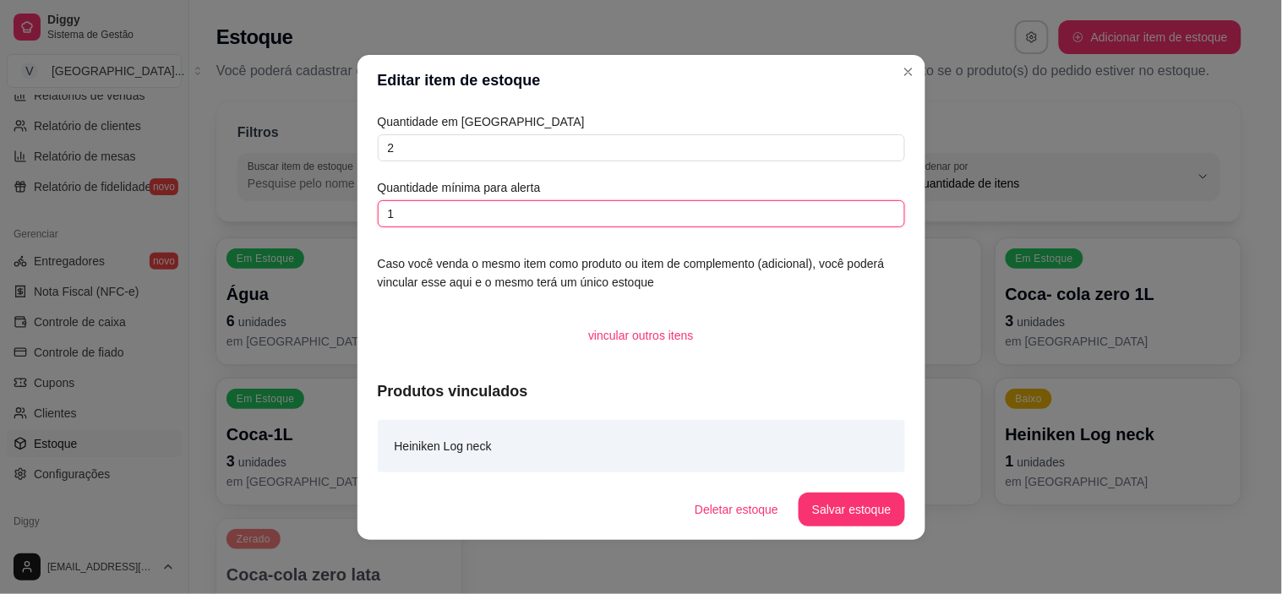
click at [751, 213] on input "1" at bounding box center [641, 213] width 527 height 27
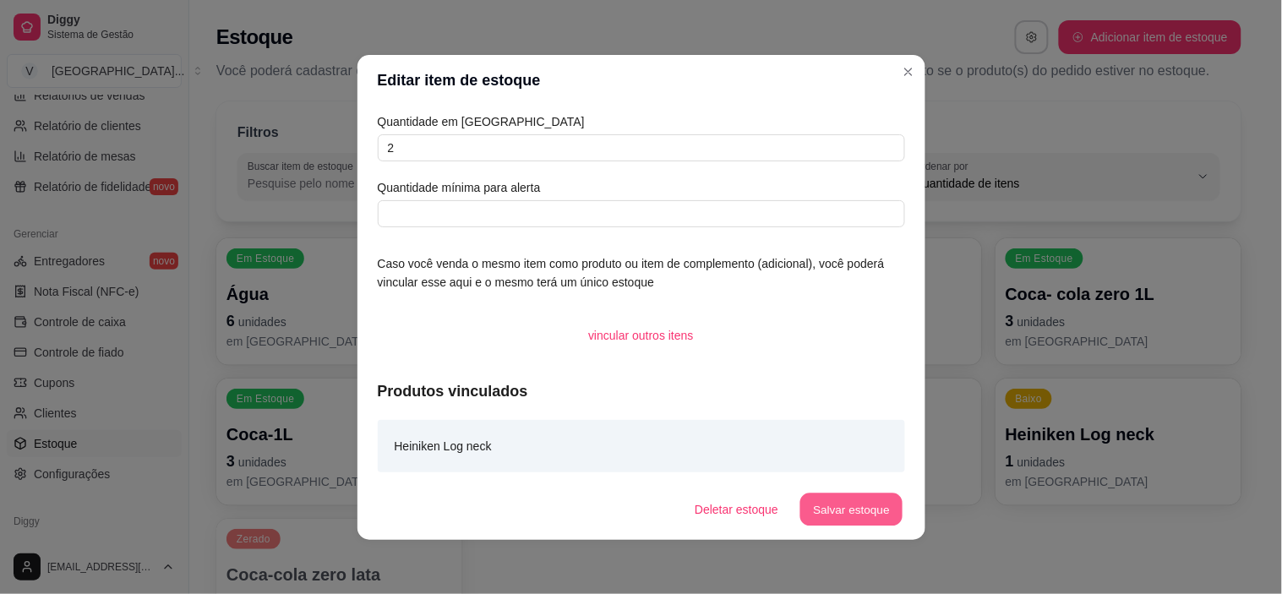
click at [821, 524] on button "Salvar estoque" at bounding box center [851, 509] width 103 height 33
click at [898, 81] on header "Editar item de estoque" at bounding box center [642, 80] width 568 height 51
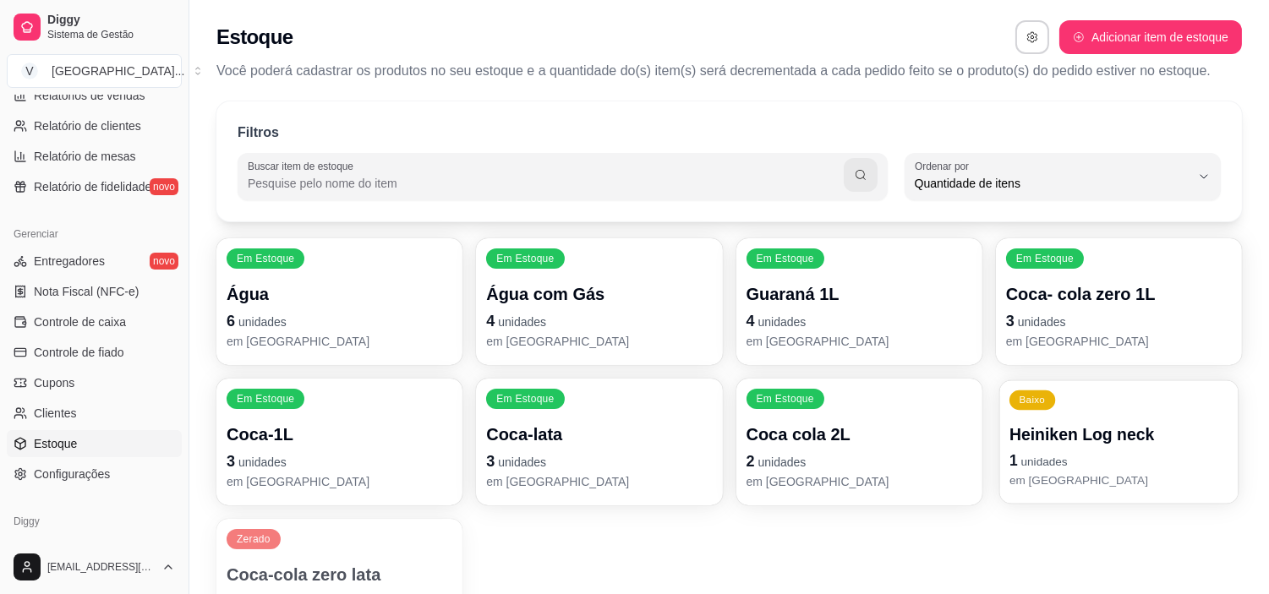
click at [1075, 450] on p "1 unidades" at bounding box center [1118, 461] width 219 height 23
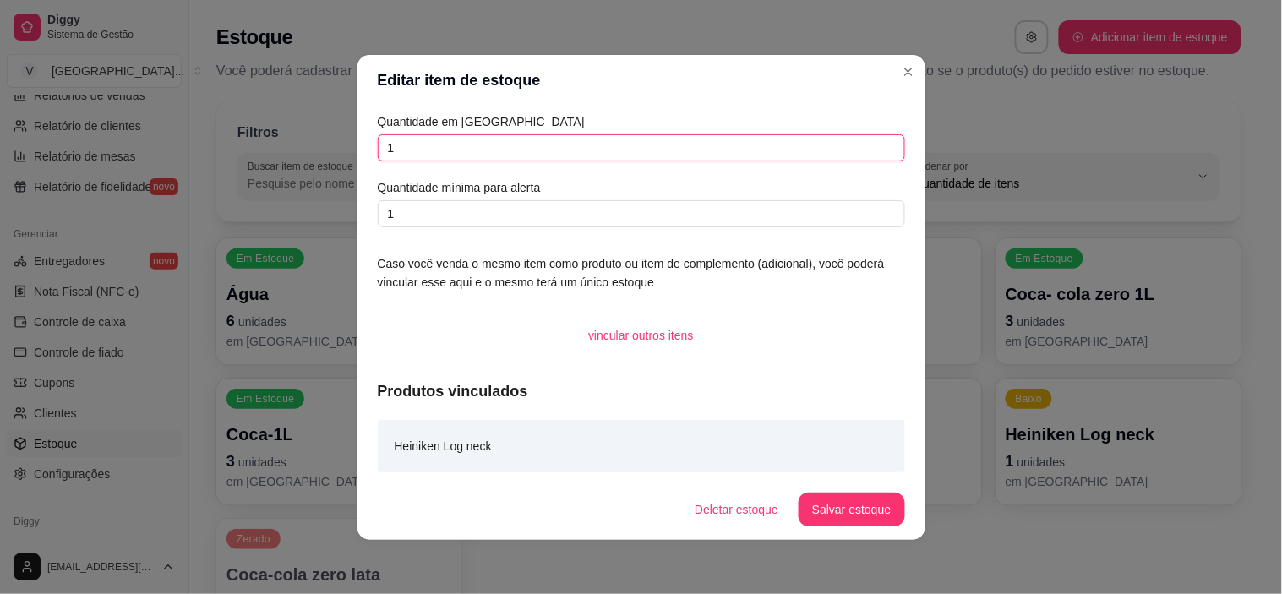
click at [838, 137] on input "1" at bounding box center [641, 147] width 527 height 27
type input "2"
click at [839, 499] on button "Salvar estoque" at bounding box center [851, 509] width 103 height 33
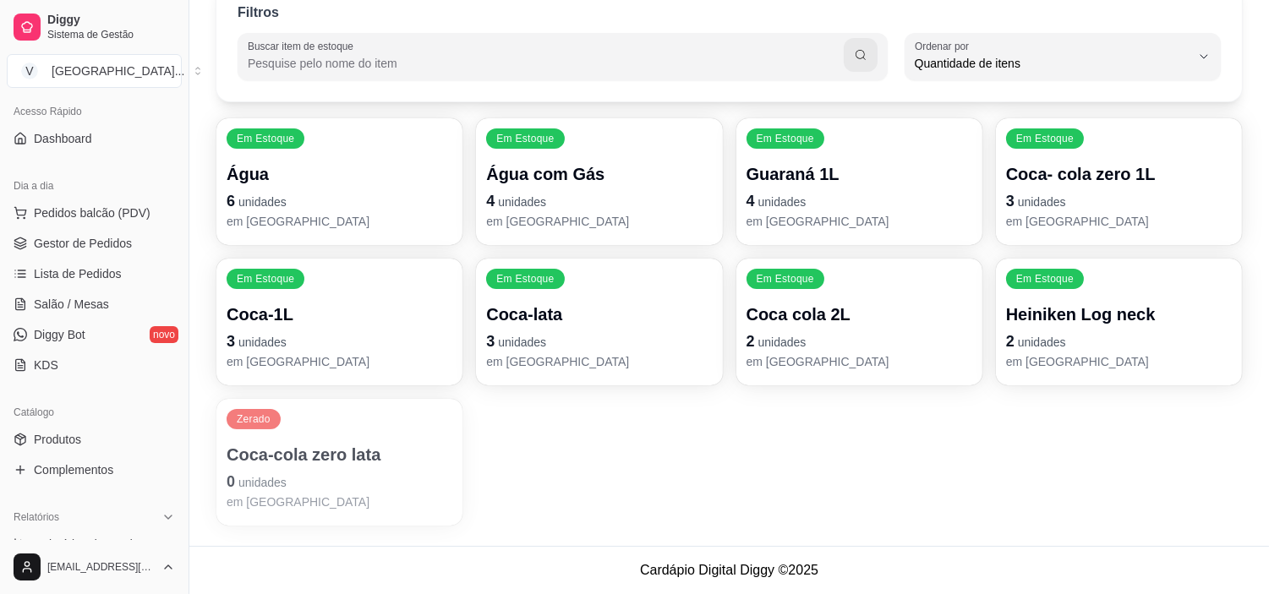
scroll to position [0, 0]
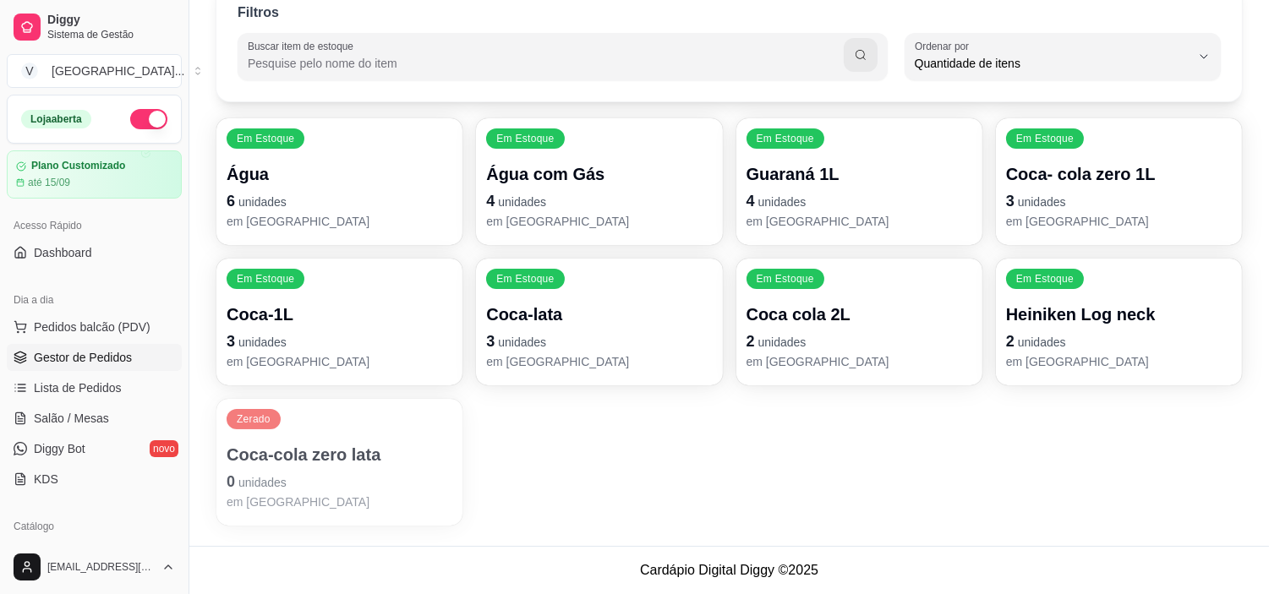
click at [104, 356] on span "Gestor de Pedidos" at bounding box center [83, 357] width 98 height 17
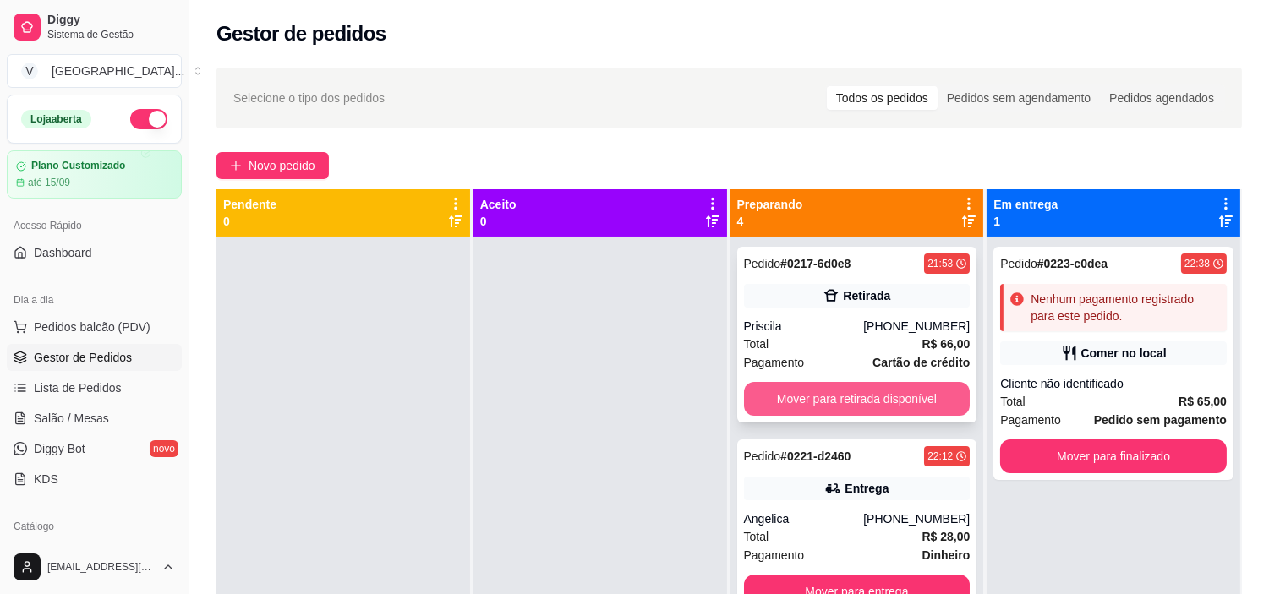
click at [839, 404] on button "Mover para retirada disponível" at bounding box center [857, 399] width 227 height 34
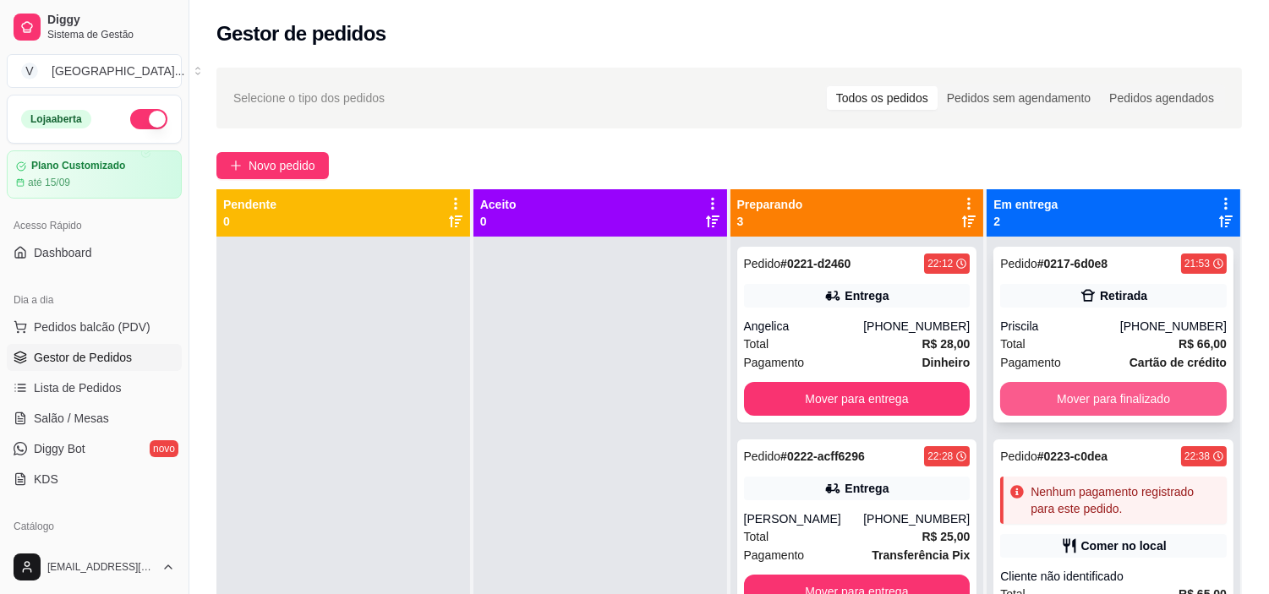
click at [1141, 393] on button "Mover para finalizado" at bounding box center [1113, 399] width 227 height 34
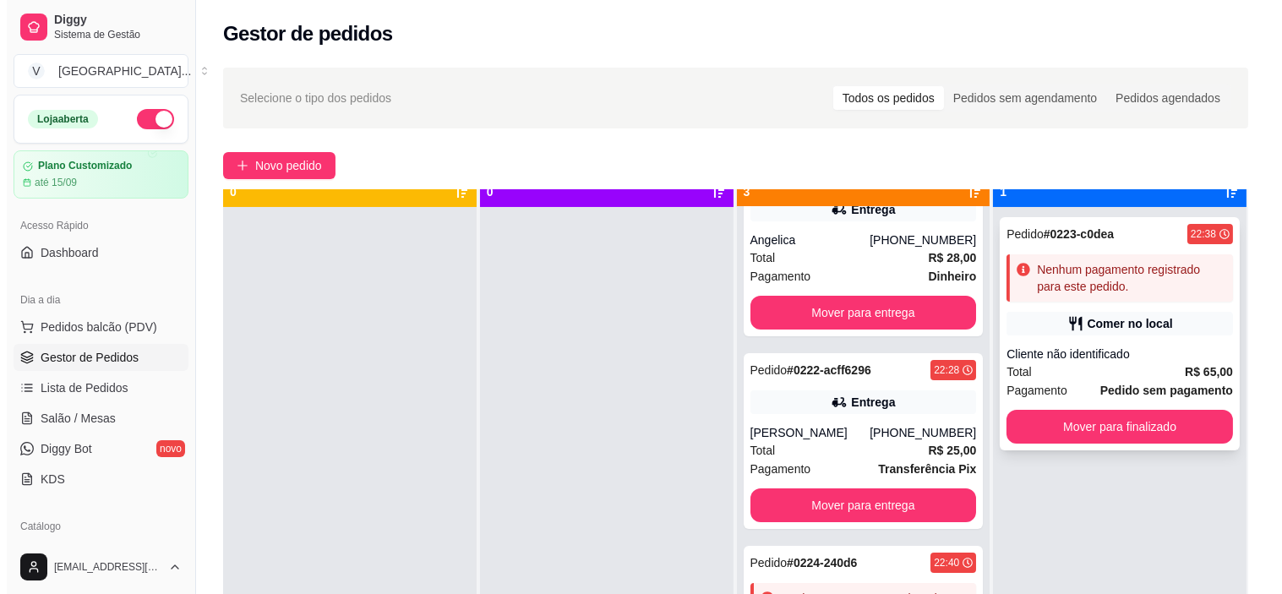
scroll to position [46, 0]
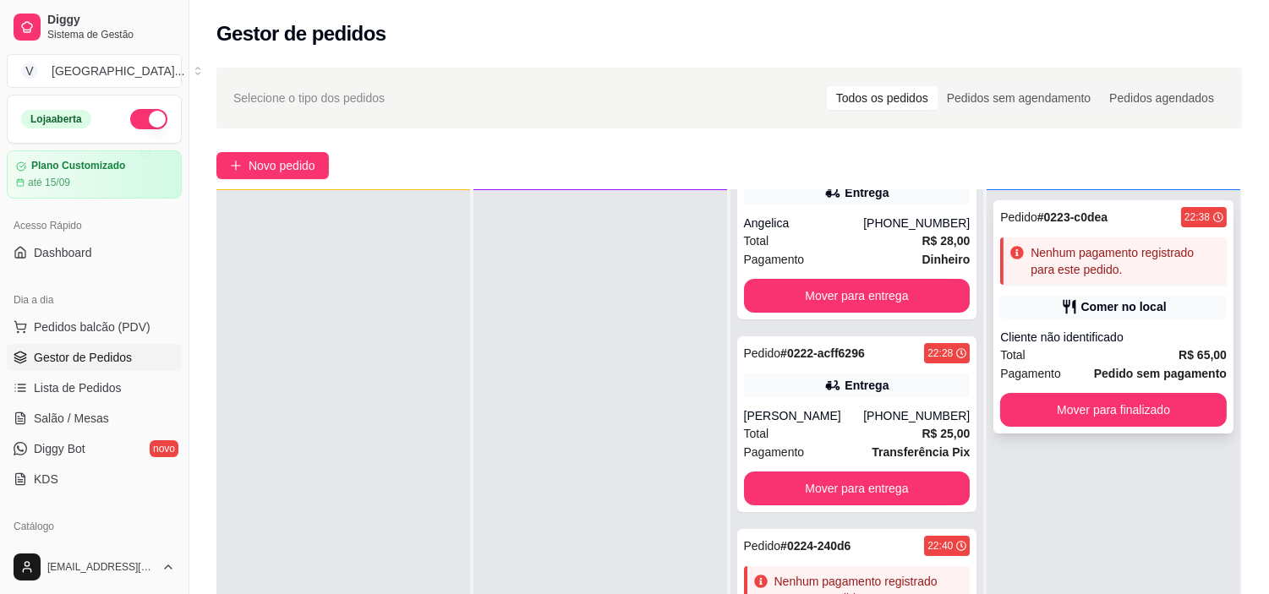
click at [1148, 301] on div "Comer no local" at bounding box center [1123, 306] width 85 height 17
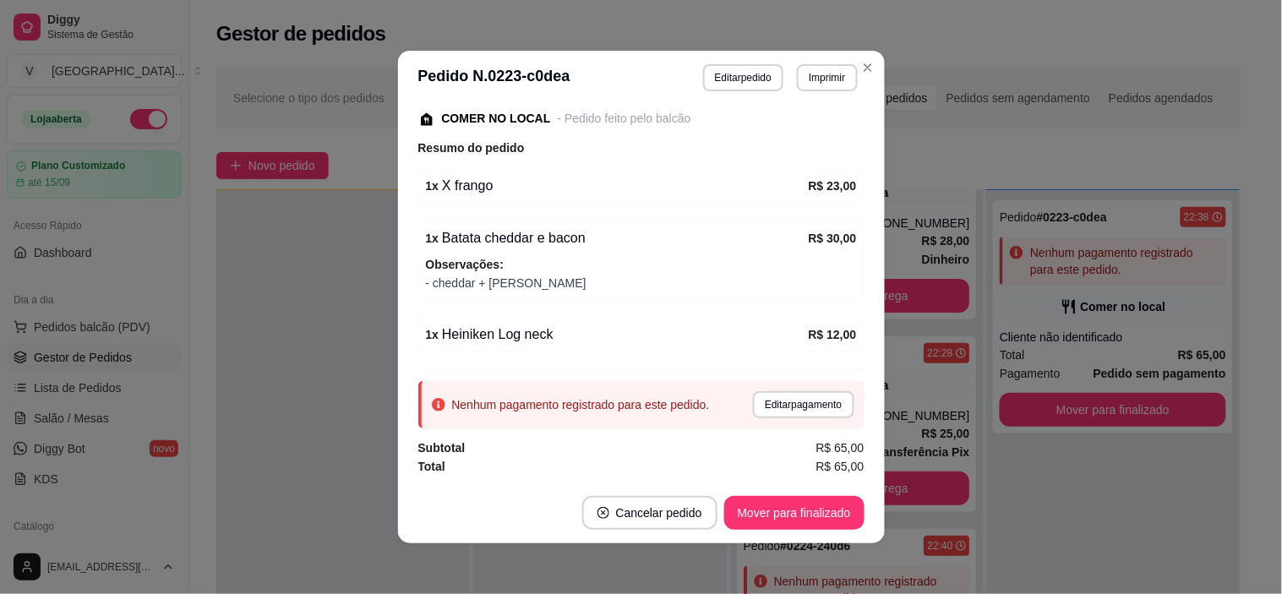
scroll to position [3, 0]
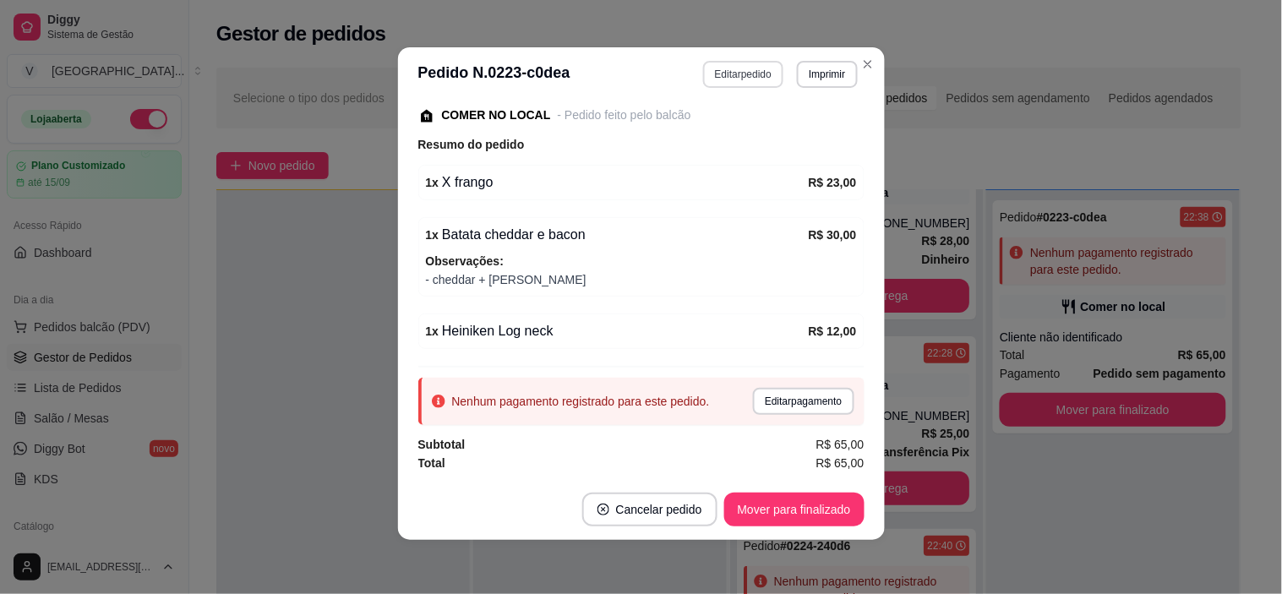
click at [753, 76] on button "Editar pedido" at bounding box center [743, 74] width 80 height 27
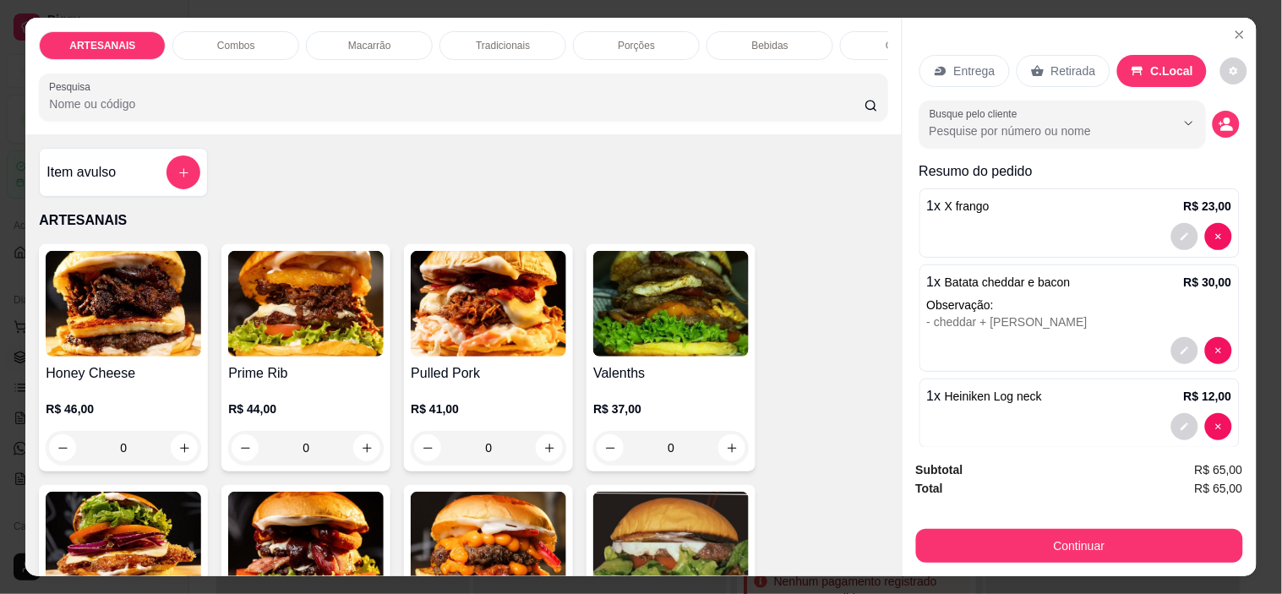
scroll to position [24, 0]
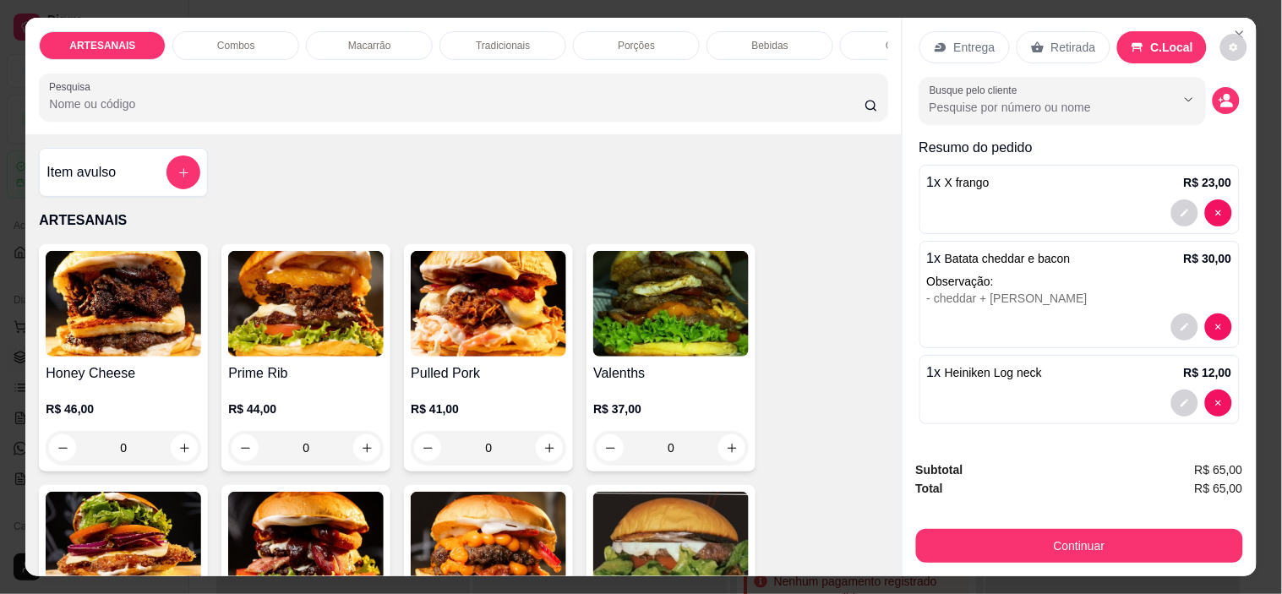
click at [1105, 390] on div at bounding box center [1079, 403] width 305 height 27
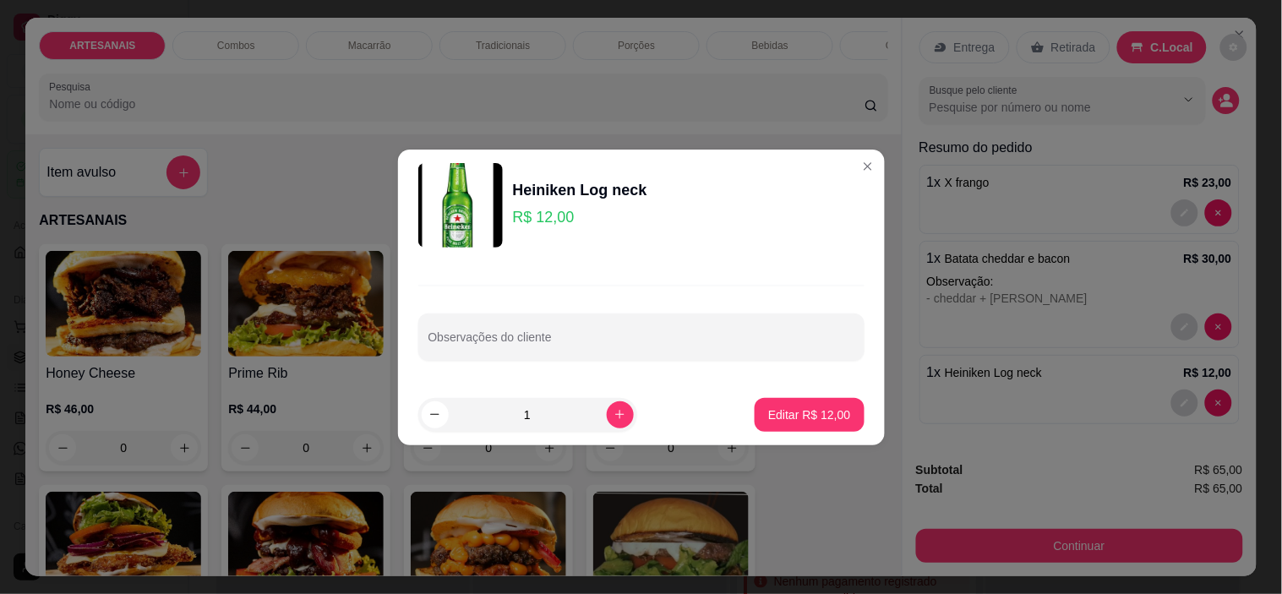
click at [595, 411] on input "1" at bounding box center [528, 415] width 158 height 34
click at [607, 413] on button "increase-product-quantity" at bounding box center [620, 415] width 26 height 26
type input "2"
click at [813, 417] on p "Editar R$ 24,00" at bounding box center [809, 415] width 82 height 17
type input "2"
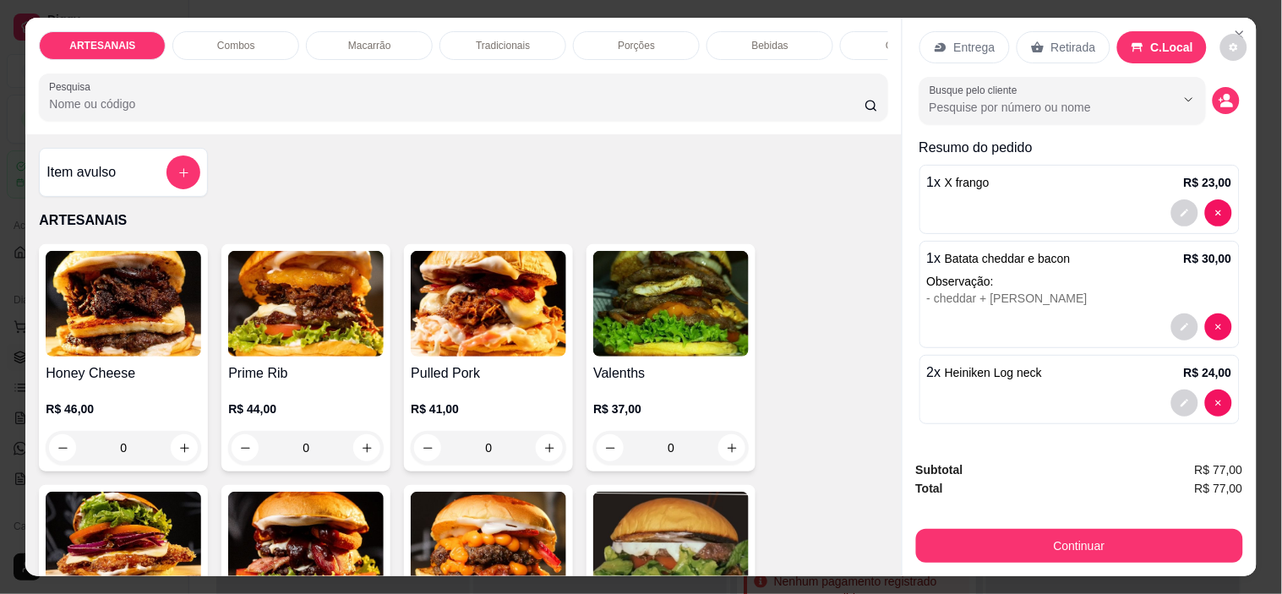
click at [1220, 20] on div "Entrega Retirada C.Local Busque pelo cliente Resumo do pedido 1 x X frango R$ 2…" at bounding box center [1080, 232] width 354 height 429
click at [1221, 34] on button "decrease-product-quantity" at bounding box center [1234, 47] width 27 height 27
click at [1237, 100] on span "Automatic updates" at bounding box center [1238, 107] width 34 height 20
click at [1231, 107] on input "Automatic updates" at bounding box center [1225, 112] width 11 height 11
click at [1236, 107] on span "Automatic updates" at bounding box center [1231, 108] width 14 height 14
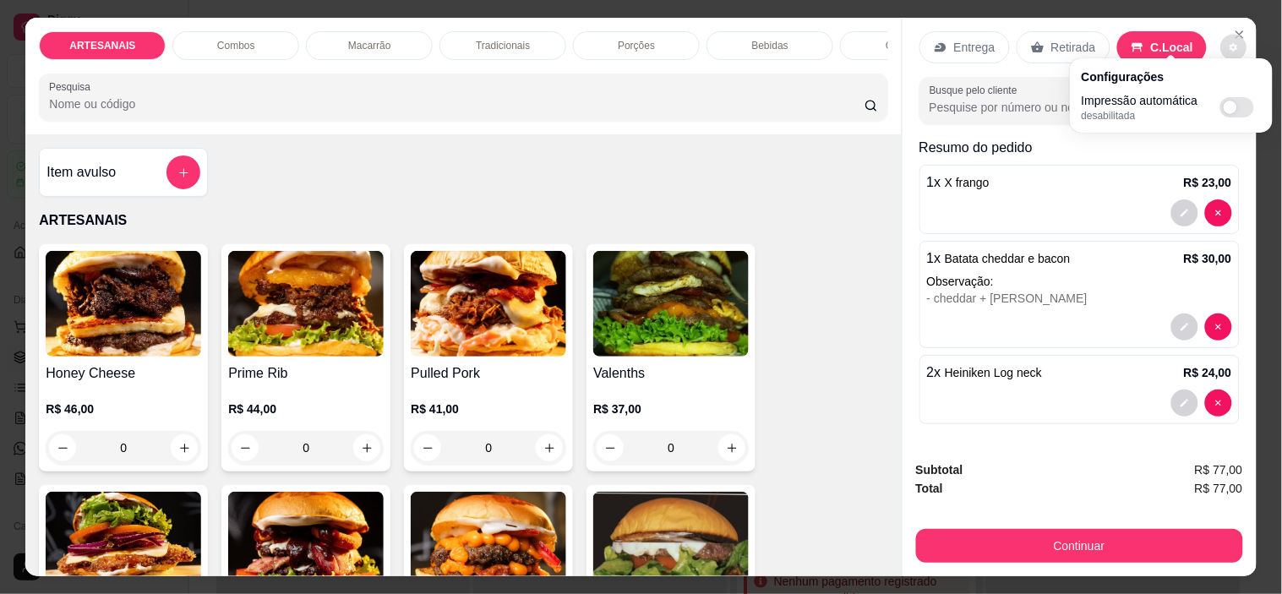
click at [1231, 107] on input "Automatic updates" at bounding box center [1225, 112] width 11 height 11
checkbox input "true"
click at [1230, 43] on icon "decrease-product-quantity" at bounding box center [1234, 47] width 8 height 8
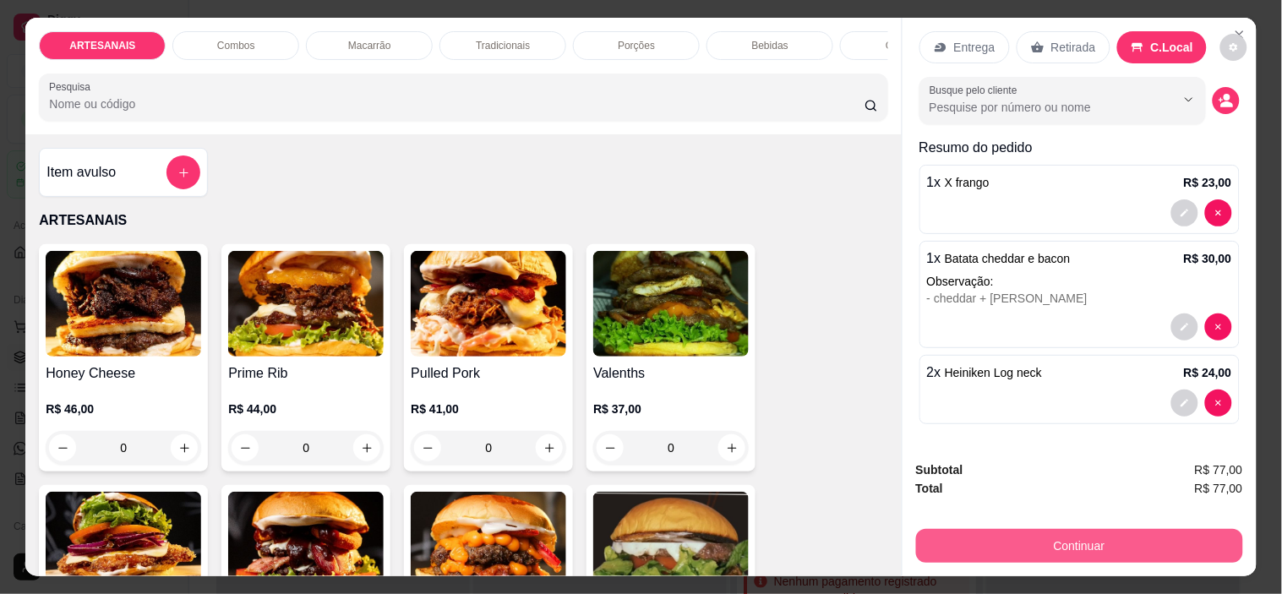
click at [1129, 539] on button "Continuar" at bounding box center [1079, 546] width 327 height 34
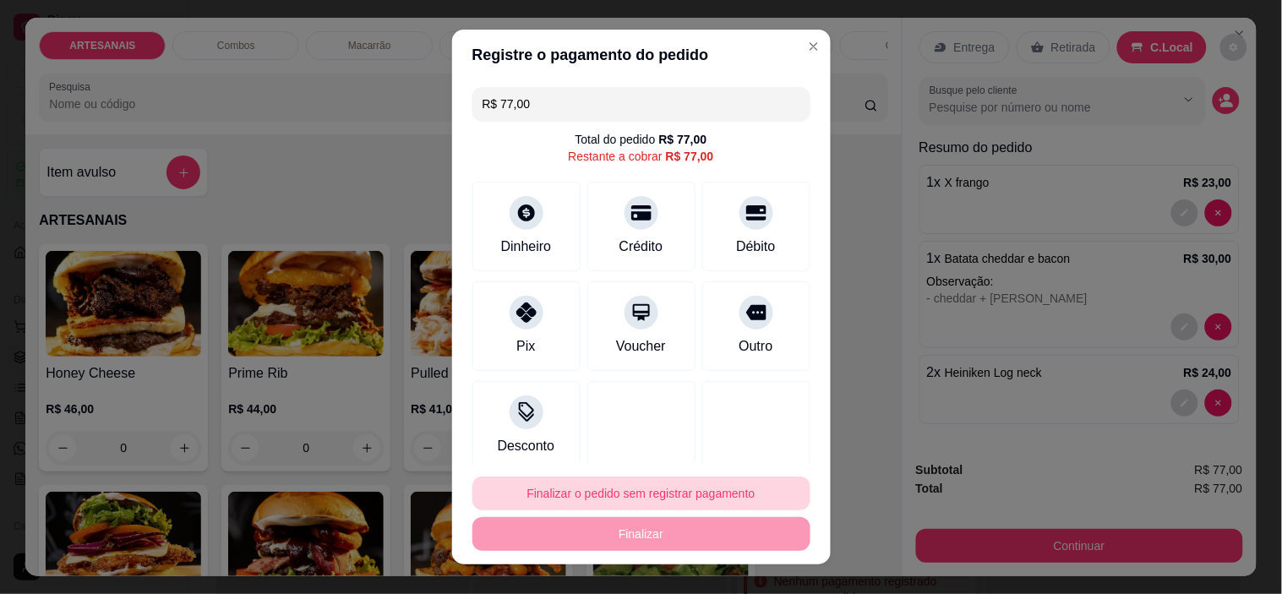
click at [637, 499] on button "Finalizar o pedido sem registrar pagamento" at bounding box center [642, 494] width 338 height 34
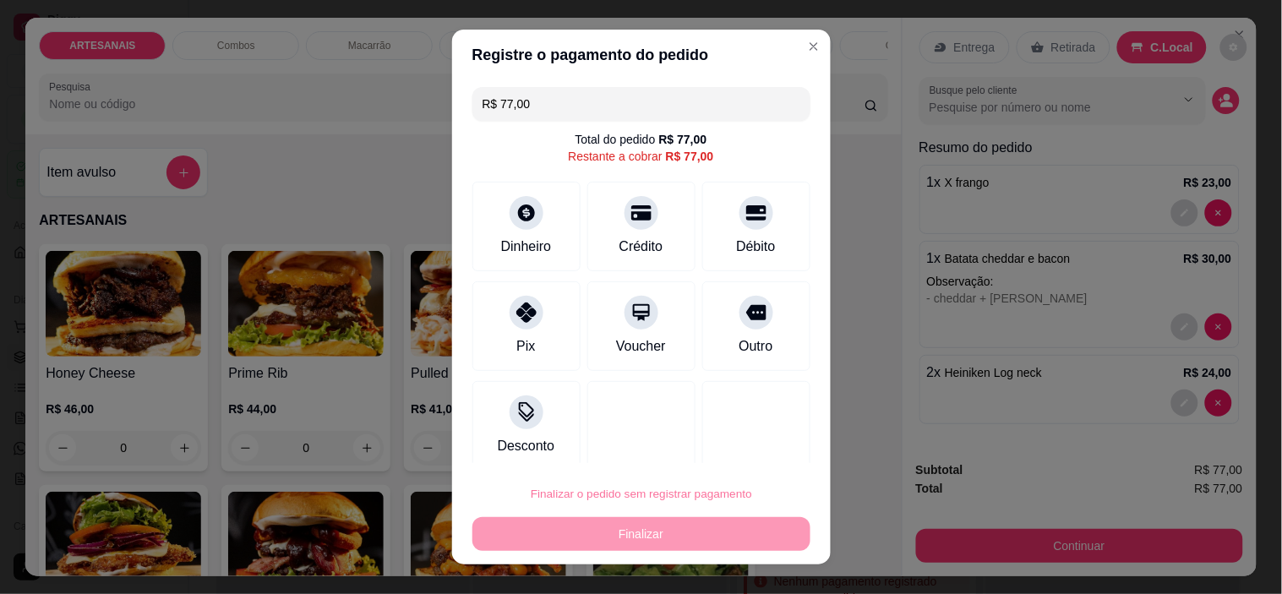
click at [765, 445] on button "Confirmar" at bounding box center [738, 445] width 60 height 25
type input "0"
type input "R$ 0,00"
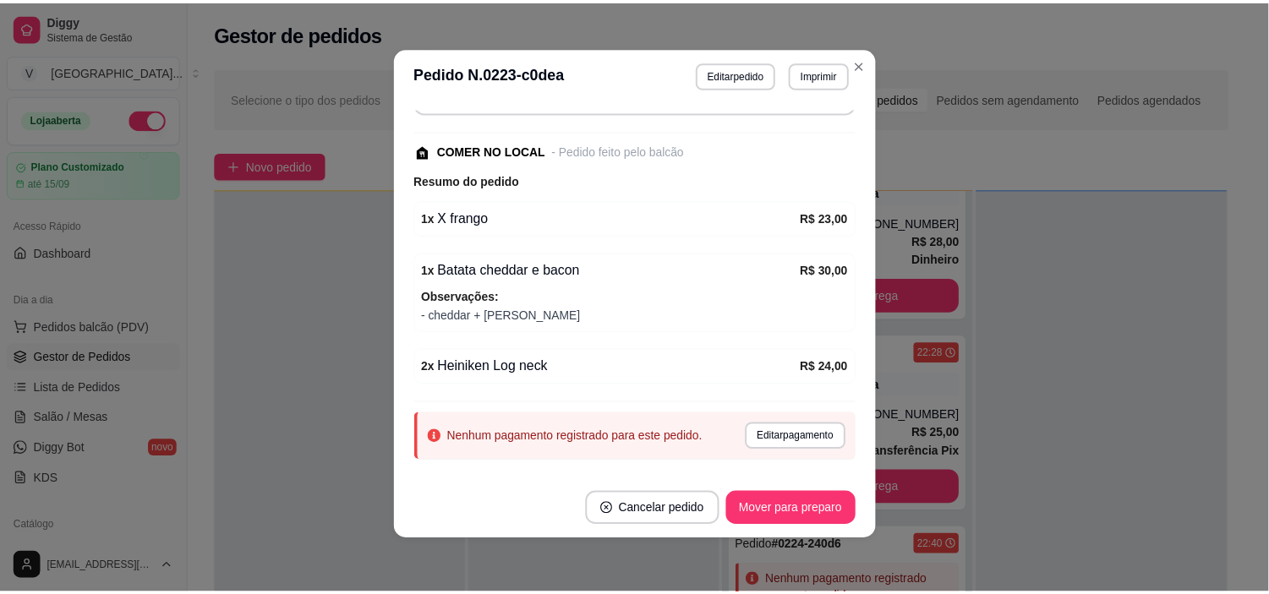
scroll to position [223, 0]
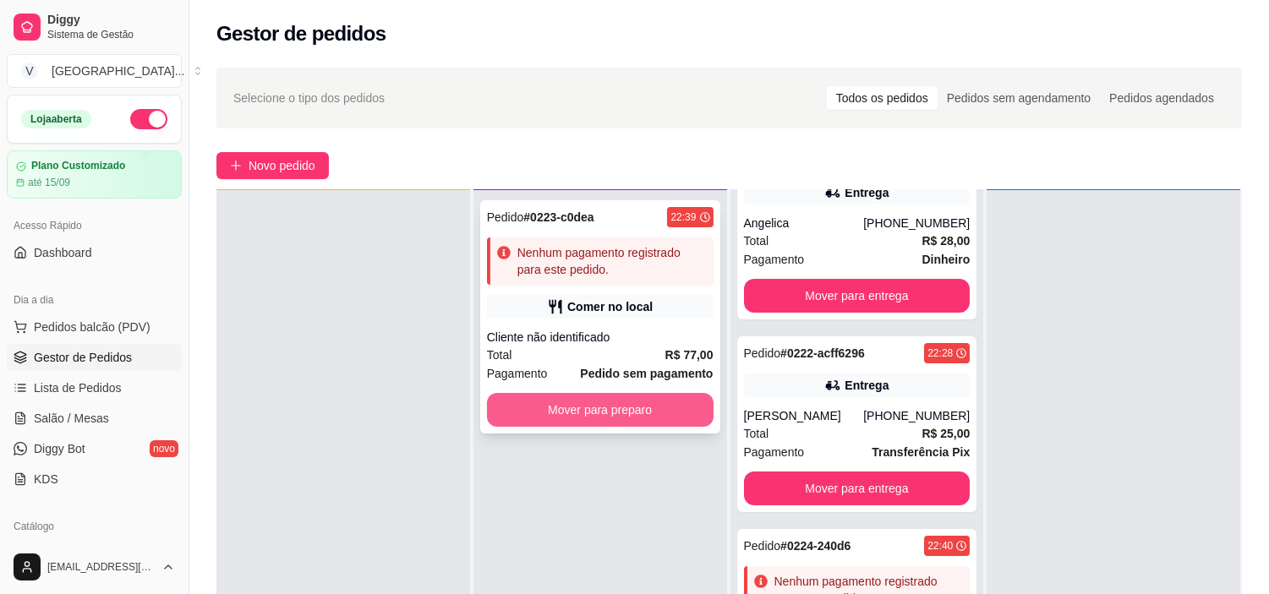
click at [644, 402] on button "Mover para preparo" at bounding box center [600, 410] width 227 height 34
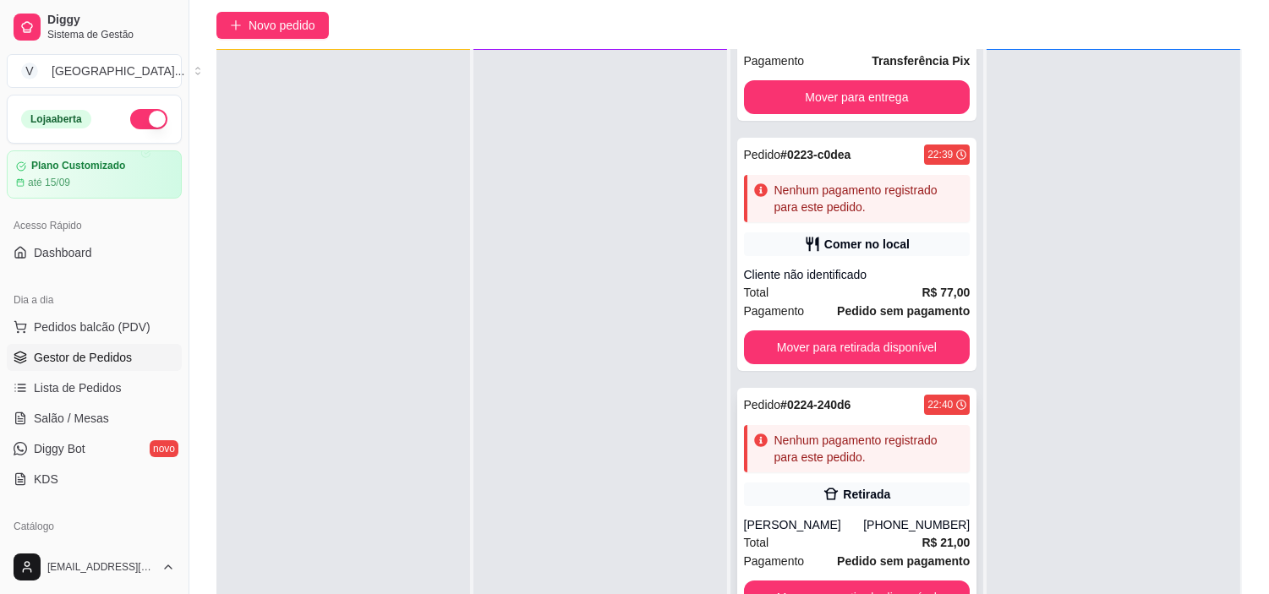
scroll to position [188, 0]
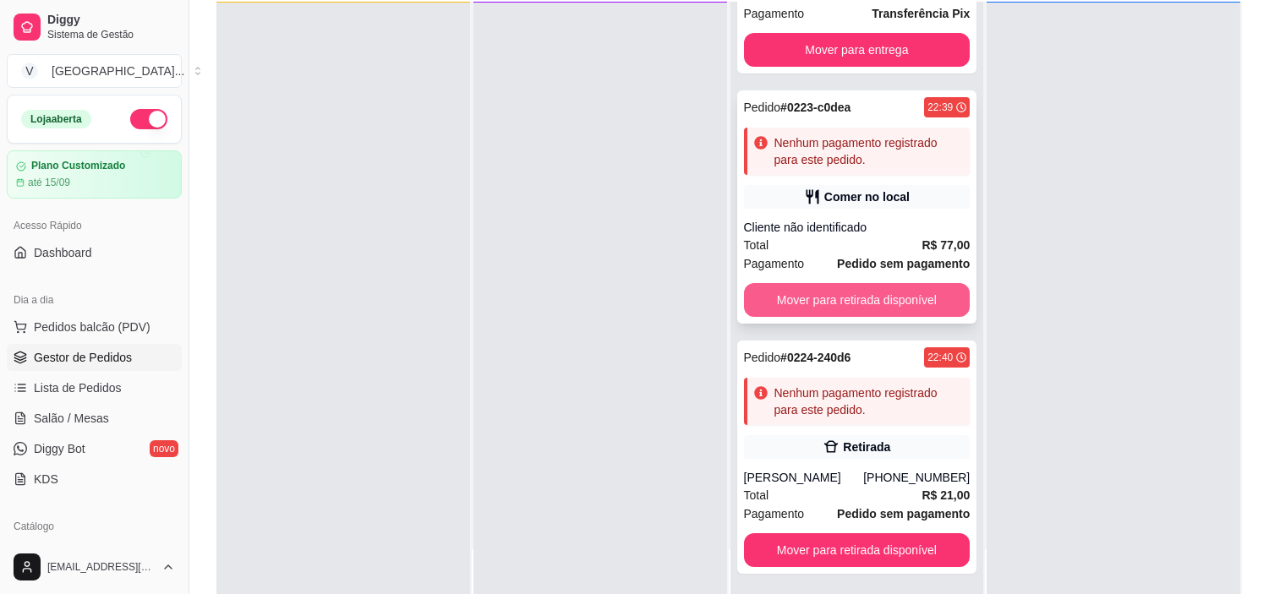
click at [904, 298] on button "Mover para retirada disponível" at bounding box center [857, 300] width 227 height 34
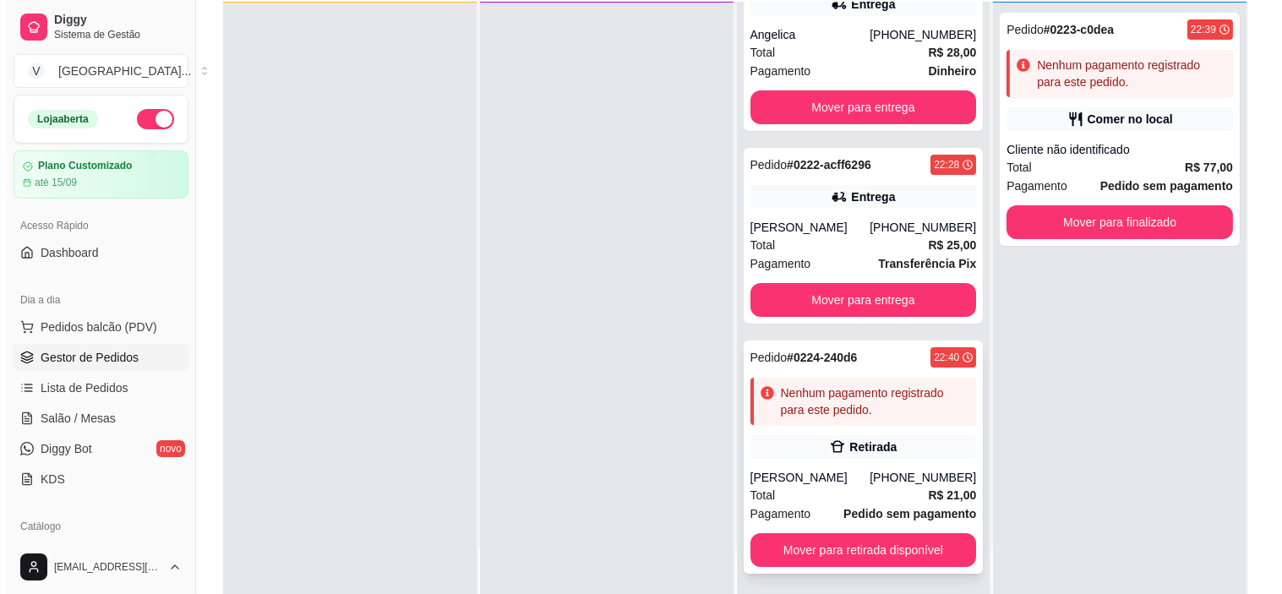
scroll to position [57, 0]
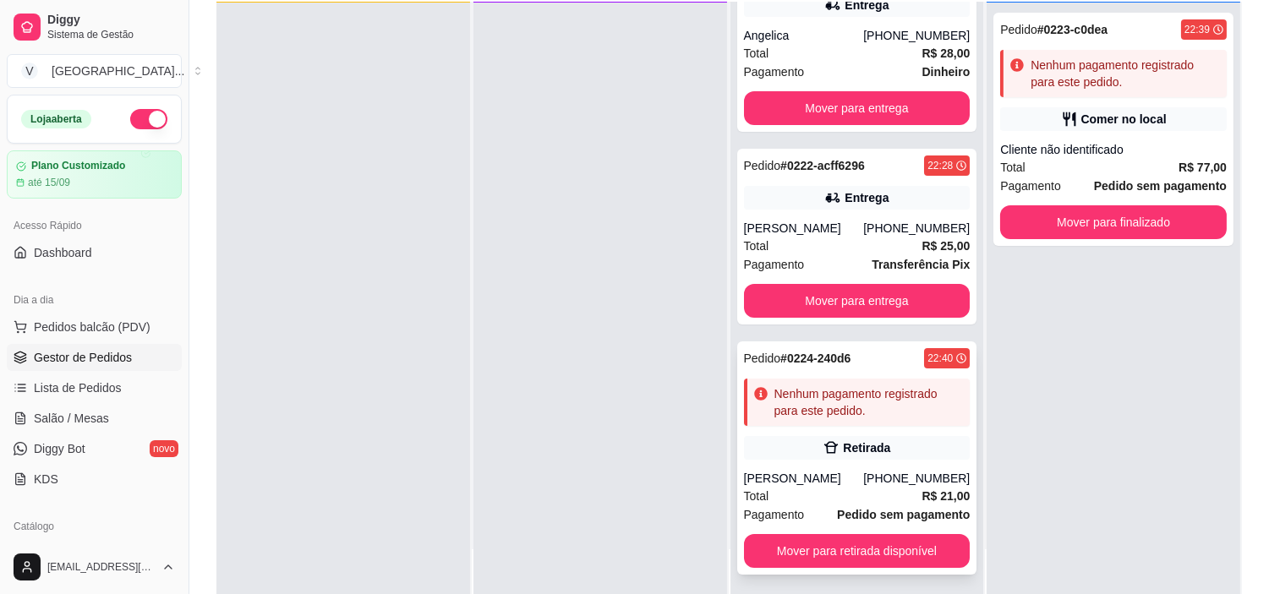
click at [843, 441] on div "Retirada" at bounding box center [866, 448] width 47 height 17
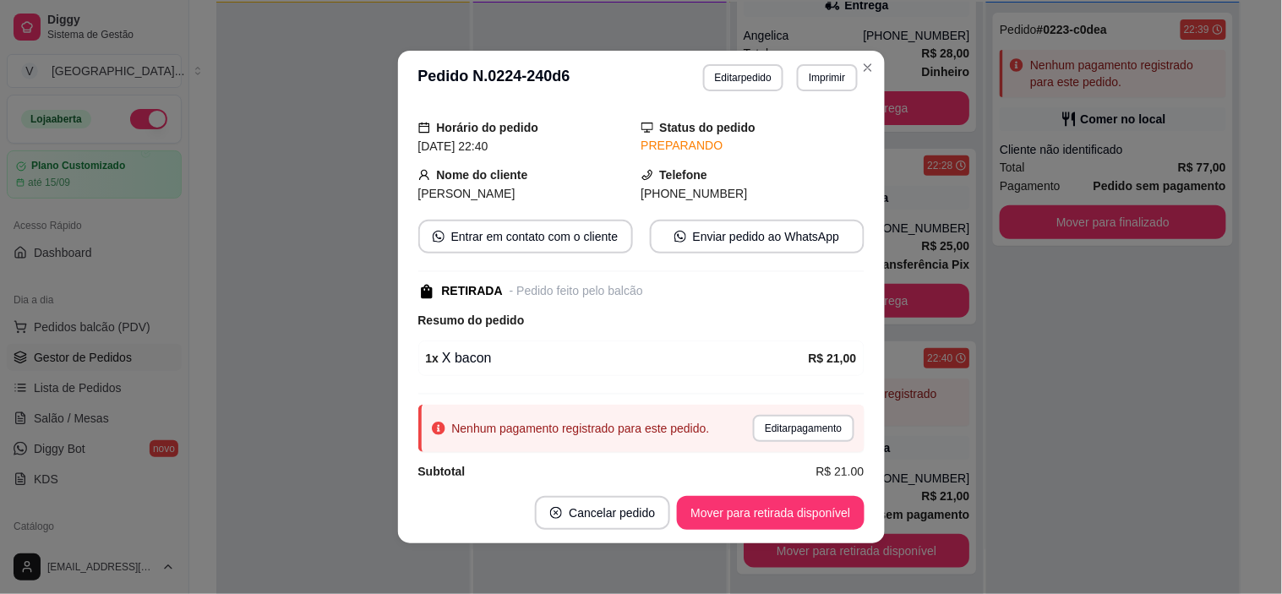
scroll to position [74, 0]
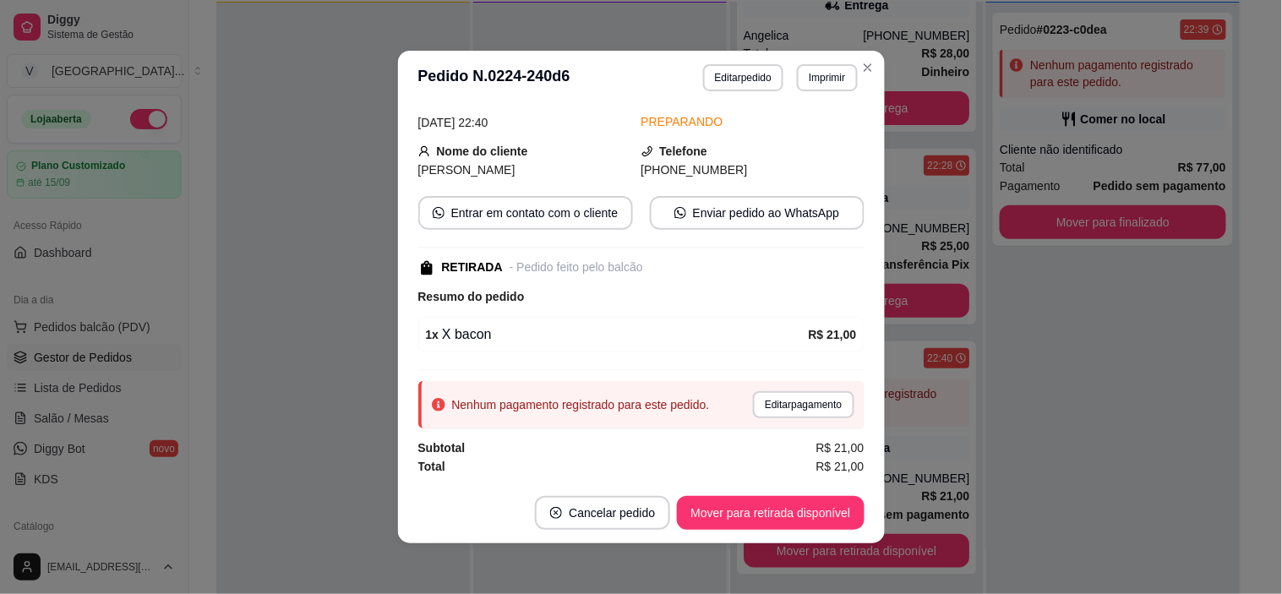
click at [764, 79] on button "Editar pedido" at bounding box center [743, 77] width 80 height 27
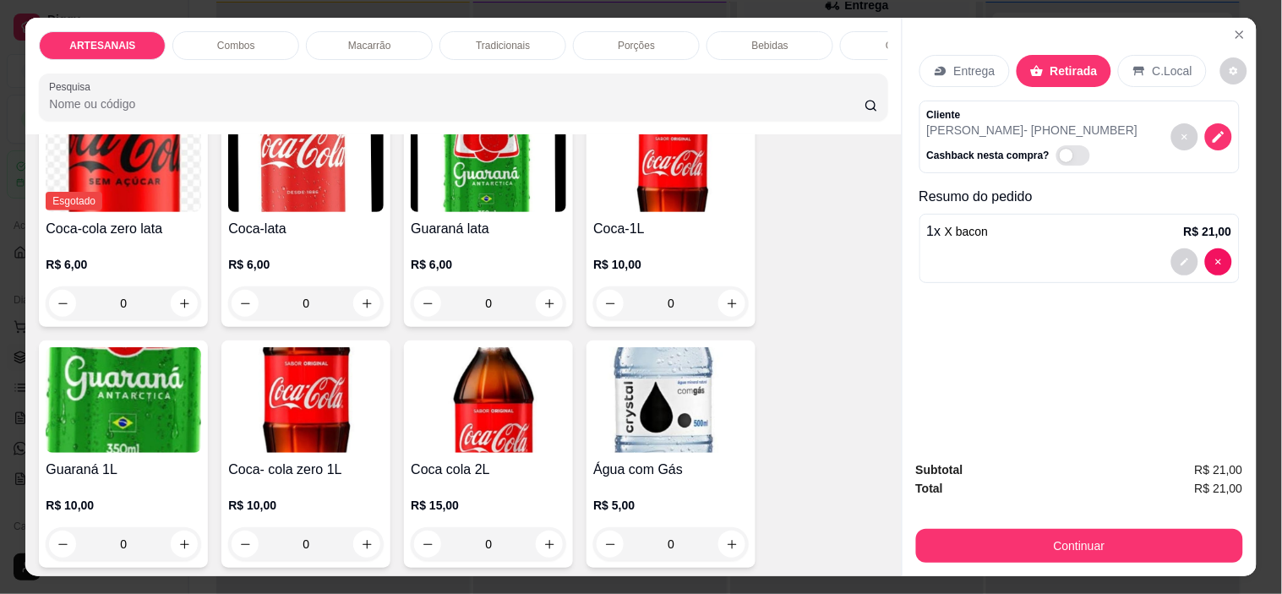
scroll to position [1972, 0]
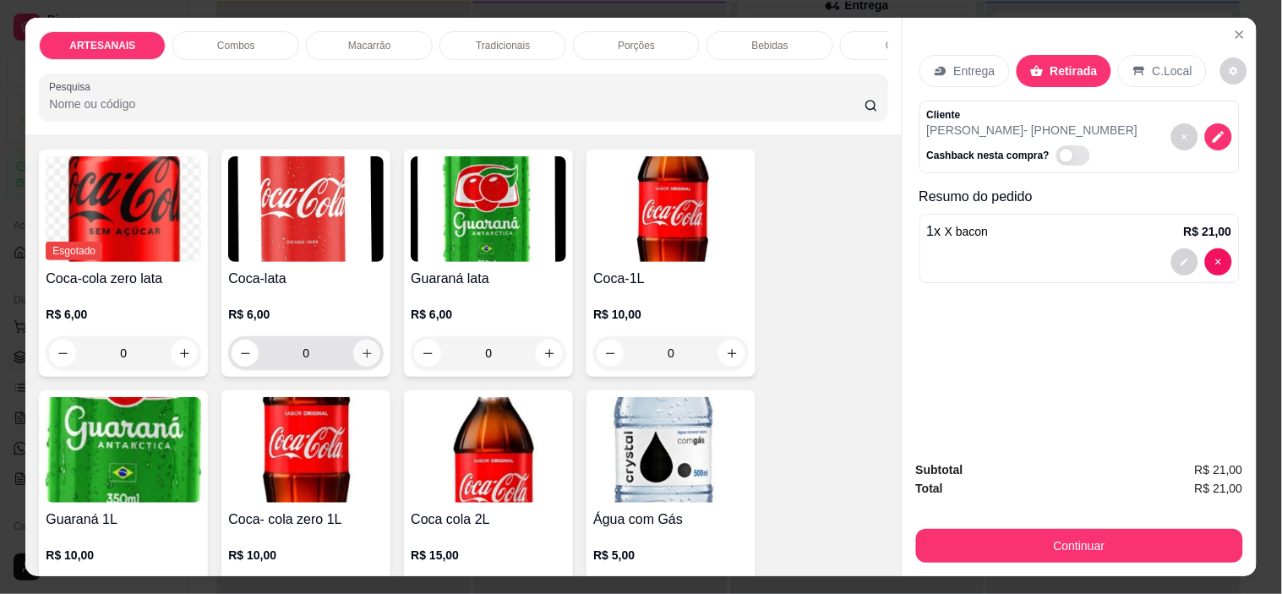
click at [361, 360] on icon "increase-product-quantity" at bounding box center [367, 353] width 13 height 13
type input "1"
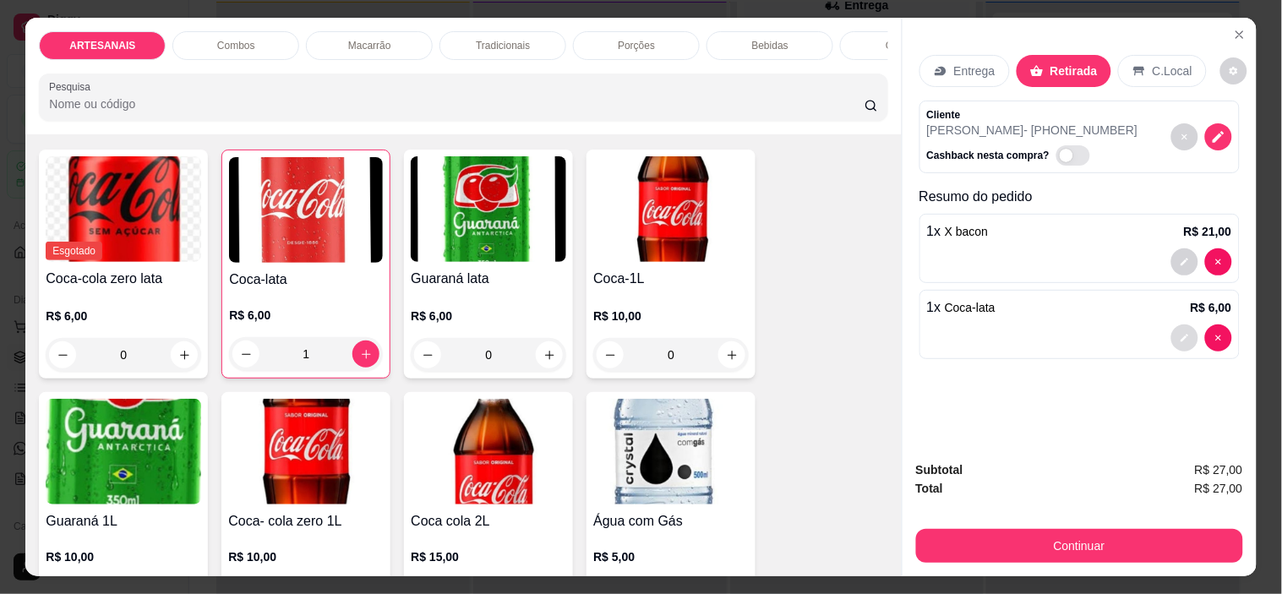
click at [1173, 325] on button "decrease-product-quantity" at bounding box center [1185, 338] width 27 height 27
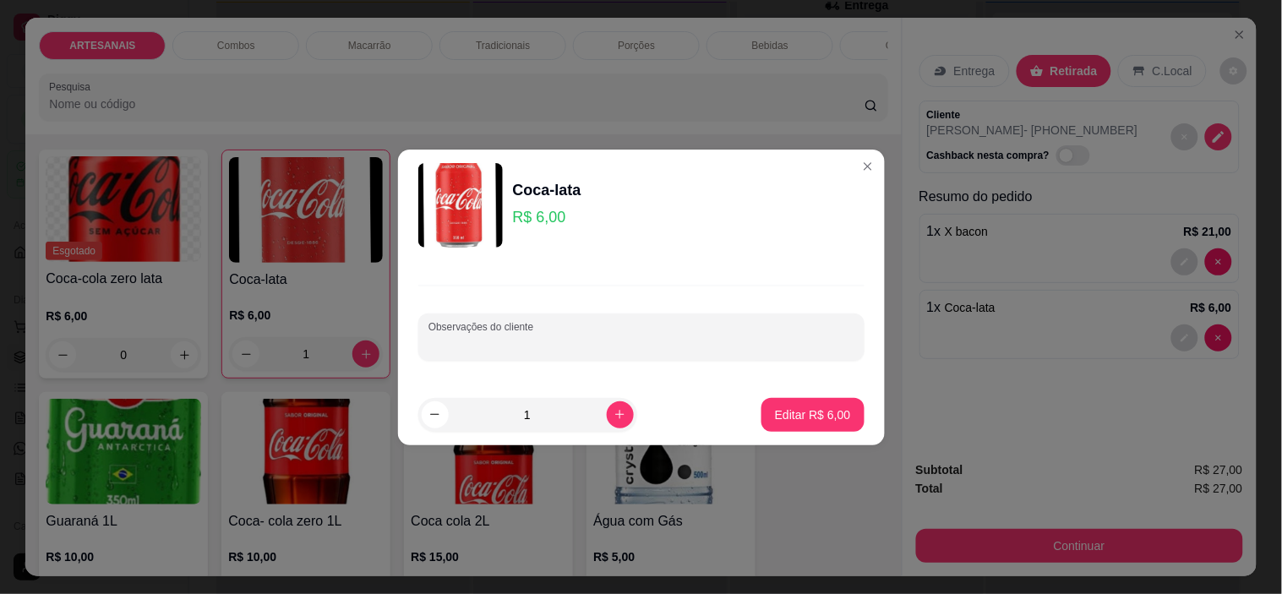
click at [649, 339] on input "Observações do cliente" at bounding box center [642, 344] width 426 height 17
type input "Gelo e limao"
click at [776, 410] on p "Editar R$ 6,00" at bounding box center [813, 415] width 76 height 17
type input "0"
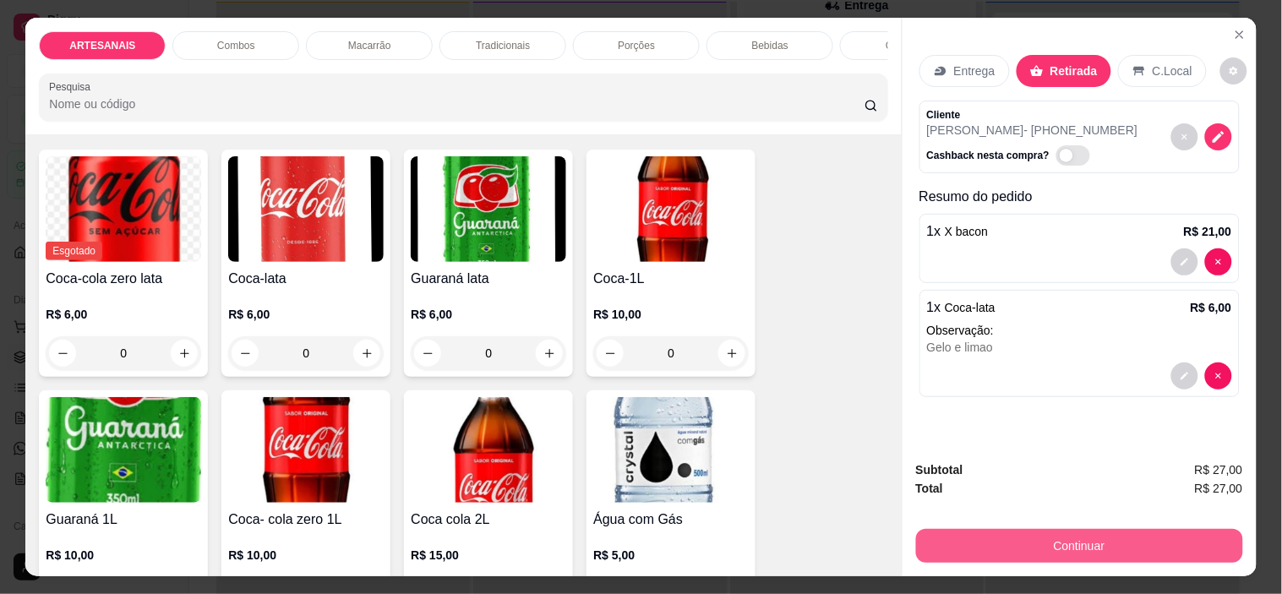
click at [1109, 533] on button "Continuar" at bounding box center [1079, 546] width 327 height 34
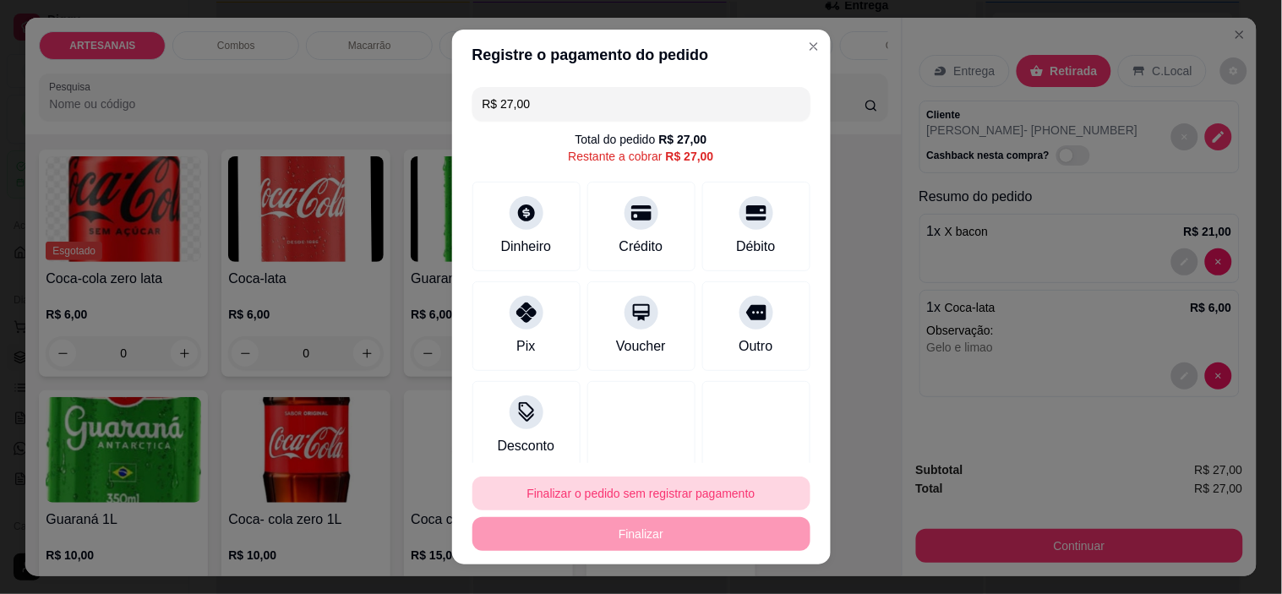
click at [615, 485] on button "Finalizar o pedido sem registrar pagamento" at bounding box center [642, 494] width 338 height 34
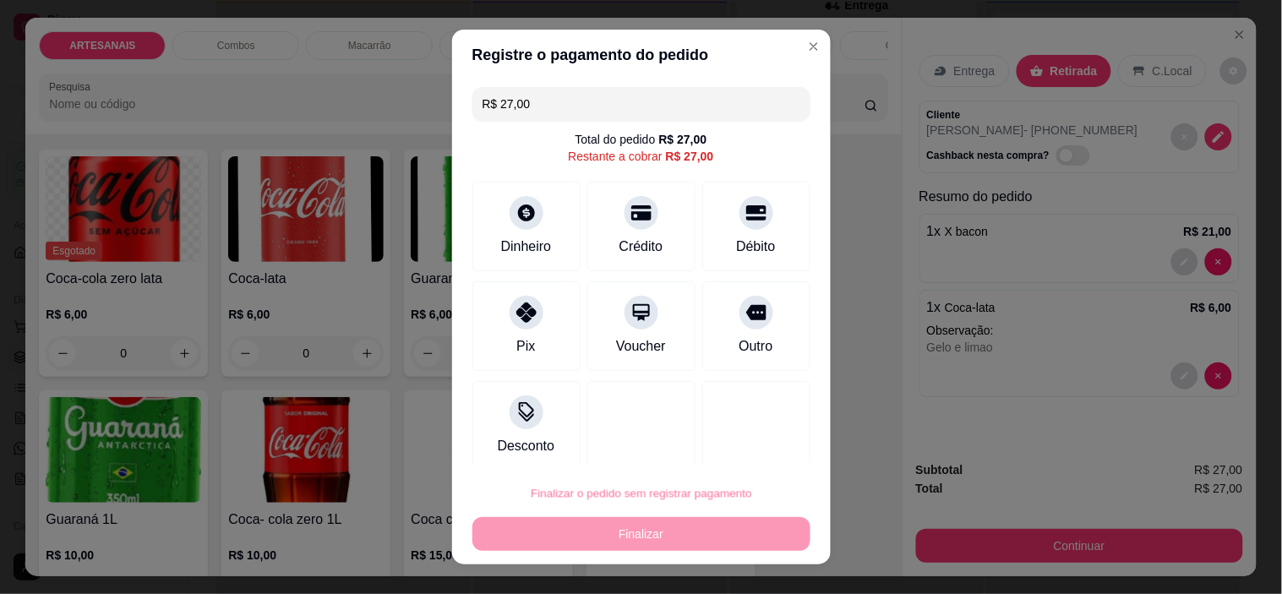
click at [725, 436] on button "Confirmar" at bounding box center [738, 445] width 60 height 25
type input "0"
type input "R$ 0,00"
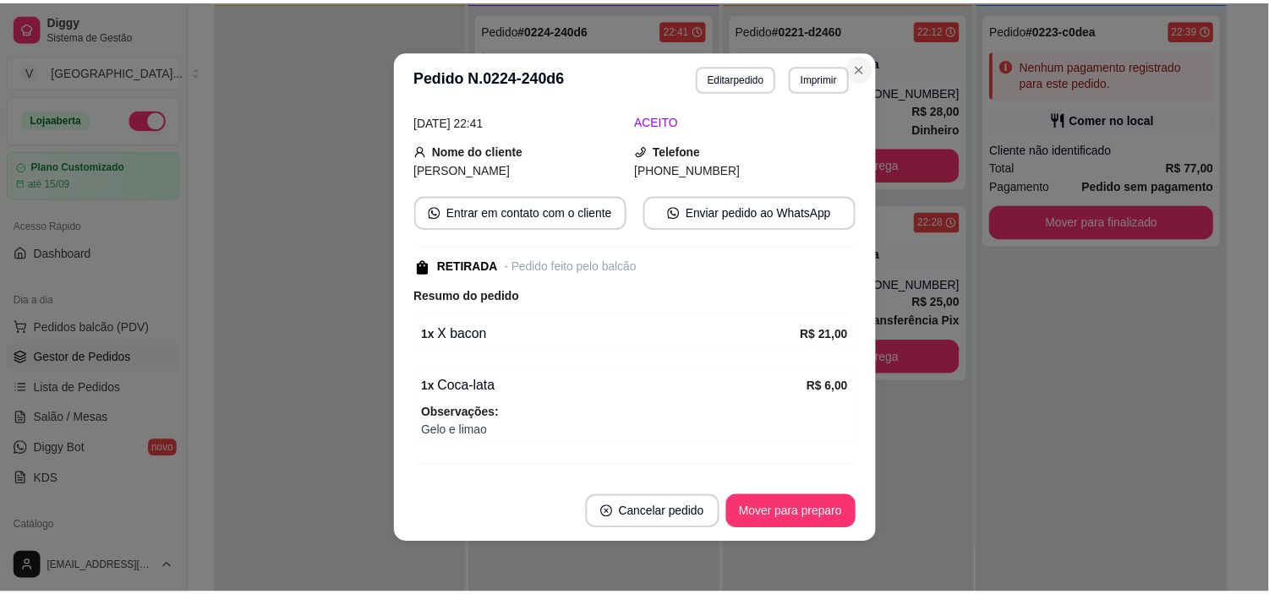
scroll to position [0, 0]
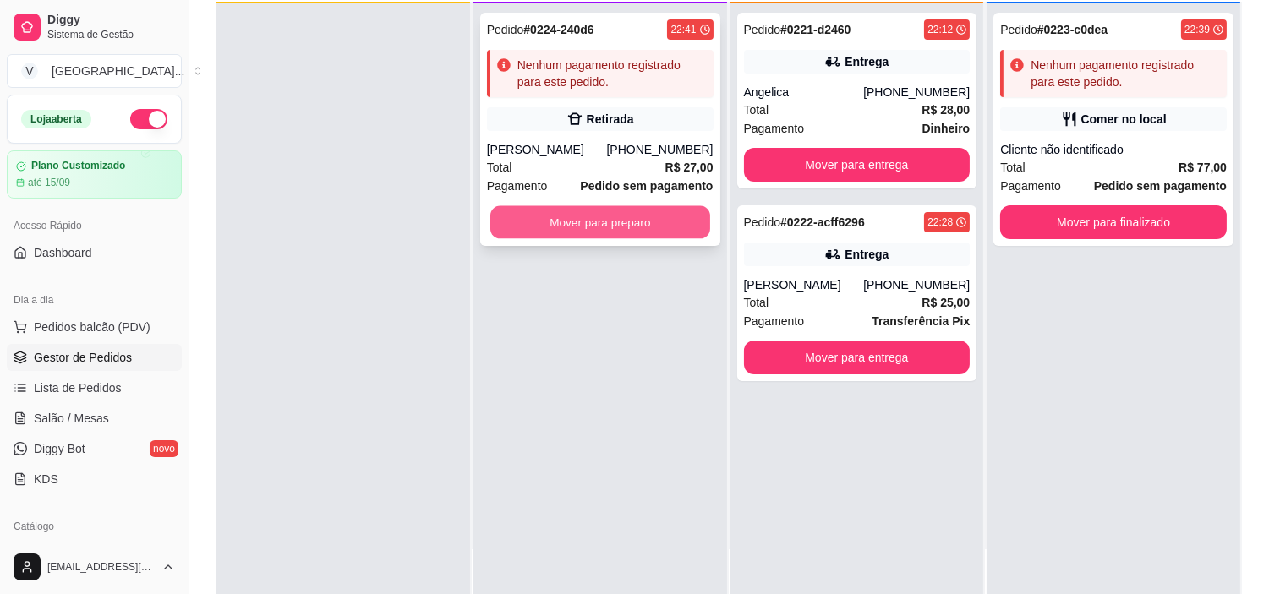
click at [637, 224] on button "Mover para preparo" at bounding box center [600, 222] width 220 height 33
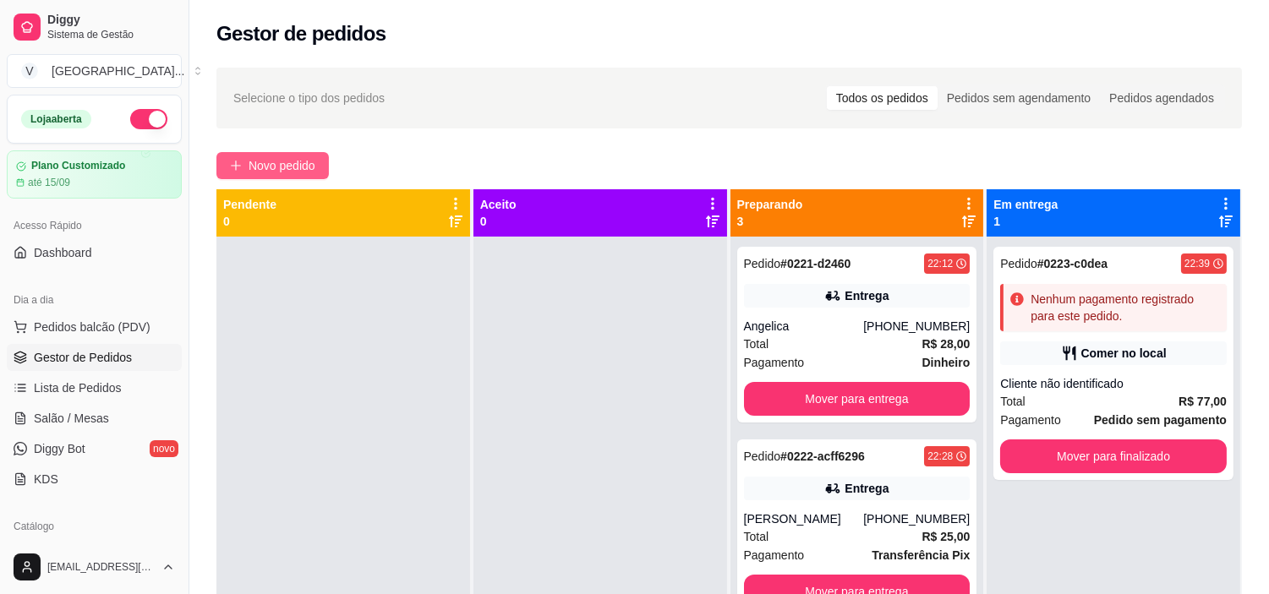
click at [316, 155] on button "Novo pedido" at bounding box center [272, 165] width 112 height 27
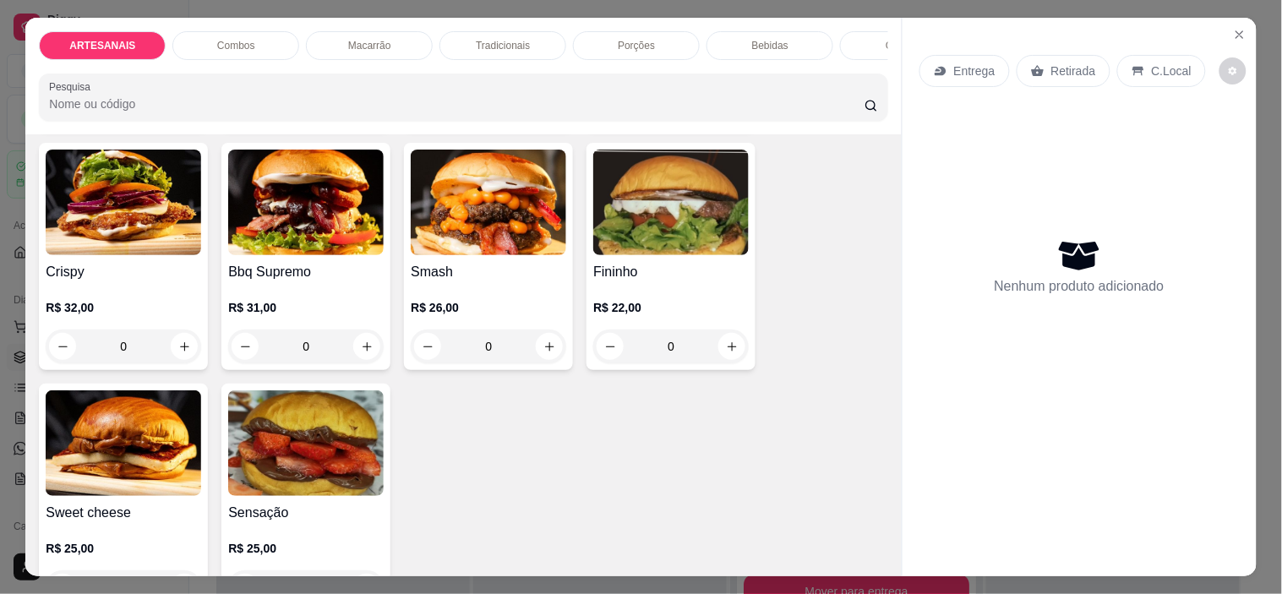
scroll to position [375, 0]
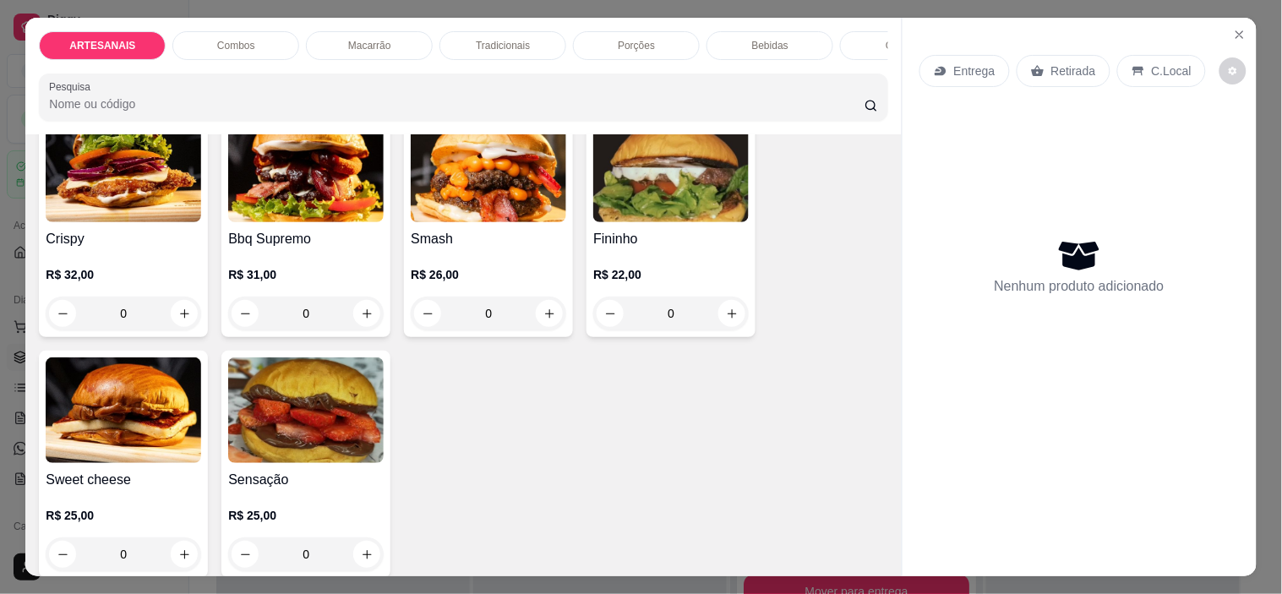
click at [956, 74] on div "Entrega" at bounding box center [965, 71] width 90 height 32
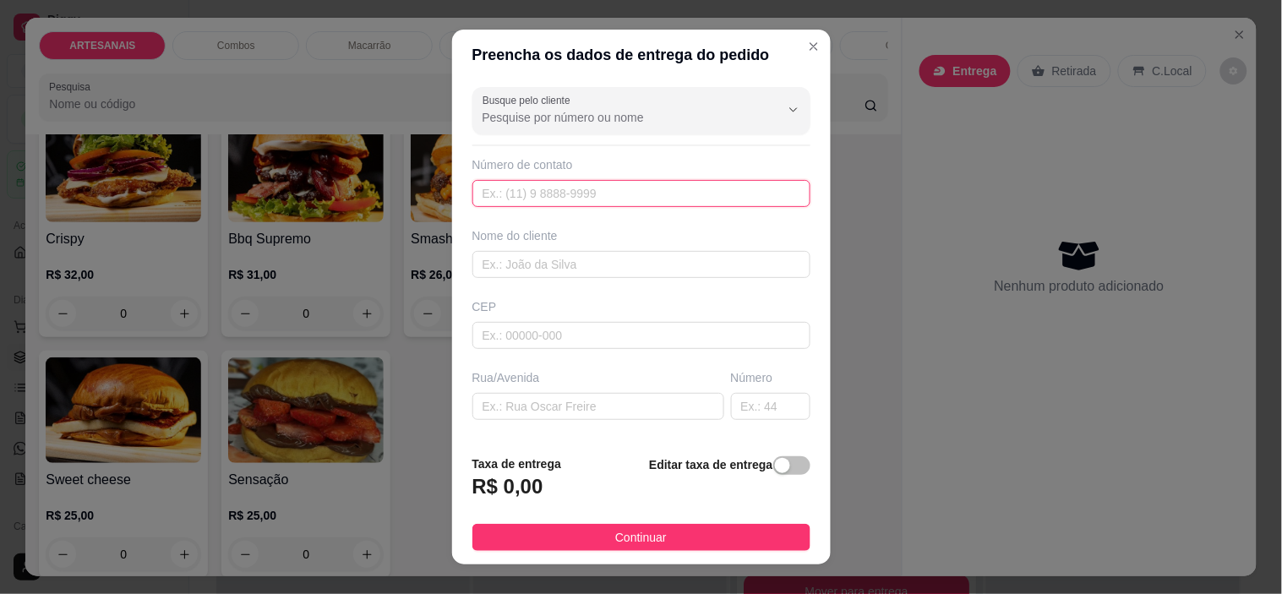
click at [537, 189] on input "text" at bounding box center [642, 193] width 338 height 27
paste input "[PHONE_NUMBER]"
type input "[PHONE_NUMBER]"
click at [564, 283] on div "Busque pelo cliente Número de contato [PHONE_NUMBER] Nome do cliente CEP Rua/[G…" at bounding box center [641, 260] width 379 height 361
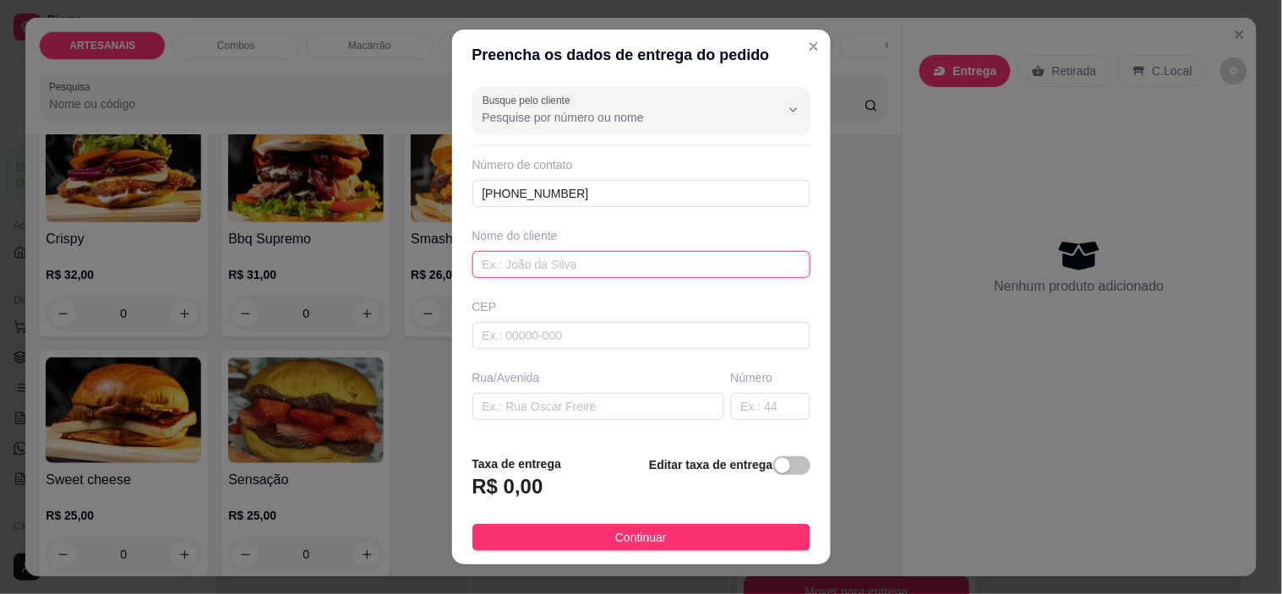
click at [564, 274] on input "text" at bounding box center [642, 264] width 338 height 27
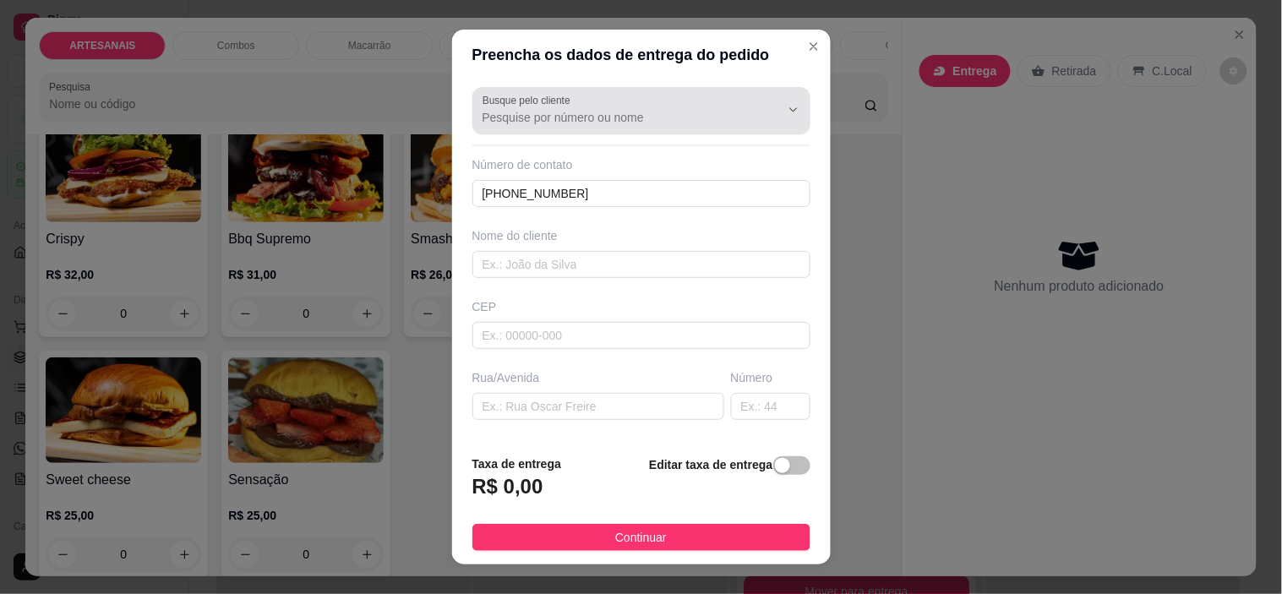
click at [716, 89] on div "Busque pelo cliente" at bounding box center [642, 110] width 338 height 47
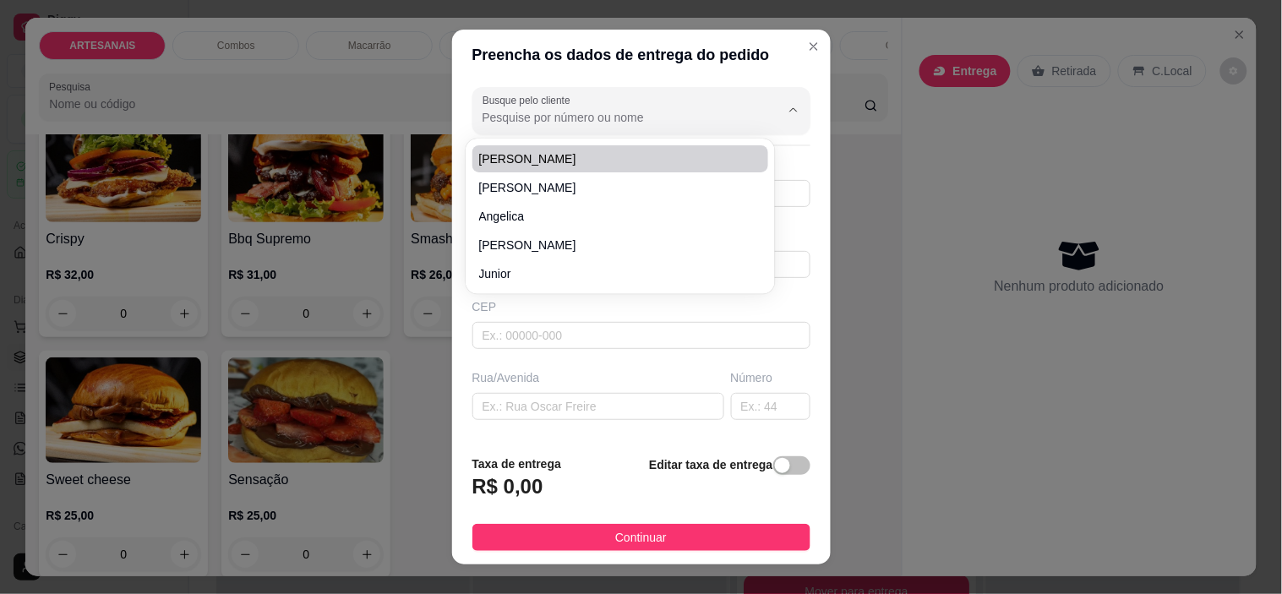
click at [620, 123] on input "Busque pelo cliente" at bounding box center [618, 117] width 270 height 17
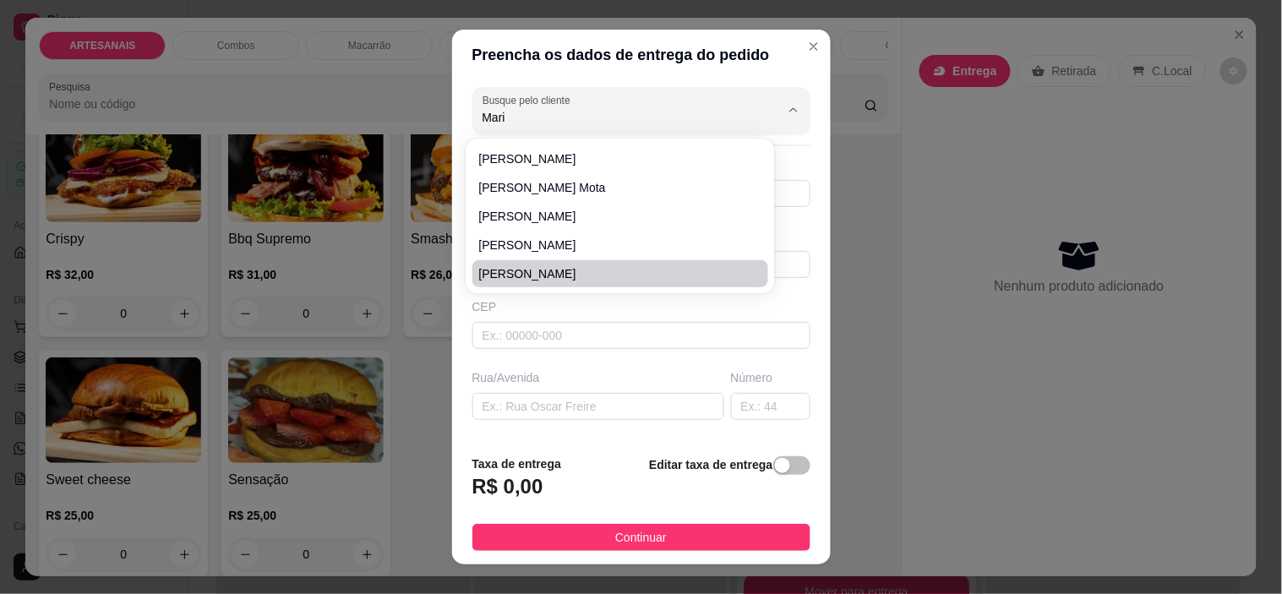
click at [630, 275] on span "[PERSON_NAME]" at bounding box center [612, 273] width 266 height 17
type input "[PERSON_NAME]"
type input "62998062135"
type input "[PERSON_NAME]"
type input "76340000"
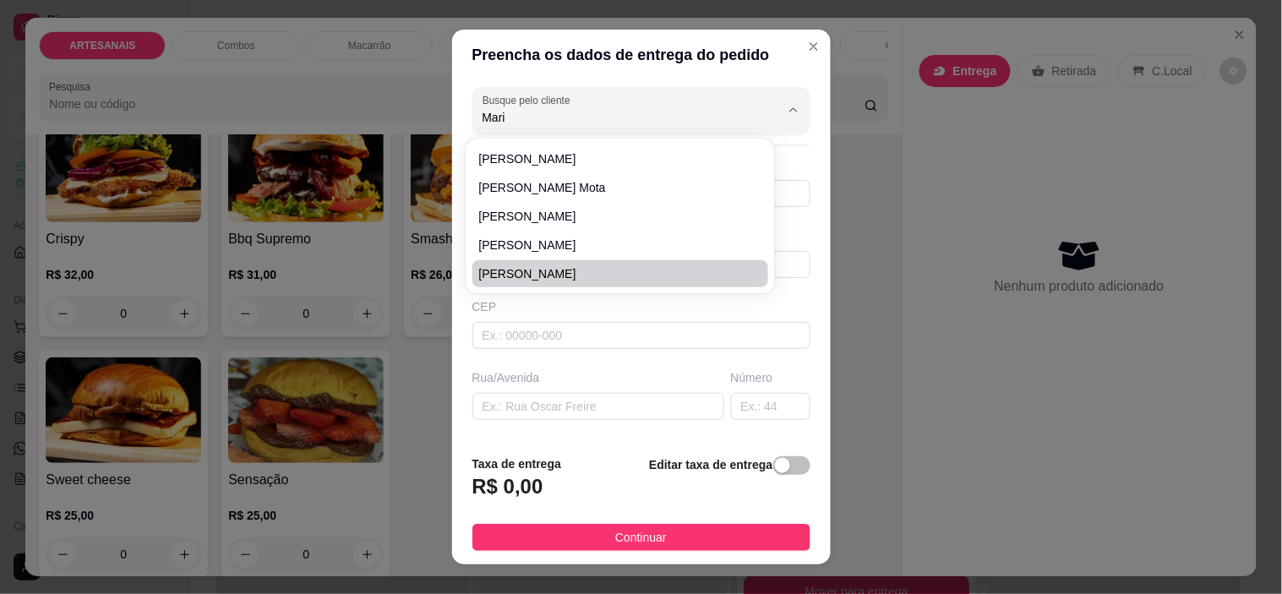
type input "Porcao"
type input "55"
type input "Carmo do [GEOGRAPHIC_DATA]"
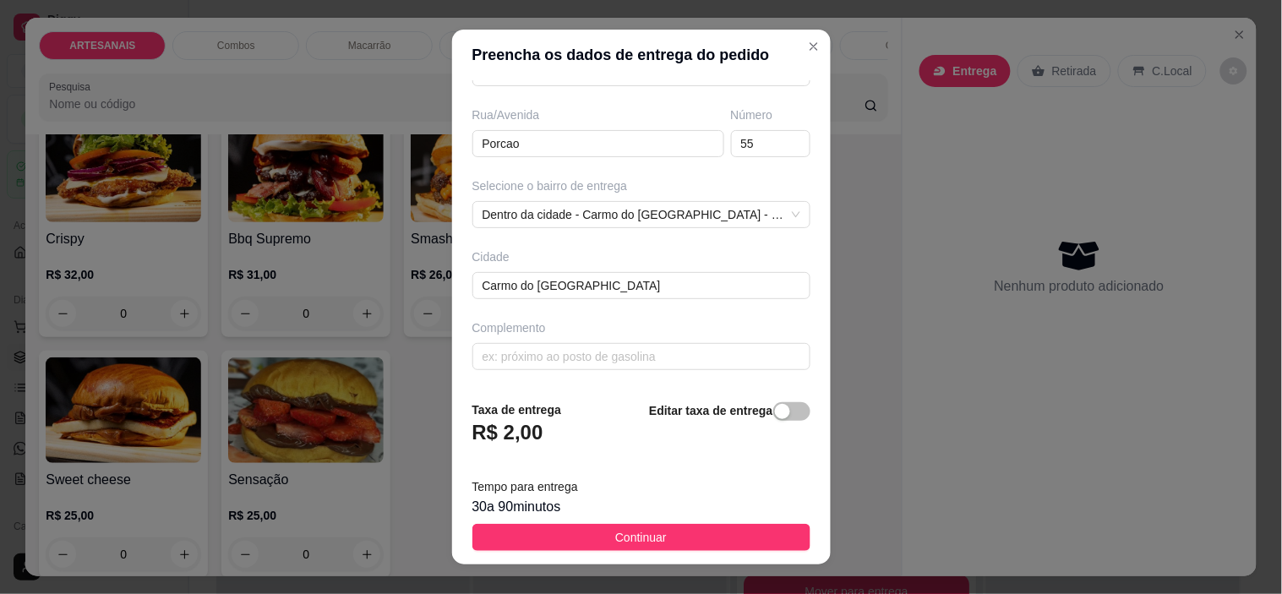
scroll to position [170, 0]
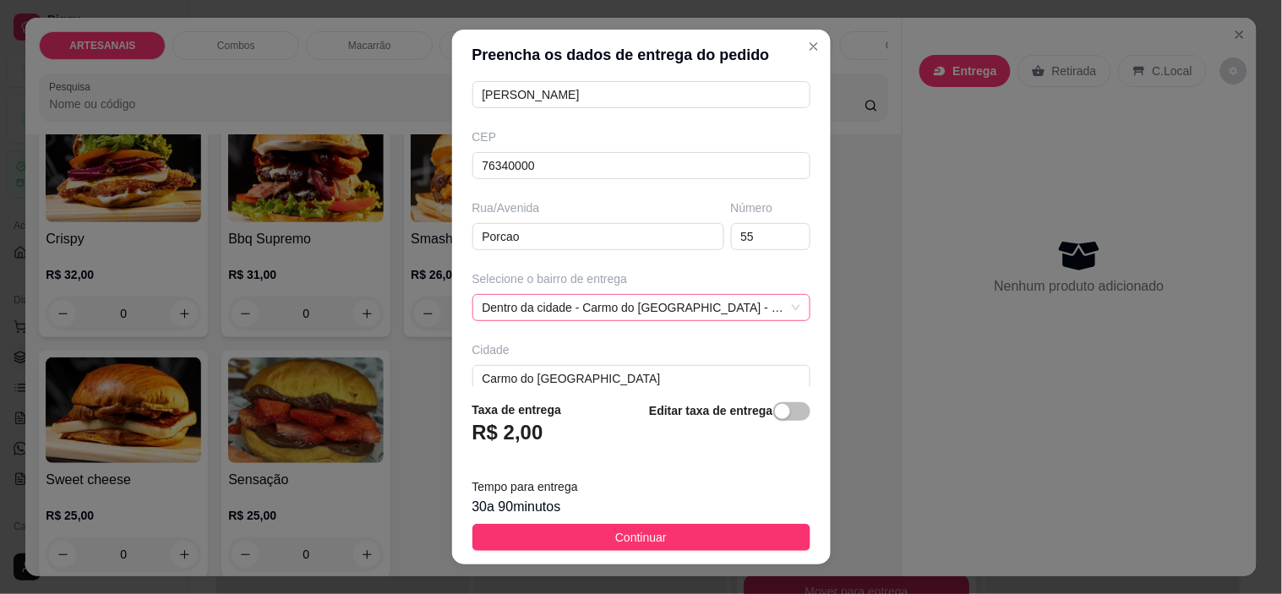
click at [732, 309] on span "Dentro da cidade - Carmo do [GEOGRAPHIC_DATA] - R$ 2,00" at bounding box center [642, 307] width 318 height 25
type input "[PERSON_NAME]"
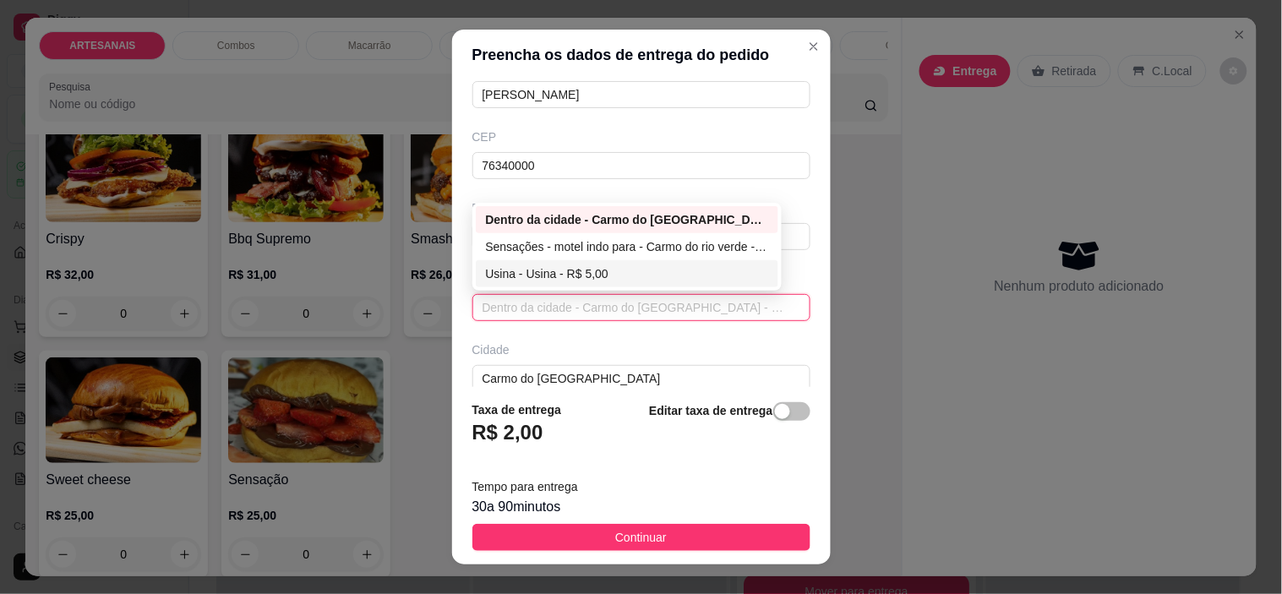
click at [583, 276] on div "Usina - Usina - R$ 5,00" at bounding box center [627, 274] width 283 height 19
type input "Usina"
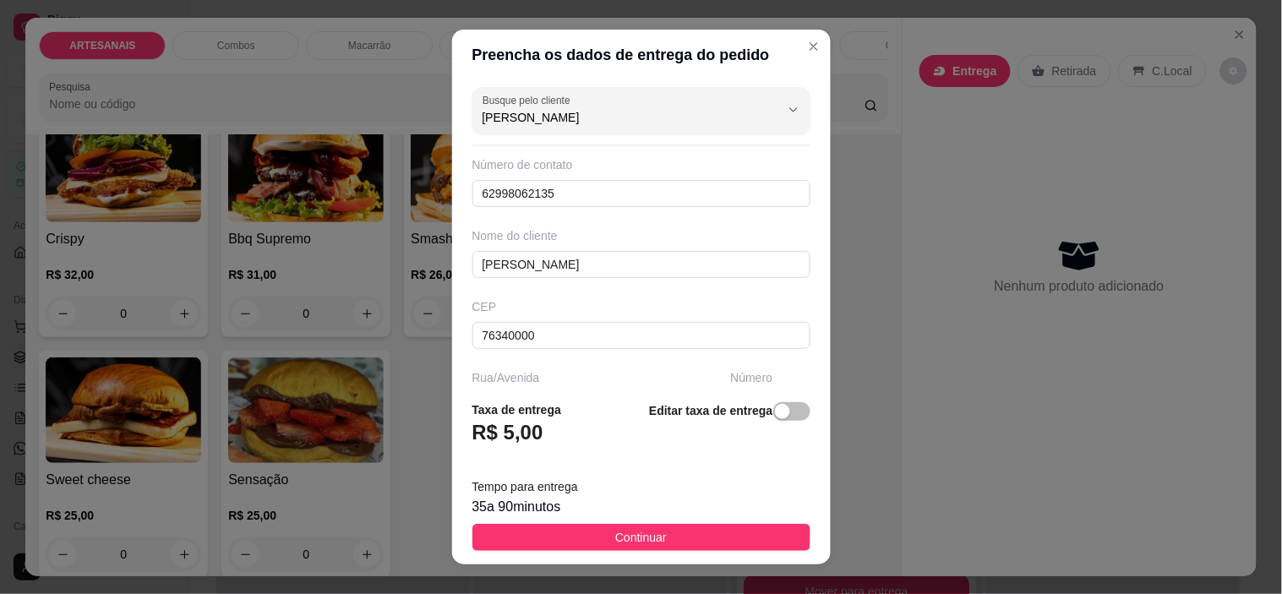
scroll to position [264, 0]
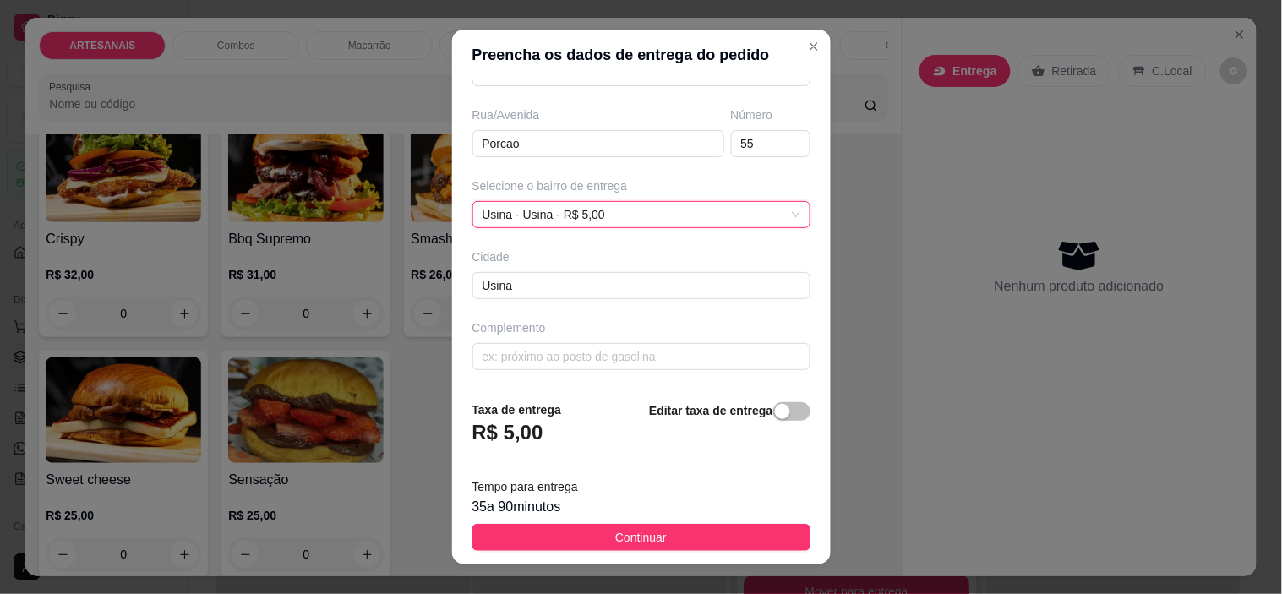
click at [717, 533] on button "Continuar" at bounding box center [642, 537] width 338 height 27
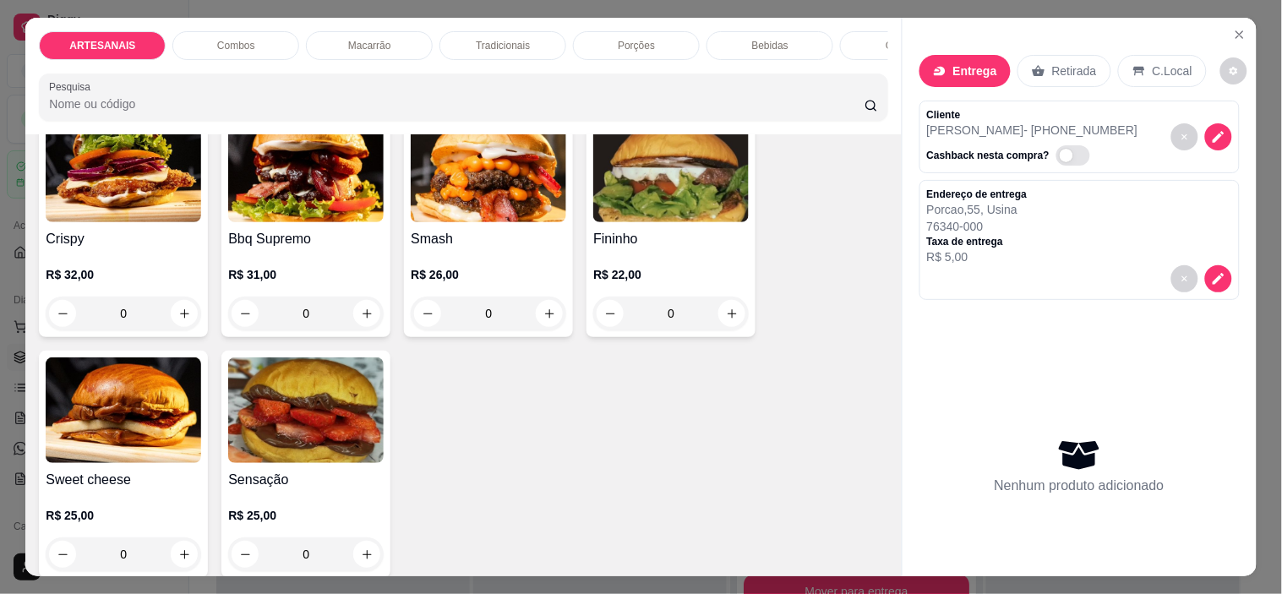
click at [720, 316] on div "0" at bounding box center [671, 314] width 156 height 34
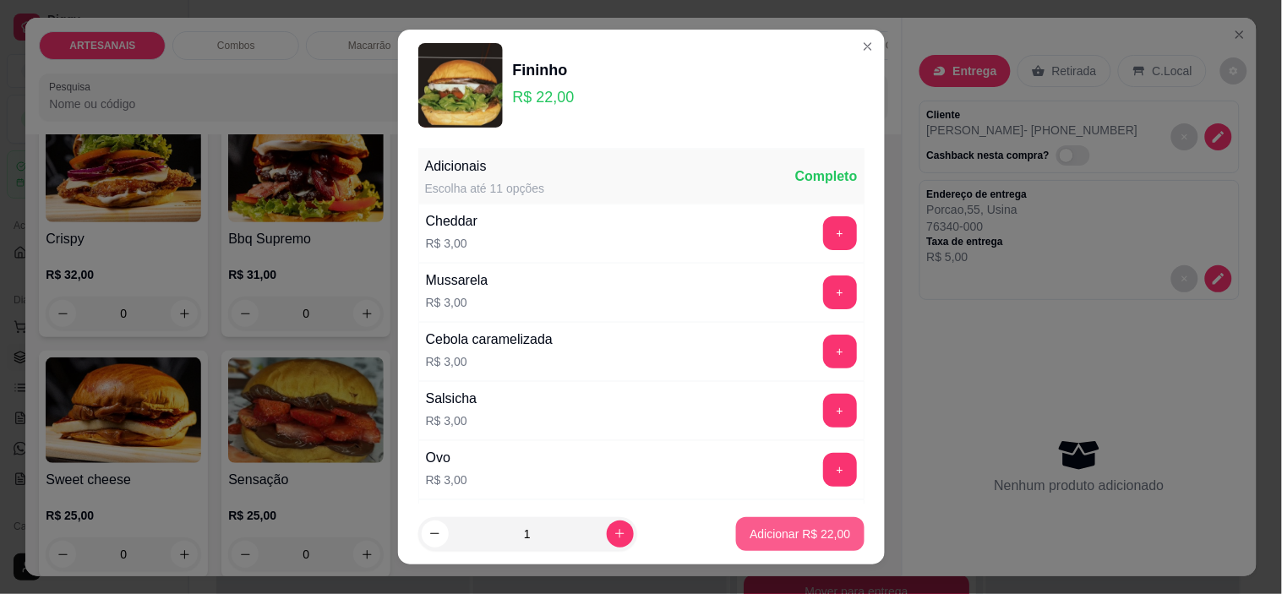
click at [762, 530] on p "Adicionar R$ 22,00" at bounding box center [800, 534] width 101 height 17
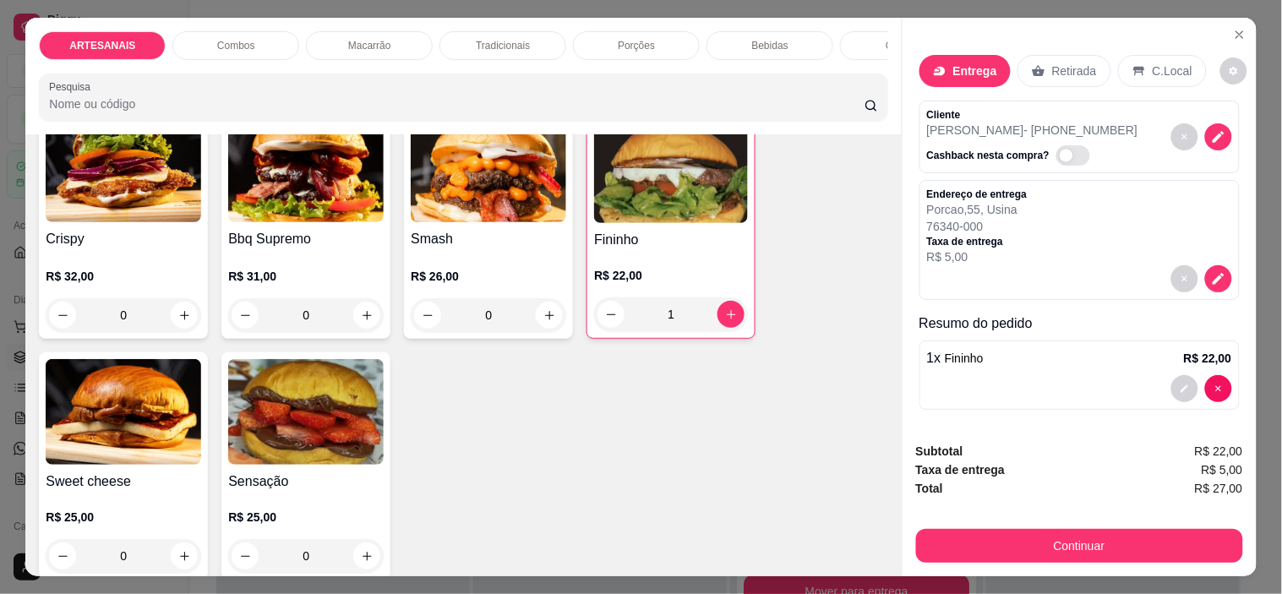
scroll to position [4, 0]
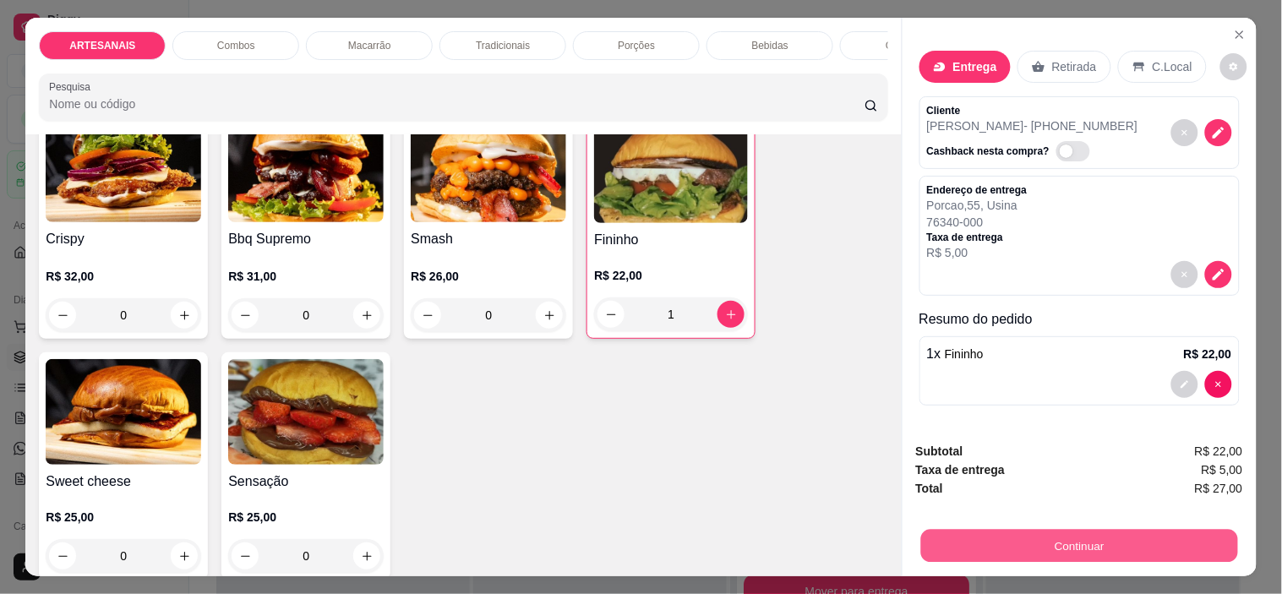
click at [1028, 530] on button "Continuar" at bounding box center [1079, 546] width 317 height 33
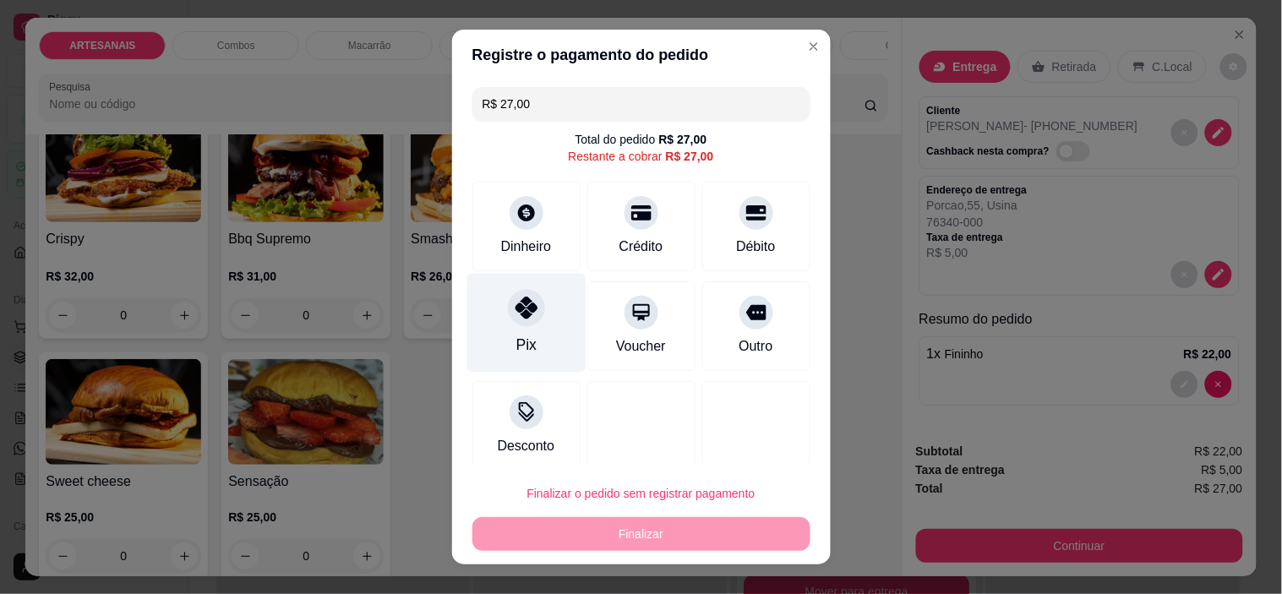
click at [513, 333] on div "Pix" at bounding box center [526, 323] width 119 height 99
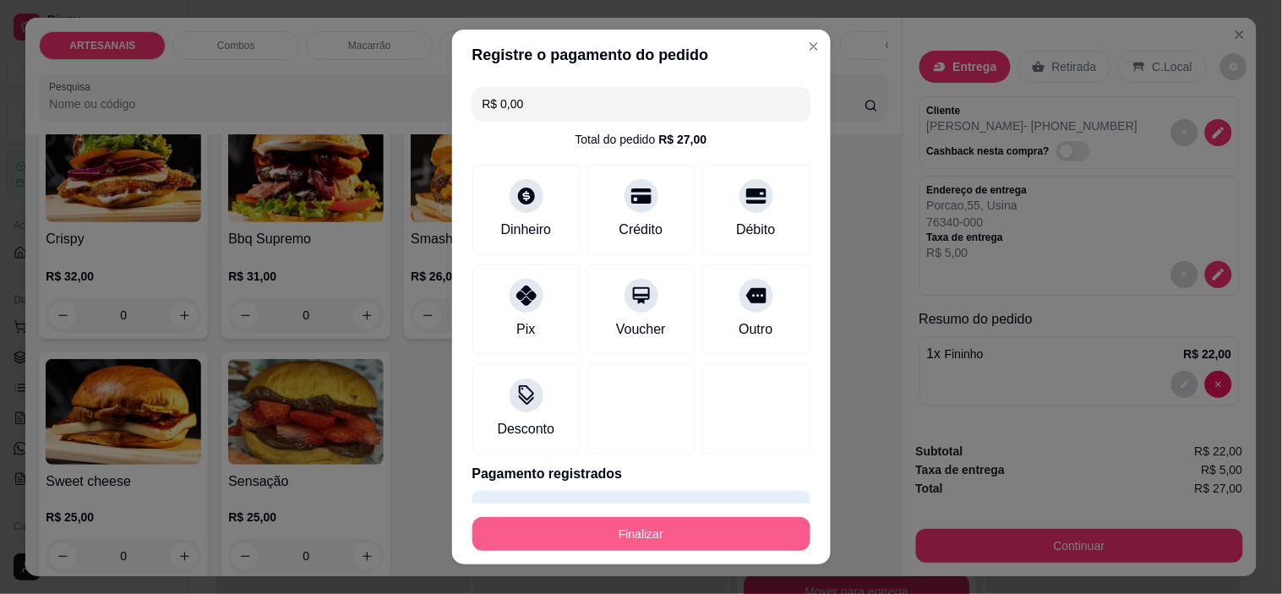
click at [710, 536] on button "Finalizar" at bounding box center [642, 534] width 338 height 34
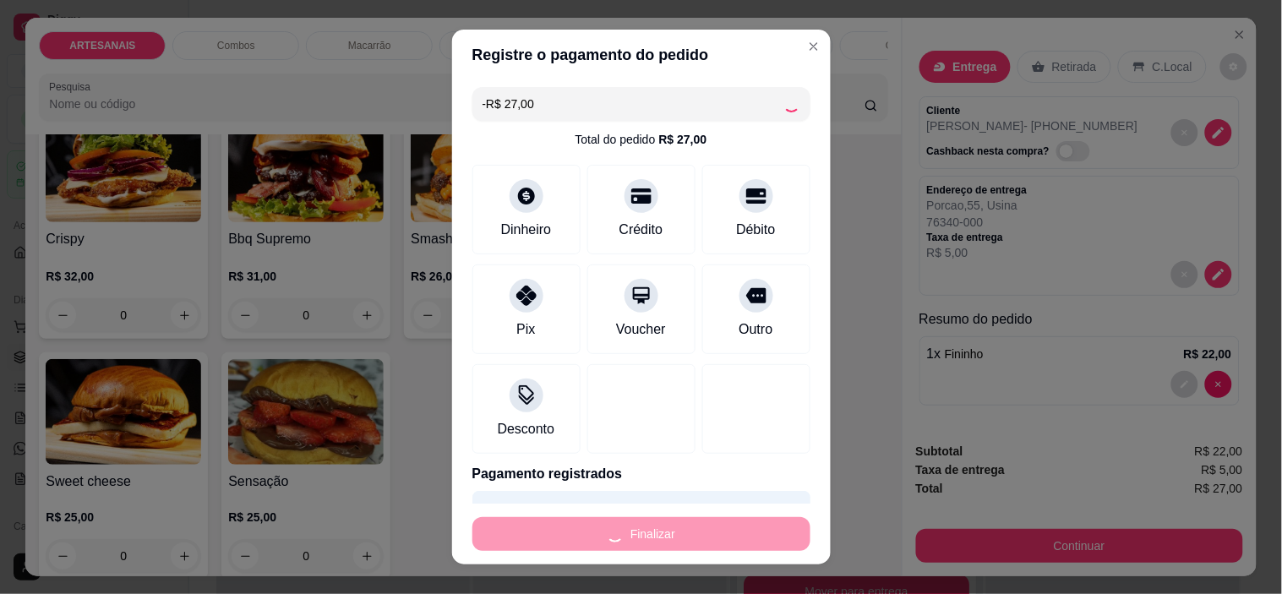
scroll to position [0, 0]
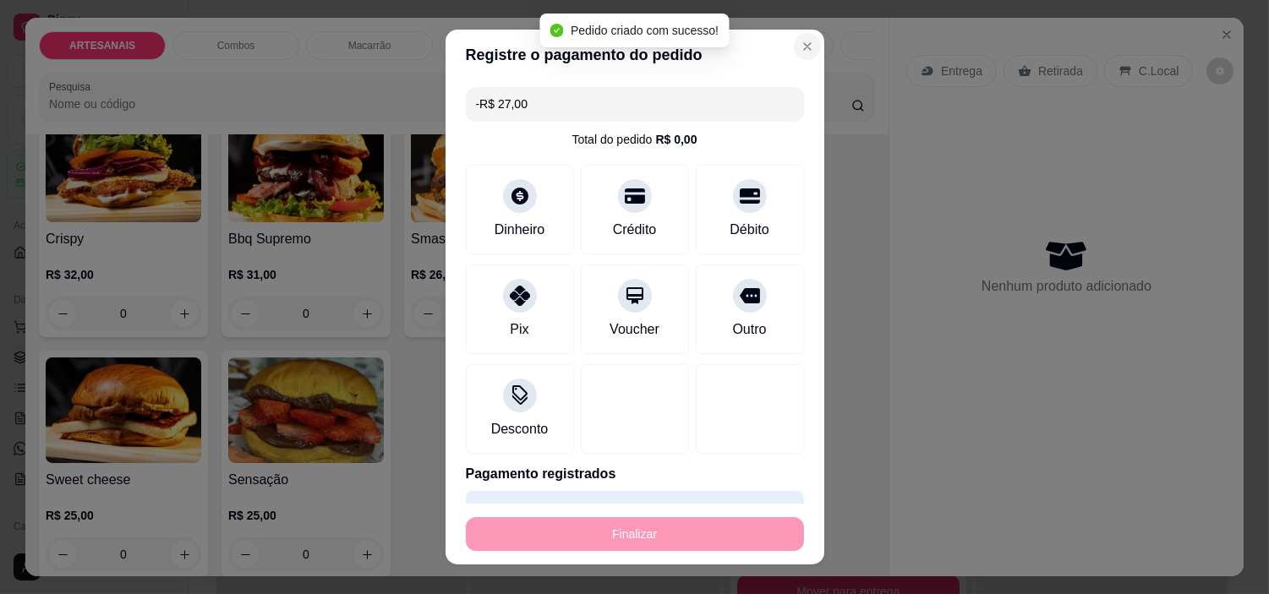
click at [796, 52] on div "Gestor de pedidos" at bounding box center [722, 28] width 1066 height 57
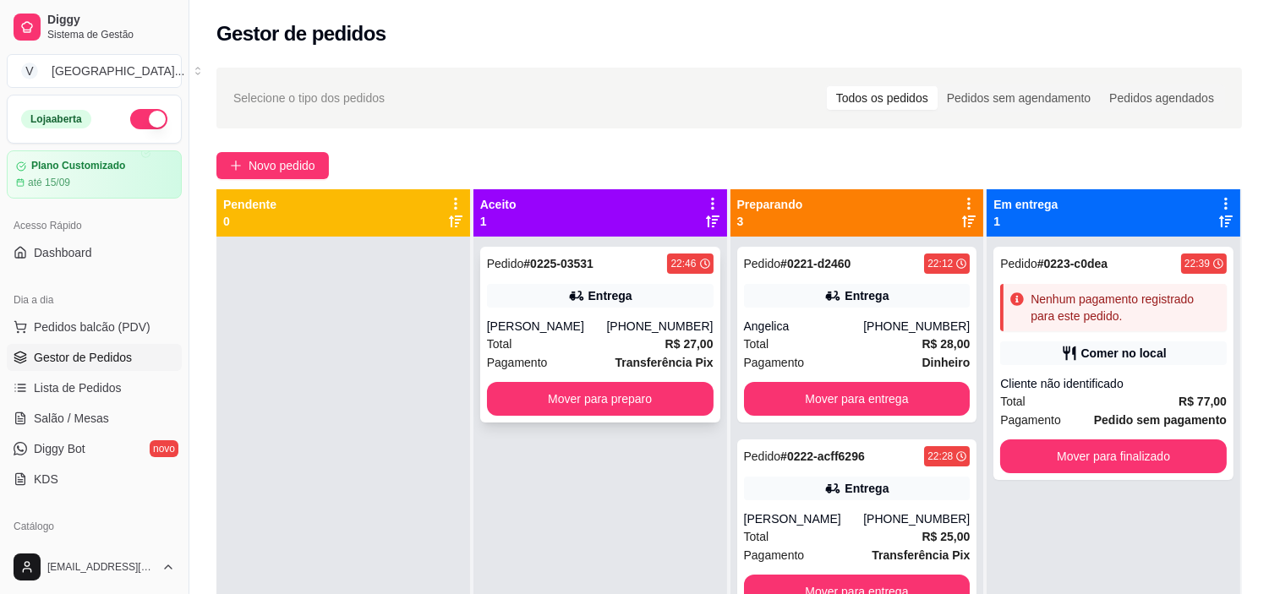
click at [586, 323] on div "[PERSON_NAME]" at bounding box center [547, 326] width 120 height 17
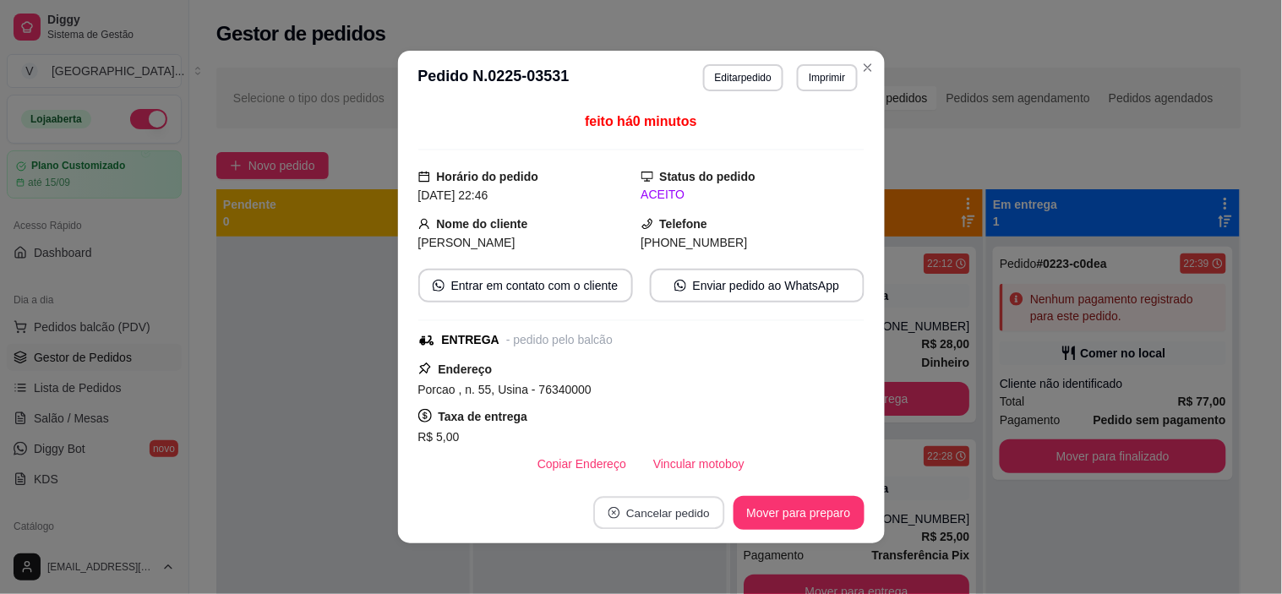
click at [668, 516] on button "Cancelar pedido" at bounding box center [658, 513] width 131 height 33
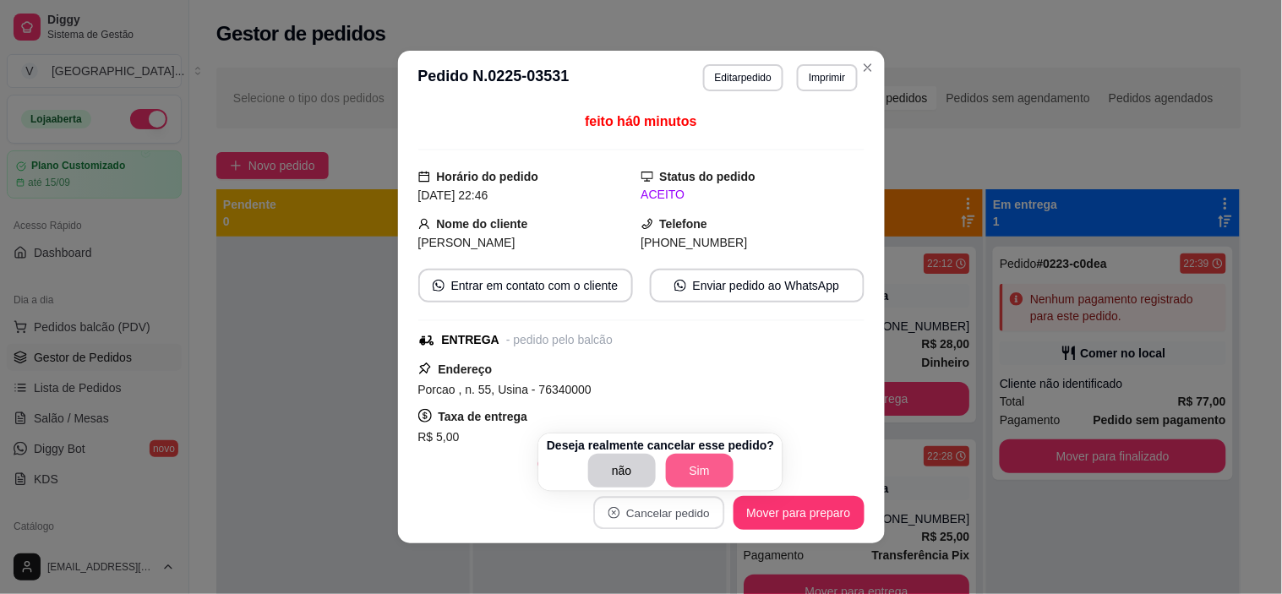
click at [687, 476] on button "Sim" at bounding box center [700, 471] width 68 height 34
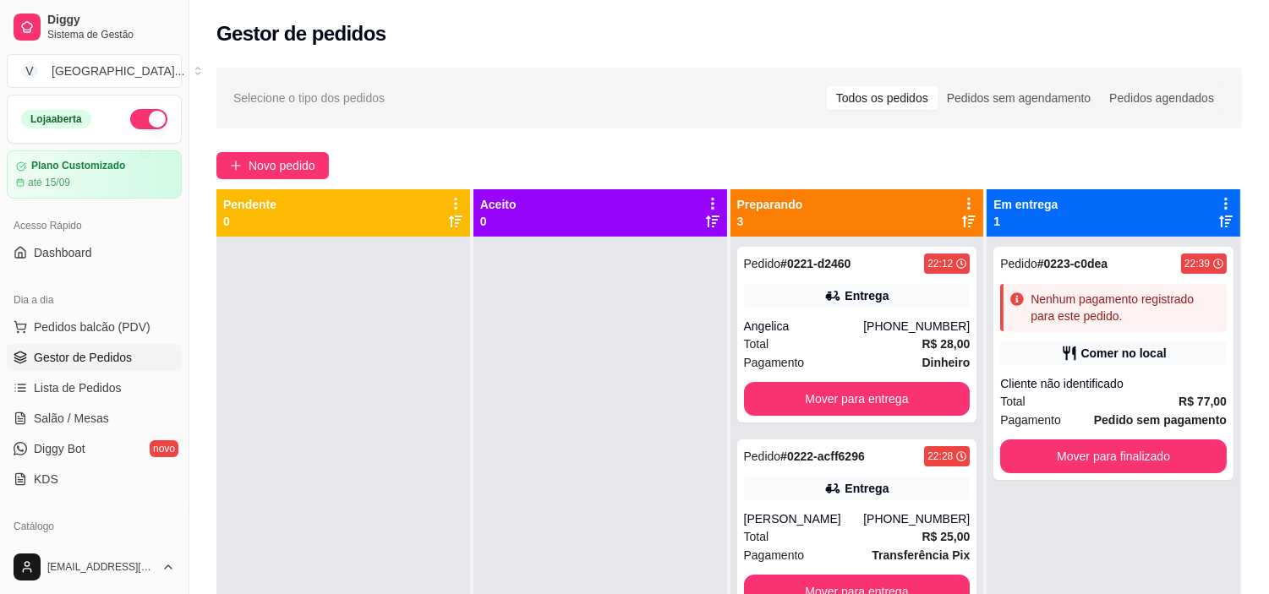
click at [308, 150] on div "Selecione o tipo dos pedidos Todos os pedidos Pedidos sem agendamento Pedidos a…" at bounding box center [728, 430] width 1079 height 746
click at [304, 161] on span "Novo pedido" at bounding box center [282, 165] width 67 height 19
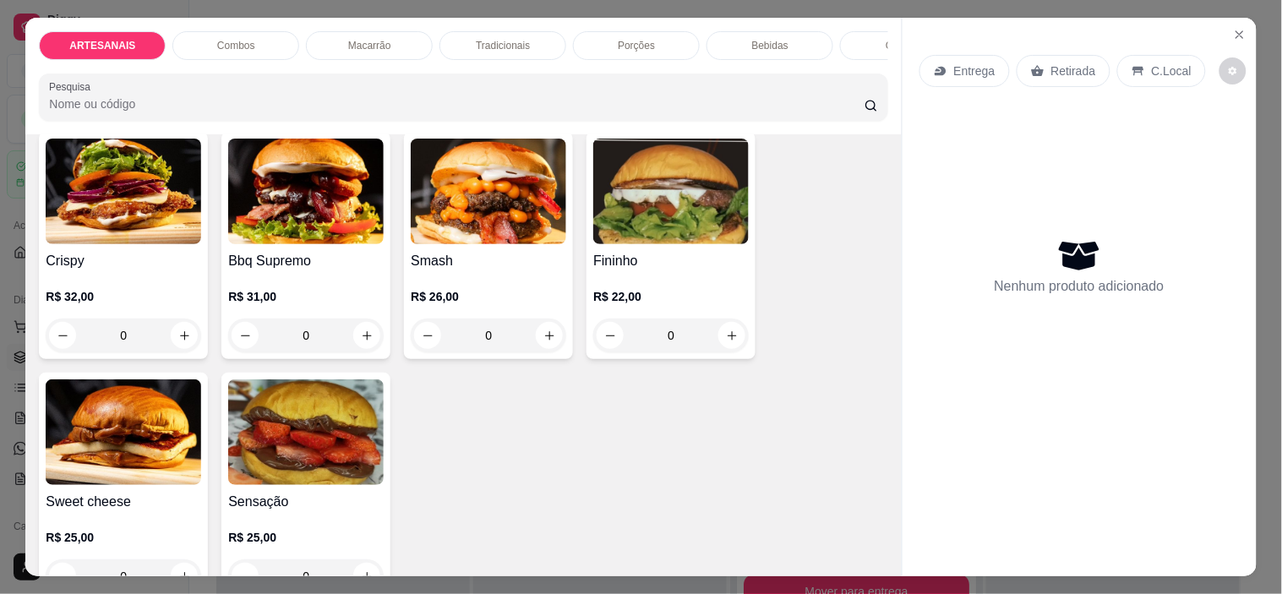
scroll to position [375, 0]
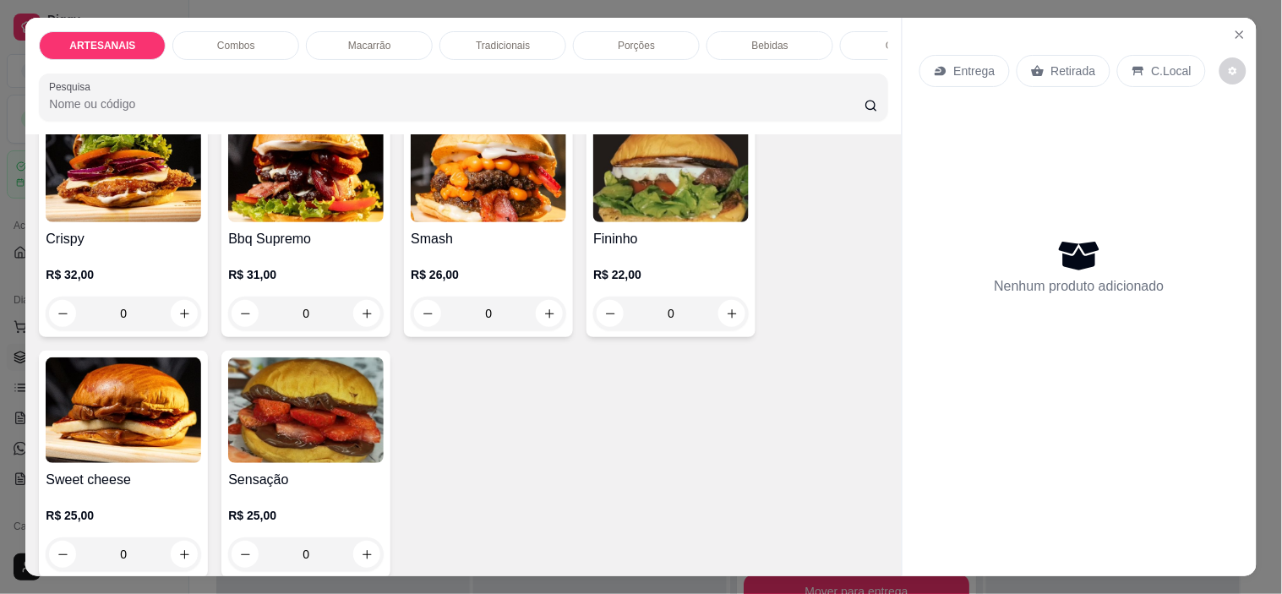
click at [733, 311] on div "0" at bounding box center [671, 314] width 156 height 34
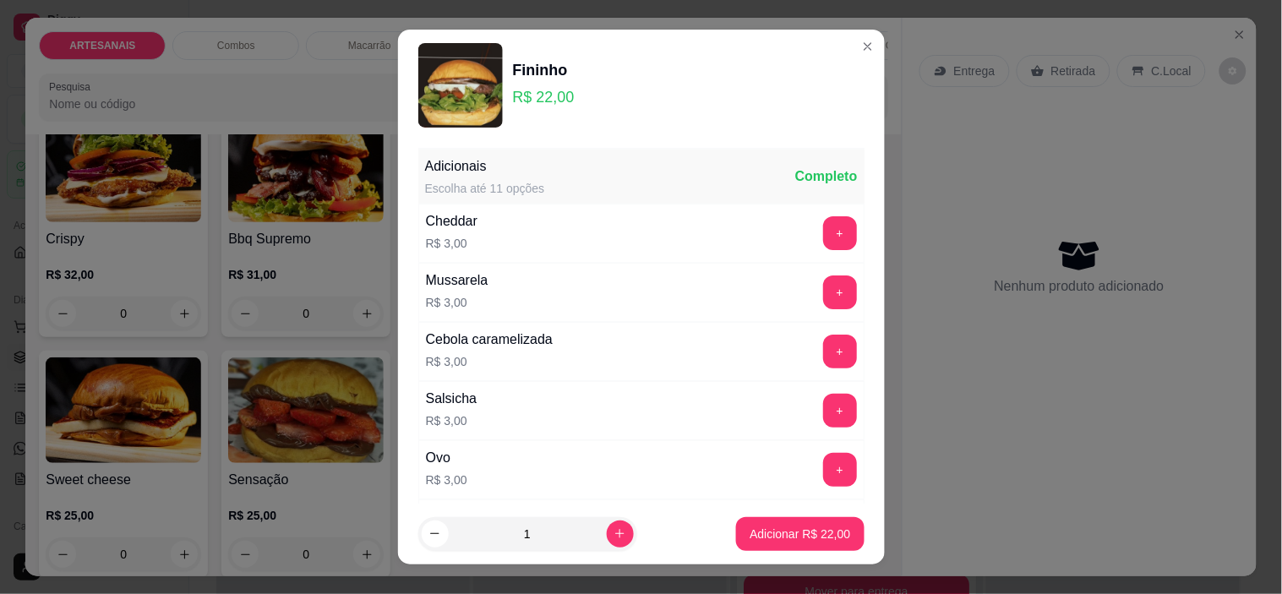
click at [801, 519] on button "Adicionar R$ 22,00" at bounding box center [800, 534] width 128 height 34
type input "1"
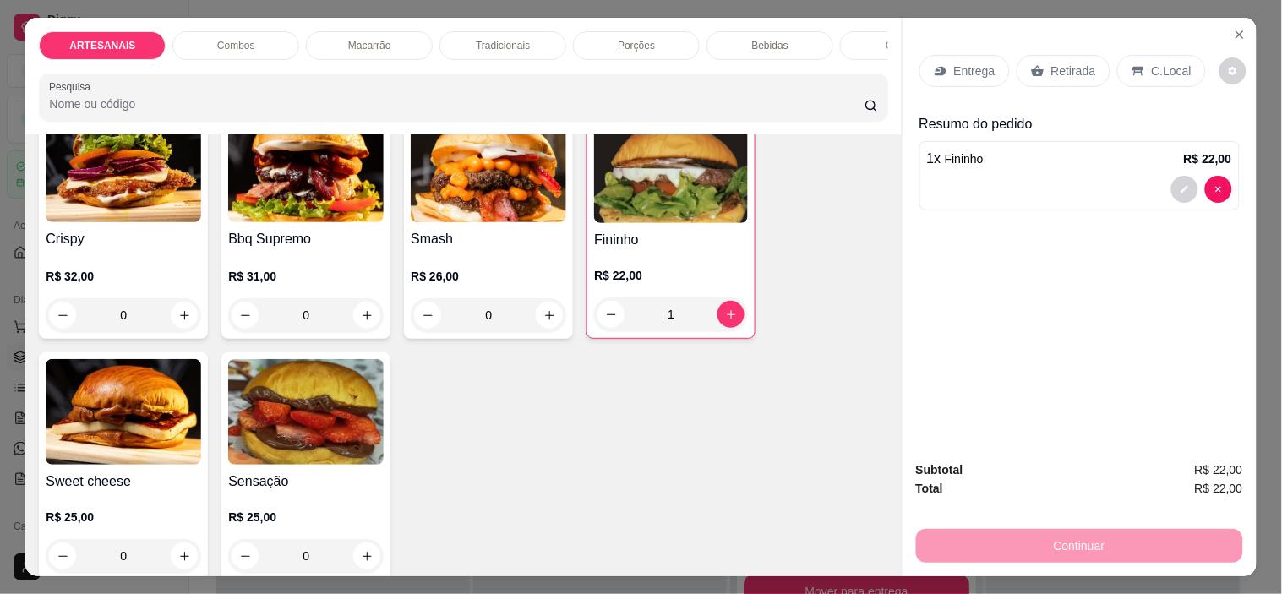
click at [987, 64] on div "Entrega" at bounding box center [965, 71] width 90 height 32
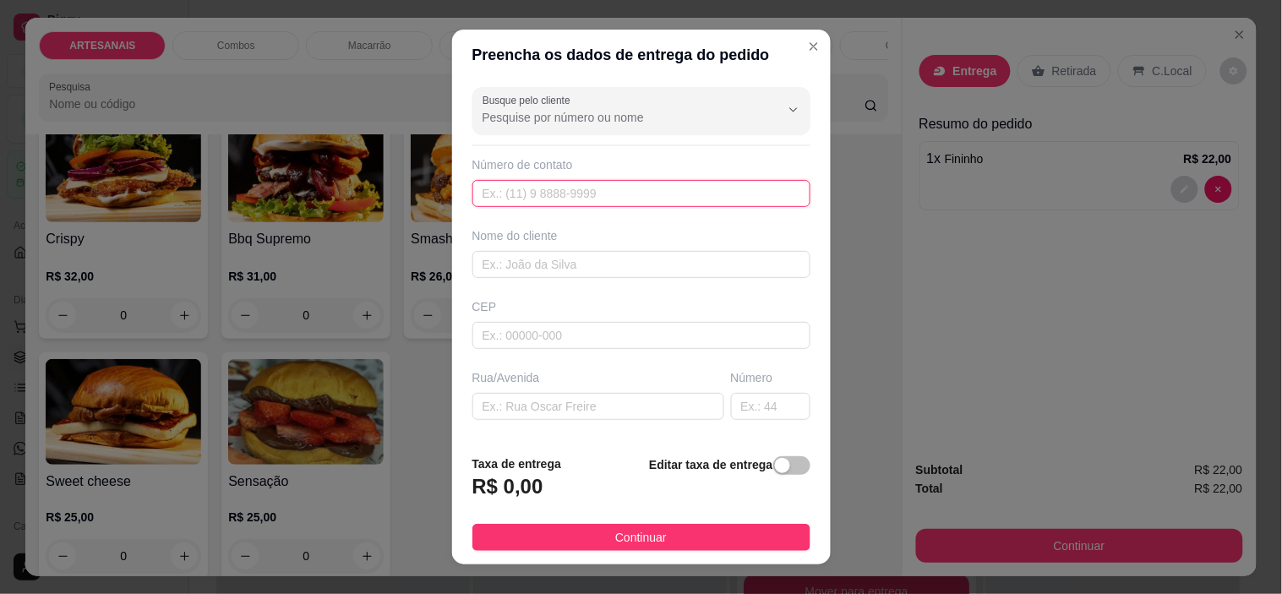
click at [552, 197] on input "text" at bounding box center [642, 193] width 338 height 27
paste input "[PHONE_NUMBER]"
type input "[PHONE_NUMBER]"
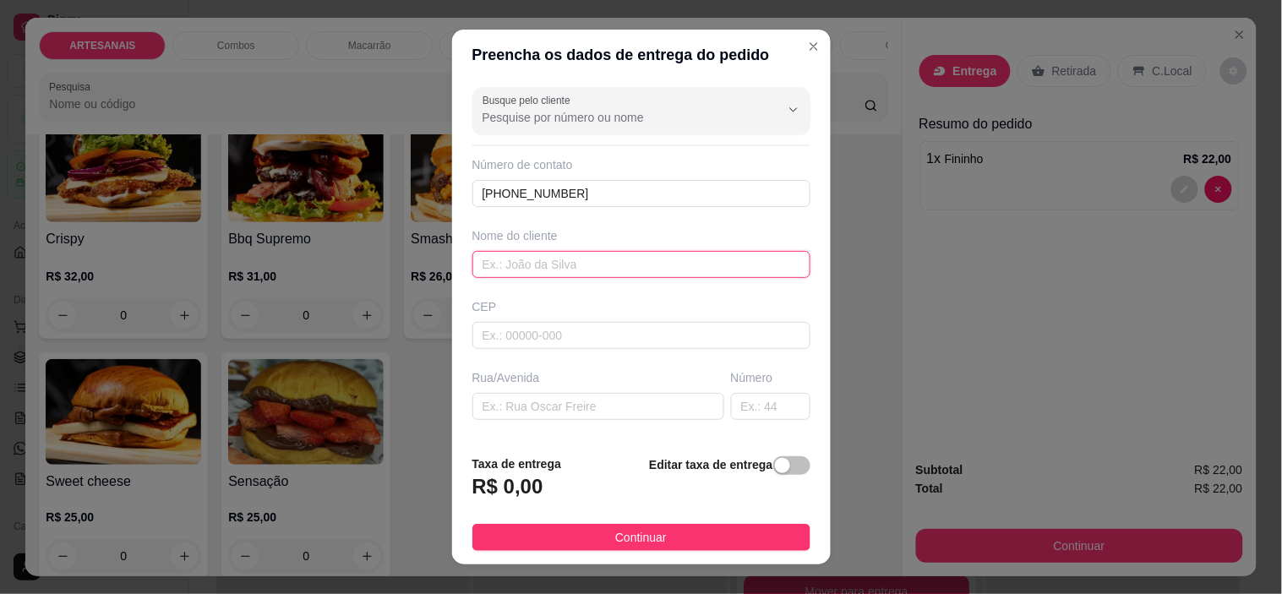
click at [585, 256] on input "text" at bounding box center [642, 264] width 338 height 27
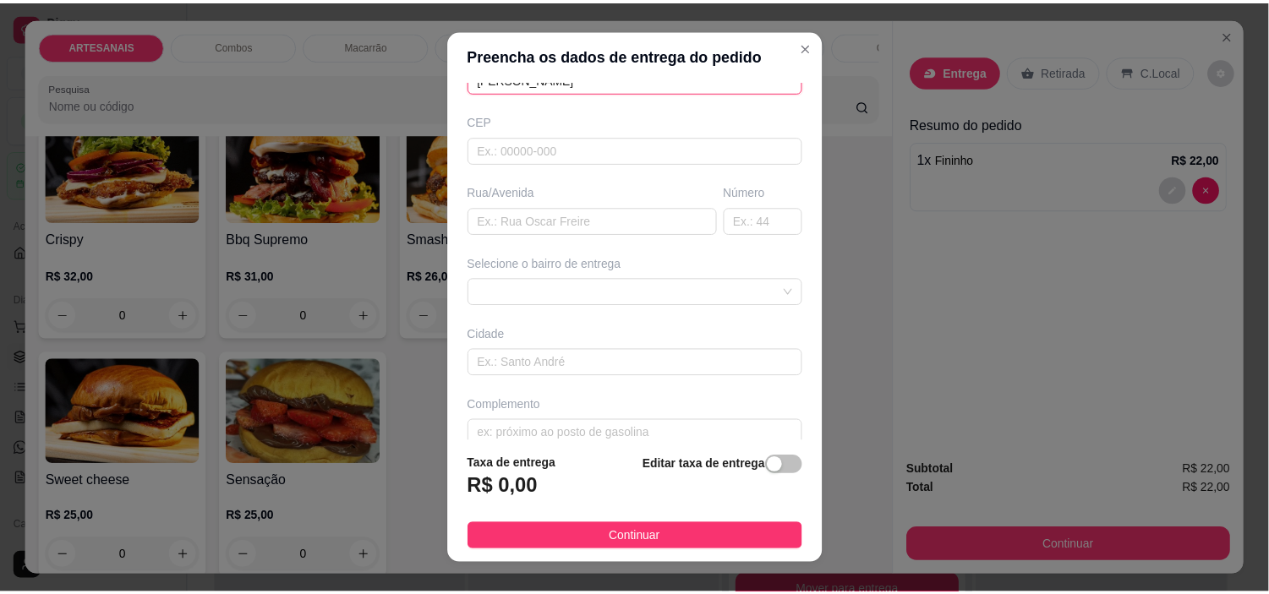
scroll to position [188, 0]
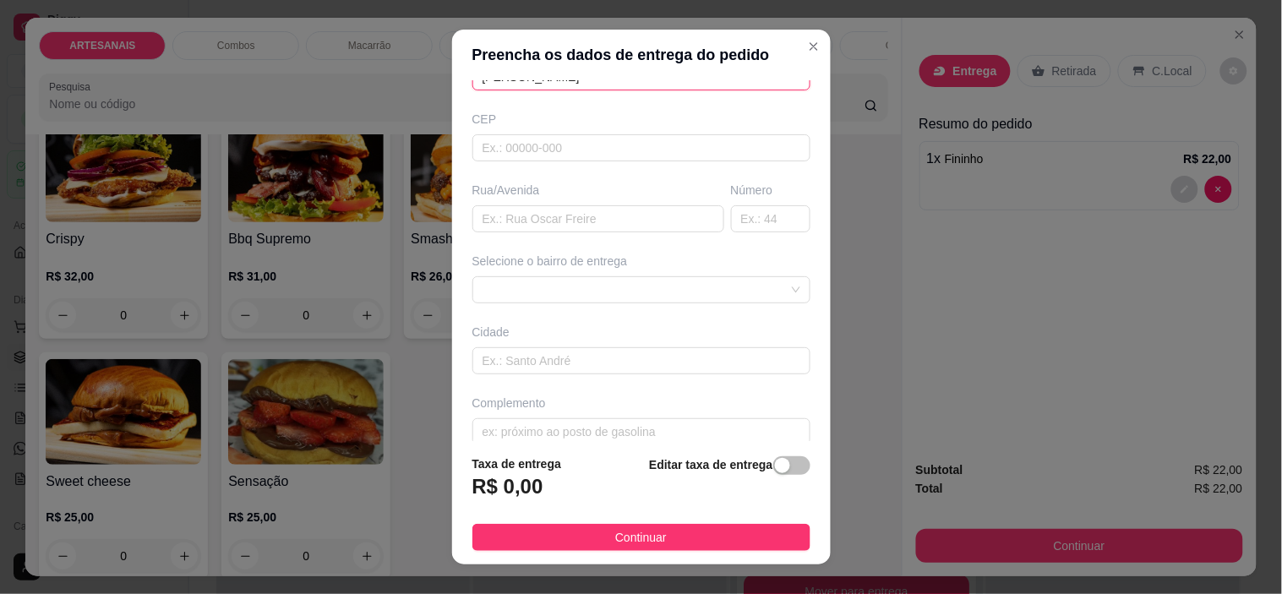
type input "Maria Eduarda"
drag, startPoint x: 733, startPoint y: 271, endPoint x: 731, endPoint y: 286, distance: 14.5
click at [734, 272] on div "Selecione o bairro de entrega" at bounding box center [641, 278] width 345 height 51
click at [731, 291] on span at bounding box center [642, 289] width 318 height 25
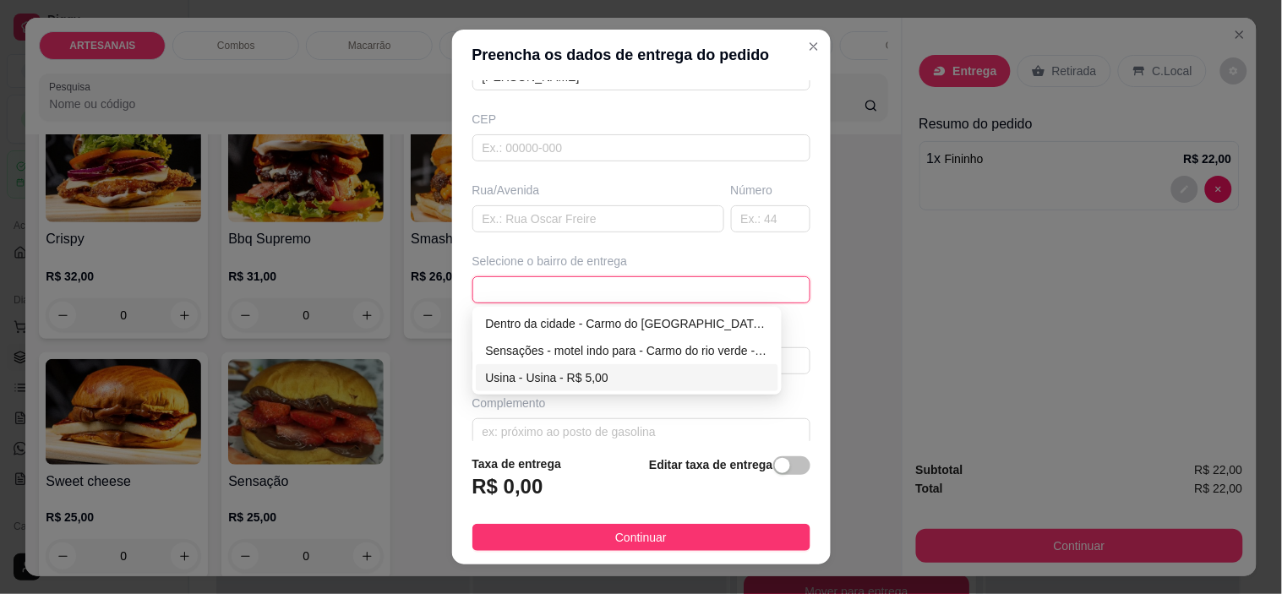
click at [533, 370] on div "Usina - Usina - R$ 5,00" at bounding box center [627, 378] width 283 height 19
type input "Usina"
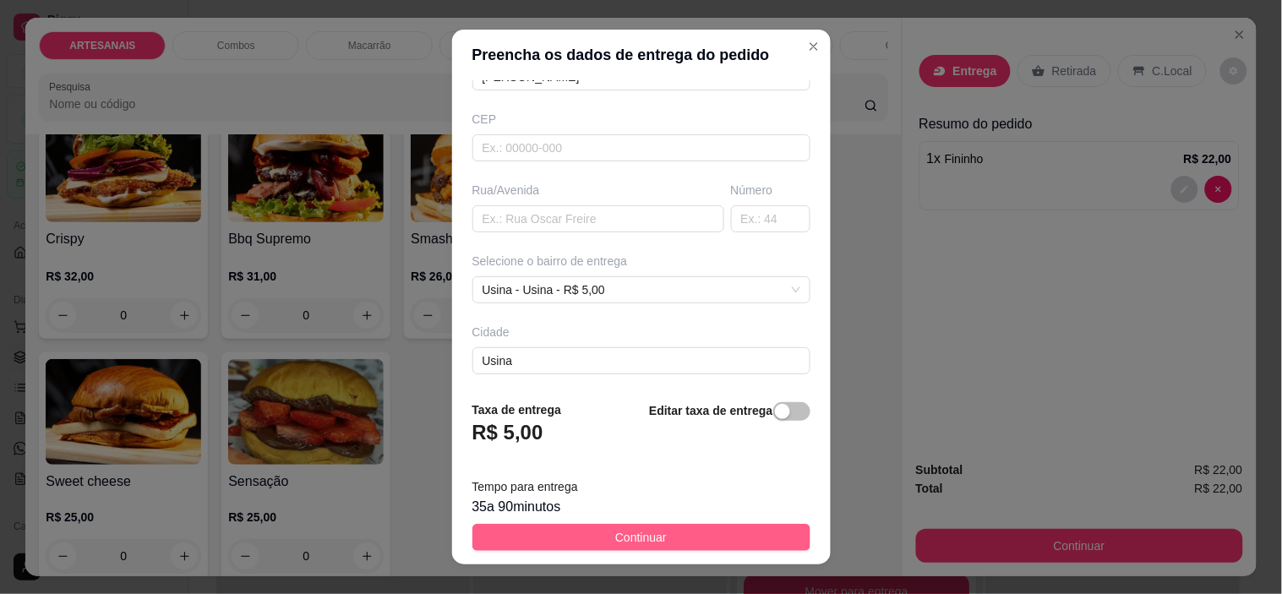
click at [691, 538] on button "Continuar" at bounding box center [642, 537] width 338 height 27
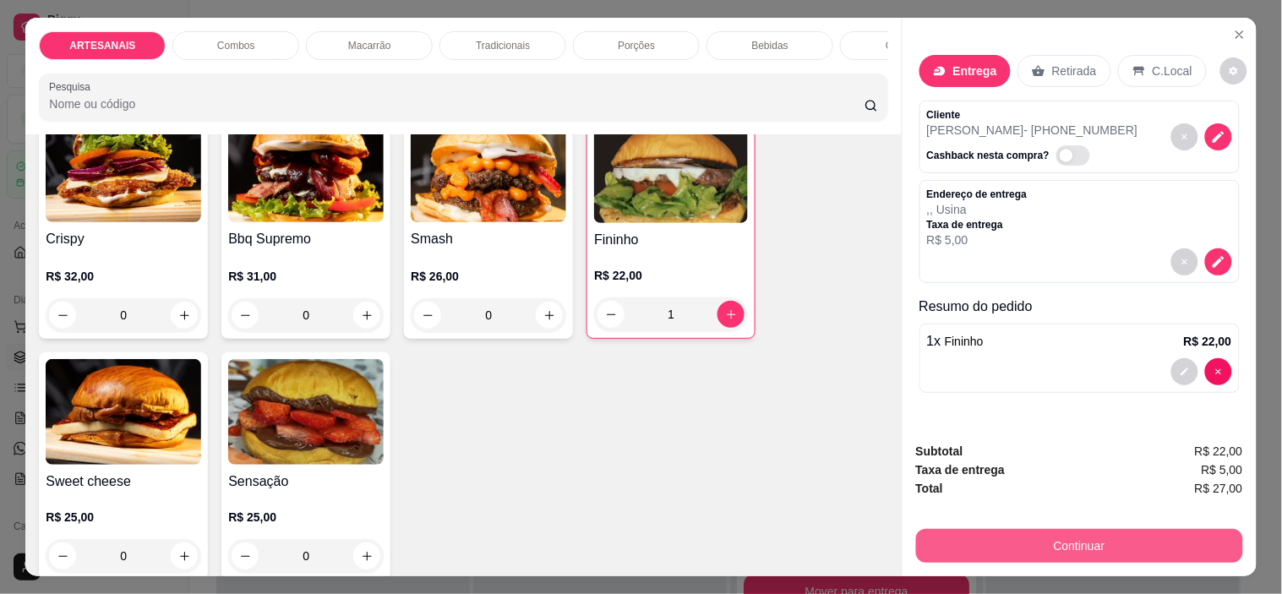
click at [997, 544] on button "Continuar" at bounding box center [1079, 546] width 327 height 34
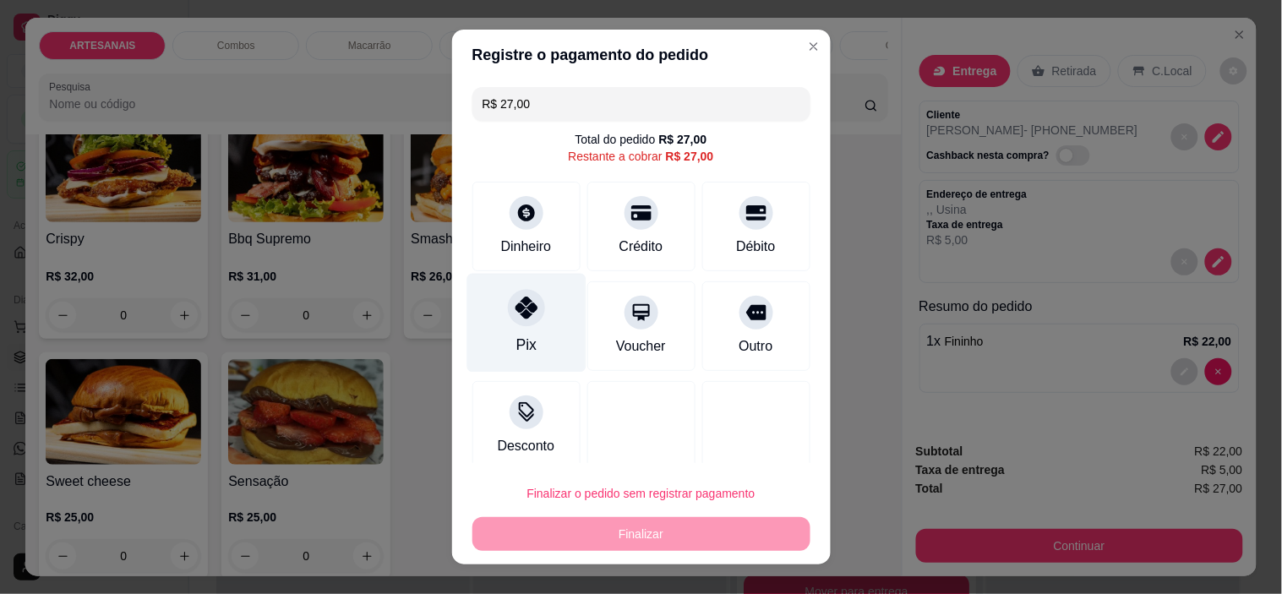
click at [533, 311] on div at bounding box center [526, 308] width 37 height 37
type input "R$ 0,00"
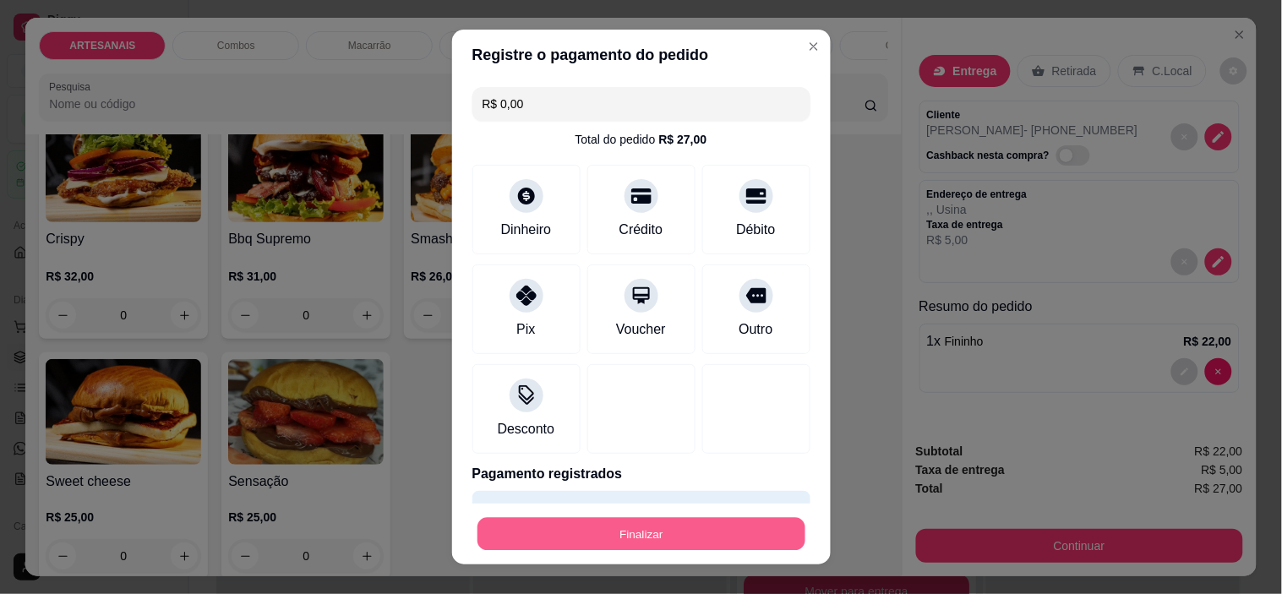
click at [587, 529] on button "Finalizar" at bounding box center [642, 533] width 328 height 33
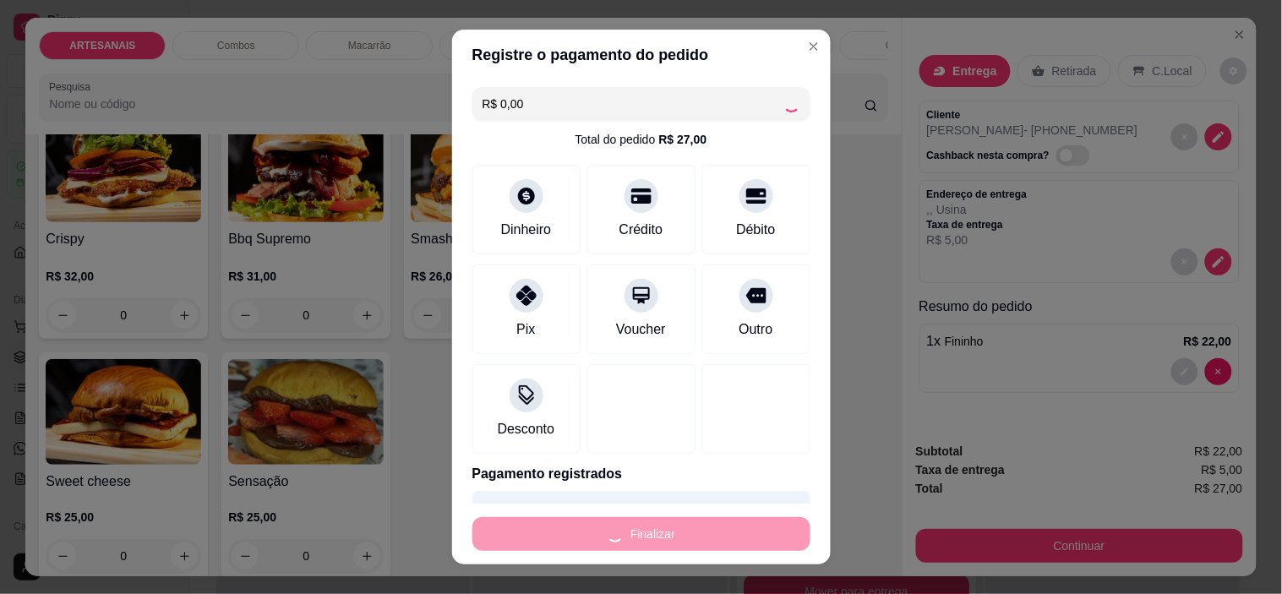
type input "0"
type input "-R$ 27,00"
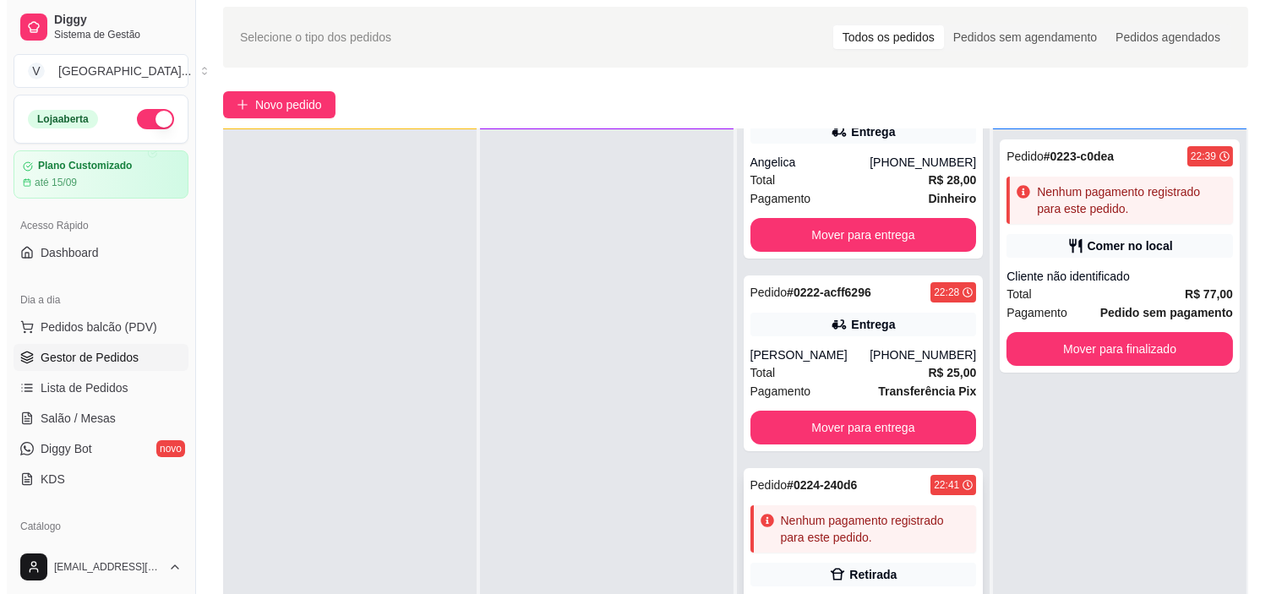
scroll to position [188, 0]
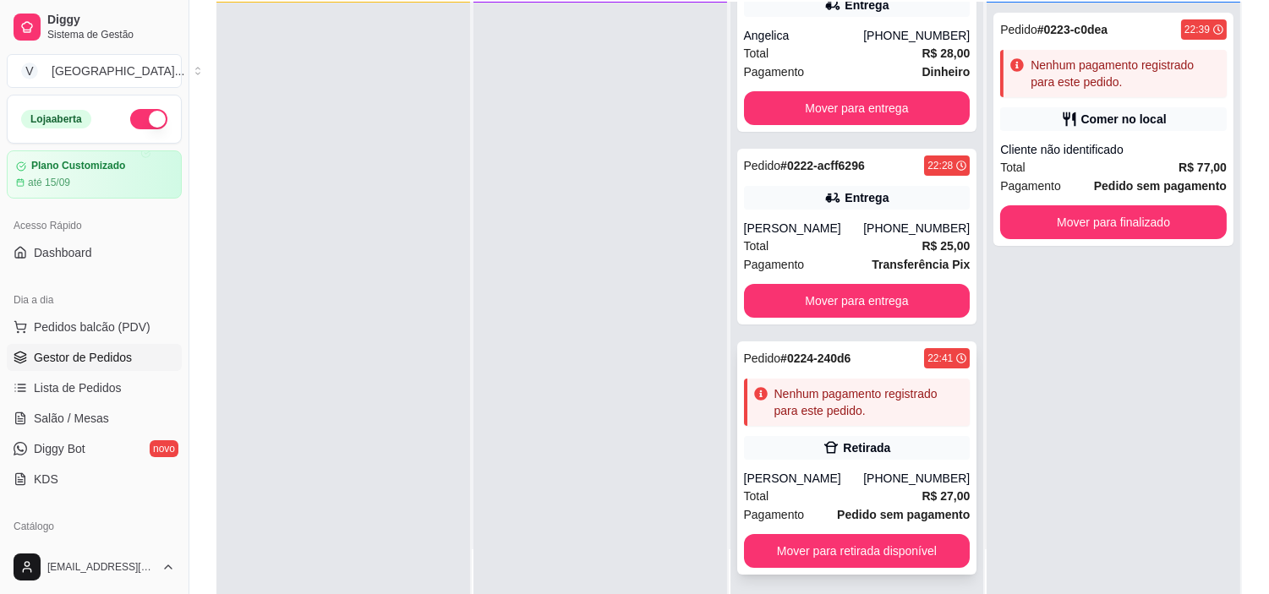
click at [909, 512] on strong "Pedido sem pagamento" at bounding box center [903, 515] width 133 height 14
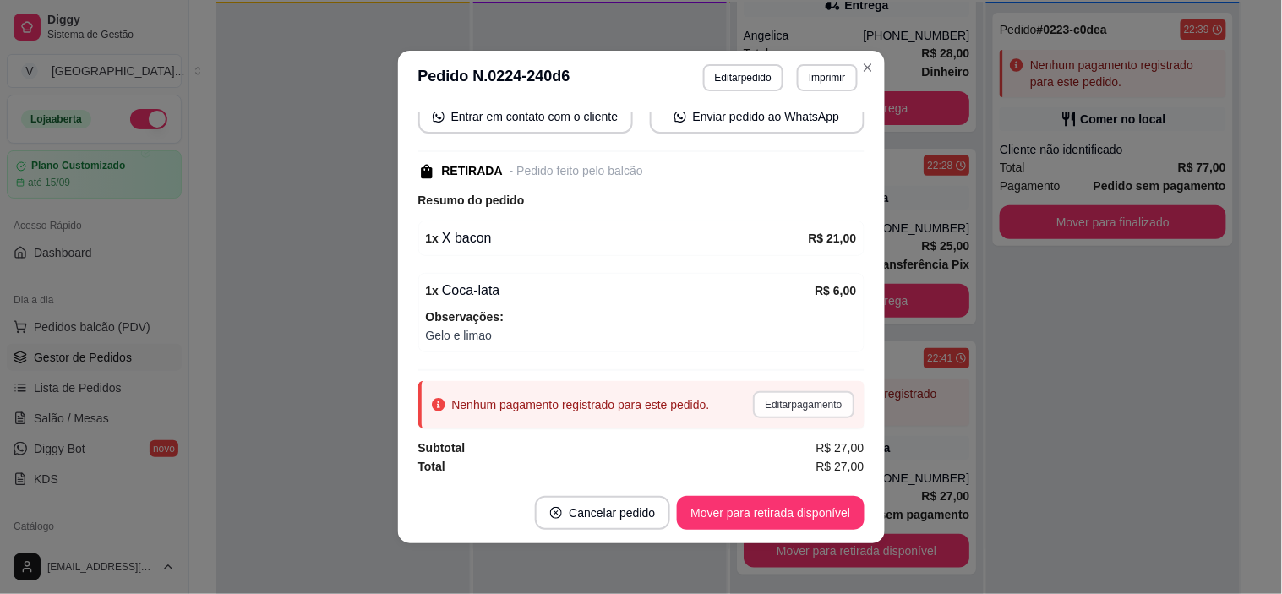
scroll to position [3, 0]
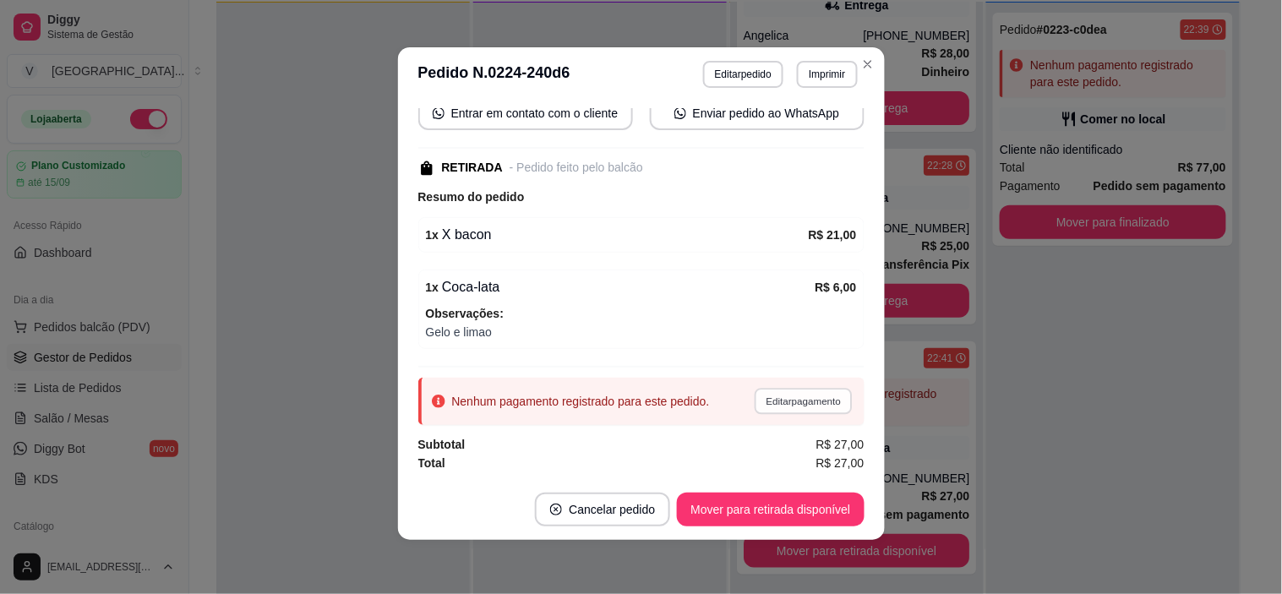
click at [790, 403] on button "Editar pagamento" at bounding box center [804, 401] width 98 height 26
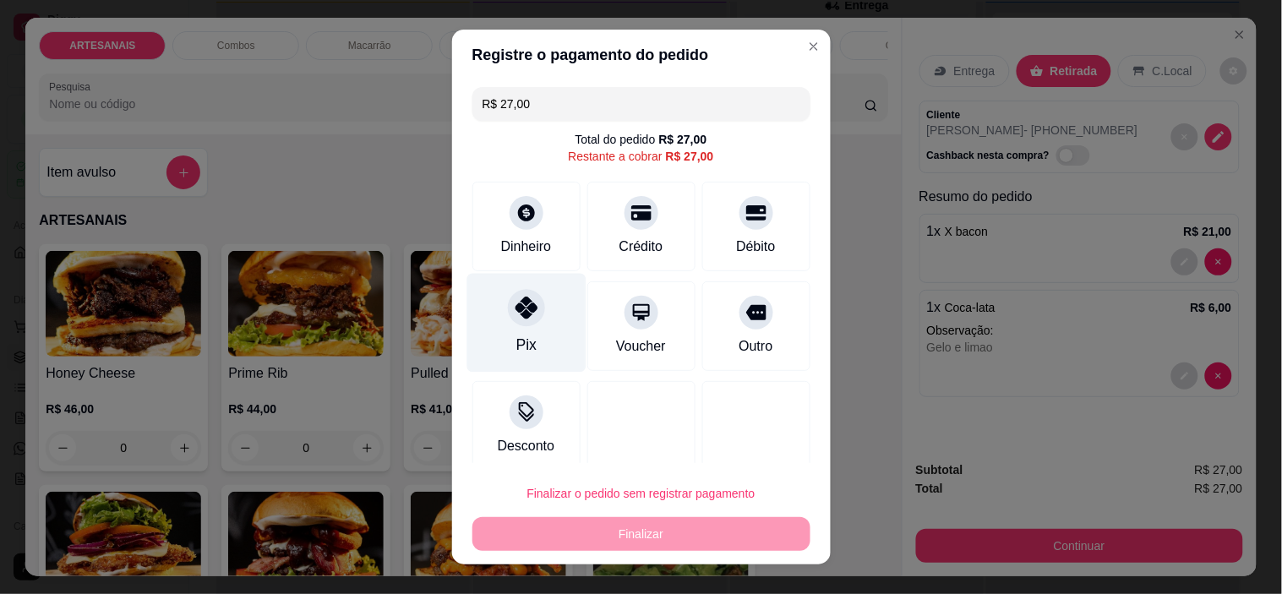
click at [538, 310] on div "Pix" at bounding box center [526, 323] width 119 height 99
type input "R$ 0,00"
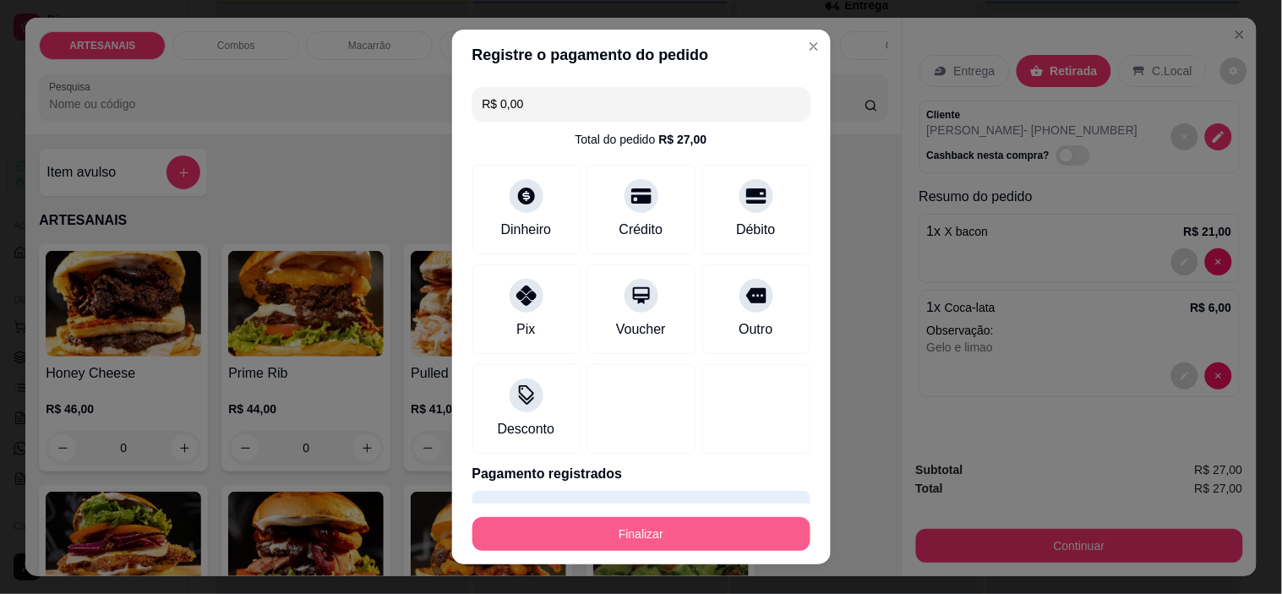
click at [628, 538] on button "Finalizar" at bounding box center [642, 534] width 338 height 34
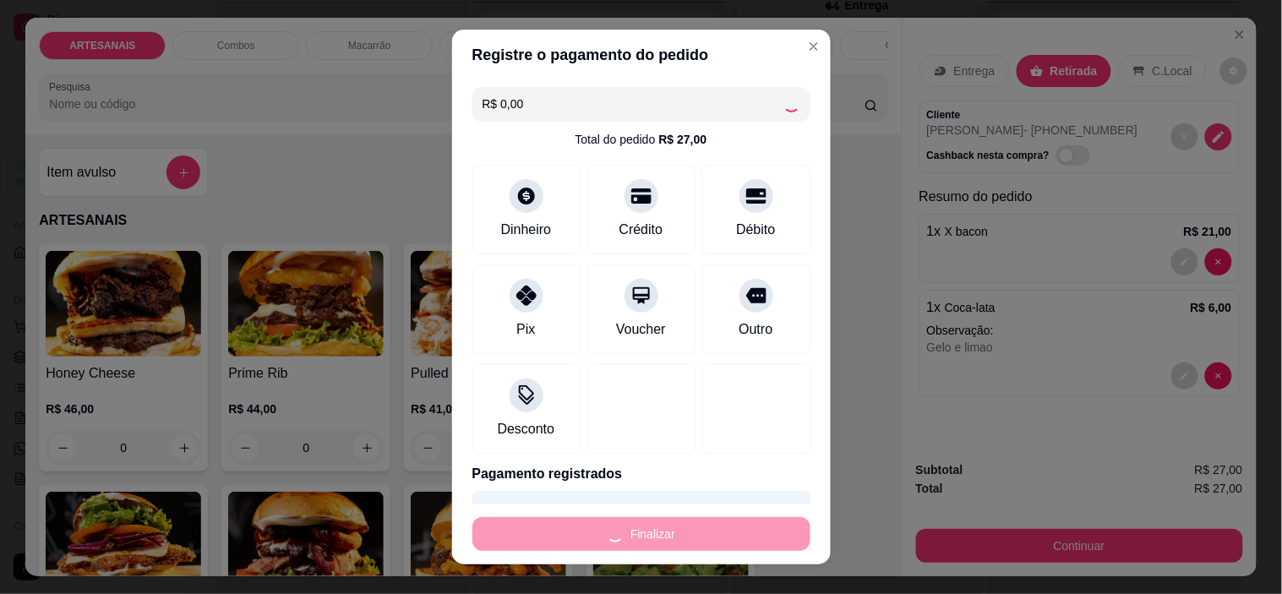
type input "0"
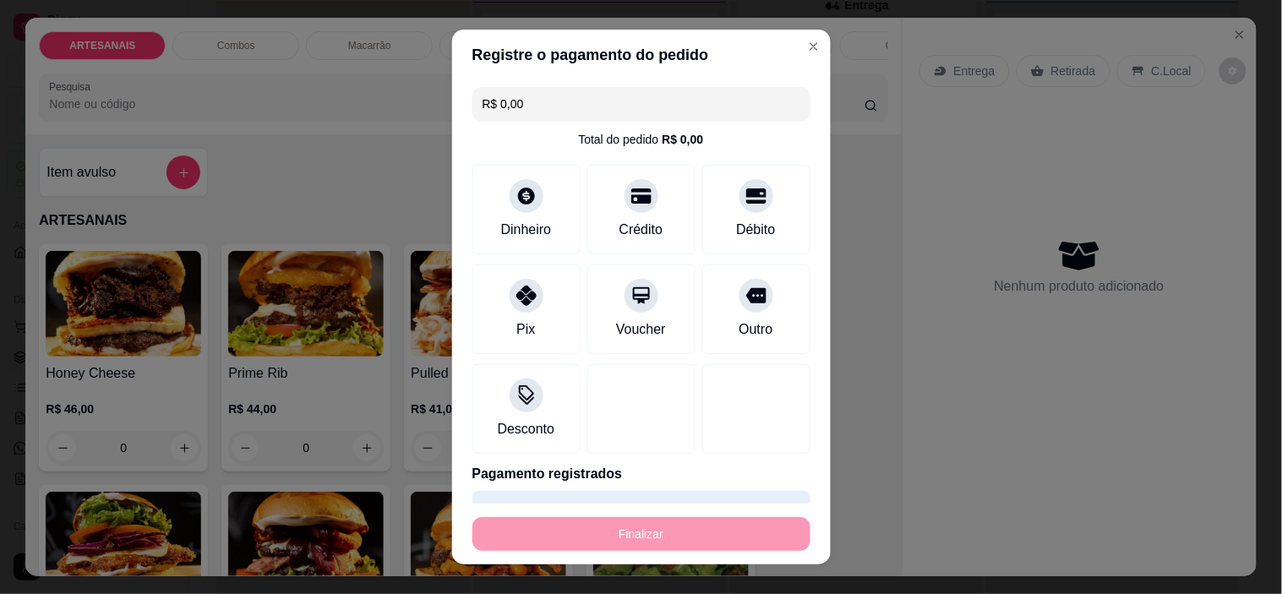
type input "-R$ 27,00"
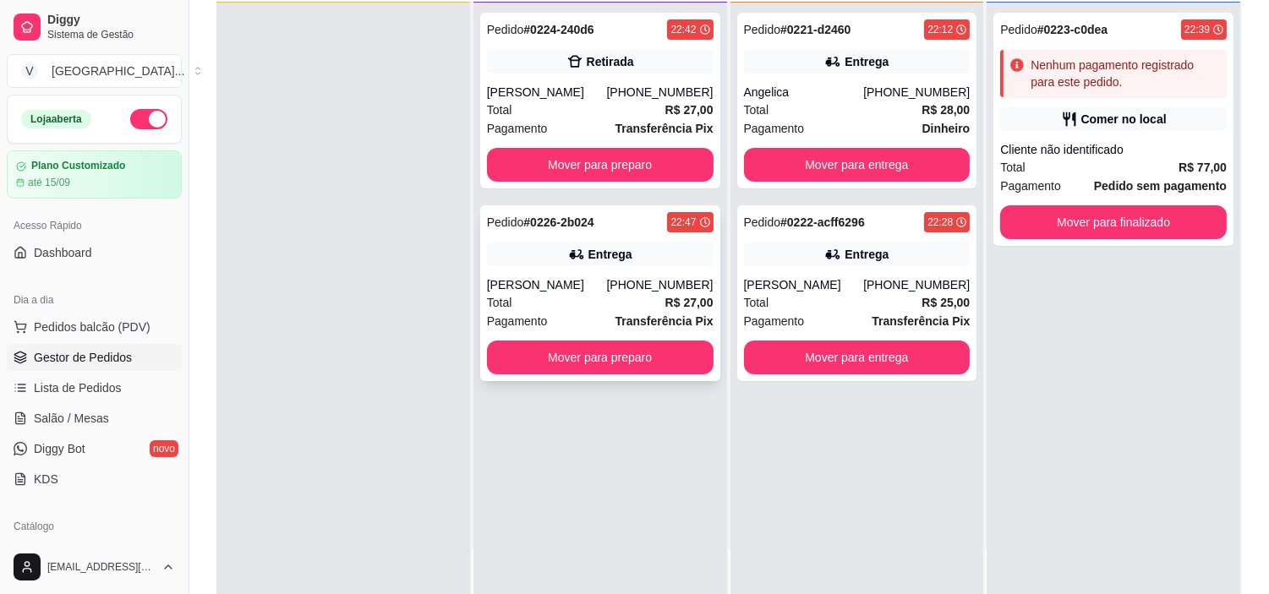
scroll to position [0, 0]
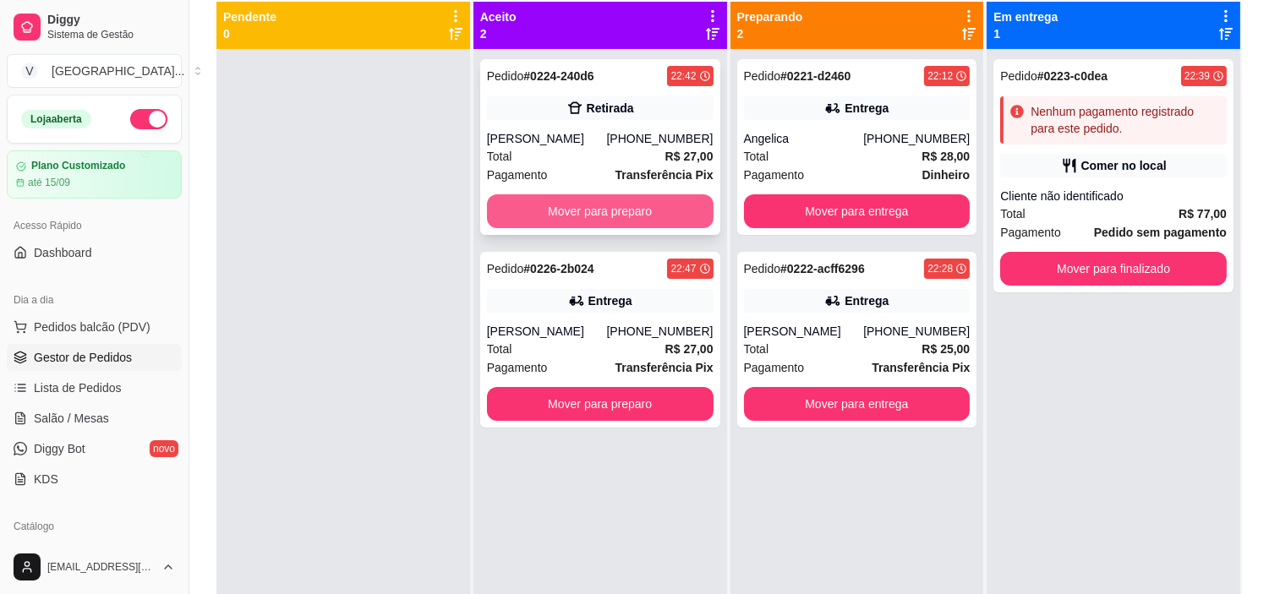
click at [592, 214] on button "Mover para preparo" at bounding box center [600, 211] width 227 height 34
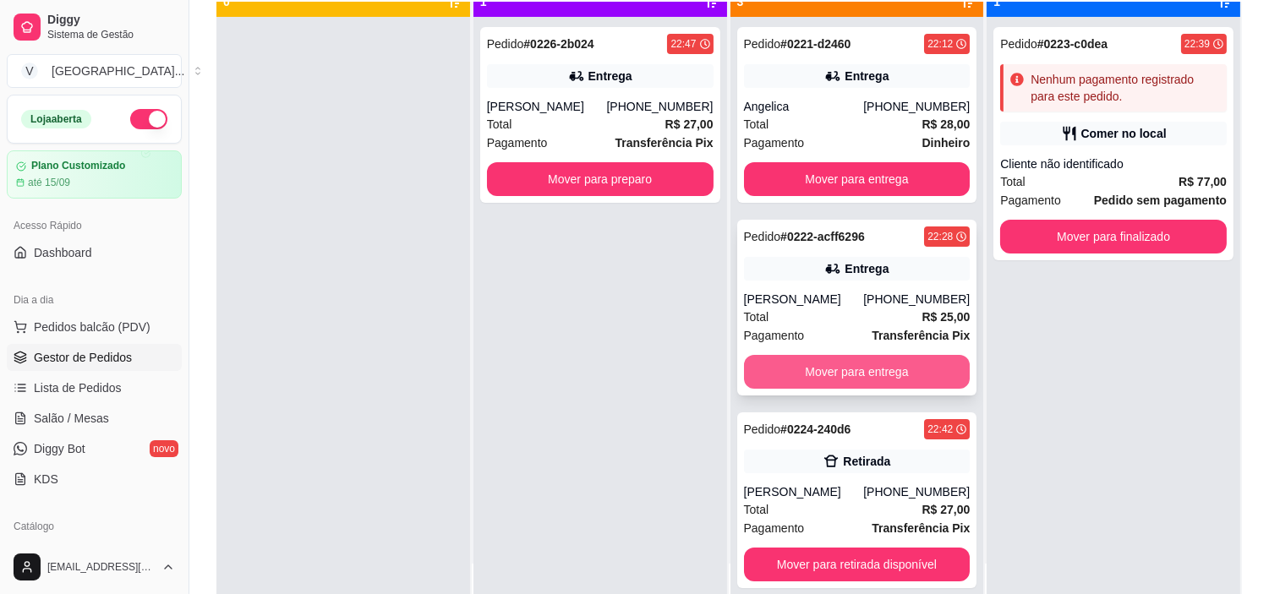
scroll to position [46, 0]
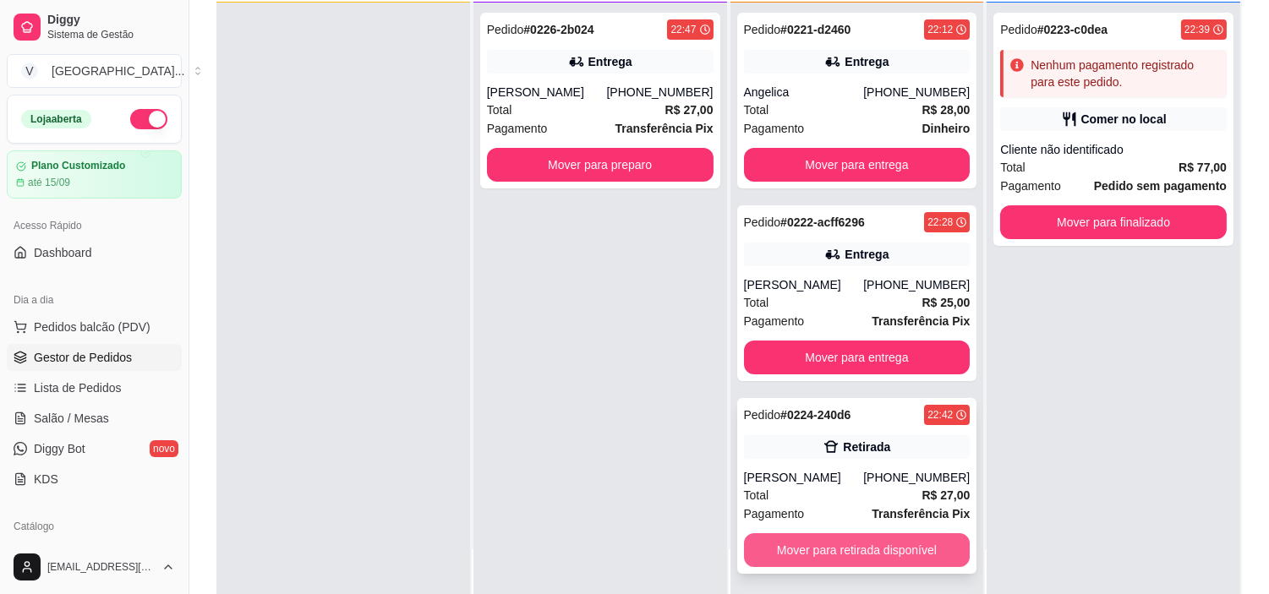
click at [876, 538] on button "Mover para retirada disponível" at bounding box center [857, 550] width 227 height 34
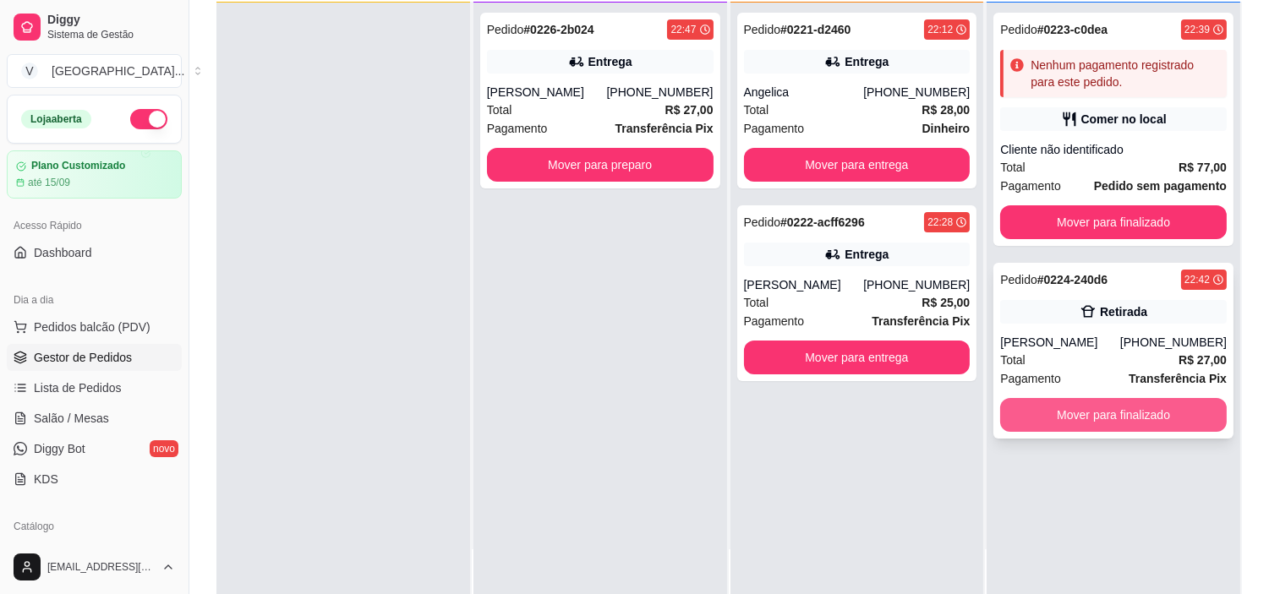
click at [1163, 410] on button "Mover para finalizado" at bounding box center [1113, 415] width 227 height 34
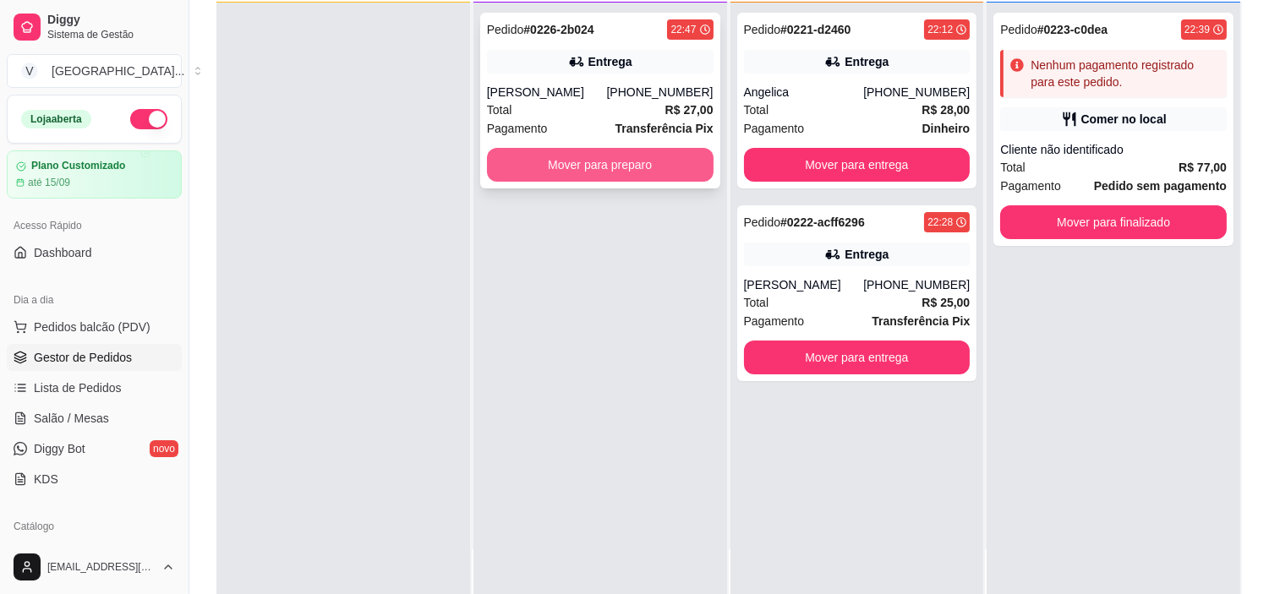
click at [626, 173] on button "Mover para preparo" at bounding box center [600, 165] width 227 height 34
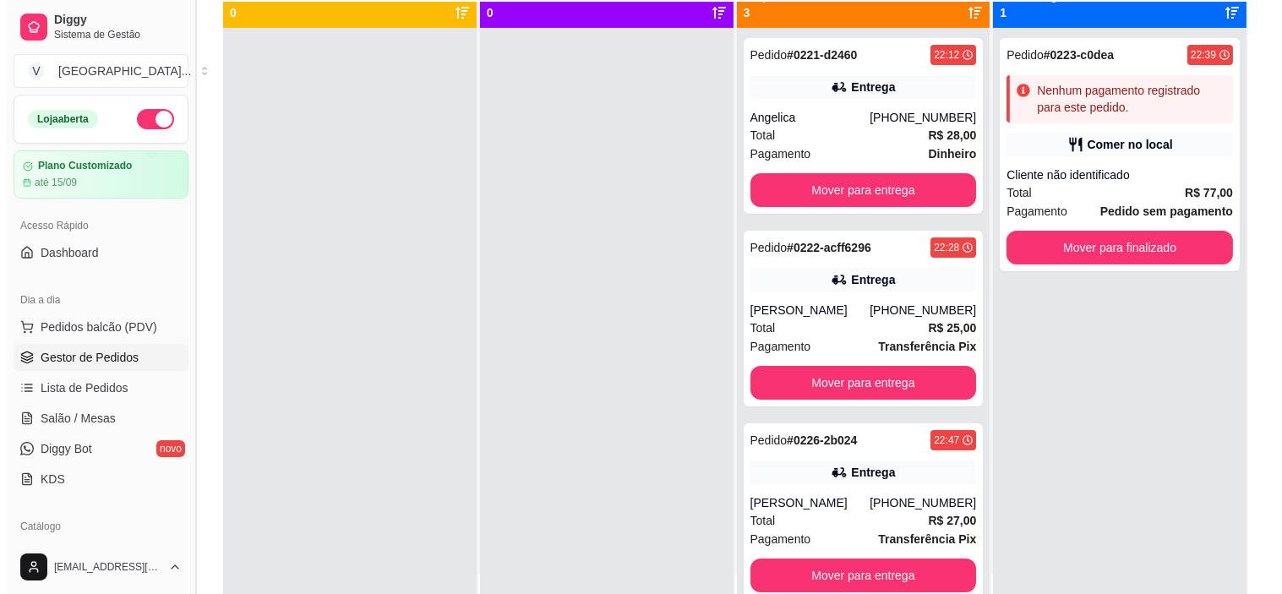
scroll to position [0, 0]
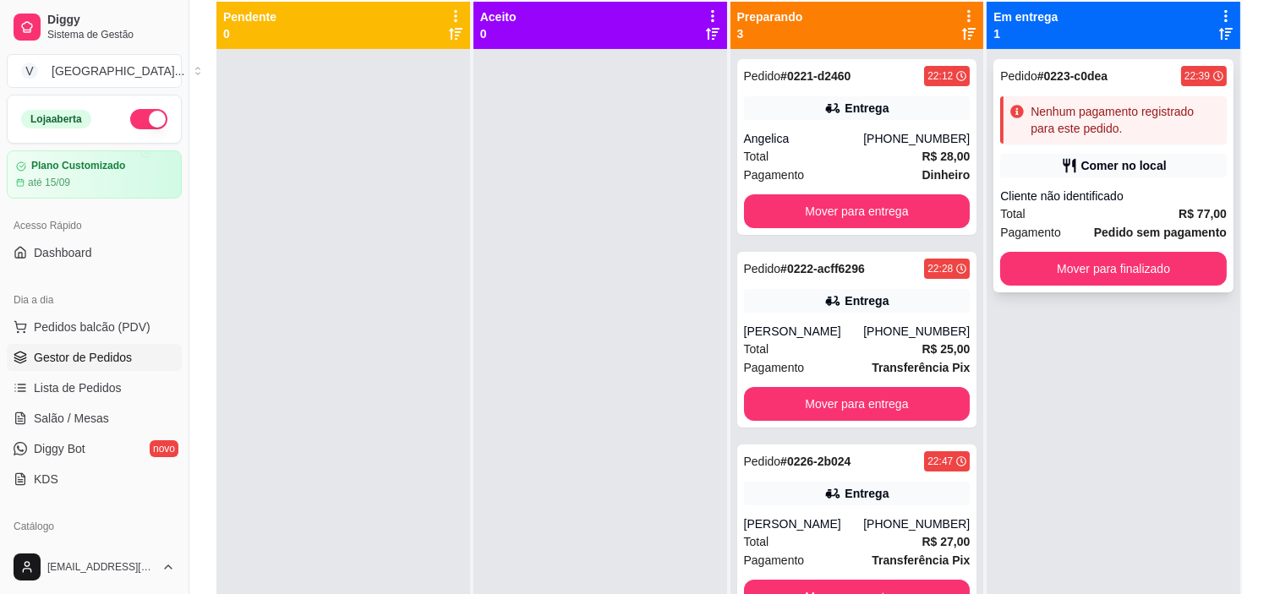
click at [1032, 146] on div "Pedido # 0223-c0dea 22:39 Nenhum pagamento registrado para este pedido. Comer n…" at bounding box center [1113, 175] width 240 height 233
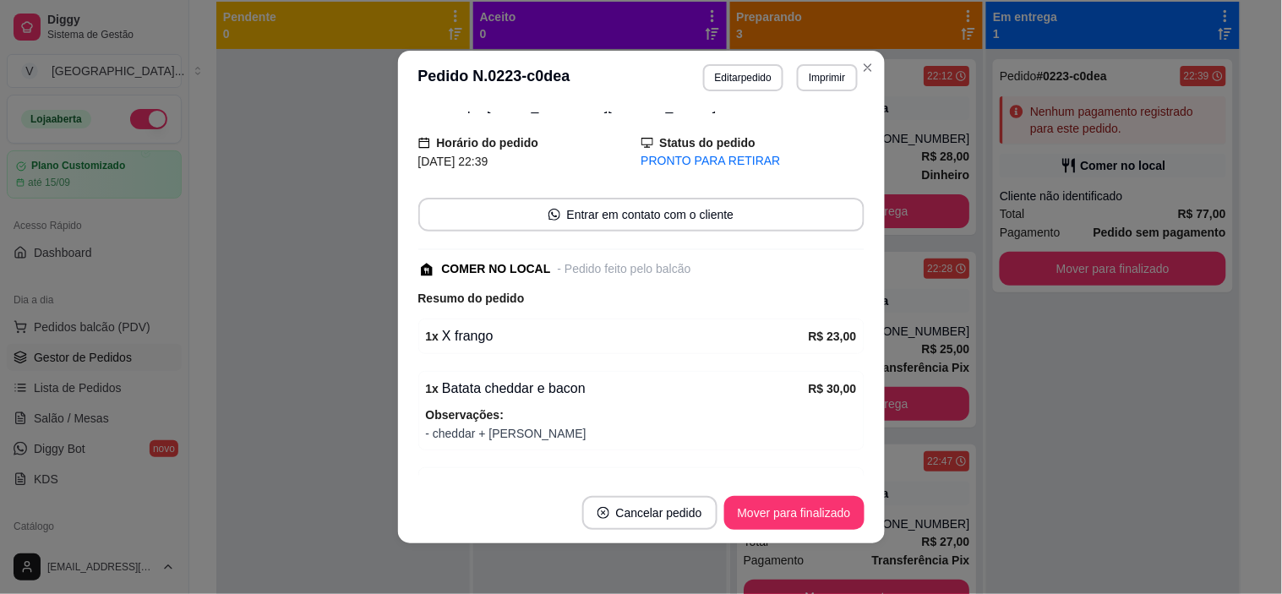
scroll to position [223, 0]
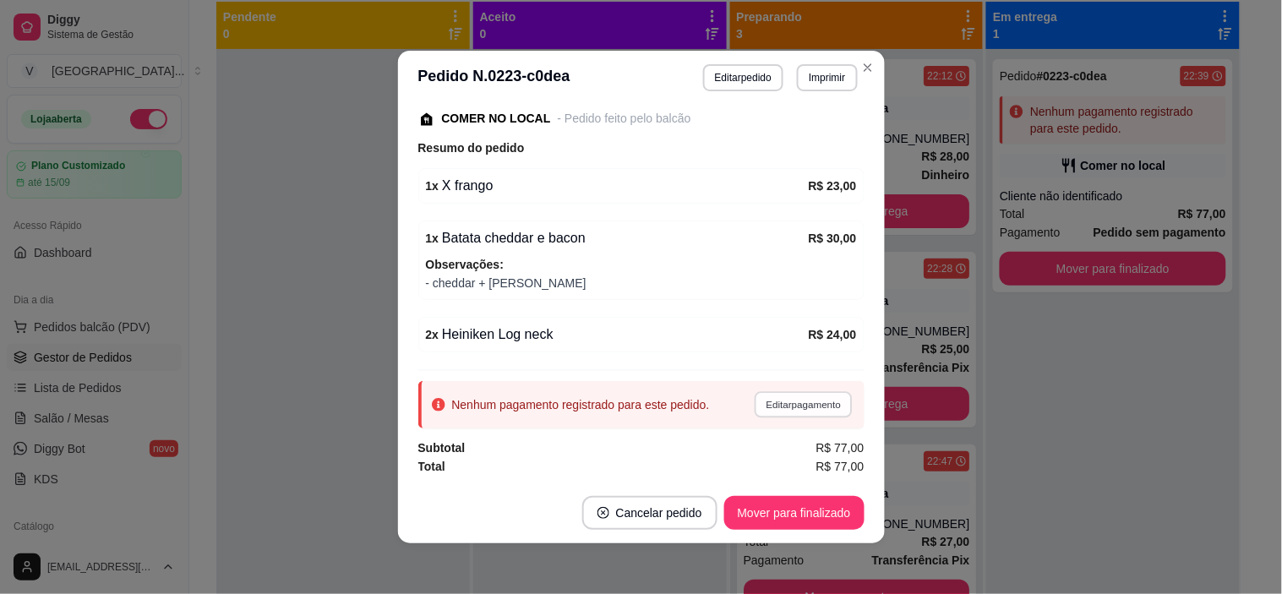
click at [804, 400] on button "Editar pagamento" at bounding box center [804, 404] width 98 height 26
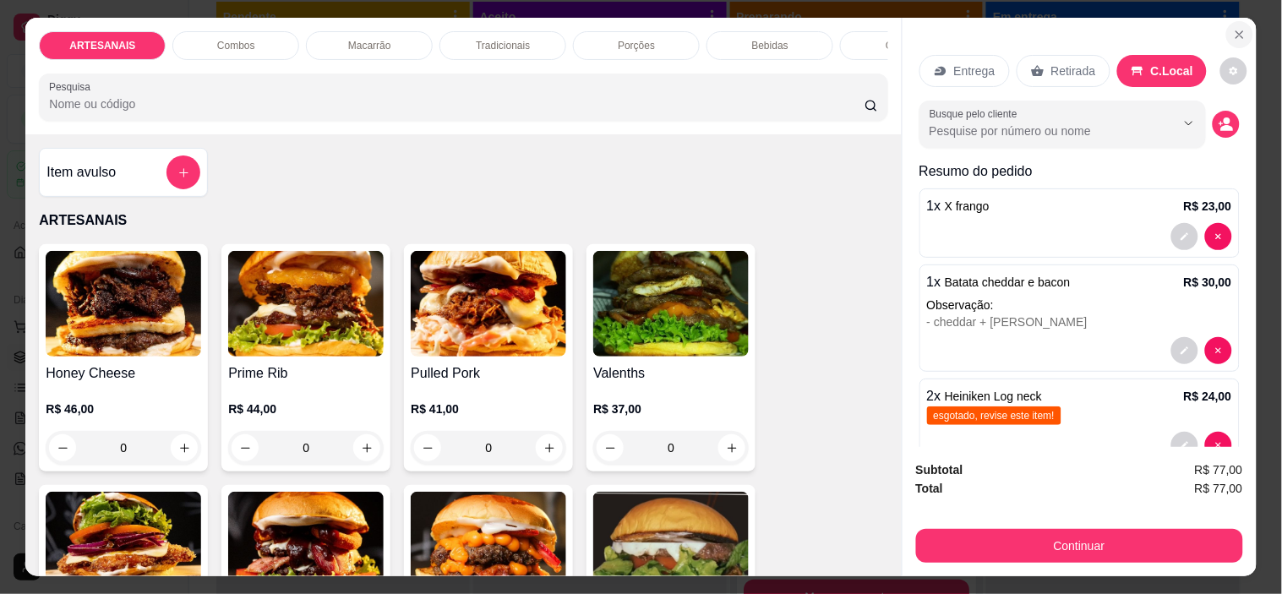
click at [1229, 21] on button "Close" at bounding box center [1240, 34] width 27 height 27
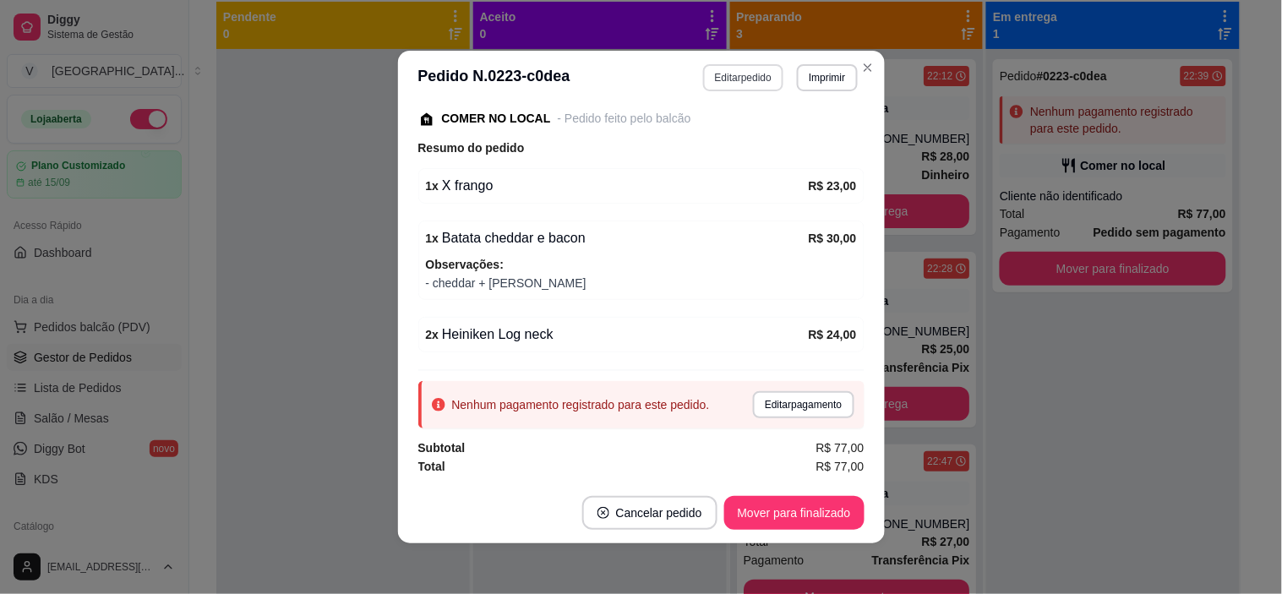
click at [730, 68] on button "Editar pedido" at bounding box center [743, 77] width 80 height 27
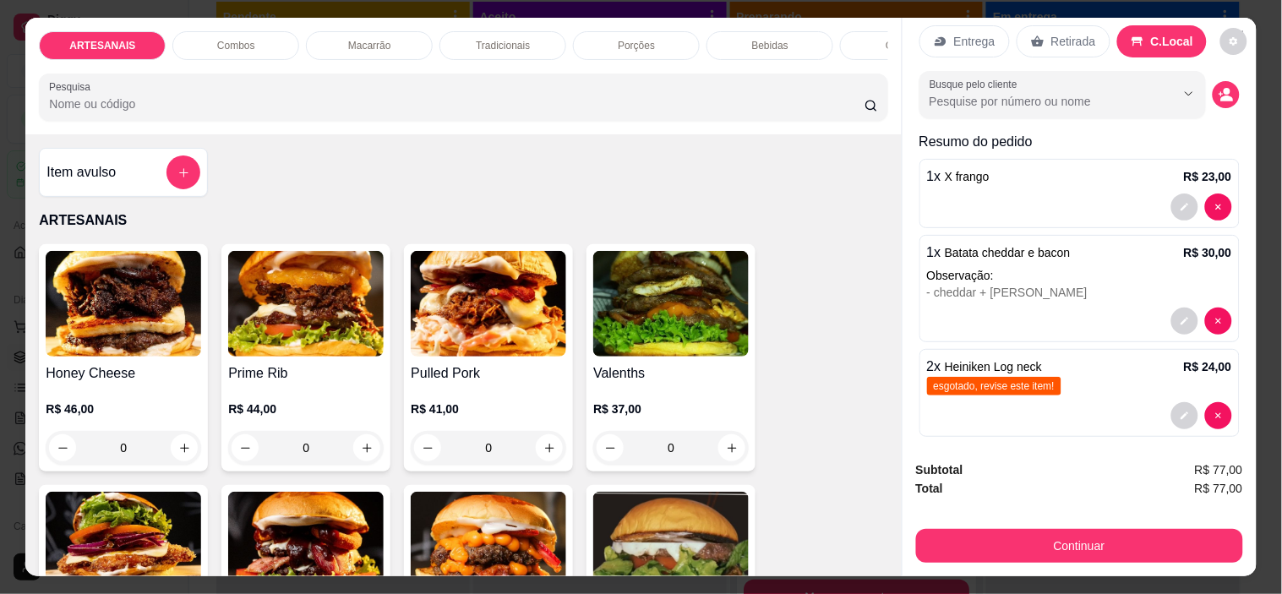
scroll to position [43, 0]
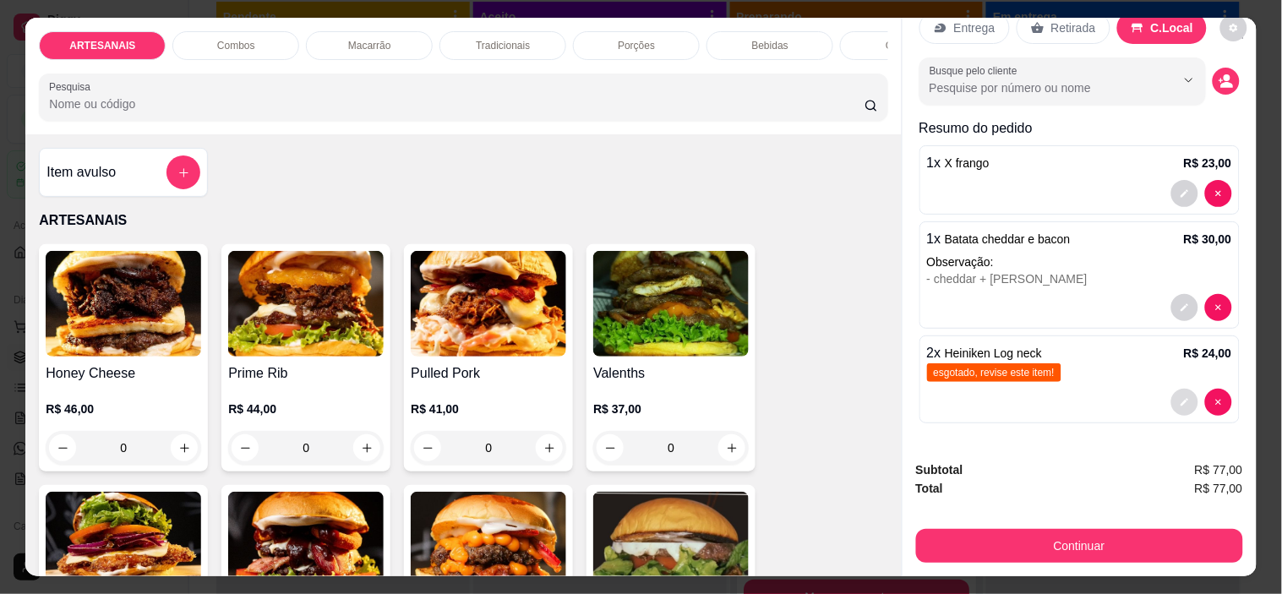
click at [1172, 390] on button "decrease-product-quantity" at bounding box center [1185, 402] width 27 height 27
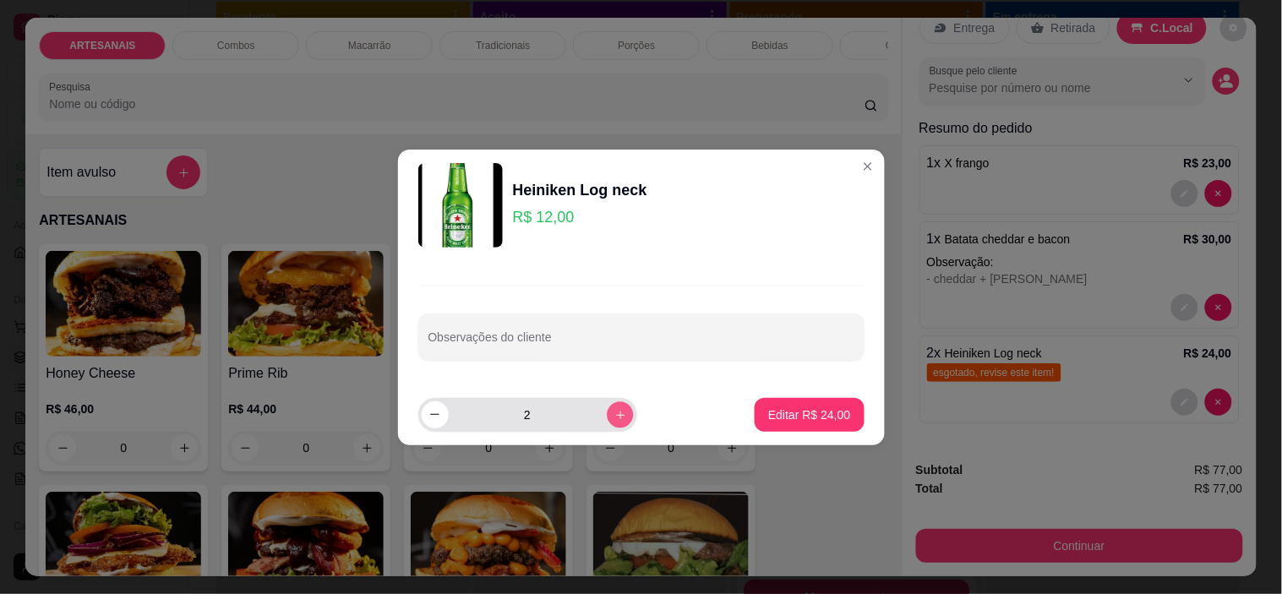
click at [614, 408] on icon "increase-product-quantity" at bounding box center [620, 414] width 13 height 13
click at [614, 417] on icon "increase-product-quantity" at bounding box center [620, 414] width 13 height 13
click at [817, 426] on button "Editar R$ 48,00" at bounding box center [810, 414] width 106 height 33
click at [755, 403] on button "Editar R$ 48,00" at bounding box center [809, 415] width 109 height 34
click at [442, 402] on button "decrease-product-quantity" at bounding box center [435, 415] width 27 height 27
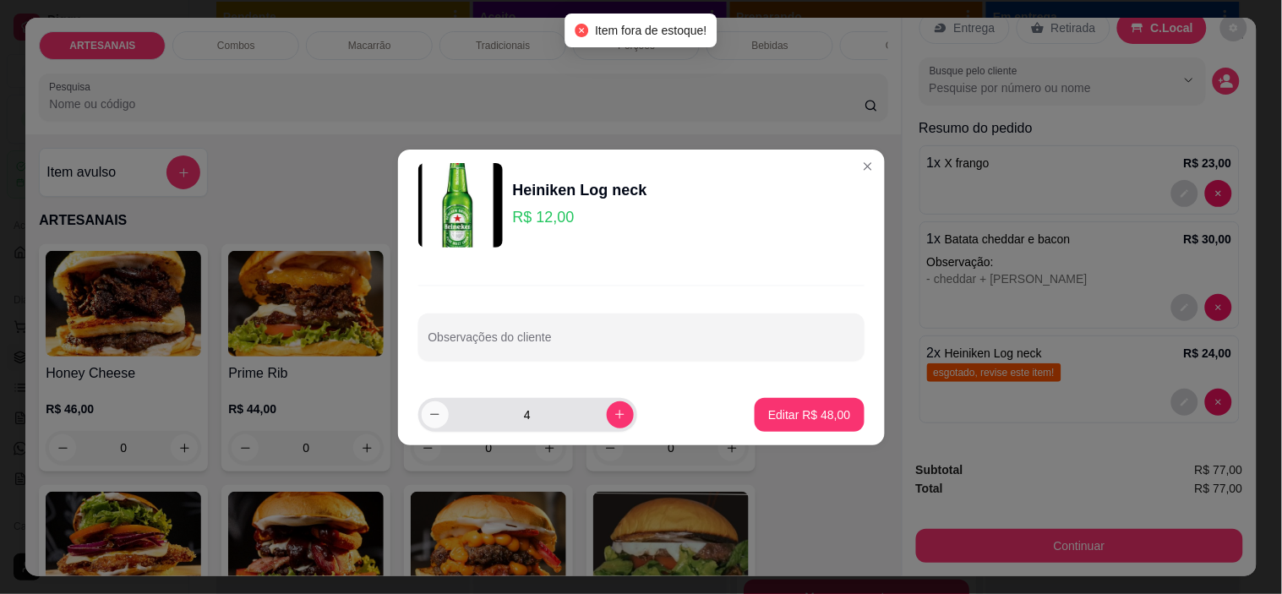
type input "3"
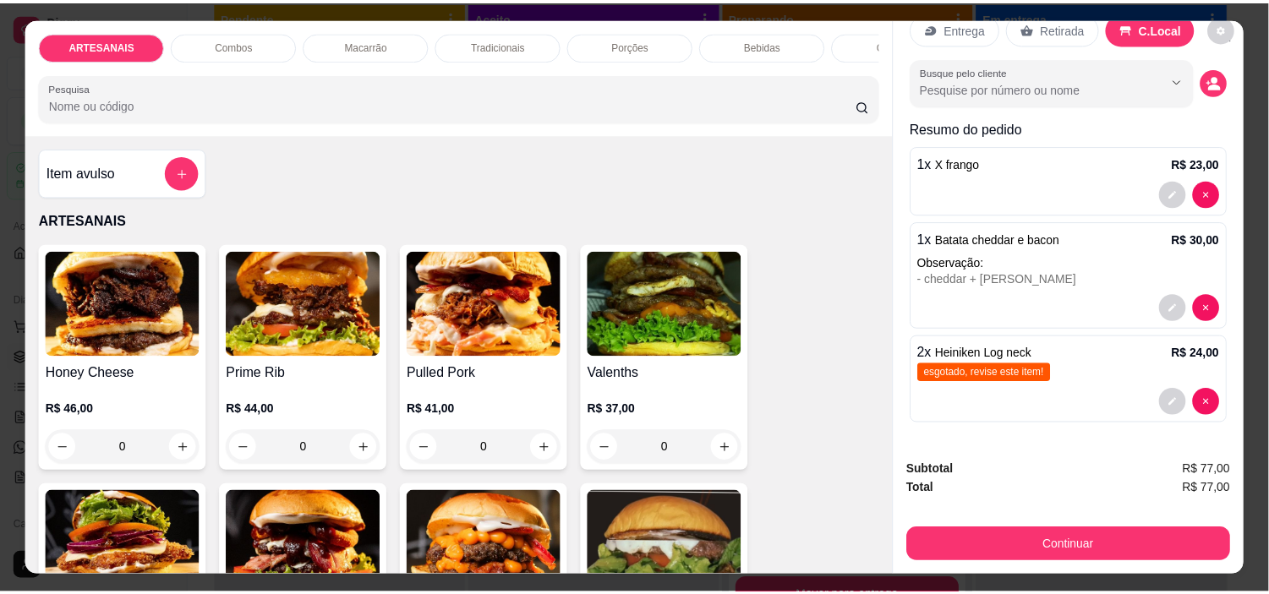
scroll to position [0, 0]
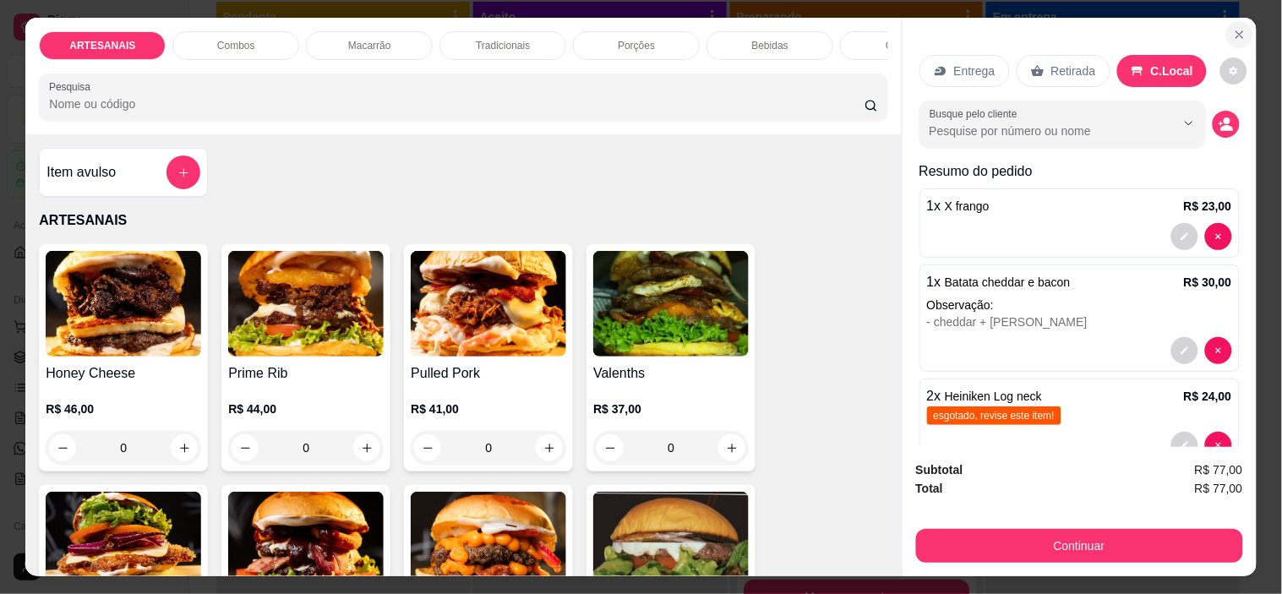
click at [1243, 21] on button "Close" at bounding box center [1240, 34] width 27 height 27
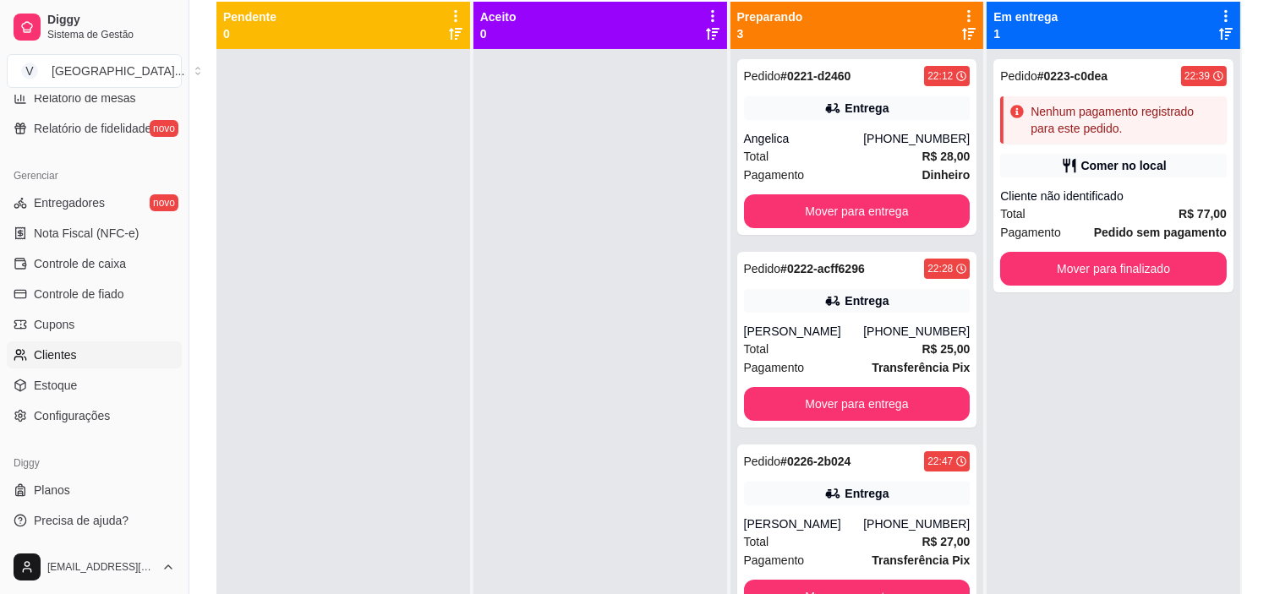
scroll to position [258, 0]
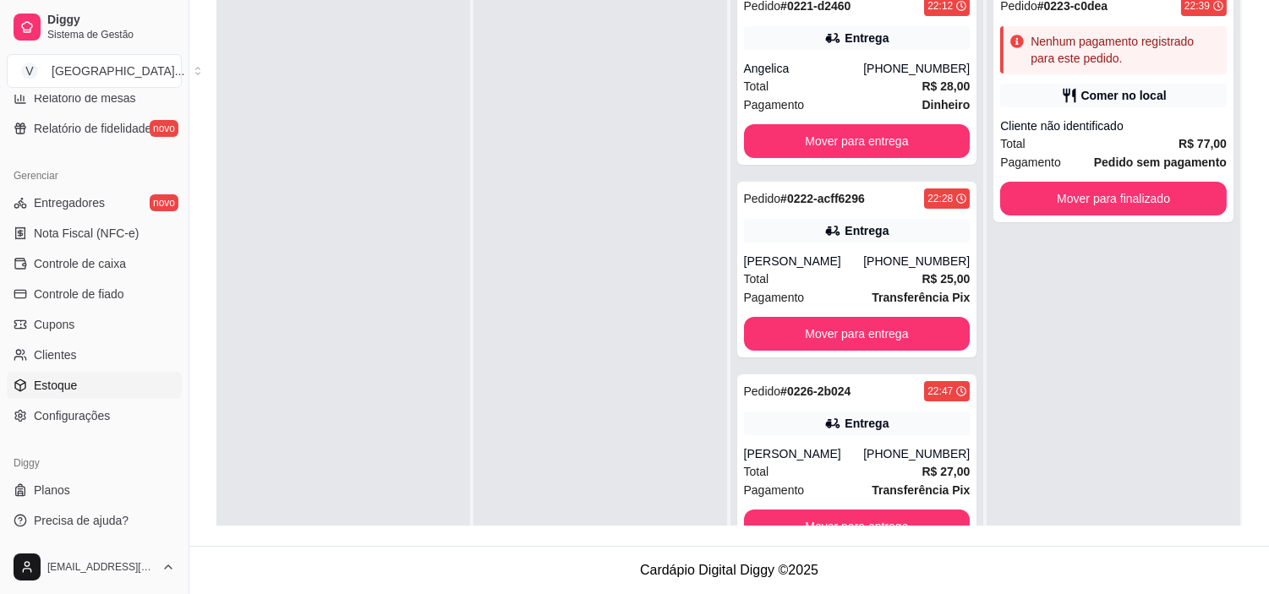
click at [111, 381] on link "Estoque" at bounding box center [94, 385] width 175 height 27
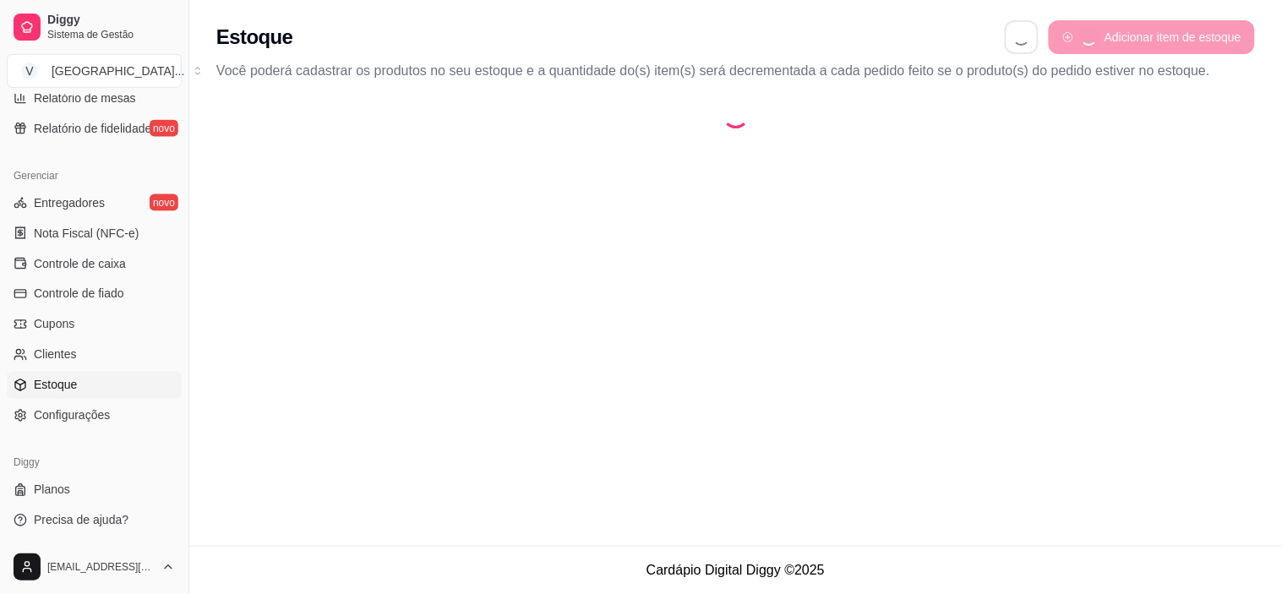
select select "QUANTITY_ORDER"
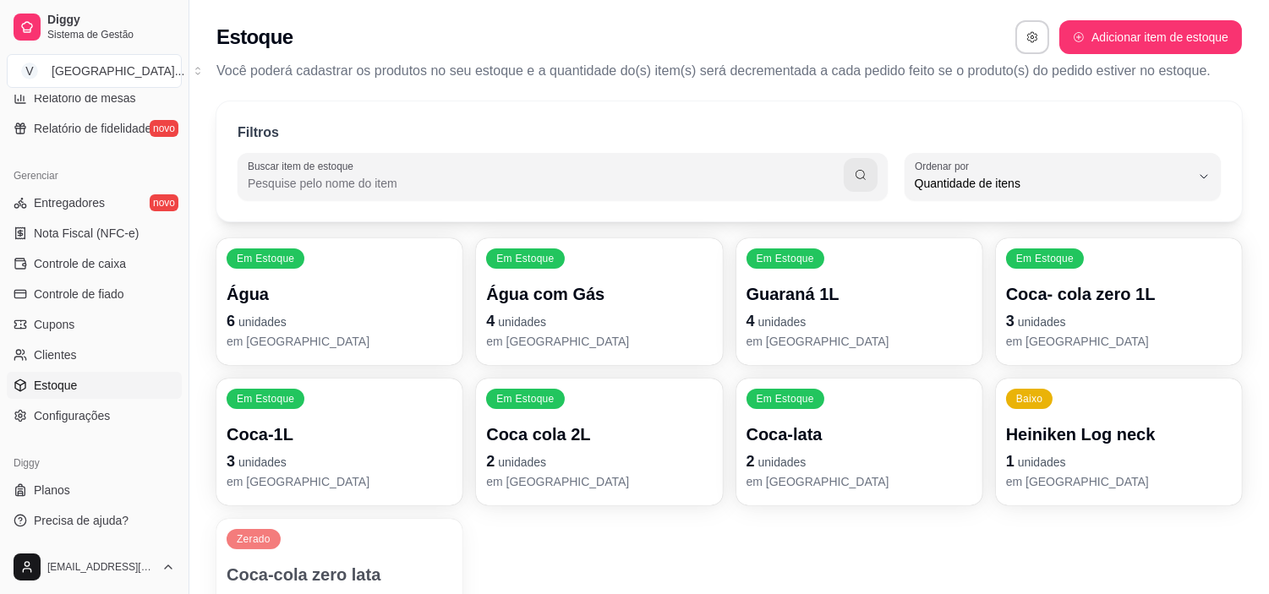
scroll to position [15, 0]
click at [1085, 451] on p "1 unidades" at bounding box center [1118, 461] width 219 height 23
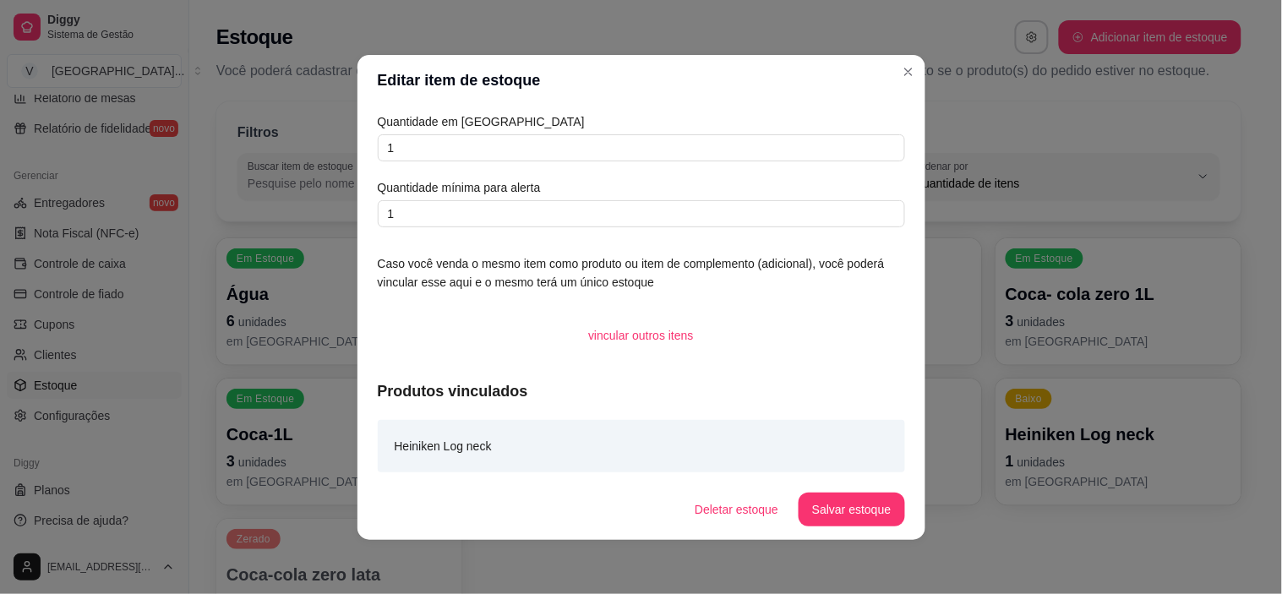
click at [615, 173] on div "Quantidade em estoque 1 Quantidade mínima para alerta 1" at bounding box center [641, 169] width 527 height 115
click at [517, 139] on input "1" at bounding box center [641, 147] width 527 height 27
type input "4"
click at [864, 140] on input "4" at bounding box center [641, 147] width 527 height 27
type input "3"
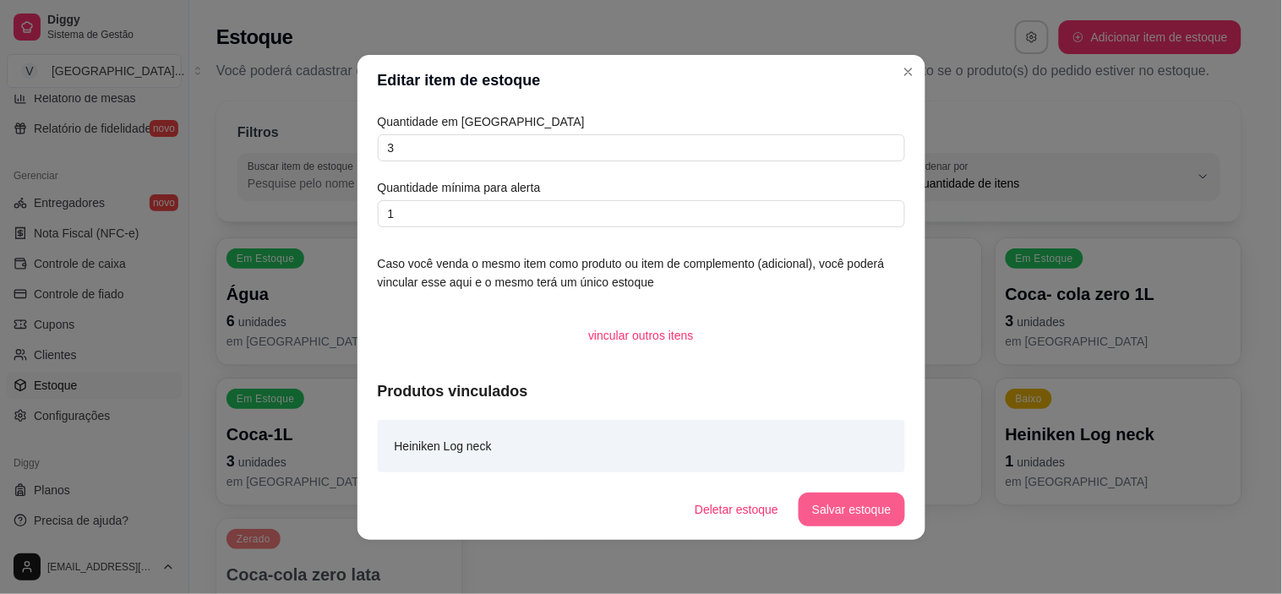
click at [844, 508] on button "Salvar estoque" at bounding box center [852, 510] width 106 height 34
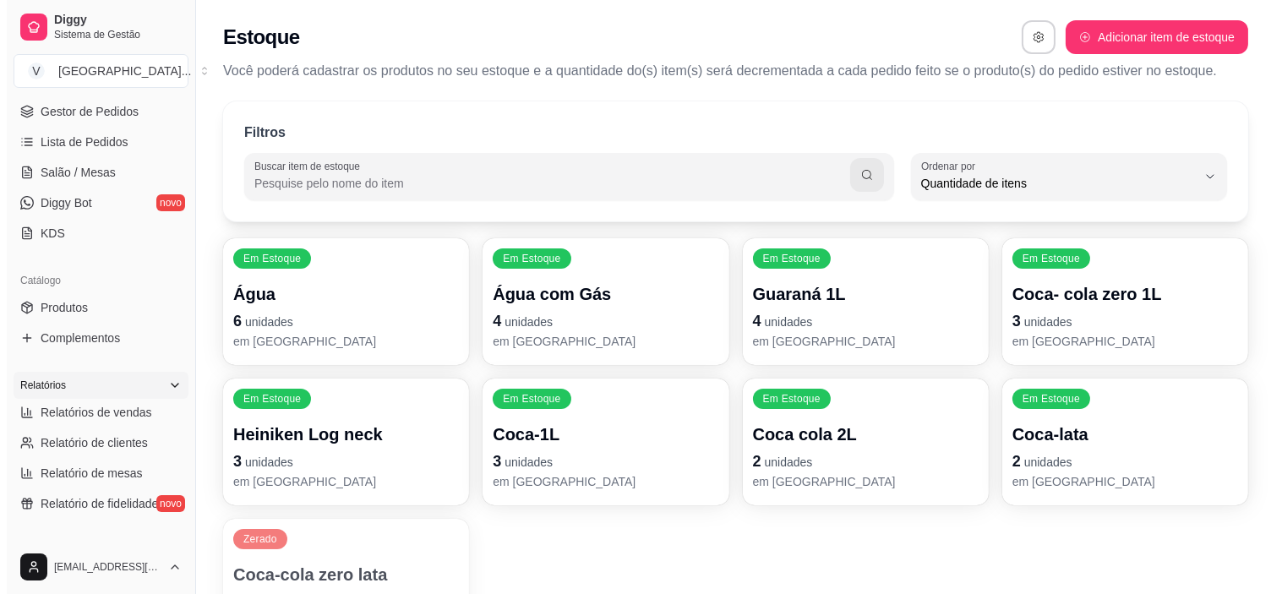
scroll to position [152, 0]
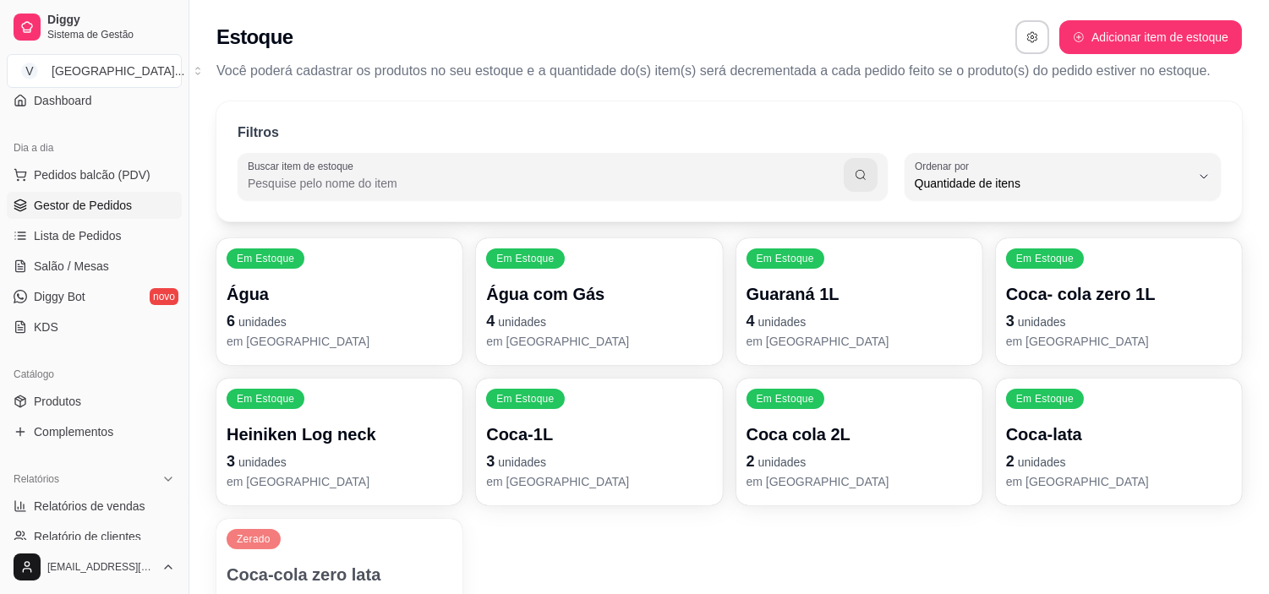
click at [133, 212] on link "Gestor de Pedidos" at bounding box center [94, 205] width 175 height 27
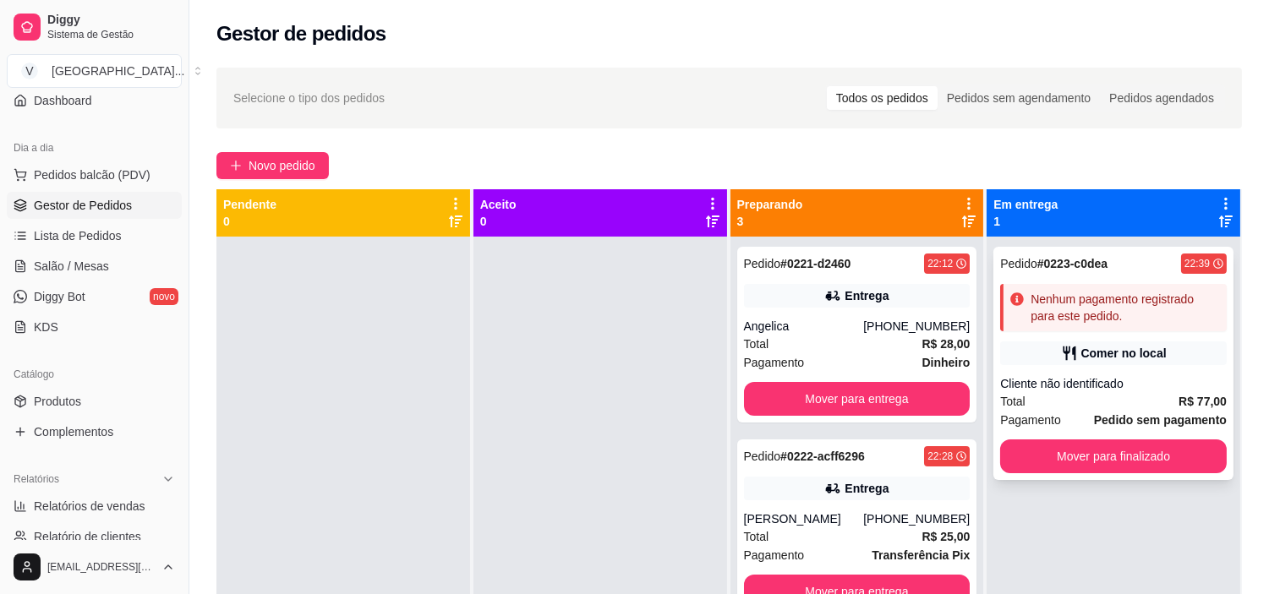
click at [1178, 309] on div "Nenhum pagamento registrado para este pedido." at bounding box center [1124, 308] width 189 height 34
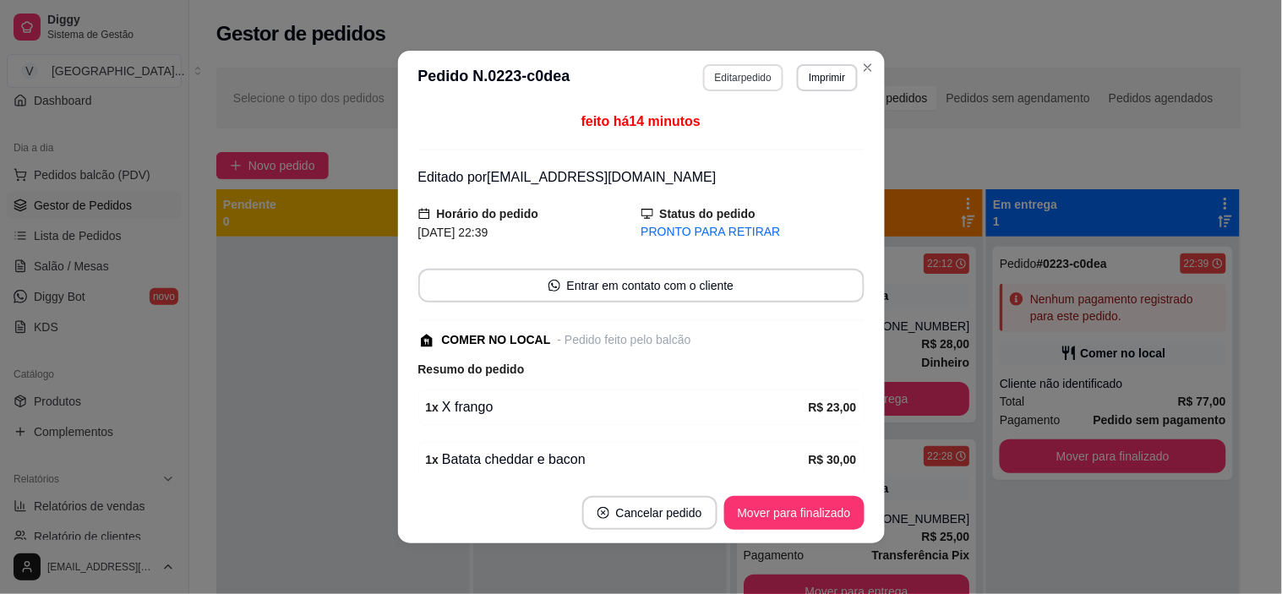
click at [729, 78] on button "Editar pedido" at bounding box center [743, 77] width 80 height 27
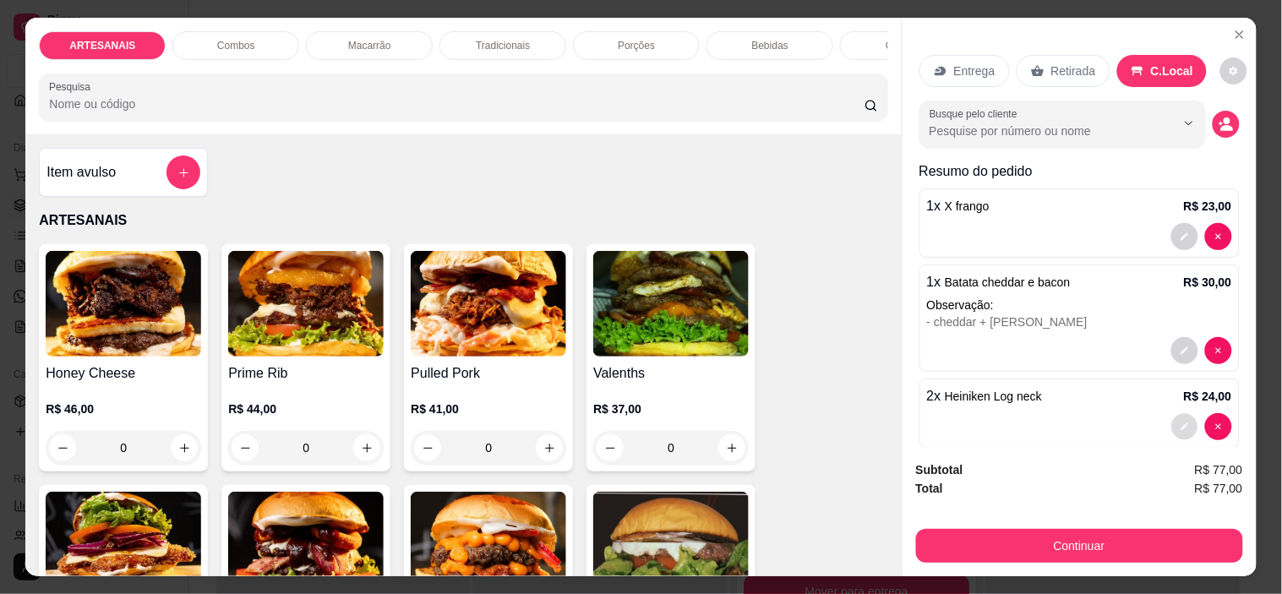
click at [1180, 422] on icon "decrease-product-quantity" at bounding box center [1185, 427] width 10 height 10
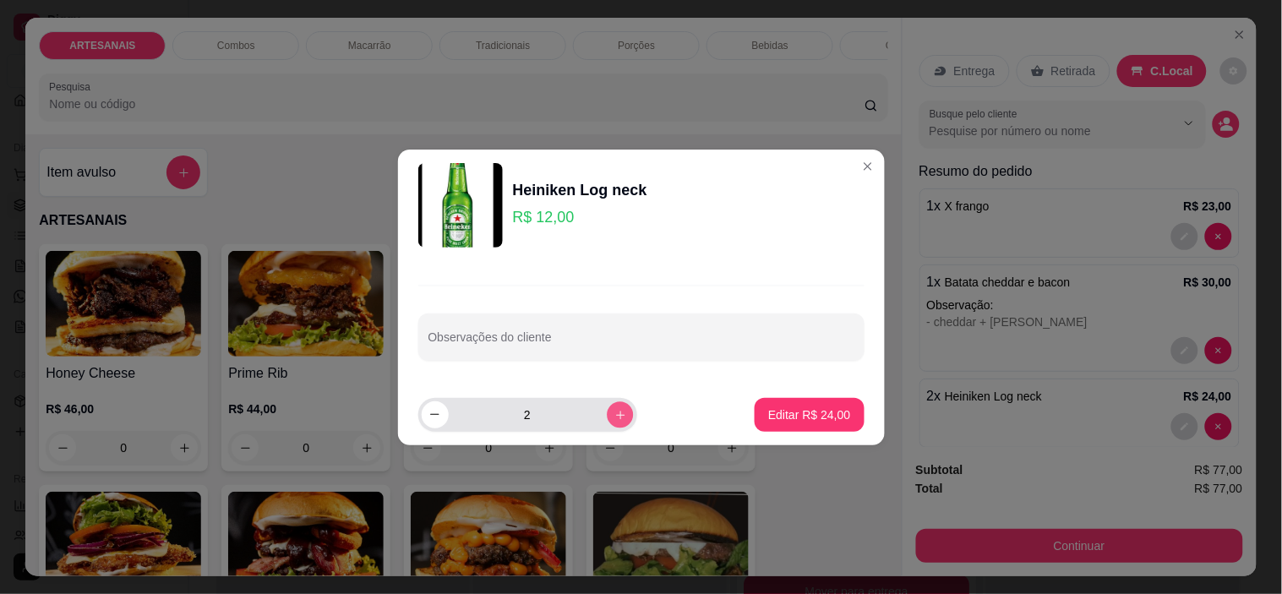
click at [607, 415] on button "increase-product-quantity" at bounding box center [620, 415] width 26 height 26
click at [614, 413] on icon "increase-product-quantity" at bounding box center [620, 414] width 13 height 13
type input "4"
click at [821, 407] on button "Editar R$ 48,00" at bounding box center [810, 414] width 106 height 33
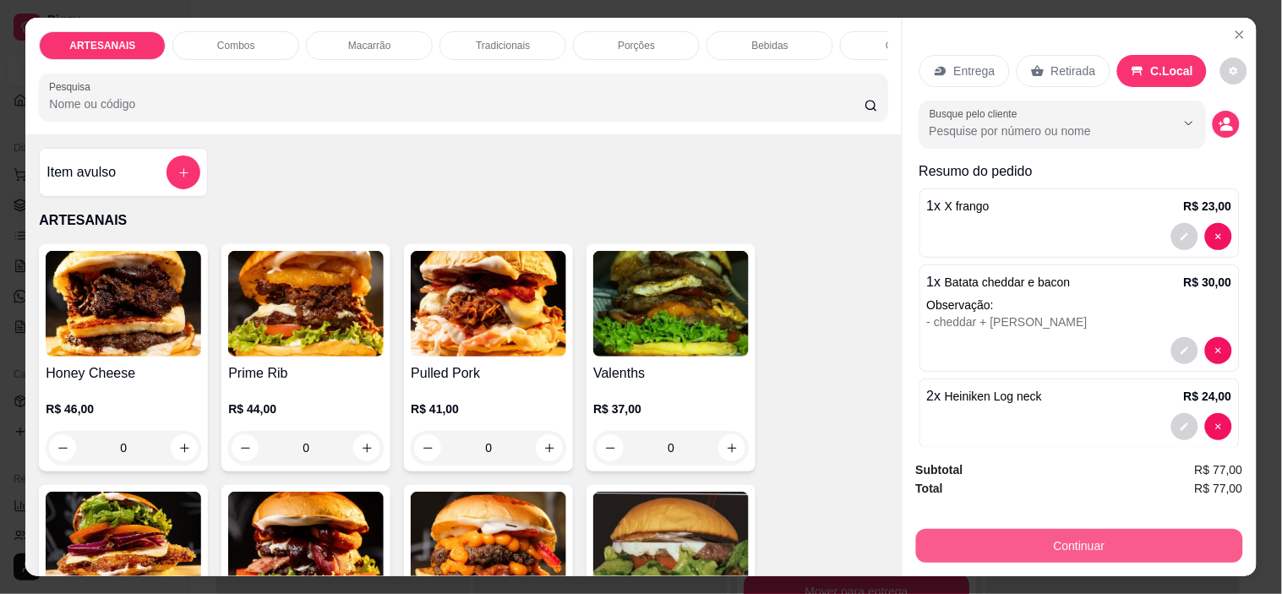
click at [1150, 537] on button "Continuar" at bounding box center [1079, 546] width 327 height 34
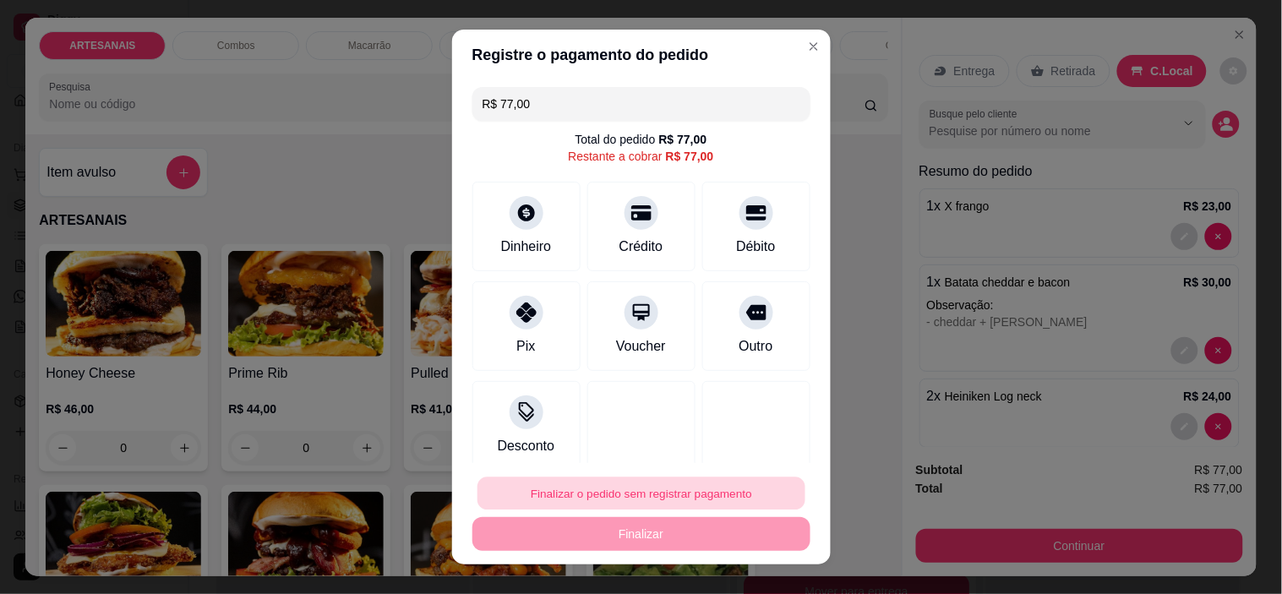
click at [685, 490] on button "Finalizar o pedido sem registrar pagamento" at bounding box center [642, 493] width 328 height 33
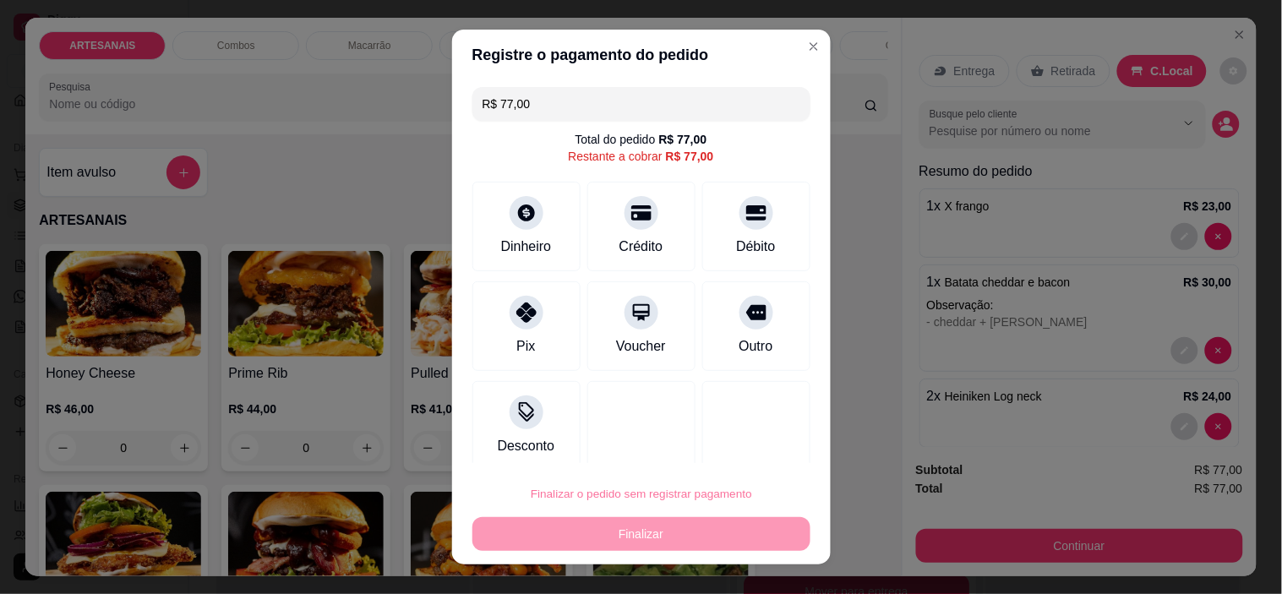
click at [736, 433] on button "Confirmar" at bounding box center [737, 446] width 63 height 26
type input "0"
type input "R$ 0,00"
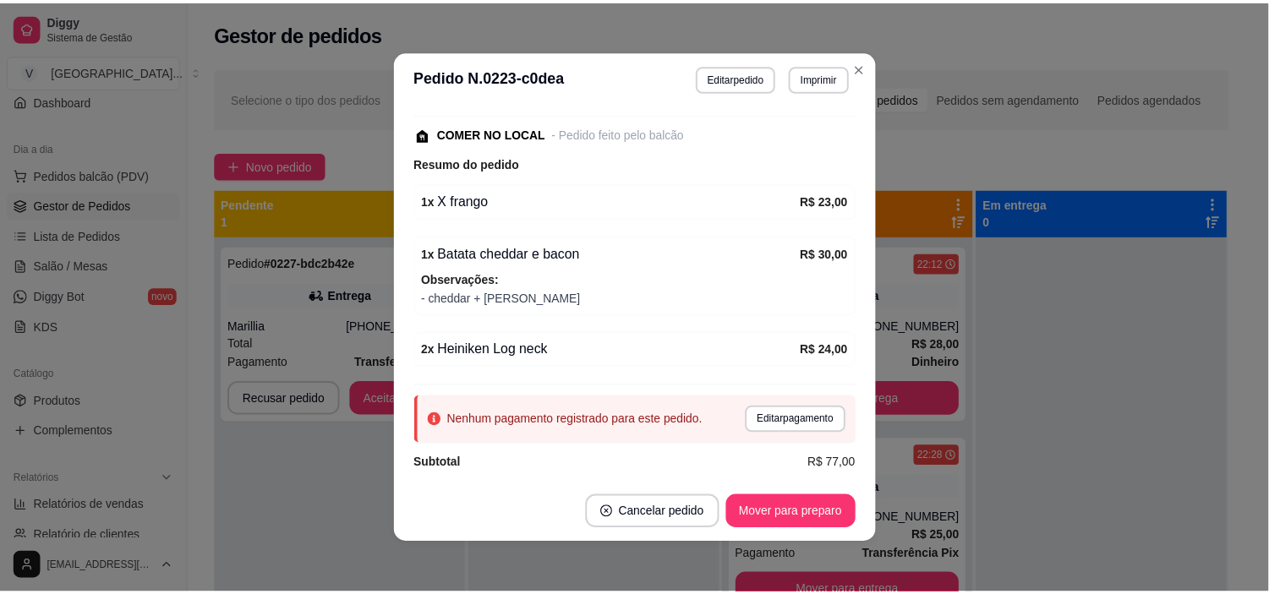
scroll to position [223, 0]
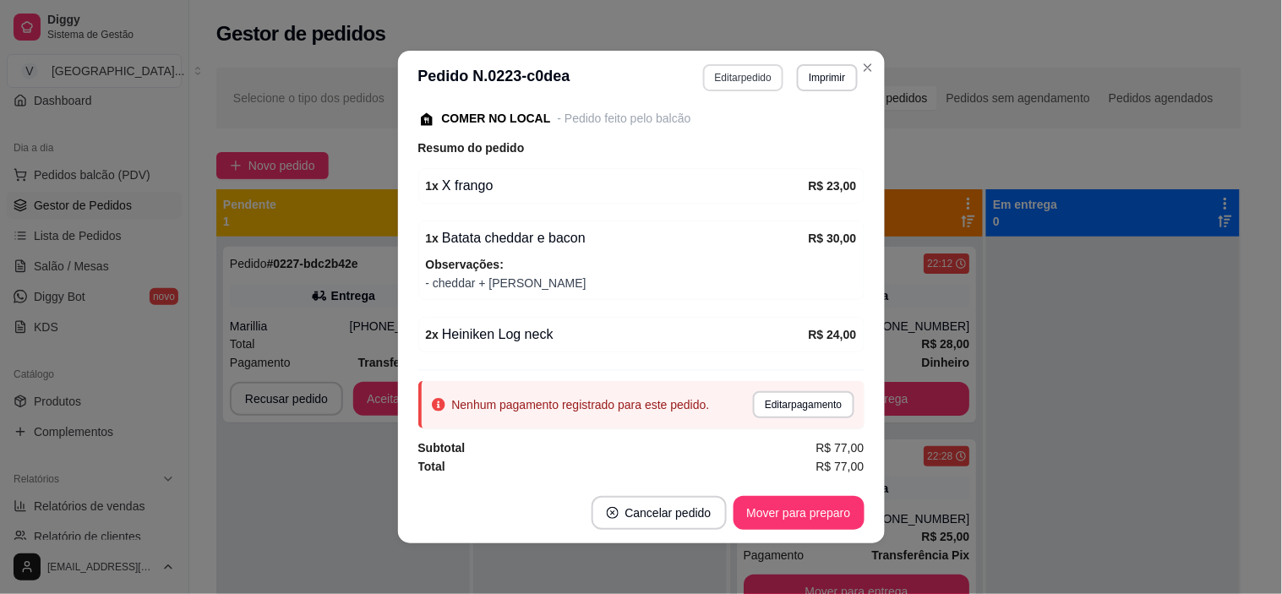
click at [754, 74] on button "Editar pedido" at bounding box center [743, 77] width 80 height 27
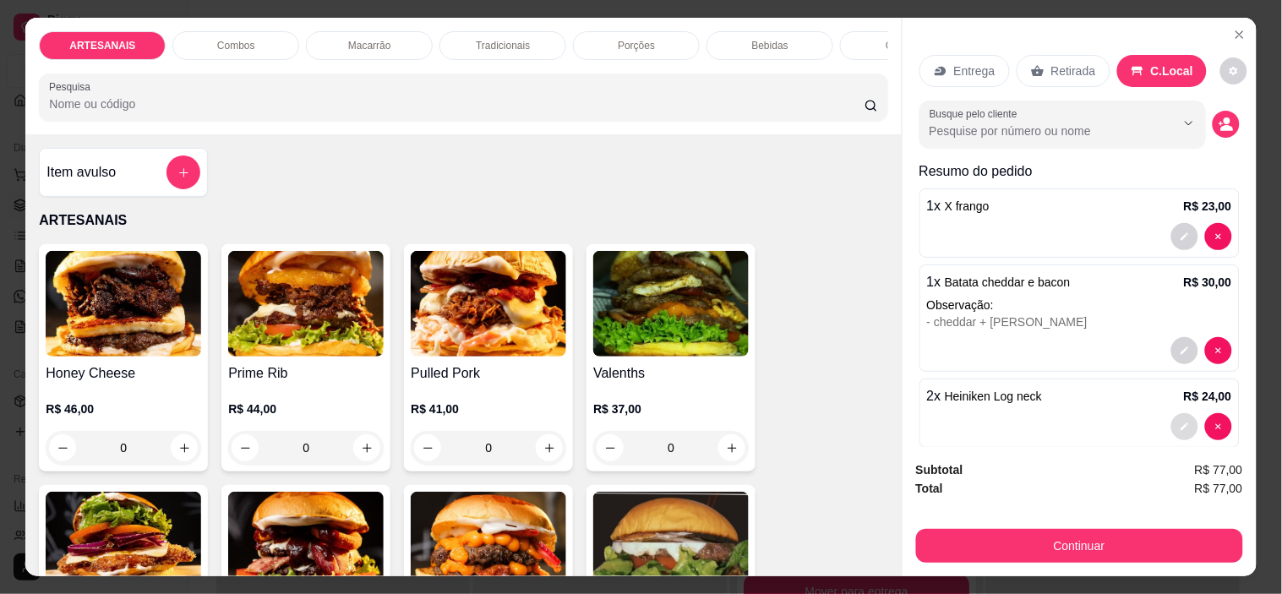
click at [1172, 417] on button "decrease-product-quantity" at bounding box center [1185, 426] width 27 height 27
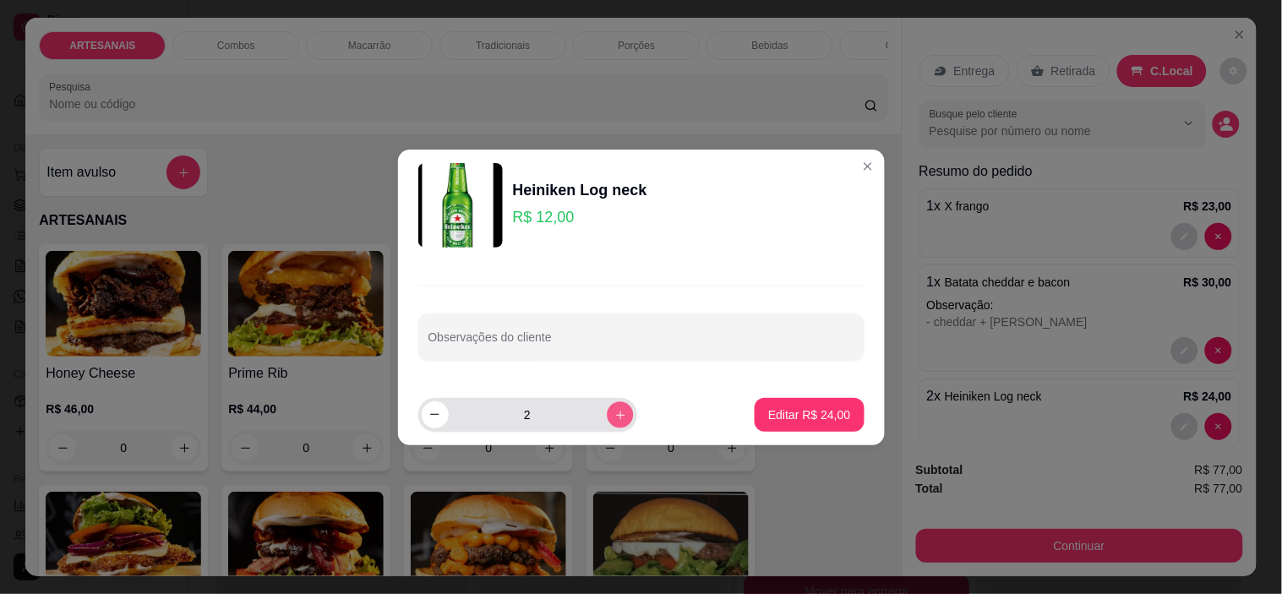
click at [614, 415] on icon "increase-product-quantity" at bounding box center [620, 414] width 13 height 13
type input "4"
click at [780, 407] on p "Editar R$ 48,00" at bounding box center [809, 415] width 82 height 17
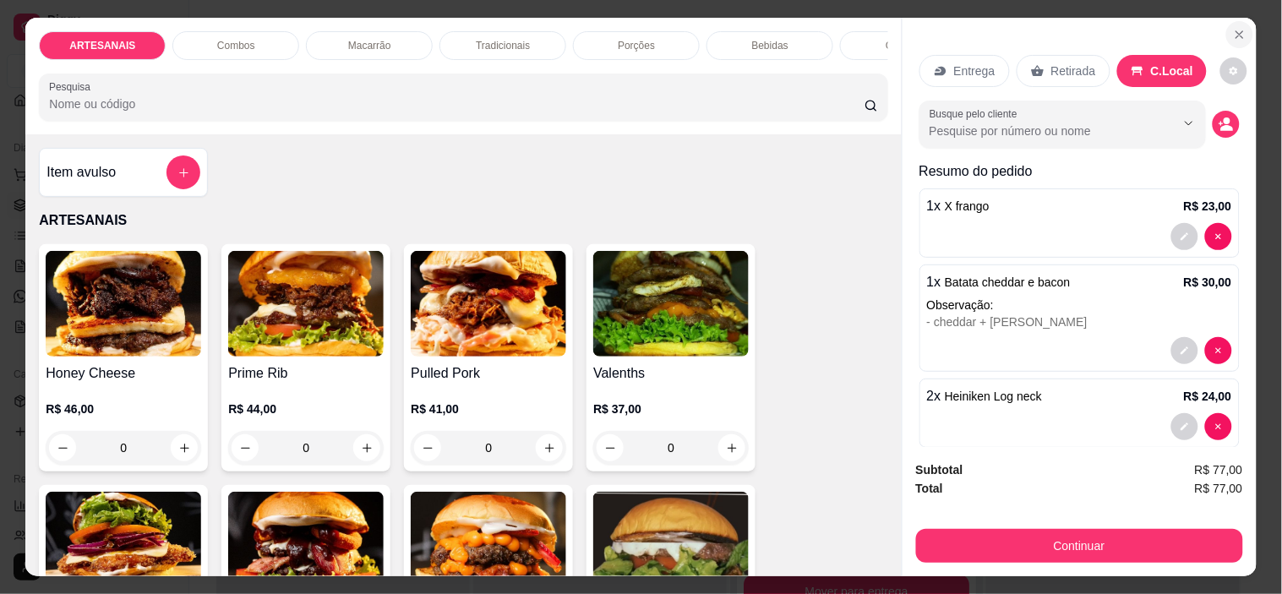
click at [1233, 29] on icon "Close" at bounding box center [1240, 35] width 14 height 14
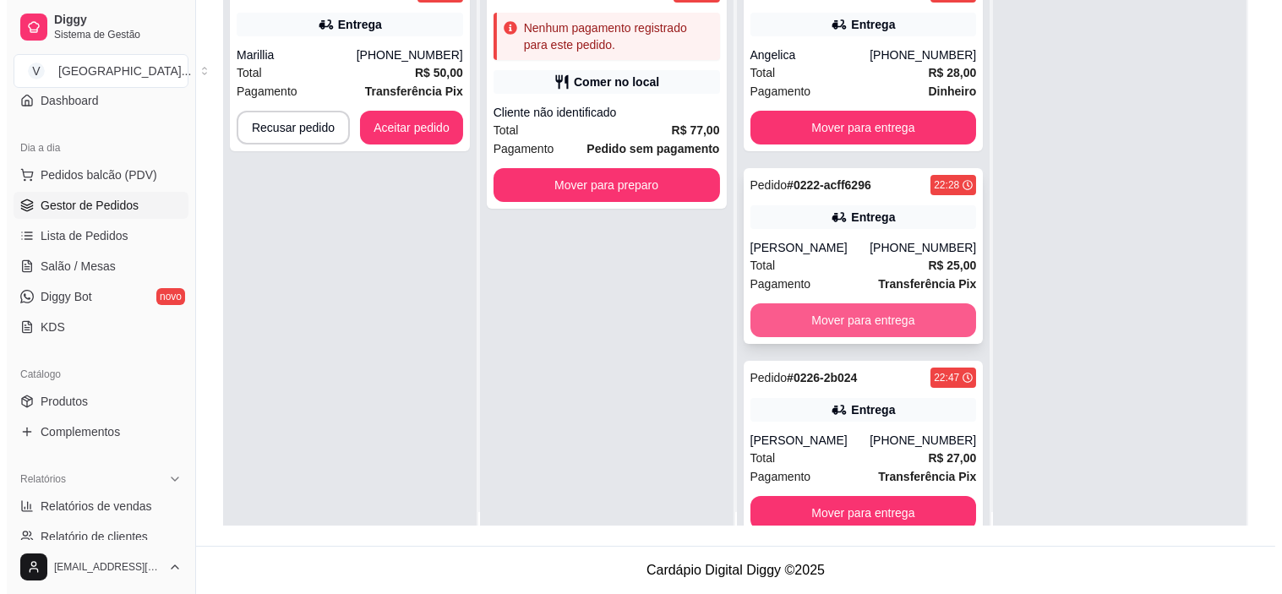
scroll to position [0, 0]
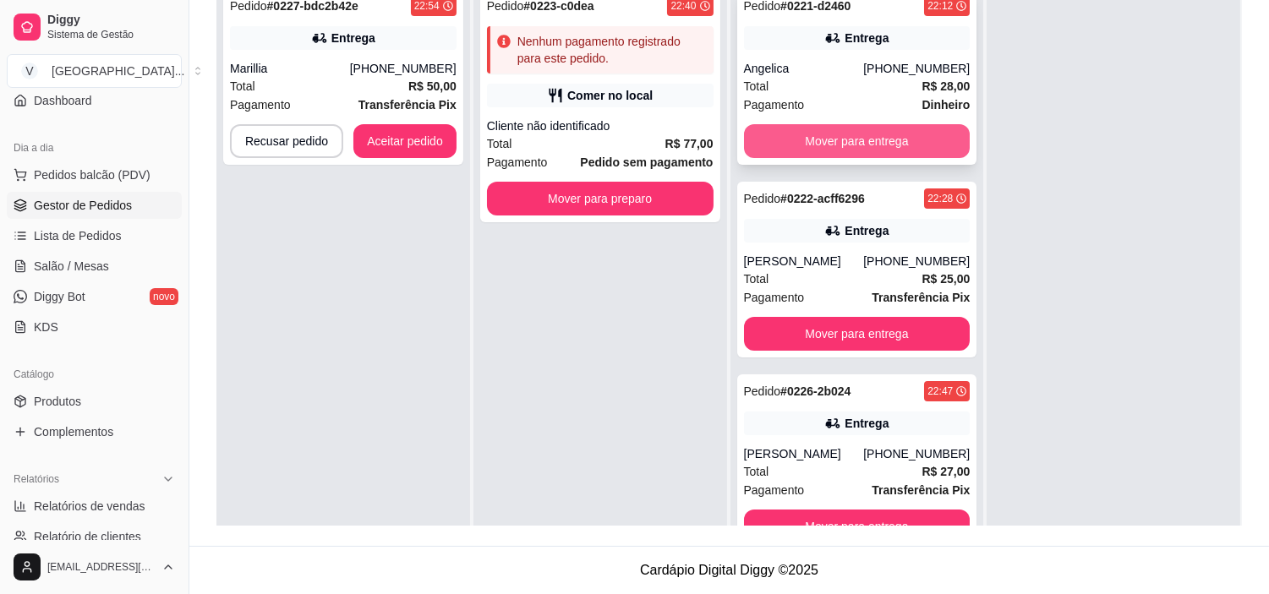
click at [852, 138] on button "Mover para entrega" at bounding box center [857, 141] width 227 height 34
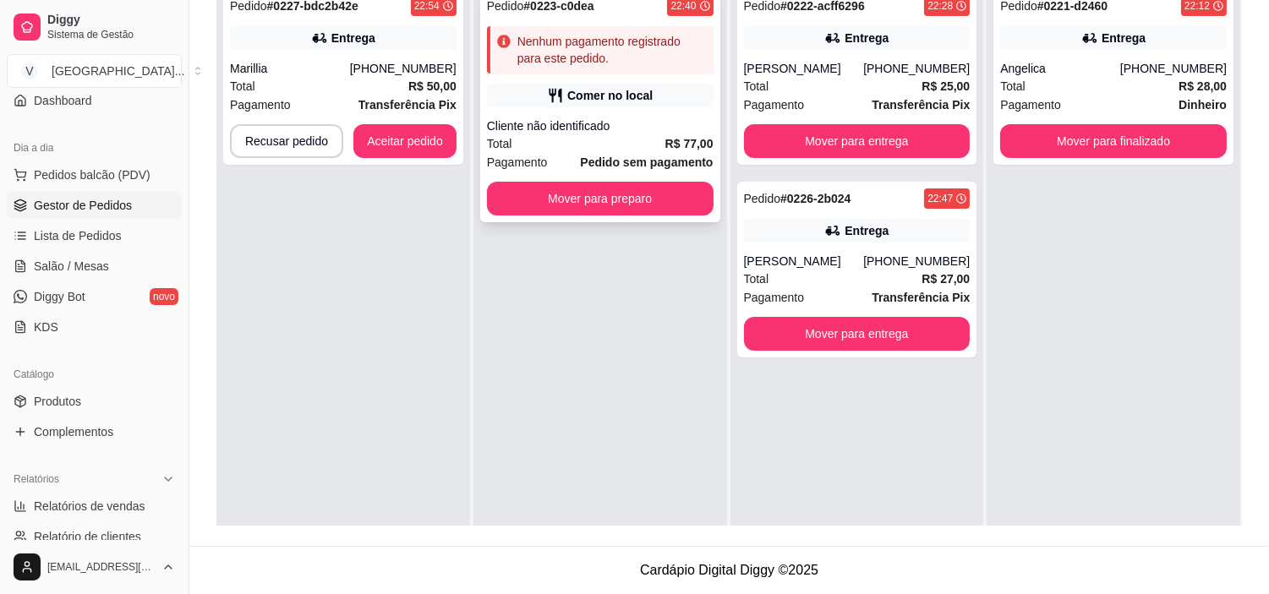
click at [597, 112] on div "Pedido # 0223-c0dea 22:40 Nenhum pagamento registrado para este pedido. Comer n…" at bounding box center [600, 105] width 240 height 233
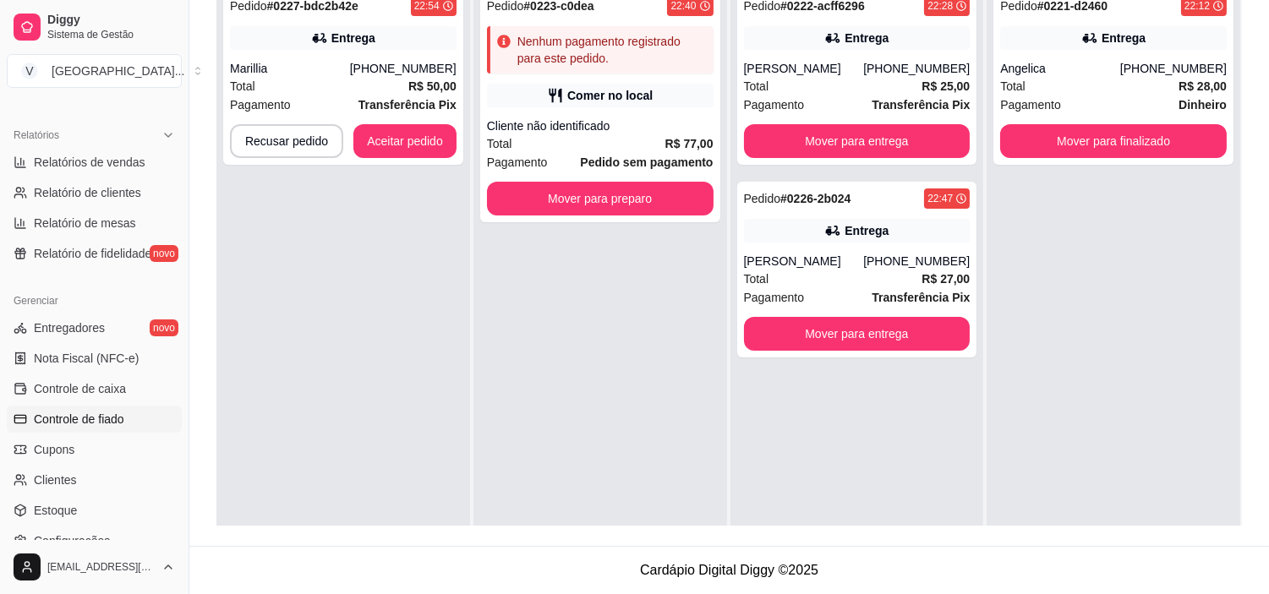
scroll to position [527, 0]
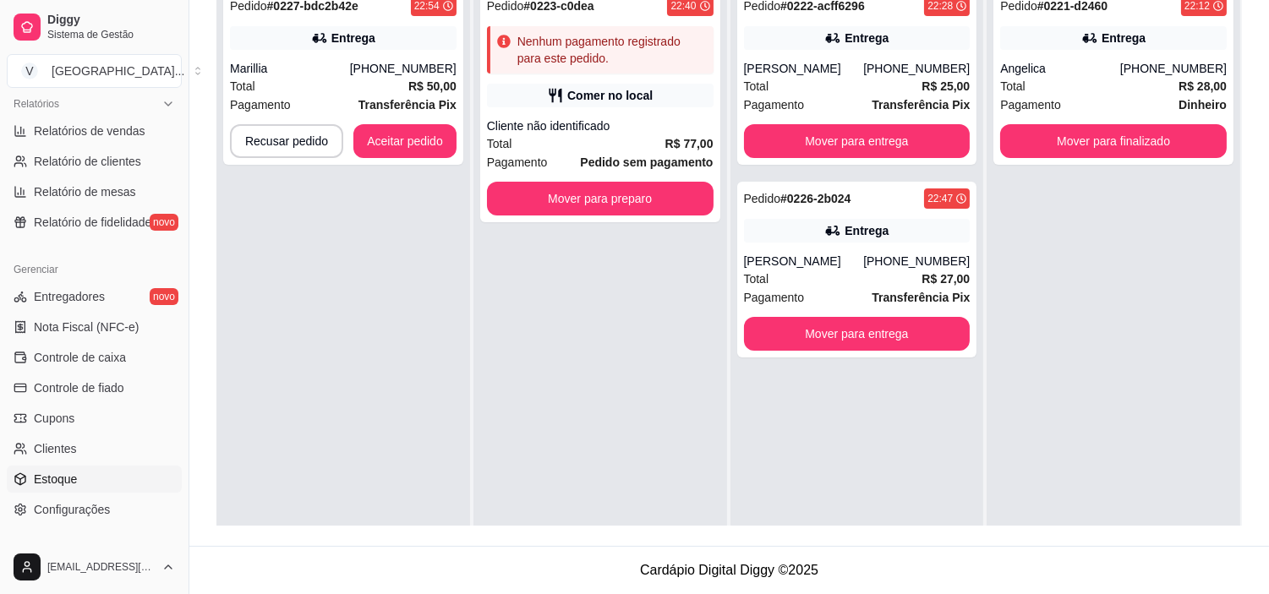
click at [87, 487] on link "Estoque" at bounding box center [94, 479] width 175 height 27
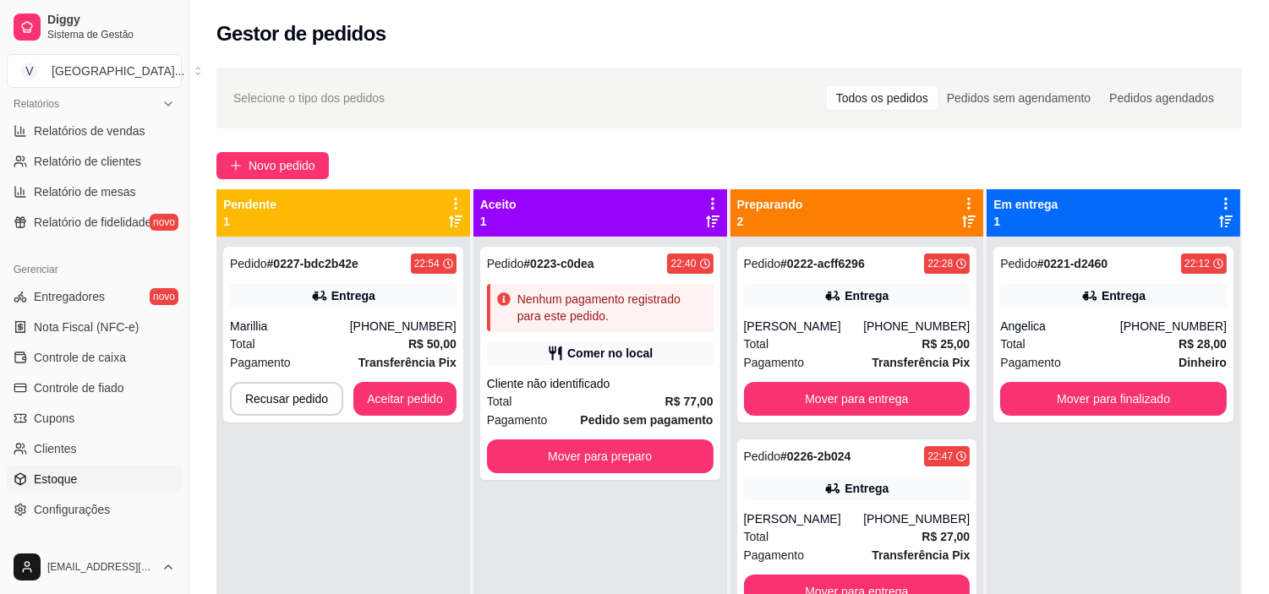
select select "QUANTITY_ORDER"
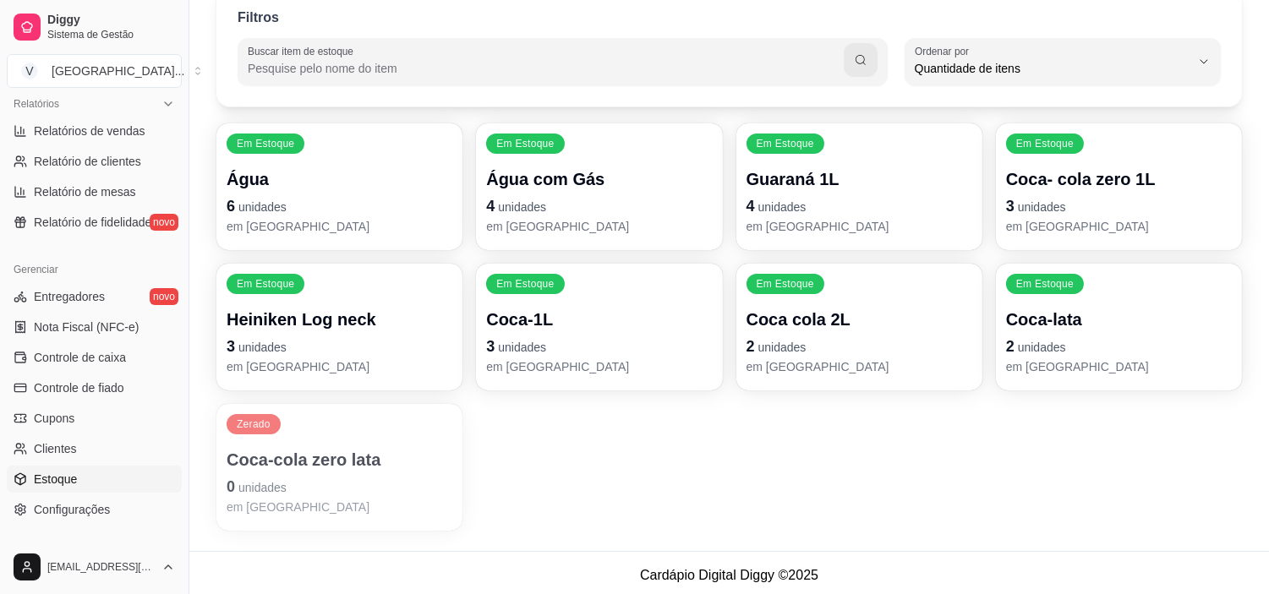
scroll to position [120, 0]
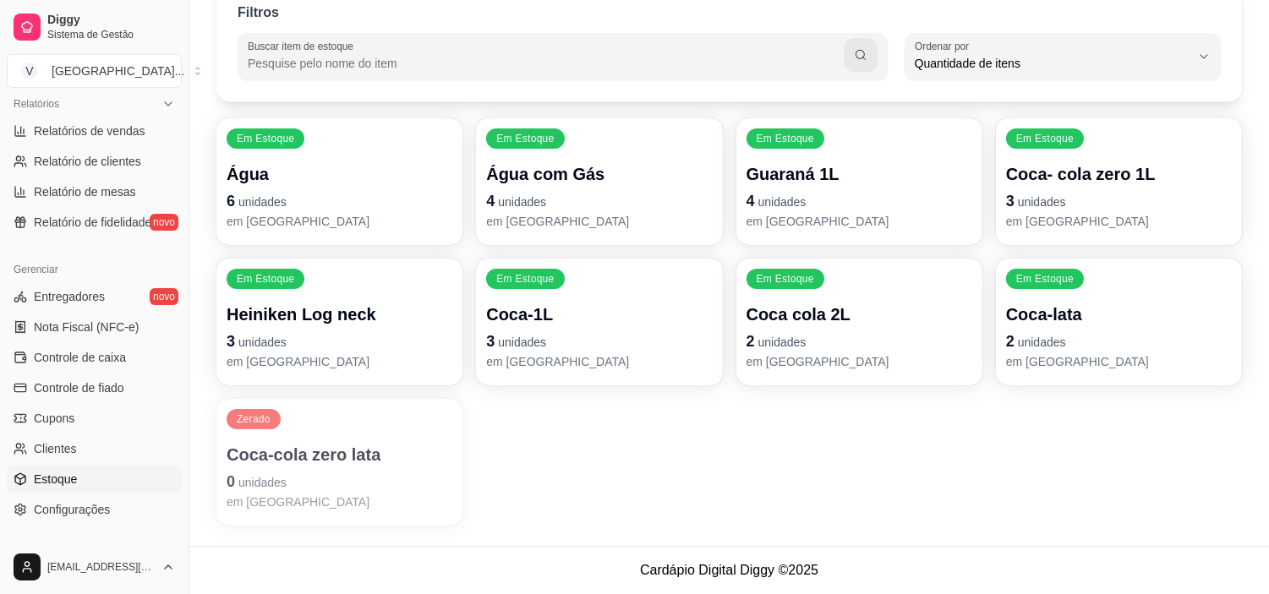
click at [352, 336] on p "3 unidades" at bounding box center [340, 342] width 226 height 24
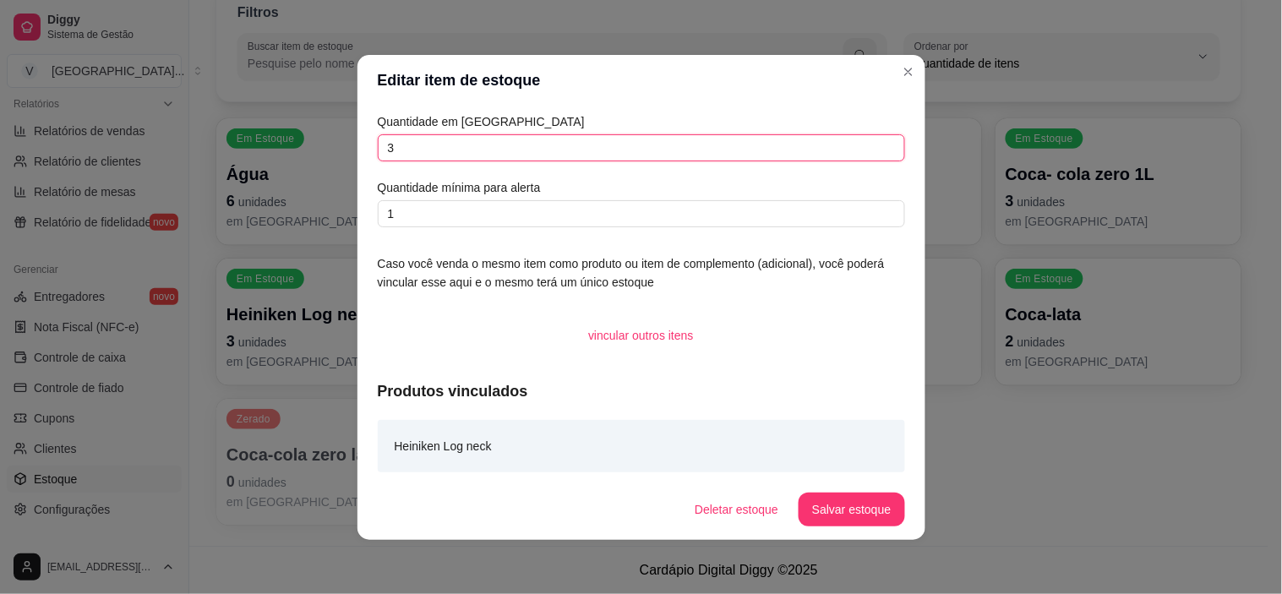
click at [462, 148] on input "3" at bounding box center [641, 147] width 527 height 27
drag, startPoint x: 462, startPoint y: 148, endPoint x: 284, endPoint y: 155, distance: 178.5
click at [284, 155] on div "Editar item de estoque Quantidade em estoque 3 Quantidade mínima para alerta 1 …" at bounding box center [641, 297] width 1282 height 594
type input "4"
click at [862, 504] on button "Salvar estoque" at bounding box center [851, 509] width 103 height 33
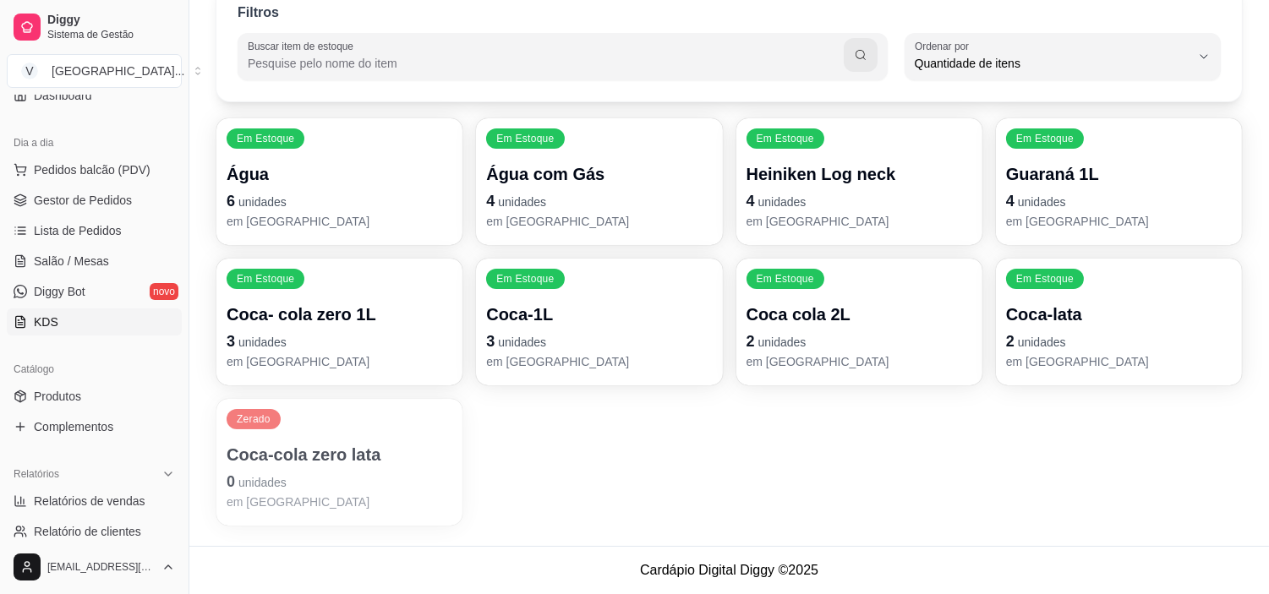
scroll to position [152, 0]
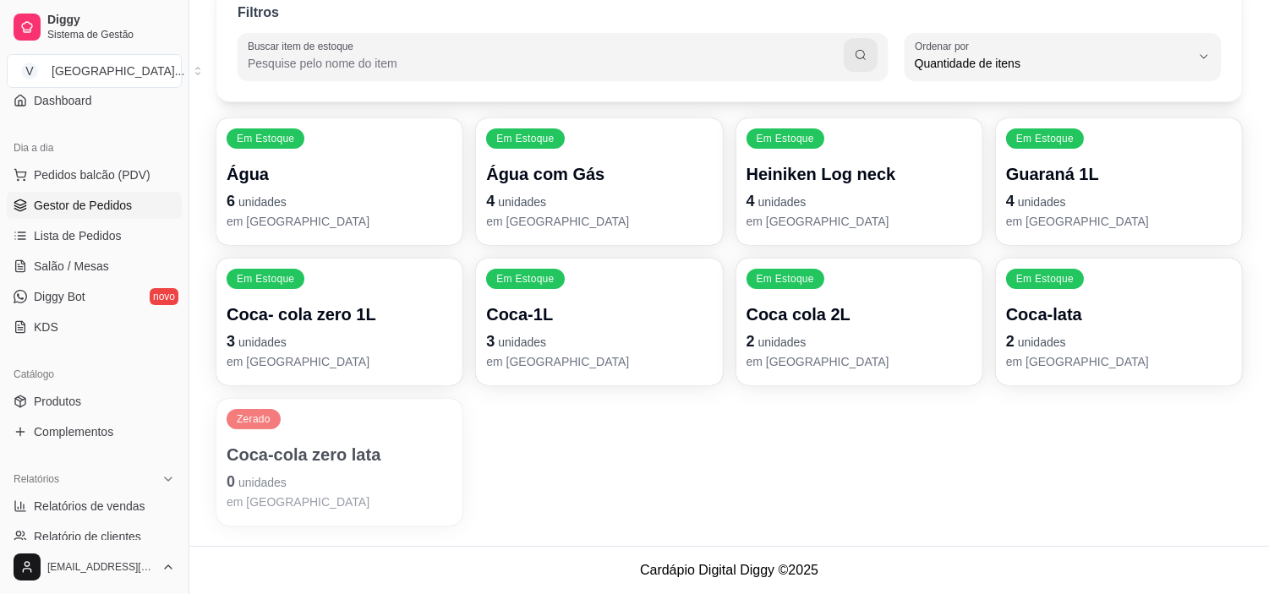
click at [128, 199] on span "Gestor de Pedidos" at bounding box center [83, 205] width 98 height 17
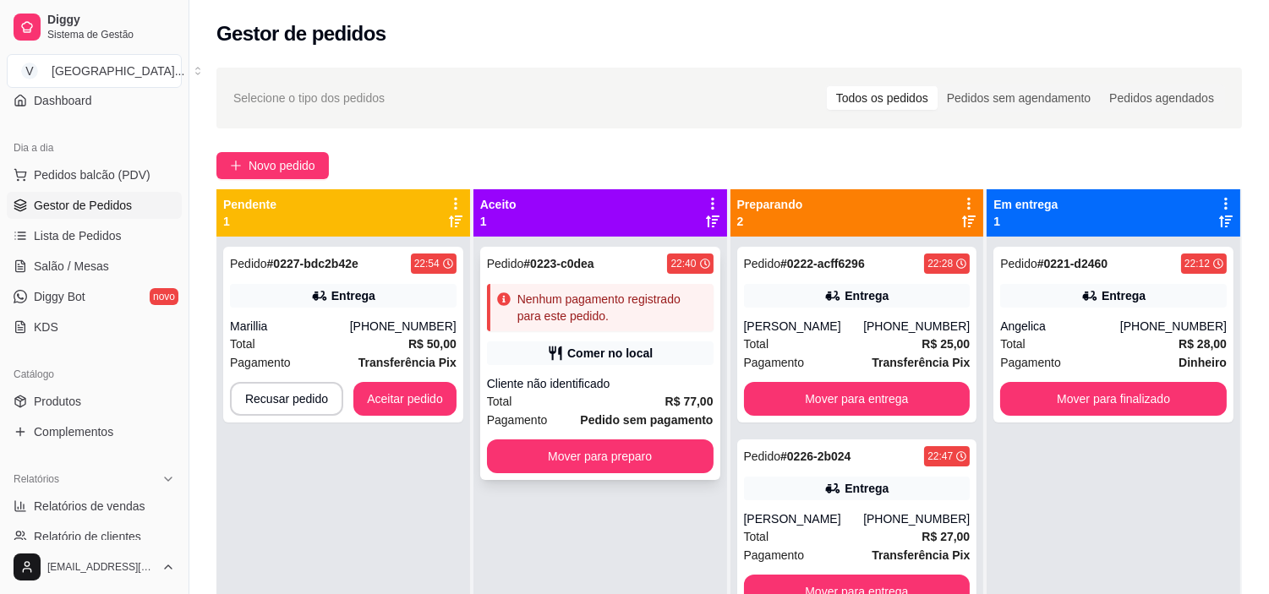
click at [548, 322] on div "Nenhum pagamento registrado para este pedido." at bounding box center [611, 308] width 189 height 34
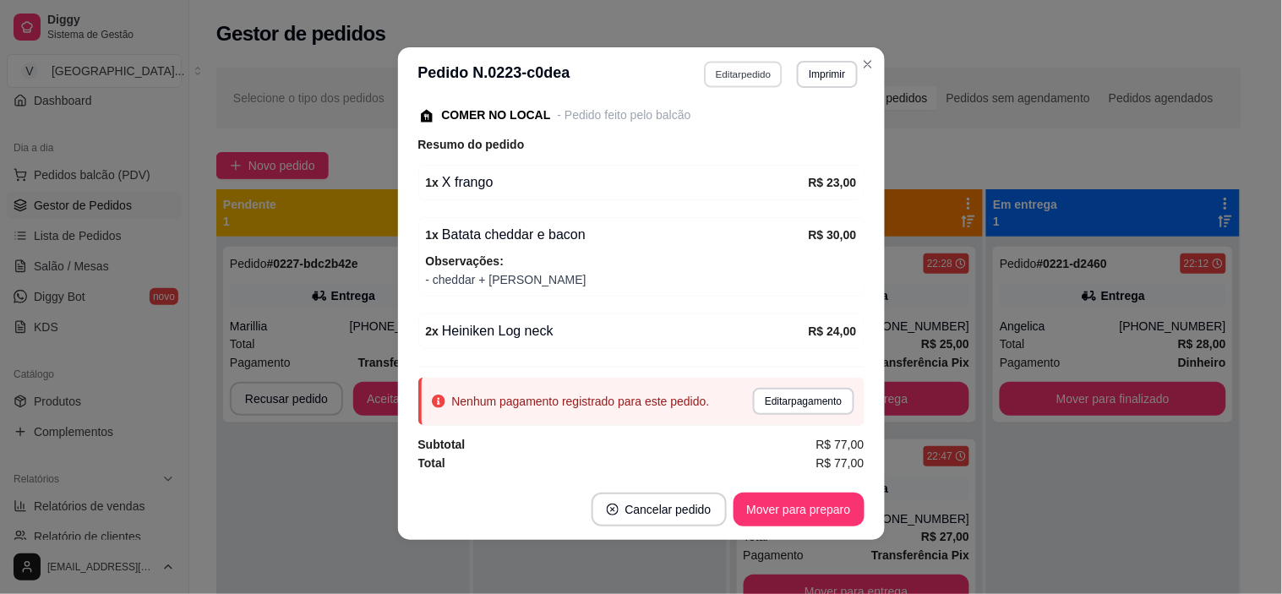
click at [720, 74] on button "Editar pedido" at bounding box center [743, 74] width 79 height 26
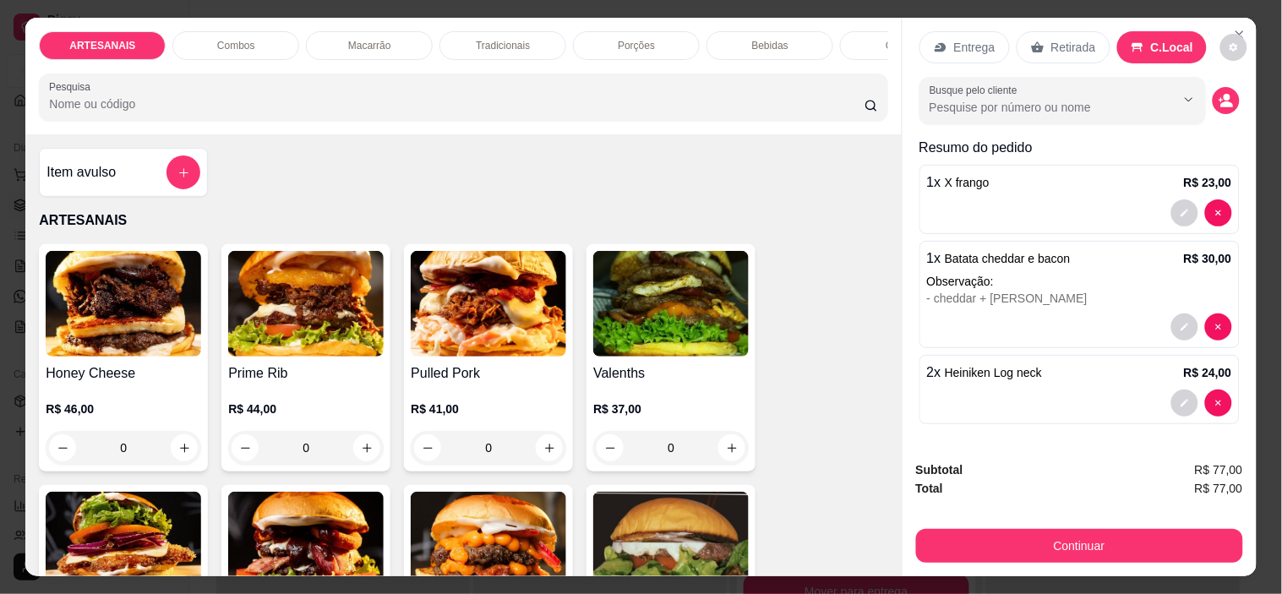
click at [1180, 398] on icon "decrease-product-quantity" at bounding box center [1185, 403] width 10 height 10
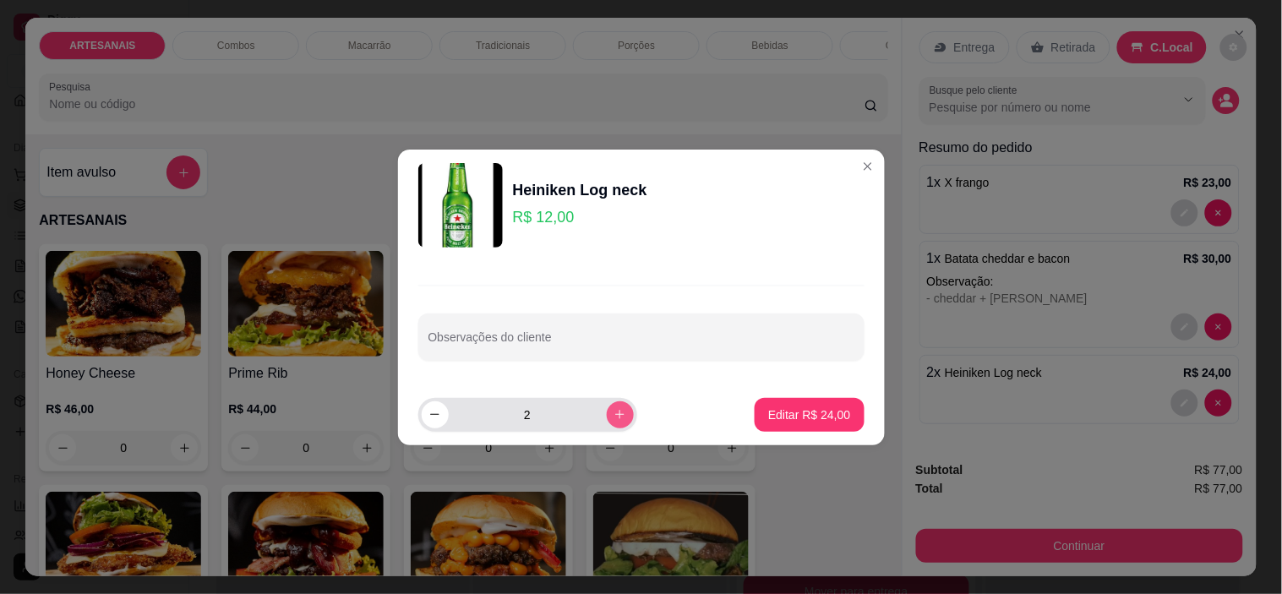
click at [614, 408] on icon "increase-product-quantity" at bounding box center [620, 414] width 13 height 13
type input "4"
click at [795, 424] on button "Editar R$ 48,00" at bounding box center [809, 415] width 109 height 34
type input "4"
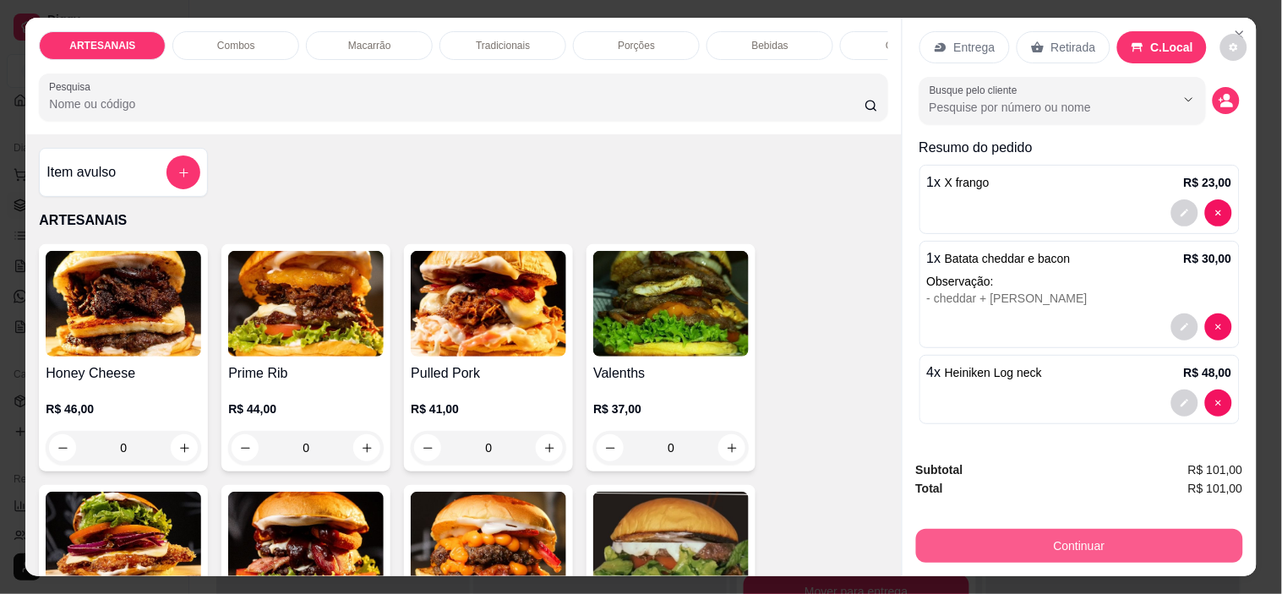
click at [1127, 543] on button "Continuar" at bounding box center [1079, 546] width 327 height 34
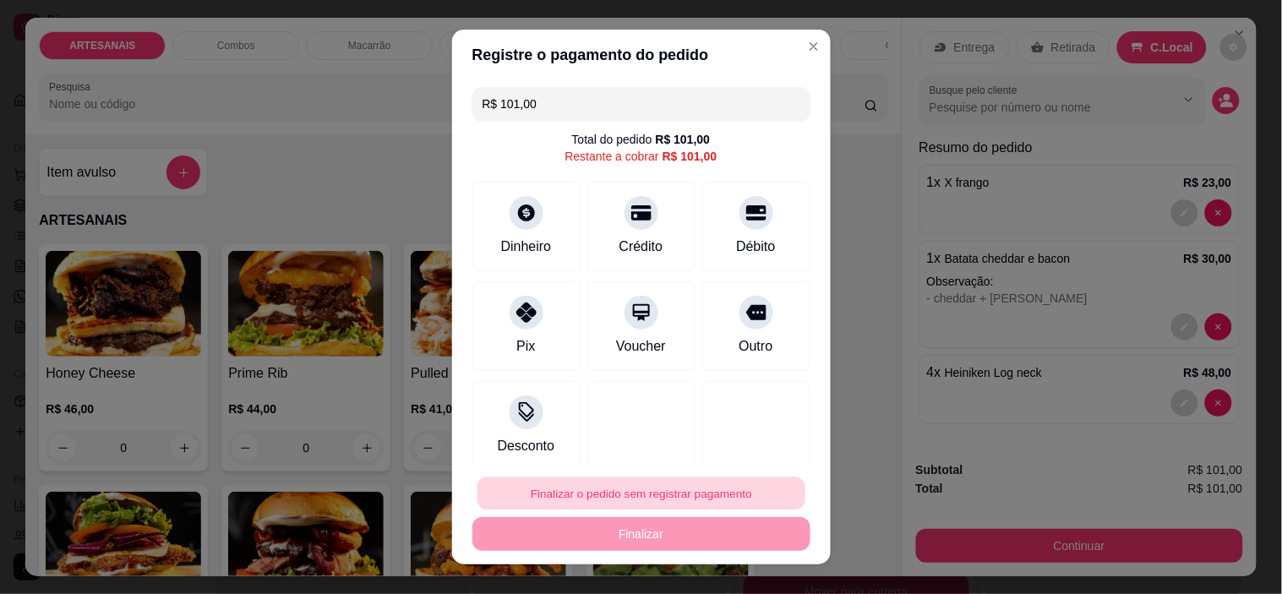
click at [652, 492] on button "Finalizar o pedido sem registrar pagamento" at bounding box center [642, 493] width 328 height 33
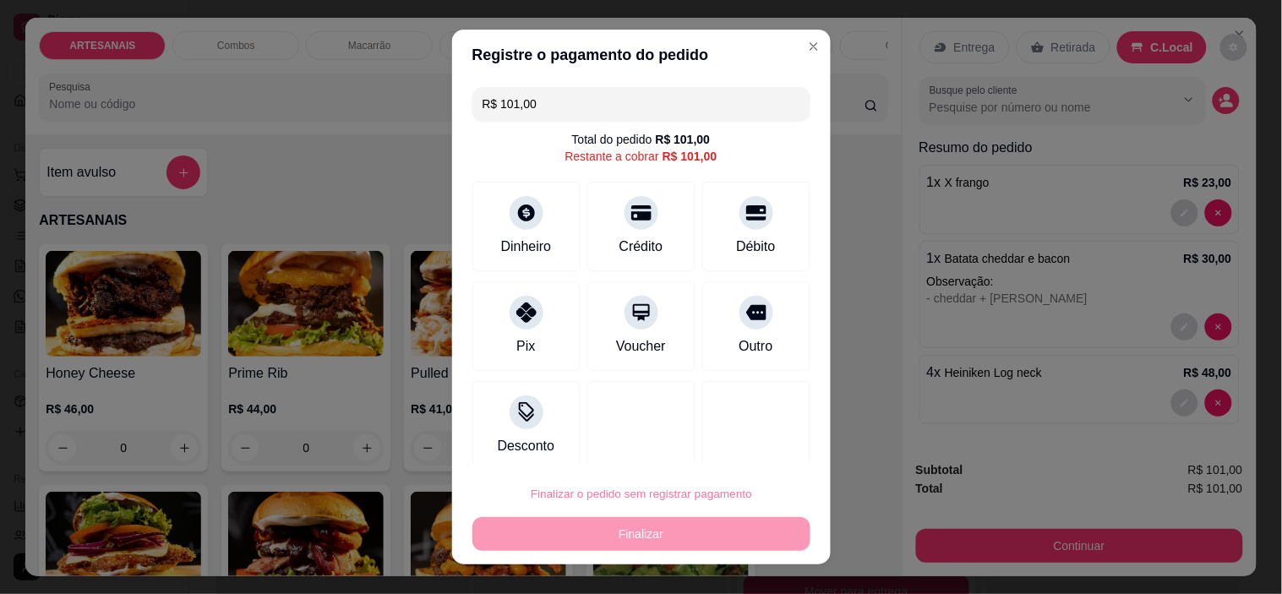
click at [735, 452] on button "Confirmar" at bounding box center [737, 446] width 63 height 26
type input "0"
type input "R$ 0,00"
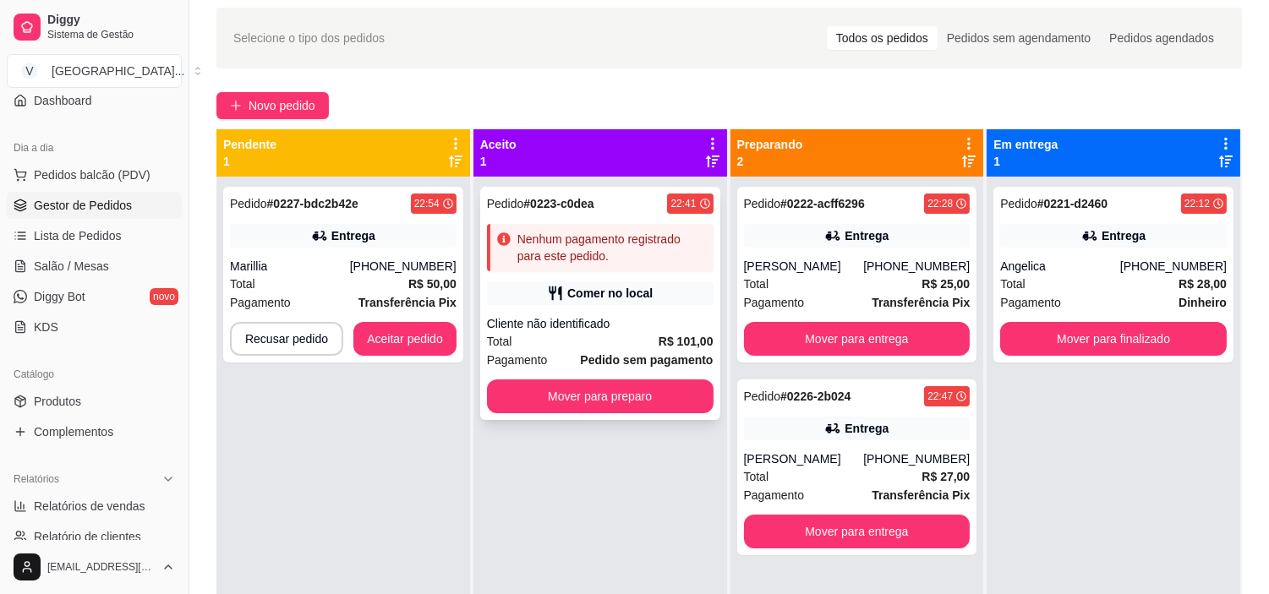
scroll to position [94, 0]
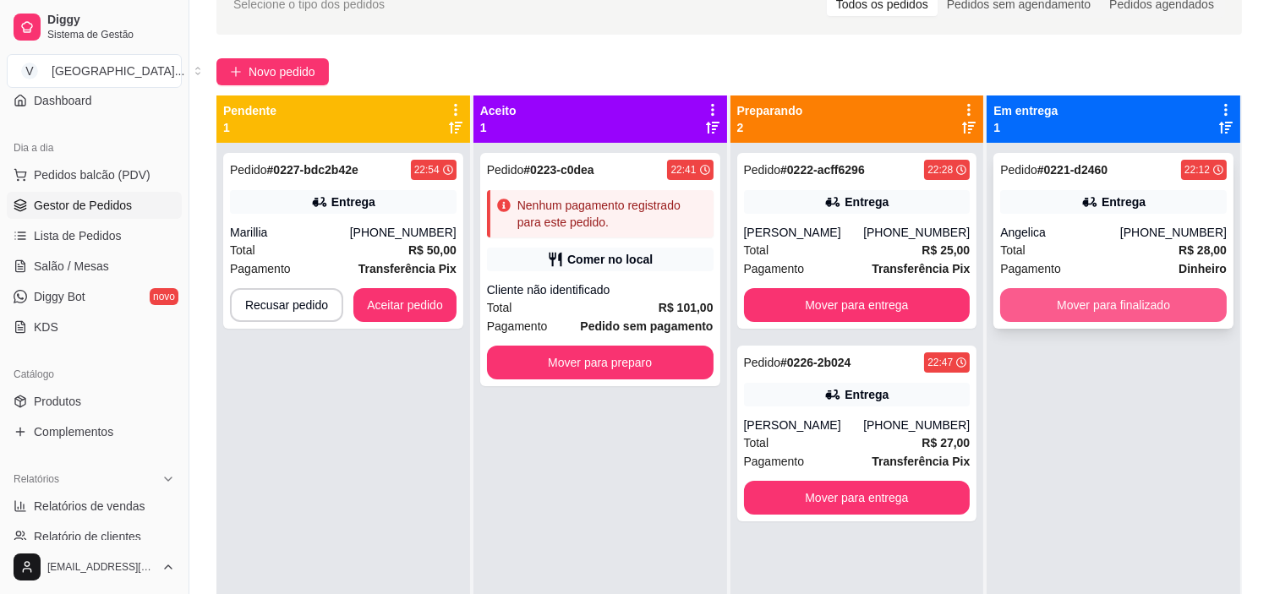
click at [1122, 299] on button "Mover para finalizado" at bounding box center [1113, 305] width 227 height 34
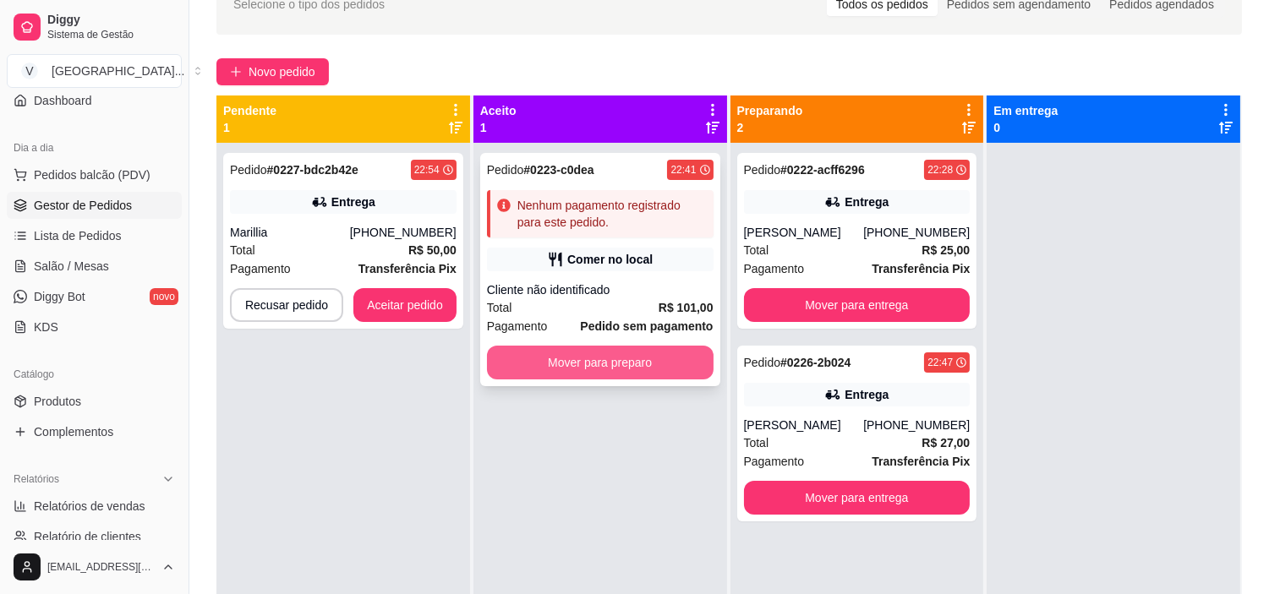
click at [563, 357] on button "Mover para preparo" at bounding box center [600, 363] width 227 height 34
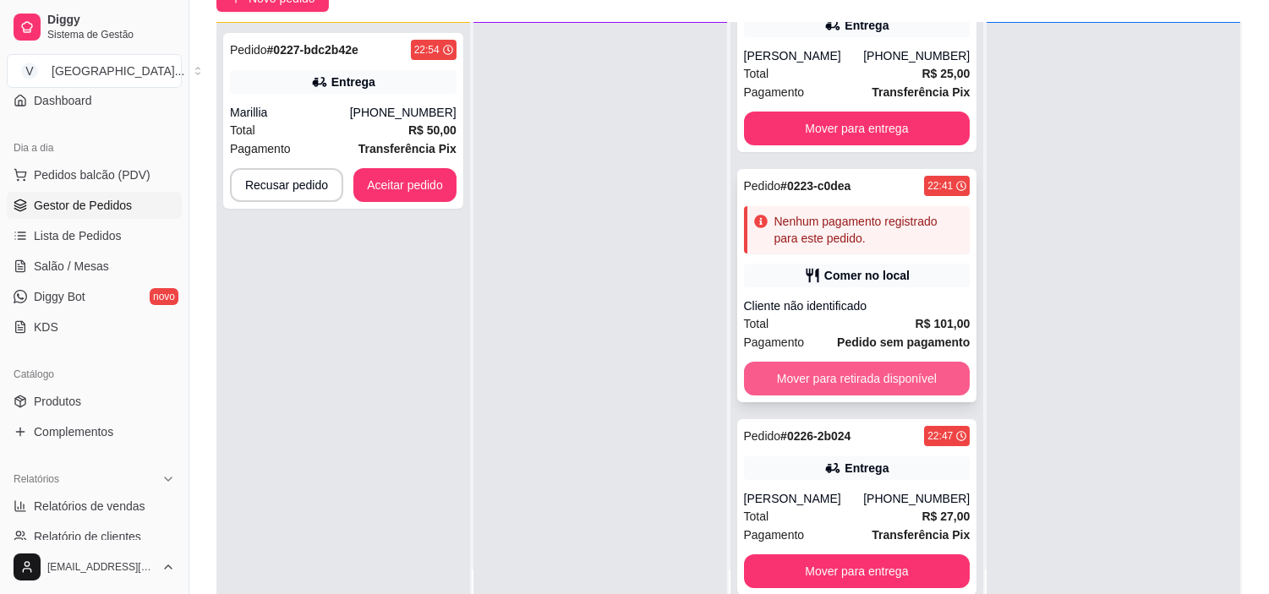
scroll to position [258, 0]
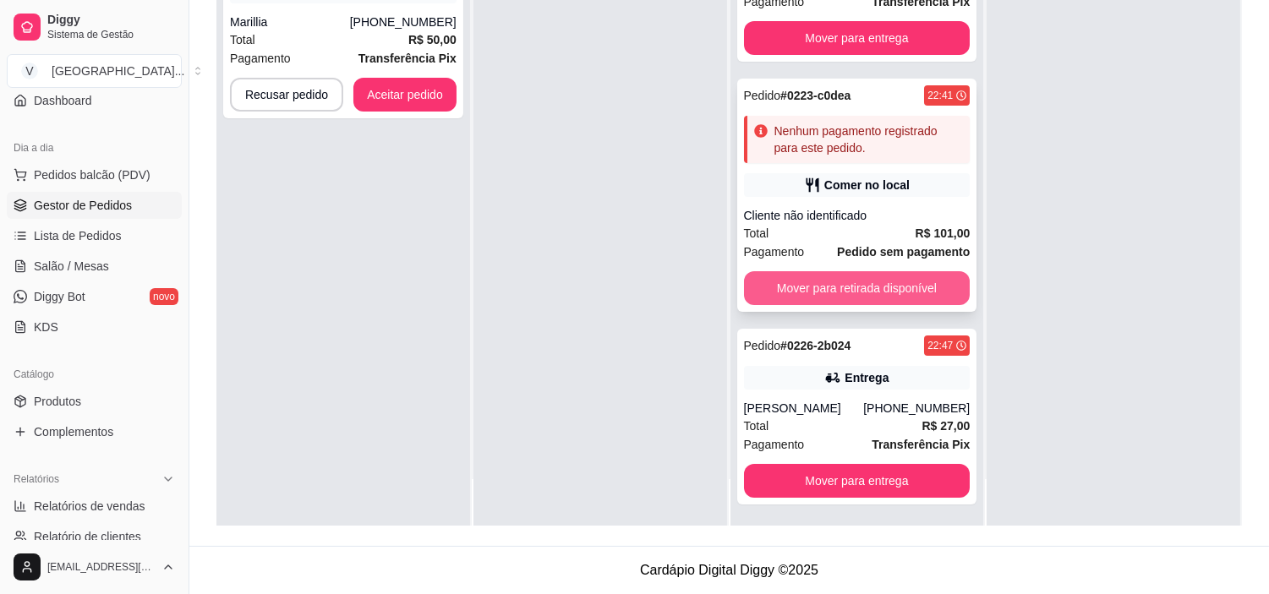
click at [869, 296] on button "Mover para retirada disponível" at bounding box center [857, 288] width 227 height 34
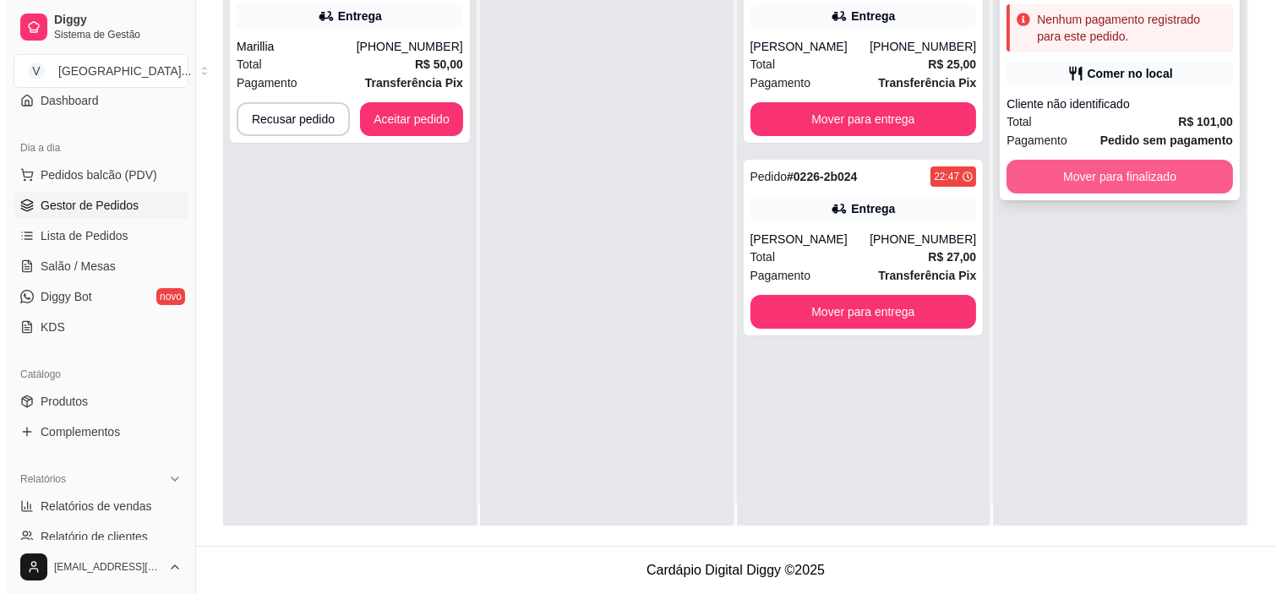
scroll to position [0, 0]
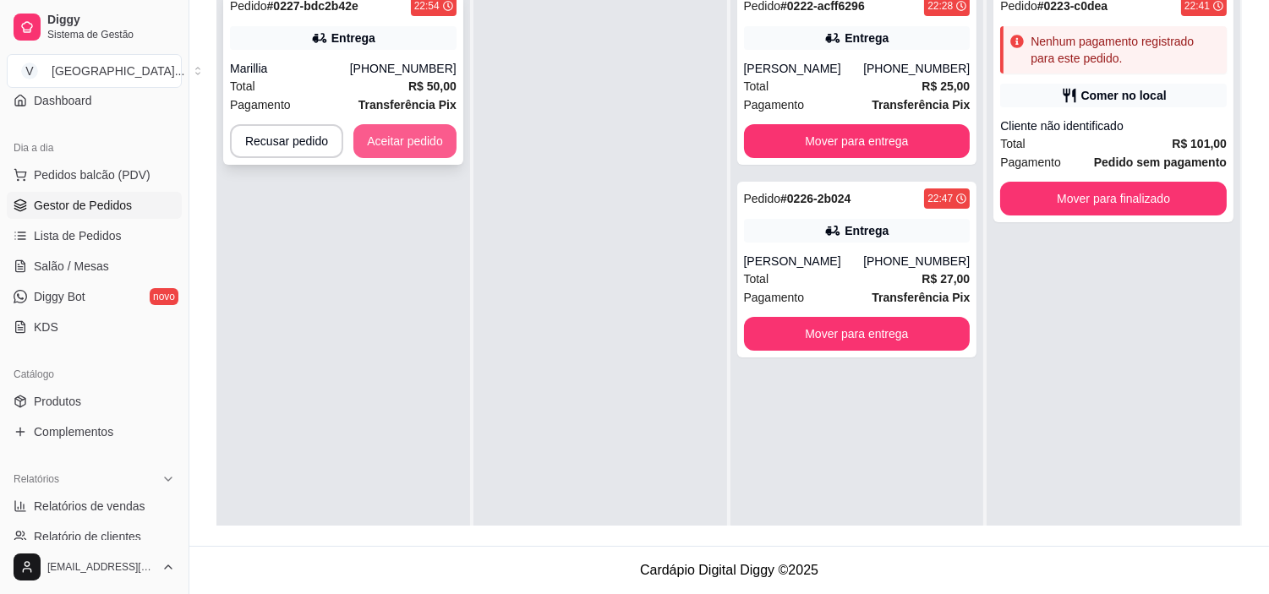
click at [407, 144] on button "Aceitar pedido" at bounding box center [404, 141] width 103 height 34
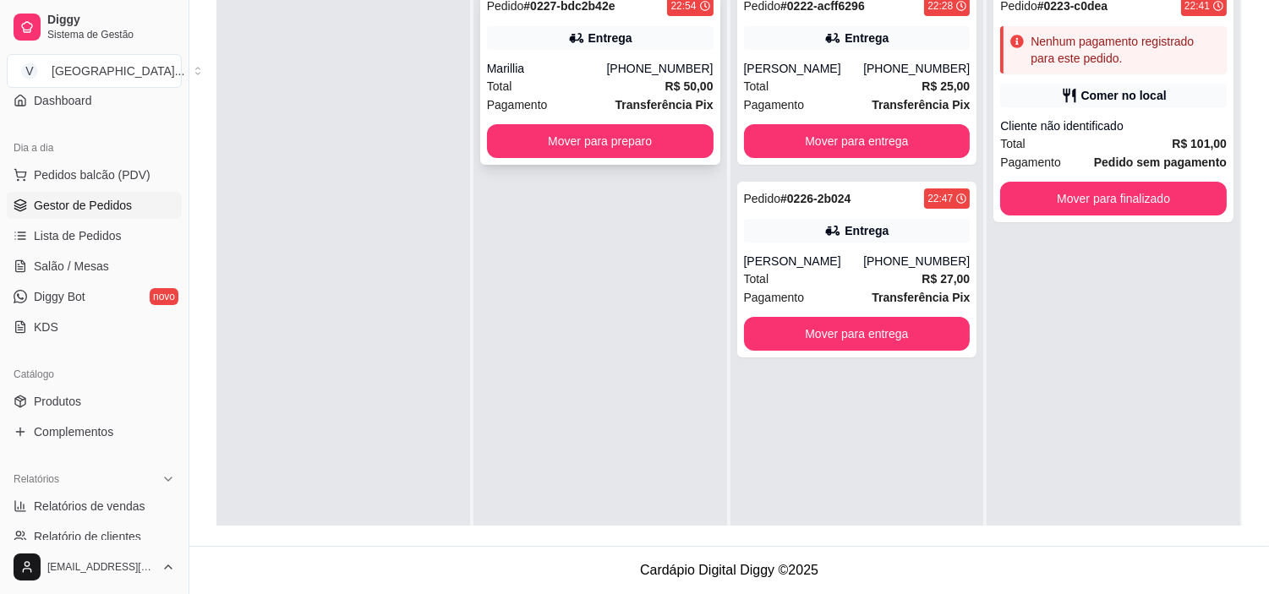
click at [642, 78] on div "Total R$ 50,00" at bounding box center [600, 86] width 227 height 19
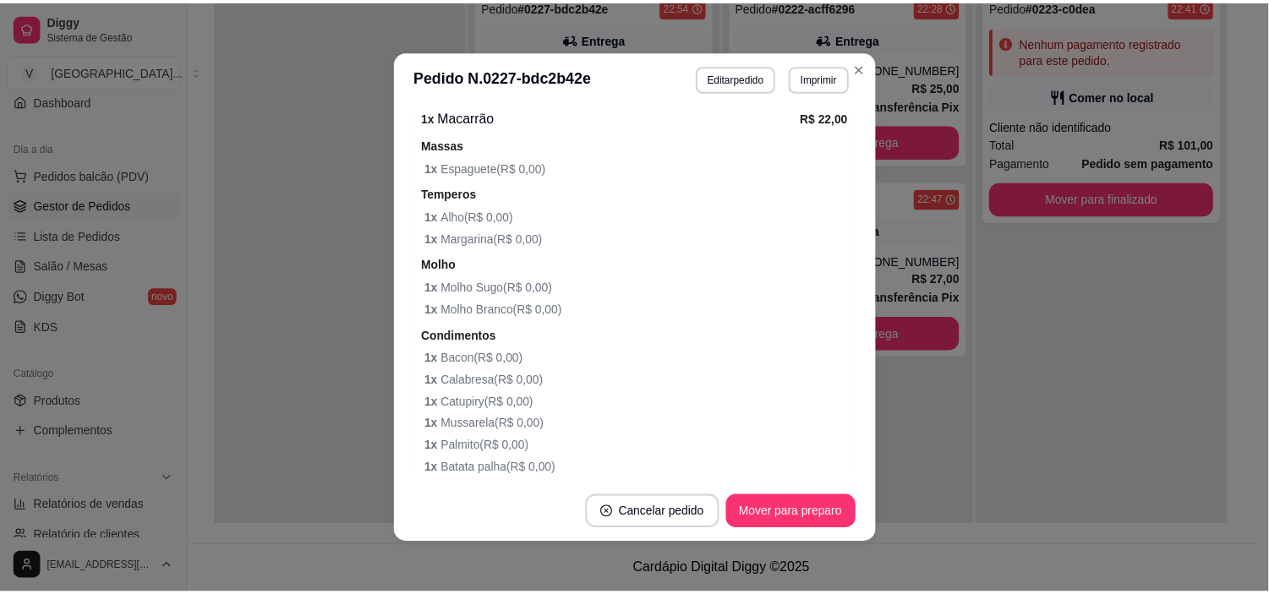
scroll to position [551, 0]
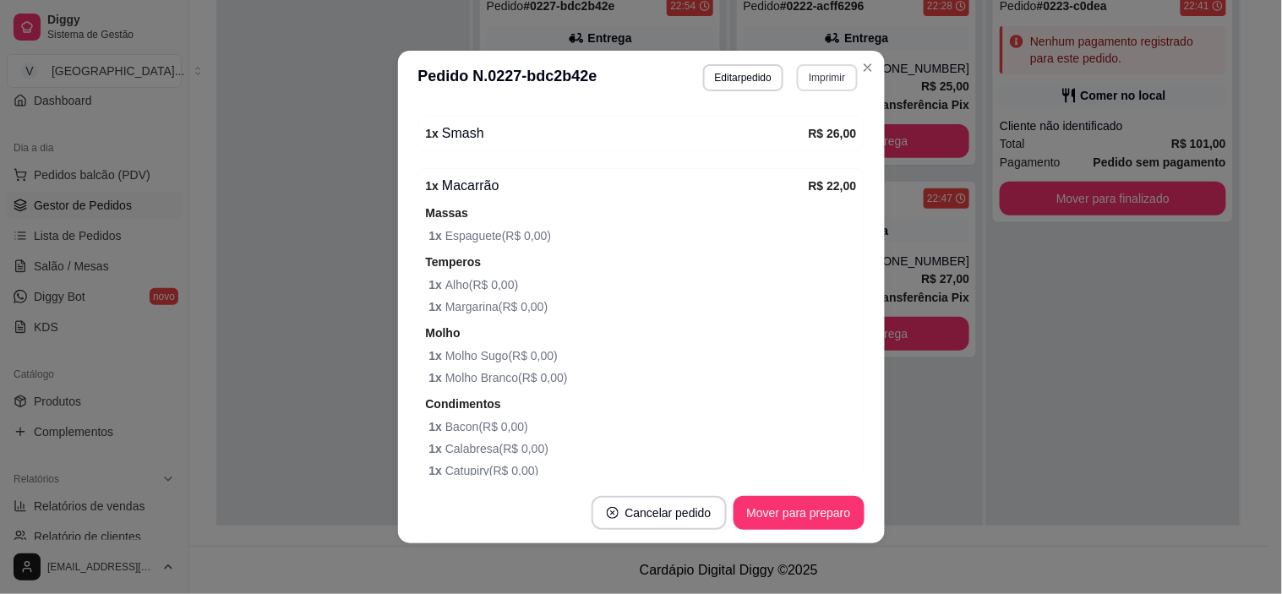
click at [822, 74] on button "Imprimir" at bounding box center [827, 77] width 60 height 27
click at [805, 145] on button "IMPRESSORA" at bounding box center [791, 138] width 123 height 27
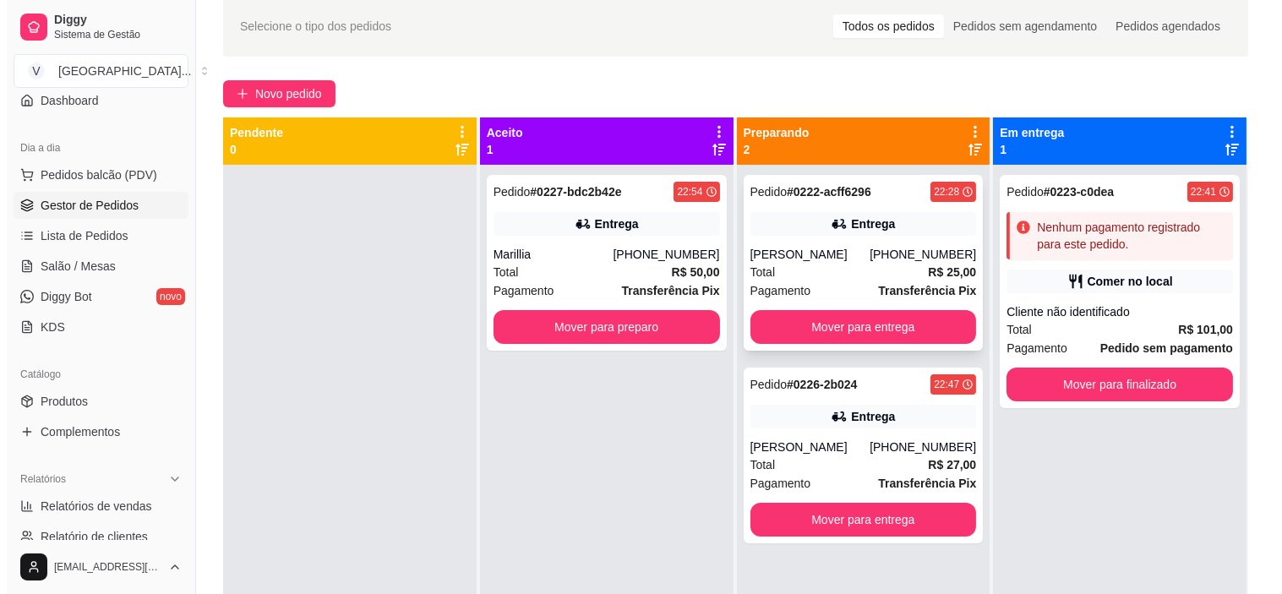
scroll to position [70, 0]
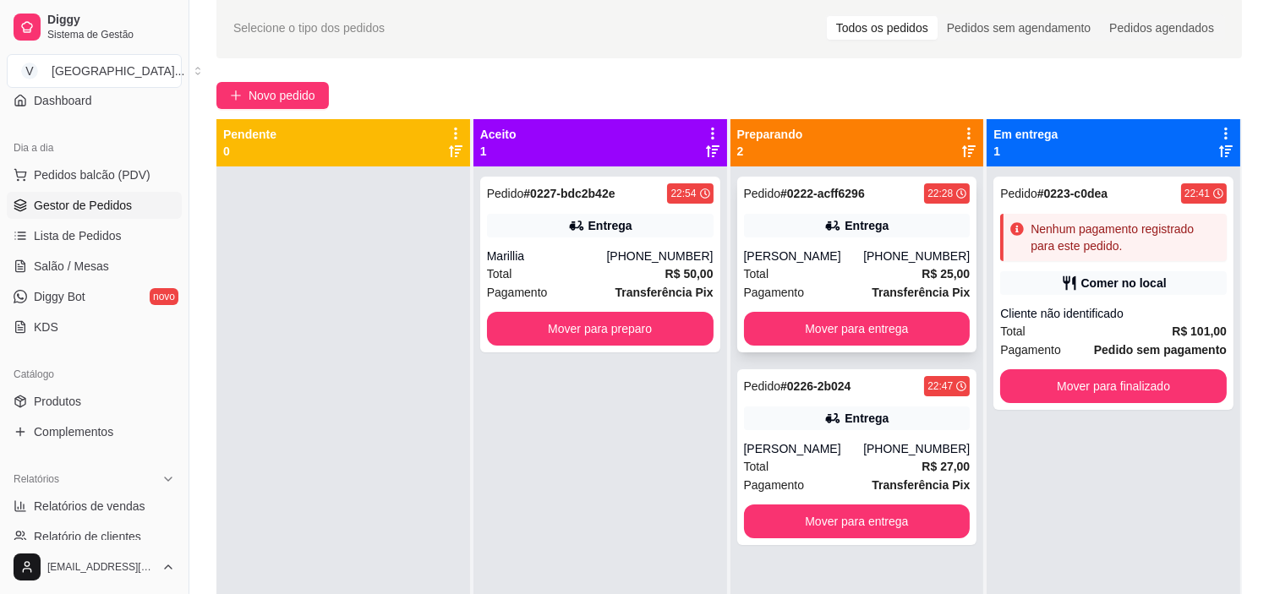
click at [863, 205] on div "Pedido # 0222-acff6296 22:28 Entrega Susane rezende (62) 99929-7486 Total R$ 25…" at bounding box center [857, 265] width 240 height 176
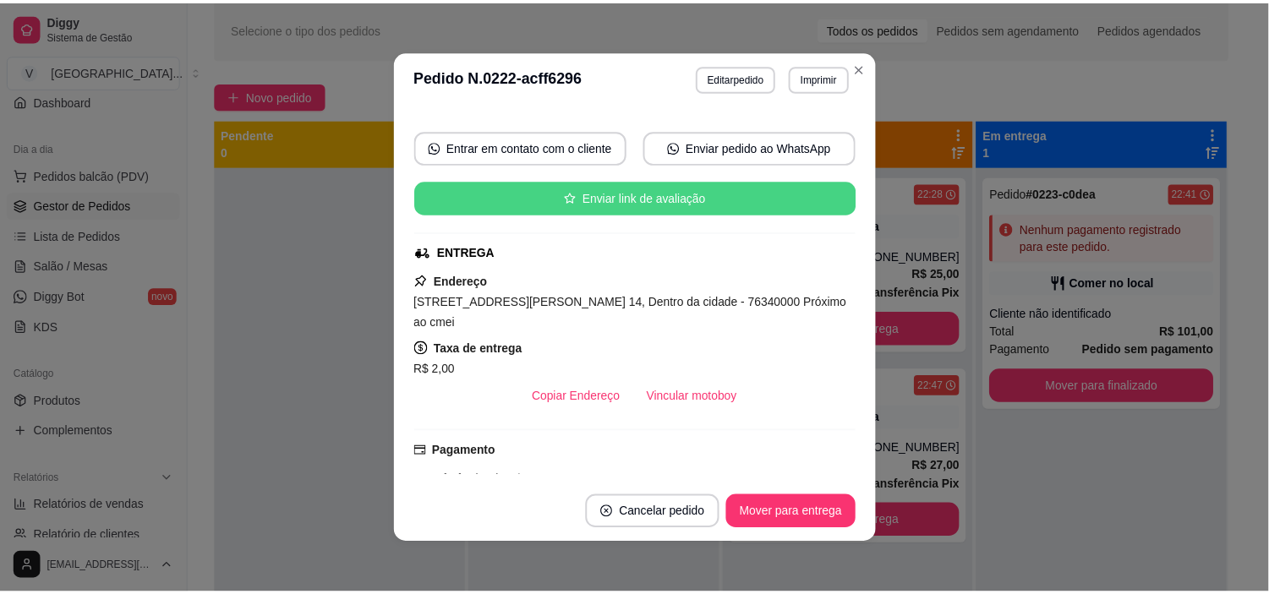
scroll to position [314, 0]
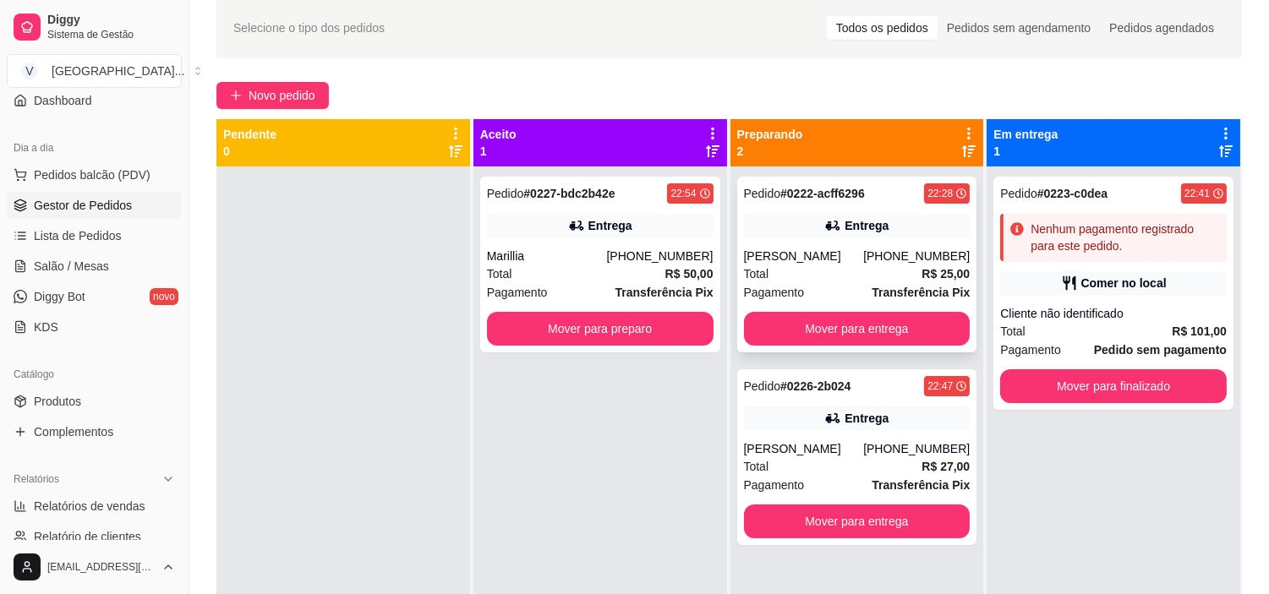
click at [891, 315] on div "Pedido # 0222-acff6296 22:28 Entrega Susane rezende (62) 99929-7486 Total R$ 25…" at bounding box center [857, 265] width 240 height 176
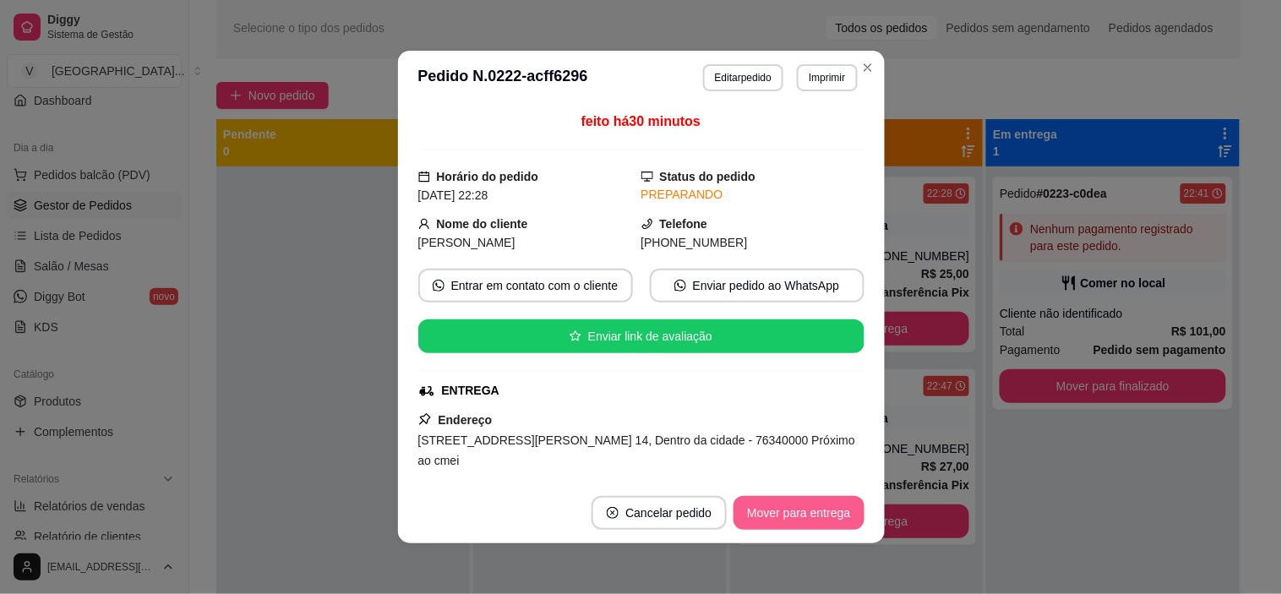
click at [829, 512] on button "Mover para entrega" at bounding box center [799, 513] width 130 height 34
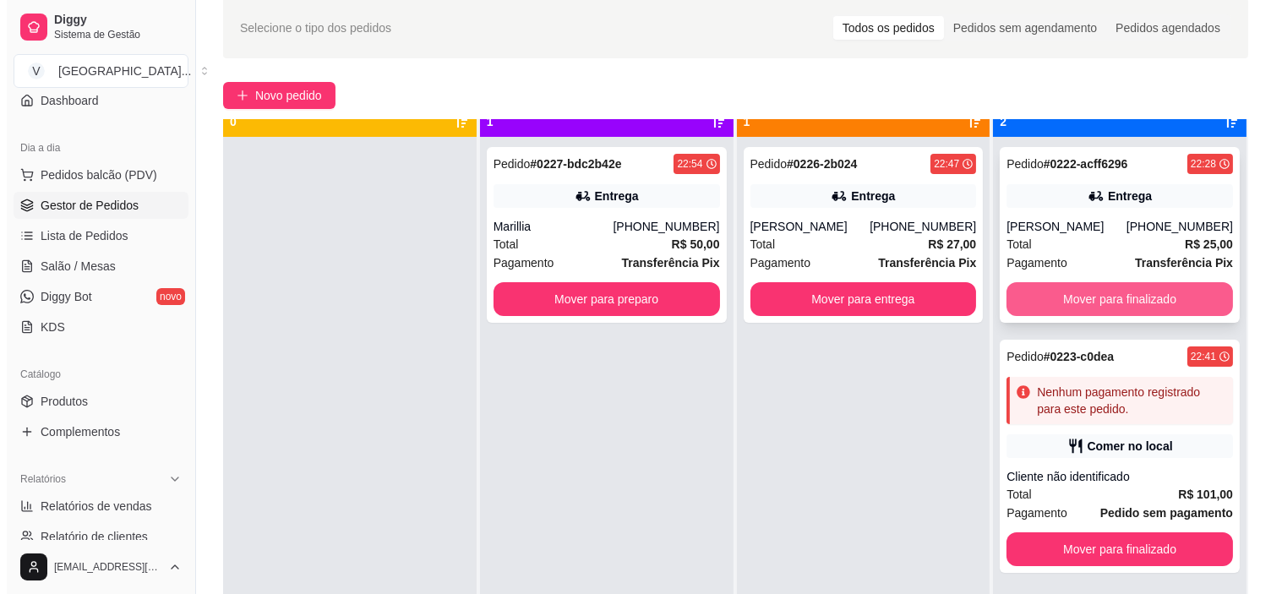
scroll to position [46, 0]
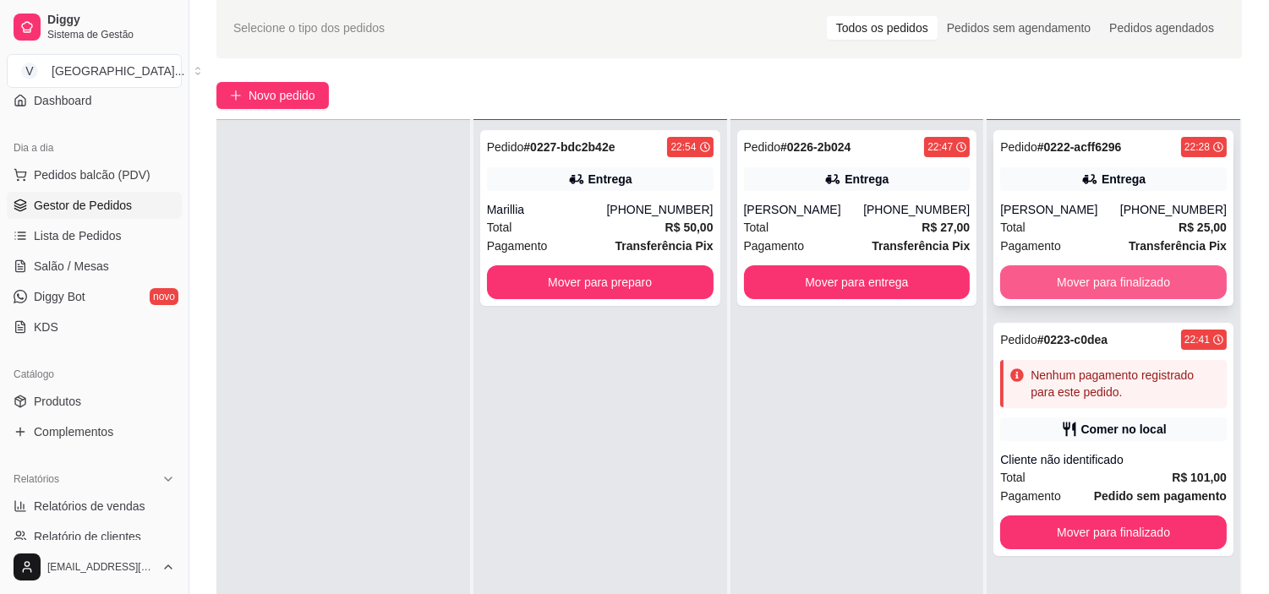
click at [1123, 268] on button "Mover para finalizado" at bounding box center [1113, 282] width 227 height 34
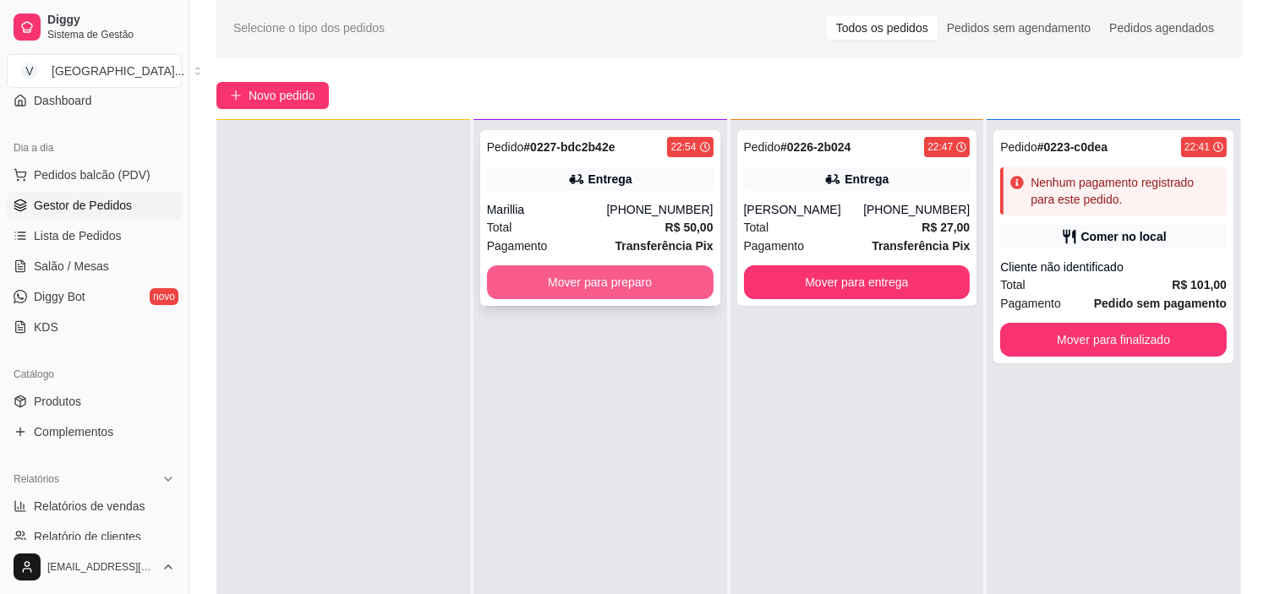
click at [635, 274] on button "Mover para preparo" at bounding box center [600, 282] width 227 height 34
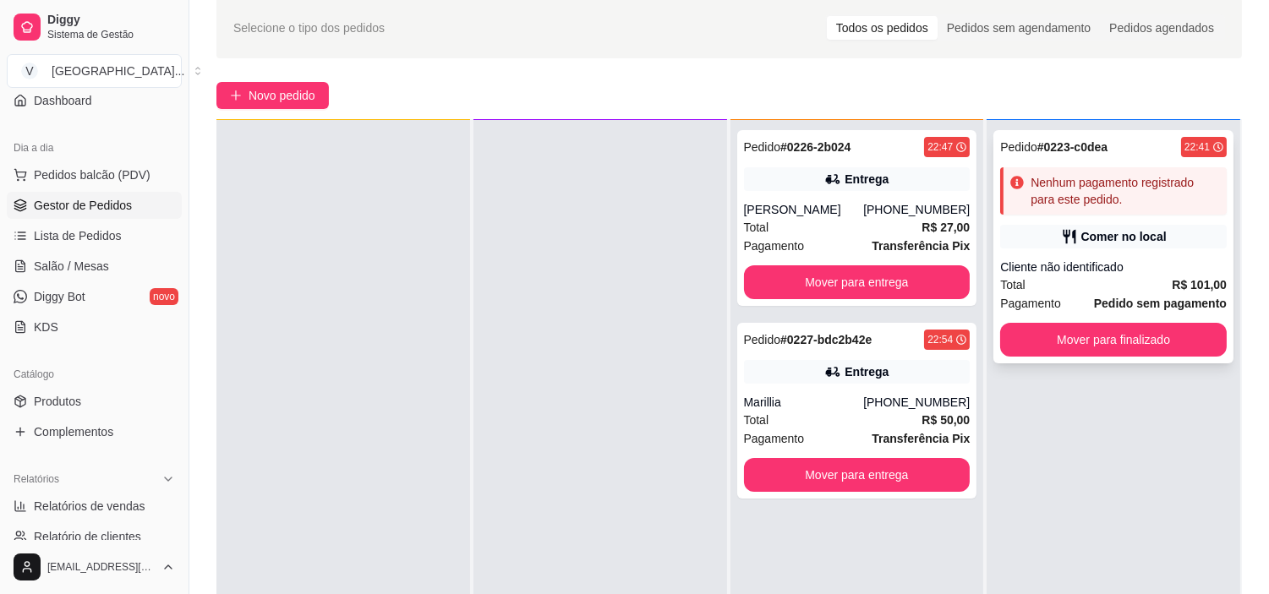
click at [1125, 254] on div "Pedido # 0223-c0dea 22:41 Nenhum pagamento registrado para este pedido. Comer n…" at bounding box center [1113, 246] width 240 height 233
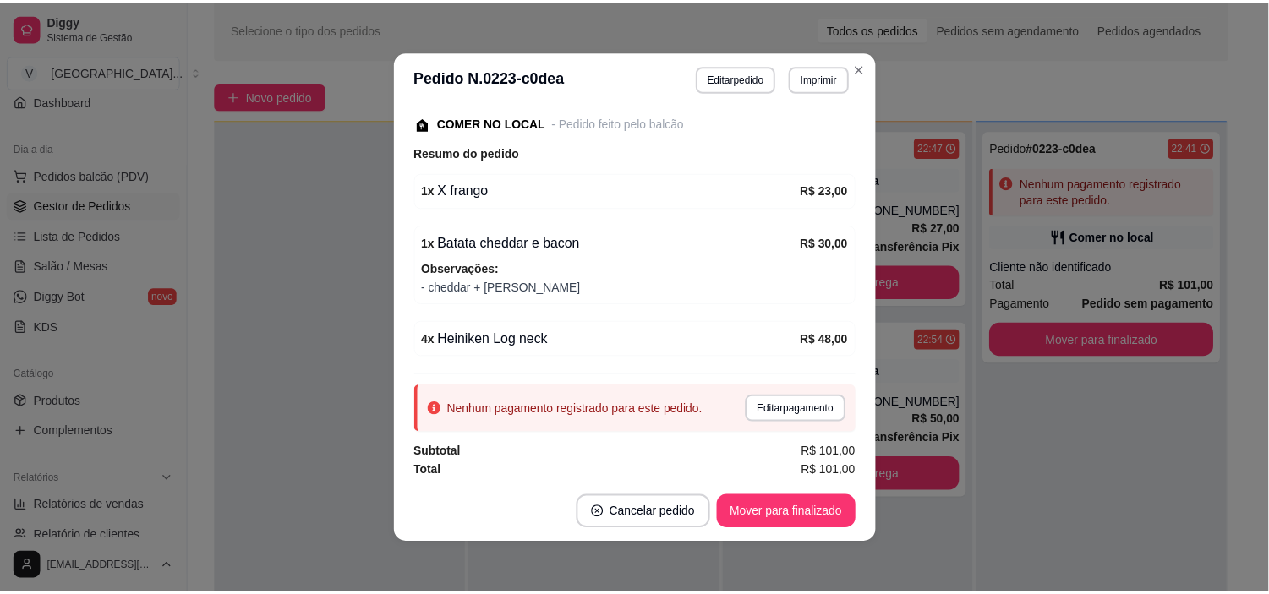
scroll to position [223, 0]
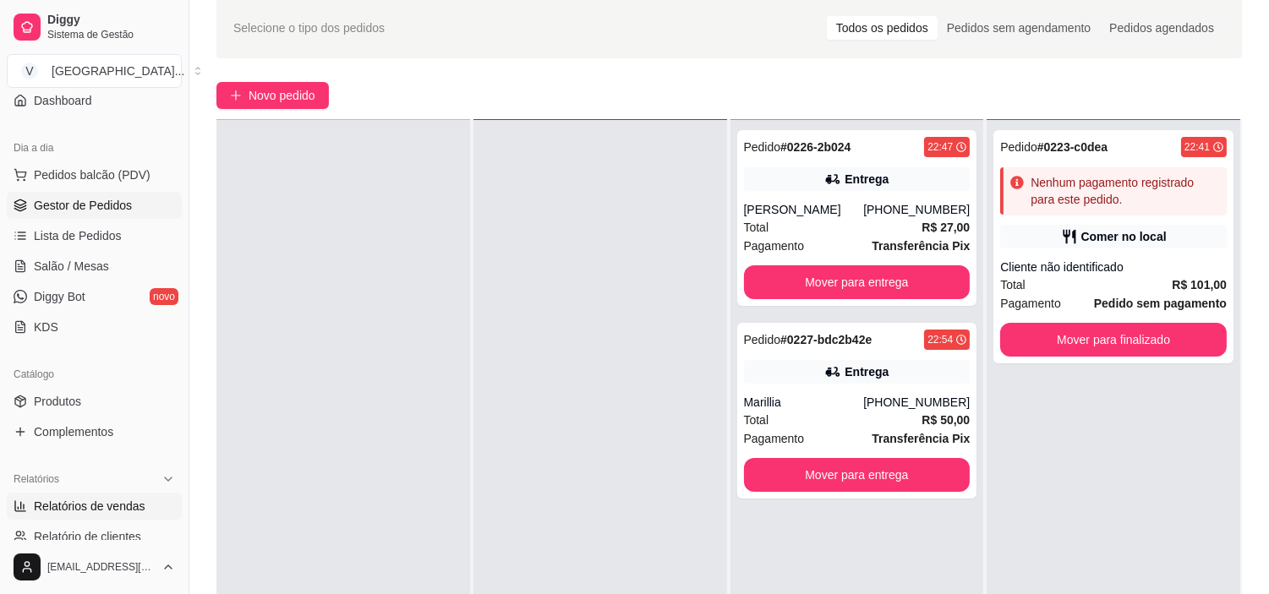
click at [136, 511] on span "Relatórios de vendas" at bounding box center [90, 506] width 112 height 17
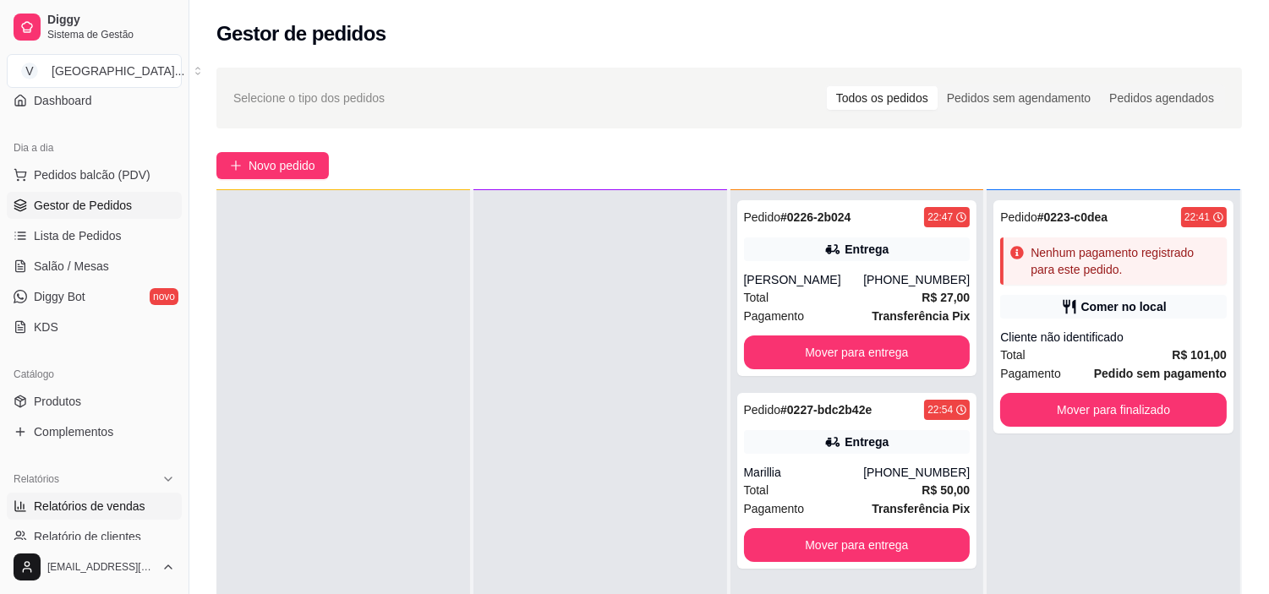
select select "ALL"
select select "0"
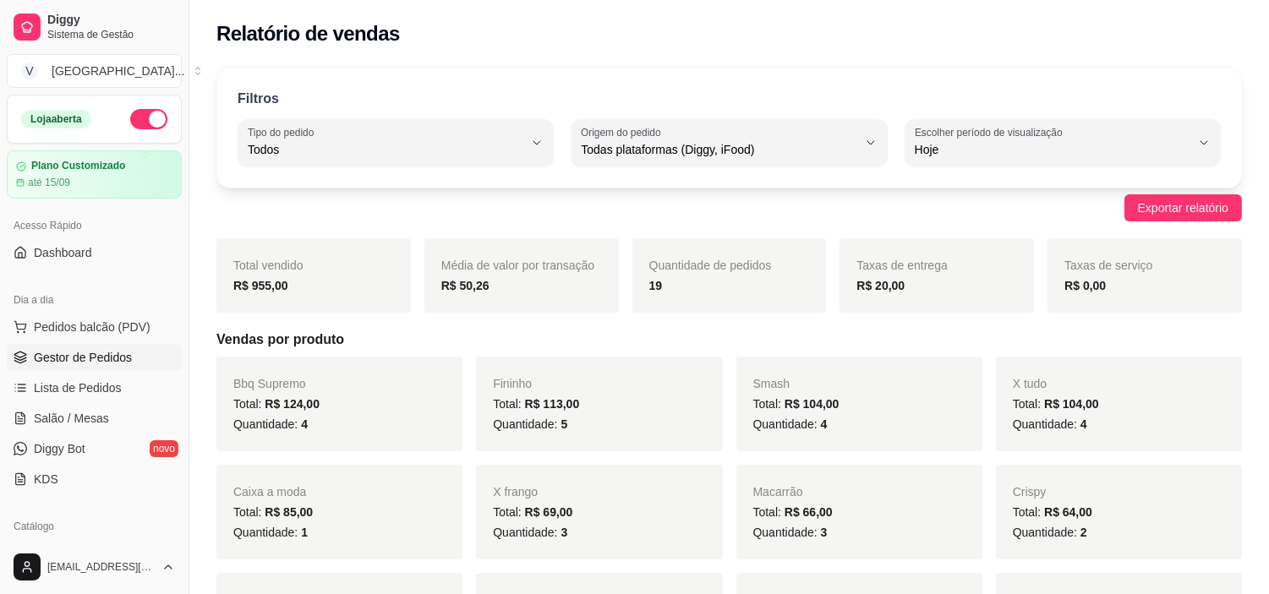
click at [99, 352] on span "Gestor de Pedidos" at bounding box center [83, 357] width 98 height 17
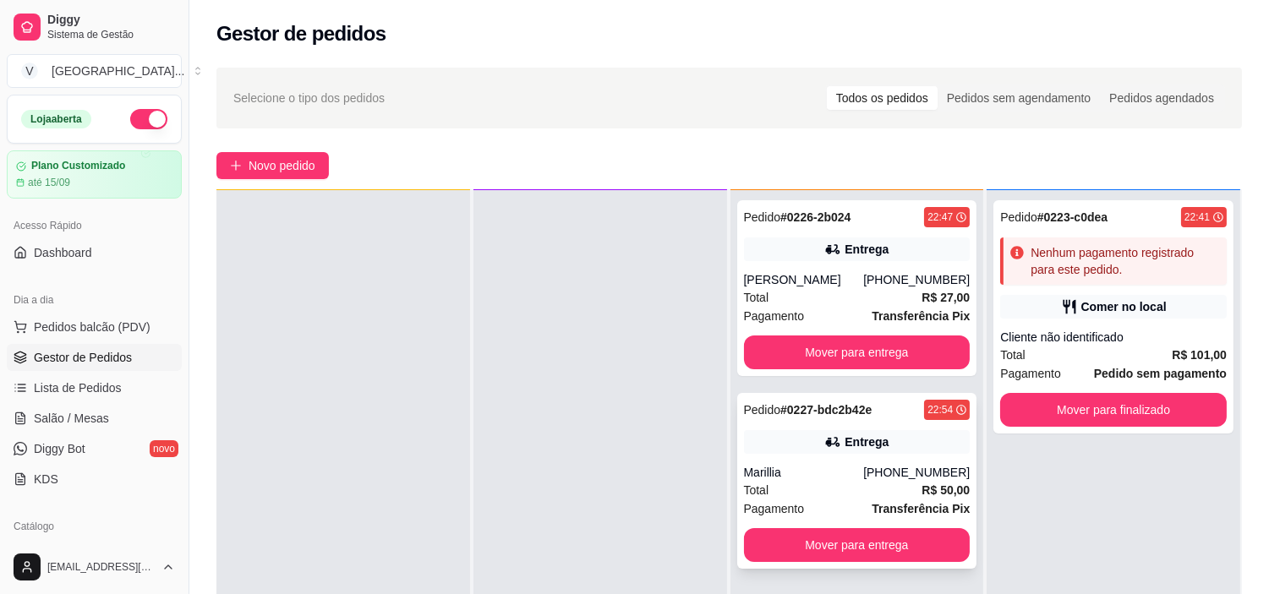
scroll to position [94, 0]
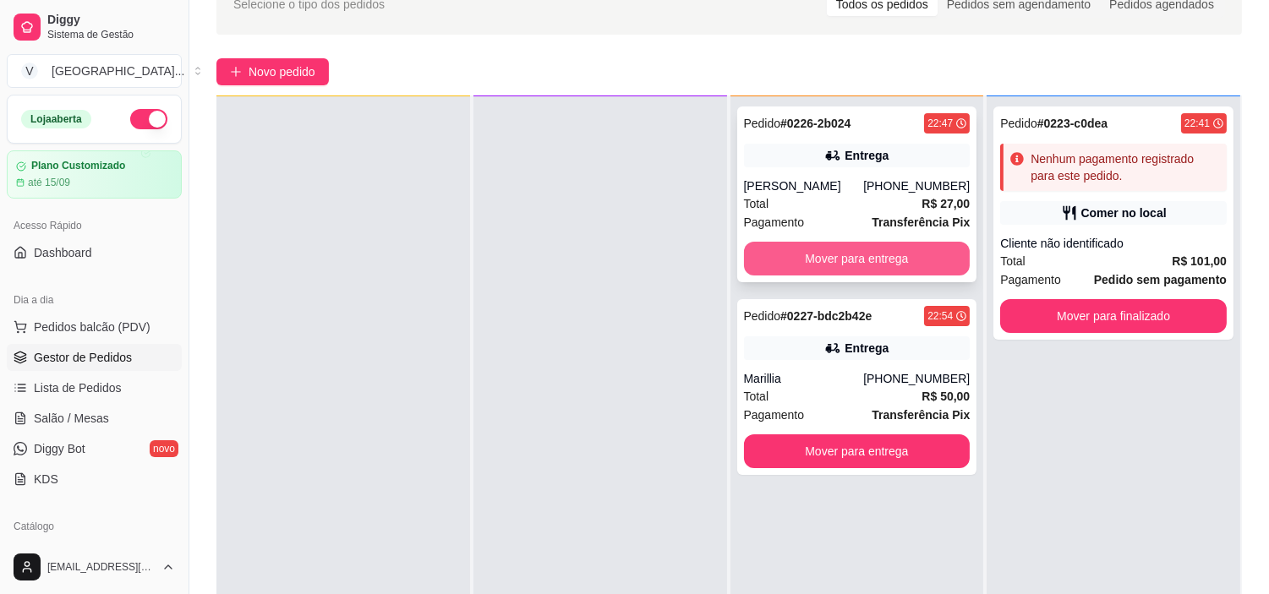
click at [849, 258] on button "Mover para entrega" at bounding box center [857, 259] width 227 height 34
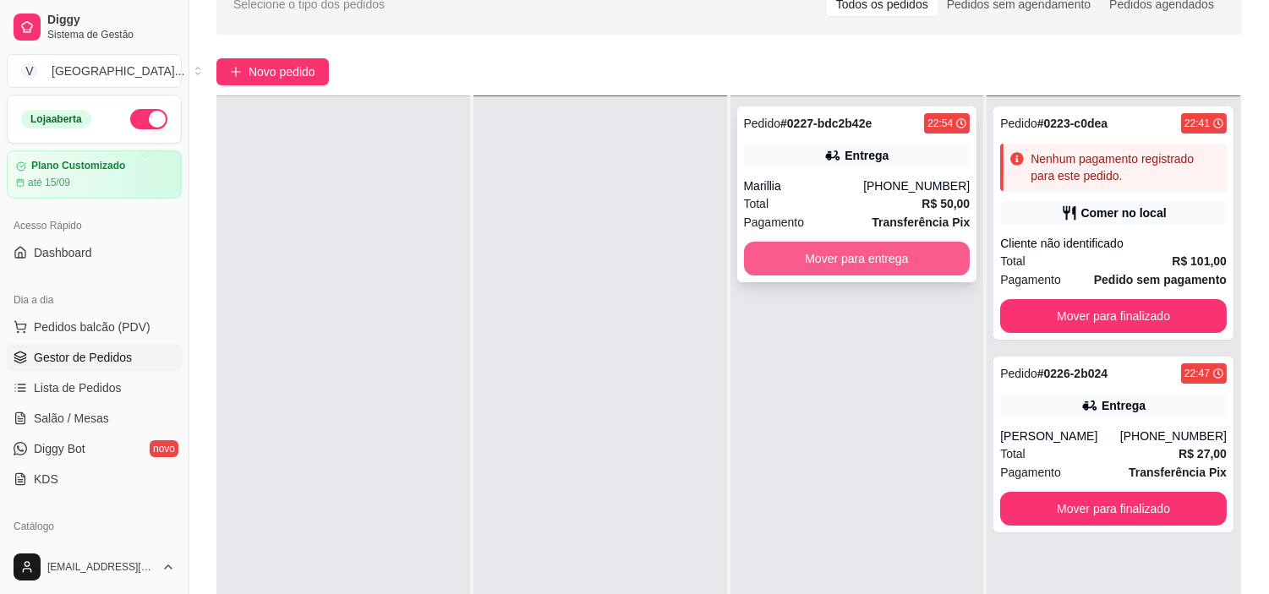
click at [905, 256] on button "Mover para entrega" at bounding box center [857, 259] width 227 height 34
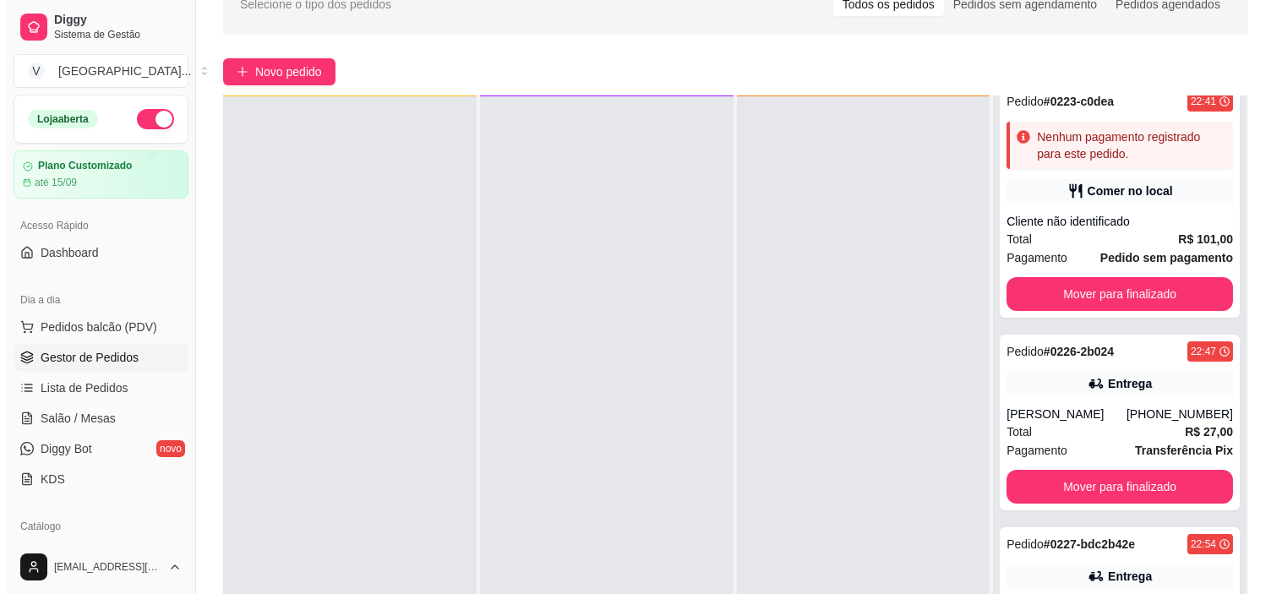
scroll to position [57, 0]
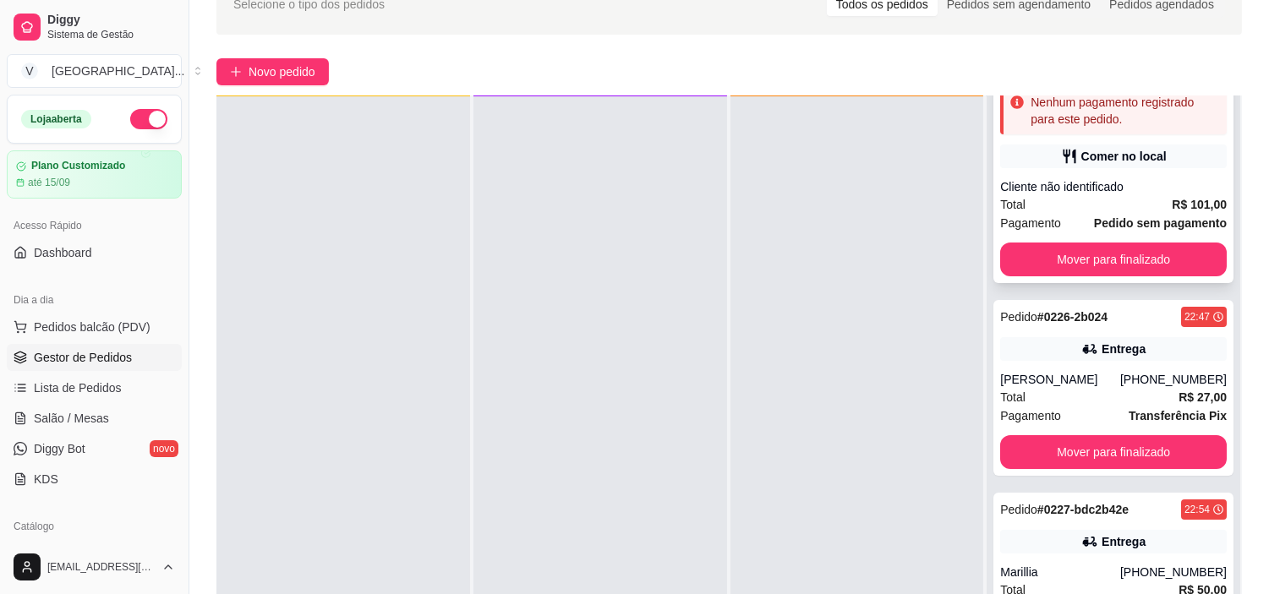
click at [1112, 226] on strong "Pedido sem pagamento" at bounding box center [1160, 223] width 133 height 14
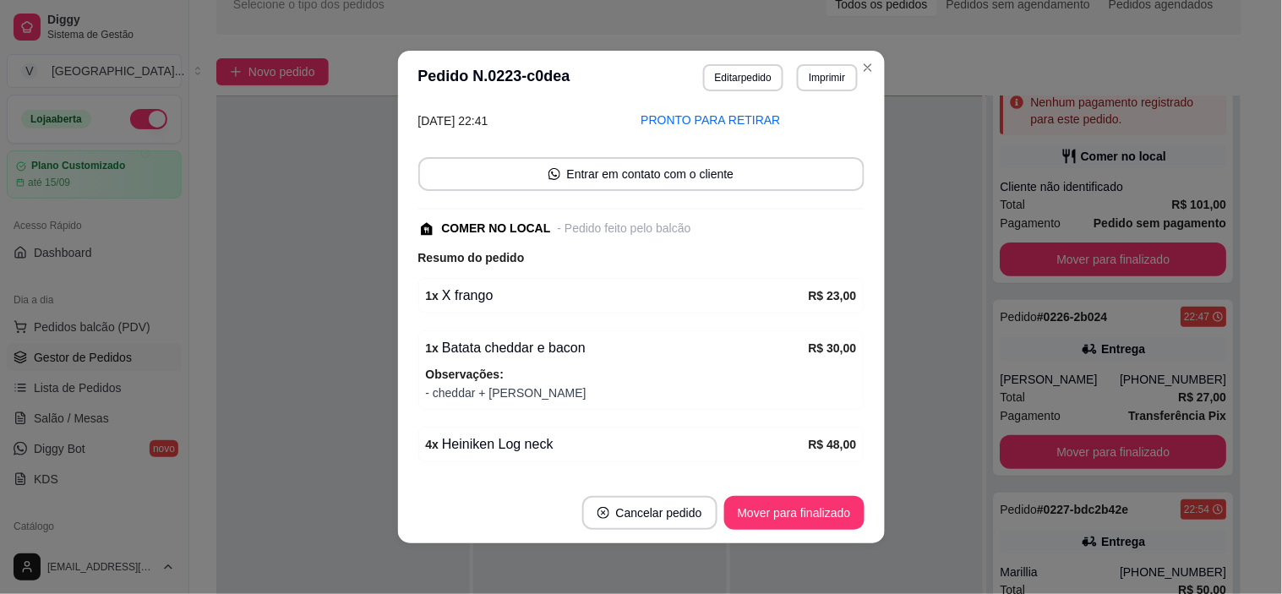
scroll to position [223, 0]
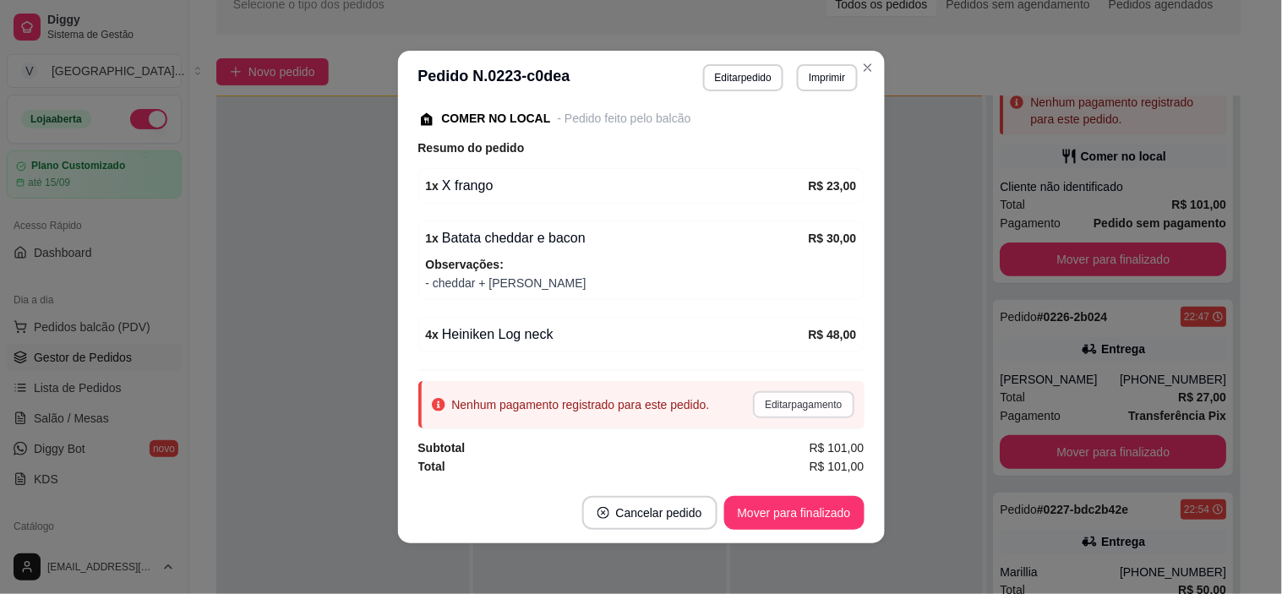
click at [776, 403] on button "Editar pagamento" at bounding box center [803, 404] width 101 height 27
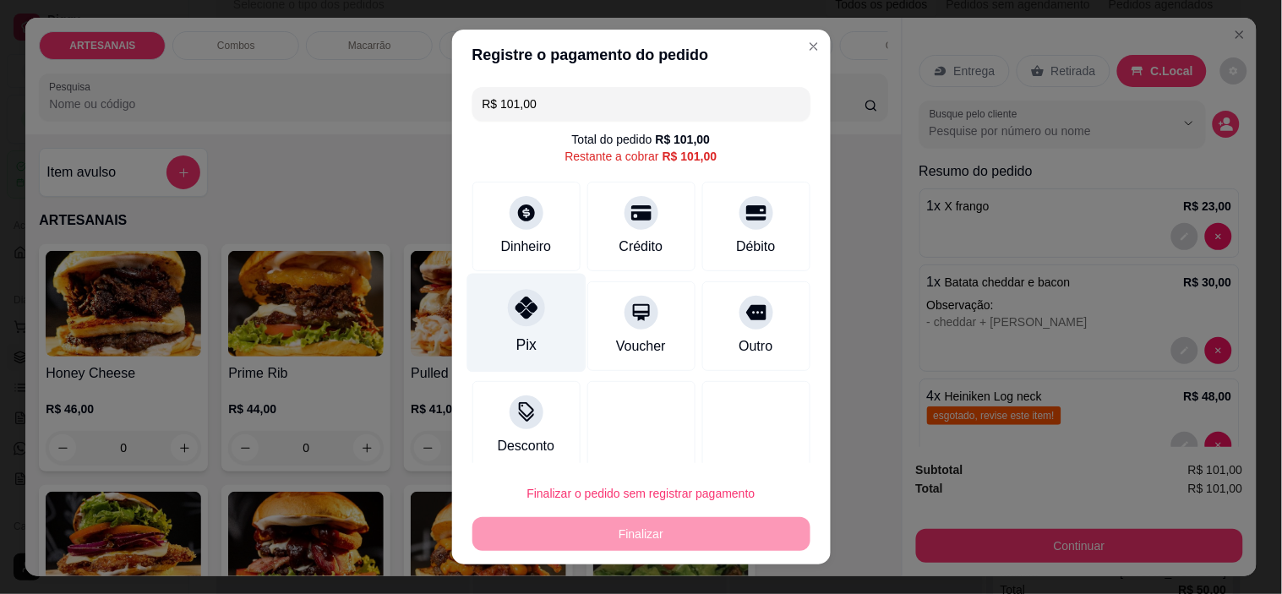
click at [505, 336] on div "Pix" at bounding box center [526, 323] width 119 height 99
type input "R$ 0,00"
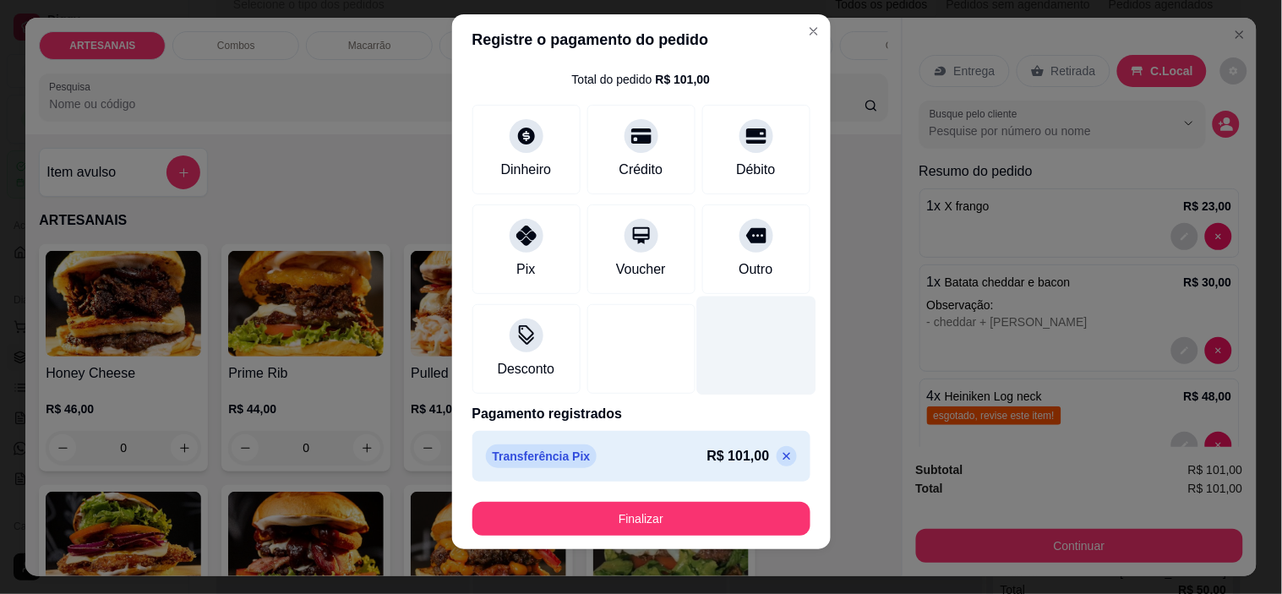
scroll to position [24, 0]
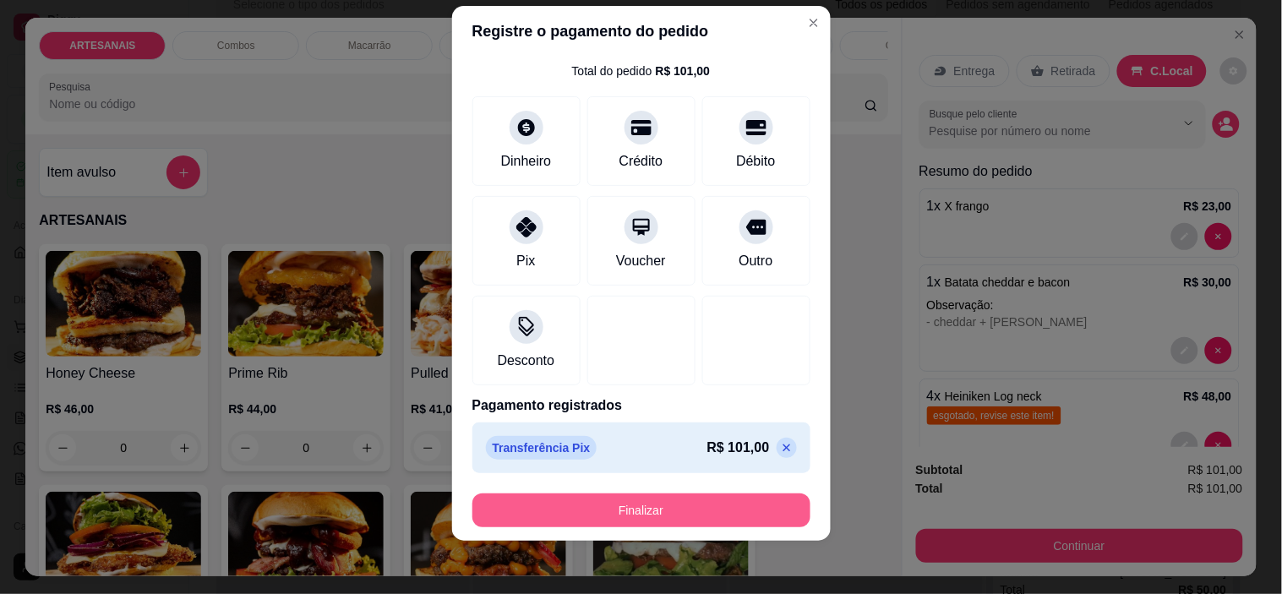
click at [746, 500] on button "Finalizar" at bounding box center [642, 511] width 338 height 34
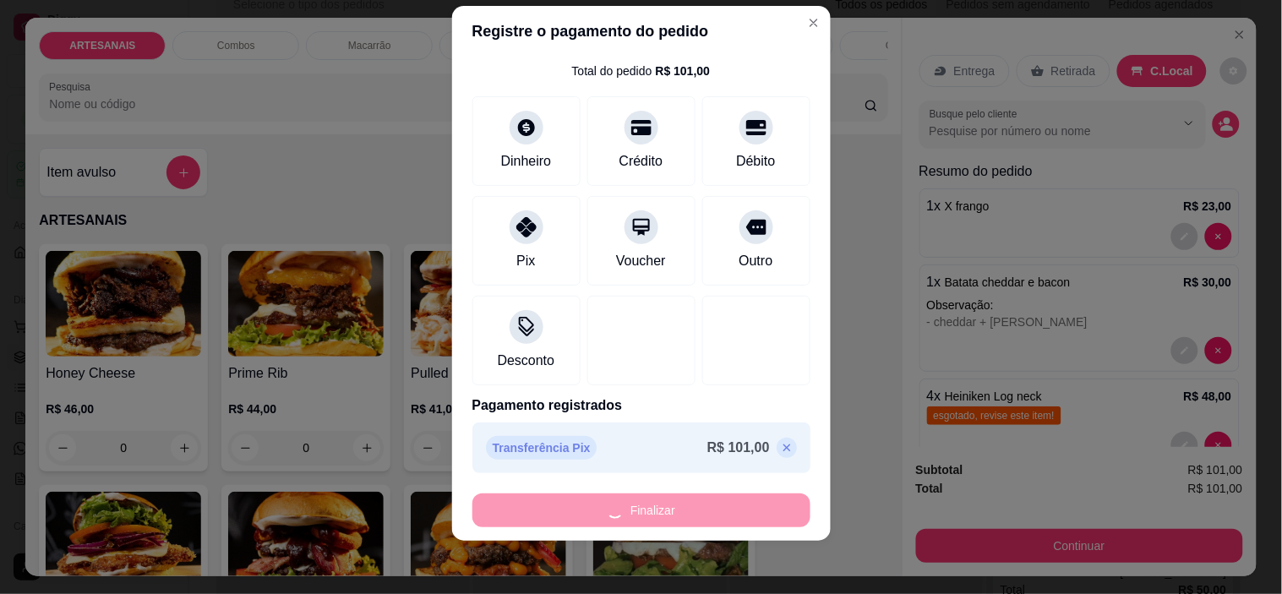
type input "0"
type input "-R$ 101,00"
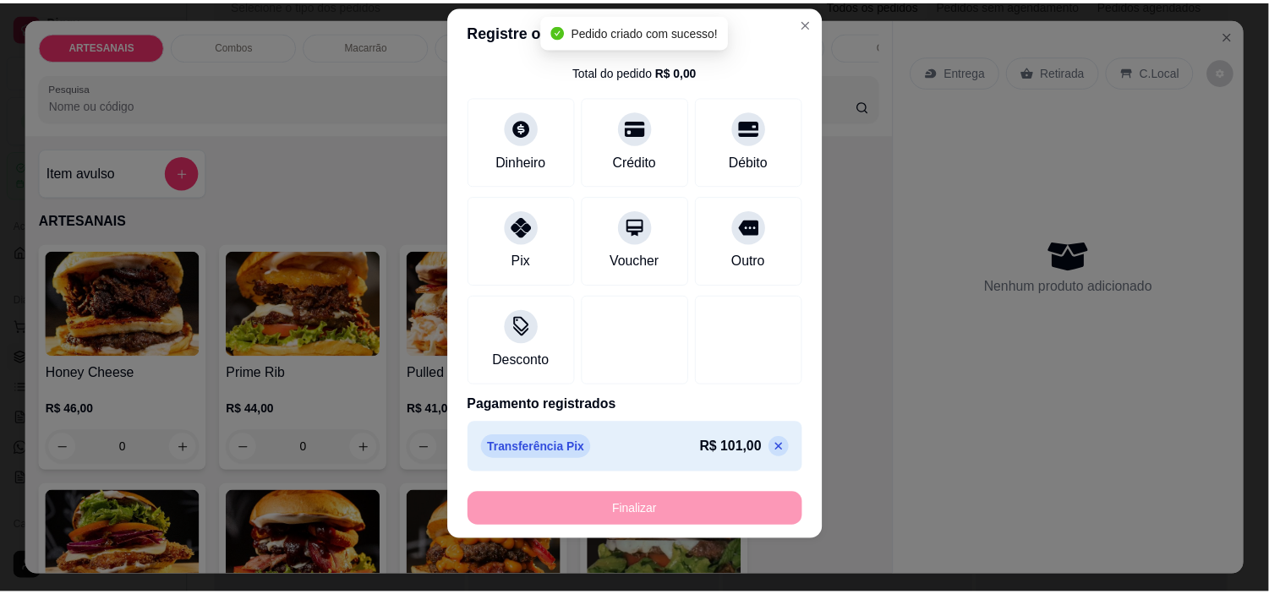
scroll to position [0, 0]
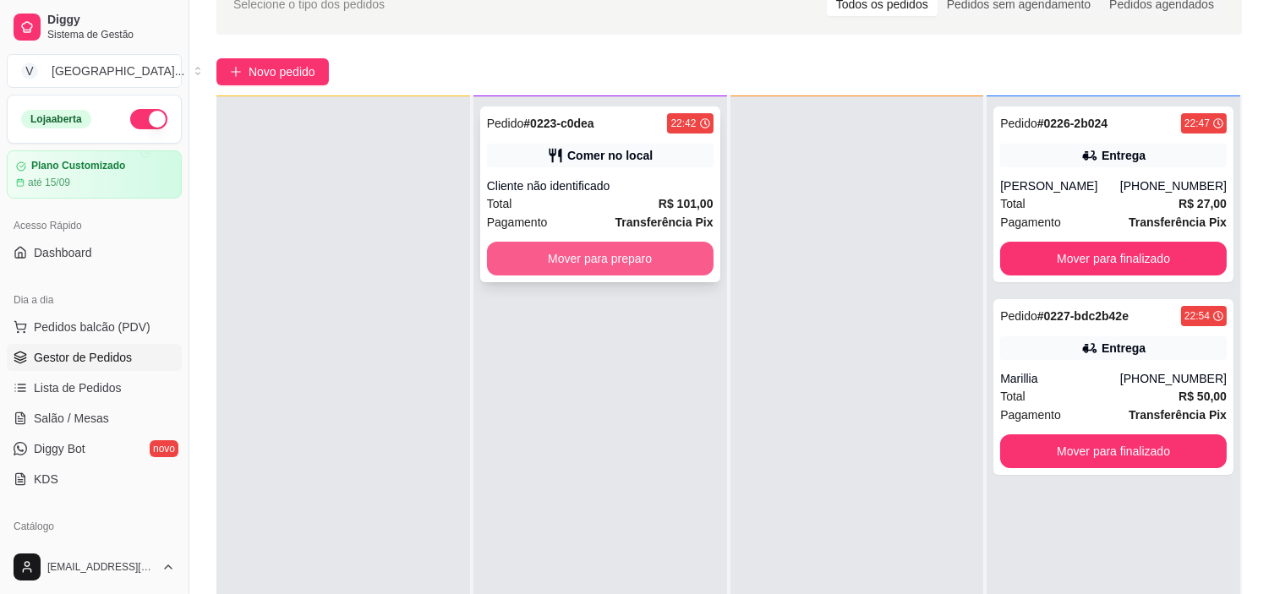
click at [615, 251] on button "Mover para preparo" at bounding box center [600, 259] width 227 height 34
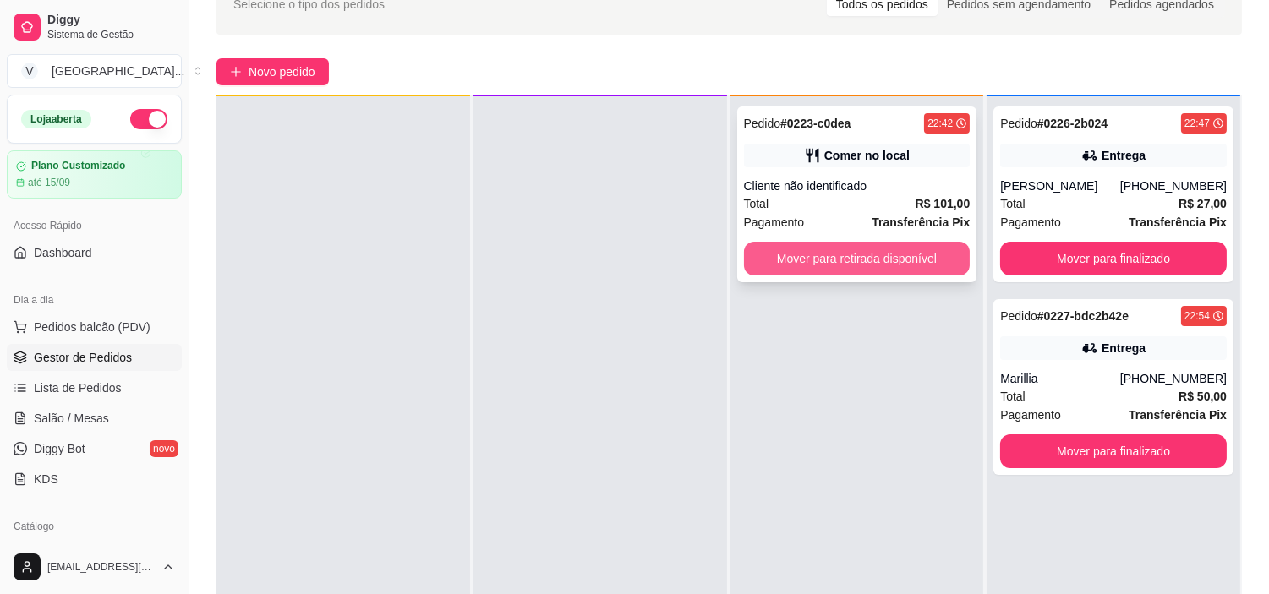
click at [856, 259] on button "Mover para retirada disponível" at bounding box center [857, 259] width 227 height 34
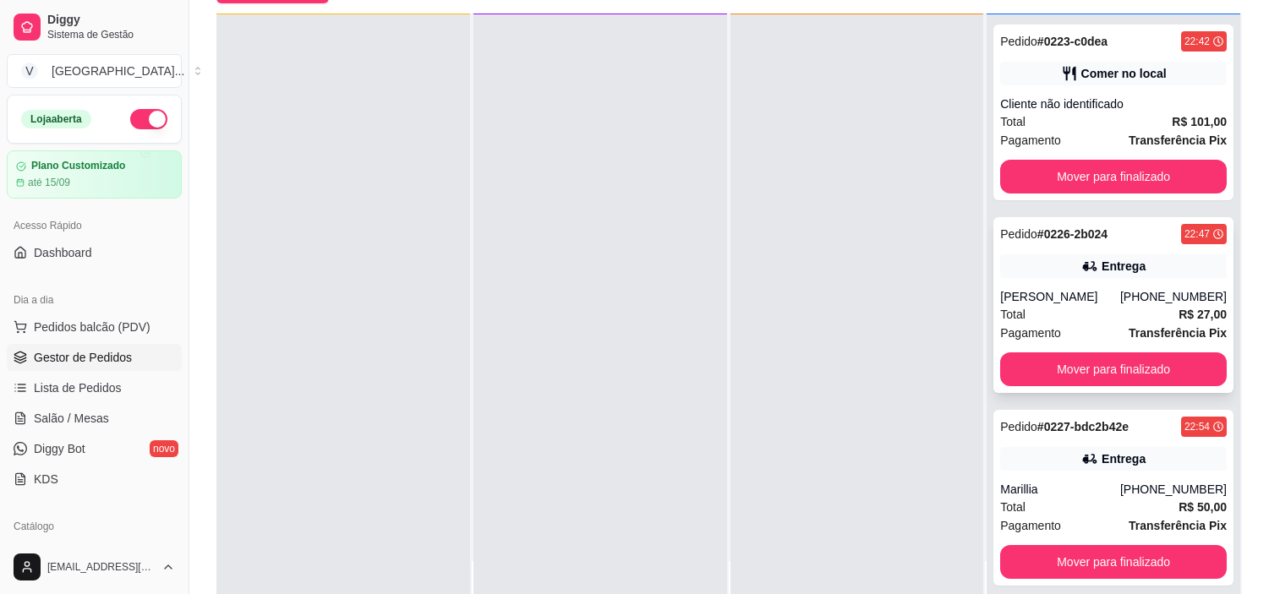
scroll to position [258, 0]
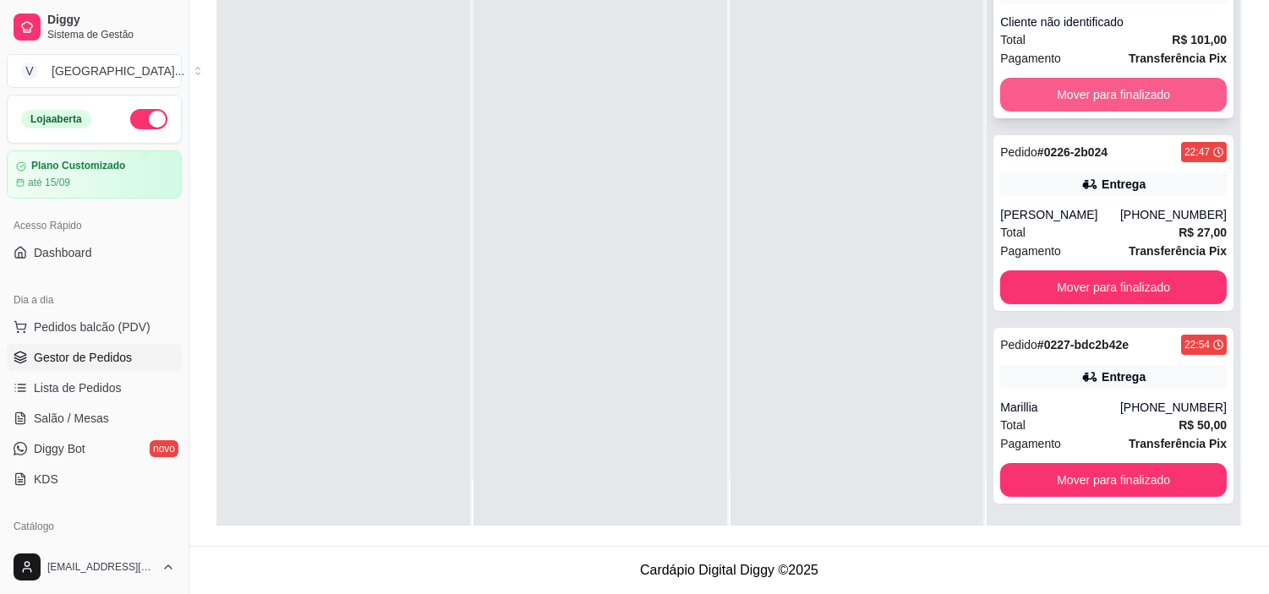
click at [1104, 93] on button "Mover para finalizado" at bounding box center [1113, 95] width 227 height 34
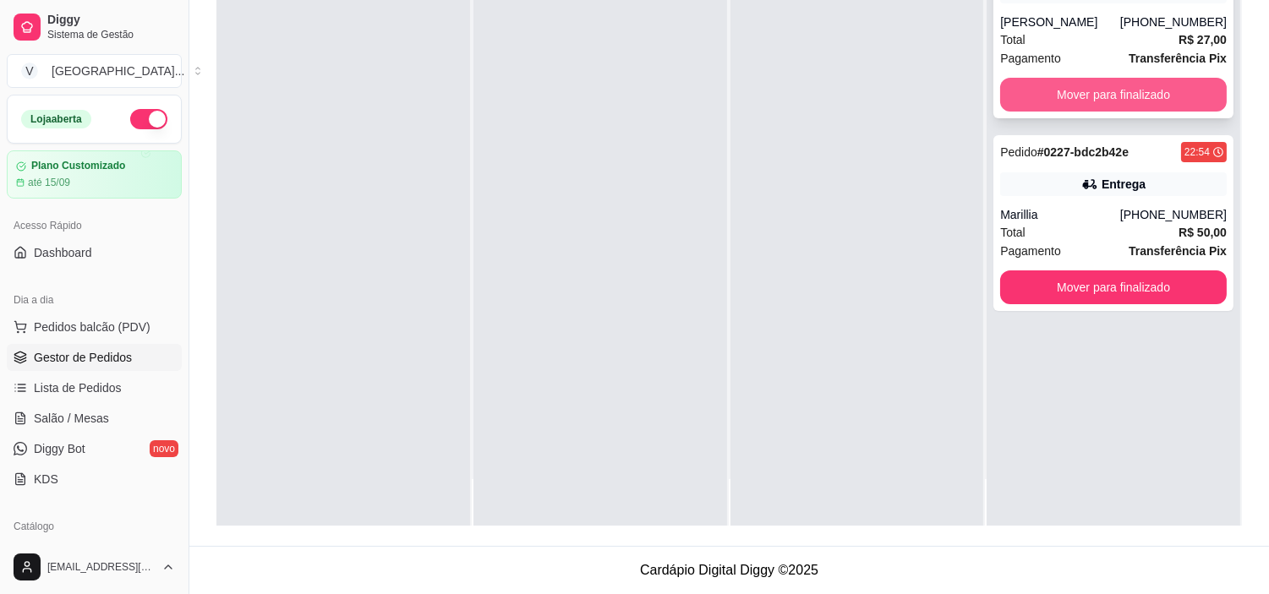
click at [1113, 85] on button "Mover para finalizado" at bounding box center [1113, 95] width 227 height 34
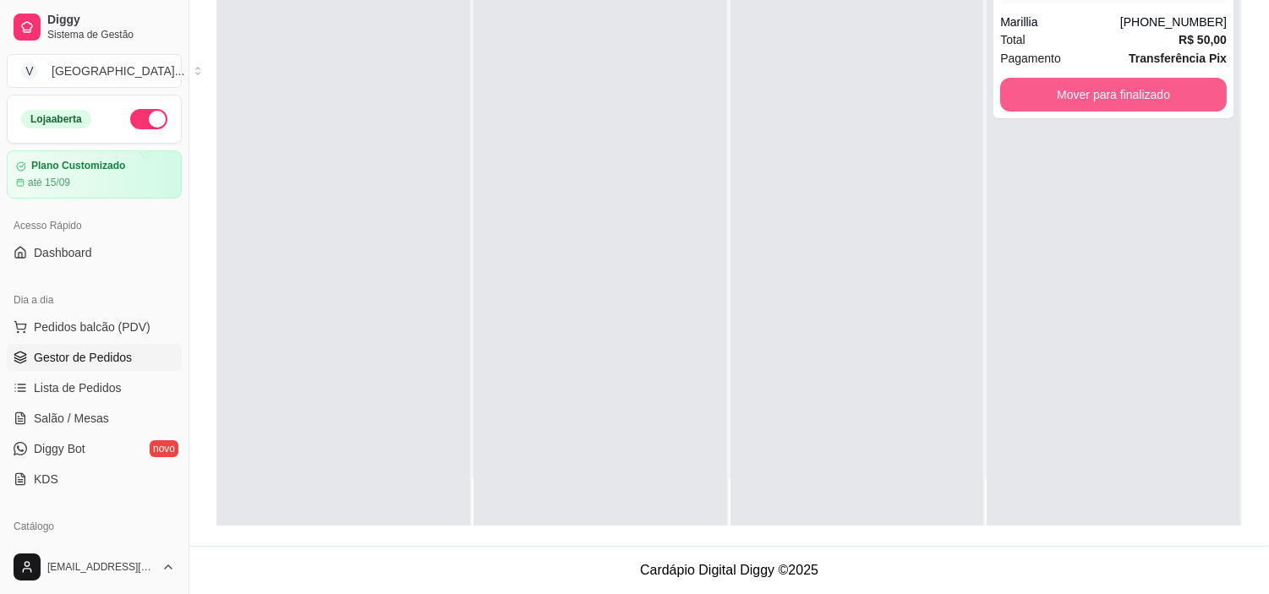
click at [1113, 88] on button "Mover para finalizado" at bounding box center [1113, 95] width 227 height 34
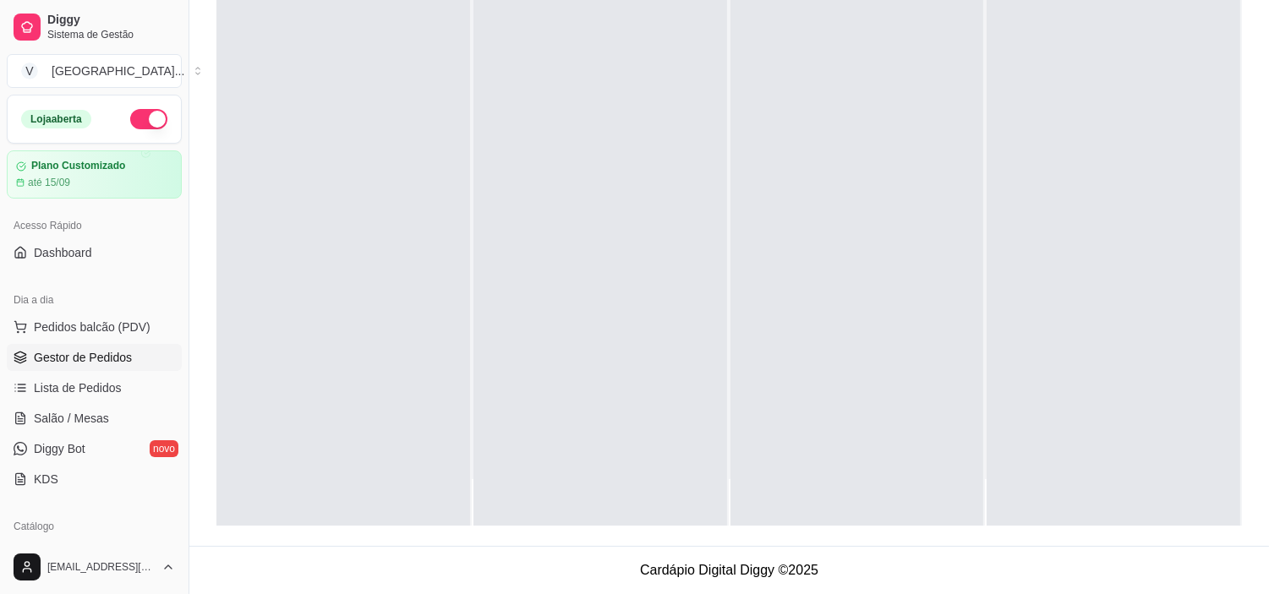
click at [130, 123] on button "button" at bounding box center [148, 119] width 37 height 20
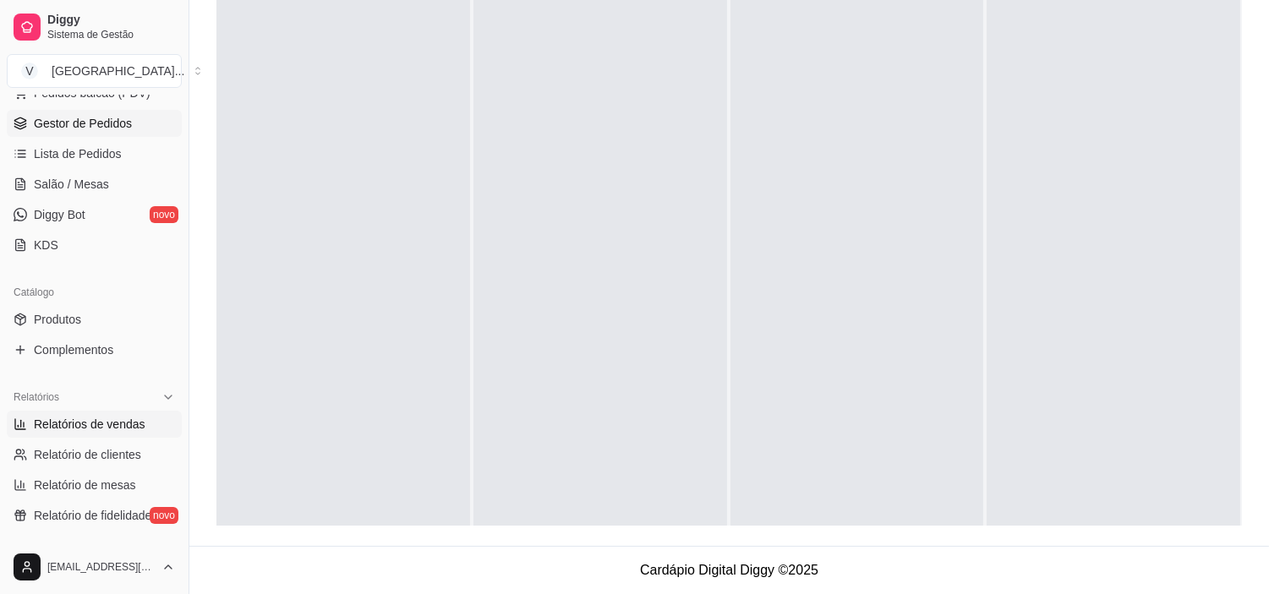
scroll to position [281, 0]
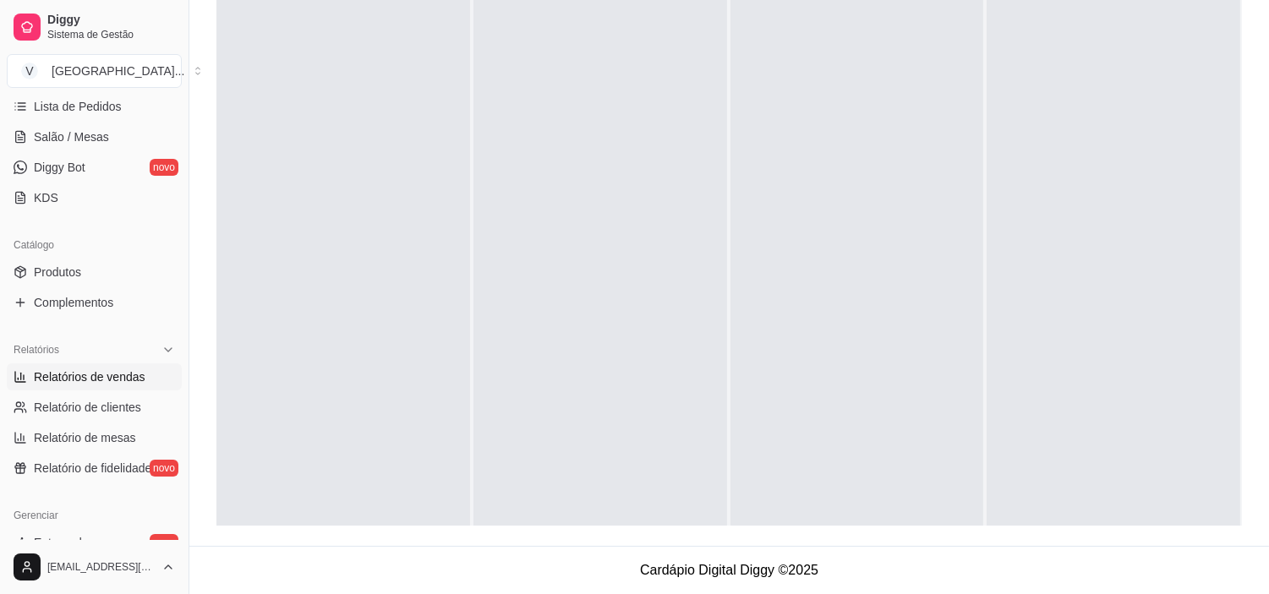
click at [111, 383] on span "Relatórios de vendas" at bounding box center [90, 377] width 112 height 17
select select "ALL"
select select "0"
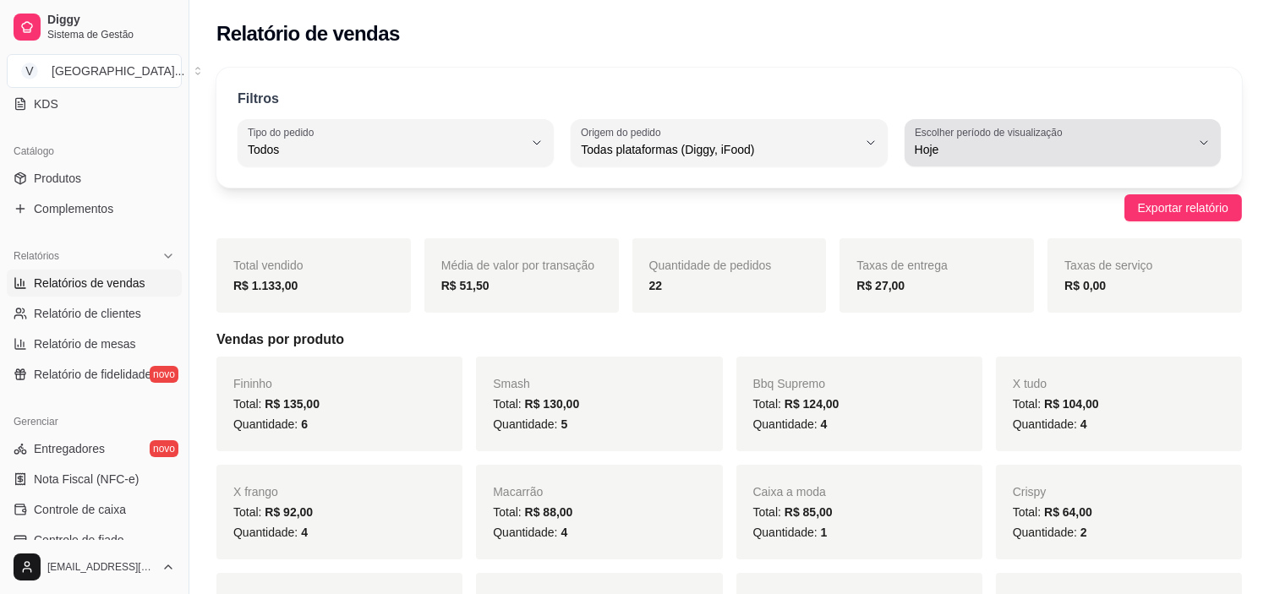
click at [1121, 133] on div "Hoje" at bounding box center [1053, 143] width 276 height 34
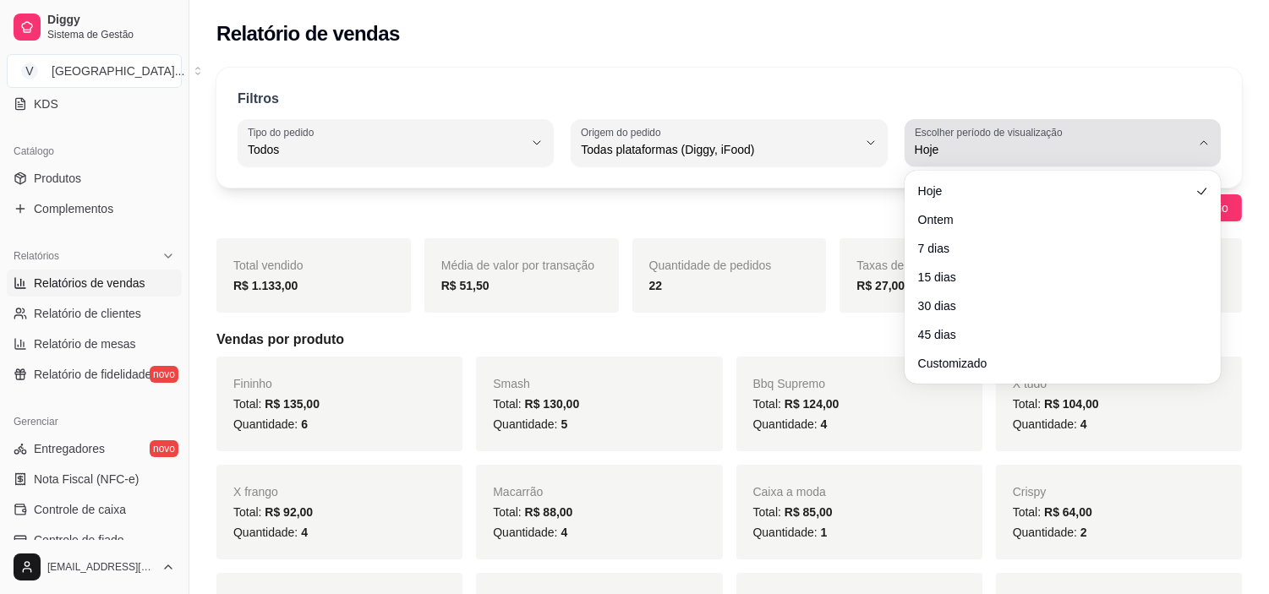
click at [1121, 133] on div "Hoje" at bounding box center [1053, 143] width 276 height 34
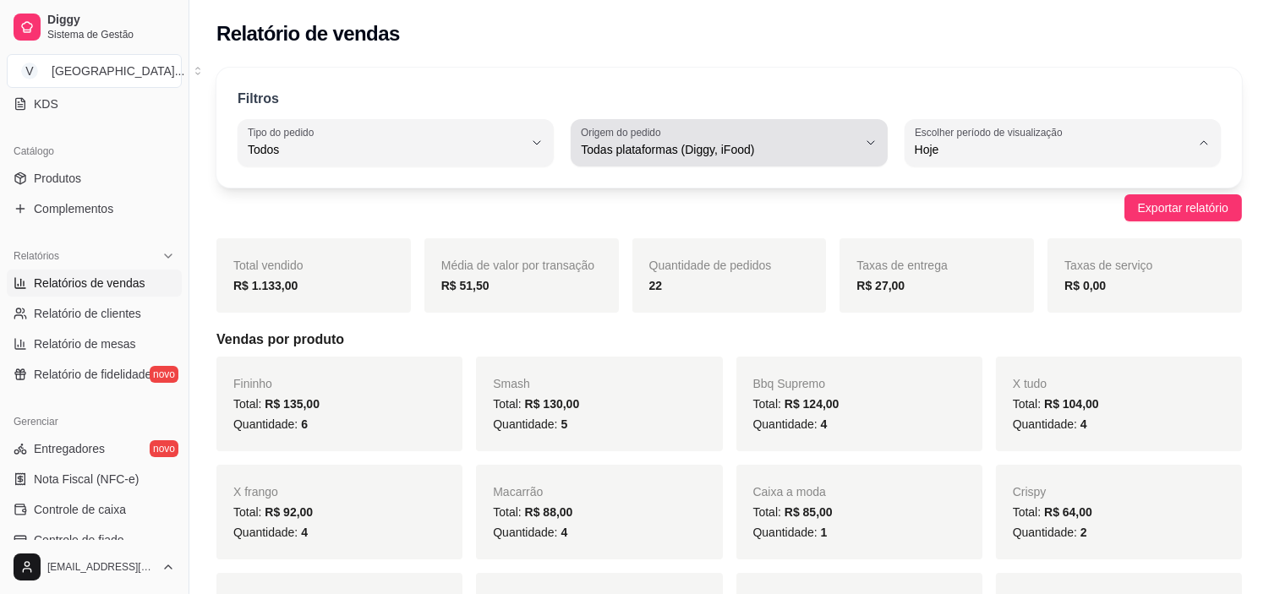
click at [834, 128] on div "Todas plataformas (Diggy, iFood)" at bounding box center [719, 143] width 276 height 34
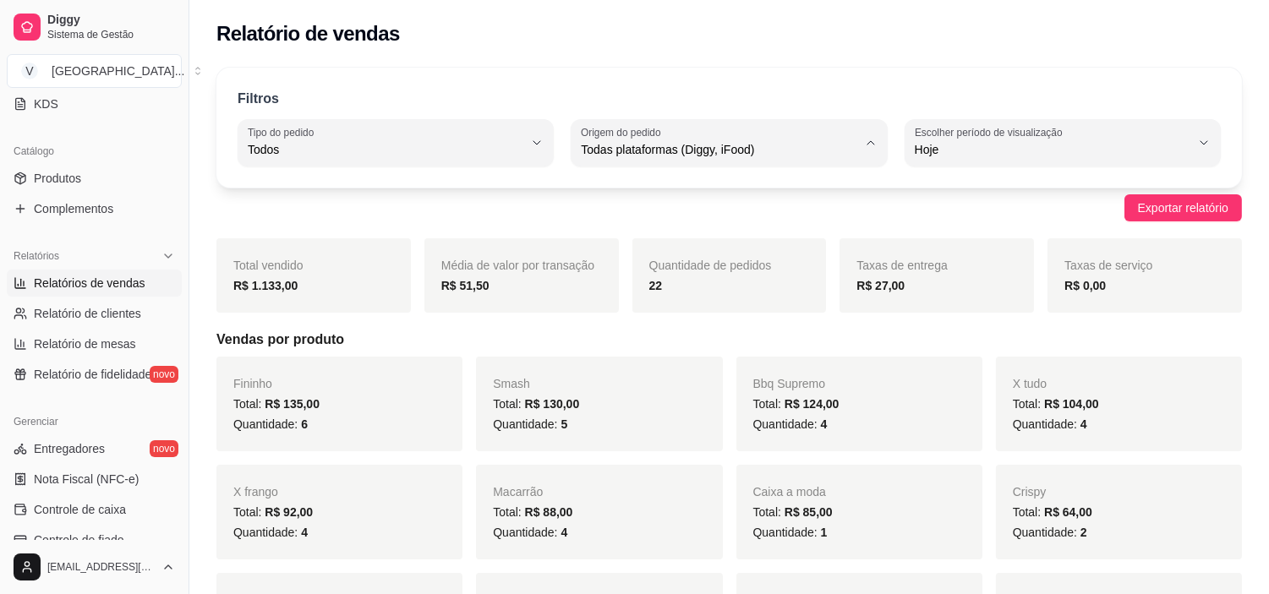
click at [811, 89] on div "Filtros" at bounding box center [729, 99] width 983 height 20
click at [103, 306] on span "Relatório de clientes" at bounding box center [87, 313] width 107 height 17
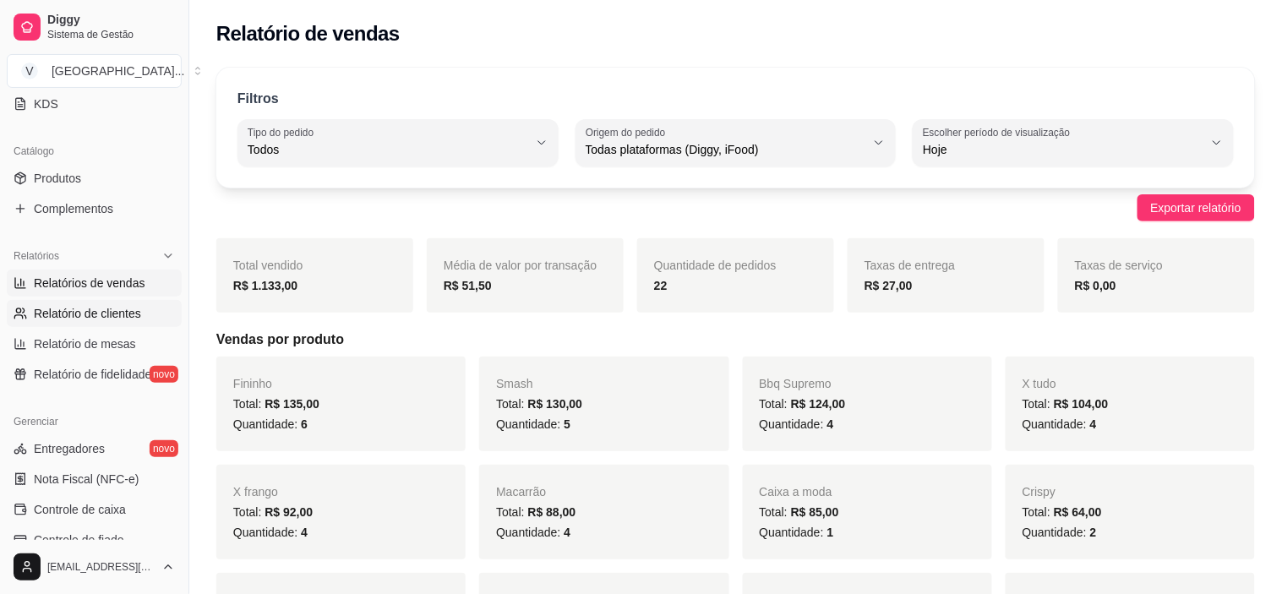
select select "30"
select select "HIGHEST_TOTAL_SPENT_WITH_ORDERS"
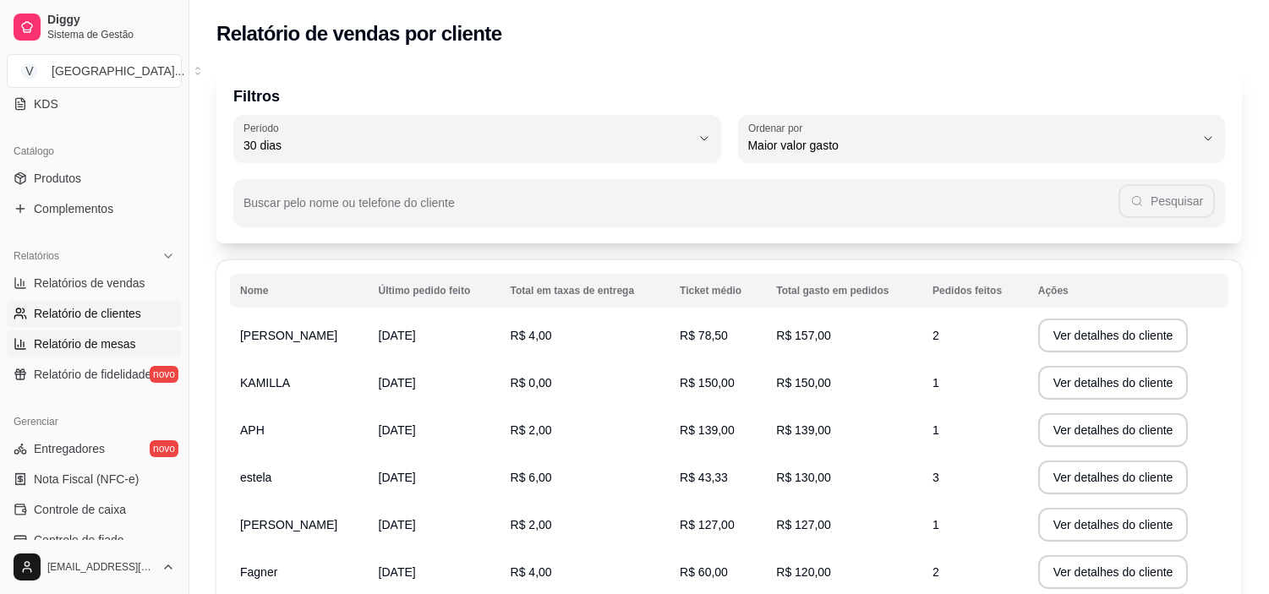
click at [45, 343] on span "Relatório de mesas" at bounding box center [85, 344] width 102 height 17
select select "TOTAL_OF_ORDERS"
select select "7"
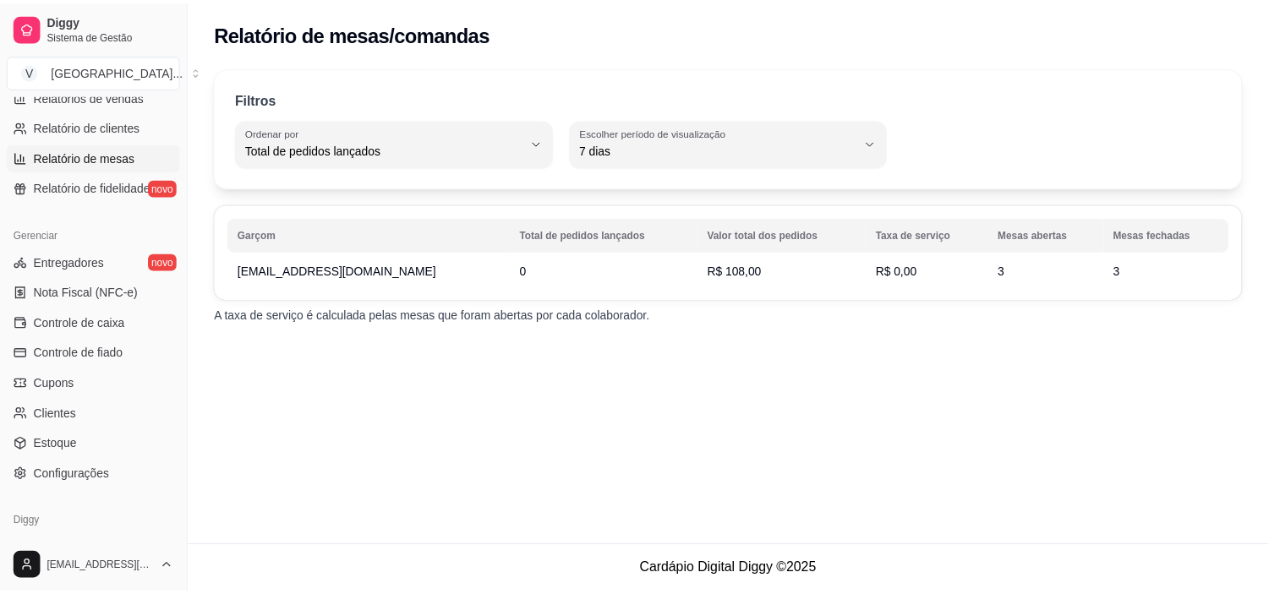
scroll to position [563, 0]
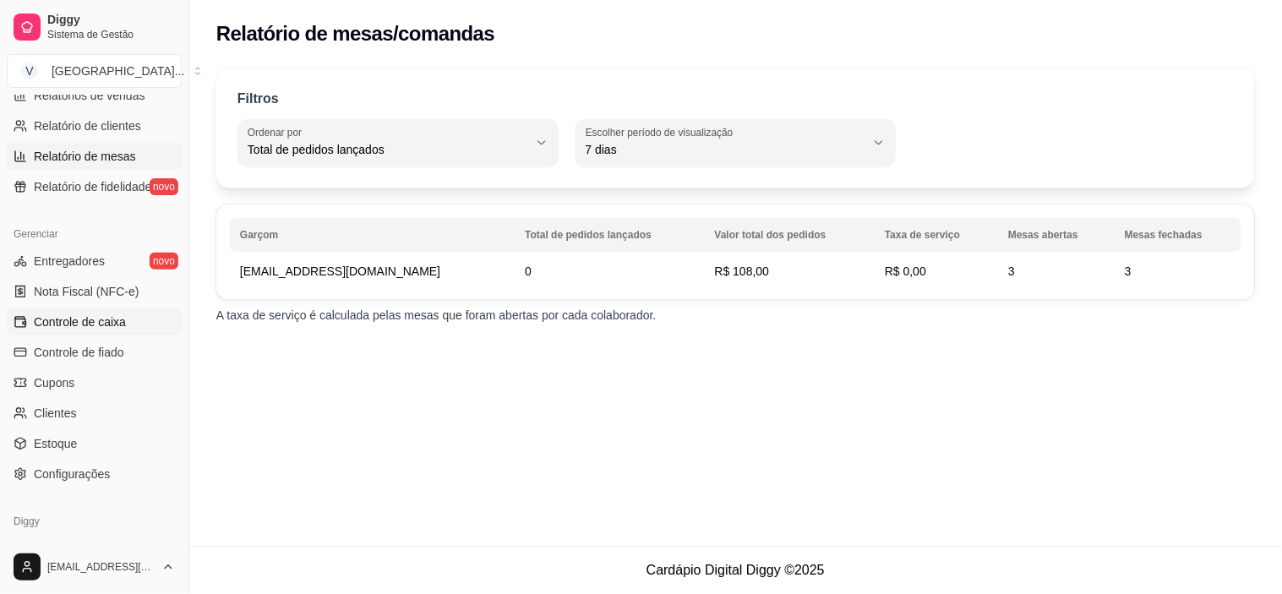
click at [100, 326] on span "Controle de caixa" at bounding box center [80, 322] width 92 height 17
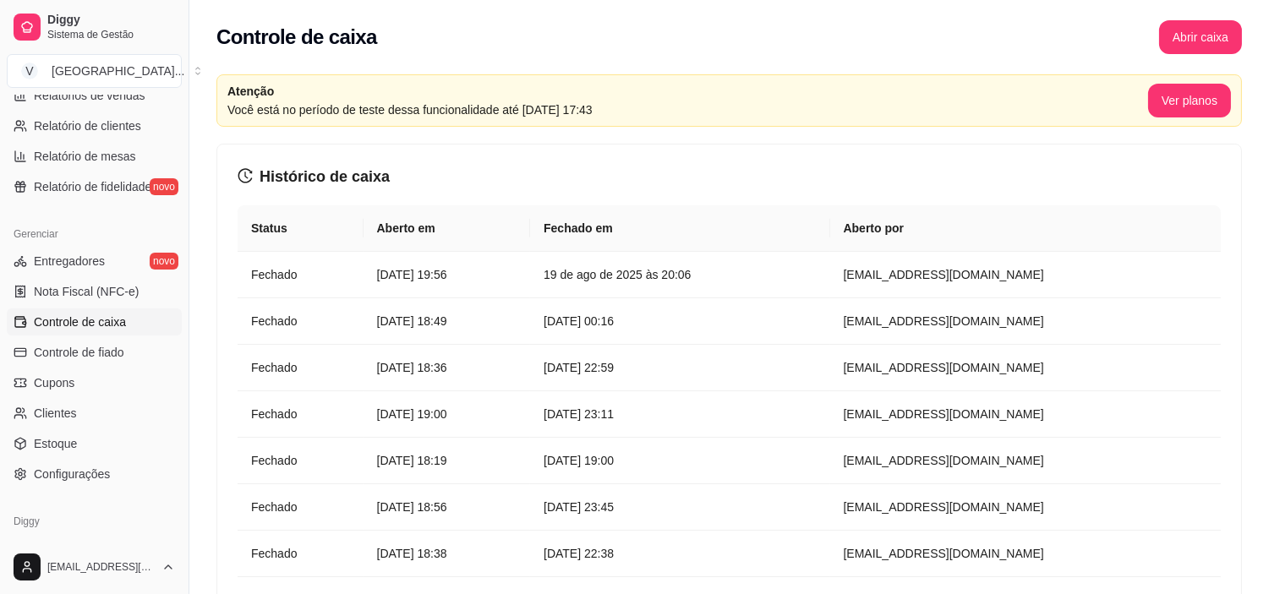
scroll to position [469, 0]
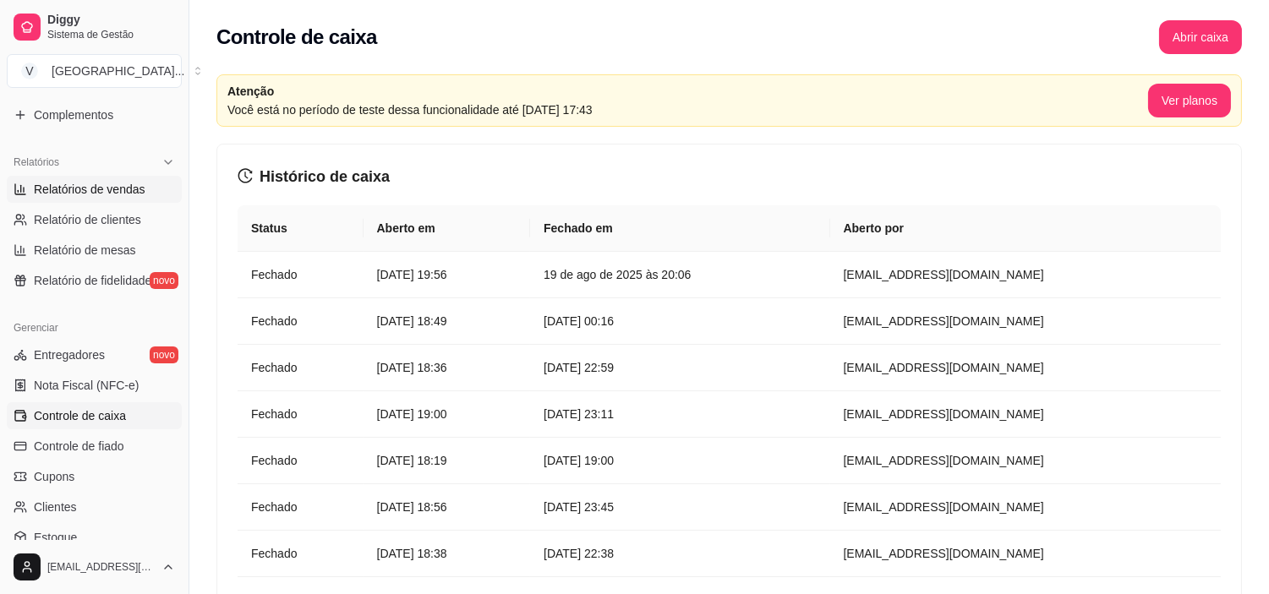
click at [112, 193] on span "Relatórios de vendas" at bounding box center [90, 189] width 112 height 17
select select "ALL"
select select "0"
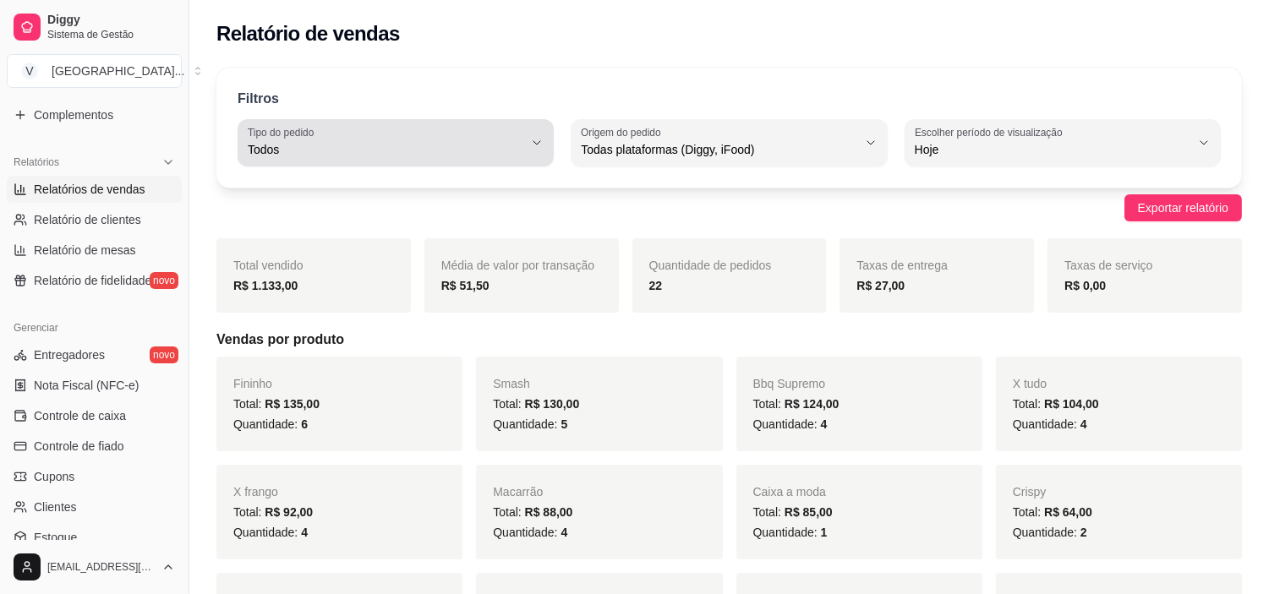
click at [525, 136] on button "Tipo do pedido Todos" at bounding box center [396, 142] width 316 height 47
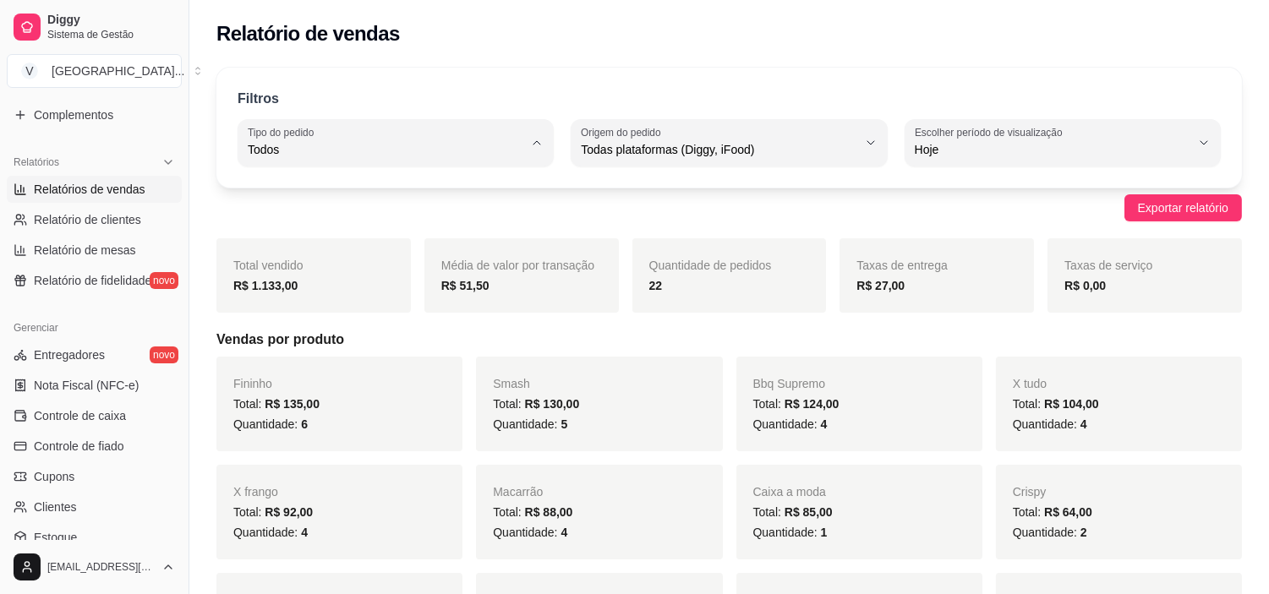
click at [258, 231] on li "Entrega" at bounding box center [395, 218] width 291 height 26
type input "DELIVERY"
select select "DELIVERY"
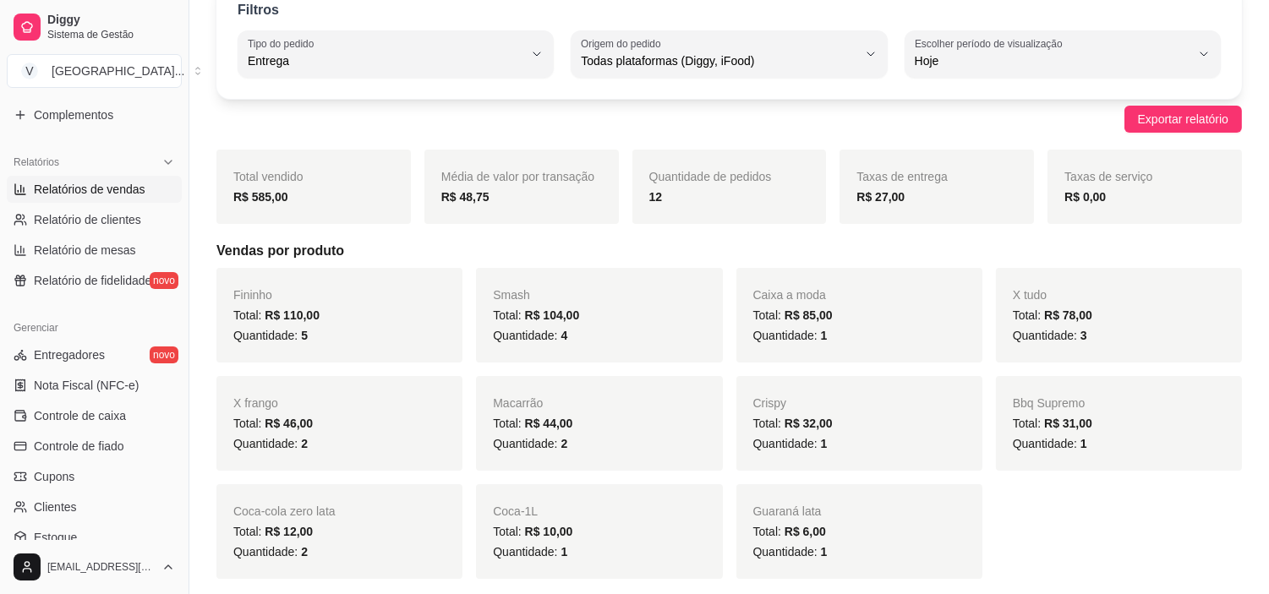
scroll to position [94, 0]
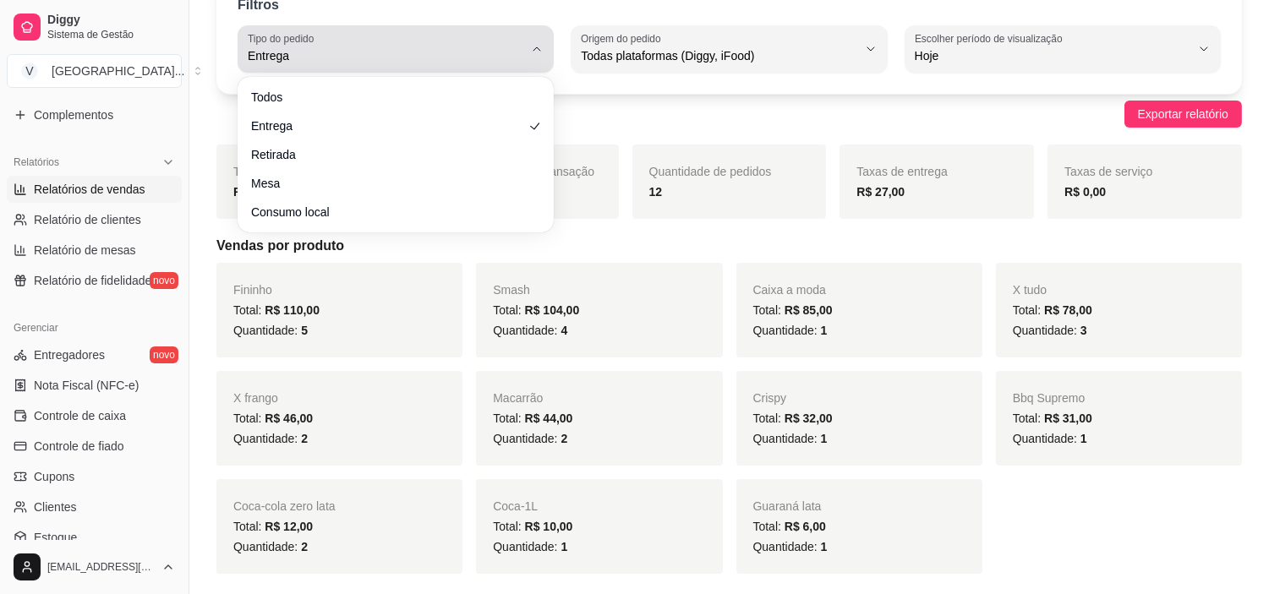
click at [309, 47] on span "Entrega" at bounding box center [386, 55] width 276 height 17
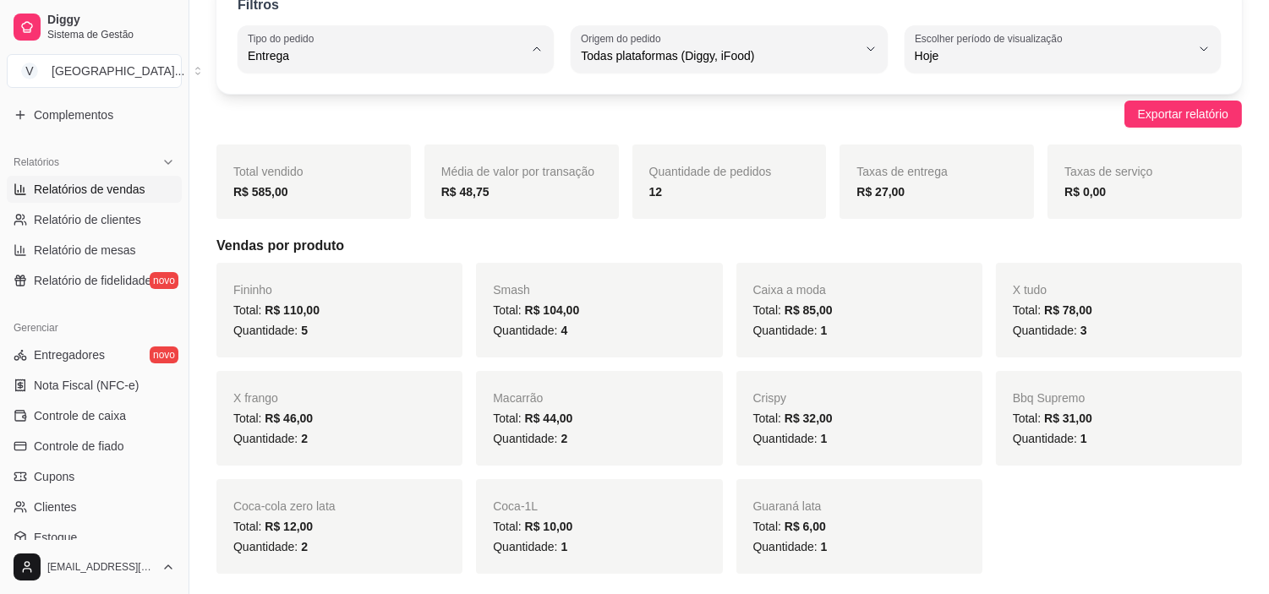
click at [307, 97] on span "Todos" at bounding box center [387, 96] width 261 height 16
type input "ALL"
select select "ALL"
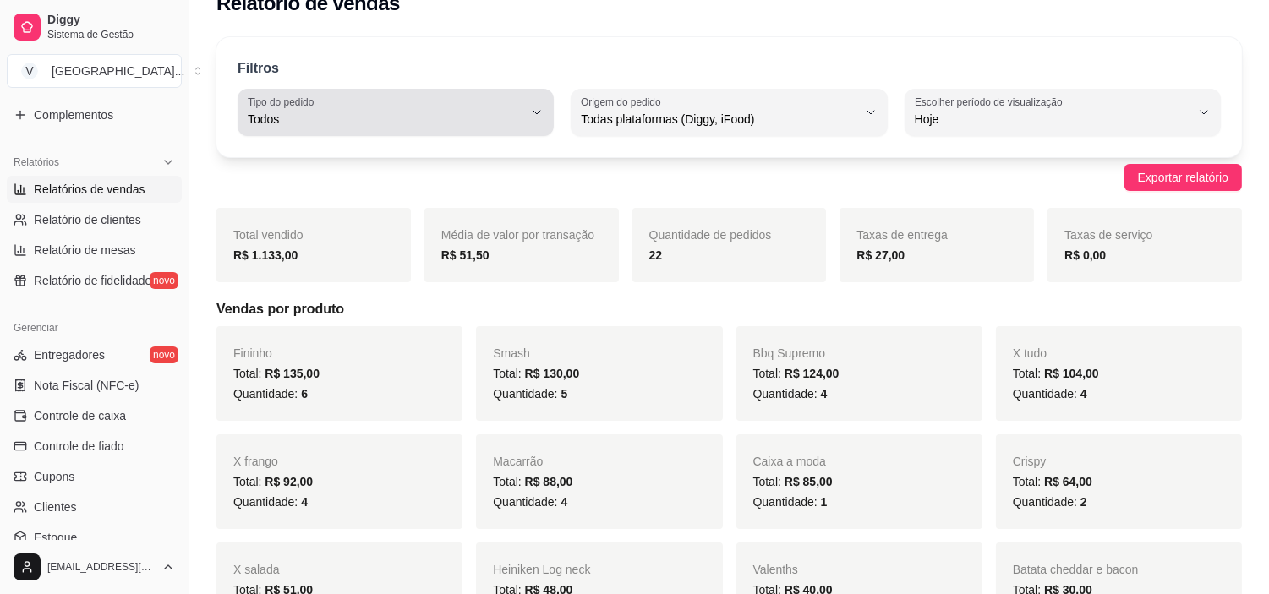
scroll to position [0, 0]
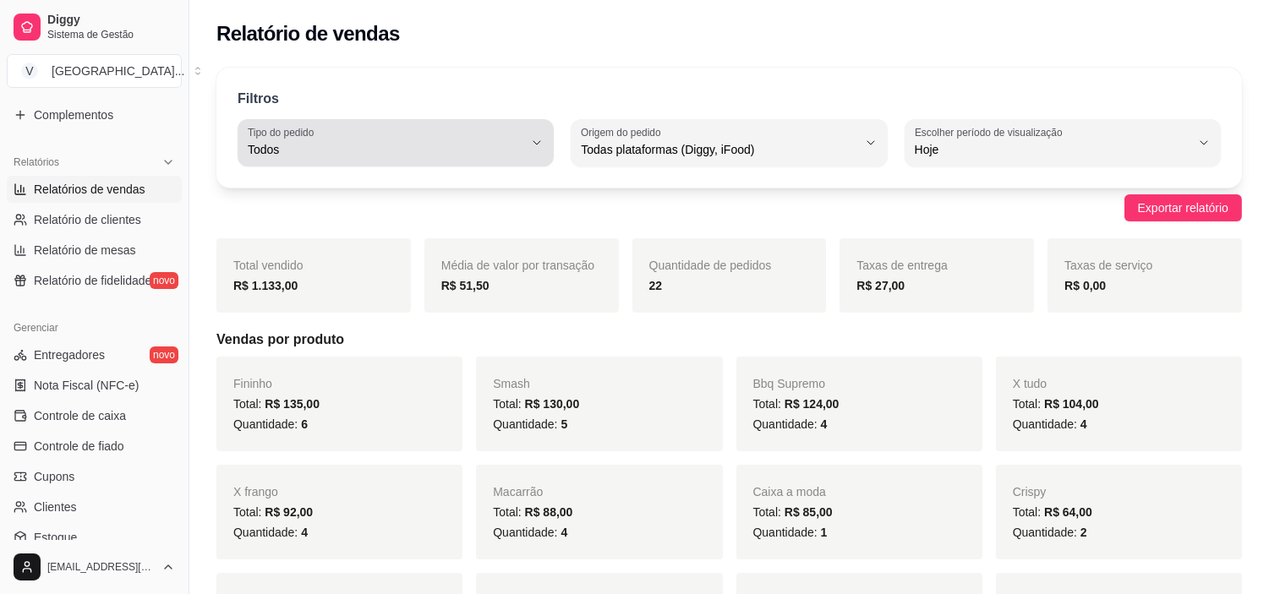
click at [429, 155] on span "Todos" at bounding box center [386, 149] width 276 height 17
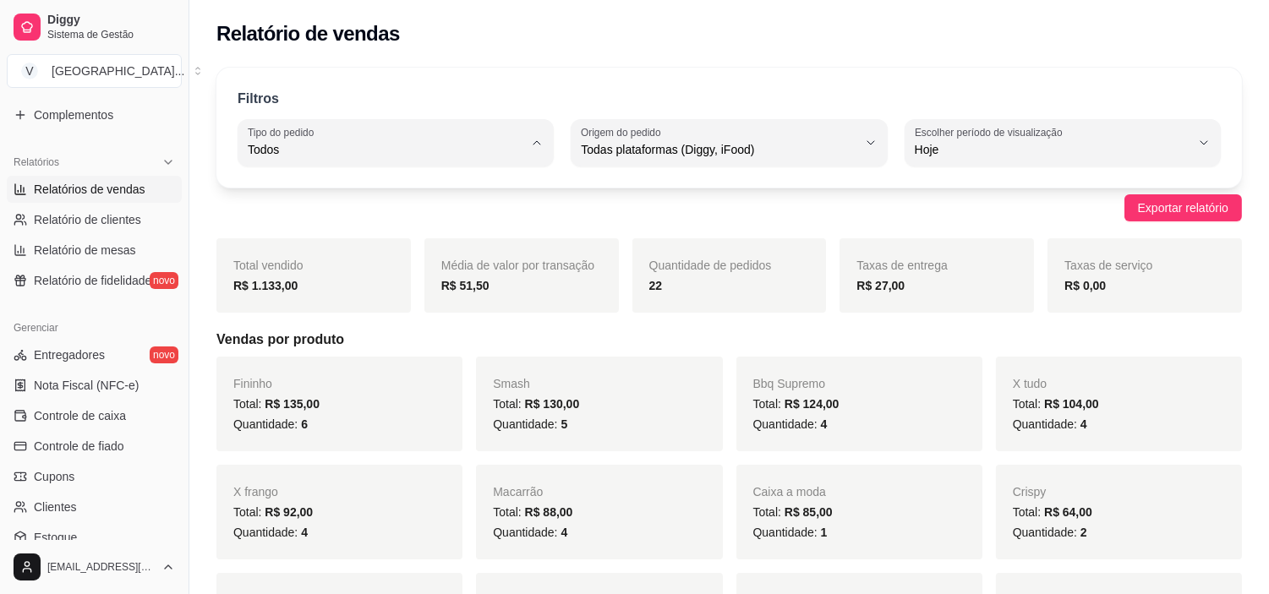
click at [298, 302] on span "Consumo local" at bounding box center [387, 300] width 261 height 16
type input "EAT_IN"
select select "EAT_IN"
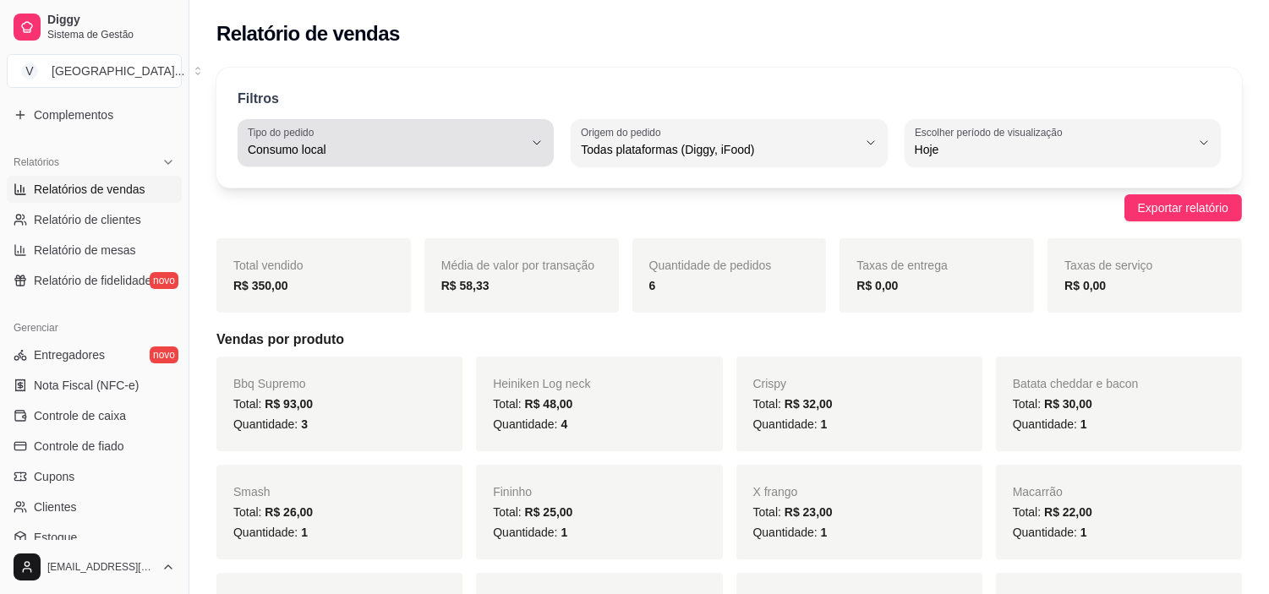
click at [497, 130] on div "Consumo local" at bounding box center [386, 143] width 276 height 34
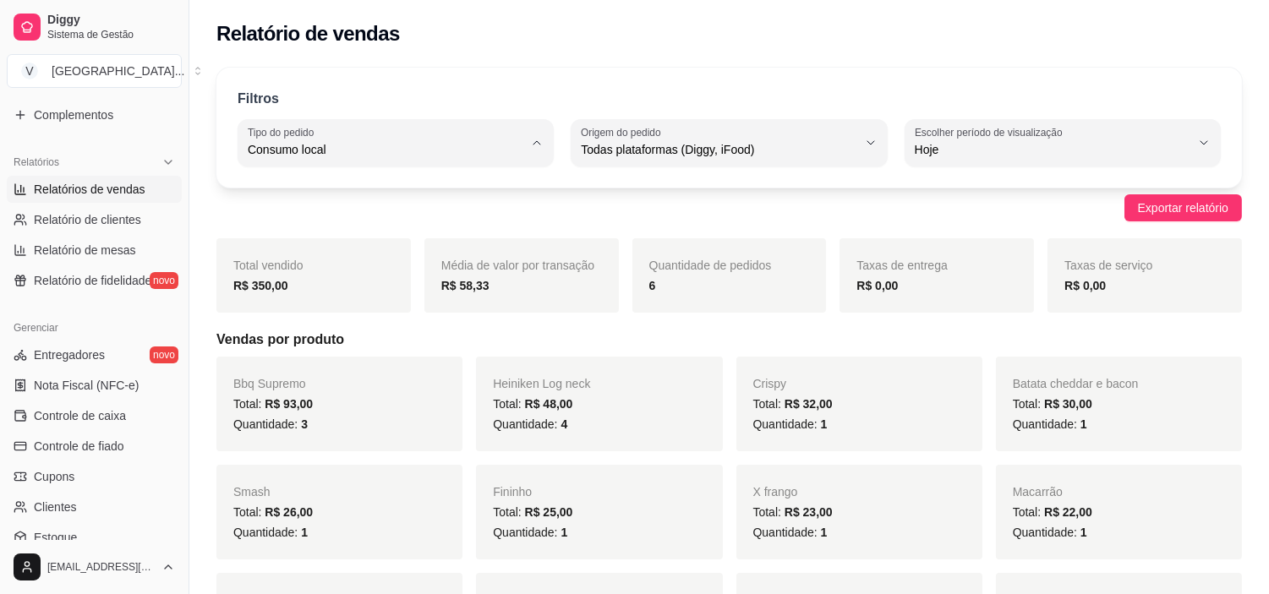
click at [404, 189] on span "Todos" at bounding box center [387, 190] width 261 height 16
type input "ALL"
select select "ALL"
drag, startPoint x: 327, startPoint y: 288, endPoint x: 221, endPoint y: 290, distance: 105.7
click at [221, 290] on div "Total vendido R$ 1.133,00" at bounding box center [313, 275] width 194 height 74
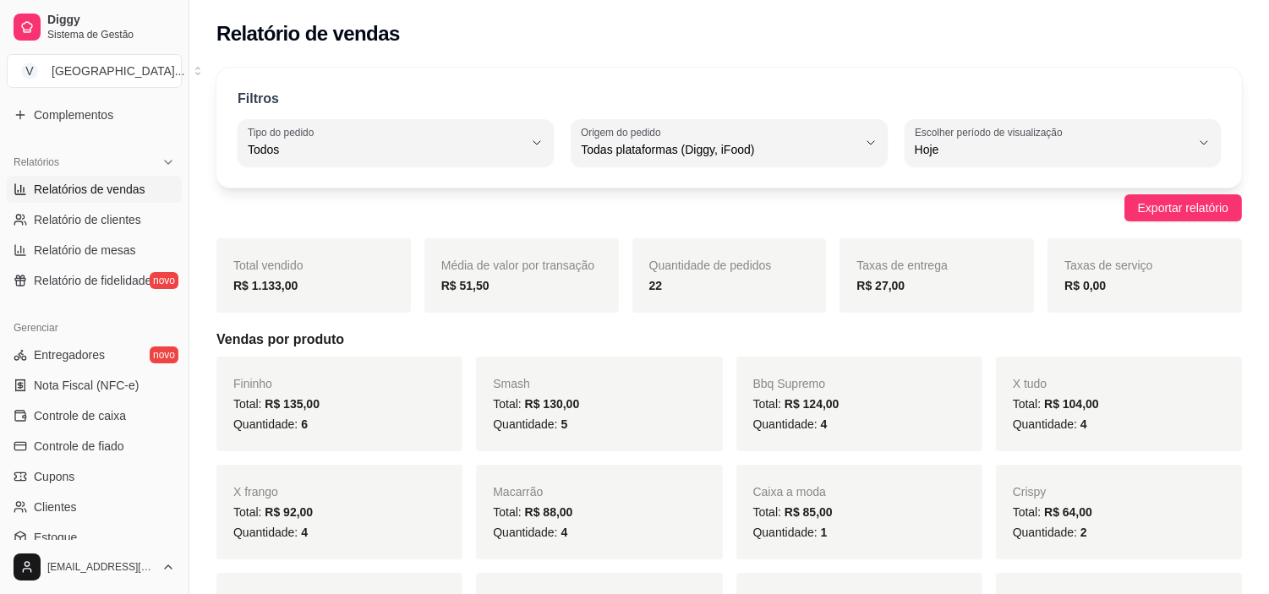
click at [483, 104] on div "Filtros" at bounding box center [729, 99] width 983 height 20
